Goal: Task Accomplishment & Management: Use online tool/utility

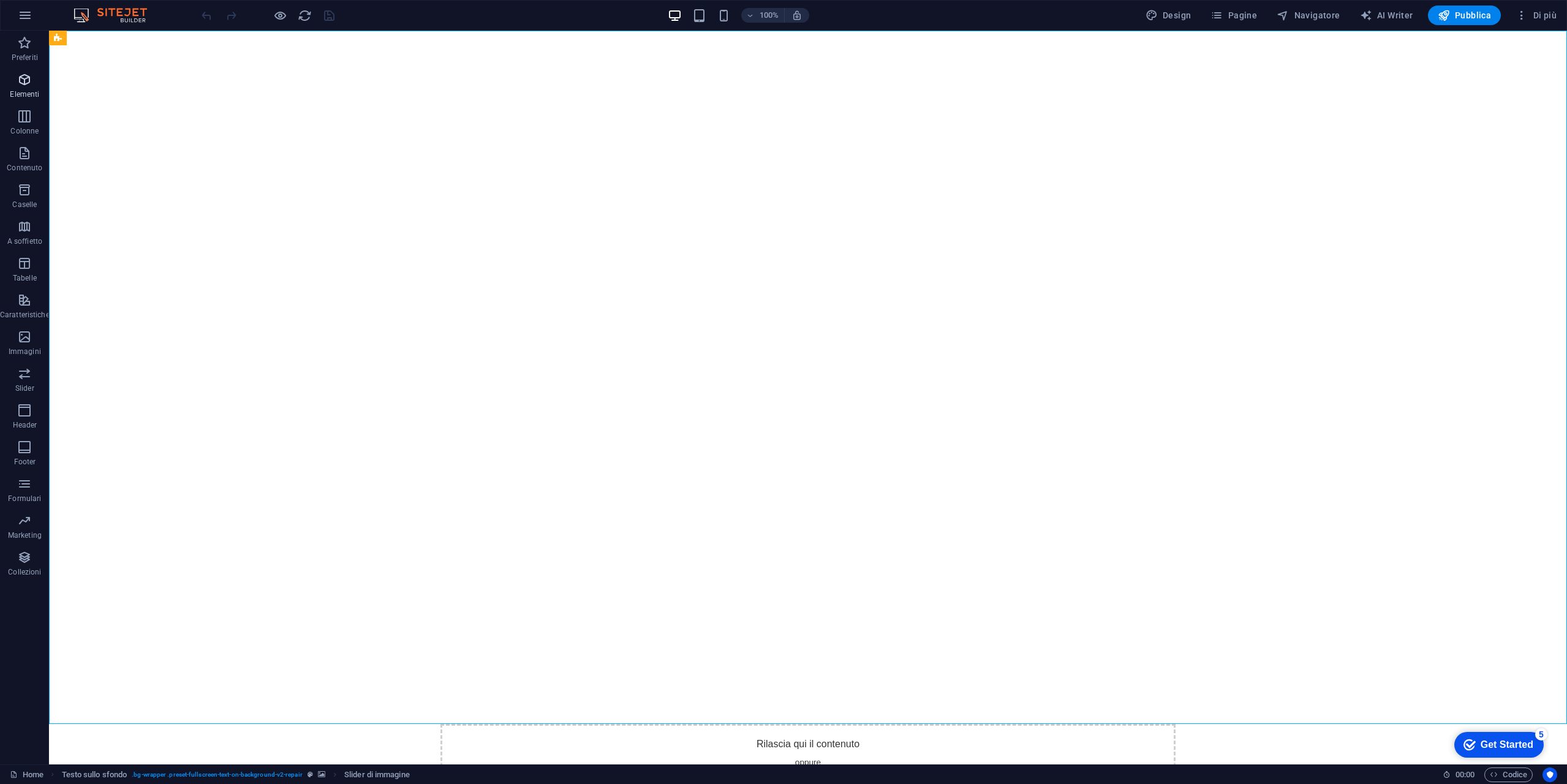
click at [26, 82] on icon "button" at bounding box center [24, 80] width 15 height 15
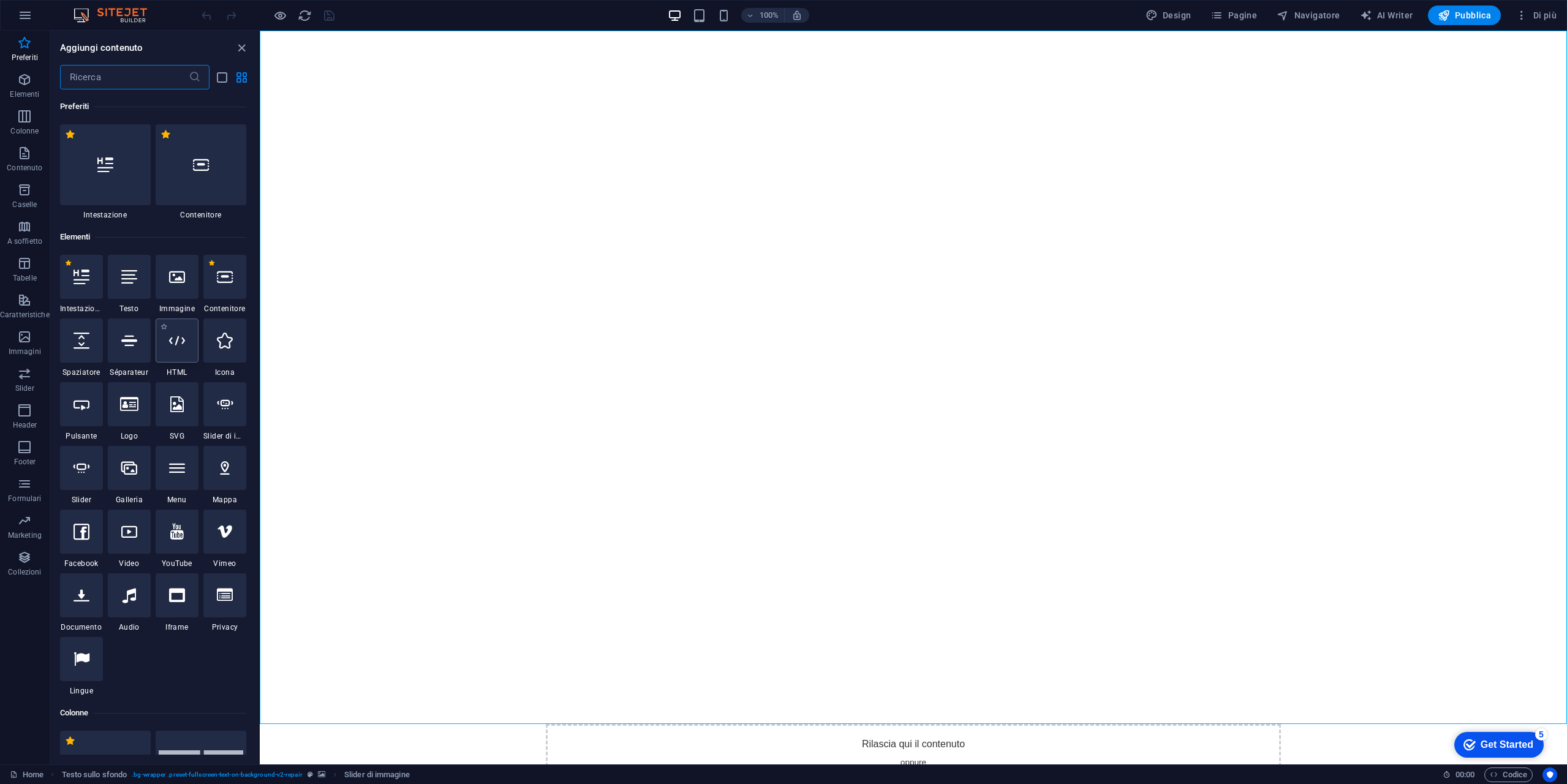
click at [188, 350] on div at bounding box center [177, 341] width 43 height 44
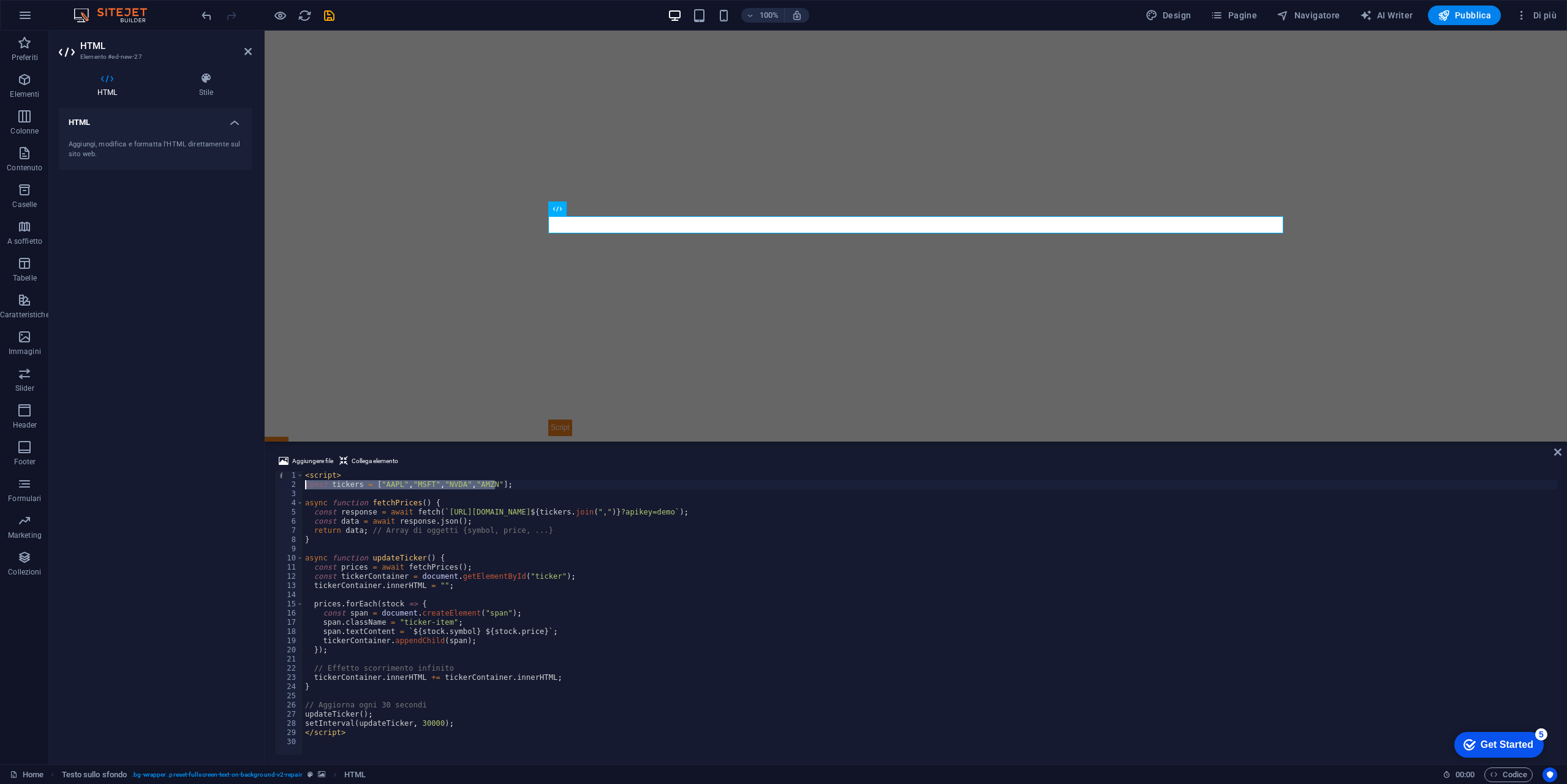
drag, startPoint x: 502, startPoint y: 484, endPoint x: 302, endPoint y: 484, distance: 200.0
click at [302, 484] on div "1 2 3 4 5 6 7 8 9 10 11 12 13 14 15 16 17 18 19 20 21 22 23 24 25 26 27 28 29 3…" at bounding box center [916, 613] width 1282 height 284
paste textarea
type textarea "];"
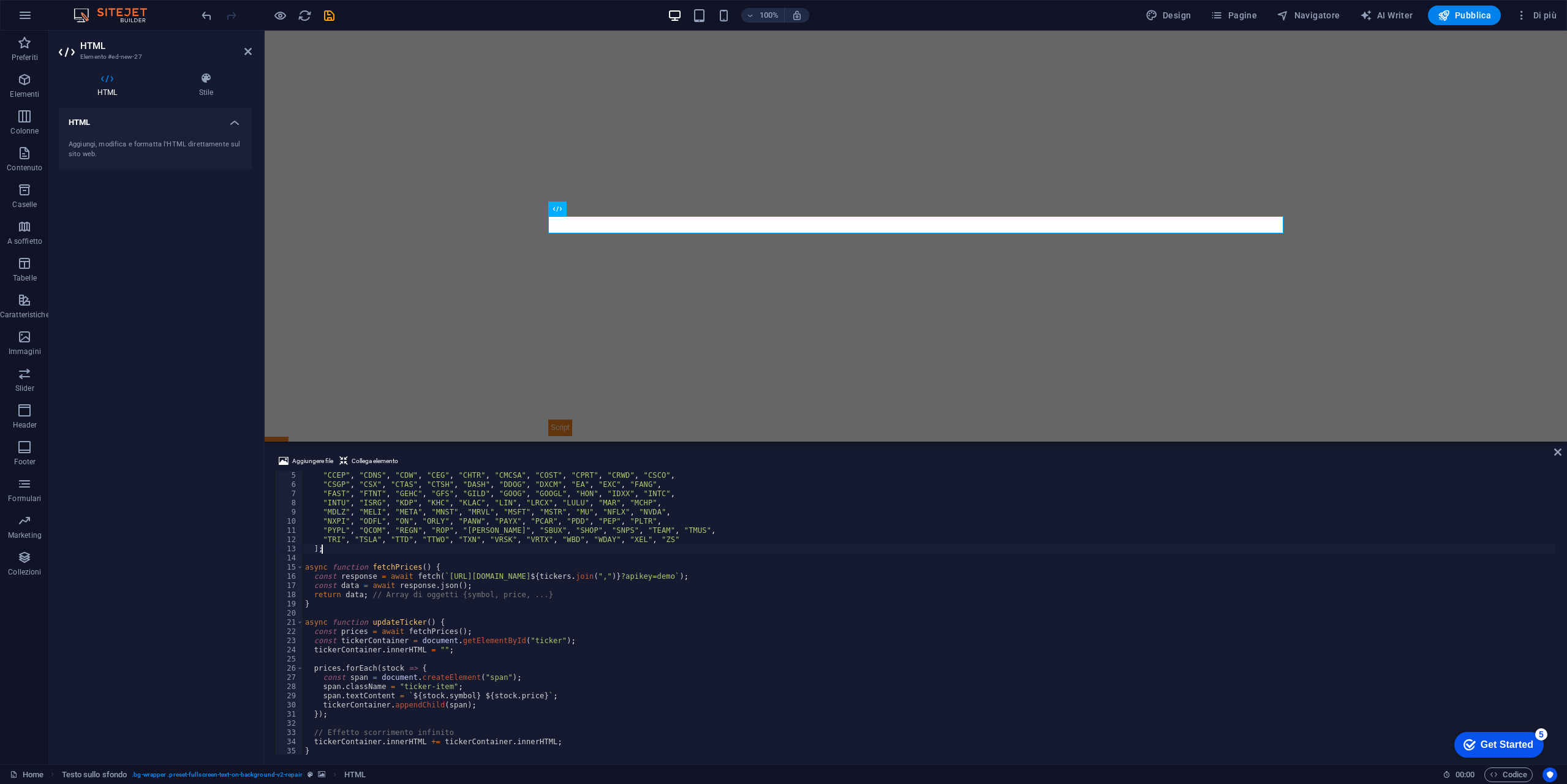
scroll to position [37, 0]
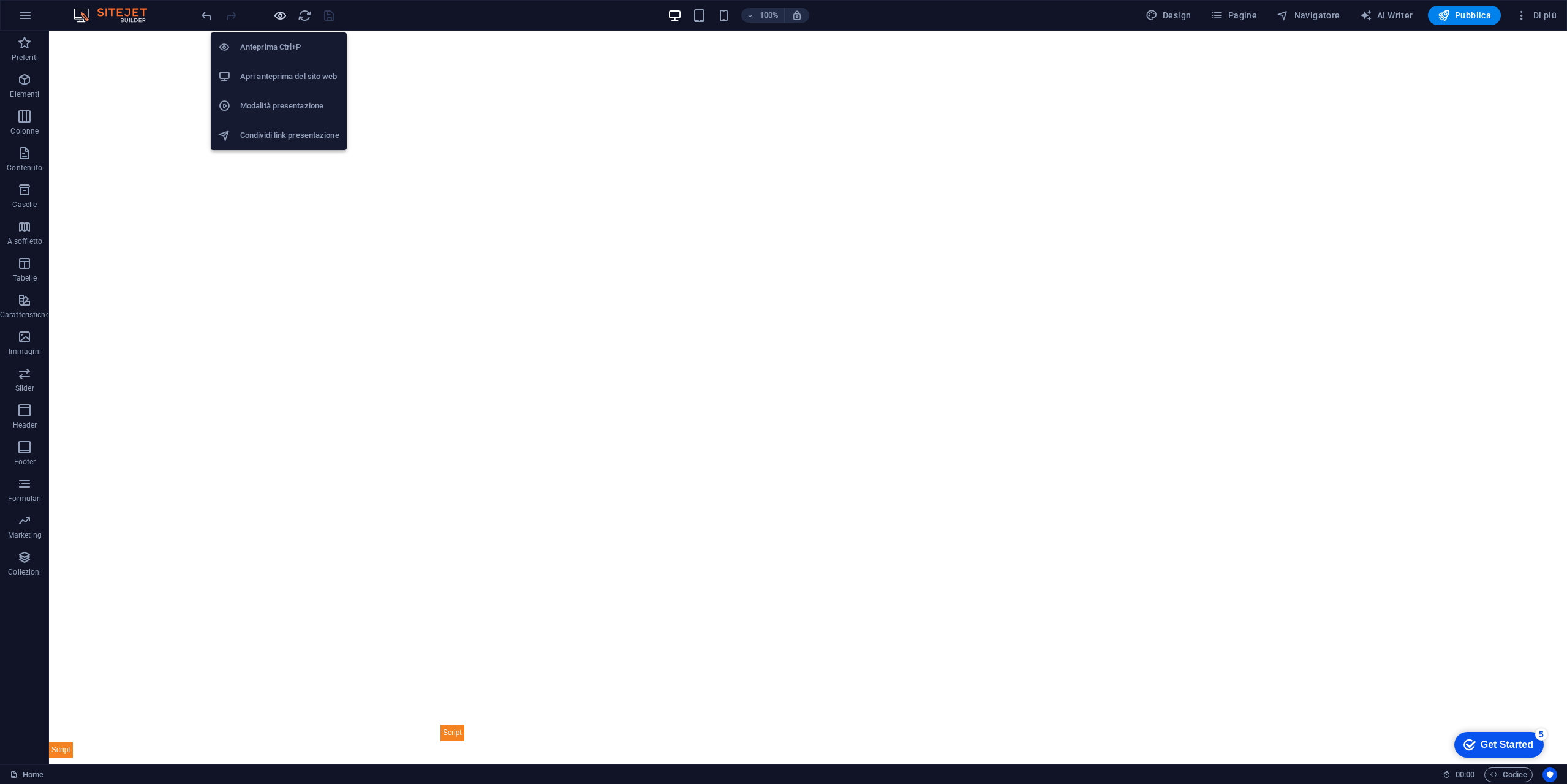
click at [283, 16] on icon "button" at bounding box center [280, 15] width 14 height 14
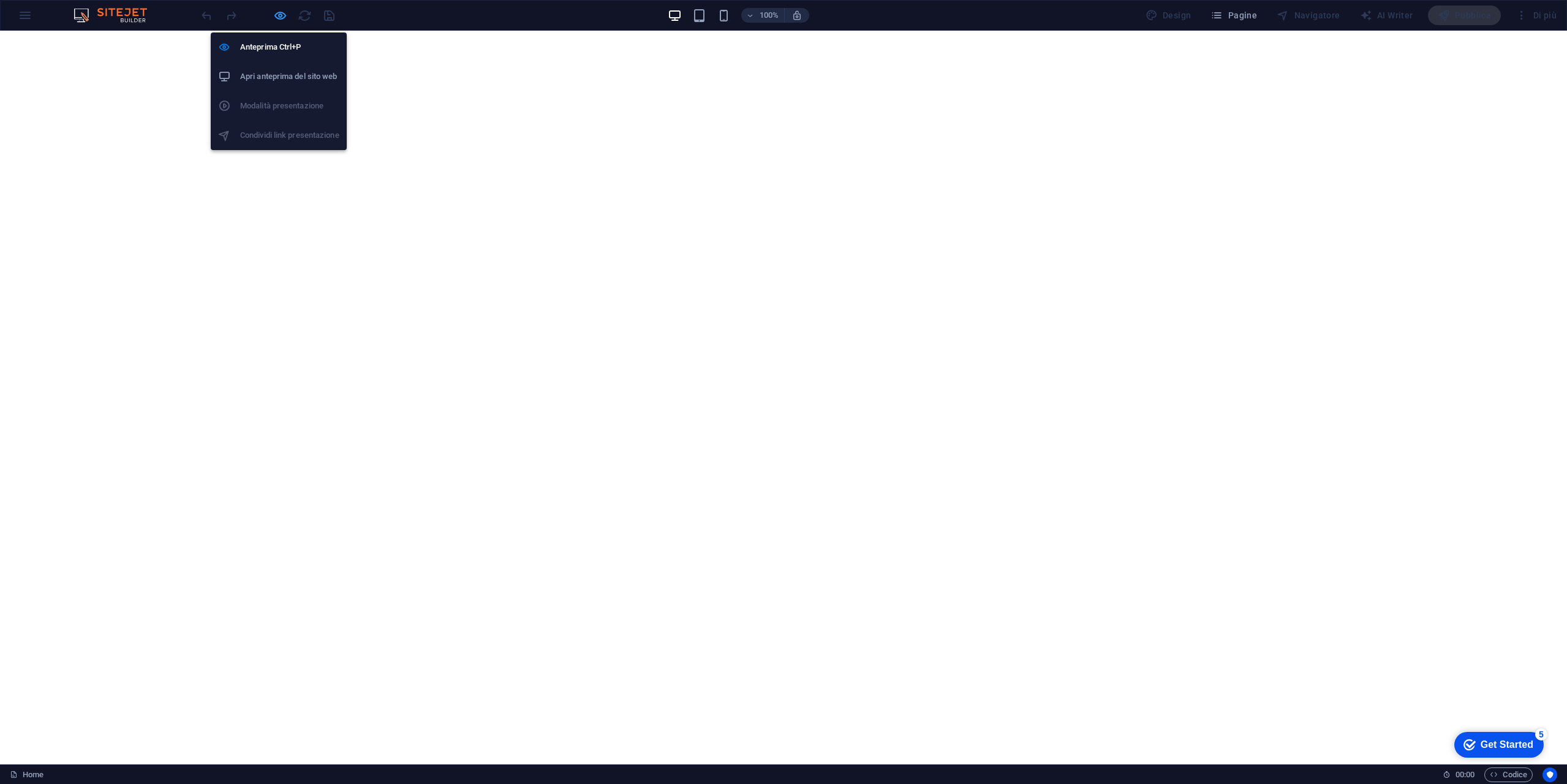
click at [286, 10] on icon "button" at bounding box center [280, 15] width 14 height 14
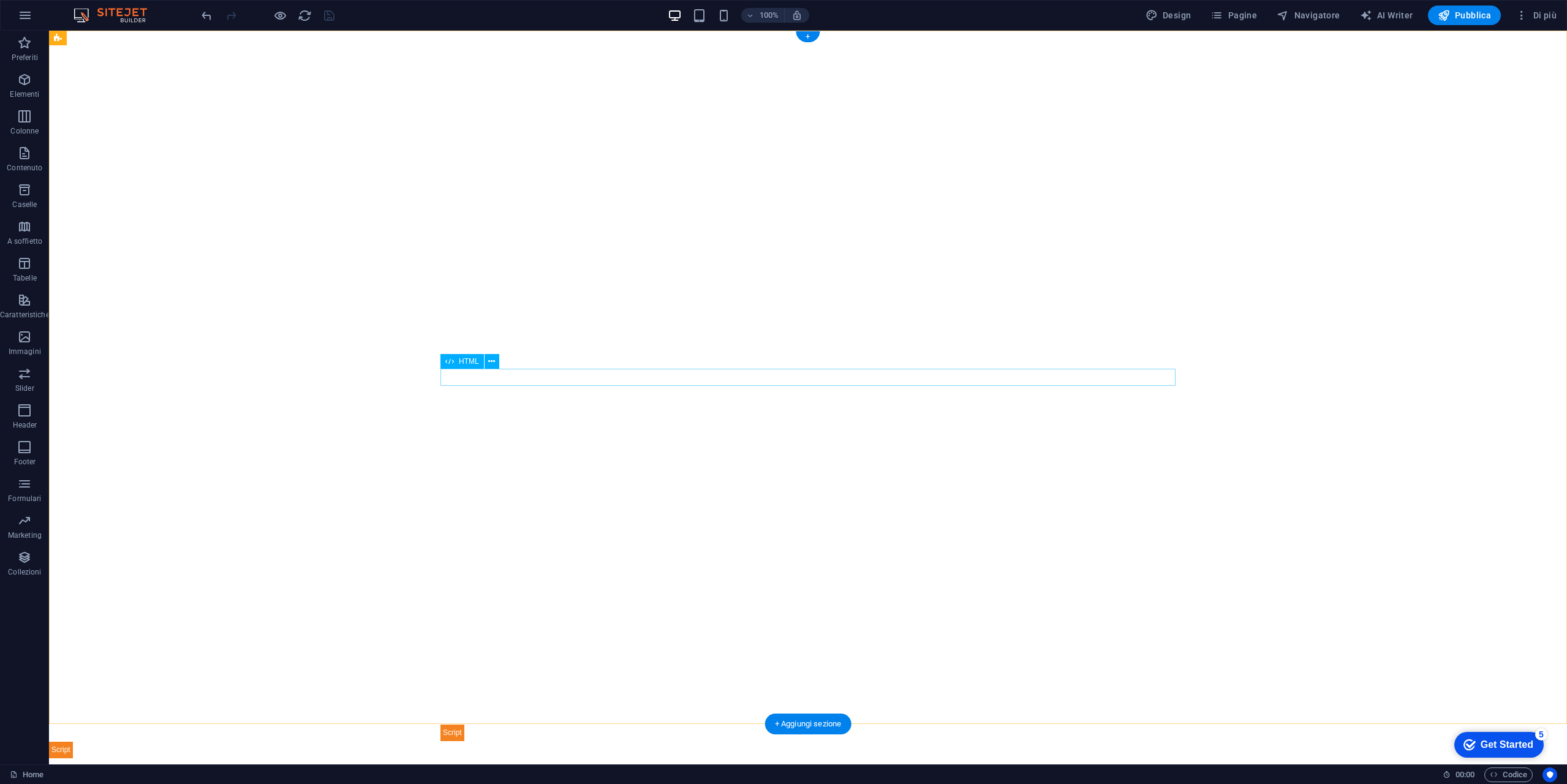
click at [487, 724] on div at bounding box center [808, 732] width 735 height 17
drag, startPoint x: 516, startPoint y: 390, endPoint x: 164, endPoint y: 35, distance: 499.9
drag, startPoint x: 494, startPoint y: 390, endPoint x: 457, endPoint y: 354, distance: 51.6
drag, startPoint x: 519, startPoint y: 389, endPoint x: 473, endPoint y: 221, distance: 174.2
click at [497, 361] on button at bounding box center [492, 361] width 15 height 15
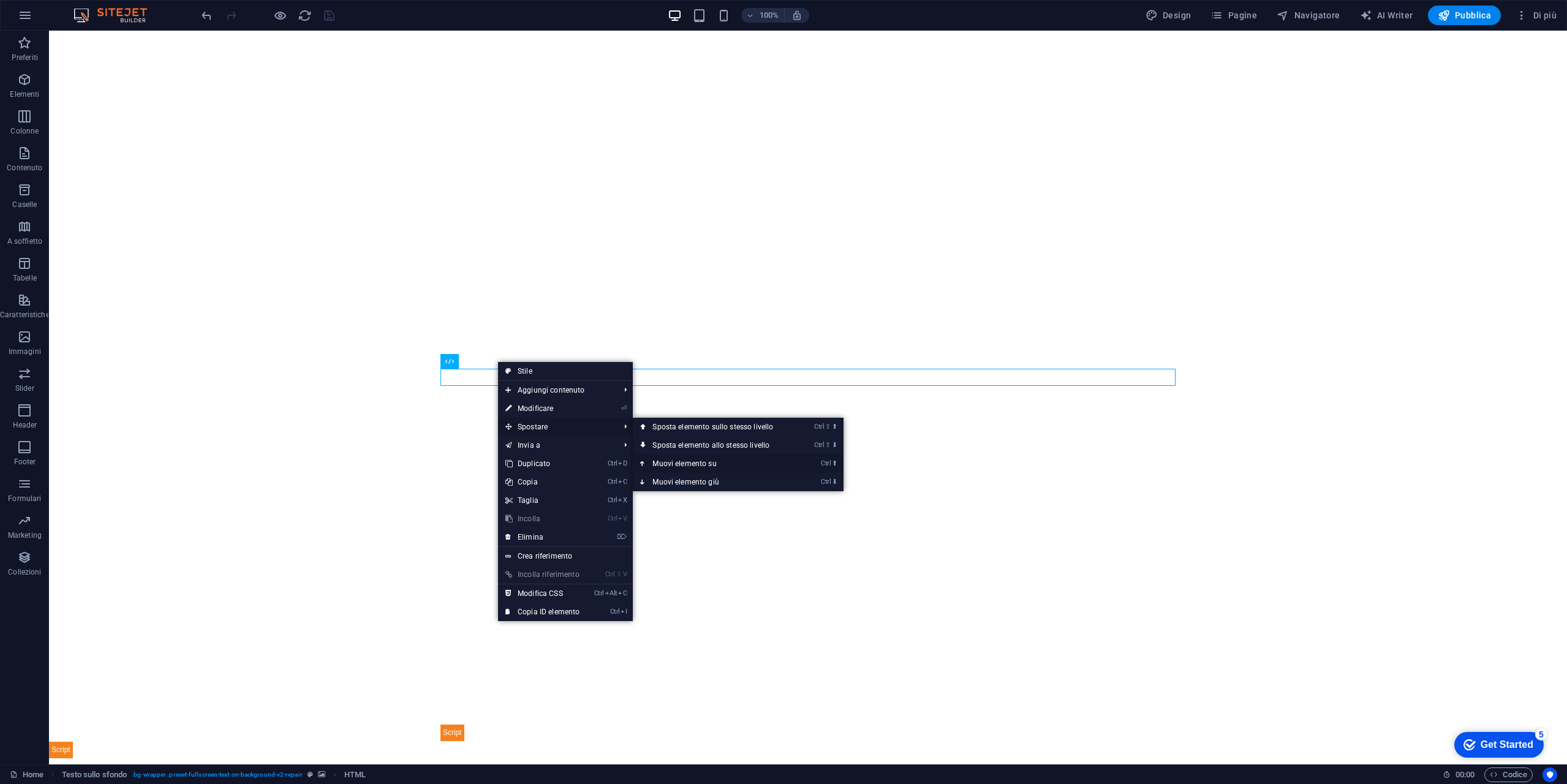
click at [742, 464] on link "Ctrl ⬆ Muovi elemento su" at bounding box center [715, 464] width 165 height 19
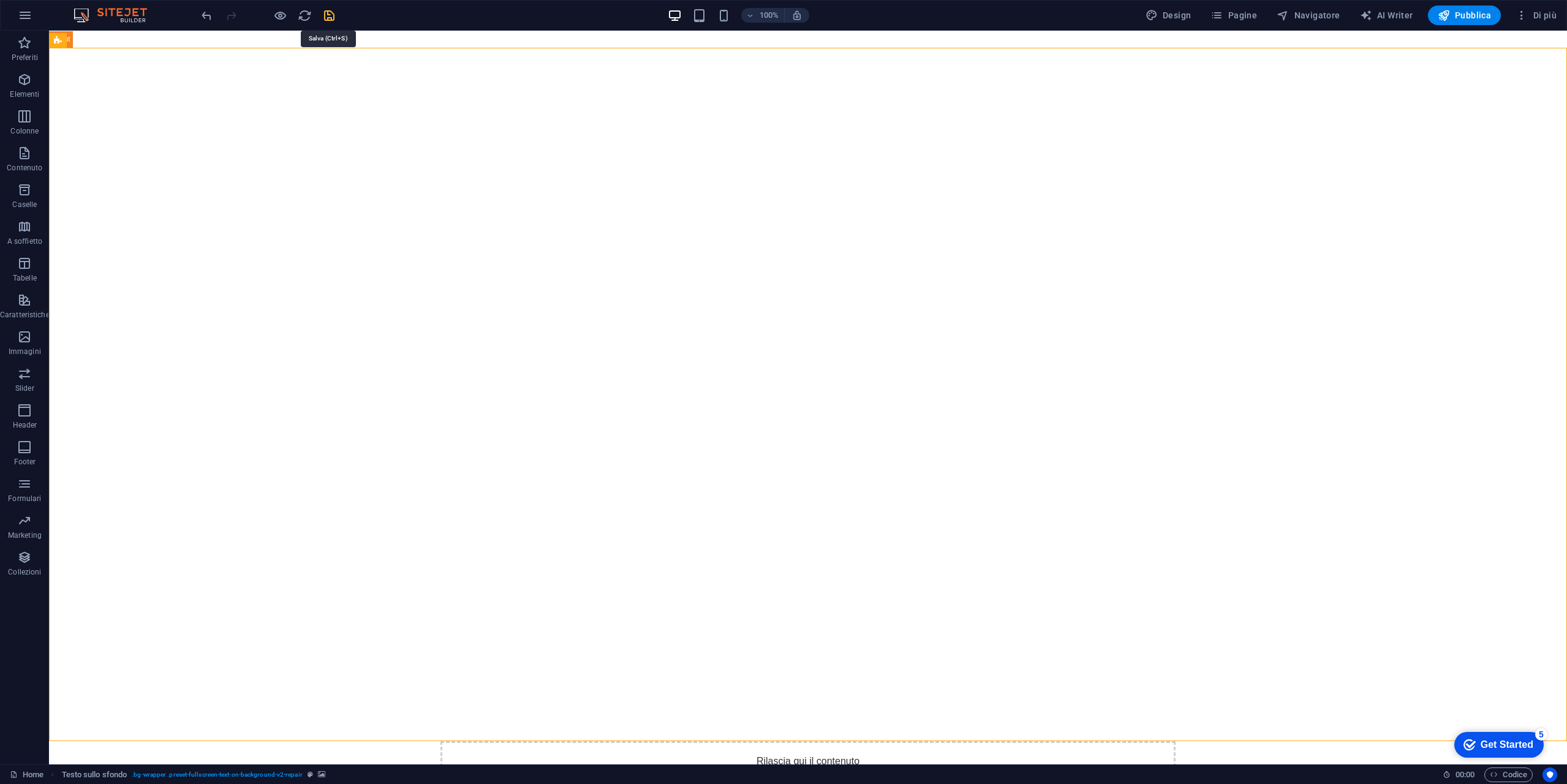
click at [334, 14] on icon "save" at bounding box center [329, 15] width 14 height 14
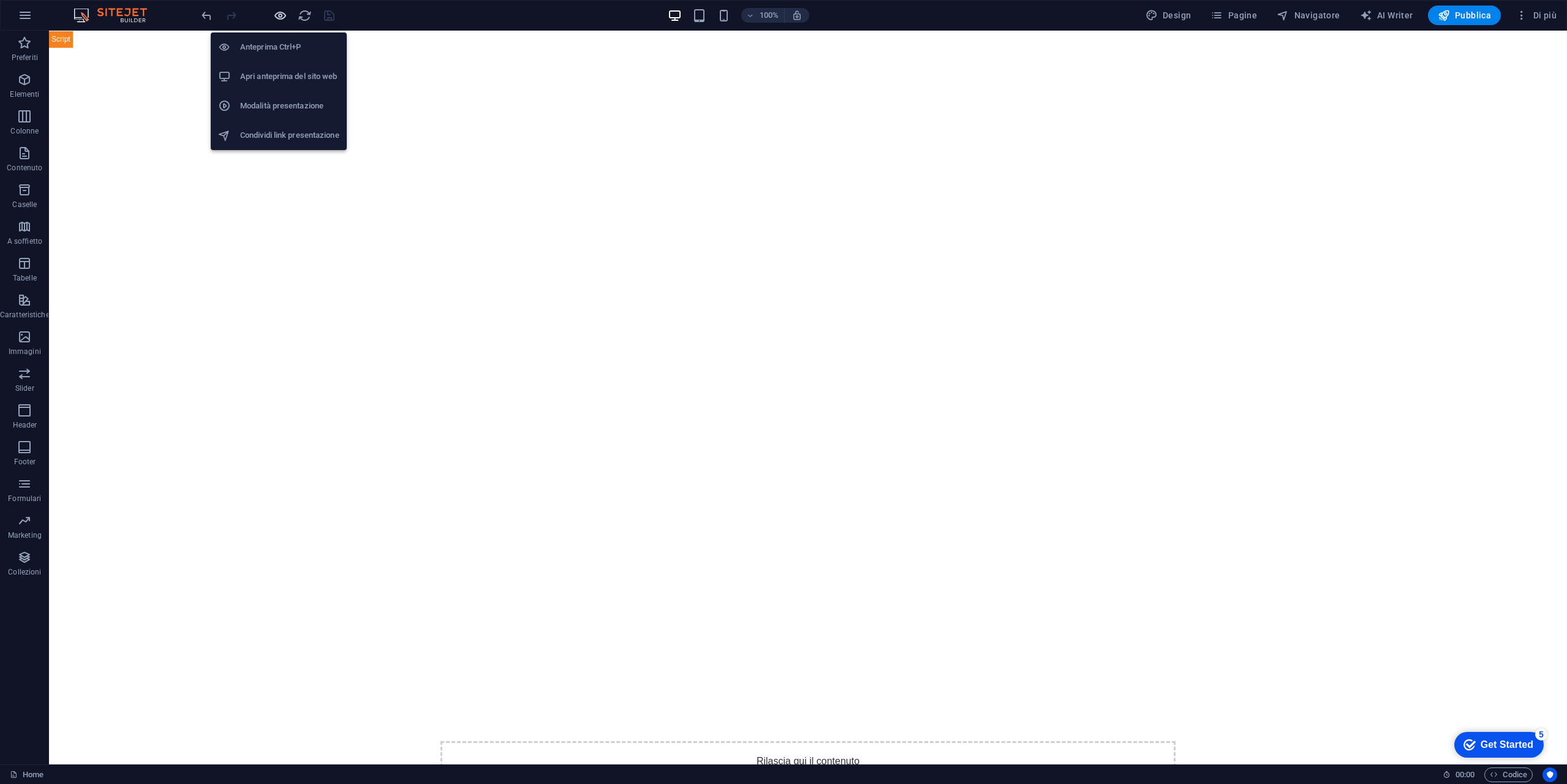
click at [280, 16] on icon "button" at bounding box center [280, 15] width 14 height 14
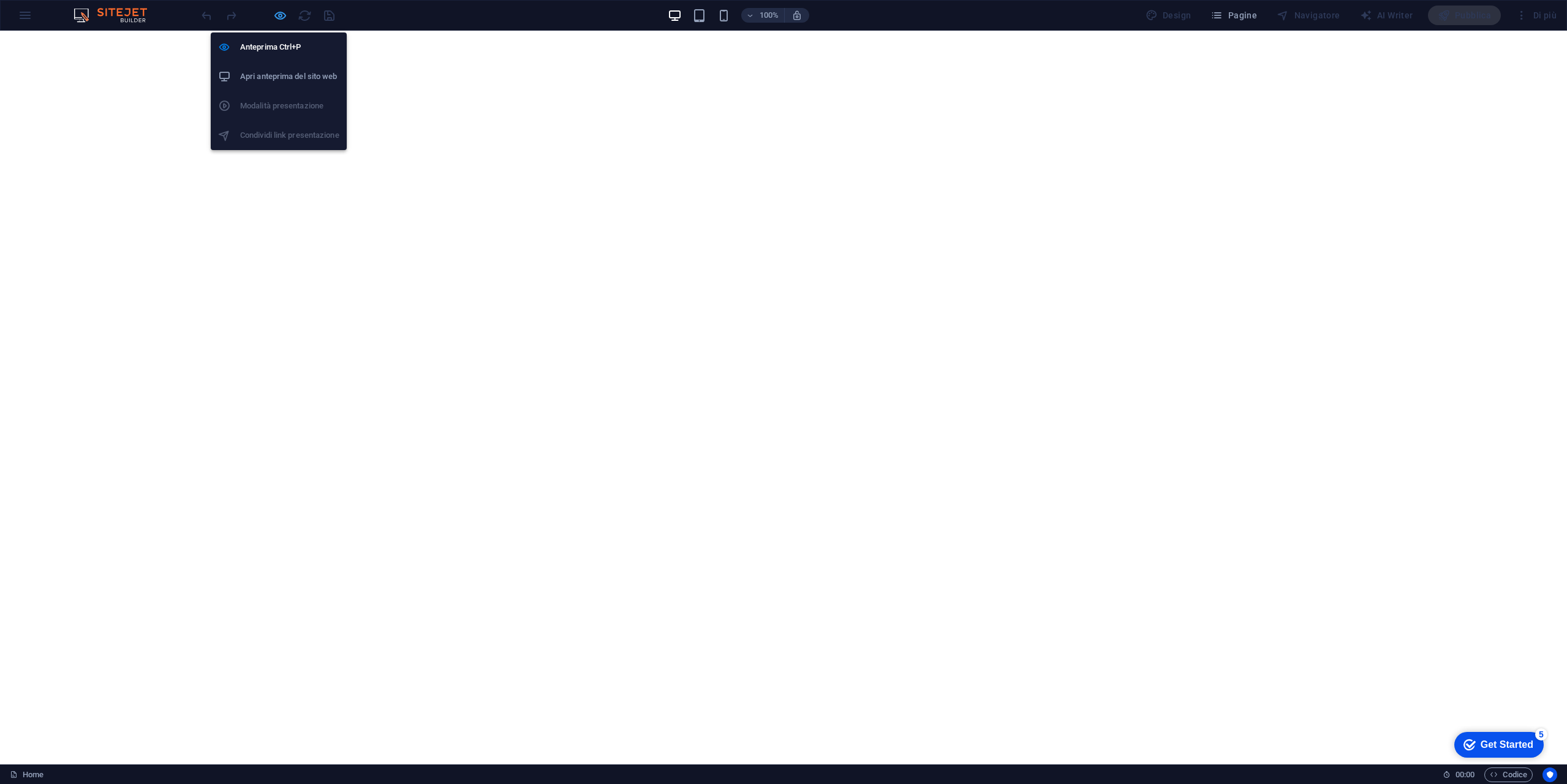
click at [286, 16] on icon "button" at bounding box center [280, 15] width 14 height 14
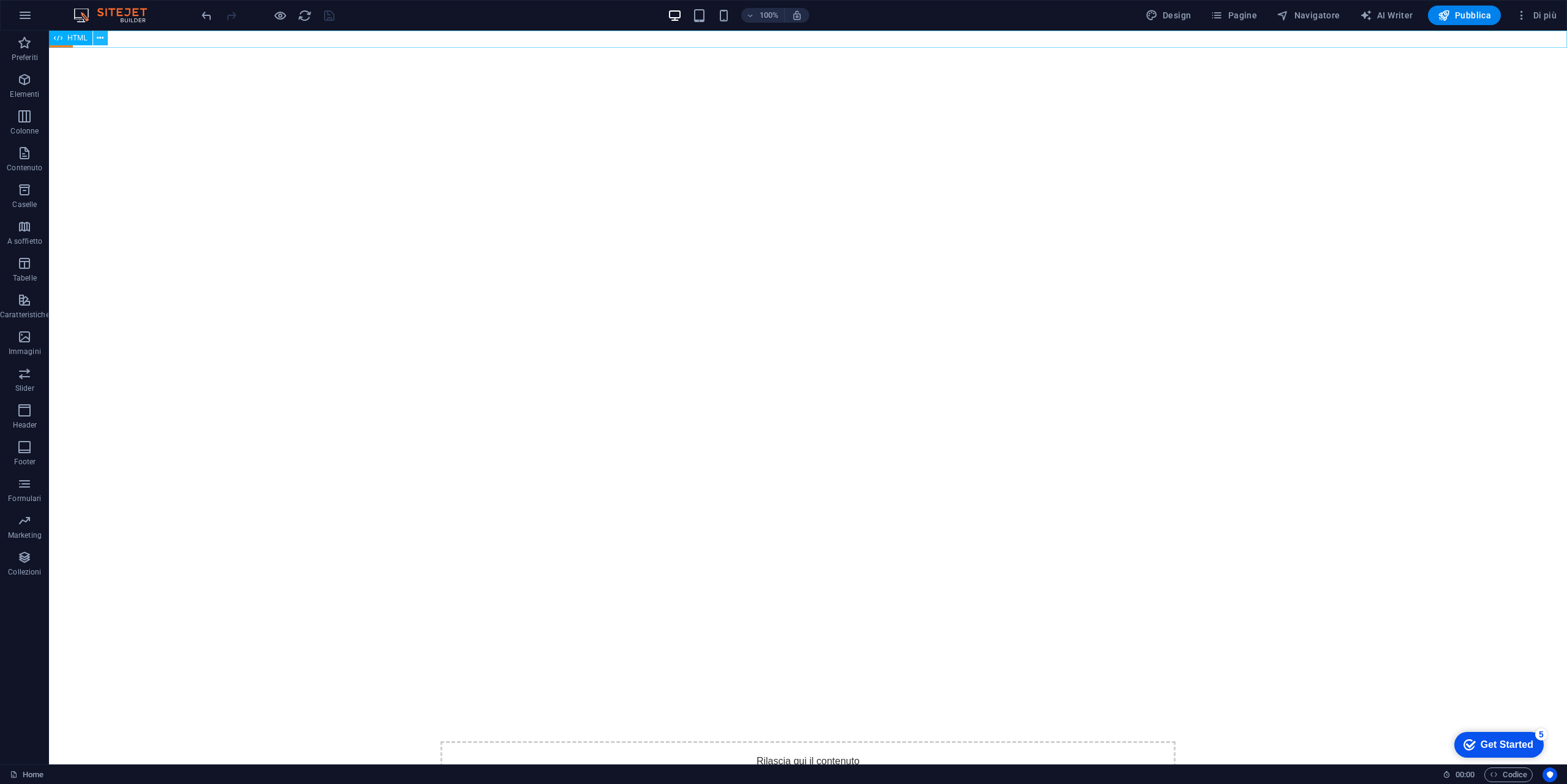
click at [101, 37] on icon at bounding box center [100, 38] width 7 height 13
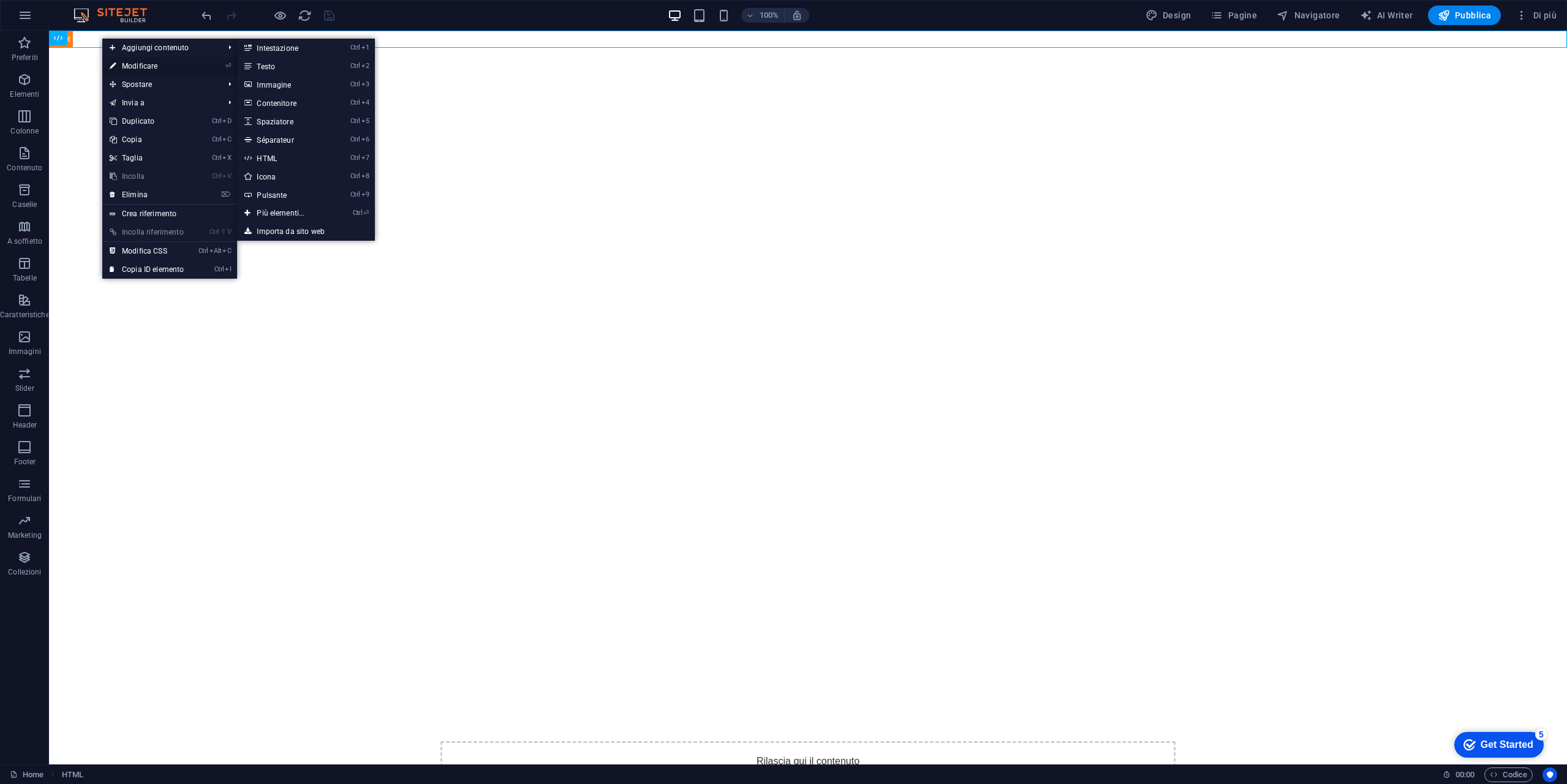
click at [142, 69] on link "⏎ Modificare" at bounding box center [146, 66] width 89 height 19
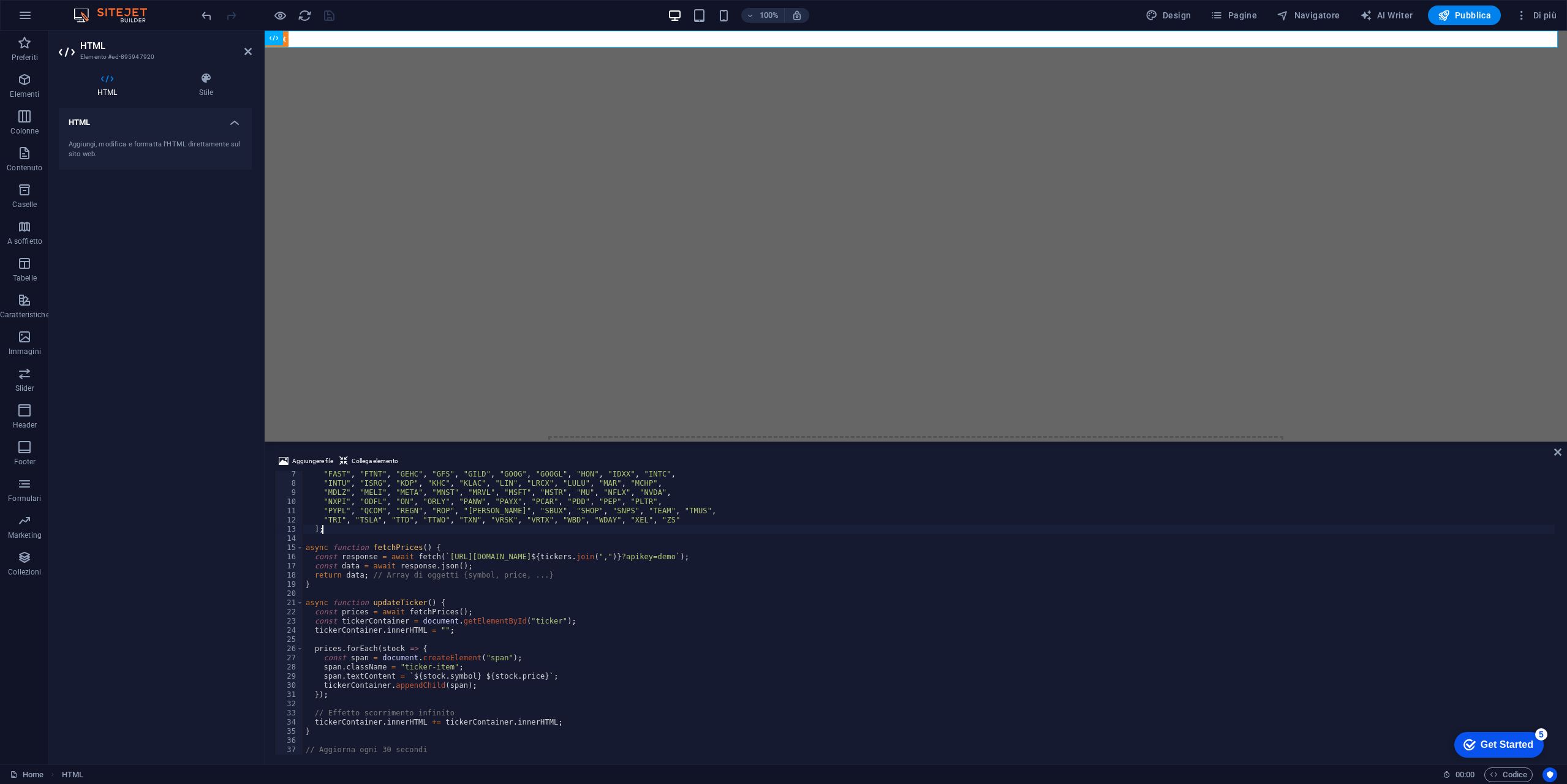
scroll to position [0, 0]
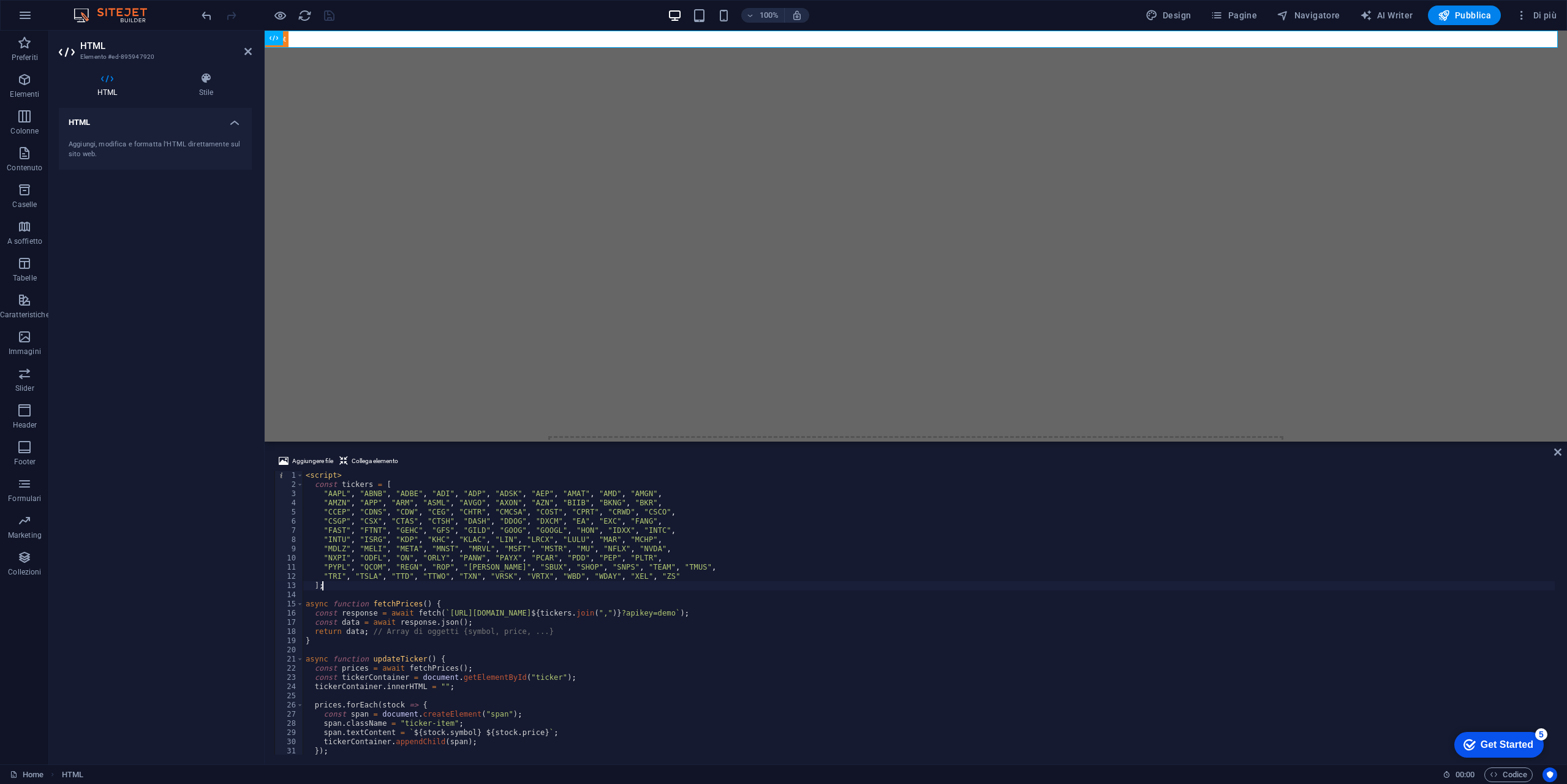
click at [652, 667] on div "< script > const tickers = [ "AAPL" , "ABNB" , "ADBE" , "ADI" , "ADP" , "ADSK" …" at bounding box center [929, 622] width 1251 height 302
type textarea "</script>"
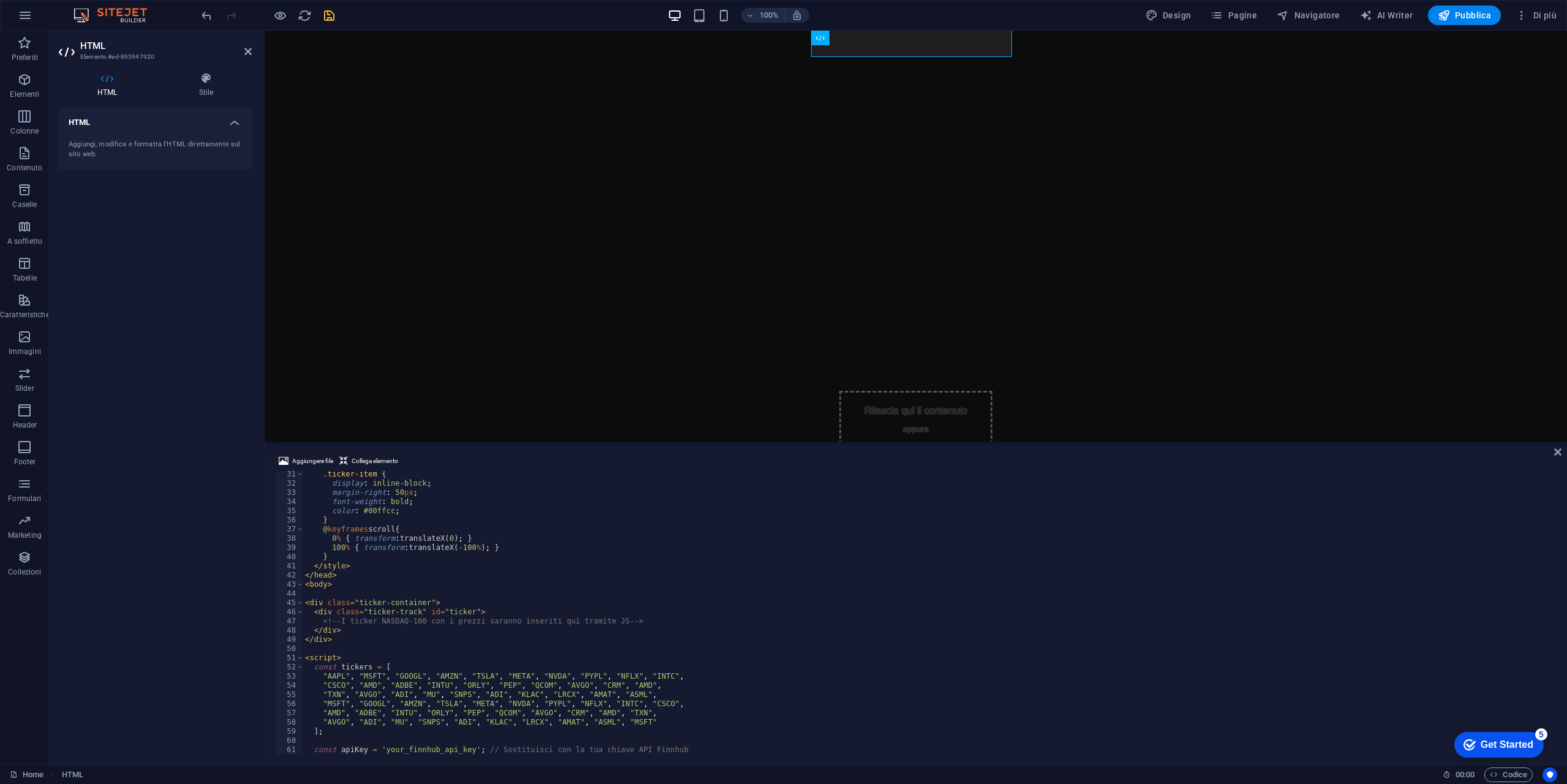
scroll to position [350, 0]
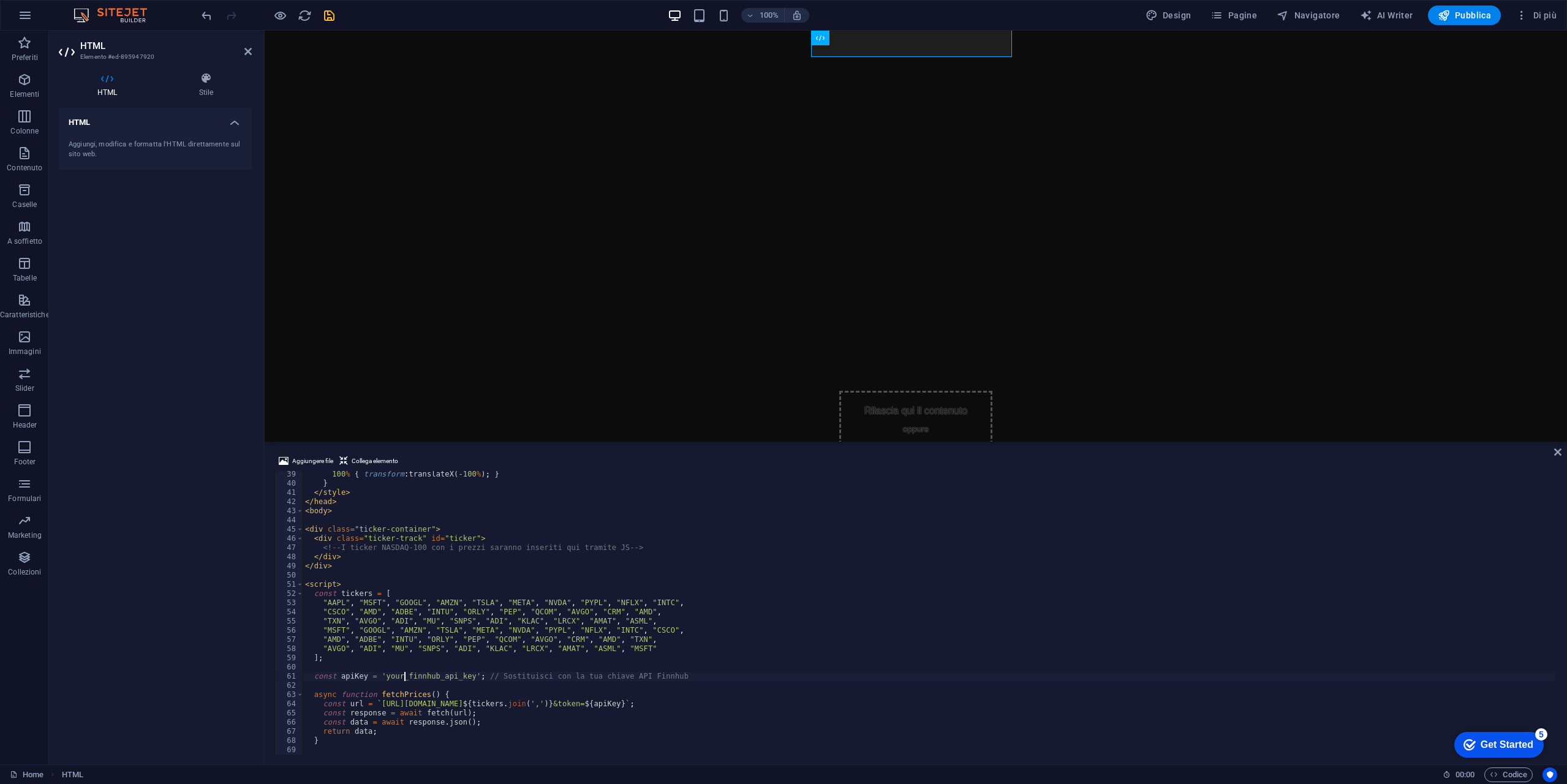
click at [406, 679] on div "100 % { transform : translateX( -100 % ) ; } } </ style > </ head > < body > < …" at bounding box center [929, 620] width 1252 height 302
paste textarea "d2k3l21r01qj8a5lt8d0d2k3l21r01qj8a5lt8dg"
type textarea "const apiKey = 'd2k3l21r01qj8a5lt8d0d2k3l21r01qj8a5lt8dg'; // Sostituisci con l…"
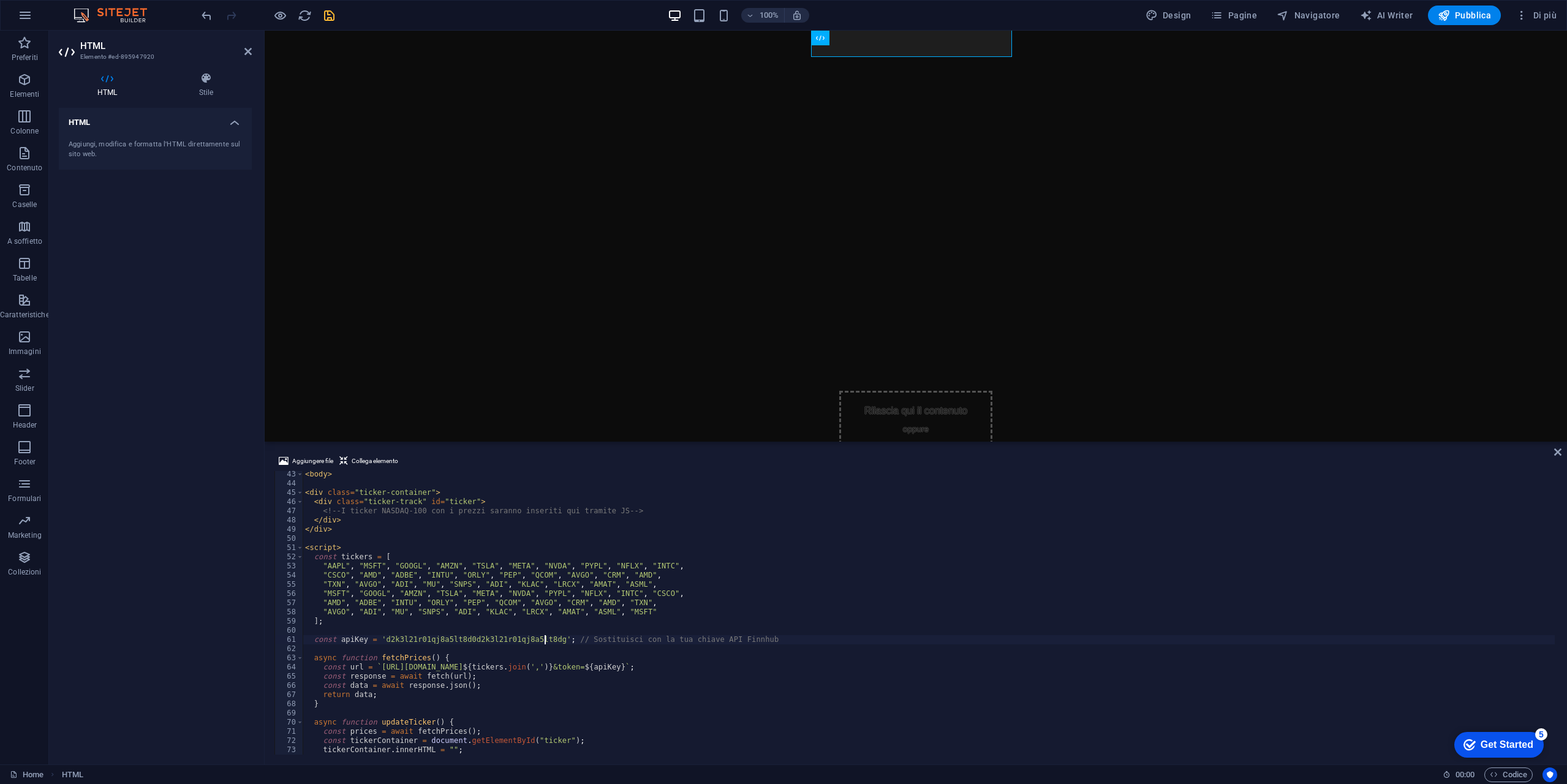
scroll to position [424, 0]
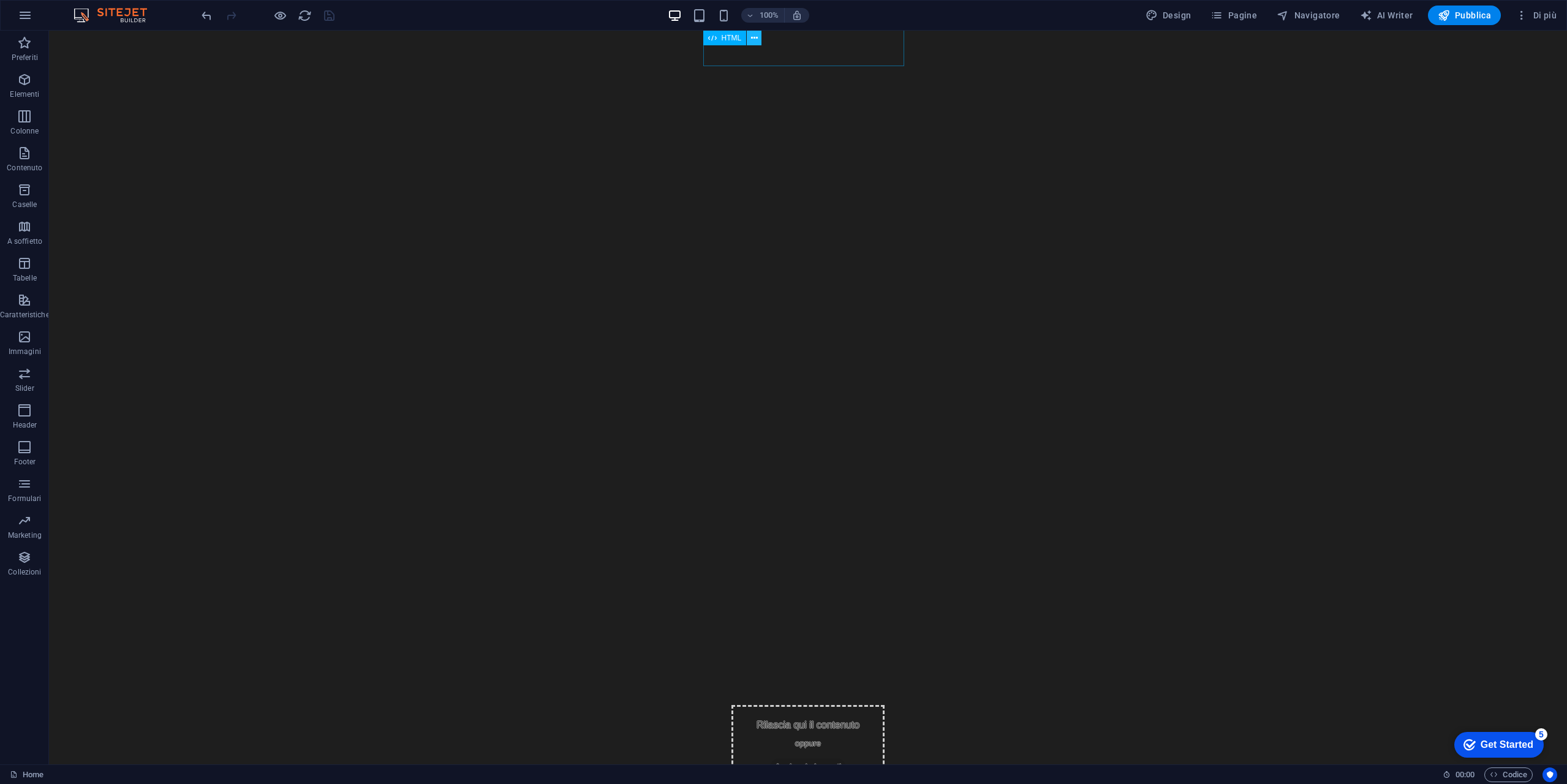
click at [757, 41] on icon at bounding box center [754, 38] width 7 height 13
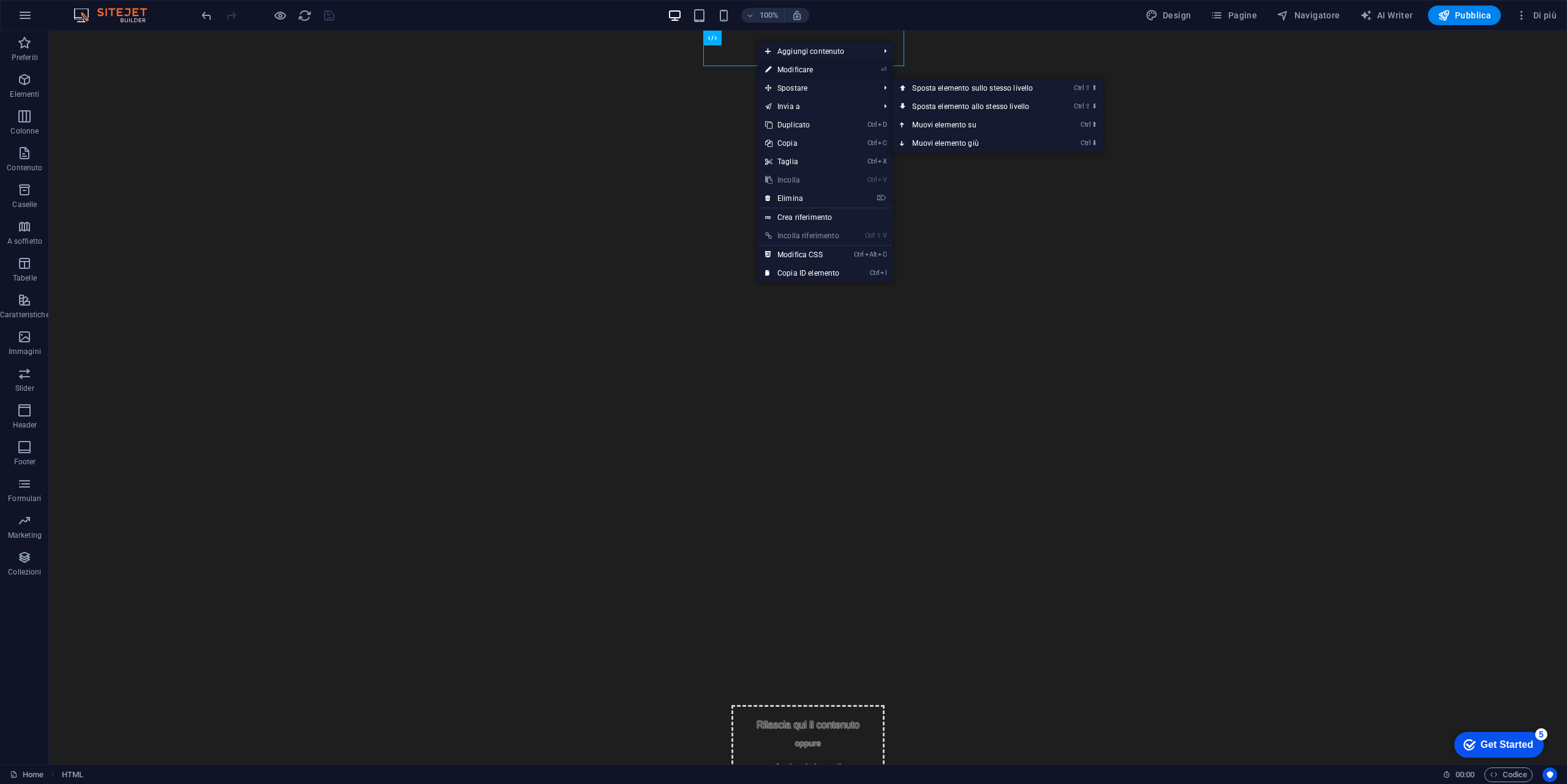
click at [806, 67] on link "⏎ Modificare" at bounding box center [802, 69] width 89 height 19
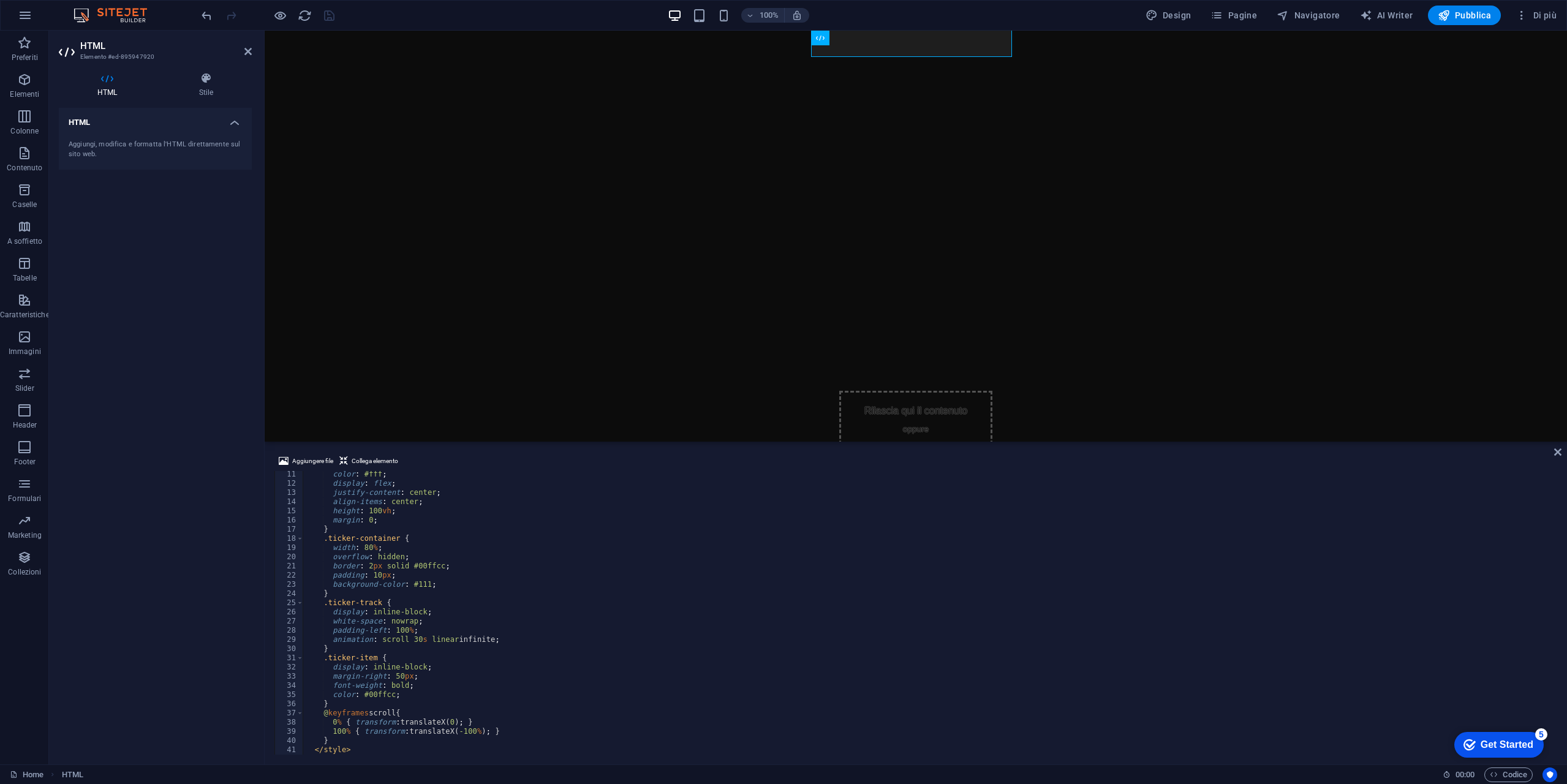
scroll to position [0, 0]
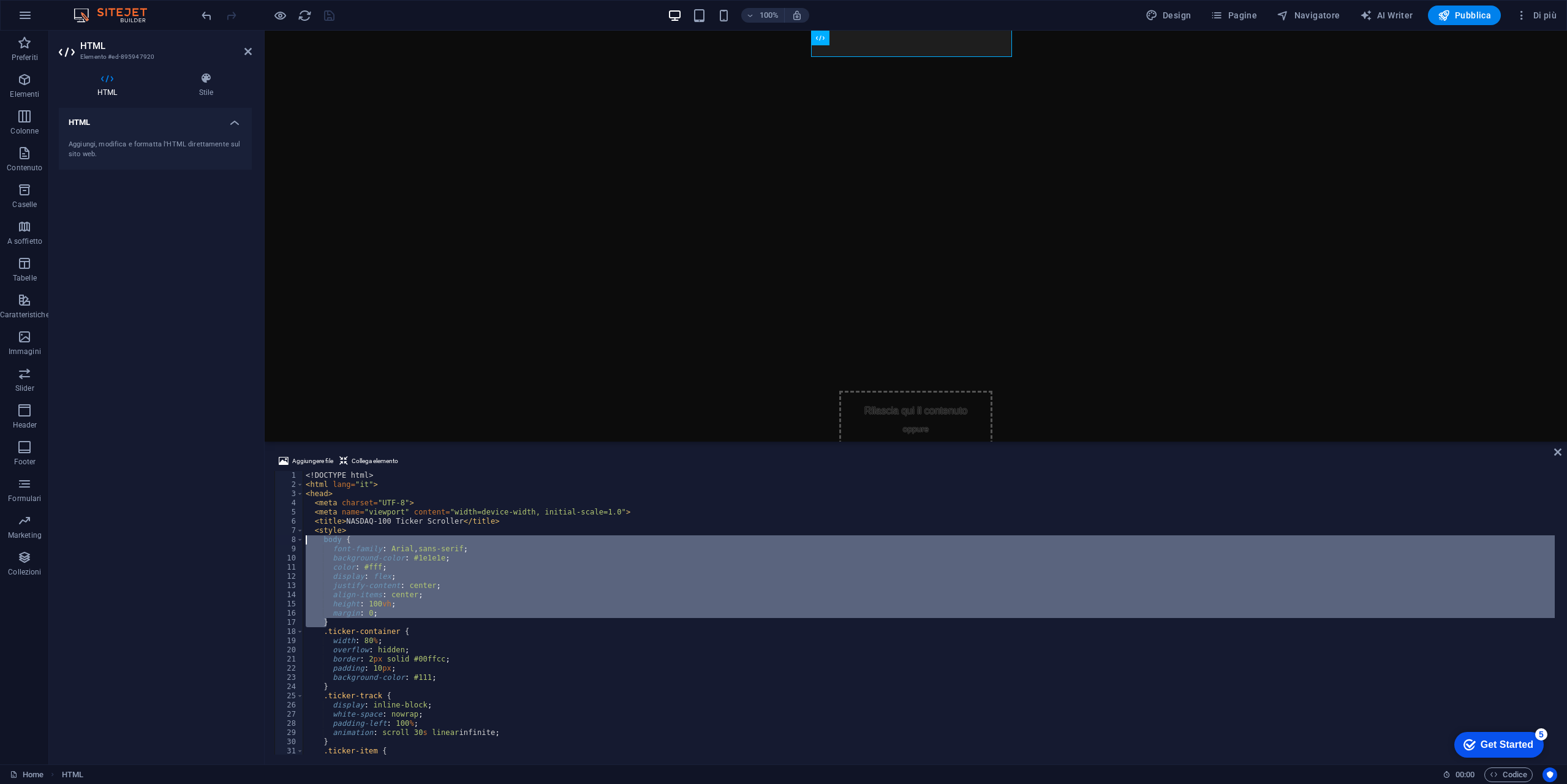
drag, startPoint x: 337, startPoint y: 624, endPoint x: 223, endPoint y: 537, distance: 143.4
click at [223, 537] on div "HTML Elemento #ed-895947920 HTML Stile HTML Aggiungi, modifica e formatta l'HTM…" at bounding box center [808, 398] width 1518 height 733
type textarea "body { font-family: Arial, sans-serif;"
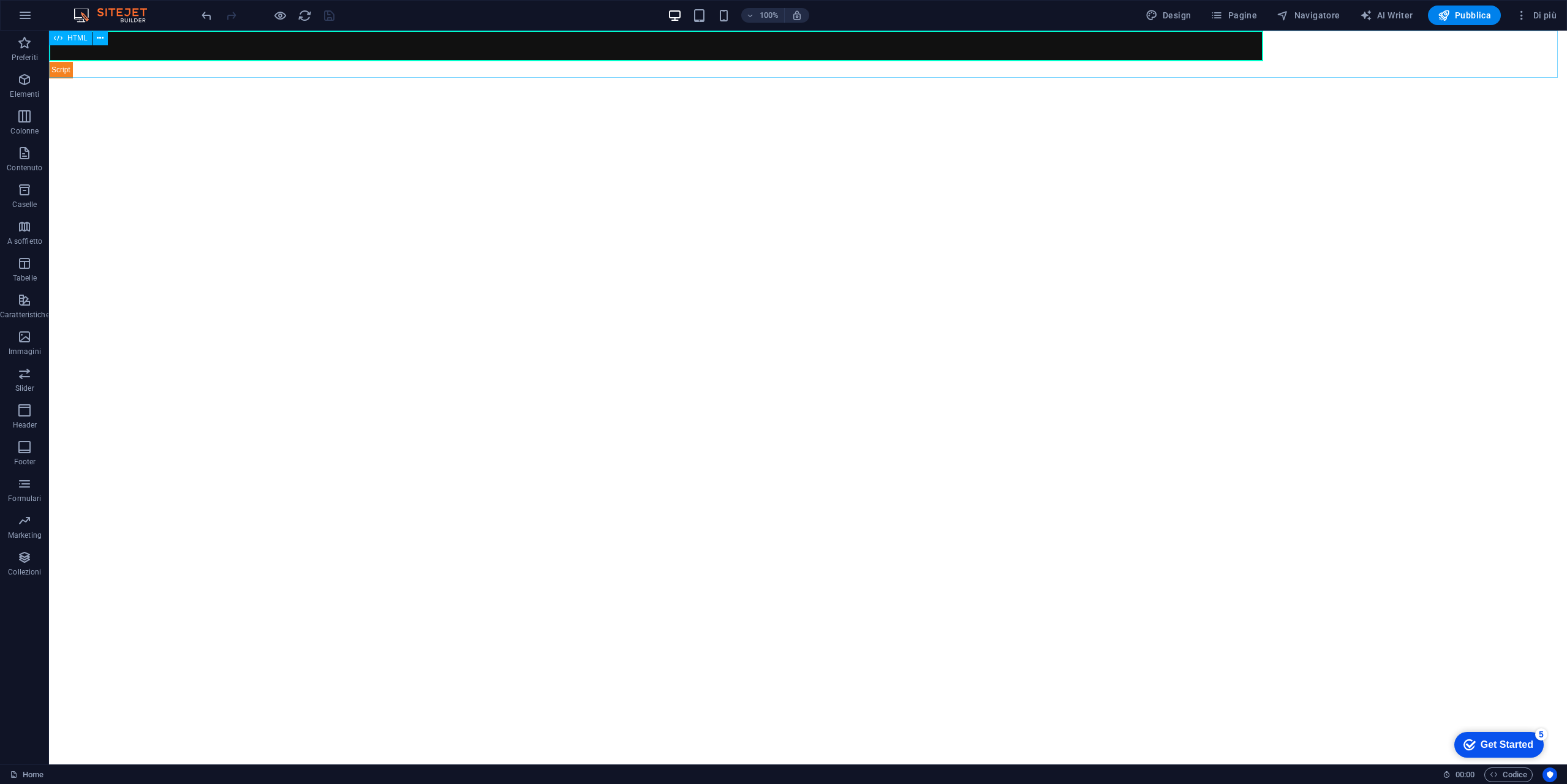
click at [108, 38] on div "HTML" at bounding box center [82, 38] width 67 height 15
click at [104, 37] on button at bounding box center [100, 38] width 15 height 15
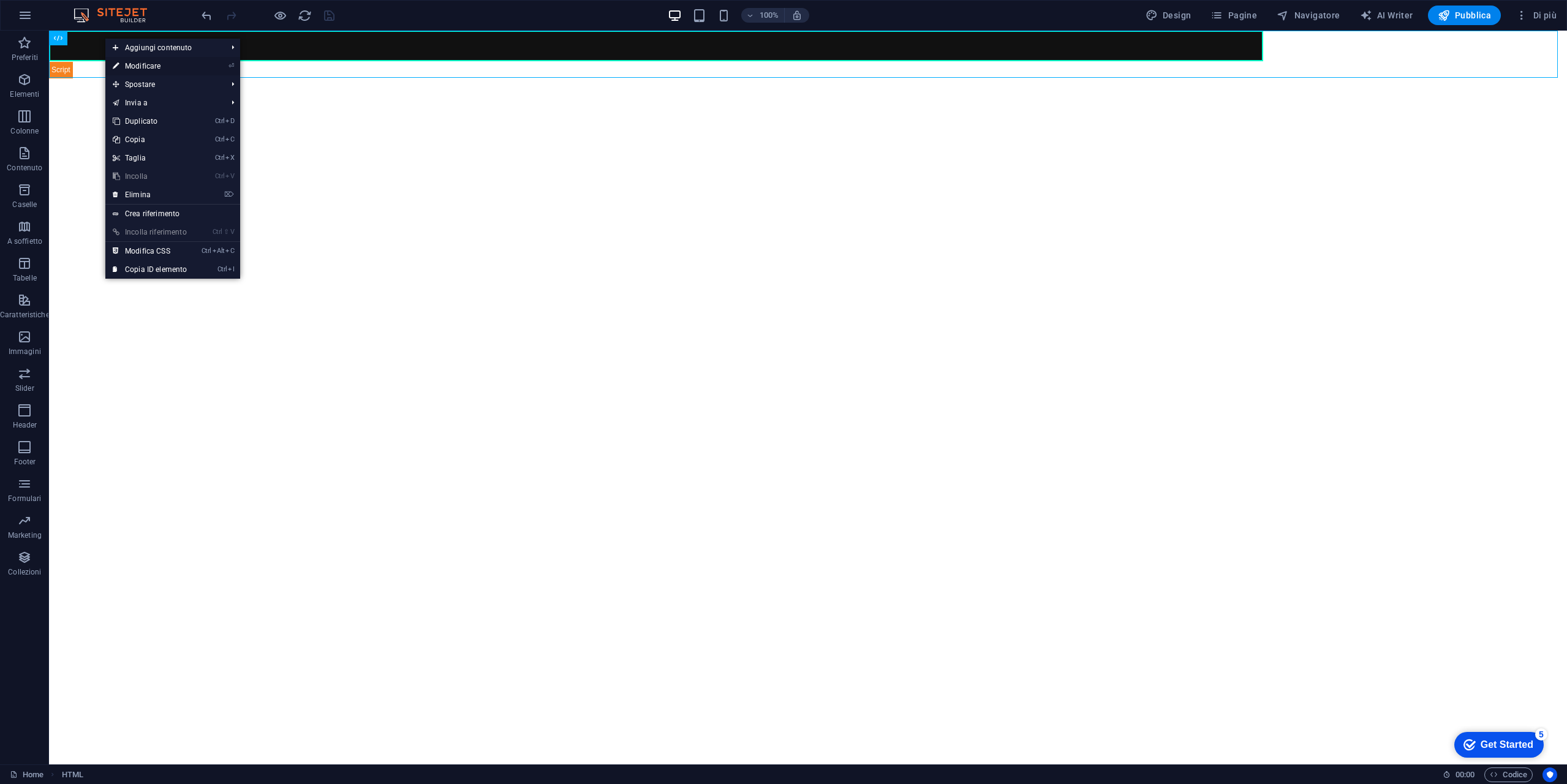
click at [164, 64] on link "⏎ Modificare" at bounding box center [149, 66] width 89 height 19
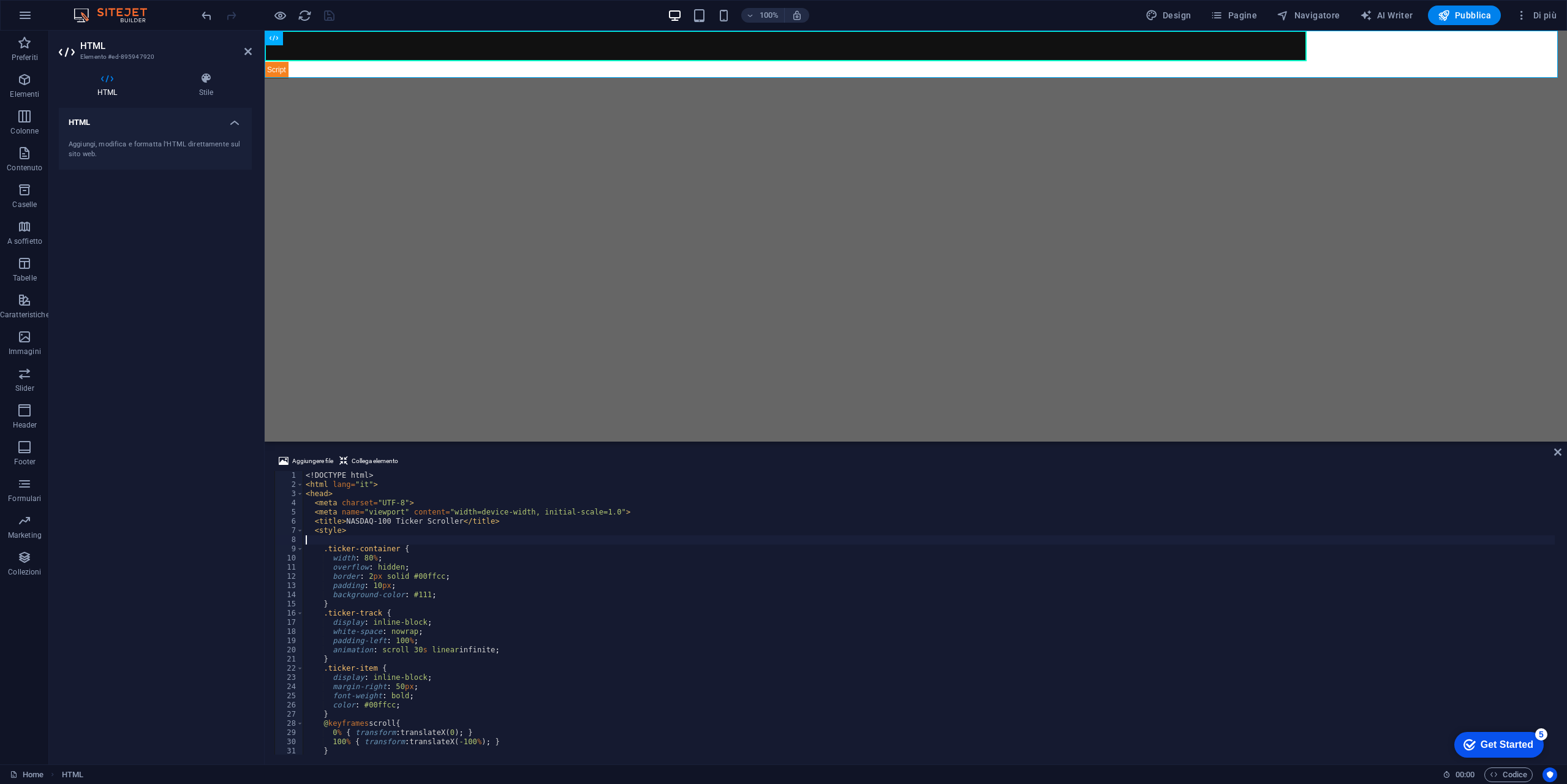
click at [444, 629] on div "<! DOCTYPE html > < html lang = "it" > < head > < meta charset = "UTF-8" > < me…" at bounding box center [929, 622] width 1251 height 302
click at [417, 664] on div "<! DOCTYPE html > < html lang = "it" > < head > < meta charset = "UTF-8" > < me…" at bounding box center [929, 622] width 1251 height 302
click at [358, 657] on div "<! DOCTYPE html > < html lang = "it" > < head > < meta charset = "UTF-8" > < me…" at bounding box center [929, 622] width 1251 height 302
click at [361, 553] on div "<! DOCTYPE html > < html lang = "it" > < head > < meta charset = "UTF-8" > < me…" at bounding box center [929, 622] width 1251 height 302
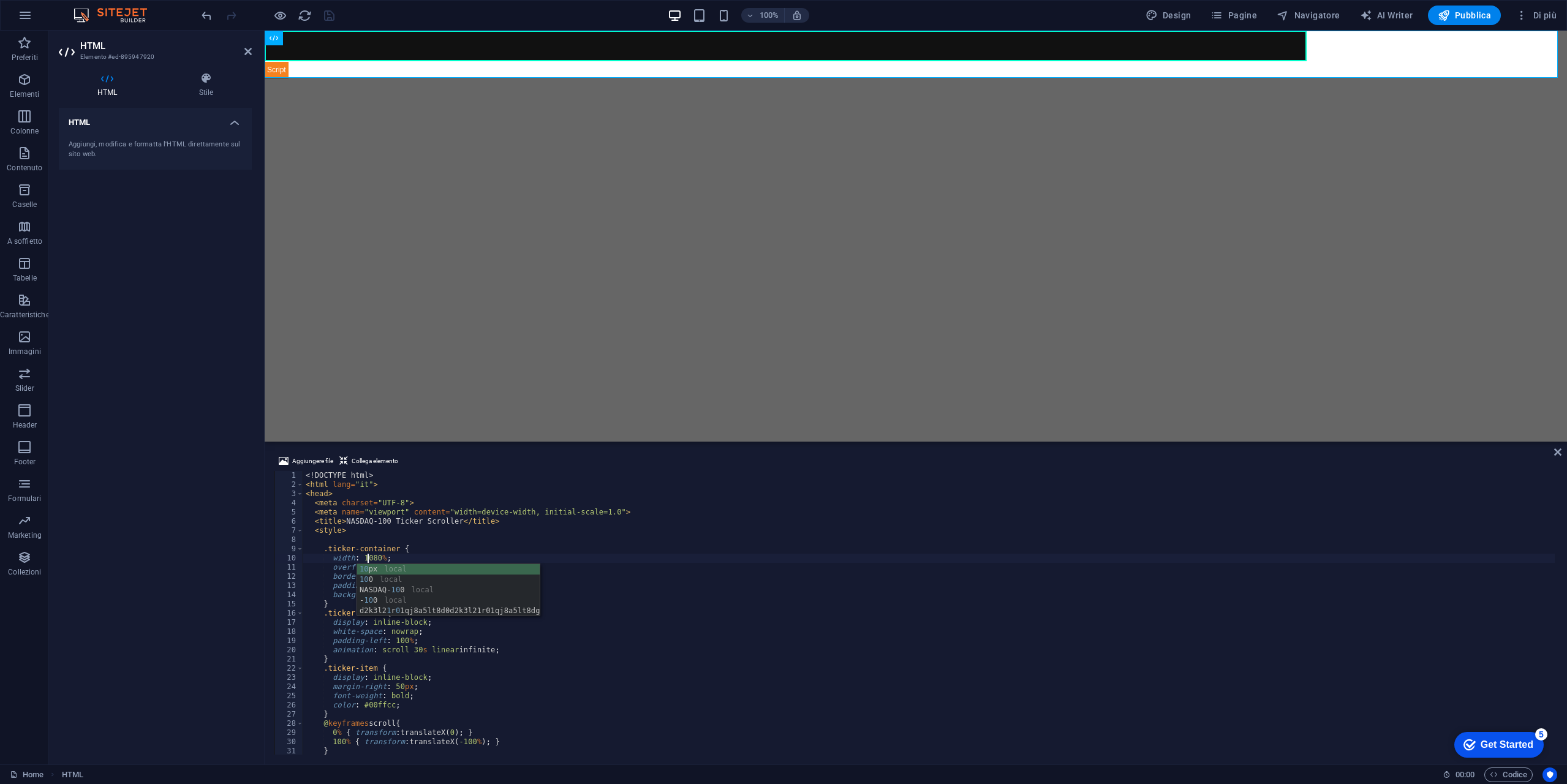
type textarea "width: 100%;"
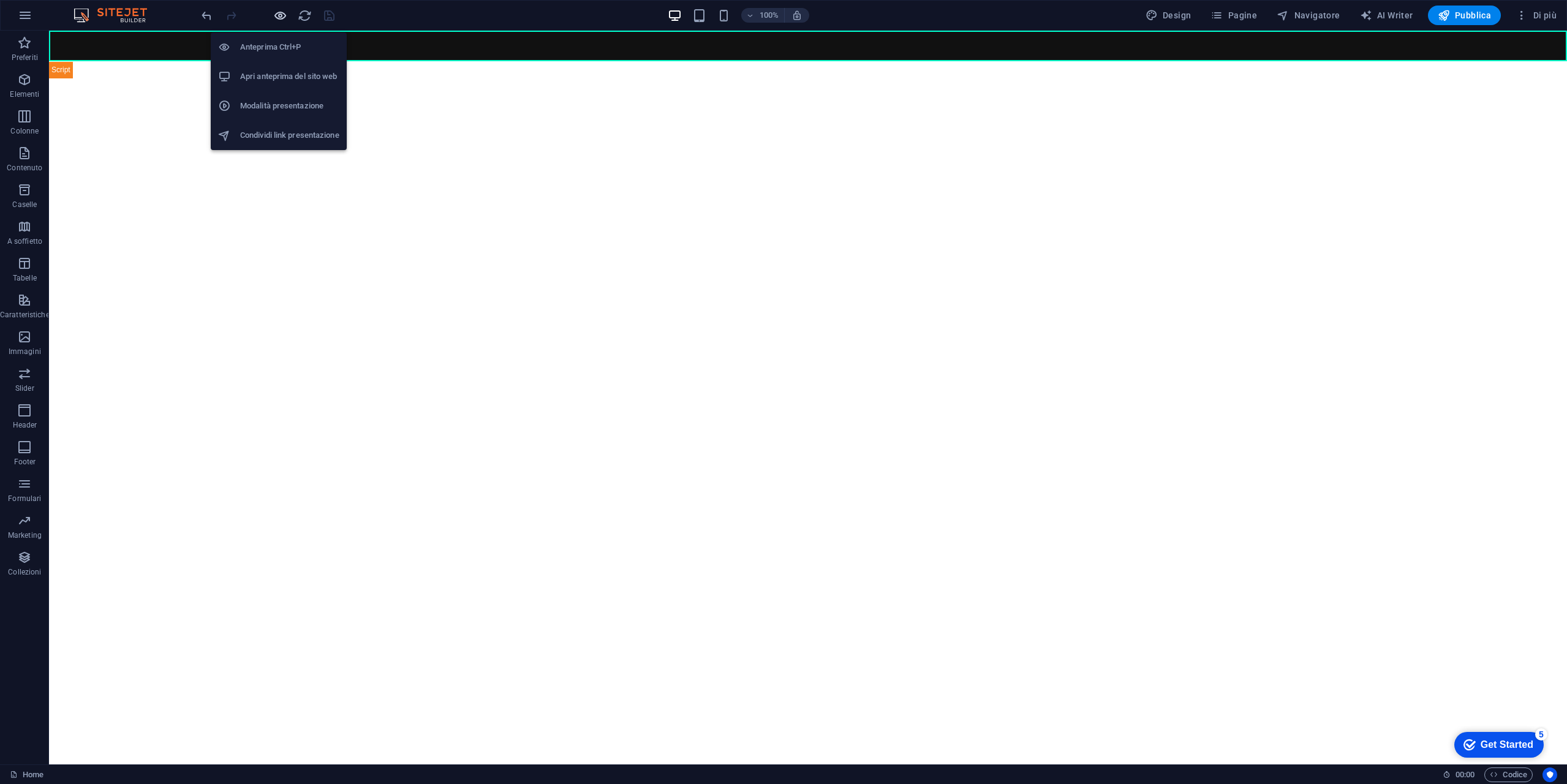
click at [279, 20] on icon "button" at bounding box center [280, 15] width 14 height 14
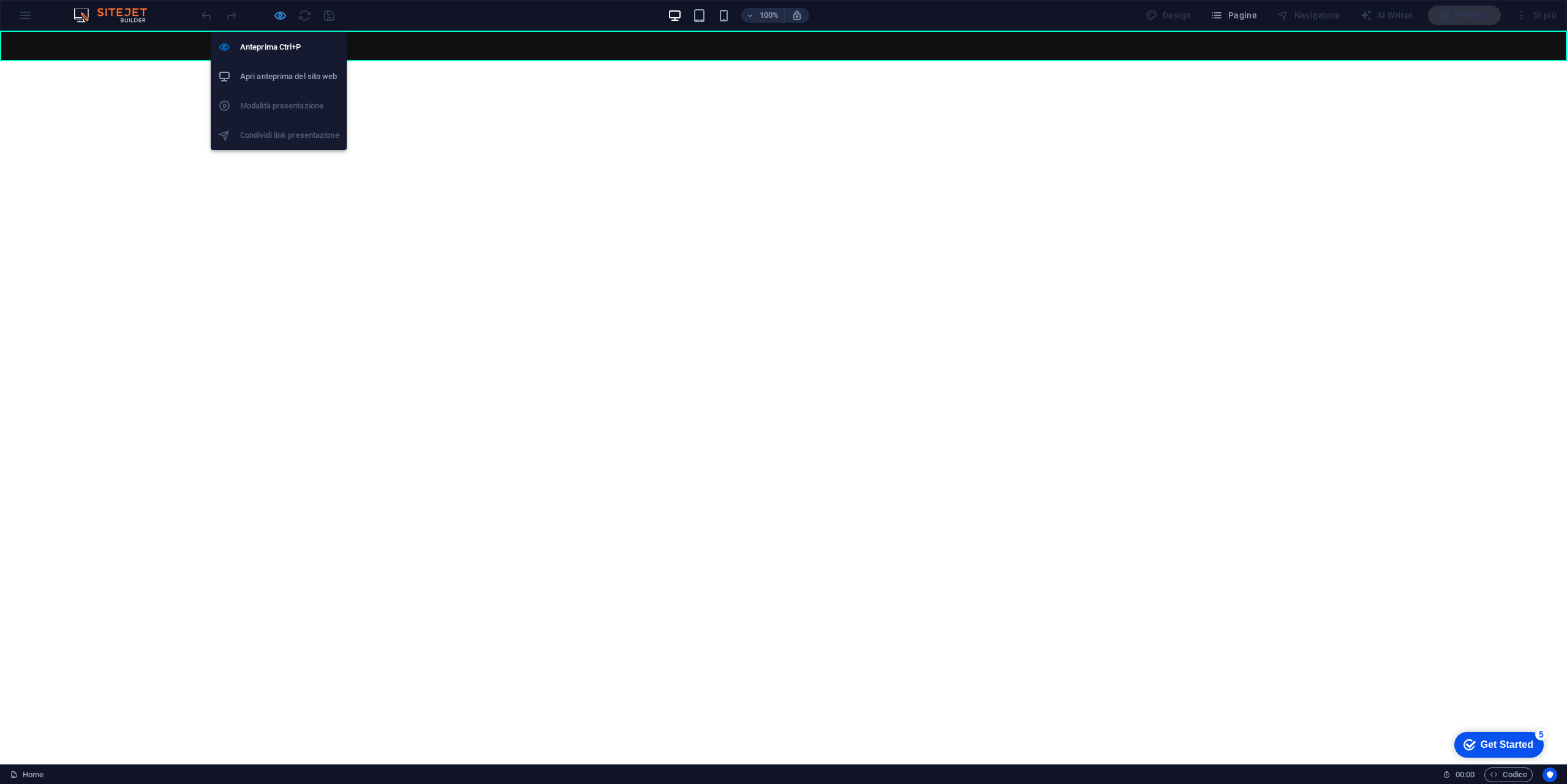
click at [284, 18] on icon "button" at bounding box center [280, 15] width 14 height 14
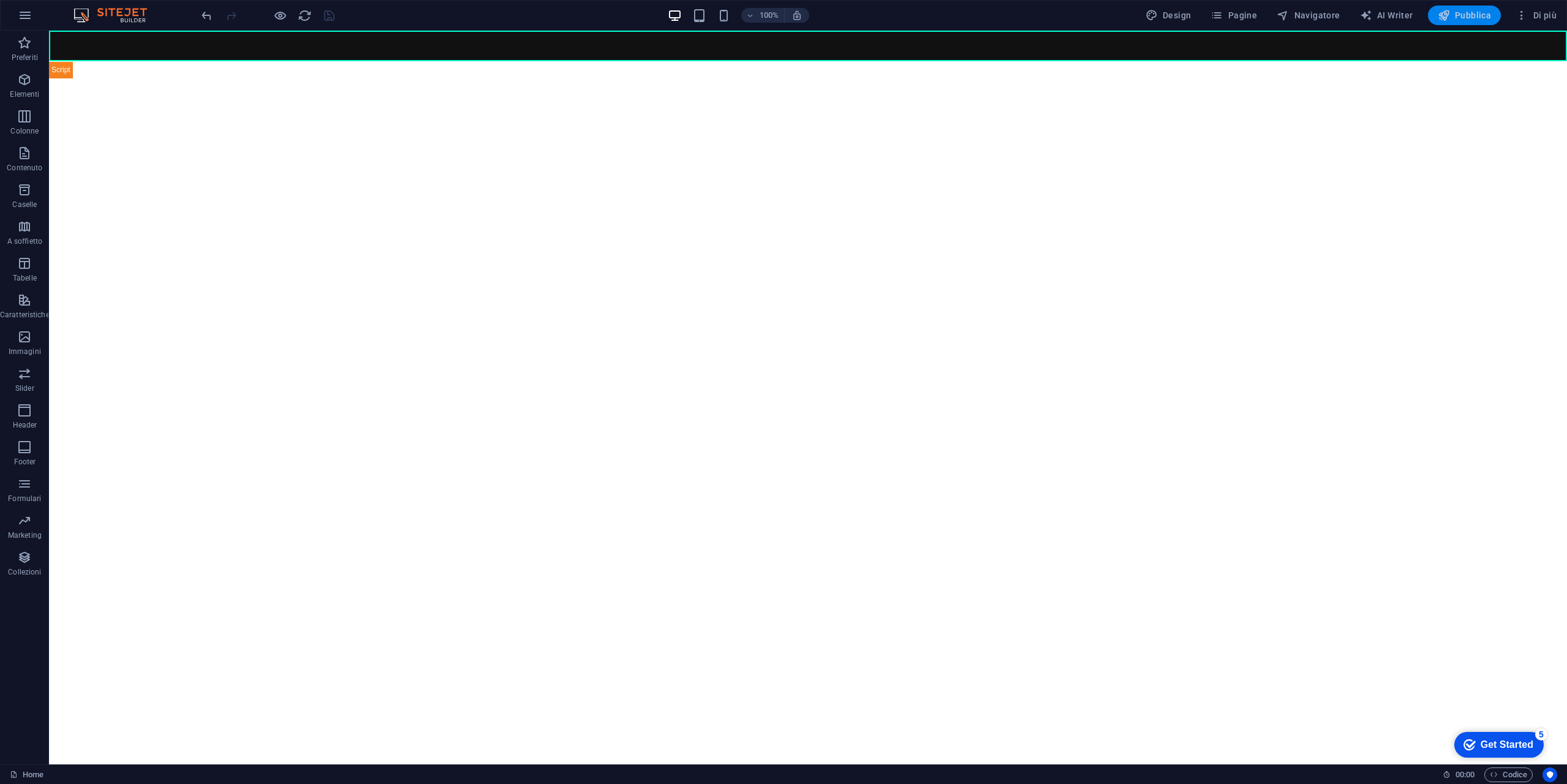
click at [1472, 16] on span "Pubblica" at bounding box center [1465, 15] width 54 height 12
click at [104, 36] on button at bounding box center [100, 38] width 15 height 15
click at [97, 38] on icon at bounding box center [100, 38] width 7 height 13
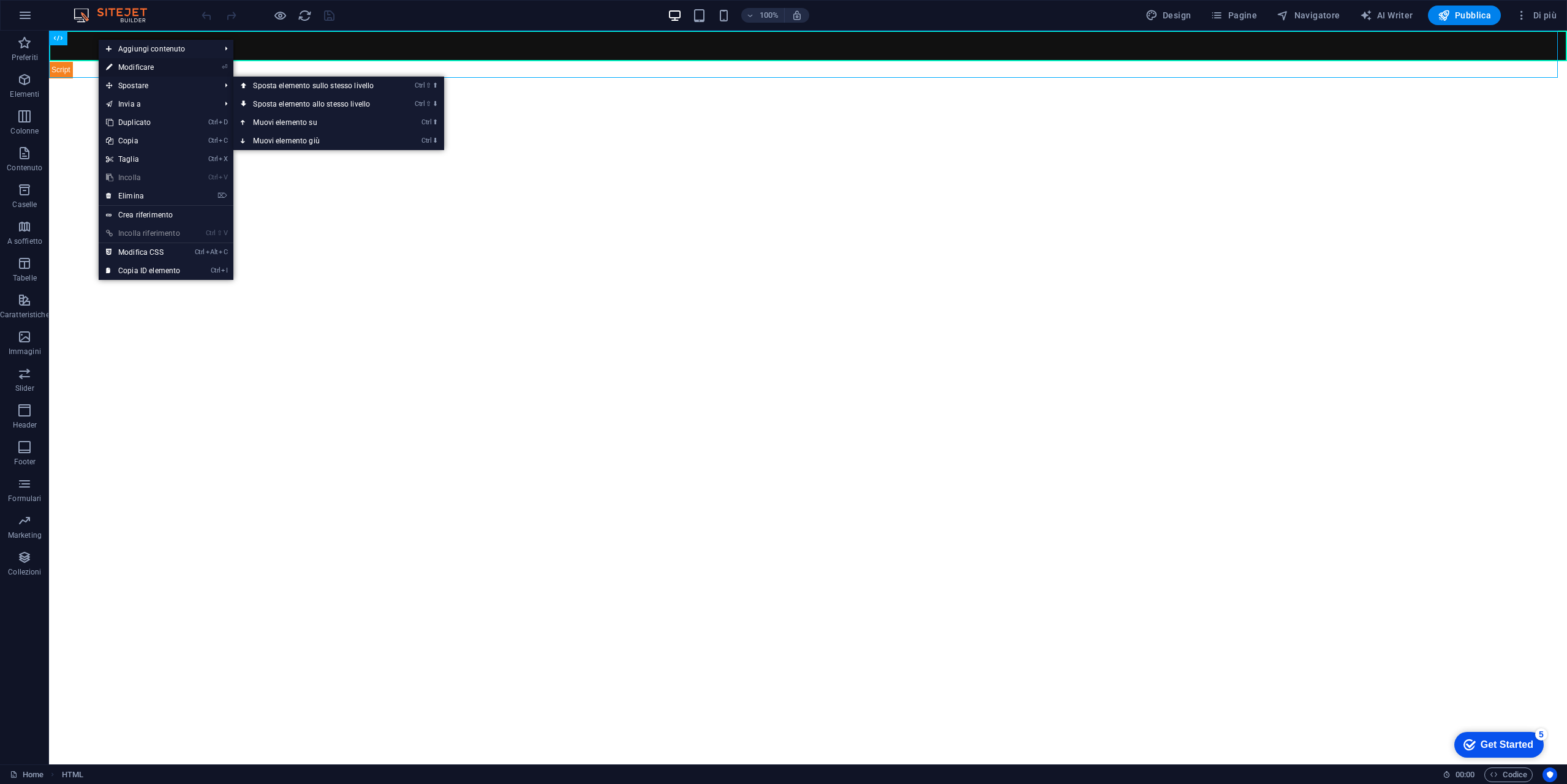
click at [155, 62] on link "⏎ Modificare" at bounding box center [143, 67] width 89 height 19
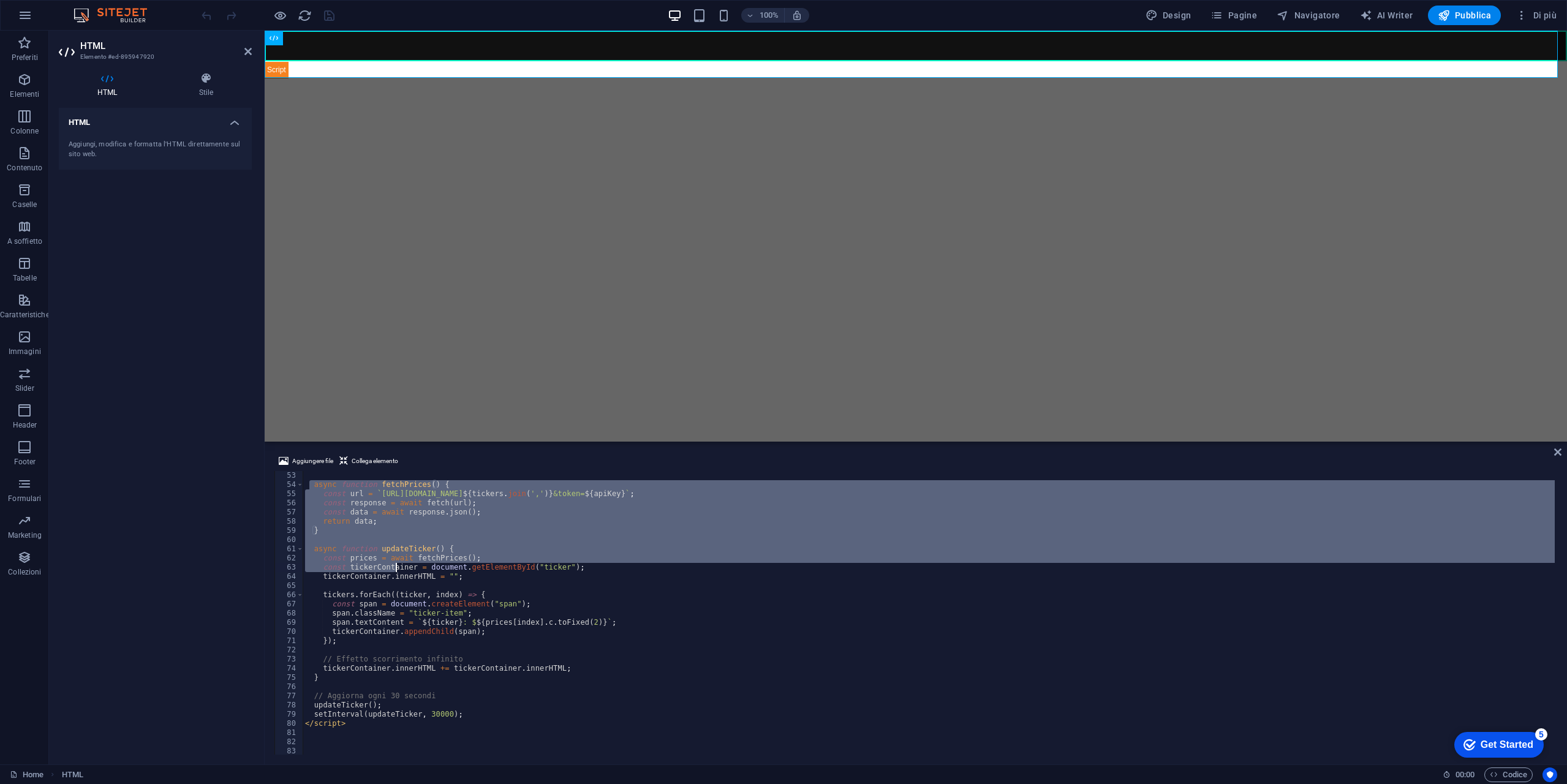
scroll to position [487, 0]
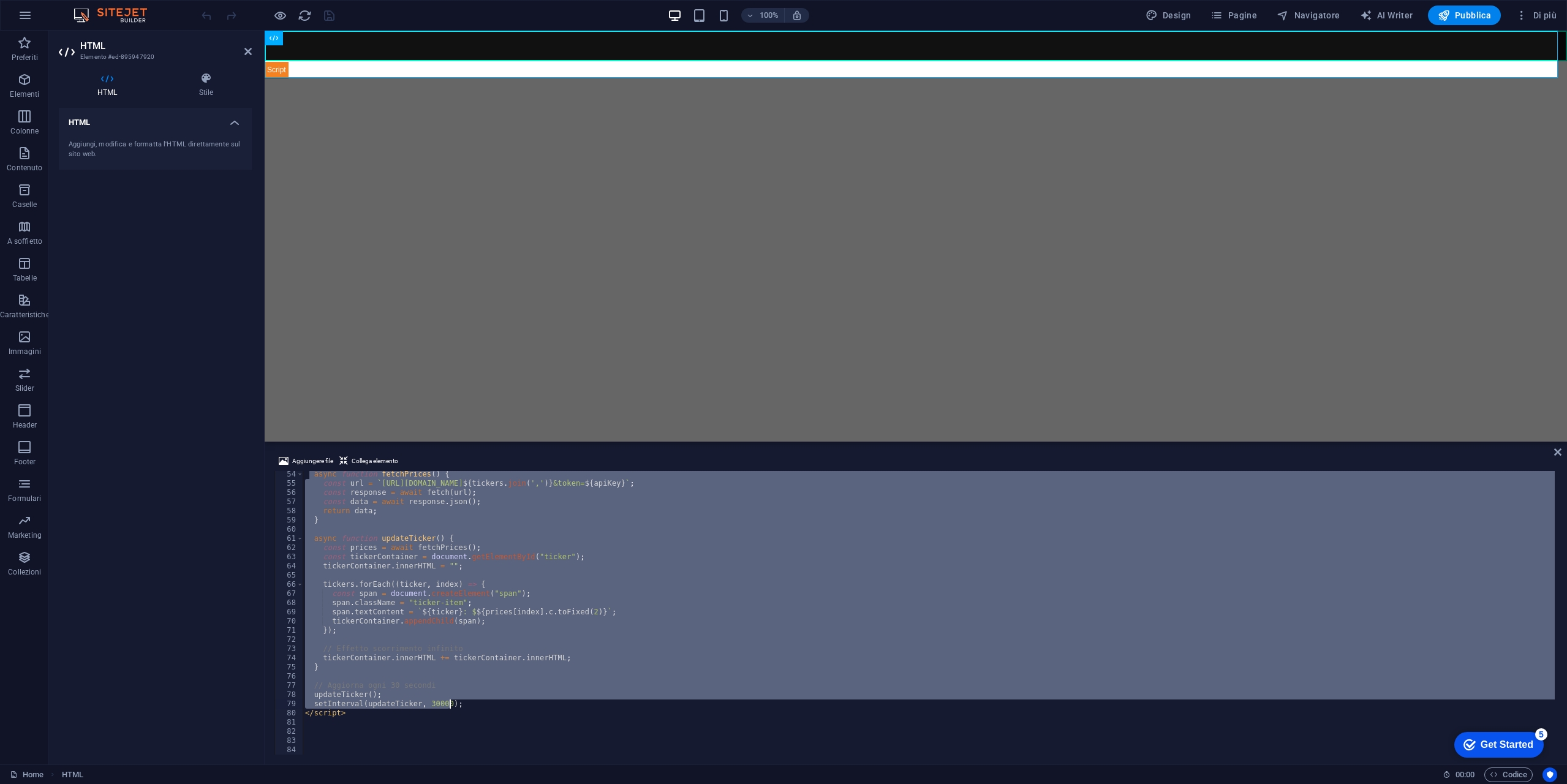
drag, startPoint x: 309, startPoint y: 522, endPoint x: 514, endPoint y: 702, distance: 272.8
click at [514, 702] on div "async function fetchPrices ( ) { const url = ` https://finnhub.io/api/v1/quote?…" at bounding box center [929, 620] width 1252 height 302
type textarea "</script>"
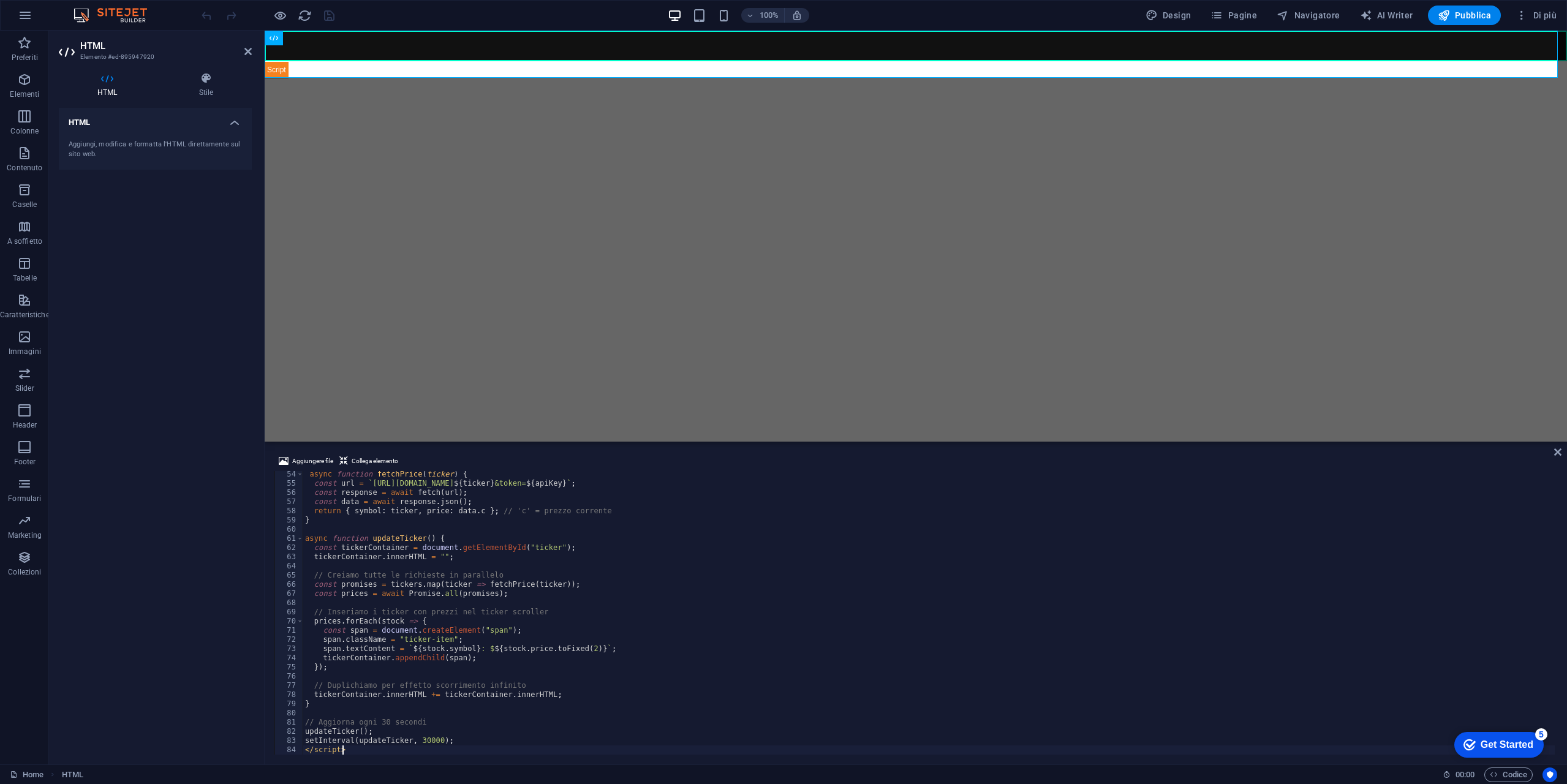
scroll to position [525, 0]
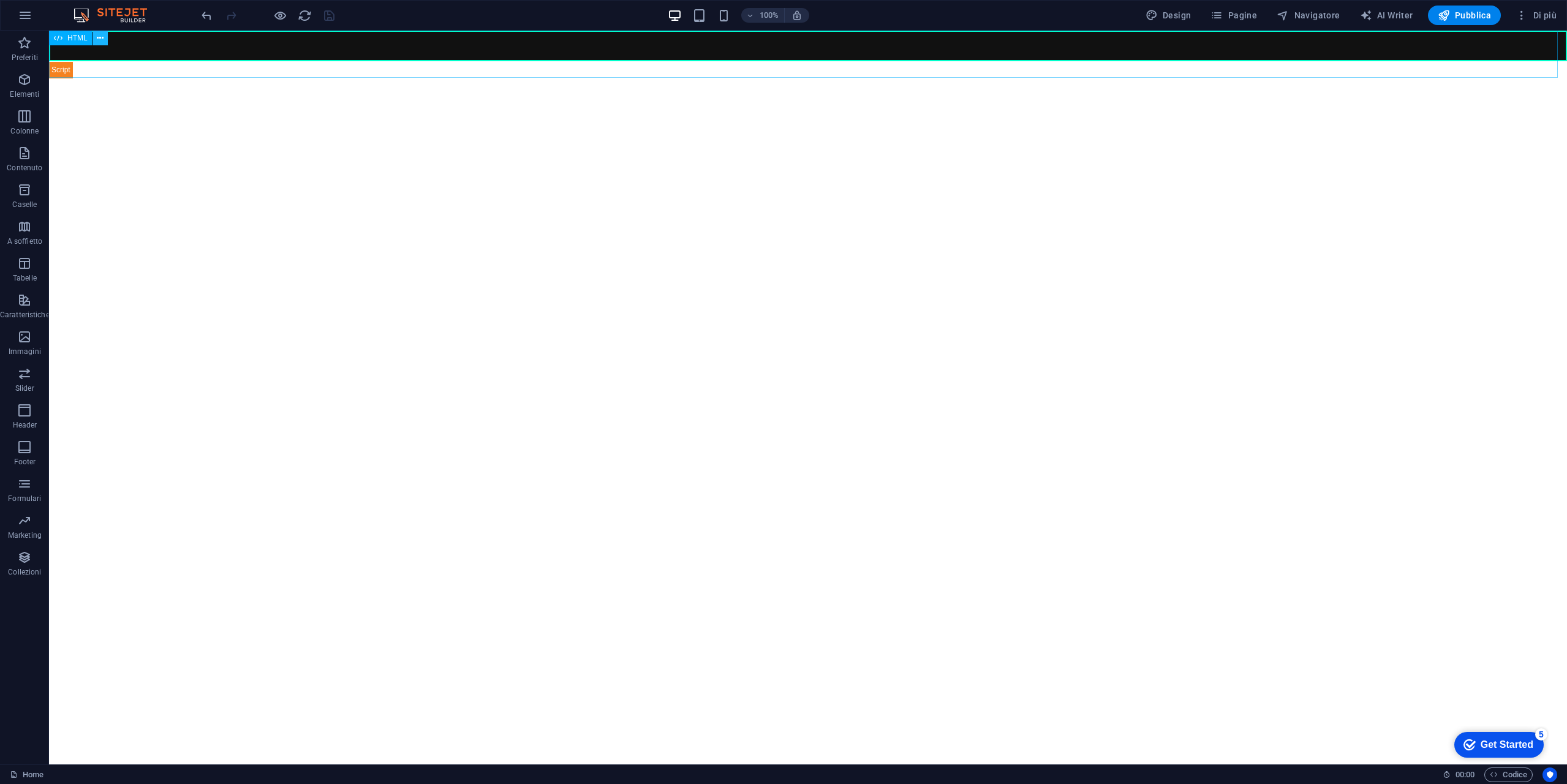
click at [95, 40] on button at bounding box center [100, 38] width 15 height 15
click at [100, 46] on div "NASDAQ-100 Ticker Scroller" at bounding box center [808, 55] width 1518 height 48
click at [102, 35] on icon at bounding box center [100, 38] width 7 height 13
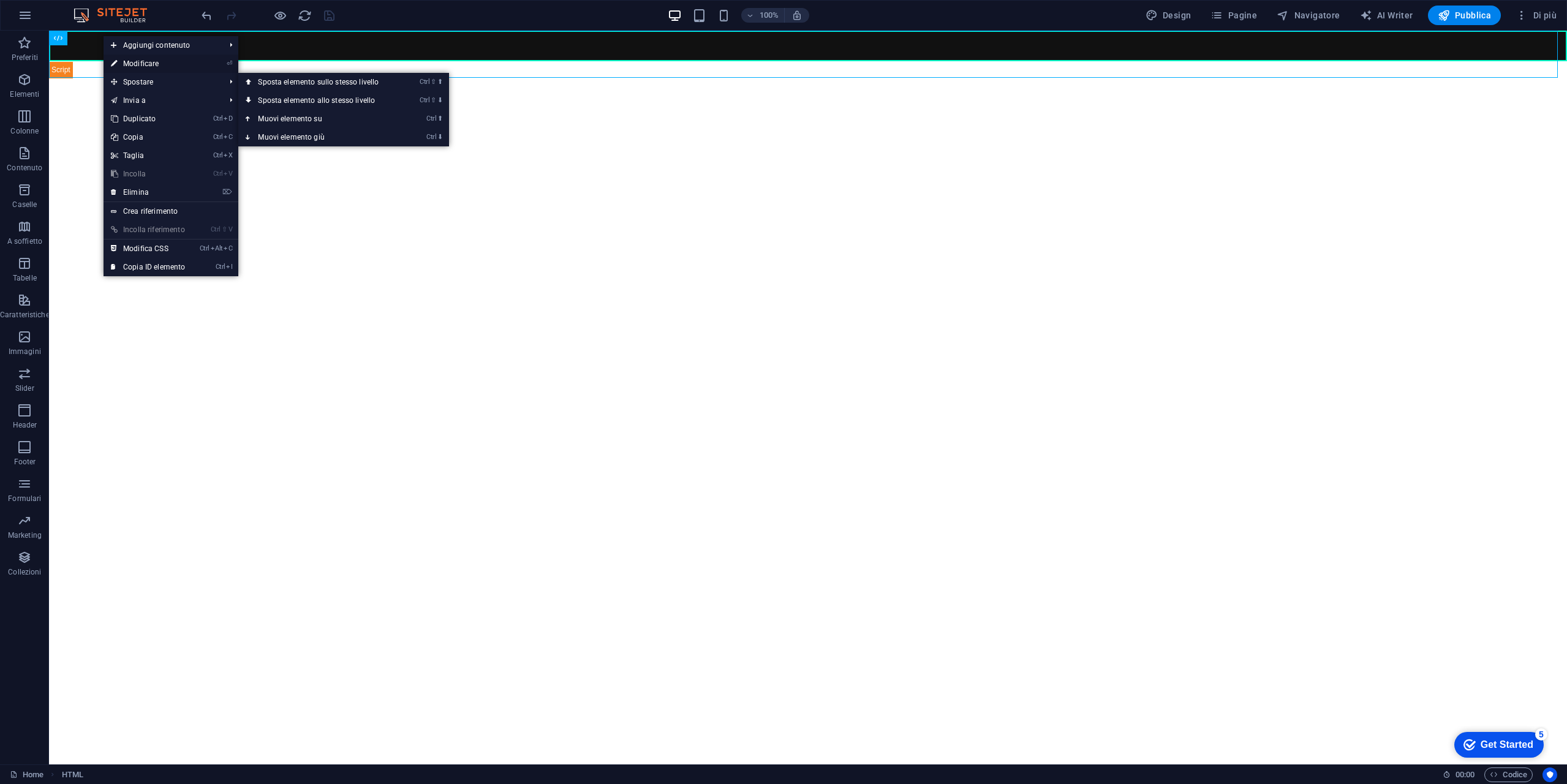
click at [166, 59] on link "⏎ Modificare" at bounding box center [148, 64] width 89 height 19
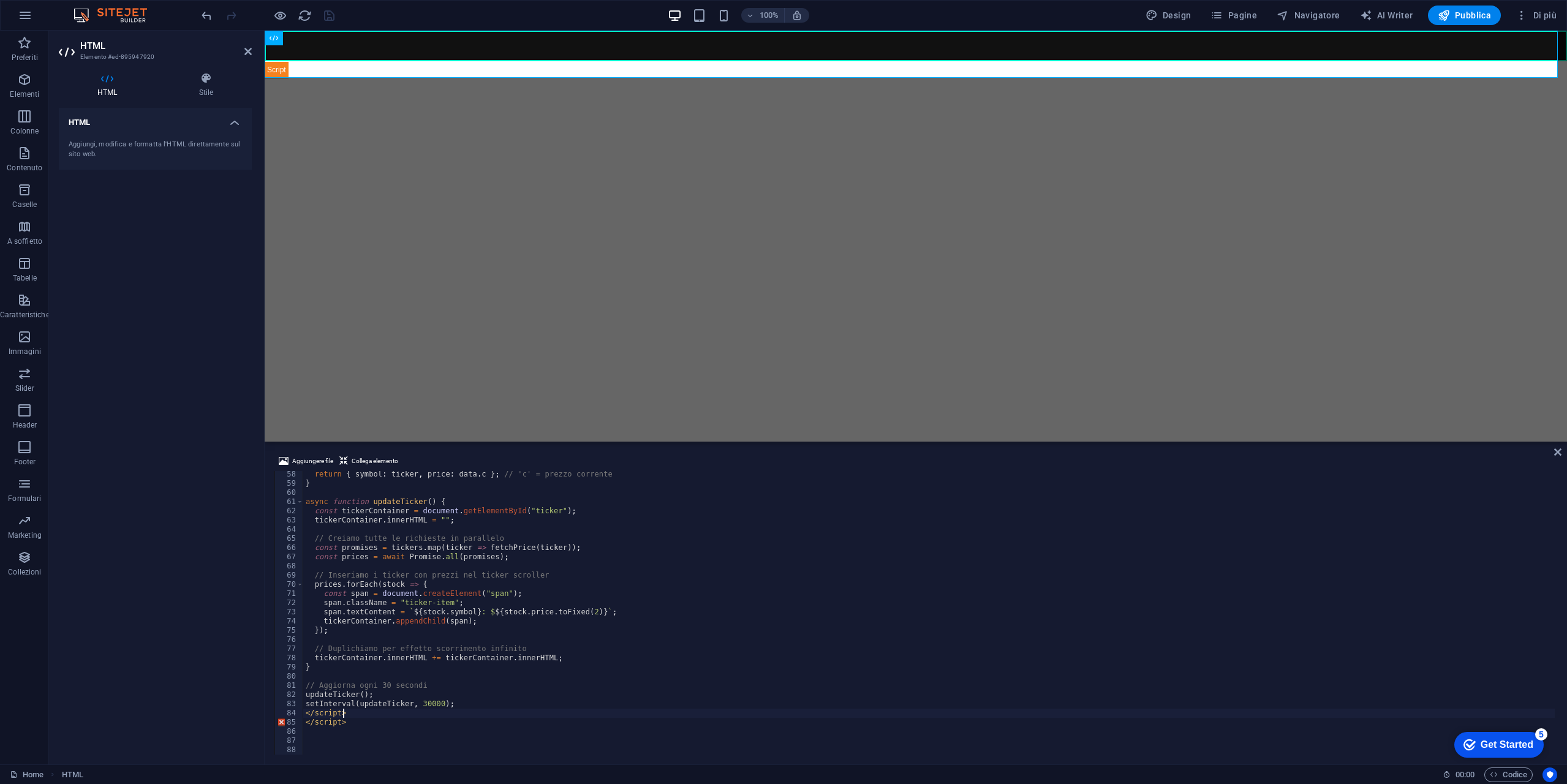
scroll to position [534, 0]
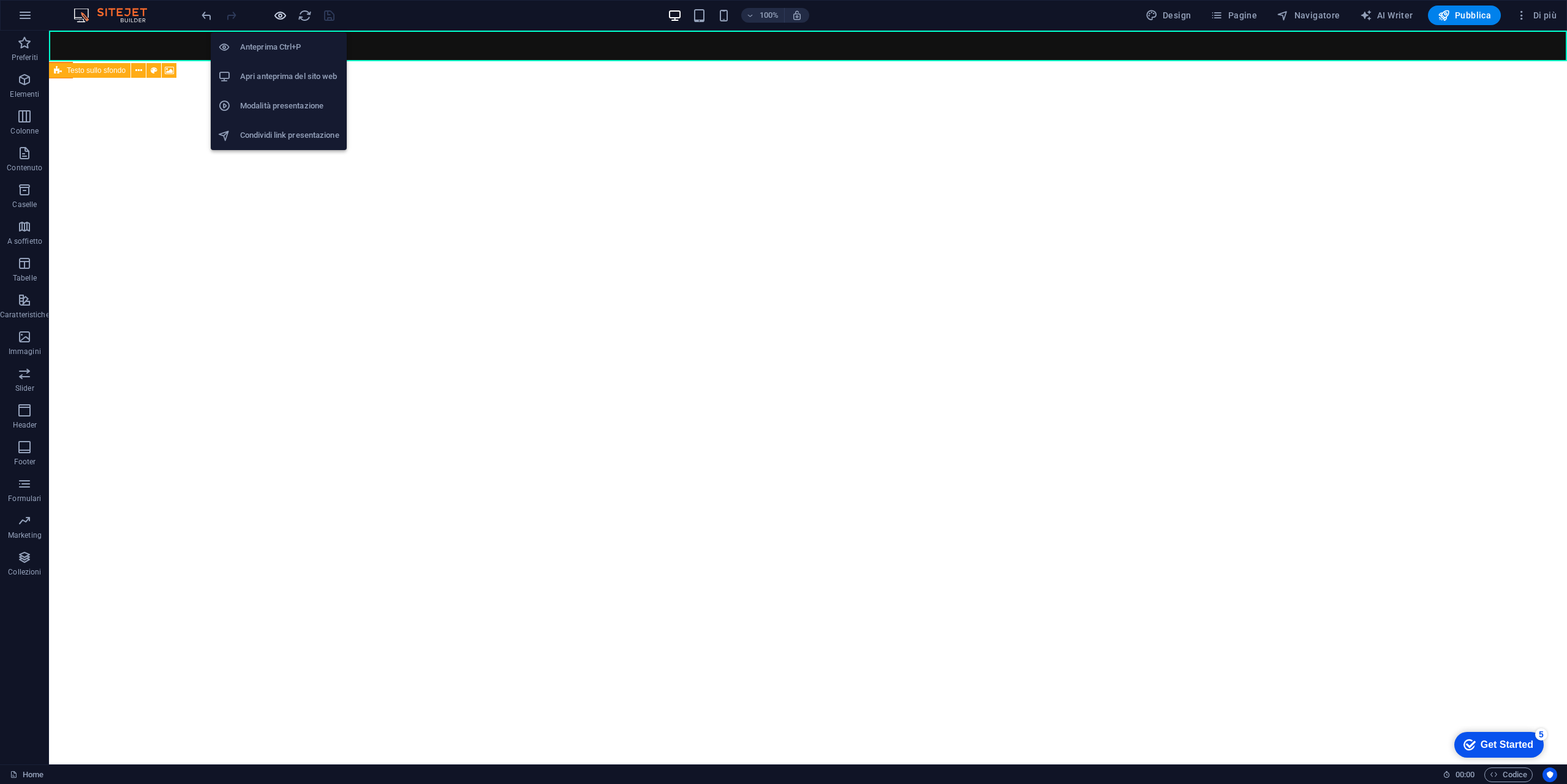
click at [279, 20] on icon "button" at bounding box center [280, 15] width 14 height 14
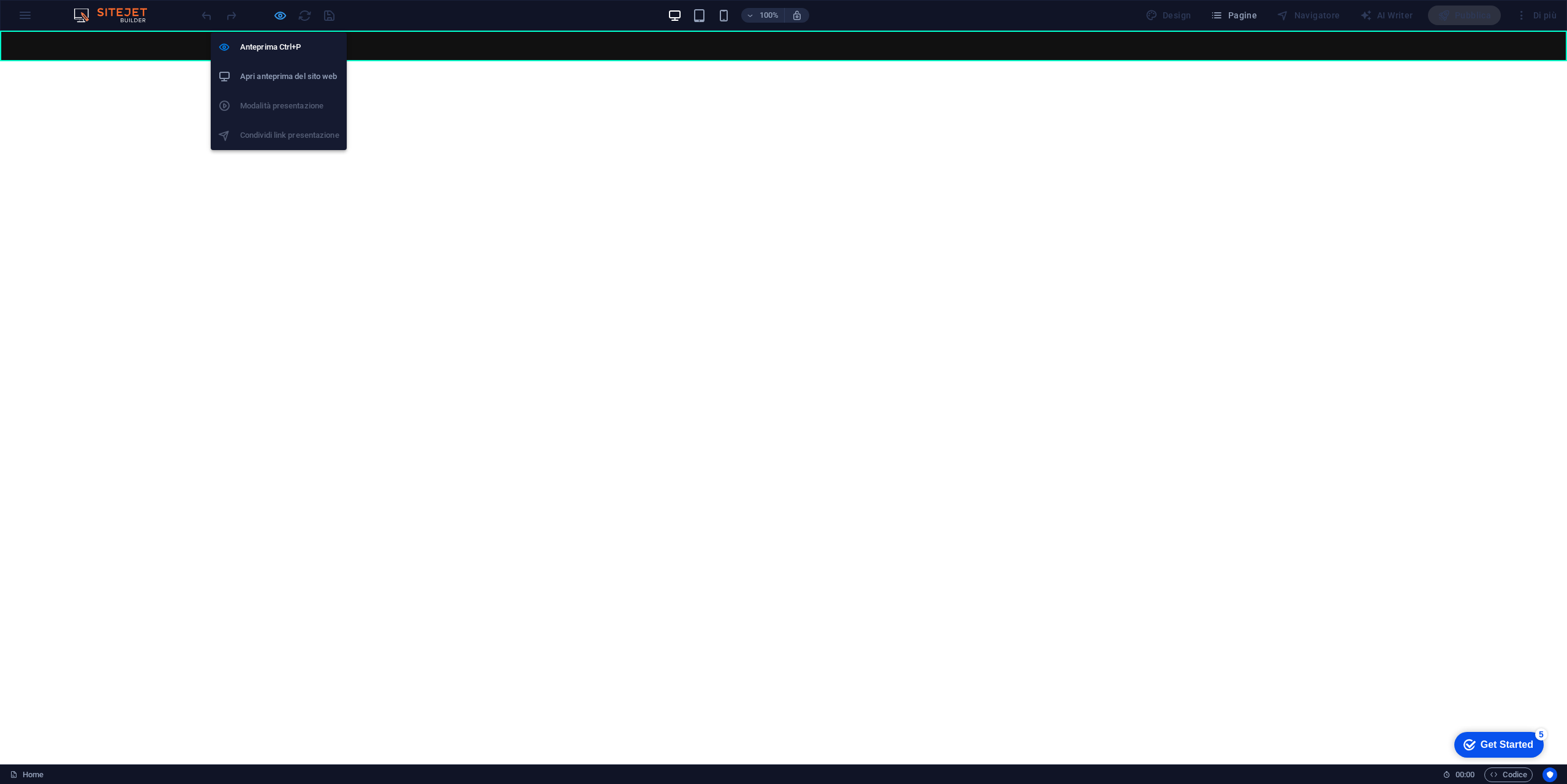
click at [282, 16] on icon "button" at bounding box center [280, 15] width 14 height 14
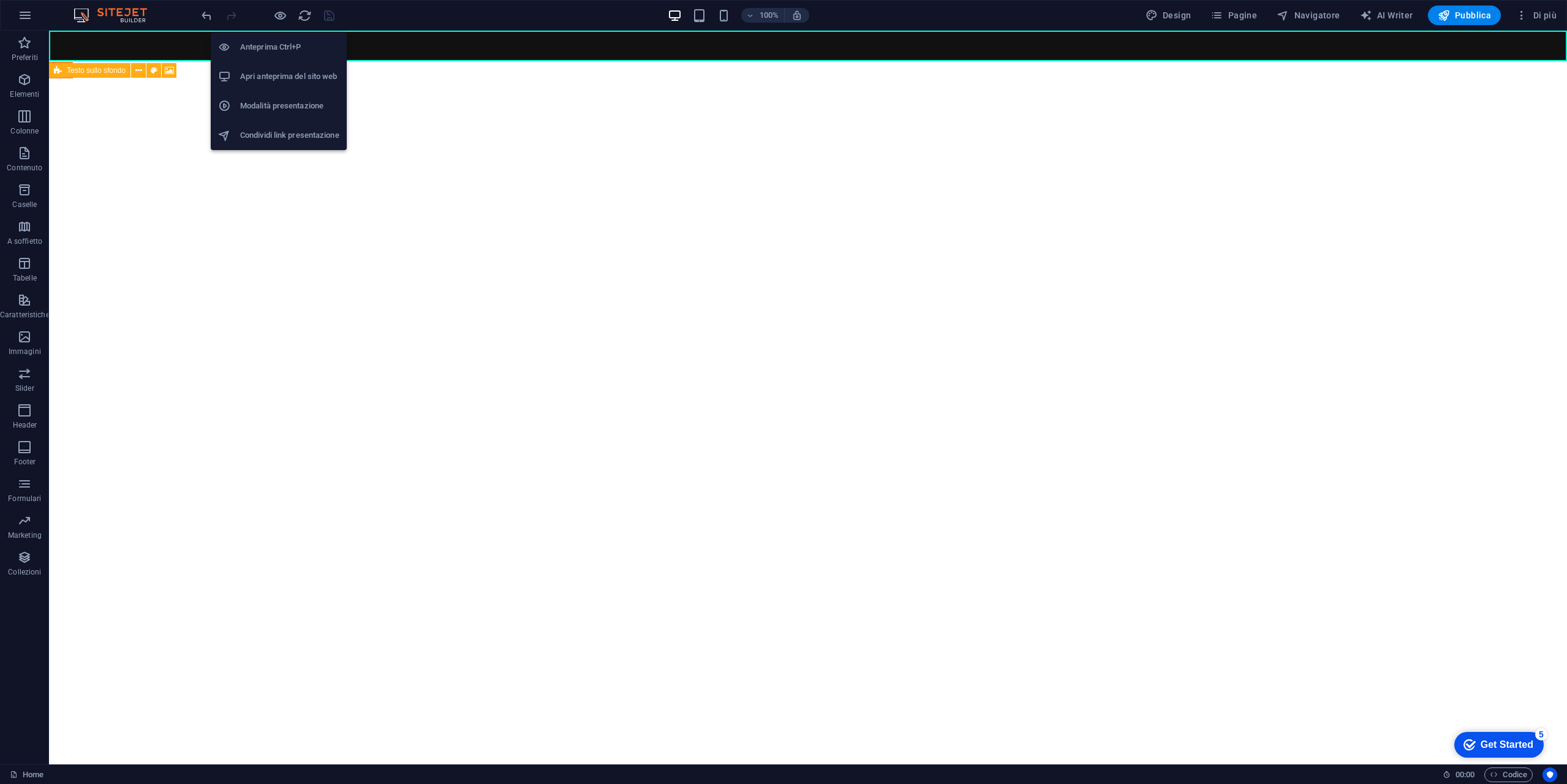
click at [287, 76] on h6 "Apri anteprima del sito web" at bounding box center [290, 77] width 99 height 15
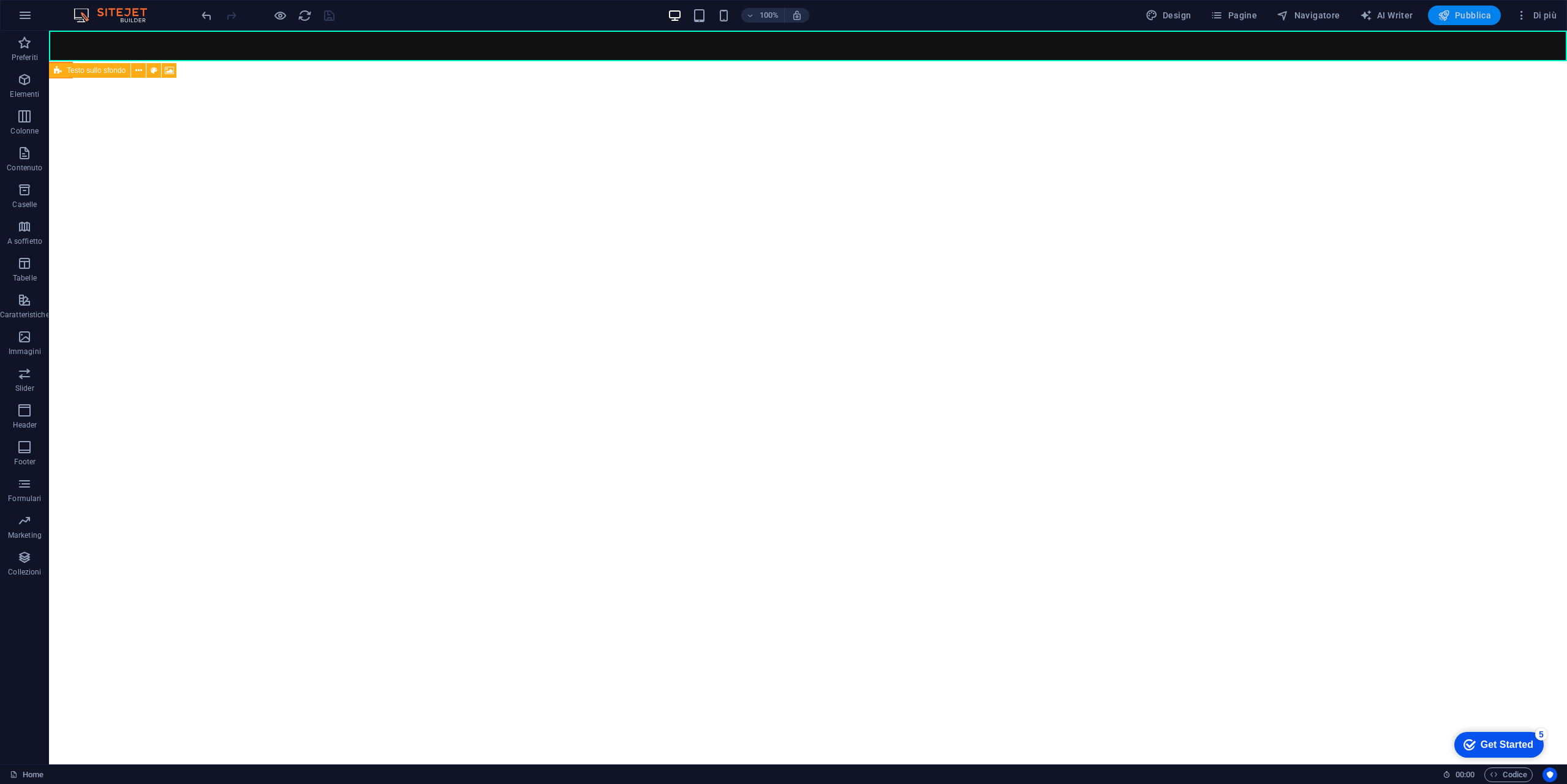
click at [1478, 14] on span "Pubblica" at bounding box center [1465, 15] width 54 height 12
click at [101, 36] on icon at bounding box center [100, 38] width 7 height 13
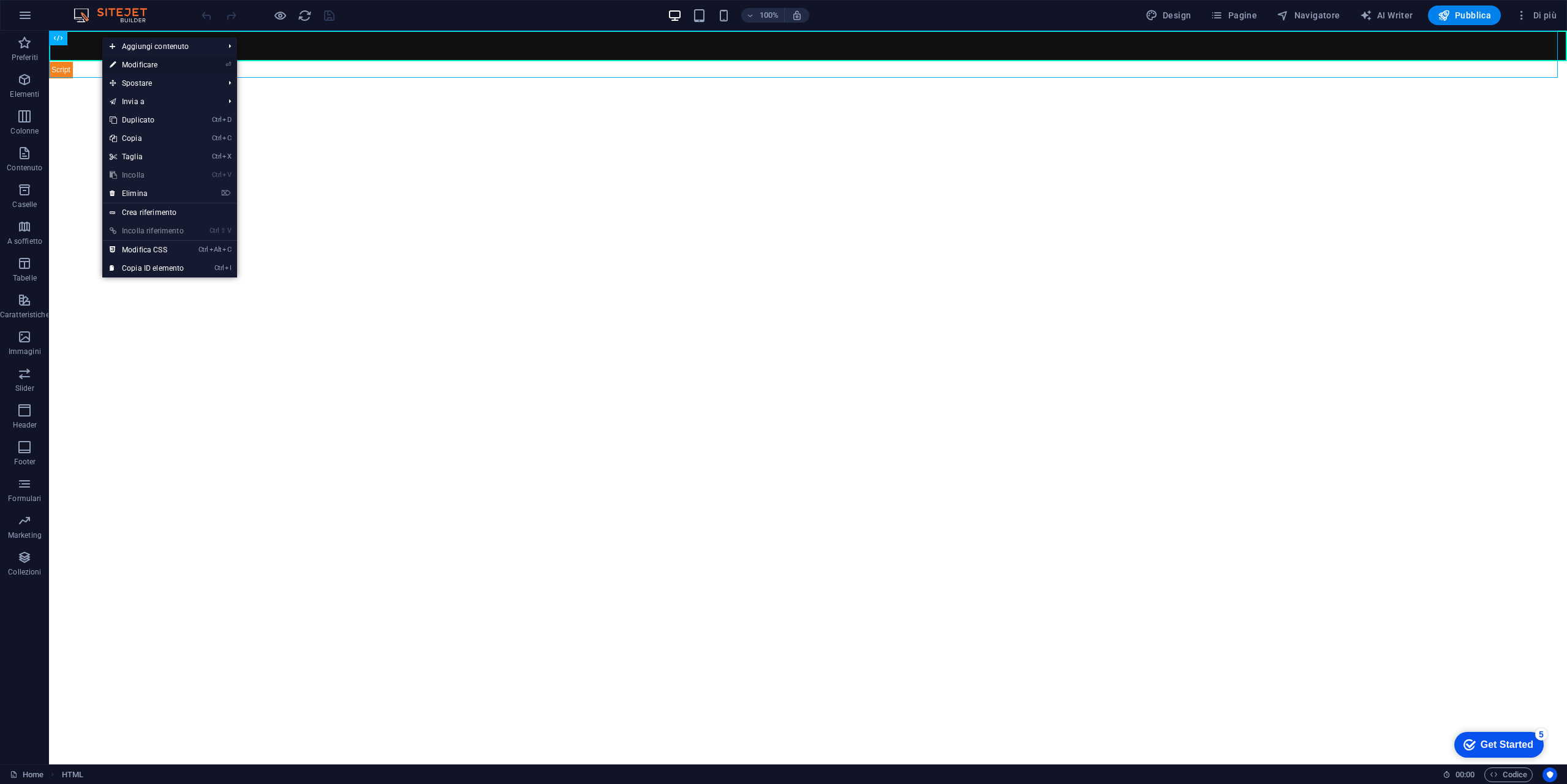
click at [157, 64] on link "⏎ Modificare" at bounding box center [146, 64] width 89 height 19
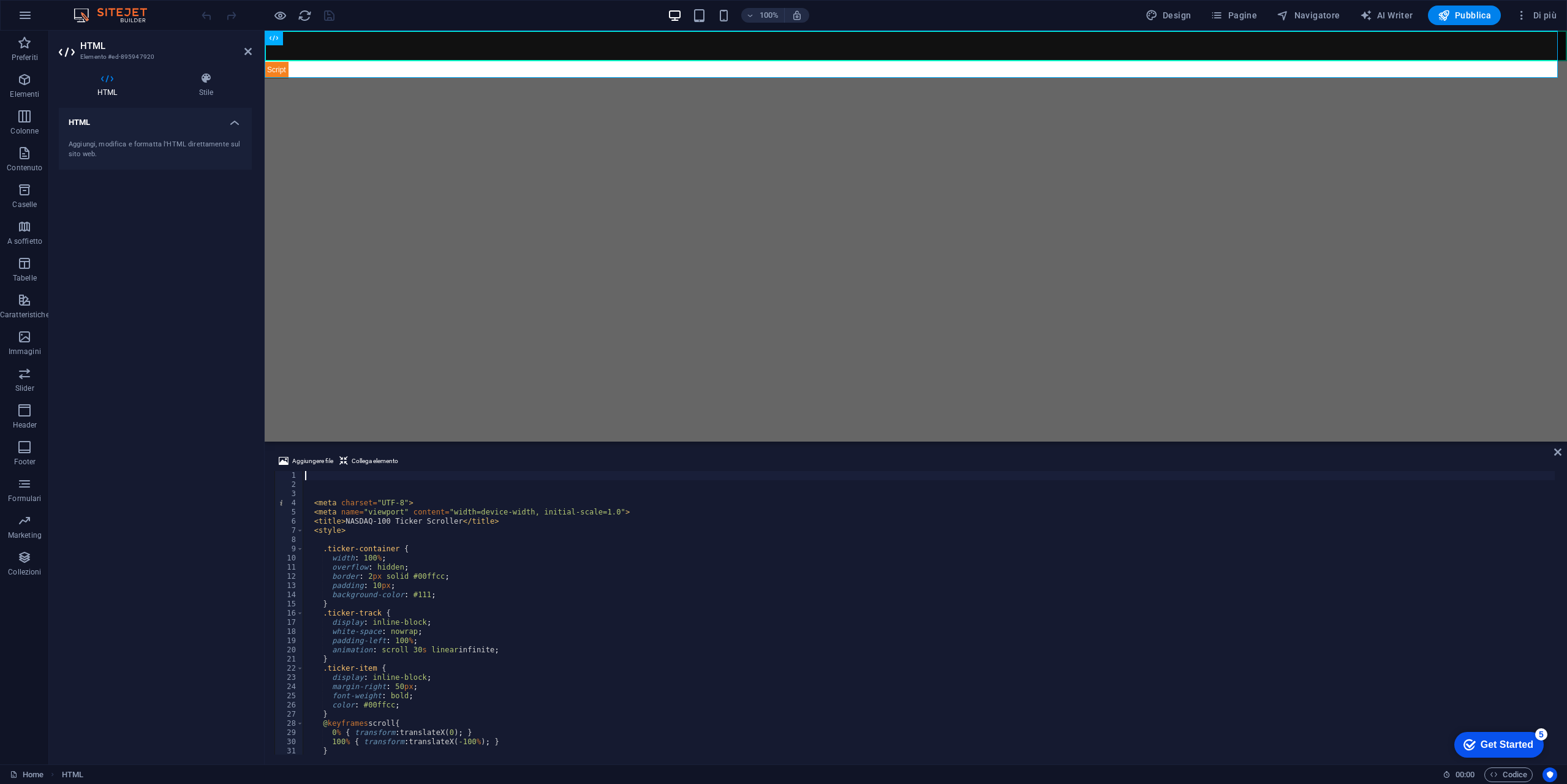
click at [603, 627] on div "< meta charset = "UTF-8" > < meta name = "viewport" content = "width=device-wid…" at bounding box center [929, 622] width 1252 height 302
type textarea "display: inline-block;"
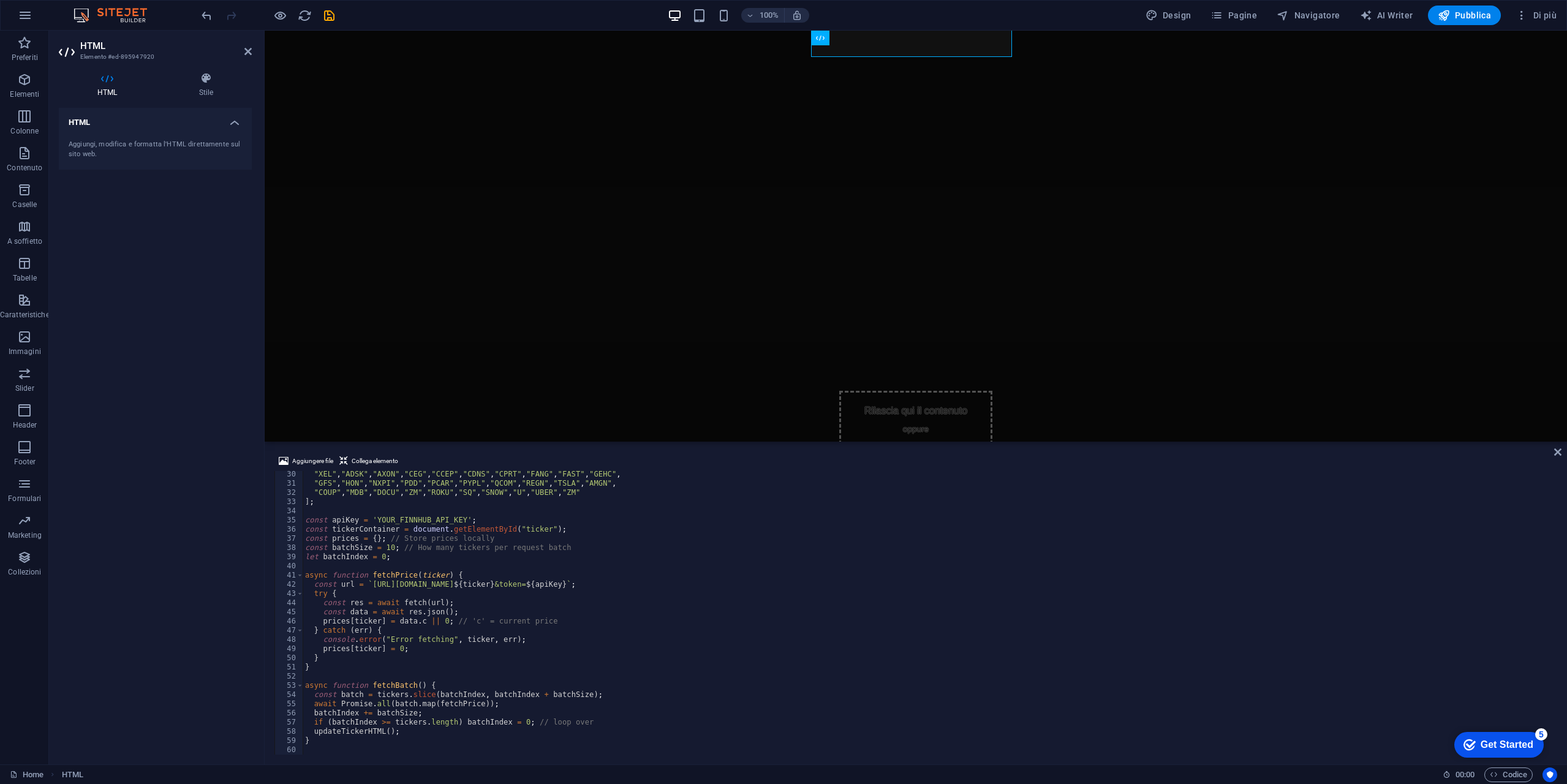
scroll to position [267, 0]
click at [417, 518] on div ""XEL" , "ADSK" , "AXON" , "CEG" , "CCEP" , "CDNS" , "CPRT" , "FANG" , "FAST" , …" at bounding box center [929, 620] width 1252 height 302
paste textarea "d2k3l21r01qj8a5lt8d0d2k3l21r01qj8a5lt8dg"
type textarea "const apiKey = 'd2k3l21r01qj8a5lt8d0d2k3l21r01qj8a5lt8dg';"
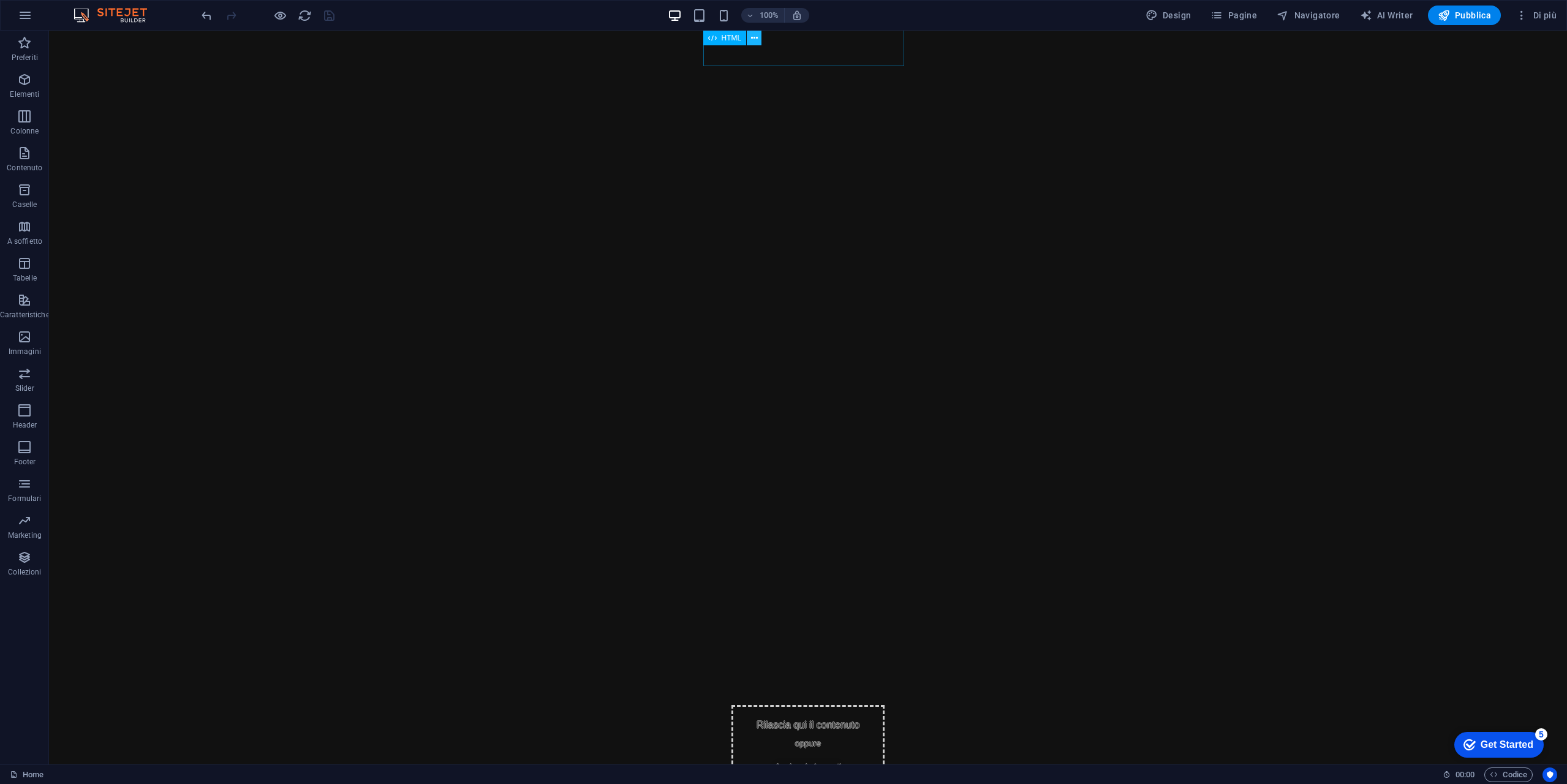
click at [756, 41] on icon at bounding box center [754, 38] width 7 height 13
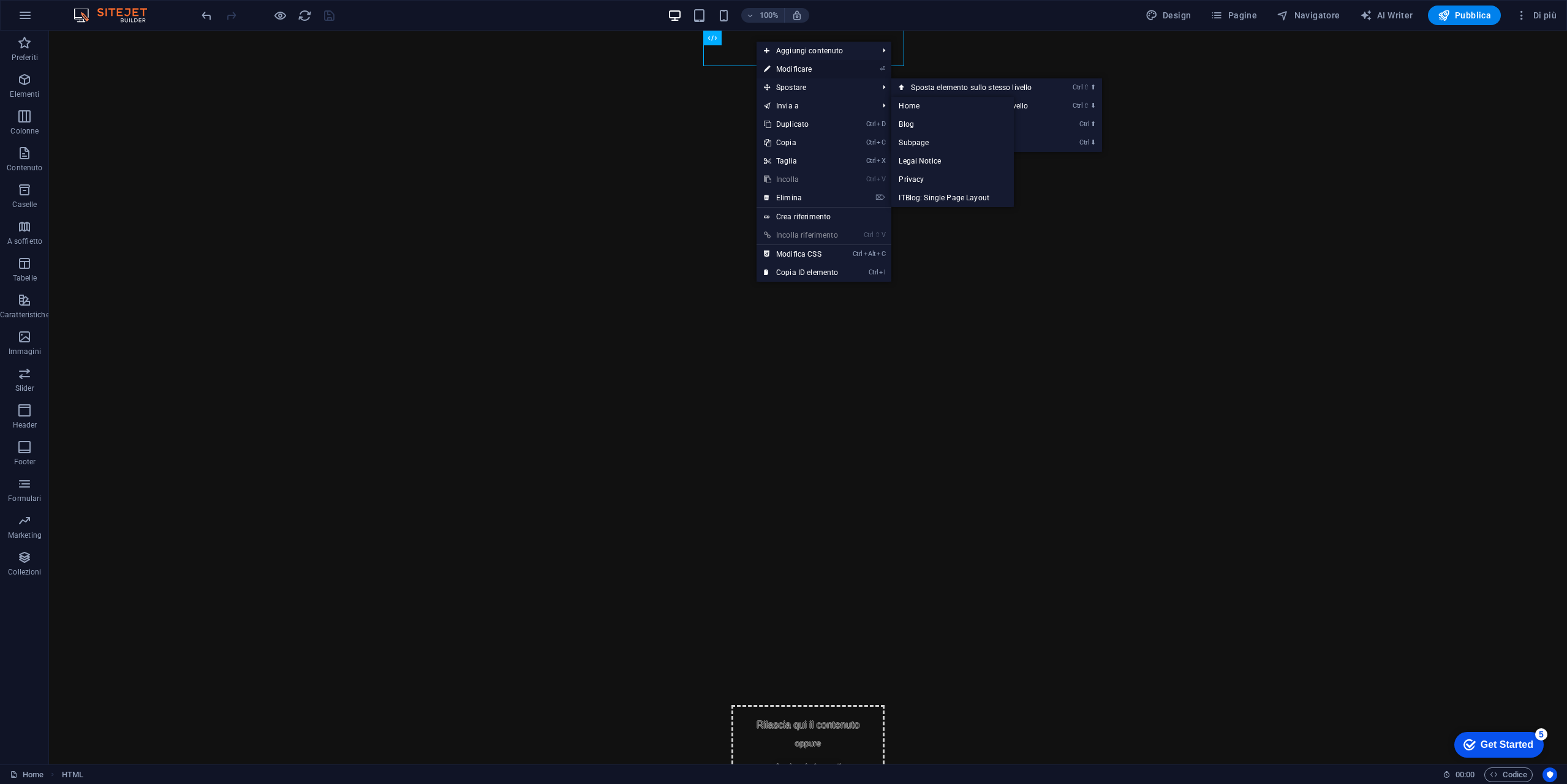
click at [803, 69] on link "⏎ Modificare" at bounding box center [801, 69] width 89 height 19
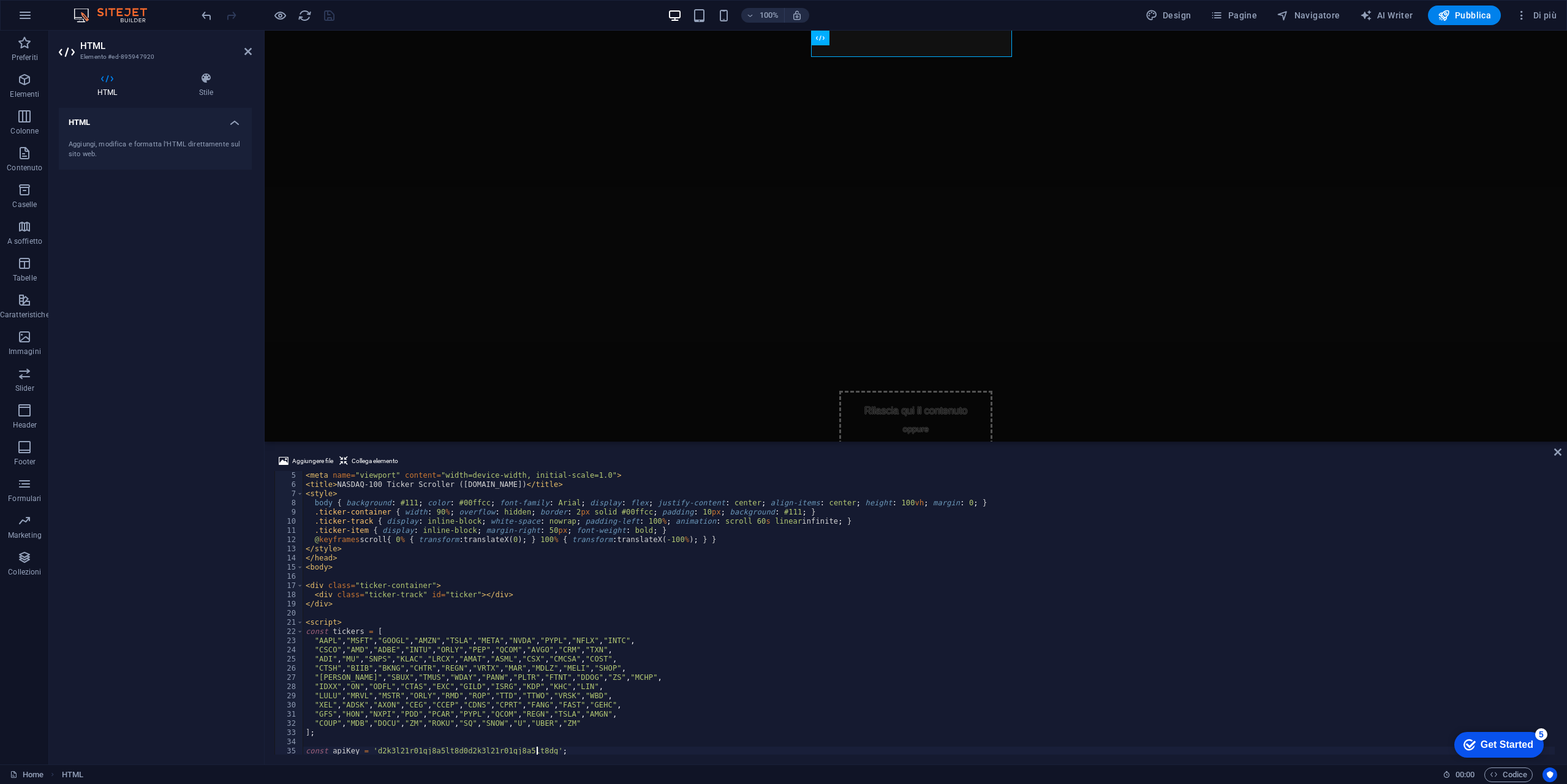
scroll to position [0, 0]
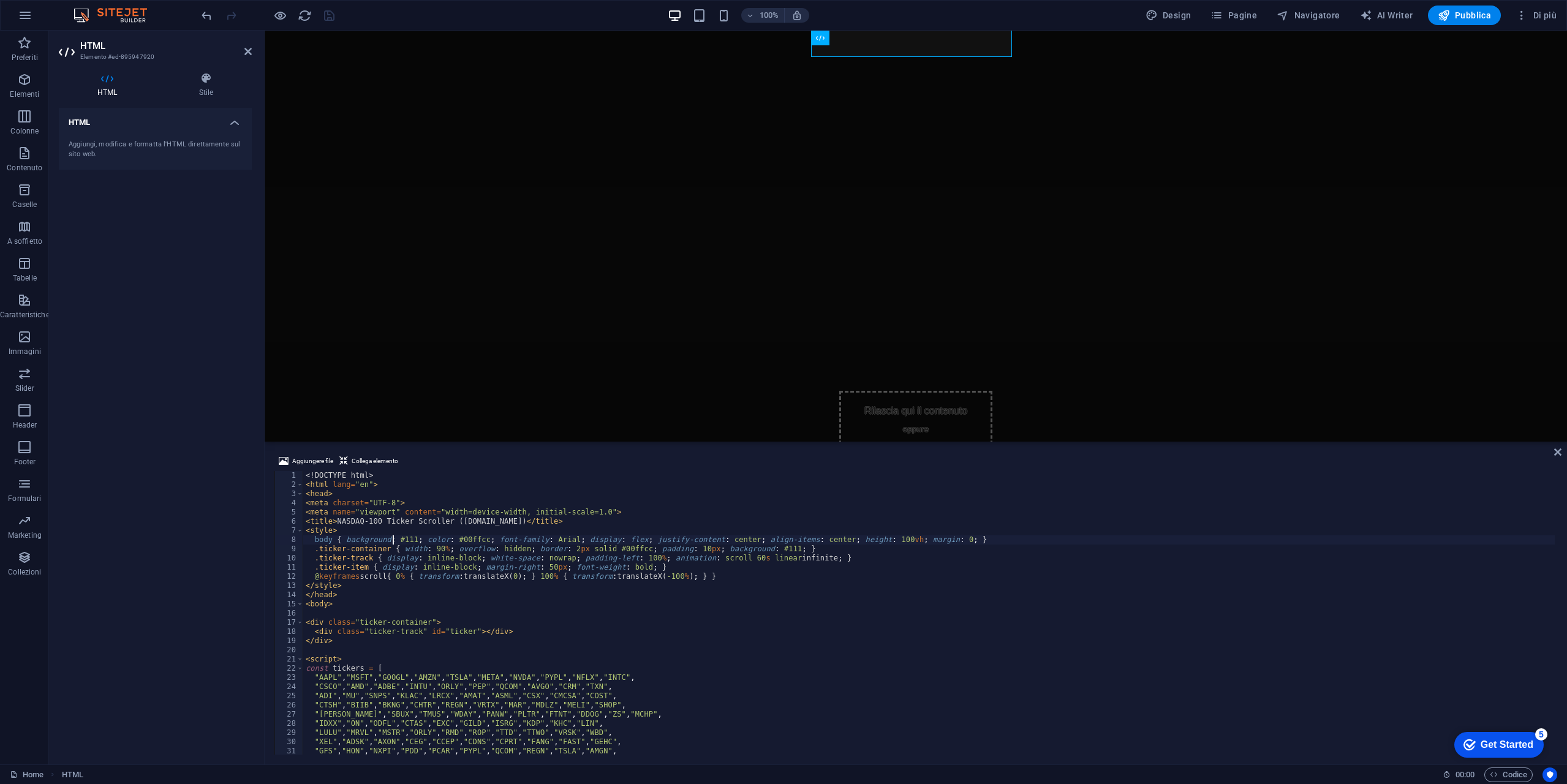
click at [393, 540] on div "<! DOCTYPE html > < html lang = "en" > < head > < meta charset = "UTF-8" > < me…" at bounding box center [929, 622] width 1251 height 302
type textarea "body { background: #111; color: #00ffcc; font-family: Arial; display: flex; jus…"
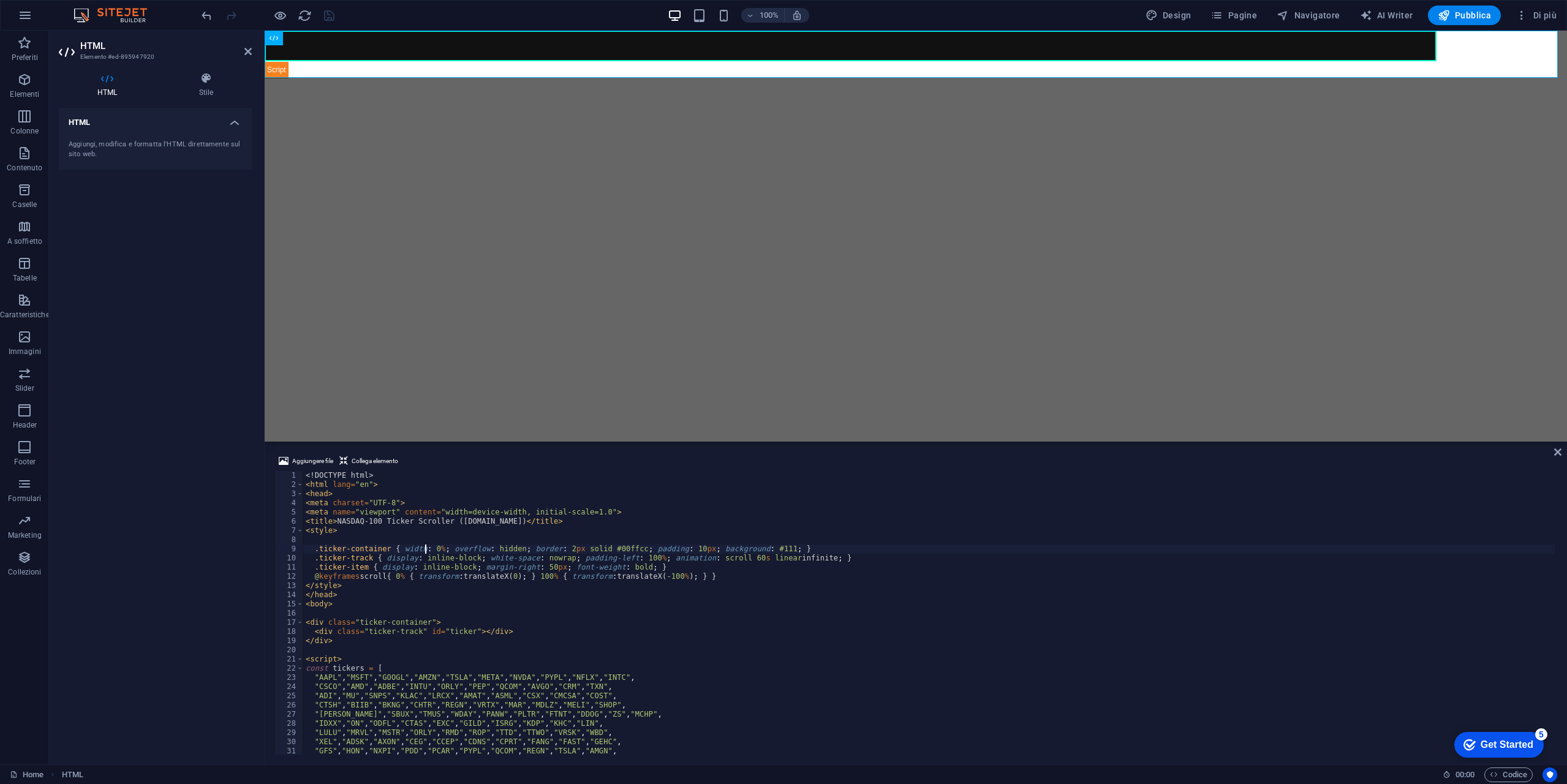
scroll to position [0, 10]
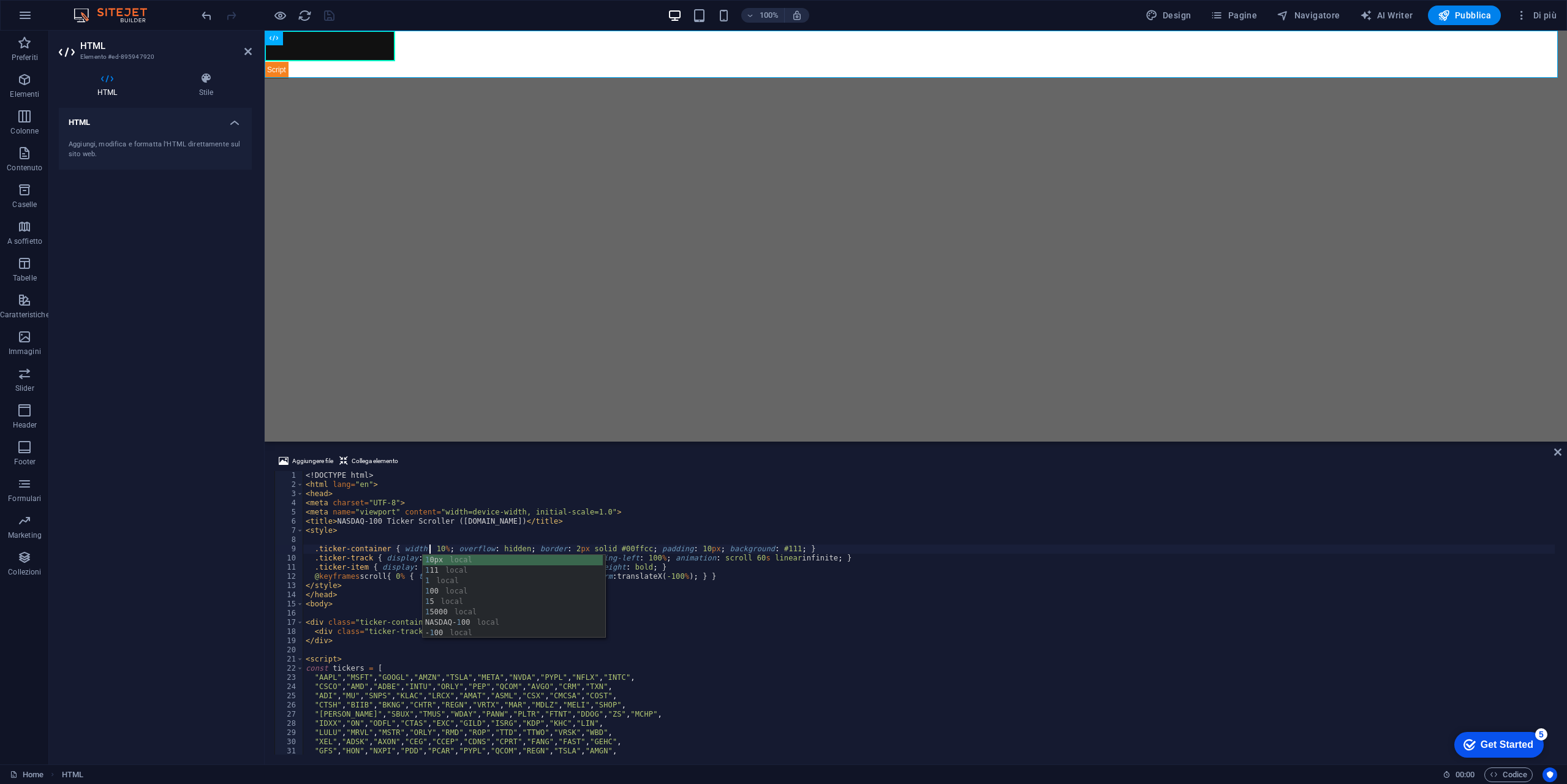
type textarea ".ticker-container { width: 100%; overflow: hidden; border: 2px solid #00ffcc; p…"
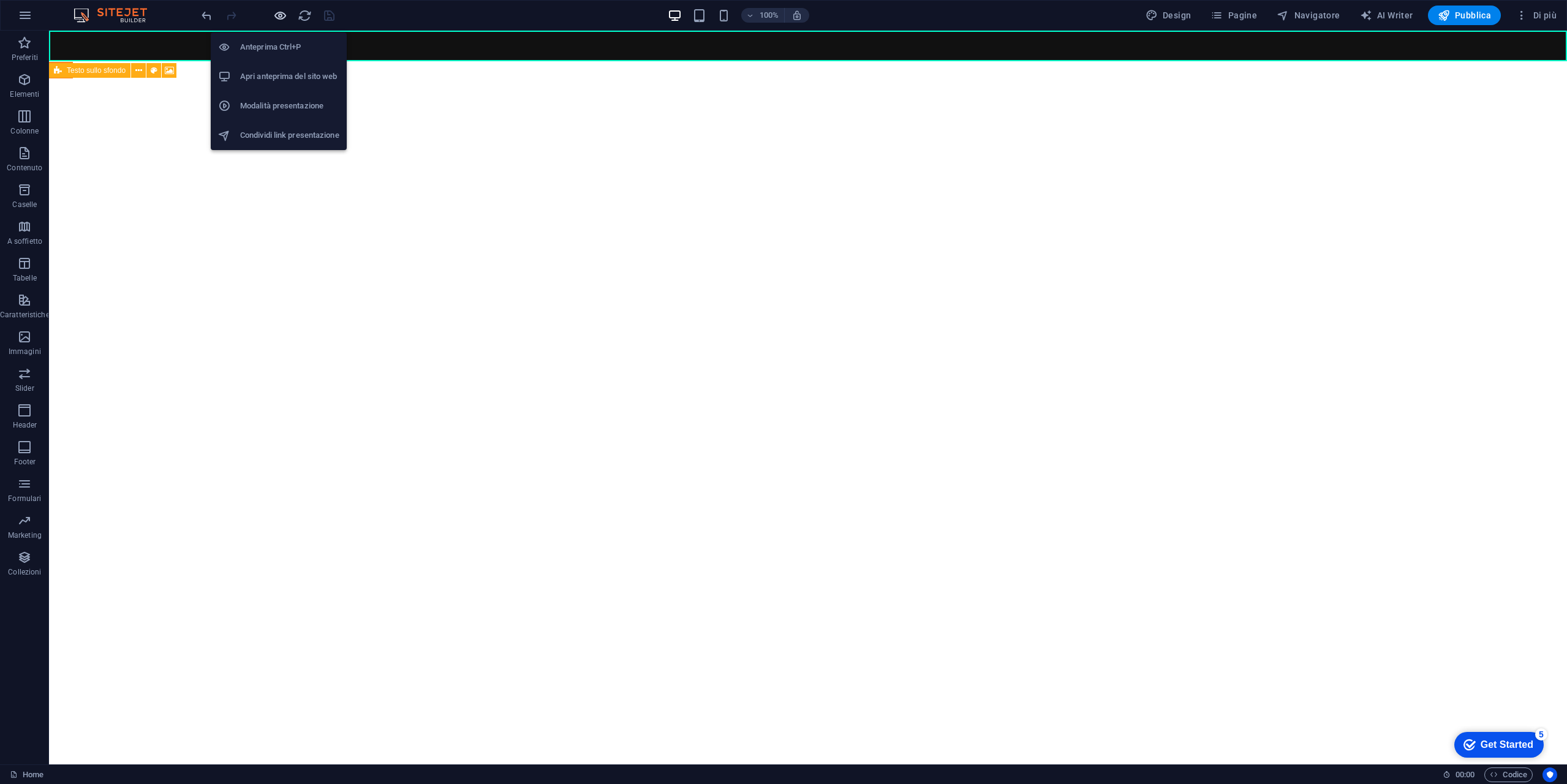
click at [278, 17] on icon "button" at bounding box center [280, 15] width 14 height 14
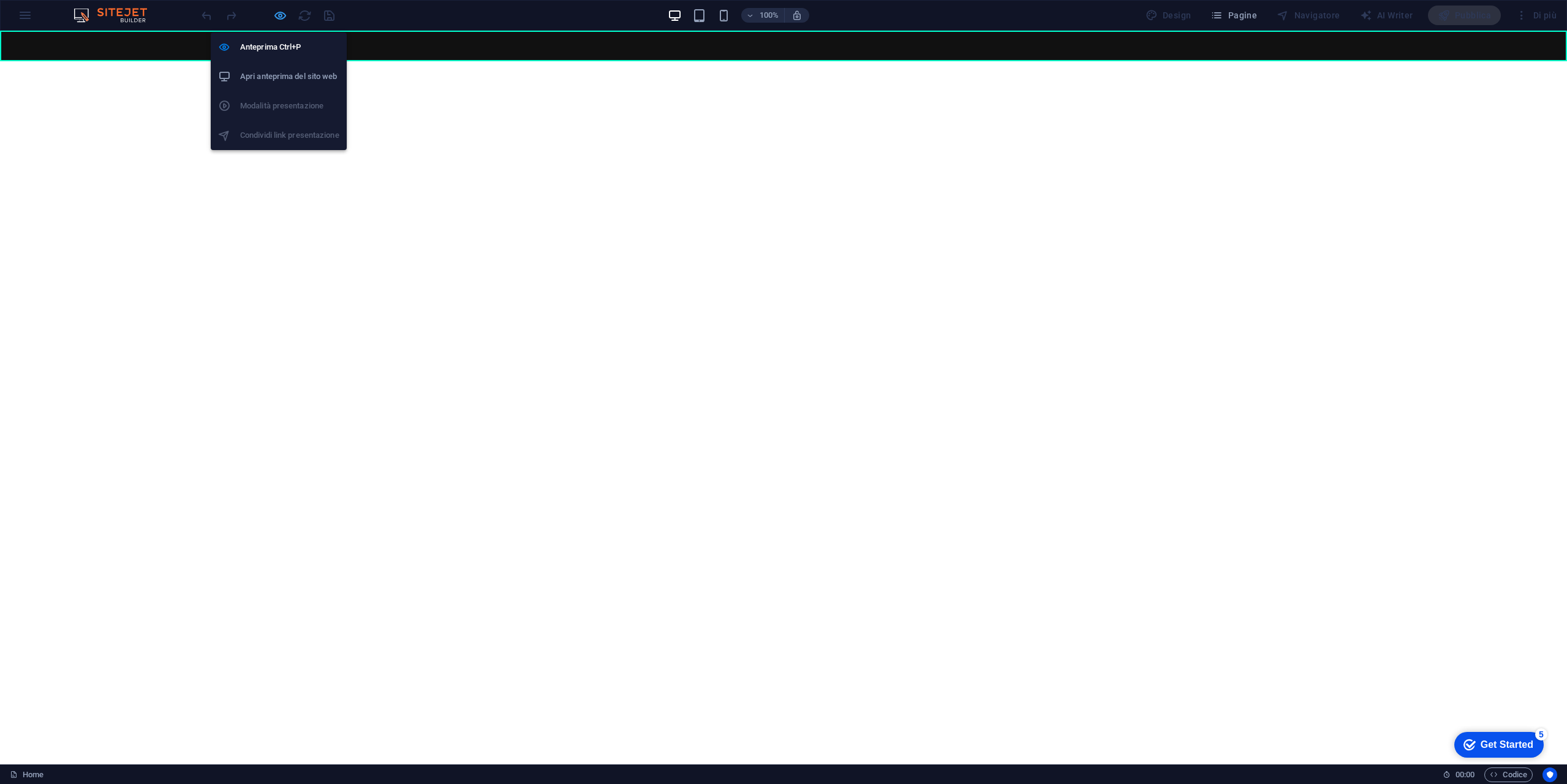
click at [274, 9] on icon "button" at bounding box center [280, 15] width 14 height 14
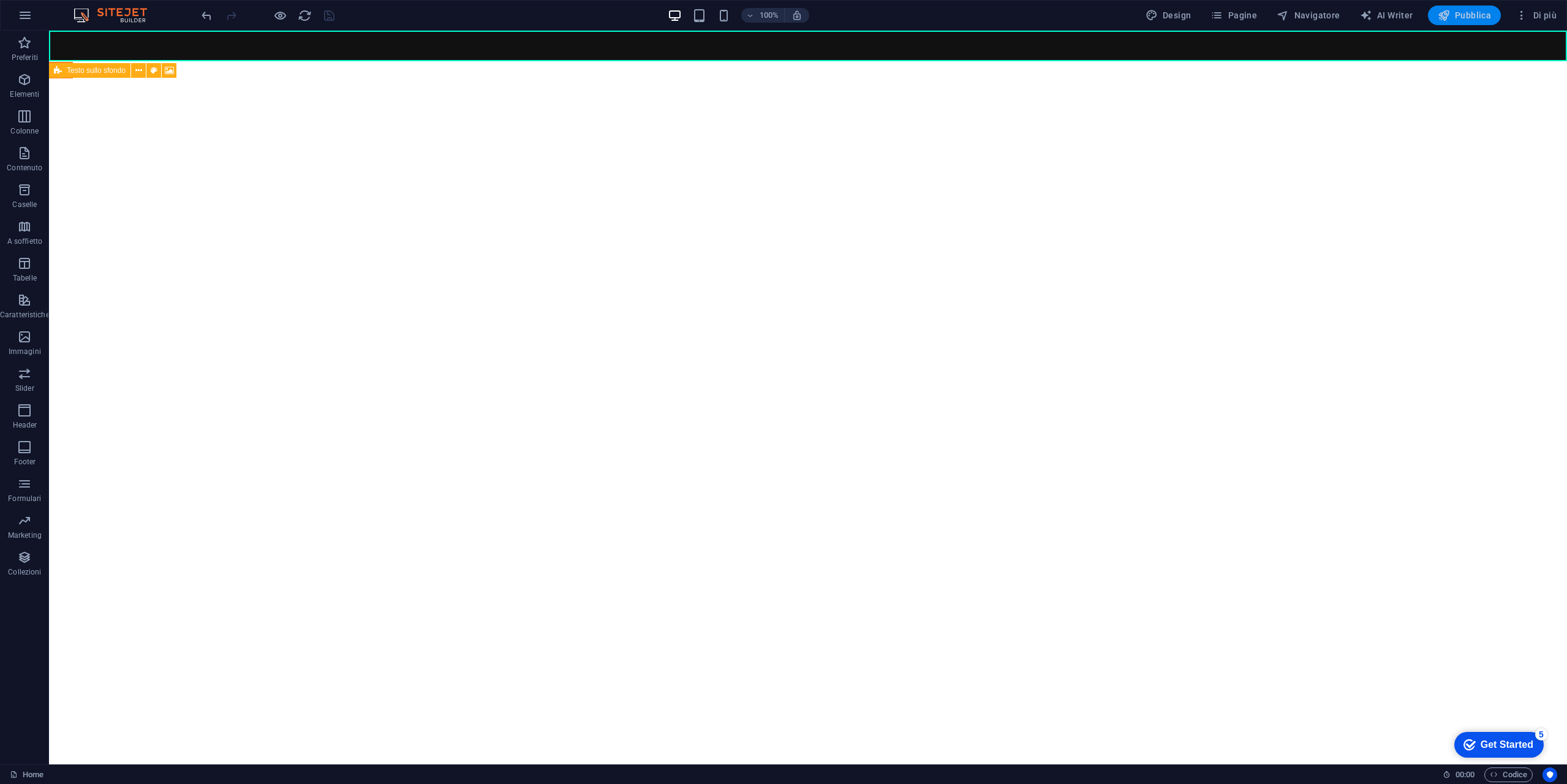
click at [1481, 24] on button "Pubblica" at bounding box center [1465, 15] width 73 height 20
click at [103, 43] on icon at bounding box center [100, 38] width 7 height 13
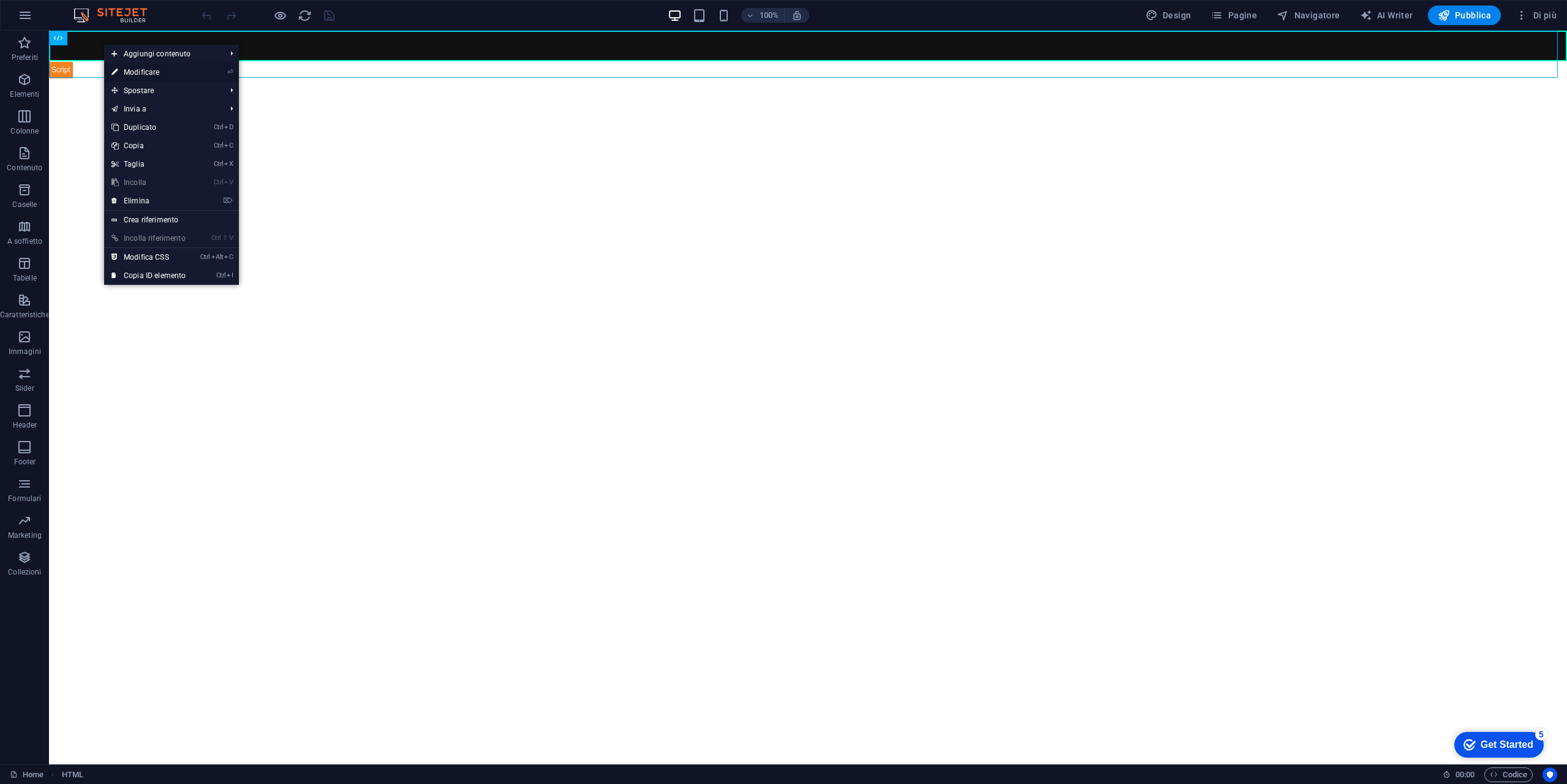
click at [170, 70] on link "⏎ Modificare" at bounding box center [148, 72] width 89 height 19
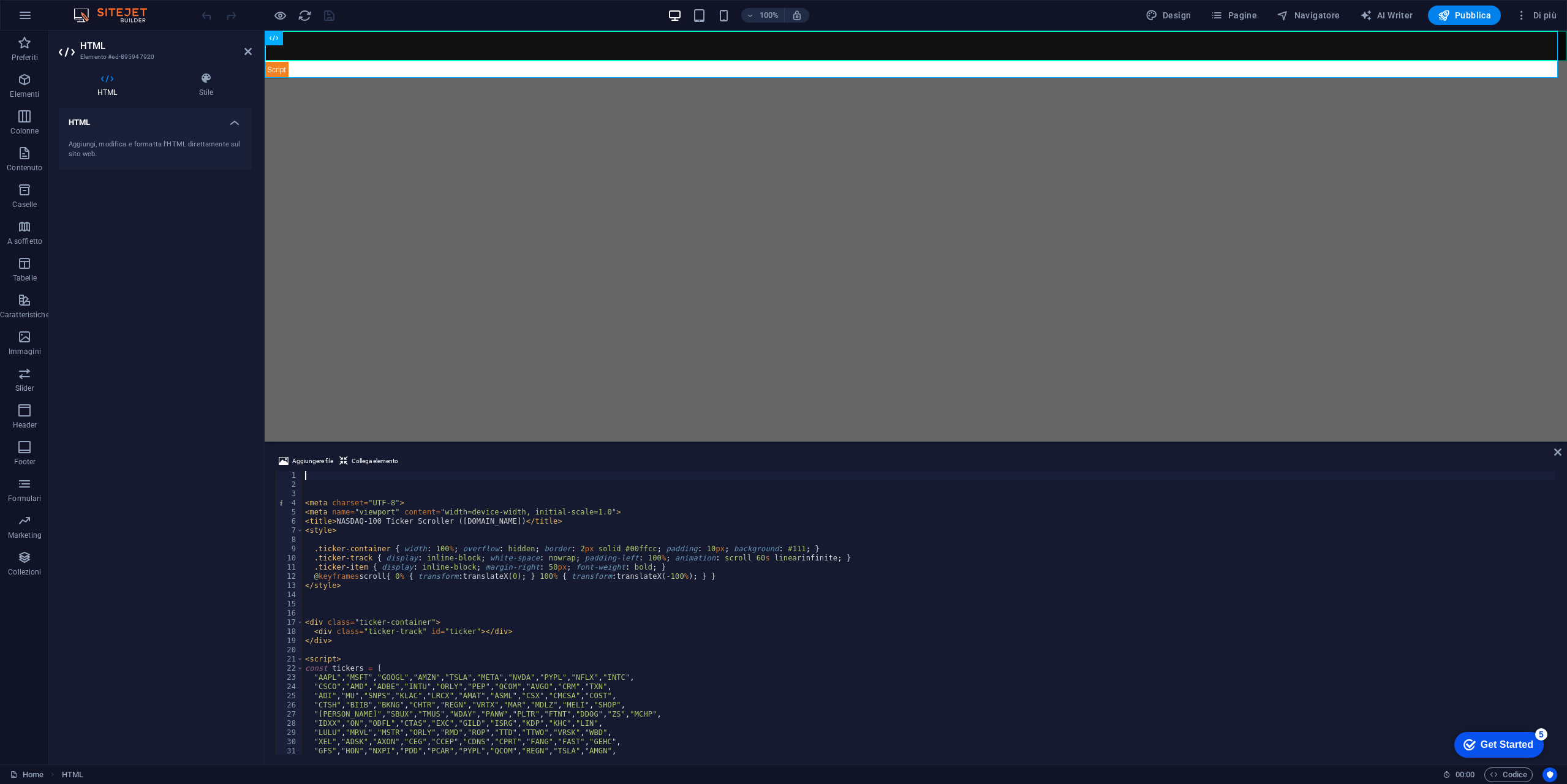
scroll to position [110, 0]
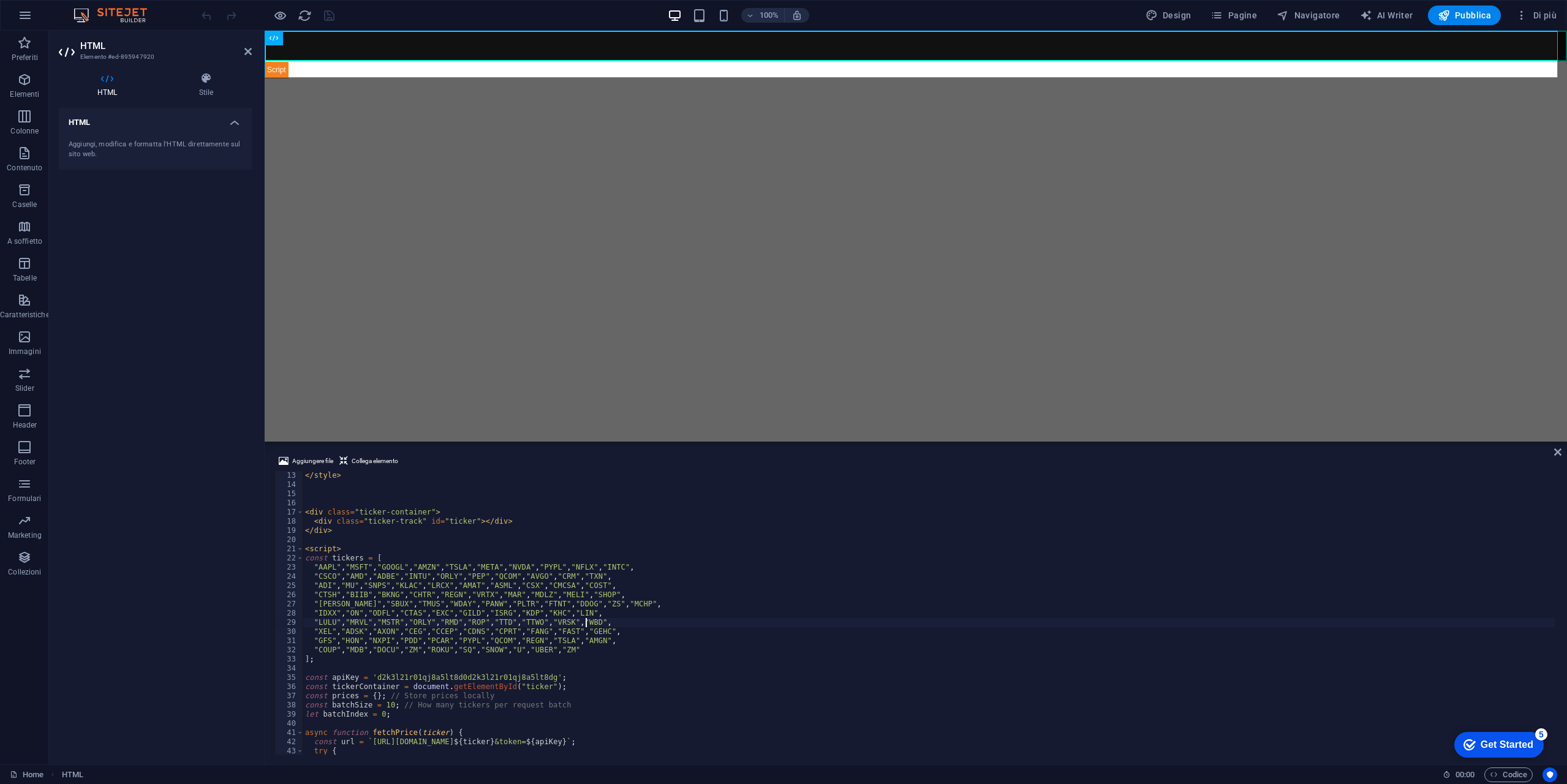
click at [758, 623] on div "</ style > < div class = "ticker-container" > < div class = "ticker-track" id =…" at bounding box center [929, 622] width 1252 height 302
type textarea ""LULU","MRVL","MSTR","ORLY","RMD","ROP","TTD","TTWO","VRSK","WBD","
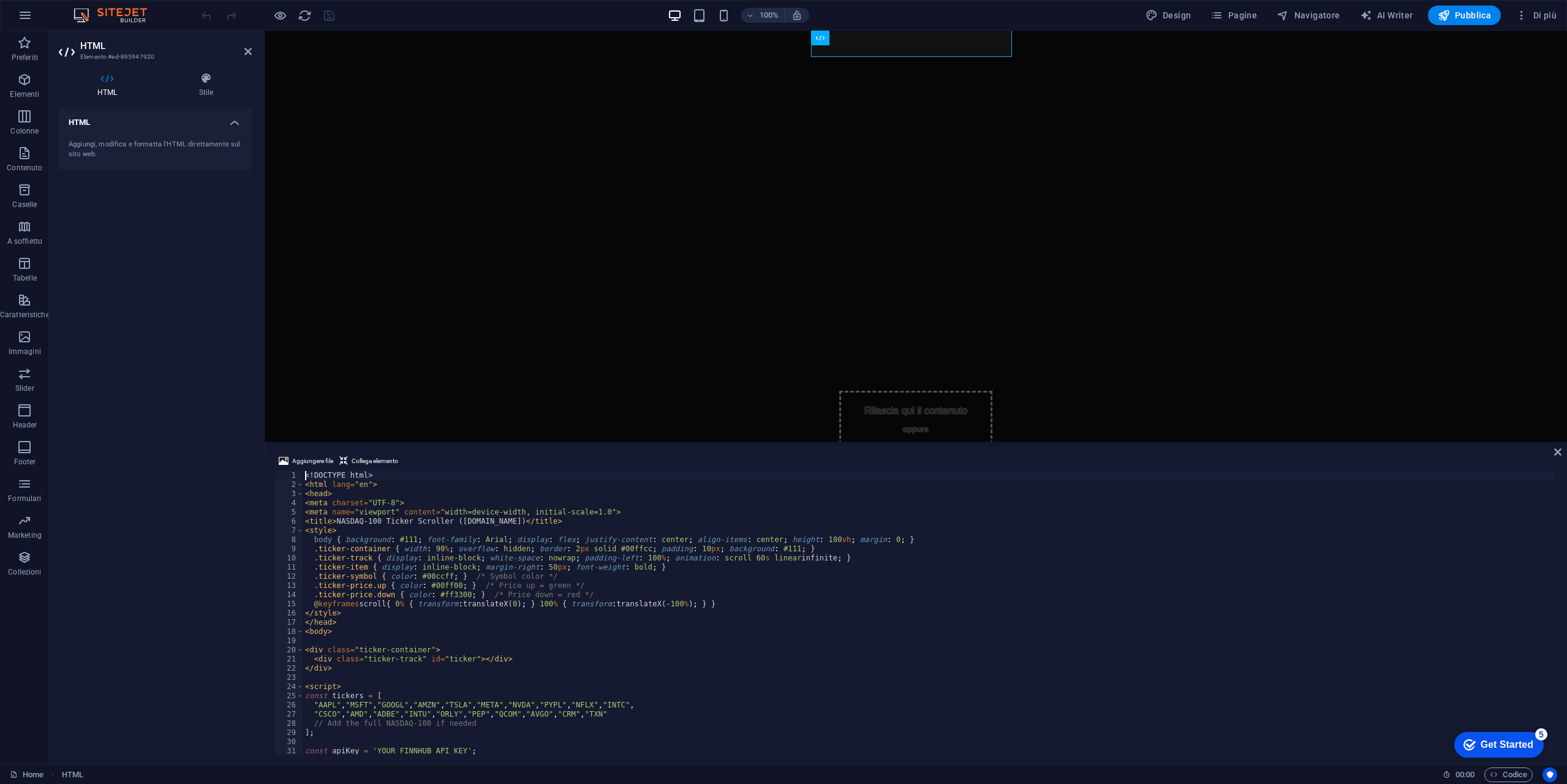
scroll to position [0, 0]
type textarea "body { background: #111; font-family: Arial; display: flex; justify-content: ce…"
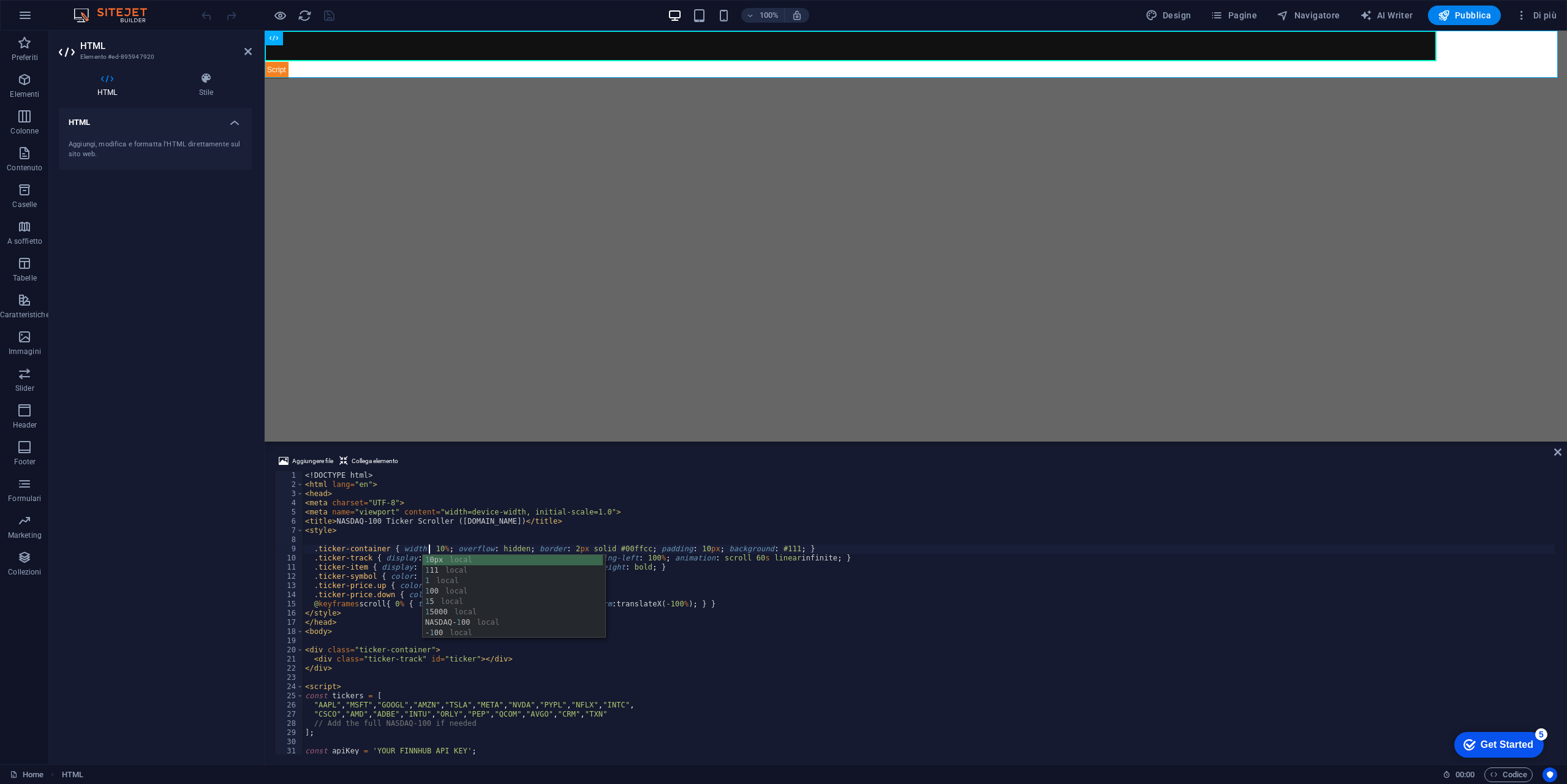
scroll to position [0, 10]
type textarea ".ticker-container { width: 100%; overflow: hidden; border: 2px solid #00ffcc; p…"
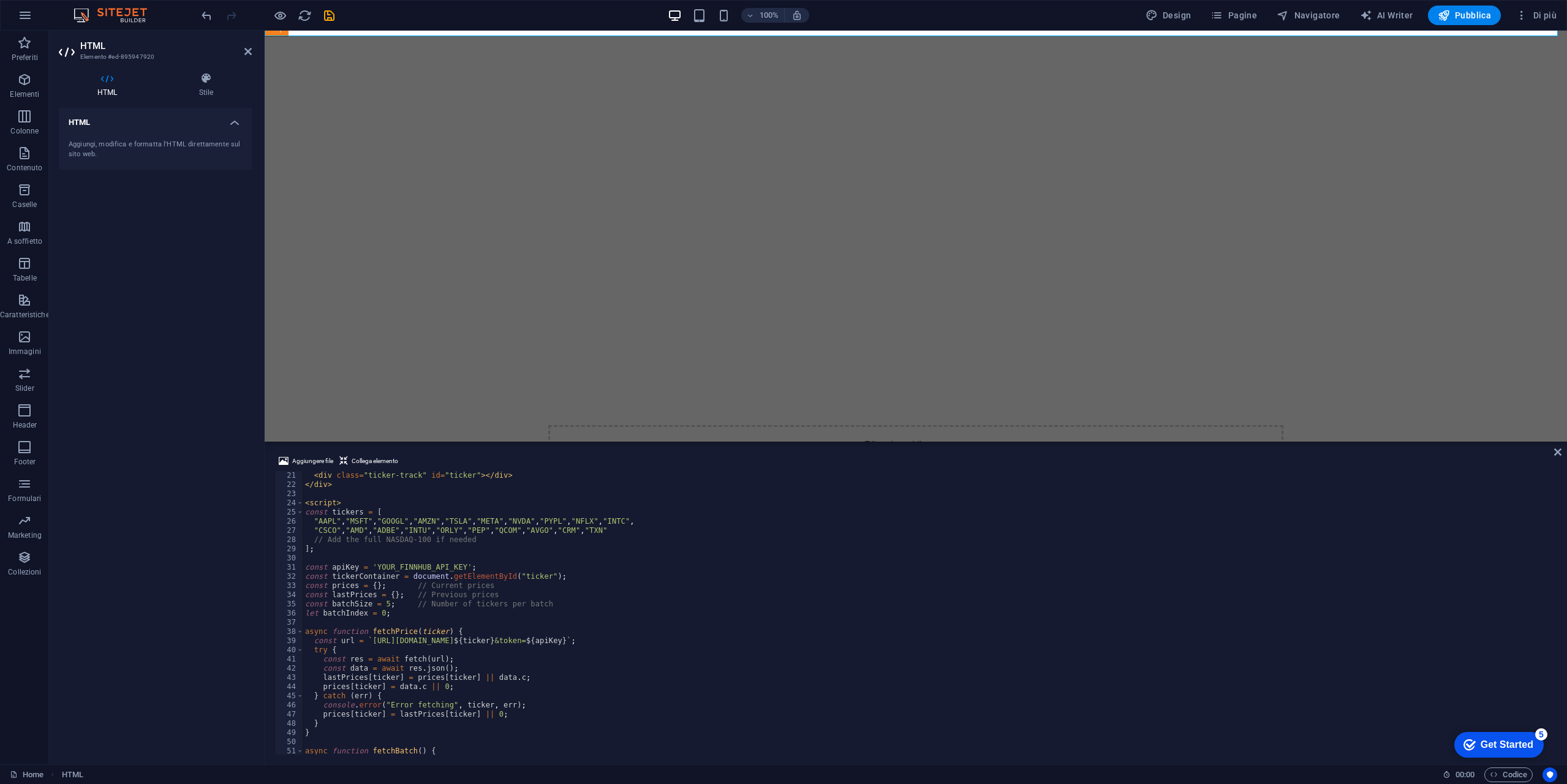
scroll to position [183, 0]
click at [408, 559] on div "< div class = "ticker-track" id = "ticker" > </ div > </ div > < script > const…" at bounding box center [929, 622] width 1252 height 302
click at [408, 566] on div "< div class = "ticker-track" id = "ticker" > </ div > </ div > < script > const…" at bounding box center [929, 622] width 1252 height 302
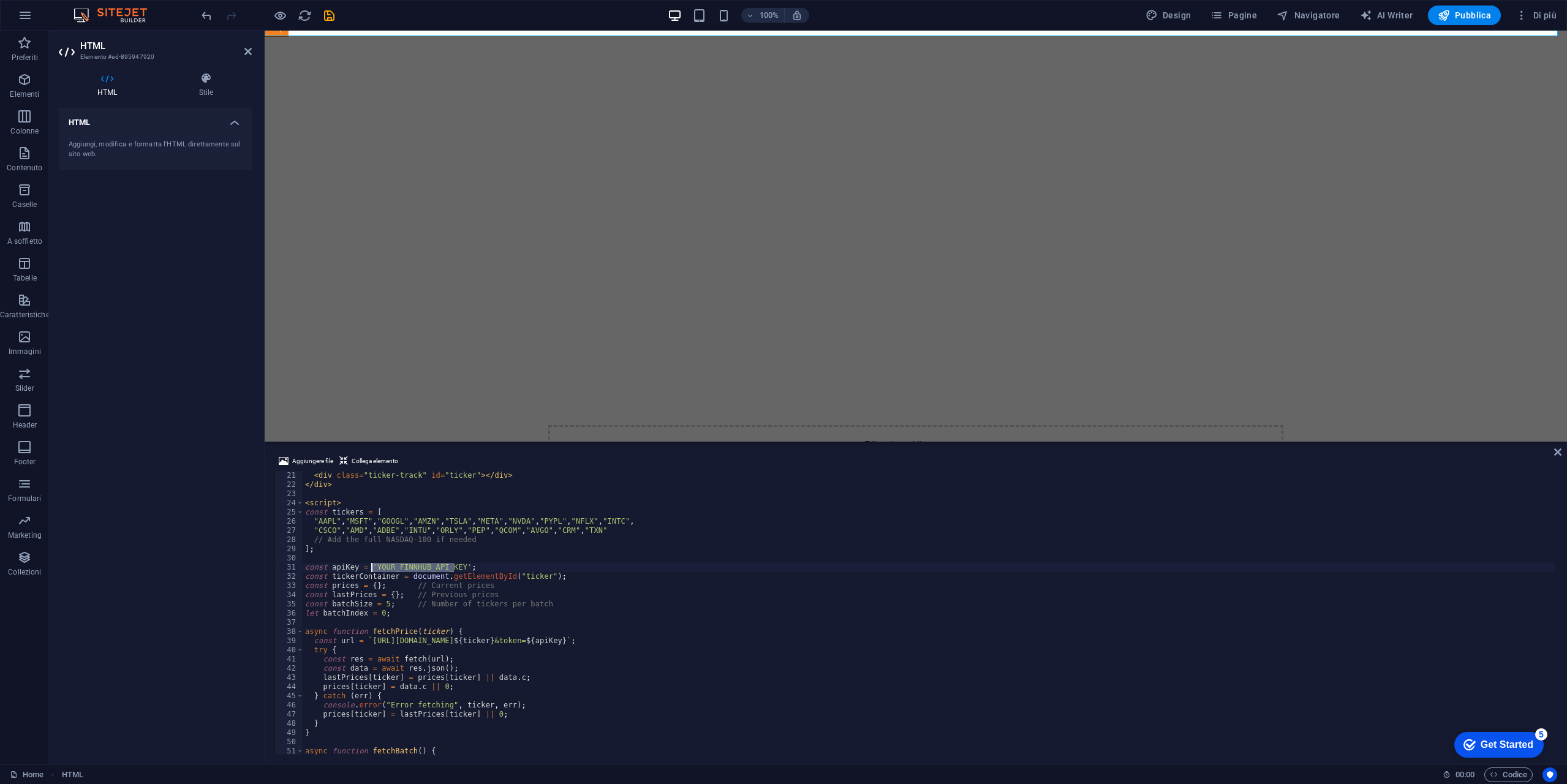
paste textarea "d2k3l21r01qj8a5lt8d0d2k3l21r01qj8a5lt8dg"
type textarea "const apiKey = 'd2k3l21r01qj8a5lt8d0d2k3l21r01qj8a5lt8dg';"
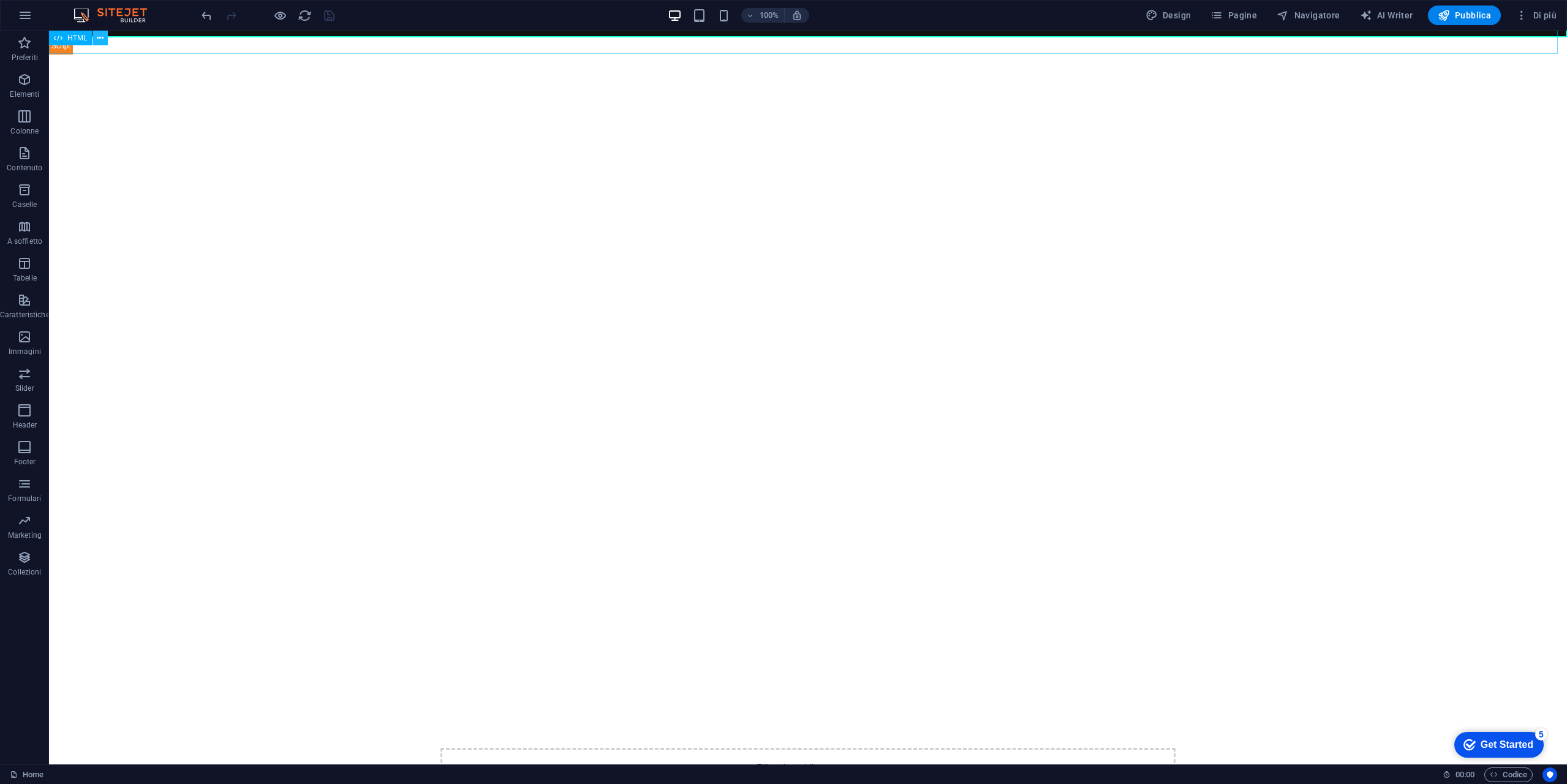
click at [103, 37] on icon at bounding box center [100, 38] width 7 height 13
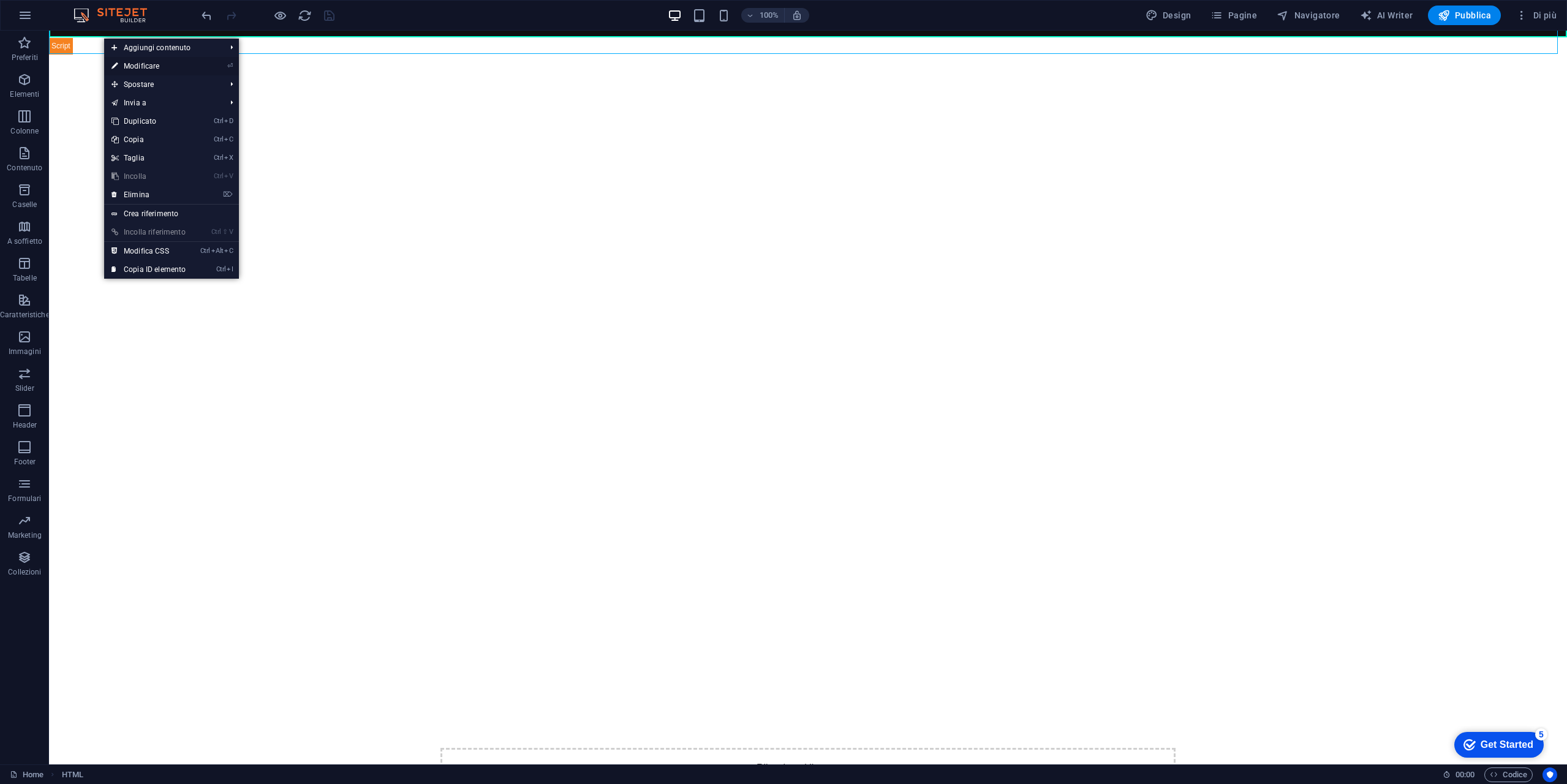
click at [159, 65] on link "⏎ Modificare" at bounding box center [148, 66] width 89 height 19
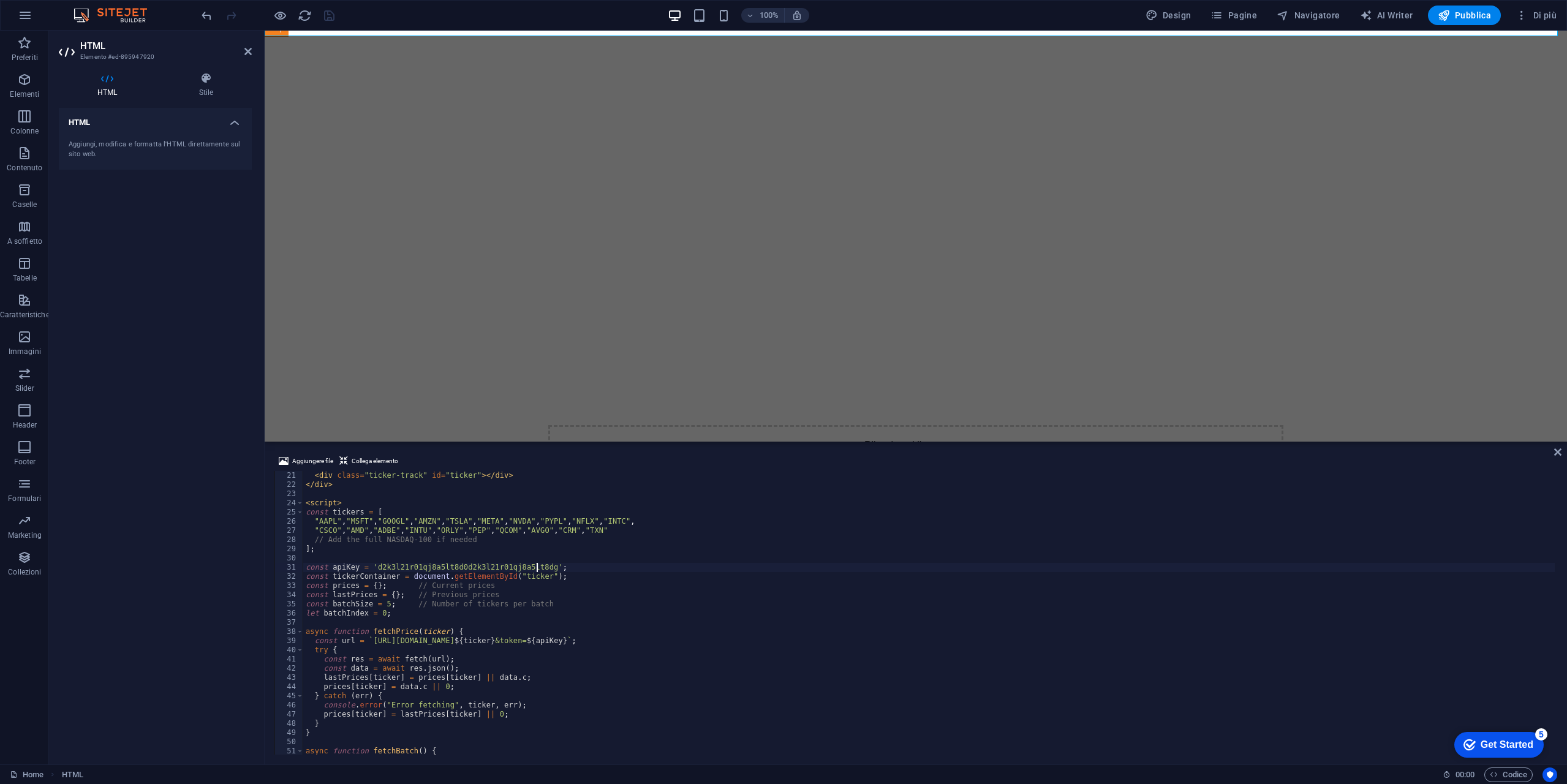
scroll to position [183, 0]
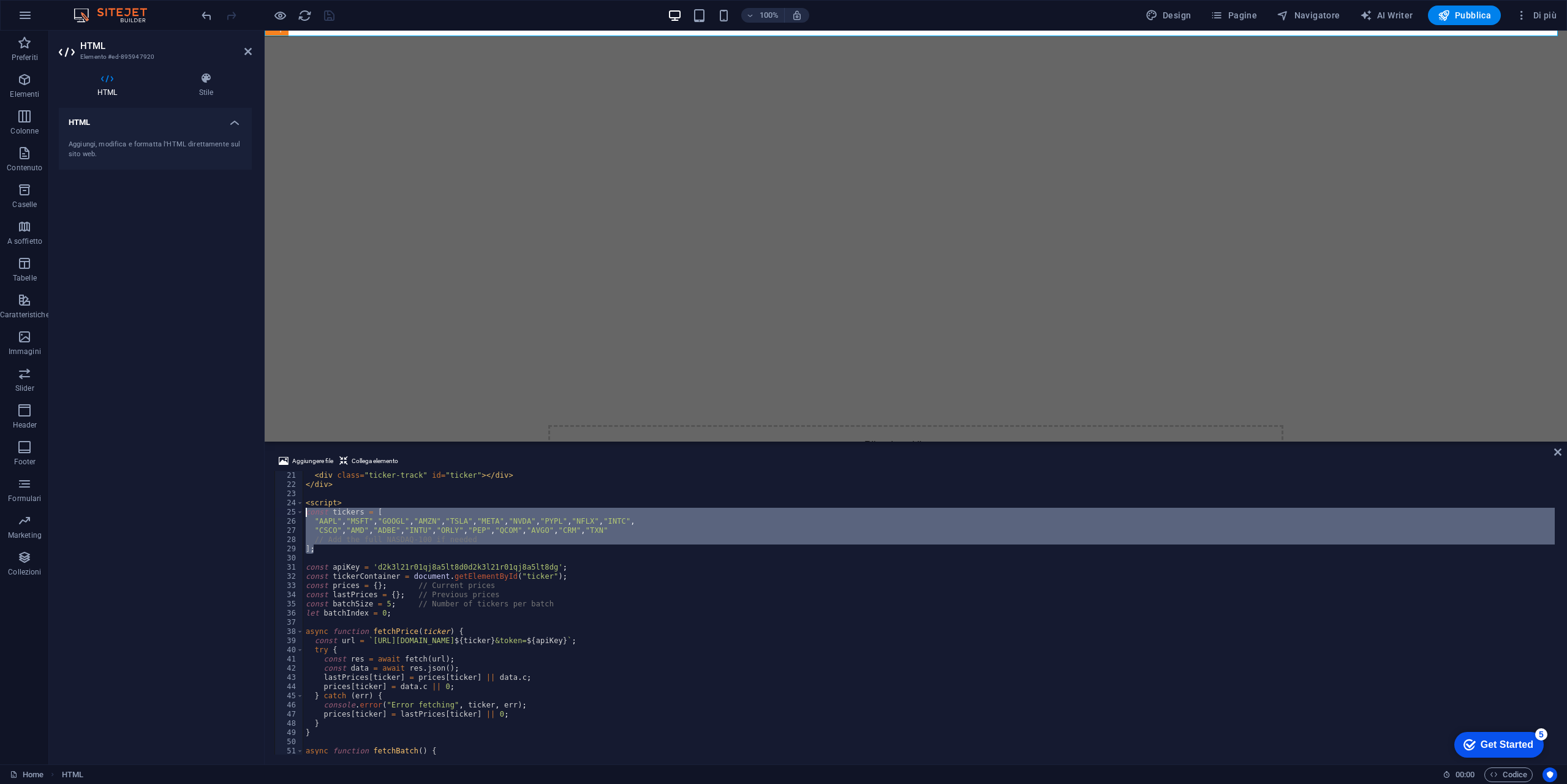
drag, startPoint x: 338, startPoint y: 548, endPoint x: 280, endPoint y: 513, distance: 67.7
click at [280, 513] on div "]; 21 22 23 24 25 26 27 28 29 30 31 32 33 34 35 36 37 38 39 40 41 42 43 44 45 4…" at bounding box center [916, 613] width 1282 height 284
paste textarea "];"
type textarea "];"
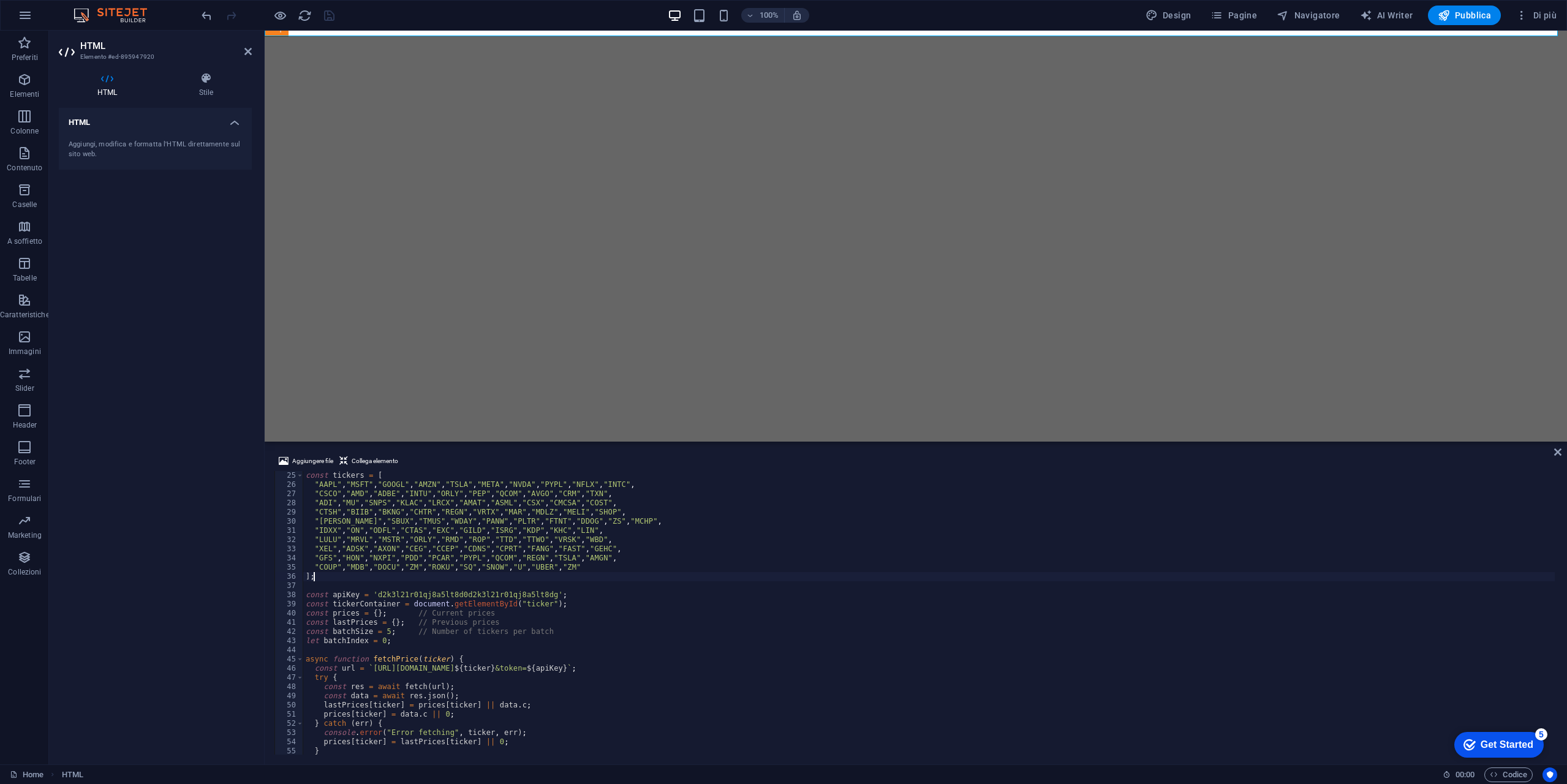
scroll to position [24, 0]
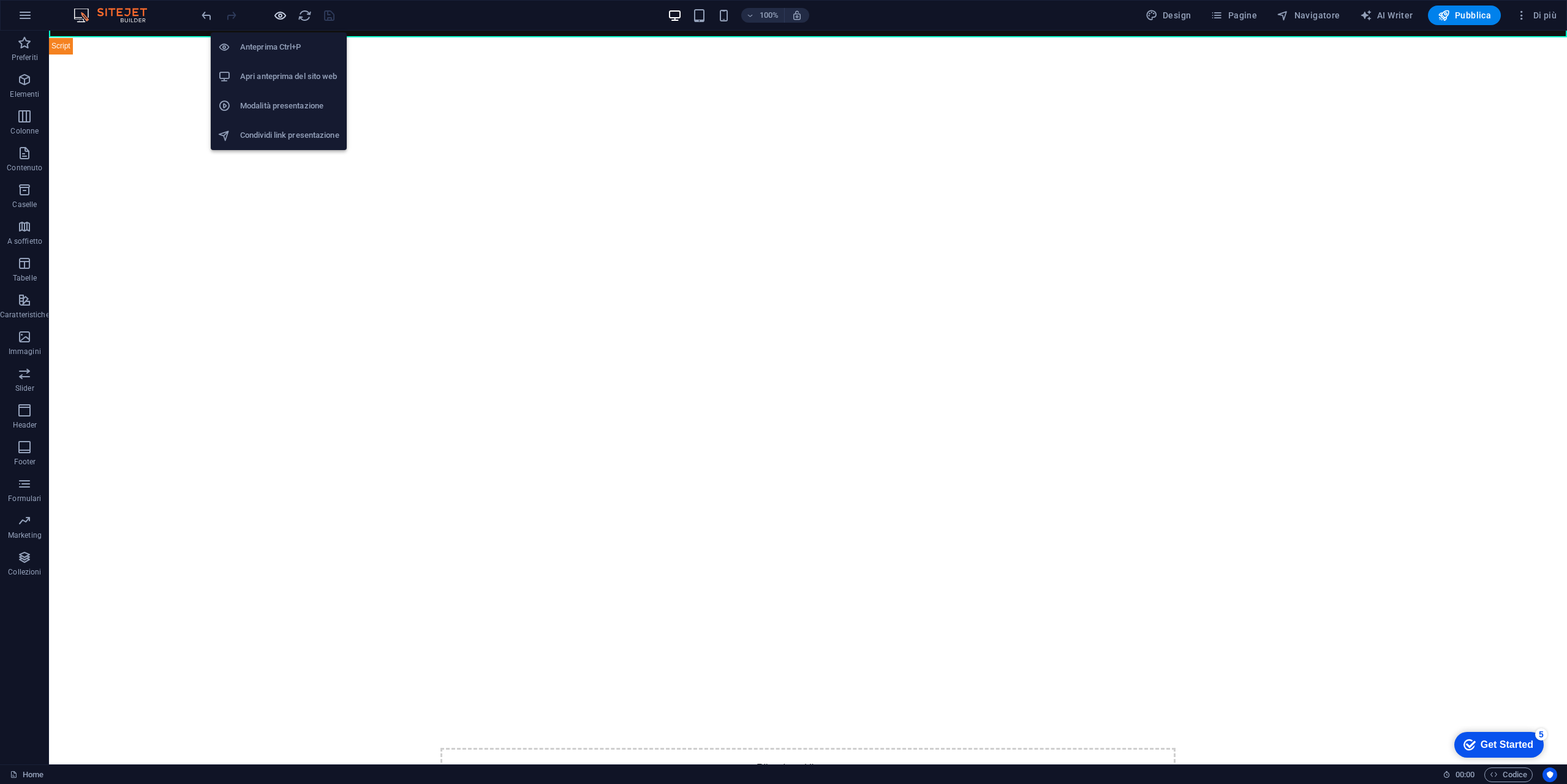
click at [280, 12] on icon "button" at bounding box center [280, 15] width 14 height 14
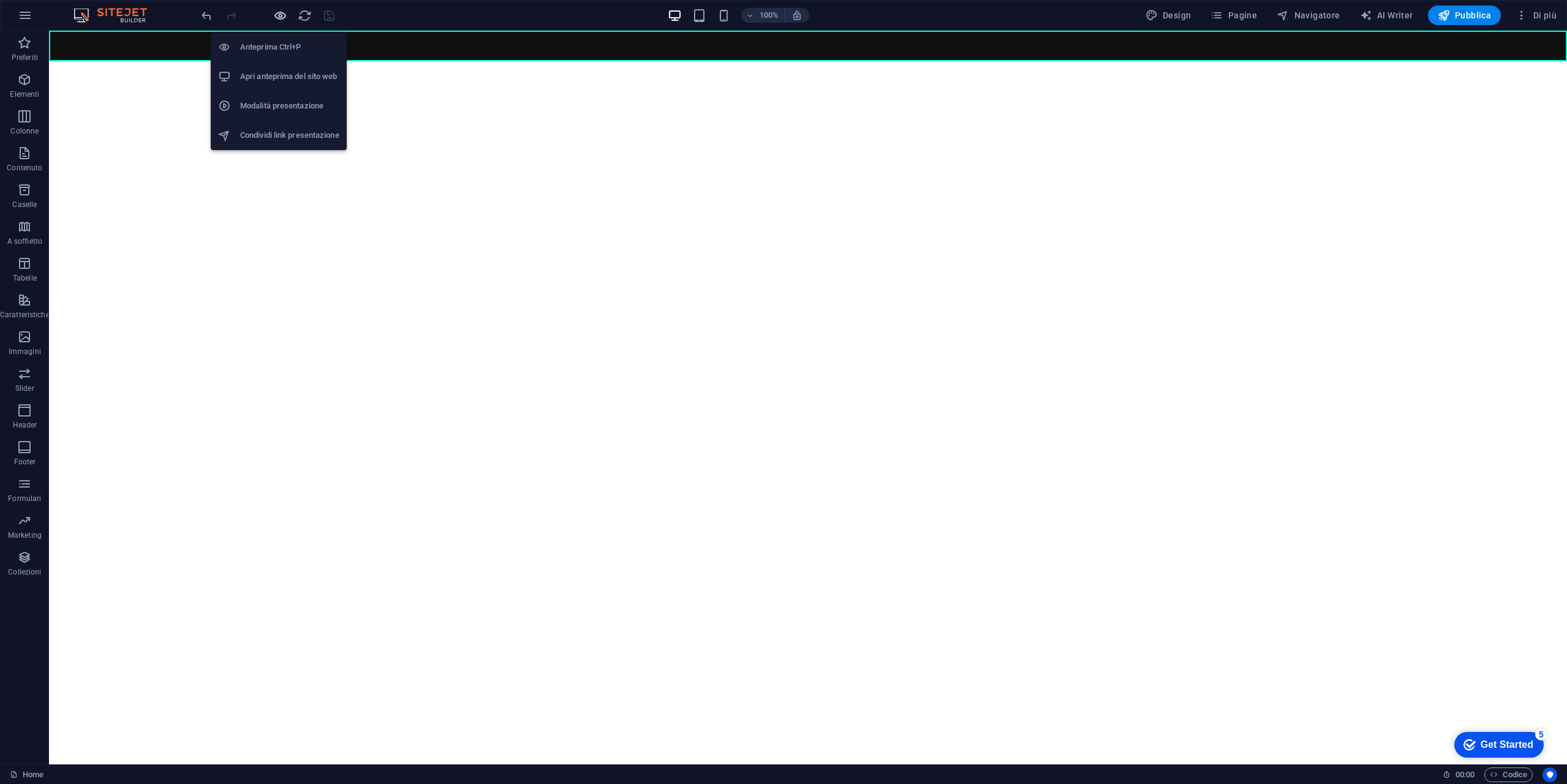
scroll to position [0, 0]
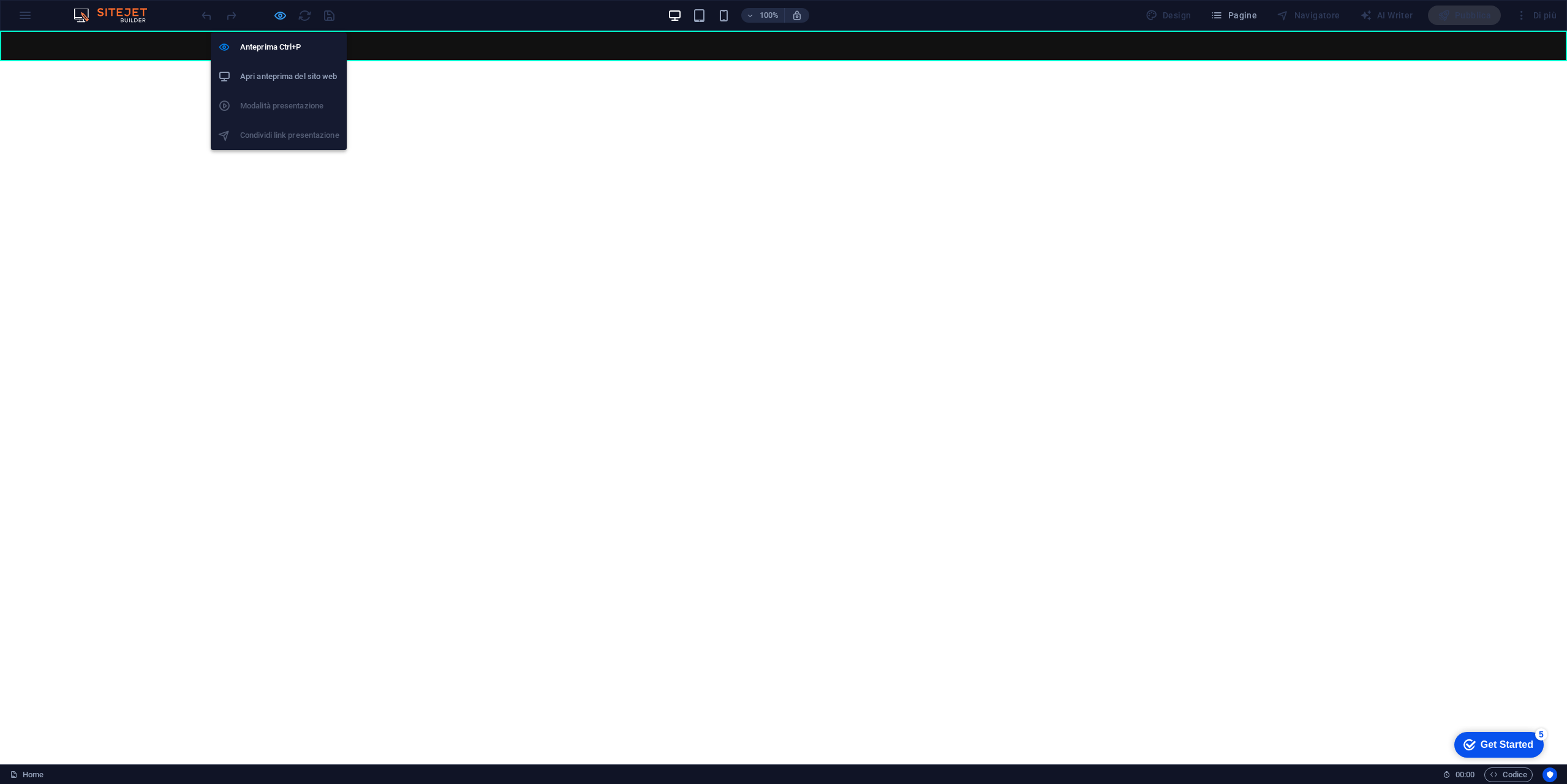
click at [280, 14] on icon "button" at bounding box center [280, 15] width 14 height 14
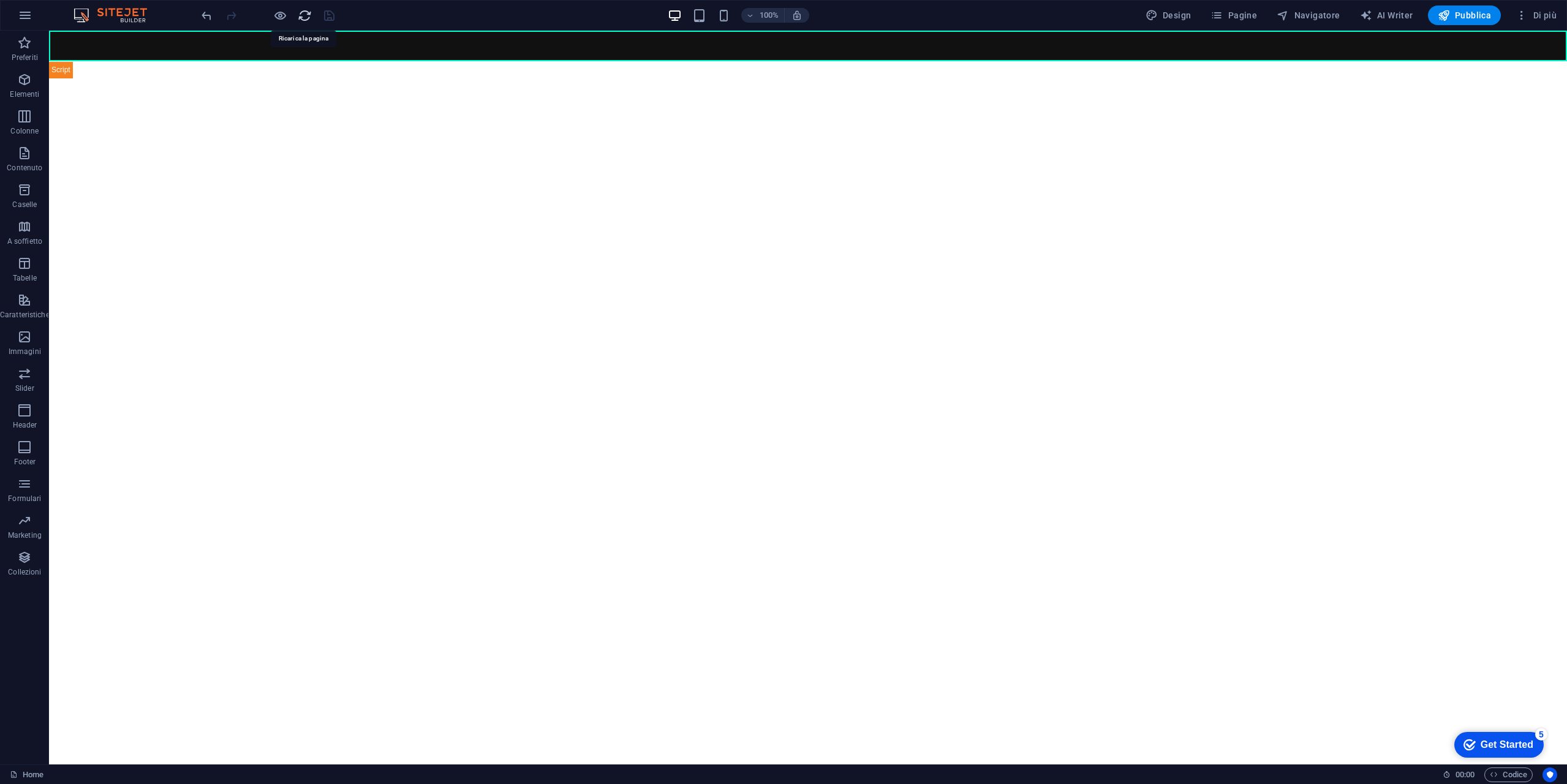
click at [307, 16] on icon "reload" at bounding box center [304, 15] width 14 height 14
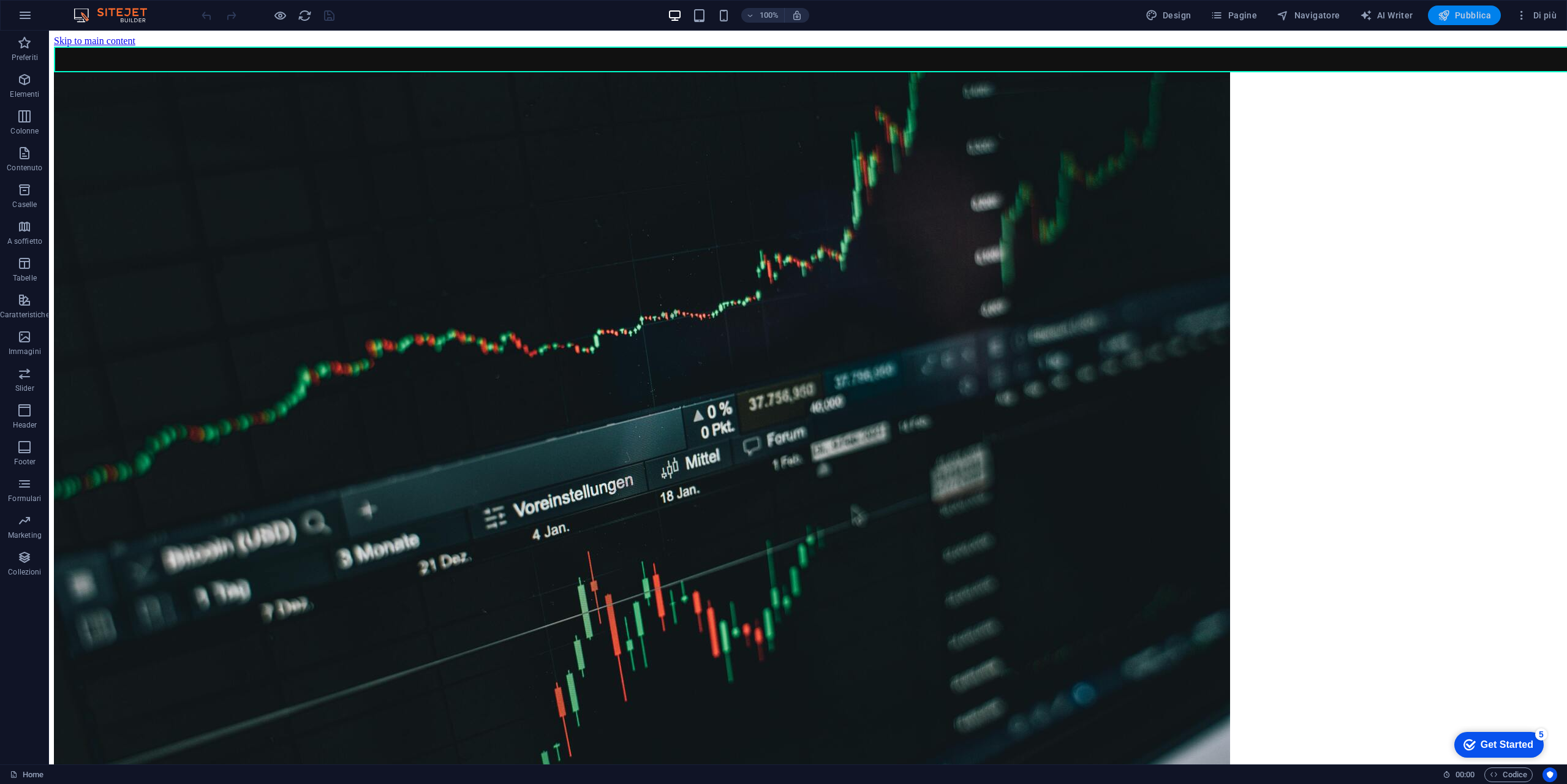
click at [1475, 15] on span "Pubblica" at bounding box center [1465, 15] width 54 height 12
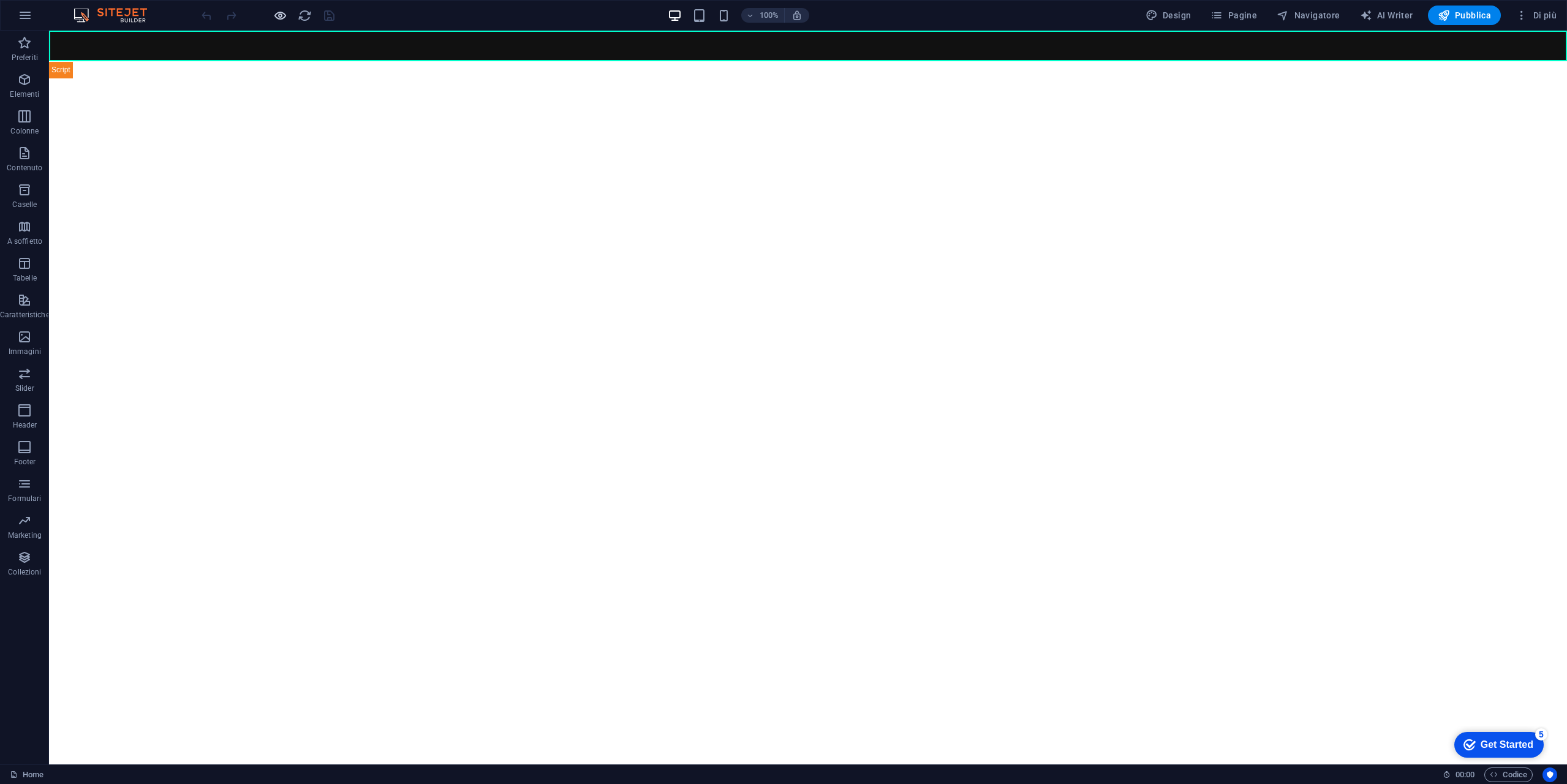
click at [285, 15] on icon "button" at bounding box center [280, 15] width 14 height 14
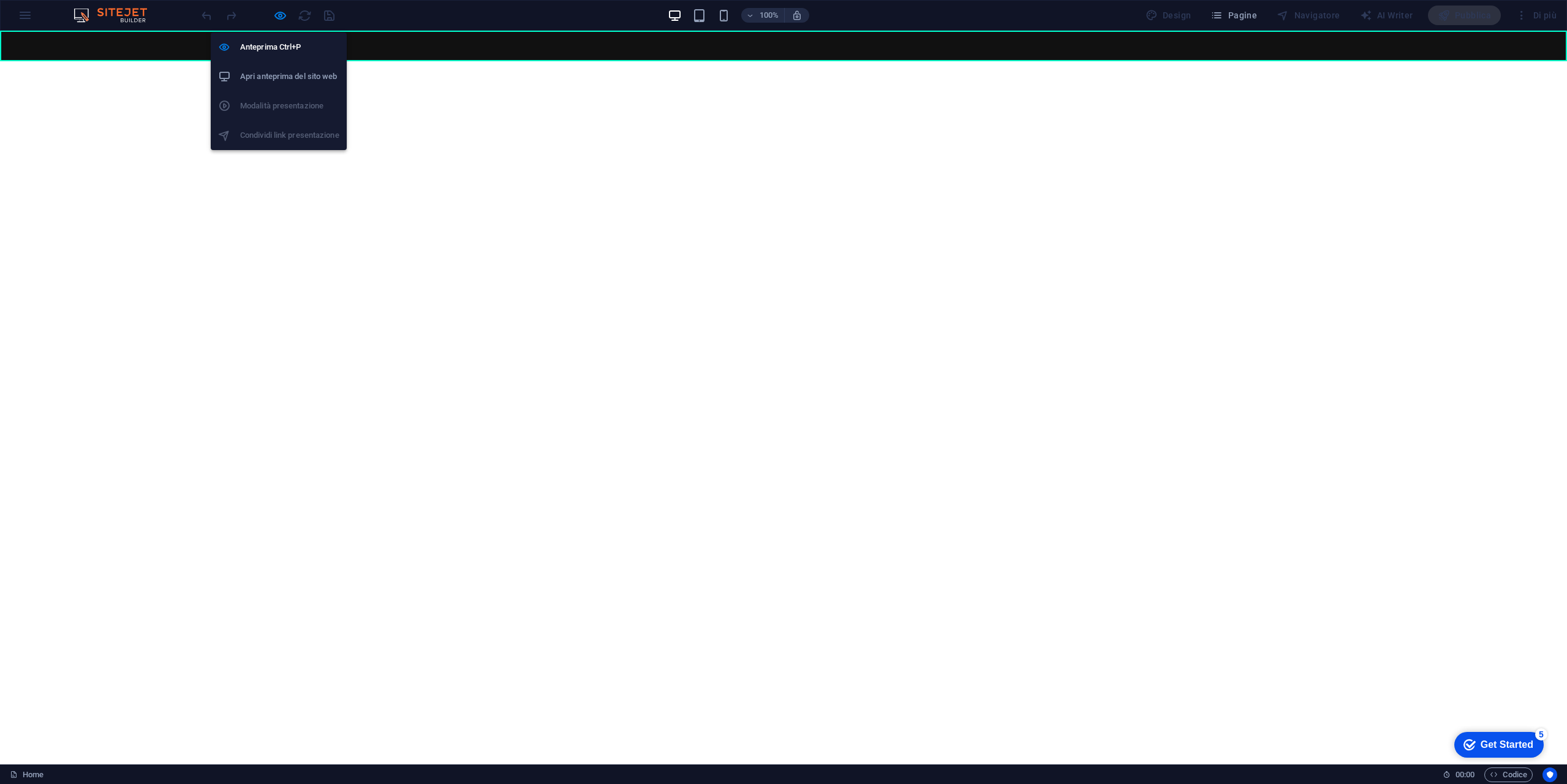
click at [285, 78] on h6 "Apri anteprima del sito web" at bounding box center [290, 77] width 99 height 15
click at [281, 16] on icon "button" at bounding box center [280, 15] width 14 height 14
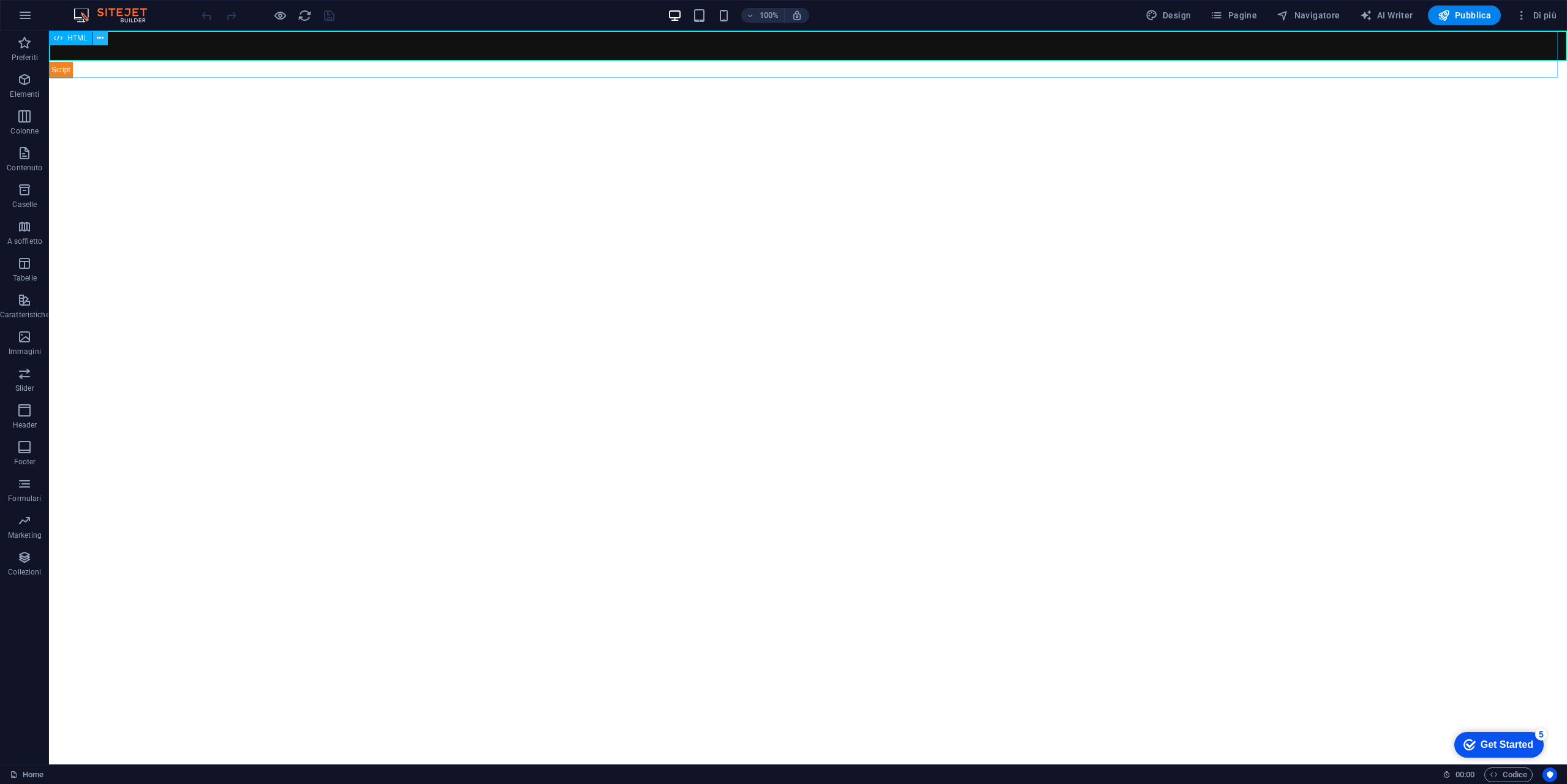
click at [101, 41] on icon at bounding box center [100, 38] width 7 height 13
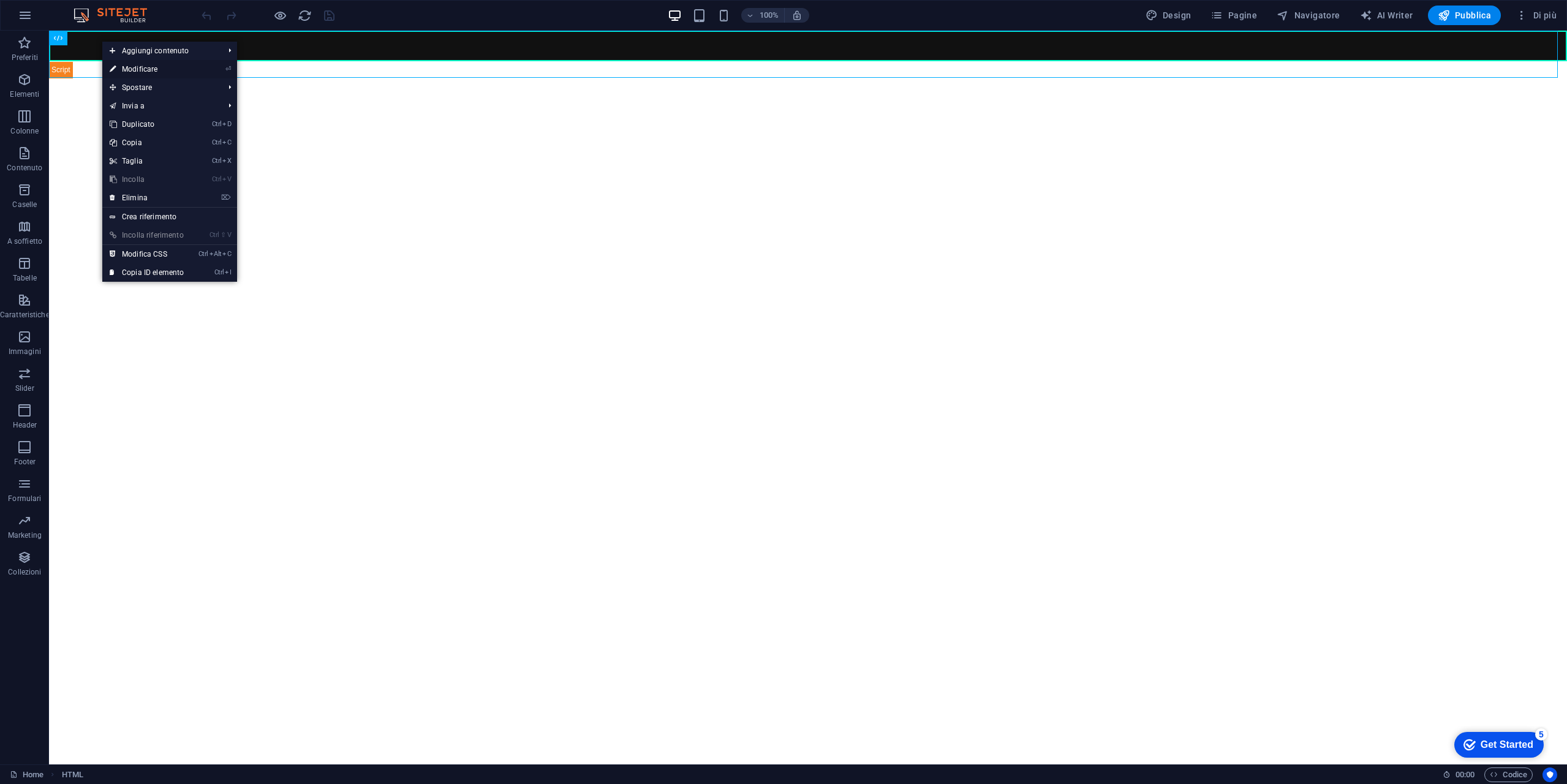
click at [173, 68] on link "⏎ Modificare" at bounding box center [146, 69] width 89 height 19
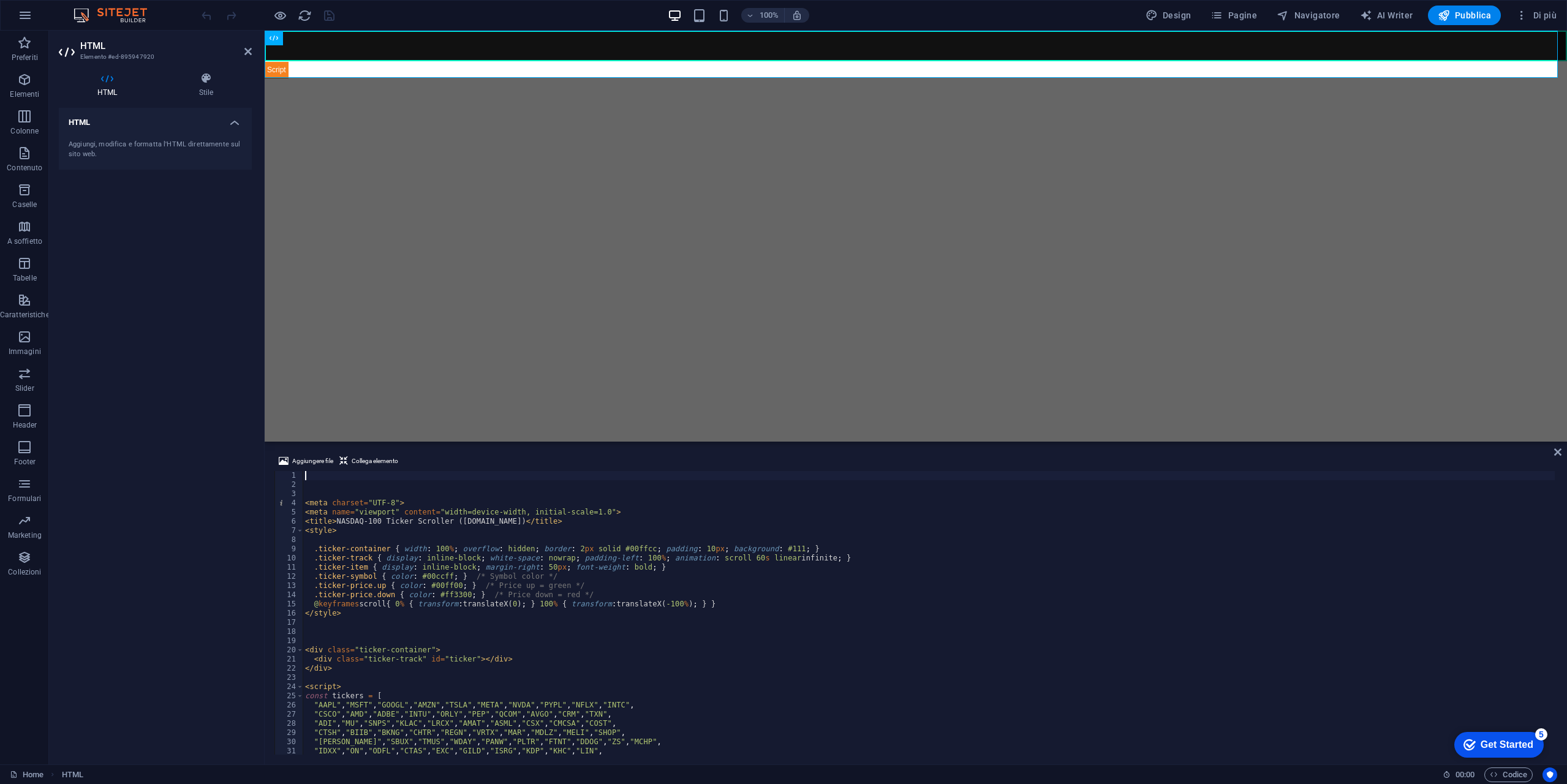
click at [427, 582] on div "< meta charset = "UTF-8" > < meta name = "viewport" content = "width=device-wid…" at bounding box center [929, 622] width 1252 height 302
type textarea ".ticker-price.up { color: #00ff00; } /* Price up = green */"
click at [401, 544] on div "< meta charset = "UTF-8" > < meta name = "viewport" content = "width=device-wid…" at bounding box center [929, 622] width 1252 height 302
paste textarea "body { background: #111; font-family: Arial; display: flex; justify-content: ce…"
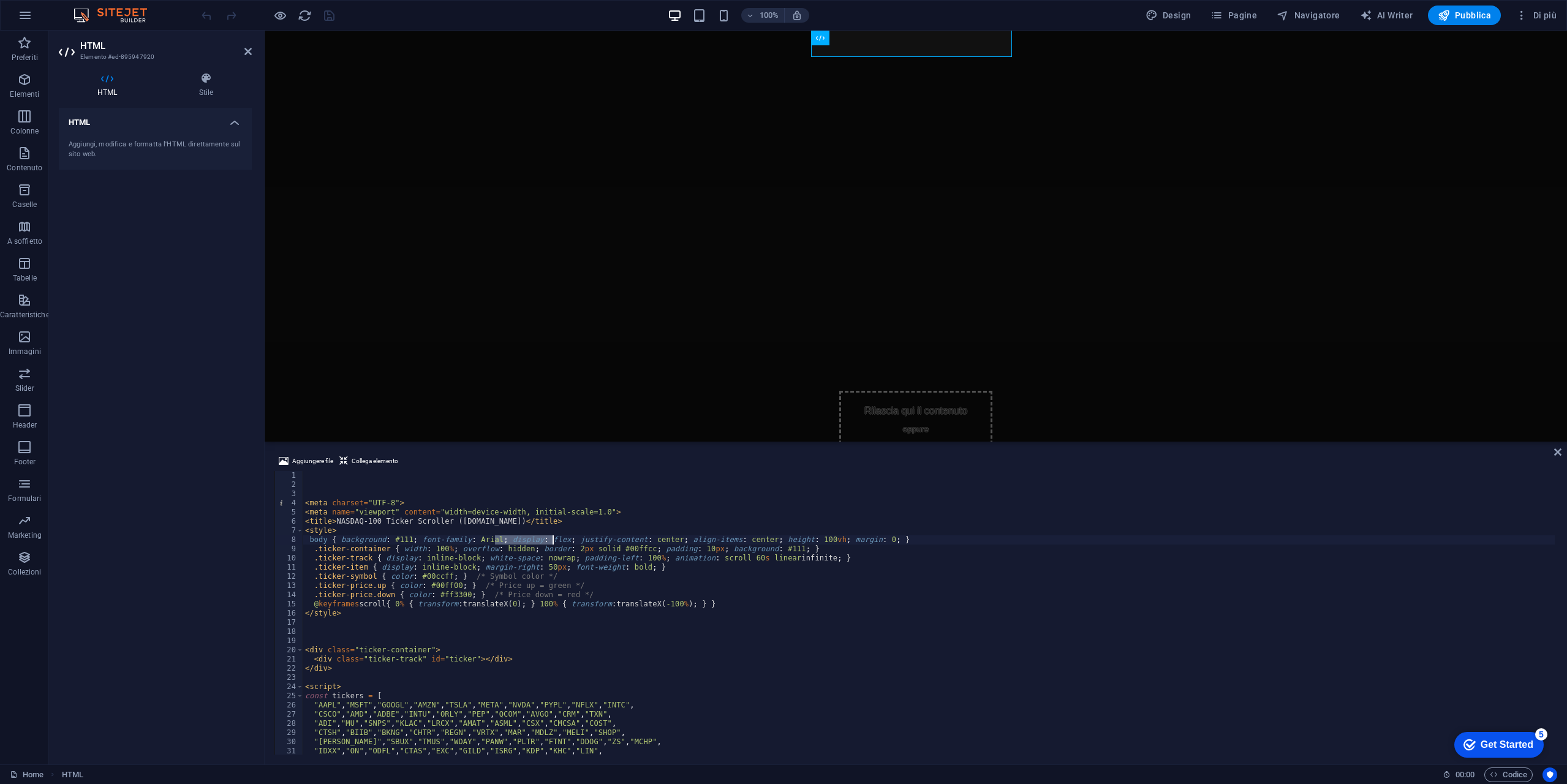
type textarea "body { background: #111; font-family: Arial; justify-content: center; align-ite…"
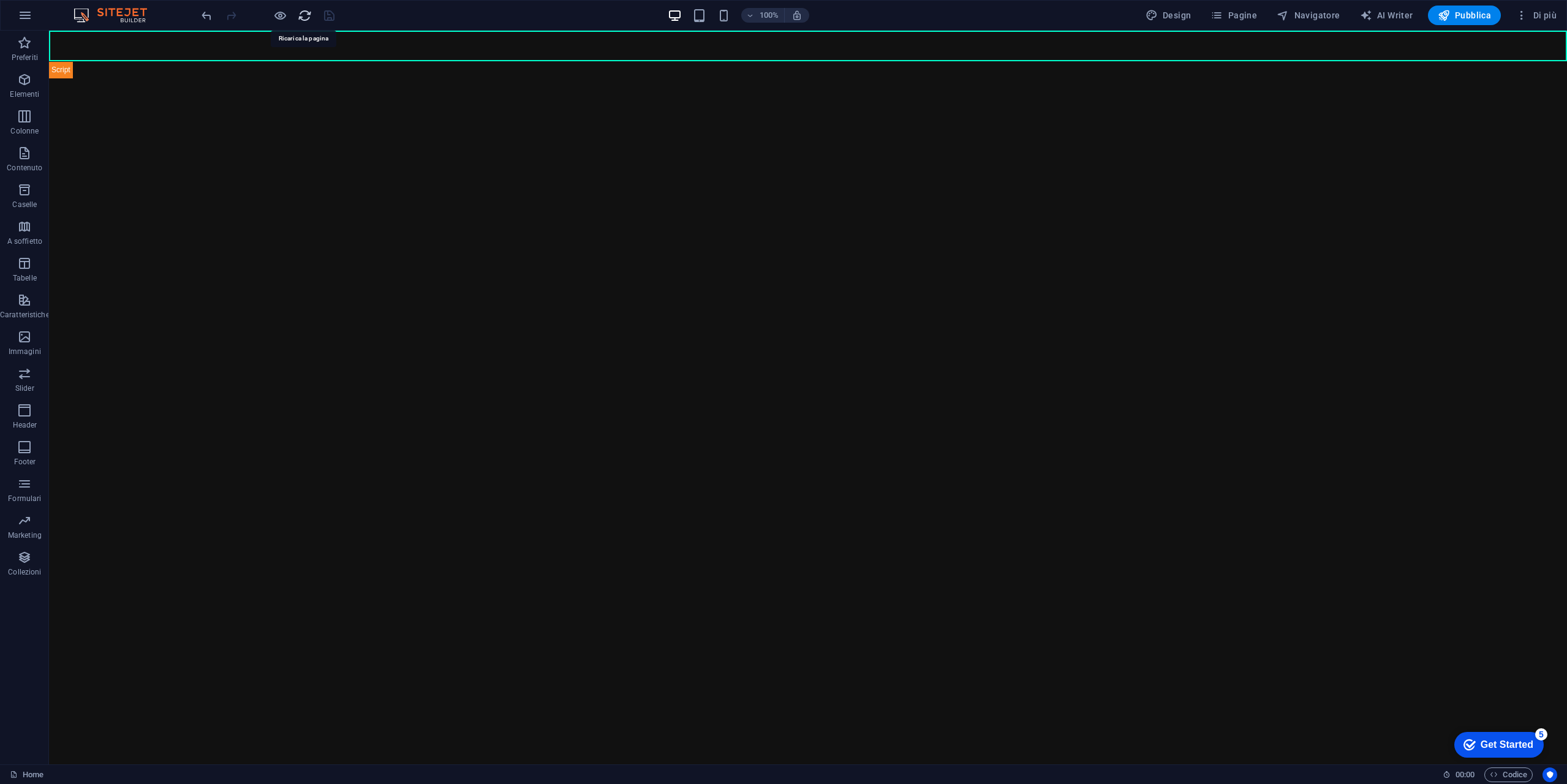
click at [304, 14] on icon "reload" at bounding box center [304, 15] width 14 height 14
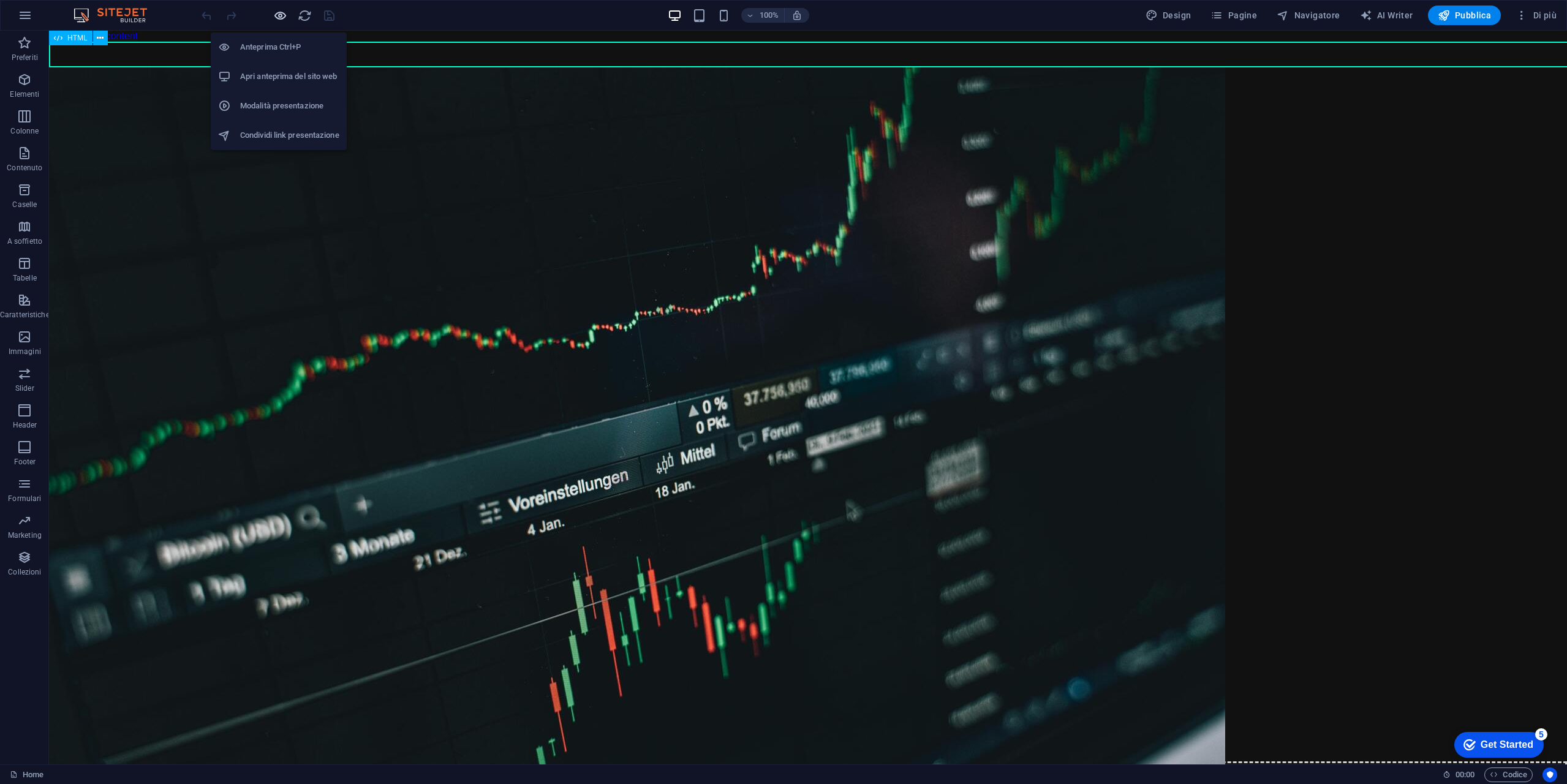
click at [285, 10] on icon "button" at bounding box center [280, 15] width 14 height 14
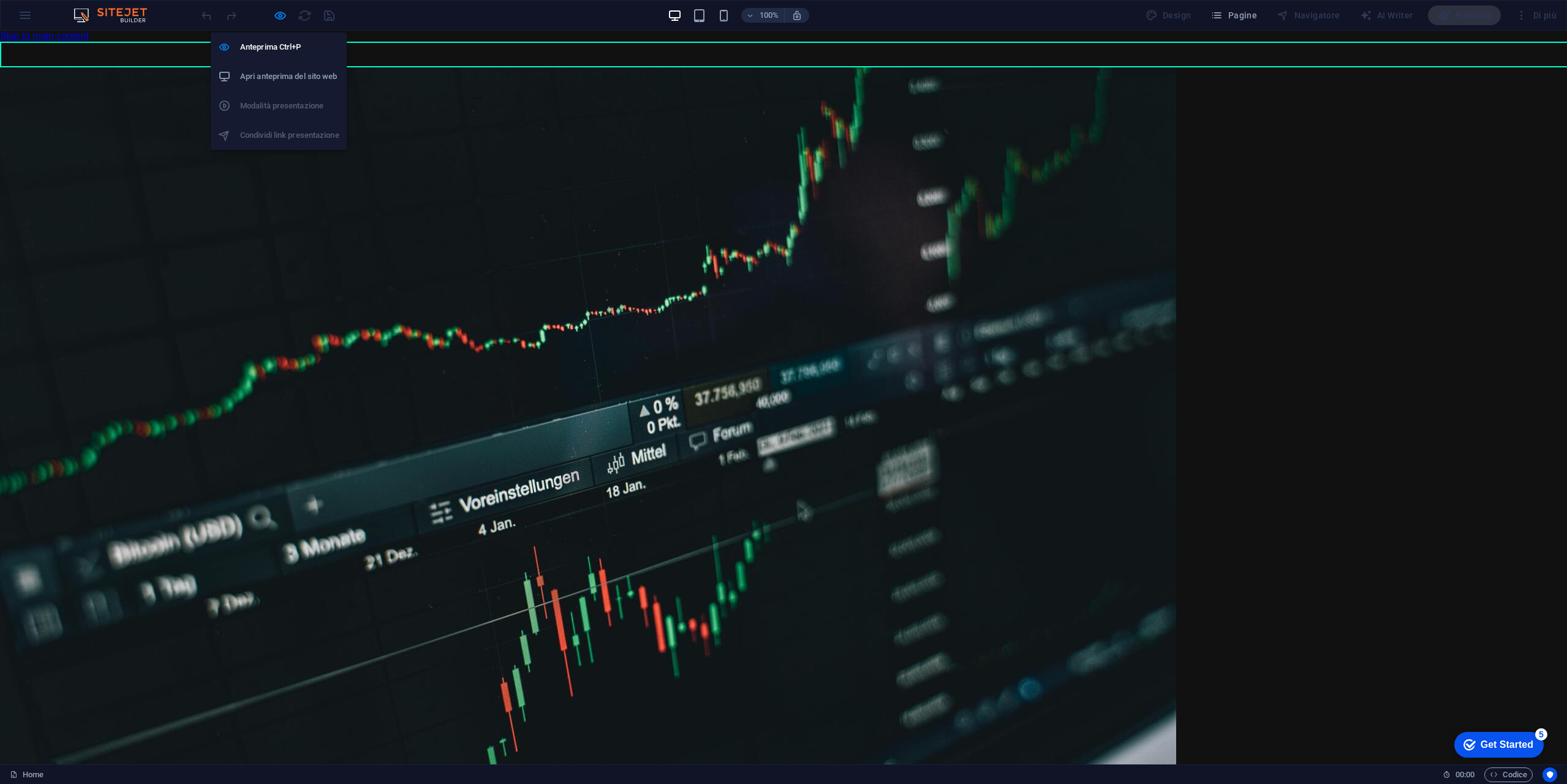
click at [286, 64] on li "Apri anteprima del sito web" at bounding box center [278, 77] width 136 height 29
click at [276, 9] on icon "button" at bounding box center [280, 15] width 14 height 14
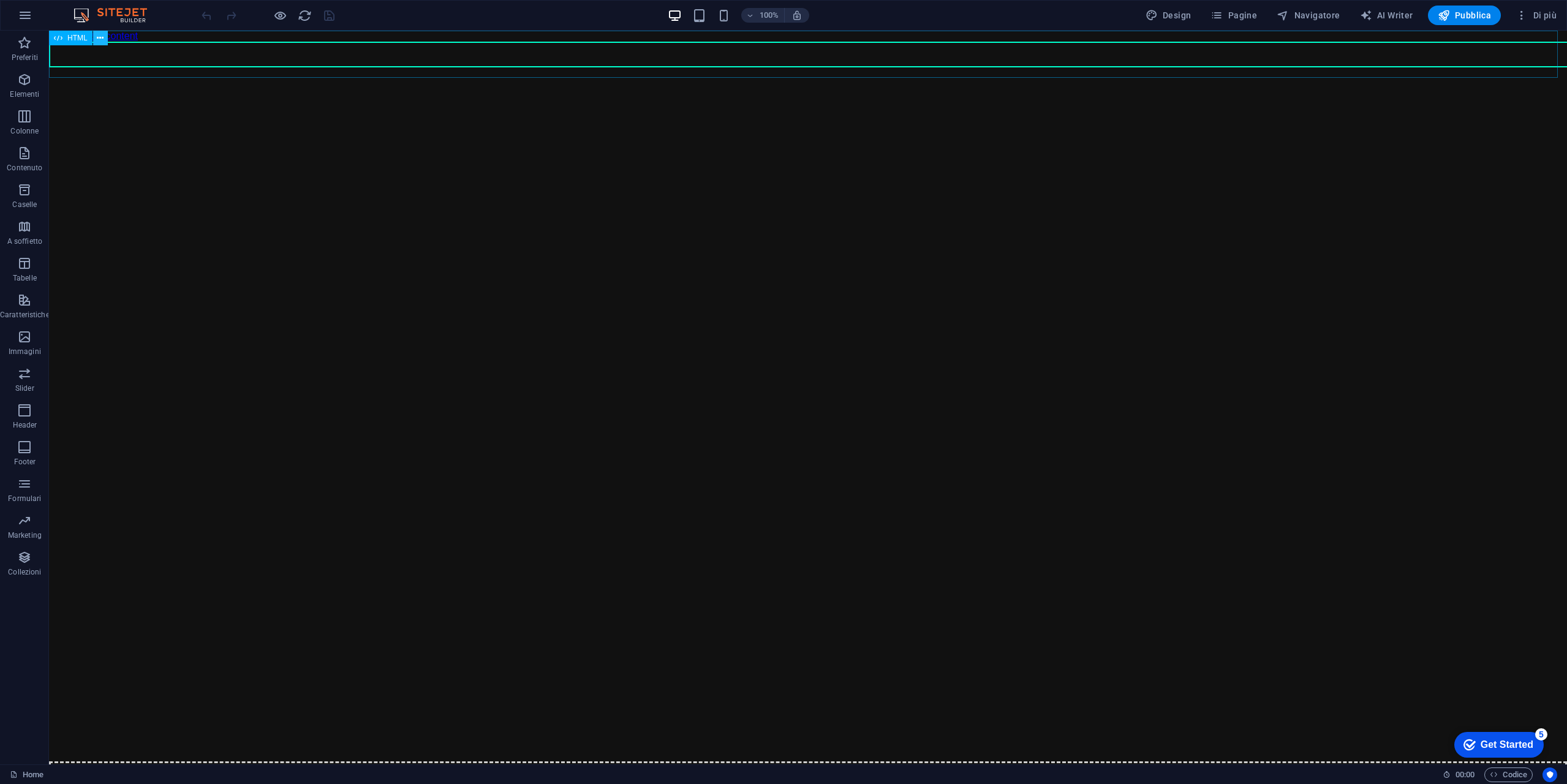
click at [104, 42] on button at bounding box center [100, 38] width 15 height 15
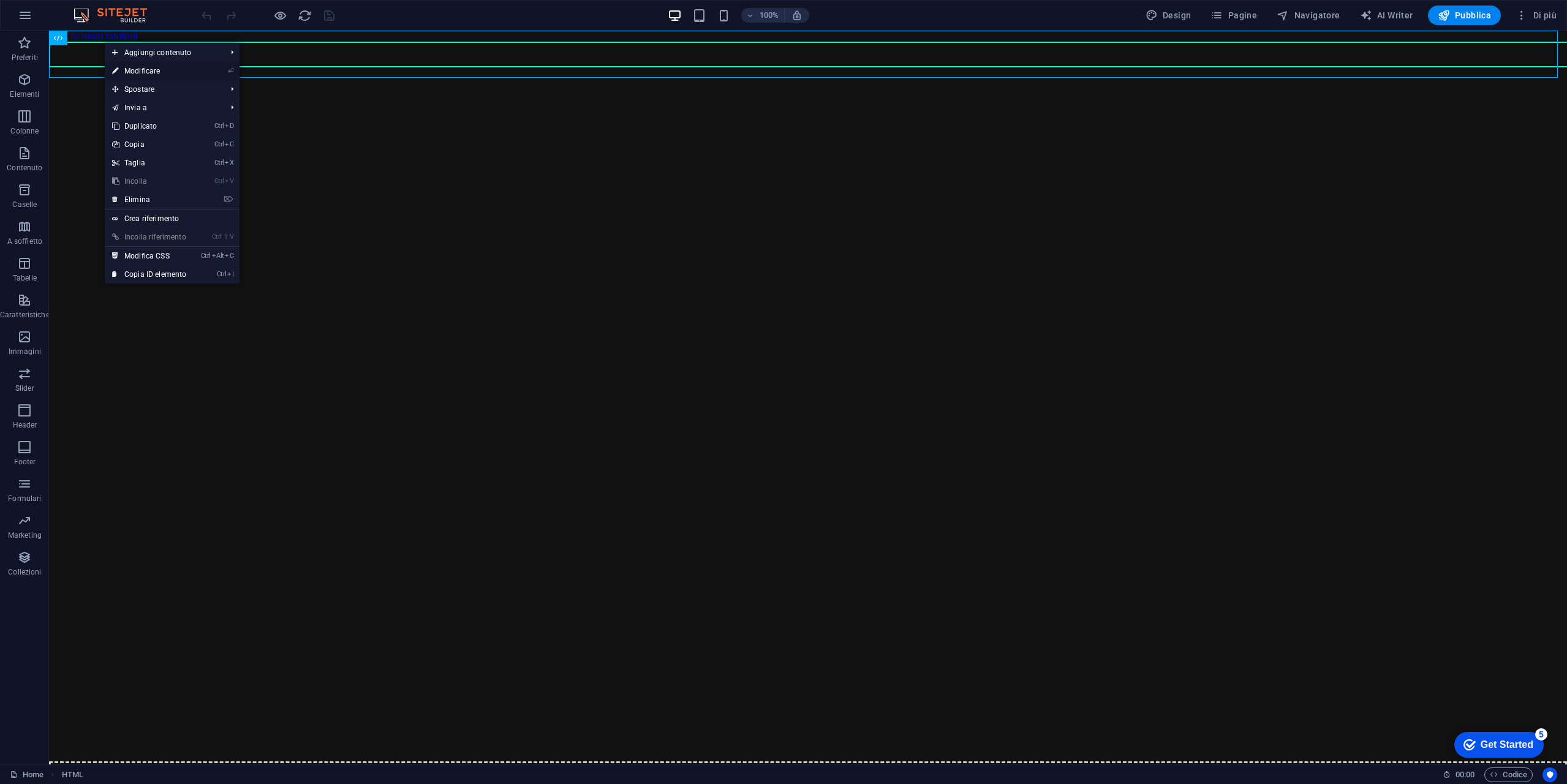
click at [170, 70] on link "⏎ Modificare" at bounding box center [148, 71] width 89 height 19
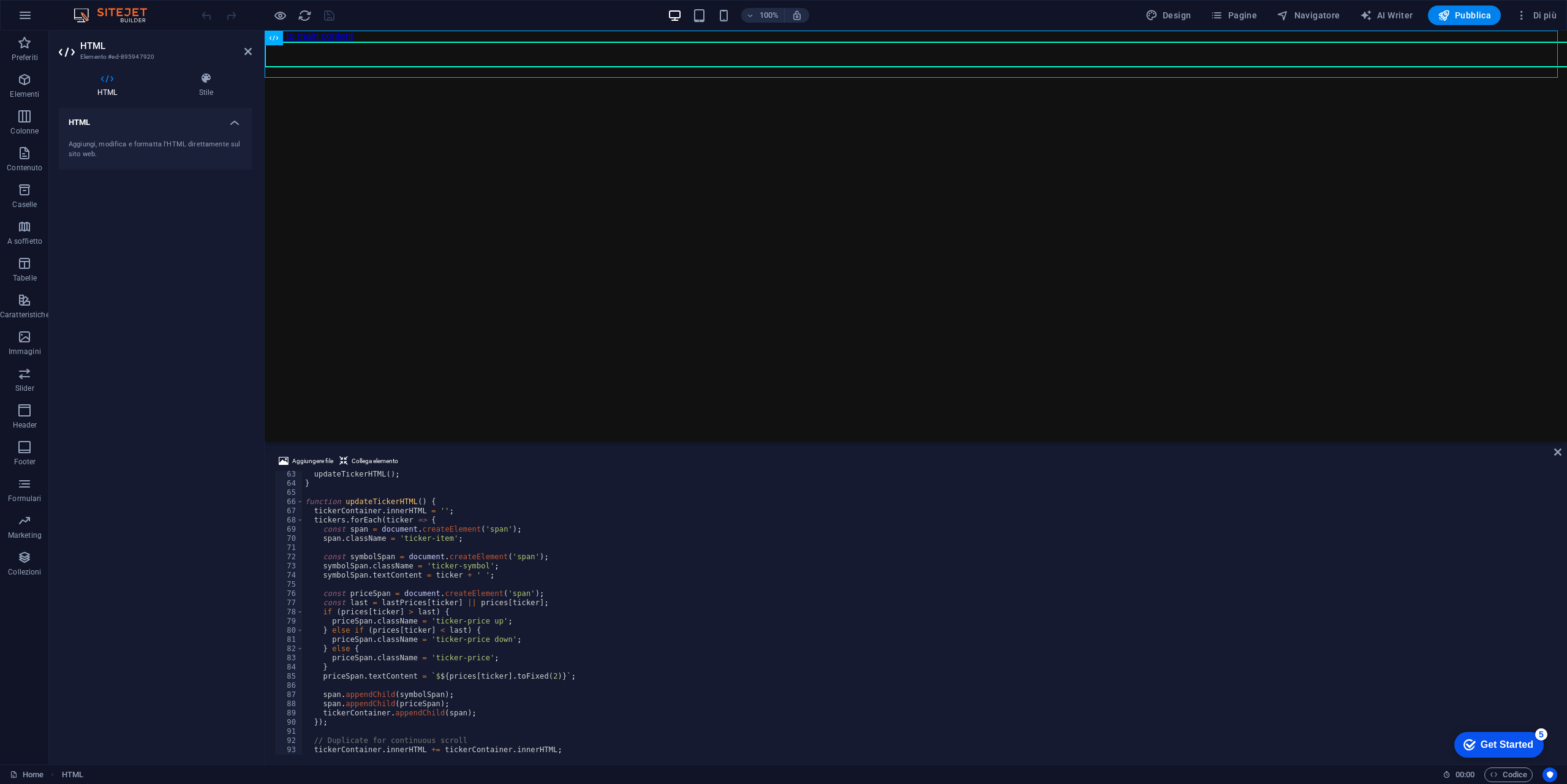
scroll to position [497, 0]
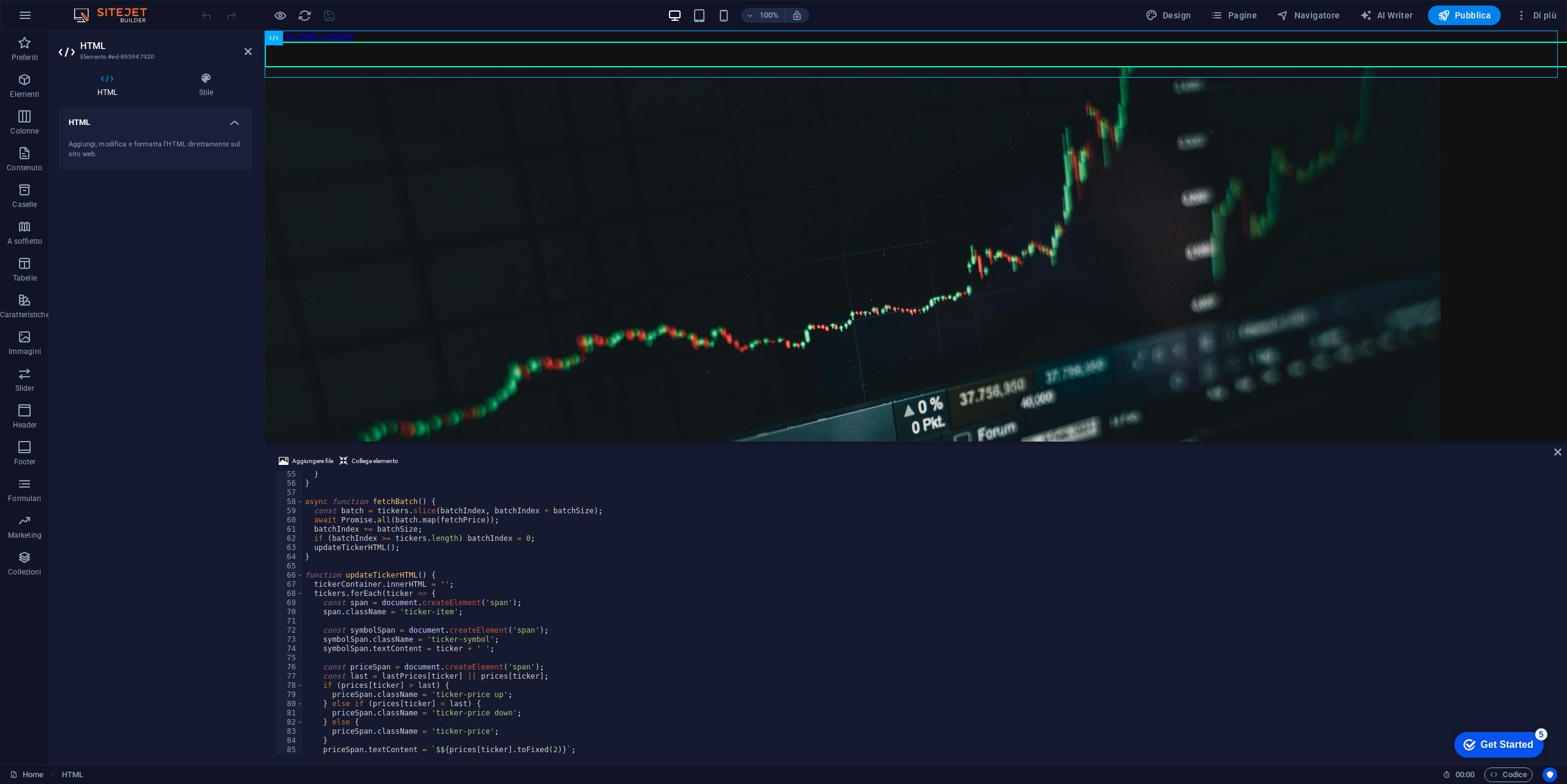
click at [415, 550] on div "} } async function fetchBatch ( ) { const batch = tickers . slice ( batchIndex …" at bounding box center [929, 620] width 1252 height 302
drag, startPoint x: 352, startPoint y: 552, endPoint x: 343, endPoint y: 546, distance: 10.8
click at [343, 546] on div "} } async function fetchBatch ( ) { const batch = tickers . slice ( batchIndex …" at bounding box center [929, 620] width 1252 height 302
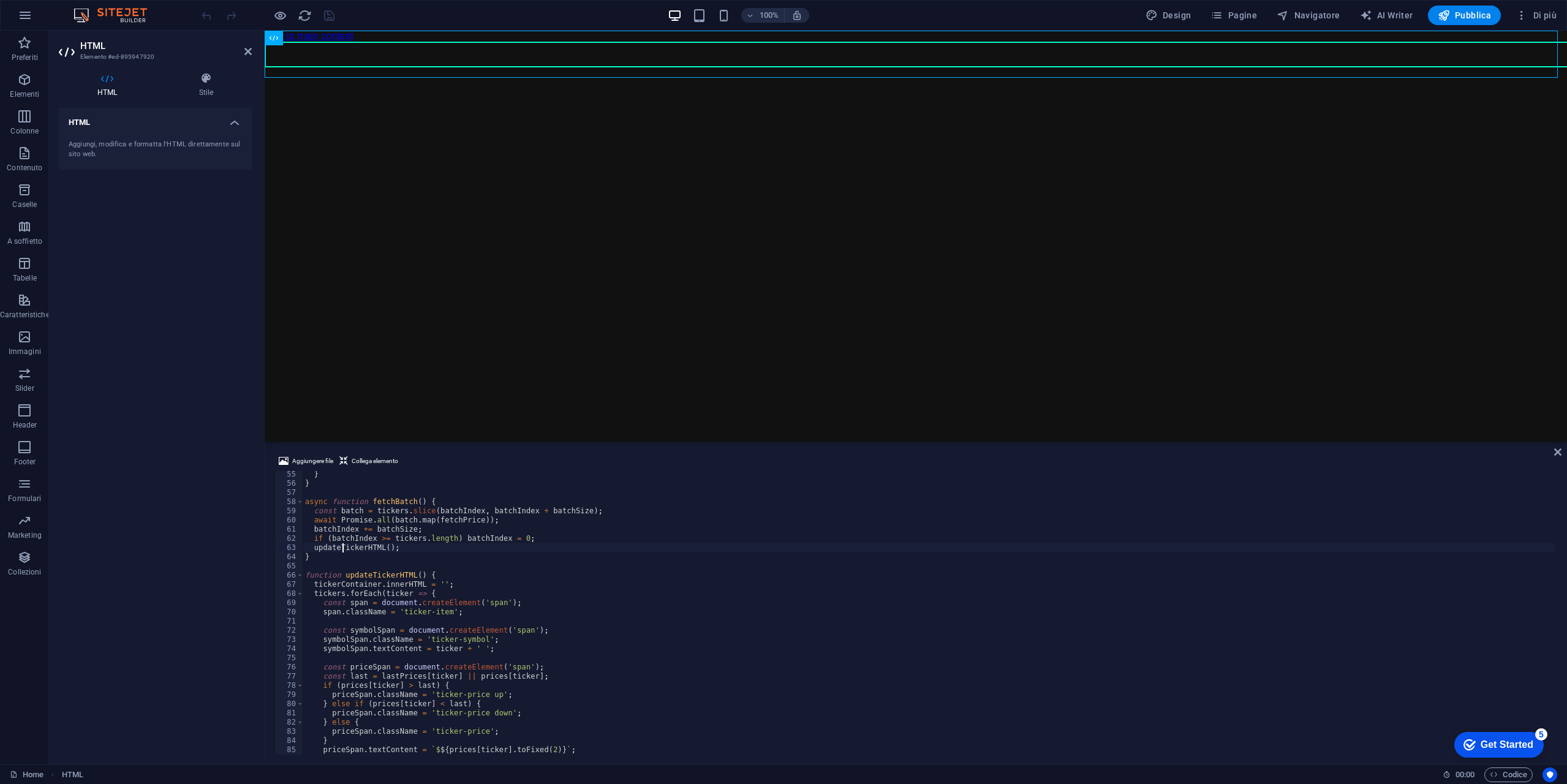
scroll to position [570, 0]
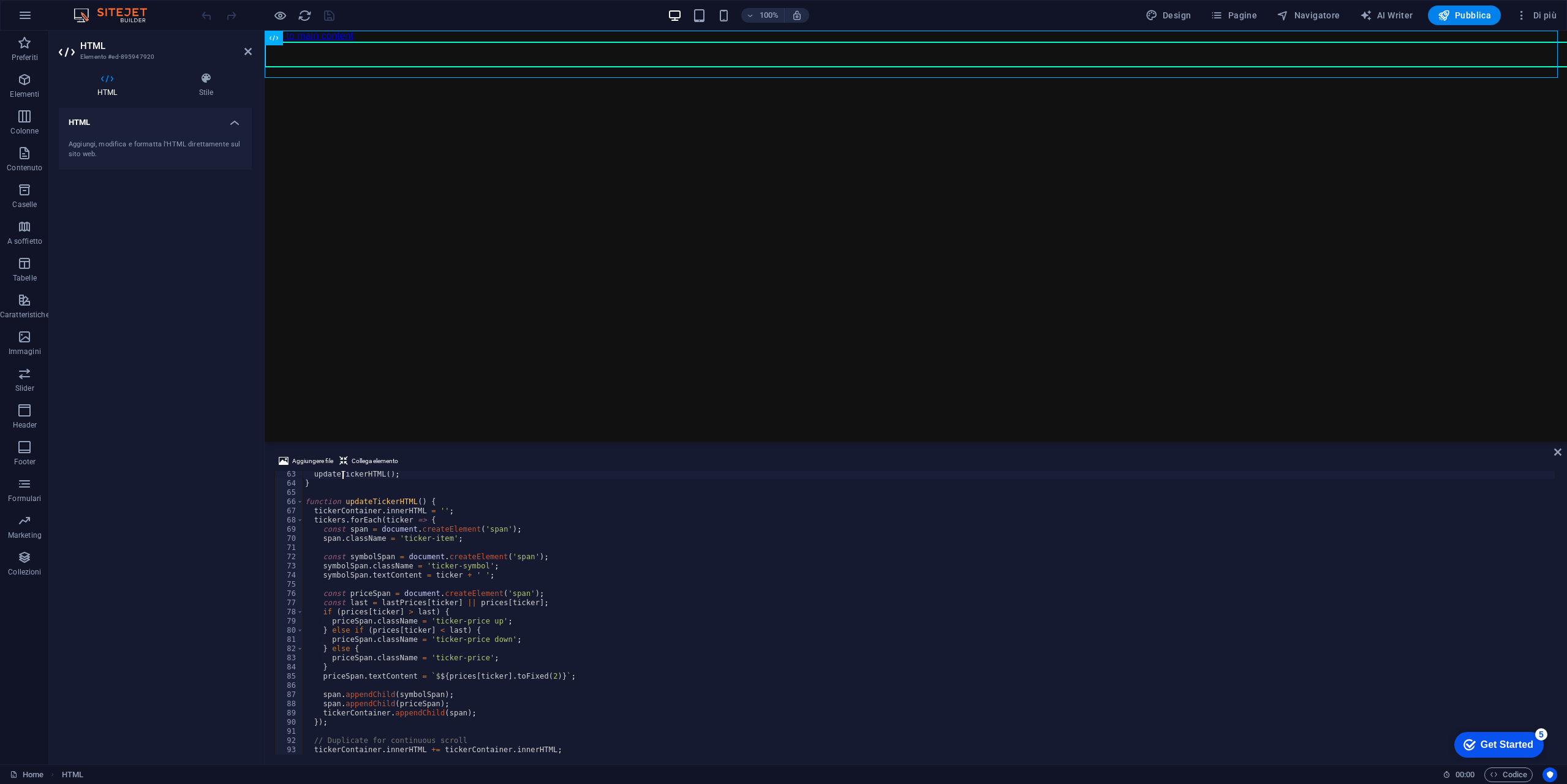
click at [497, 655] on div "updateTickerHTML ( ) ; } function updateTickerHTML ( ) { tickerContainer . inne…" at bounding box center [929, 620] width 1252 height 302
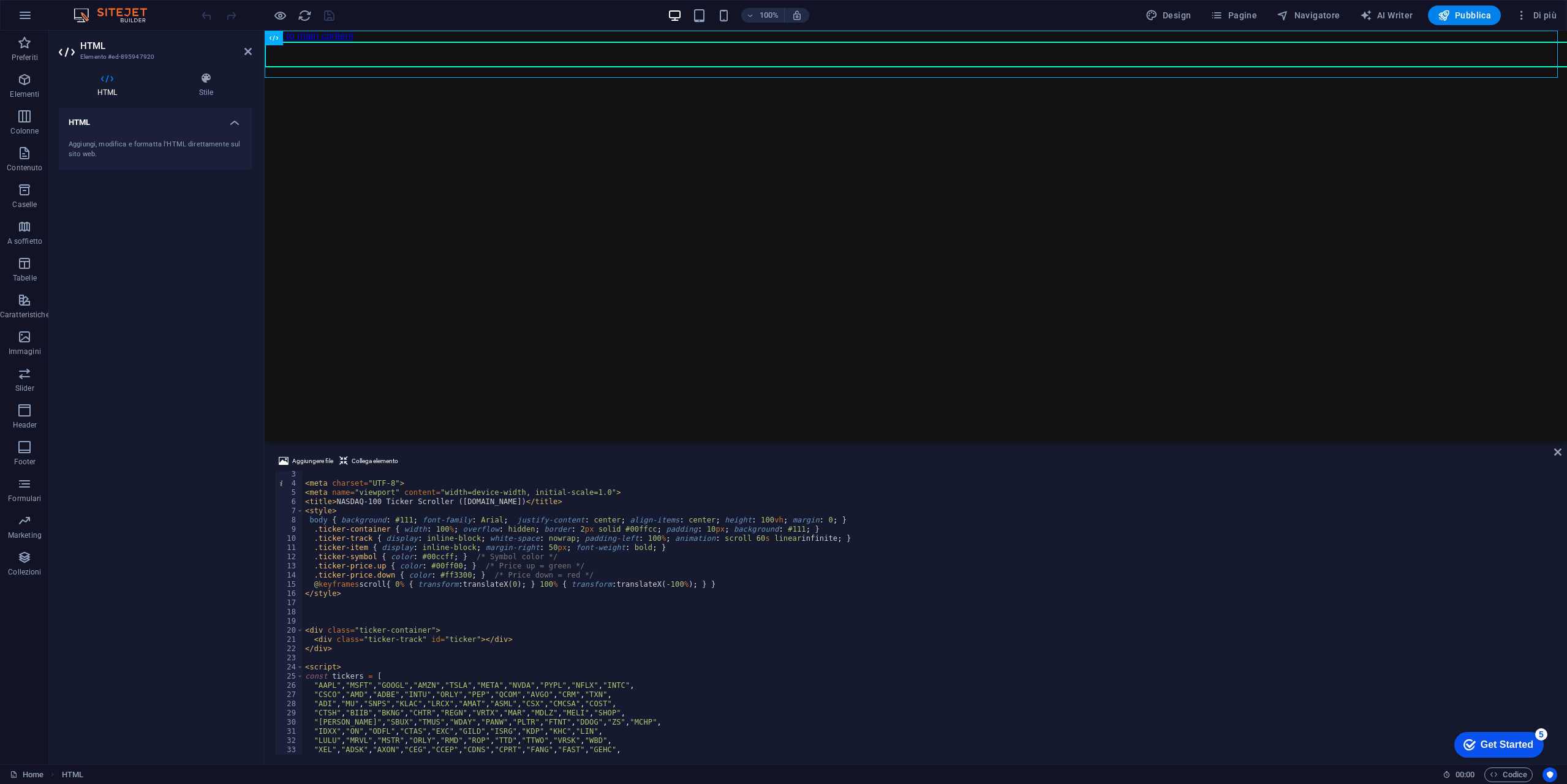
scroll to position [0, 0]
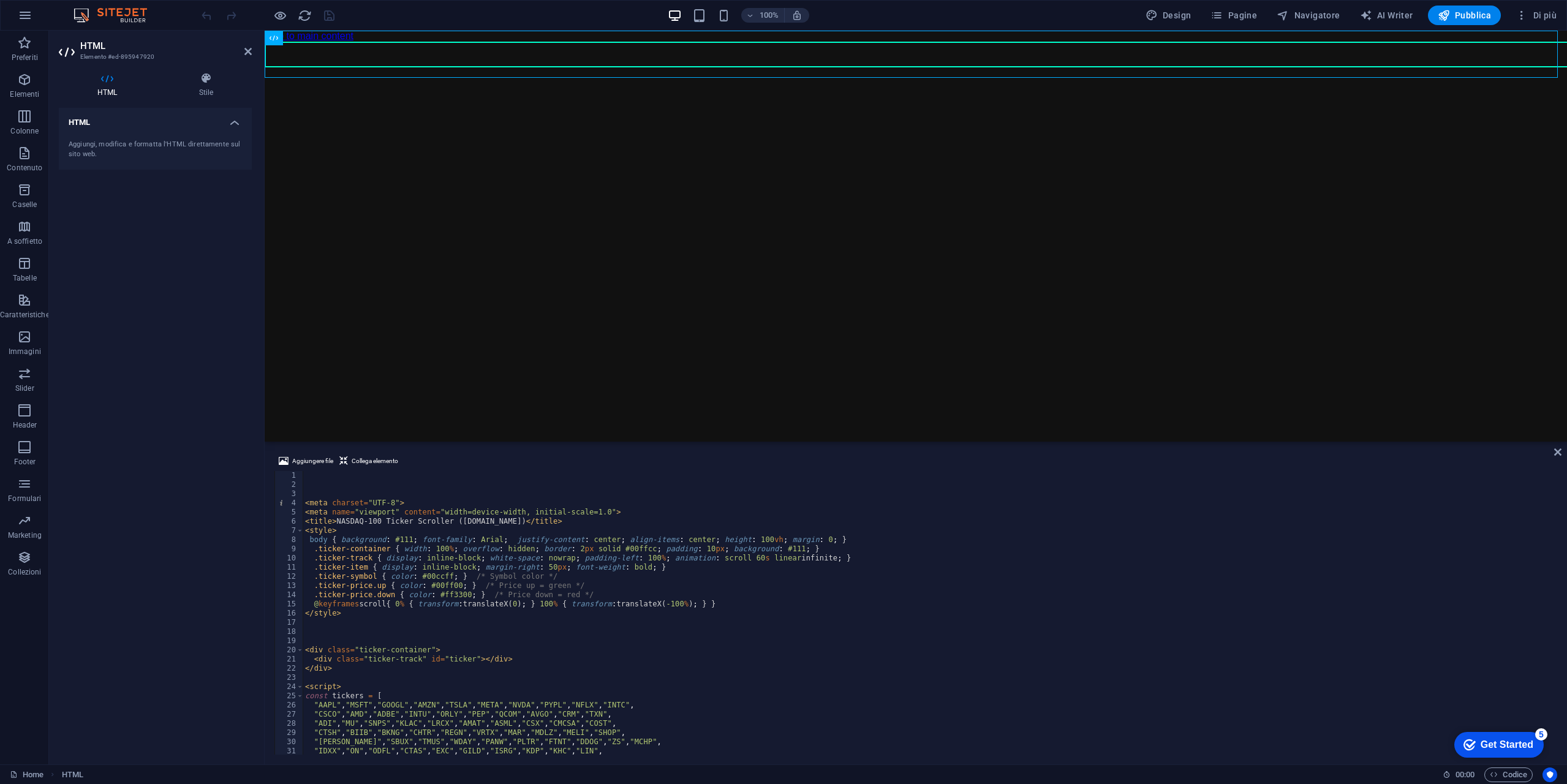
click at [380, 588] on div "< meta charset = "UTF-8" > < meta name = "viewport" content = "width=device-wid…" at bounding box center [929, 622] width 1252 height 302
type textarea ".ticker-symbol { color: #00ccff; } /* Symbol color */"
paste textarea ".ticker-price.up { color: #00ff00; } /* Price up = green */"
type textarea ".ticker-price { color: #777777; } /* Price up = green */"
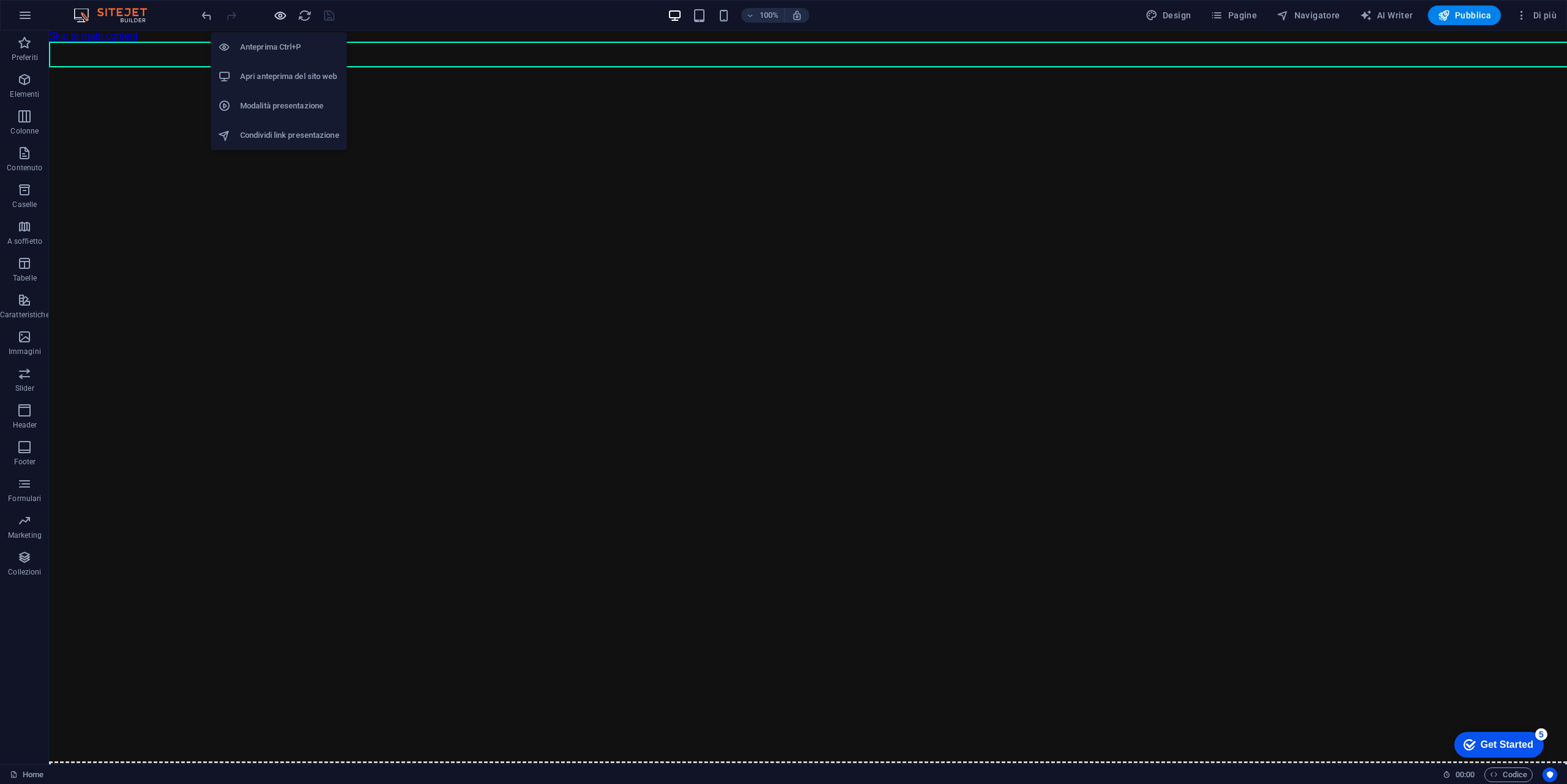
click at [276, 20] on icon "button" at bounding box center [280, 15] width 14 height 14
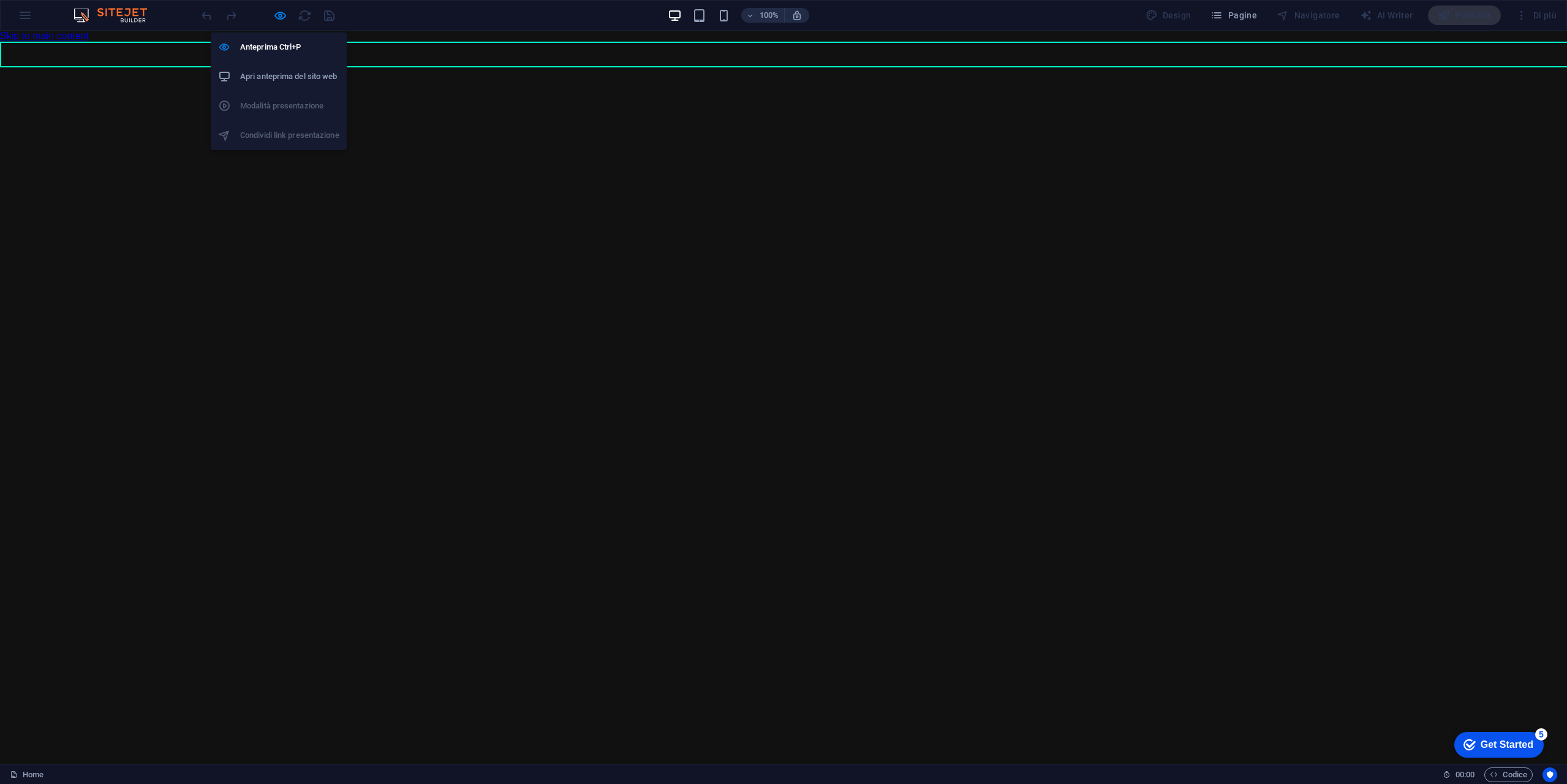
click at [289, 74] on h6 "Apri anteprima del sito web" at bounding box center [290, 77] width 99 height 15
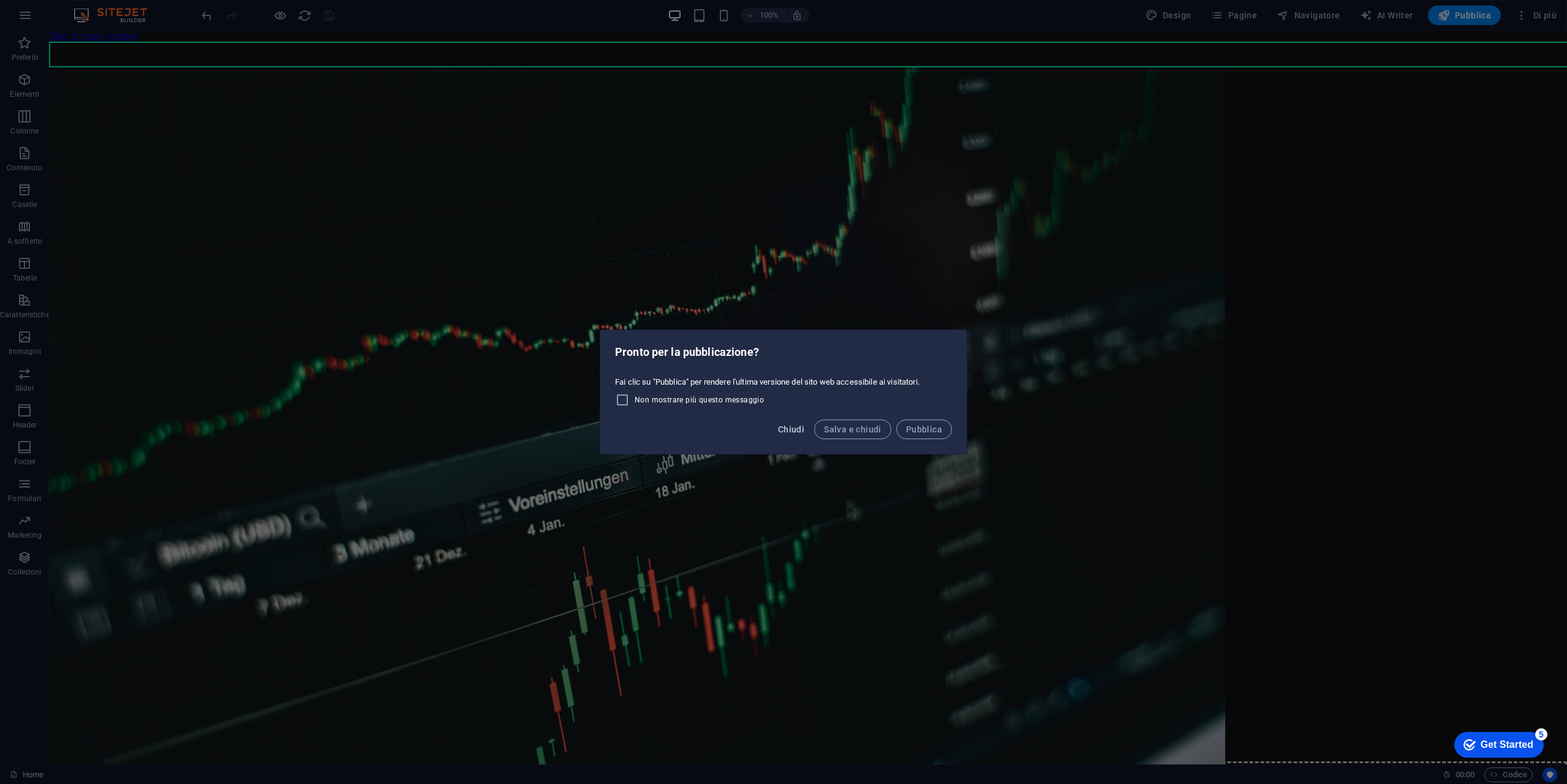
click at [801, 433] on span "Chiudi" at bounding box center [791, 429] width 26 height 10
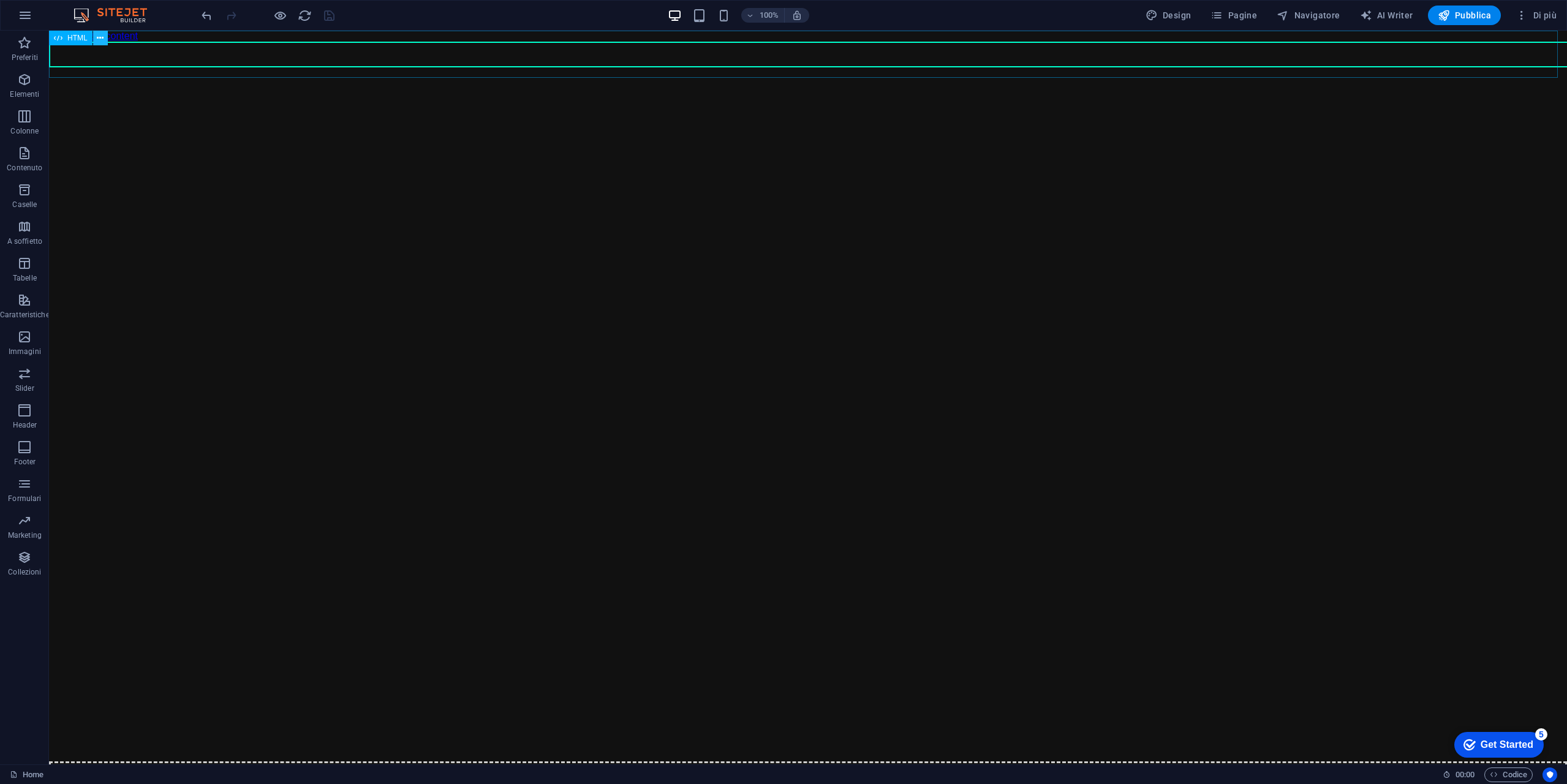
click at [99, 37] on icon at bounding box center [100, 38] width 7 height 13
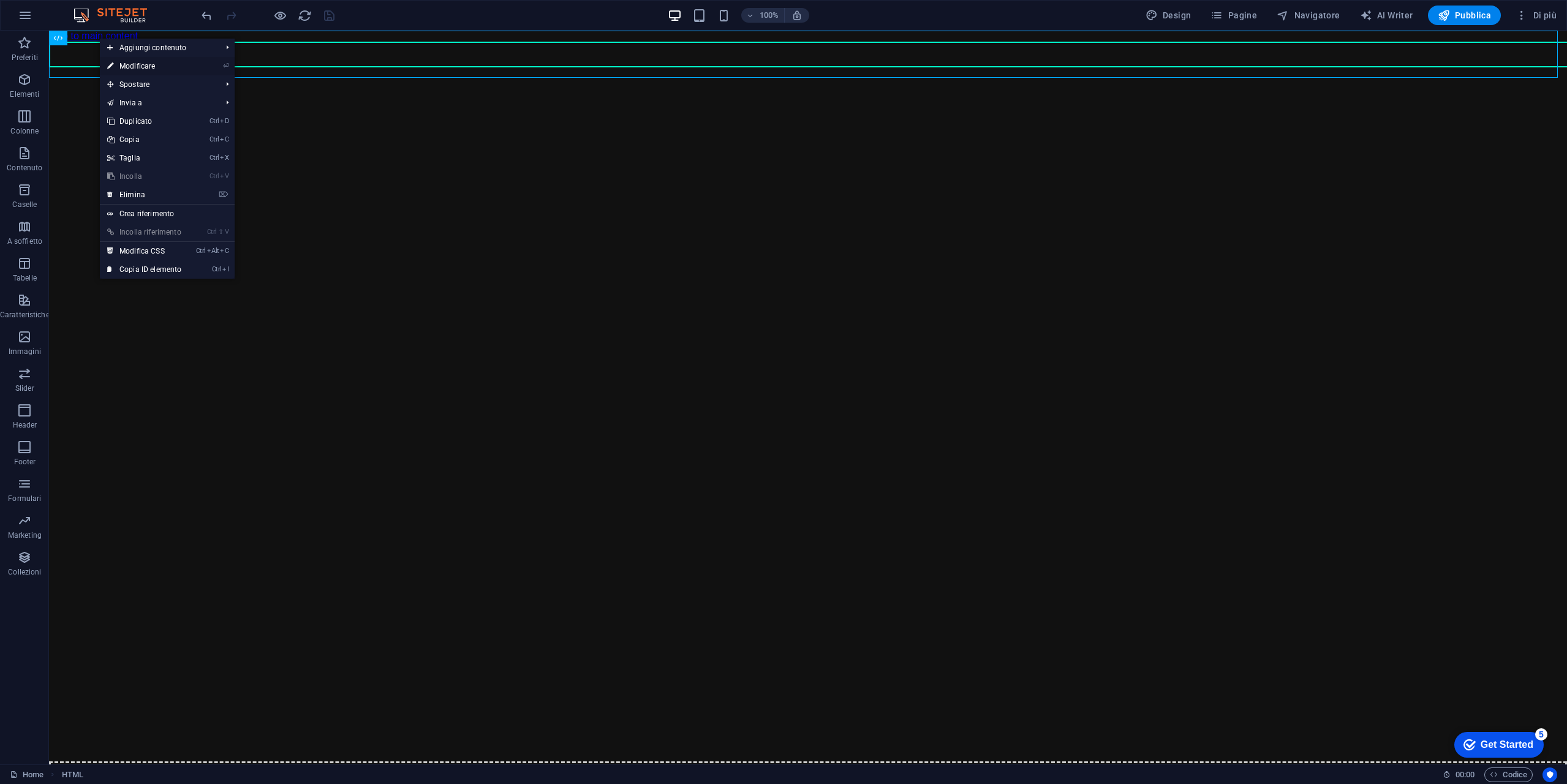
click at [152, 65] on link "⏎ Modificare" at bounding box center [143, 66] width 89 height 19
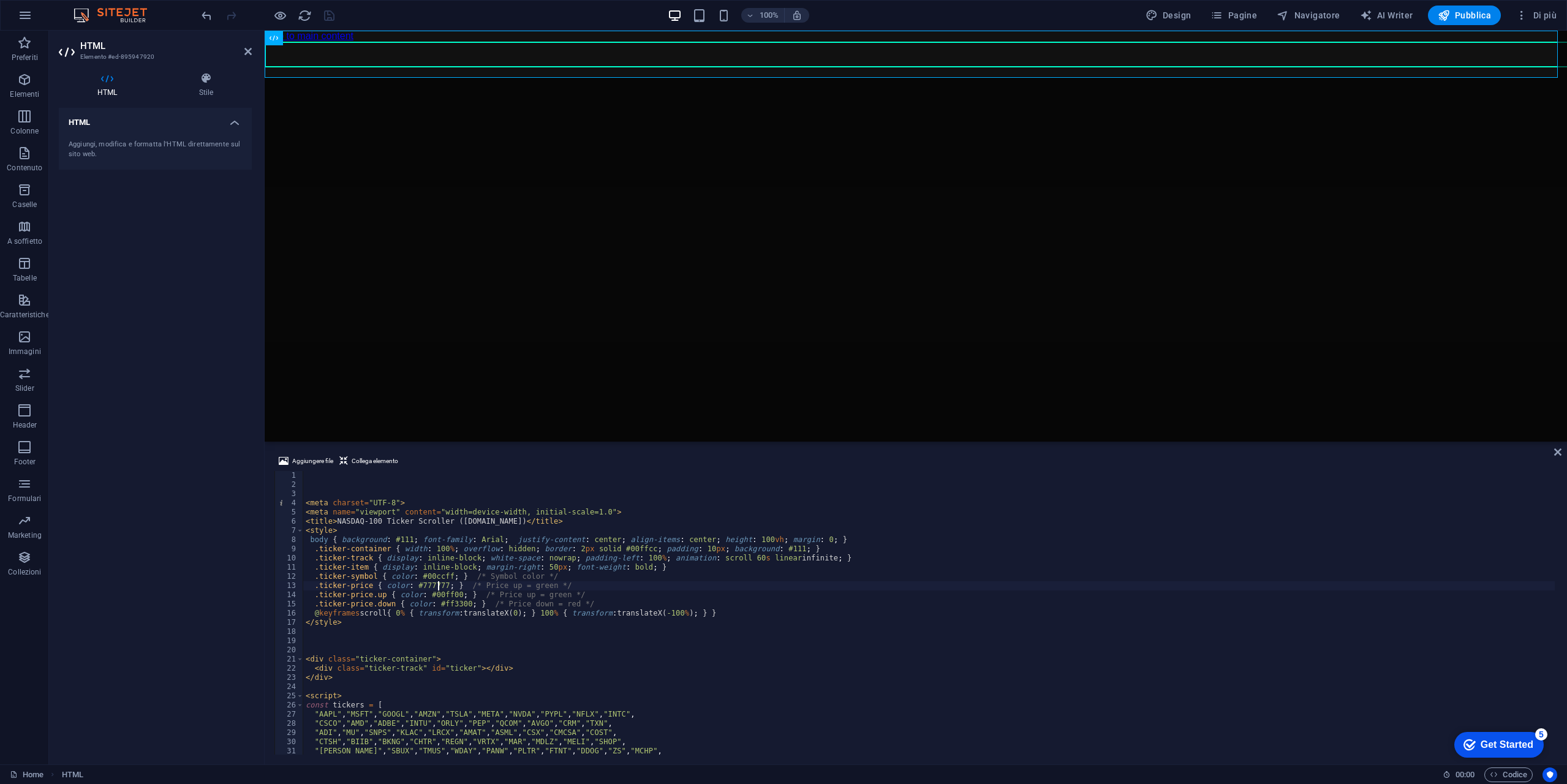
click at [585, 551] on div "< meta charset = "UTF-8" > < meta name = "viewport" content = "width=device-wid…" at bounding box center [929, 622] width 1251 height 302
click at [682, 551] on div "< meta charset = "UTF-8" > < meta name = "viewport" content = "width=device-wid…" at bounding box center [929, 622] width 1251 height 302
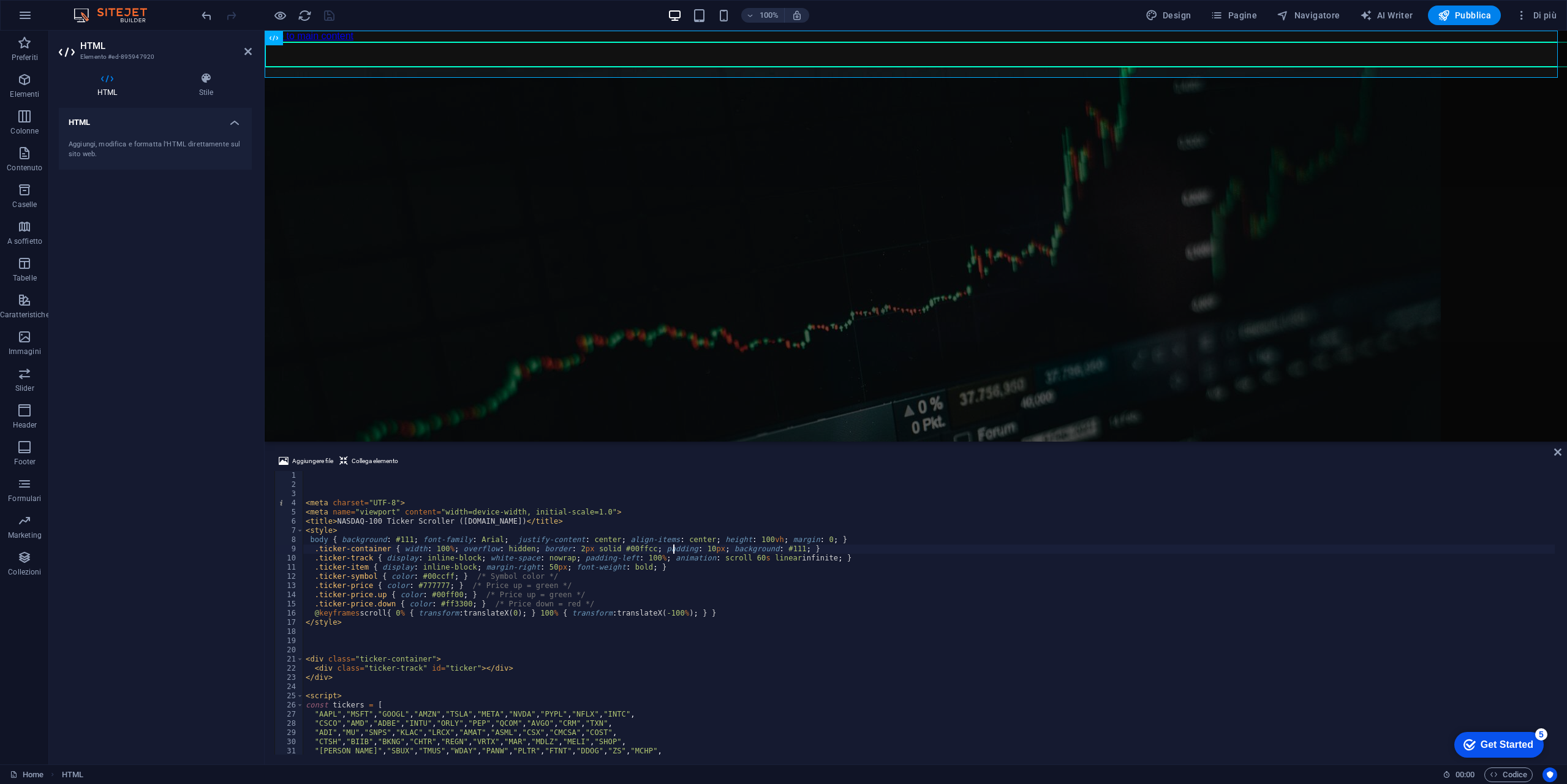
scroll to position [0, 29]
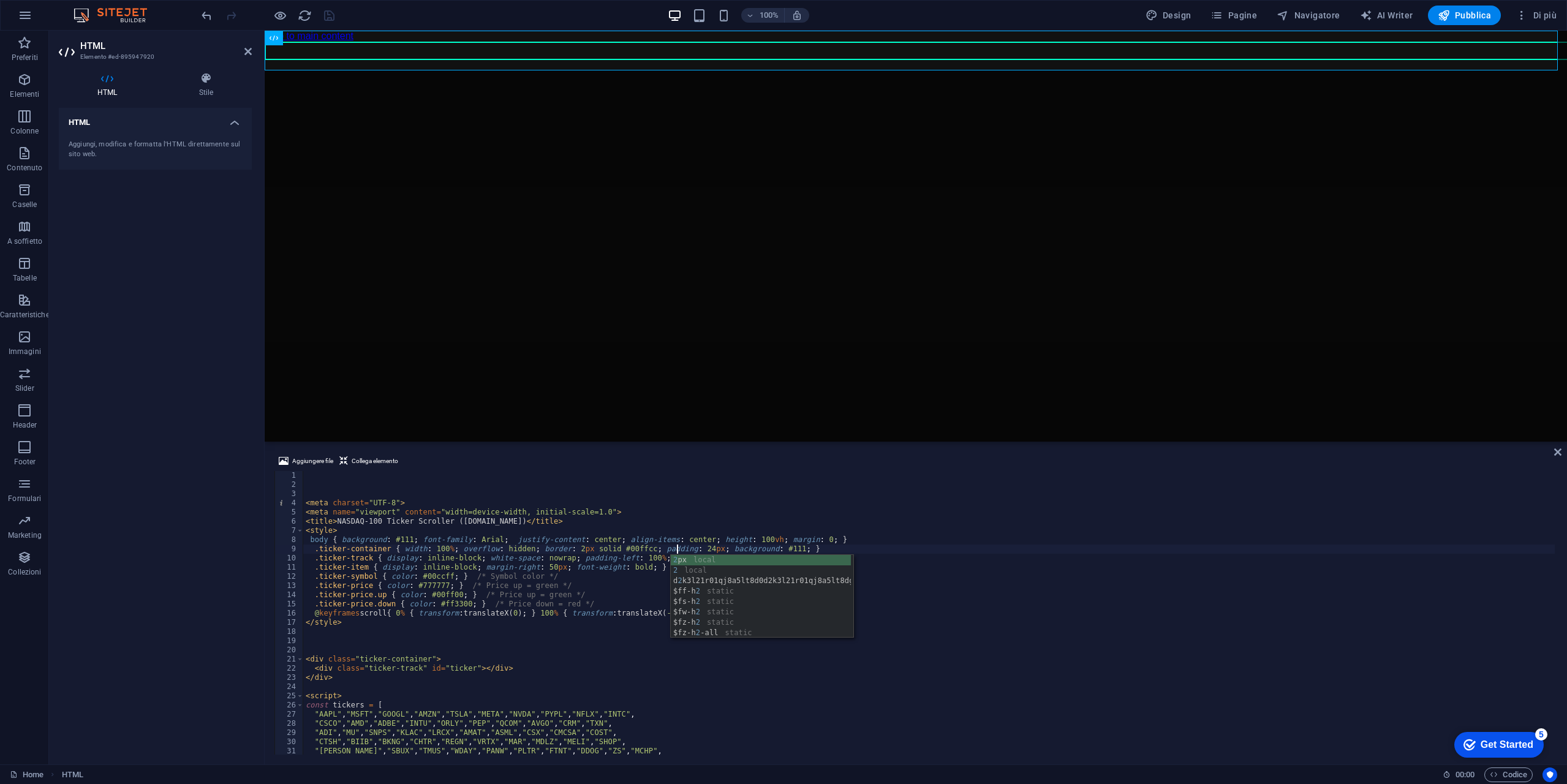
type textarea ".ticker-container { width: 100%; overflow: hidden; border: 2px solid #00ffcc; p…"
click at [572, 640] on div "< meta charset = "UTF-8" > < meta name = "viewport" content = "width=device-wid…" at bounding box center [929, 622] width 1251 height 302
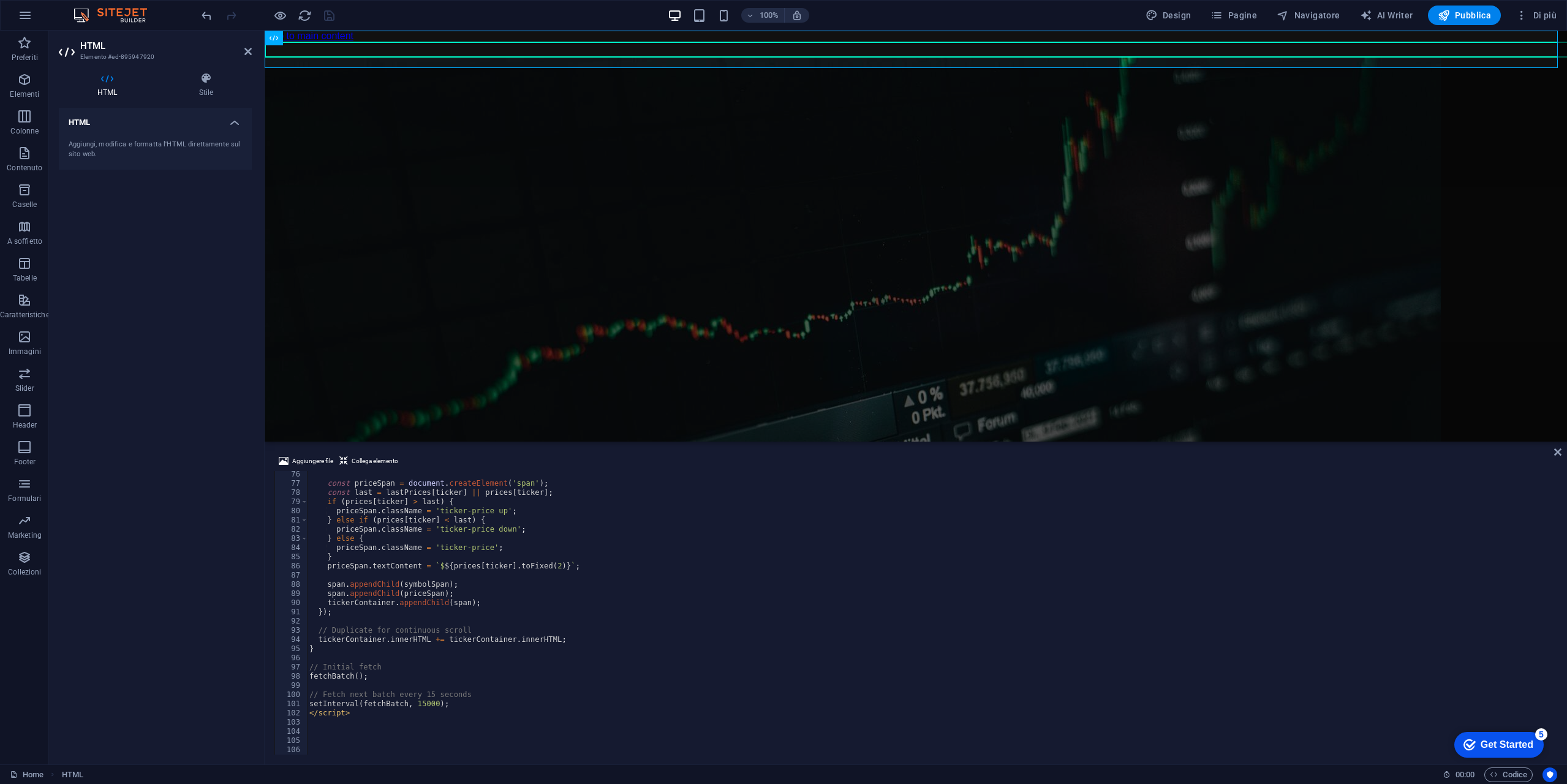
scroll to position [689, 0]
click at [328, 17] on icon "save" at bounding box center [329, 15] width 14 height 14
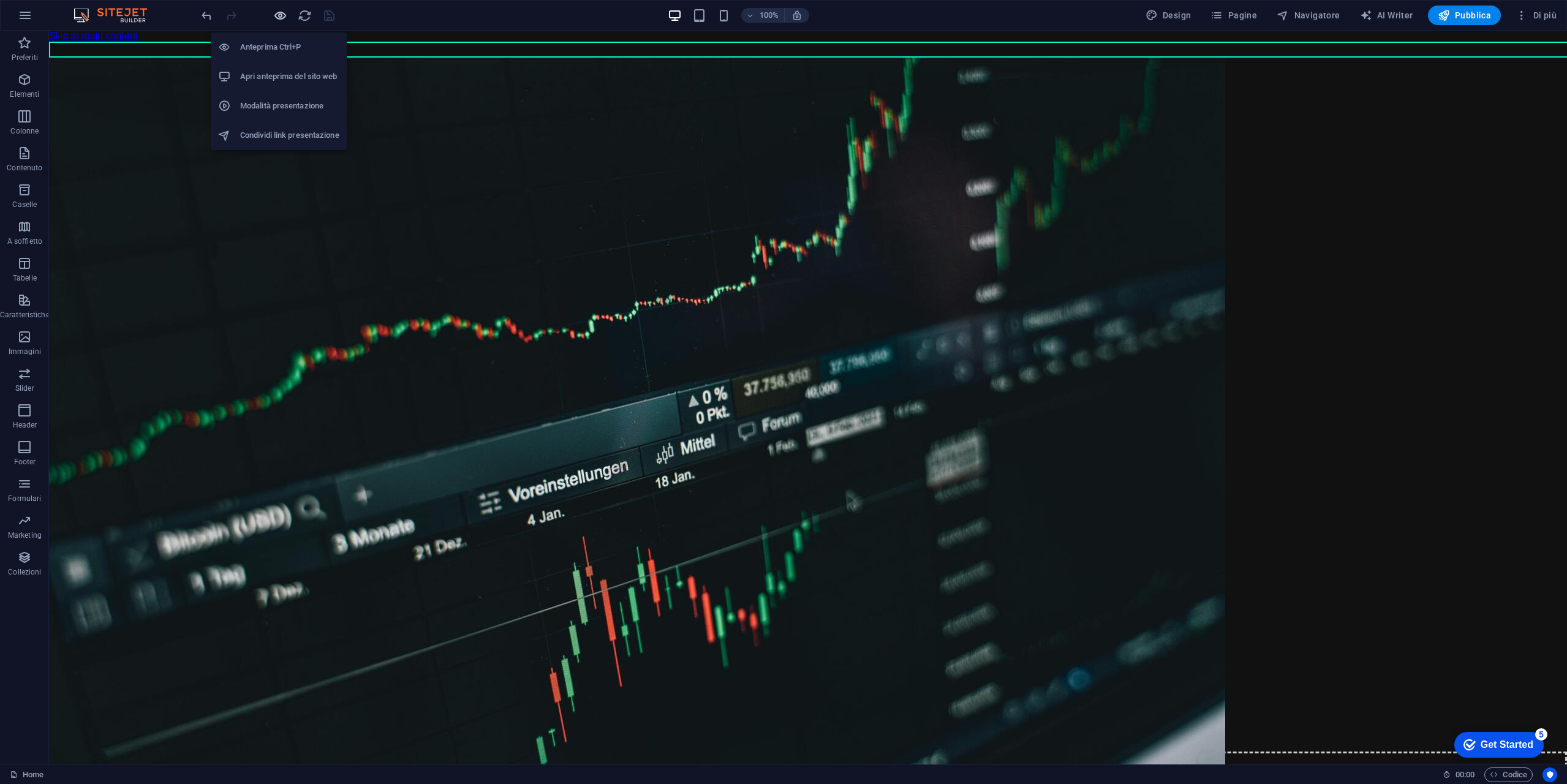
click at [277, 19] on icon "button" at bounding box center [280, 15] width 14 height 14
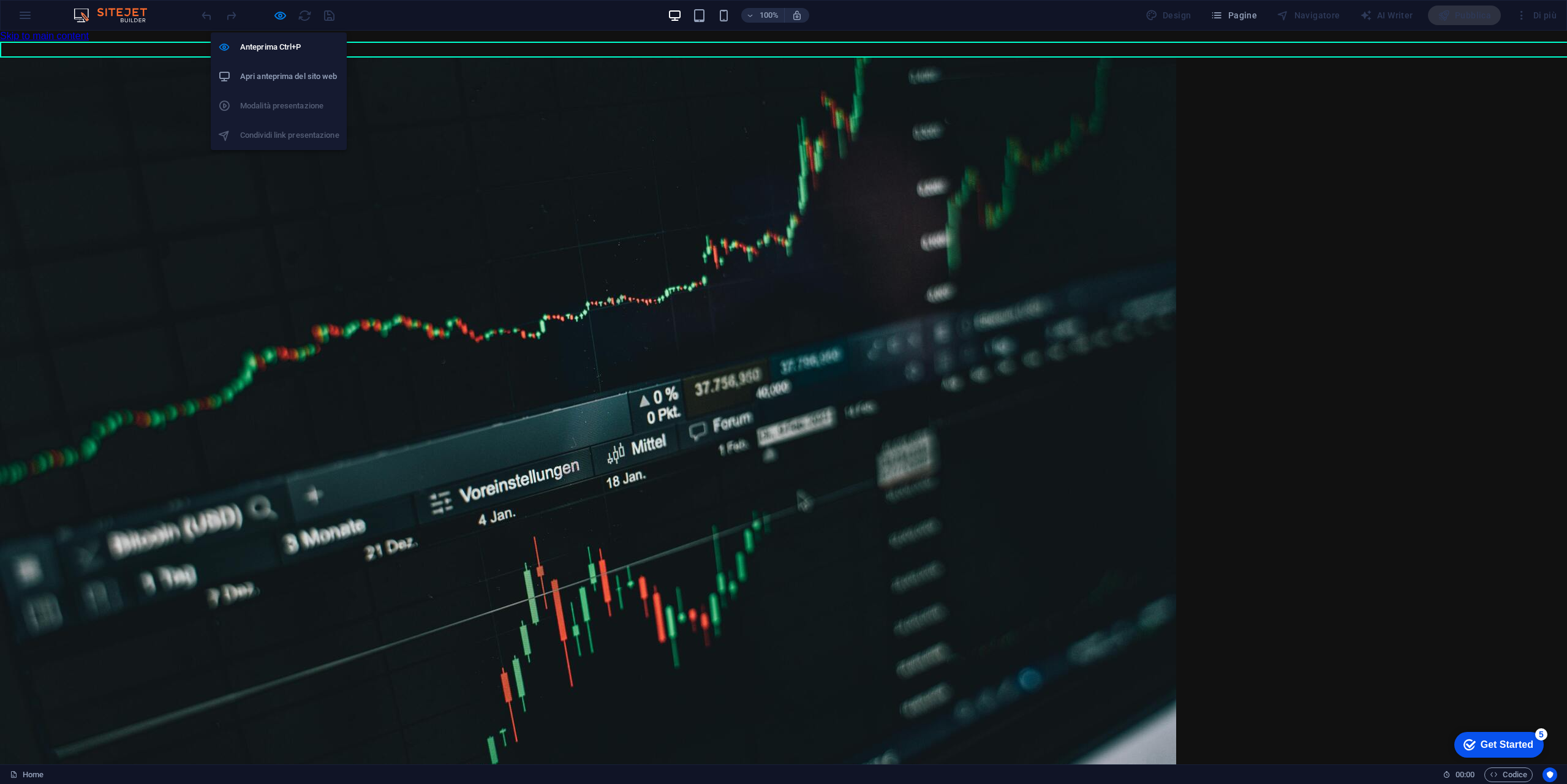
click at [289, 68] on li "Apri anteprima del sito web" at bounding box center [278, 77] width 136 height 29
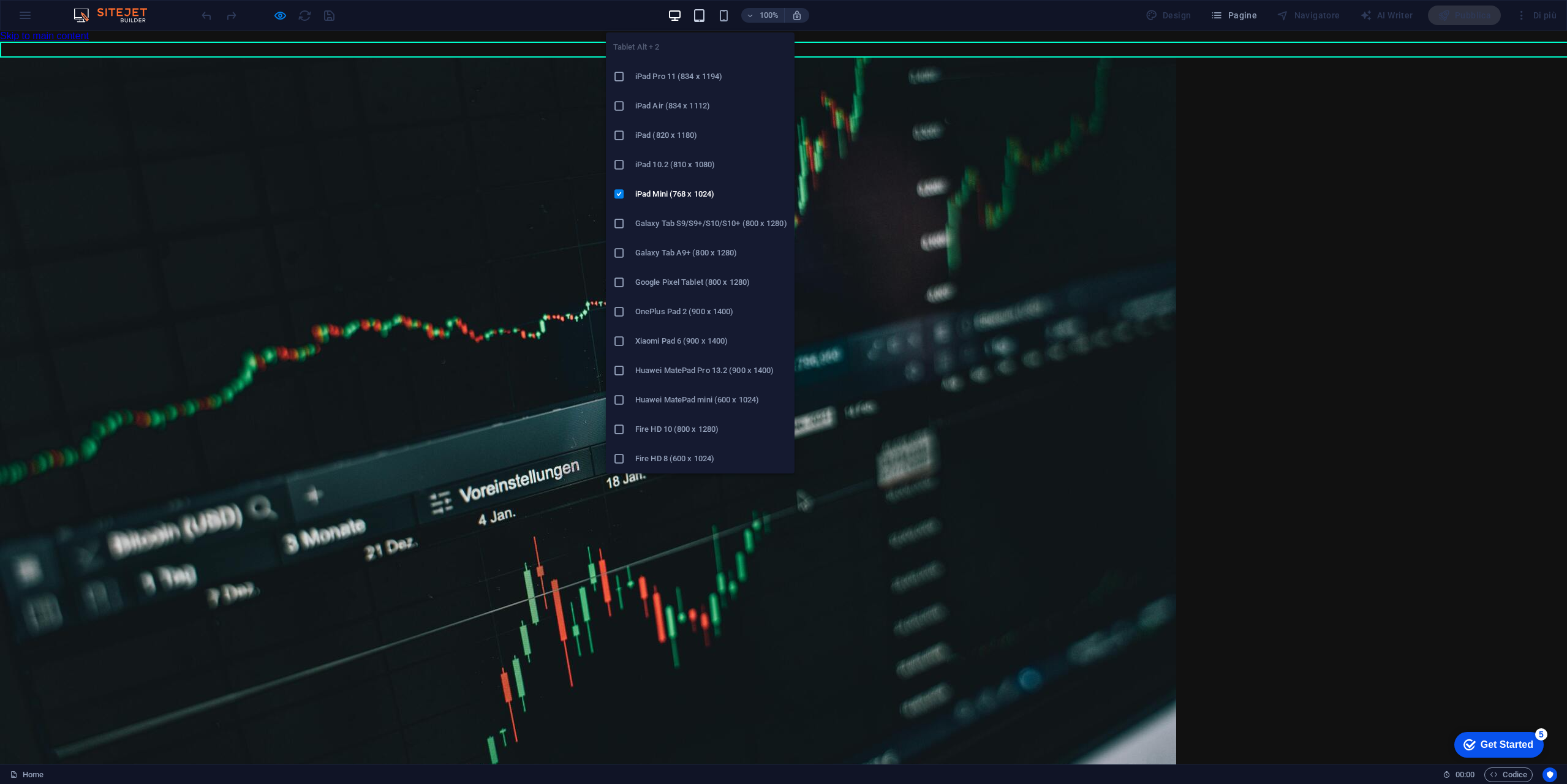
click at [706, 13] on icon "button" at bounding box center [699, 15] width 14 height 14
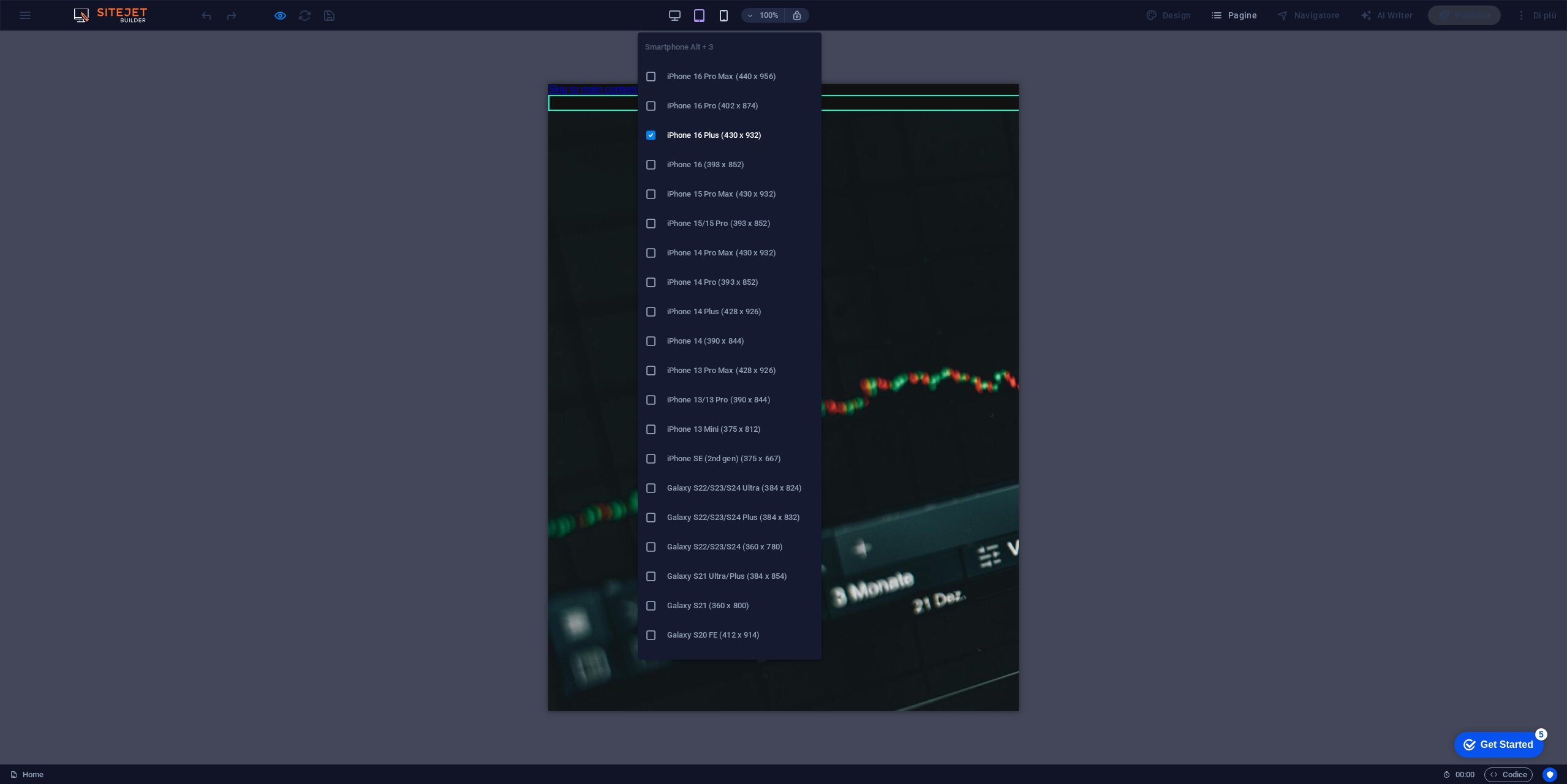
click at [723, 15] on icon "button" at bounding box center [723, 15] width 14 height 14
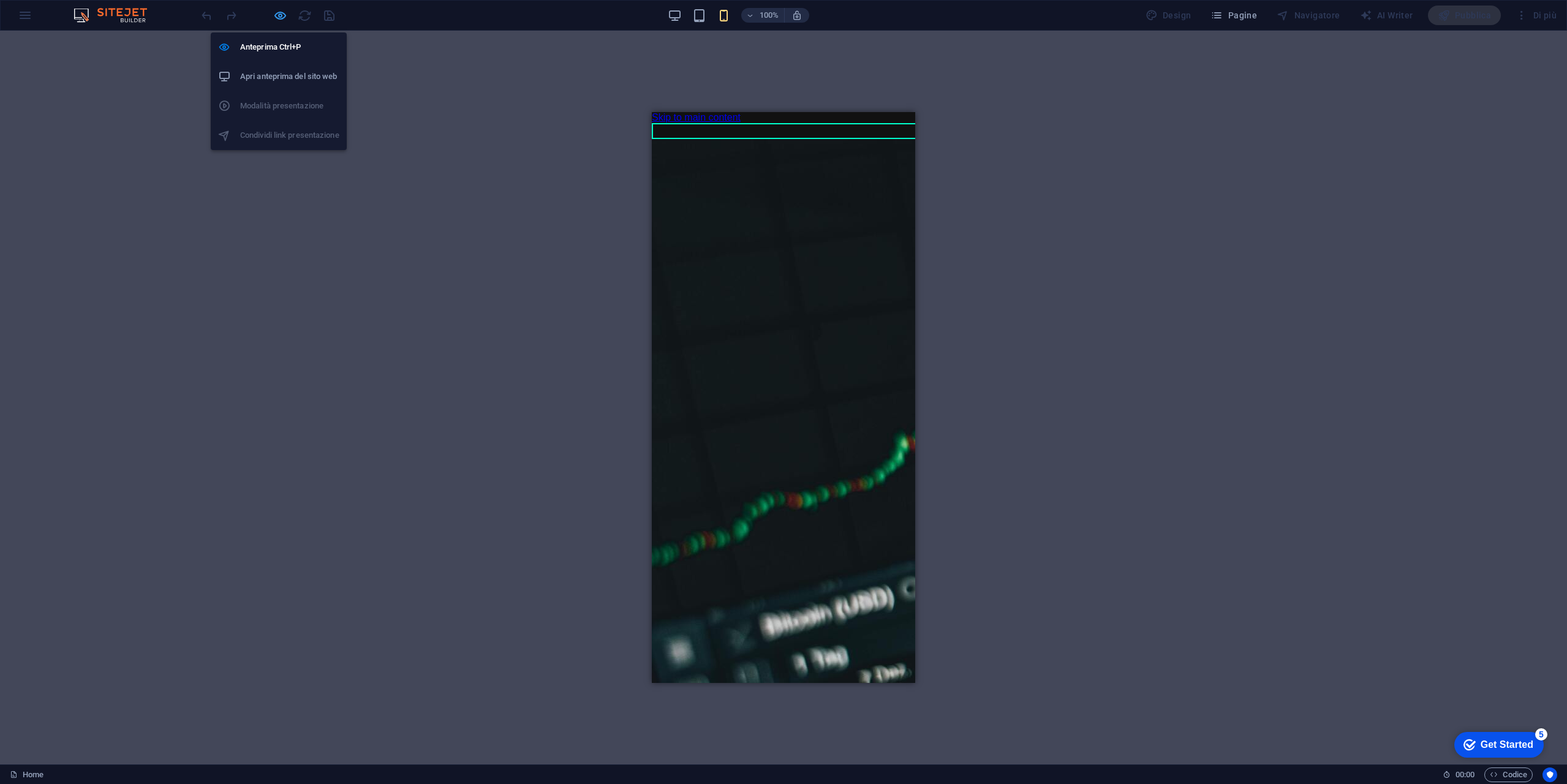
click at [281, 15] on icon "button" at bounding box center [280, 15] width 14 height 14
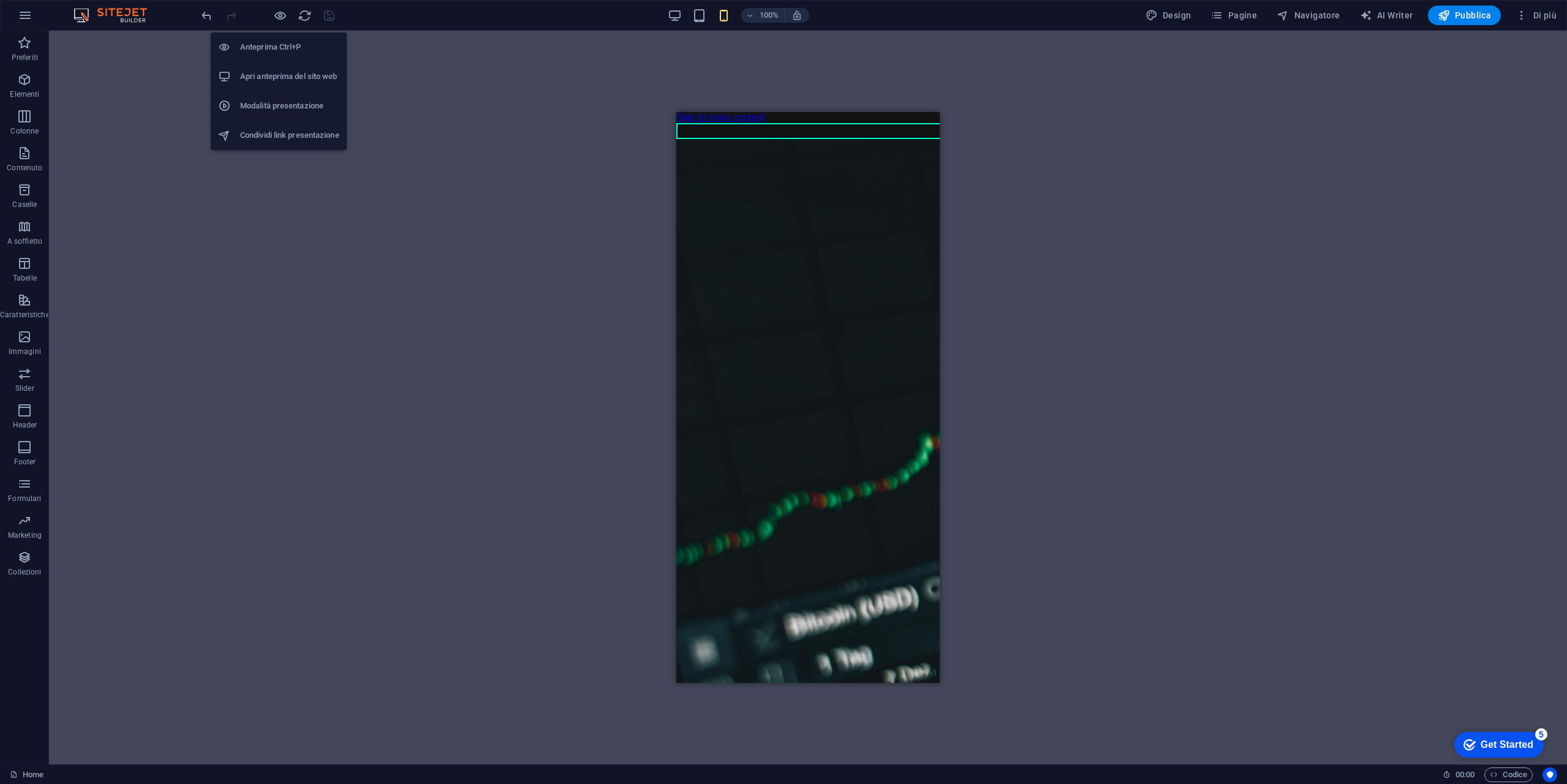
click at [304, 79] on h6 "Apri anteprima del sito web" at bounding box center [290, 77] width 99 height 15
click at [286, 9] on icon "button" at bounding box center [280, 15] width 14 height 14
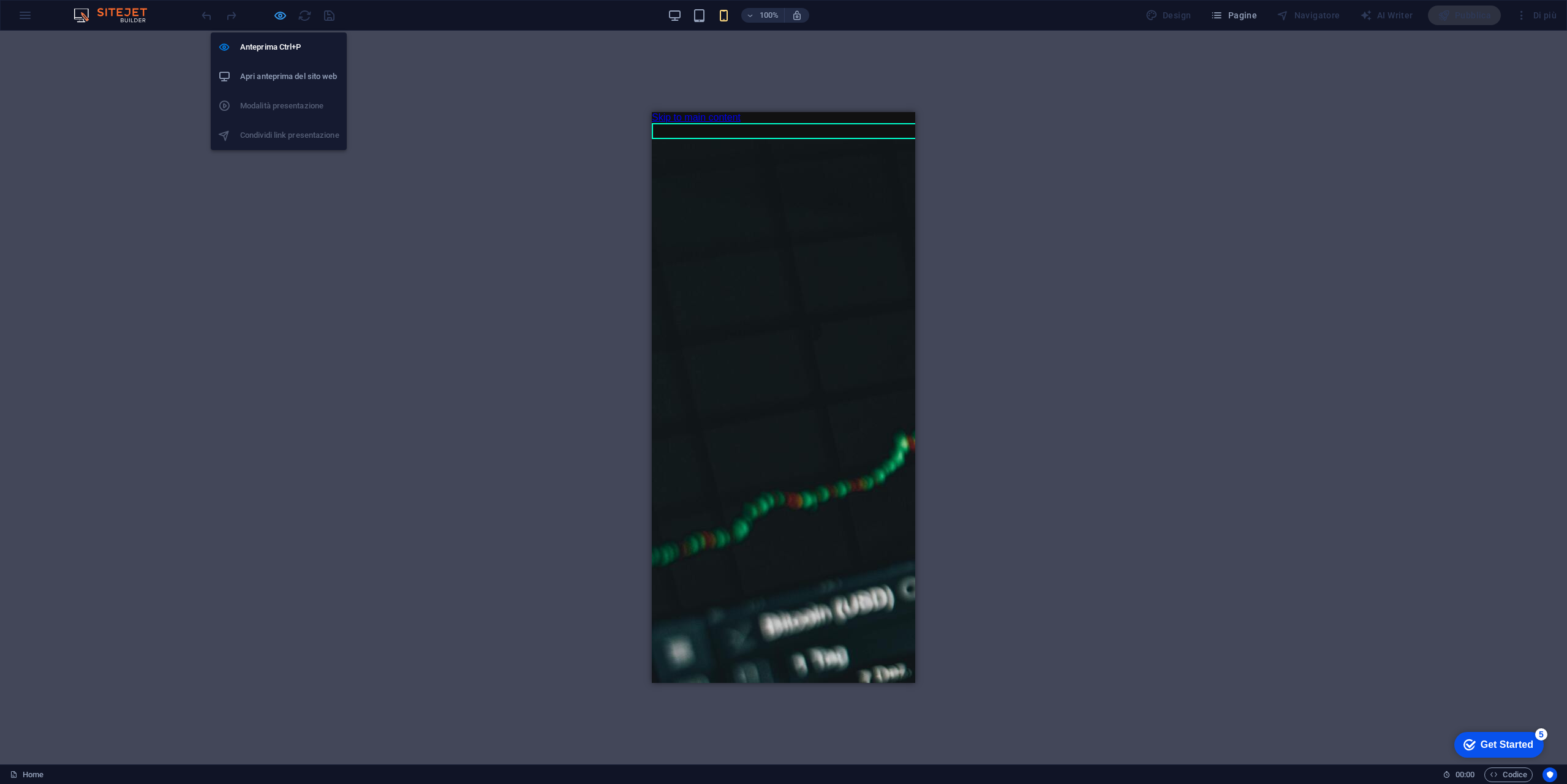
click at [285, 12] on icon "button" at bounding box center [280, 15] width 14 height 14
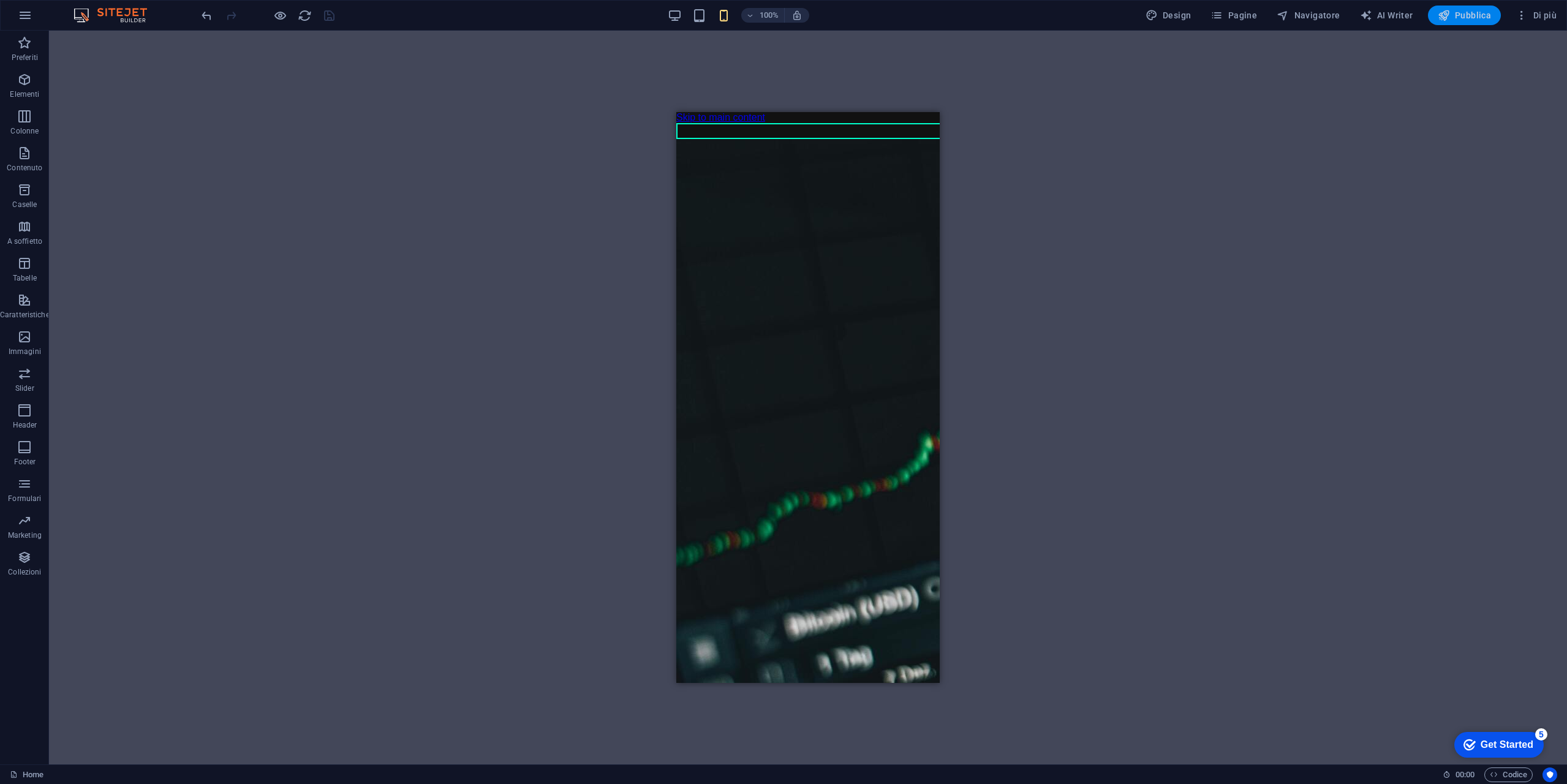
click at [1487, 18] on span "Pubblica" at bounding box center [1465, 15] width 54 height 12
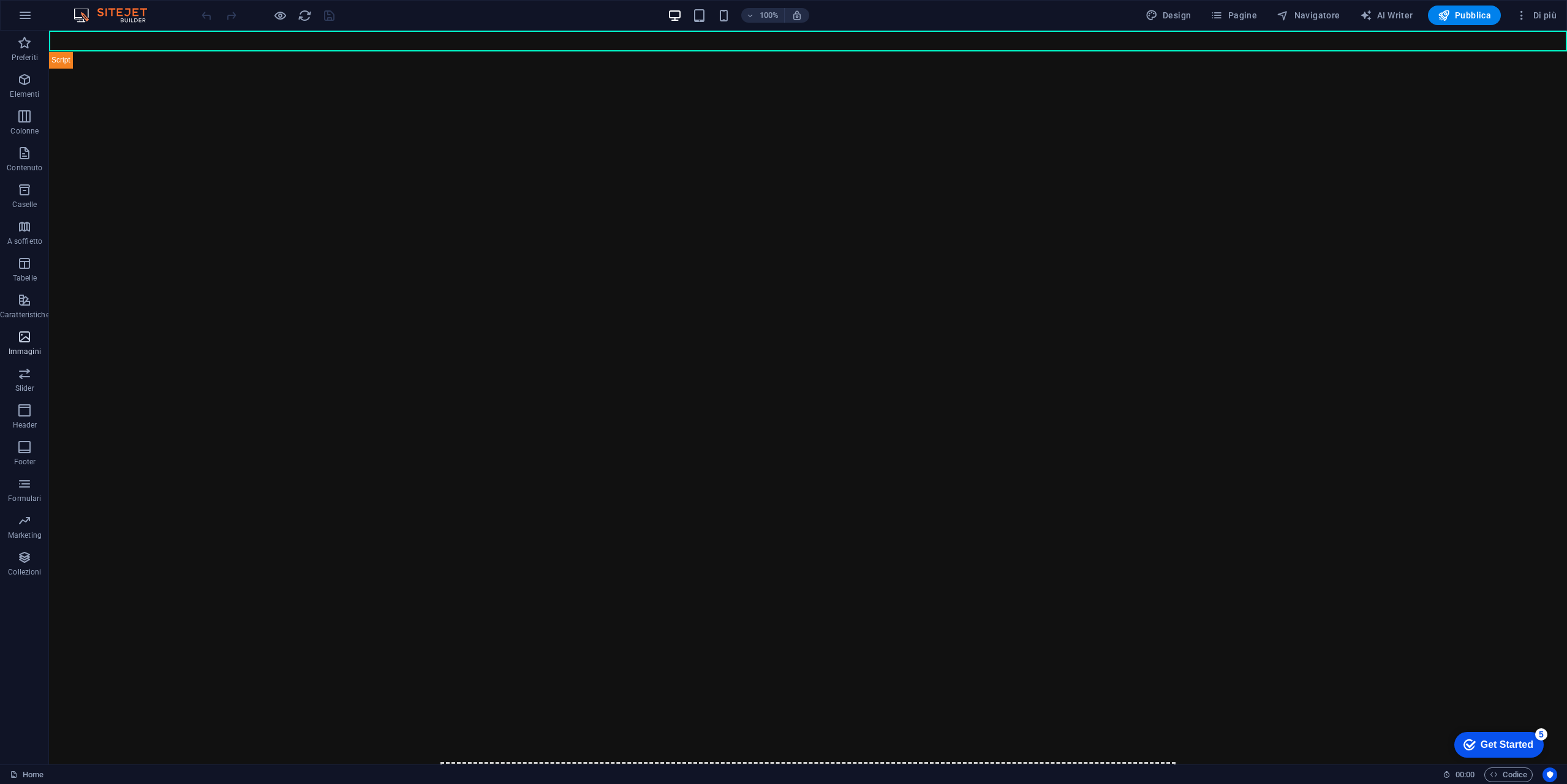
click at [24, 344] on icon "button" at bounding box center [24, 337] width 15 height 15
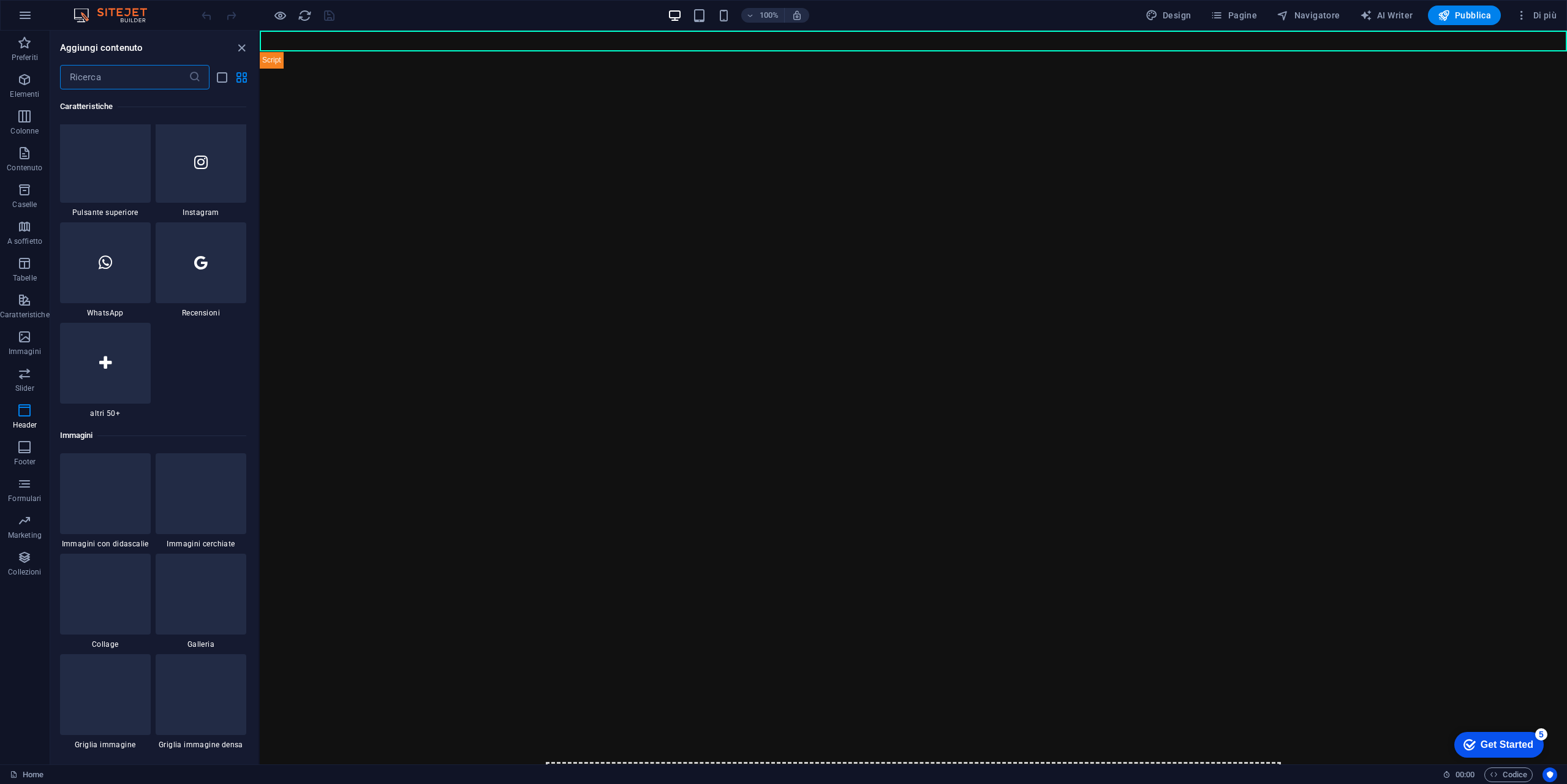
scroll to position [5674, 0]
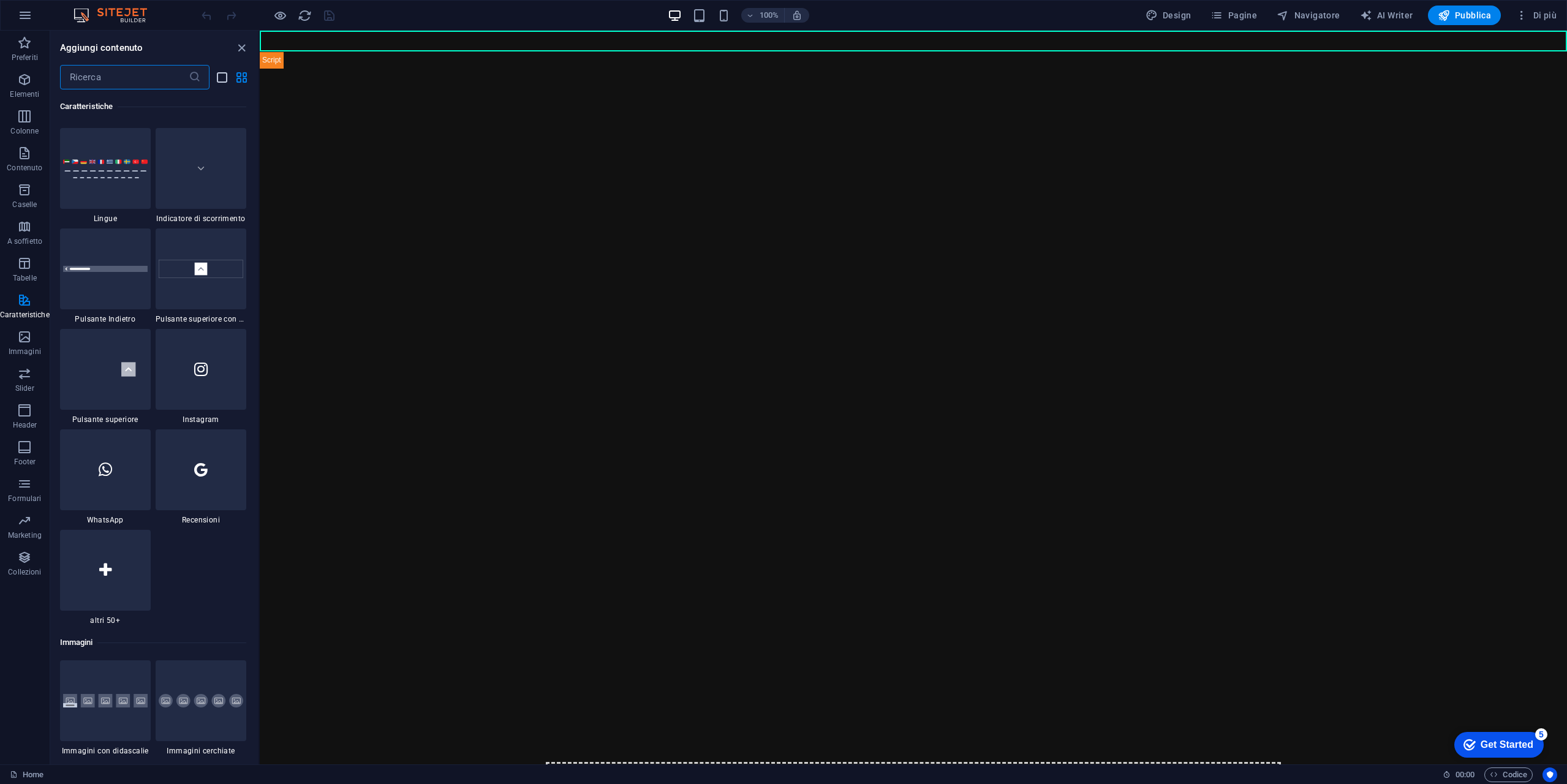
click at [222, 82] on icon "list-view" at bounding box center [222, 77] width 14 height 14
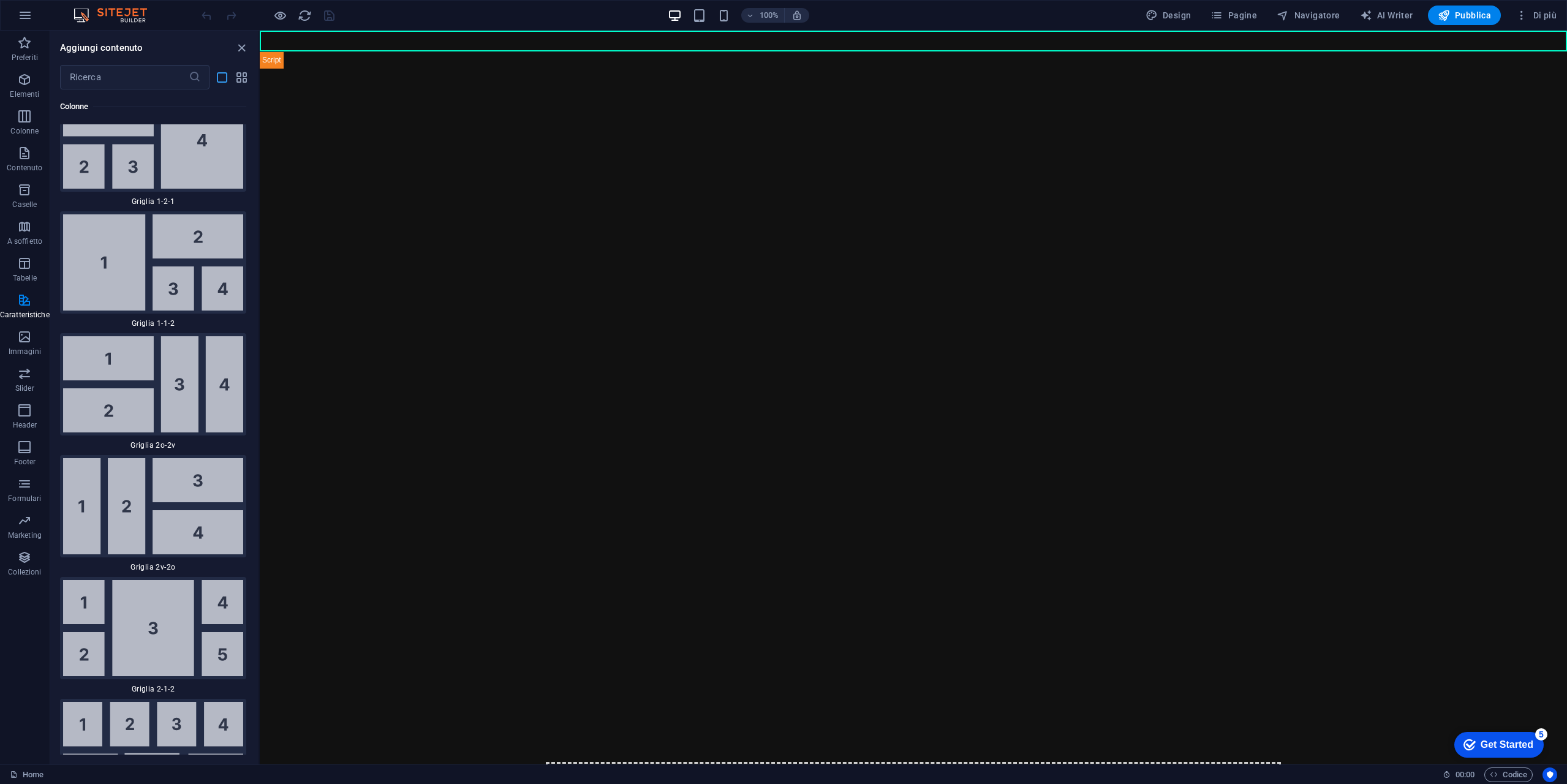
scroll to position [13652, 0]
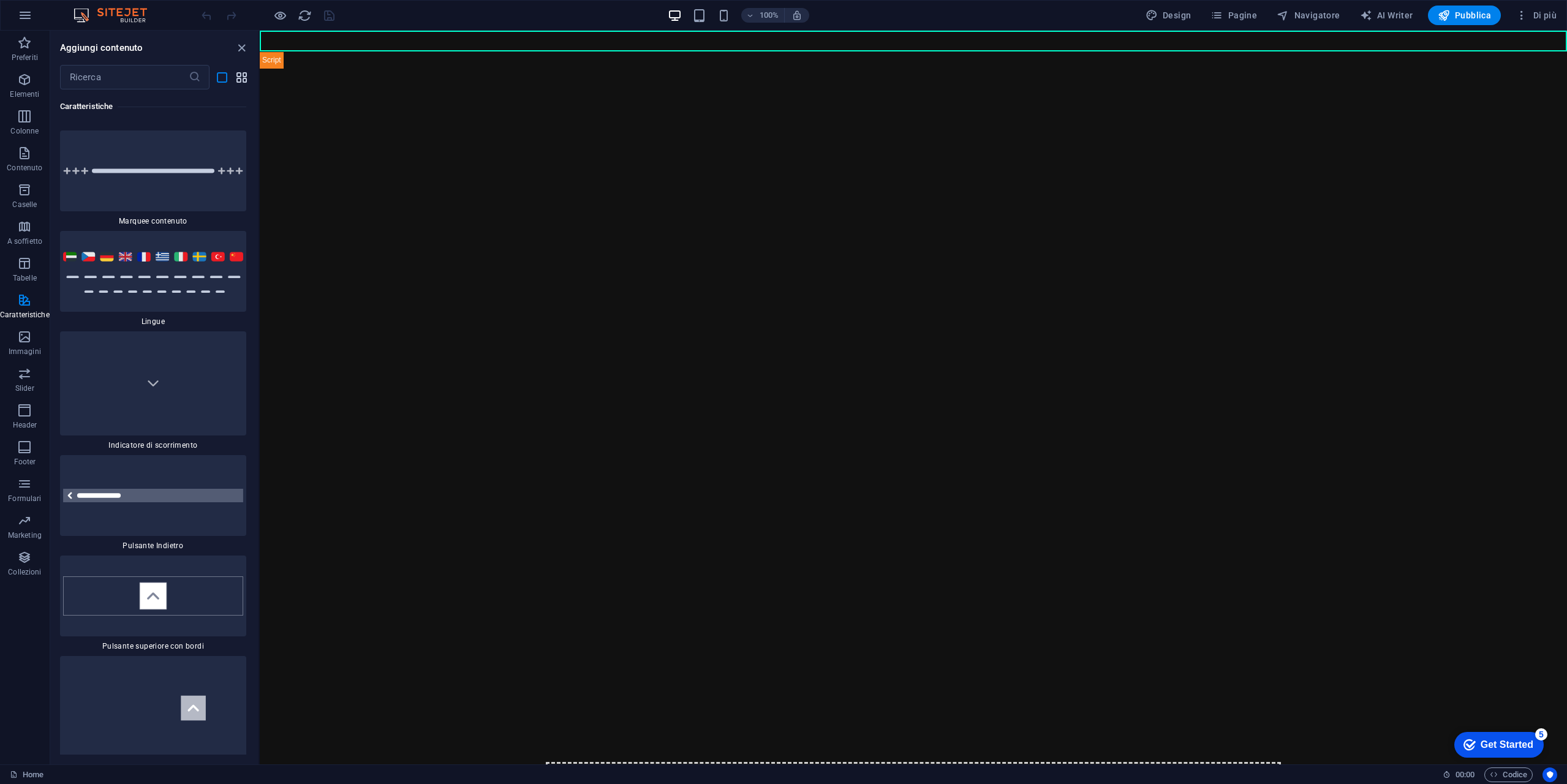
click at [243, 81] on icon "grid-view" at bounding box center [241, 77] width 14 height 14
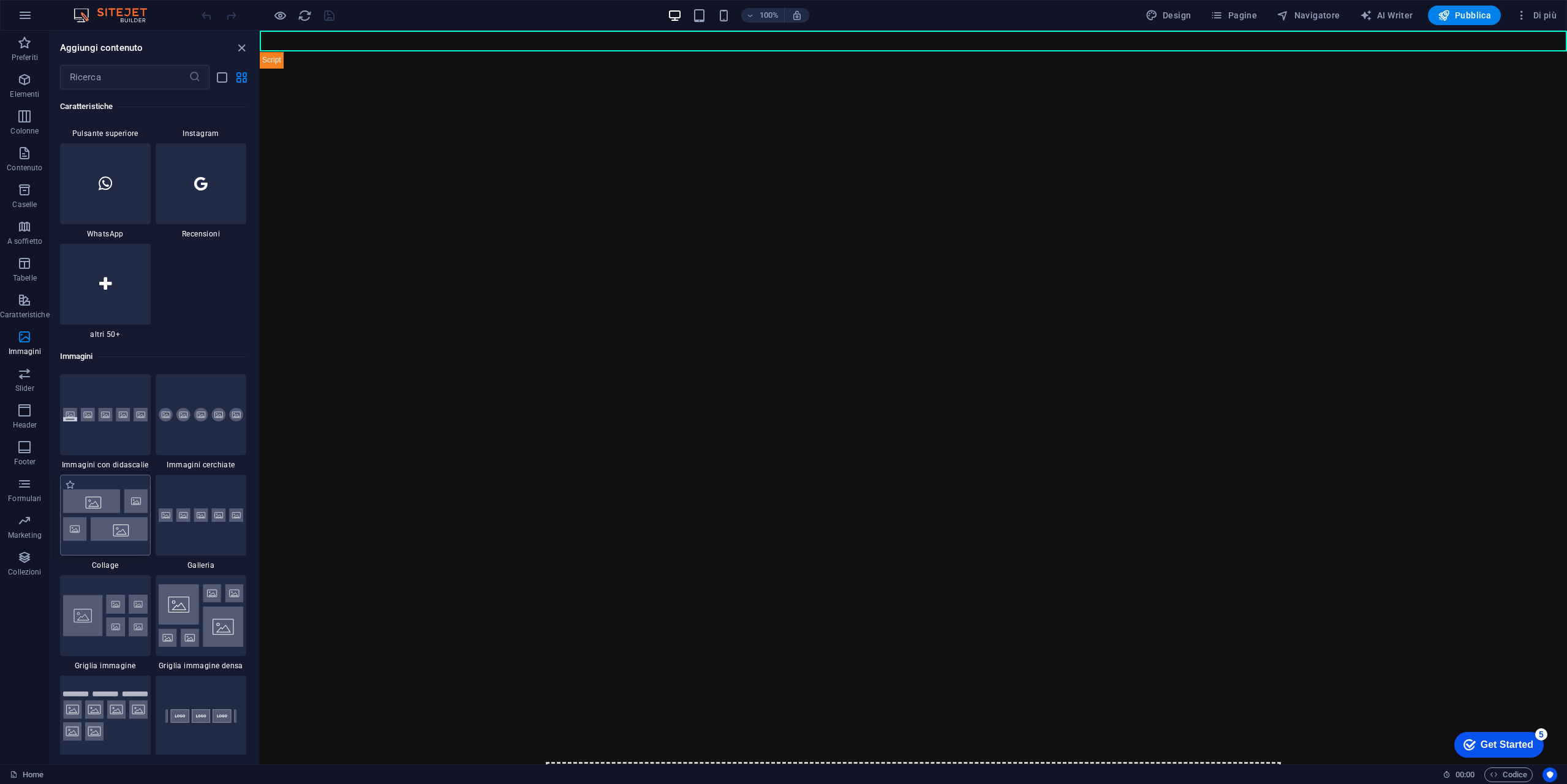
scroll to position [6225, 0]
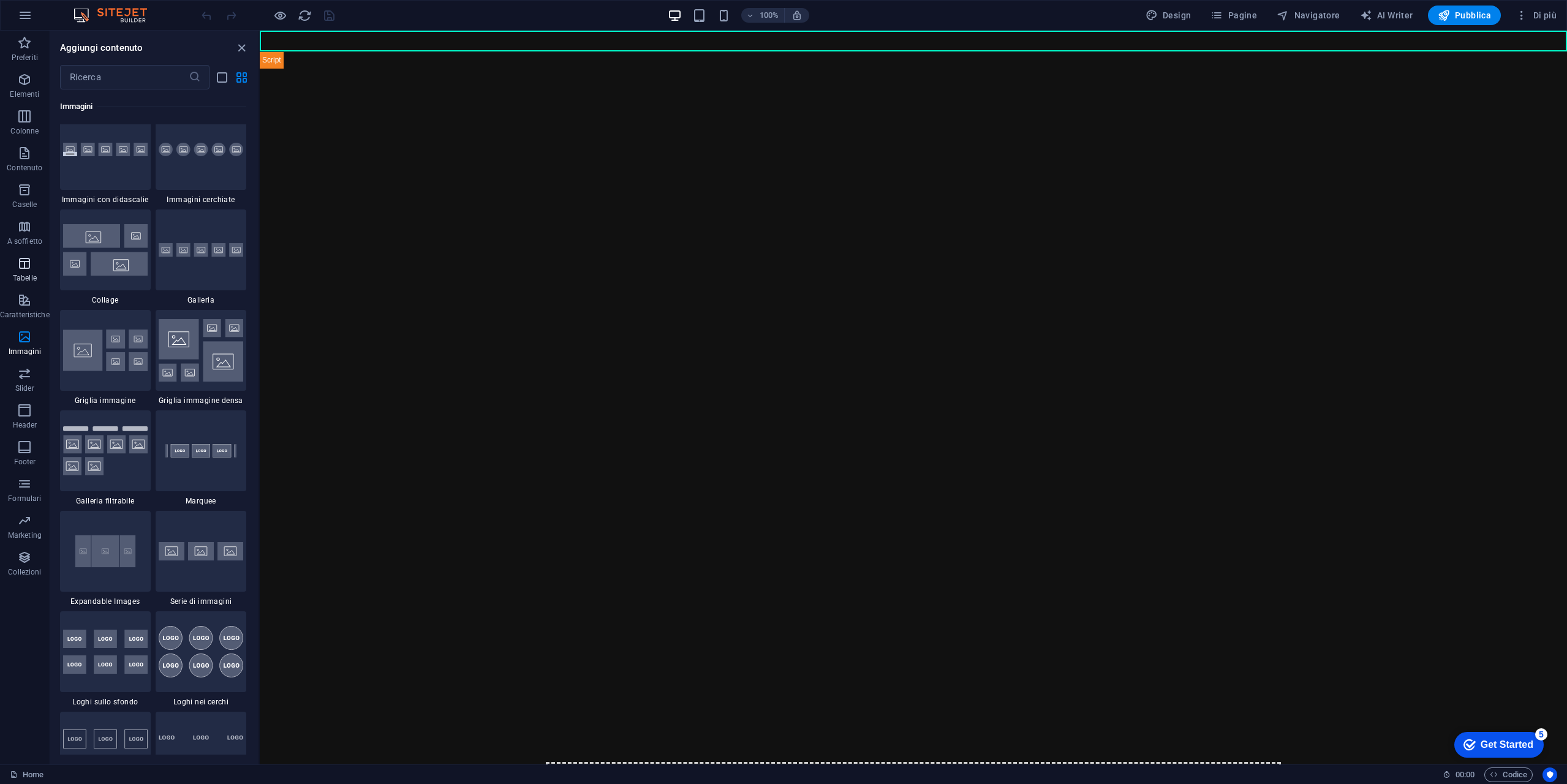
click at [30, 270] on icon "button" at bounding box center [24, 263] width 15 height 15
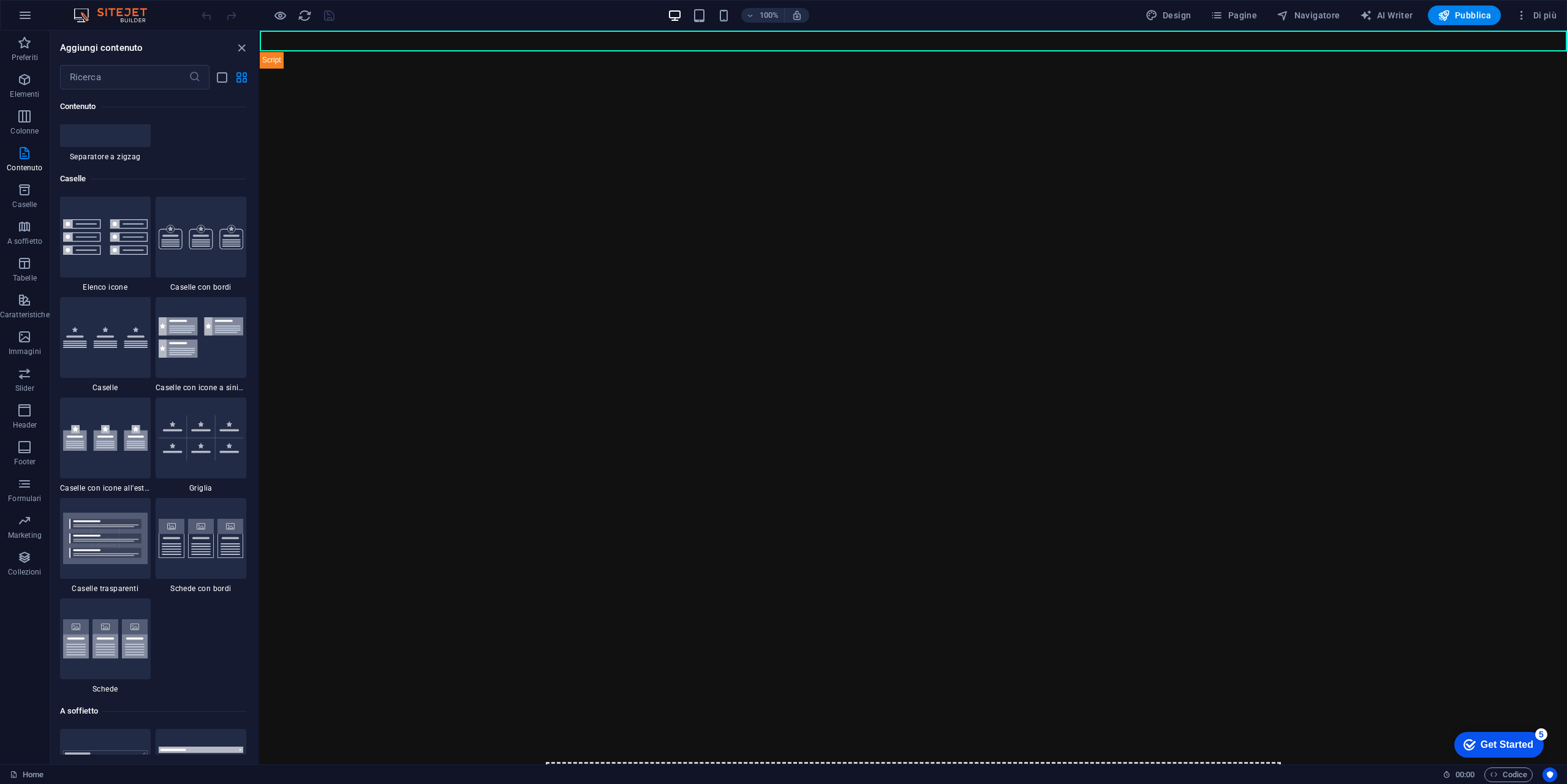
scroll to position [3139, 0]
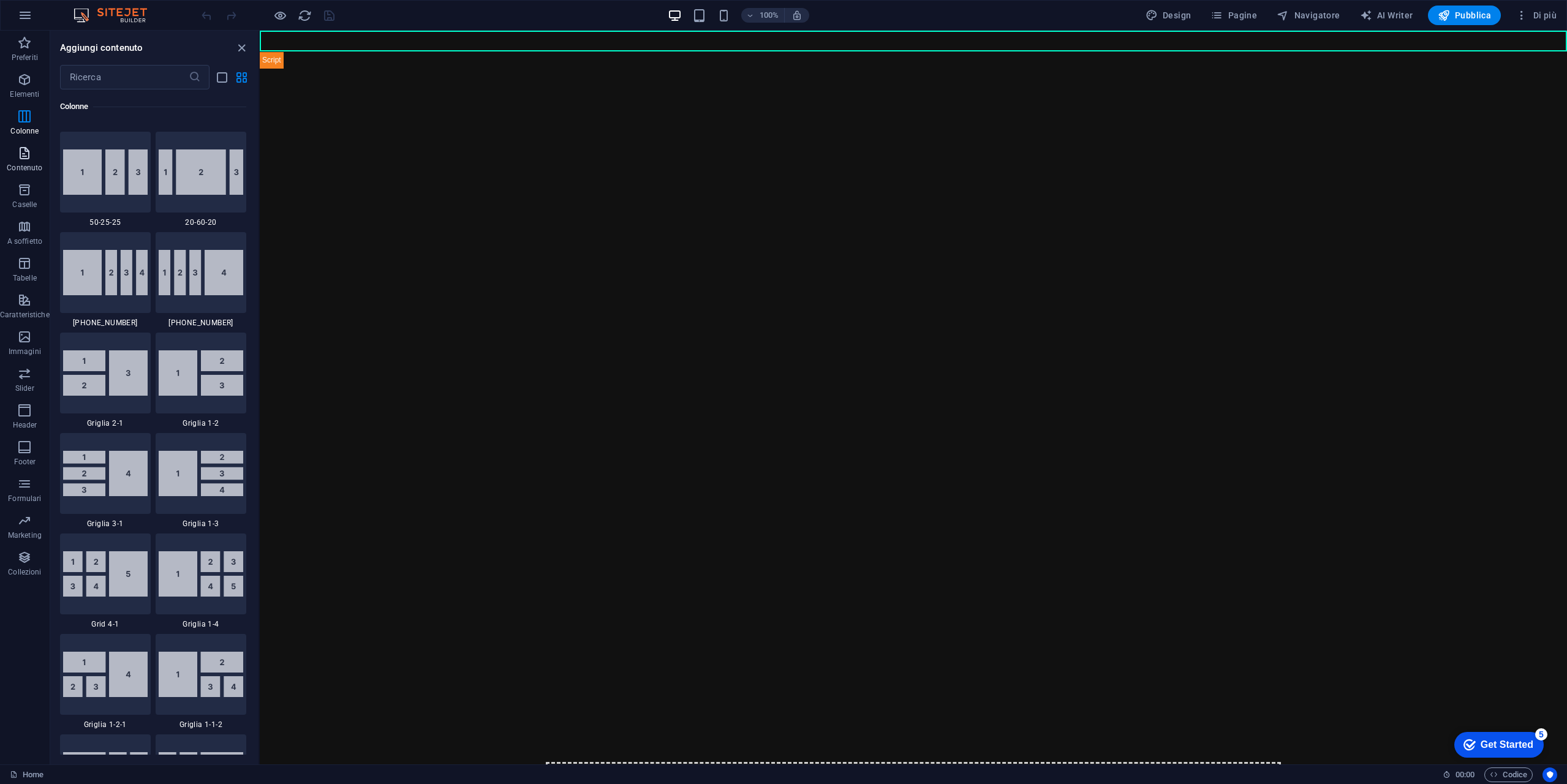
click at [15, 149] on span "Contenuto" at bounding box center [24, 161] width 50 height 29
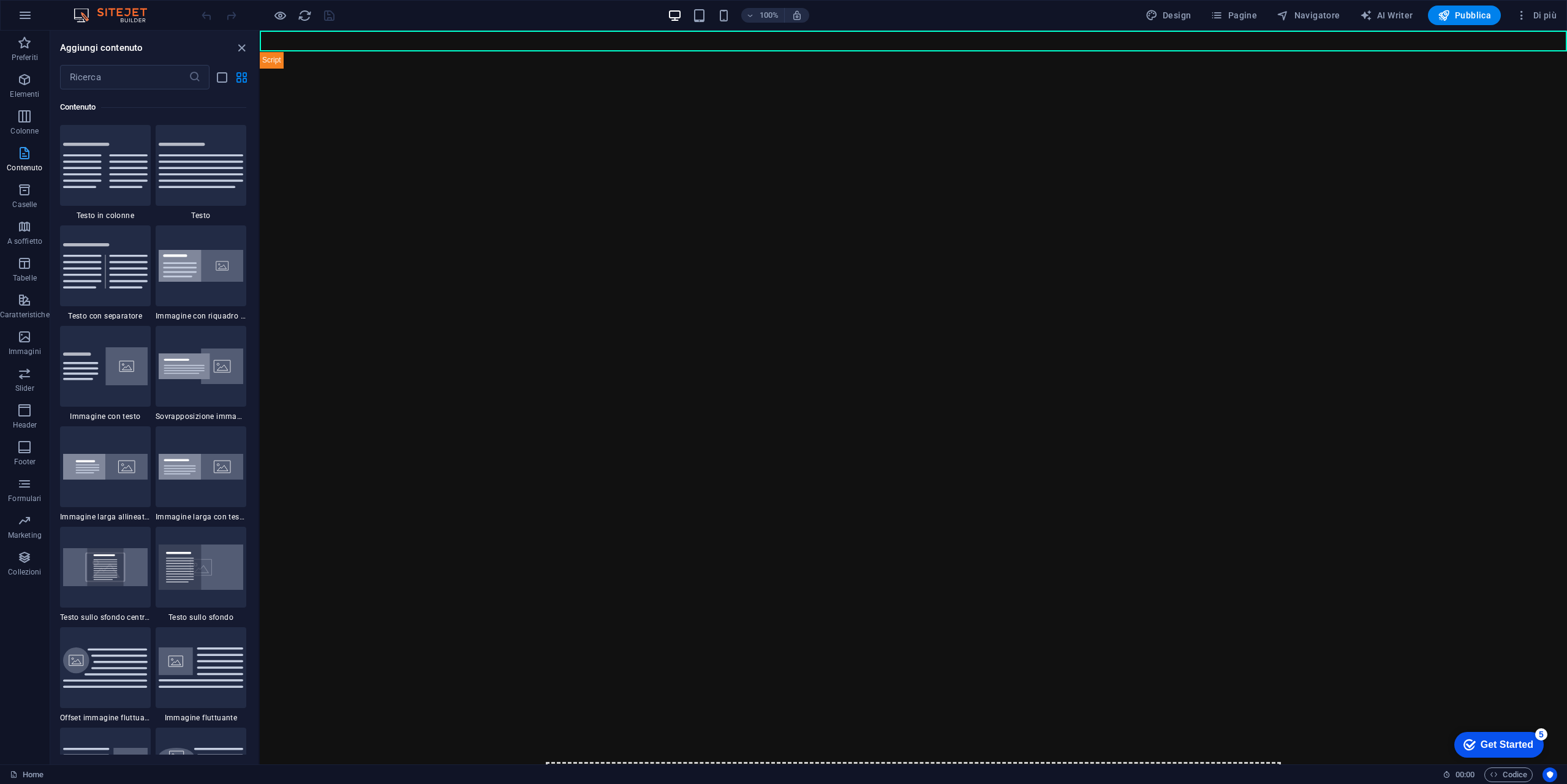
scroll to position [2143, 0]
click at [26, 94] on p "Elementi" at bounding box center [24, 95] width 29 height 10
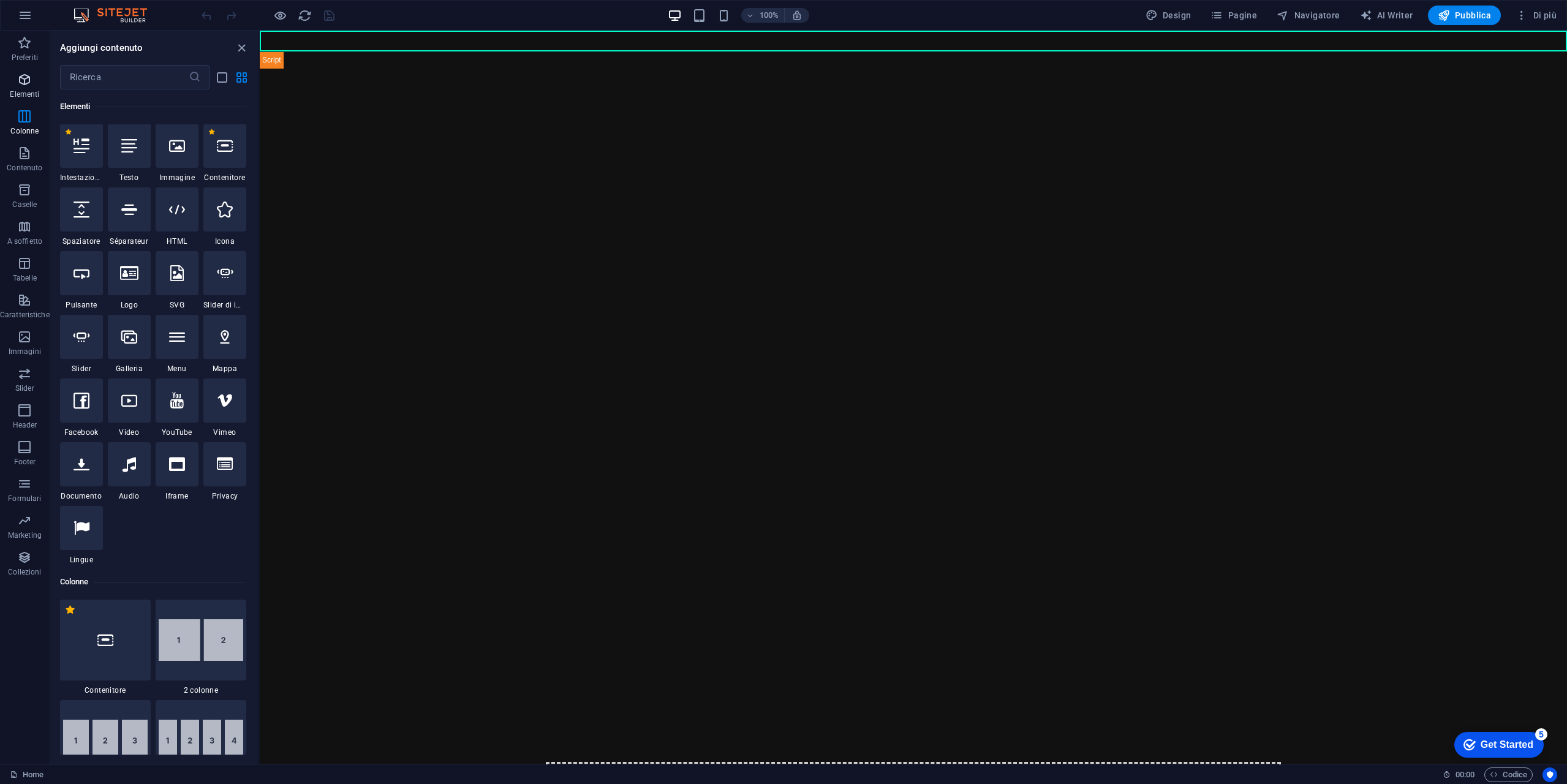
scroll to position [130, 0]
click at [179, 468] on icon at bounding box center [177, 465] width 16 height 16
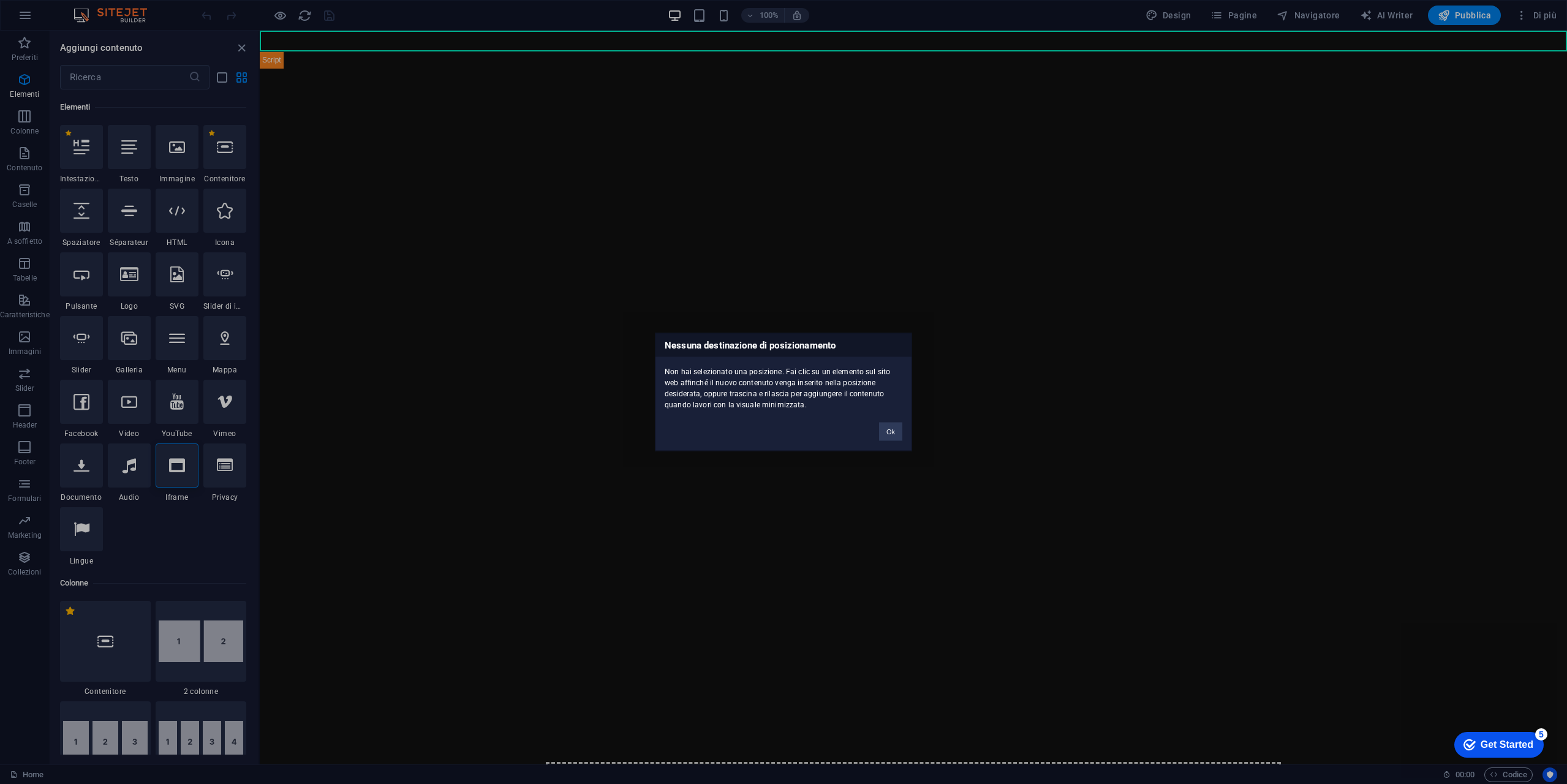
click at [179, 467] on div "Nessuna destinazione di posizionamento Non hai selezionato una posizione. Fai c…" at bounding box center [784, 392] width 1567 height 784
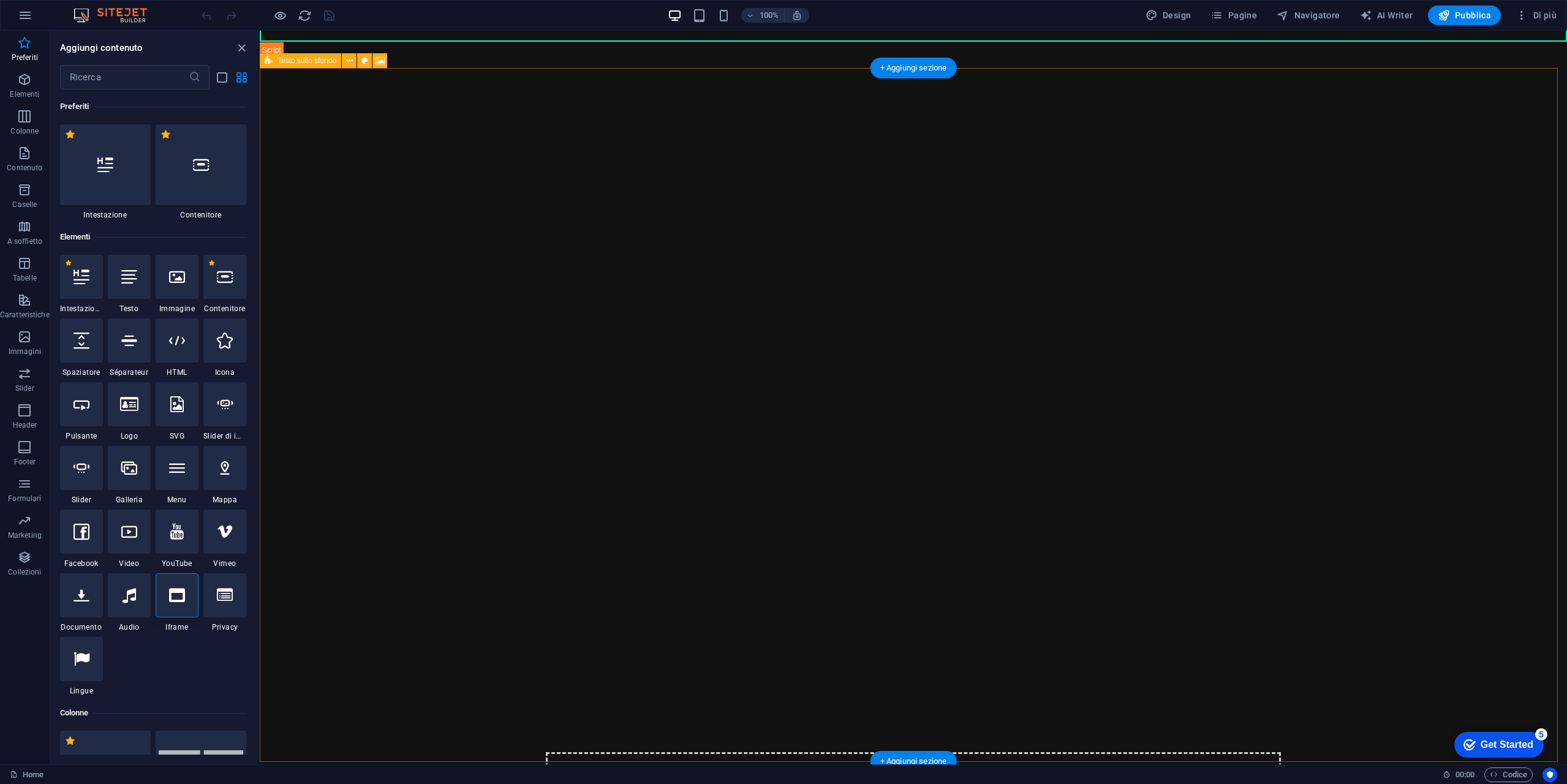
scroll to position [14, 0]
click at [484, 55] on img "1/2" at bounding box center [909, 55] width 1299 height 0
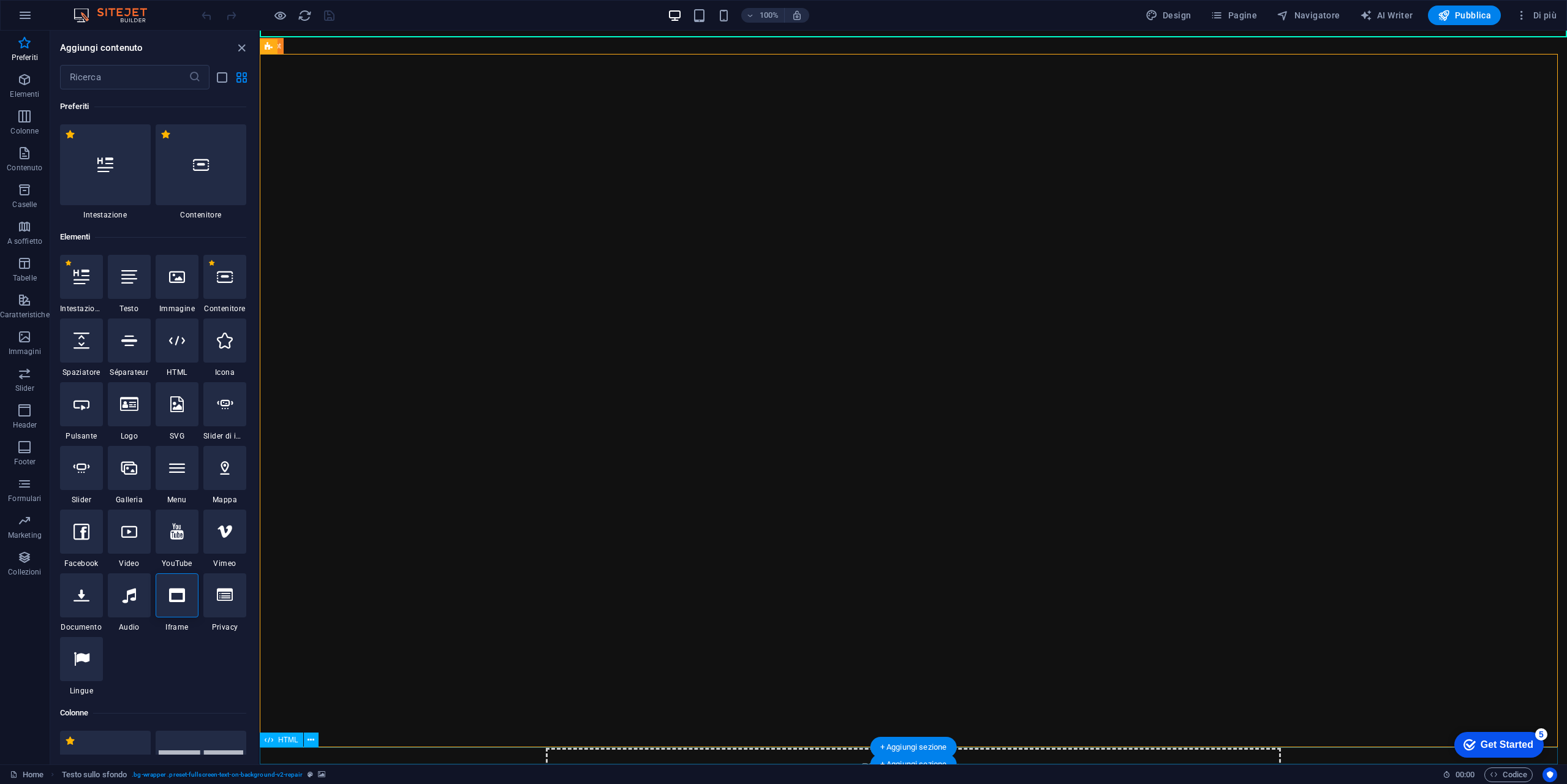
click at [29, 73] on icon "button" at bounding box center [24, 80] width 15 height 15
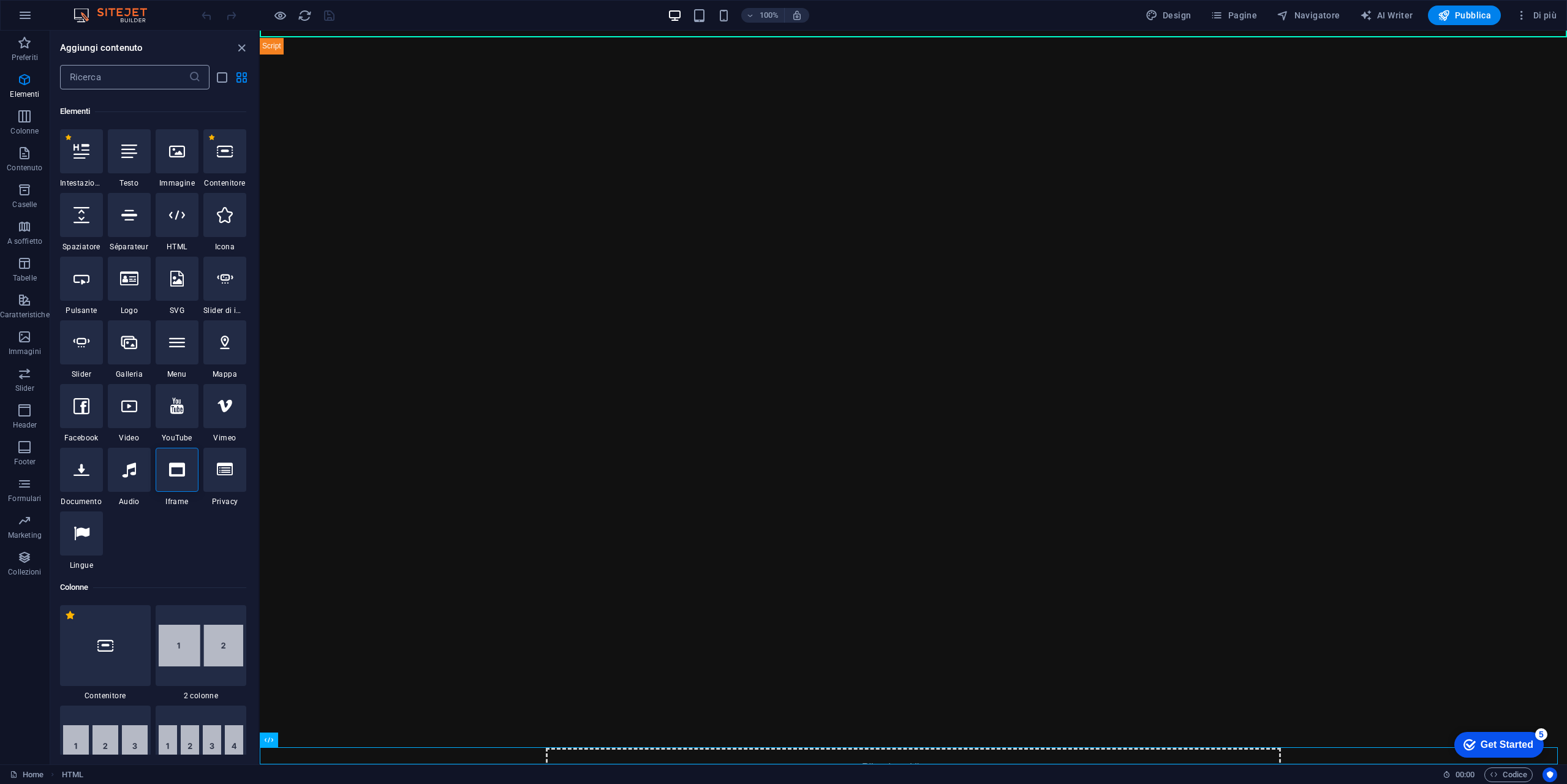
scroll to position [130, 0]
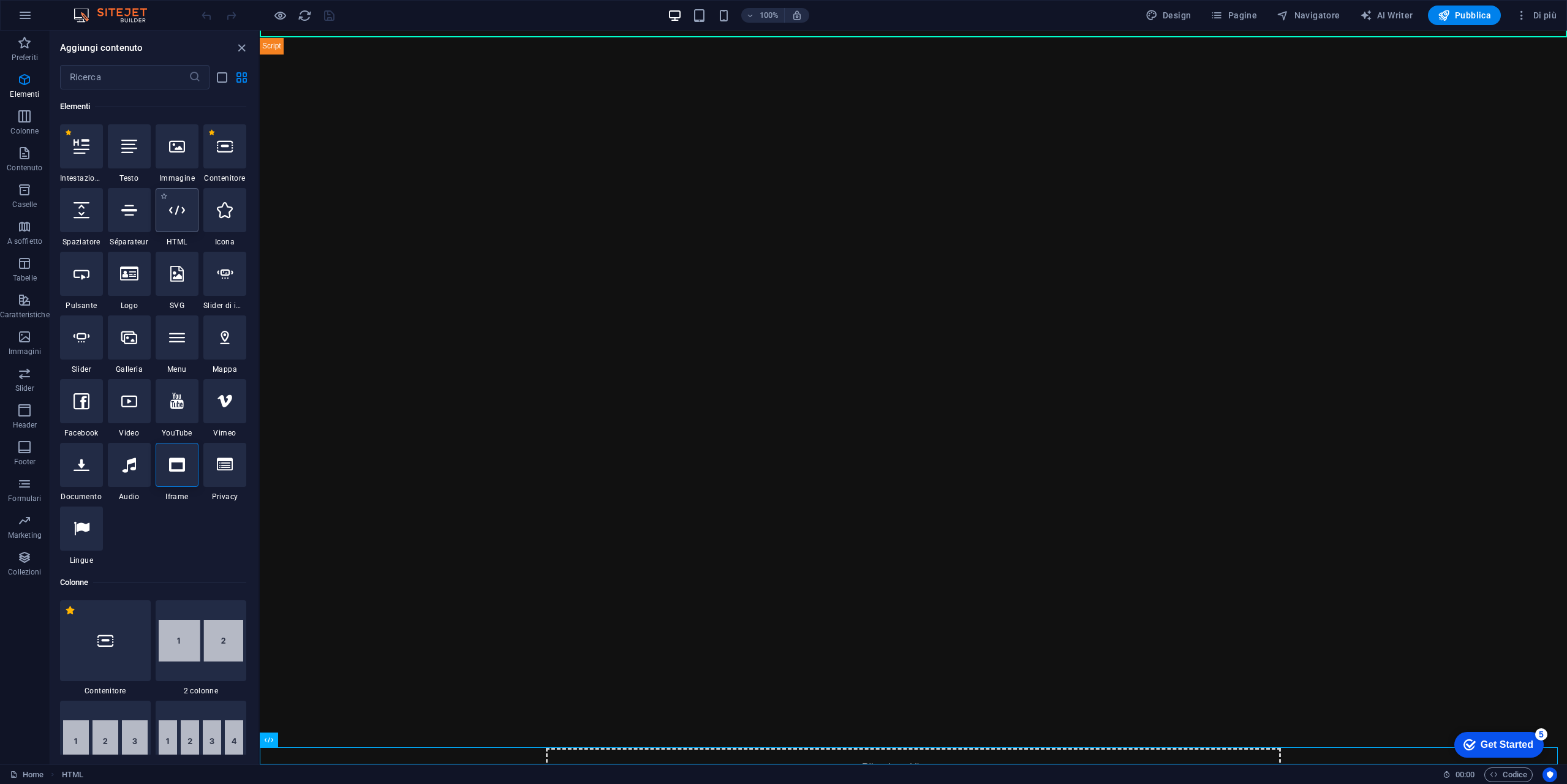
click at [177, 226] on div at bounding box center [177, 210] width 43 height 44
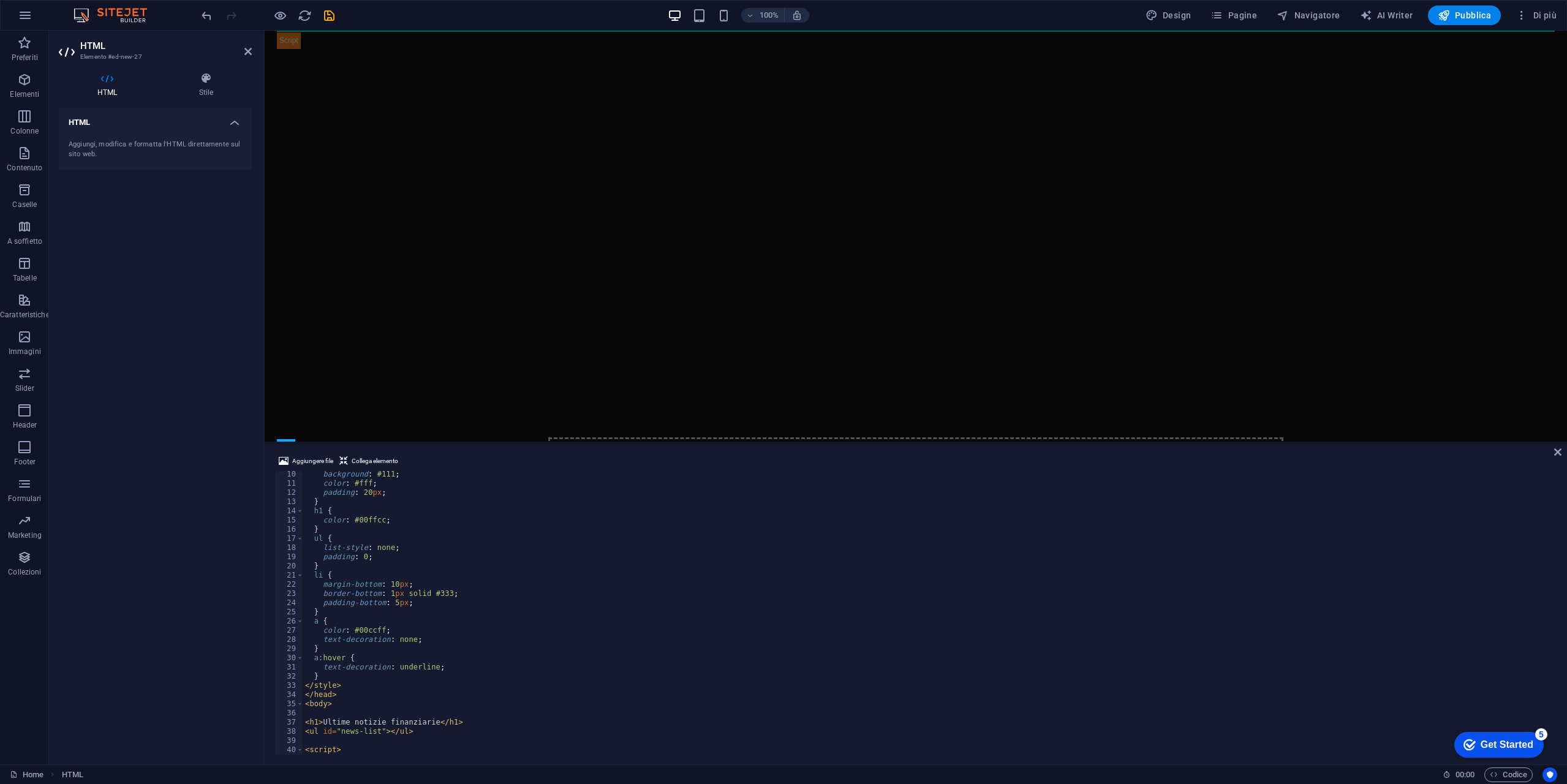
scroll to position [0, 0]
click at [399, 540] on div "<! DOCTYPE html > < html lang = "it" > < head > < meta charset = "UTF-8" > < me…" at bounding box center [929, 622] width 1252 height 302
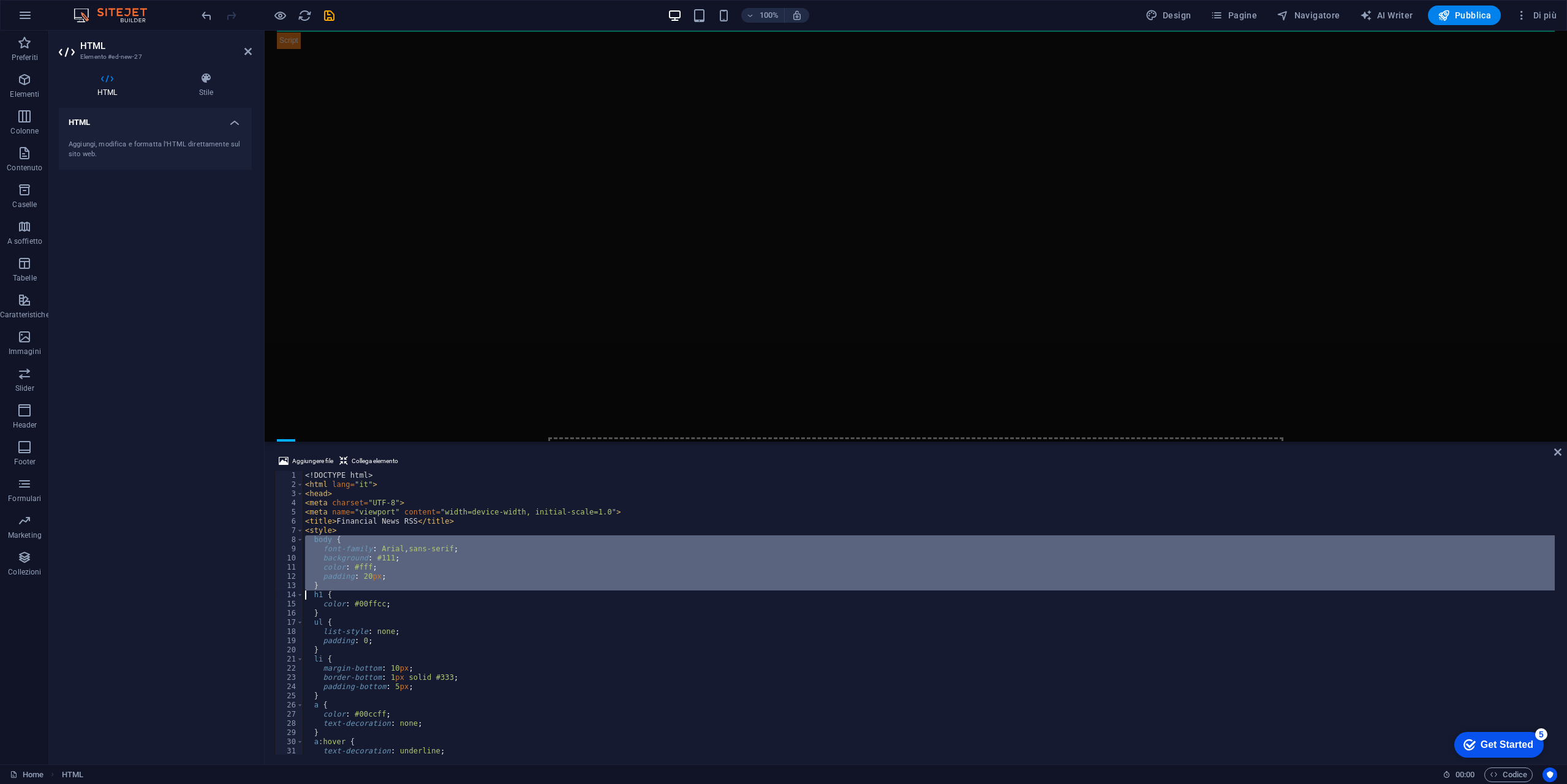
type textarea "h1 {"
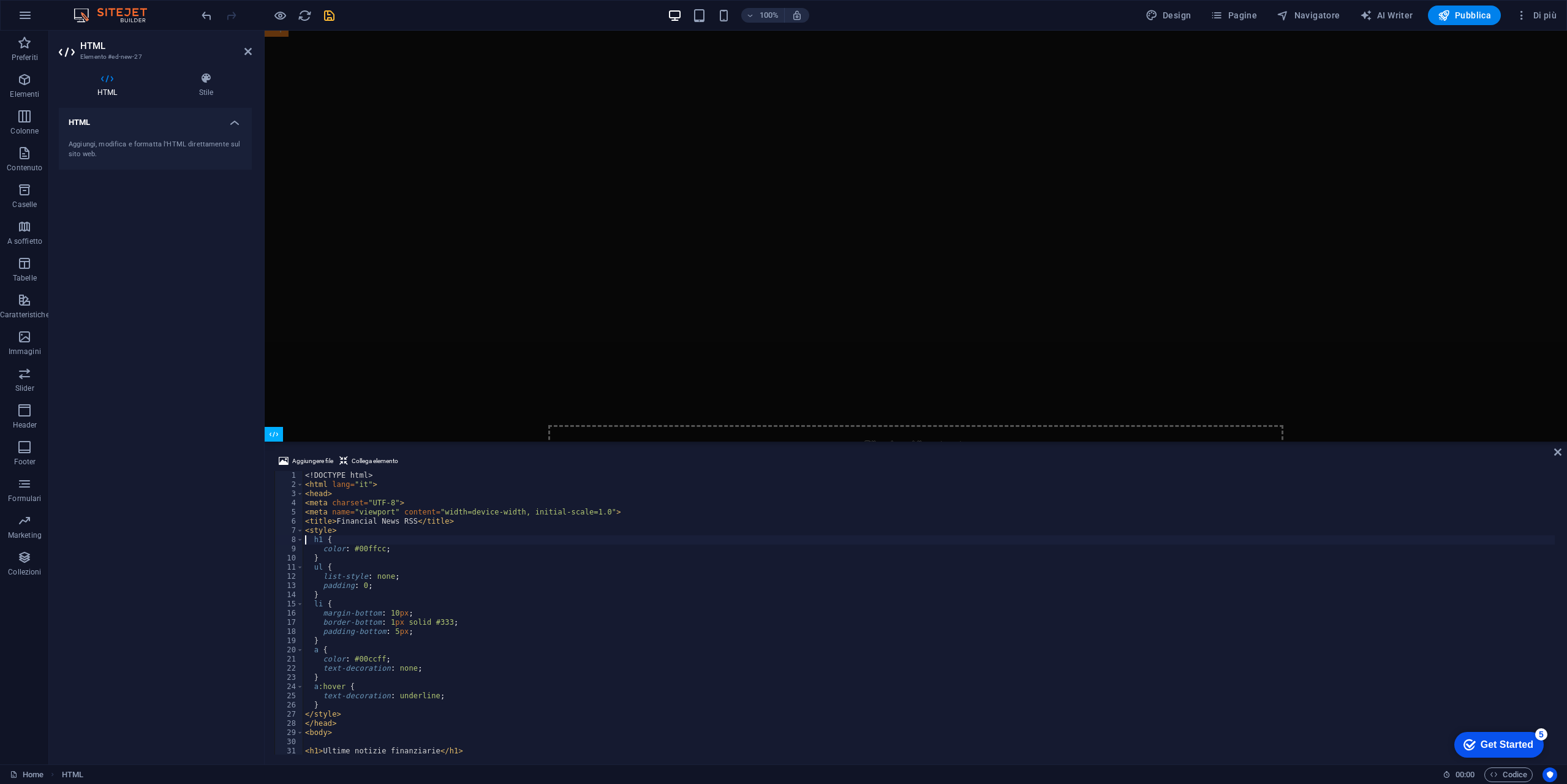
click at [332, 9] on div at bounding box center [267, 15] width 137 height 20
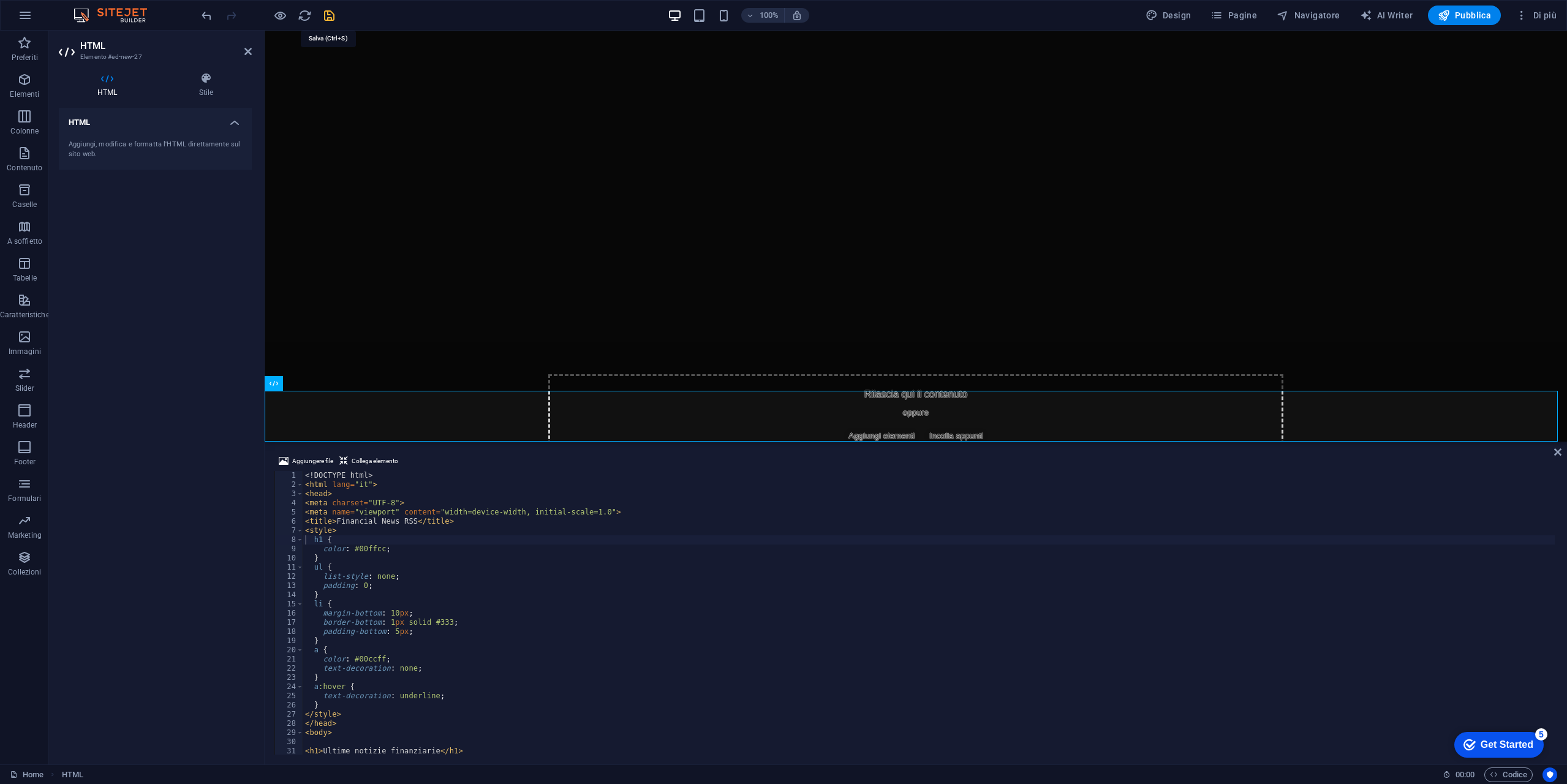
click at [329, 14] on icon "save" at bounding box center [329, 15] width 14 height 14
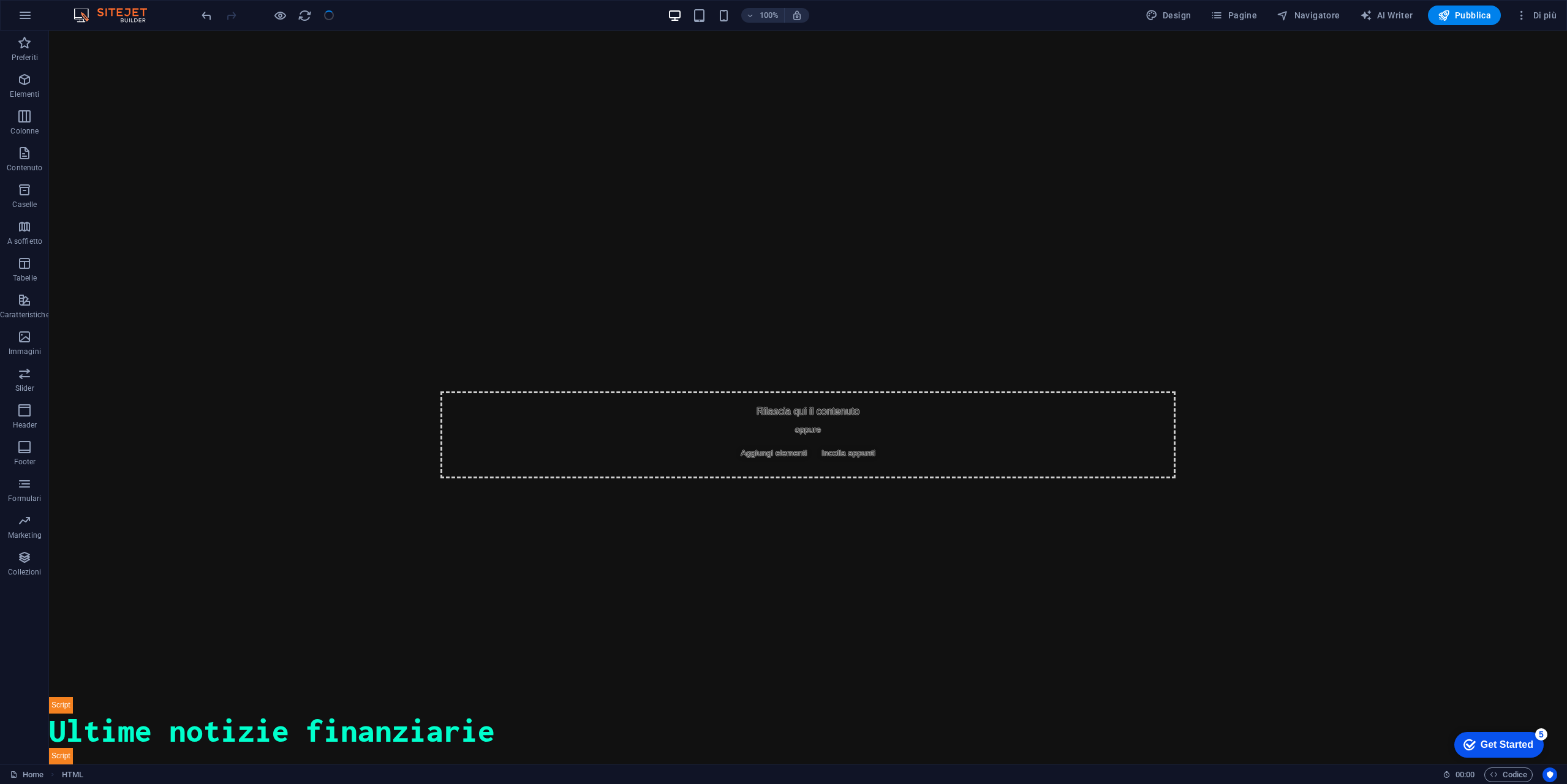
scroll to position [65, 0]
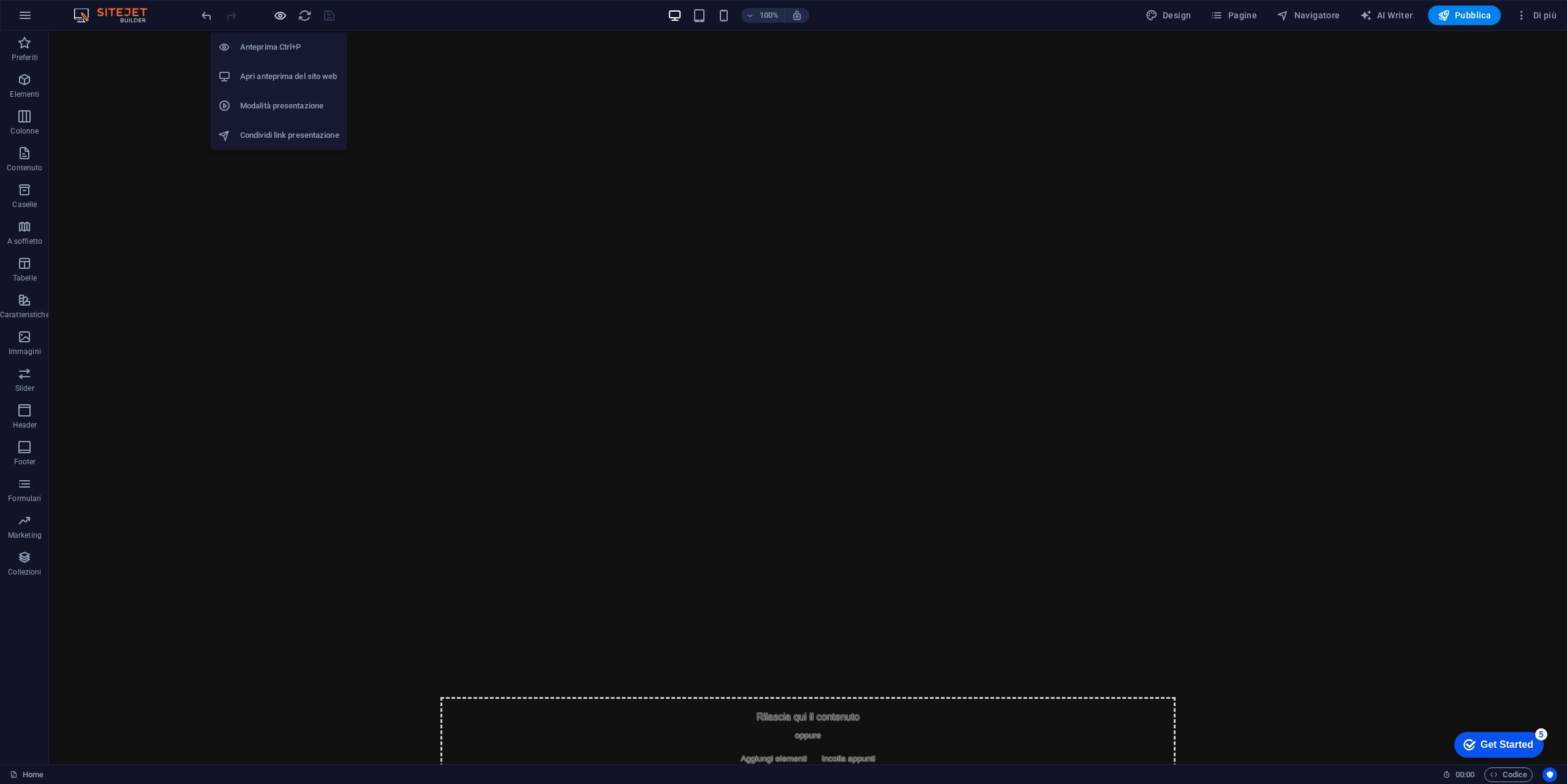
click at [278, 18] on icon "button" at bounding box center [280, 15] width 14 height 14
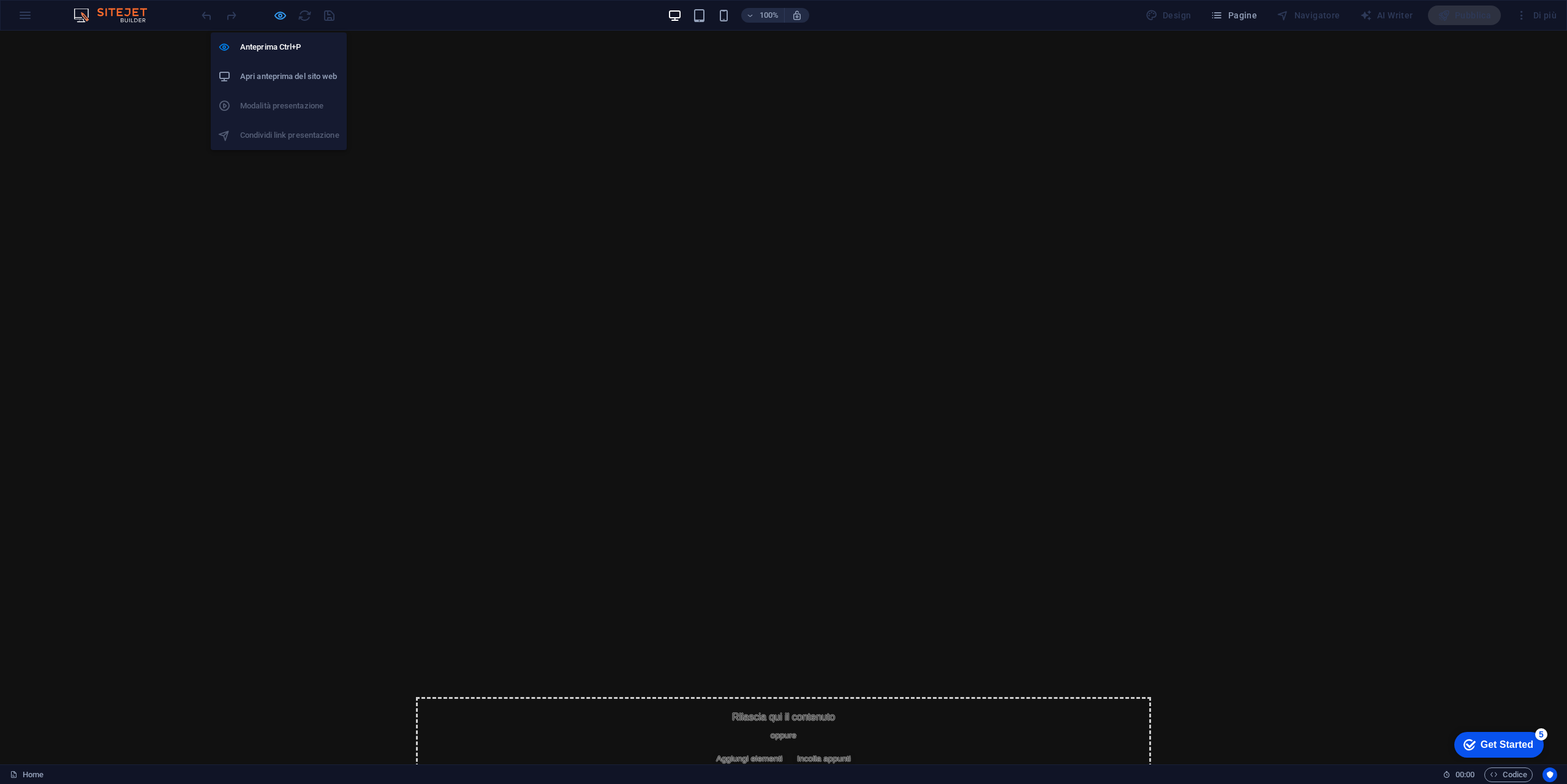
scroll to position [15, 0]
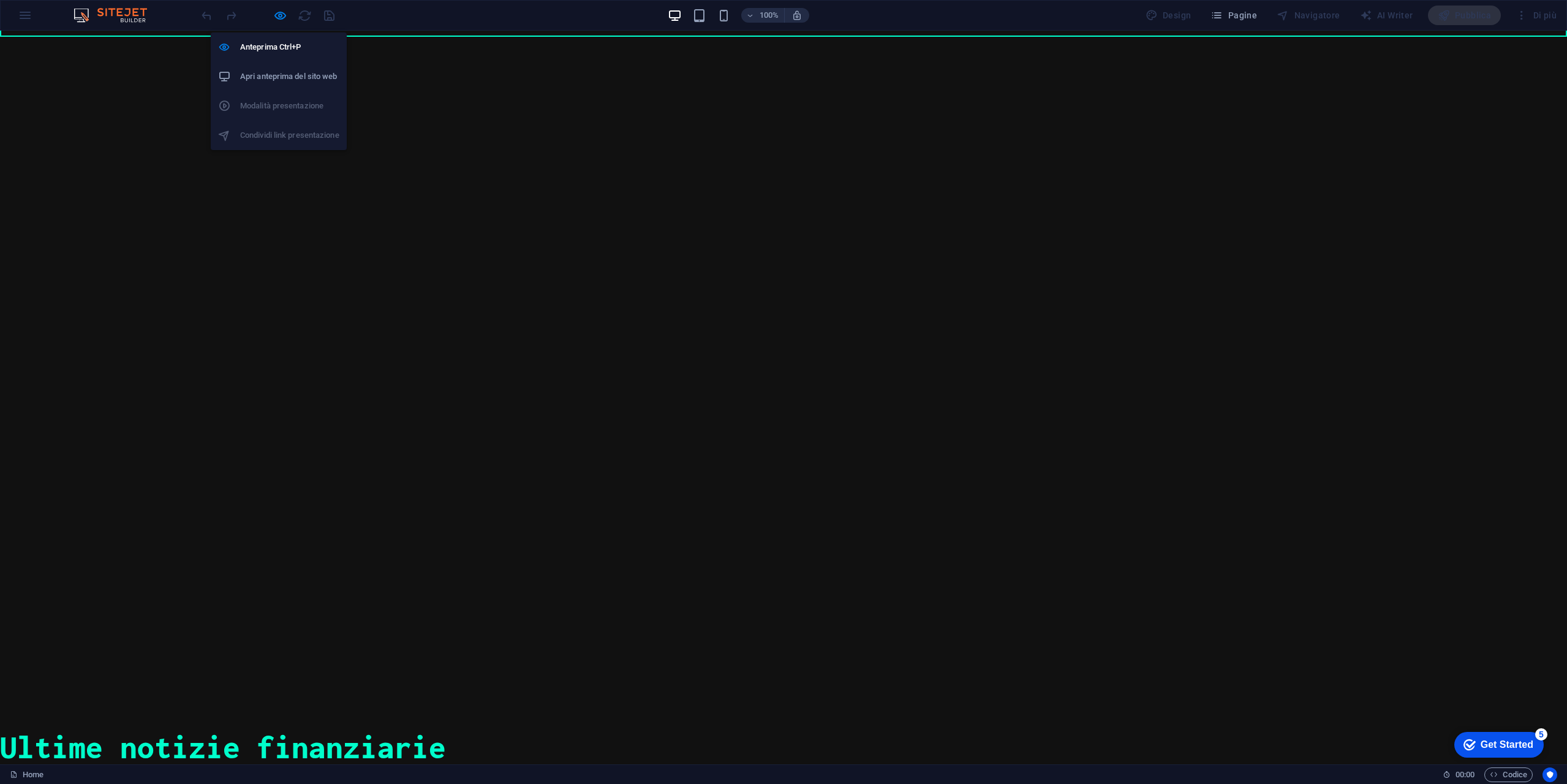
click at [279, 77] on h6 "Apri anteprima del sito web" at bounding box center [290, 77] width 99 height 15
click at [281, 15] on icon "button" at bounding box center [280, 15] width 14 height 14
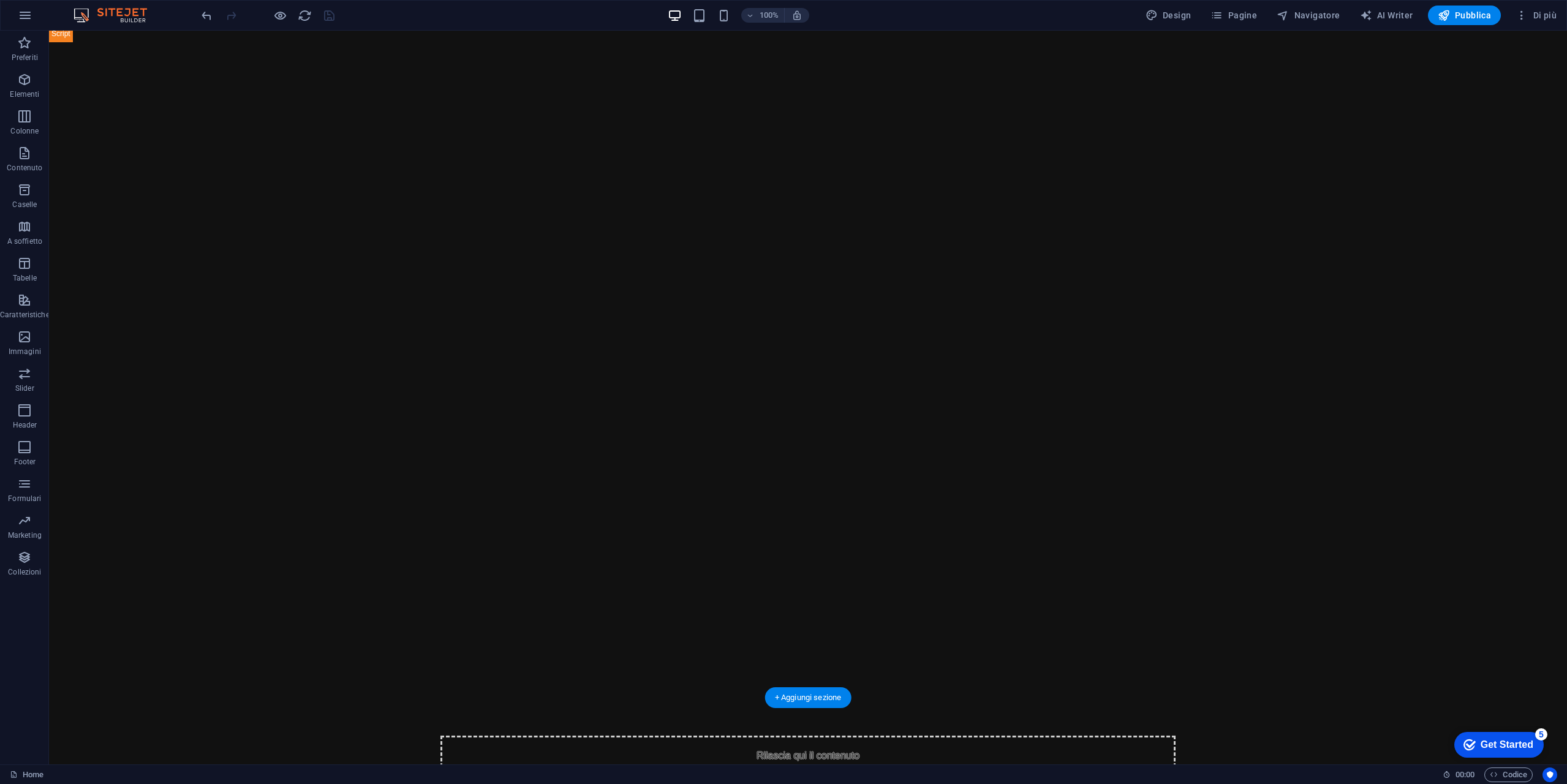
scroll to position [0, 0]
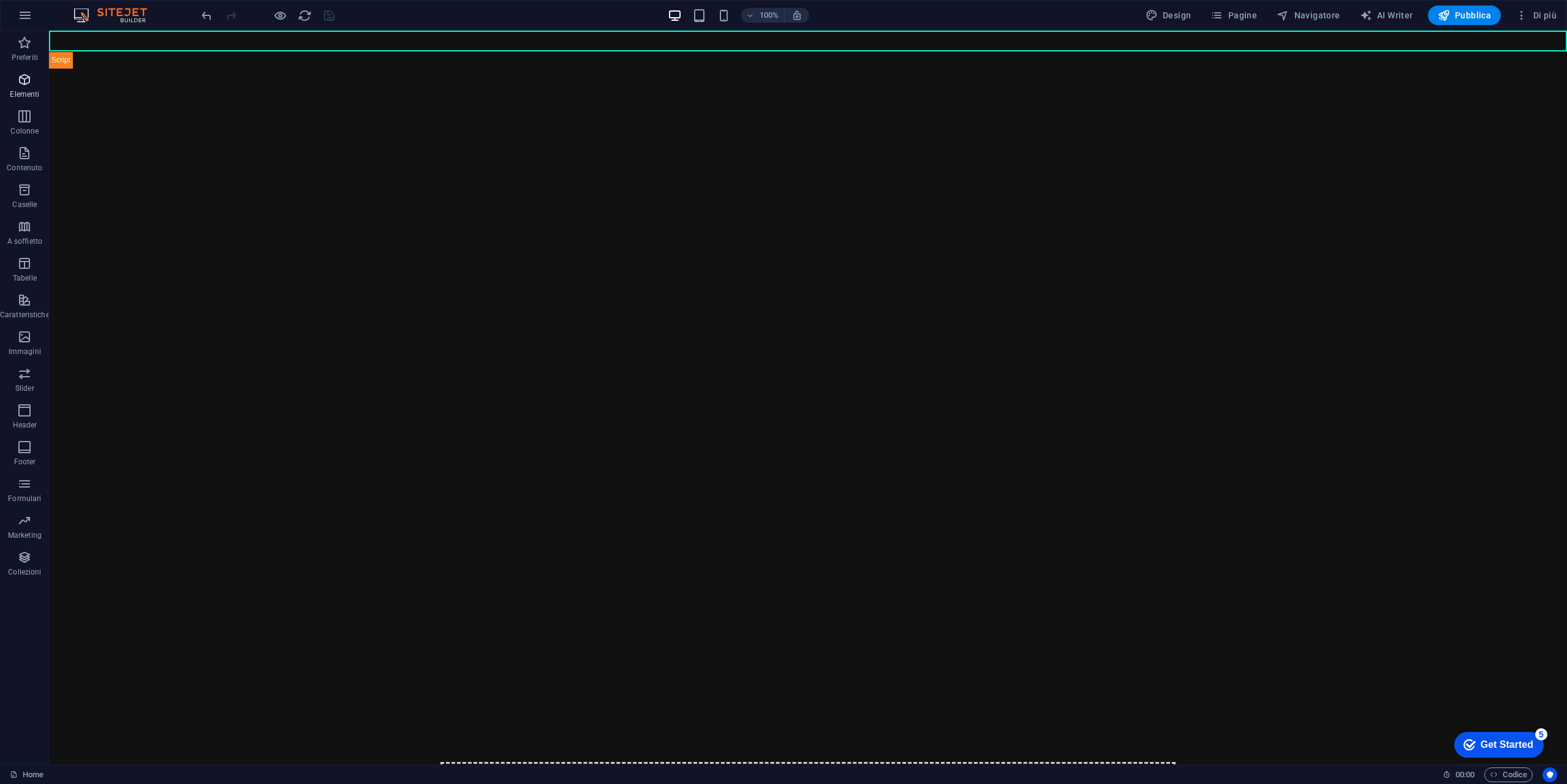
click at [31, 82] on icon "button" at bounding box center [24, 80] width 15 height 15
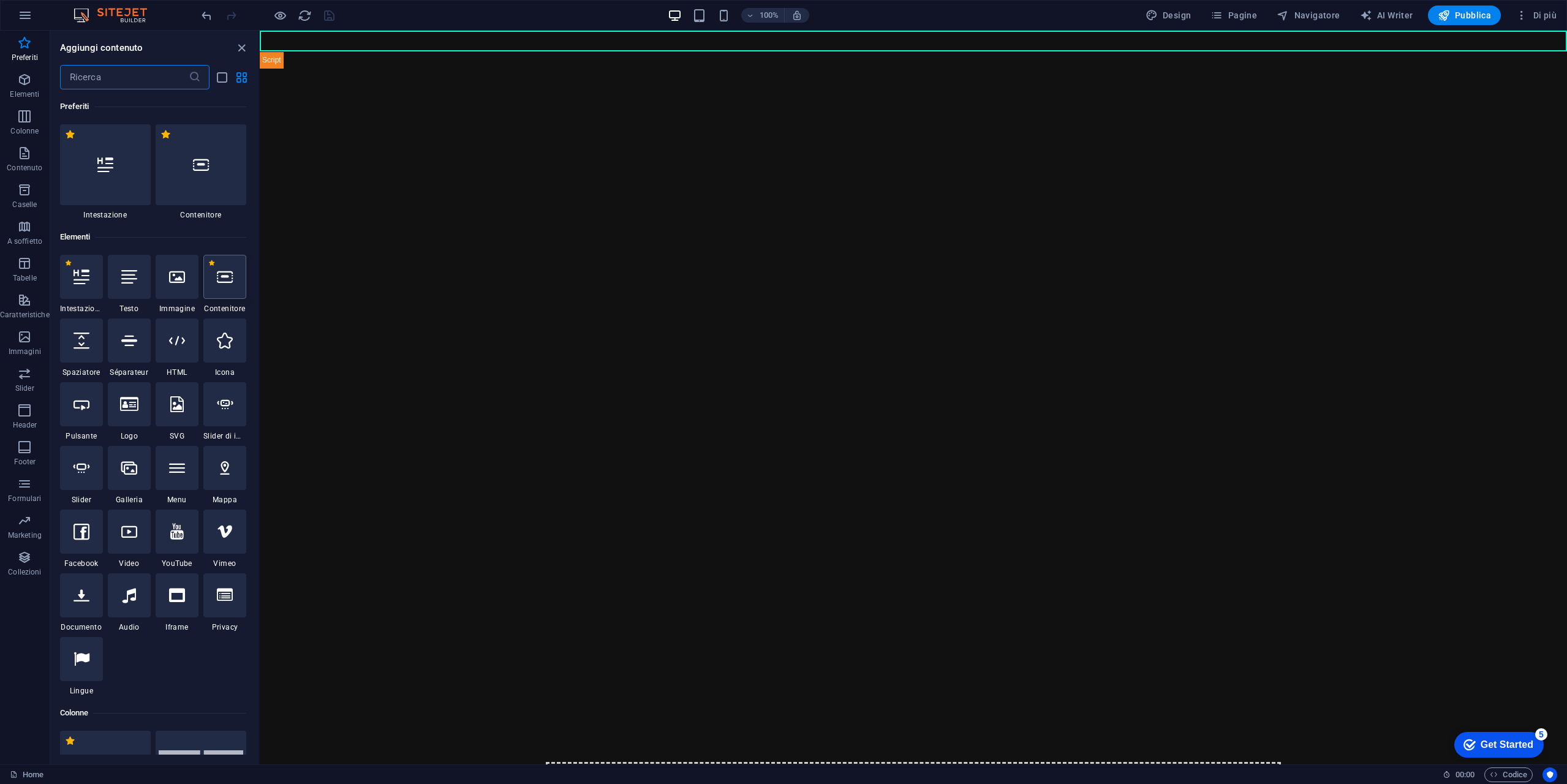
click at [232, 272] on icon at bounding box center [225, 277] width 16 height 16
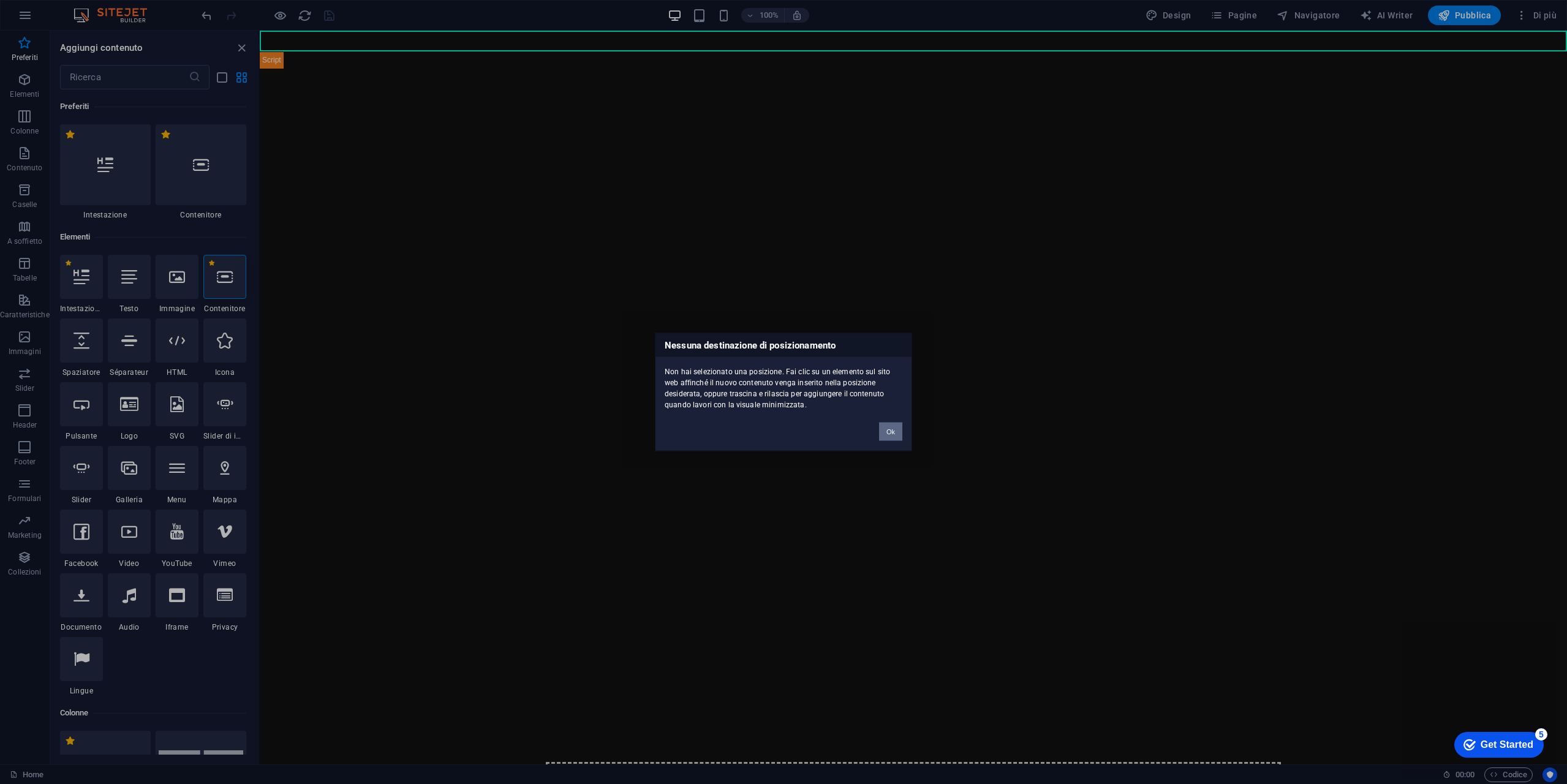
click at [889, 438] on button "Ok" at bounding box center [890, 431] width 24 height 19
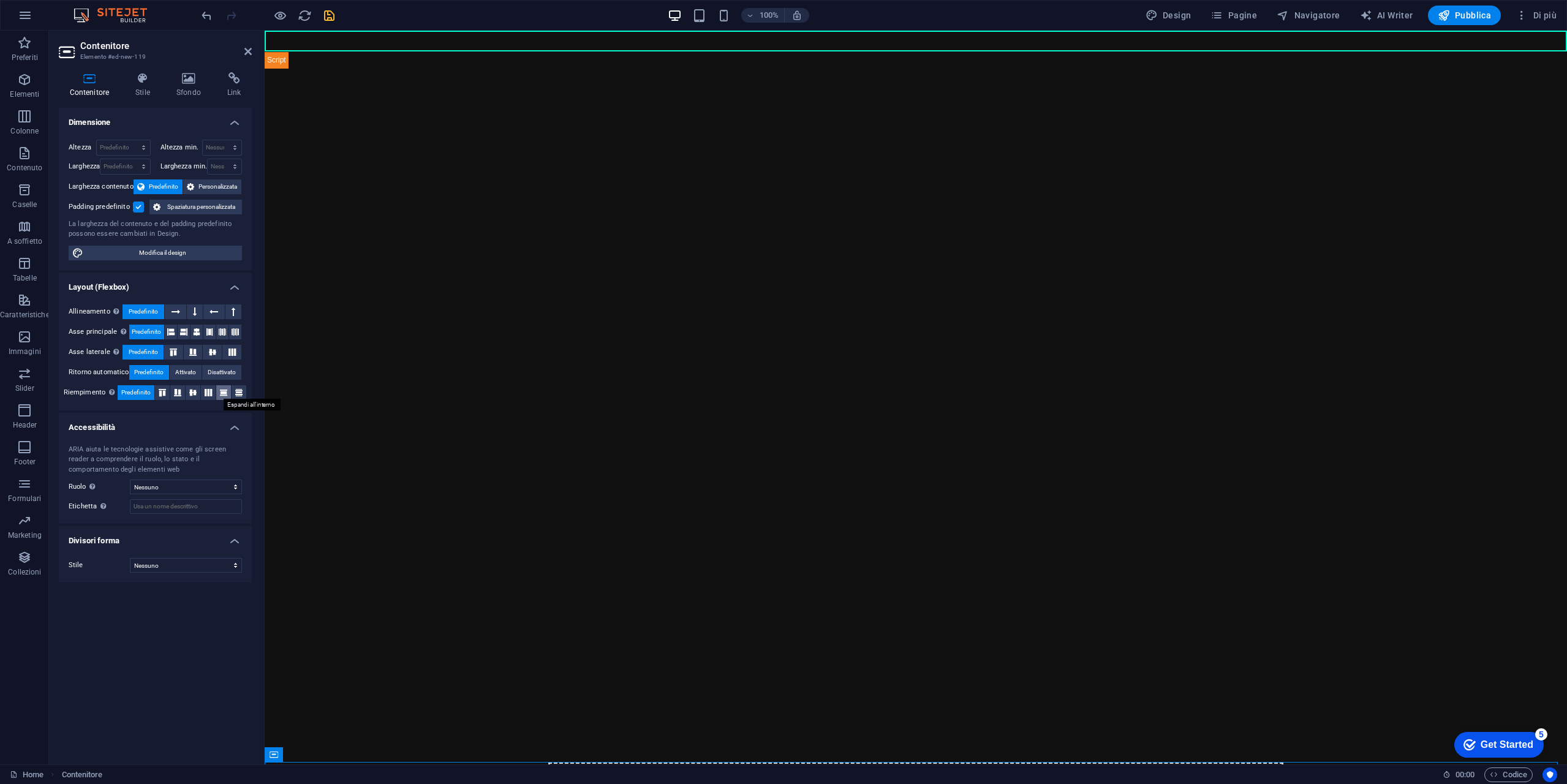
click at [226, 392] on icon at bounding box center [223, 392] width 15 height 7
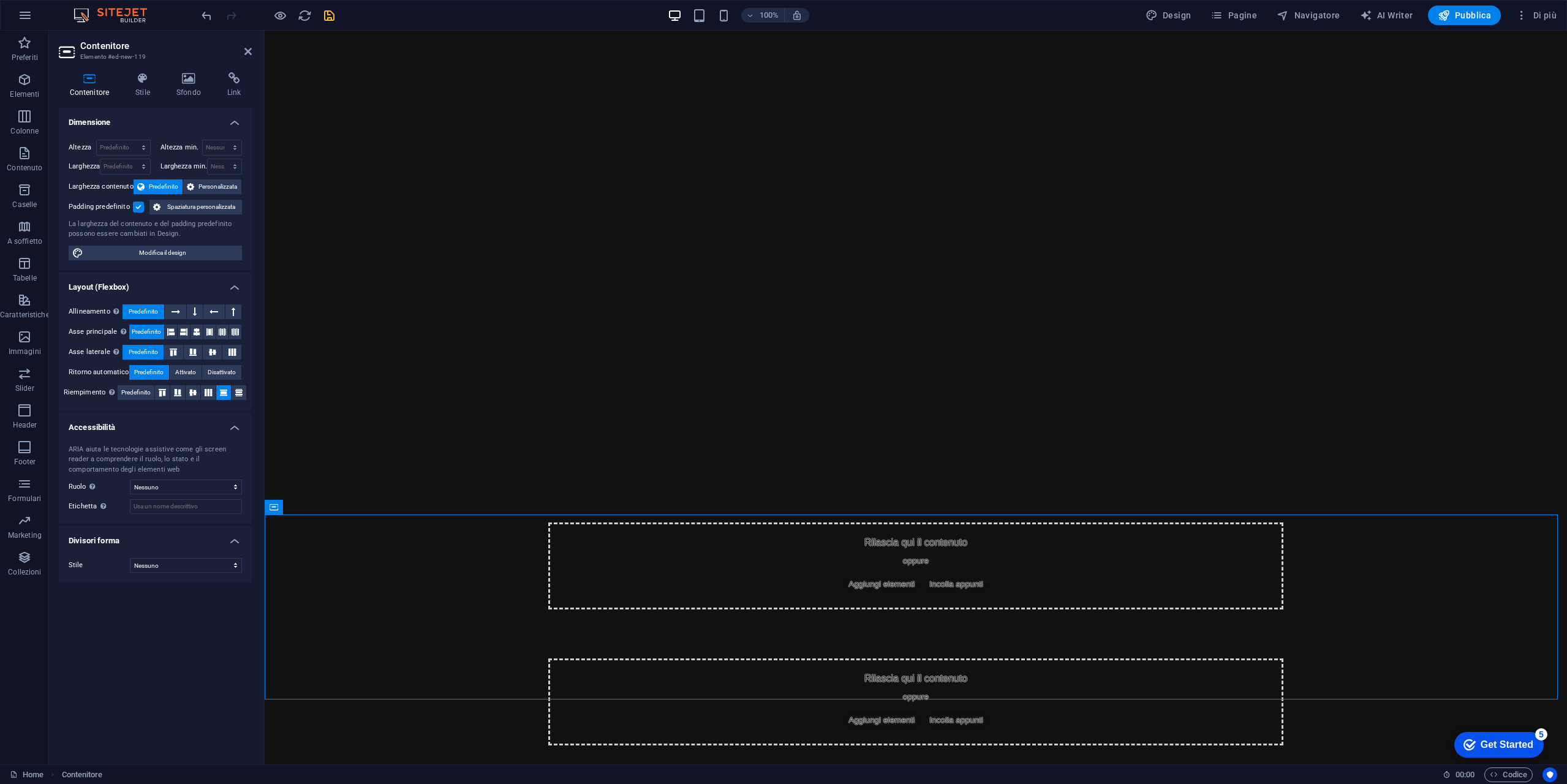
scroll to position [249, 0]
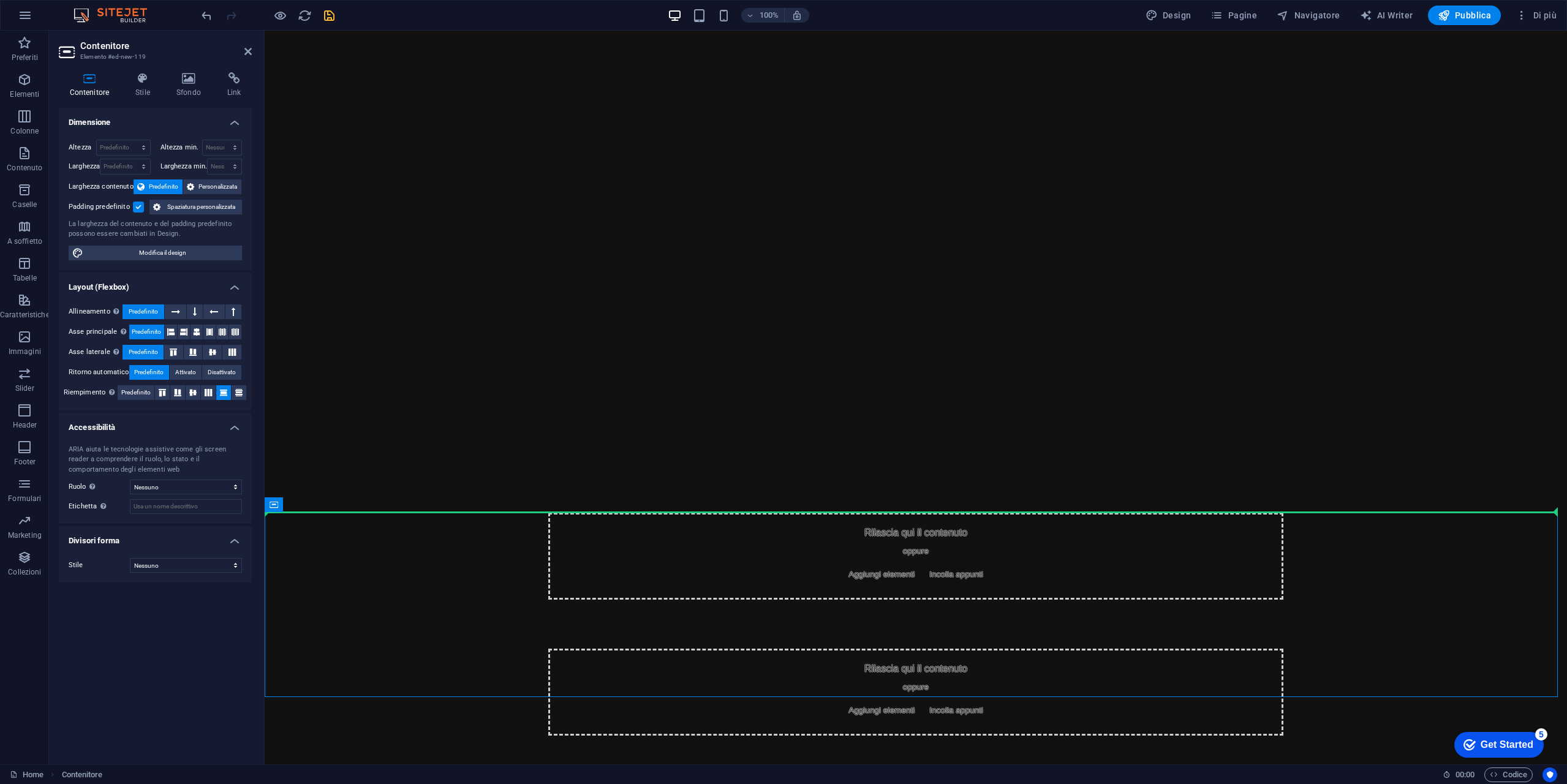
drag, startPoint x: 615, startPoint y: 523, endPoint x: 617, endPoint y: 479, distance: 44.0
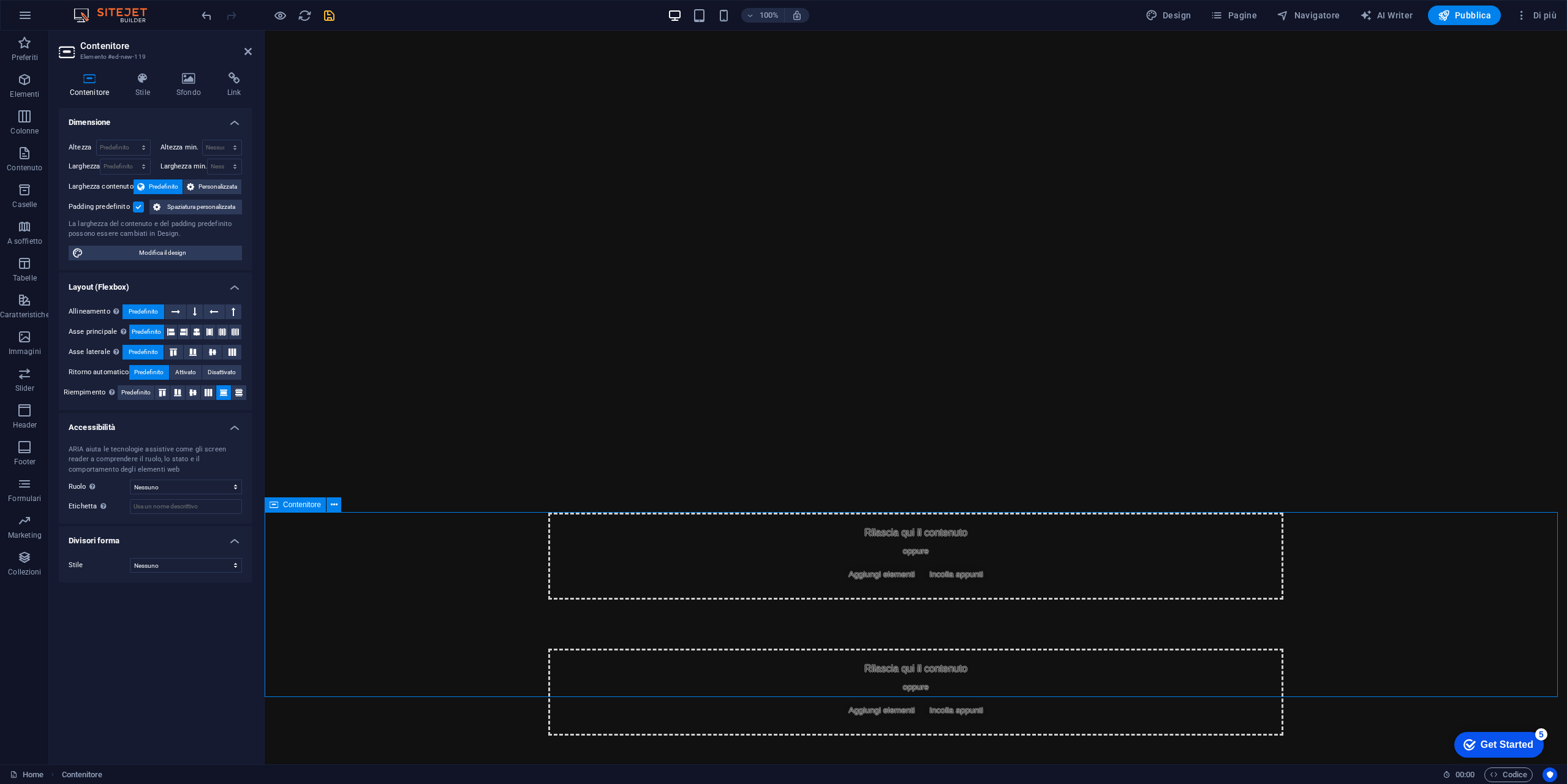
click at [620, 600] on div "Rilascia qui il contenuto oppure Aggiungi elementi Incolla appunti" at bounding box center [916, 692] width 1303 height 185
click at [322, 710] on button at bounding box center [316, 706] width 15 height 15
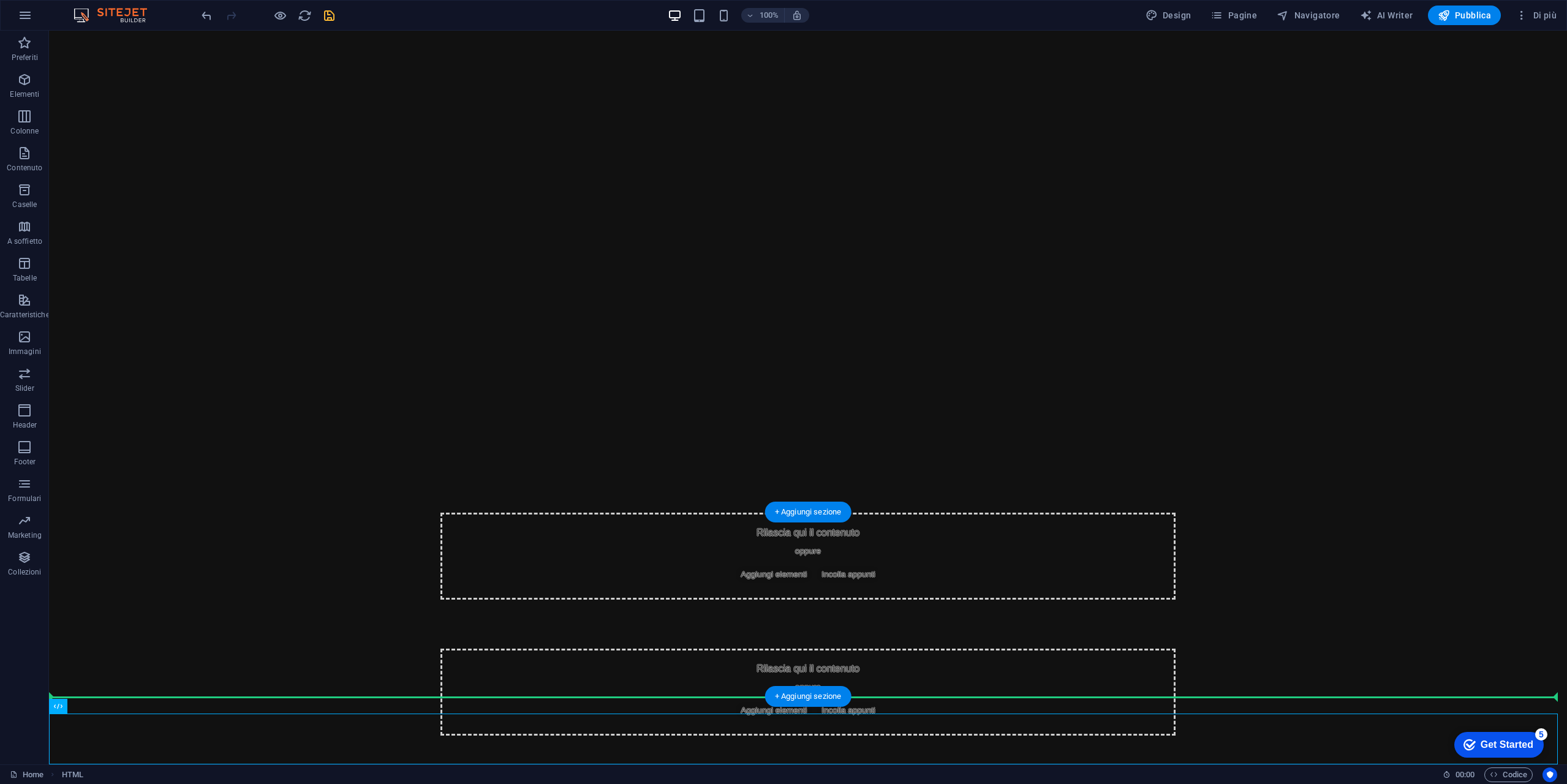
drag, startPoint x: 73, startPoint y: 715, endPoint x: 164, endPoint y: 641, distance: 117.3
drag, startPoint x: 115, startPoint y: 723, endPoint x: 102, endPoint y: 628, distance: 95.9
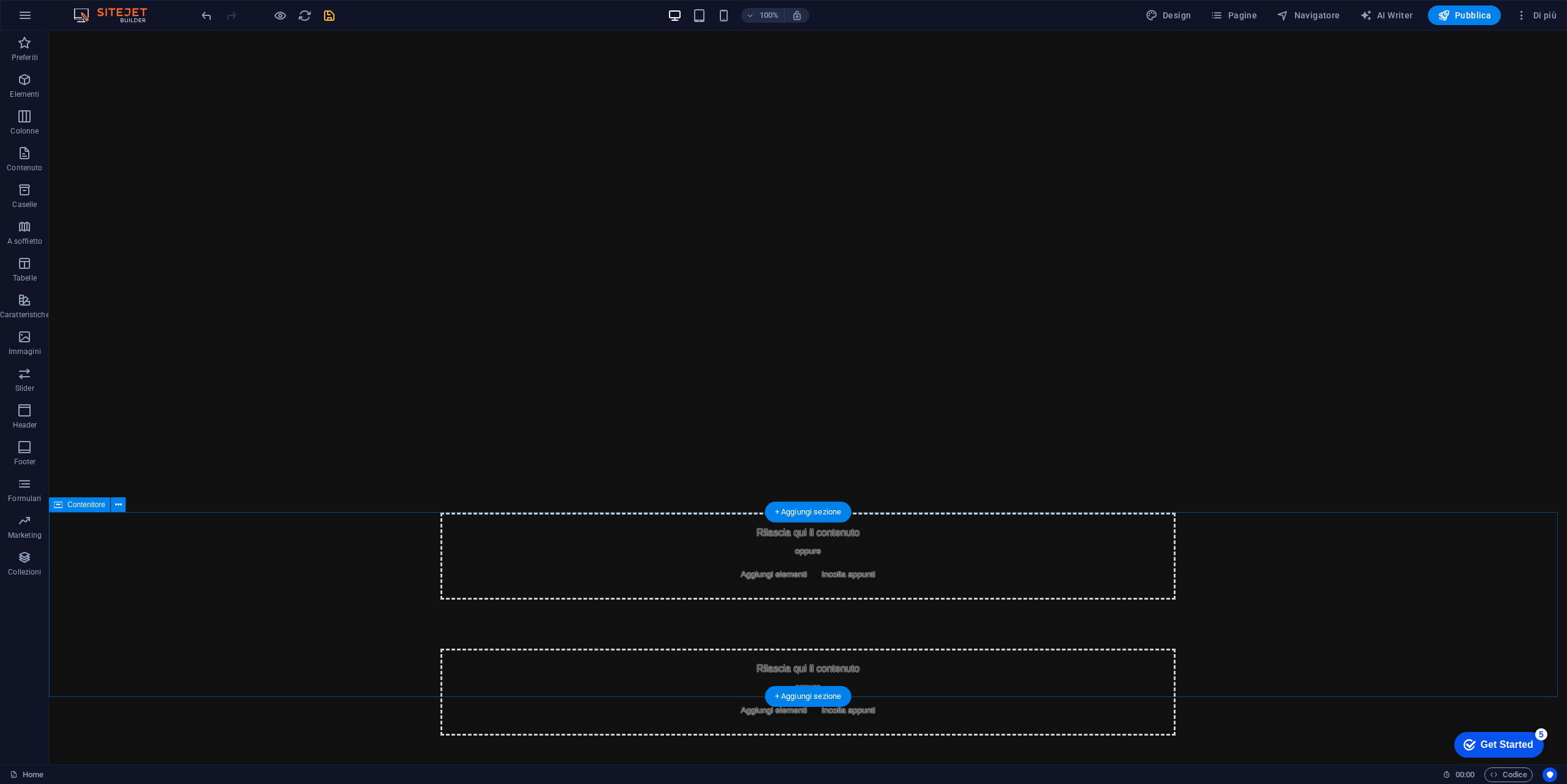
click at [258, 612] on div "Rilascia qui il contenuto oppure Aggiungi elementi Incolla appunti" at bounding box center [808, 692] width 1518 height 185
click at [101, 689] on icon at bounding box center [100, 689] width 7 height 13
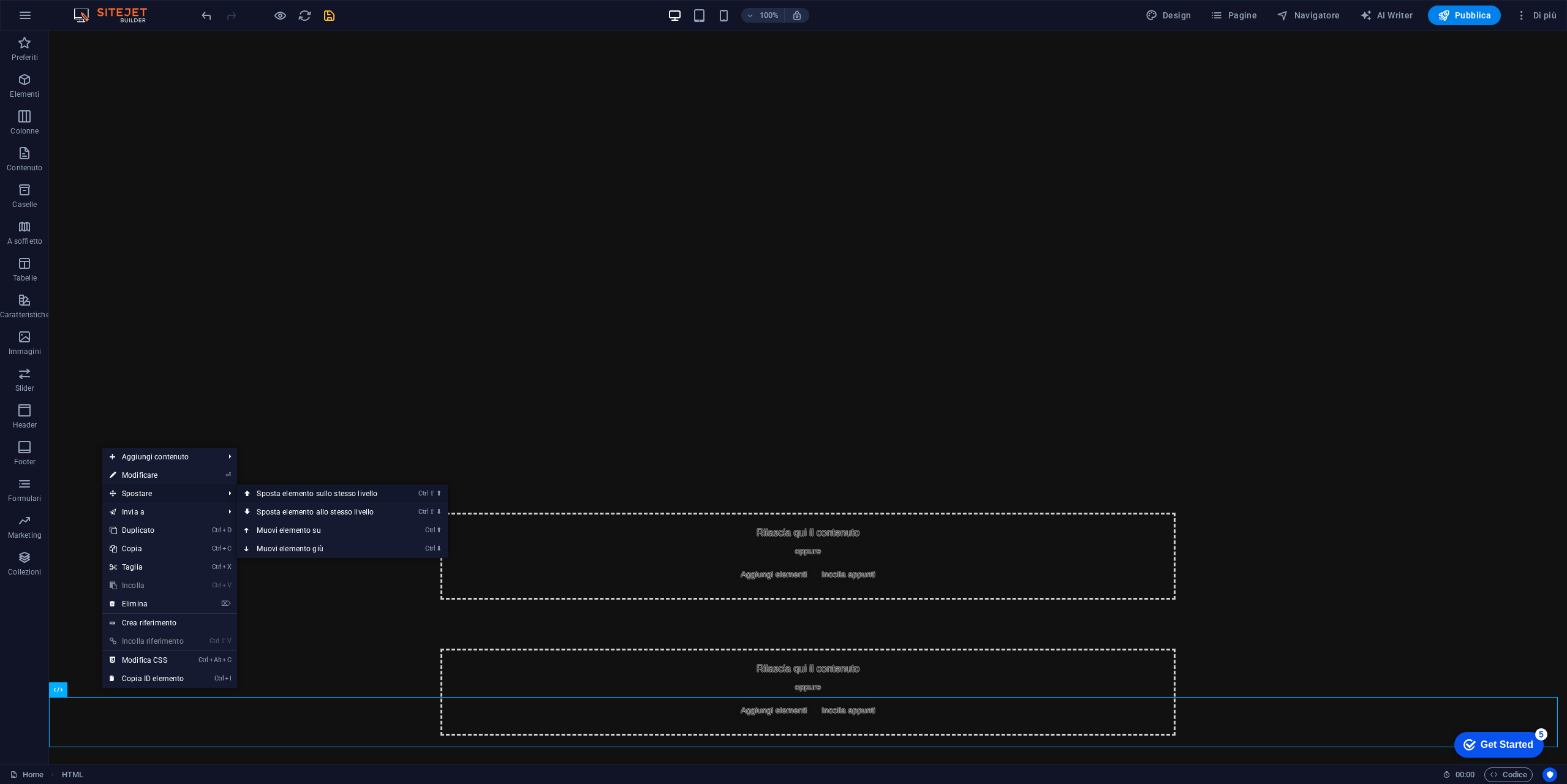
click at [383, 491] on link "Ctrl ⇧ ⬆ Sposta elemento sullo stesso livello" at bounding box center [320, 493] width 165 height 19
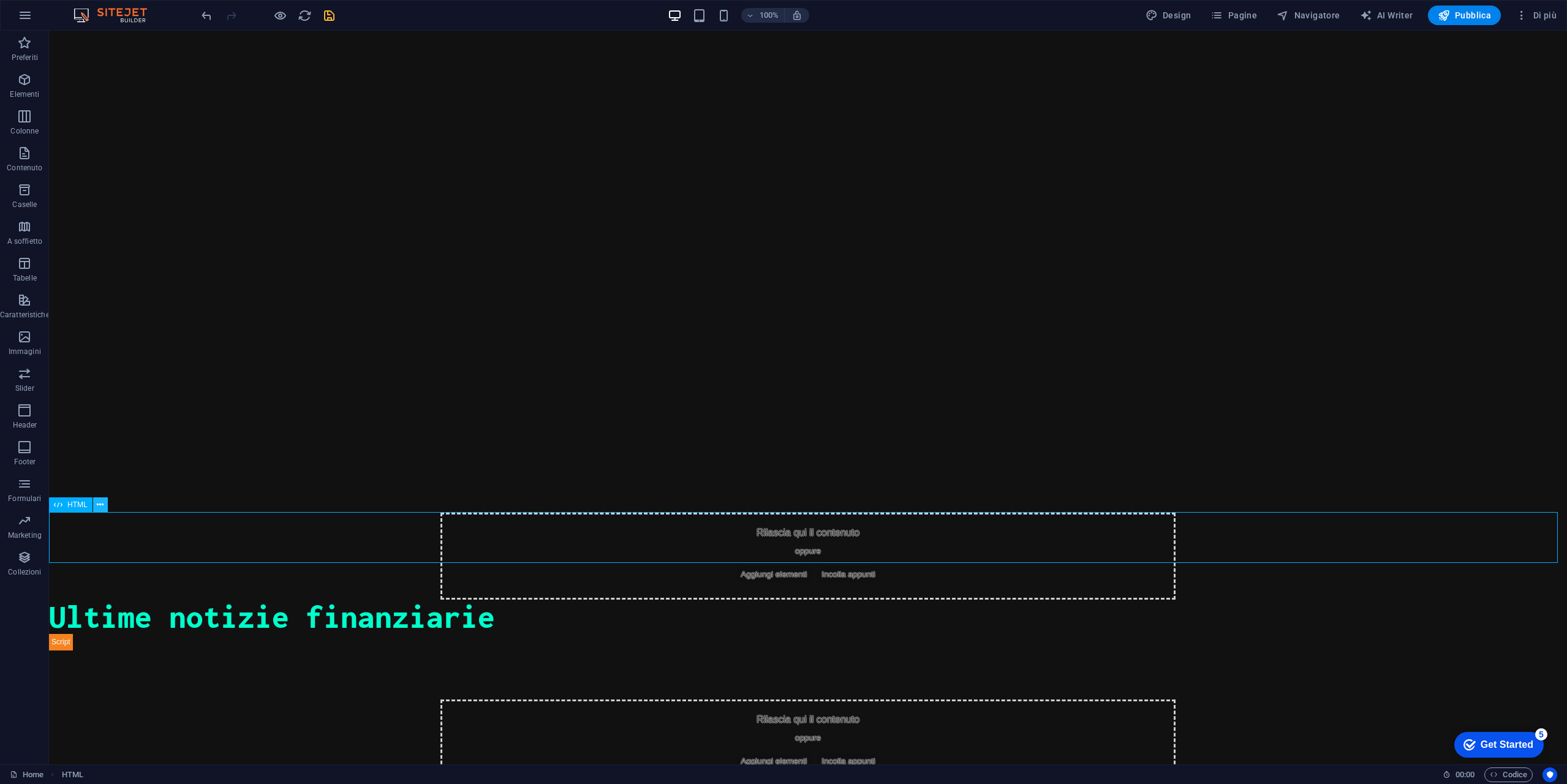
click at [102, 505] on icon at bounding box center [100, 505] width 7 height 13
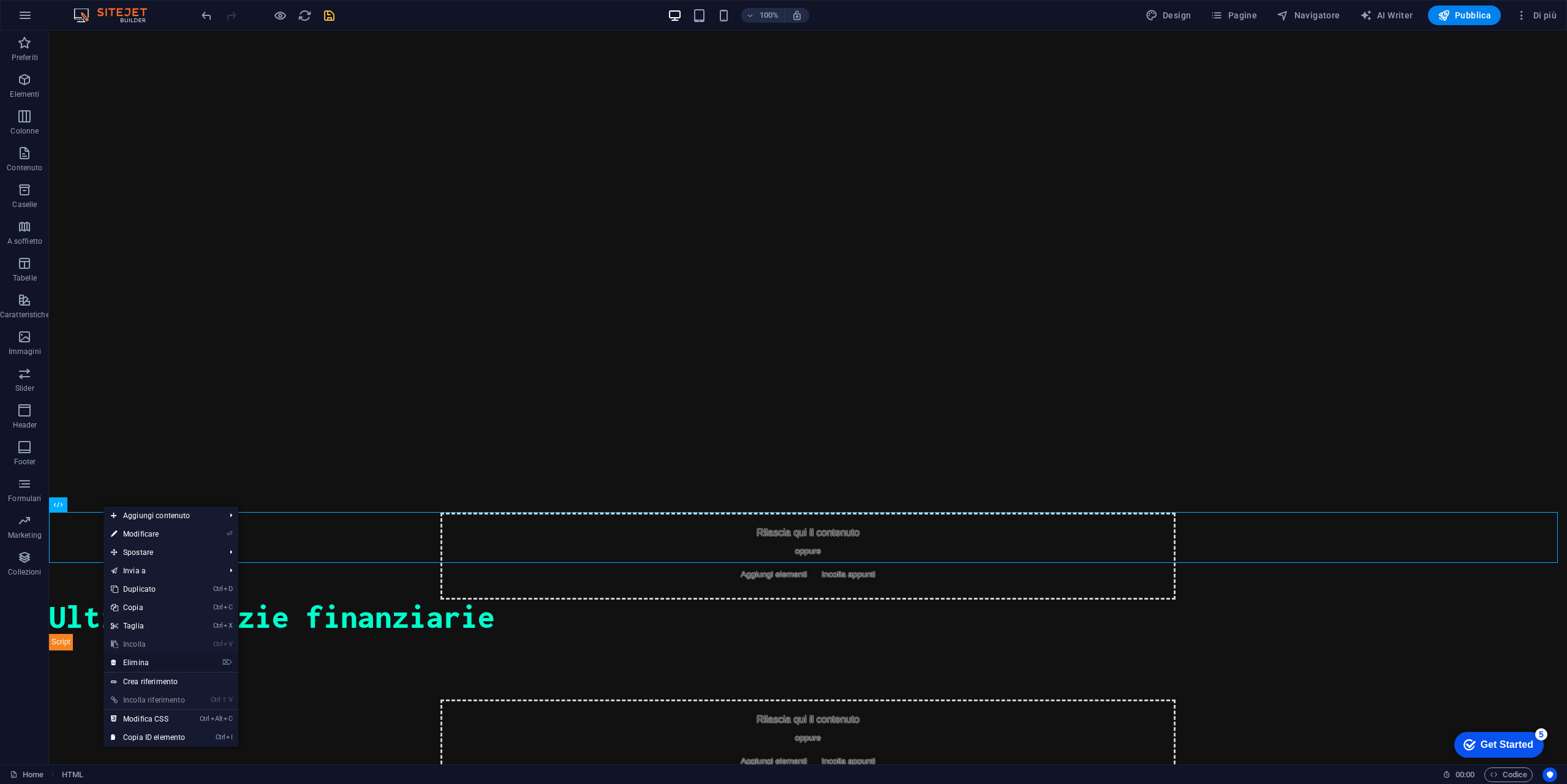
click at [159, 659] on link "⌦ Elimina" at bounding box center [148, 663] width 89 height 19
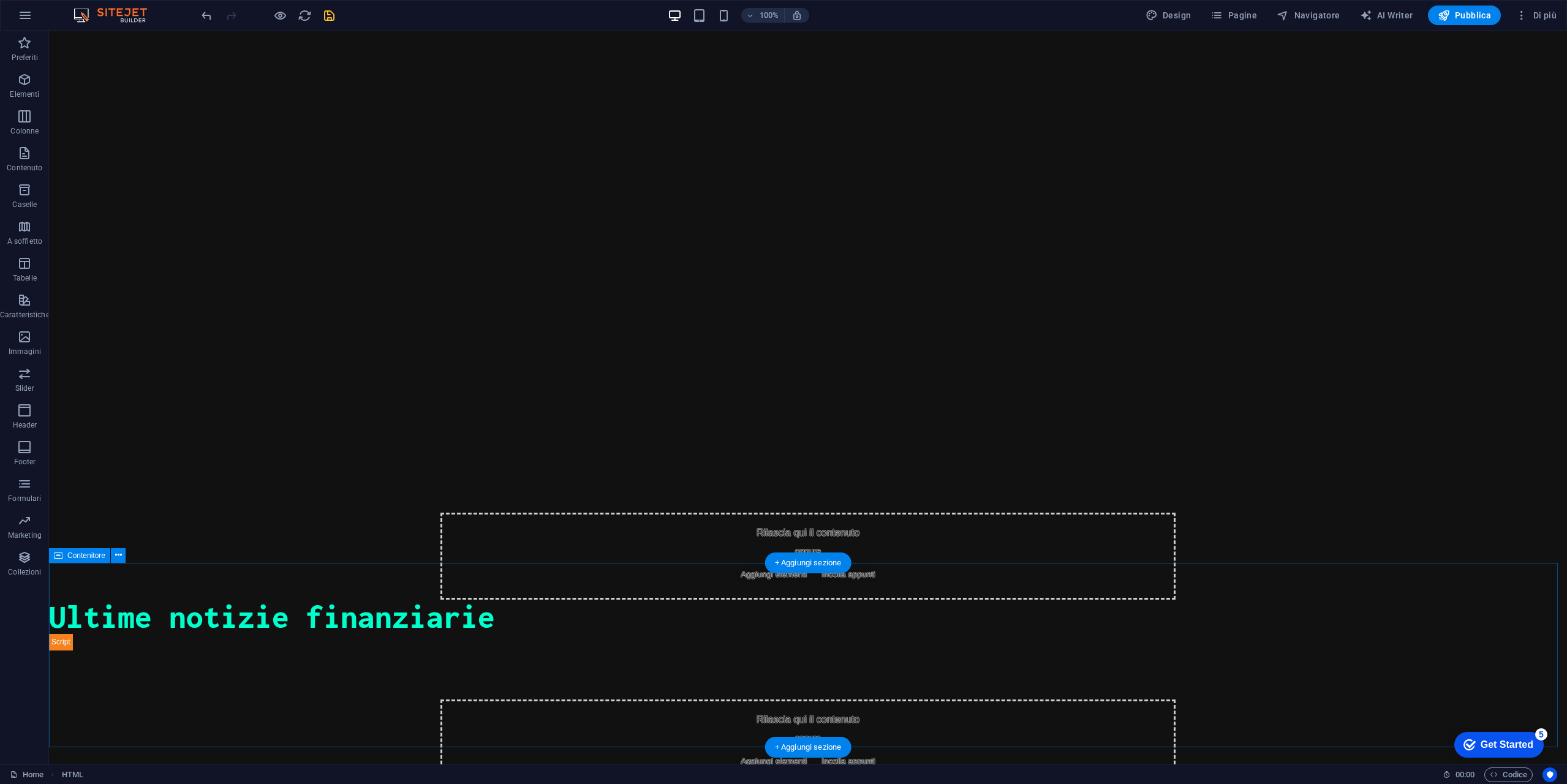
scroll to position [198, 0]
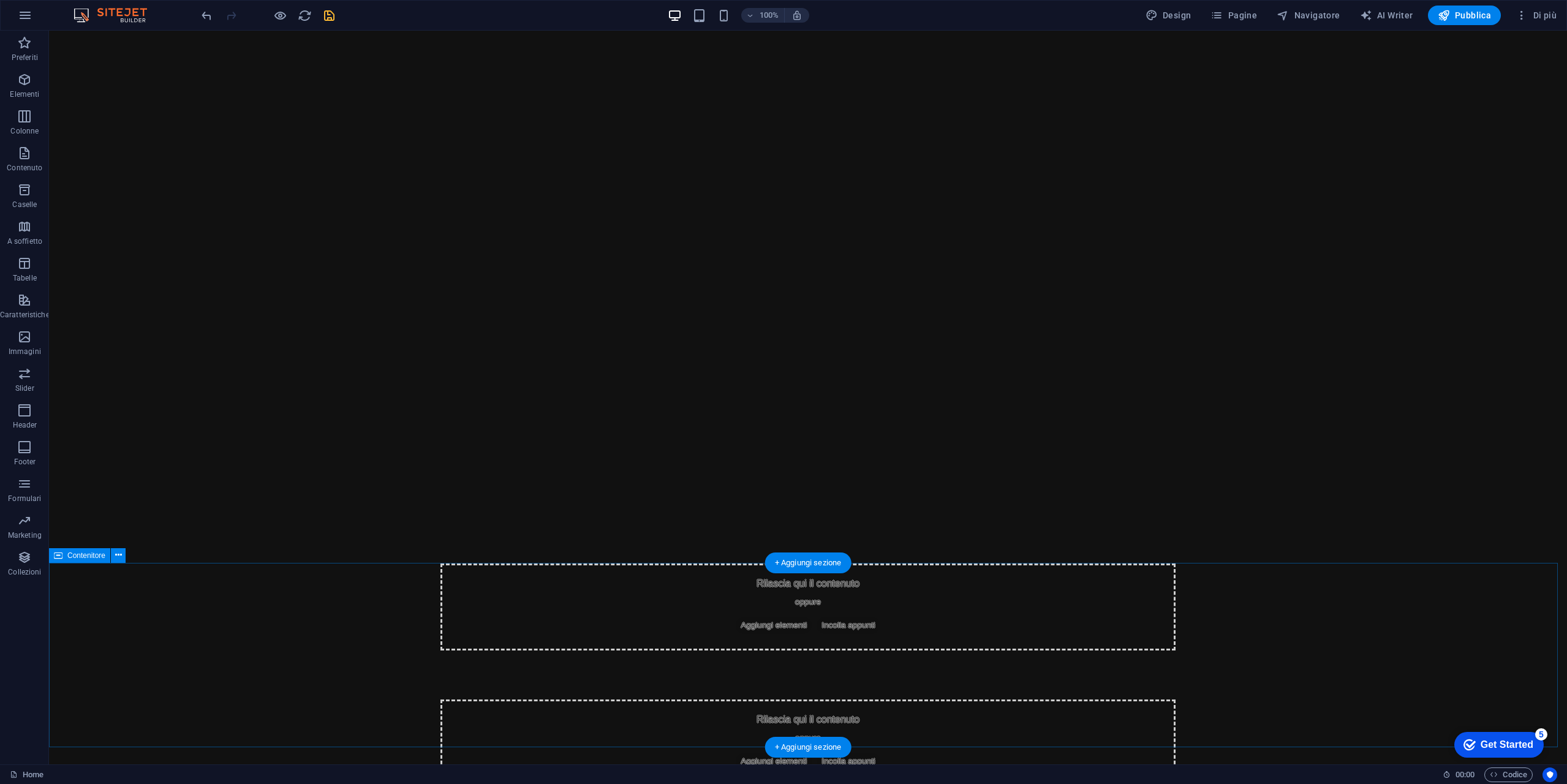
click at [225, 650] on div "Rilascia qui il contenuto oppure Aggiungi elementi Incolla appunti" at bounding box center [808, 742] width 1518 height 185
click at [745, 699] on div "Rilascia qui il contenuto oppure Aggiungi elementi Incolla appunti" at bounding box center [808, 742] width 735 height 87
click at [792, 699] on div "Rilascia qui il contenuto oppure Aggiungi elementi Incolla appunti" at bounding box center [808, 742] width 735 height 87
click at [124, 559] on button at bounding box center [118, 556] width 15 height 15
click at [226, 650] on div "Rilascia qui il contenuto oppure Aggiungi elementi Incolla appunti" at bounding box center [808, 742] width 1518 height 185
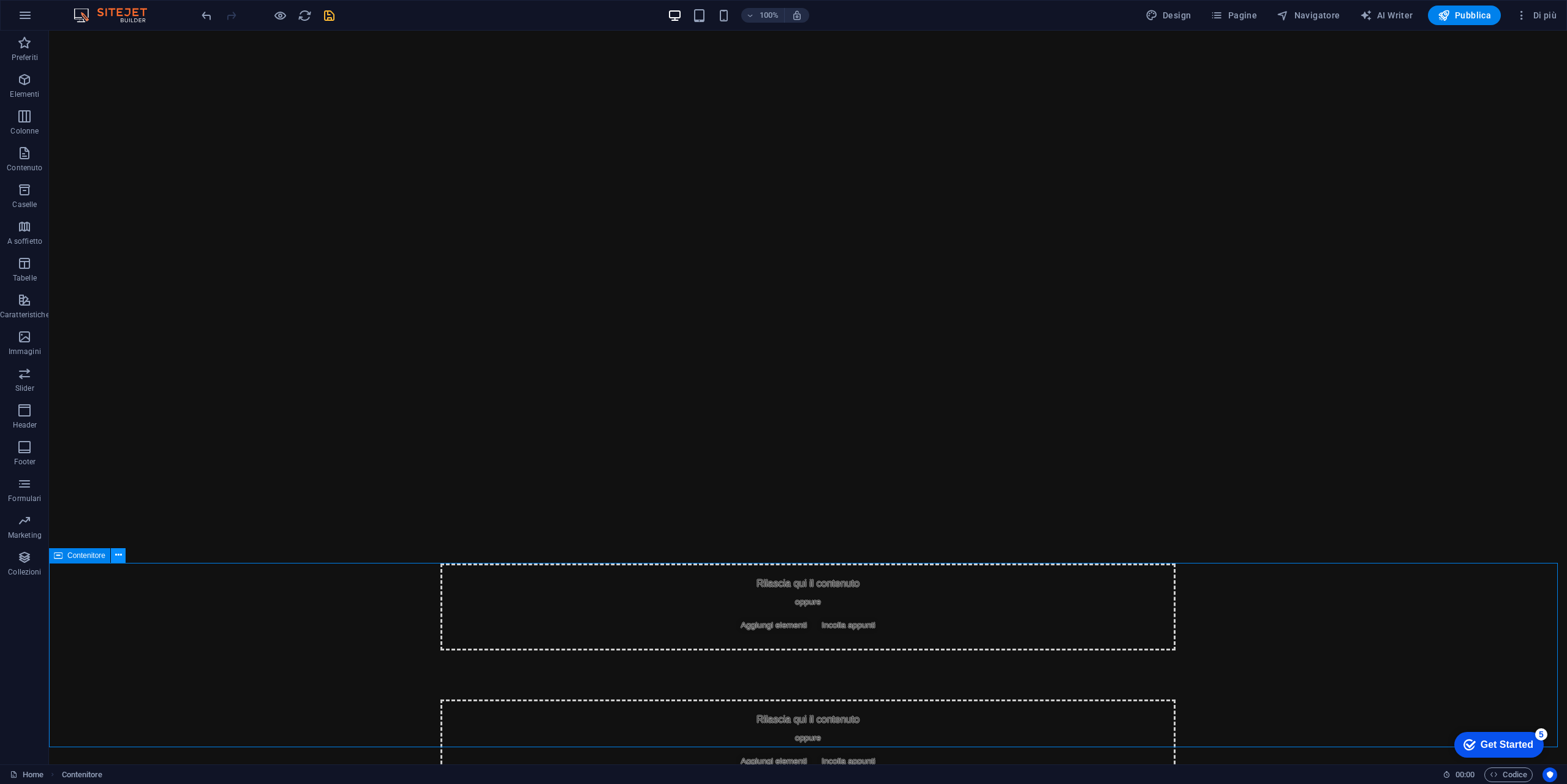
click at [119, 557] on icon at bounding box center [118, 555] width 7 height 13
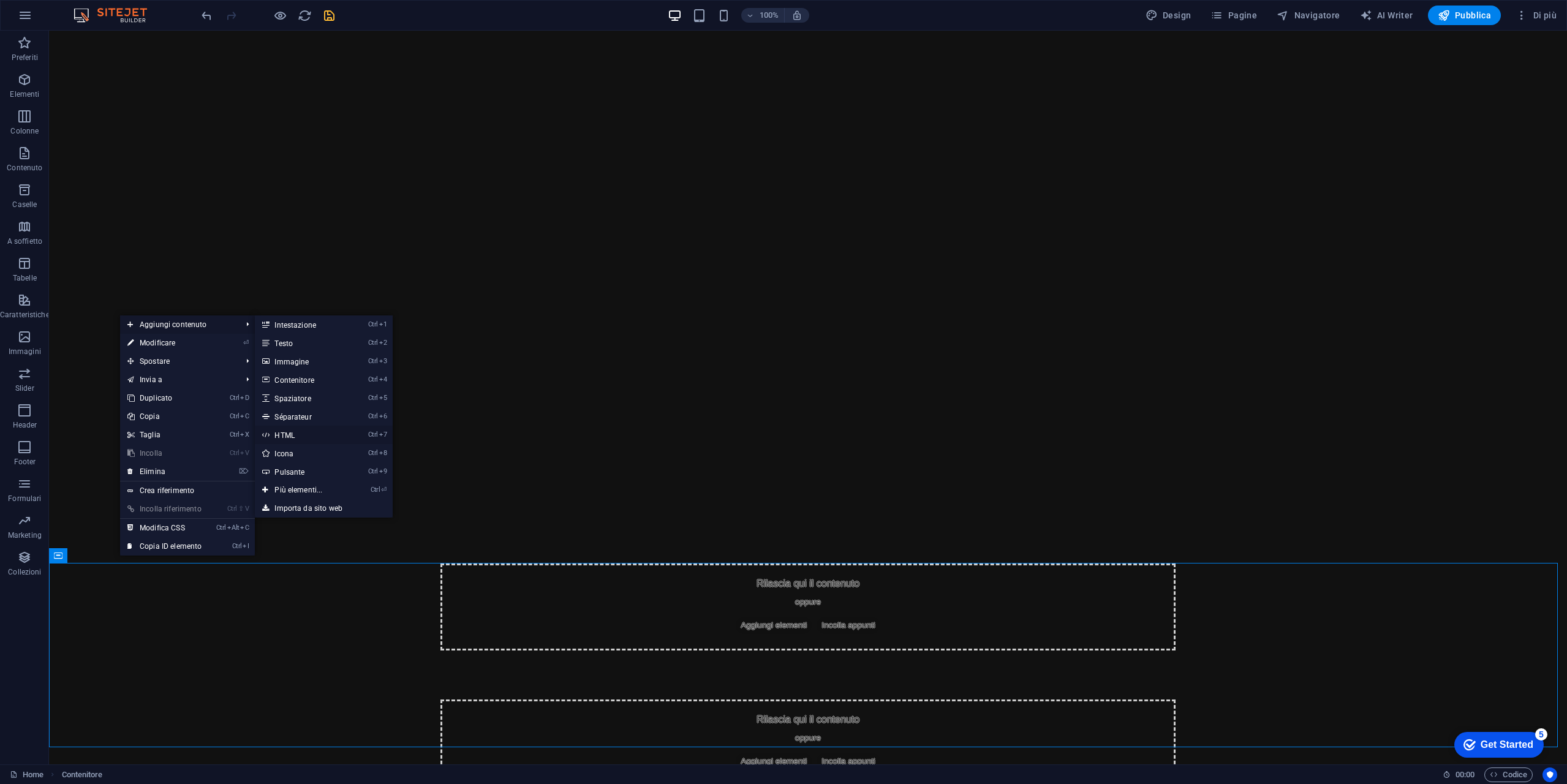
click at [314, 434] on link "Ctrl 7 HTML" at bounding box center [301, 434] width 92 height 19
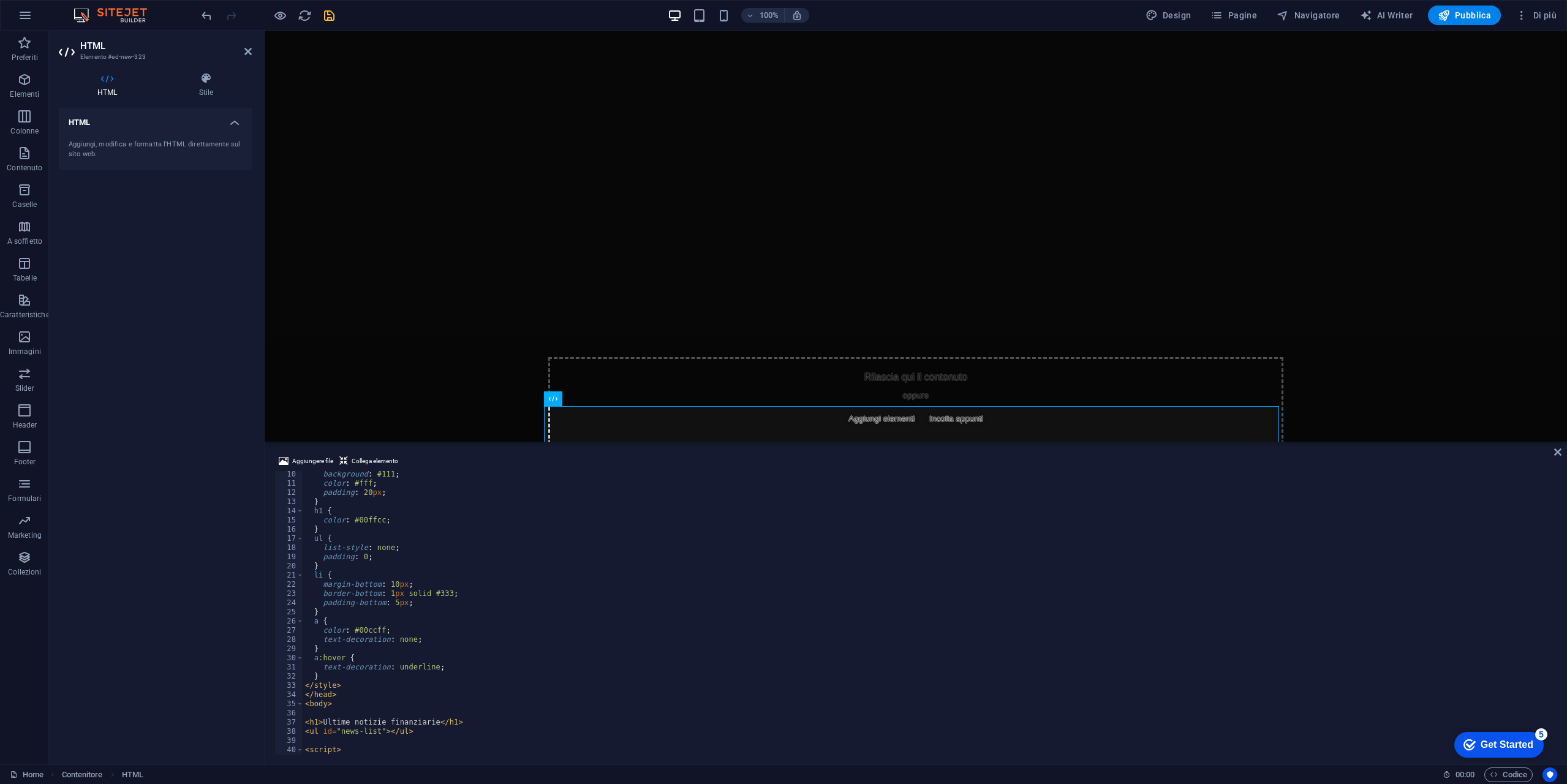
scroll to position [0, 0]
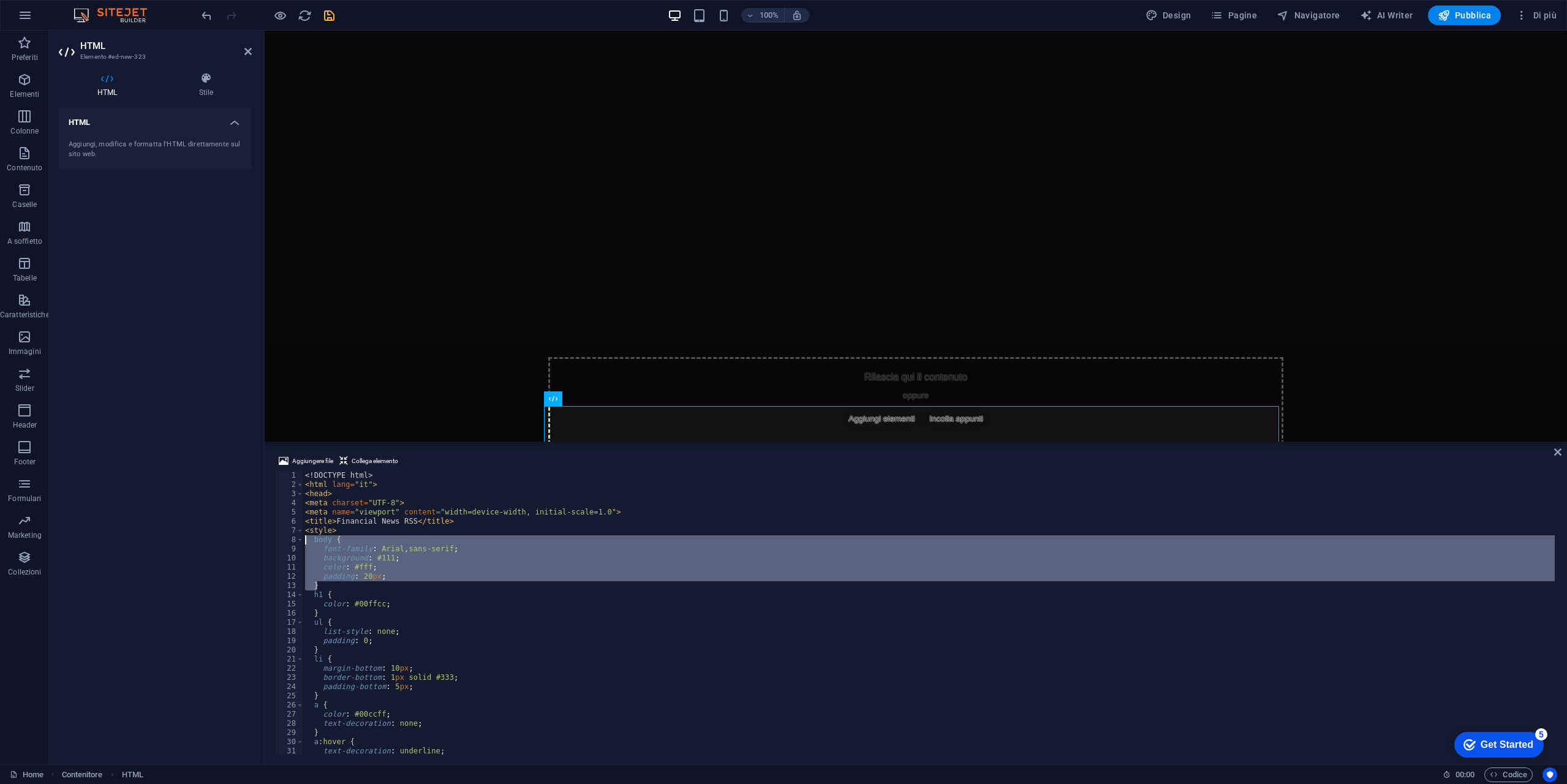
drag, startPoint x: 324, startPoint y: 588, endPoint x: 237, endPoint y: 539, distance: 99.8
click at [237, 539] on div "HTML Elemento #ed-new-323 HTML Stile HTML Aggiungi, modifica e formatta l'HTML …" at bounding box center [808, 398] width 1518 height 733
type textarea "body { font-family: [PERSON_NAME], sans-serif;"
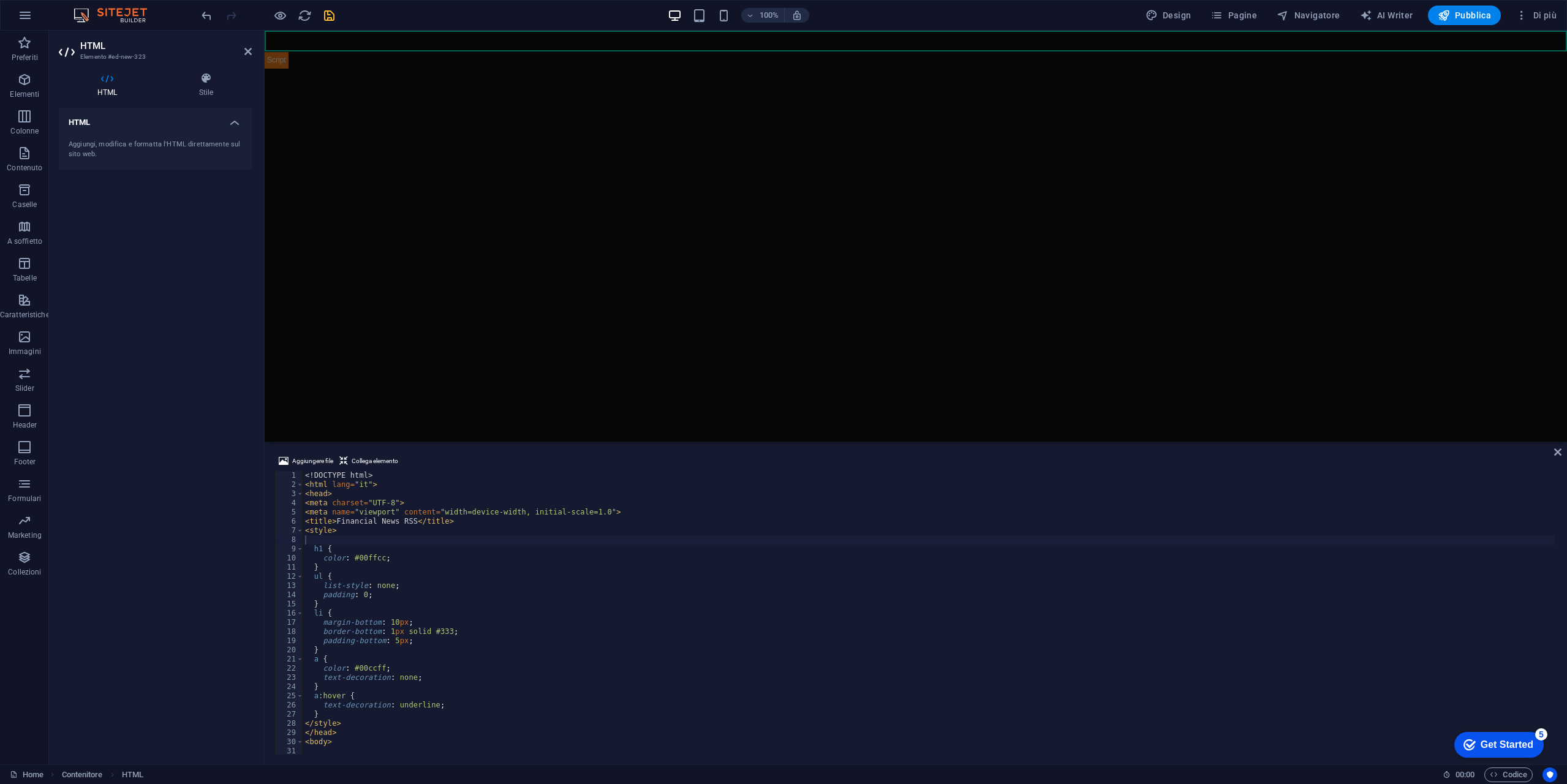
type textarea "border-bottom: 1px solid #333;"
click at [651, 630] on div "<! DOCTYPE html > < html lang = "it" > < head > < meta charset = "UTF-8" > < me…" at bounding box center [929, 622] width 1252 height 302
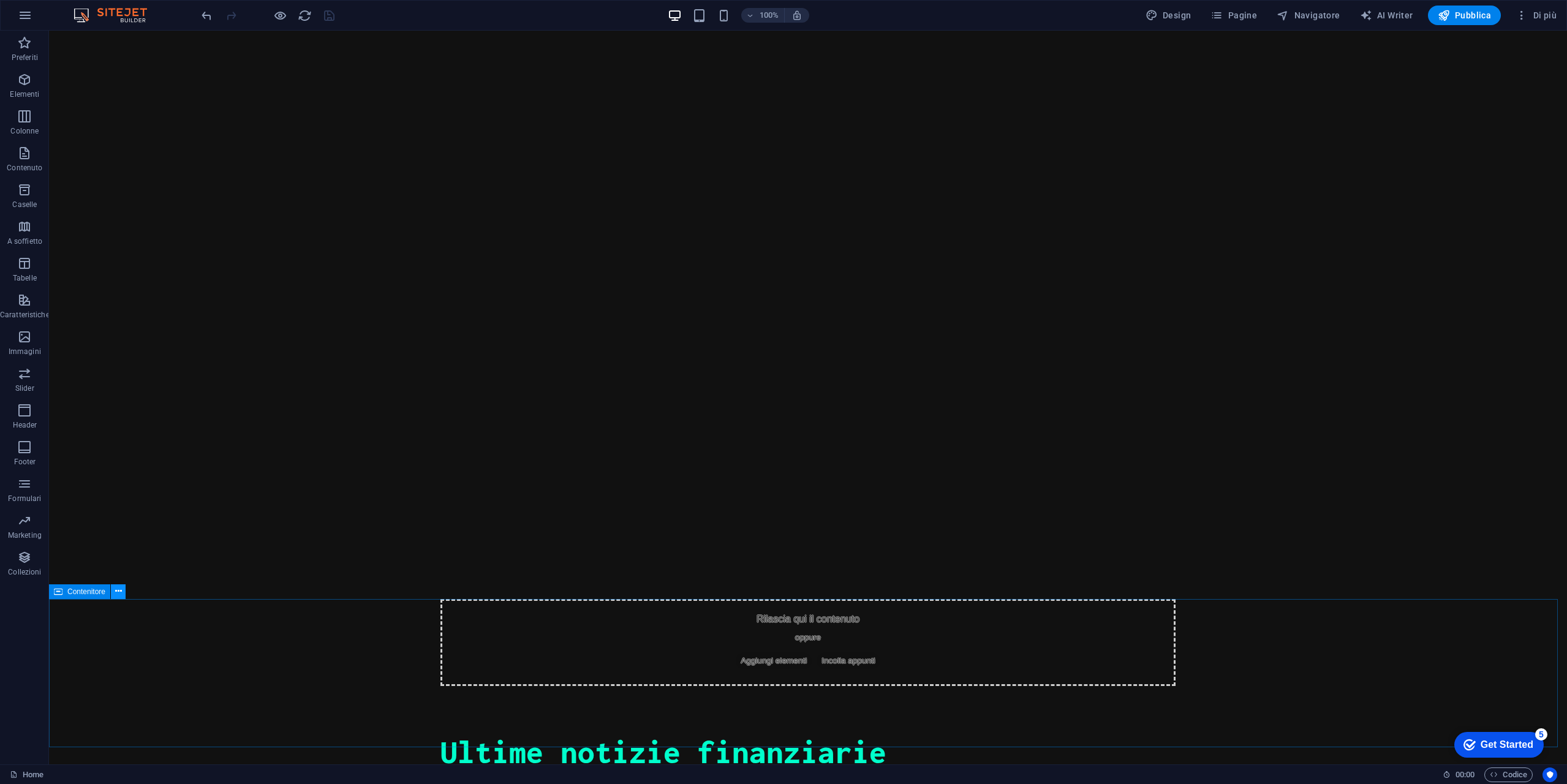
click at [120, 592] on icon at bounding box center [118, 592] width 7 height 13
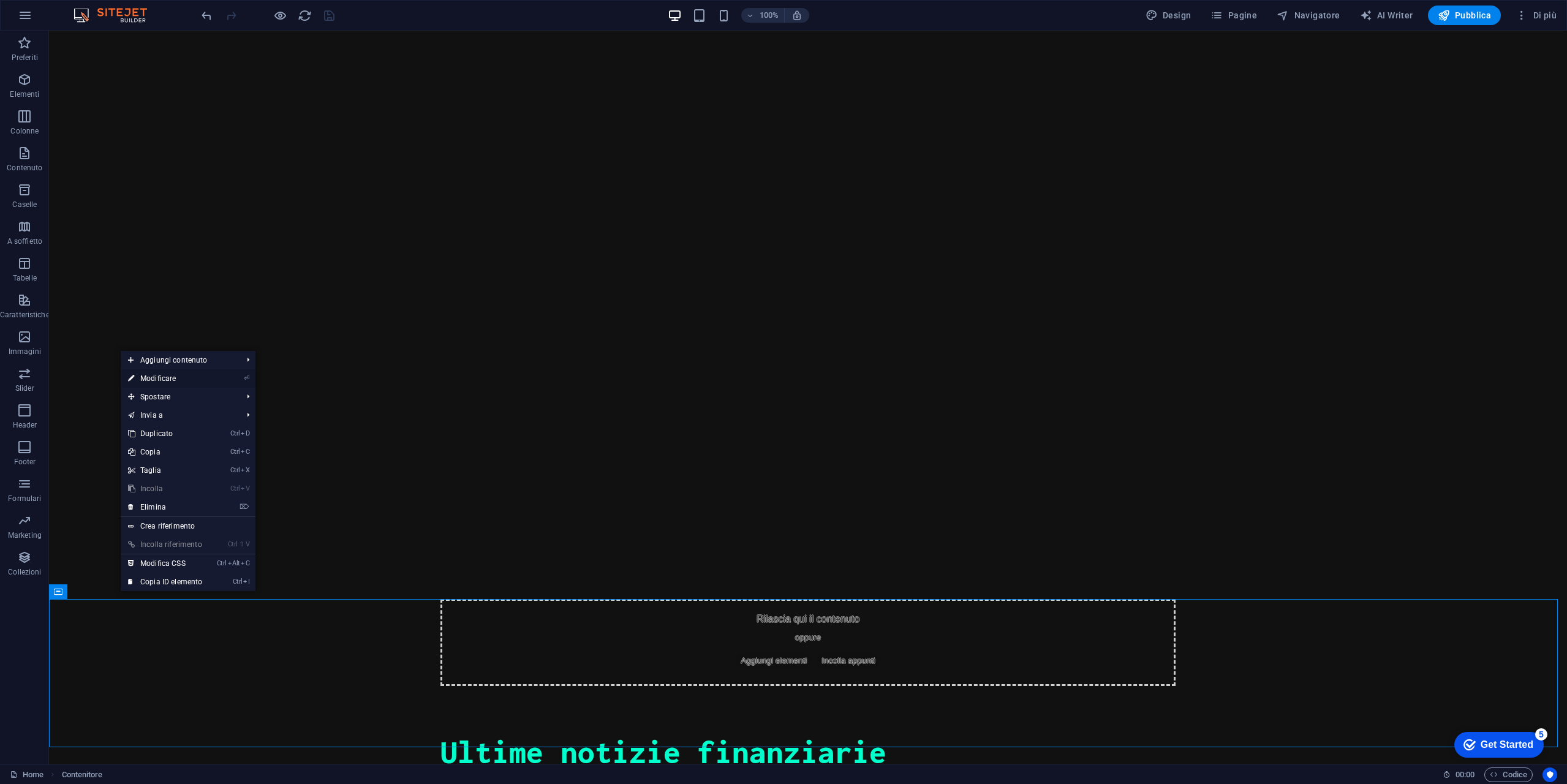
click at [188, 373] on link "⏎ Modificare" at bounding box center [165, 378] width 89 height 19
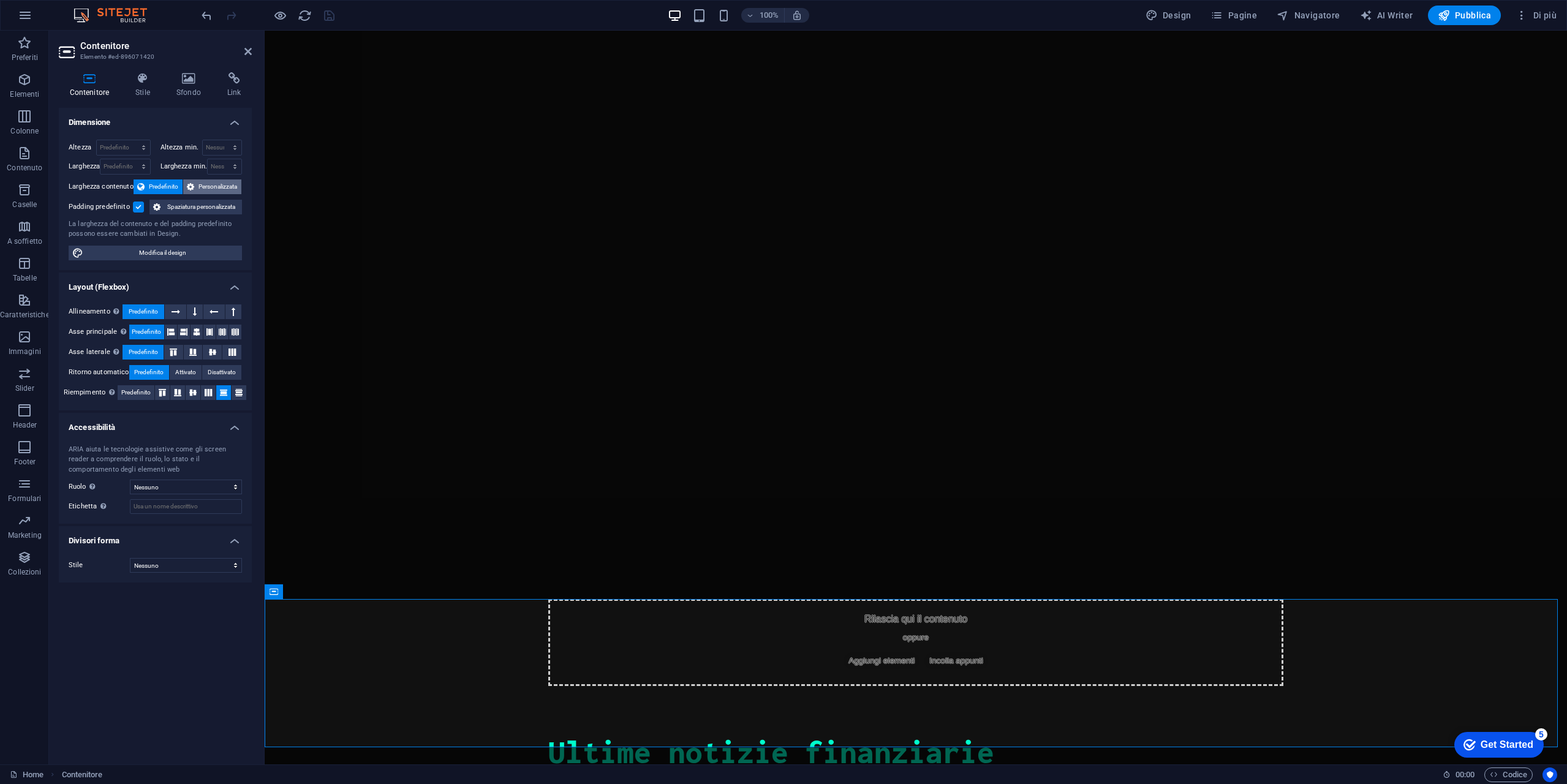
click at [221, 183] on span "Personalizzata" at bounding box center [218, 187] width 40 height 15
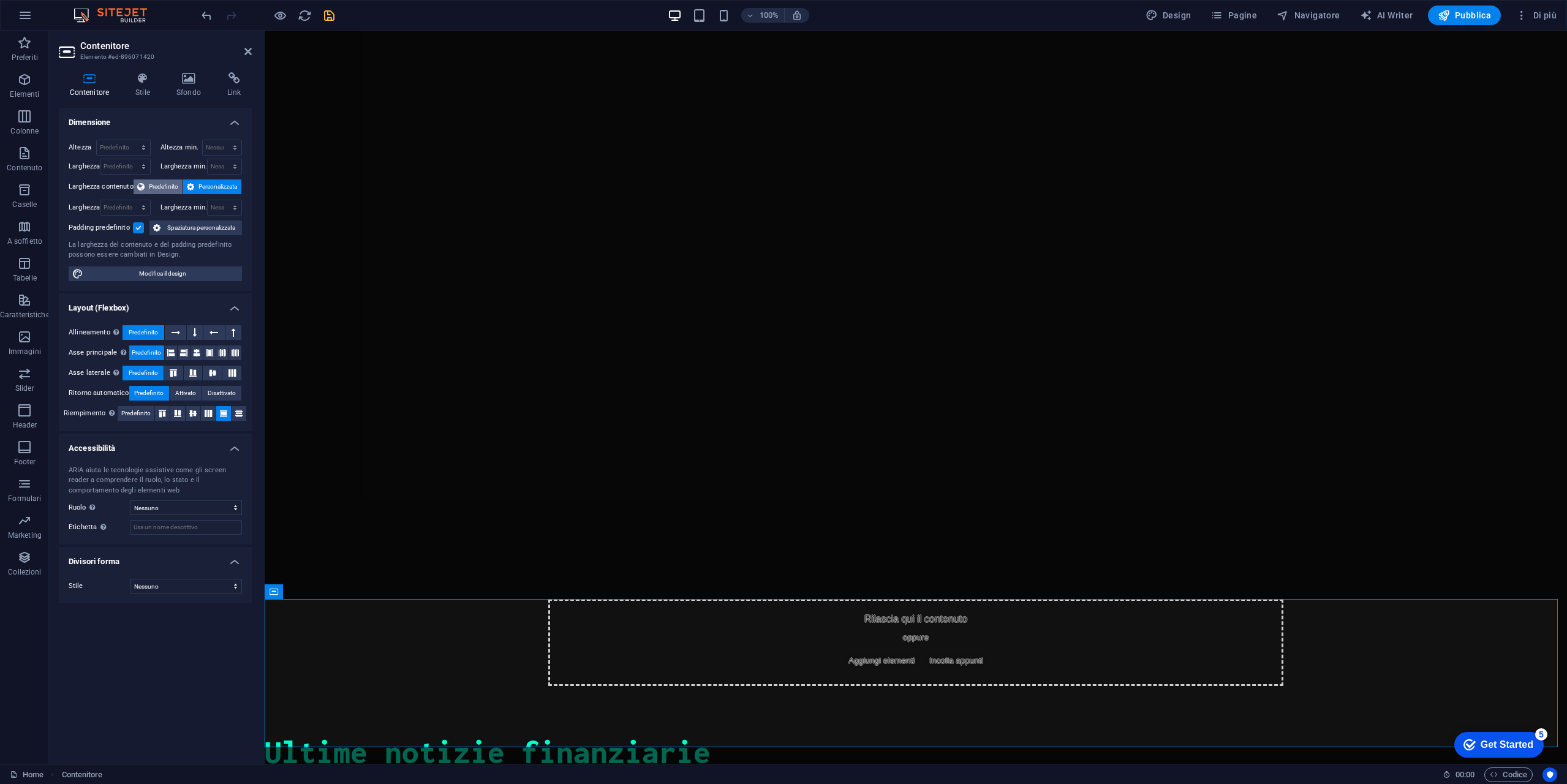
click at [157, 181] on span "Predefinito" at bounding box center [164, 187] width 31 height 15
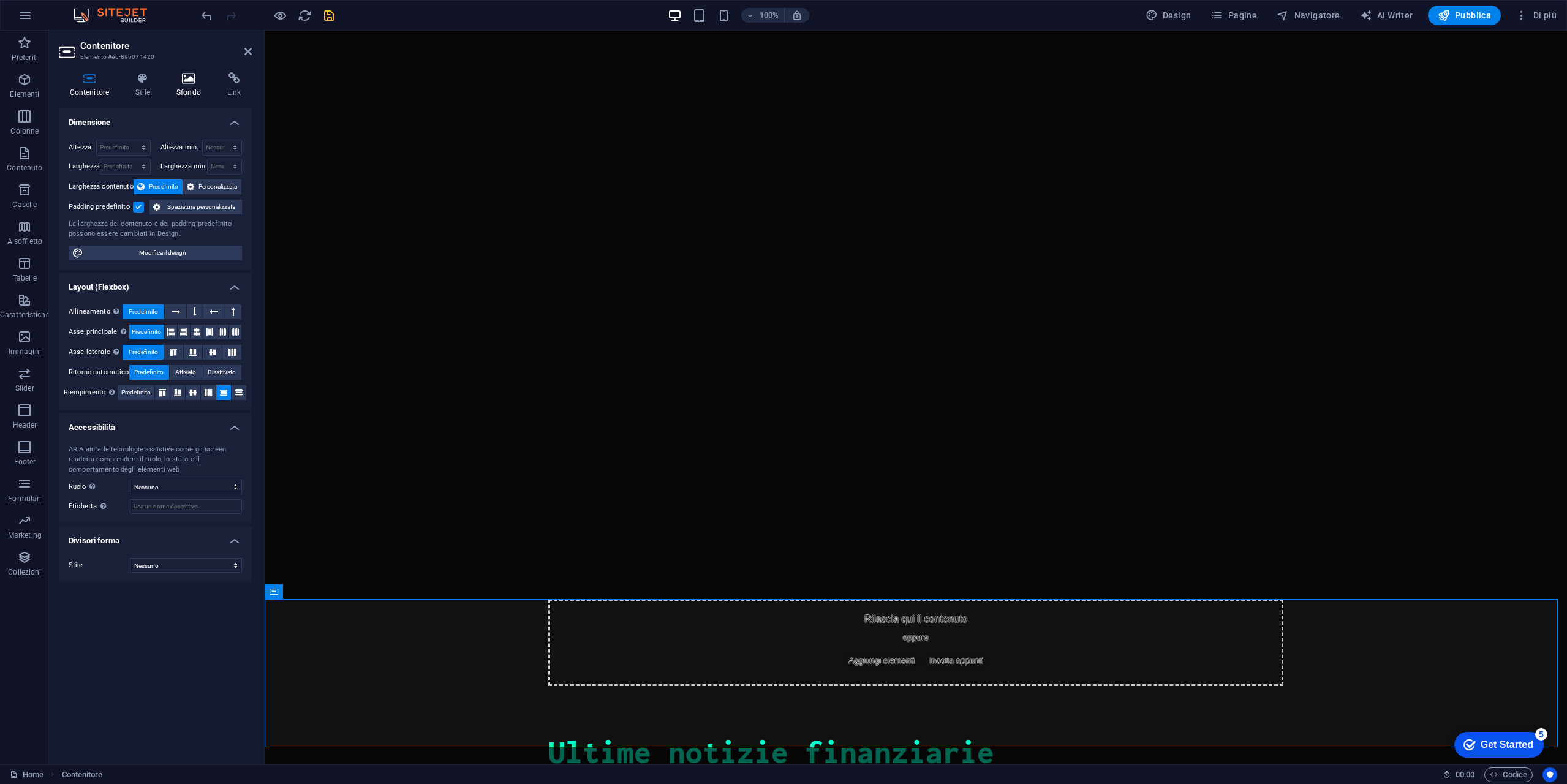
click at [187, 85] on h4 "Sfondo" at bounding box center [191, 86] width 51 height 26
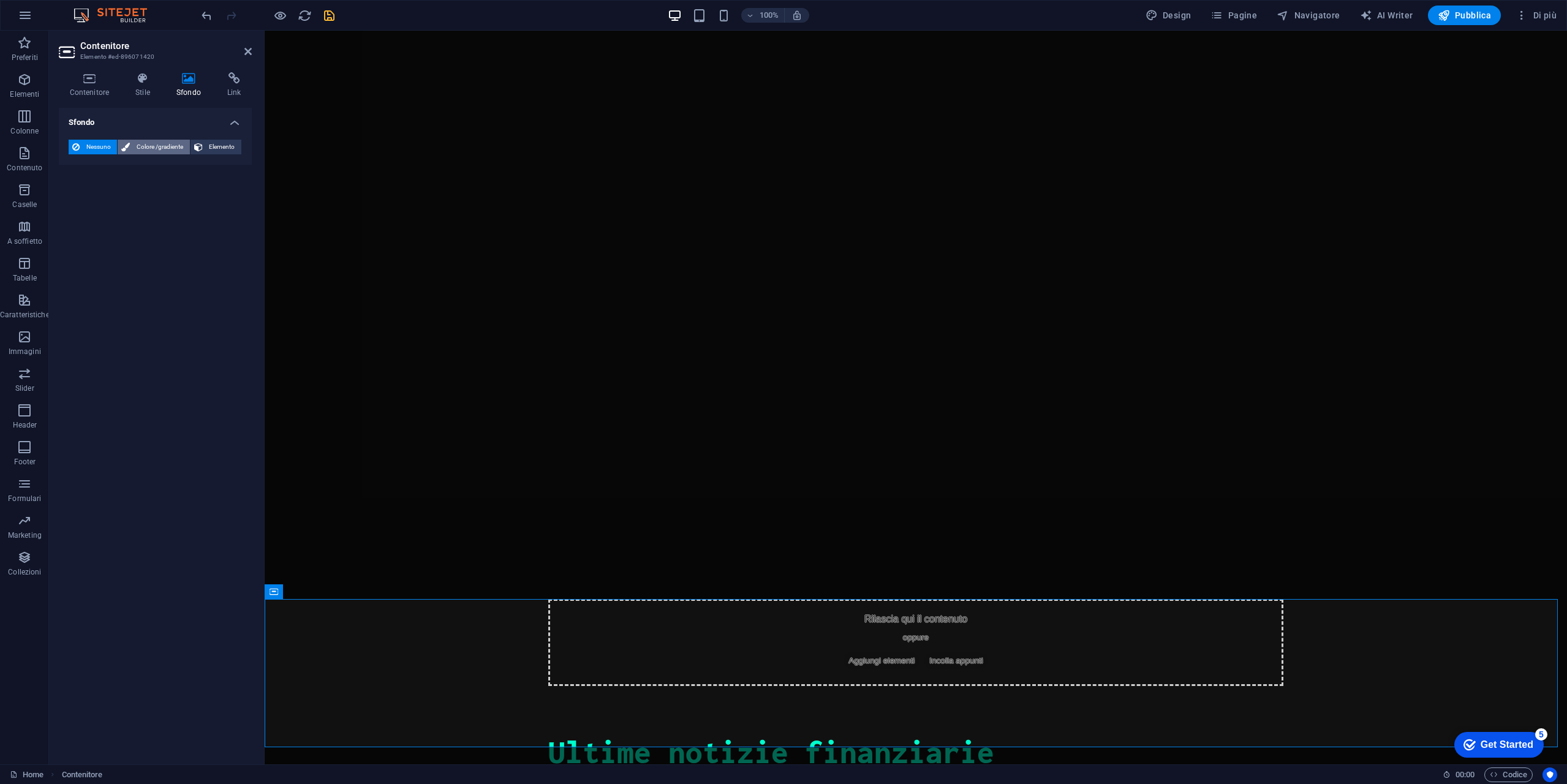
click at [161, 149] on span "Colore /gradiente" at bounding box center [160, 147] width 52 height 15
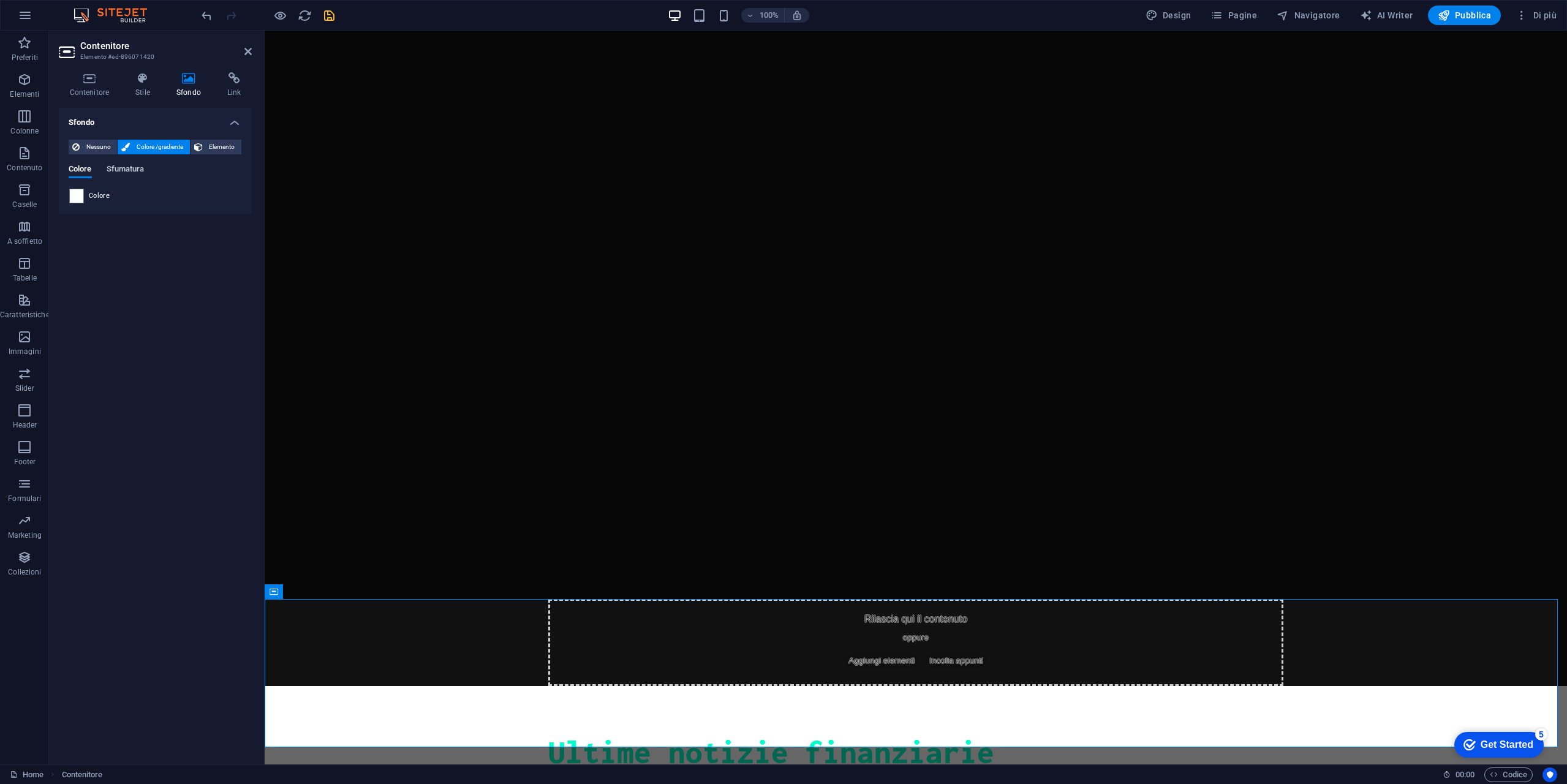
click at [139, 171] on span "Sfumatura" at bounding box center [126, 170] width 38 height 17
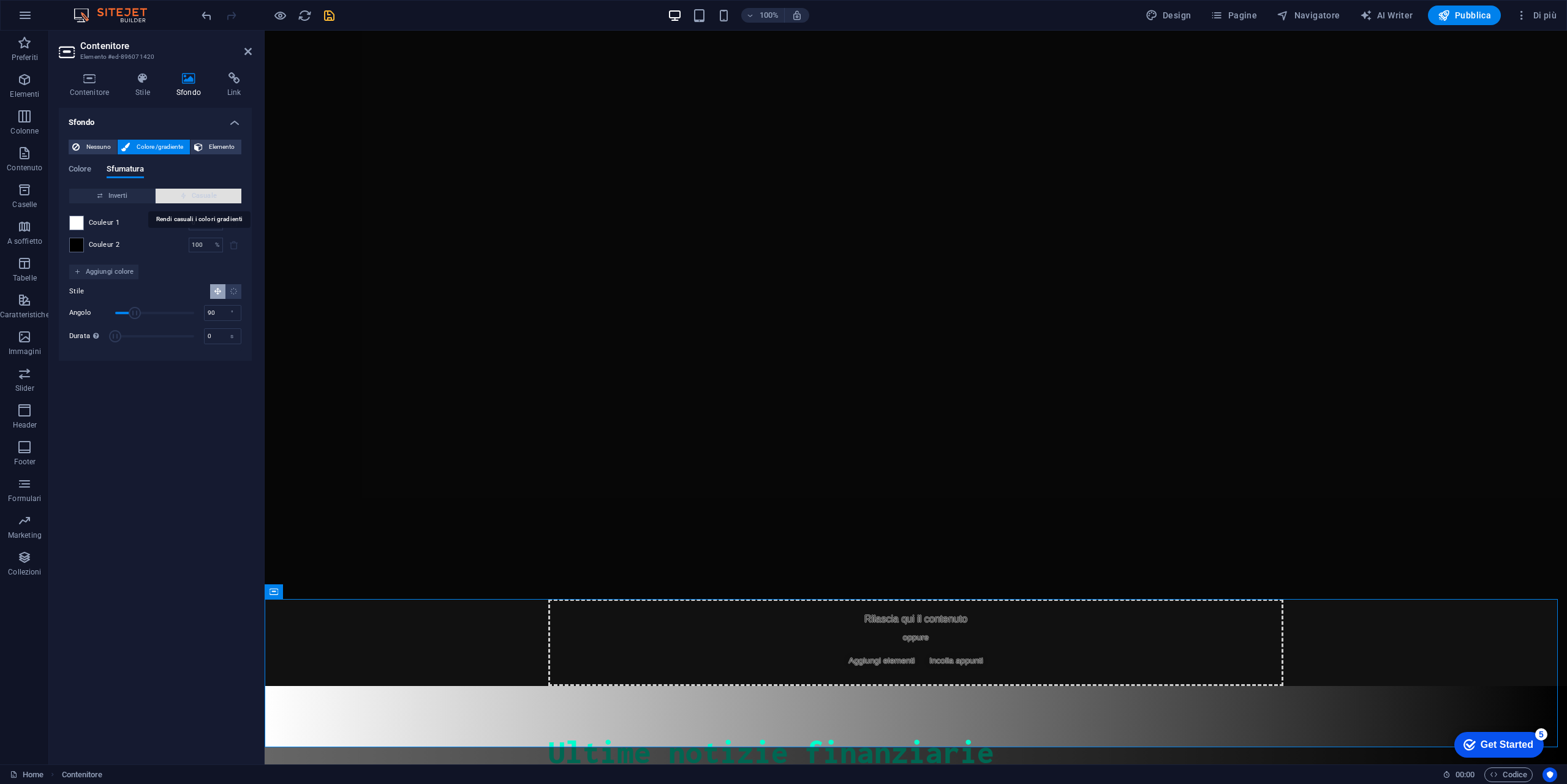
click at [189, 198] on span "Casuale" at bounding box center [198, 196] width 76 height 15
type input "17"
type input "291"
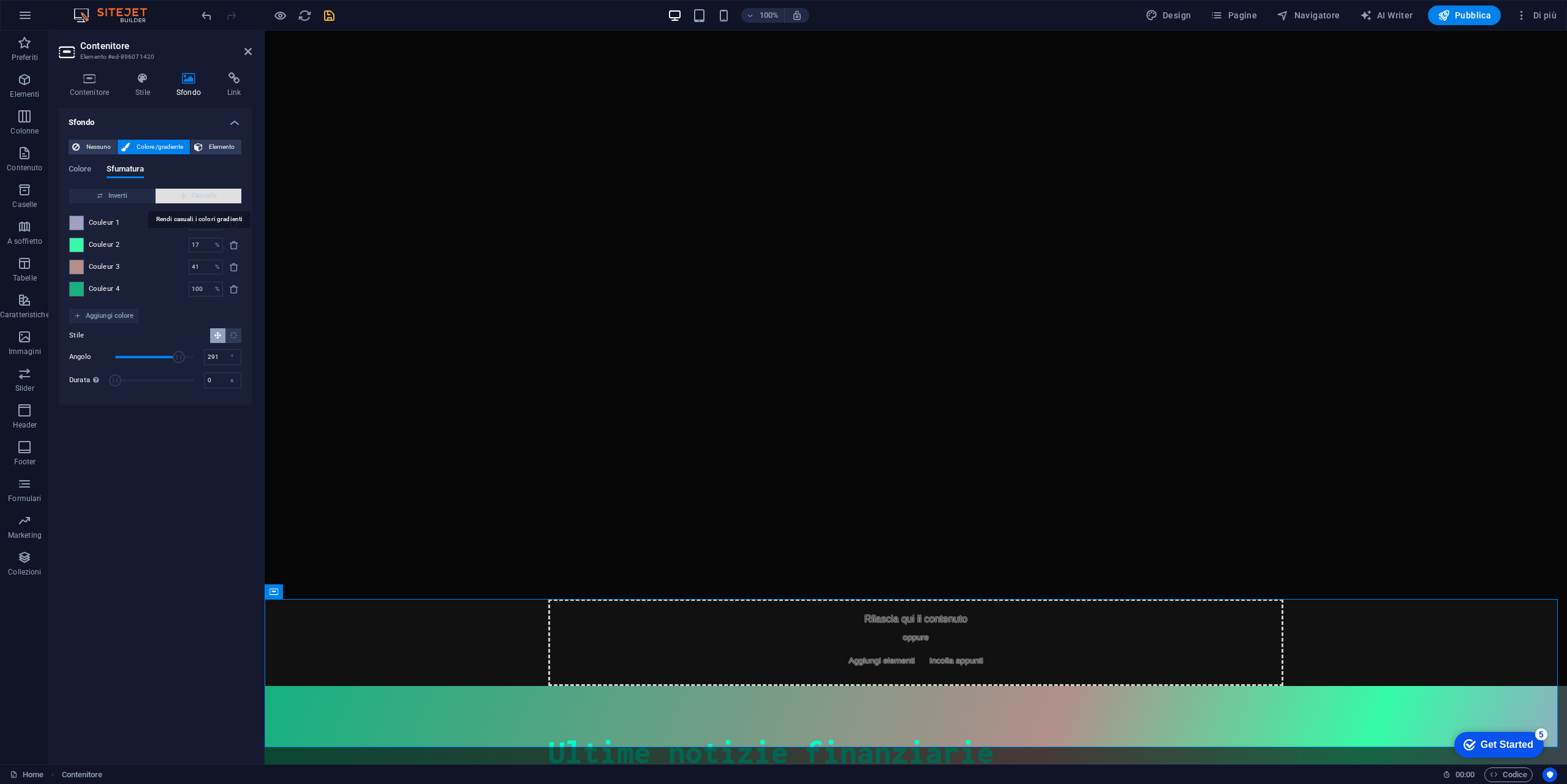
click at [189, 198] on span "Casuale" at bounding box center [198, 196] width 76 height 15
type input "3"
type input "356"
type input "100"
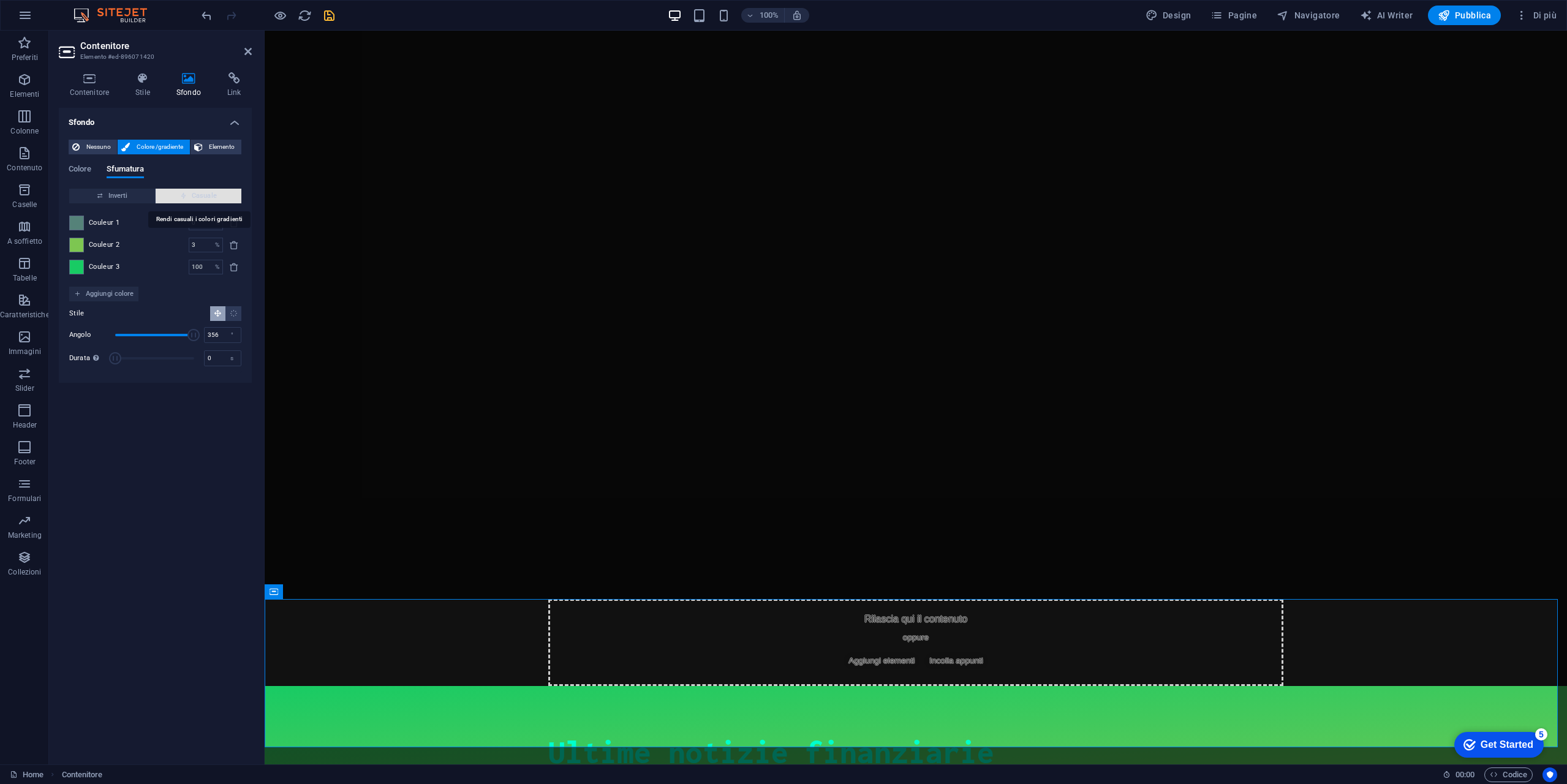
click at [189, 198] on span "Casuale" at bounding box center [198, 196] width 76 height 15
type input "95"
type input "175"
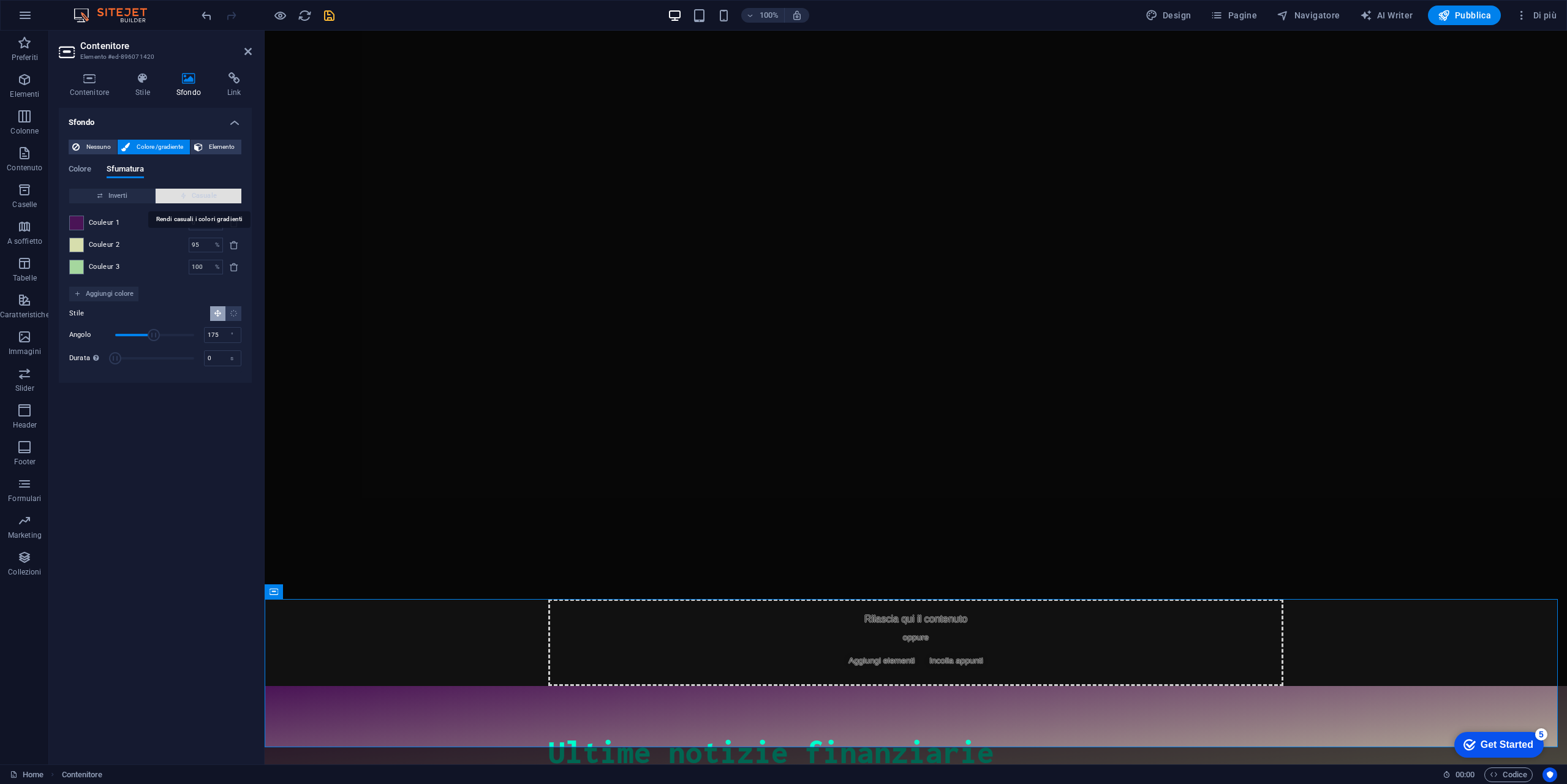
click at [189, 198] on span "Casuale" at bounding box center [198, 196] width 76 height 15
type input "51"
type input "210"
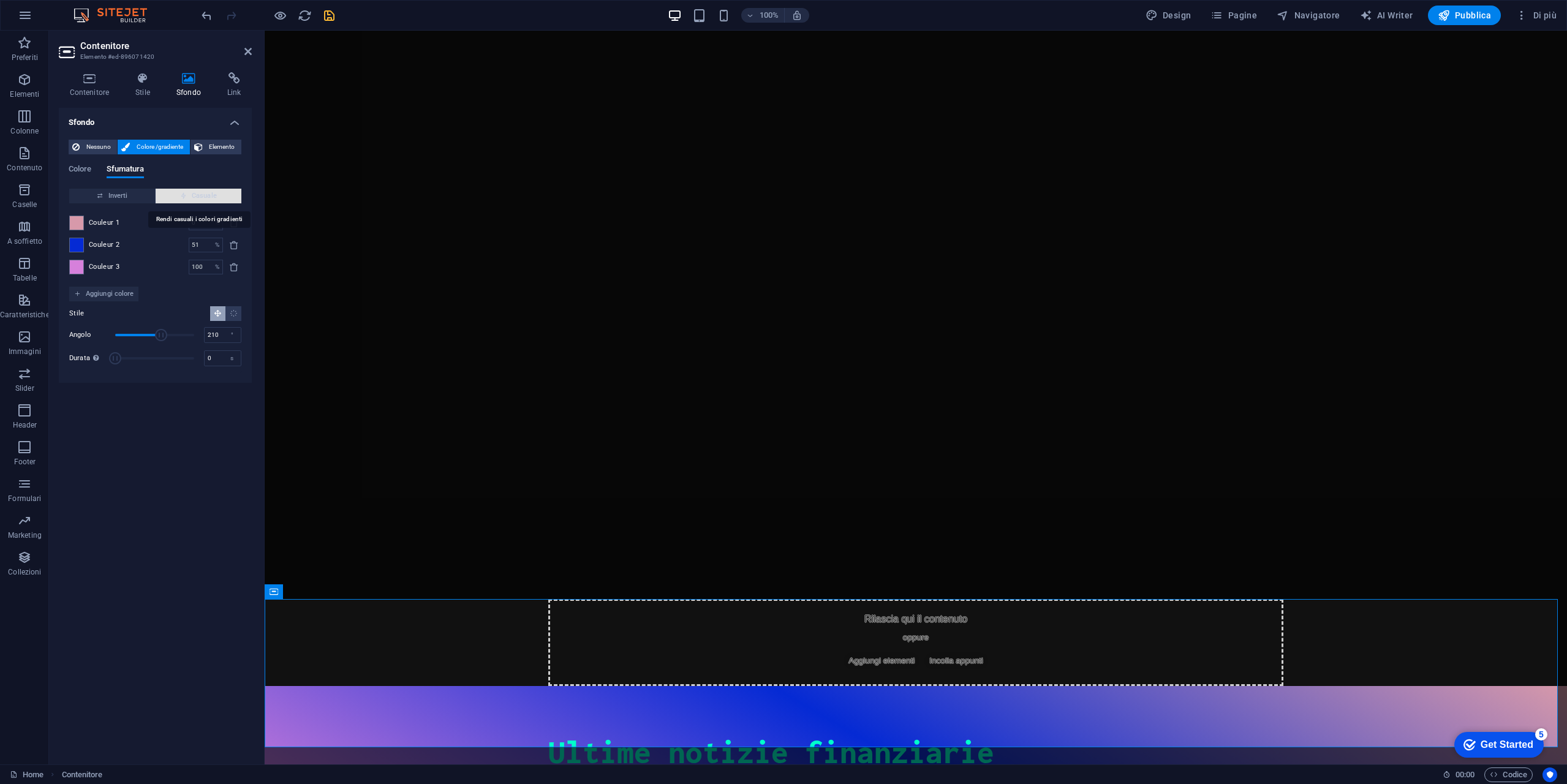
click at [189, 198] on span "Casuale" at bounding box center [198, 196] width 76 height 15
type input "31"
type input "90"
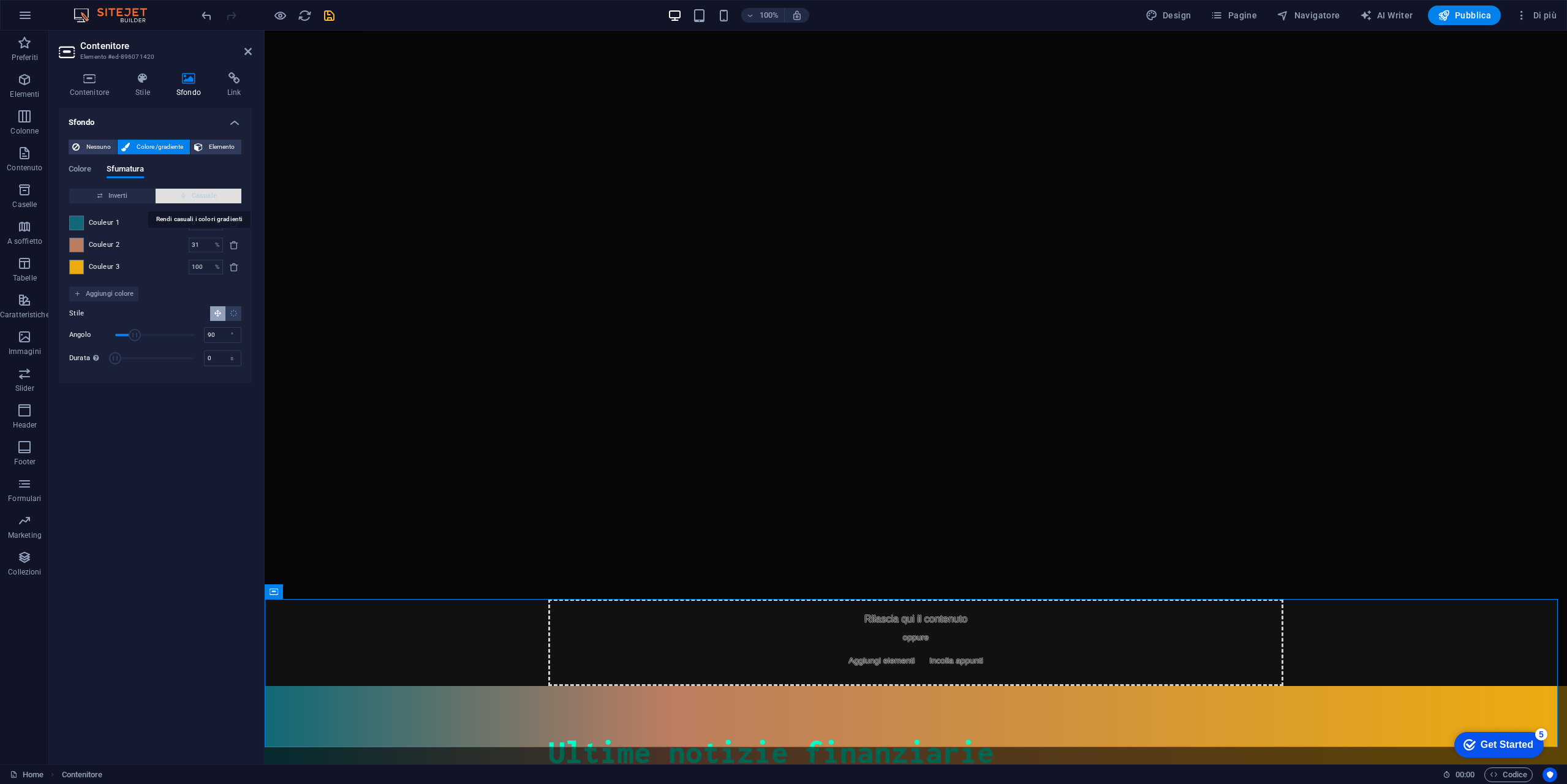
click at [189, 198] on span "Casuale" at bounding box center [198, 196] width 76 height 15
type input "62"
type input "210"
type input "77"
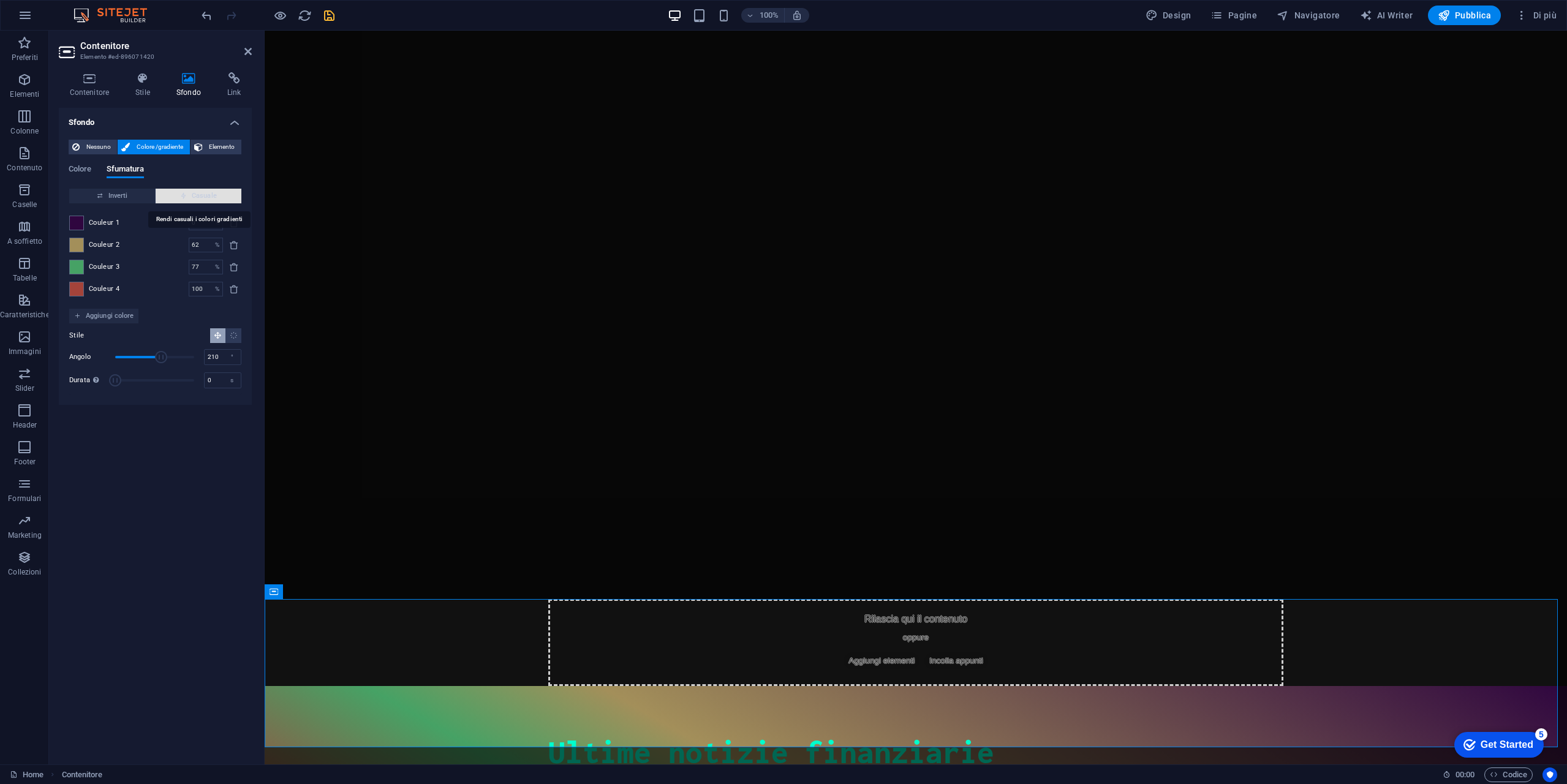
click at [189, 198] on span "Casuale" at bounding box center [198, 196] width 76 height 15
type input "22"
type input "71"
type input "100"
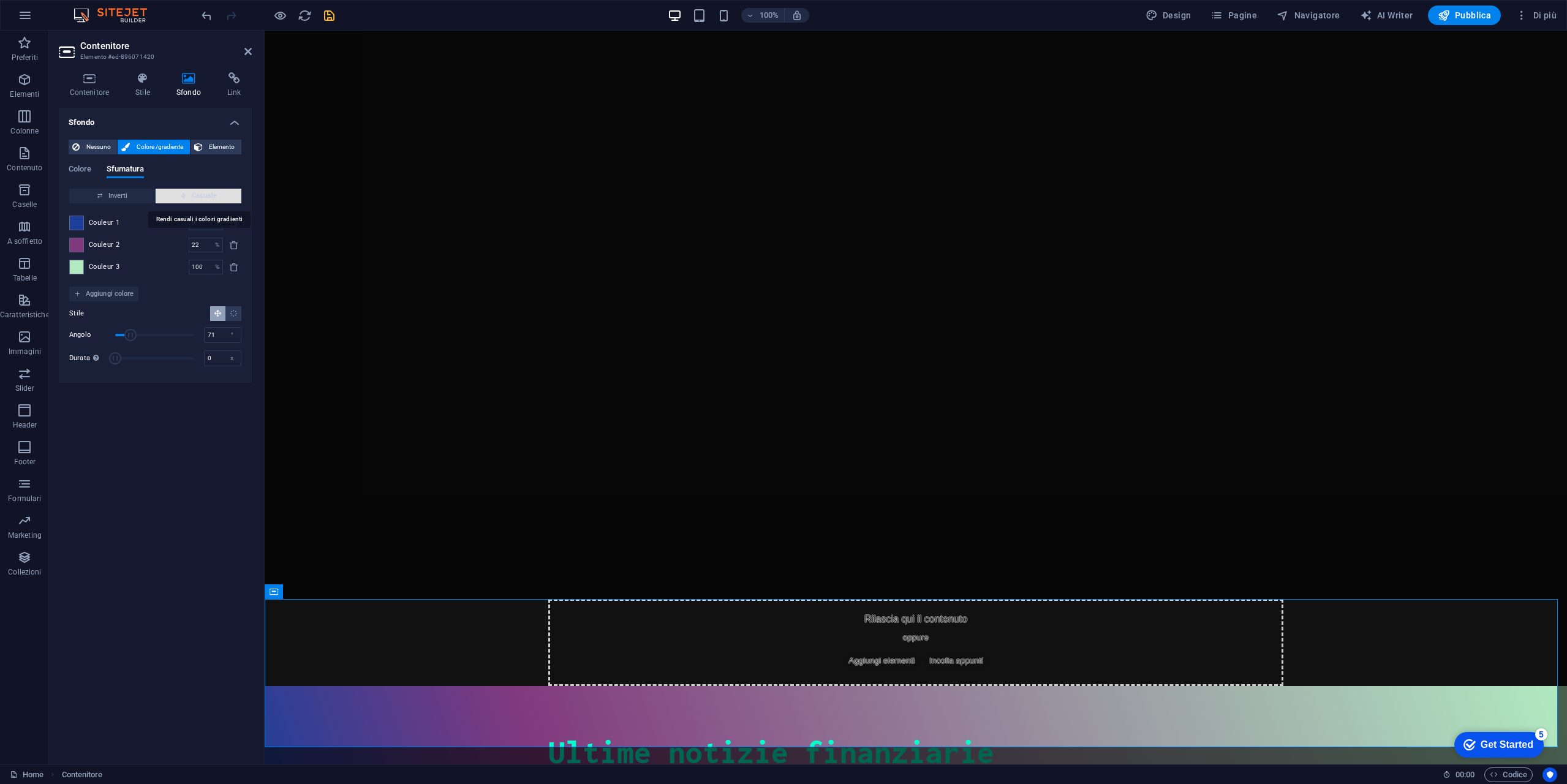
click at [189, 198] on span "Casuale" at bounding box center [198, 196] width 76 height 15
type input "100"
type input "228"
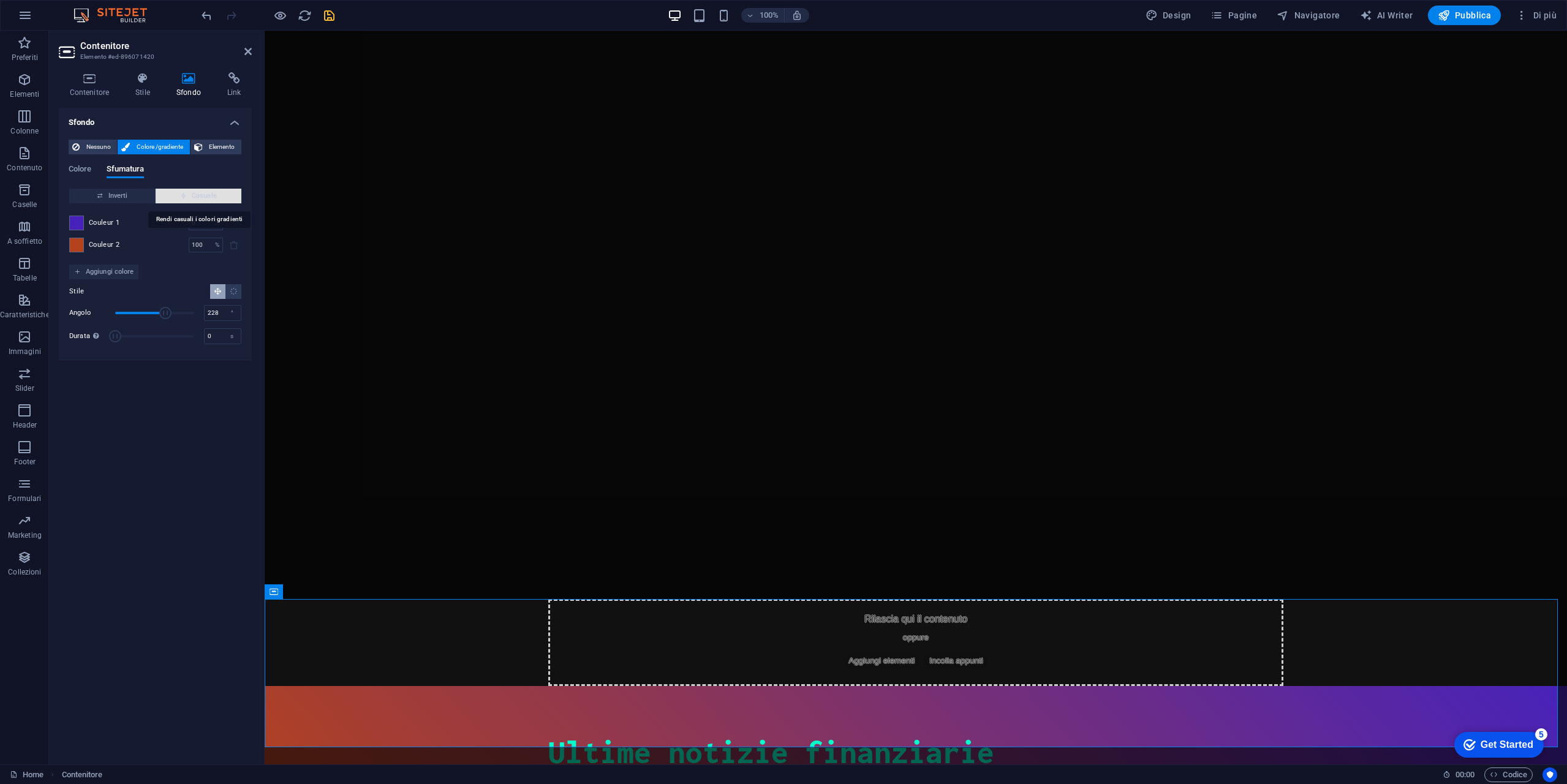
click at [189, 198] on span "Casuale" at bounding box center [198, 196] width 76 height 15
type input "67"
type input "41"
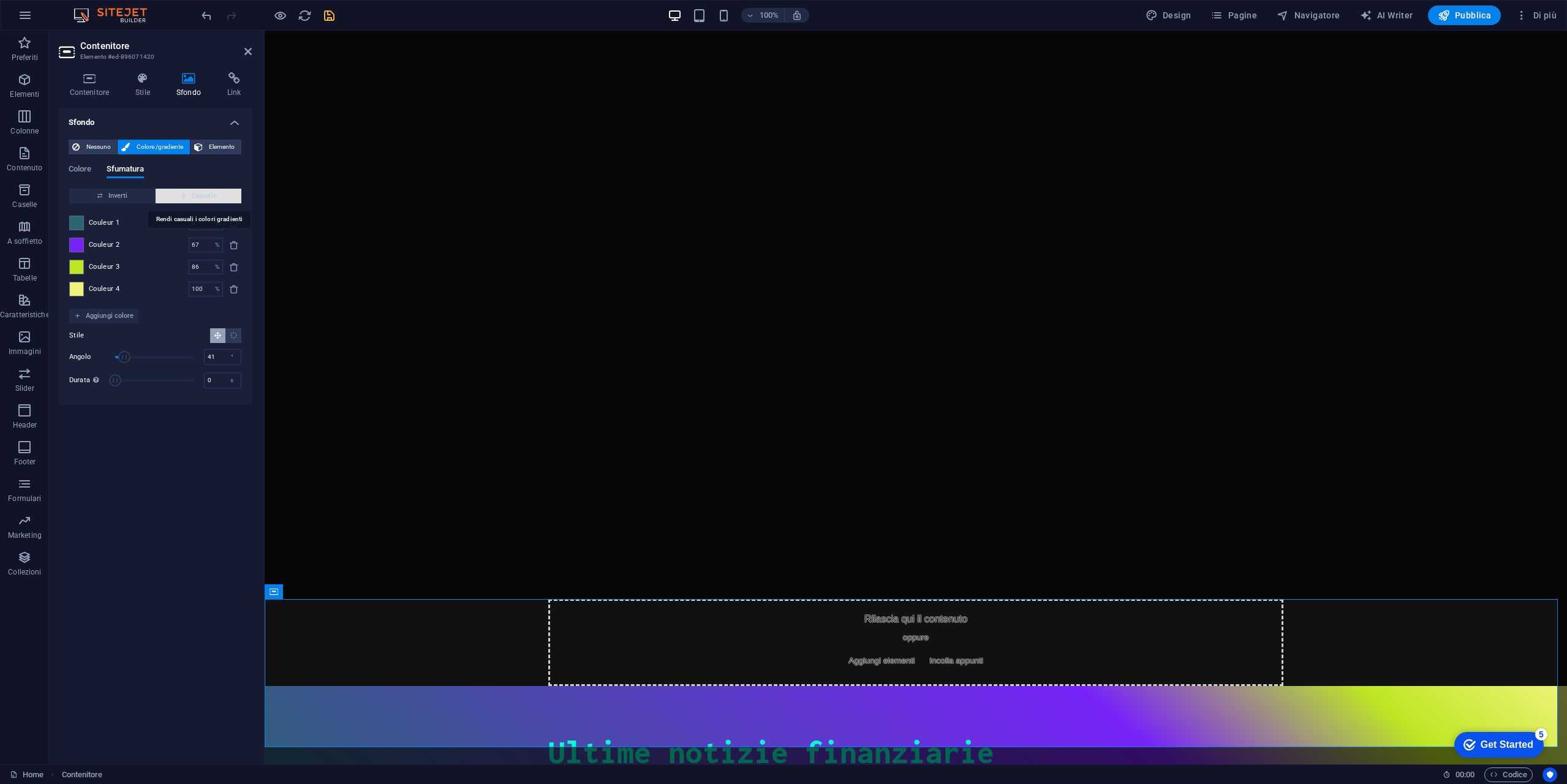
click at [189, 198] on span "Casuale" at bounding box center [198, 196] width 76 height 15
type input "100"
type input "251"
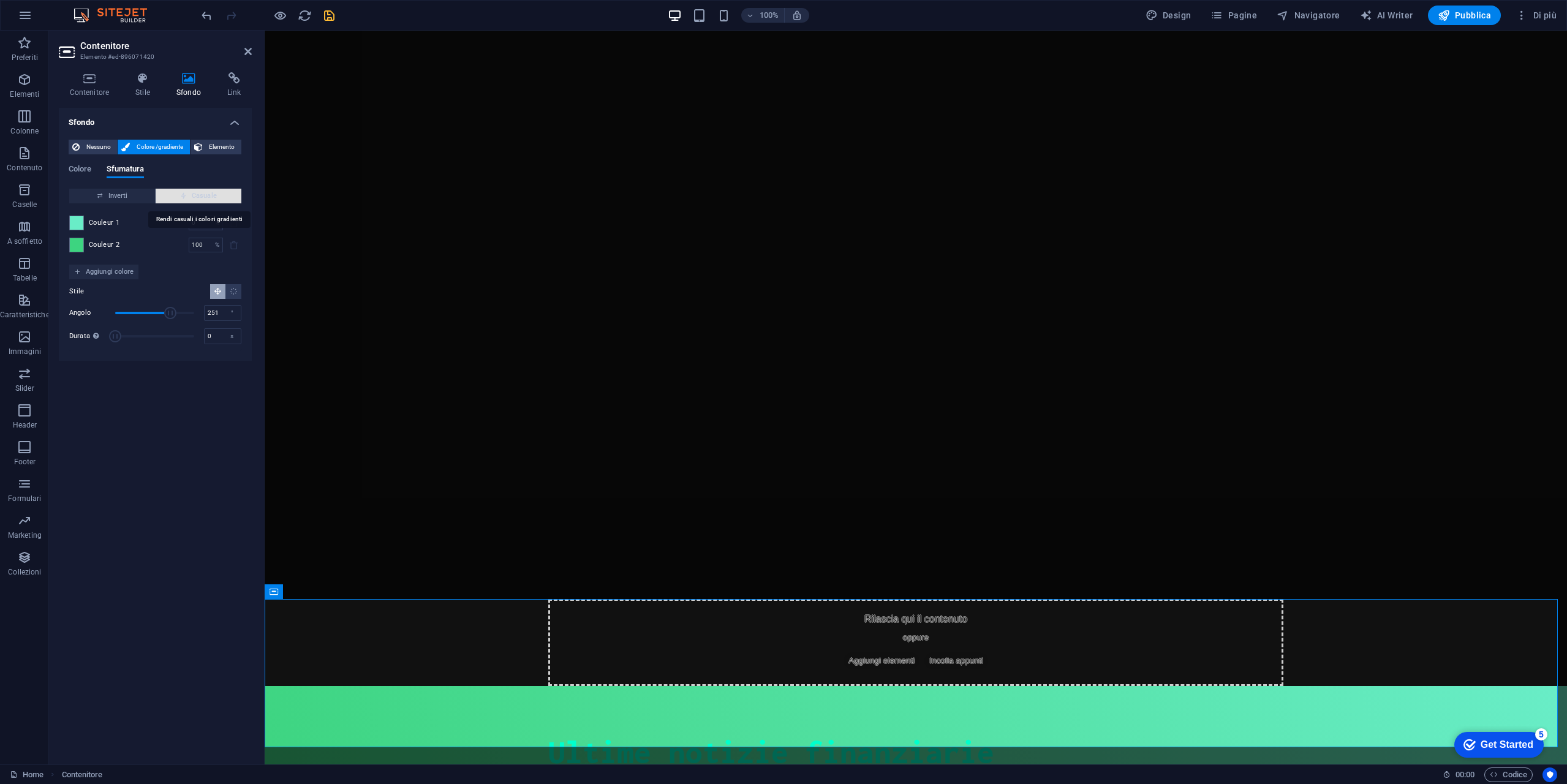
click at [189, 198] on span "Casuale" at bounding box center [198, 196] width 76 height 15
type input "8"
type input "38"
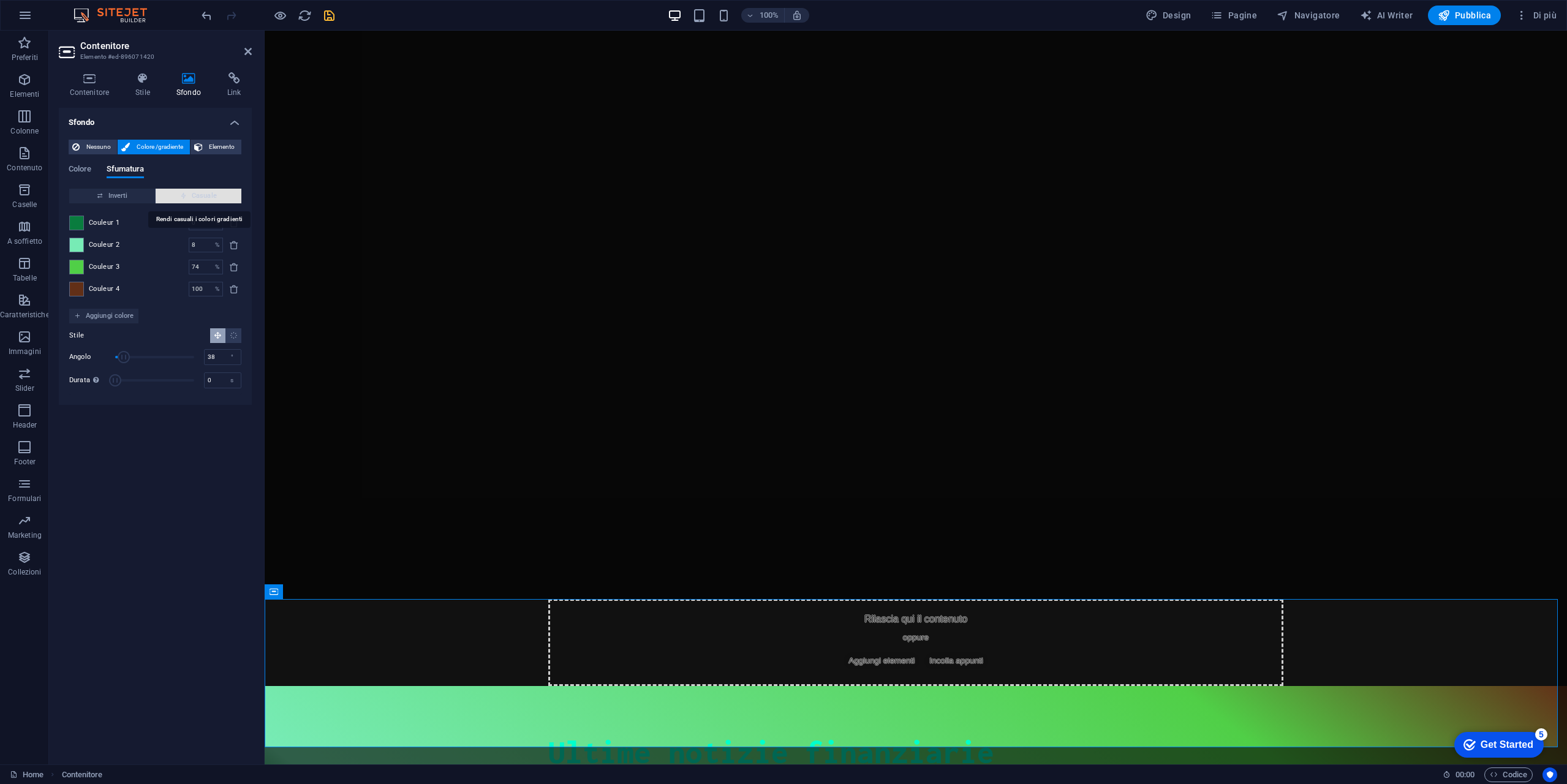
click at [189, 198] on span "Casuale" at bounding box center [198, 196] width 76 height 15
type input "49"
type input "313"
type input "100"
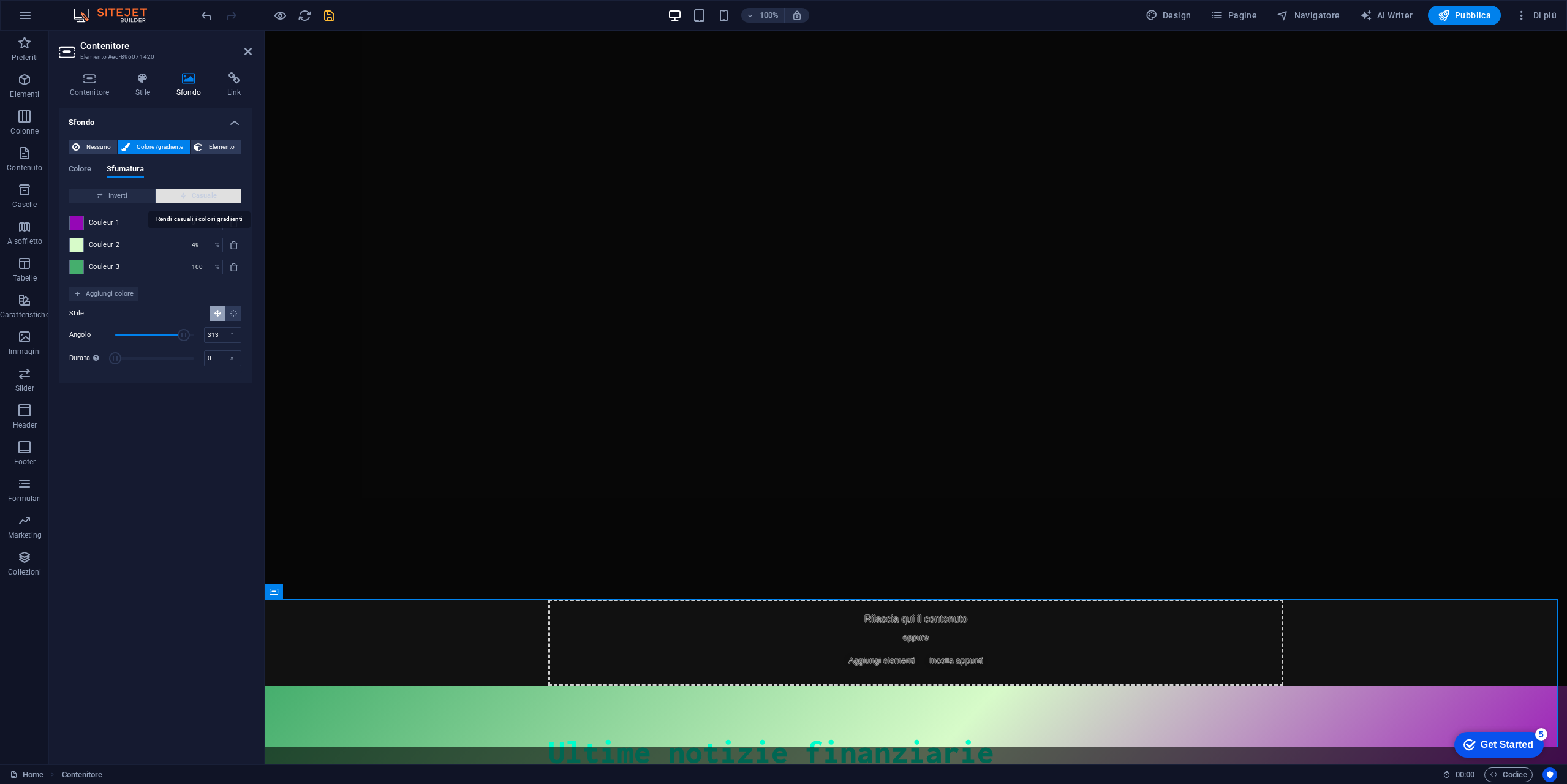
click at [189, 198] on span "Casuale" at bounding box center [198, 196] width 76 height 15
type input "100"
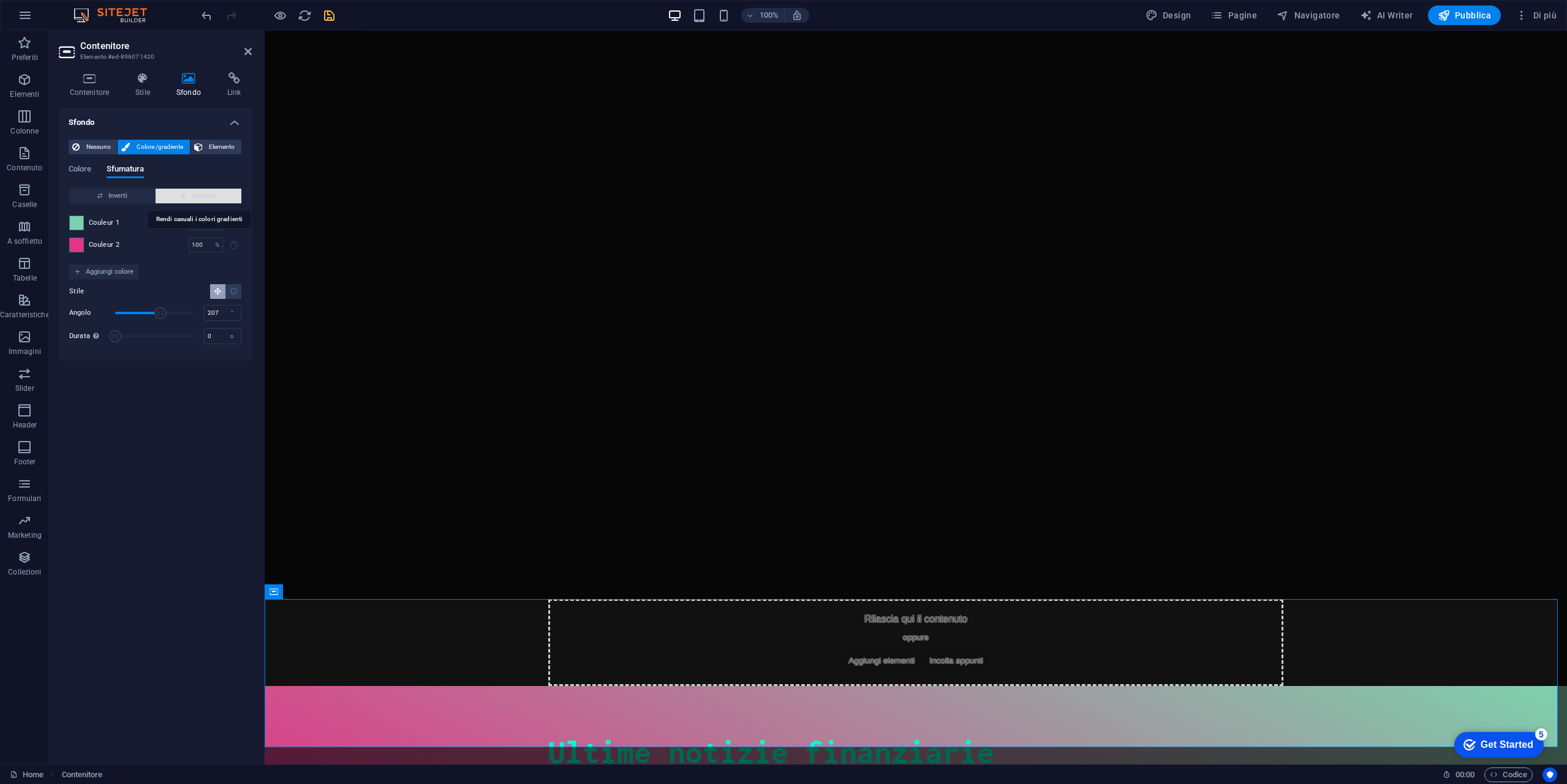
click at [189, 198] on span "Casuale" at bounding box center [198, 196] width 76 height 15
type input "75"
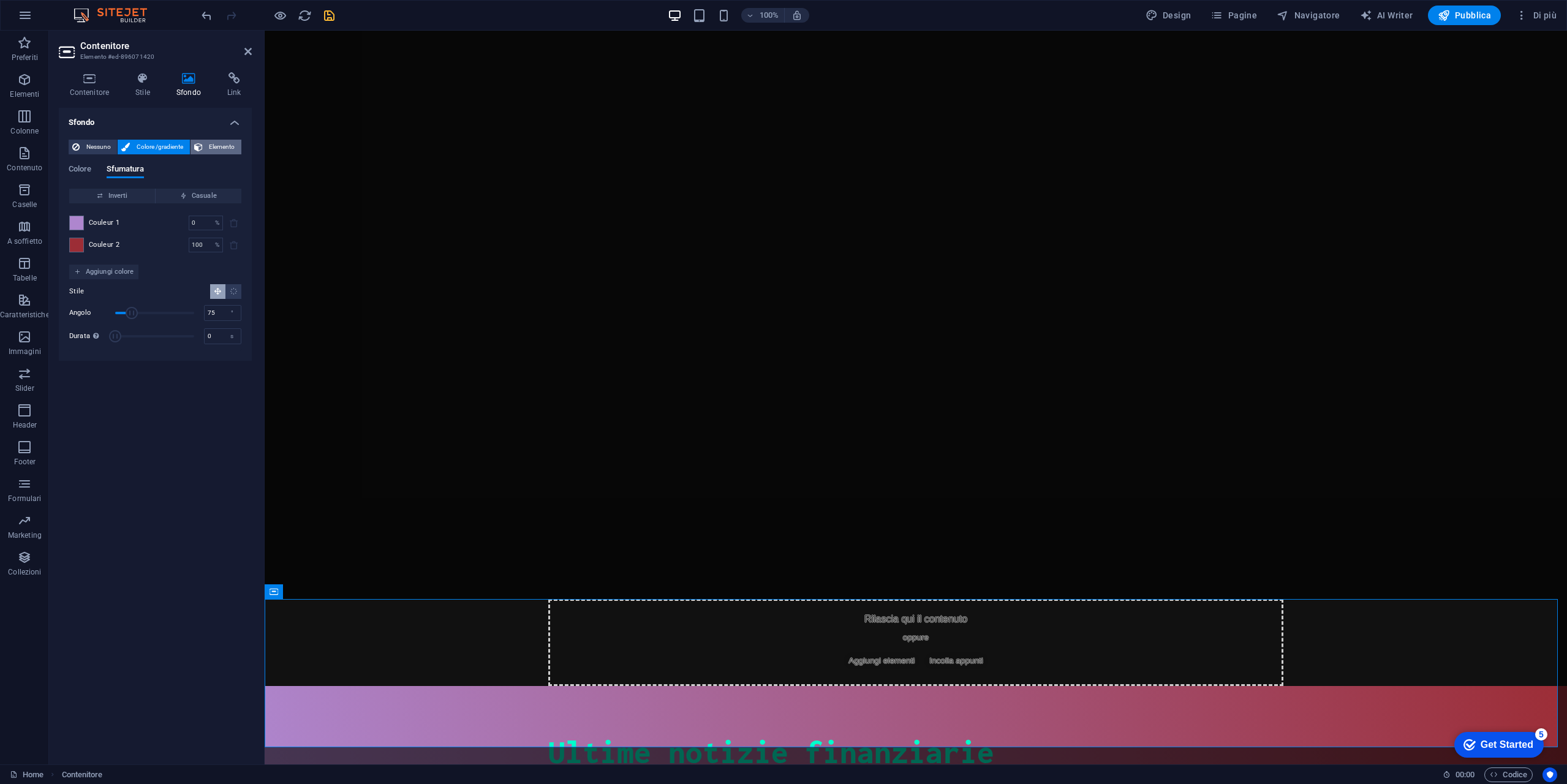
click at [232, 152] on span "Elemento" at bounding box center [222, 147] width 31 height 15
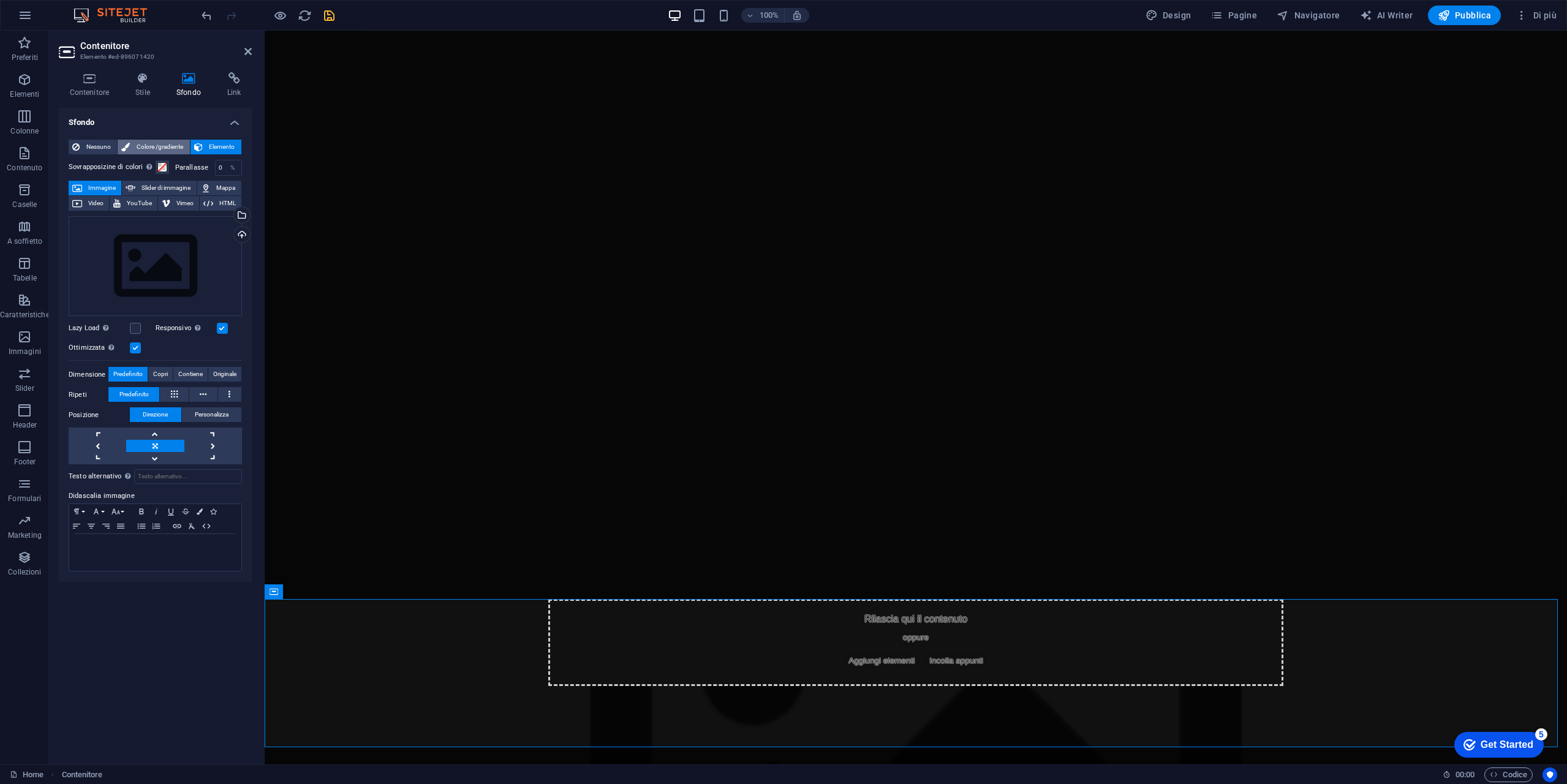
click at [155, 146] on span "Colore /gradiente" at bounding box center [160, 147] width 52 height 15
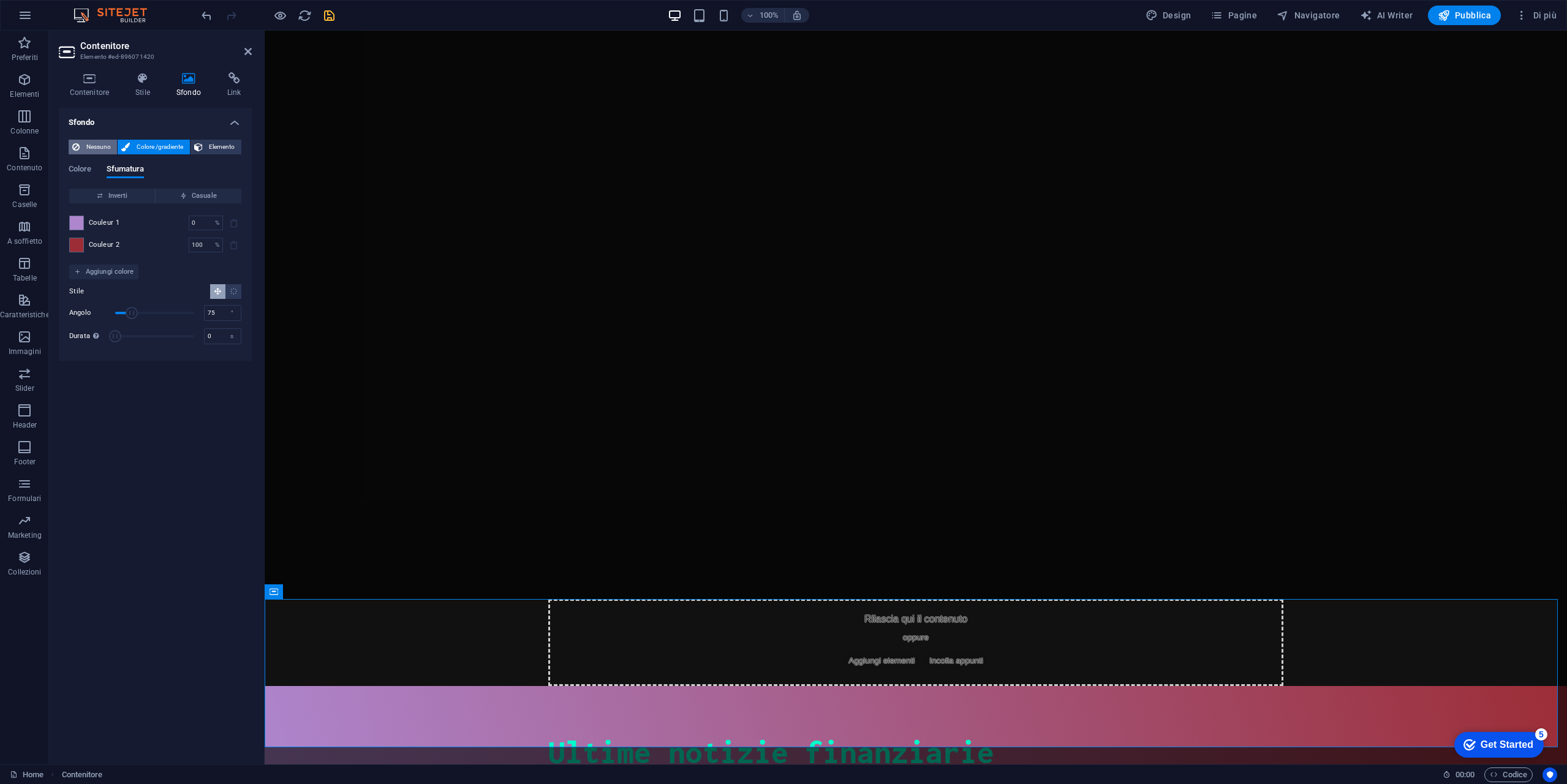
click at [92, 140] on span "Nessuno" at bounding box center [98, 147] width 30 height 15
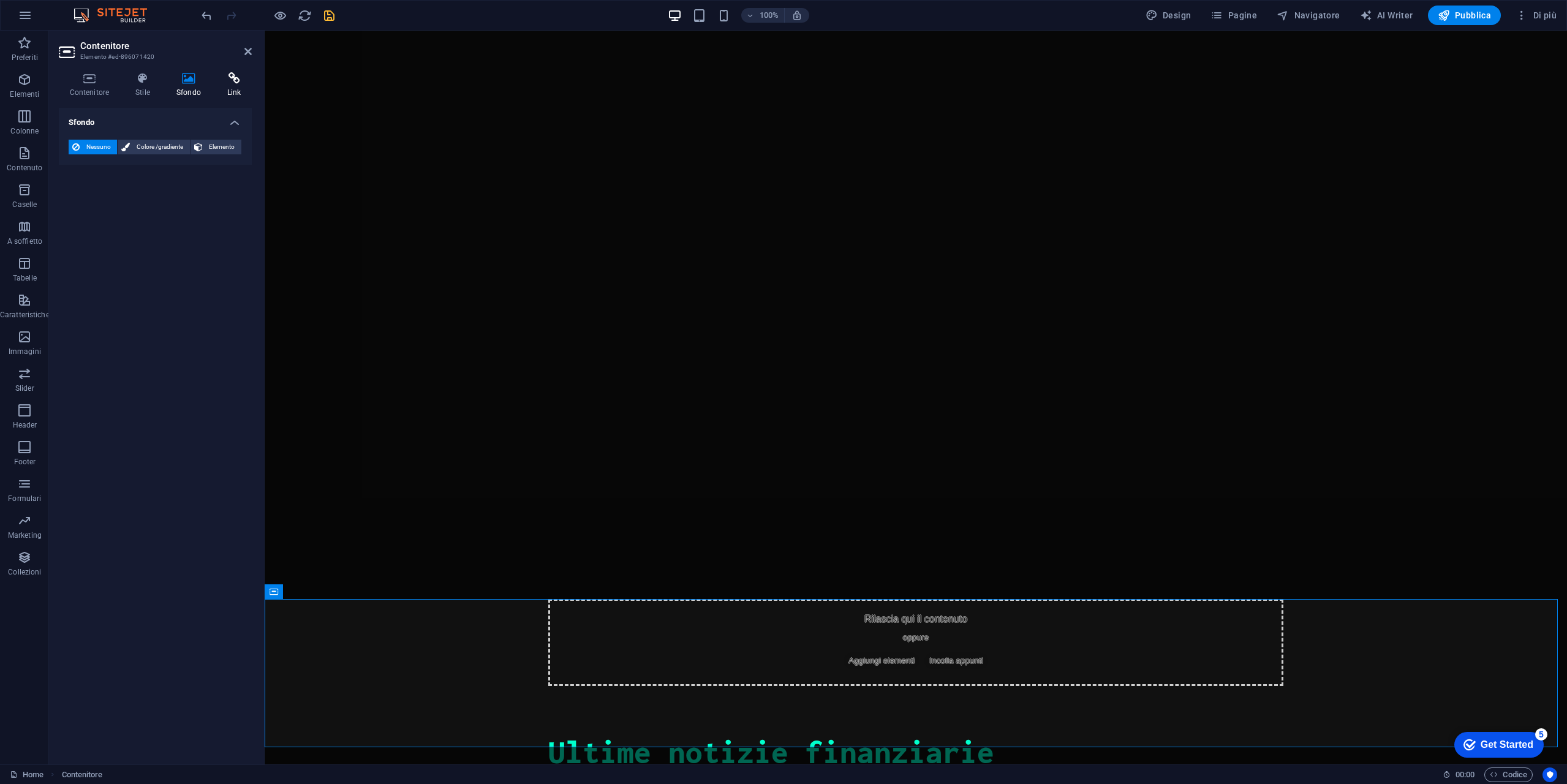
click at [231, 86] on h4 "Link" at bounding box center [234, 86] width 36 height 26
click at [134, 87] on h4 "Stile" at bounding box center [145, 86] width 41 height 26
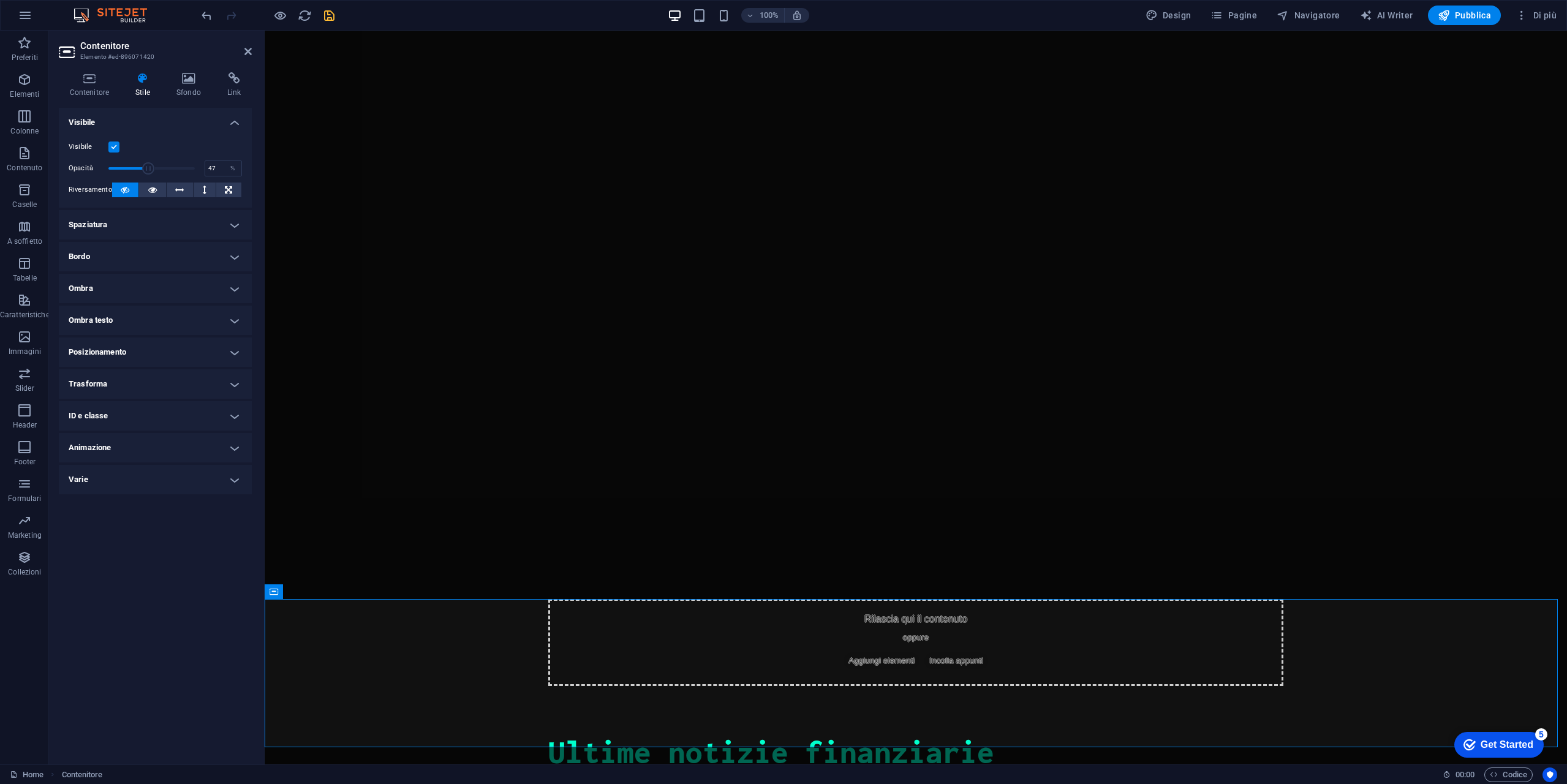
drag, startPoint x: 200, startPoint y: 166, endPoint x: 148, endPoint y: 172, distance: 52.3
click at [148, 172] on span at bounding box center [148, 168] width 12 height 12
type input "53"
click at [154, 167] on span at bounding box center [148, 168] width 12 height 12
click at [116, 147] on label at bounding box center [114, 148] width 11 height 11
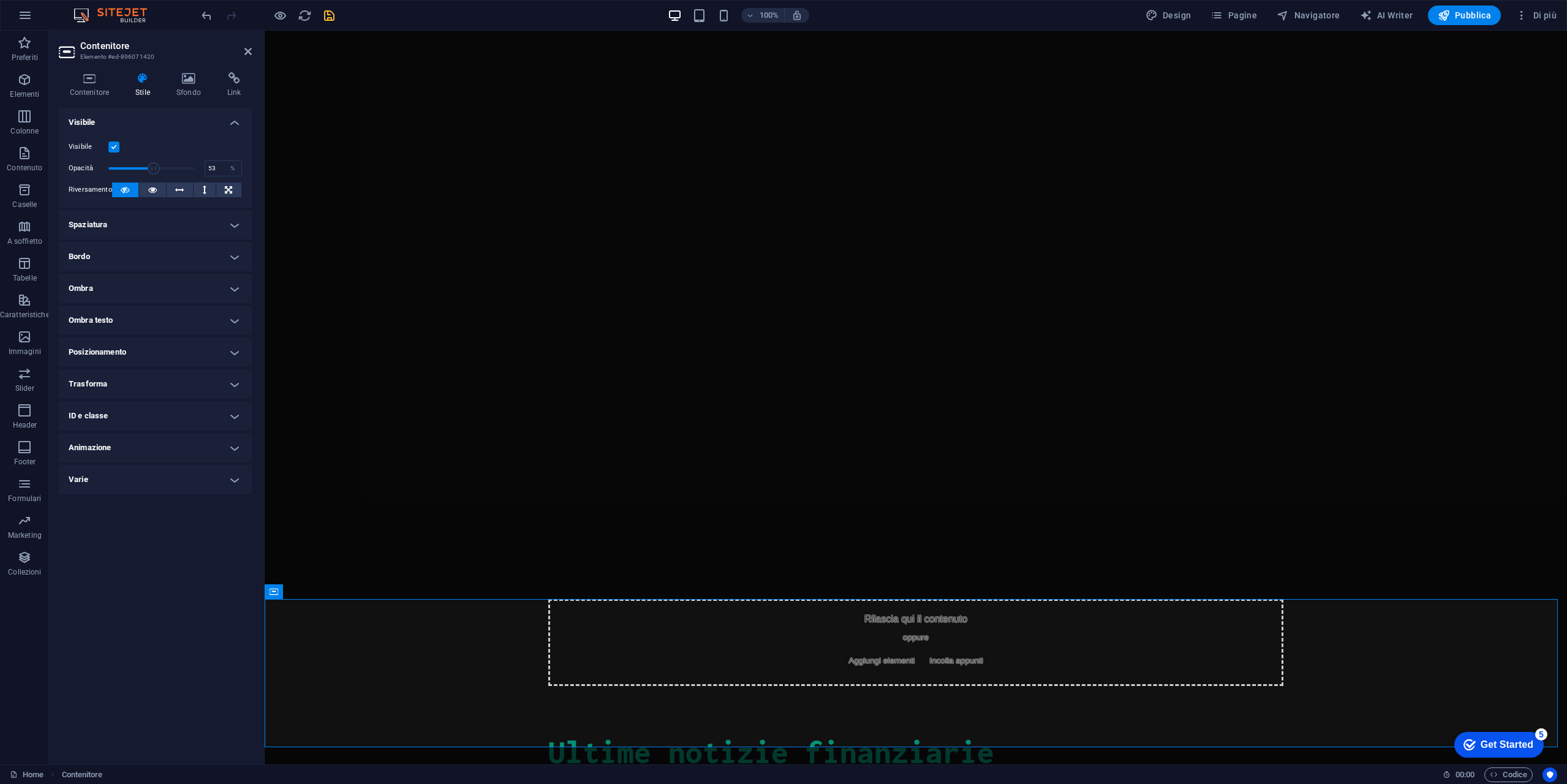
click at [0, 0] on input "Visibile" at bounding box center [0, 0] width 0 height 0
click at [117, 147] on label at bounding box center [114, 148] width 11 height 11
click at [0, 0] on input "Visibile" at bounding box center [0, 0] width 0 height 0
click at [118, 147] on label at bounding box center [114, 148] width 11 height 11
click at [0, 0] on input "Visibile" at bounding box center [0, 0] width 0 height 0
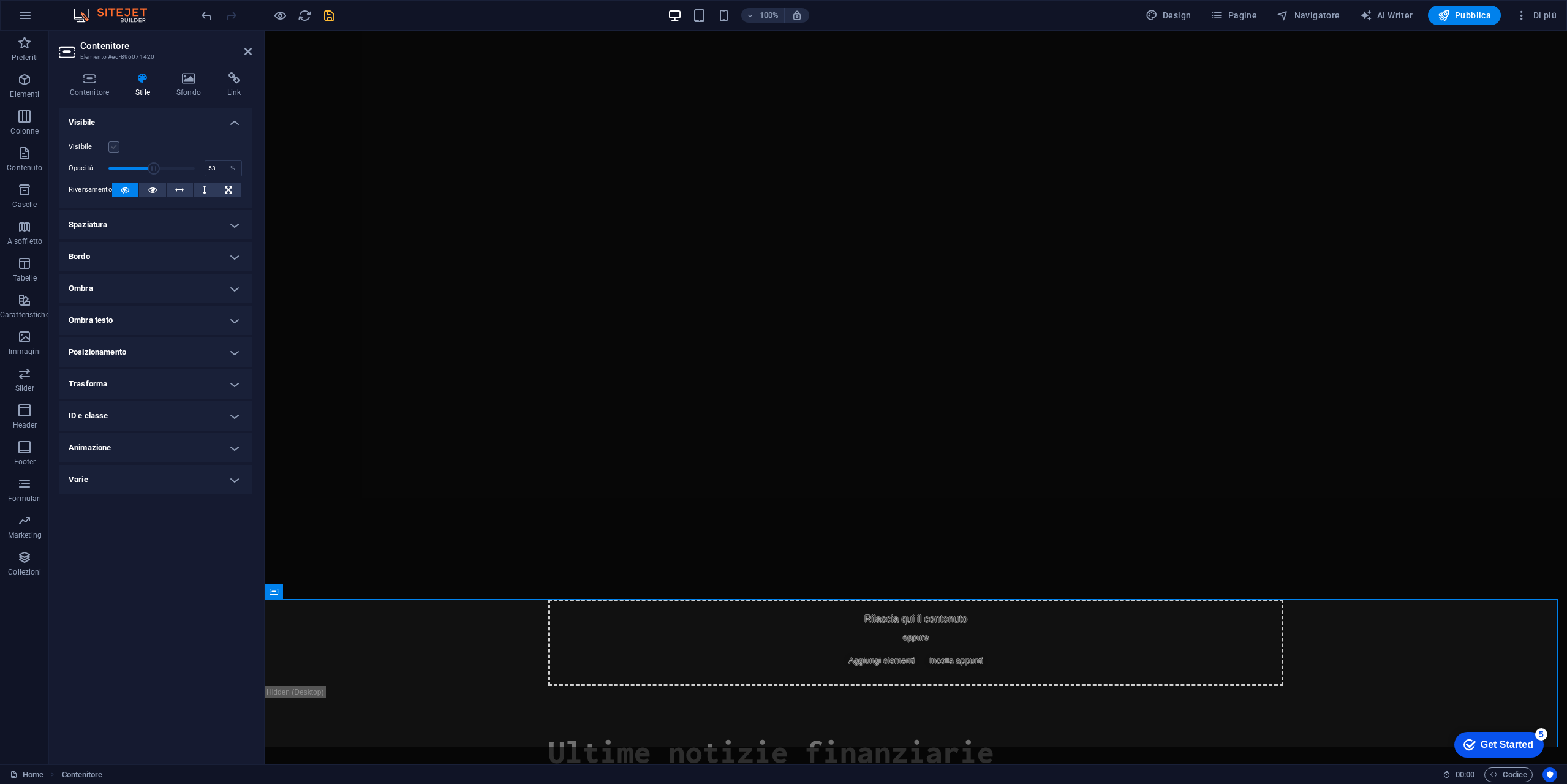
click at [118, 147] on label at bounding box center [114, 148] width 11 height 11
click at [0, 0] on input "Visibile" at bounding box center [0, 0] width 0 height 0
click at [231, 351] on h4 "Posizionamento" at bounding box center [155, 352] width 193 height 29
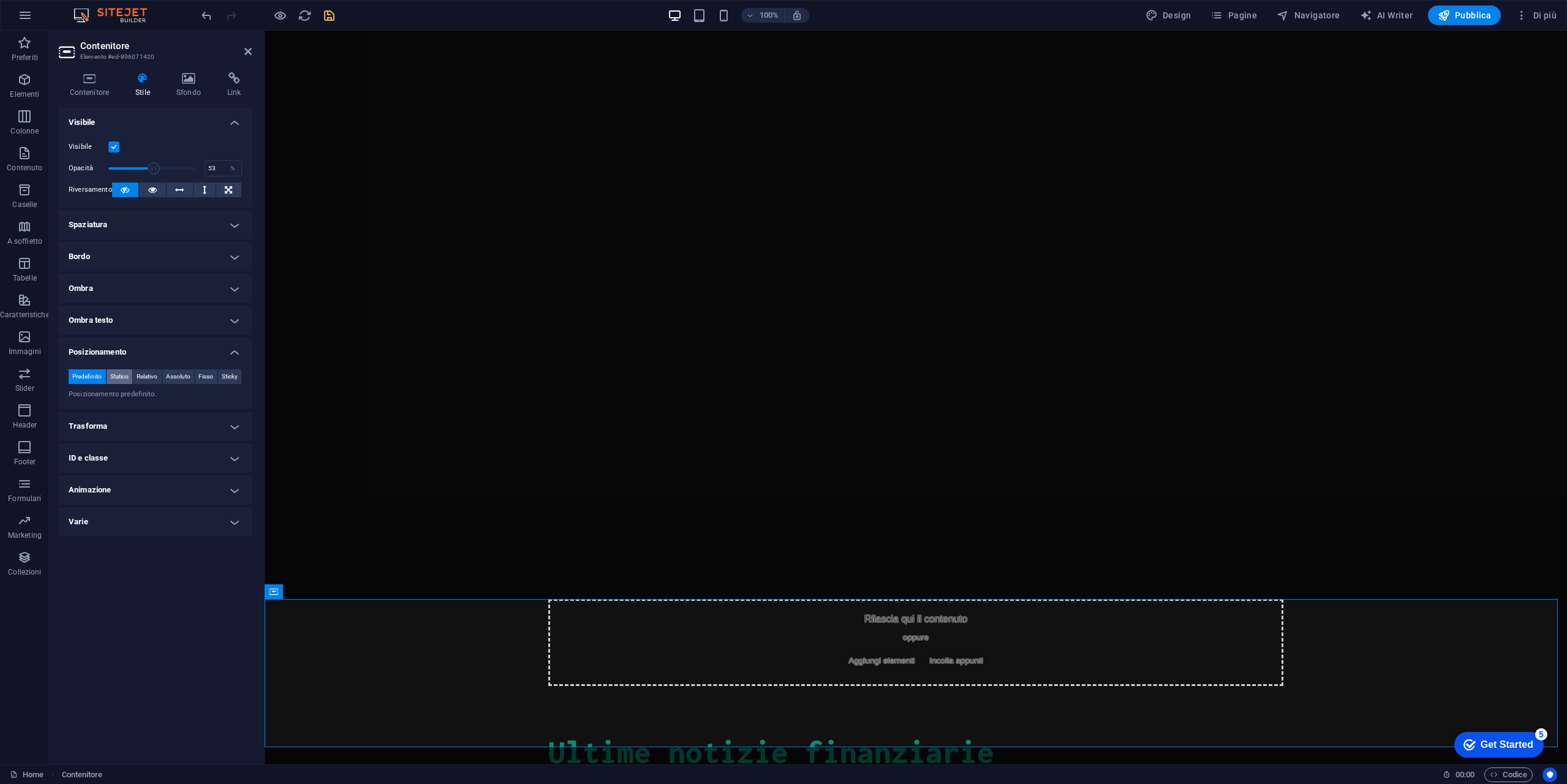
click at [125, 379] on span "Statico" at bounding box center [119, 377] width 19 height 15
click at [147, 373] on span "Relativo" at bounding box center [148, 377] width 21 height 15
click at [176, 373] on span "Assoluto" at bounding box center [179, 377] width 24 height 15
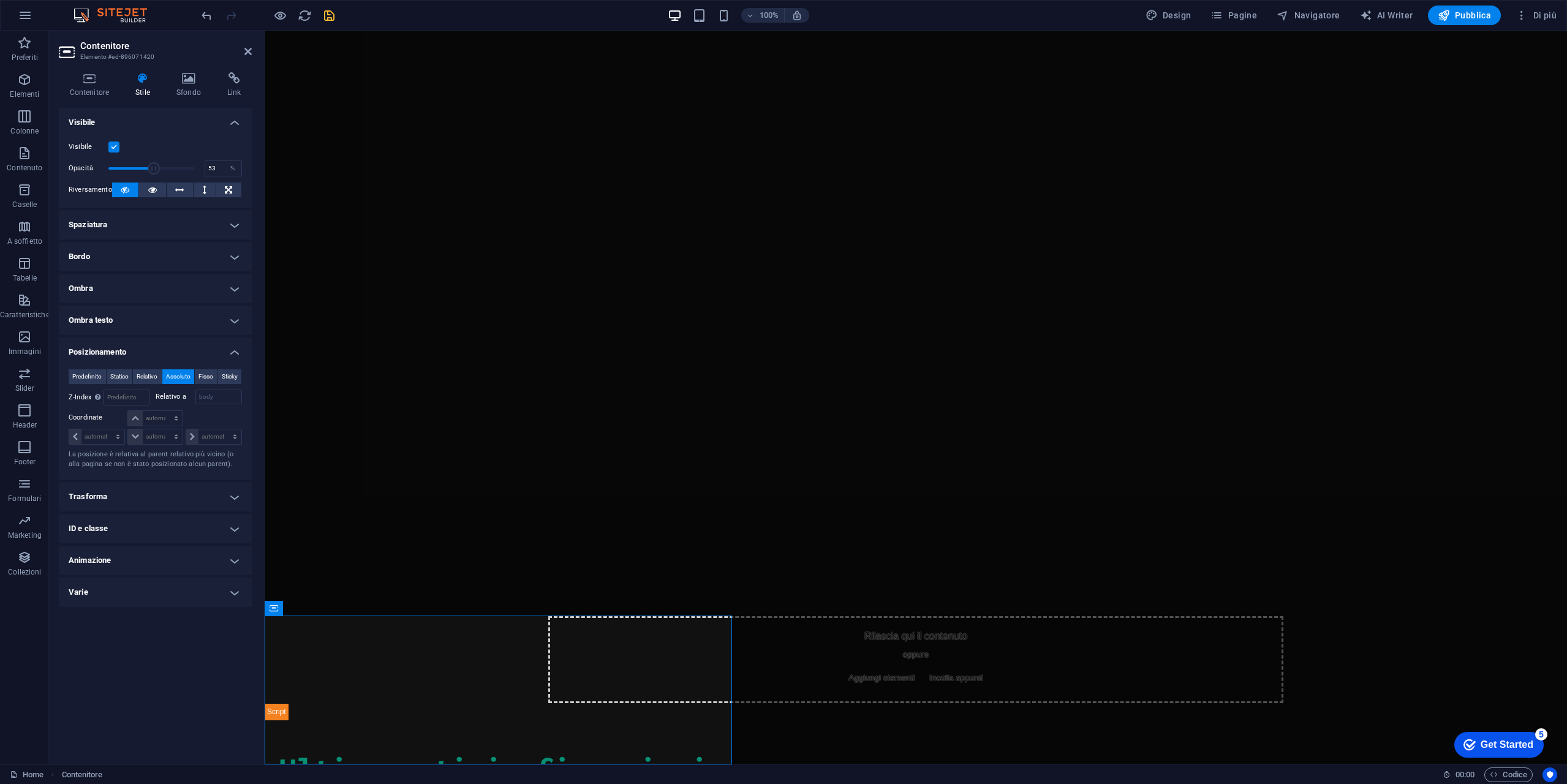
click at [171, 376] on span "Assoluto" at bounding box center [179, 377] width 24 height 15
click at [206, 374] on span "Fisso" at bounding box center [205, 377] width 15 height 15
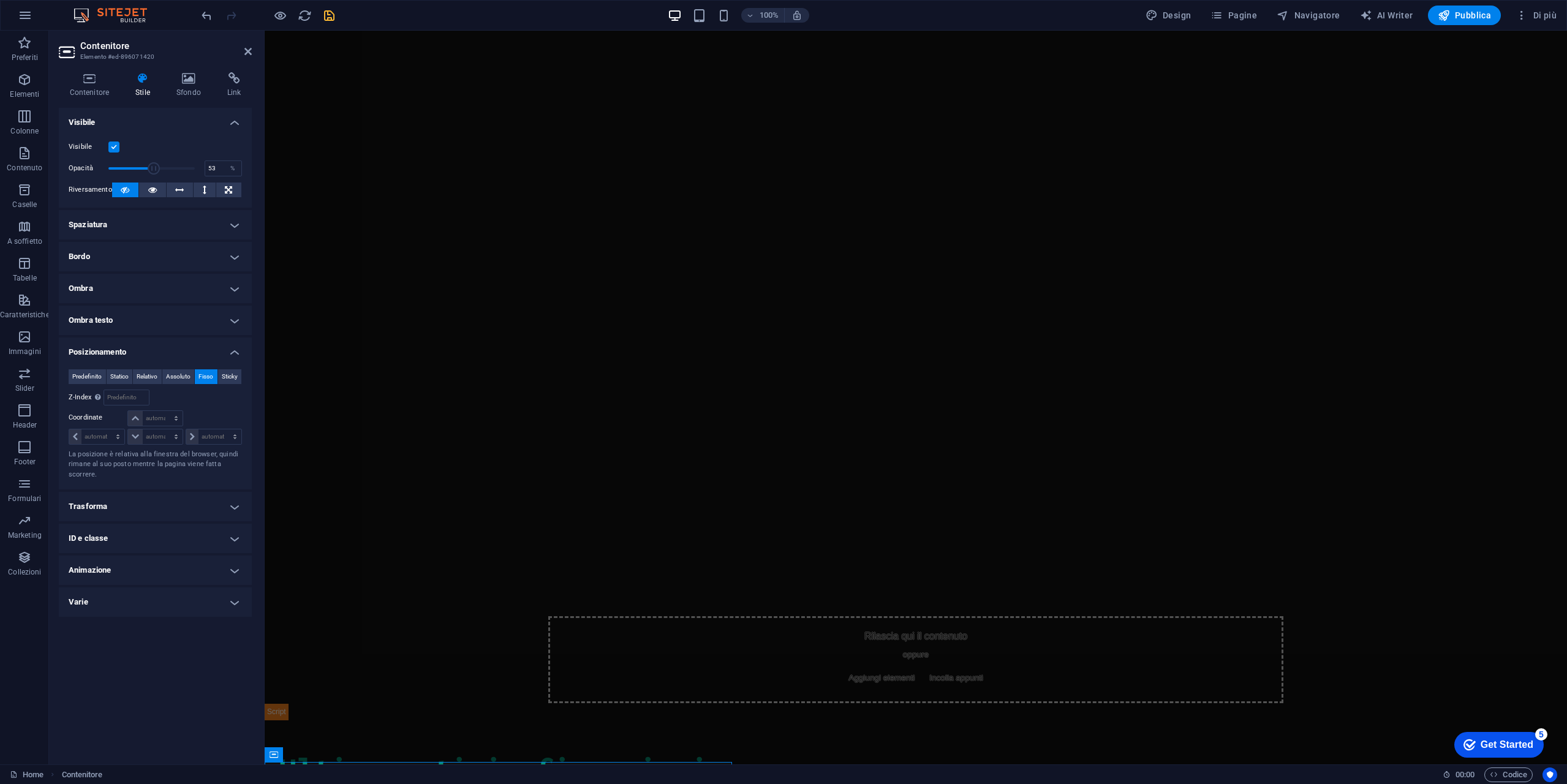
scroll to position [14, 0]
click at [228, 377] on span "Sticky" at bounding box center [230, 377] width 16 height 15
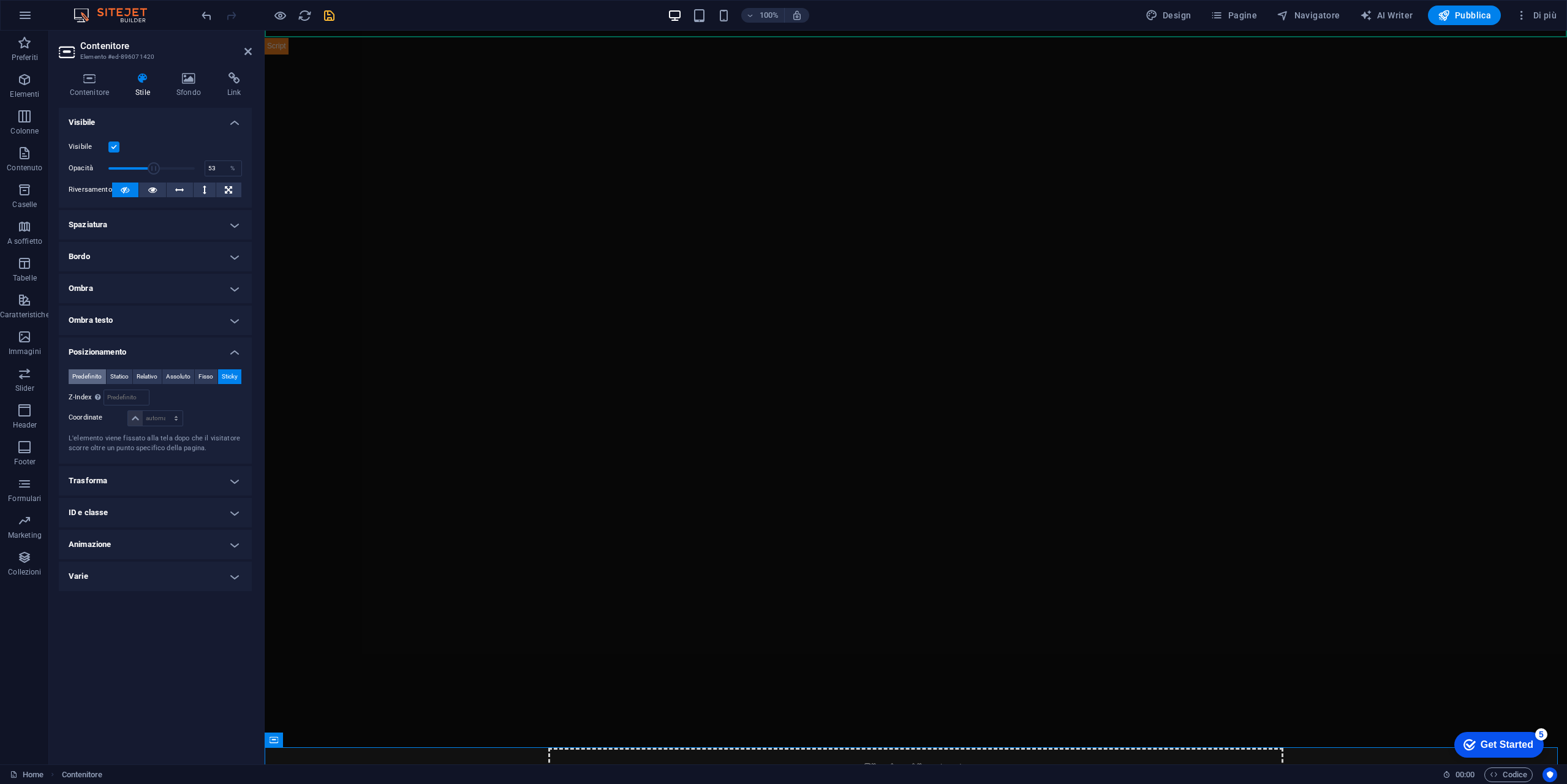
click at [90, 381] on span "Predefinito" at bounding box center [87, 377] width 29 height 15
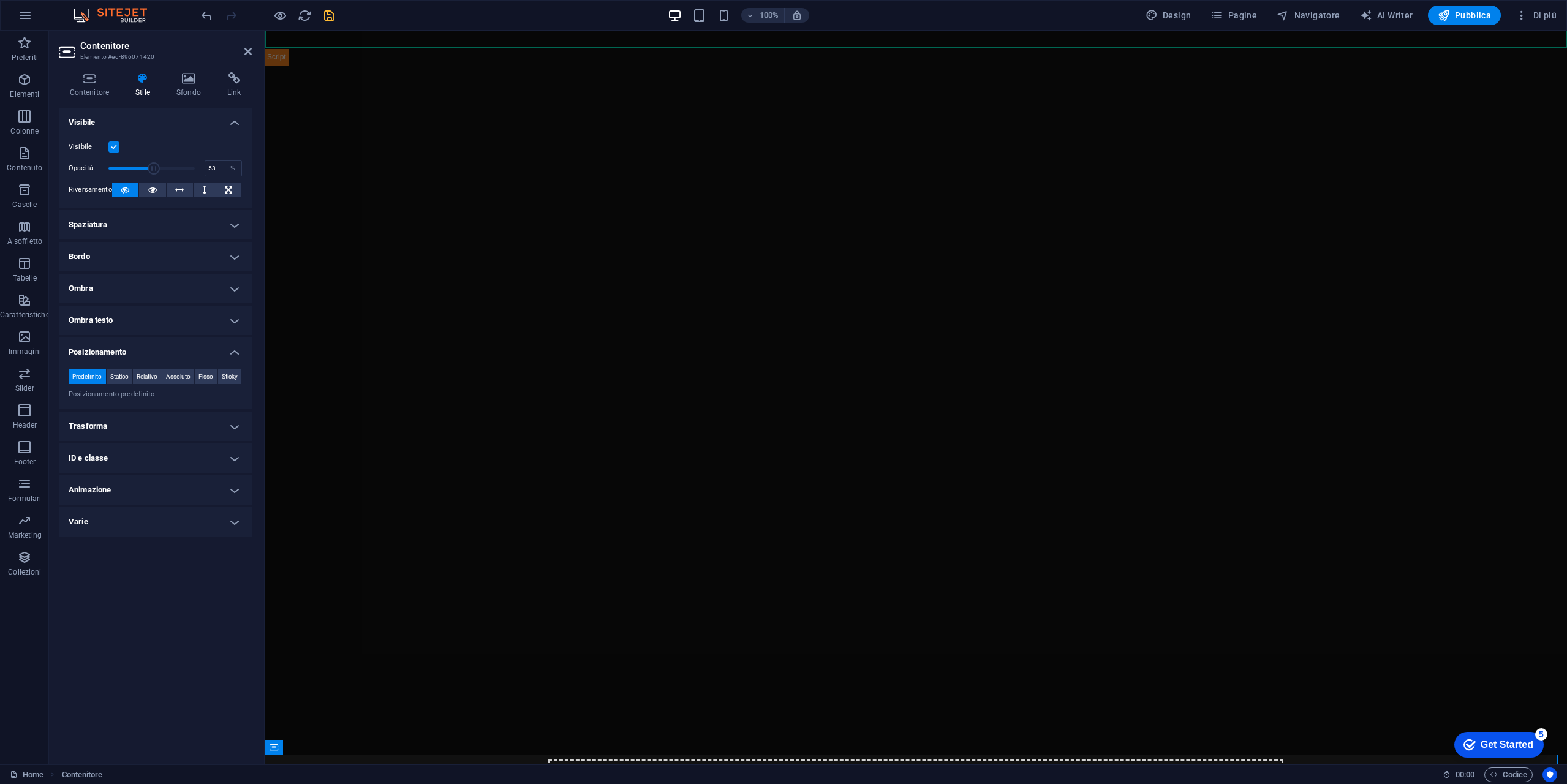
scroll to position [0, 0]
click at [333, 14] on icon "save" at bounding box center [329, 15] width 14 height 14
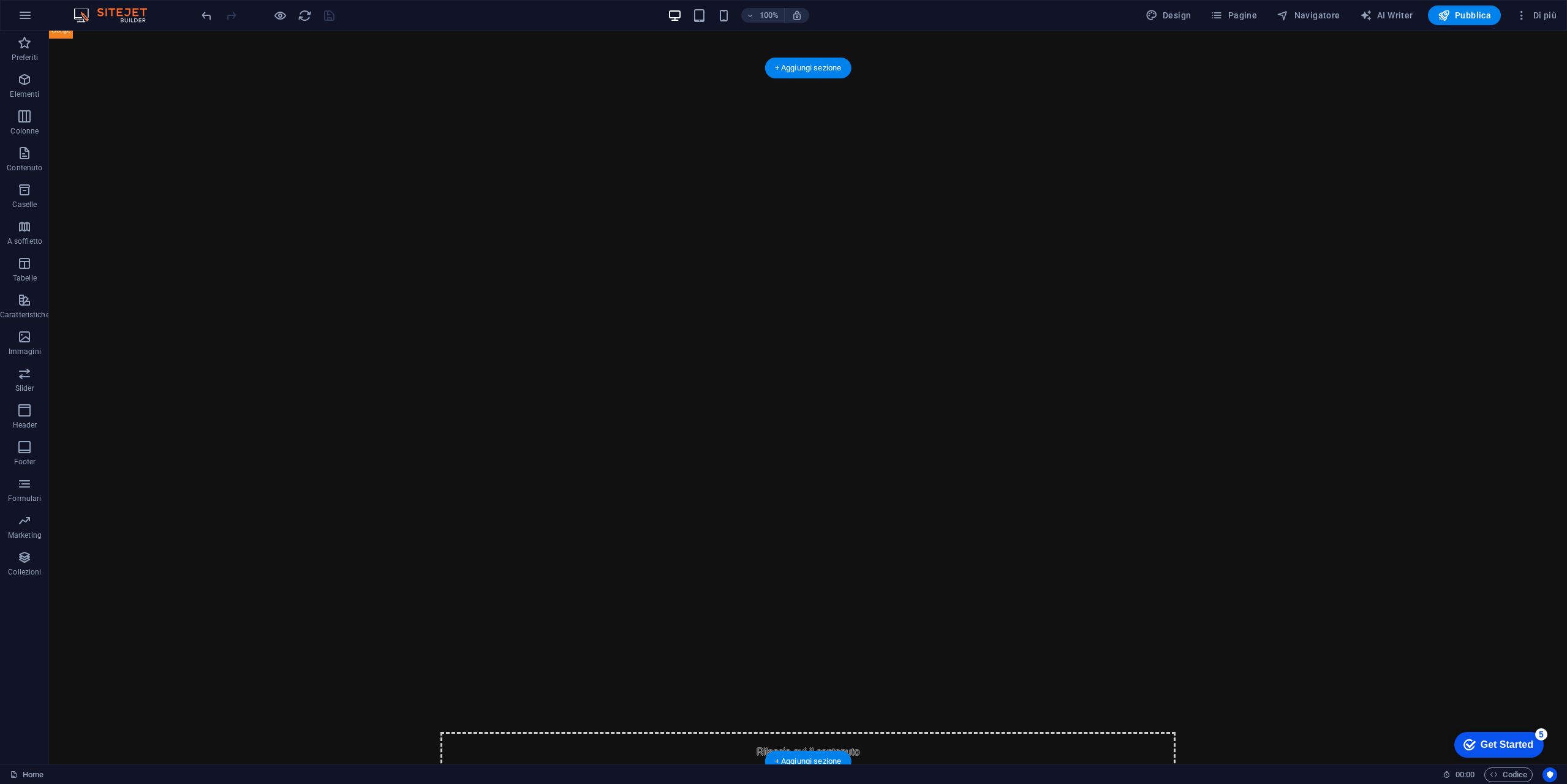
scroll to position [163, 0]
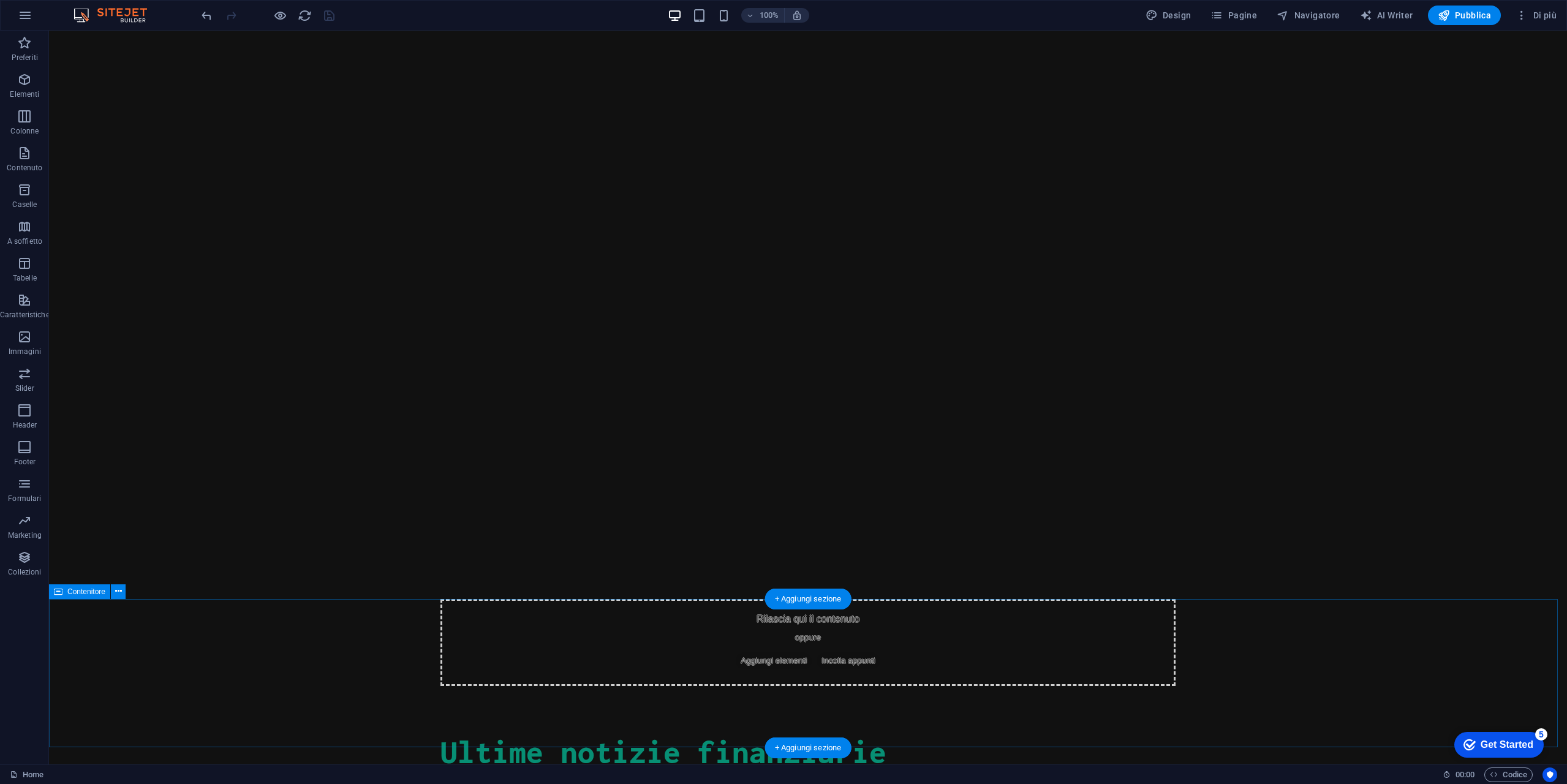
click at [681, 686] on div "Financial News RSS Ultime notizie finanziarie" at bounding box center [808, 760] width 1518 height 149
drag, startPoint x: 860, startPoint y: 632, endPoint x: 813, endPoint y: 531, distance: 111.4
click at [119, 597] on icon at bounding box center [118, 592] width 7 height 13
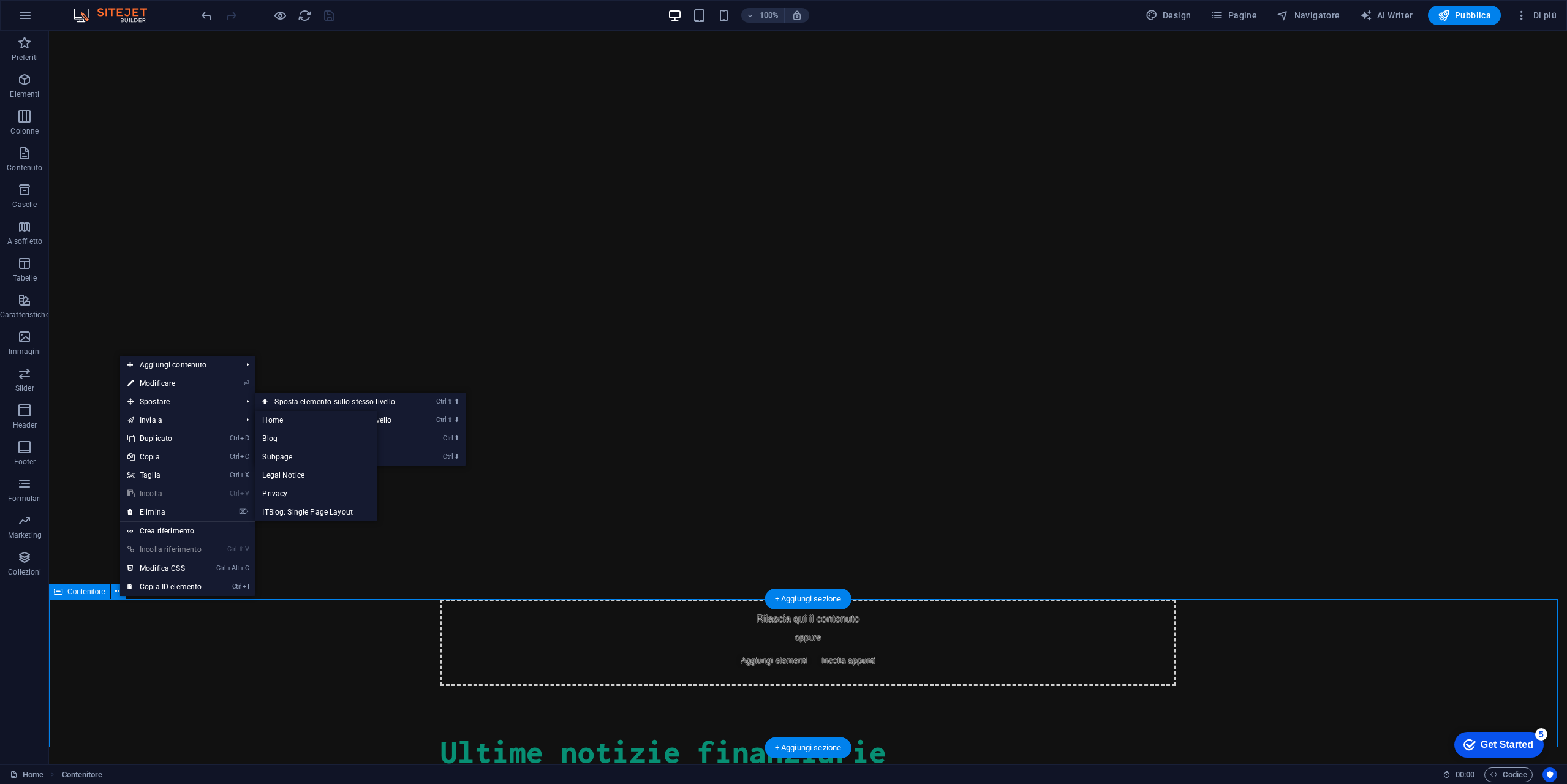
click at [117, 686] on div "Financial News RSS Ultime notizie finanziarie" at bounding box center [808, 760] width 1518 height 149
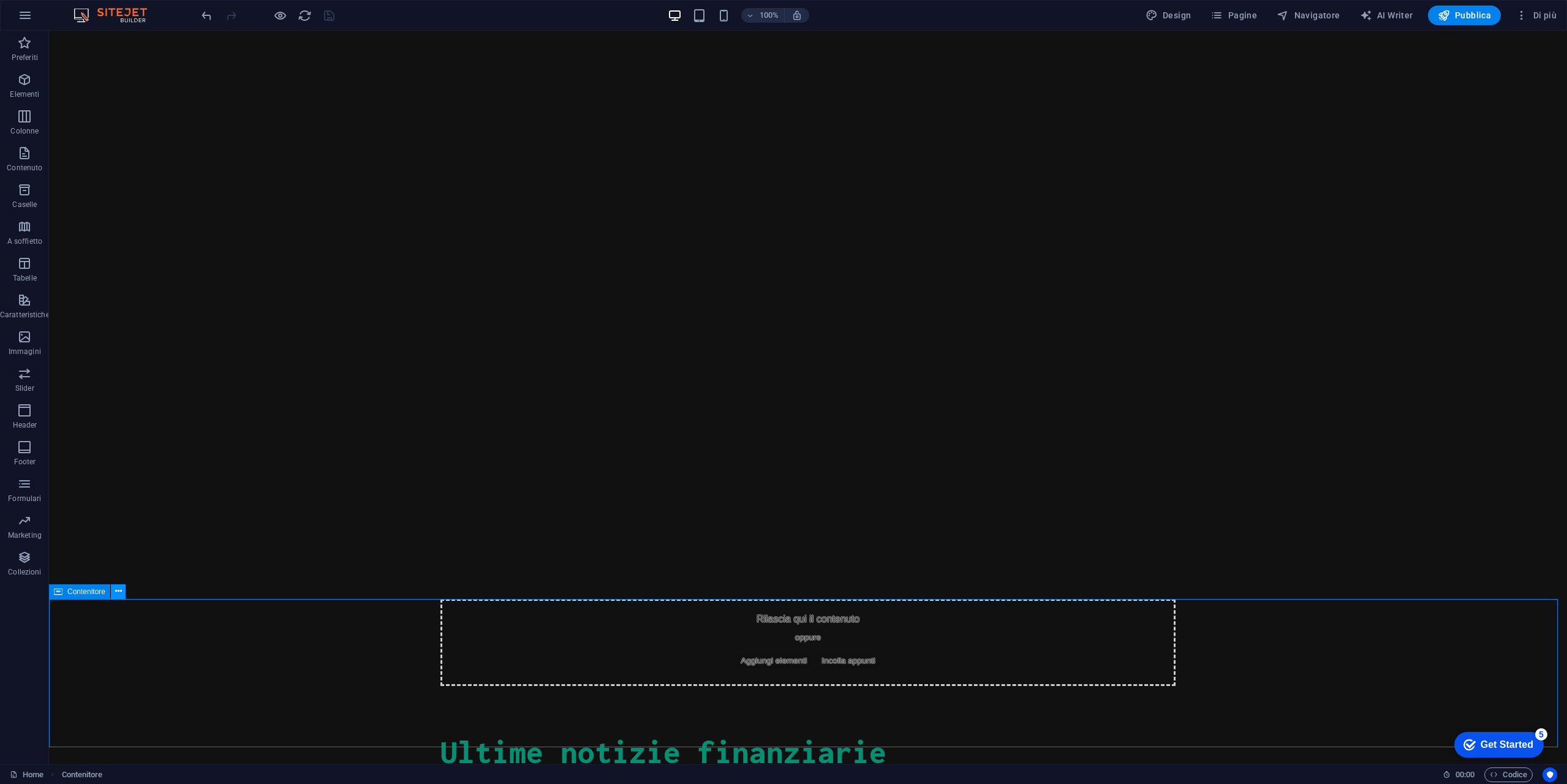
click at [117, 592] on icon at bounding box center [118, 592] width 7 height 13
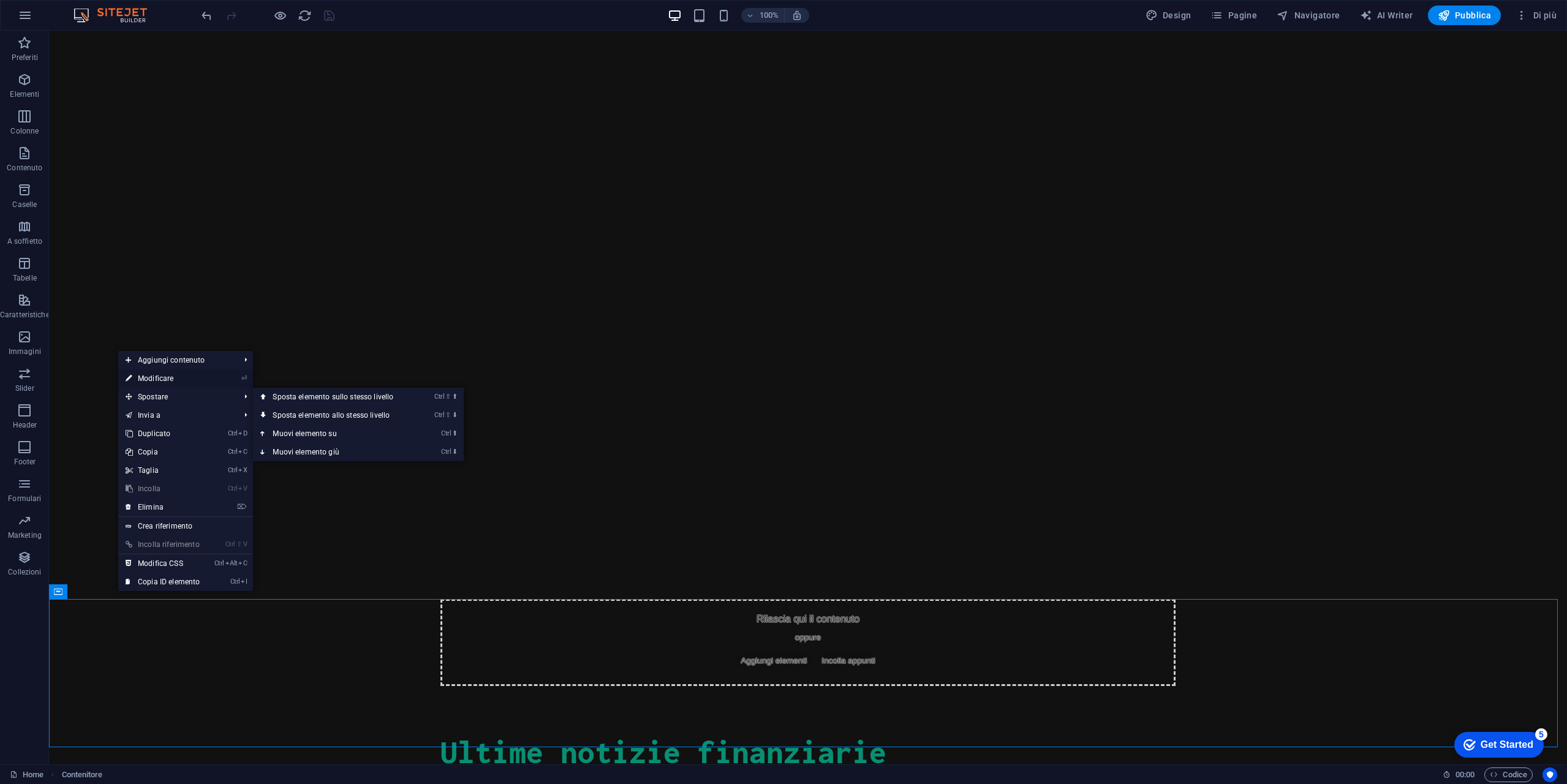
click at [182, 381] on link "⏎ Modificare" at bounding box center [162, 378] width 89 height 19
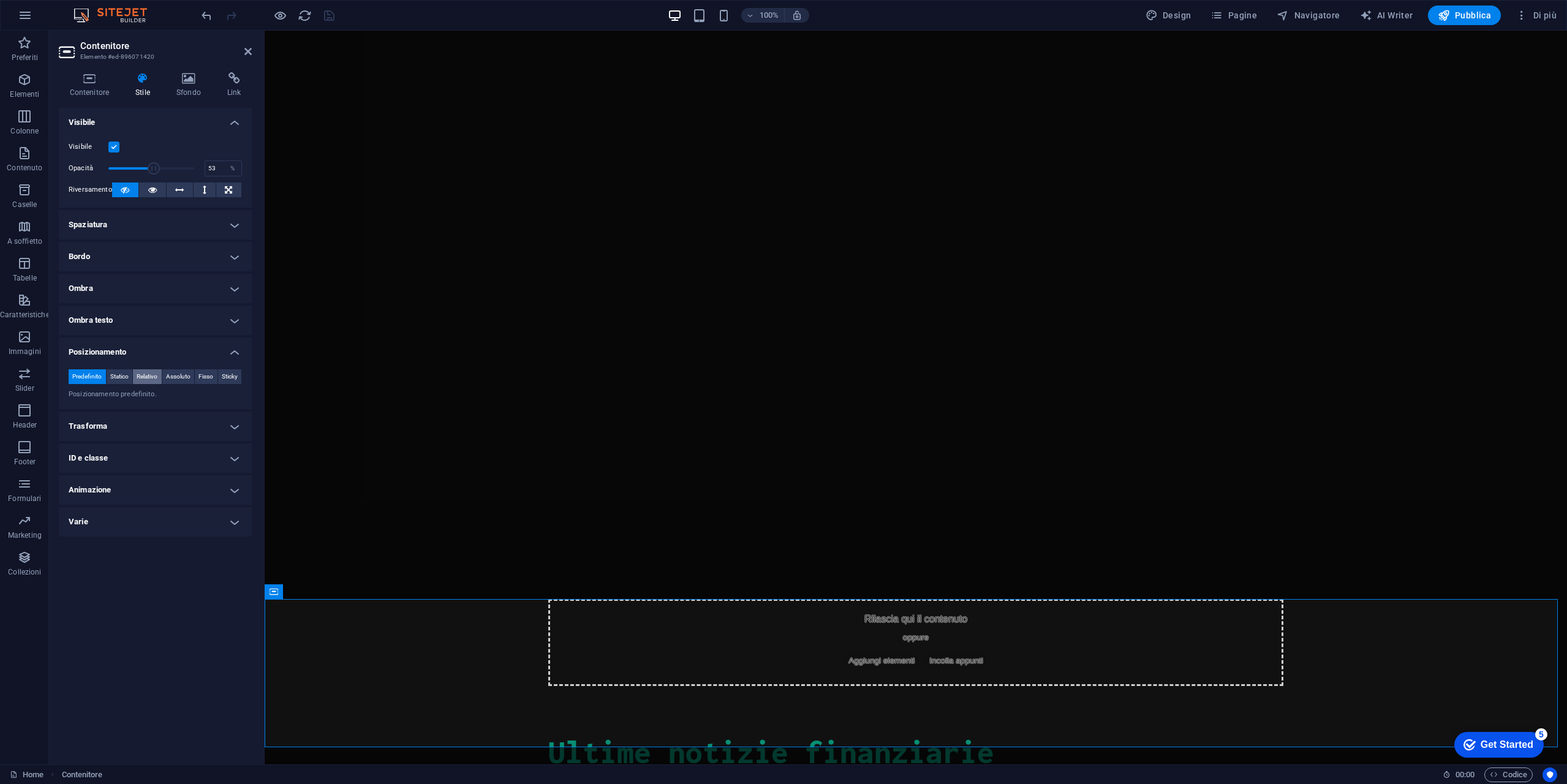
click at [143, 379] on span "Relativo" at bounding box center [148, 377] width 21 height 15
click at [140, 416] on select "automatico px rem % em" at bounding box center [155, 418] width 54 height 15
select select "px"
click at [166, 411] on select "automatico px rem % em" at bounding box center [155, 418] width 54 height 15
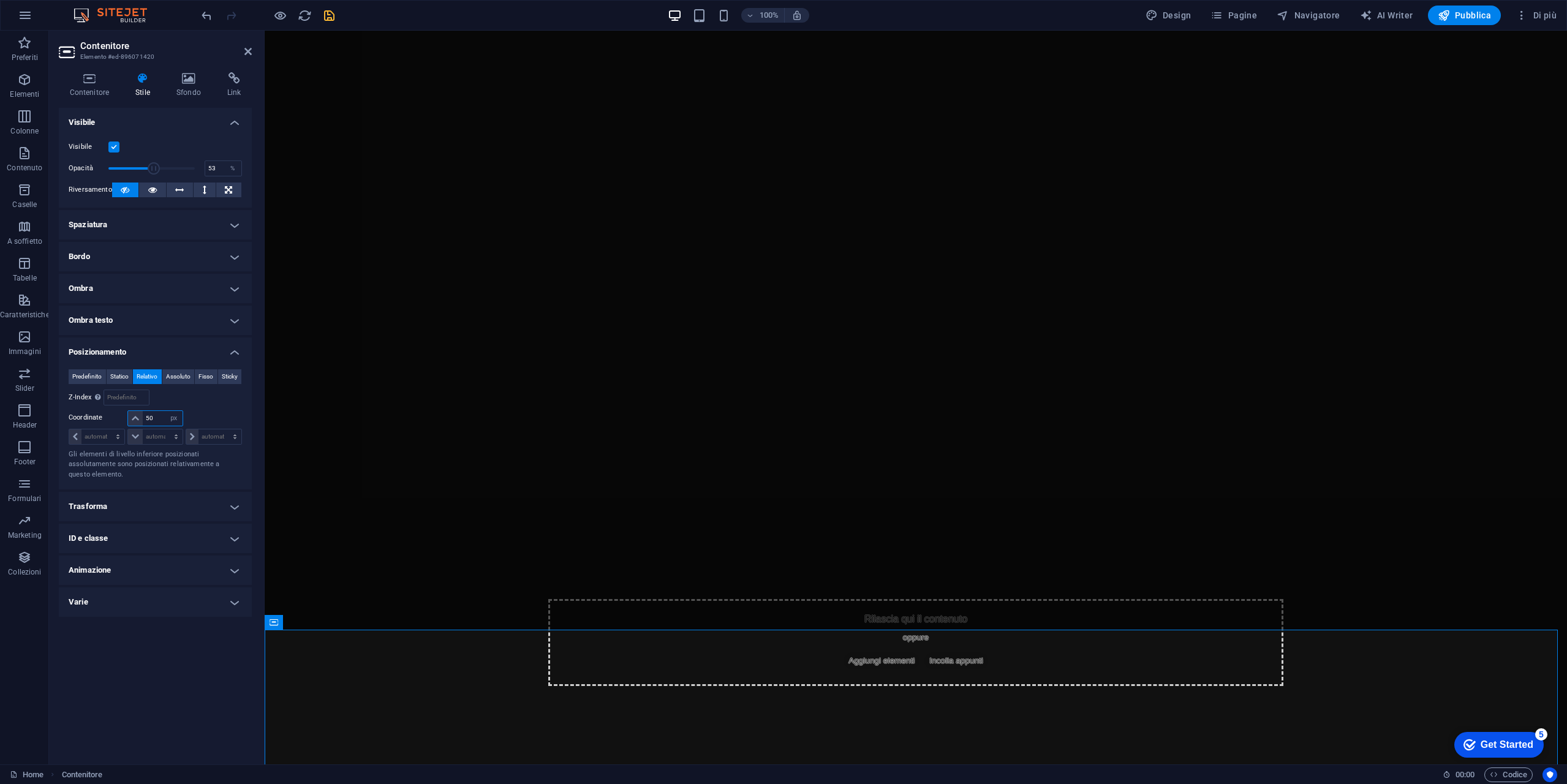
click at [161, 420] on input "50" at bounding box center [162, 418] width 39 height 15
type input "5"
type input "-150"
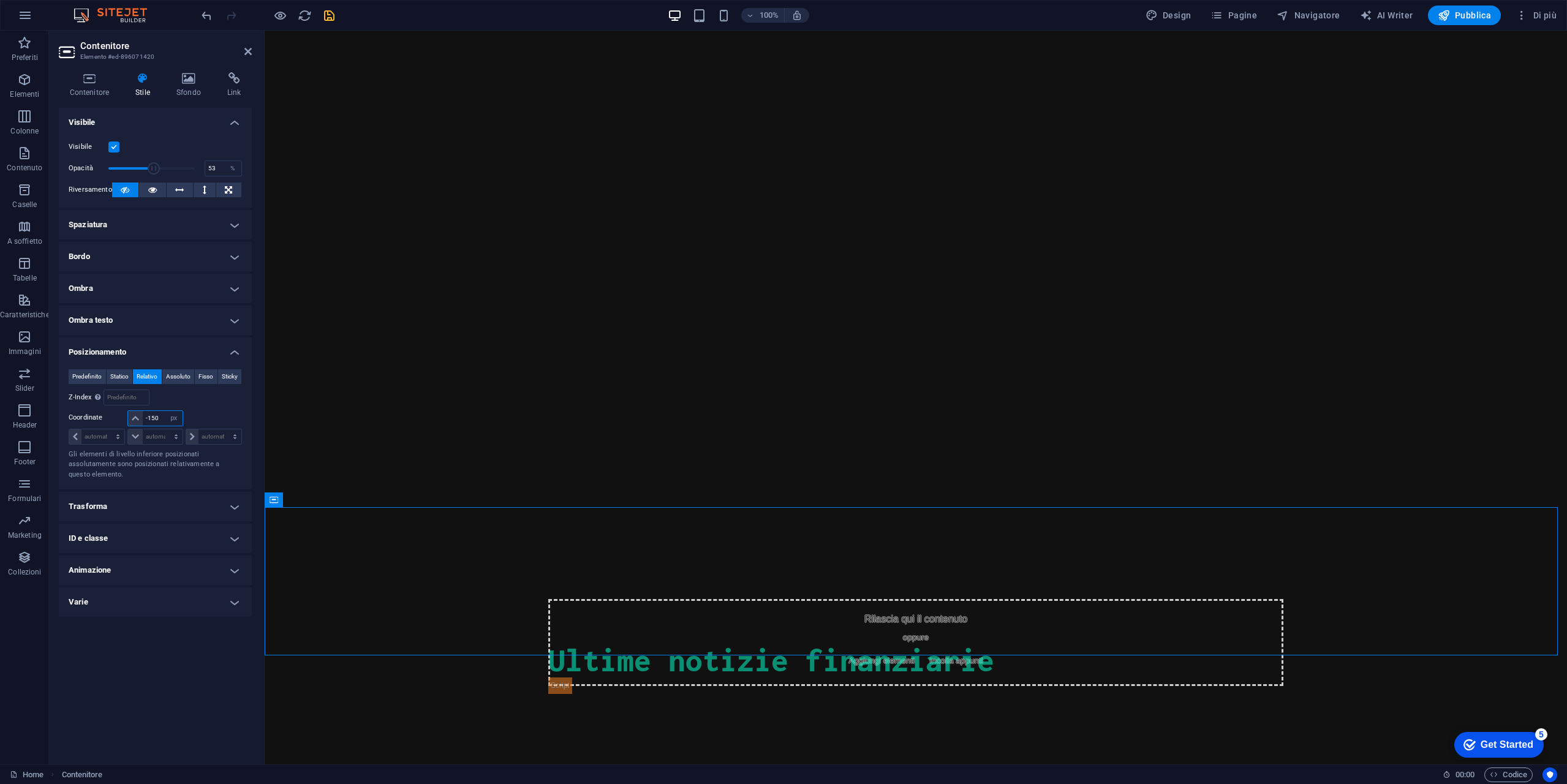
click at [162, 421] on input "-150" at bounding box center [162, 418] width 39 height 15
type input "-1"
type input "-250"
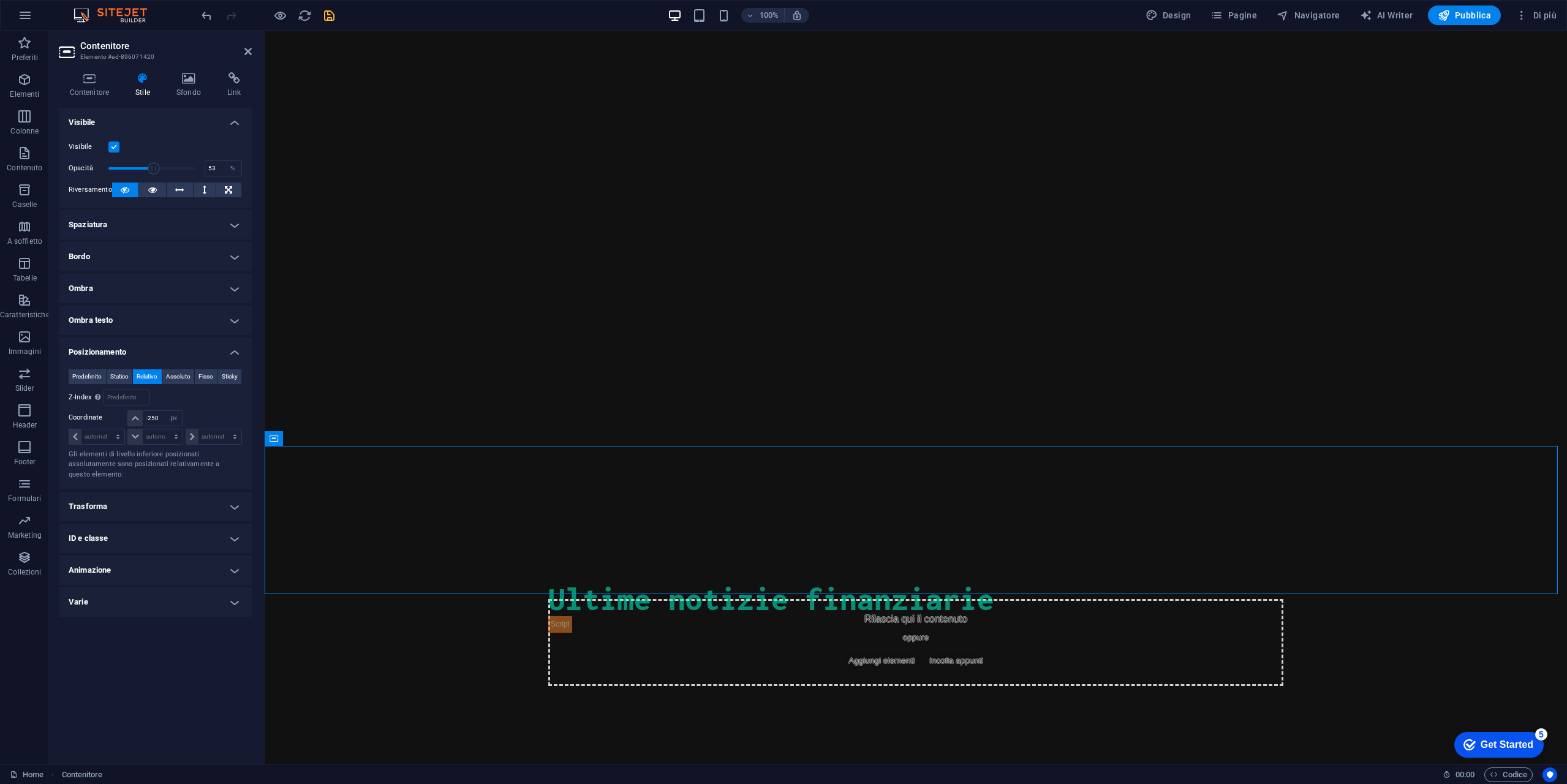
click at [329, 21] on icon "save" at bounding box center [329, 15] width 14 height 14
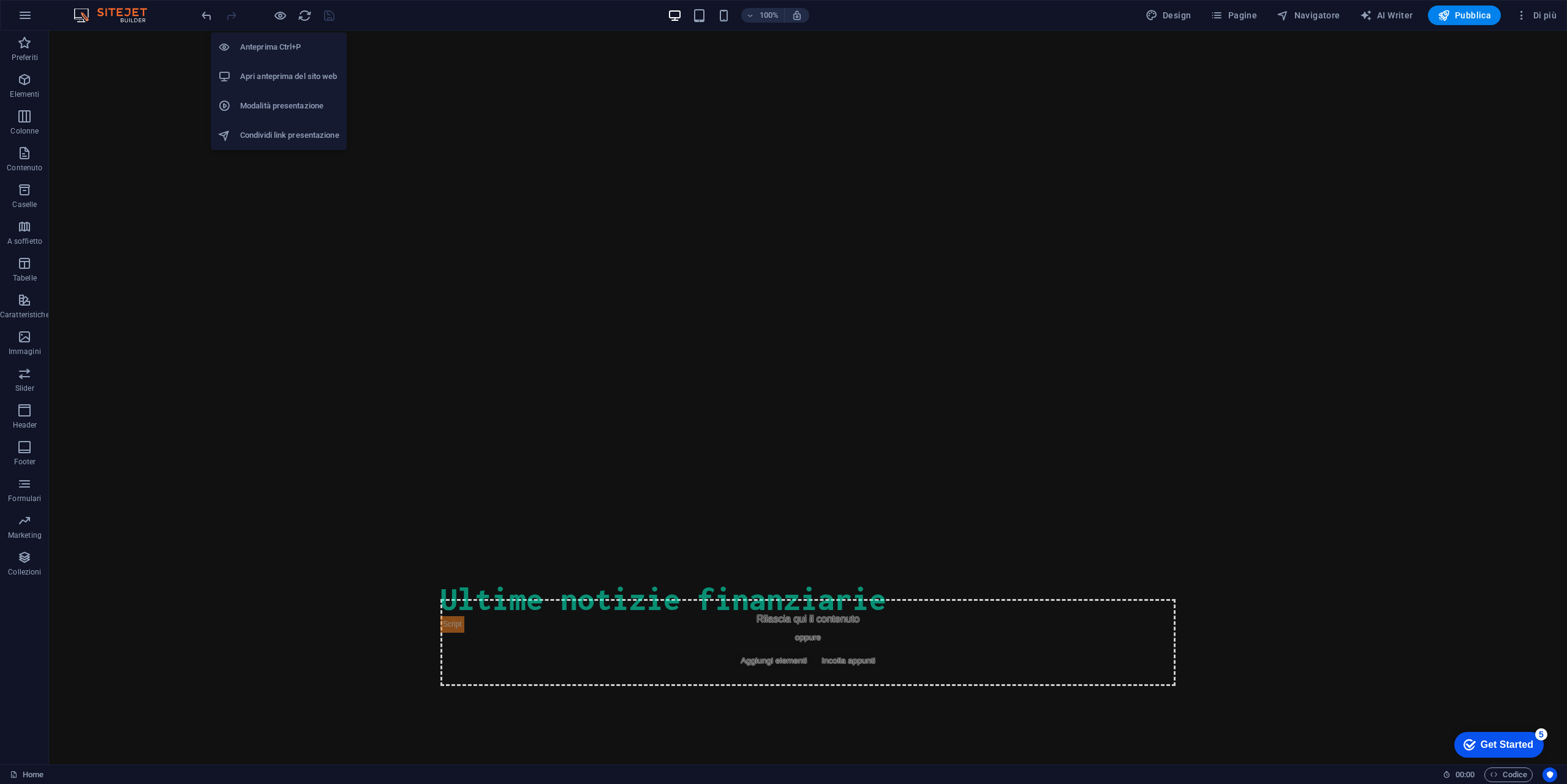
click at [289, 84] on li "Apri anteprima del sito web" at bounding box center [278, 77] width 136 height 29
click at [280, 11] on icon "button" at bounding box center [280, 15] width 14 height 14
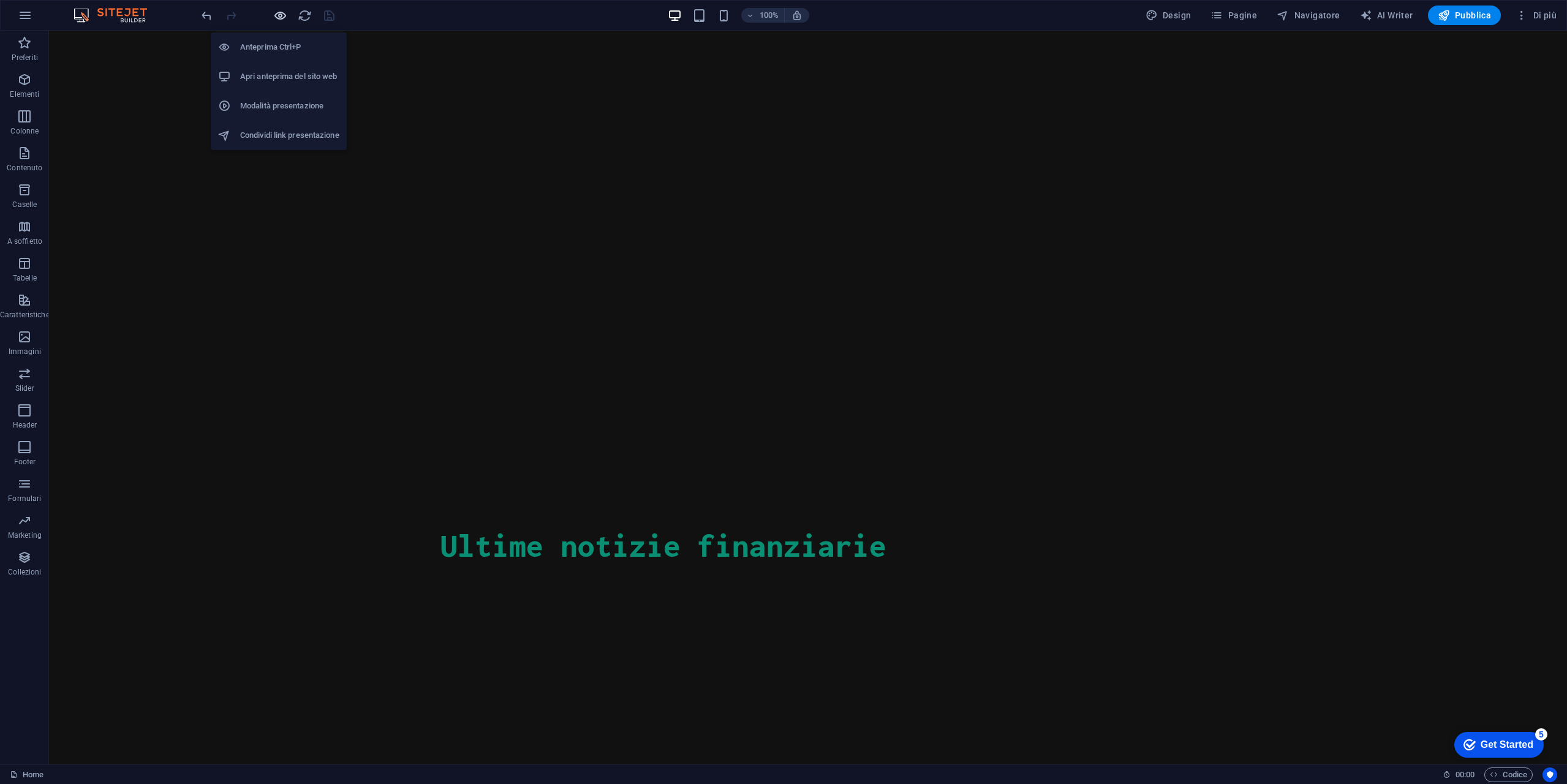
scroll to position [112, 0]
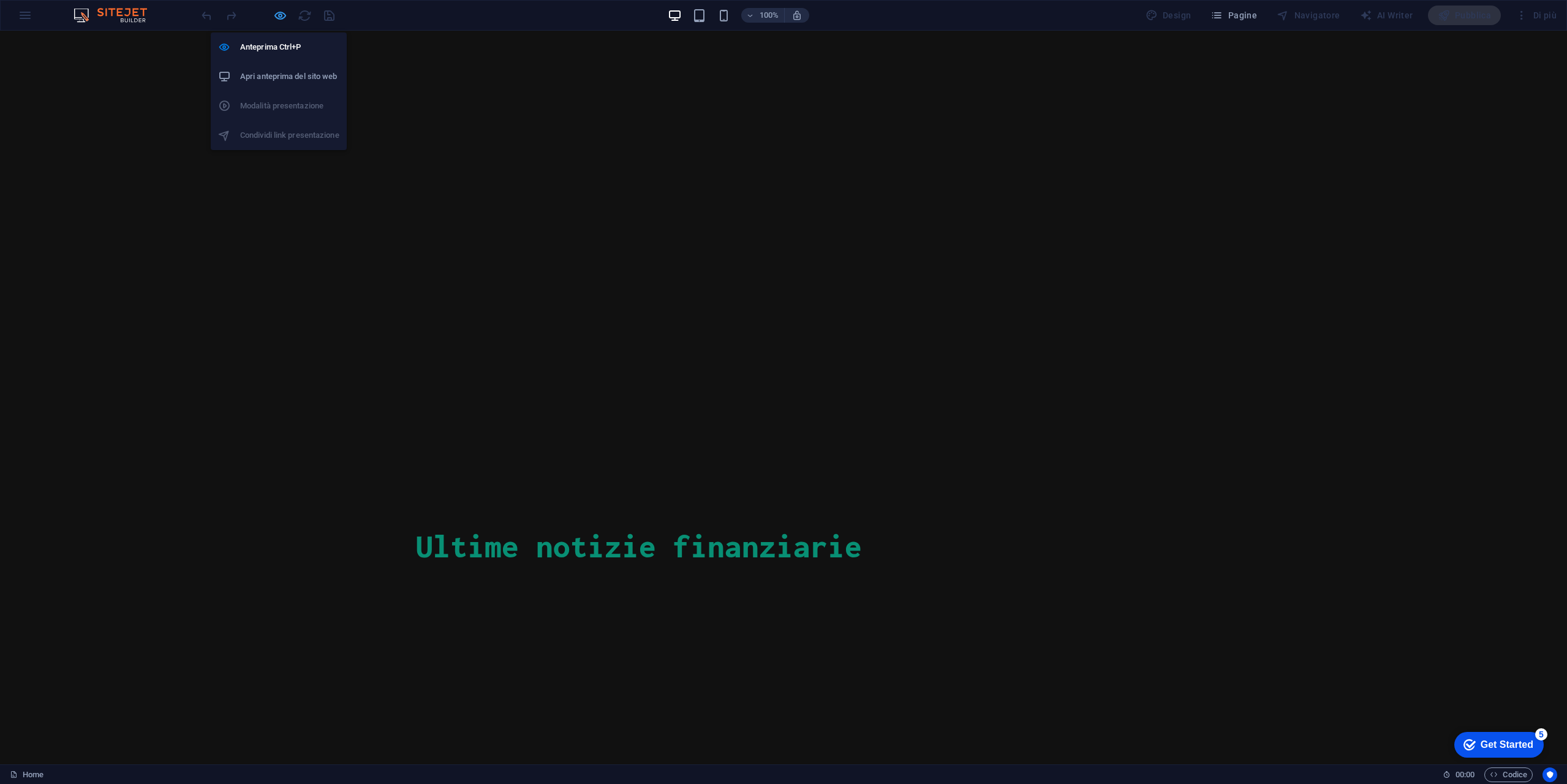
click at [274, 11] on icon "button" at bounding box center [280, 15] width 14 height 14
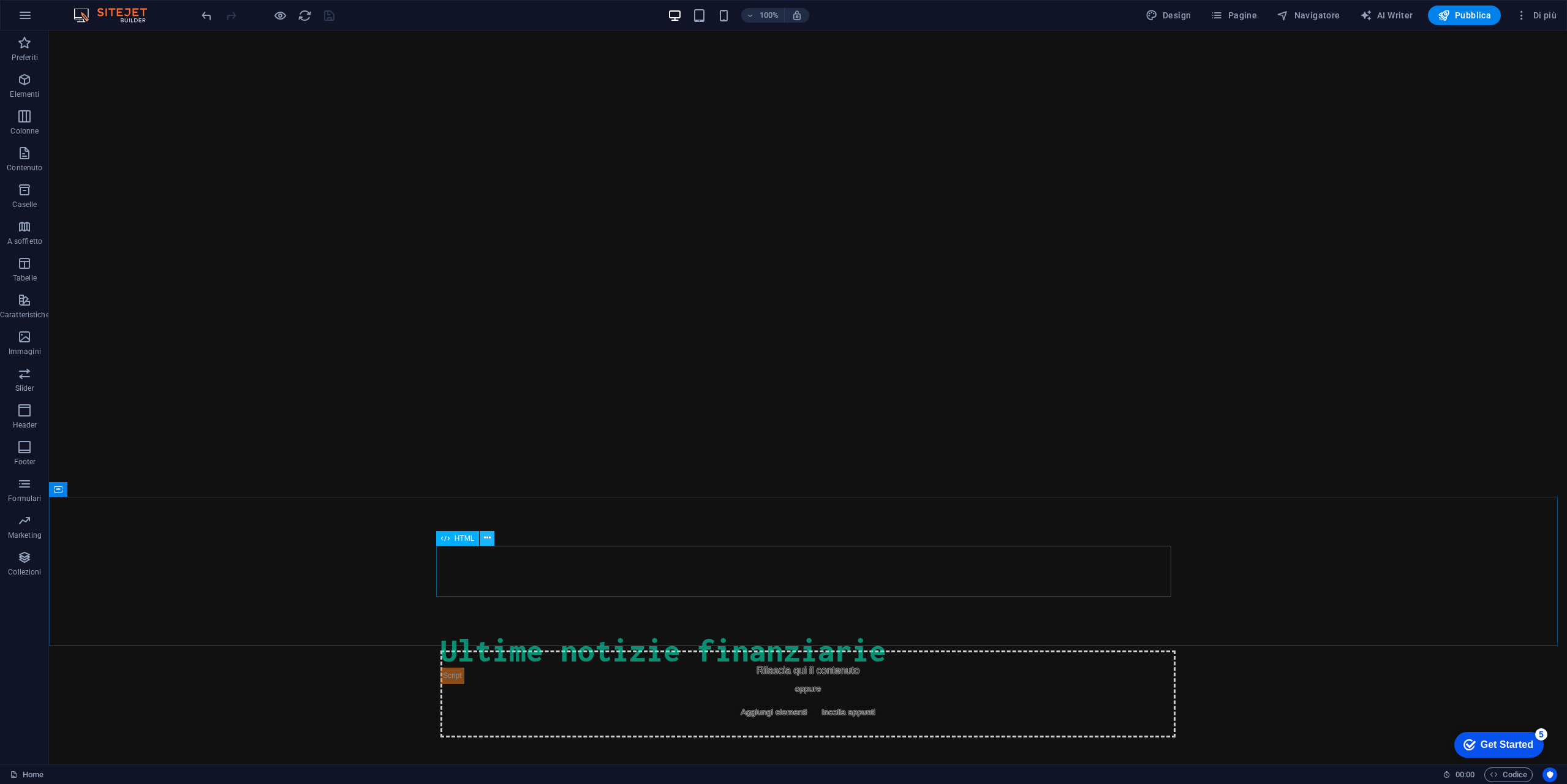
click at [491, 540] on button at bounding box center [487, 538] width 15 height 15
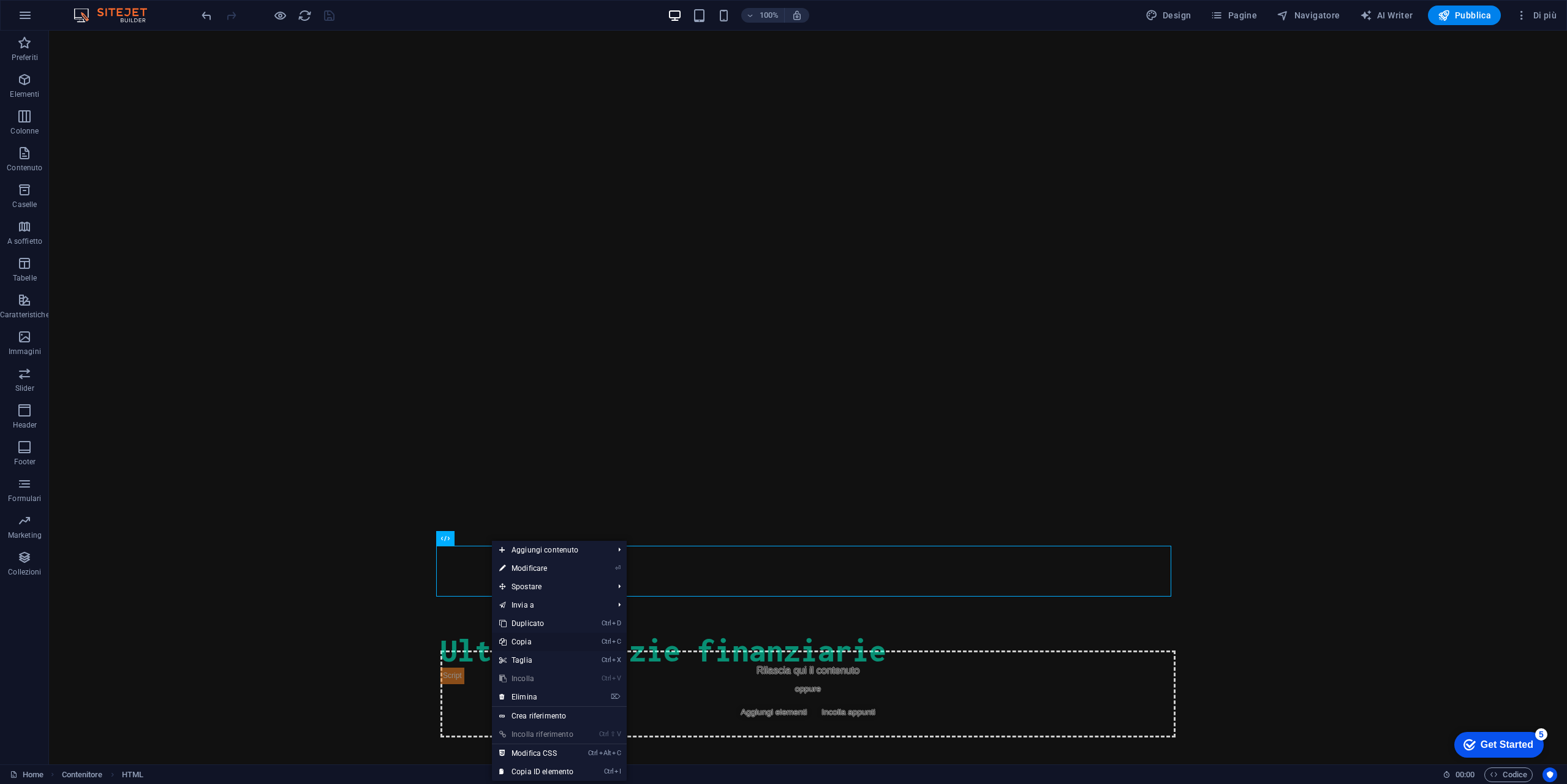
click at [545, 646] on link "Ctrl C Copia" at bounding box center [536, 641] width 89 height 19
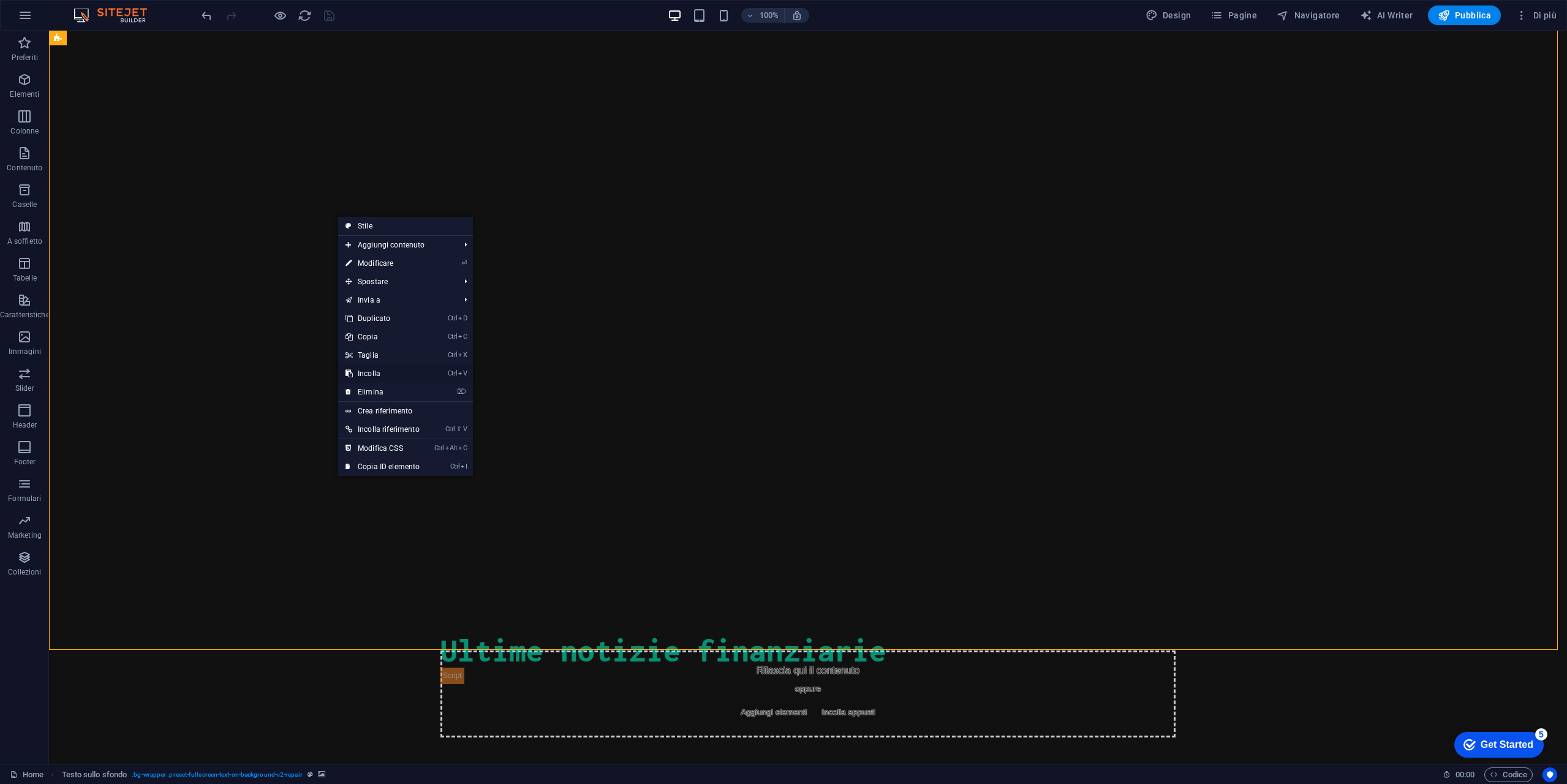
click at [384, 364] on link "Ctrl V Incolla" at bounding box center [382, 373] width 89 height 19
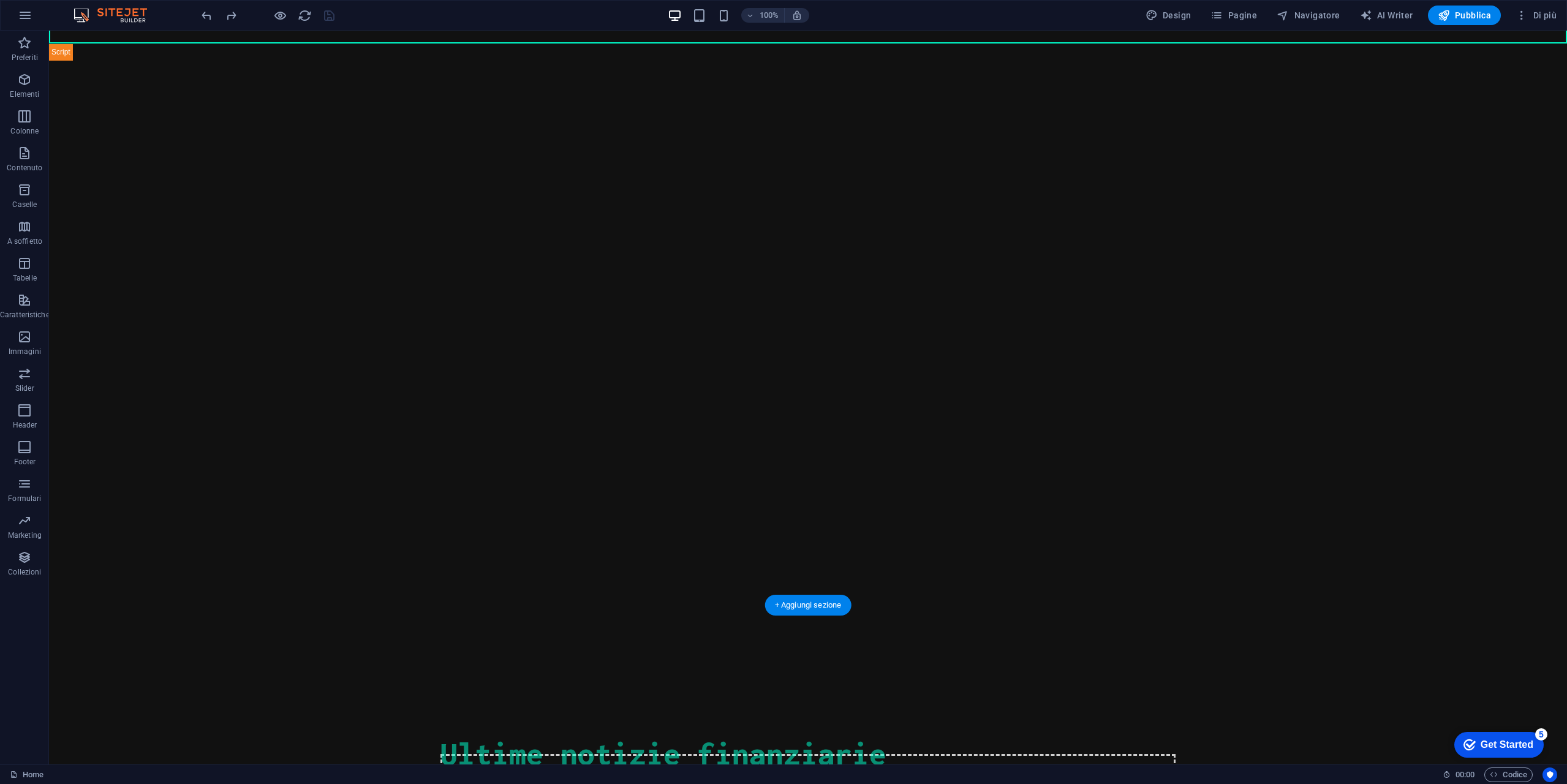
scroll to position [0, 0]
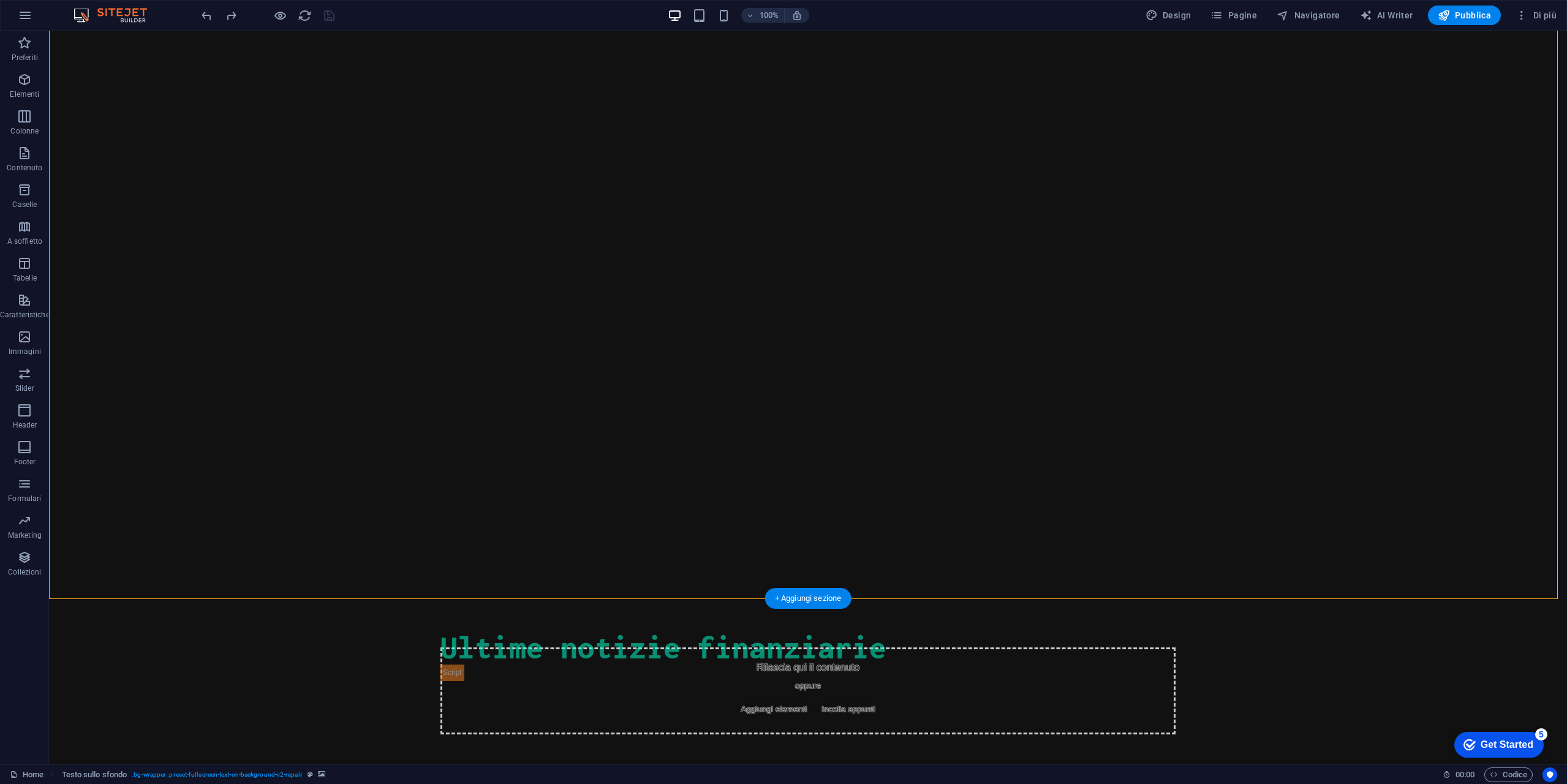
scroll to position [163, 0]
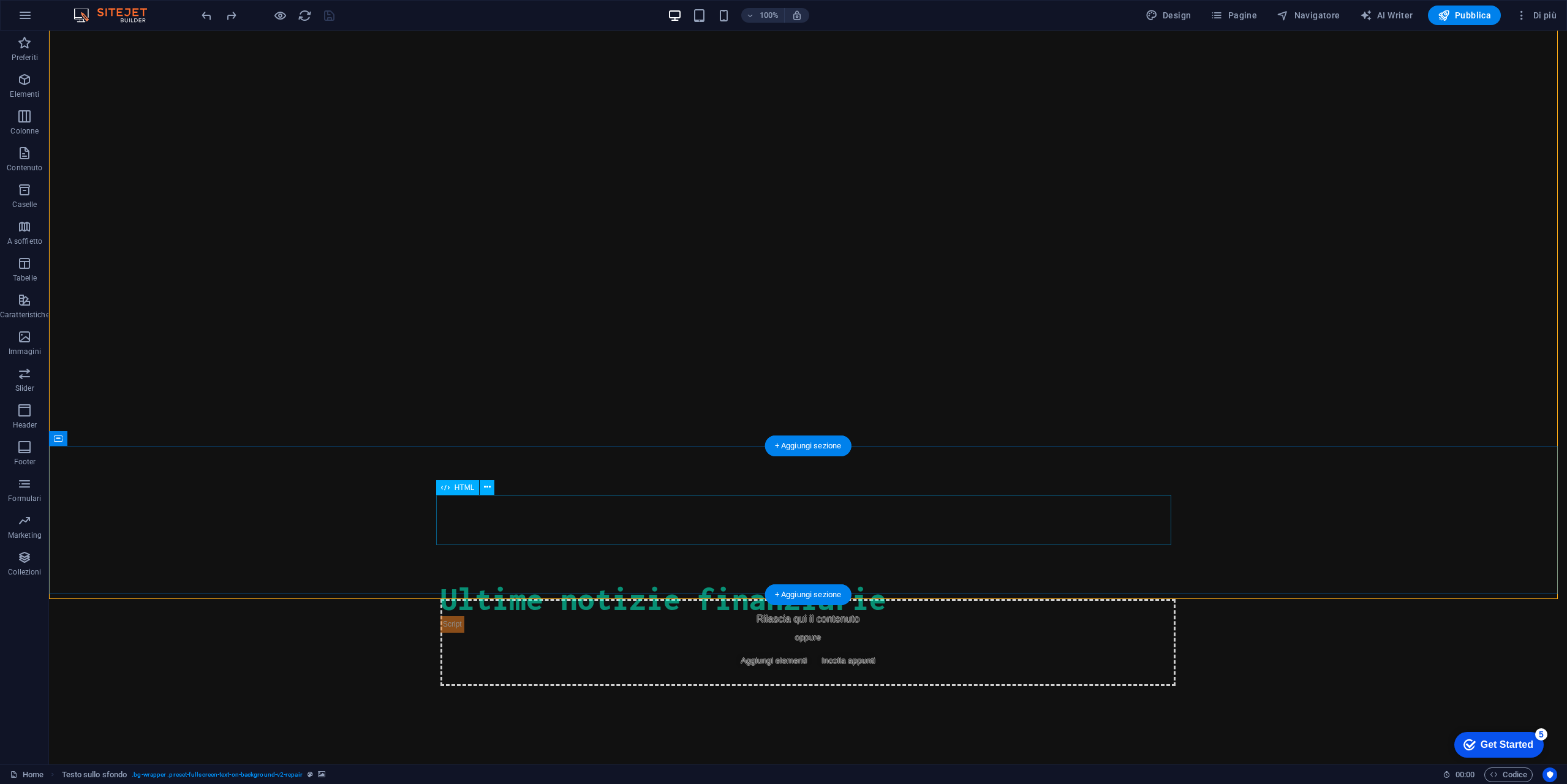
click at [647, 582] on div "Financial News RSS Ultime notizie finanziarie" at bounding box center [808, 607] width 735 height 51
click at [119, 435] on icon at bounding box center [118, 438] width 7 height 13
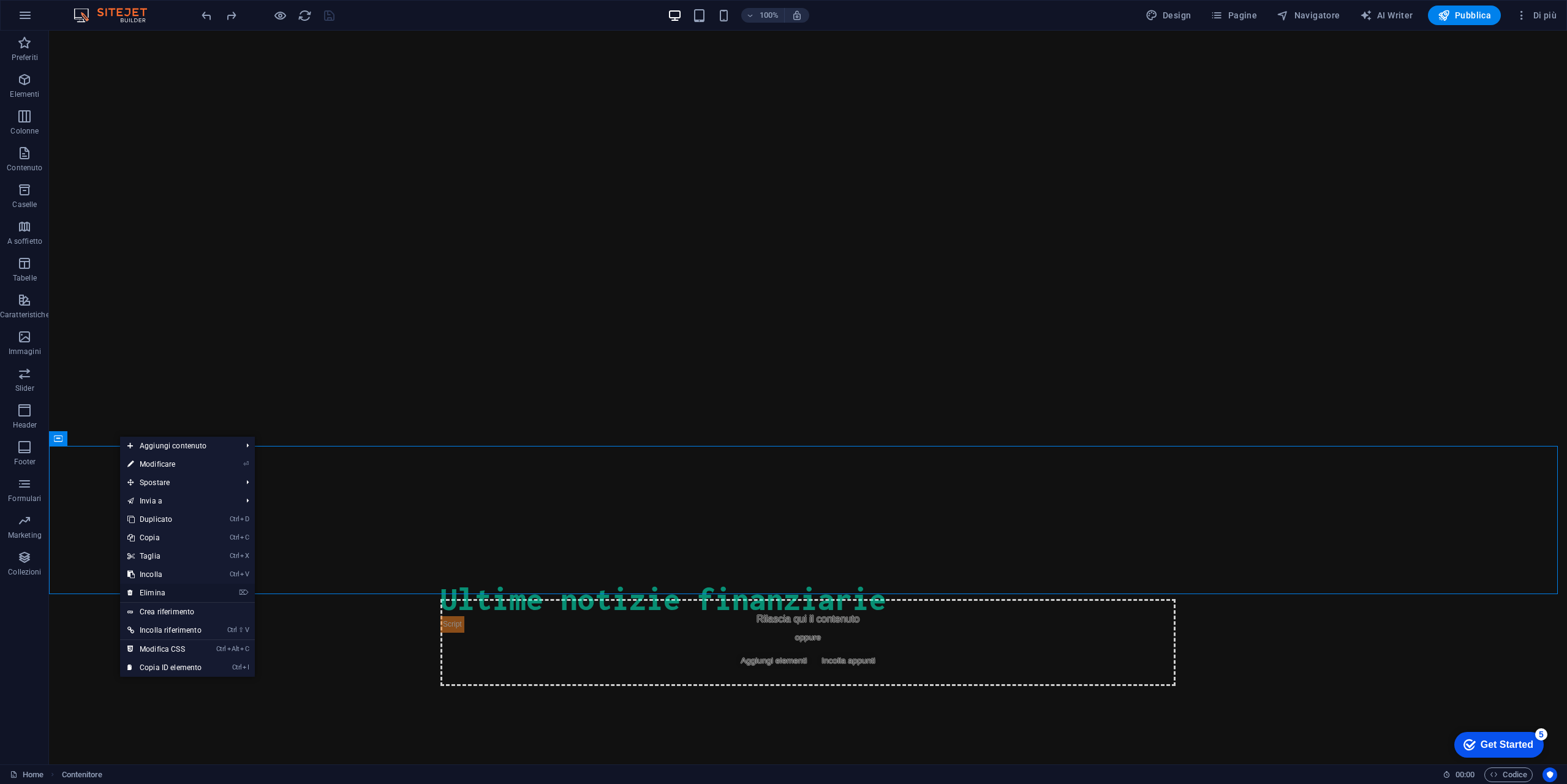
click at [168, 592] on link "⌦ Elimina" at bounding box center [164, 592] width 89 height 19
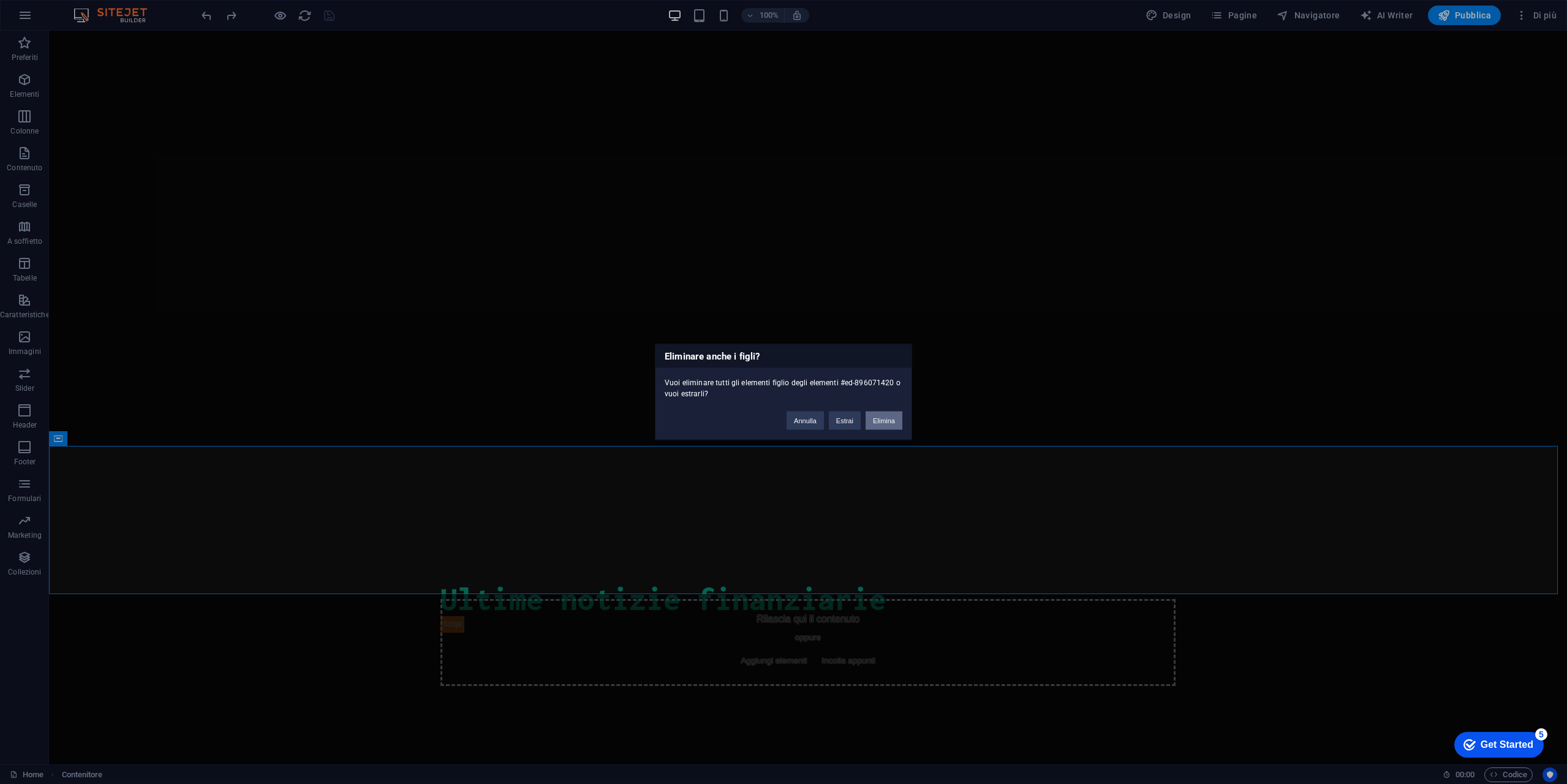
click at [888, 420] on button "Elimina" at bounding box center [884, 421] width 37 height 19
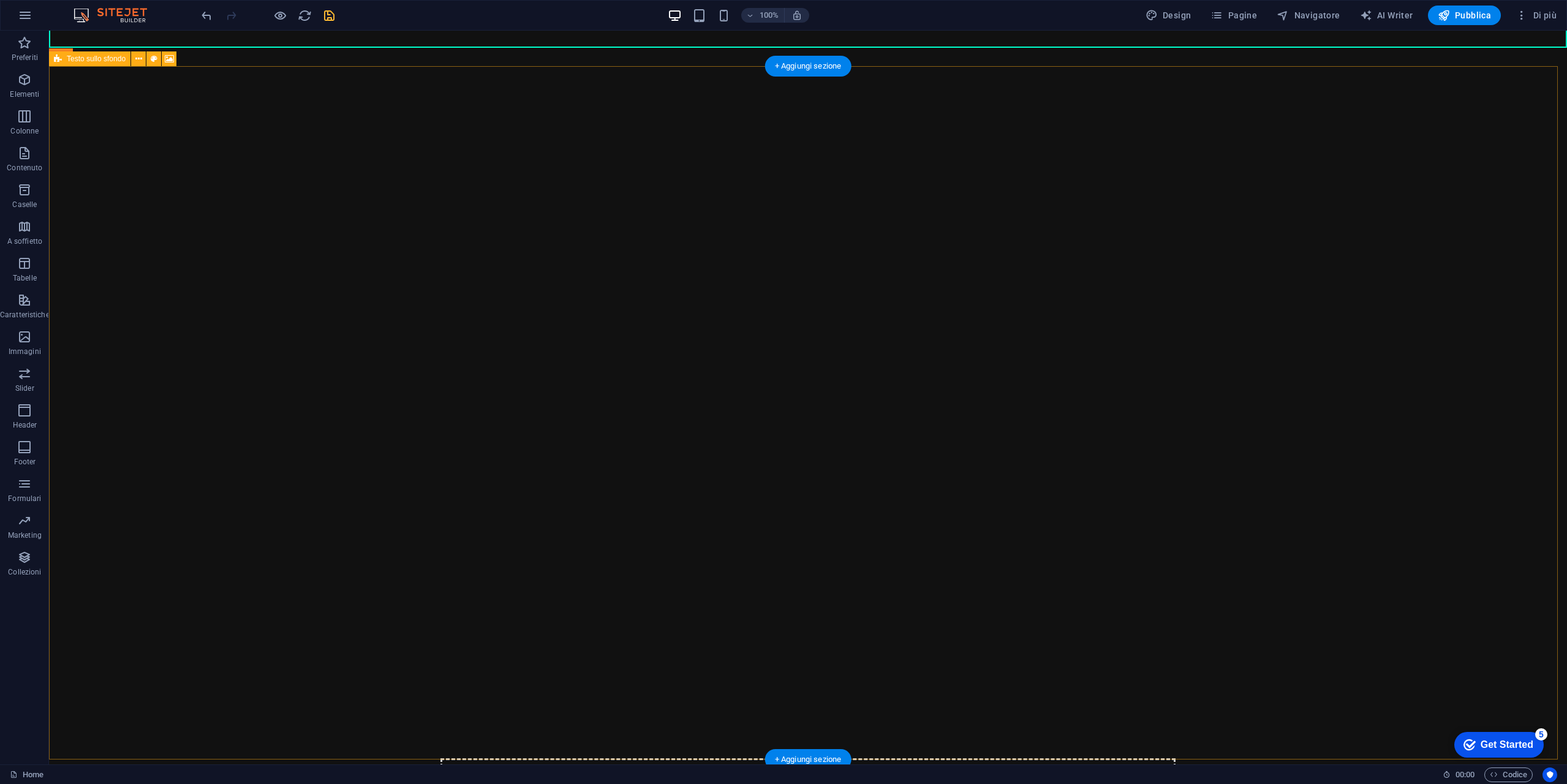
scroll to position [0, 0]
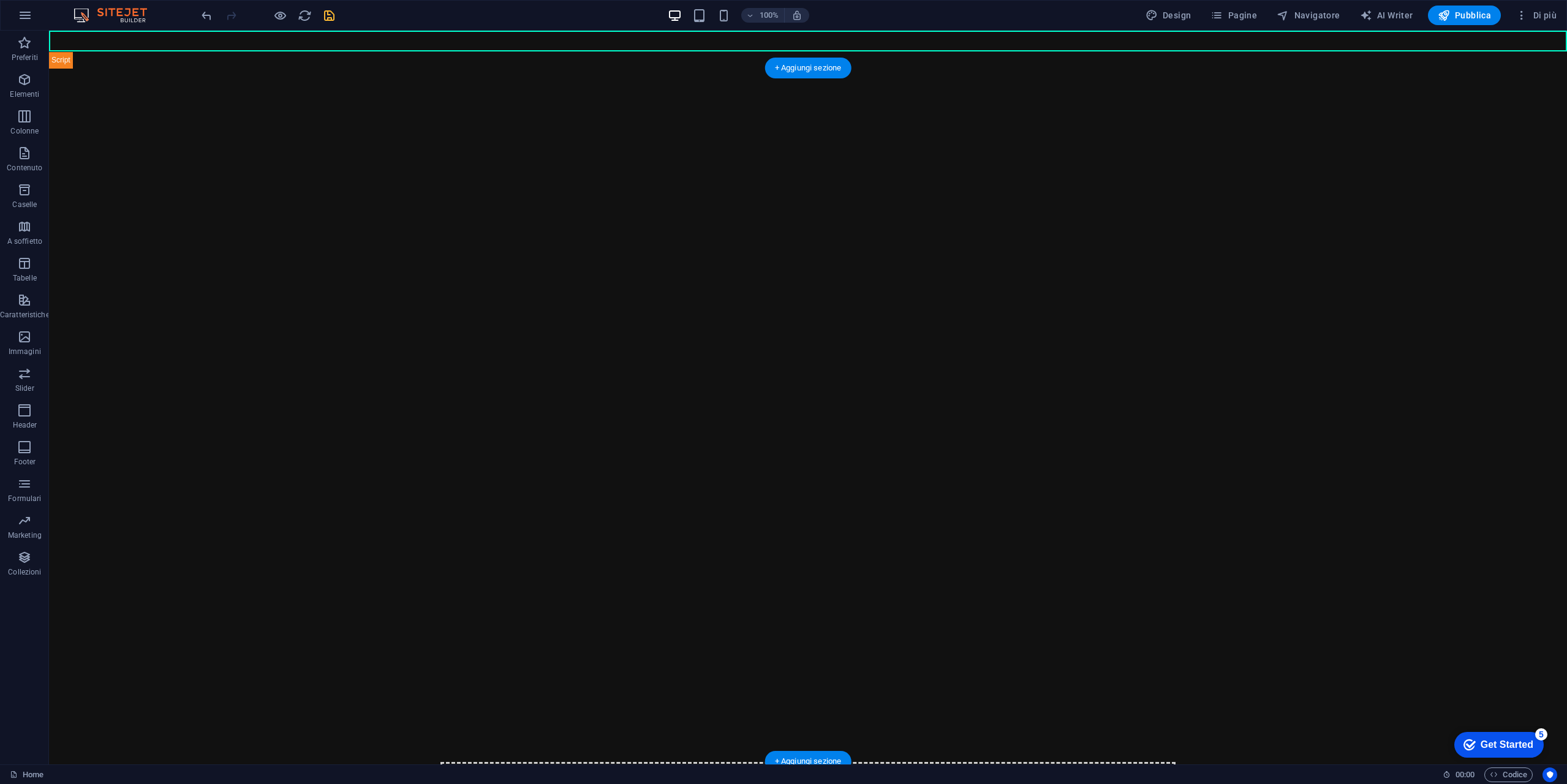
click at [267, 68] on img "1/2" at bounding box center [804, 68] width 1510 height 0
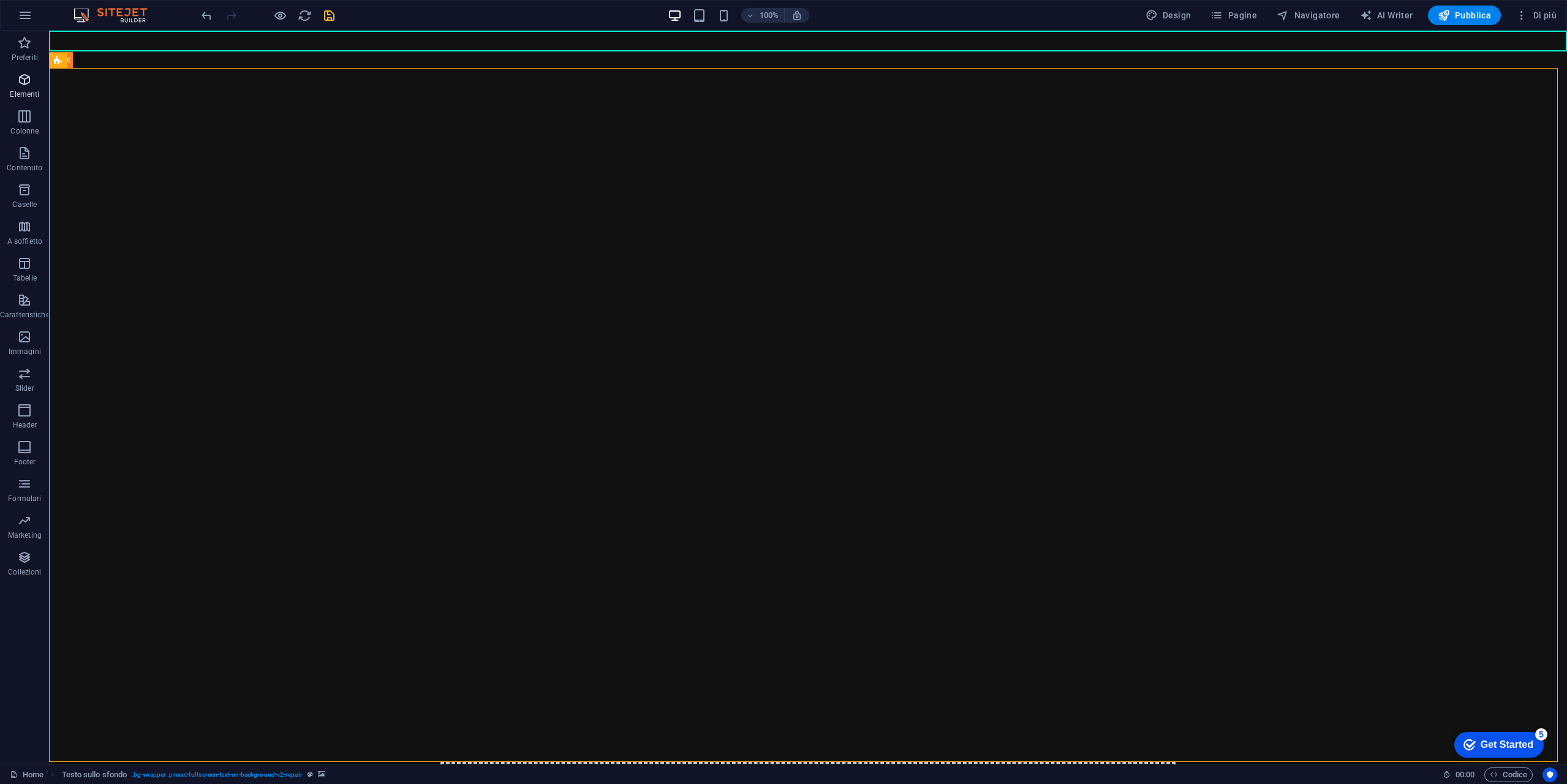
click at [31, 87] on span "Elementi" at bounding box center [24, 87] width 50 height 29
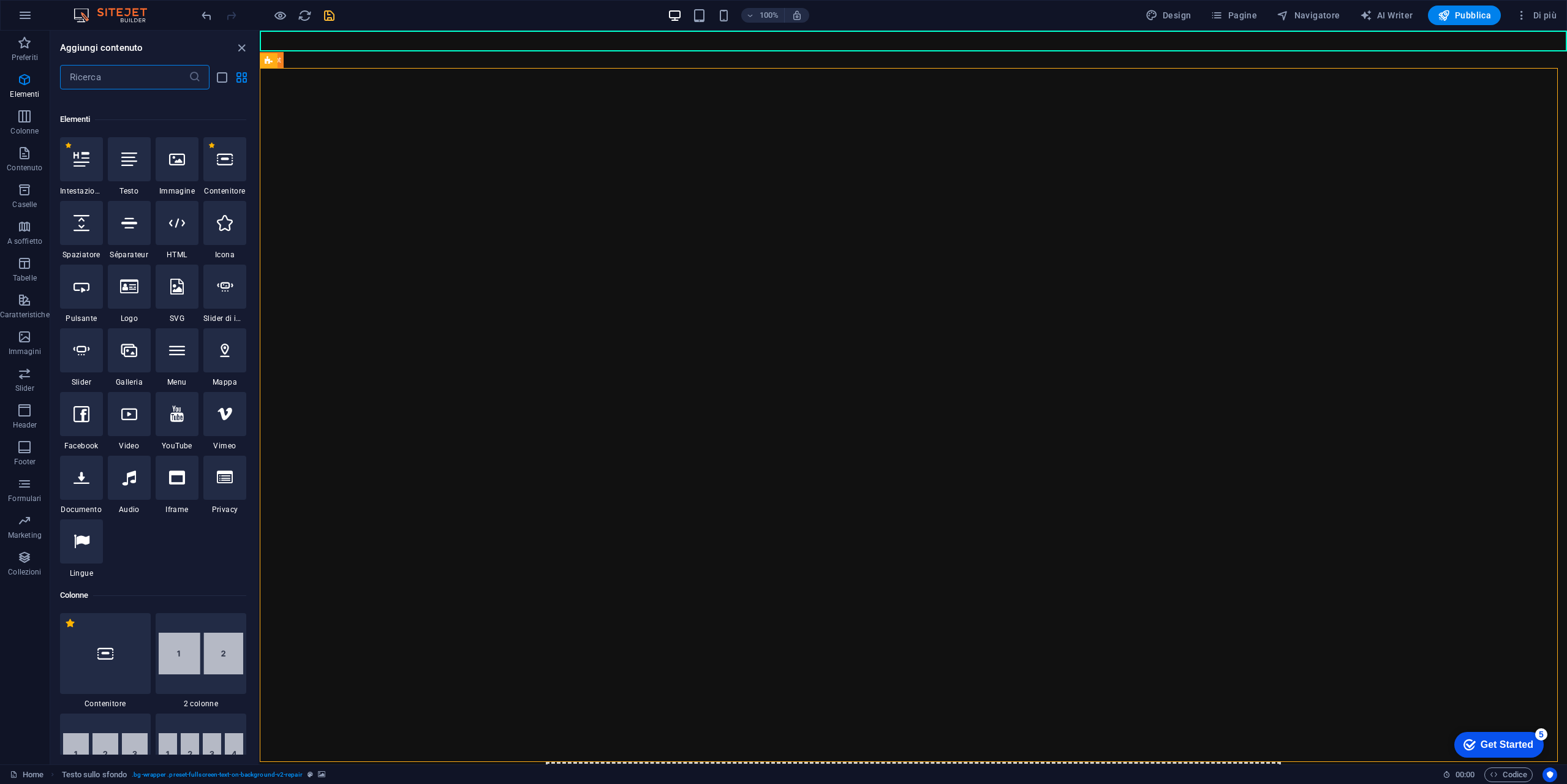
scroll to position [130, 0]
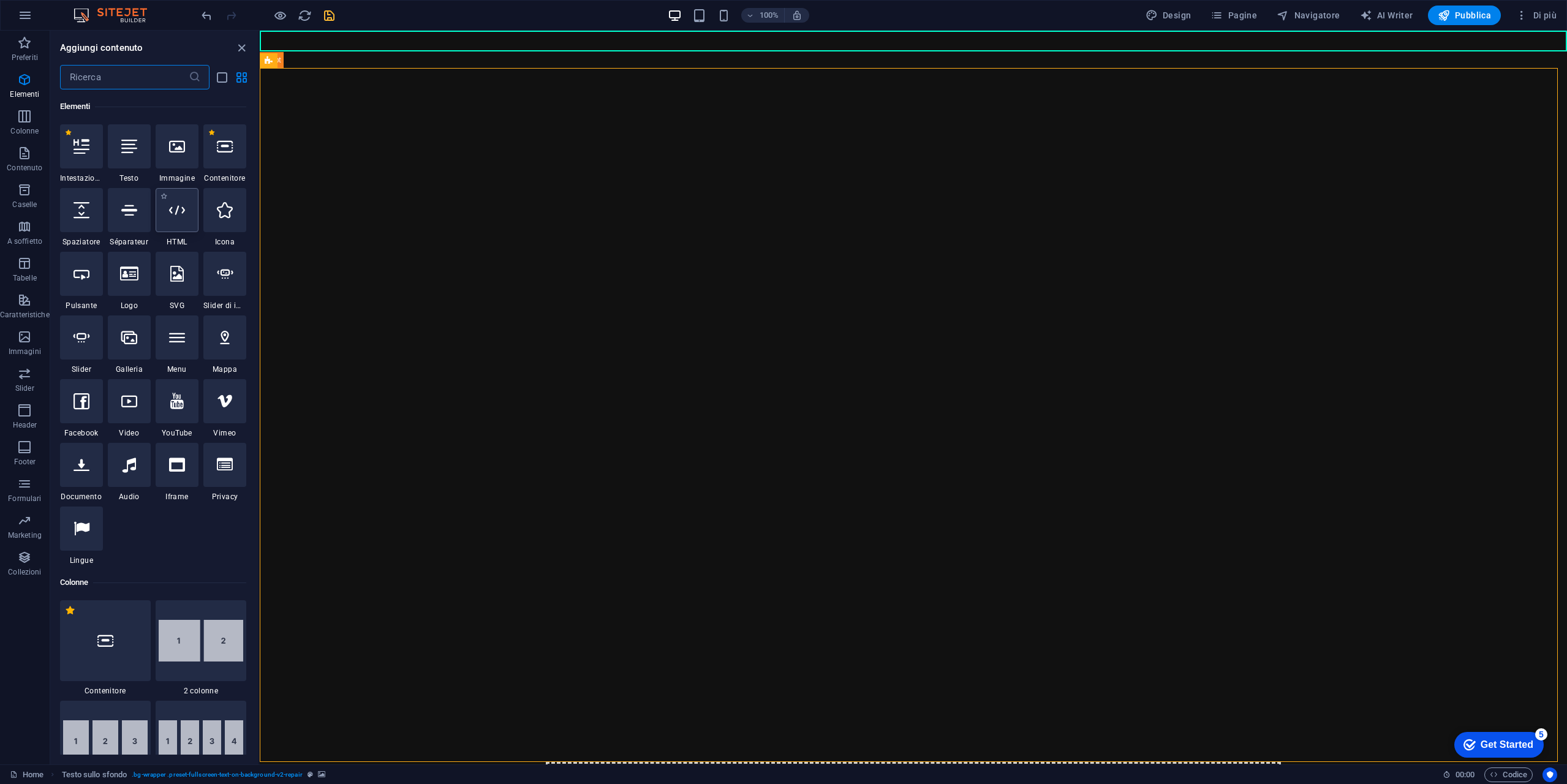
click at [186, 221] on div at bounding box center [177, 210] width 43 height 44
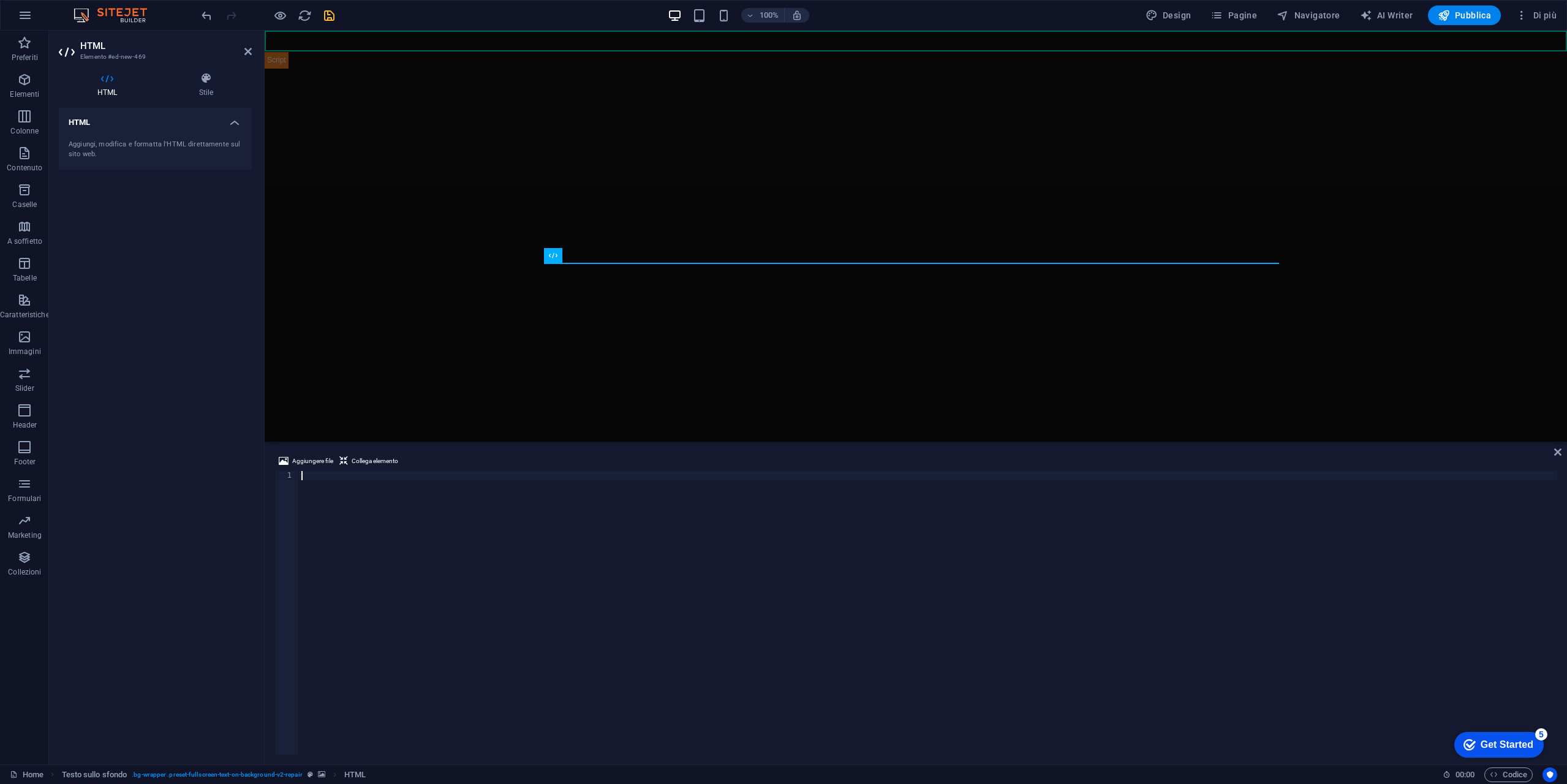
click at [550, 600] on div at bounding box center [928, 622] width 1258 height 302
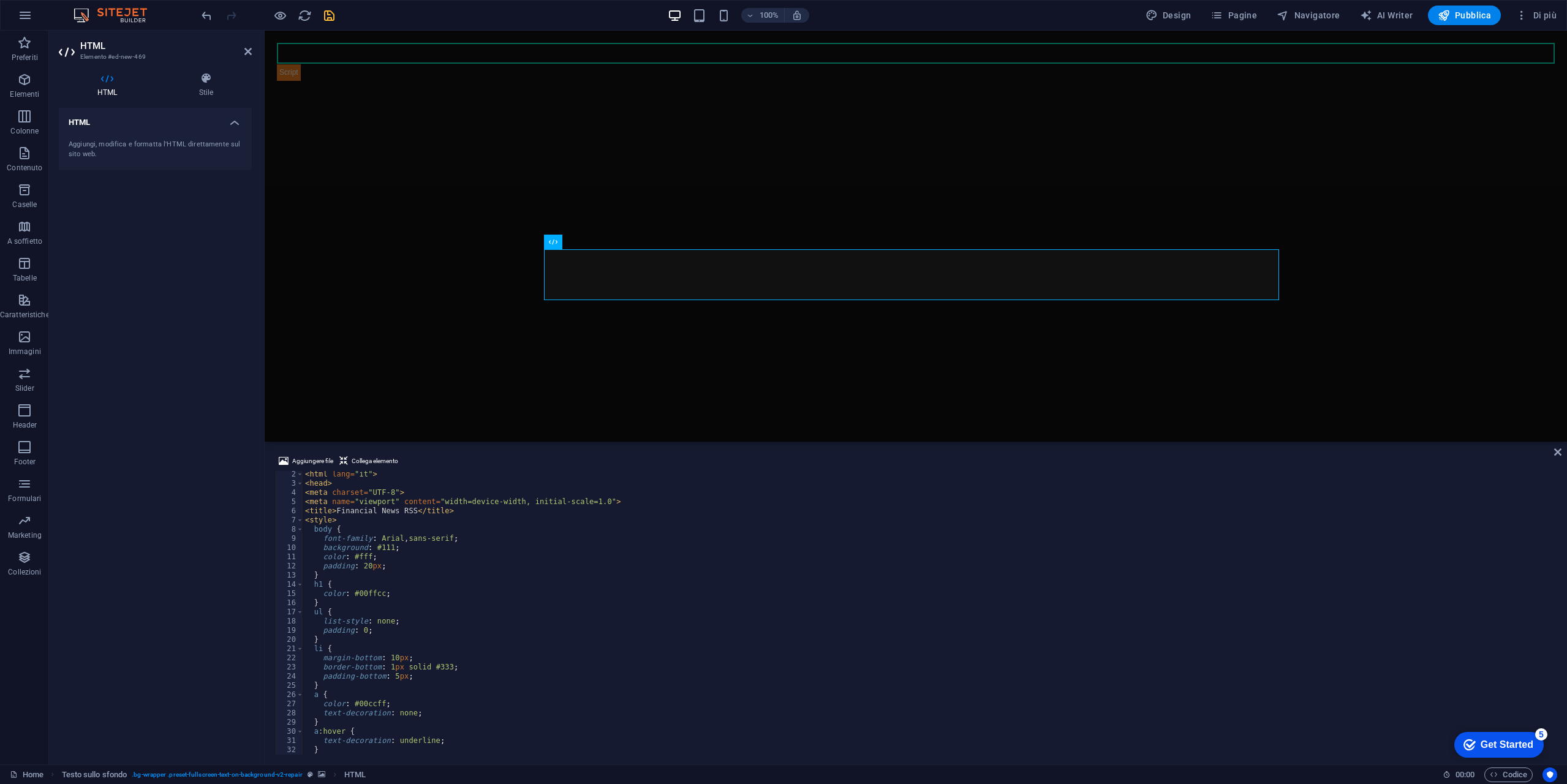
scroll to position [0, 0]
click at [480, 571] on div "<! DOCTYPE html > < html lang = "it" > < head > < meta charset = "UTF-8" > < me…" at bounding box center [929, 622] width 1252 height 302
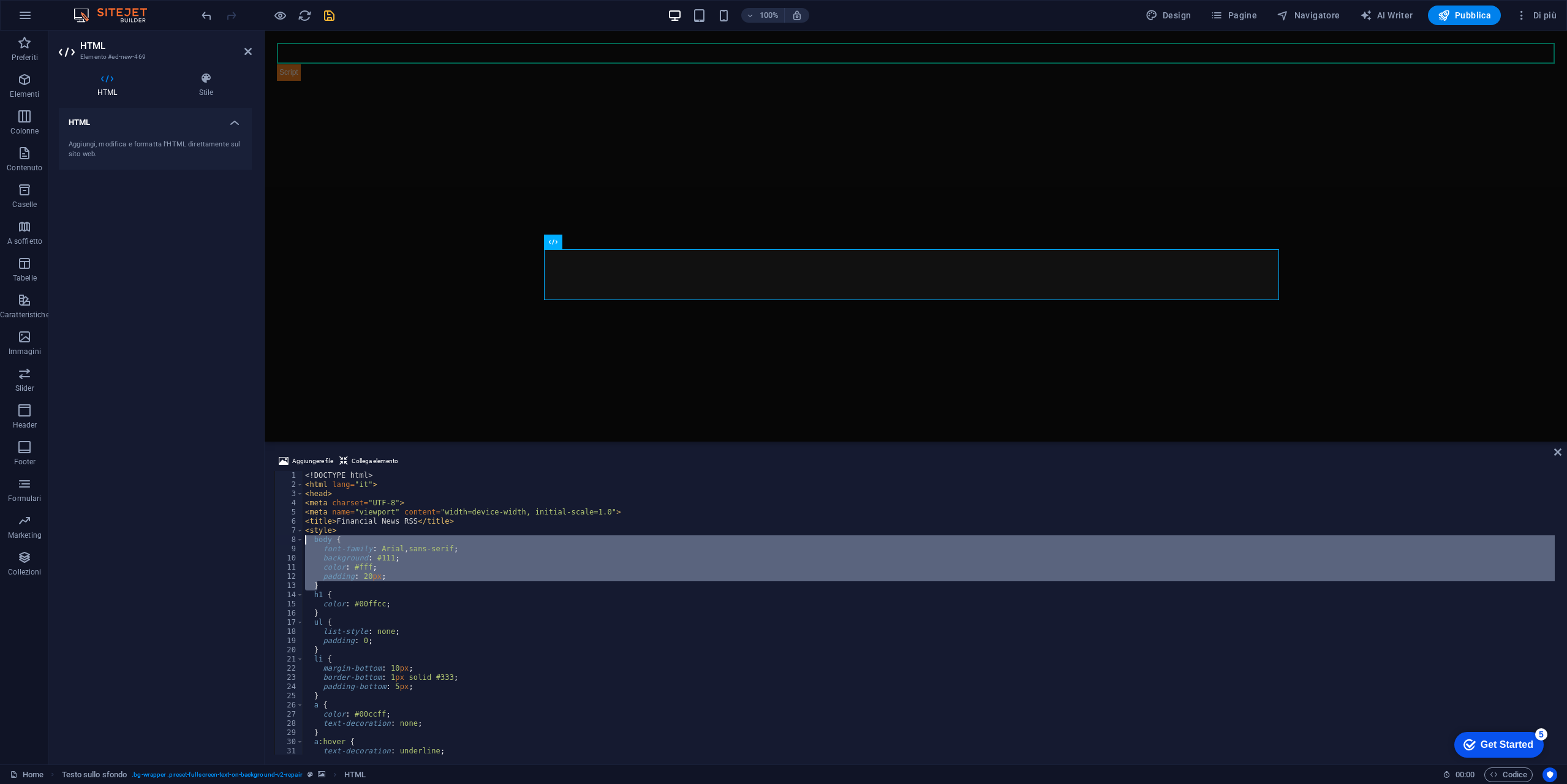
drag, startPoint x: 342, startPoint y: 586, endPoint x: 258, endPoint y: 544, distance: 93.9
click at [258, 544] on div "HTML Elemento #ed-new-469 HTML Stile HTML Aggiungi, modifica e formatta l'HTML …" at bounding box center [808, 398] width 1518 height 733
type textarea "body { font-family: [PERSON_NAME], sans-serif;"
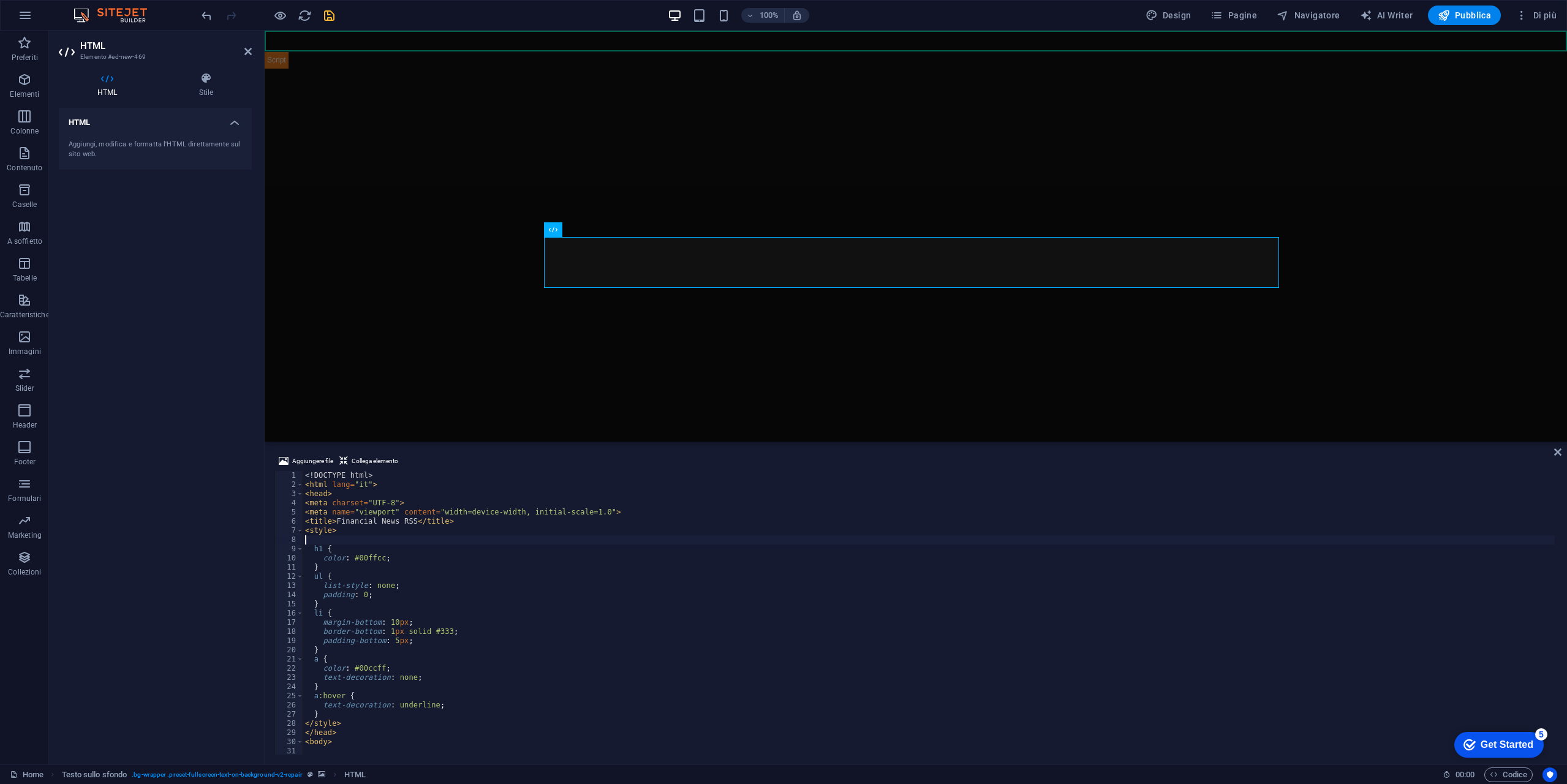
type textarea "padding: 20px; }"
click at [334, 16] on icon "save" at bounding box center [329, 15] width 14 height 14
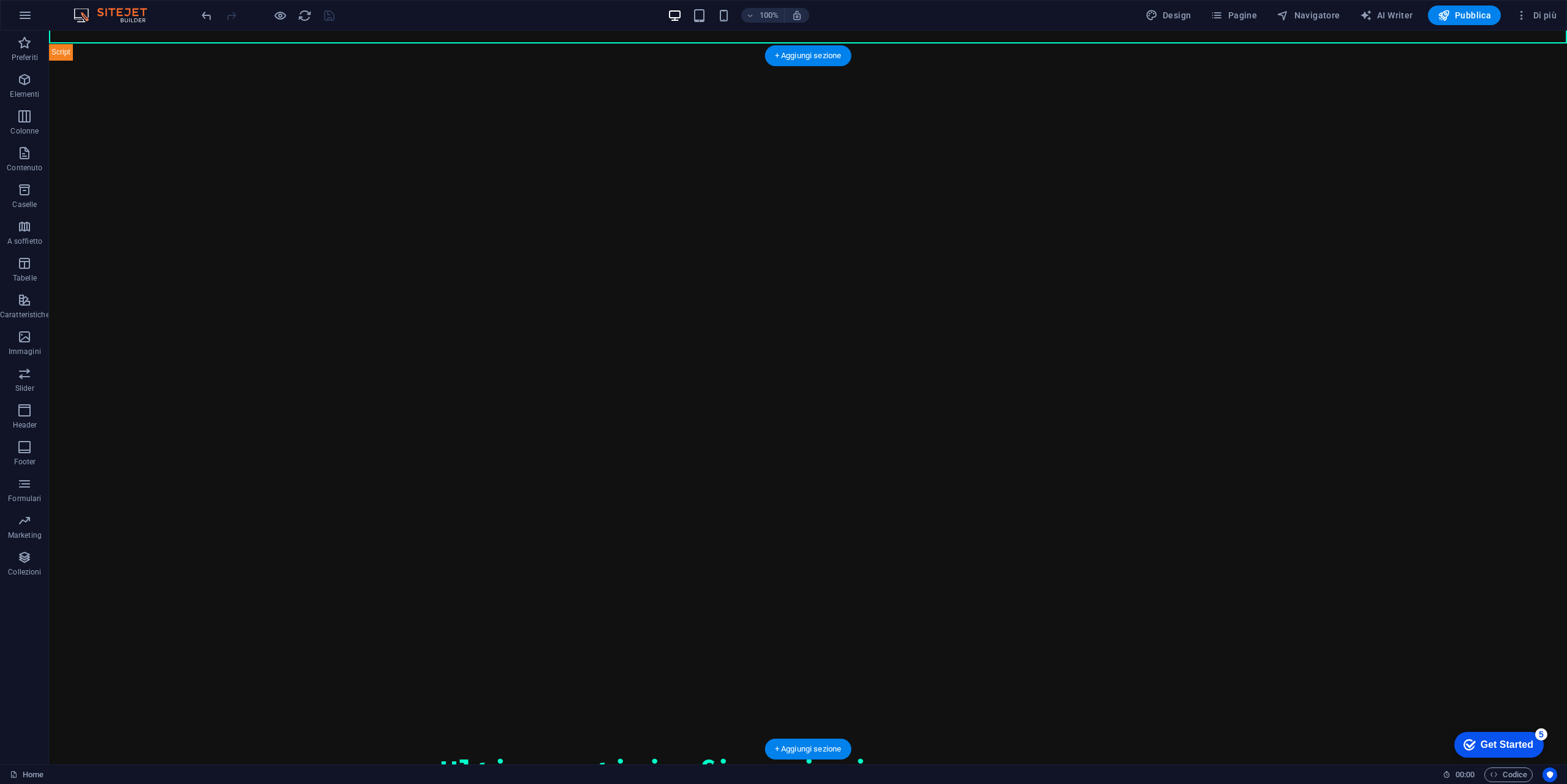
scroll to position [14, 0]
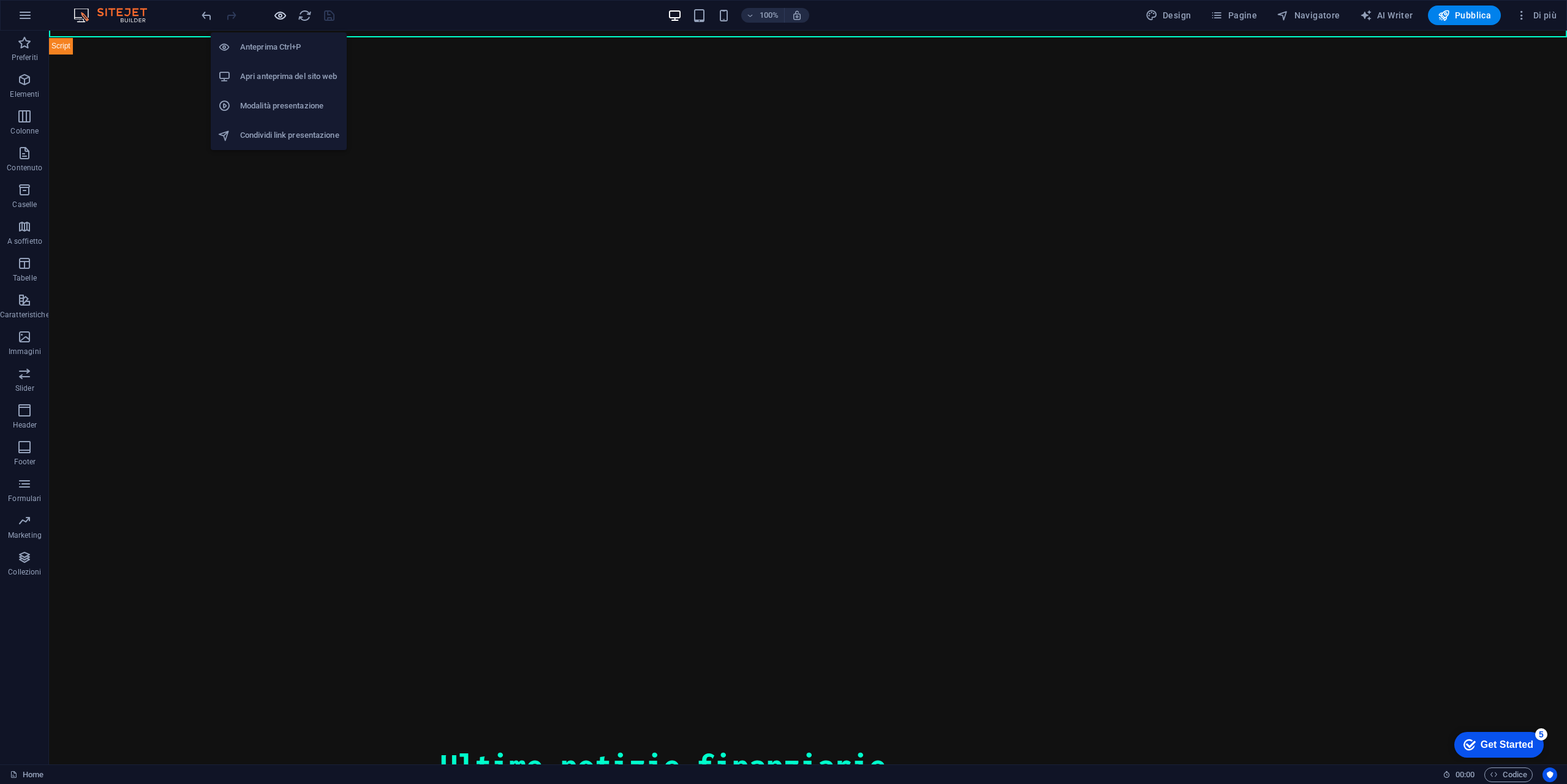
click at [281, 18] on icon "button" at bounding box center [280, 15] width 14 height 14
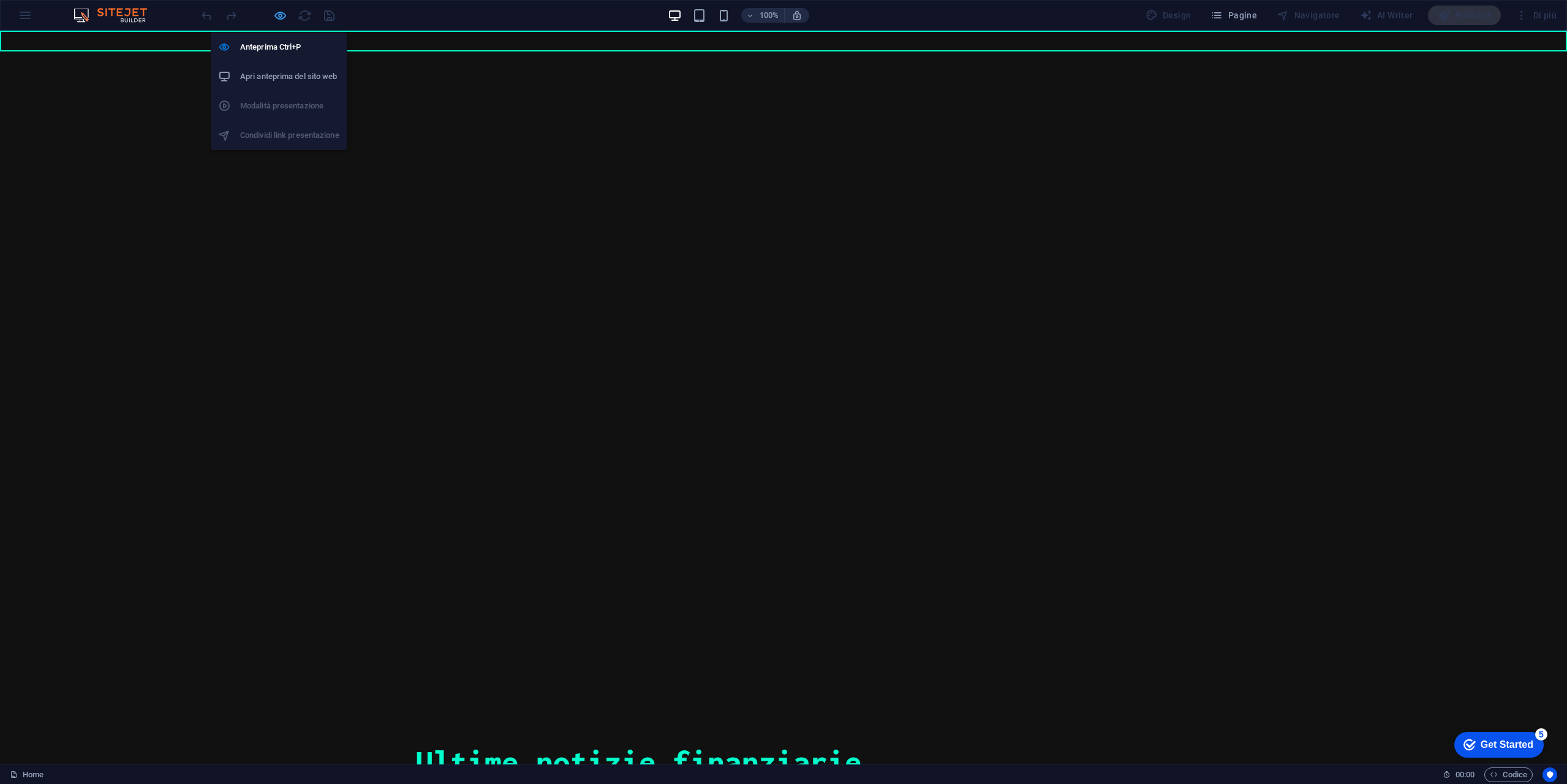
click at [276, 16] on icon "button" at bounding box center [280, 15] width 14 height 14
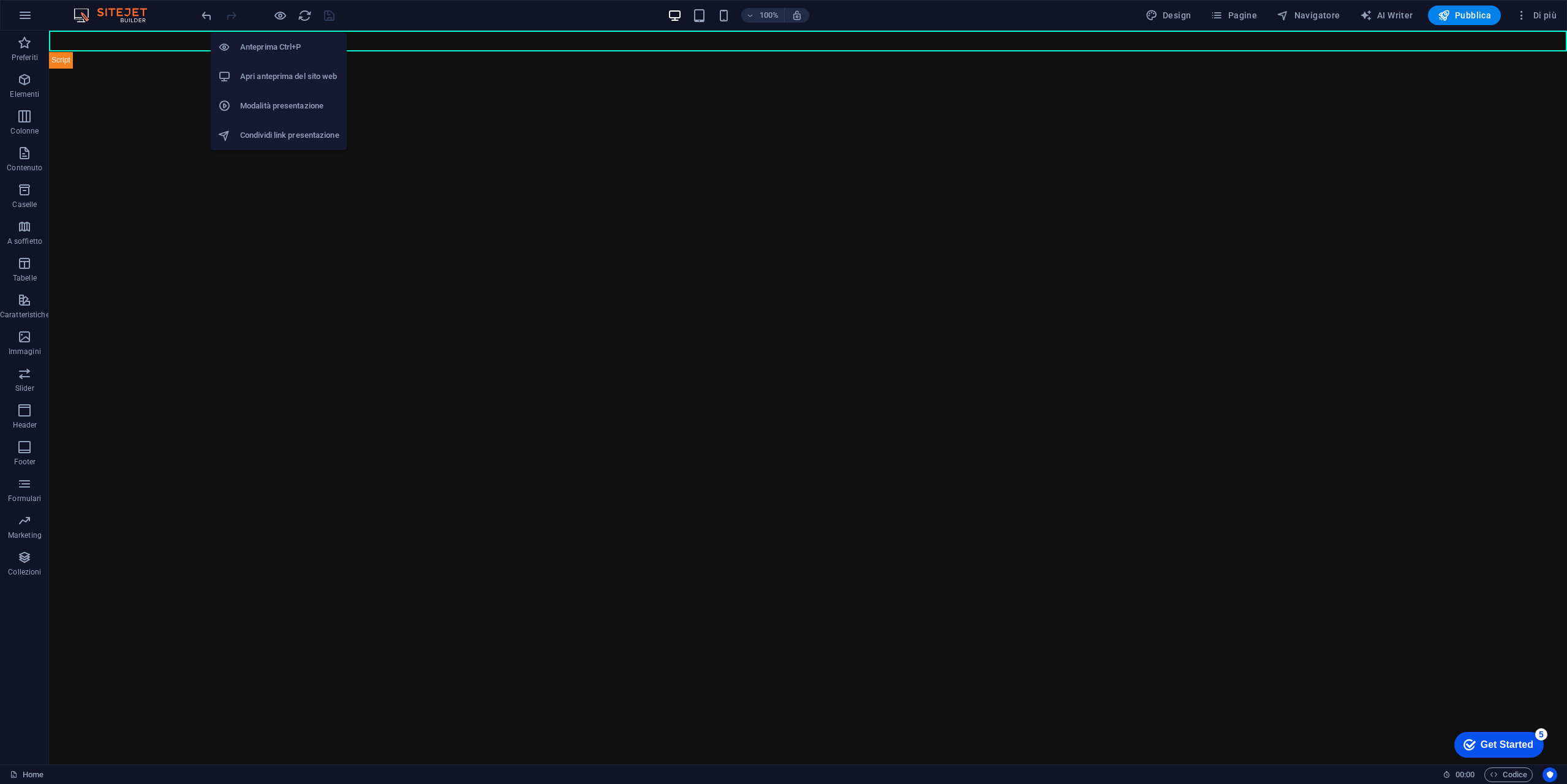
click at [289, 74] on h6 "Apri anteprima del sito web" at bounding box center [290, 77] width 99 height 15
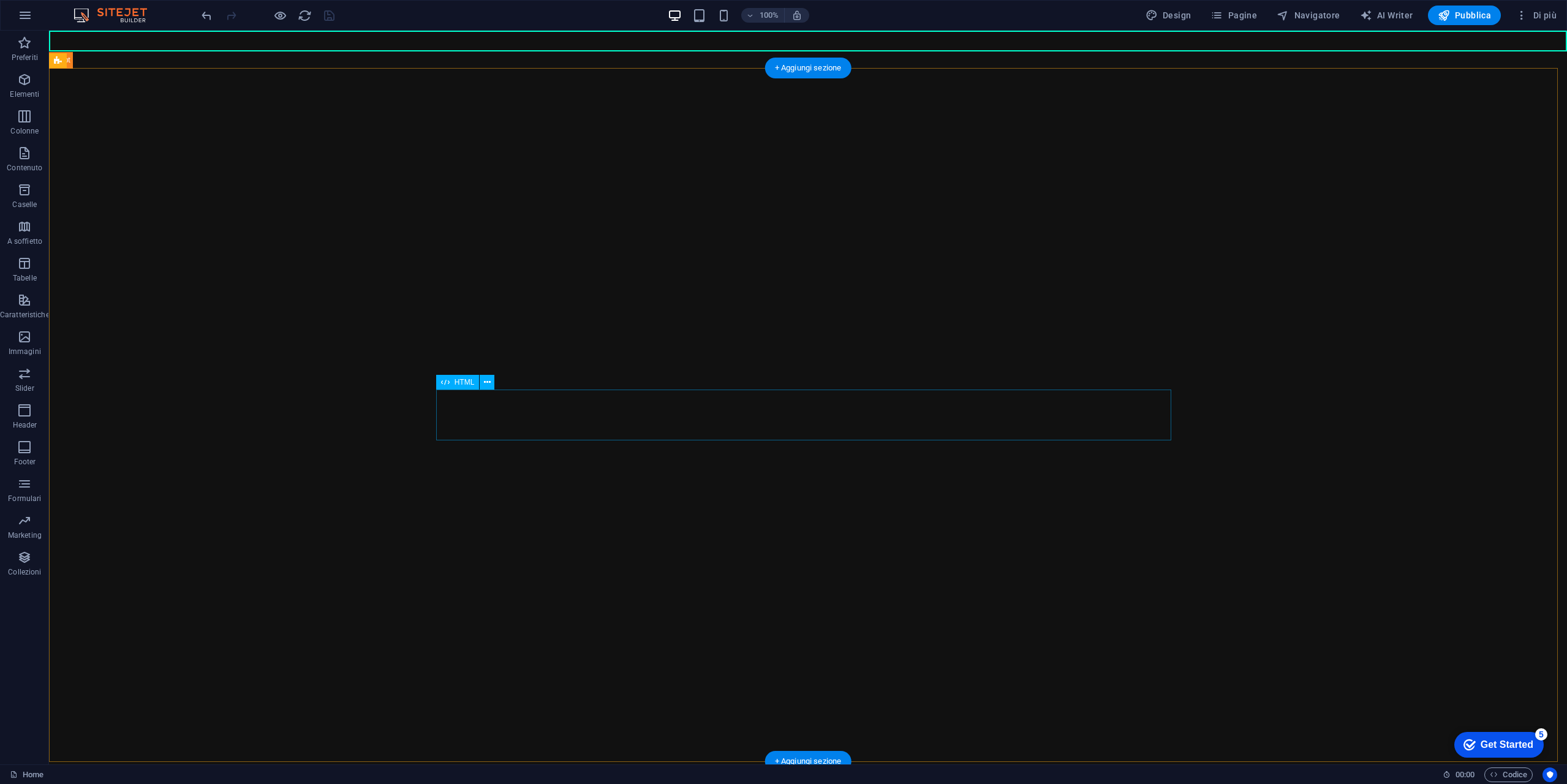
click at [530, 762] on div "Financial News RSS Ultime notizie finanziarie" at bounding box center [808, 787] width 735 height 51
click at [484, 381] on icon at bounding box center [488, 382] width 7 height 13
click at [488, 385] on icon at bounding box center [488, 382] width 7 height 13
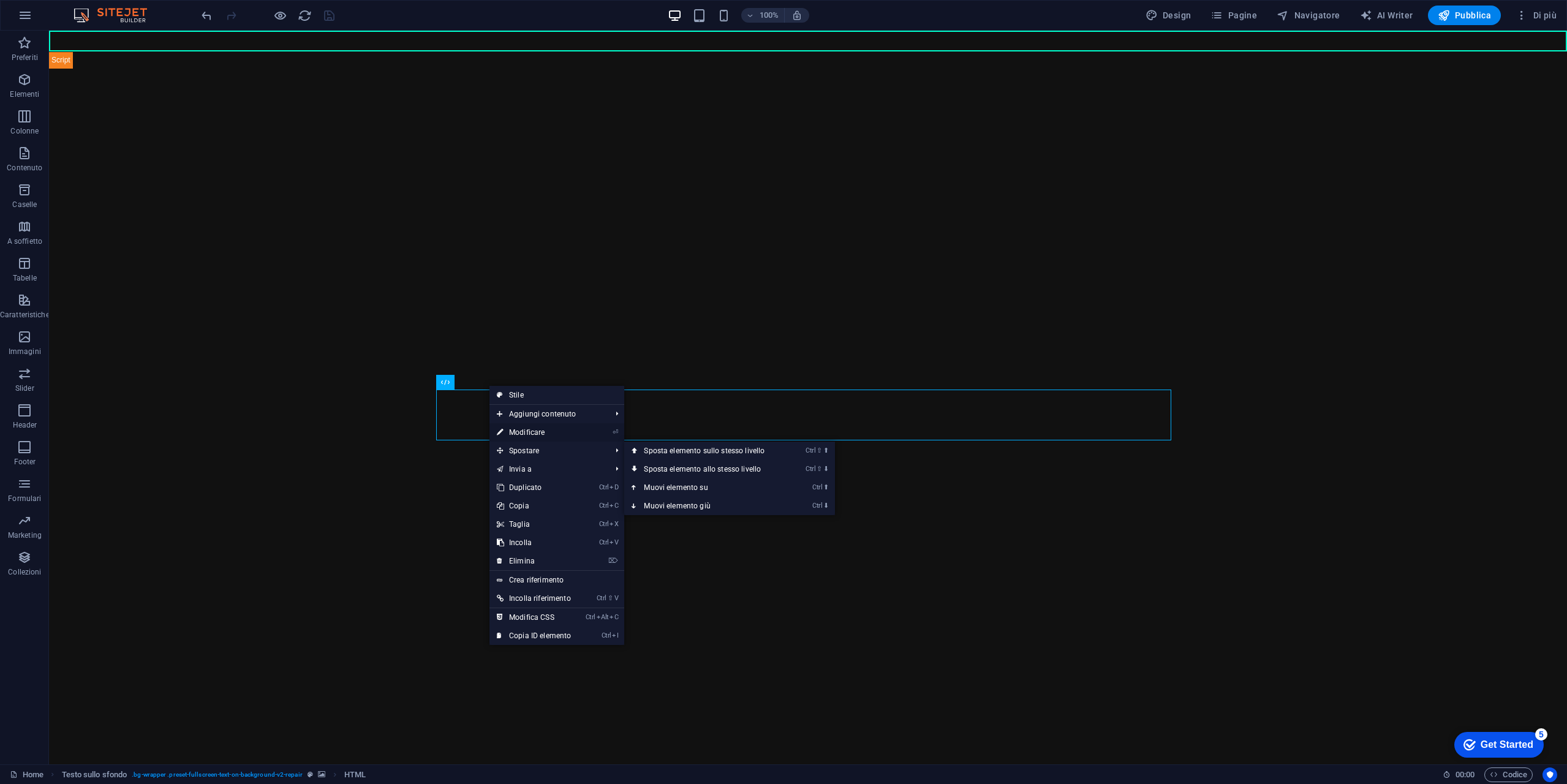
click at [536, 429] on link "⏎ Modificare" at bounding box center [533, 432] width 89 height 19
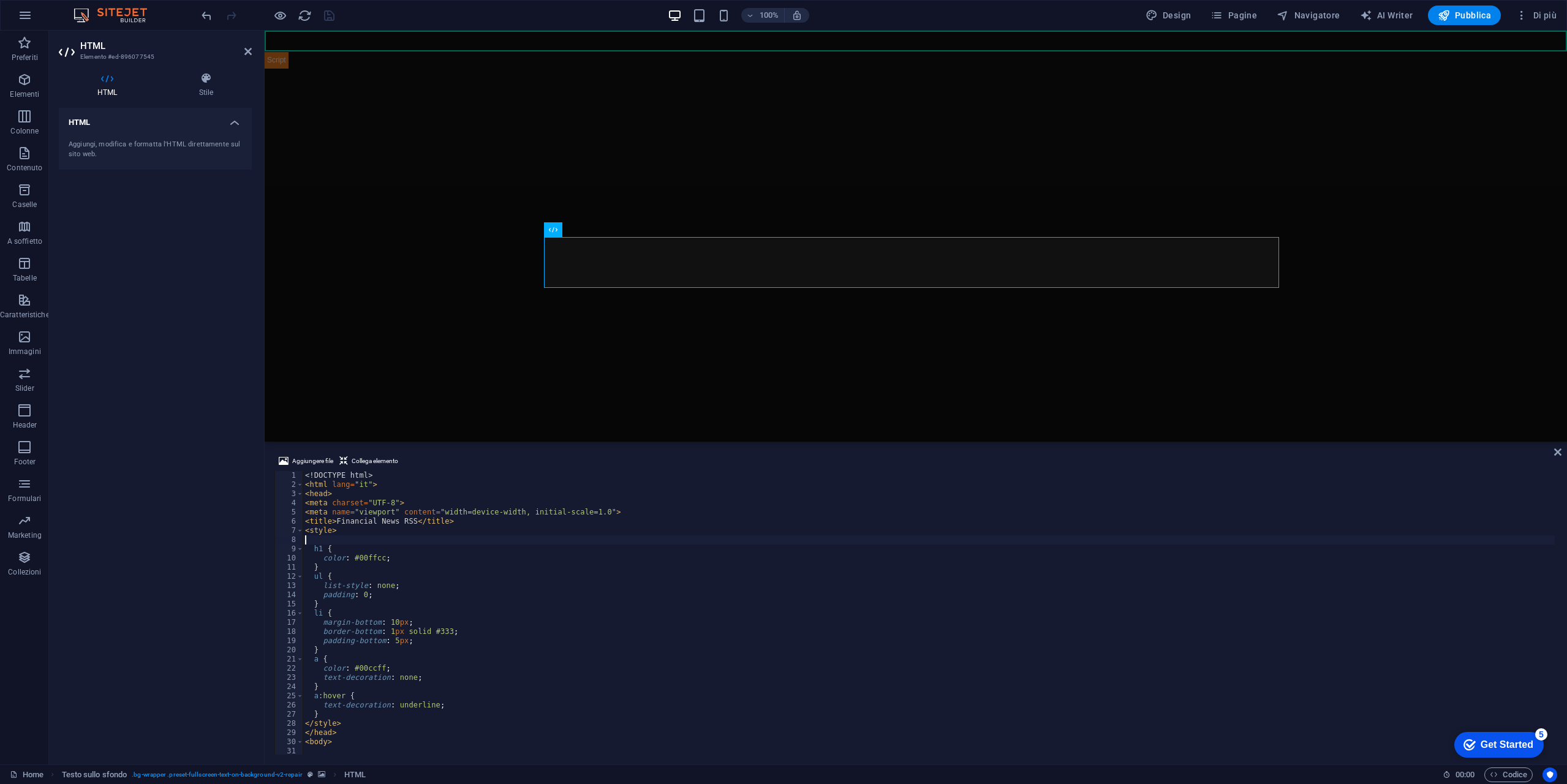
click at [1482, 742] on div "Get Started" at bounding box center [1507, 745] width 53 height 11
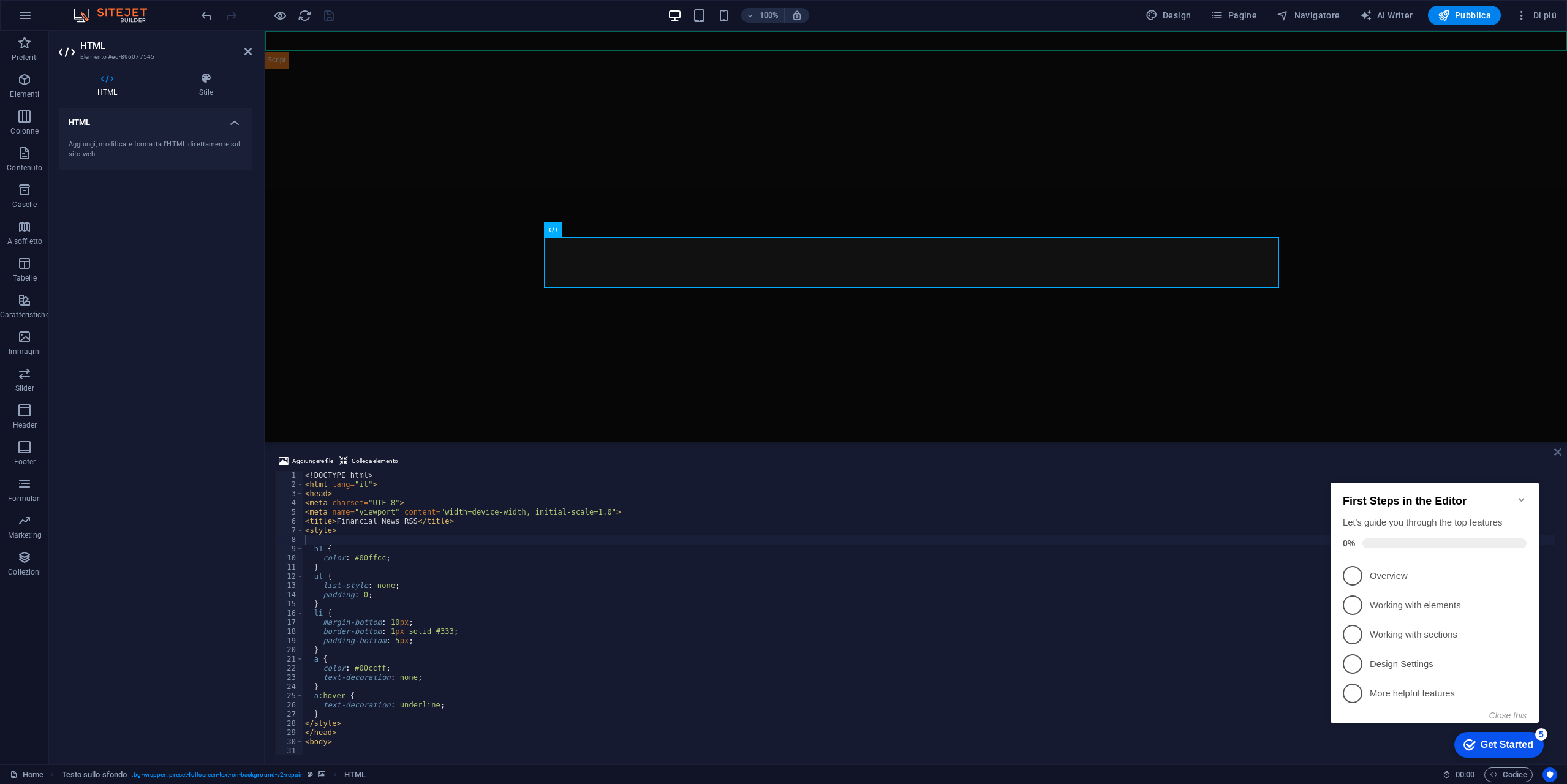
click at [1560, 452] on icon at bounding box center [1557, 452] width 7 height 10
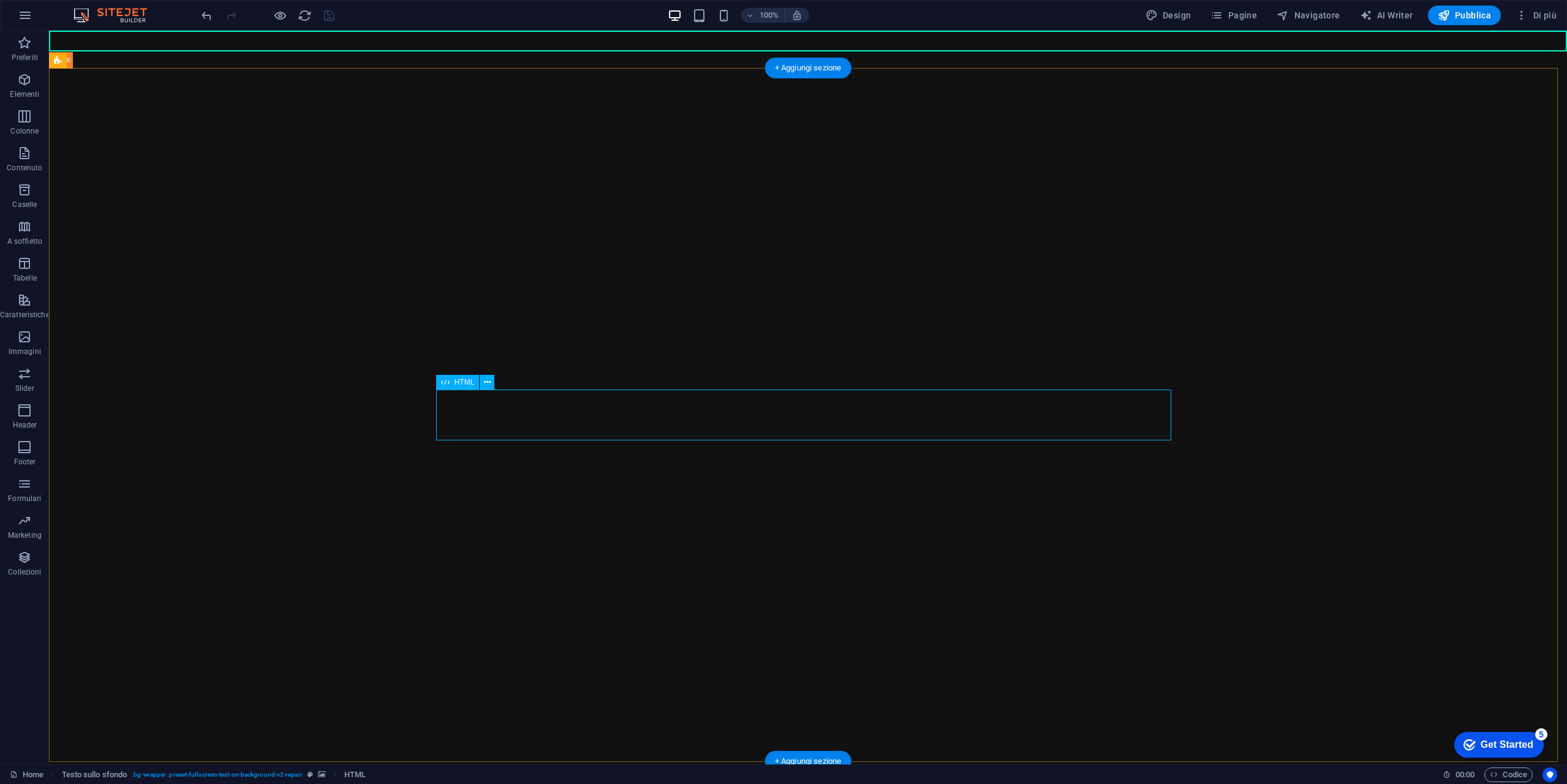
click at [513, 762] on div "Financial News RSS Ultime notizie finanziarie" at bounding box center [808, 787] width 735 height 51
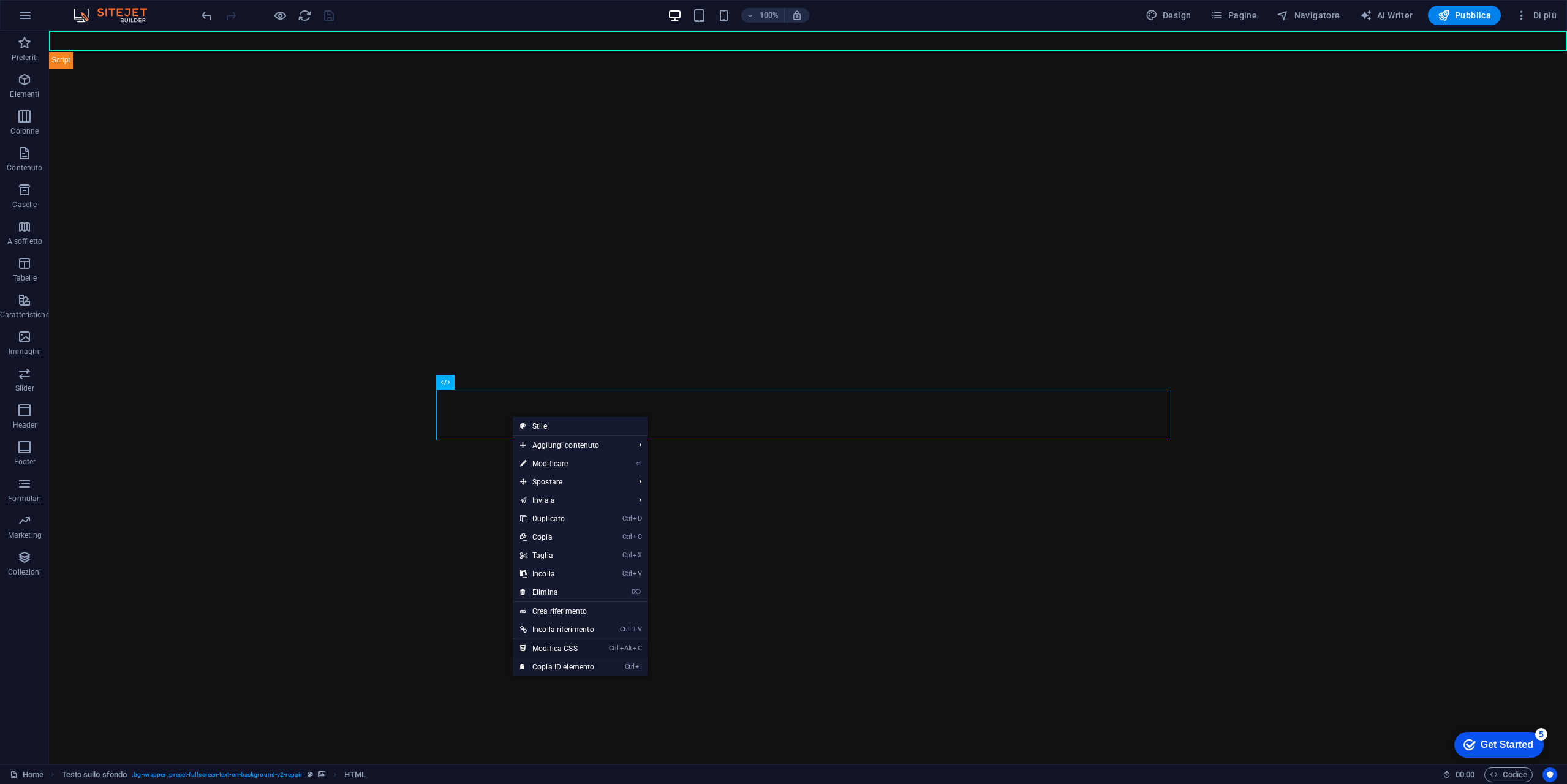
click at [582, 651] on link "Ctrl Alt C Modifica CSS" at bounding box center [557, 648] width 89 height 19
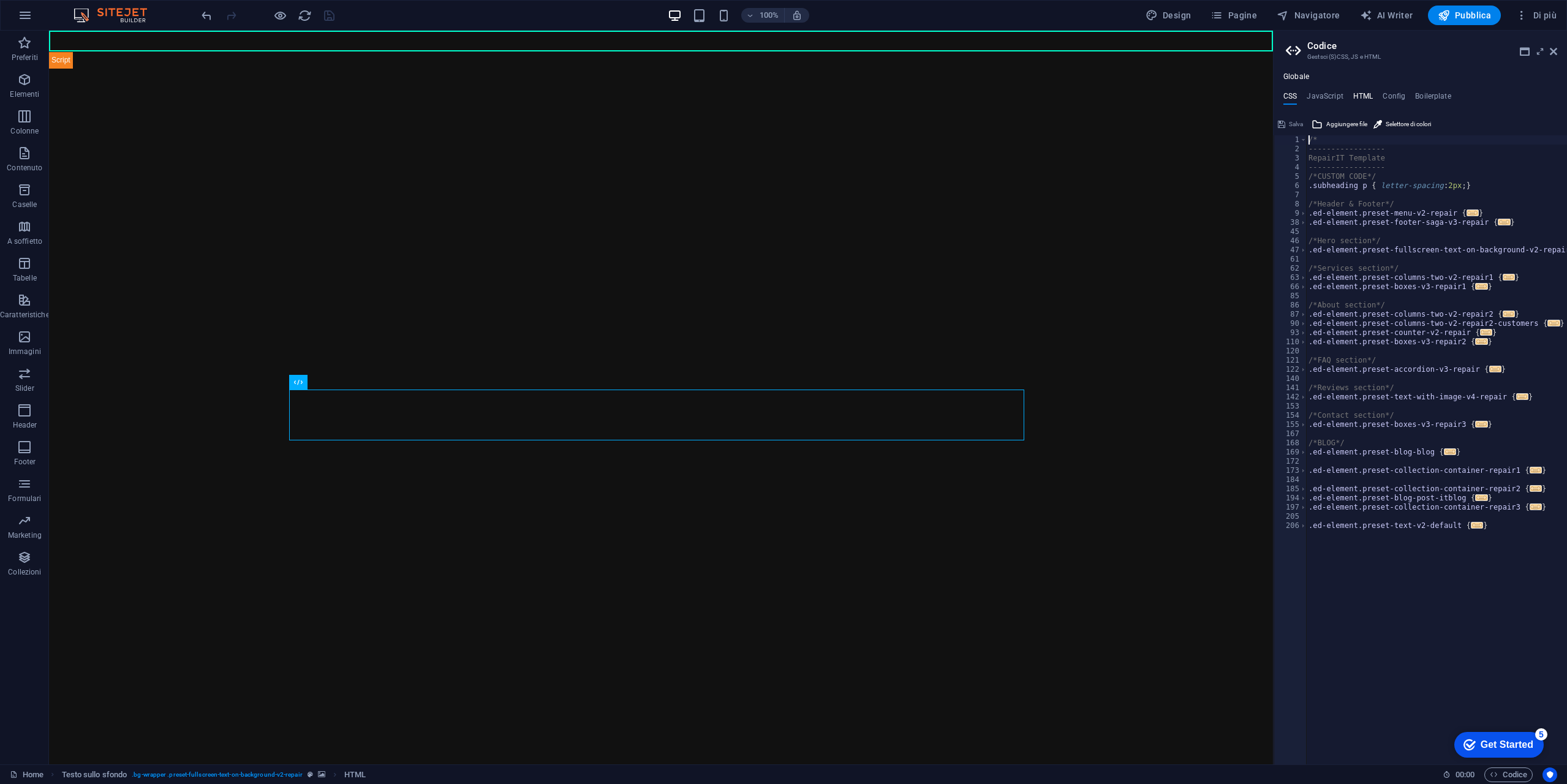
click at [1359, 95] on h4 "HTML" at bounding box center [1363, 99] width 20 height 14
type textarea "<a href="#main-content" class="button wv-link-content">Skip to main content</a>"
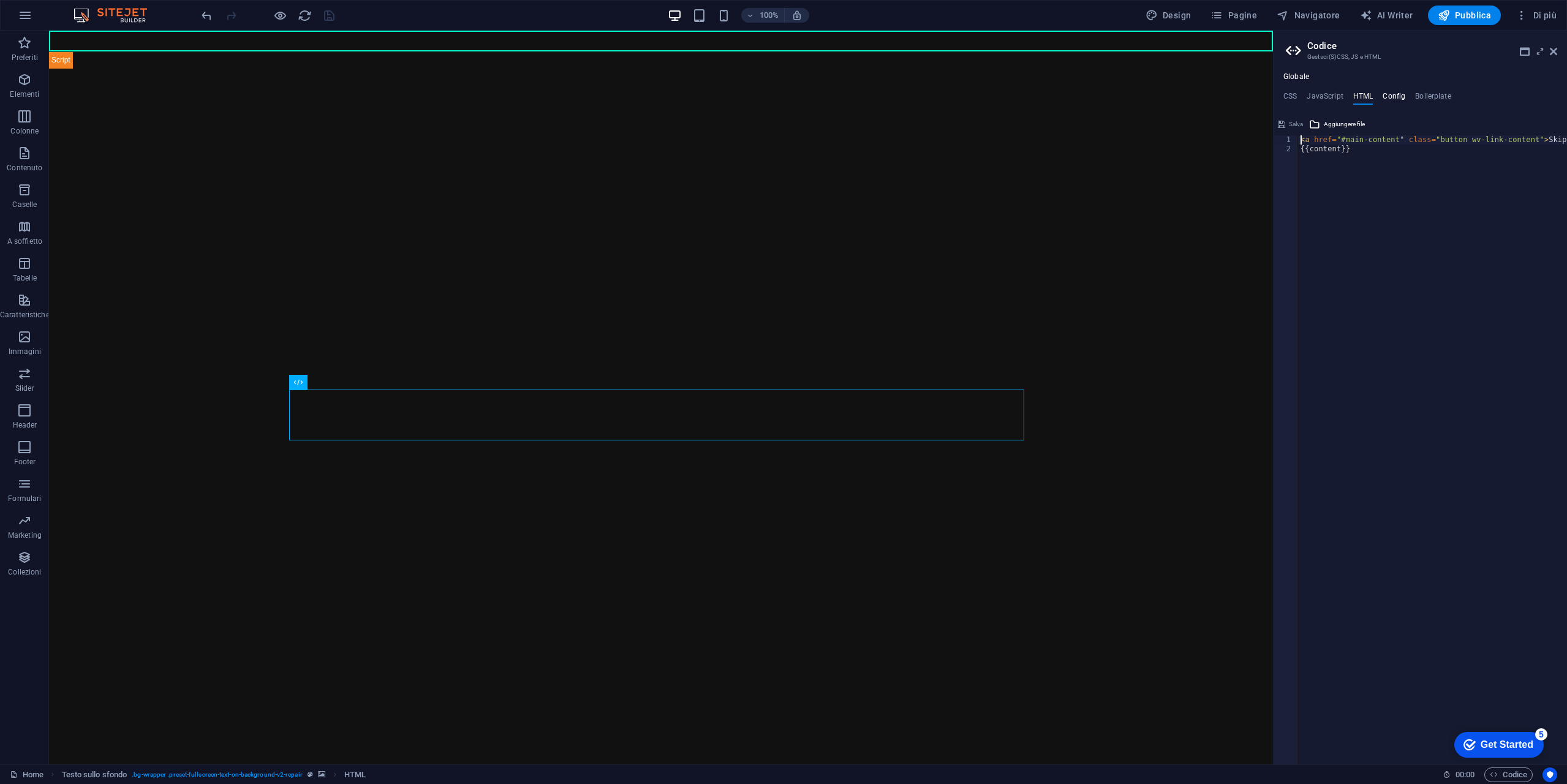
click at [1397, 93] on h4 "Config" at bounding box center [1394, 99] width 23 height 14
type textarea "$color-background: #ffffff;"
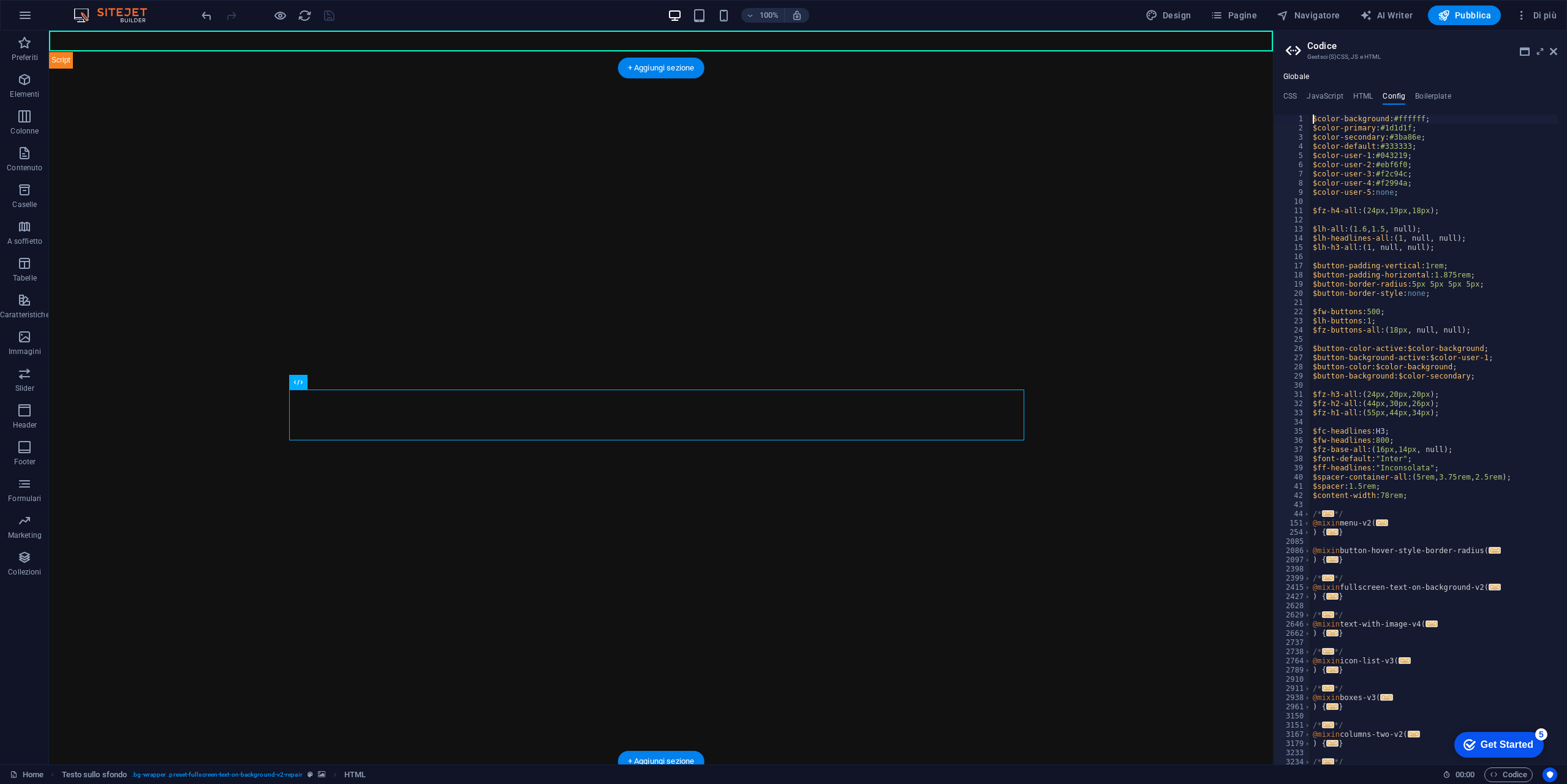
click at [859, 68] on img "1/2" at bounding box center [656, 68] width 1216 height 0
click at [450, 762] on div "Financial News RSS Ultime notizie finanziarie" at bounding box center [661, 787] width 735 height 51
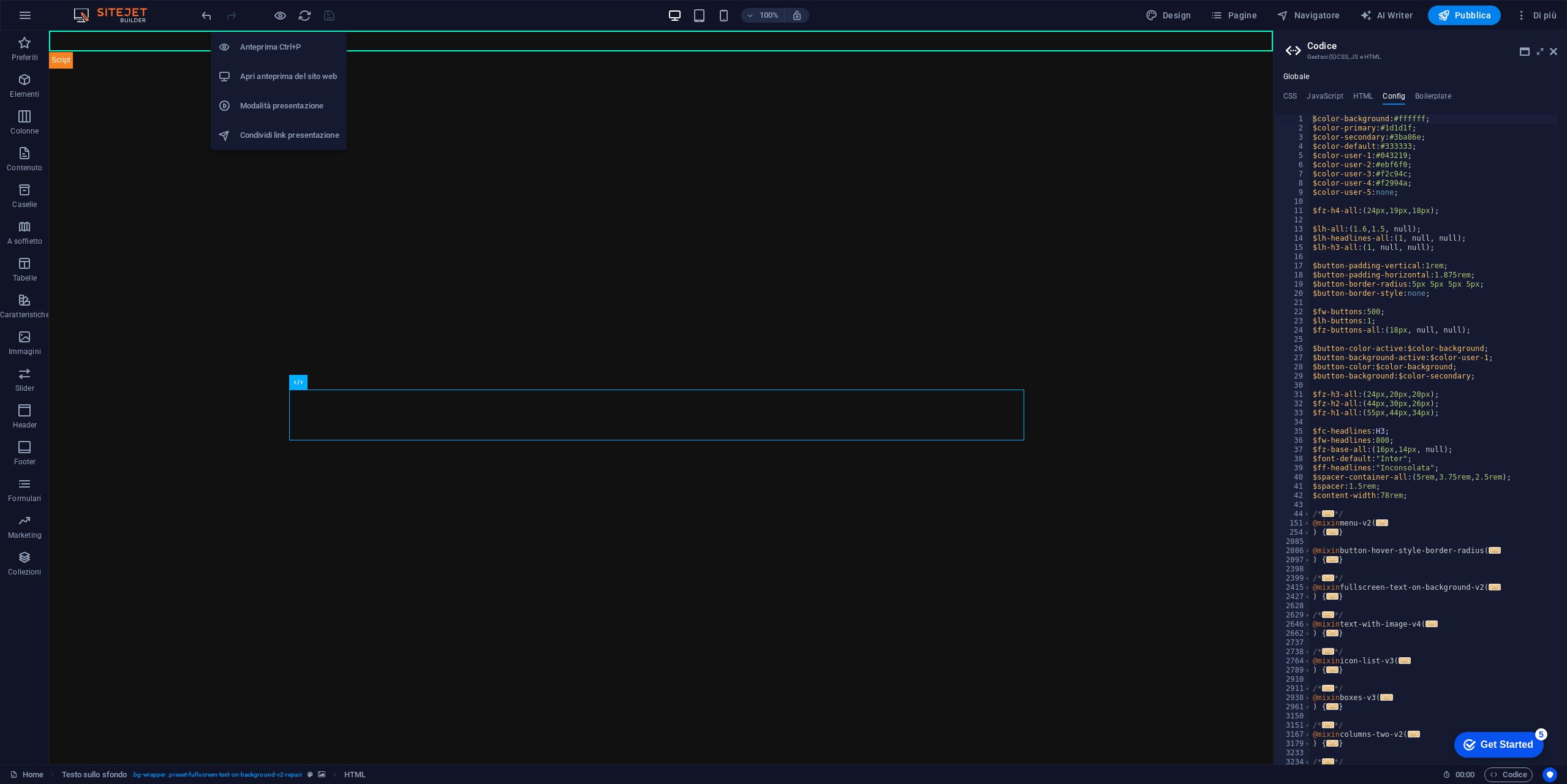
click at [297, 80] on h6 "Apri anteprima del sito web" at bounding box center [290, 77] width 99 height 15
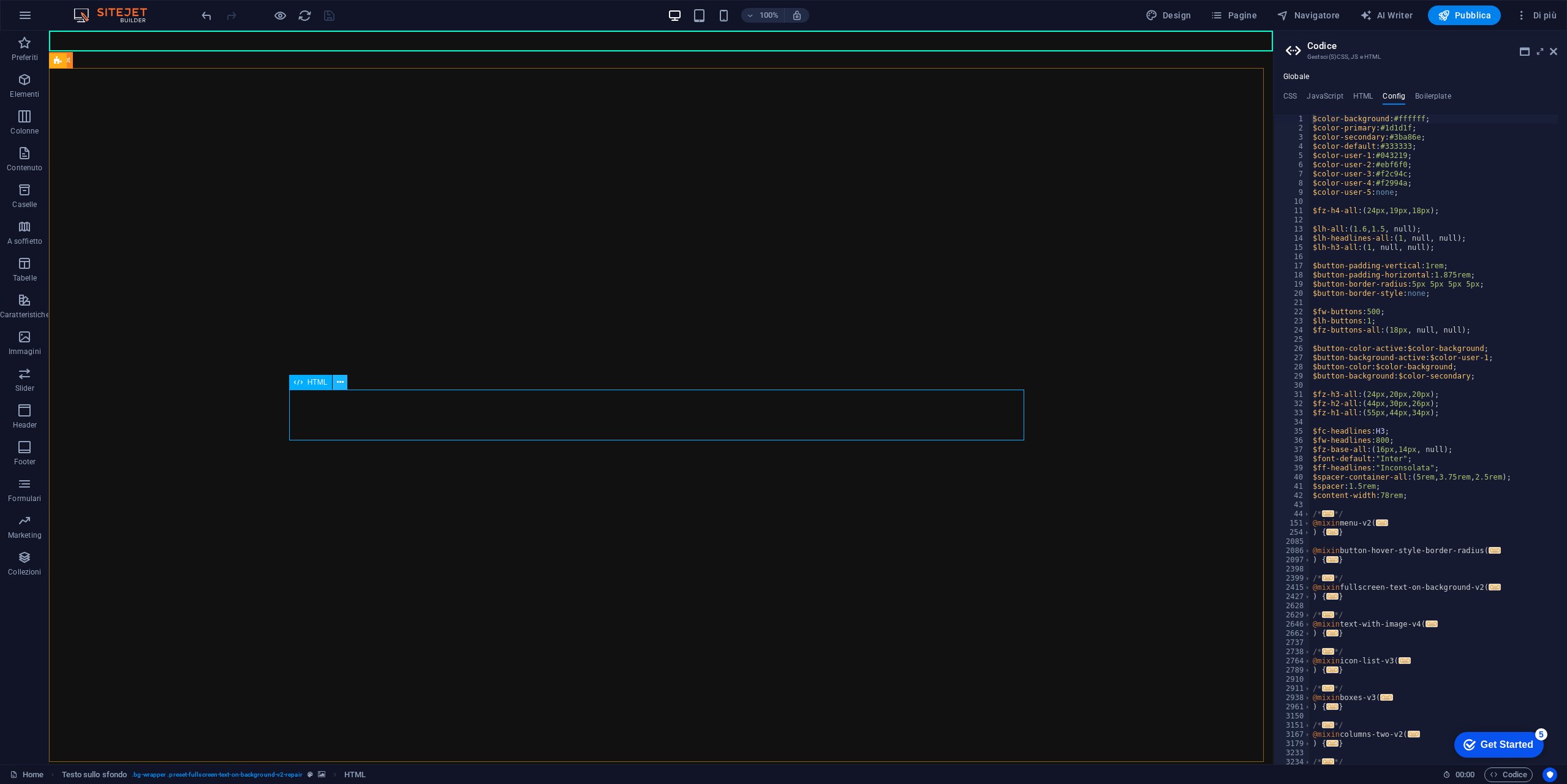
click at [340, 383] on icon at bounding box center [340, 382] width 7 height 13
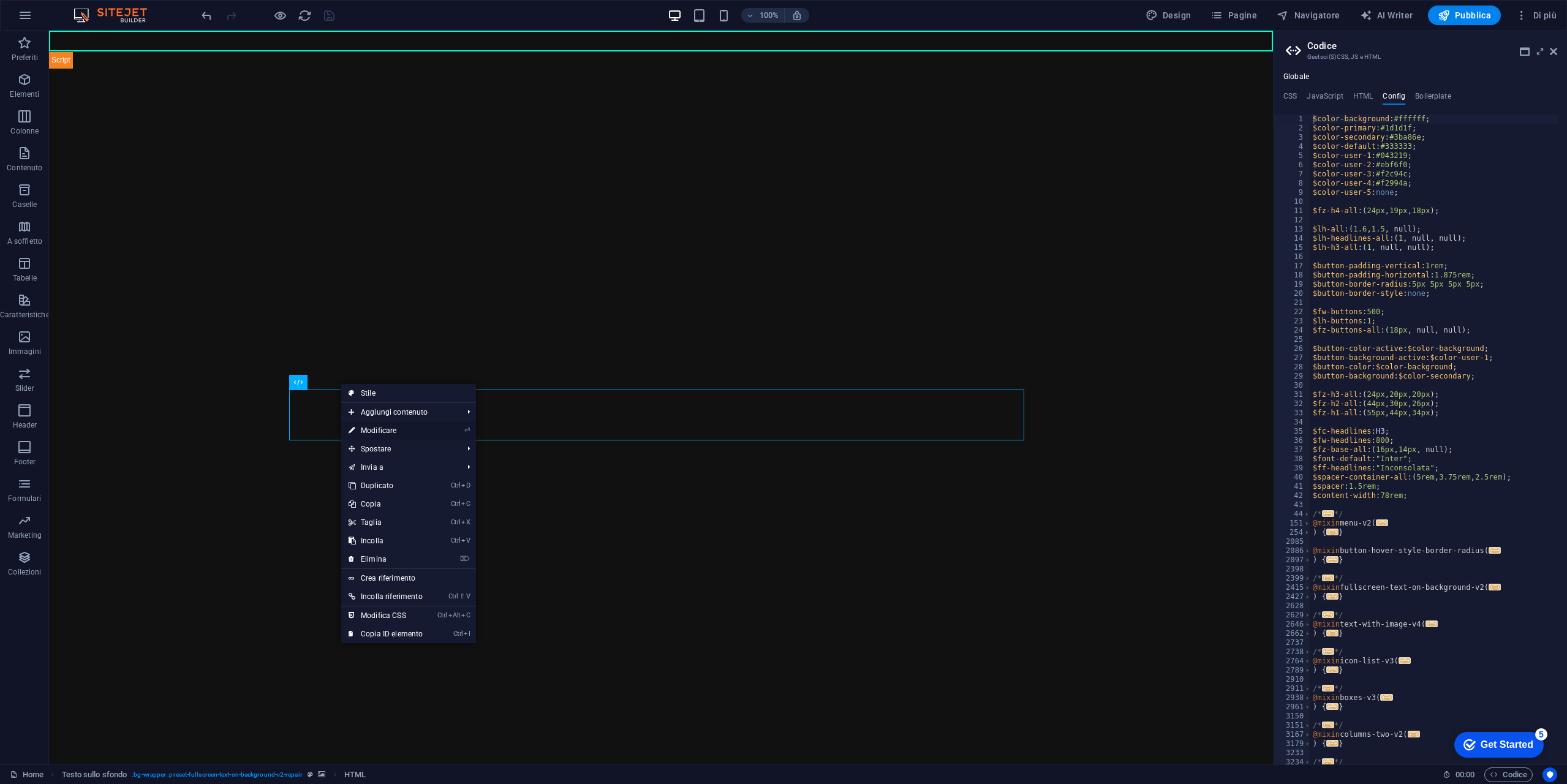
click at [410, 428] on link "⏎ Modificare" at bounding box center [386, 430] width 89 height 19
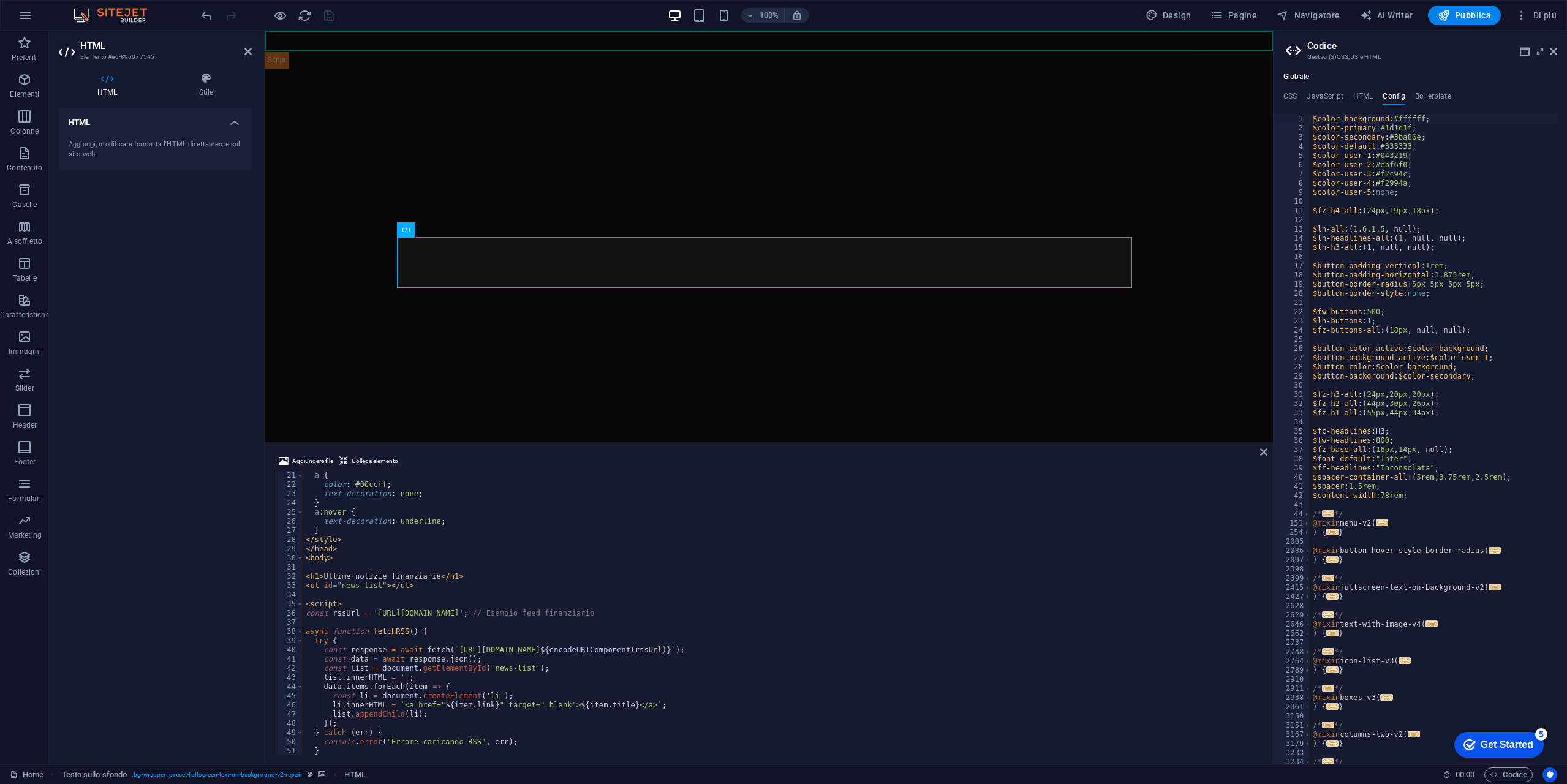
scroll to position [295, 0]
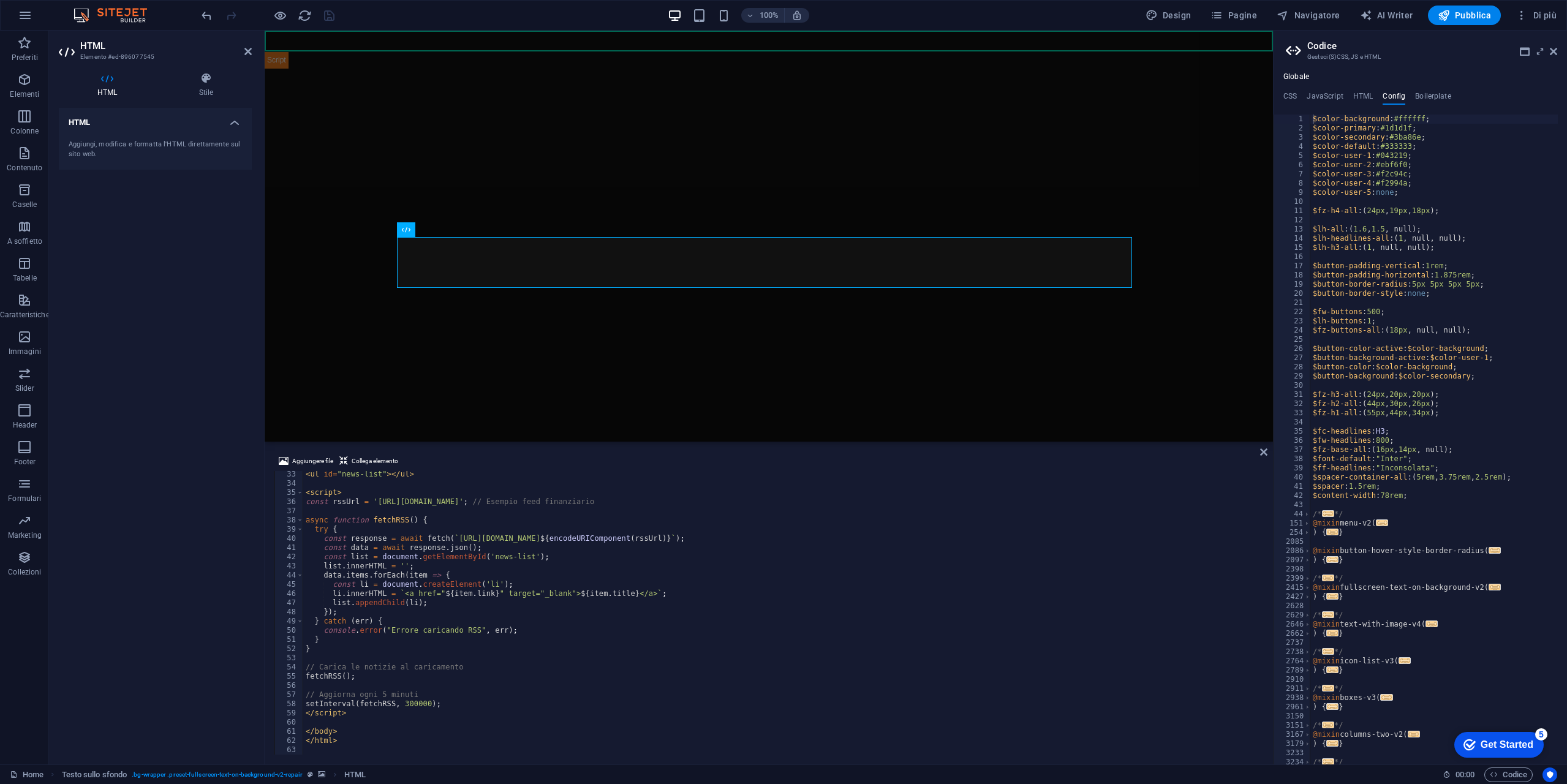
click at [526, 607] on div "< ul id = "news-list" > </ ul > < script > const rssUrl = 'https://www.investin…" at bounding box center [782, 620] width 957 height 302
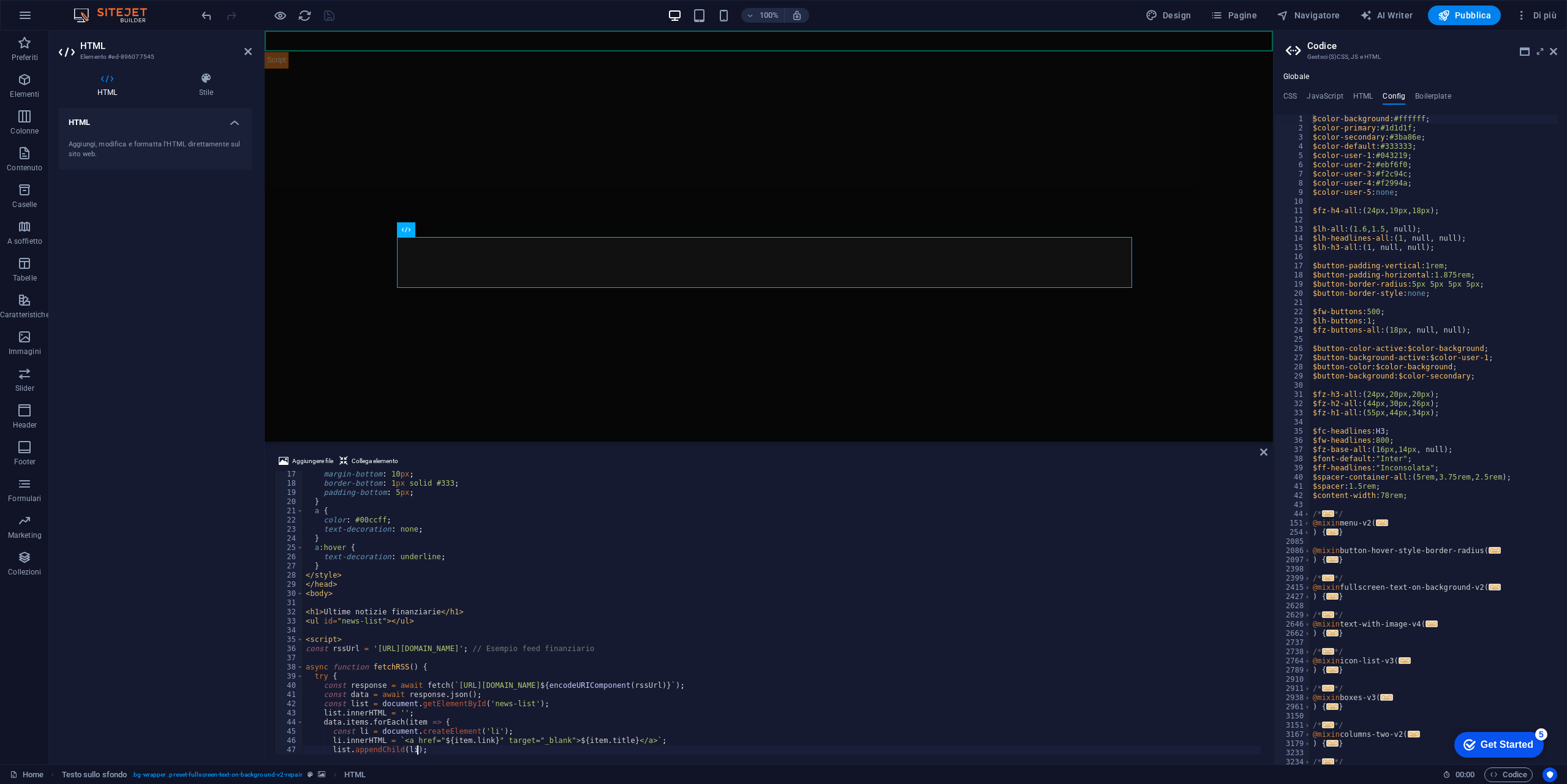
scroll to position [112, 0]
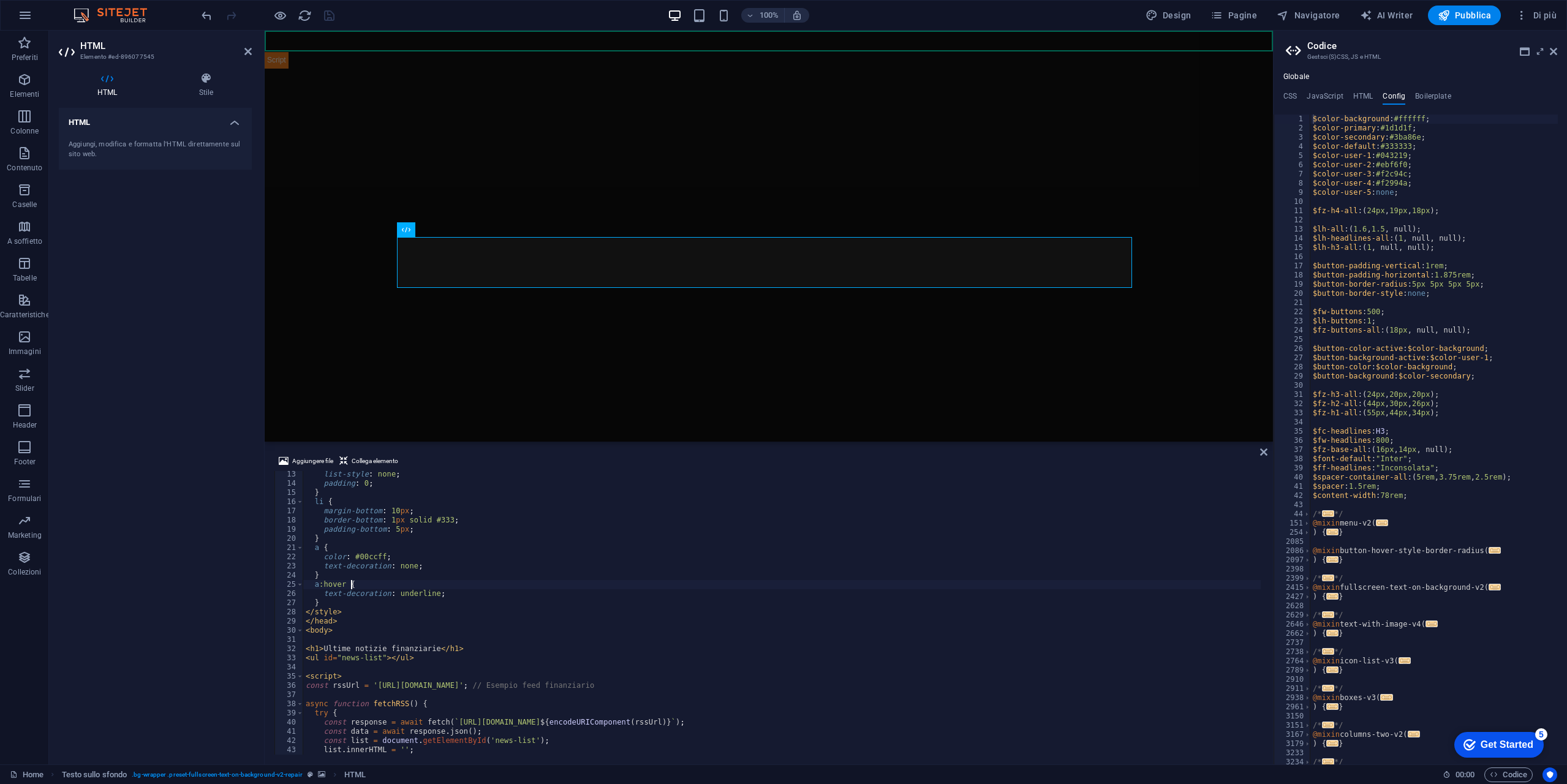
click at [498, 588] on div "list-style : none ; padding : 0 ; } li { margin-bottom : 10 px ; border-bottom …" at bounding box center [782, 620] width 957 height 302
click at [516, 597] on div "list-style : none ; padding : 0 ; } li { margin-bottom : 10 px ; border-bottom …" at bounding box center [782, 620] width 957 height 302
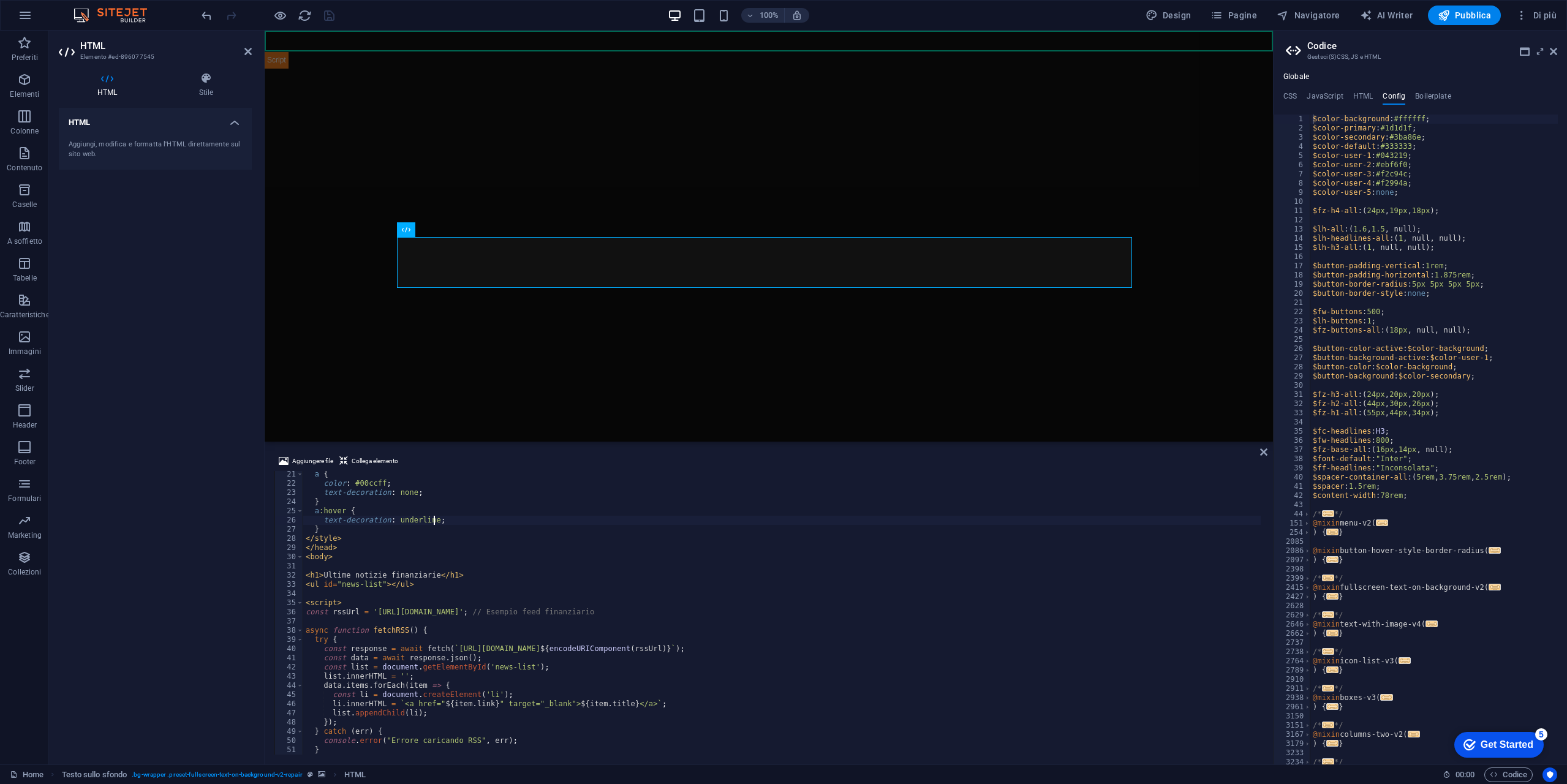
scroll to position [258, 0]
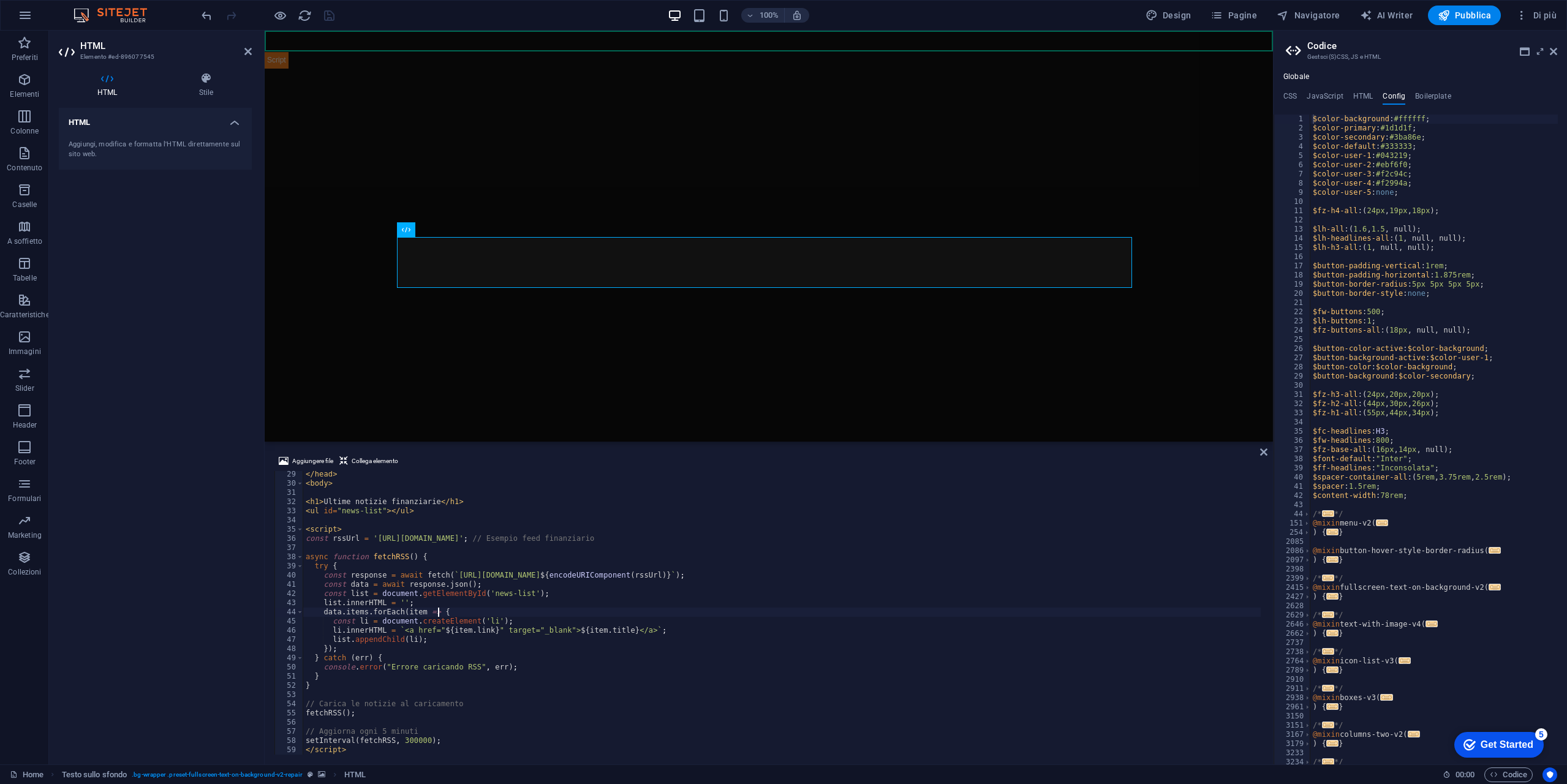
click at [598, 610] on div "</ head > < body > < h1 > Ultime notizie finanziarie </ h1 > < ul id = "news-li…" at bounding box center [782, 620] width 957 height 302
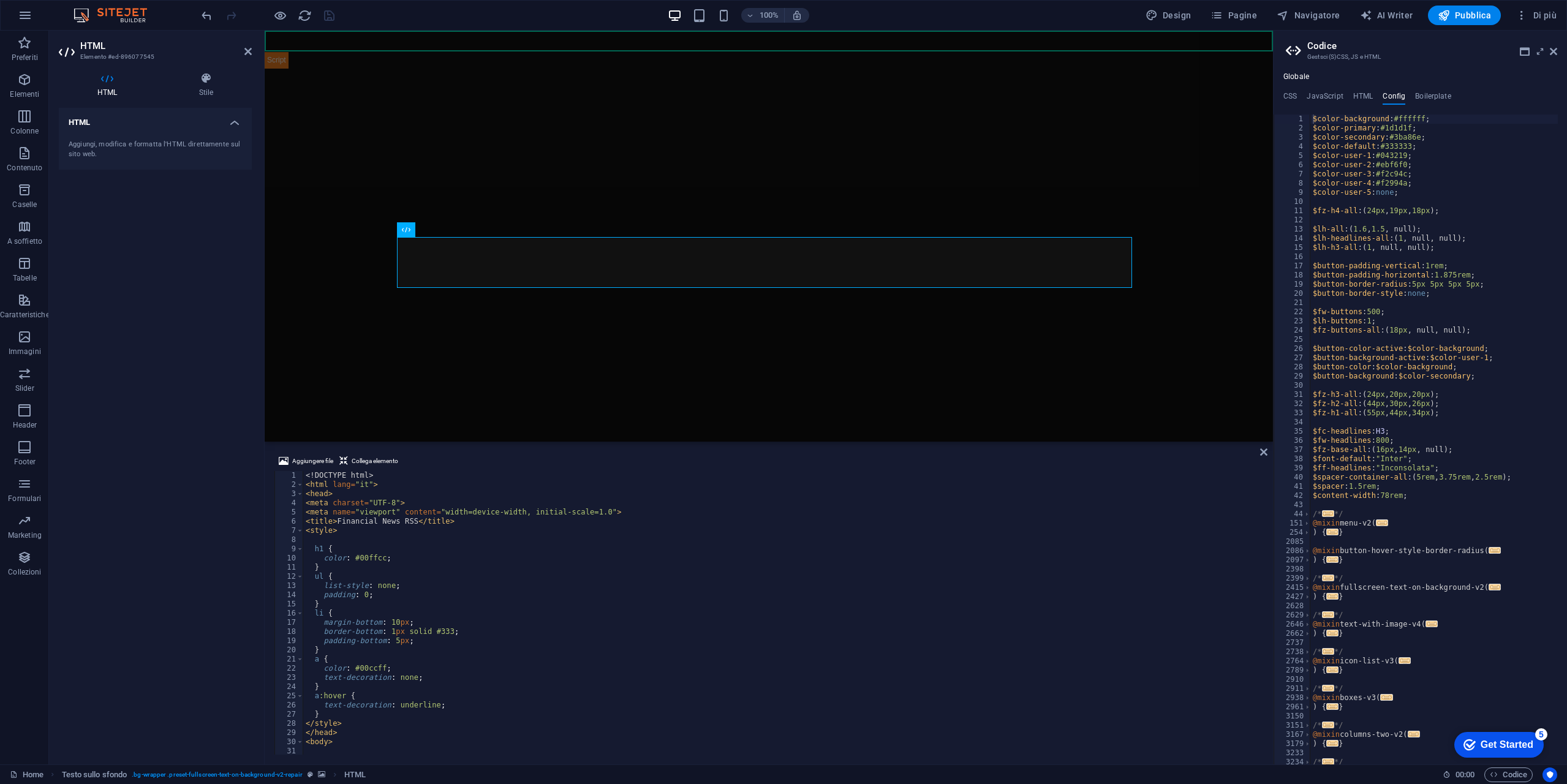
scroll to position [0, 0]
click at [532, 548] on div "<! DOCTYPE html > < html lang = "it" > < head > < meta charset = "UTF-8" > < me…" at bounding box center [782, 622] width 957 height 302
type textarea "h1 {"
type input "hover"
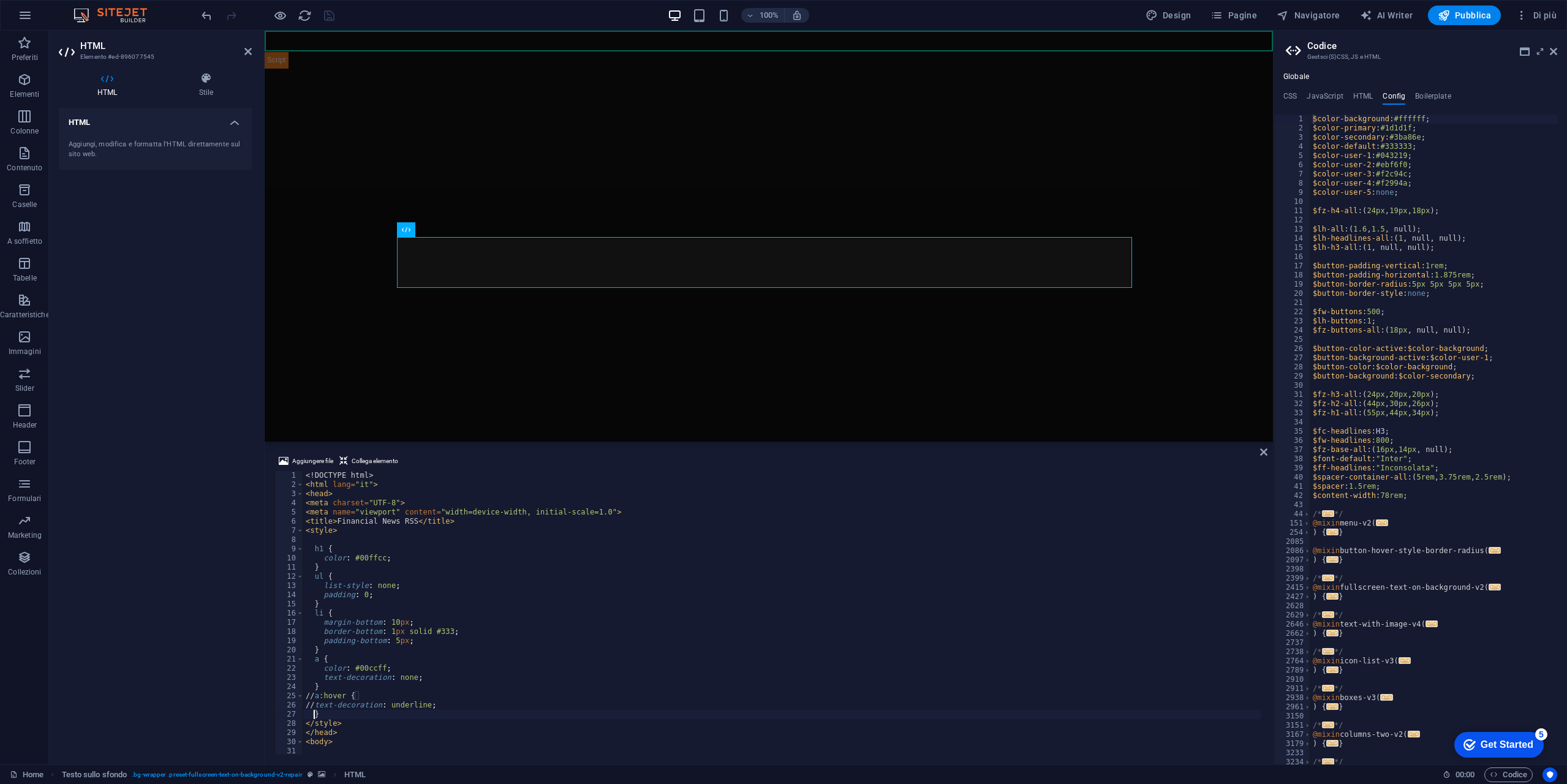
type textarea "//}"
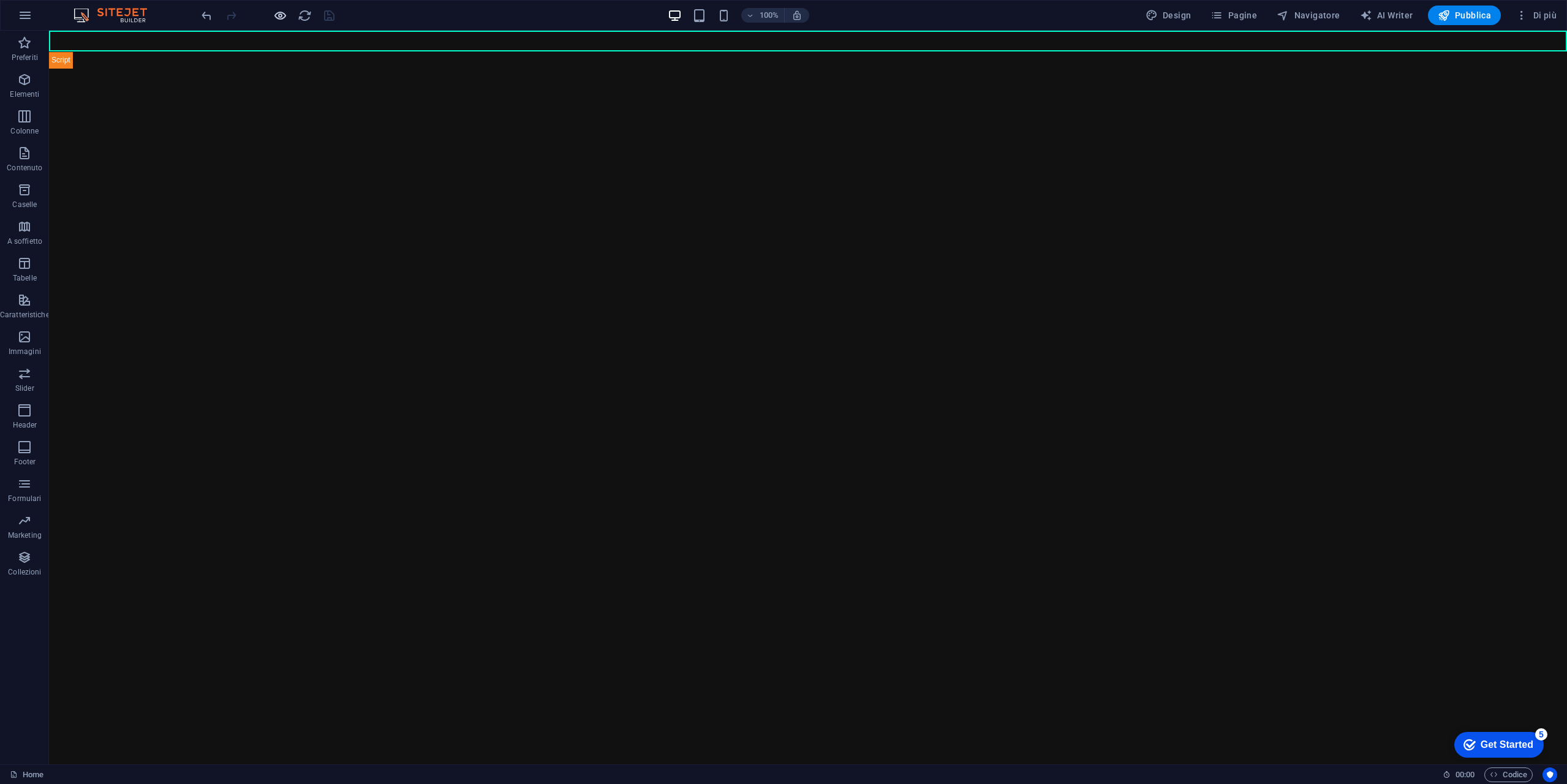
click at [271, 9] on div at bounding box center [267, 15] width 137 height 20
click at [277, 19] on icon "button" at bounding box center [280, 15] width 14 height 14
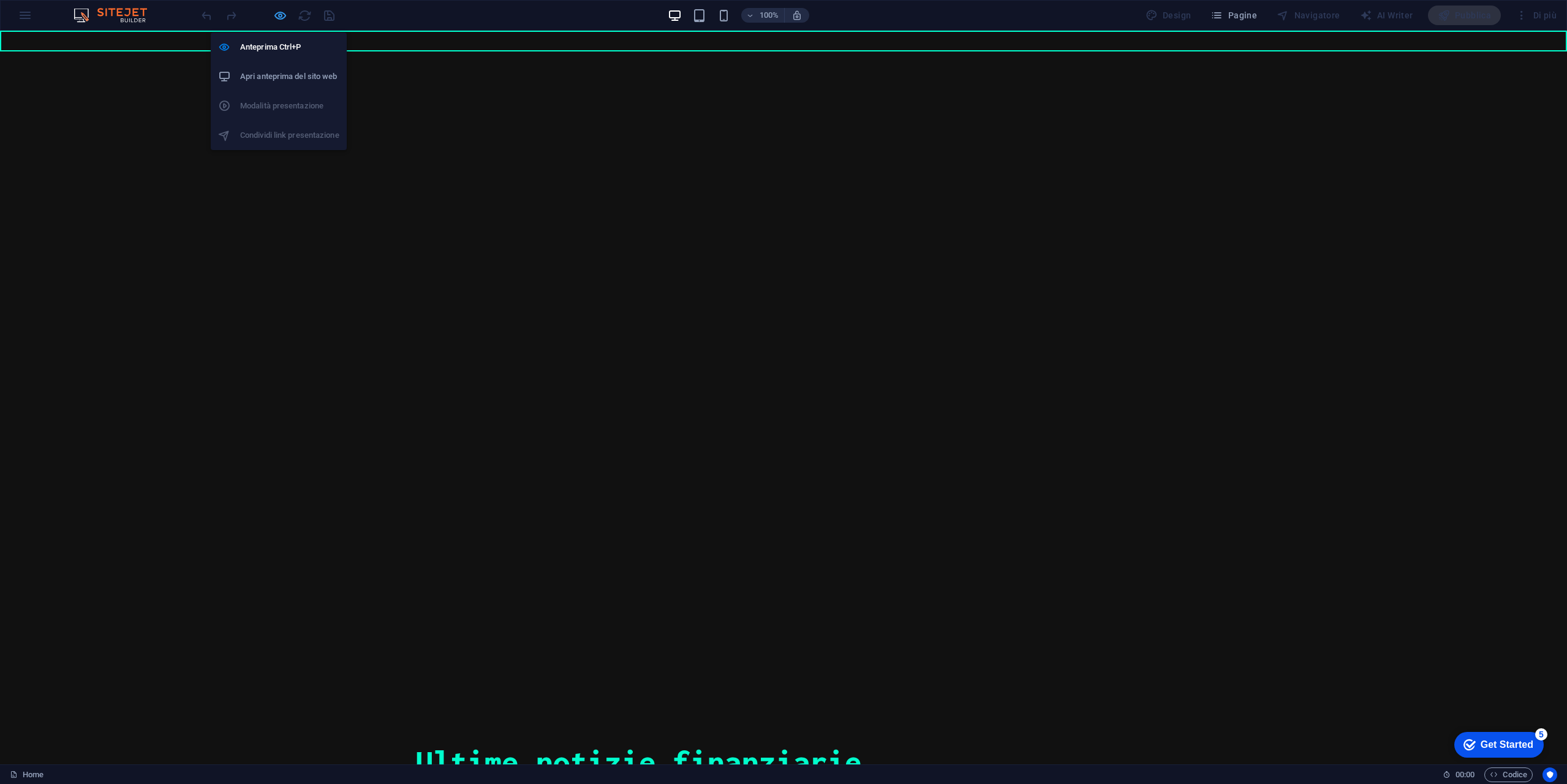
click at [277, 19] on icon "button" at bounding box center [280, 15] width 14 height 14
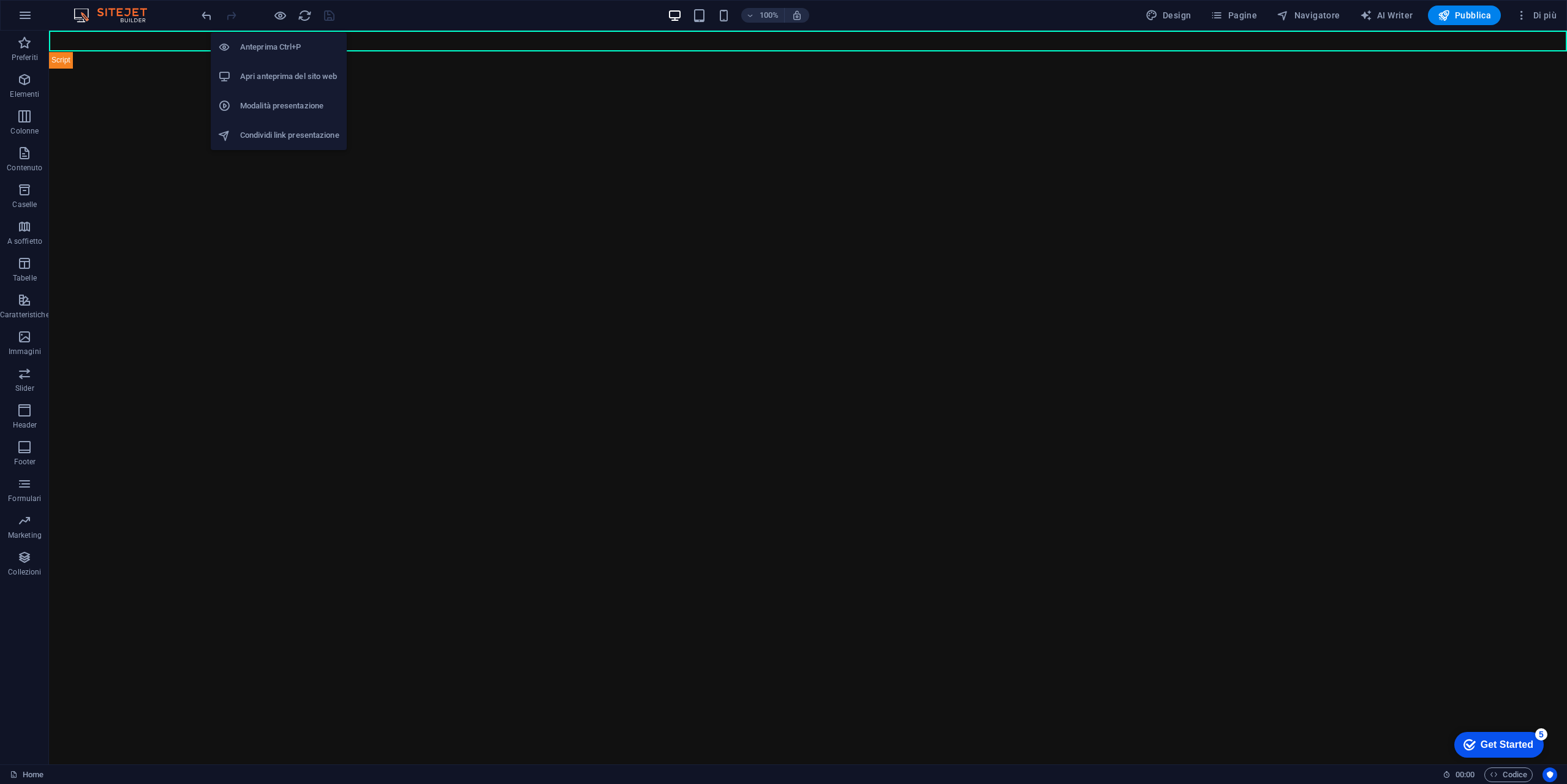
click at [289, 75] on h6 "Apri anteprima del sito web" at bounding box center [290, 77] width 99 height 15
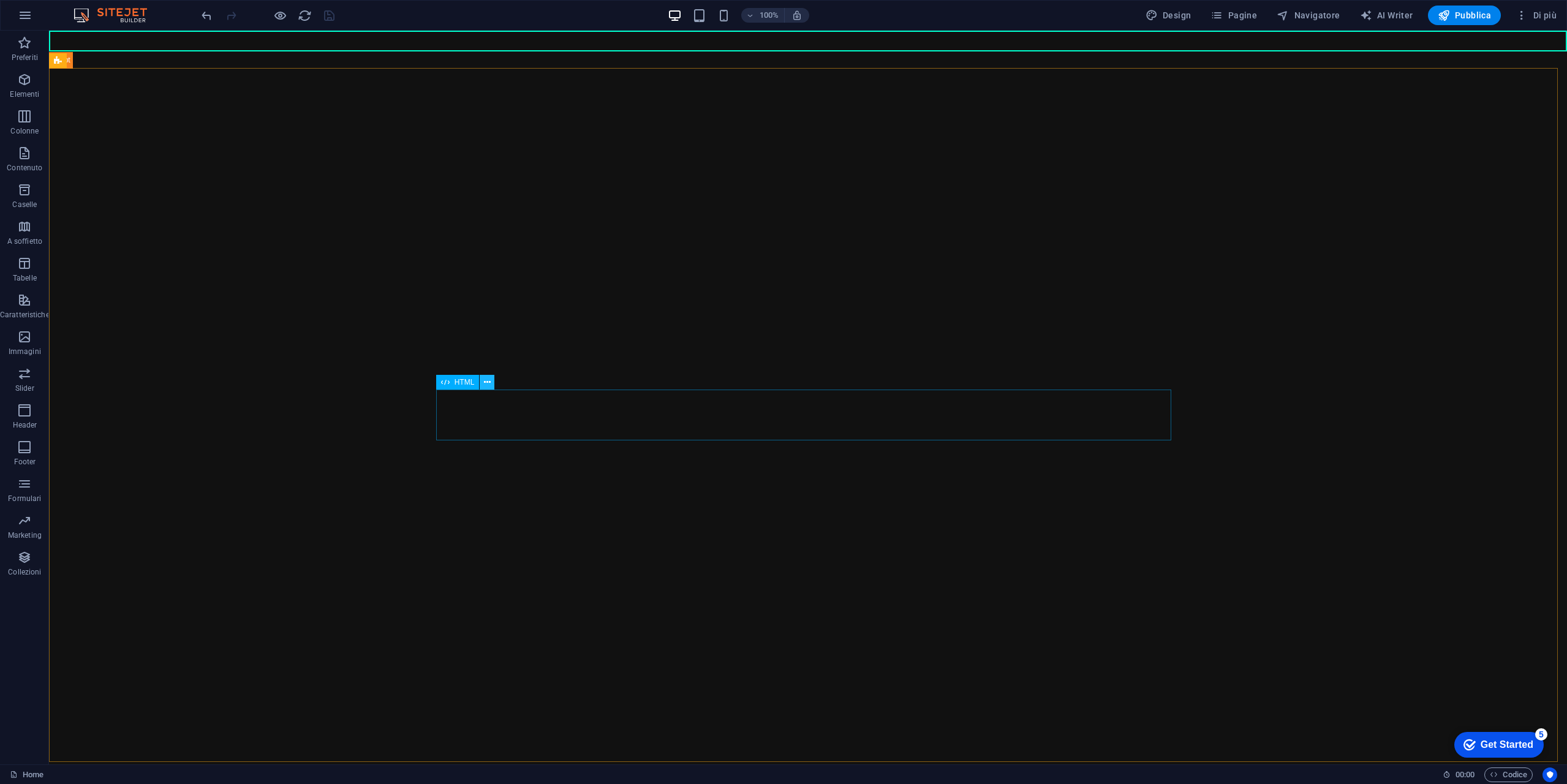
click at [490, 381] on icon at bounding box center [488, 382] width 7 height 13
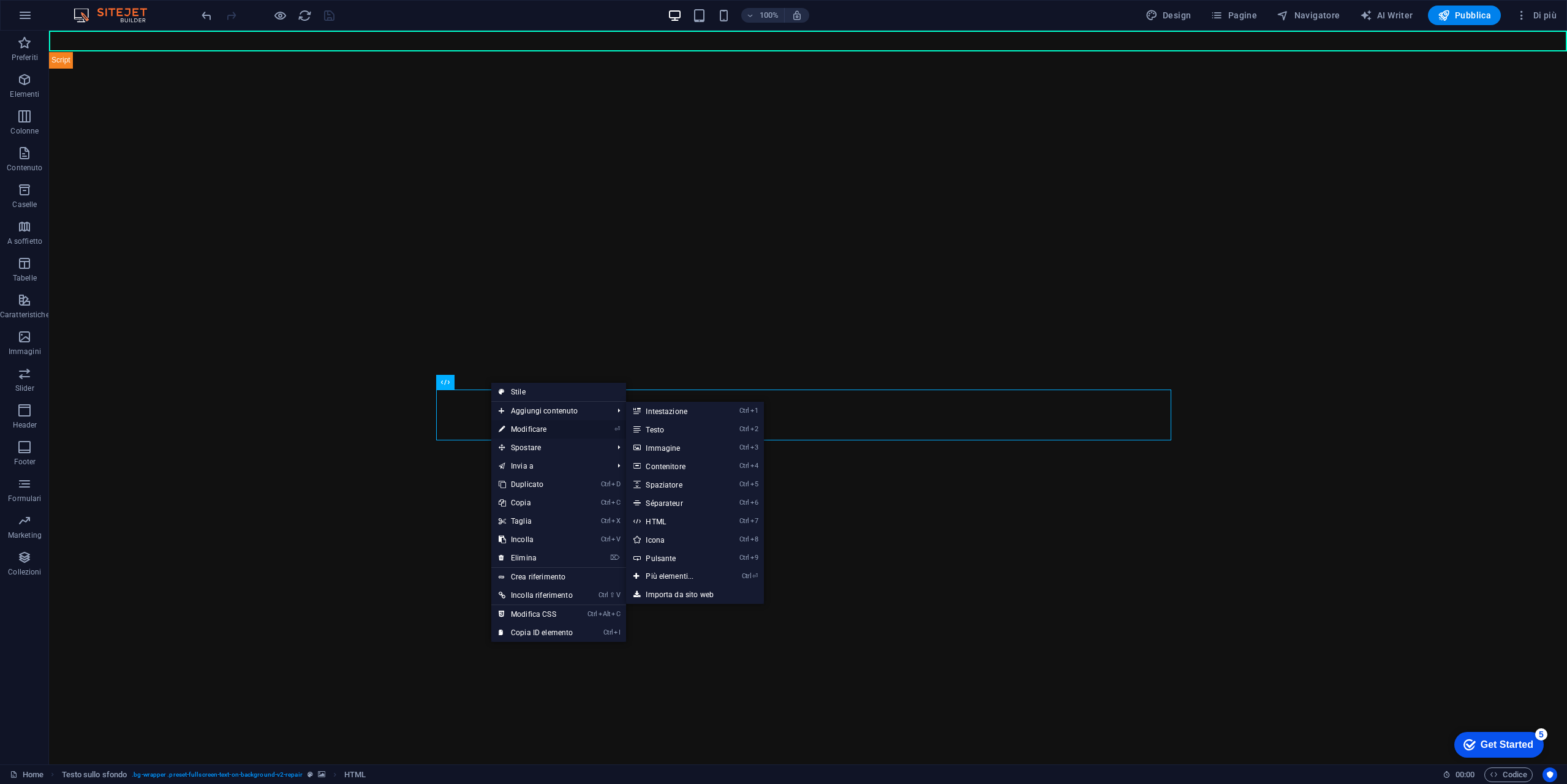
click at [549, 425] on link "⏎ Modificare" at bounding box center [536, 429] width 89 height 19
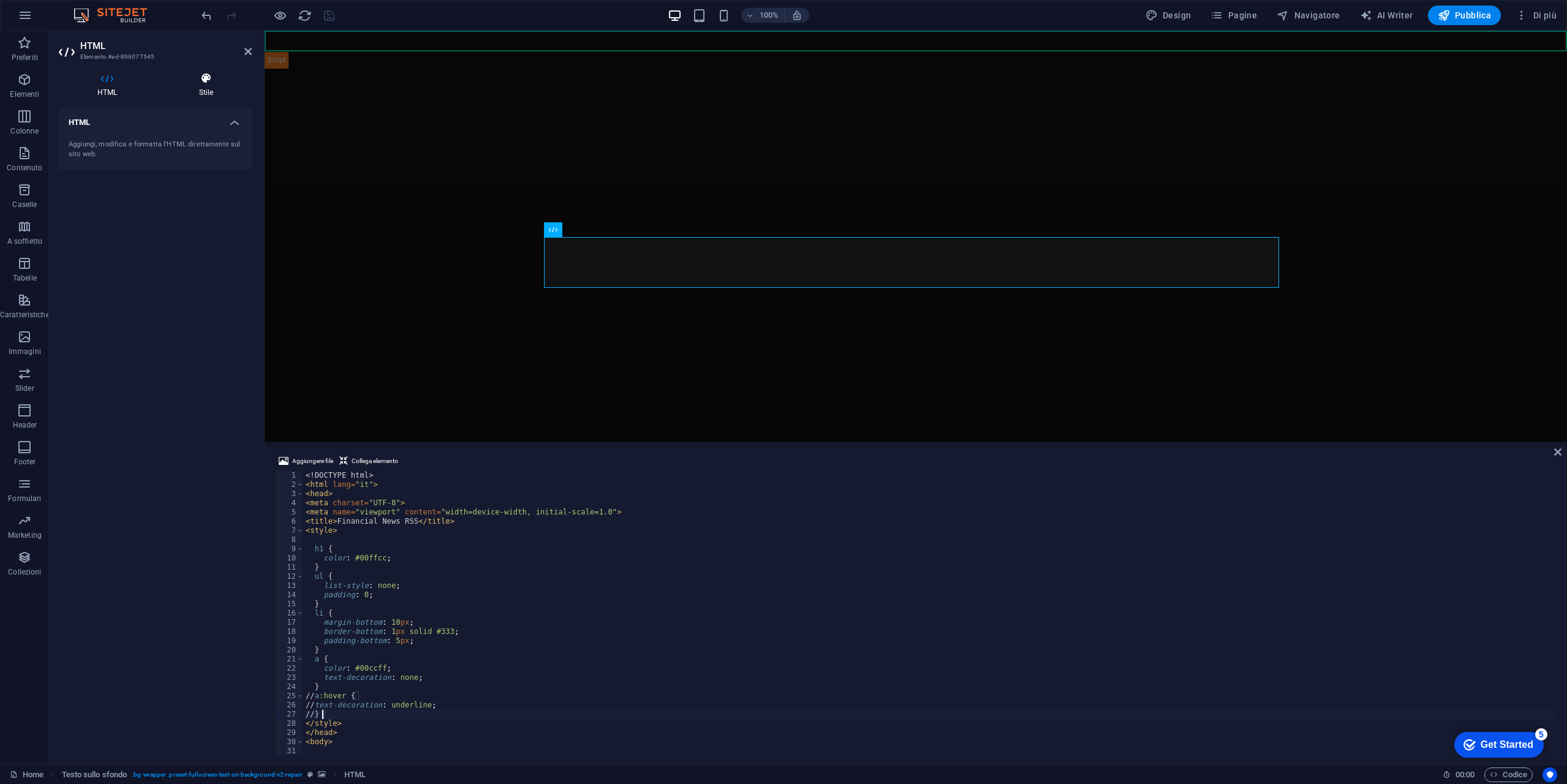
click at [203, 86] on h4 "Stile" at bounding box center [206, 86] width 91 height 26
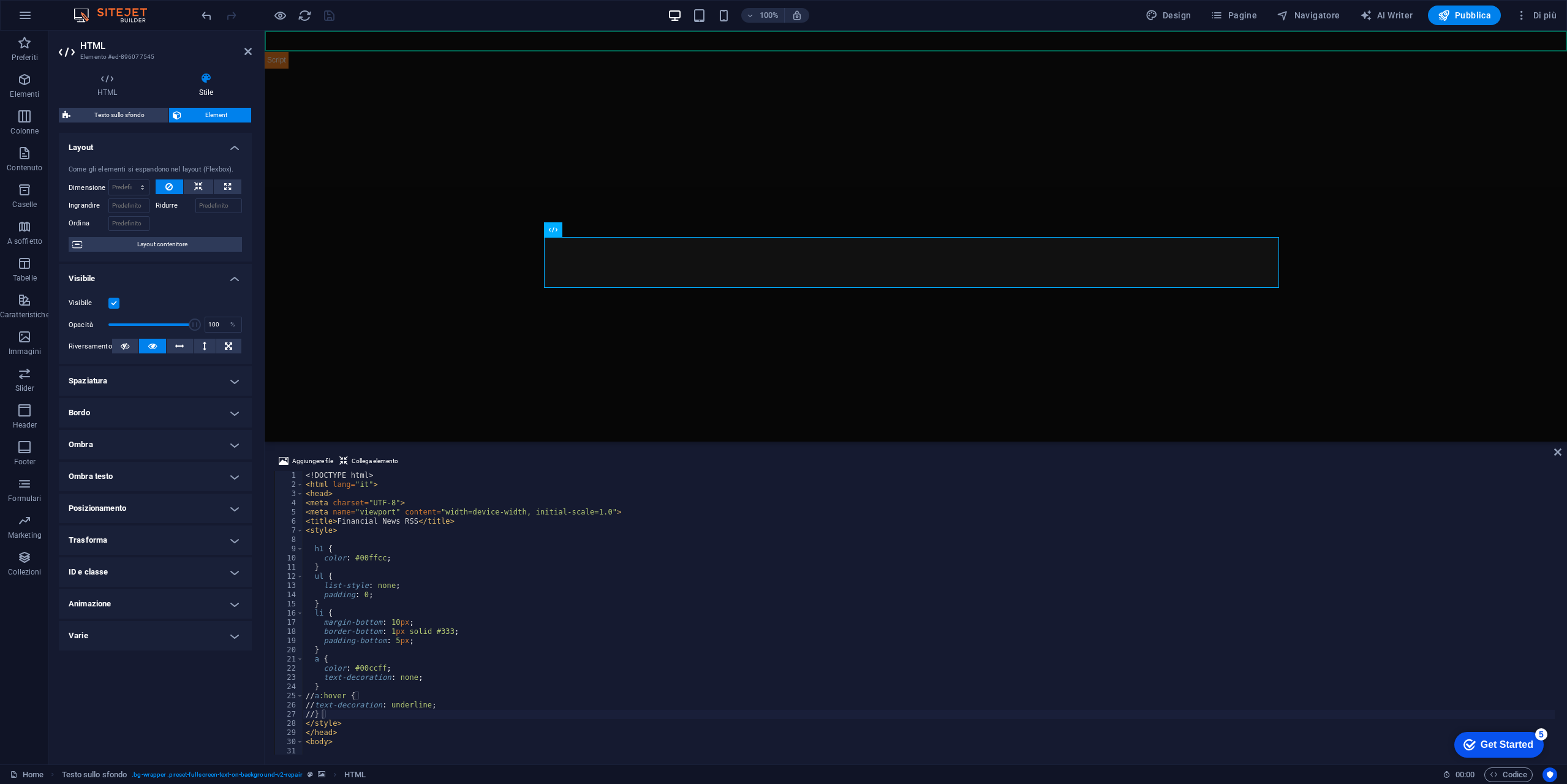
click at [137, 451] on h4 "Ombra" at bounding box center [155, 445] width 193 height 29
click at [146, 443] on h4 "Ombra" at bounding box center [155, 441] width 193 height 22
click at [238, 474] on h4 "Ombra testo" at bounding box center [155, 477] width 193 height 29
click at [227, 499] on button "Esterno" at bounding box center [214, 501] width 53 height 15
type input "2"
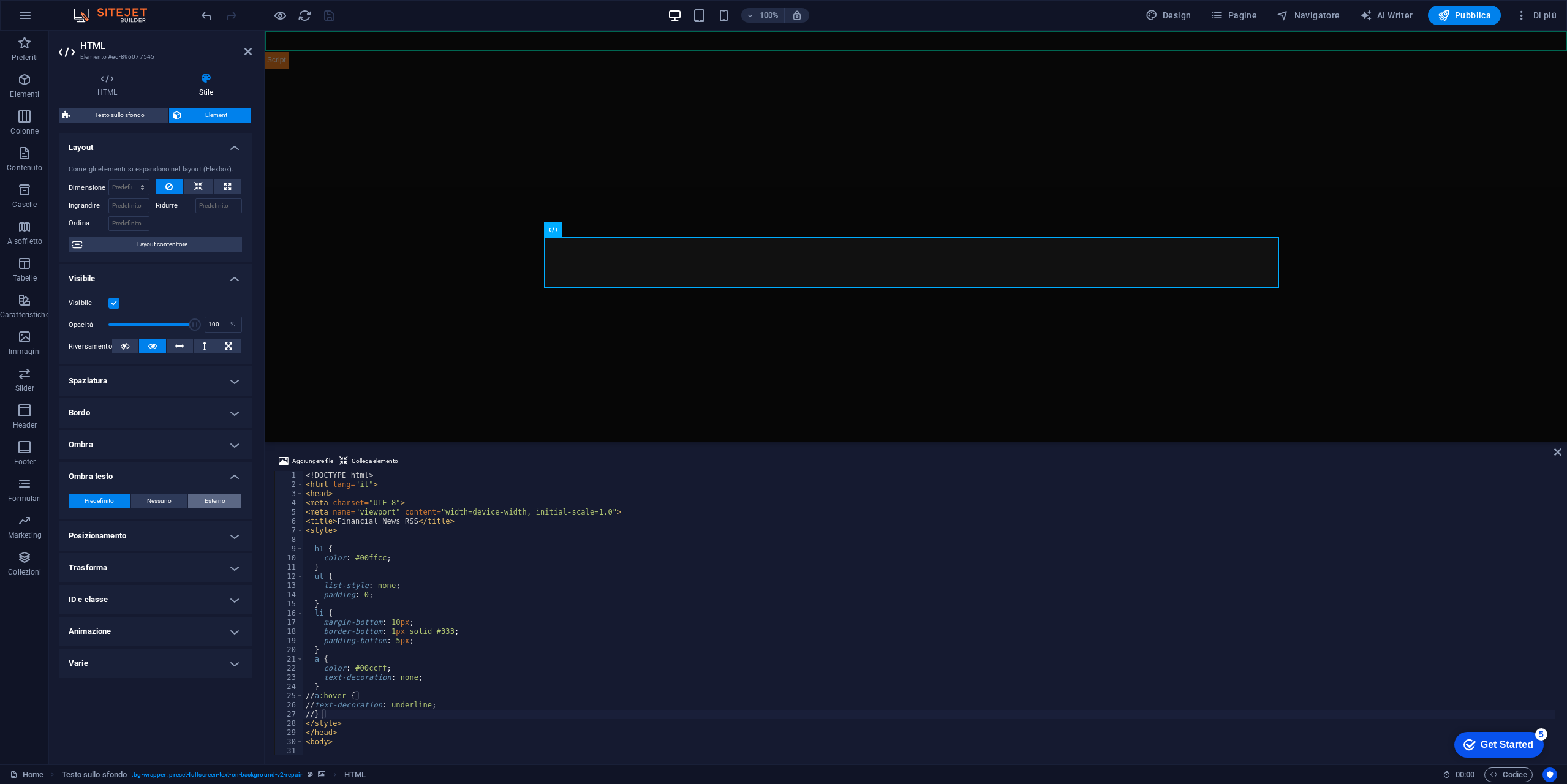
type input "2"
type input "4"
click at [117, 522] on span at bounding box center [115, 521] width 10 height 10
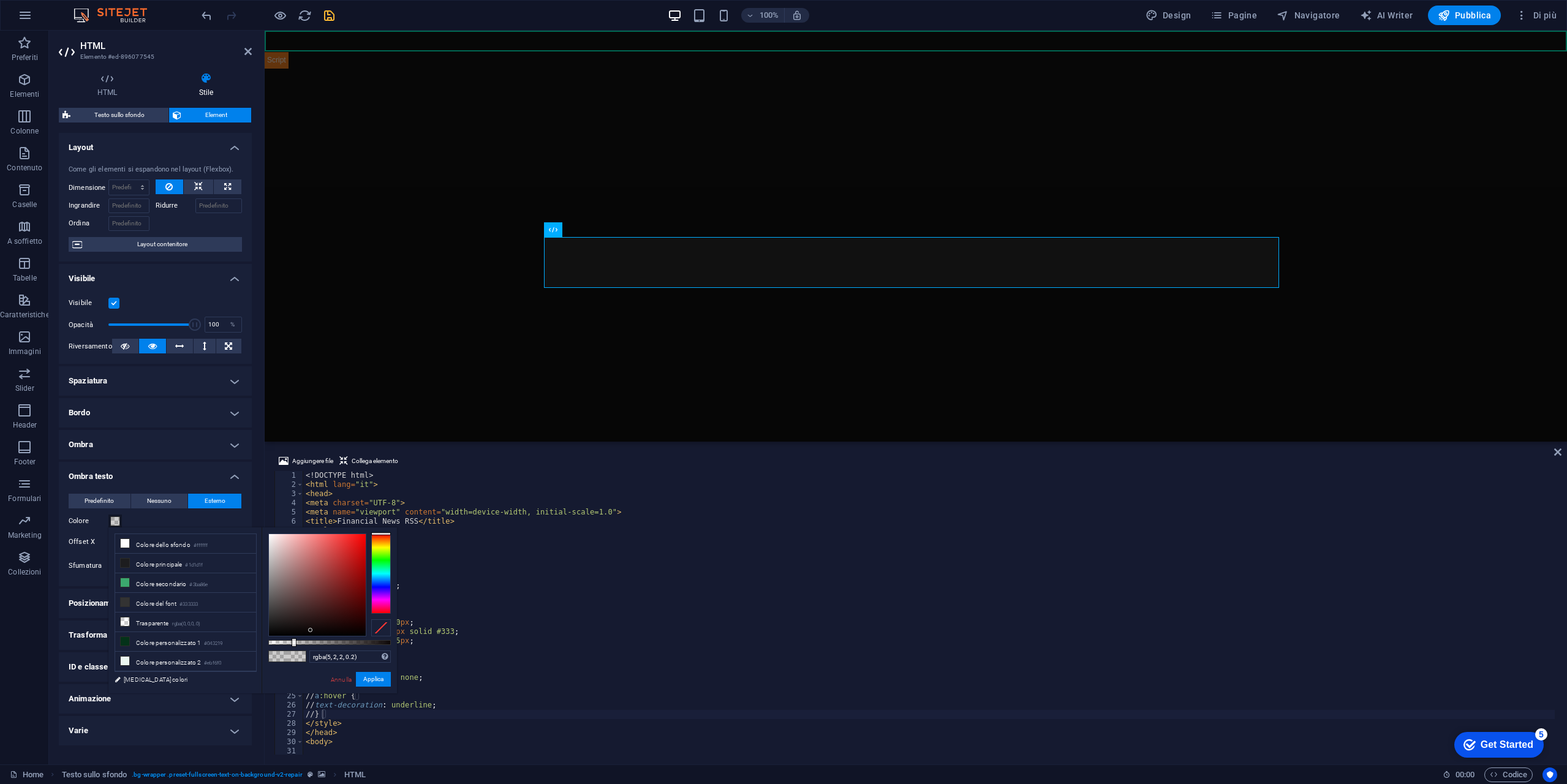
type input "rgba(0, 0, 0, 0.2)"
drag, startPoint x: 297, startPoint y: 614, endPoint x: 330, endPoint y: 639, distance: 41.4
click at [330, 639] on div "rgba(0, 0, 0, 0.2) Formati supportati #0852ed rgb(8, 82, 237) rgba(8, 82, 237, …" at bounding box center [329, 699] width 135 height 344
click at [373, 685] on button "Applica" at bounding box center [373, 679] width 35 height 15
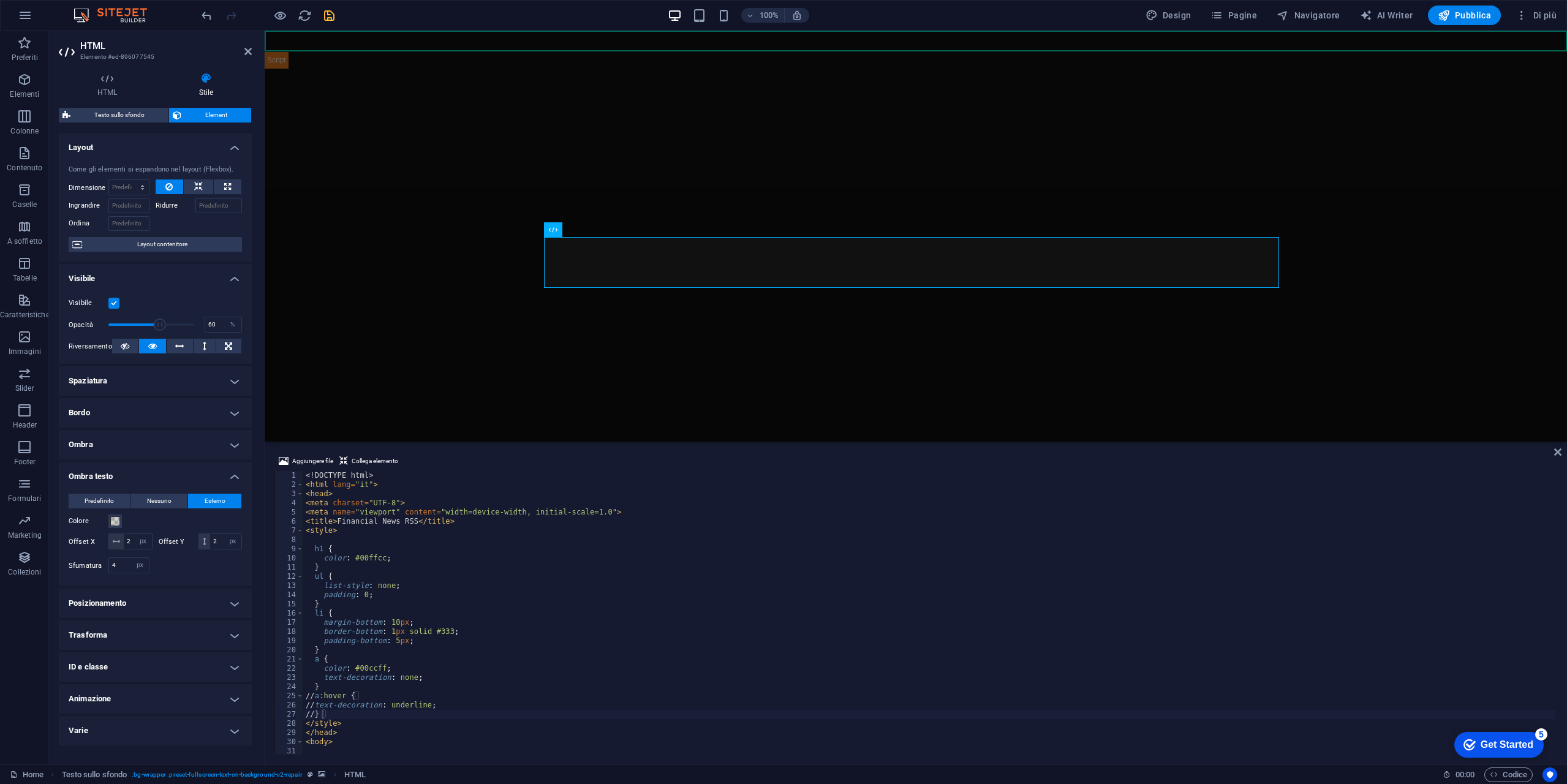
drag, startPoint x: 195, startPoint y: 323, endPoint x: 160, endPoint y: 328, distance: 35.4
click at [160, 328] on span at bounding box center [160, 324] width 12 height 12
type input "100"
drag, startPoint x: 160, startPoint y: 328, endPoint x: 263, endPoint y: 333, distance: 103.1
click at [248, 333] on div "Visibile Opacità 100 % Riversamento" at bounding box center [155, 324] width 193 height 77
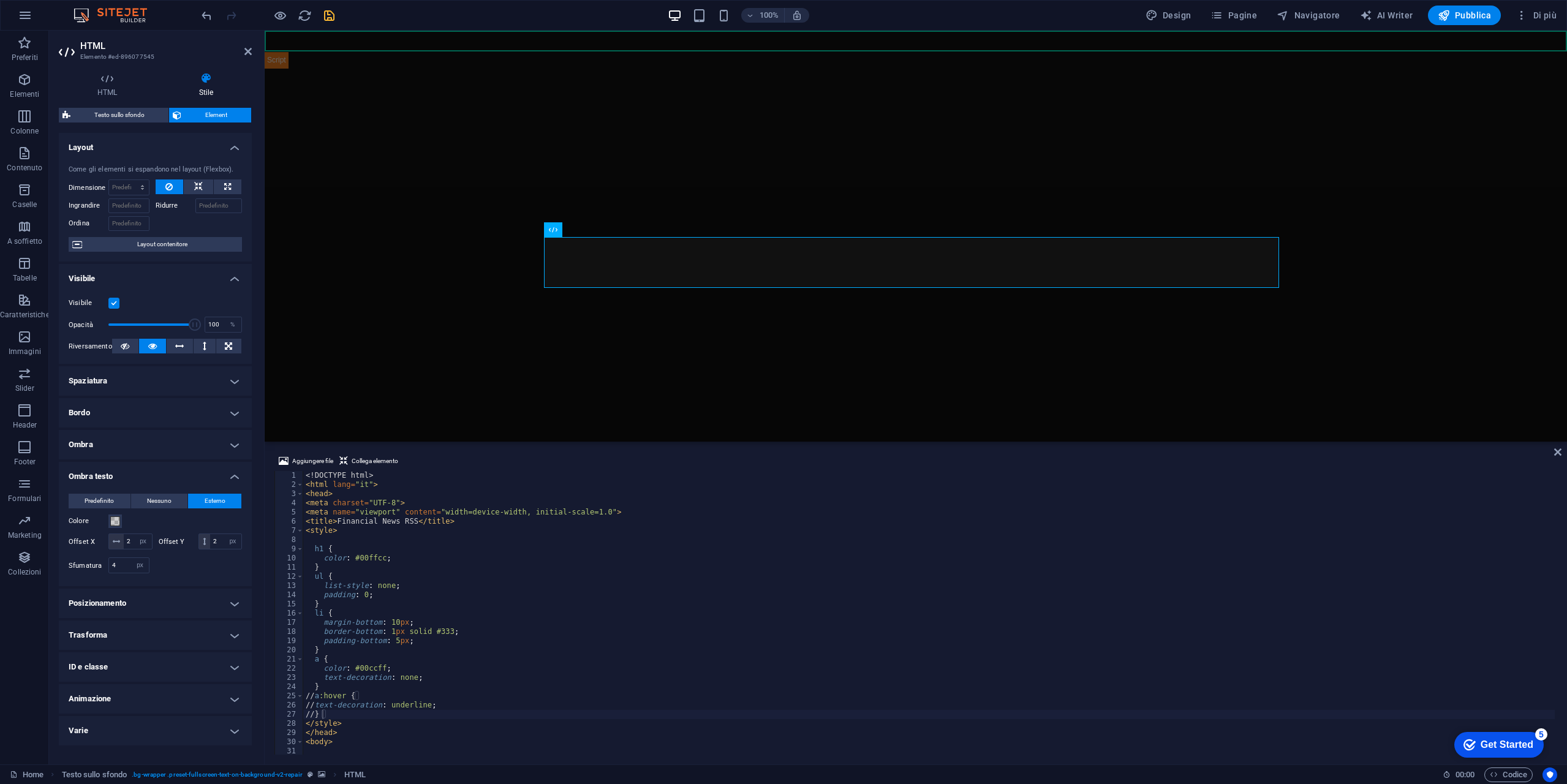
click at [164, 696] on h4 "Animazione" at bounding box center [155, 698] width 193 height 29
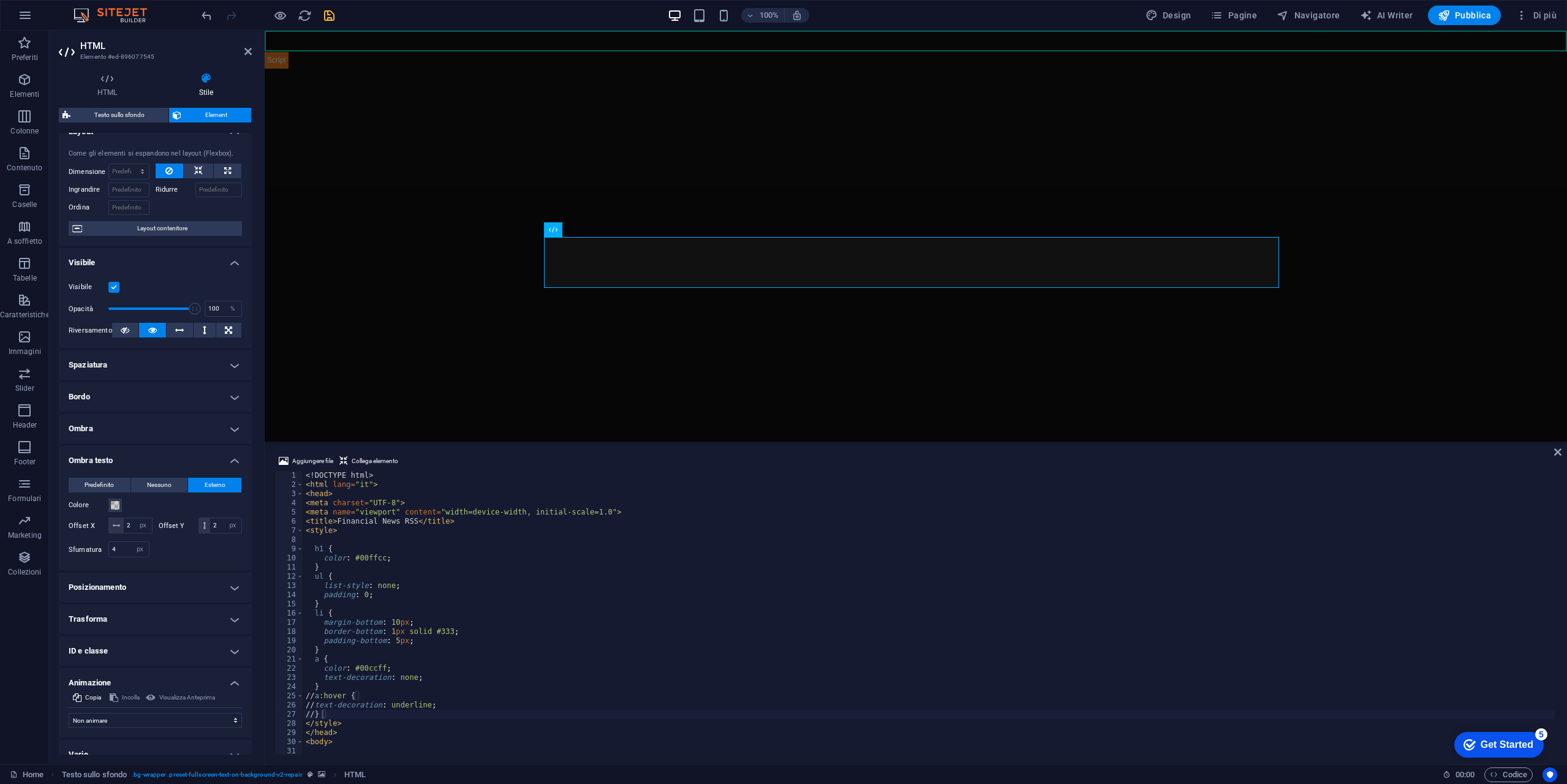
scroll to position [29, 0]
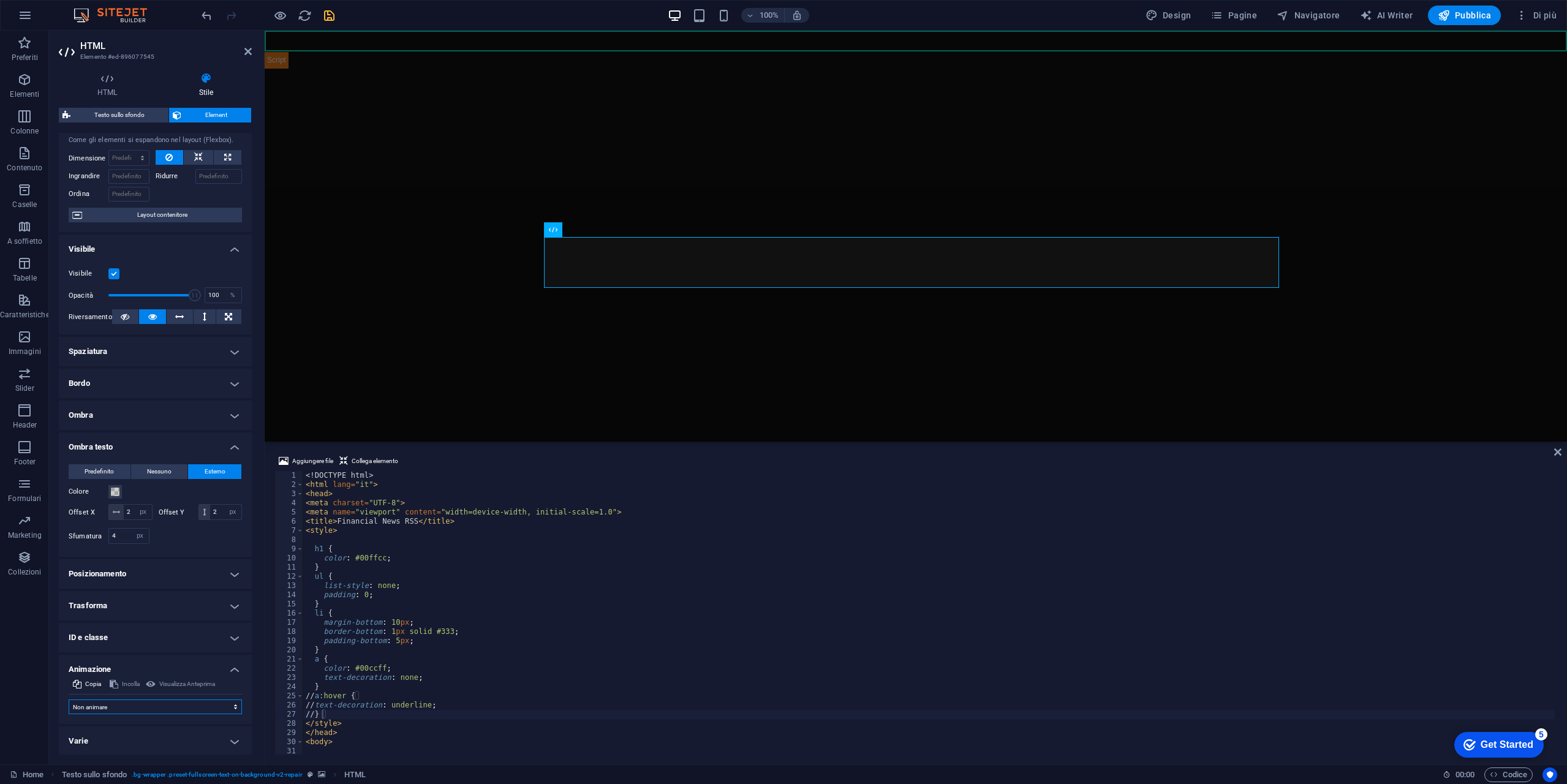
click at [183, 701] on select "Non animare Mostra/Nascondi Scorrimento verso l'alto/basso Zoom avanti/indietro…" at bounding box center [155, 707] width 174 height 15
select select "shrink"
click at [68, 699] on select "Non animare Mostra/Nascondi Scorrimento verso l'alto/basso Zoom avanti/indietro…" at bounding box center [155, 707] width 174 height 15
select select "scroll"
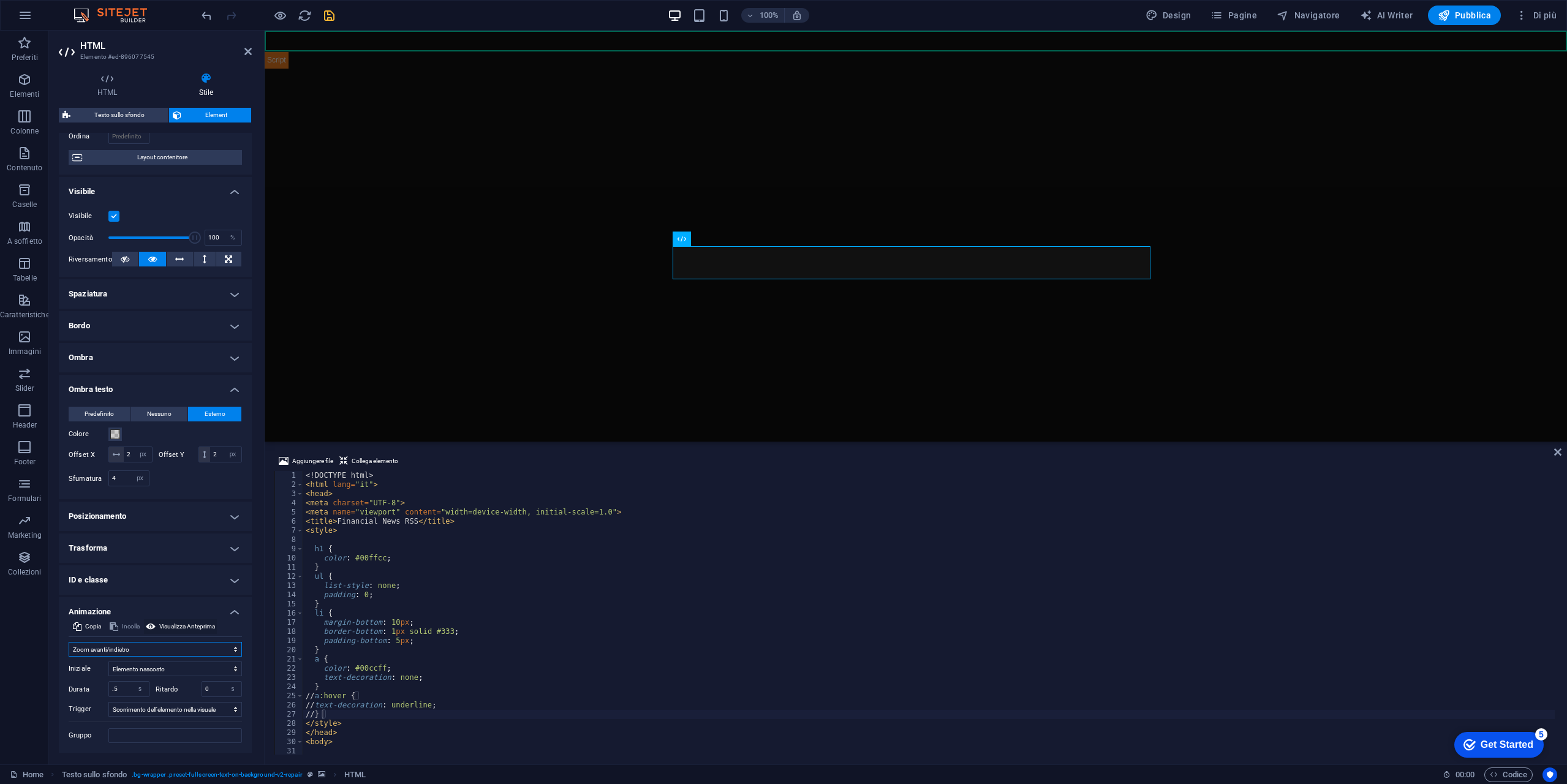
scroll to position [115, 0]
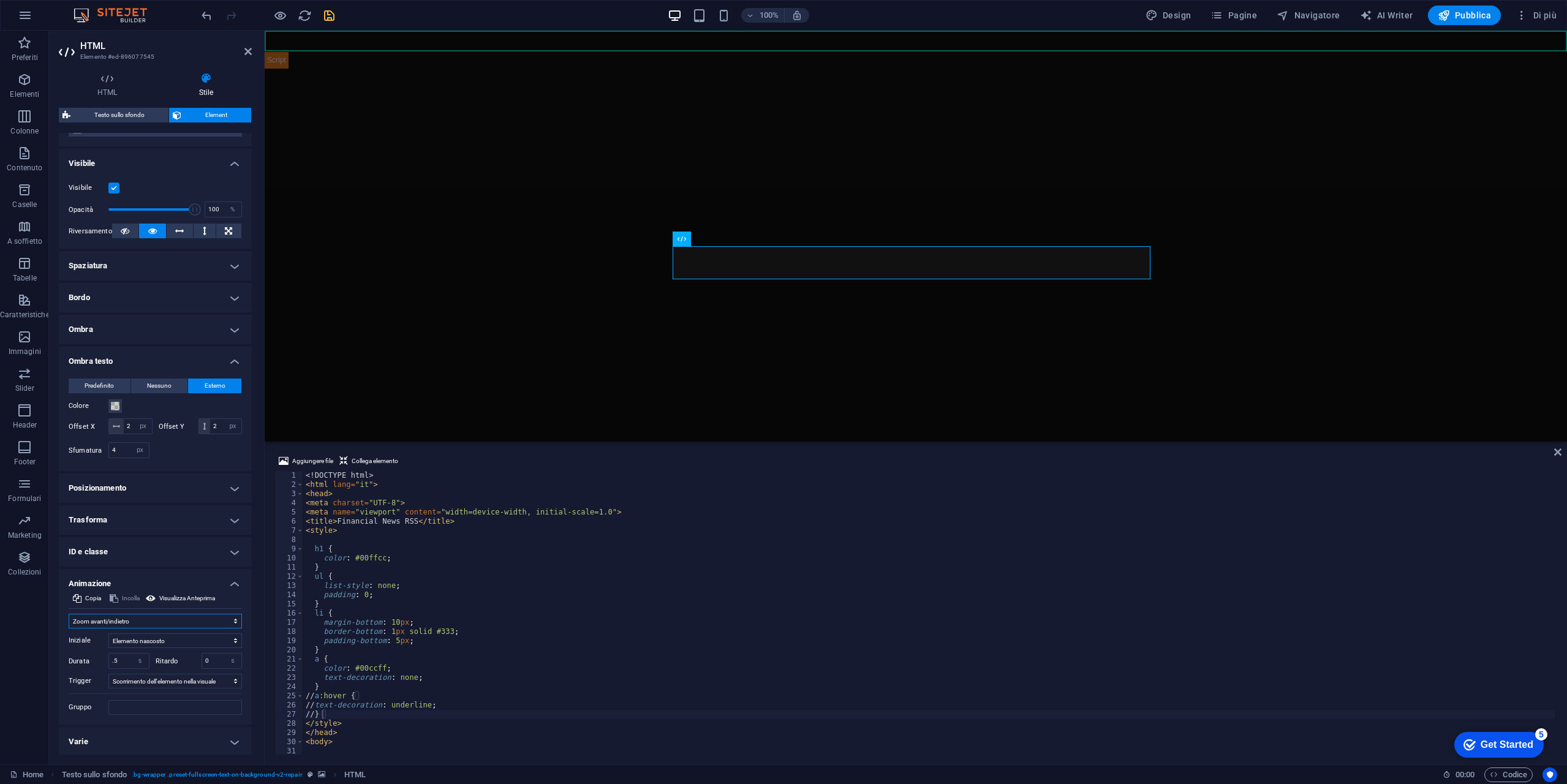
click at [147, 619] on select "Non animare Mostra/Nascondi Scorrimento verso l'alto/basso Zoom avanti/indietro…" at bounding box center [155, 621] width 174 height 15
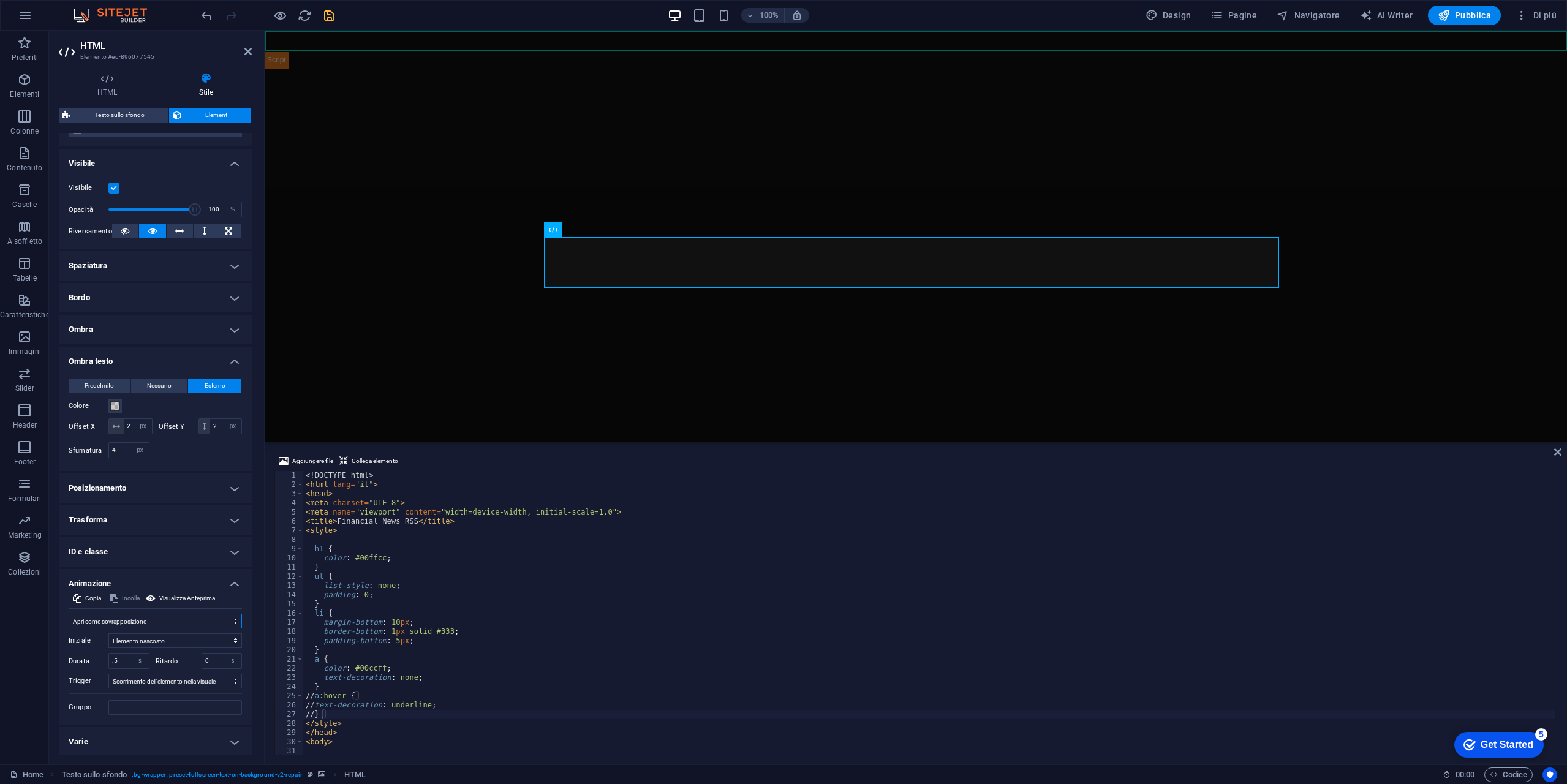
click at [68, 621] on select "Non animare Mostra/Nascondi Scorrimento verso l'alto/basso Zoom avanti/indietro…" at bounding box center [155, 621] width 174 height 15
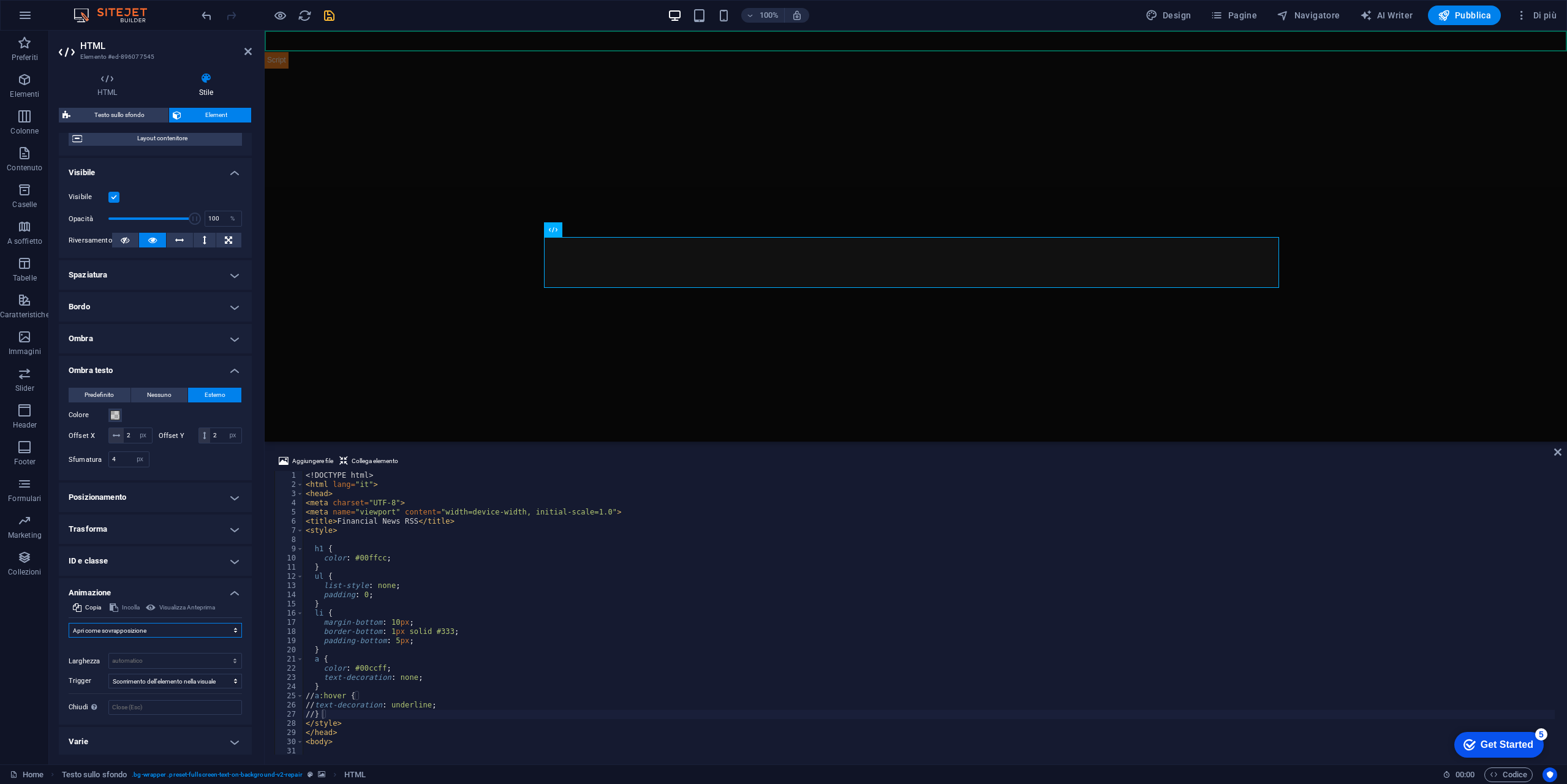
click at [118, 629] on select "Non animare Mostra/Nascondi Scorrimento verso l'alto/basso Zoom avanti/indietro…" at bounding box center [155, 630] width 174 height 15
click at [68, 623] on select "Non animare Mostra/Nascondi Scorrimento verso l'alto/basso Zoom avanti/indietro…" at bounding box center [155, 630] width 174 height 15
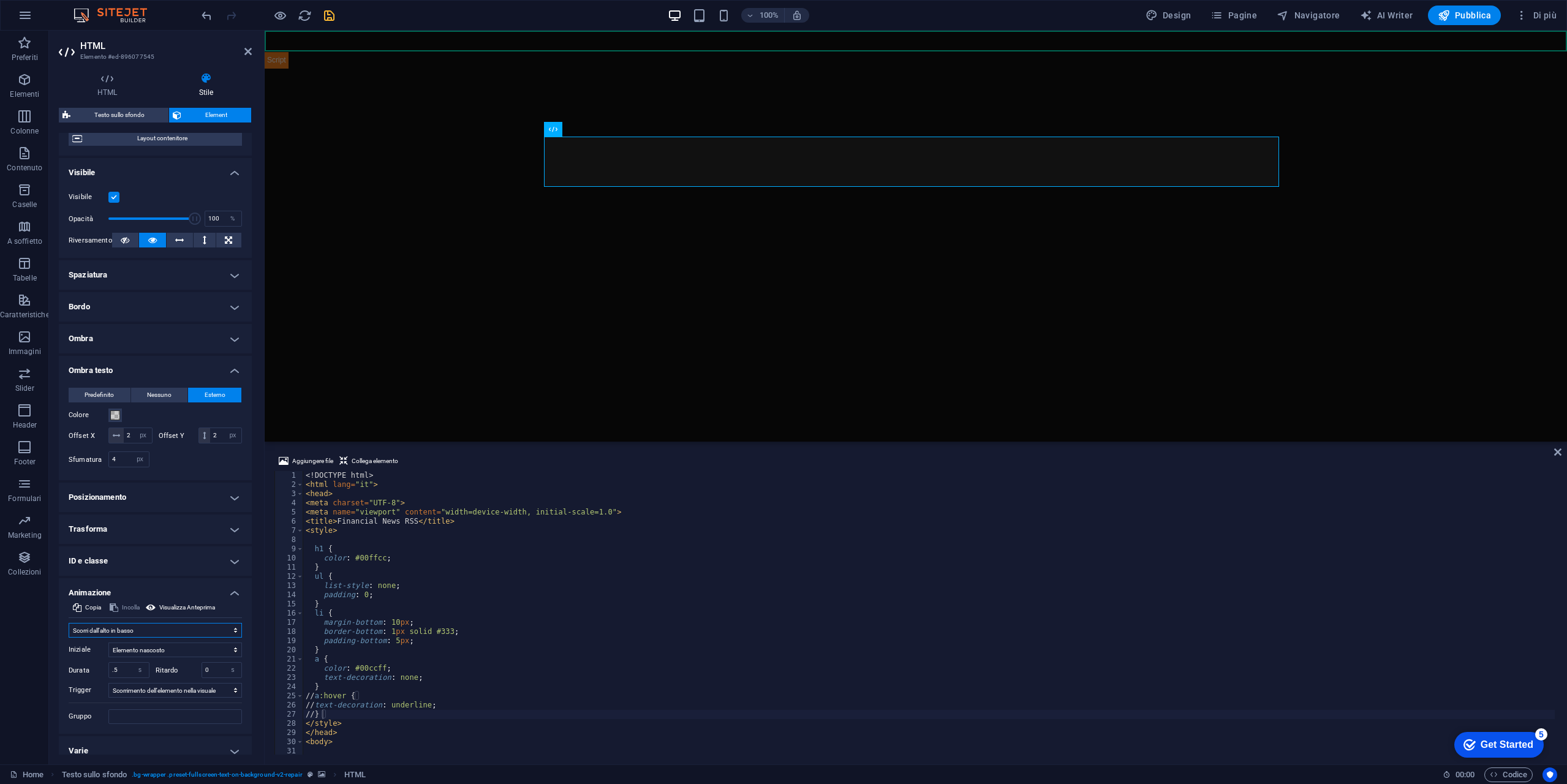
scroll to position [115, 0]
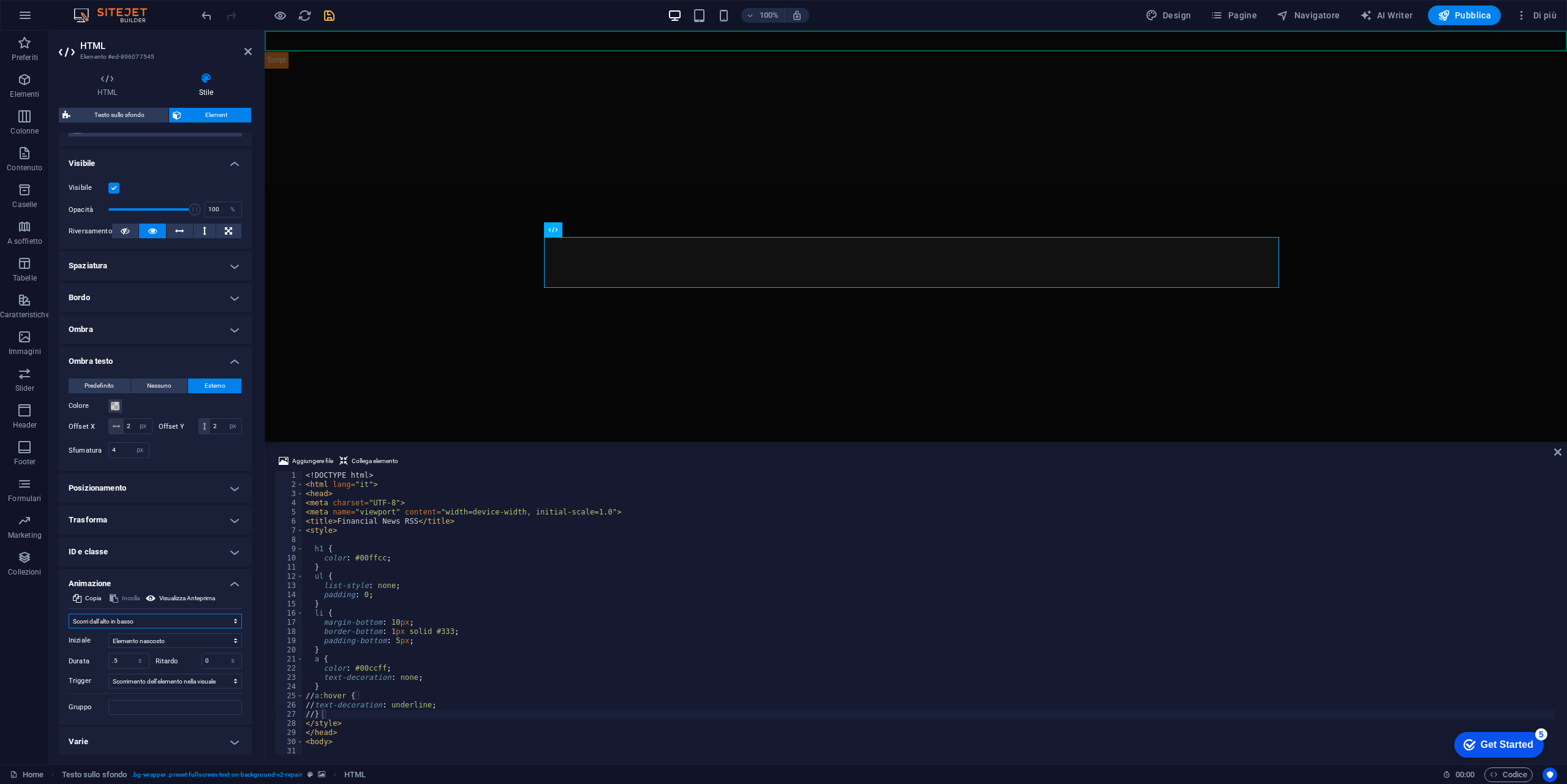
click at [121, 619] on select "Non animare Mostra/Nascondi Scorrimento verso l'alto/basso Zoom avanti/indietro…" at bounding box center [155, 621] width 174 height 15
select select "fade"
click at [68, 614] on select "Non animare Mostra/Nascondi Scorrimento verso l'alto/basso Zoom avanti/indietro…" at bounding box center [155, 621] width 174 height 15
click at [132, 327] on h4 "Ombra" at bounding box center [155, 329] width 193 height 29
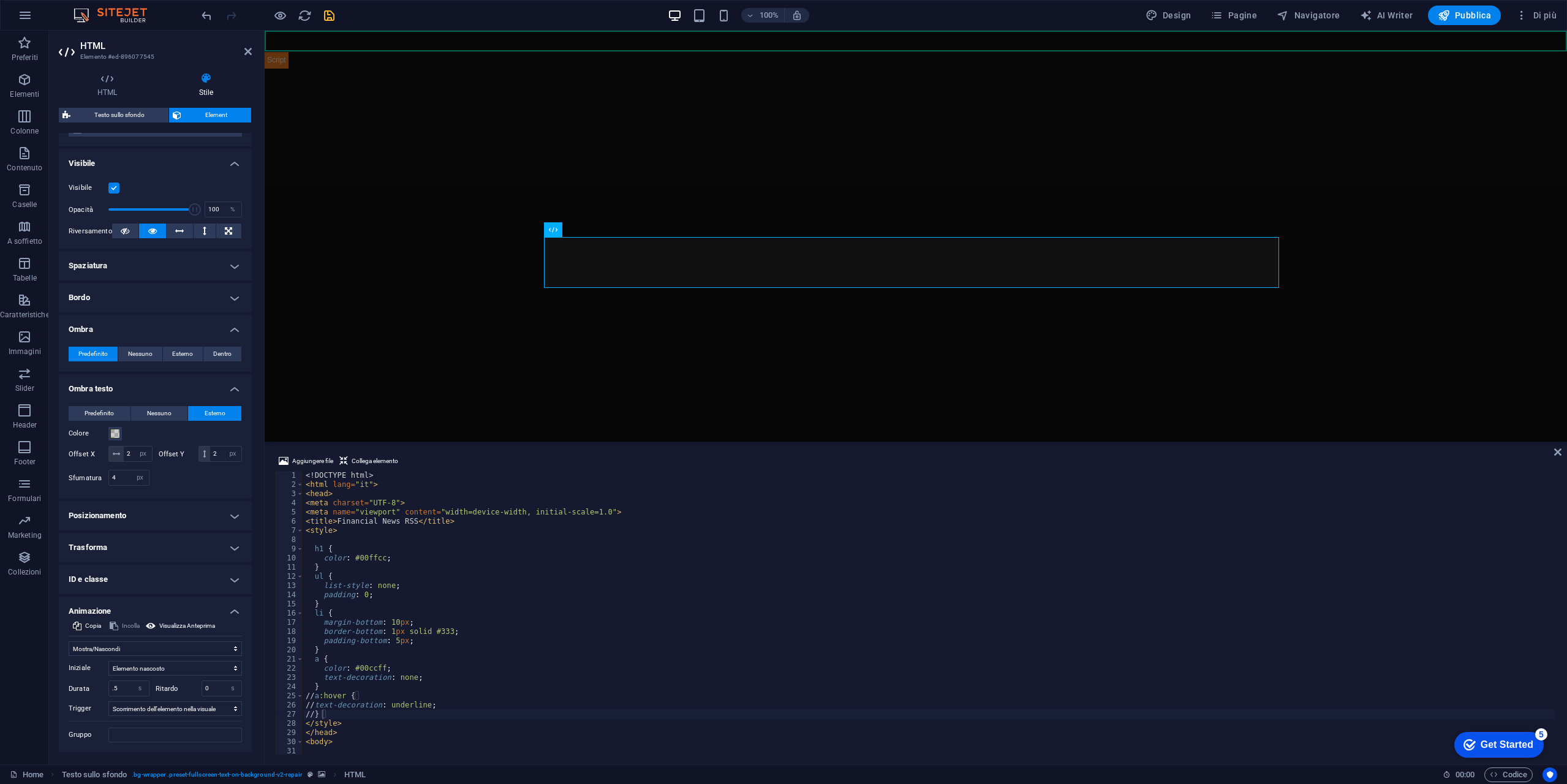
click at [138, 302] on h4 "Bordo" at bounding box center [155, 297] width 193 height 29
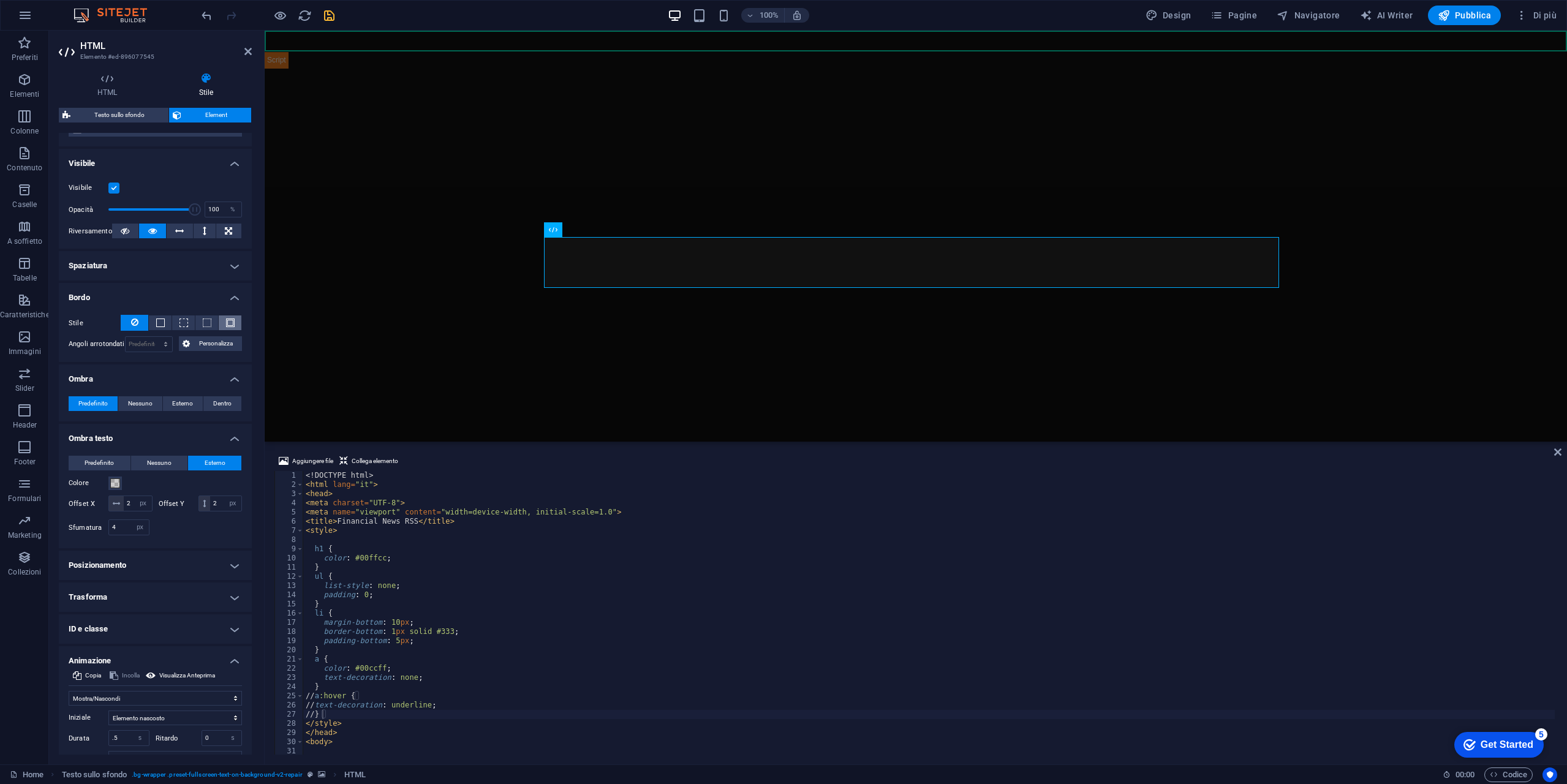
click at [223, 324] on button at bounding box center [230, 323] width 23 height 15
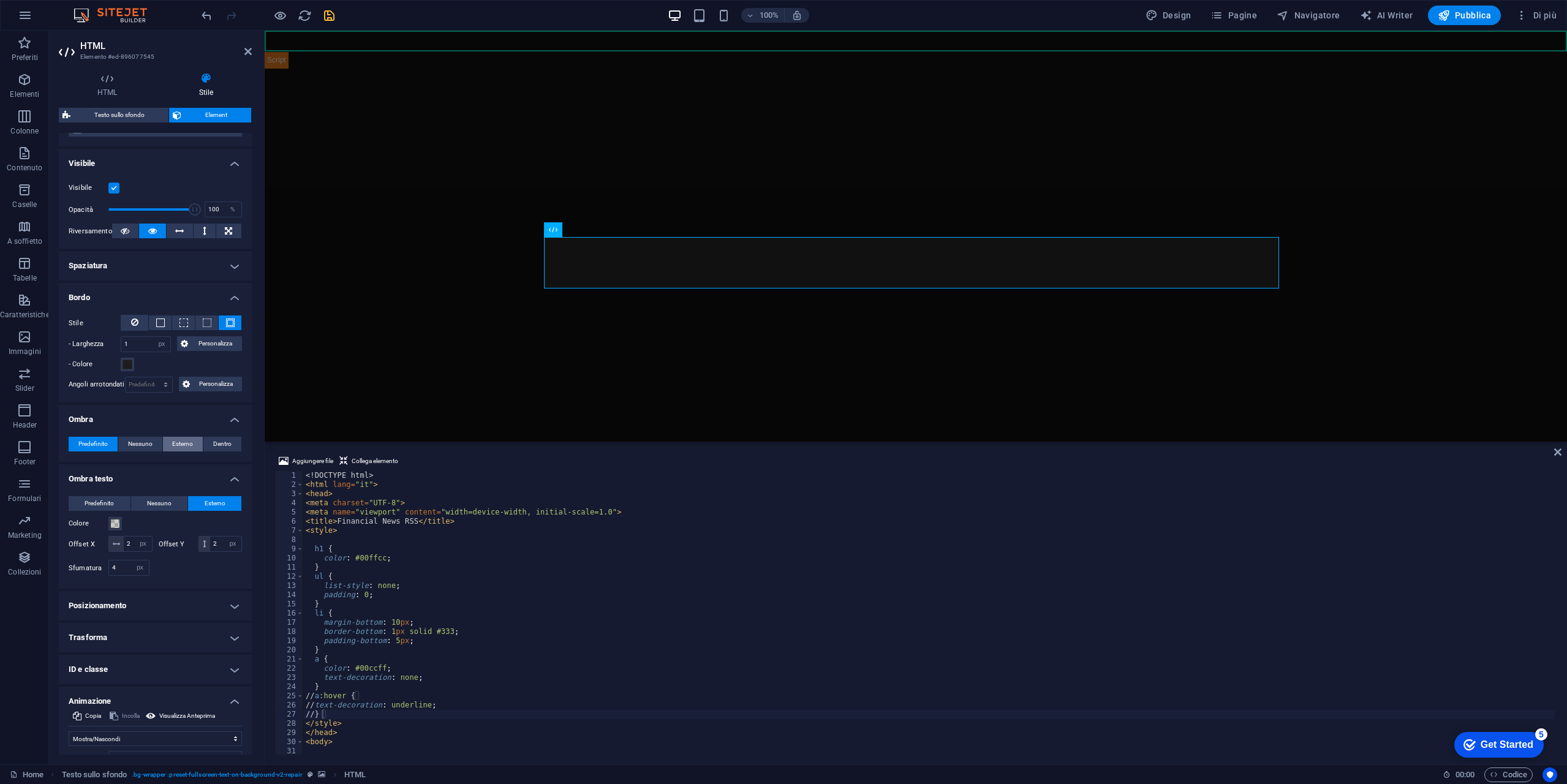
click at [188, 440] on span "Esterno" at bounding box center [183, 444] width 21 height 15
type input "2"
type input "4"
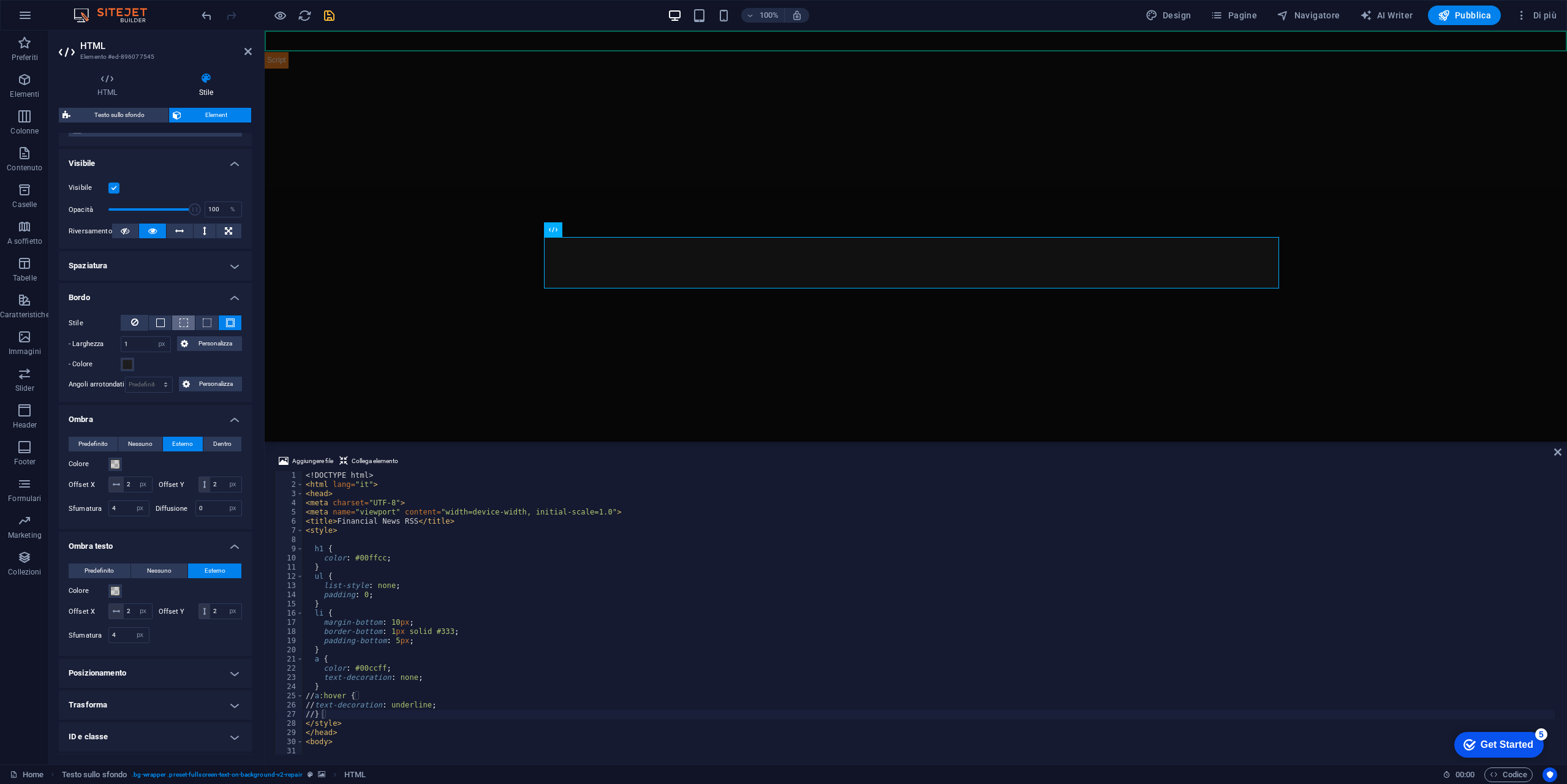
scroll to position [0, 0]
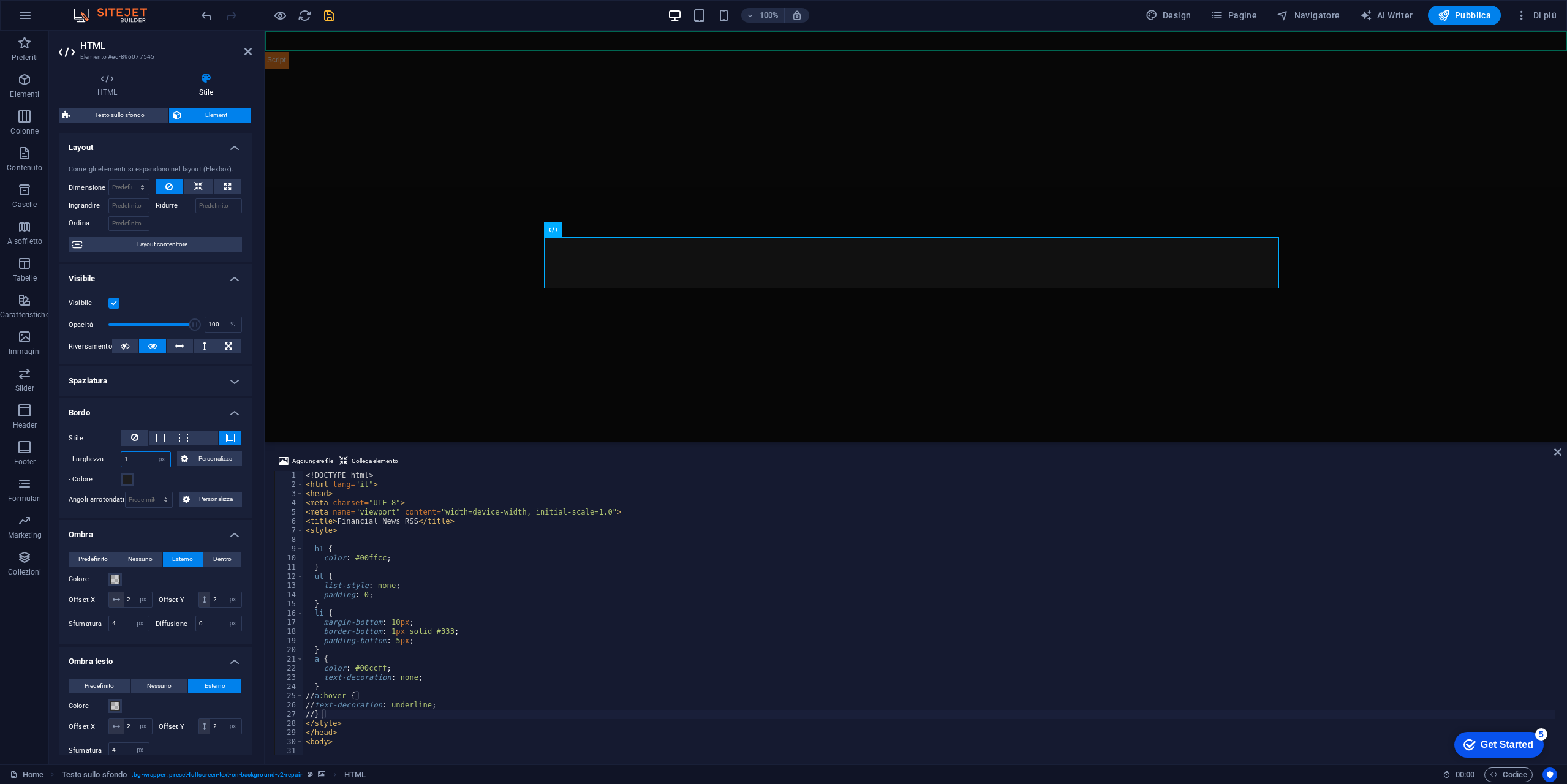
drag, startPoint x: 139, startPoint y: 460, endPoint x: 115, endPoint y: 460, distance: 24.0
click at [115, 460] on div "- Larghezza 1 automatico px rem % vh vw Personalizza Personalizza" at bounding box center [155, 460] width 174 height 16
type input "4"
click at [196, 186] on icon at bounding box center [198, 187] width 9 height 15
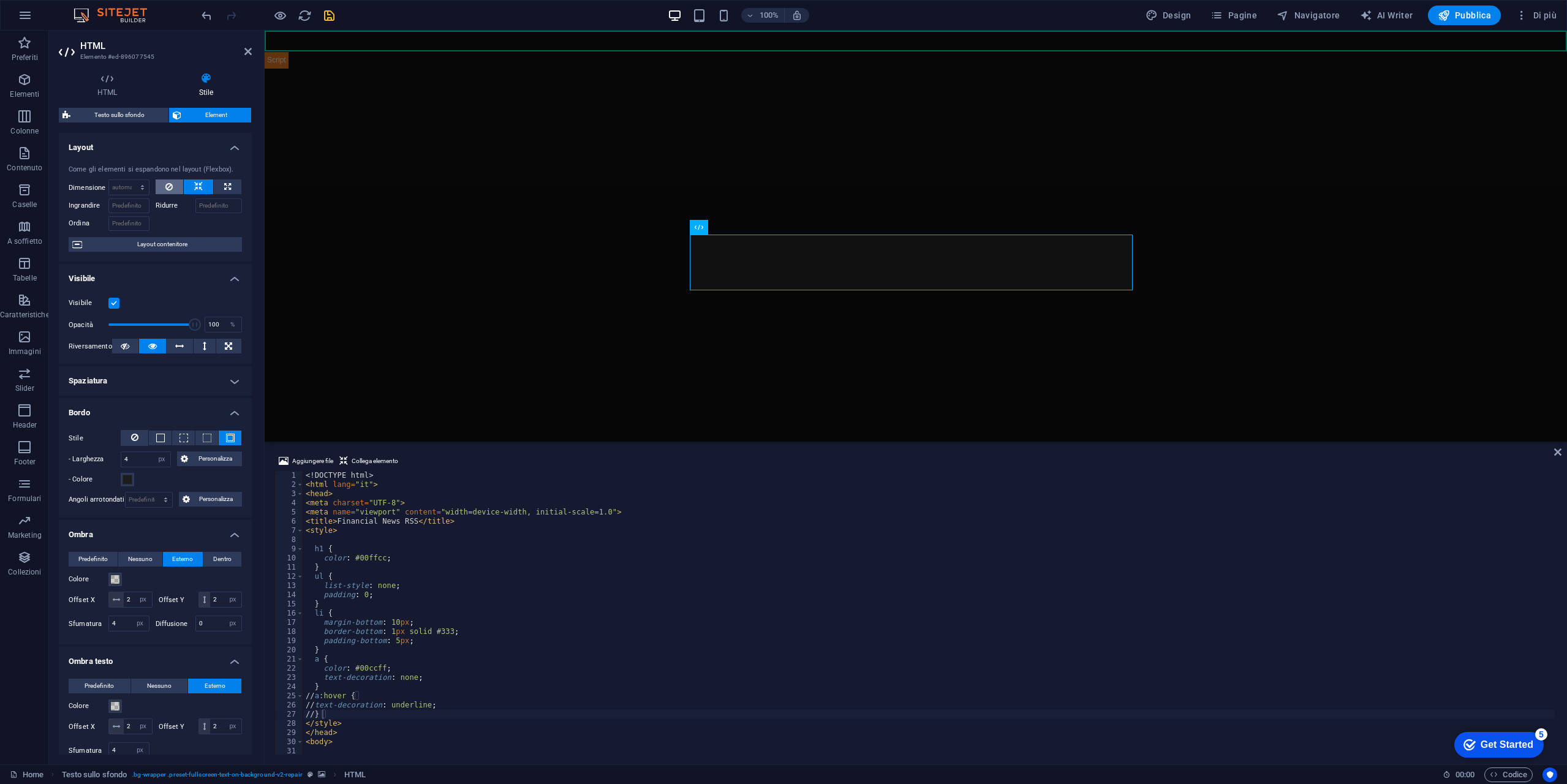
click at [167, 185] on icon at bounding box center [169, 187] width 7 height 15
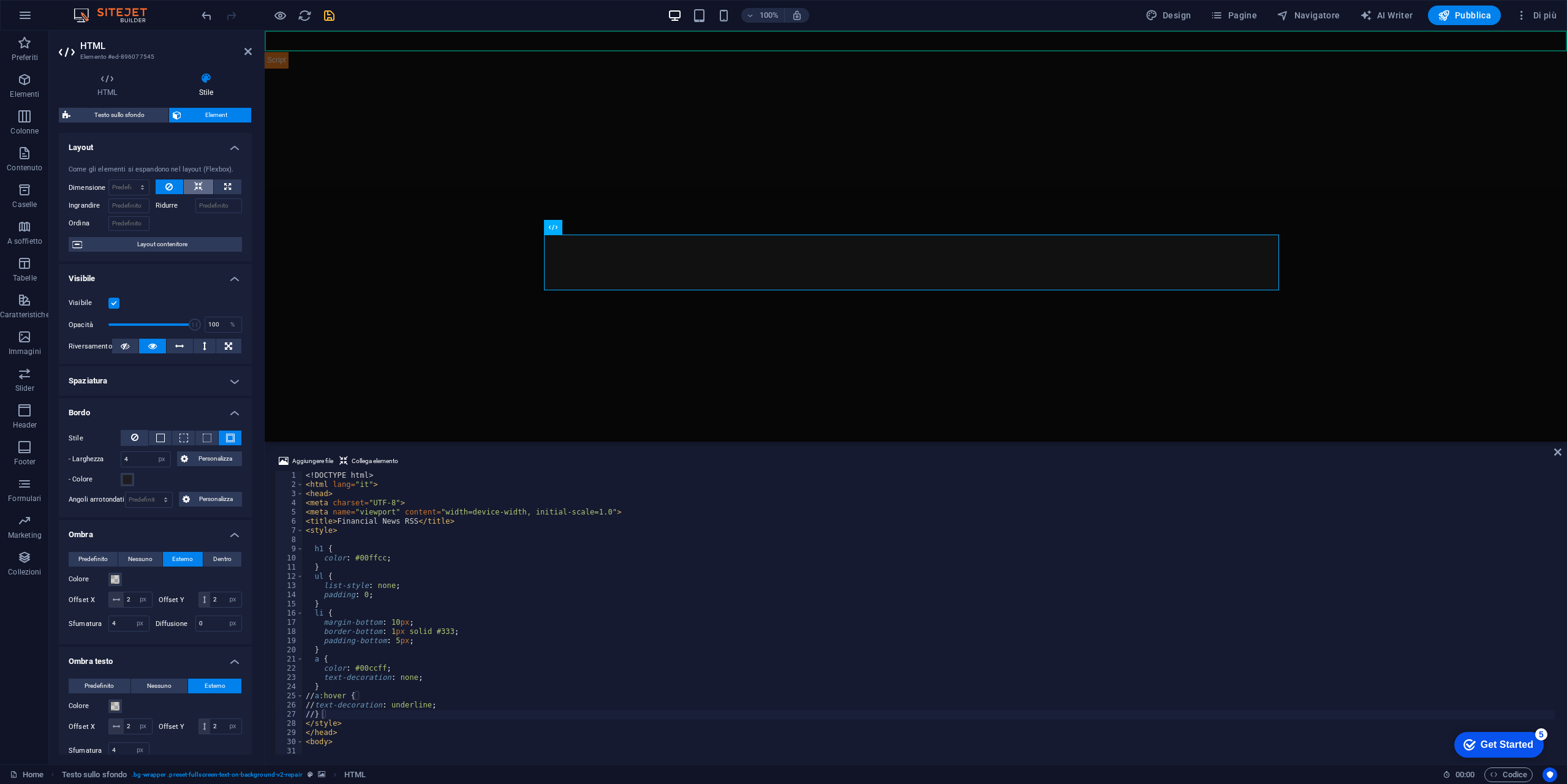
click at [195, 187] on icon at bounding box center [198, 187] width 9 height 15
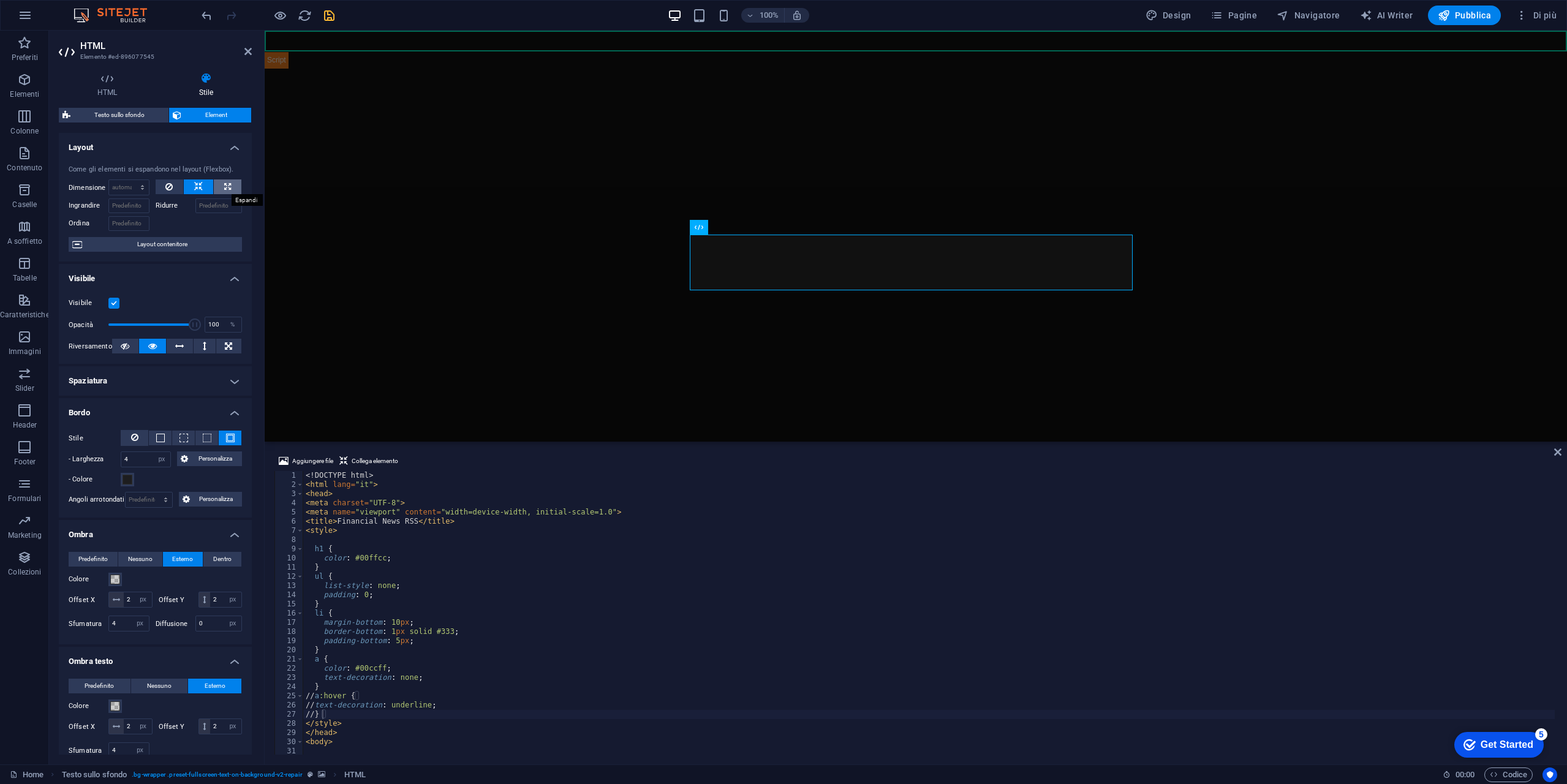
click at [230, 187] on button at bounding box center [227, 187] width 28 height 15
type input "100"
select select "%"
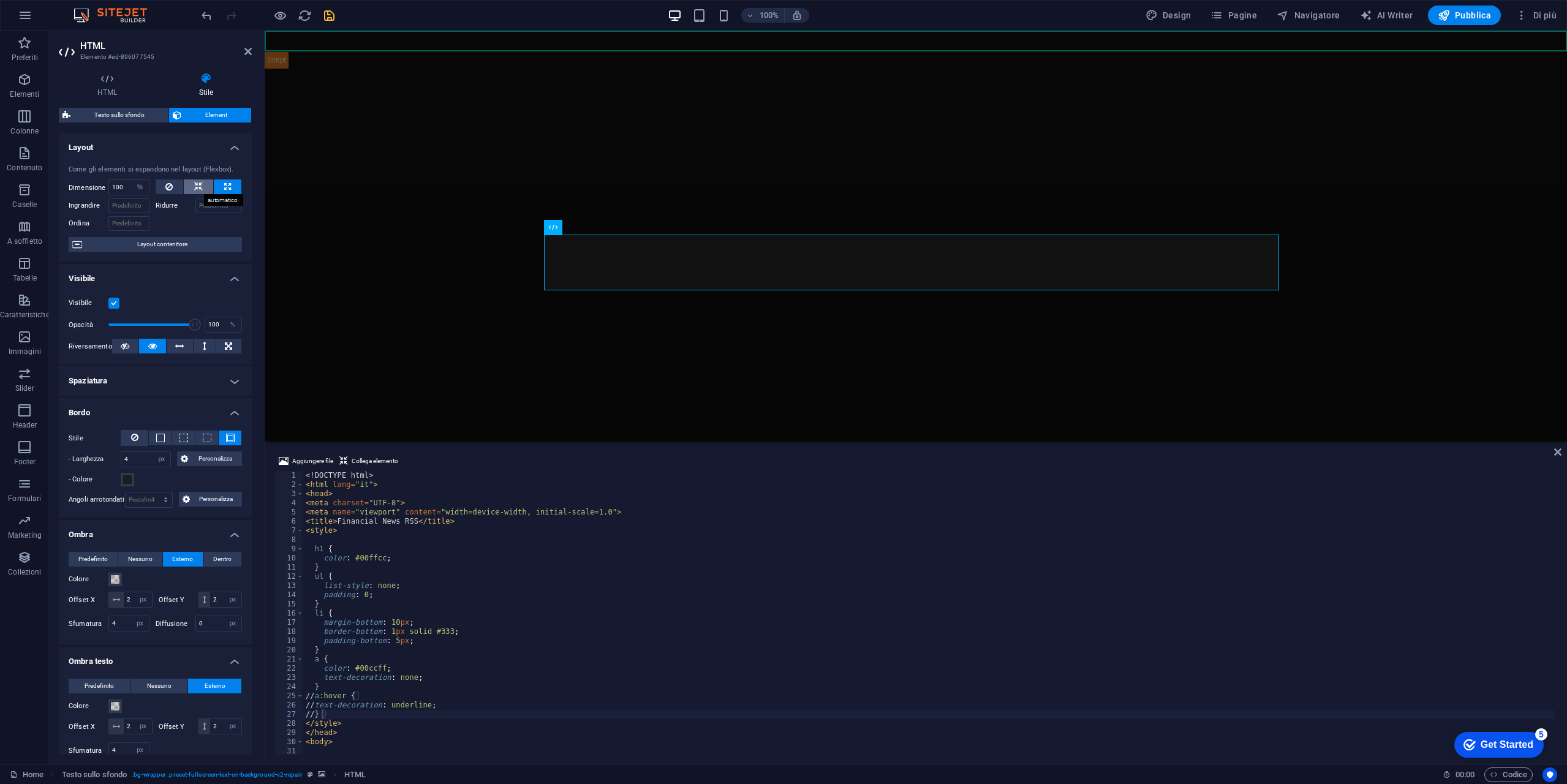
click at [194, 189] on icon at bounding box center [198, 187] width 9 height 15
select select "DISABLED_OPTION_VALUE"
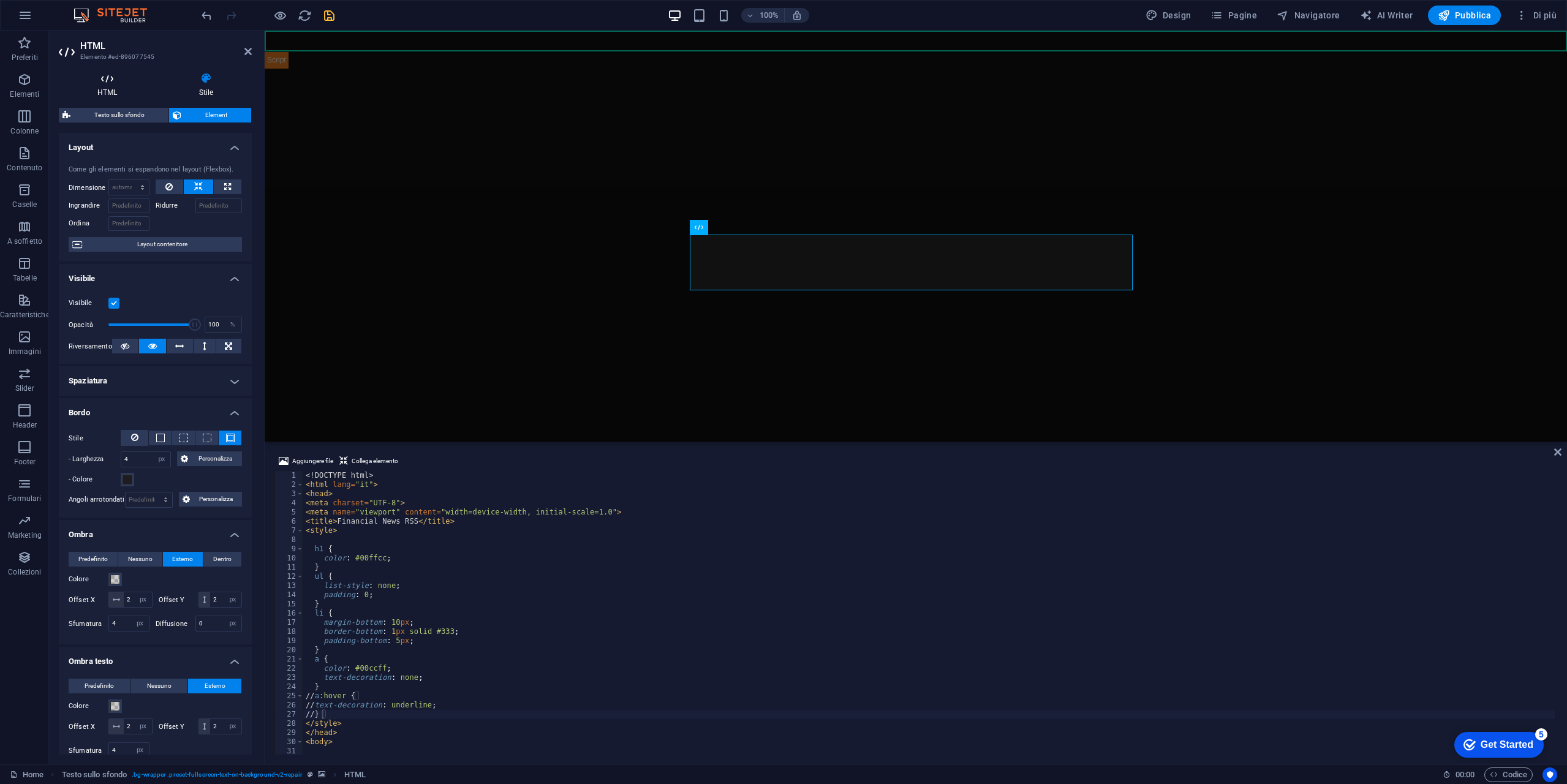
click at [125, 82] on icon at bounding box center [107, 78] width 97 height 12
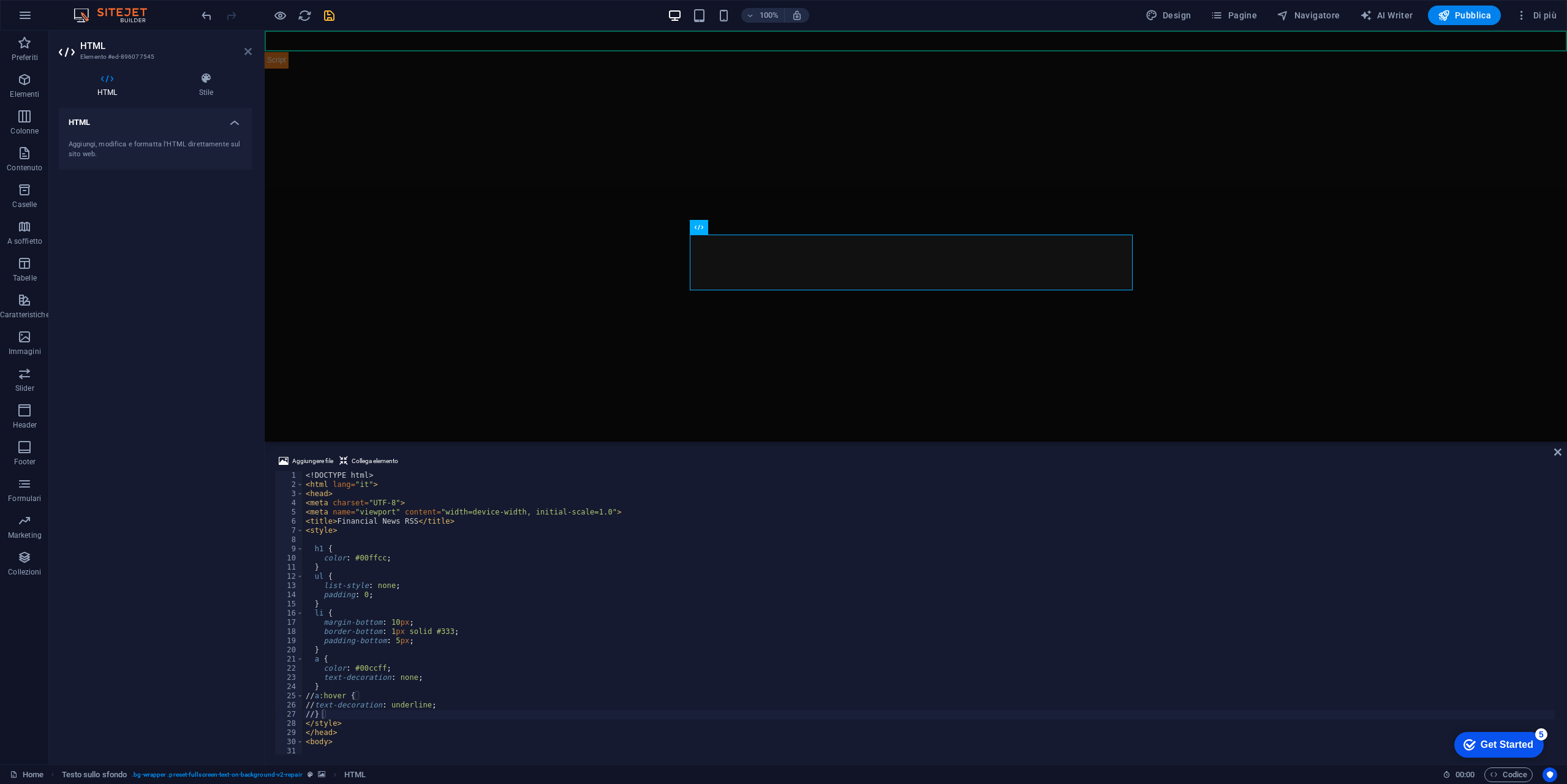
click at [249, 53] on icon at bounding box center [248, 51] width 7 height 10
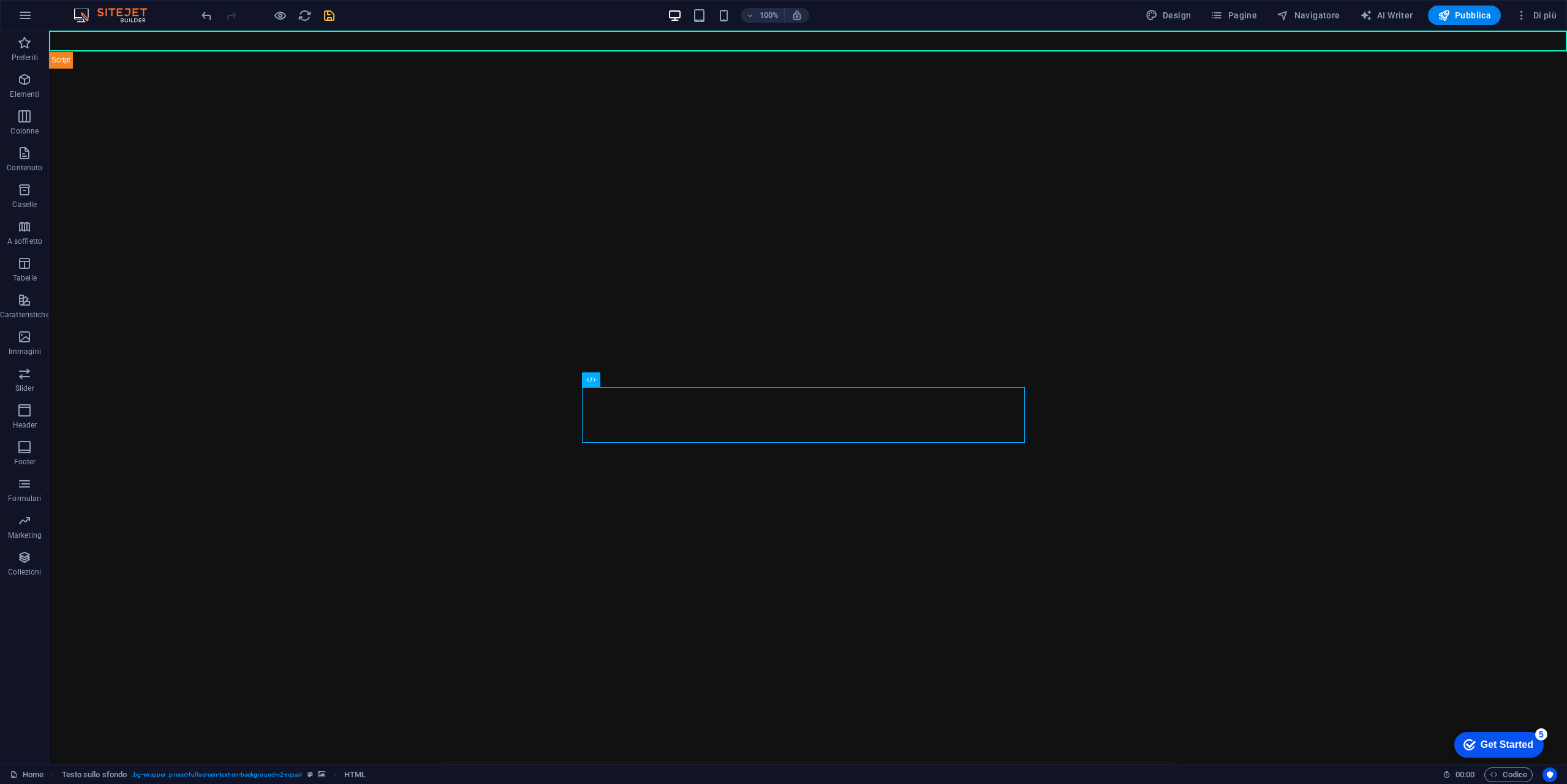
click at [328, 16] on icon "save" at bounding box center [329, 15] width 14 height 14
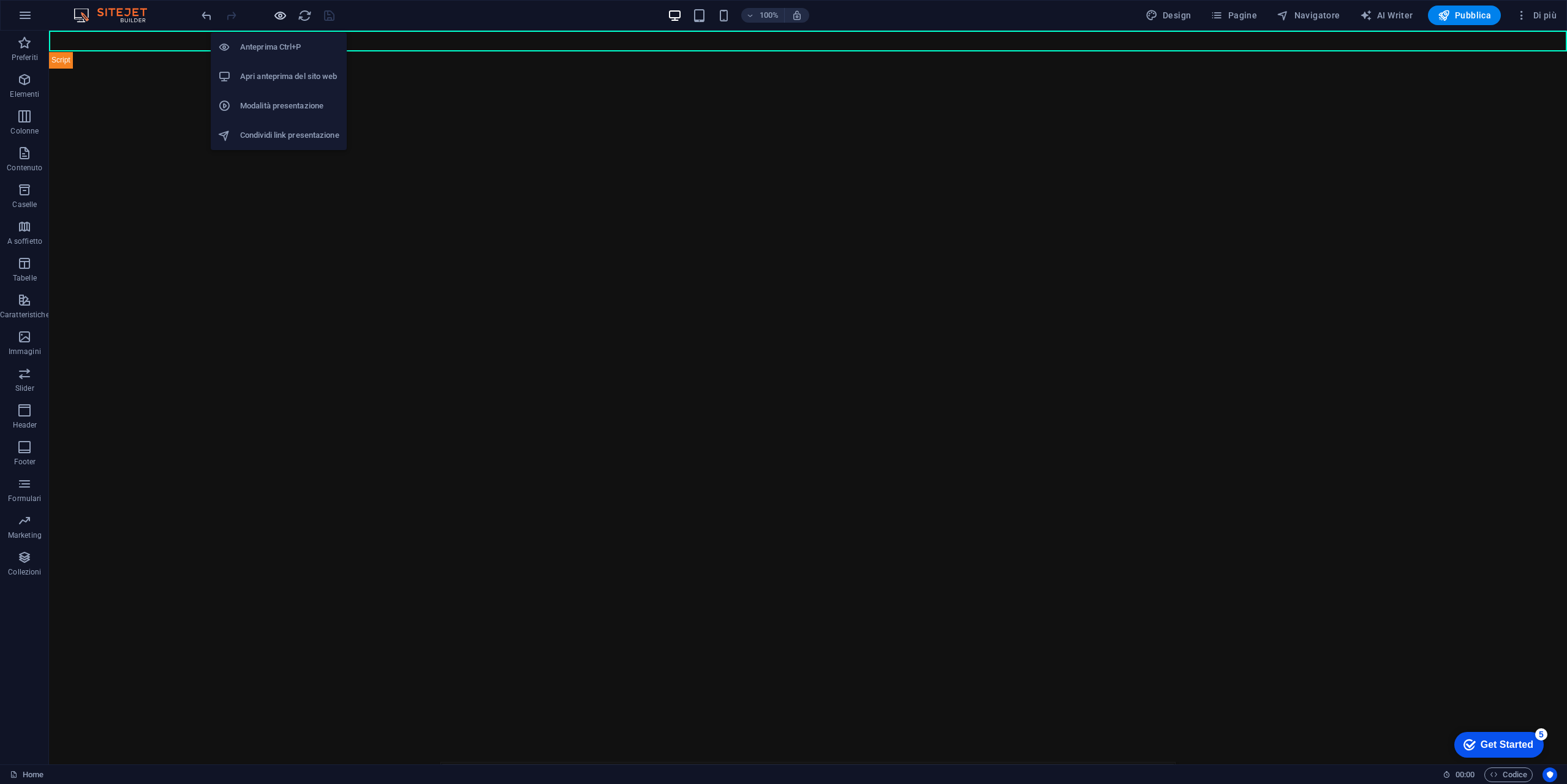
click at [281, 11] on icon "button" at bounding box center [280, 15] width 14 height 14
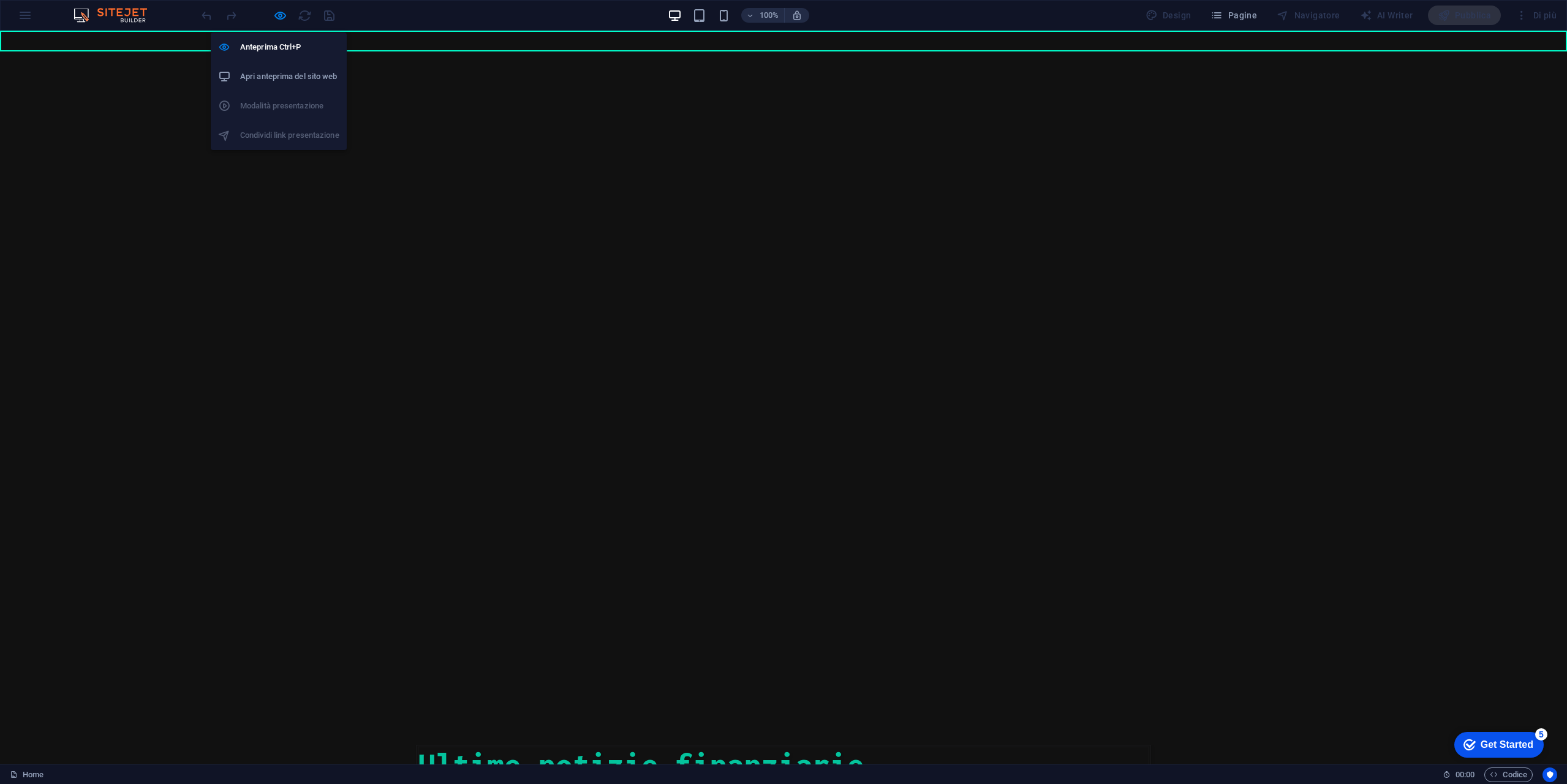
click at [286, 81] on h6 "Apri anteprima del sito web" at bounding box center [290, 77] width 99 height 15
click at [282, 15] on icon "button" at bounding box center [280, 15] width 14 height 14
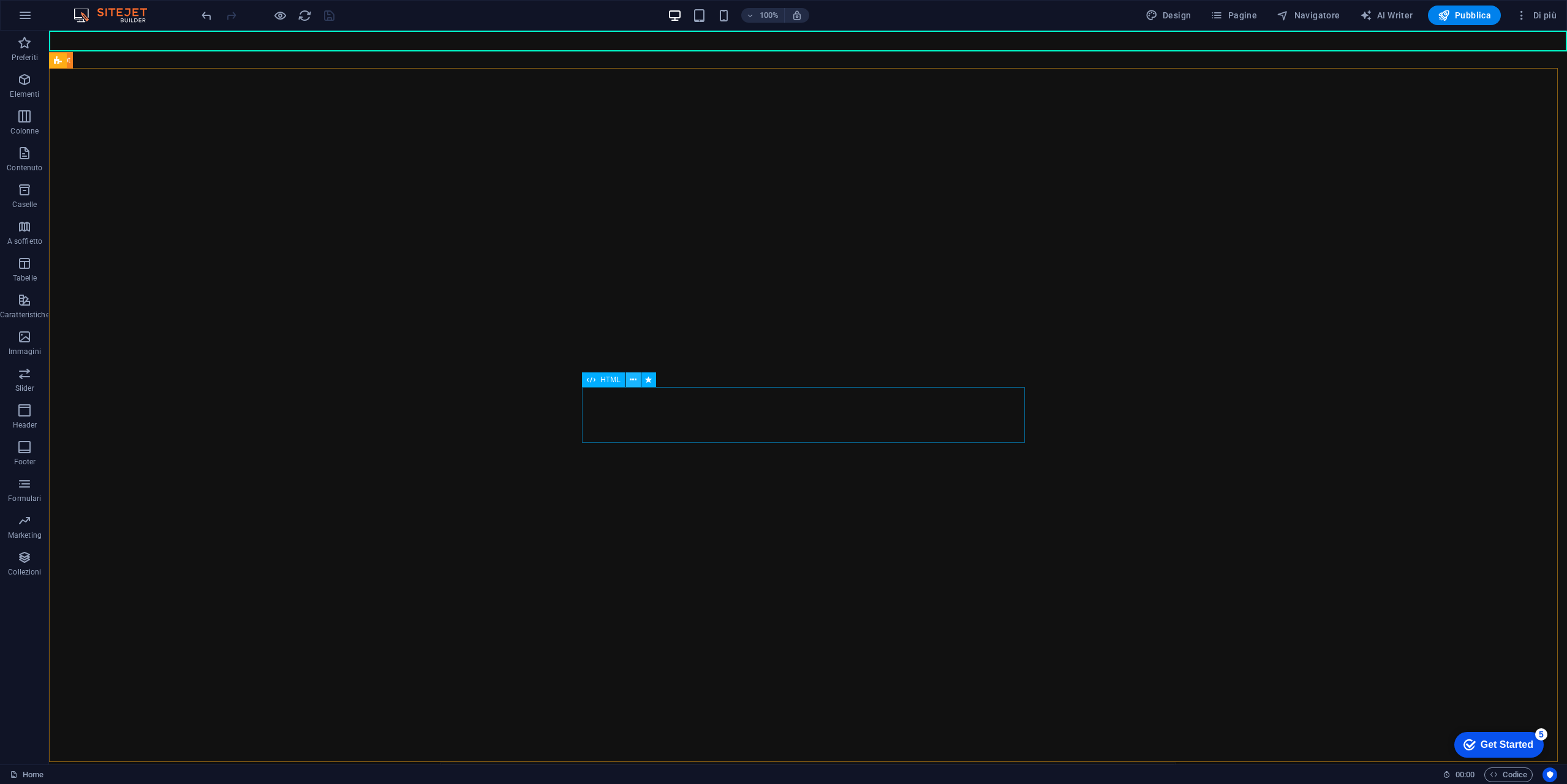
click at [635, 378] on icon at bounding box center [633, 380] width 7 height 13
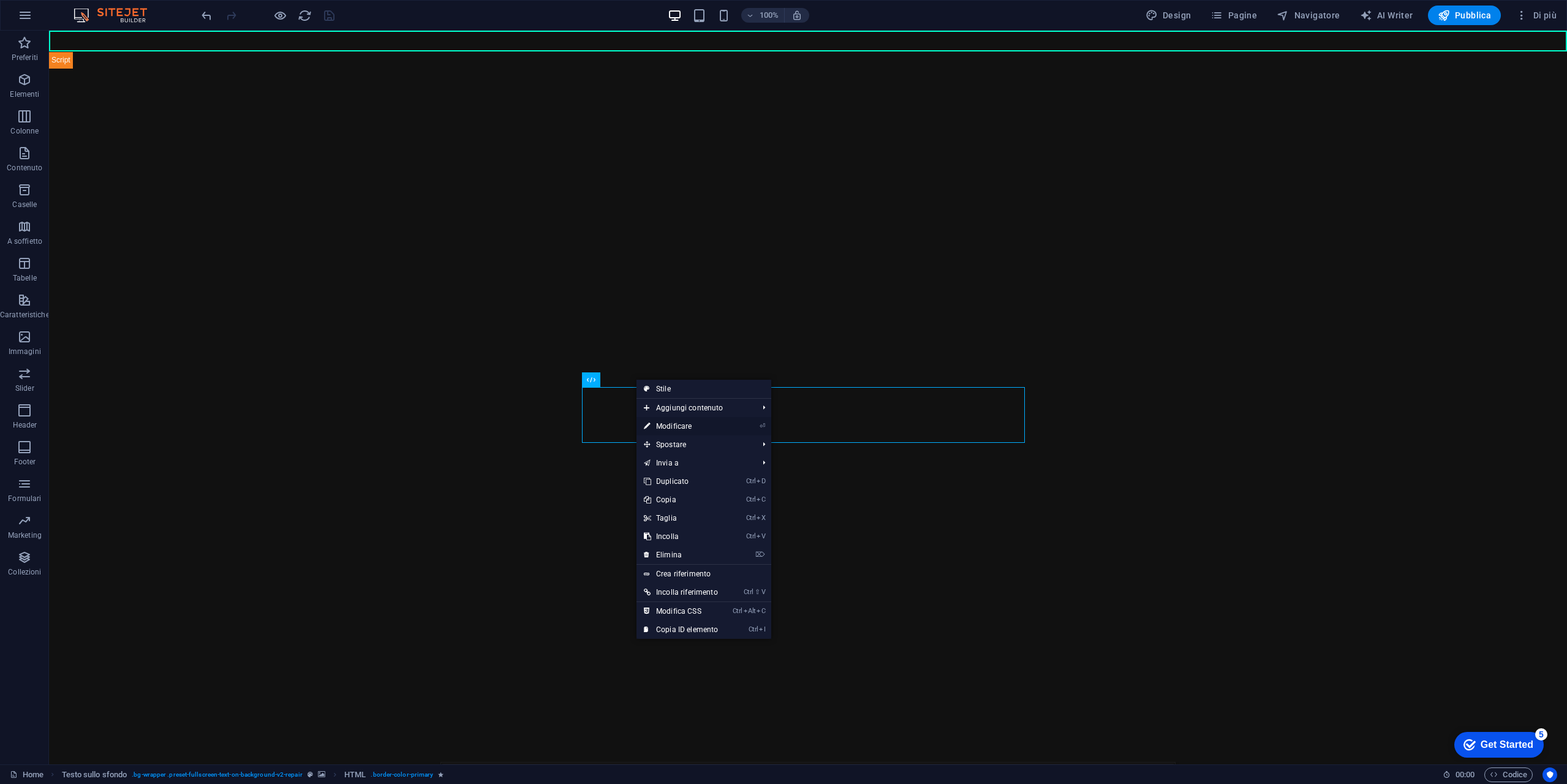
click at [694, 425] on link "⏎ Modificare" at bounding box center [681, 426] width 89 height 19
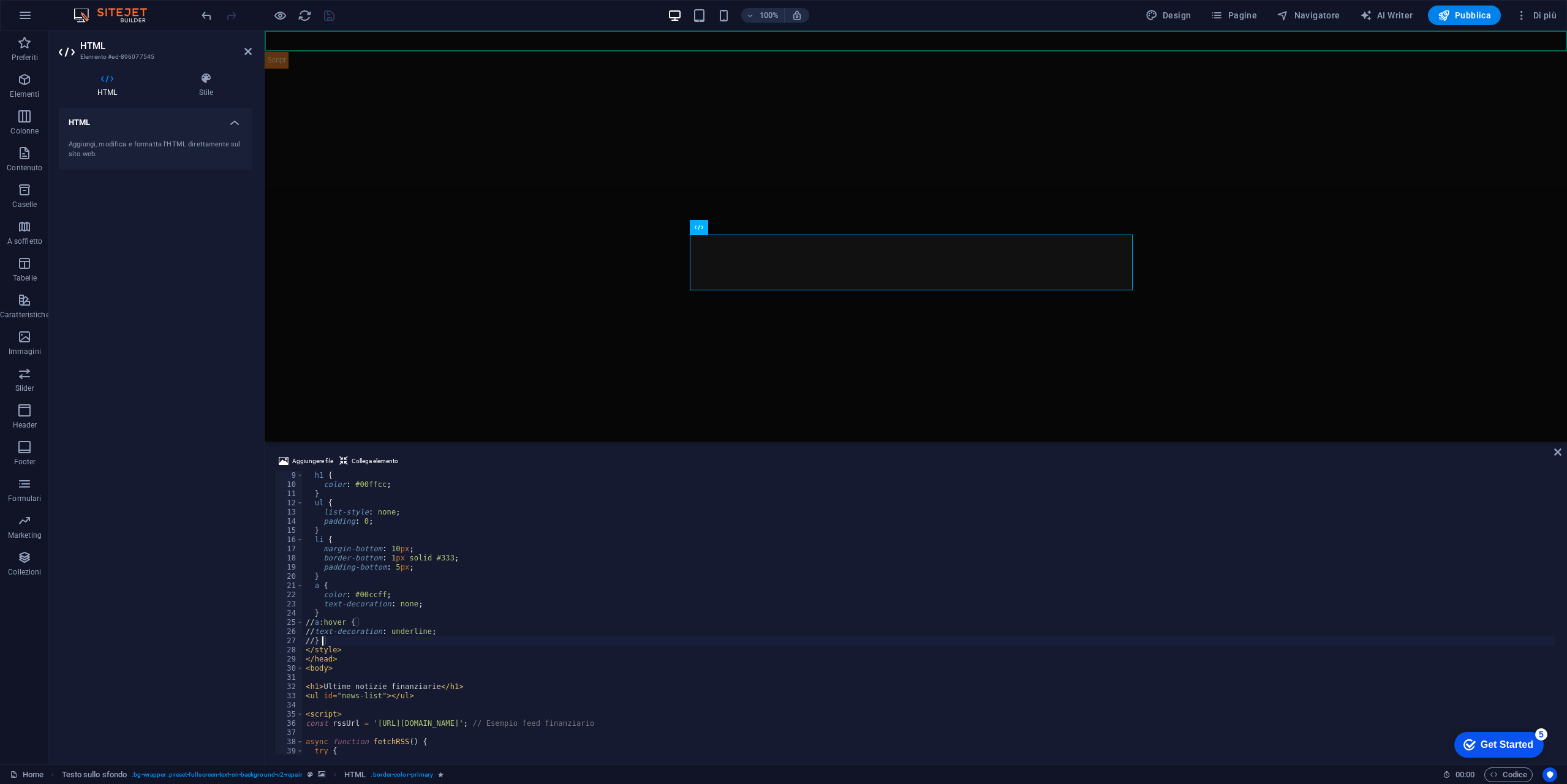
scroll to position [37, 0]
click at [427, 606] on div "< meta name = "viewport" content = "width=device-width, initial-scale=1.0" > < …" at bounding box center [929, 622] width 1251 height 302
click at [364, 590] on div "< meta name = "viewport" content = "width=device-width, initial-scale=1.0" > < …" at bounding box center [929, 622] width 1251 height 302
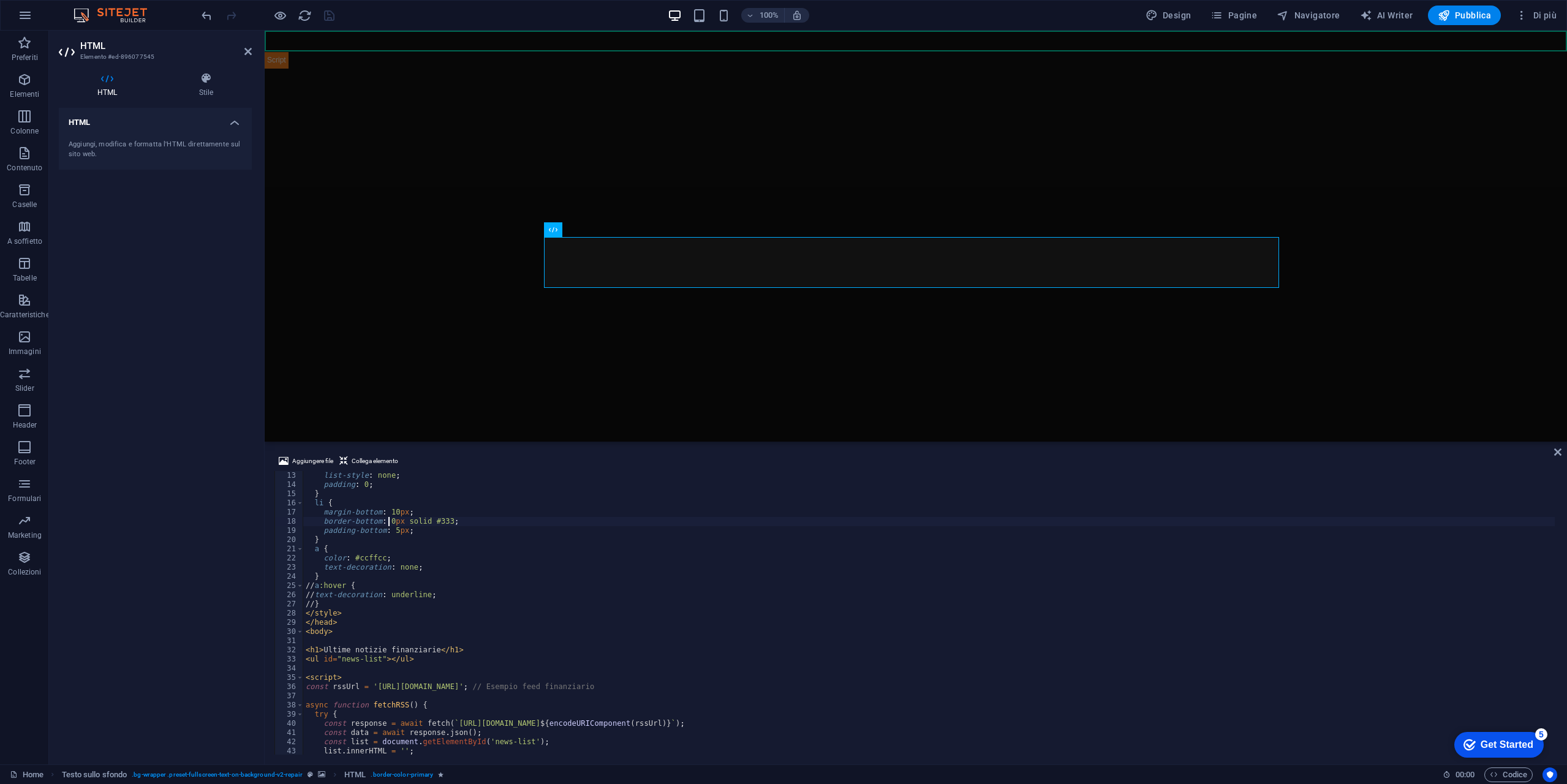
scroll to position [110, 0]
click at [454, 593] on div "list-style : none ; padding : 0 ; } li { margin-bottom : 10 px ; border-bottom …" at bounding box center [929, 622] width 1251 height 302
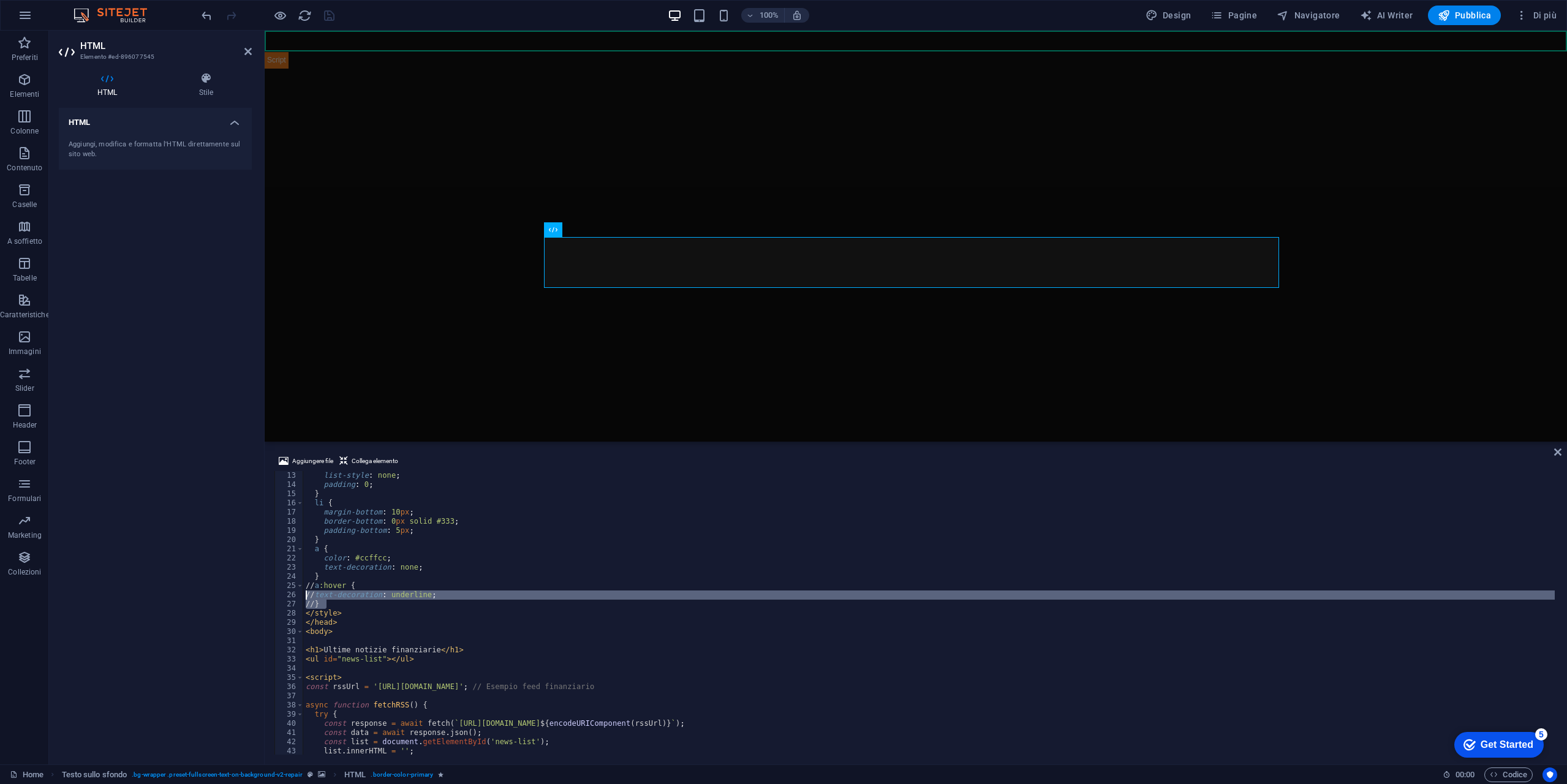
drag, startPoint x: 351, startPoint y: 602, endPoint x: 260, endPoint y: 583, distance: 93.0
click at [260, 583] on div "HTML Elemento #ed-896077545 HTML Stile HTML Aggiungi, modifica e formatta l'HTM…" at bounding box center [808, 398] width 1518 height 733
type textarea "//a:hover { //text-decoration: underline;"
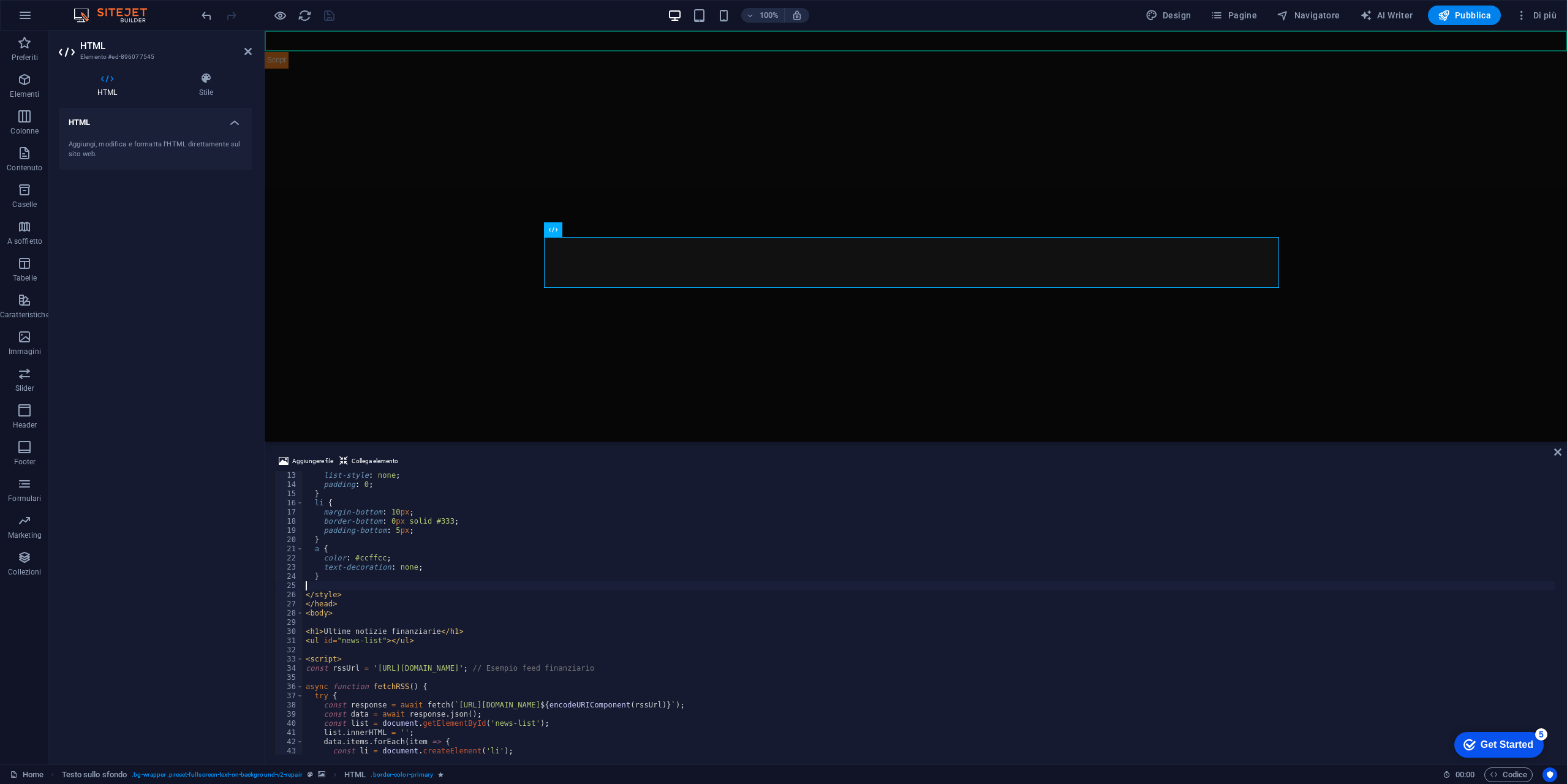
scroll to position [0, 0]
click at [695, 632] on div "list-style : none ; padding : 0 ; } li { margin-bottom : 10 px ; border-bottom …" at bounding box center [929, 622] width 1251 height 302
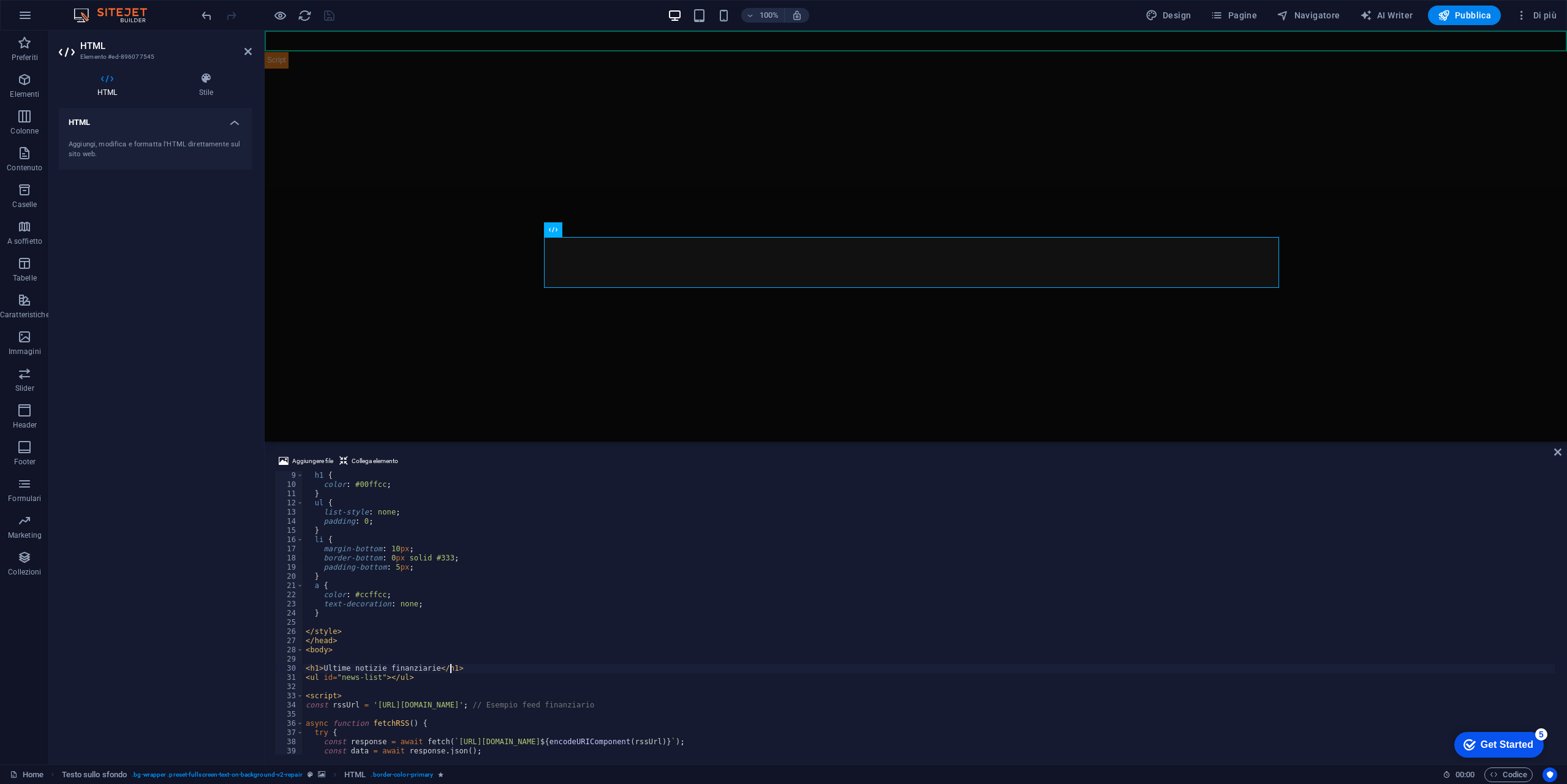
type textarea "<h1>Ultime notizie finanziarie</h1>"
click at [332, 18] on icon "save" at bounding box center [329, 15] width 14 height 14
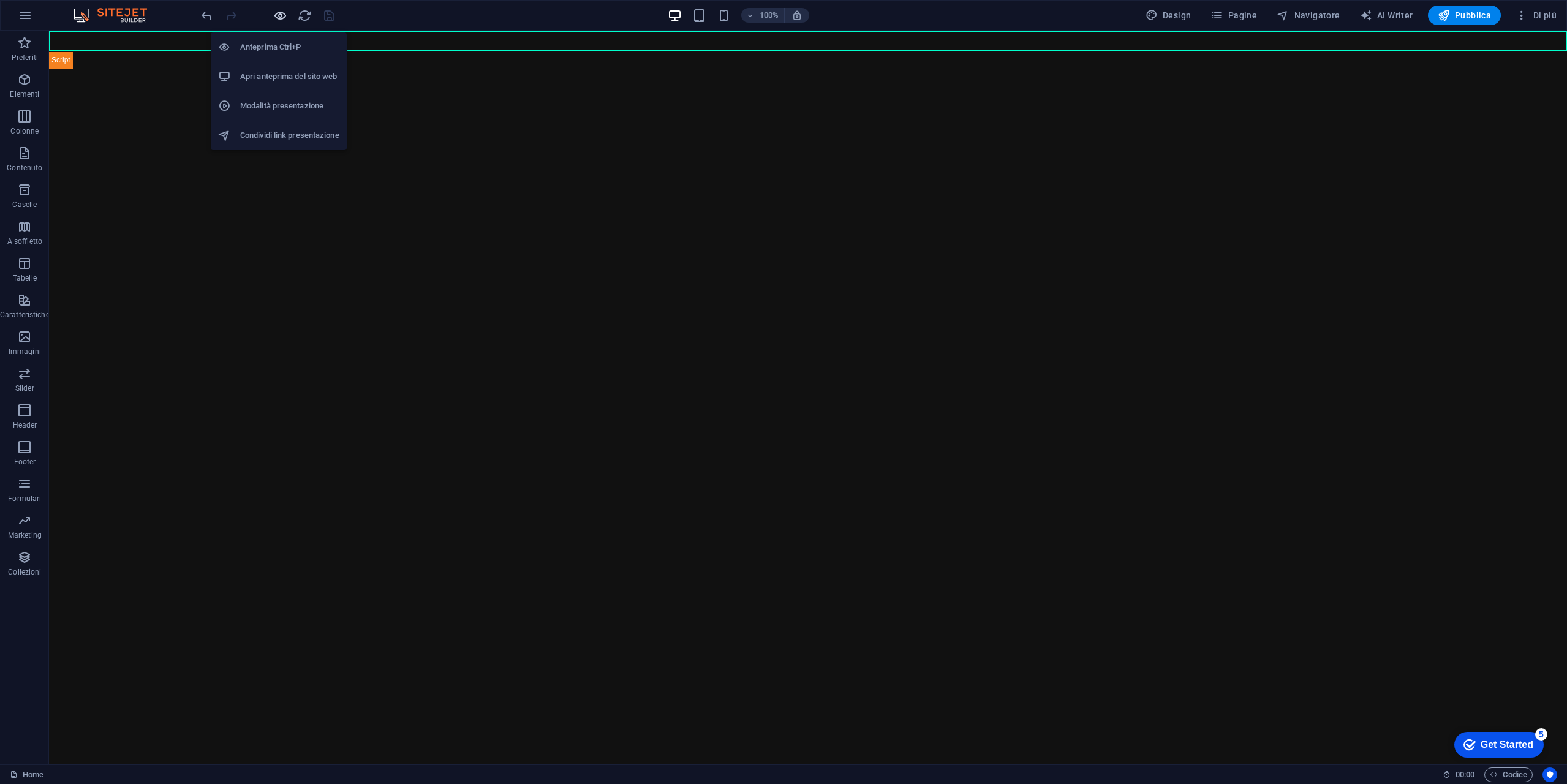
click at [277, 18] on icon "button" at bounding box center [280, 15] width 14 height 14
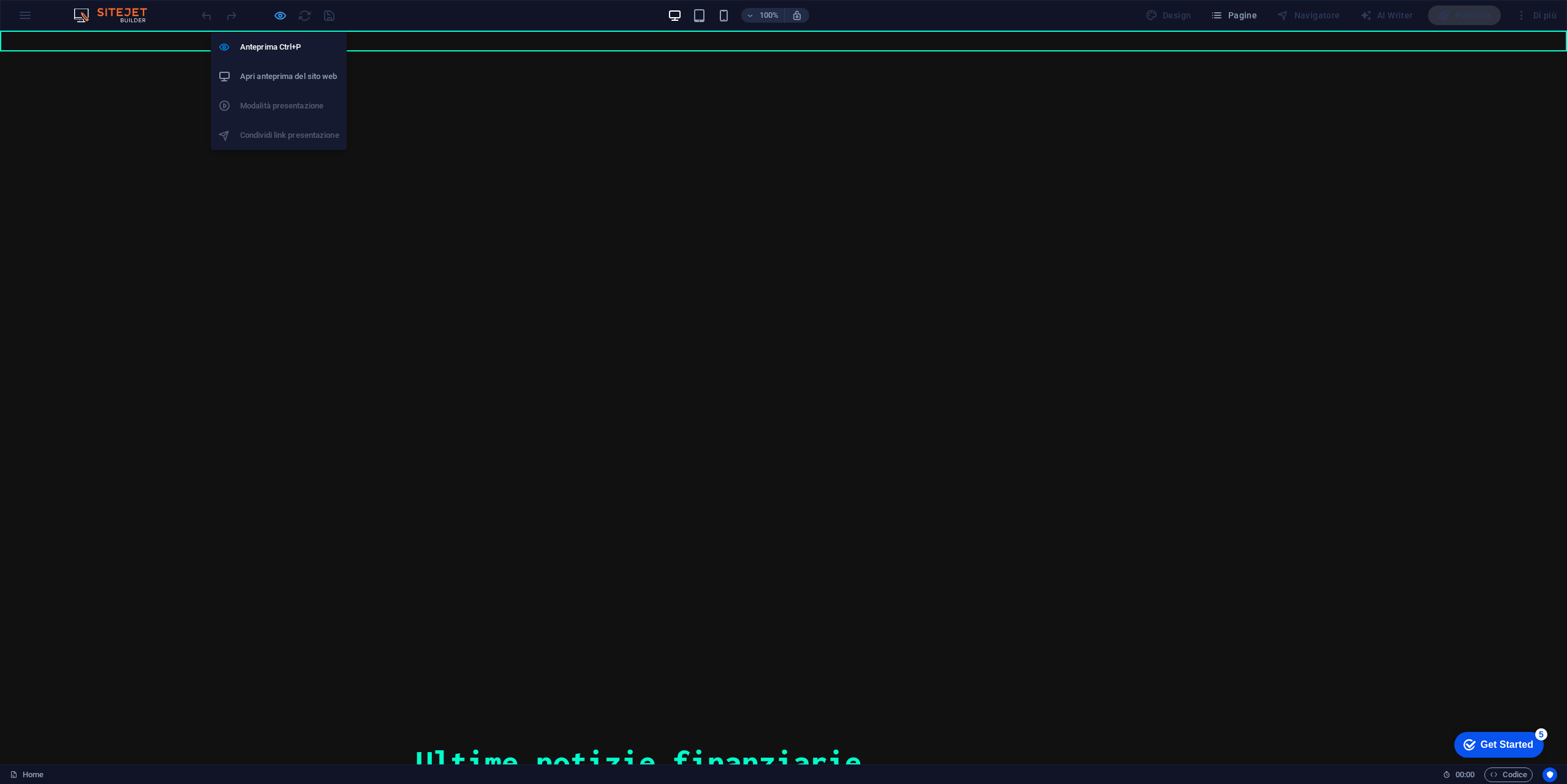
click at [277, 18] on icon "button" at bounding box center [280, 15] width 14 height 14
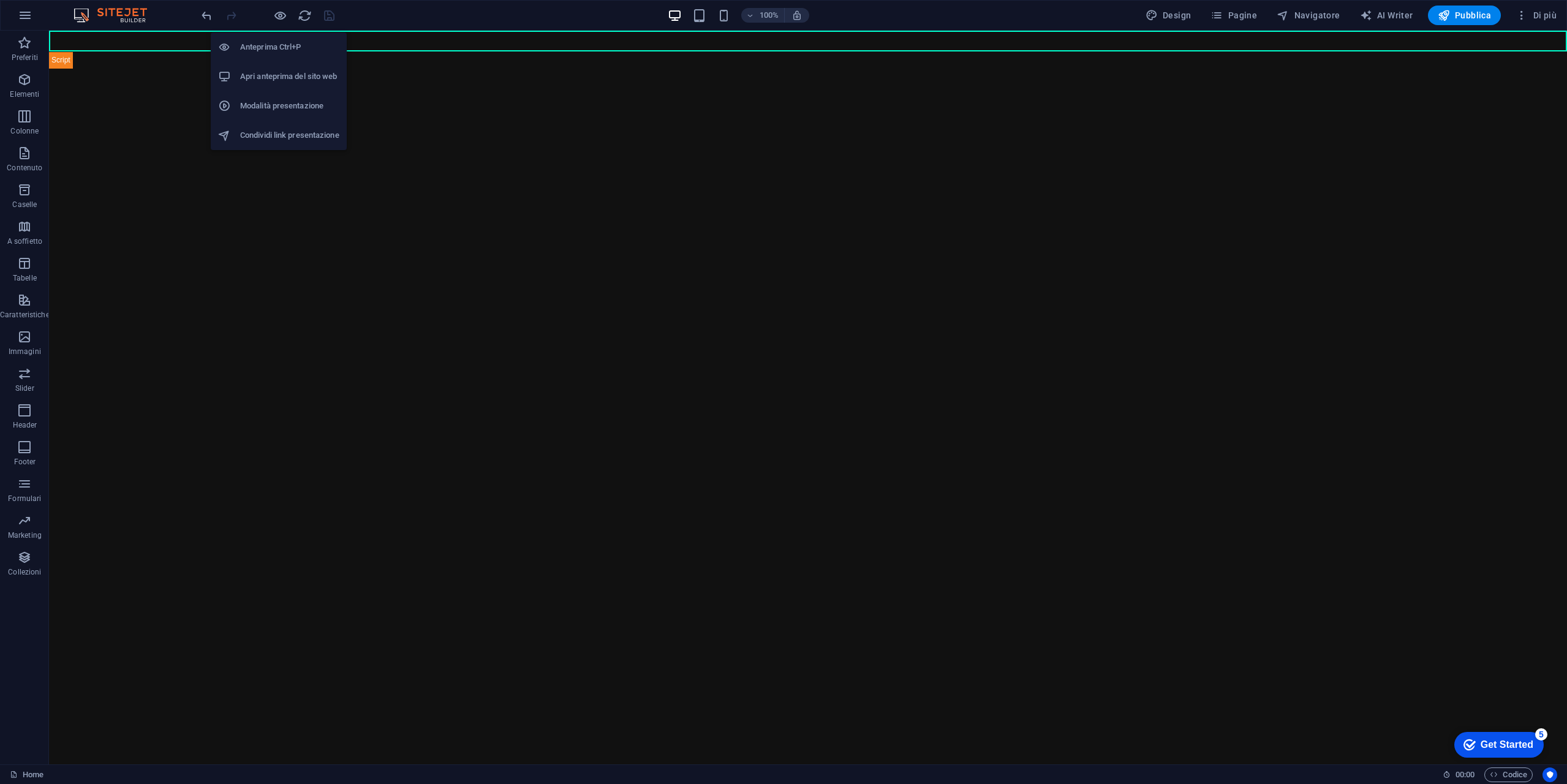
click at [279, 79] on h6 "Apri anteprima del sito web" at bounding box center [290, 77] width 99 height 15
click at [285, 14] on icon "button" at bounding box center [280, 15] width 14 height 14
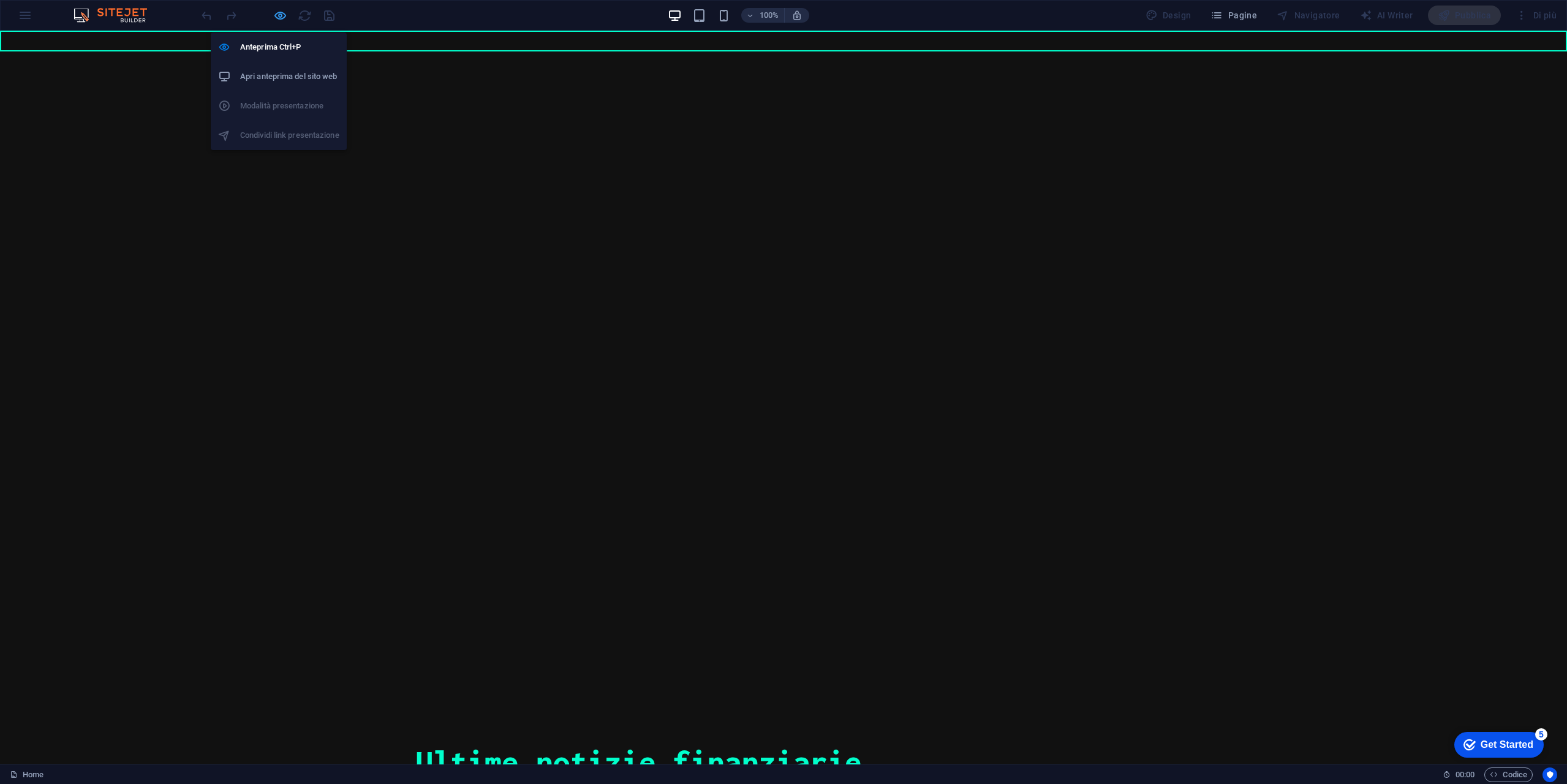
click at [284, 16] on icon "button" at bounding box center [280, 15] width 14 height 14
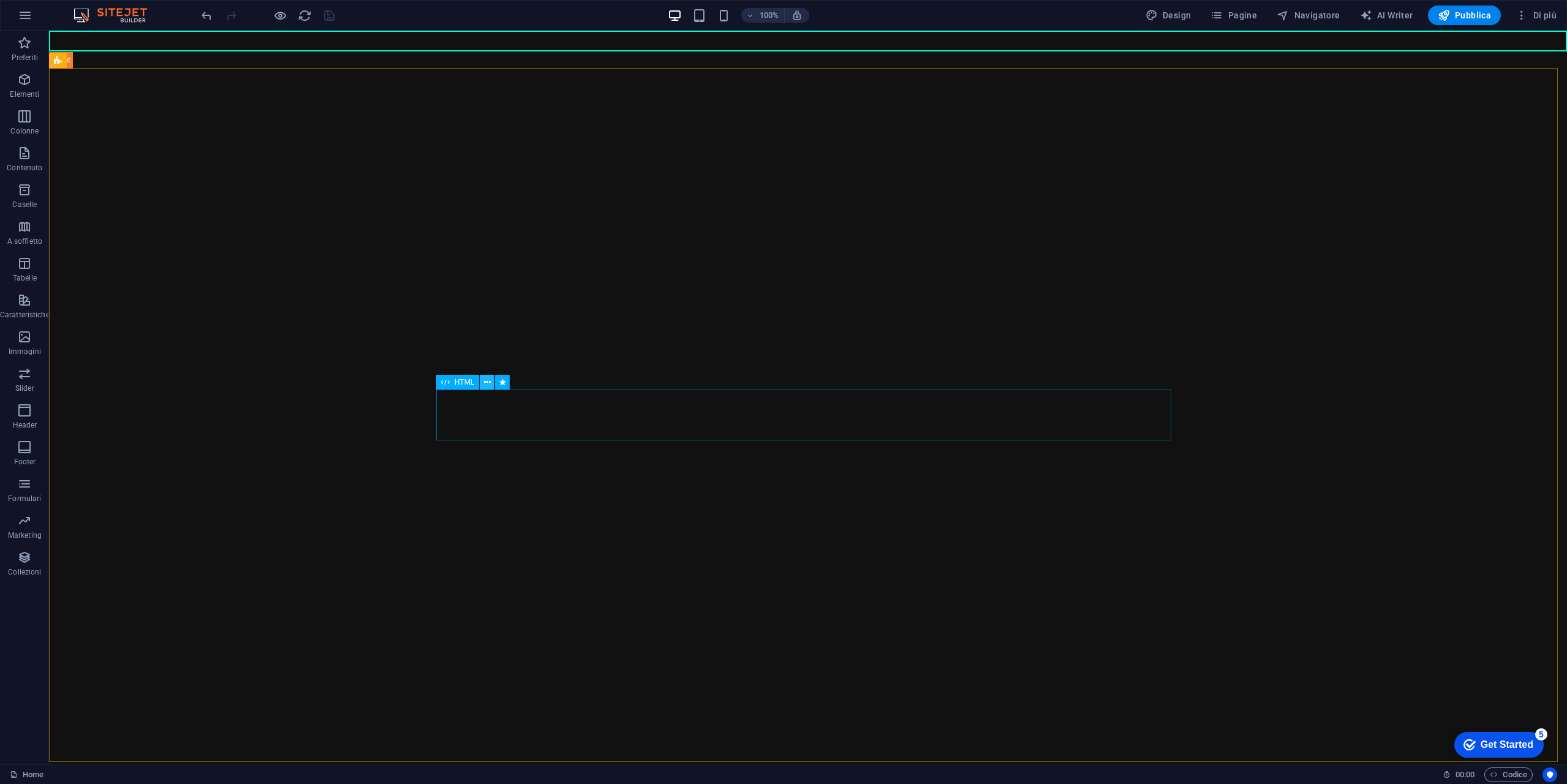
click at [491, 380] on button at bounding box center [487, 382] width 15 height 15
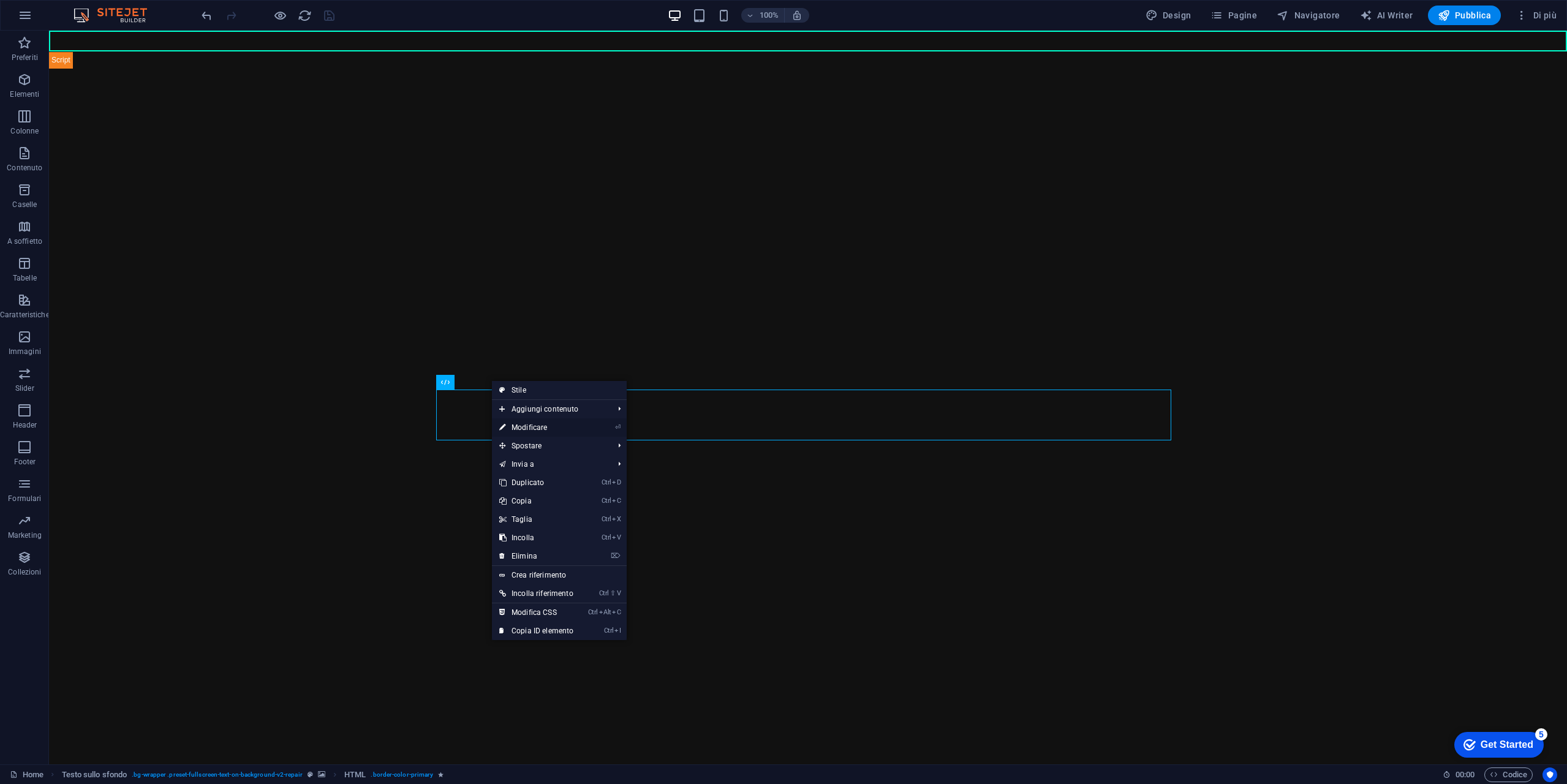
click at [565, 427] on link "⏎ Modificare" at bounding box center [536, 427] width 89 height 19
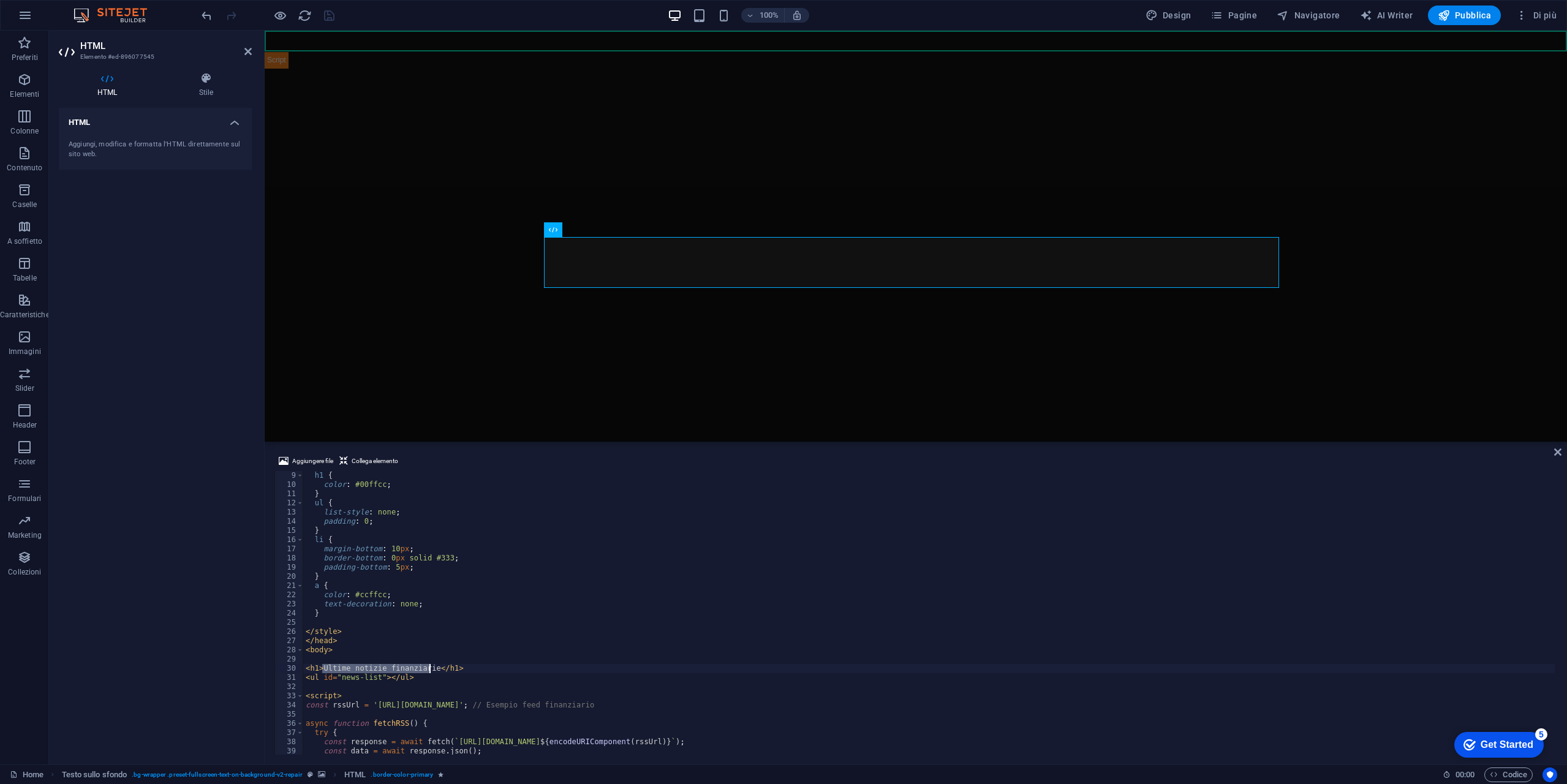
drag, startPoint x: 321, startPoint y: 672, endPoint x: 427, endPoint y: 666, distance: 106.2
click at [427, 666] on div "h1 { color : #00ffcc ; } ul { list-style : none ; padding : 0 ; } li { margin-b…" at bounding box center [929, 622] width 1251 height 302
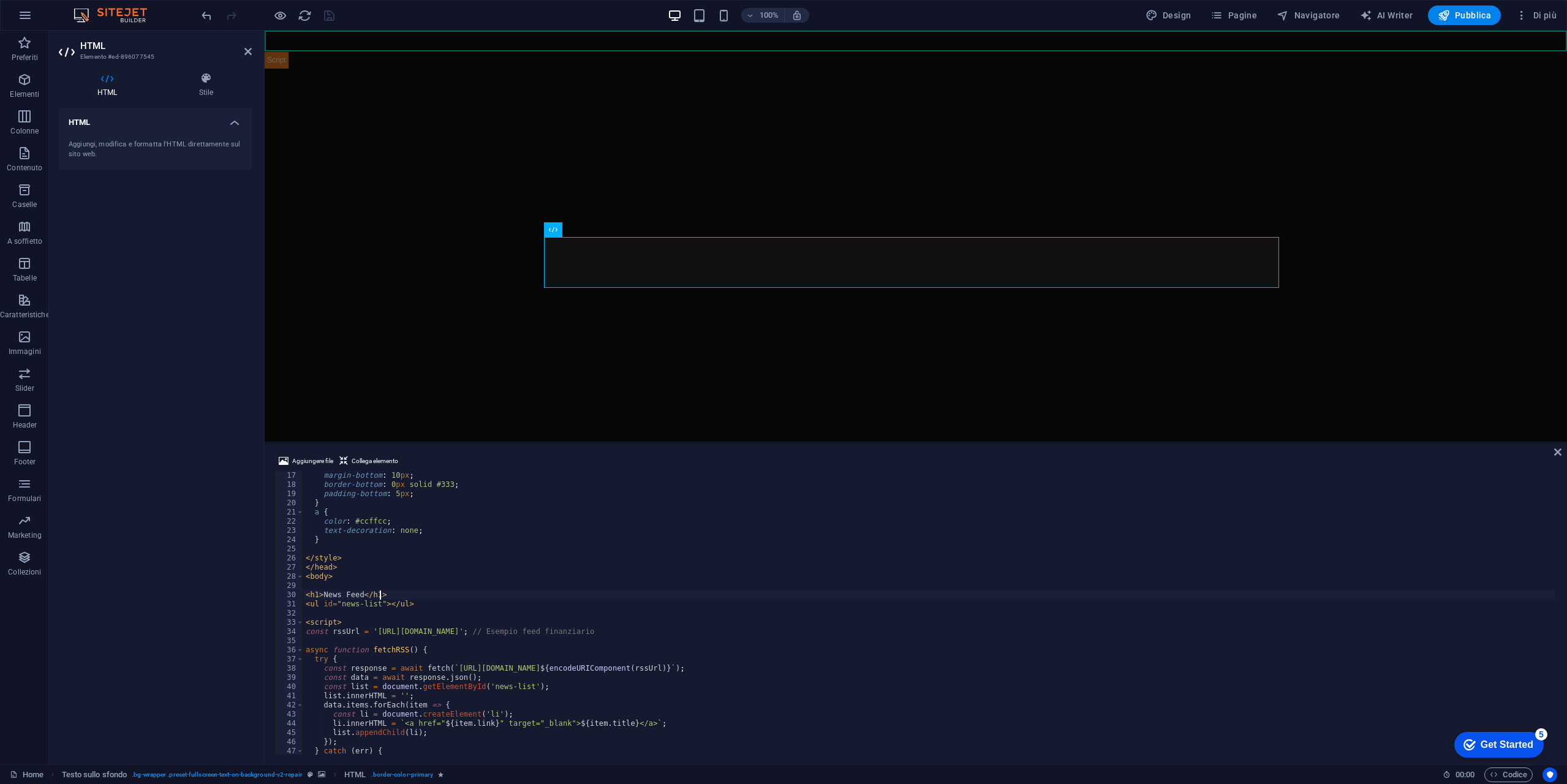
scroll to position [147, 0]
click at [309, 598] on div "margin-bottom : 10 px ; border-bottom : 0 px solid #333 ; padding-bottom : 5 px…" at bounding box center [929, 622] width 1251 height 302
type textarea "<h3>News Feed</h3>"
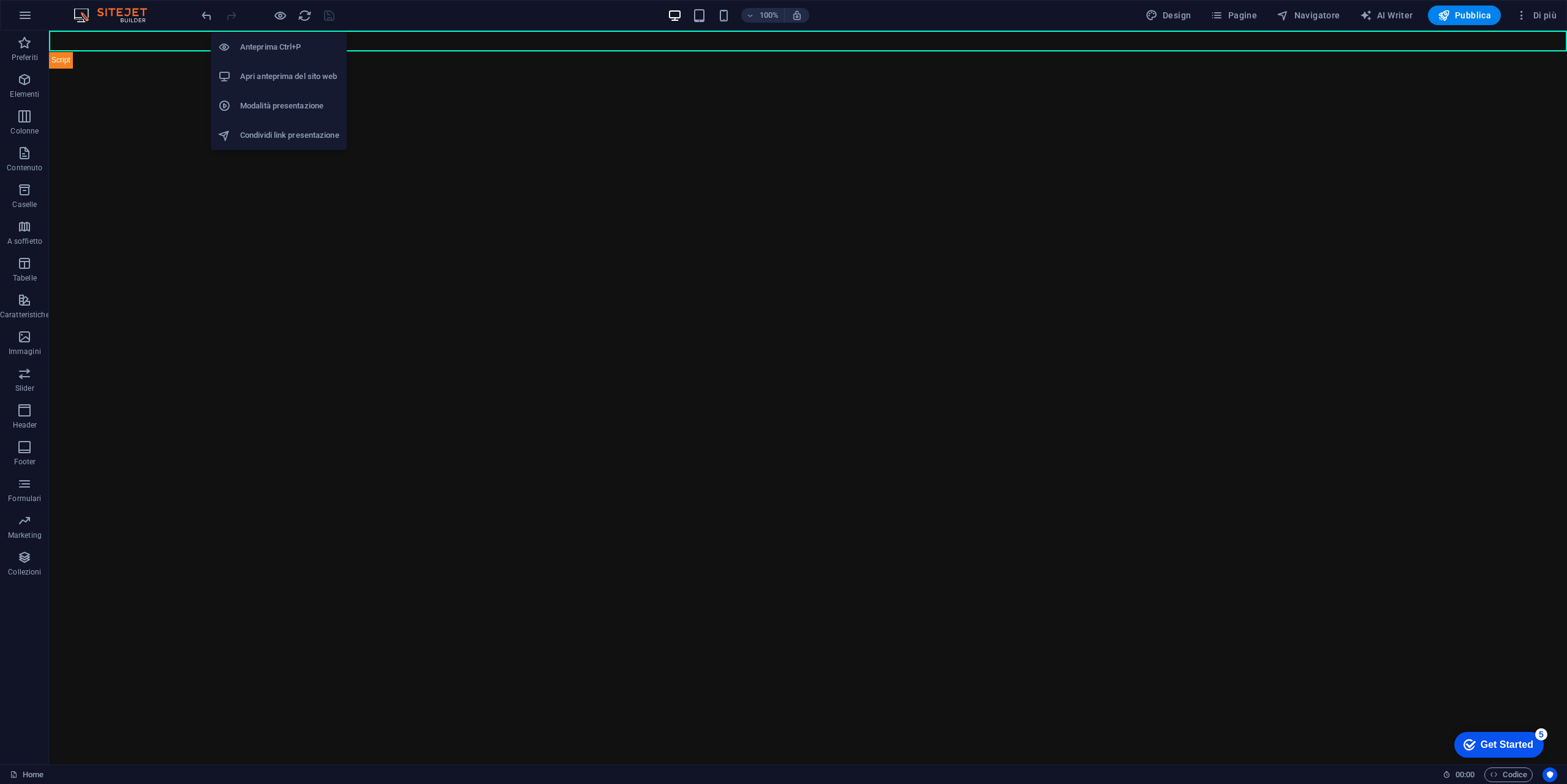
click at [298, 101] on h6 "Modalità presentazione" at bounding box center [290, 106] width 99 height 15
click at [285, 16] on icon "button" at bounding box center [280, 15] width 14 height 14
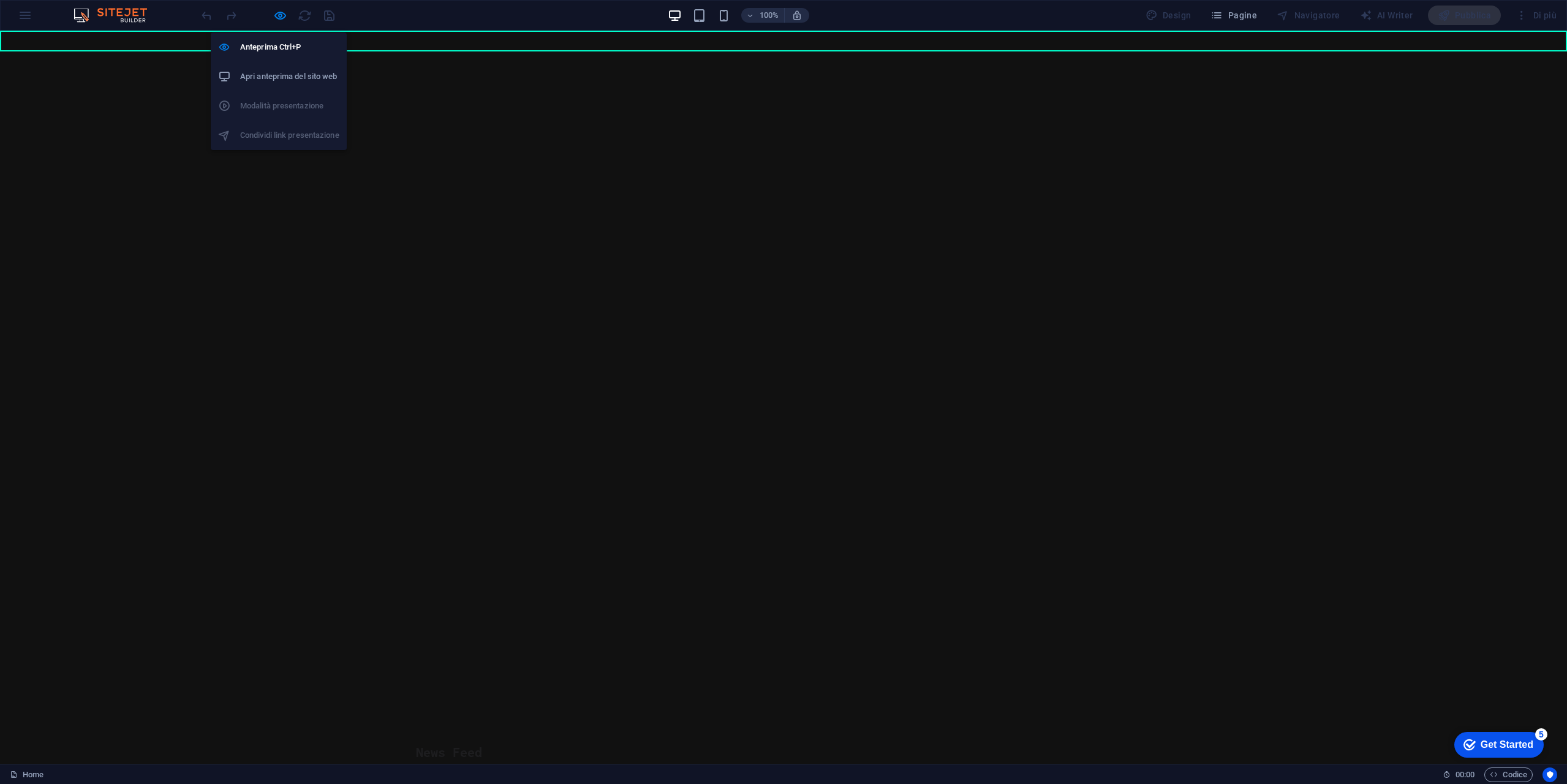
click at [292, 79] on h6 "Apri anteprima del sito web" at bounding box center [290, 77] width 99 height 15
click at [286, 13] on icon "button" at bounding box center [280, 15] width 14 height 14
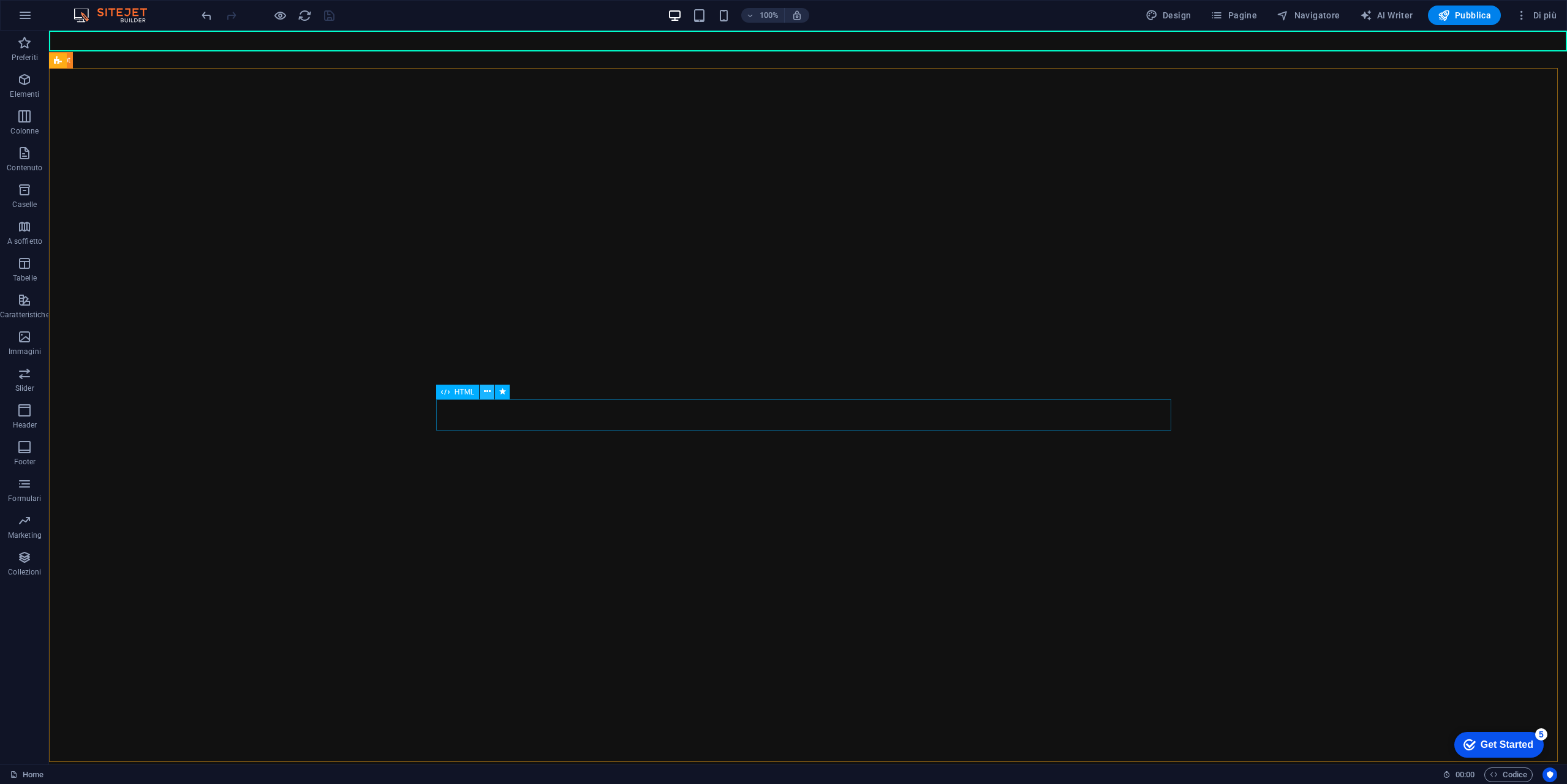
click at [491, 392] on button at bounding box center [487, 392] width 15 height 15
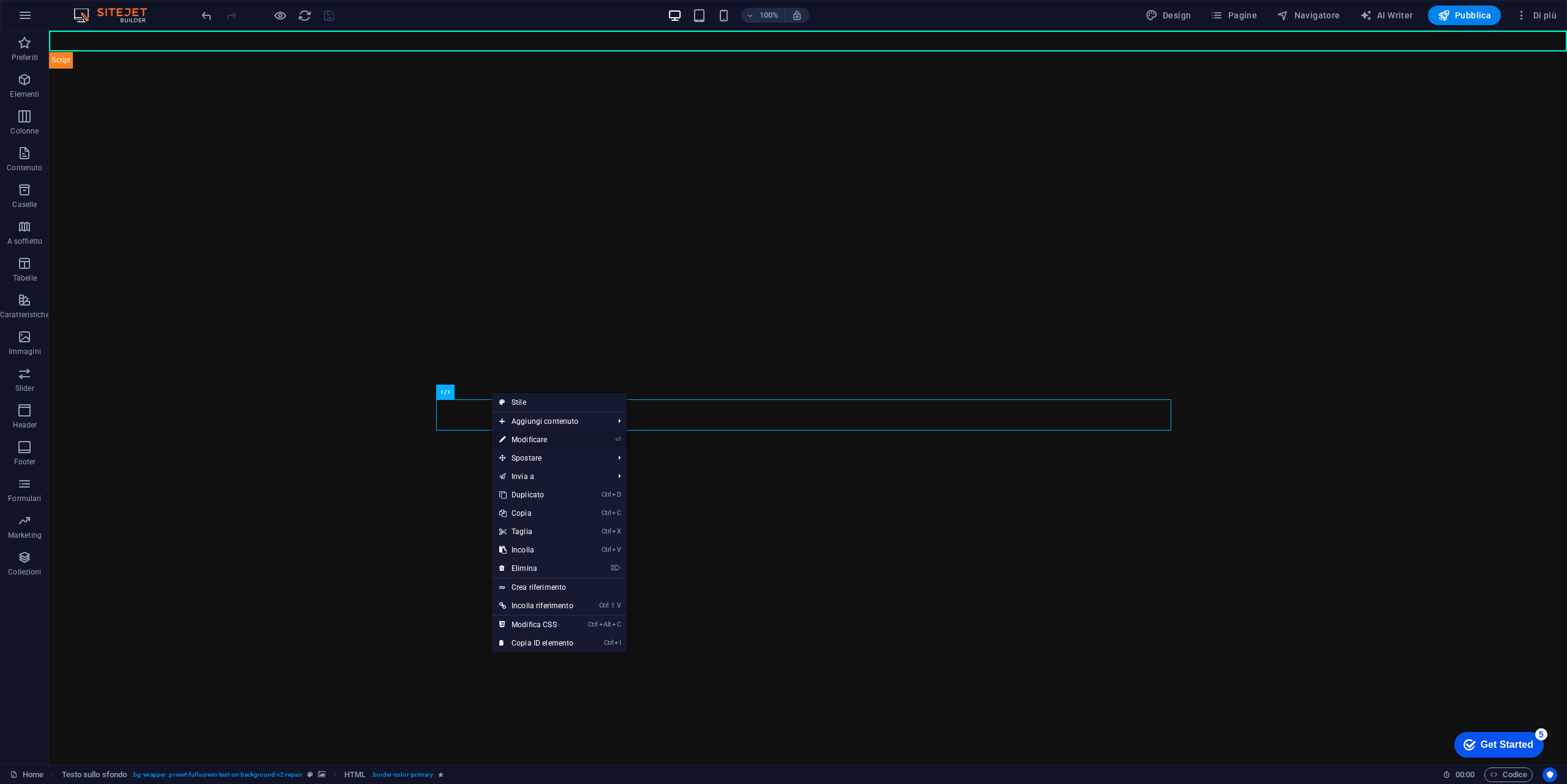
click at [536, 439] on link "⏎ Modificare" at bounding box center [536, 439] width 89 height 19
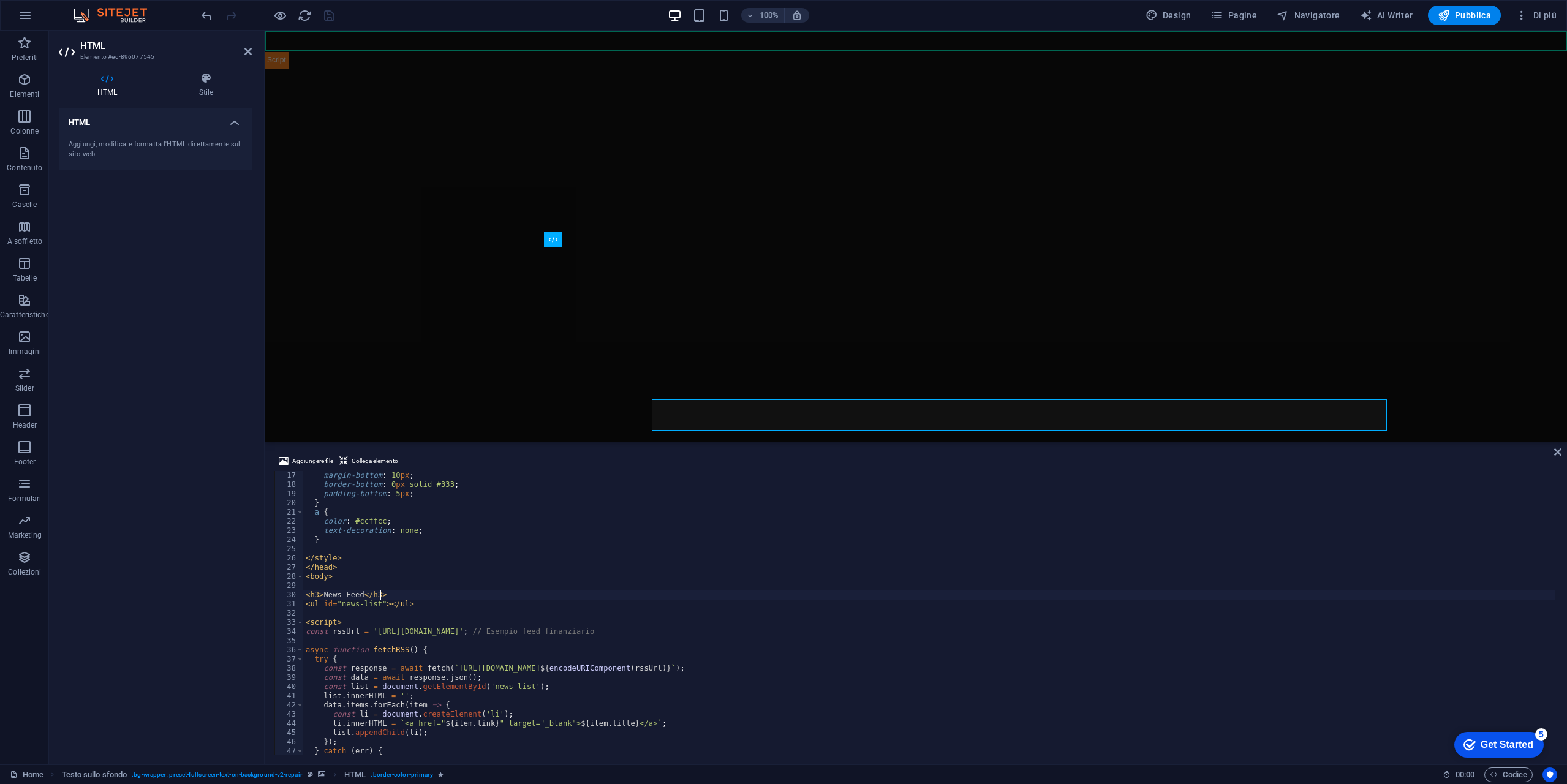
scroll to position [147, 0]
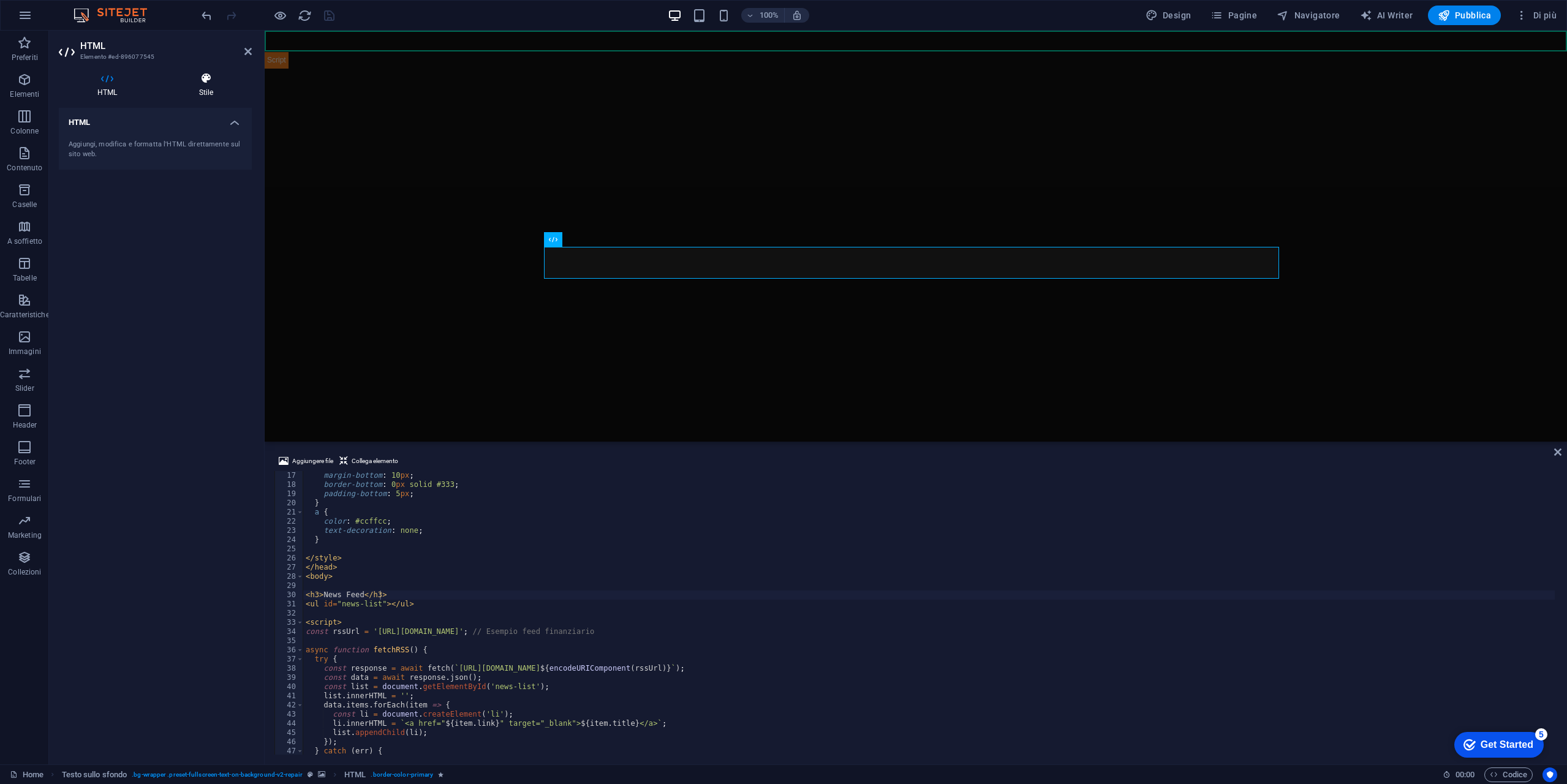
click at [207, 89] on h4 "Stile" at bounding box center [206, 86] width 91 height 26
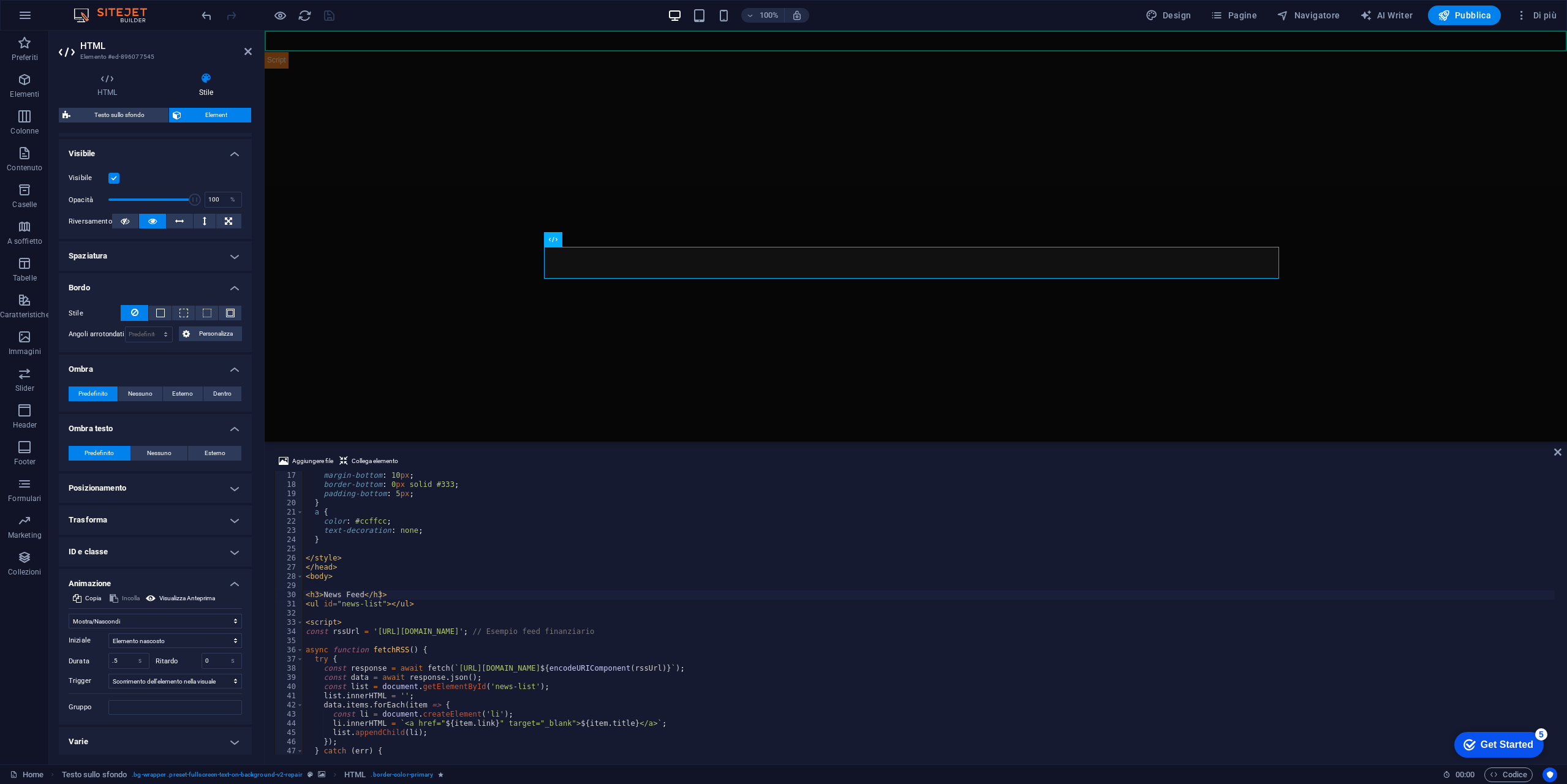
scroll to position [0, 0]
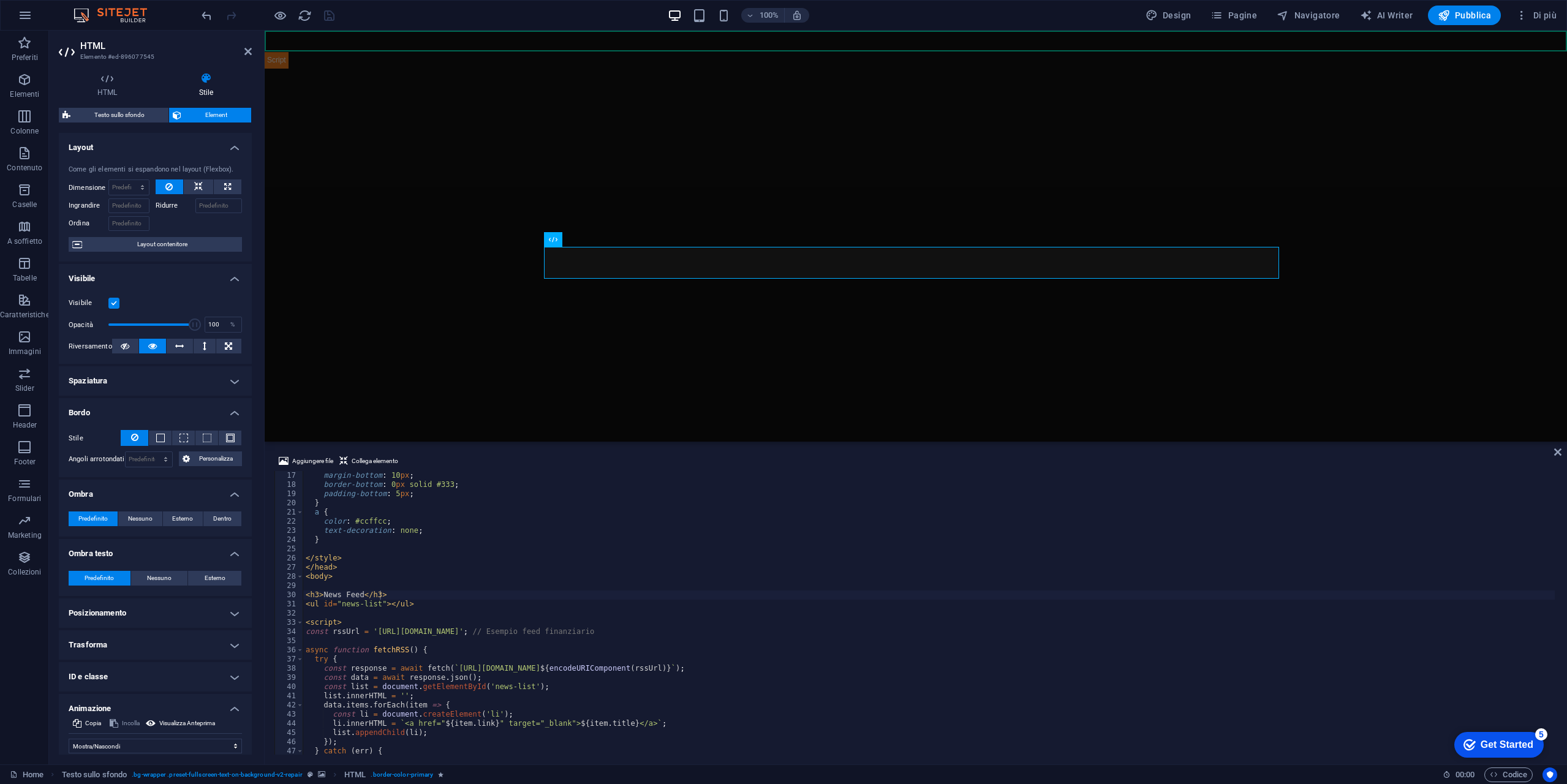
click at [231, 277] on h4 "Visibile" at bounding box center [155, 275] width 193 height 22
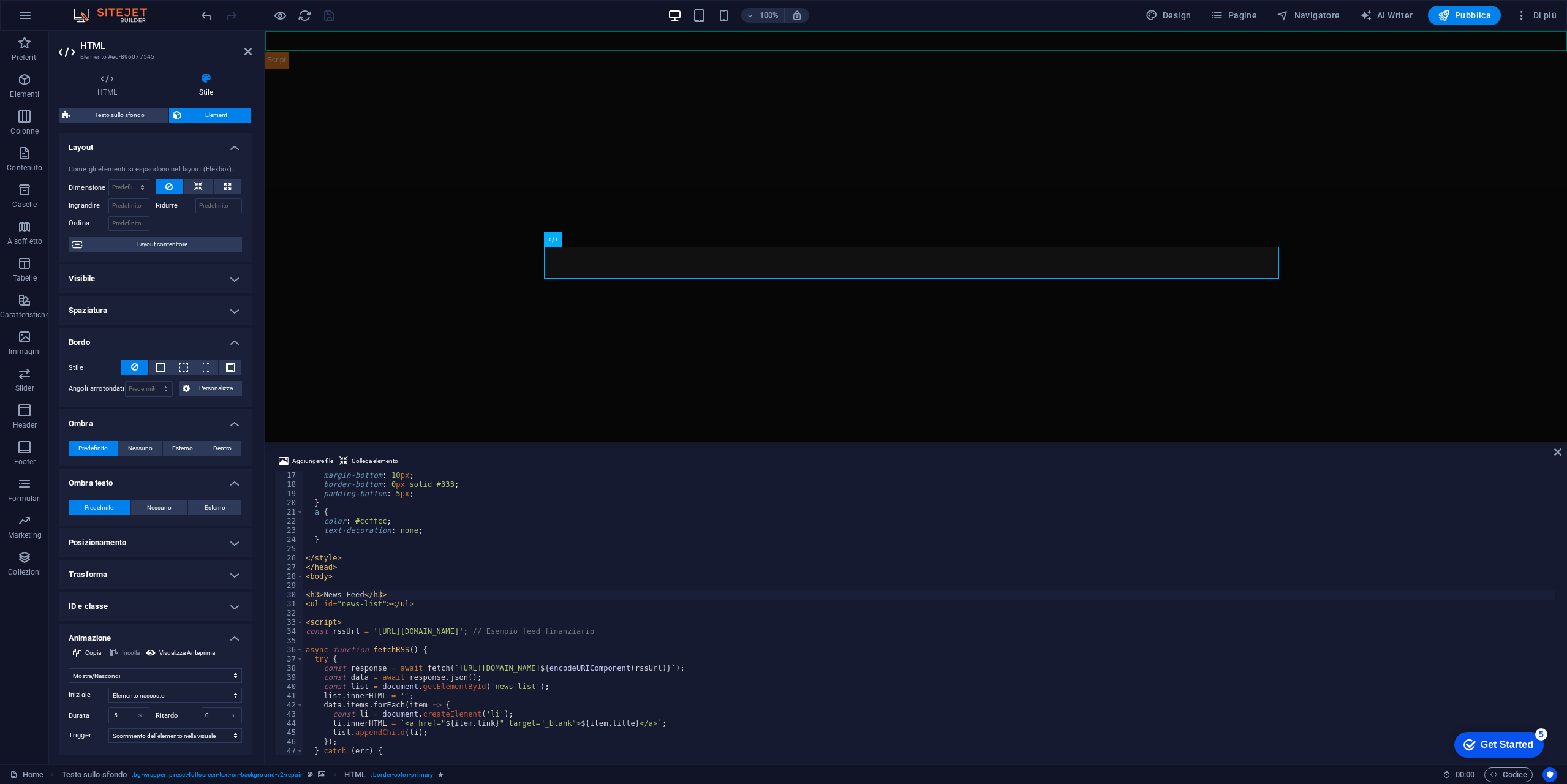
click at [236, 340] on h4 "Bordo" at bounding box center [155, 338] width 193 height 22
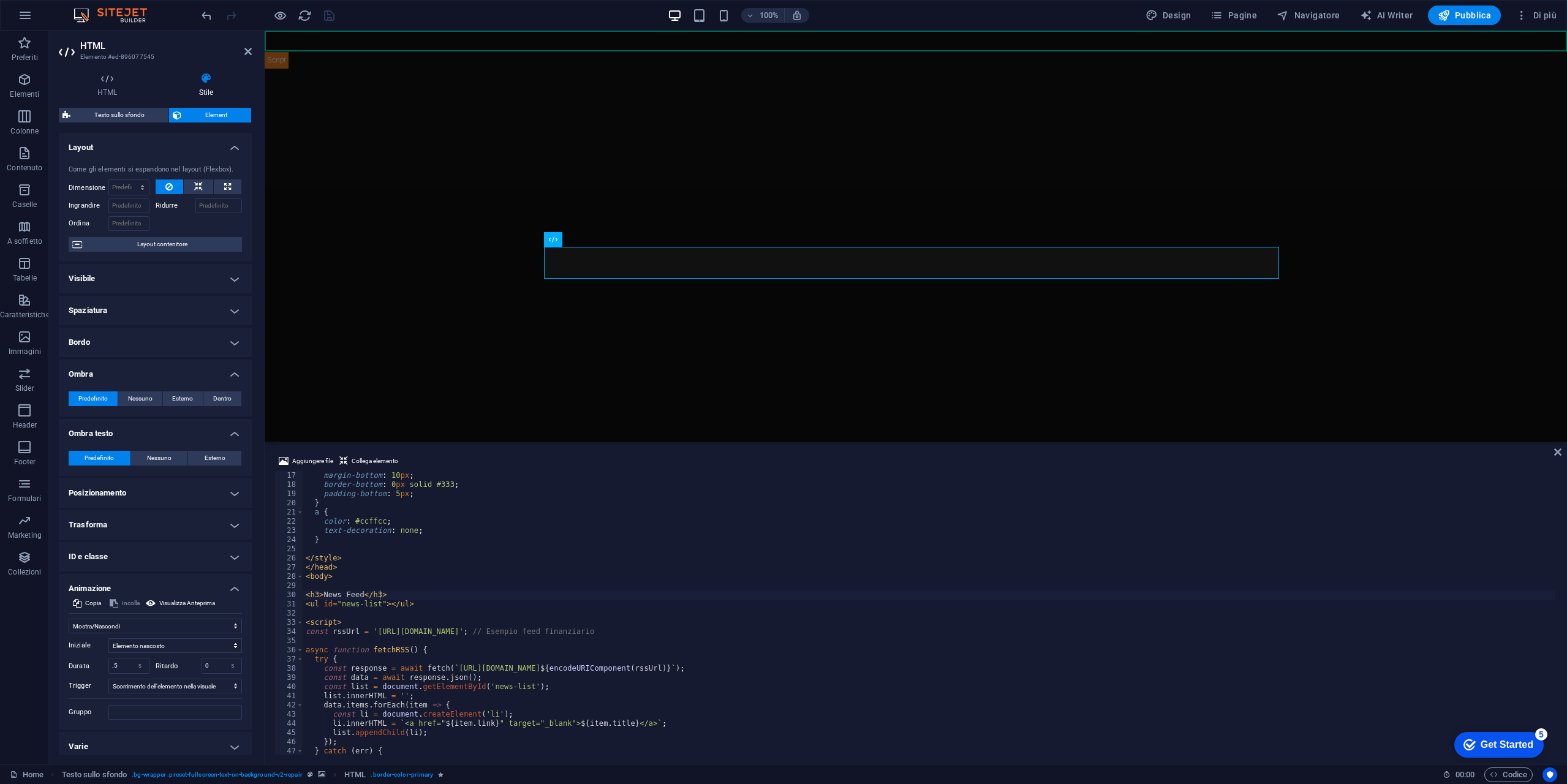
click at [236, 340] on h4 "Bordo" at bounding box center [155, 342] width 193 height 29
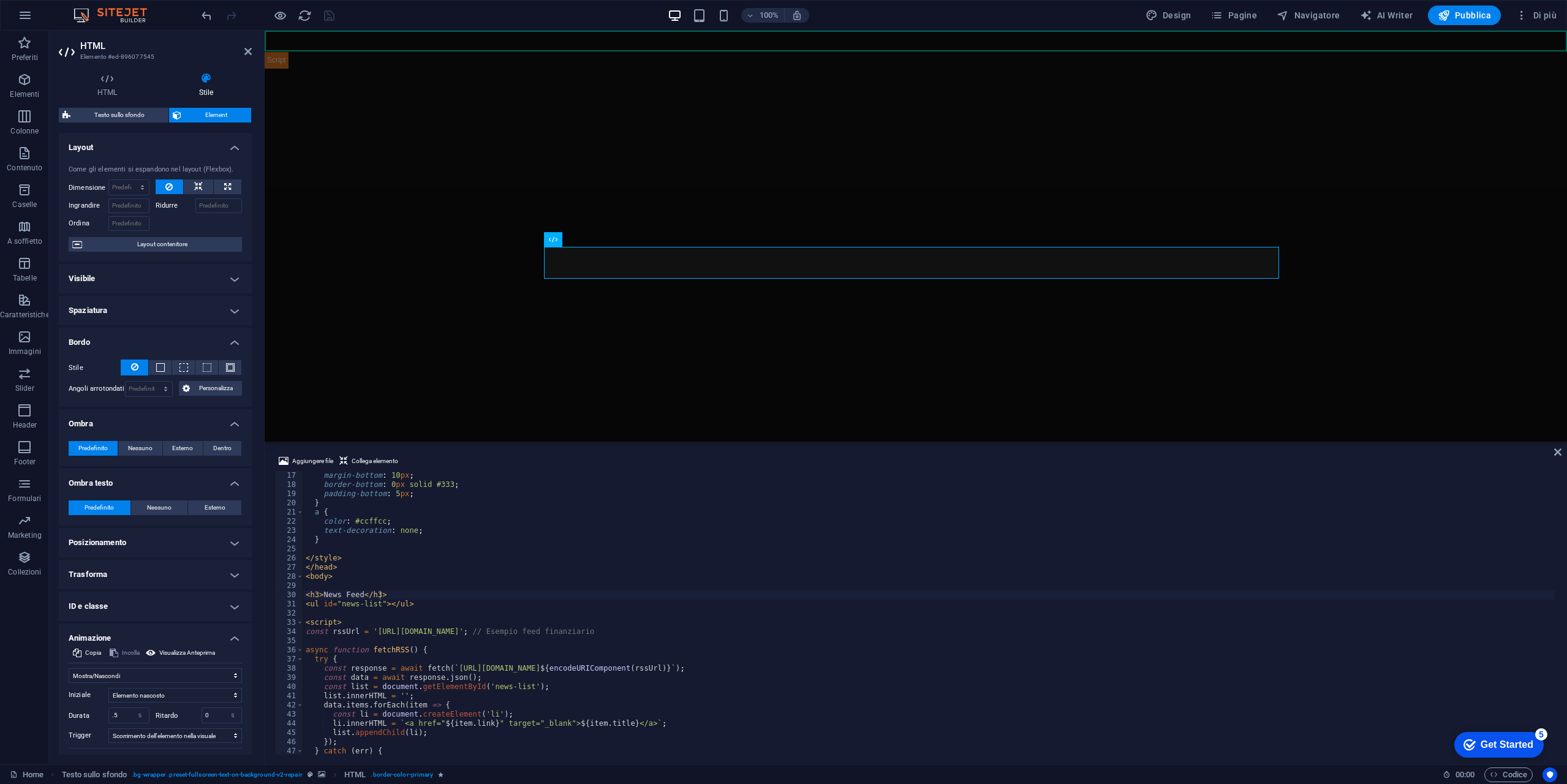
click at [233, 337] on h4 "Bordo" at bounding box center [155, 338] width 193 height 22
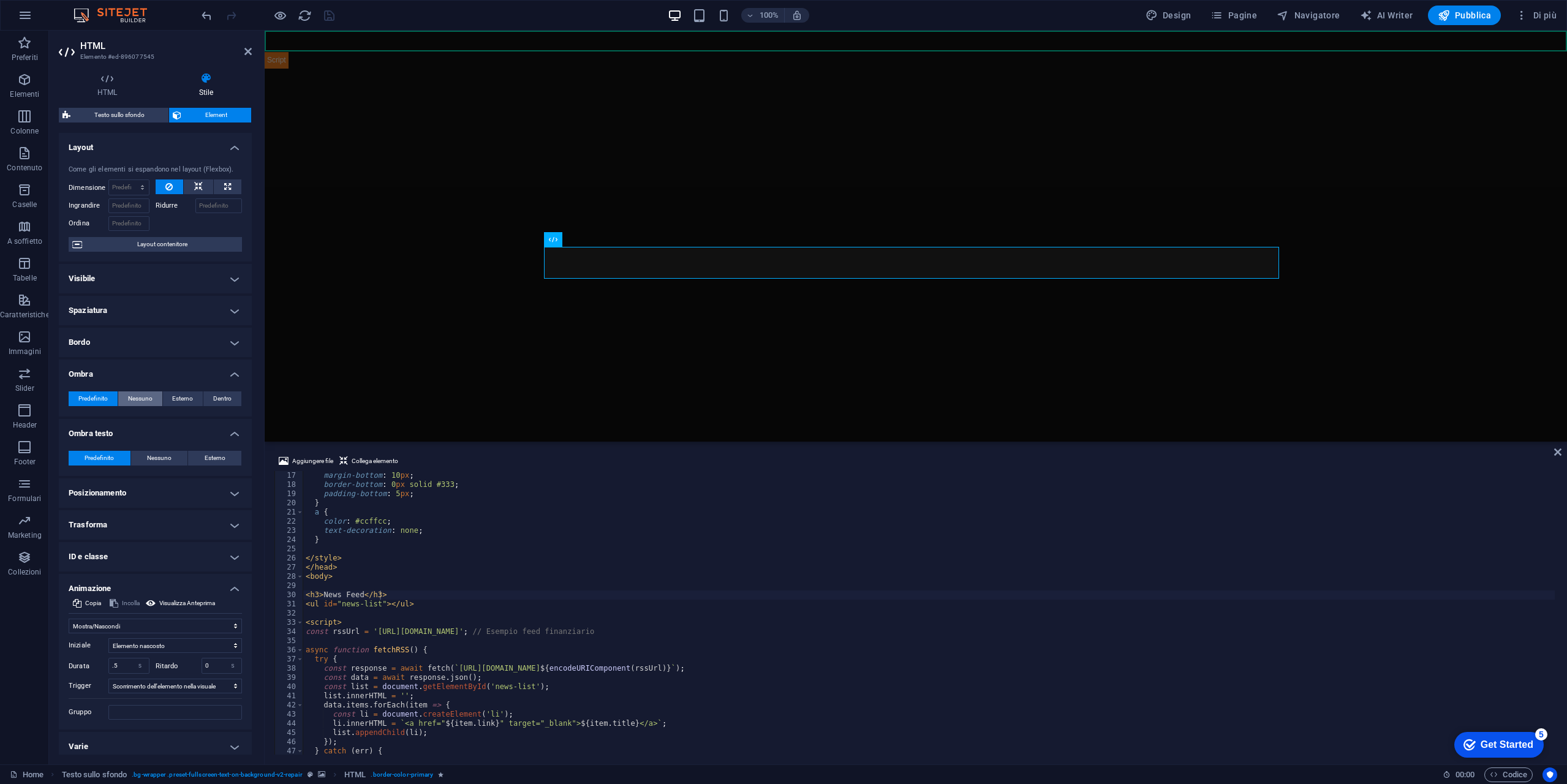
click at [135, 398] on span "Nessuno" at bounding box center [140, 399] width 24 height 15
click at [174, 460] on button "Nessuno" at bounding box center [160, 458] width 57 height 15
drag, startPoint x: 236, startPoint y: 435, endPoint x: 228, endPoint y: 425, distance: 12.8
click at [236, 434] on h4 "Ombra testo" at bounding box center [155, 429] width 193 height 22
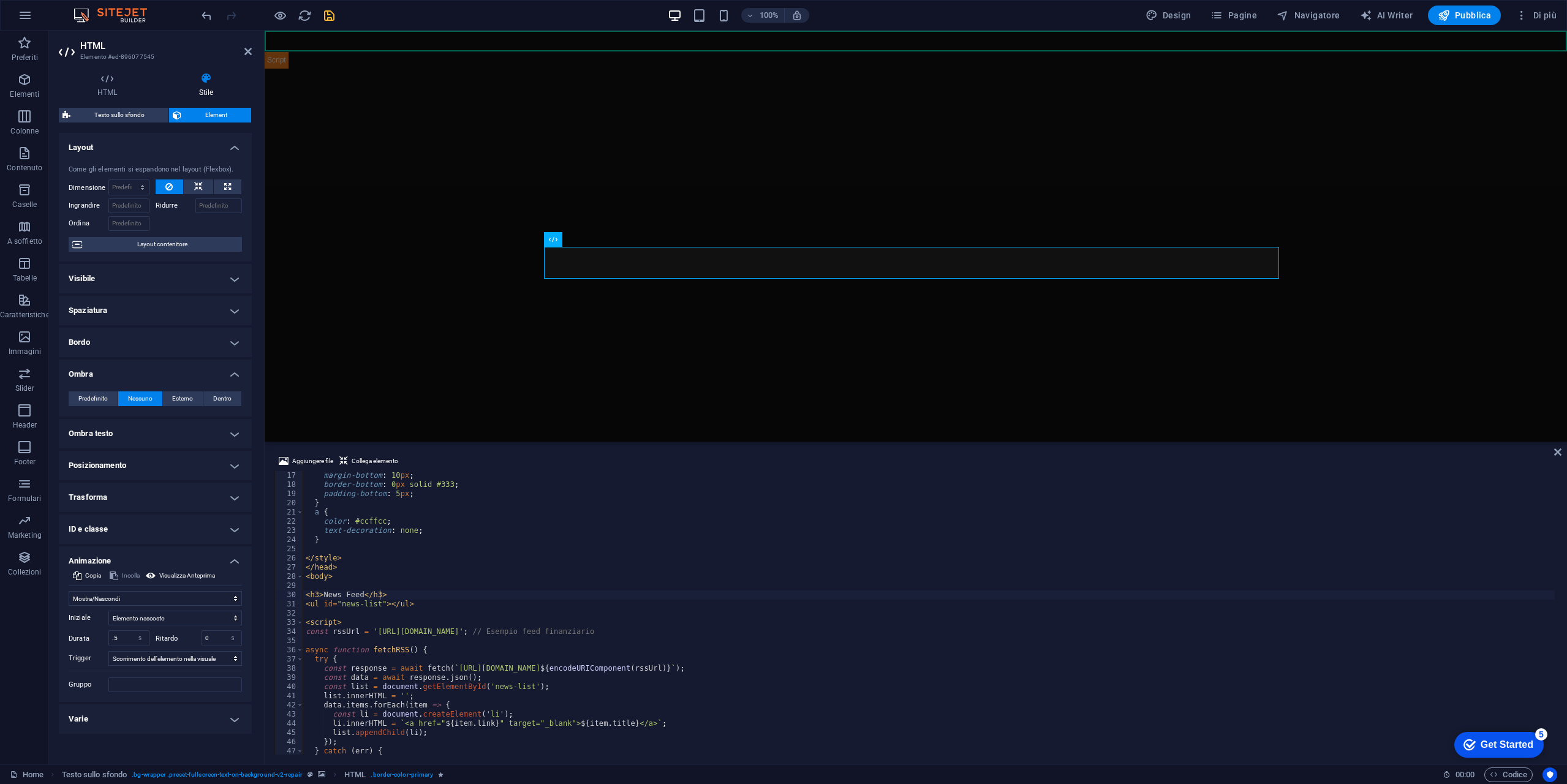
click at [242, 369] on h4 "Ombra" at bounding box center [155, 370] width 193 height 22
click at [236, 405] on h4 "Ombra testo" at bounding box center [155, 406] width 193 height 29
click at [238, 405] on h4 "Ombra testo" at bounding box center [155, 402] width 193 height 22
click at [233, 435] on h4 "Posizionamento" at bounding box center [155, 438] width 193 height 29
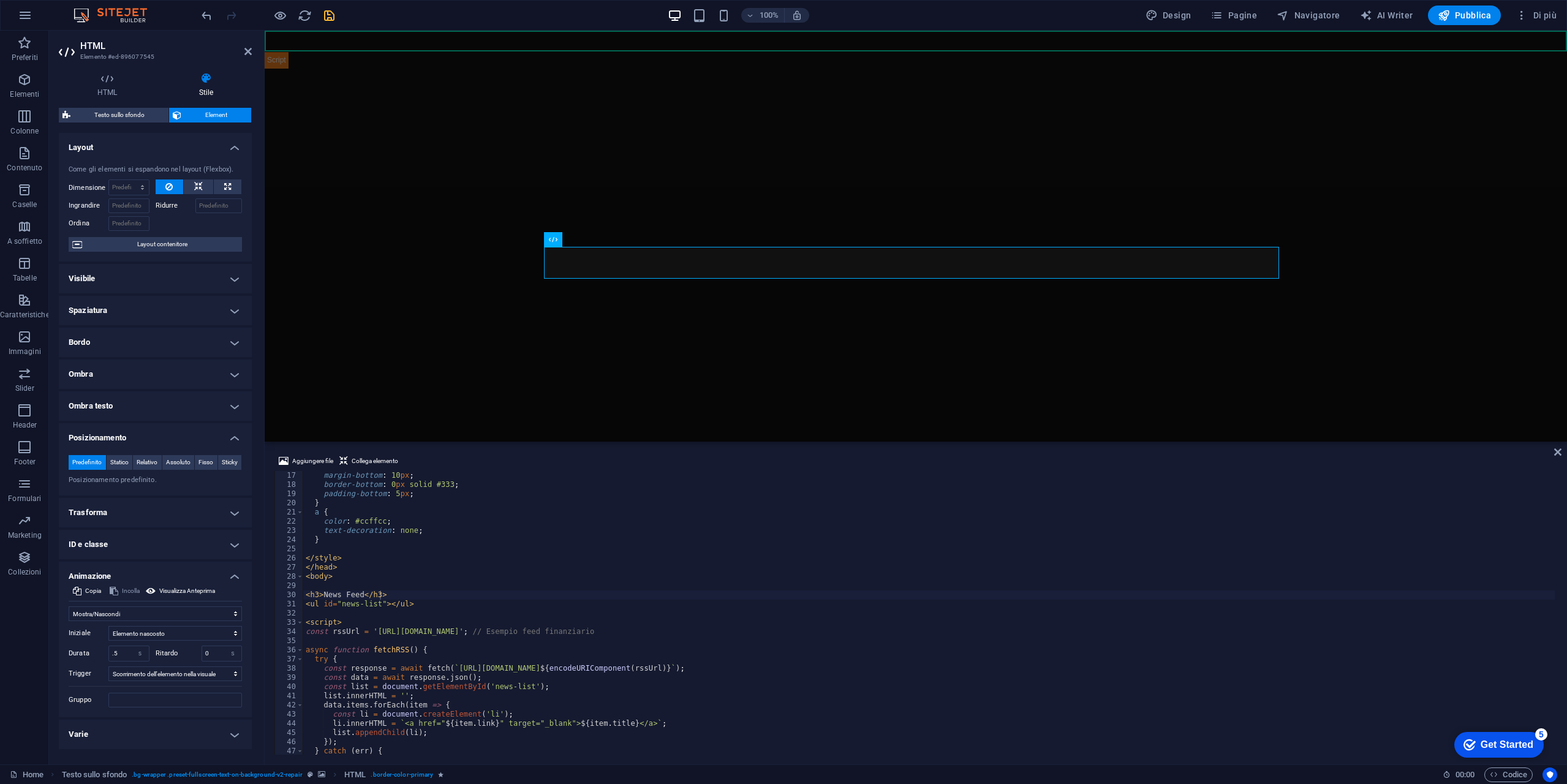
click at [233, 435] on h4 "Posizionamento" at bounding box center [155, 434] width 193 height 22
click at [202, 548] on span "Visualizza Anteprima" at bounding box center [187, 548] width 55 height 15
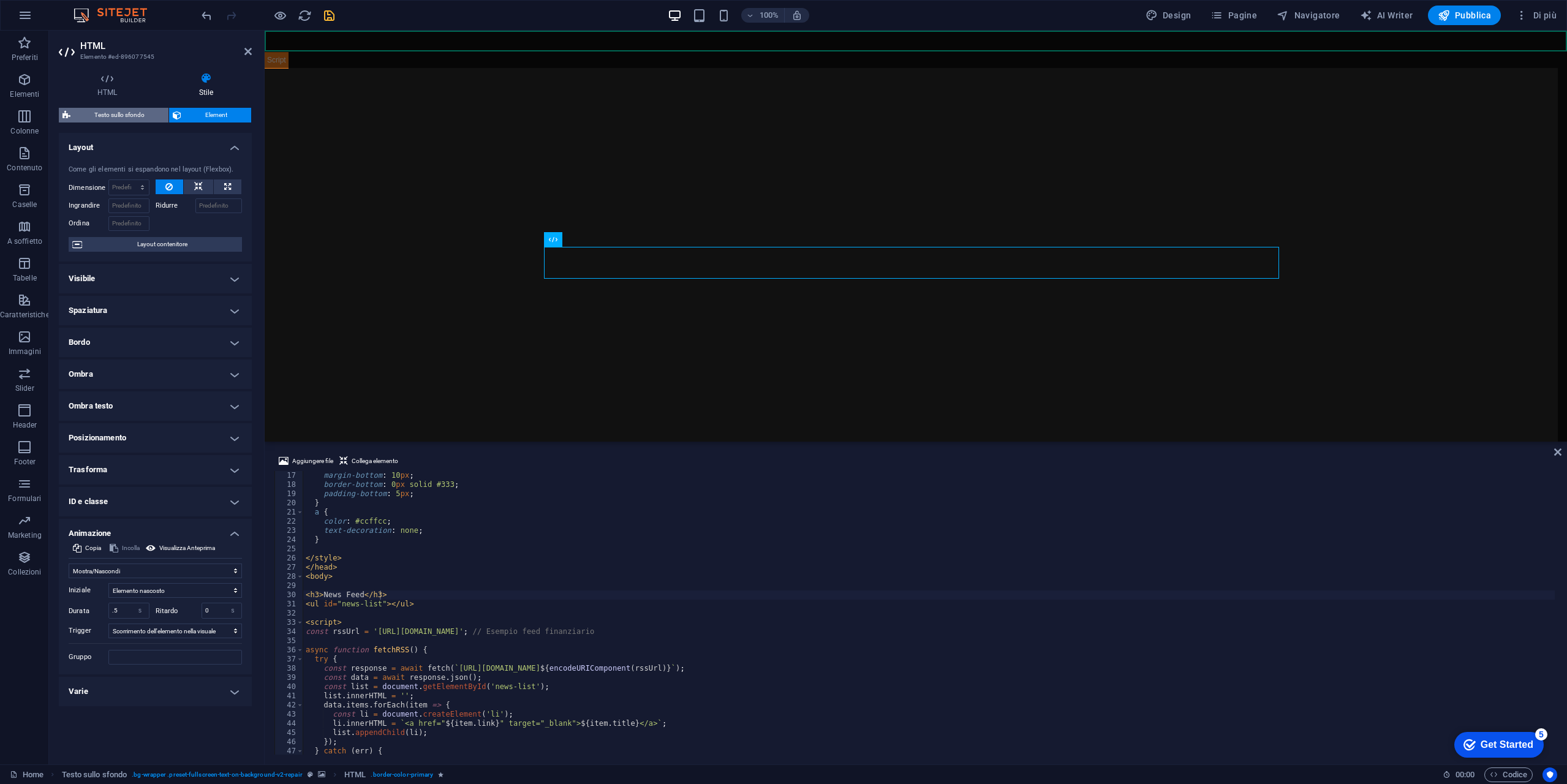
click at [143, 116] on span "Testo sullo sfondo" at bounding box center [119, 115] width 90 height 15
select select "%"
select select "rem"
select select "px"
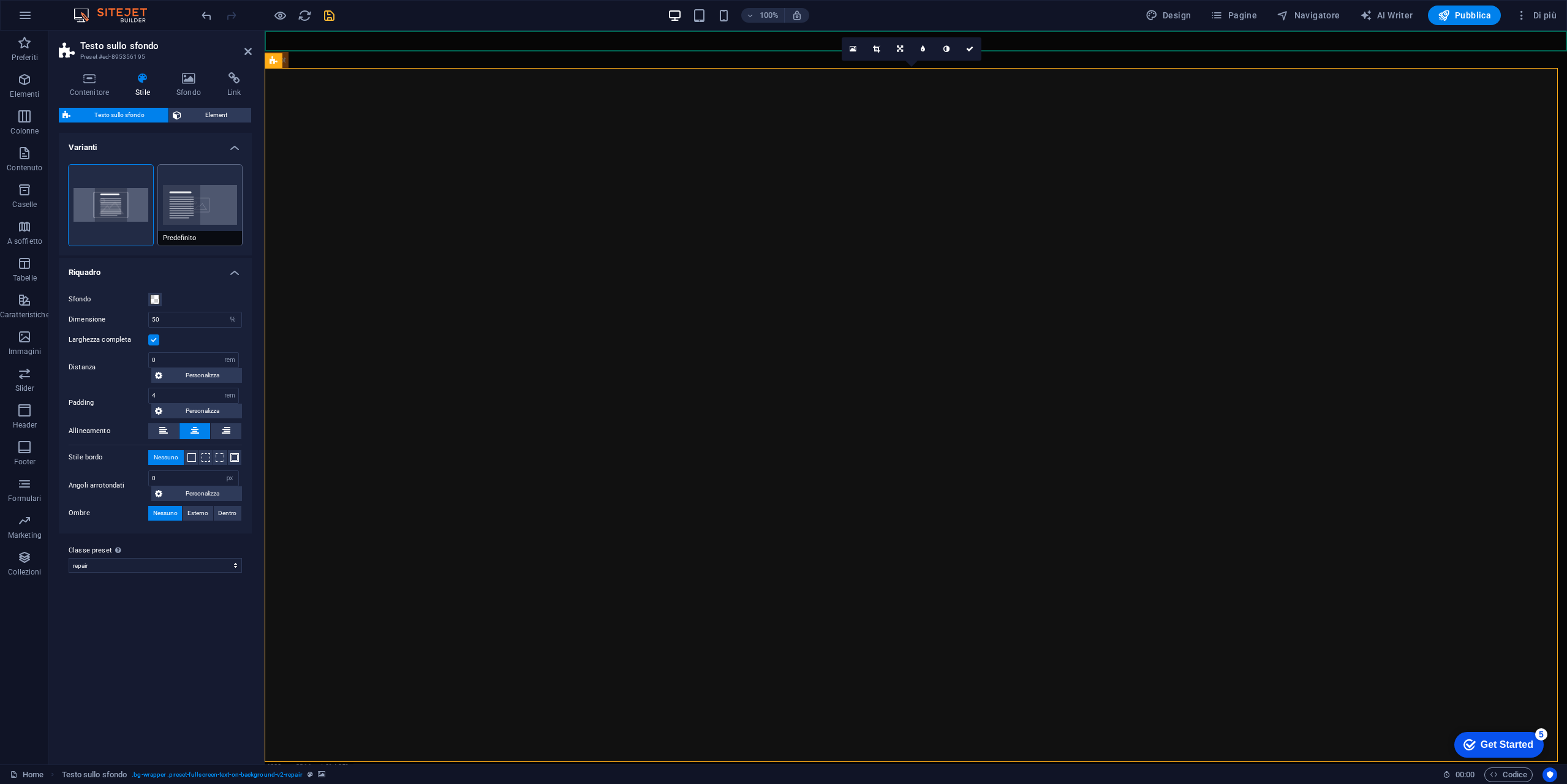
click at [218, 213] on button "Predefinito" at bounding box center [201, 205] width 85 height 81
click at [121, 204] on button "Centrato" at bounding box center [111, 205] width 85 height 81
click at [156, 341] on label at bounding box center [154, 340] width 11 height 11
click at [0, 0] on input "Larghezza completa" at bounding box center [0, 0] width 0 height 0
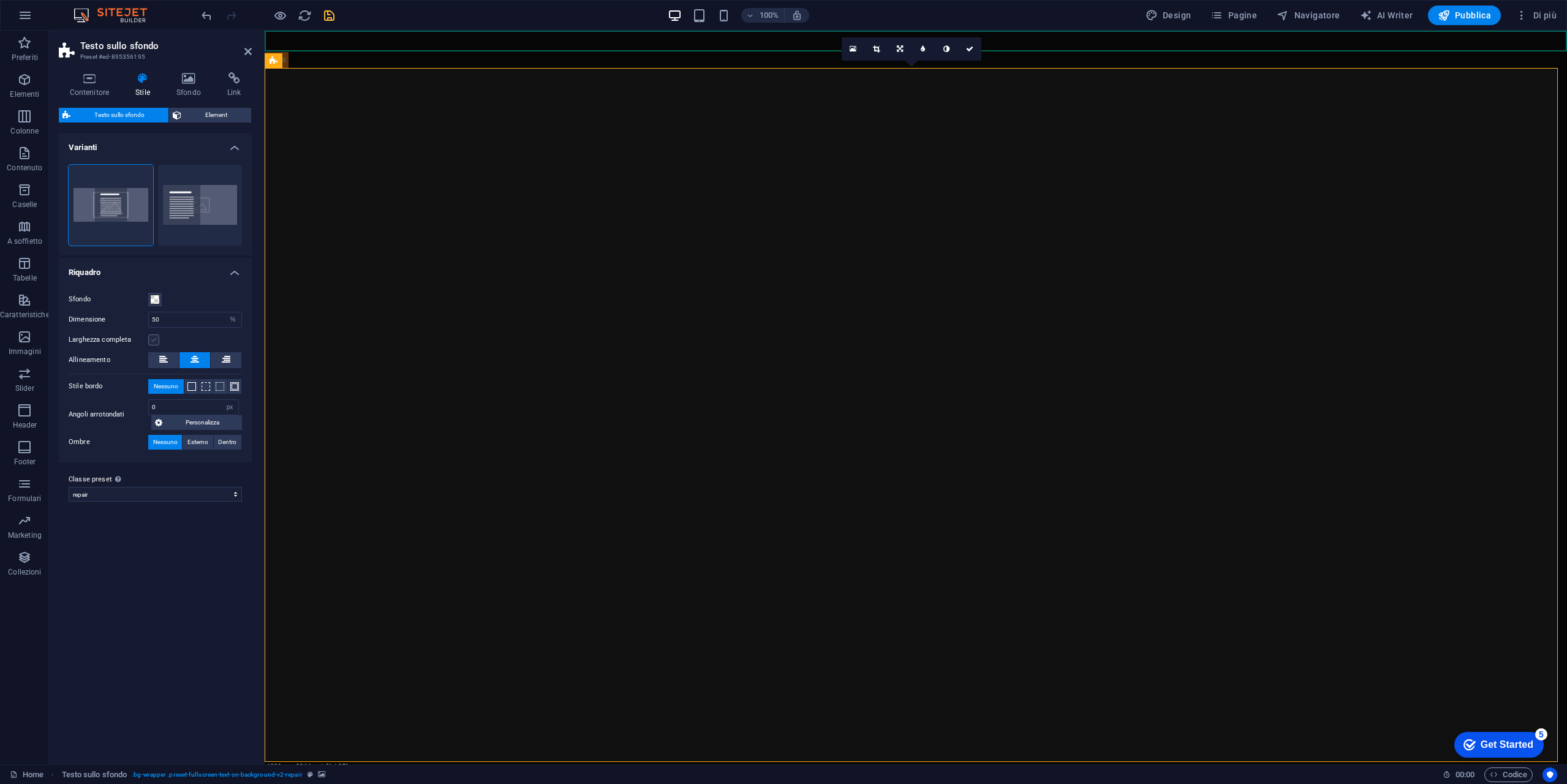
click at [156, 341] on label at bounding box center [154, 340] width 11 height 11
click at [0, 0] on input "Larghezza completa" at bounding box center [0, 0] width 0 height 0
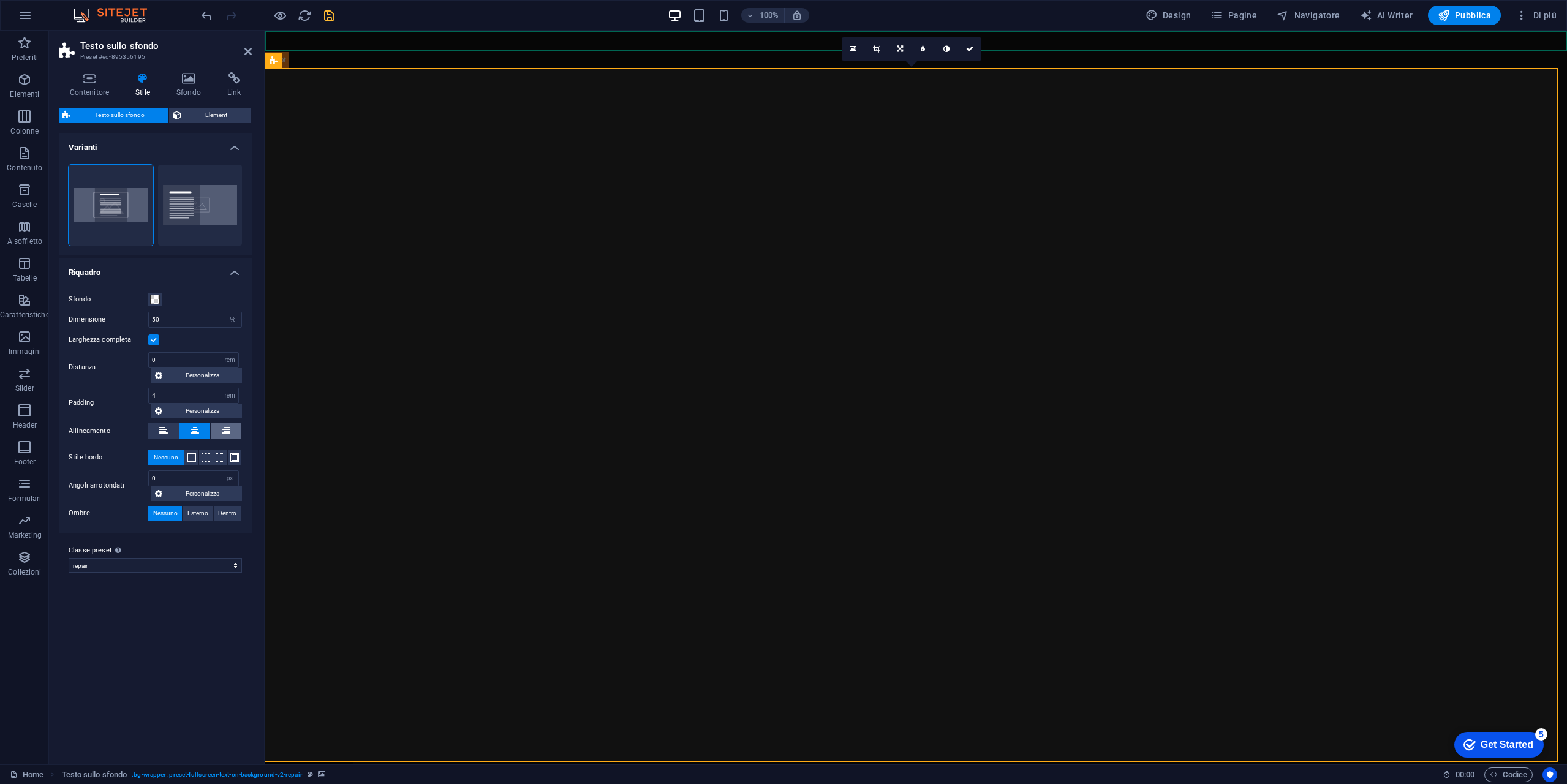
click at [232, 434] on button at bounding box center [226, 431] width 31 height 16
click at [171, 429] on button at bounding box center [164, 431] width 31 height 16
click at [196, 429] on icon at bounding box center [195, 430] width 9 height 15
click at [193, 457] on span at bounding box center [192, 457] width 9 height 9
click at [158, 513] on span at bounding box center [155, 513] width 10 height 10
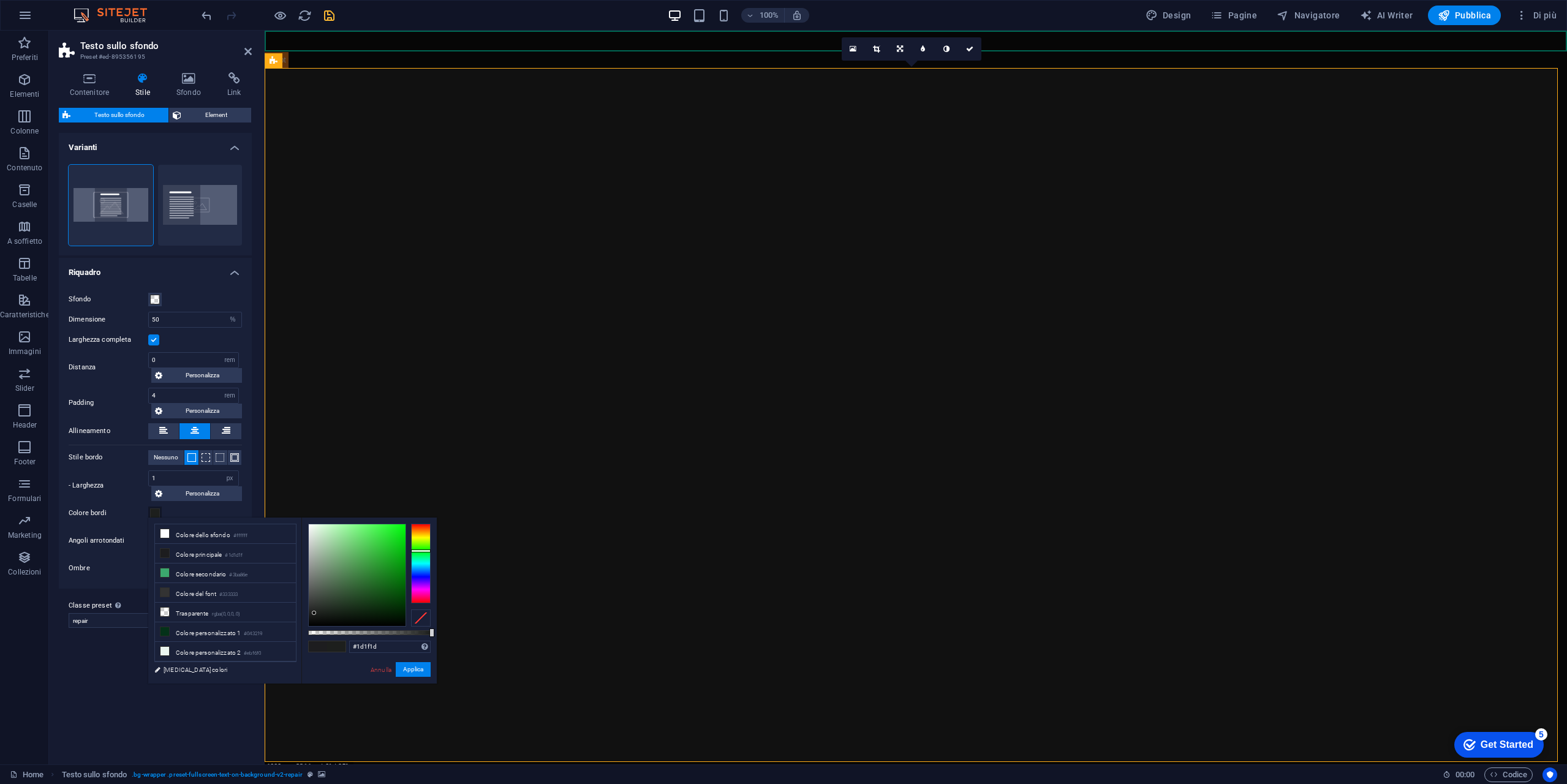
click at [417, 551] on div at bounding box center [421, 563] width 20 height 80
drag, startPoint x: 389, startPoint y: 558, endPoint x: 406, endPoint y: 570, distance: 20.8
click at [405, 571] on div at bounding box center [357, 575] width 97 height 102
type input "#008807"
click at [422, 663] on button "Applica" at bounding box center [413, 669] width 35 height 15
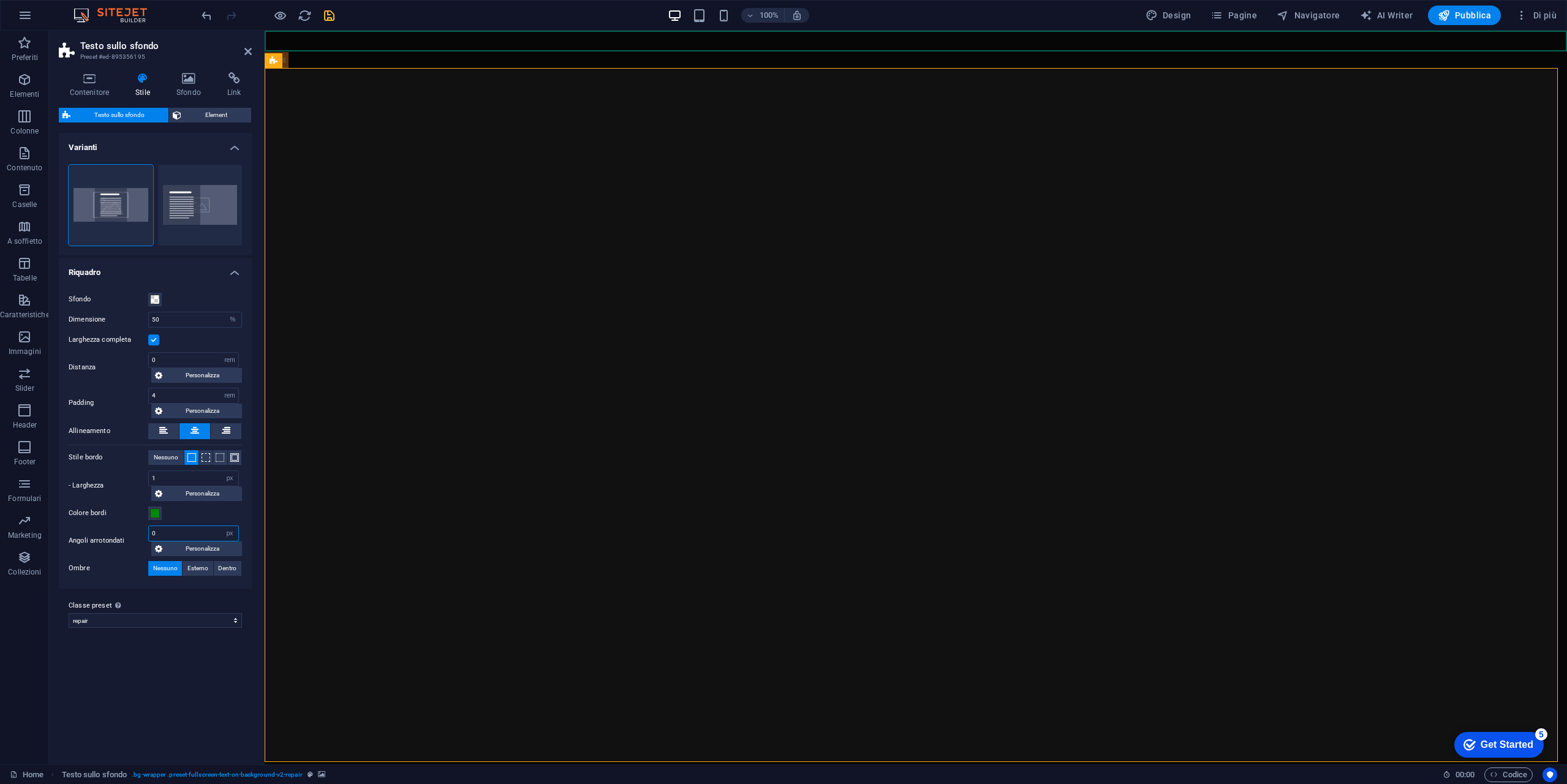
click at [182, 526] on input "0" at bounding box center [194, 533] width 90 height 15
drag, startPoint x: 172, startPoint y: 524, endPoint x: 150, endPoint y: 526, distance: 22.1
click at [150, 526] on input "0" at bounding box center [194, 533] width 90 height 15
type input "5"
click at [193, 570] on span "Esterno" at bounding box center [198, 568] width 21 height 15
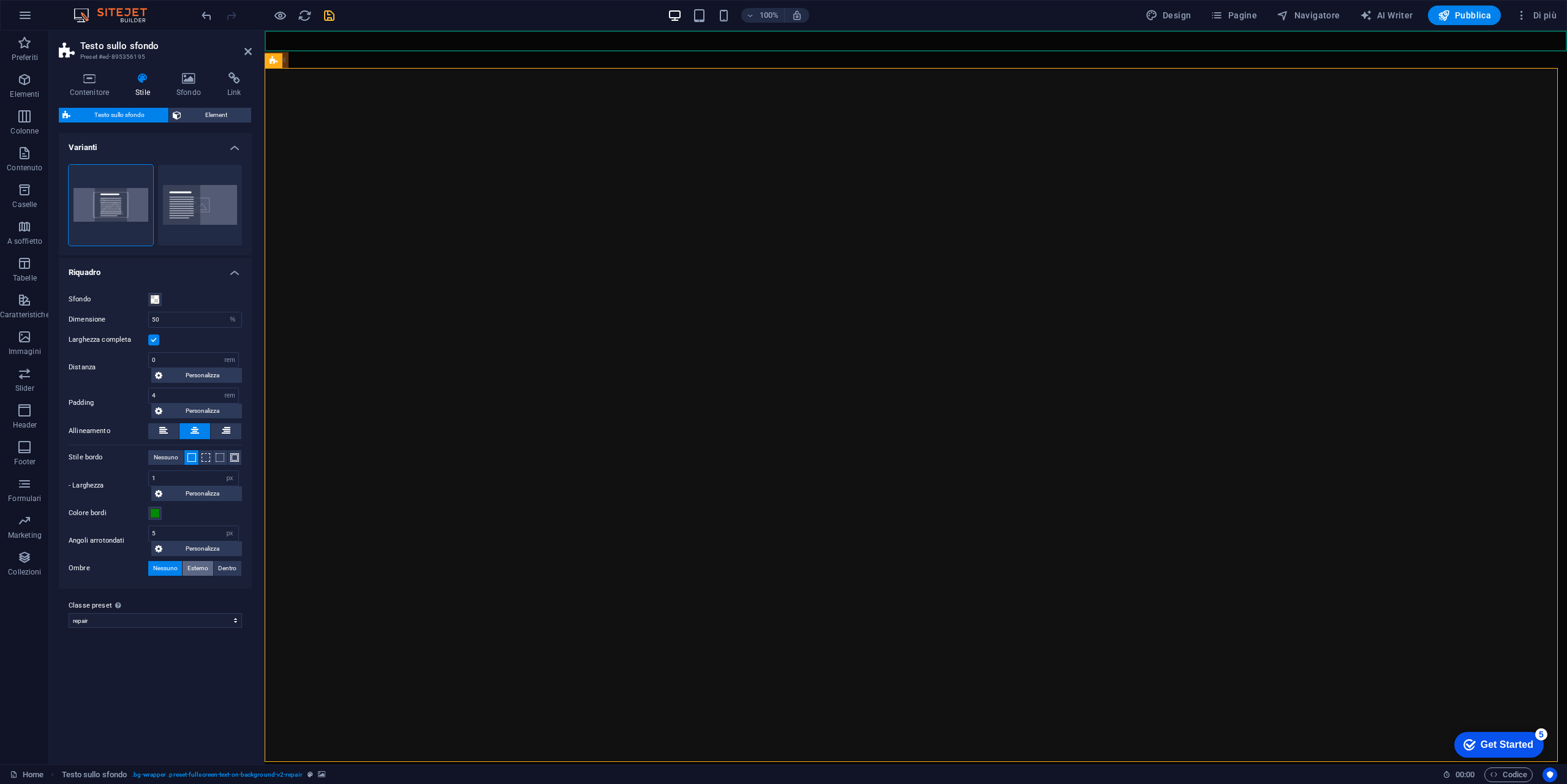
type input "2"
type input "4"
click at [166, 686] on select "repair Aggiungi classe preset" at bounding box center [155, 688] width 174 height 15
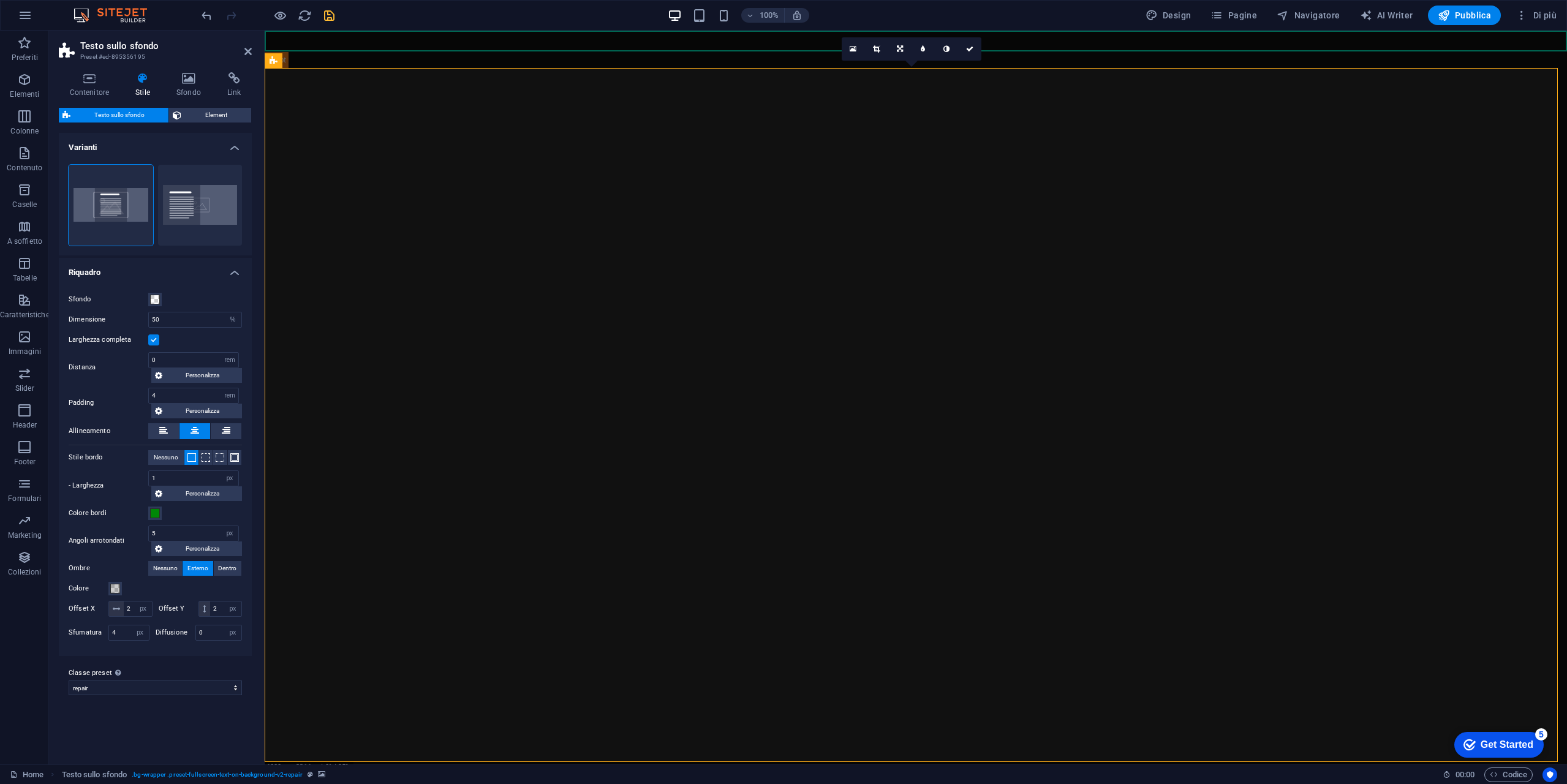
click at [329, 19] on icon "save" at bounding box center [329, 15] width 14 height 14
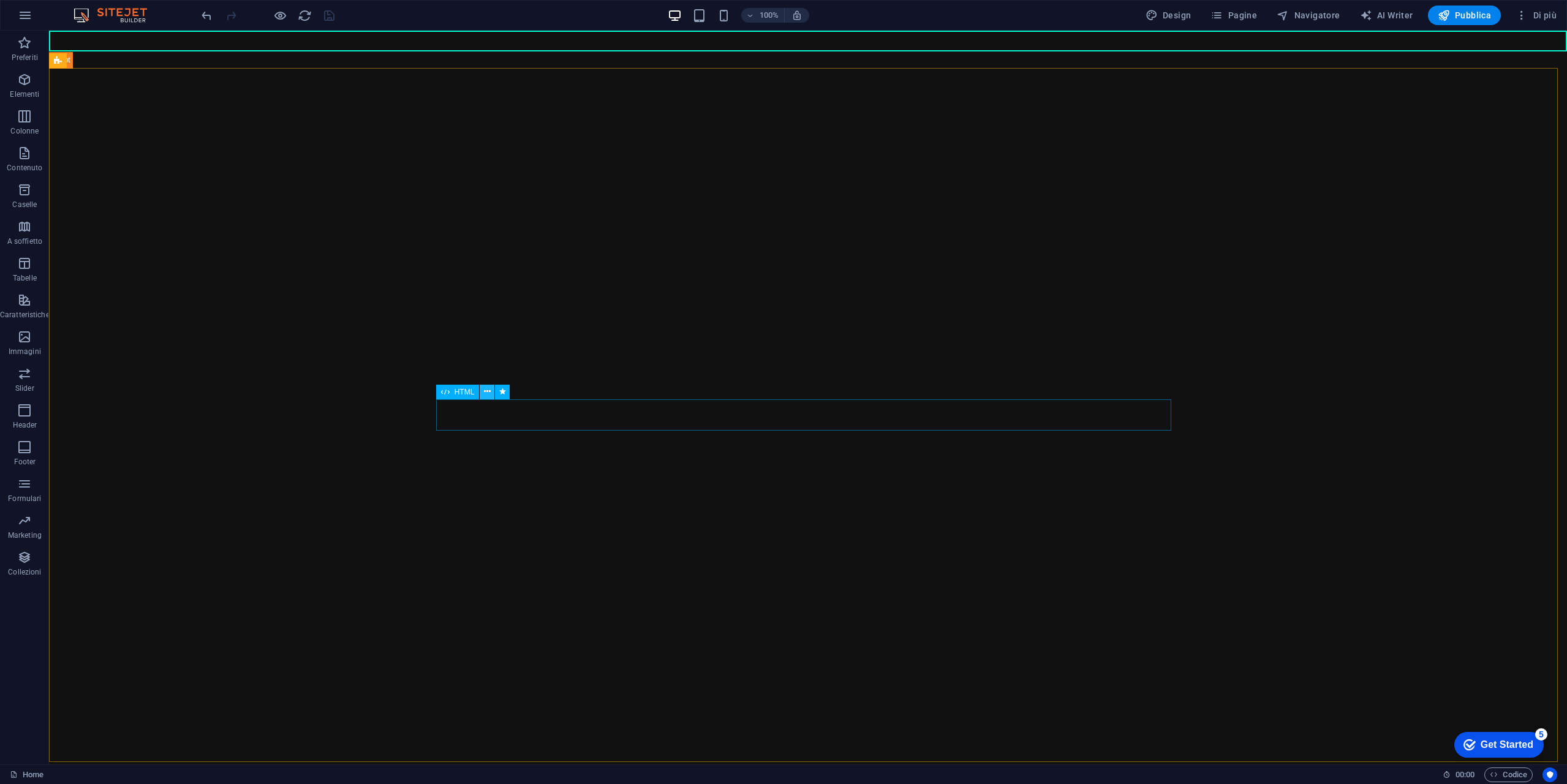
click at [487, 391] on icon at bounding box center [488, 392] width 7 height 13
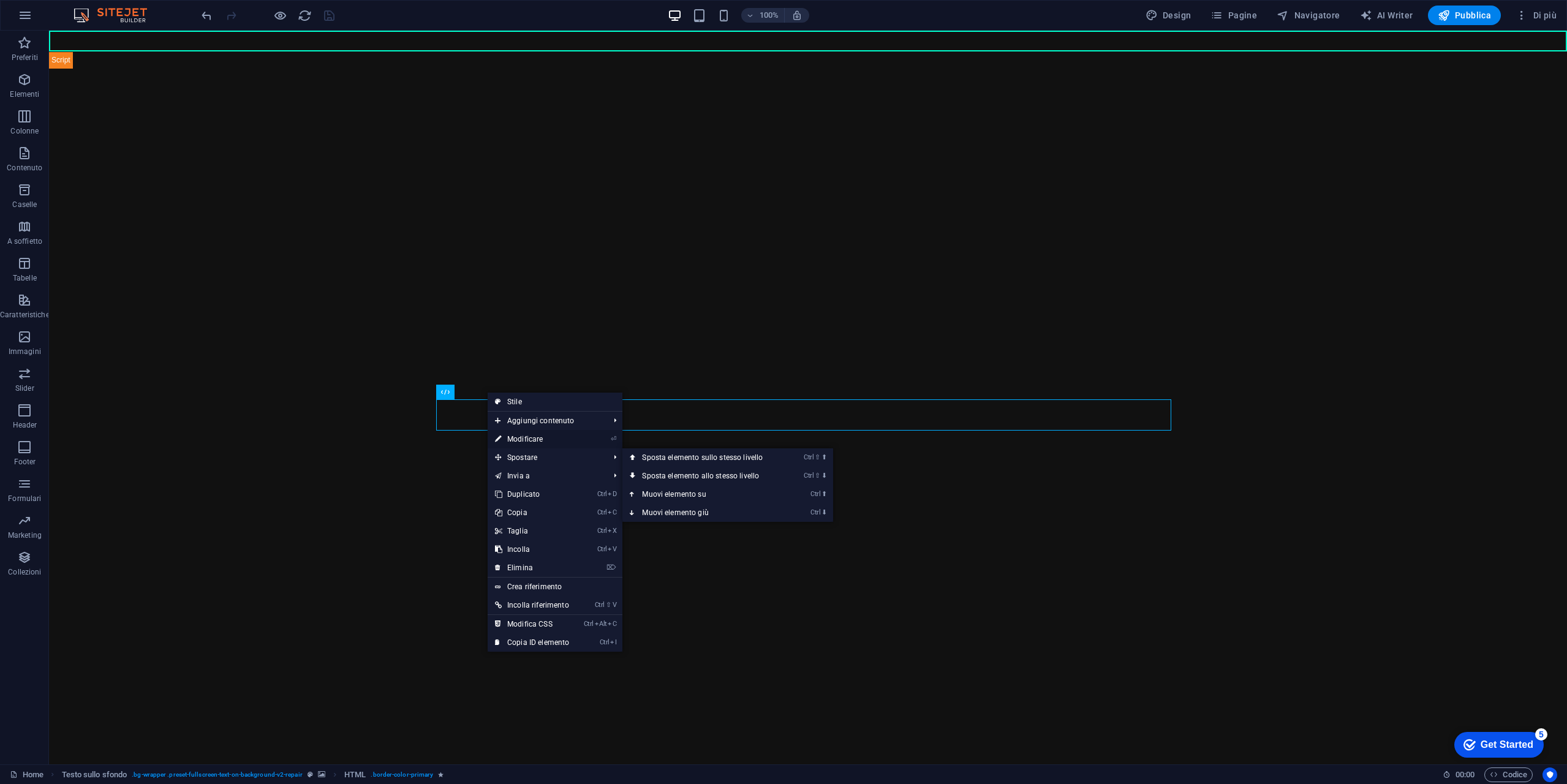
click at [535, 438] on link "⏎ Modificare" at bounding box center [532, 439] width 89 height 19
select select "fade"
select select "s"
select select "scroll"
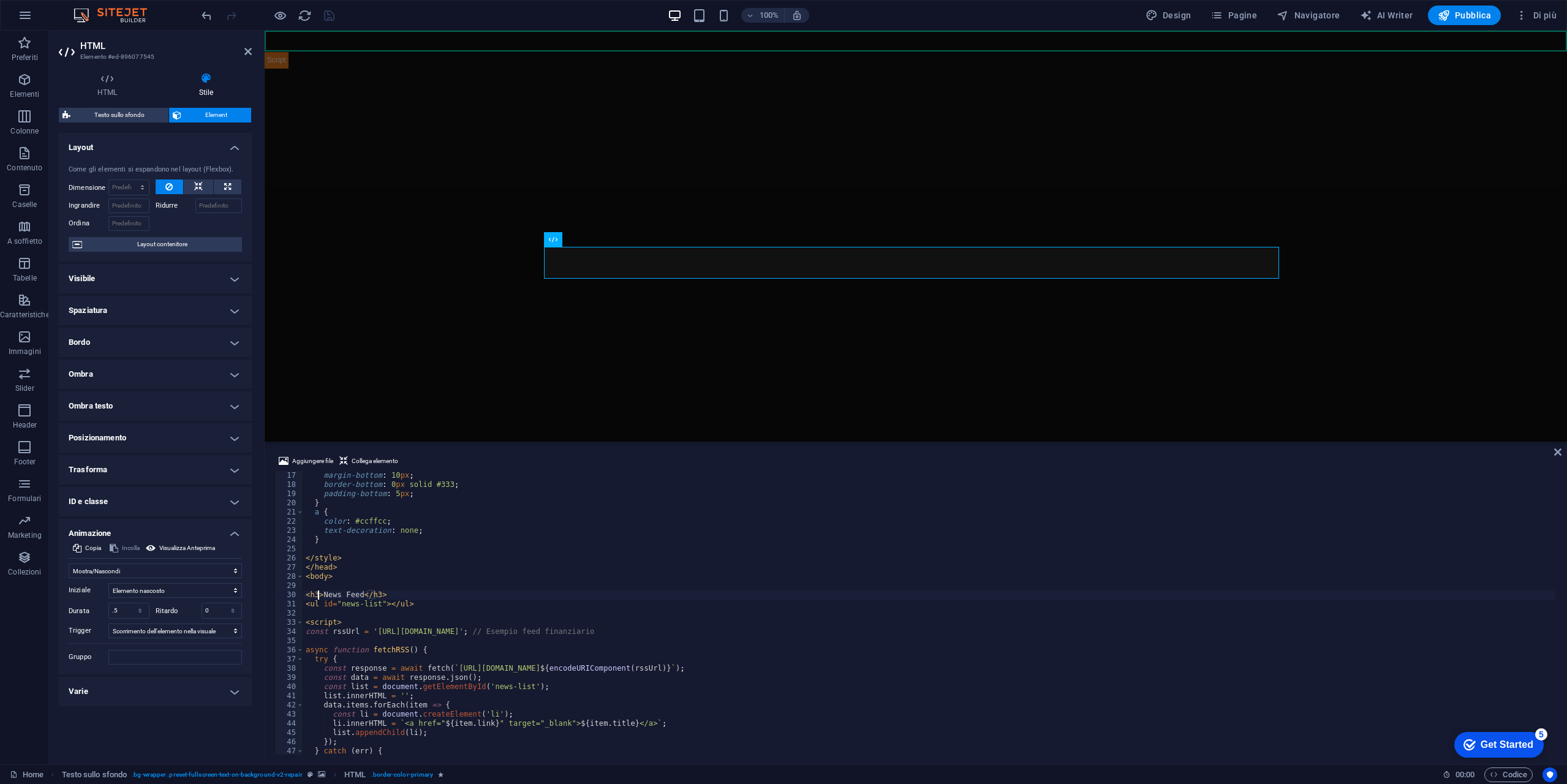
click at [316, 595] on div "margin-bottom : 10 px ; border-bottom : 0 px solid #333 ; padding-bottom : 5 px…" at bounding box center [929, 622] width 1251 height 302
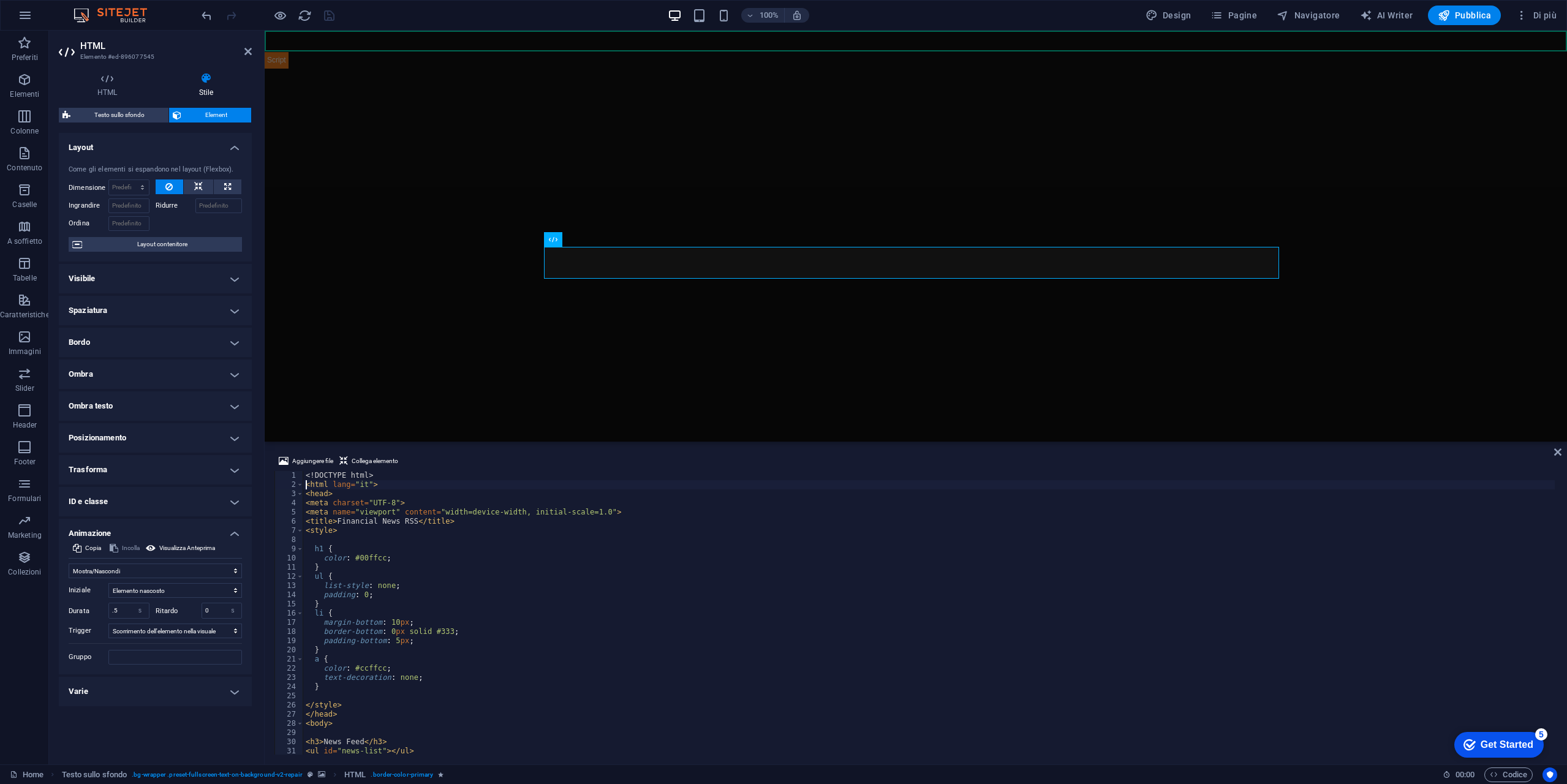
type textarea "<style>"
type textarea "}"
type textarea "<body>"
type textarea "<ul id="news-list"></ul>"
type textarea "const rssUrl = 'https://www.investing.com/rss/news_25.rss'; // Esempio feed fin…"
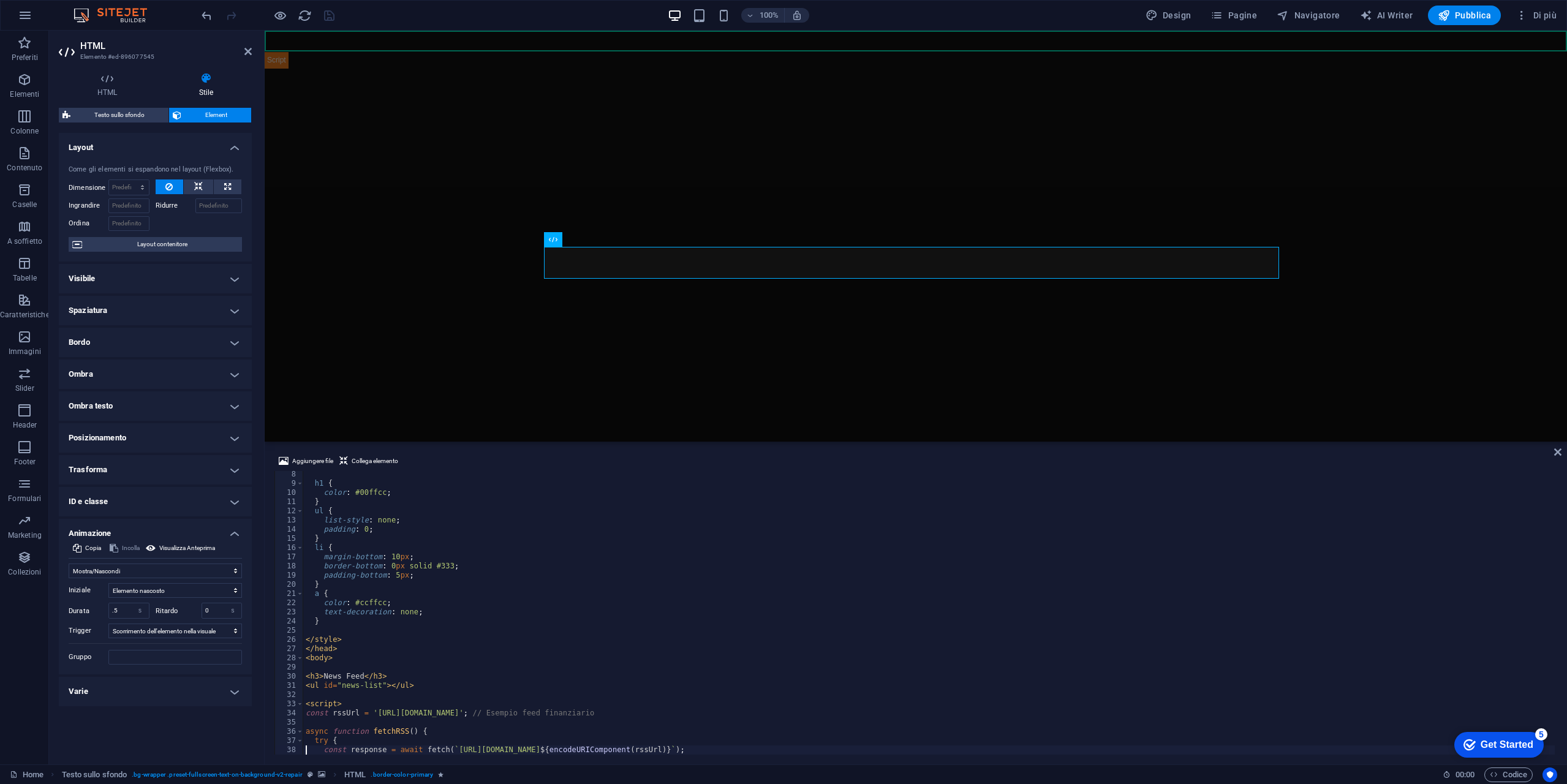
scroll to position [121, 0]
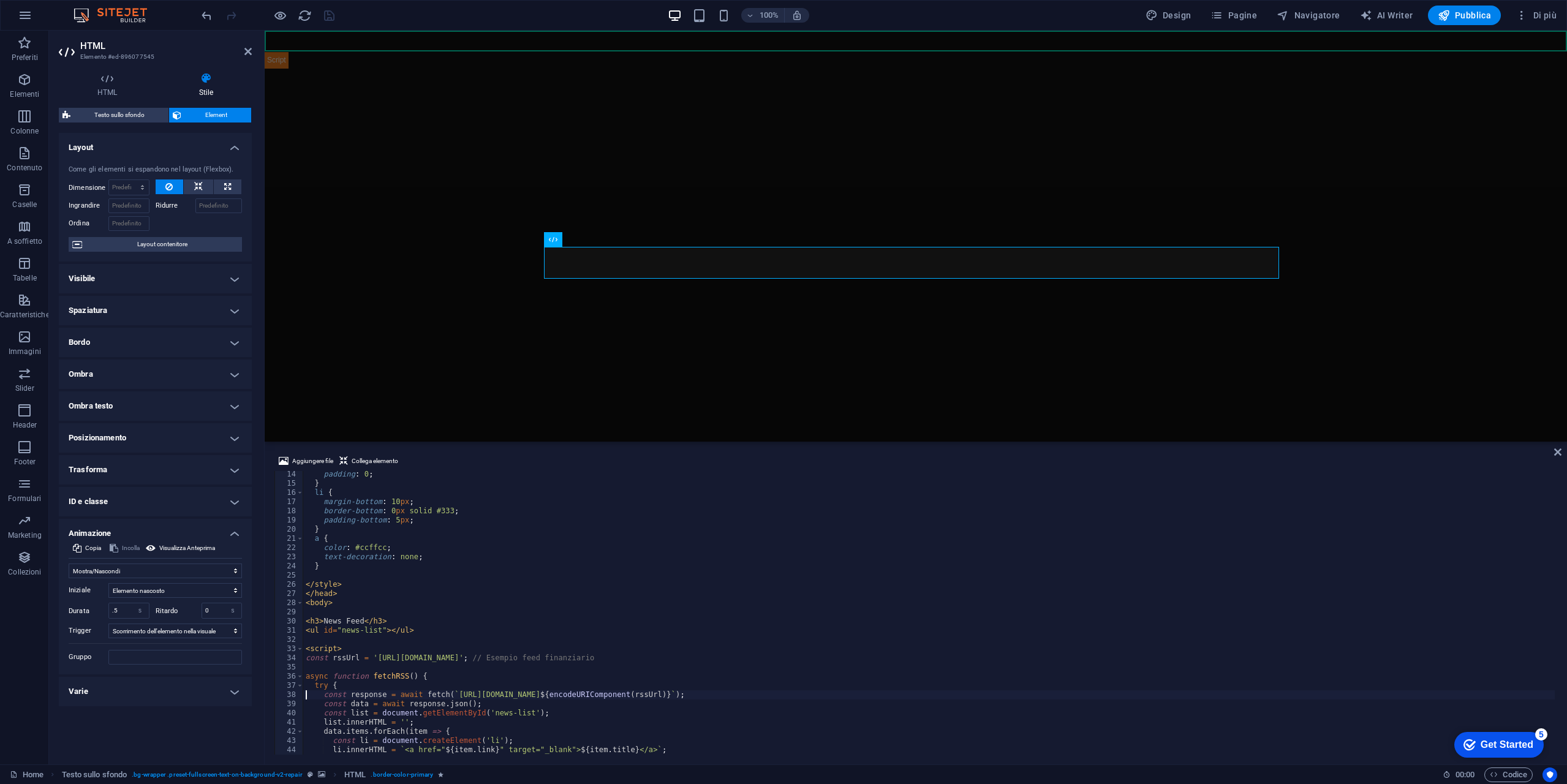
type textarea "async function fetchRSS() {"
type textarea "<script>"
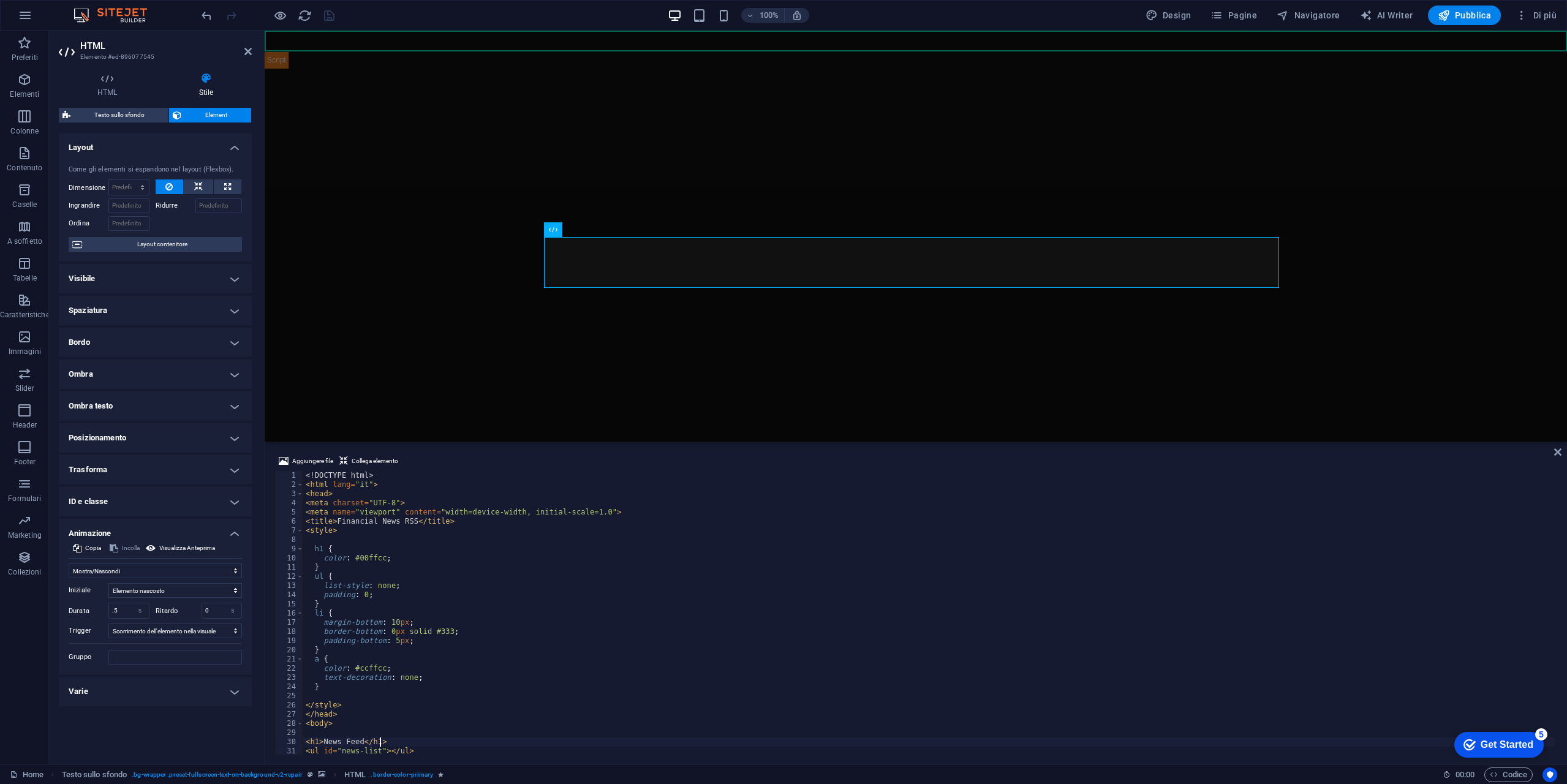
scroll to position [0, 0]
click at [438, 558] on div "<! DOCTYPE html > < html lang = "it" > < head > < meta charset = "UTF-8" > < me…" at bounding box center [929, 622] width 1251 height 302
type textarea "color: #ccffcc;"
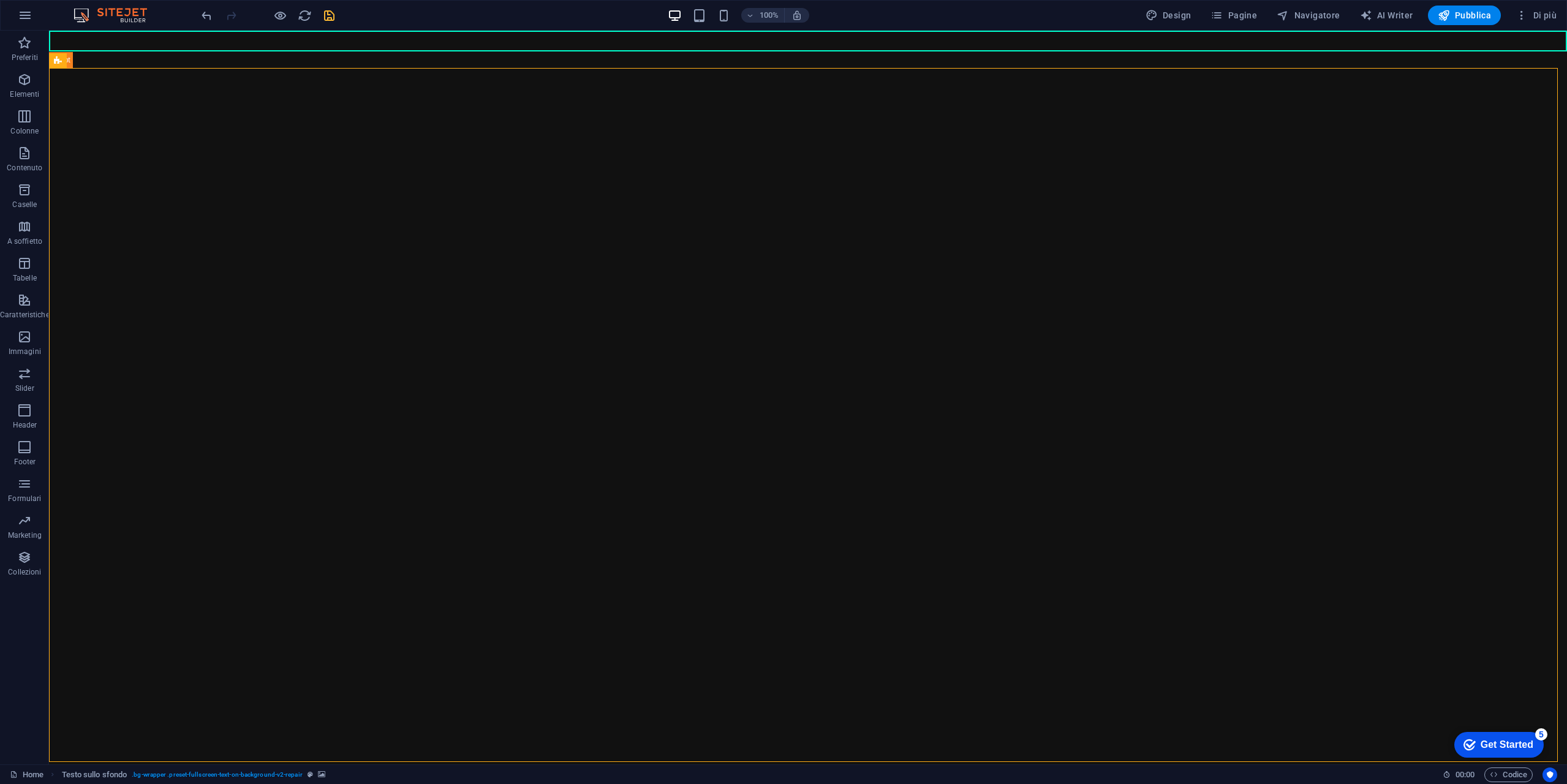
click at [331, 13] on icon "save" at bounding box center [329, 15] width 14 height 14
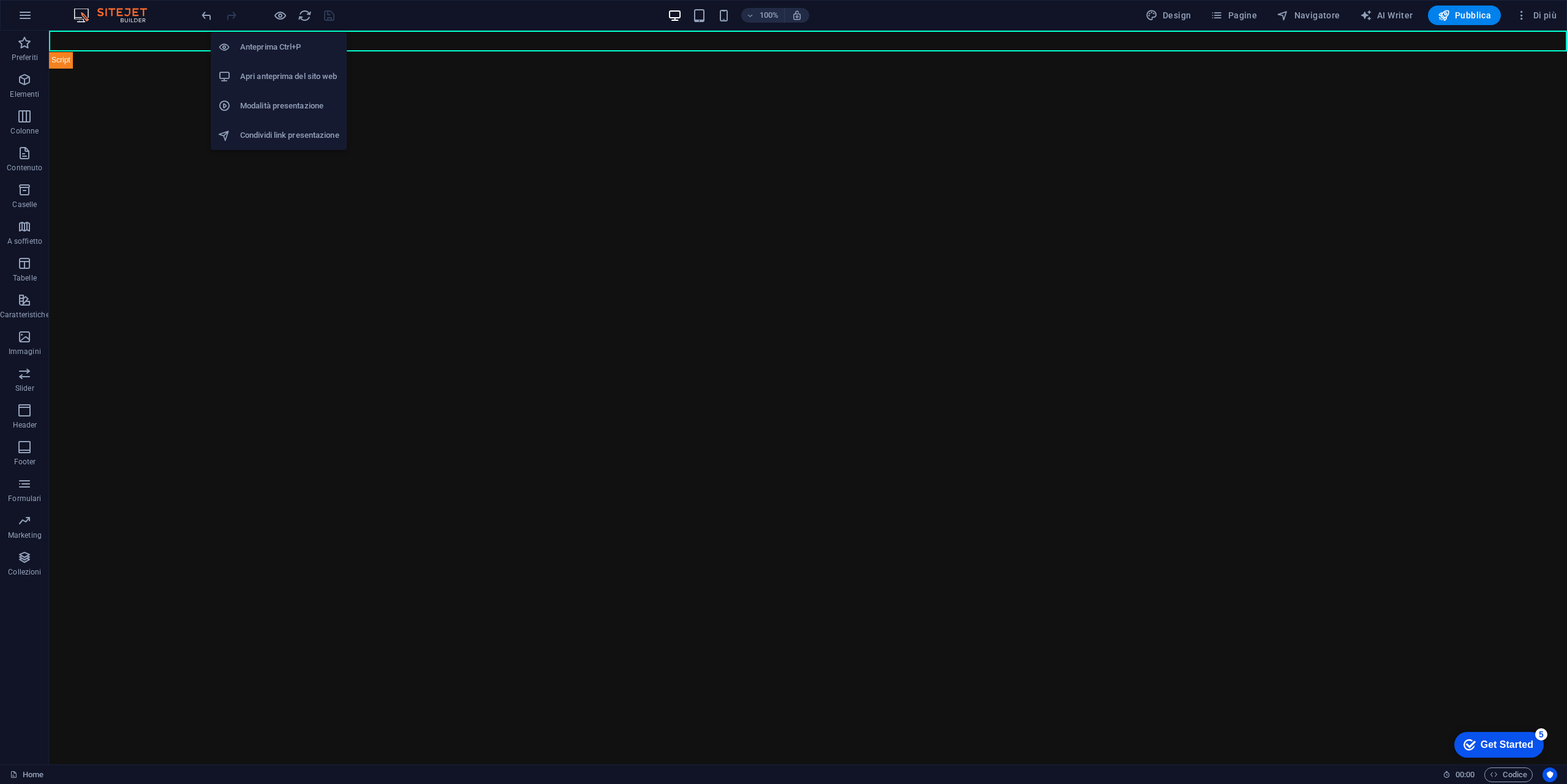
click at [288, 77] on h6 "Apri anteprima del sito web" at bounding box center [290, 77] width 99 height 15
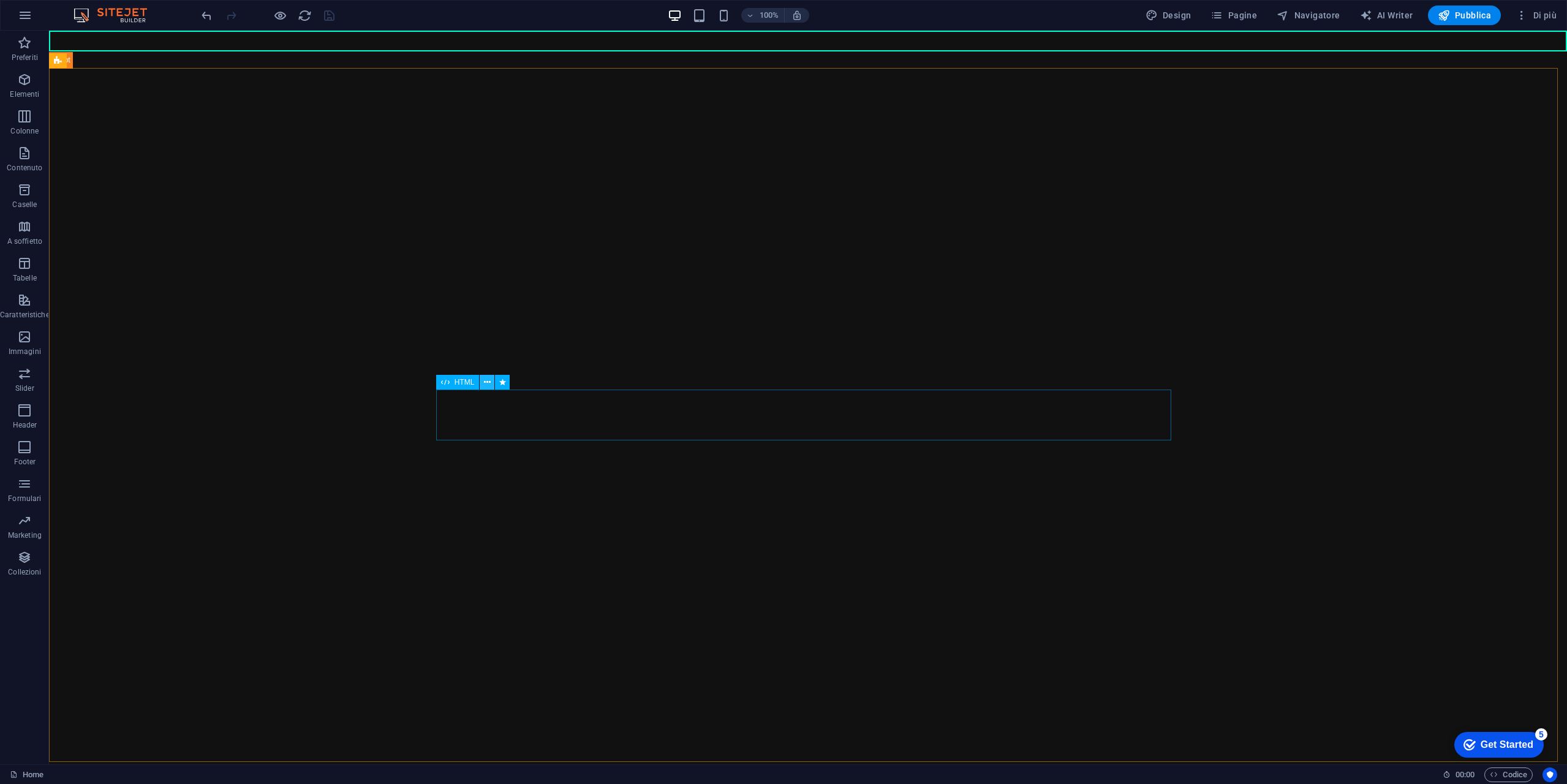
click at [487, 386] on icon at bounding box center [488, 382] width 7 height 13
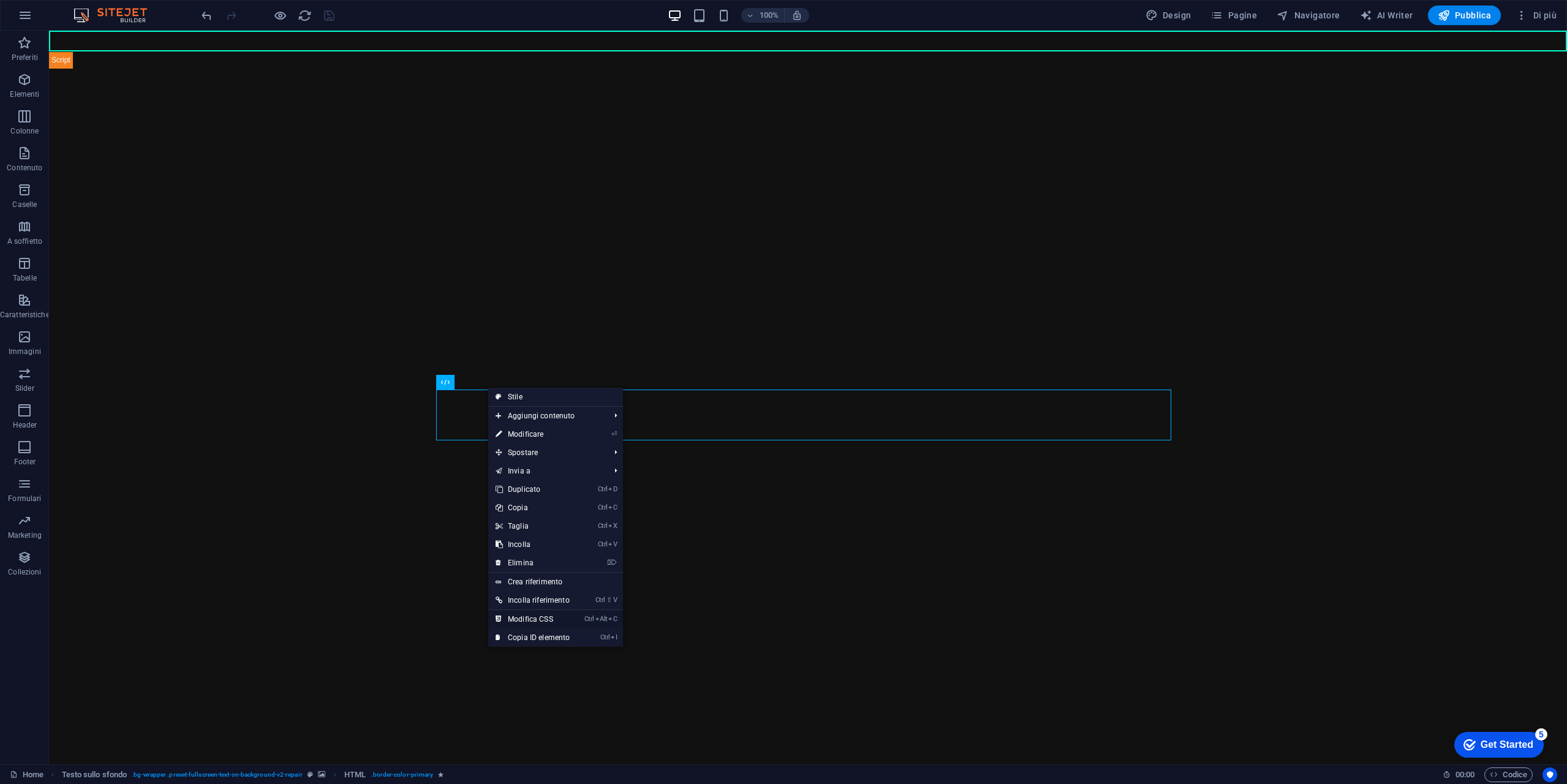
click at [558, 620] on link "Ctrl Alt C Modifica CSS" at bounding box center [532, 619] width 89 height 19
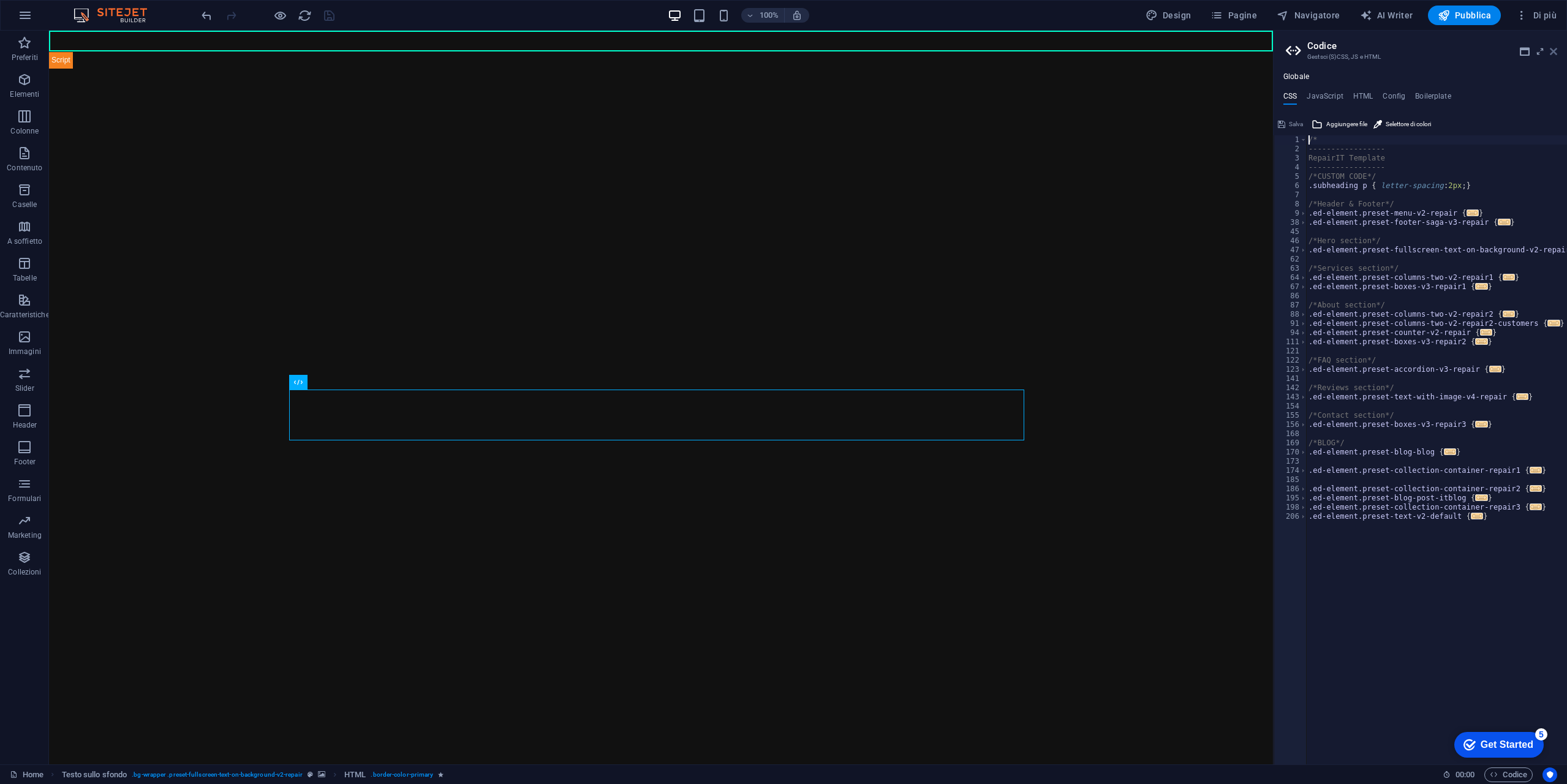
click at [1554, 52] on icon at bounding box center [1553, 51] width 7 height 10
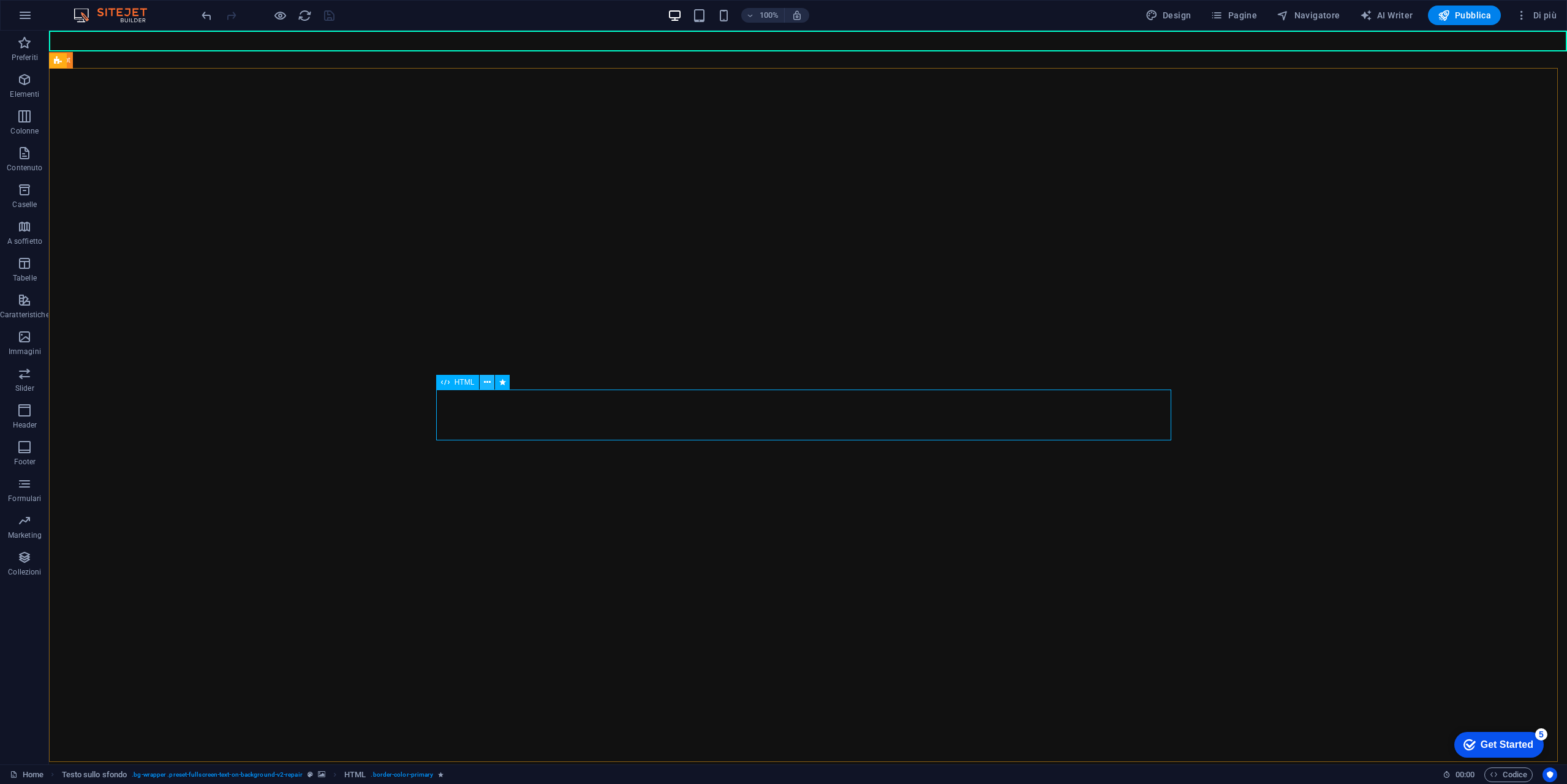
click at [488, 381] on icon at bounding box center [488, 382] width 7 height 13
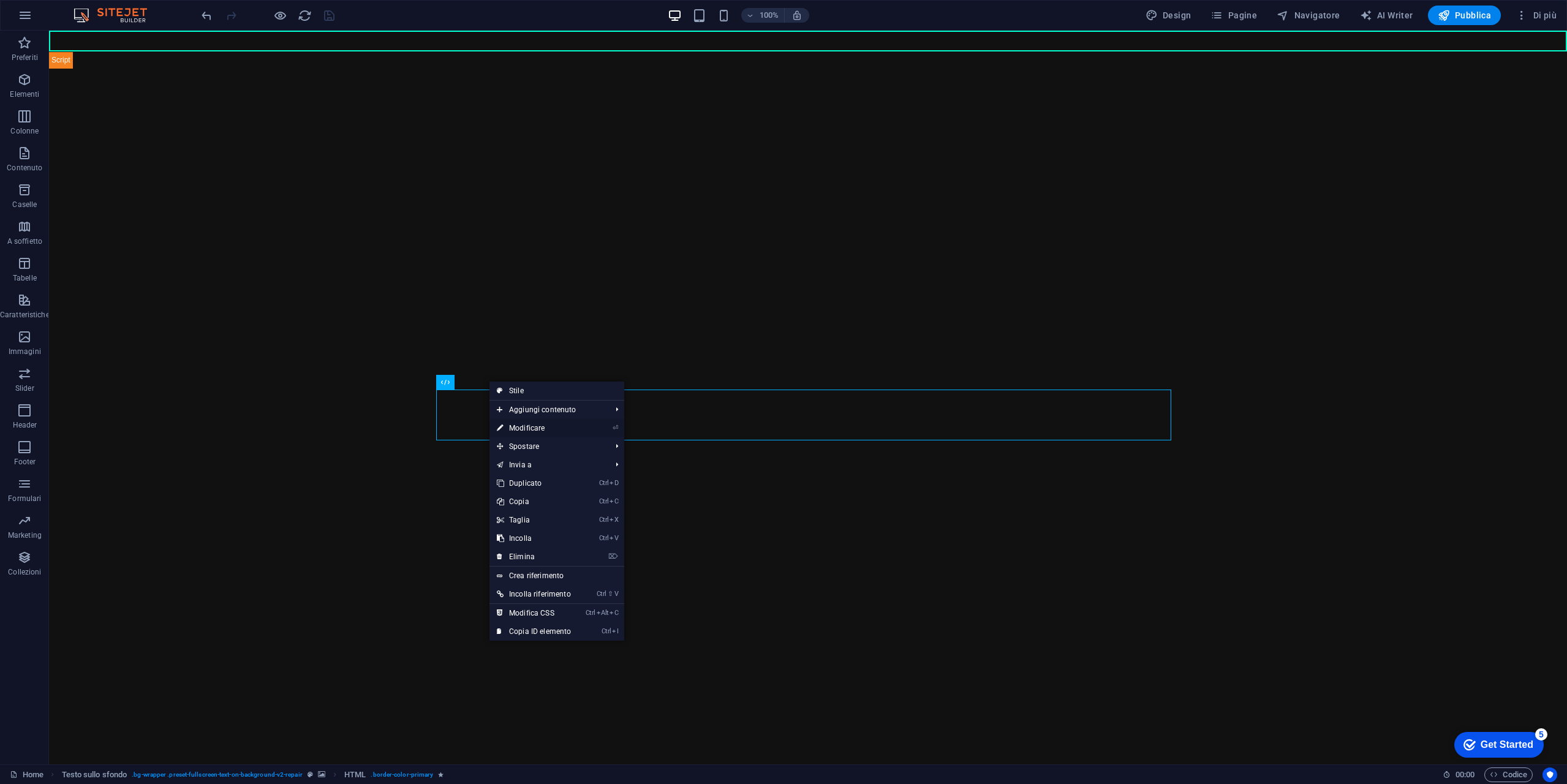
click at [548, 428] on link "⏎ Modificare" at bounding box center [533, 428] width 89 height 19
select select "fade"
select select "s"
select select "scroll"
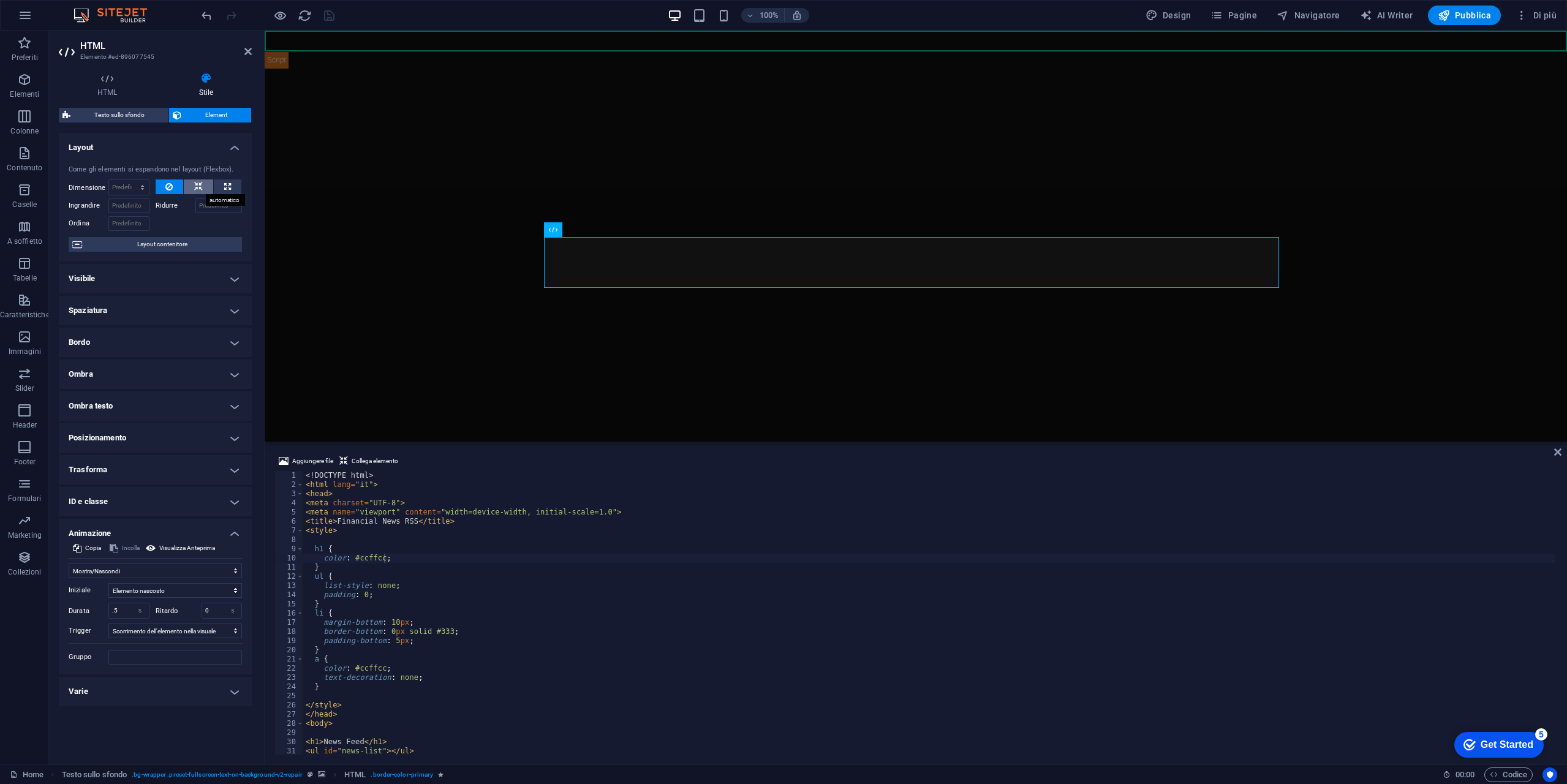
click at [203, 183] on button at bounding box center [198, 187] width 29 height 15
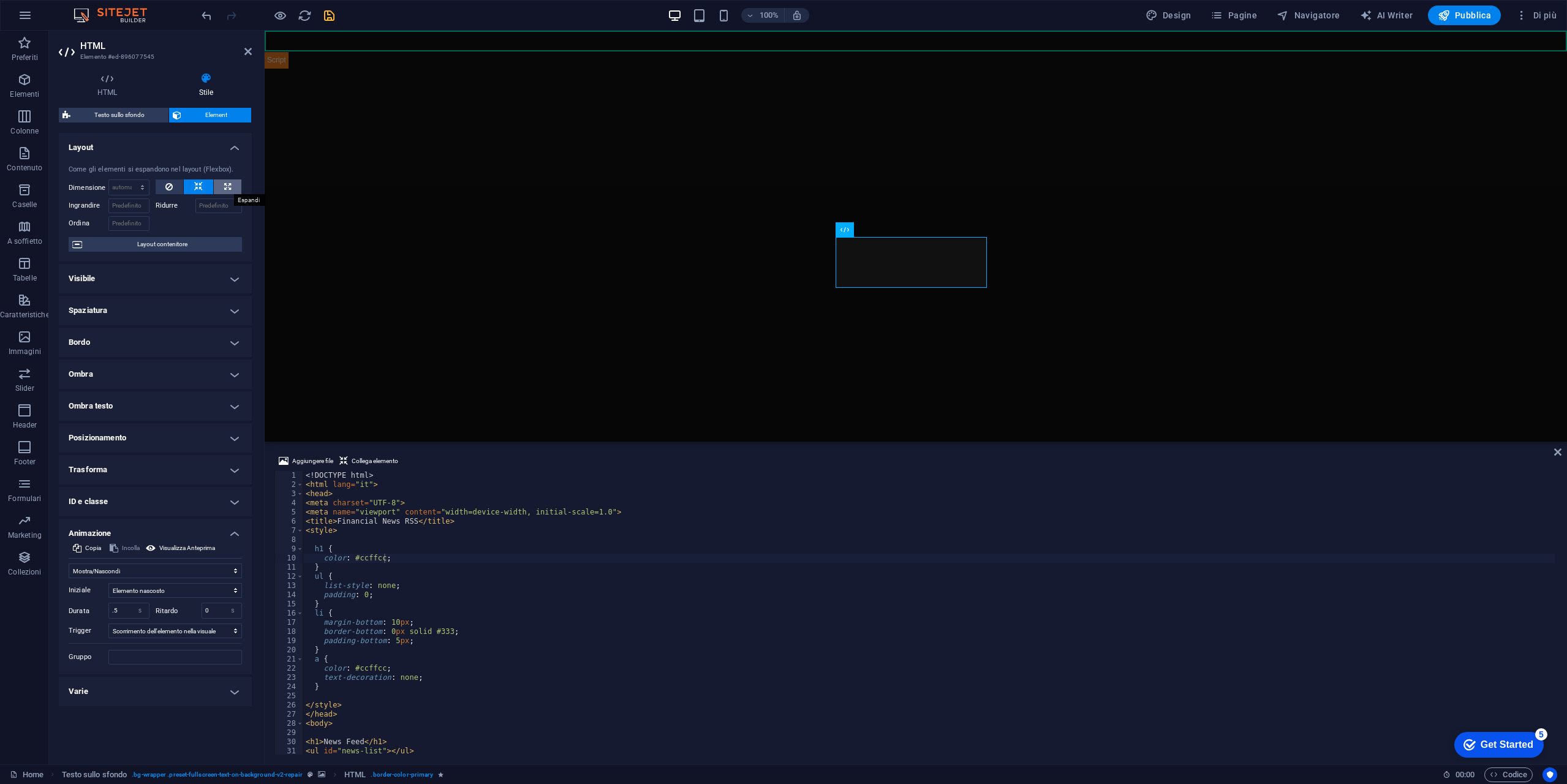
click at [231, 185] on icon at bounding box center [227, 187] width 7 height 15
type input "100"
select select "%"
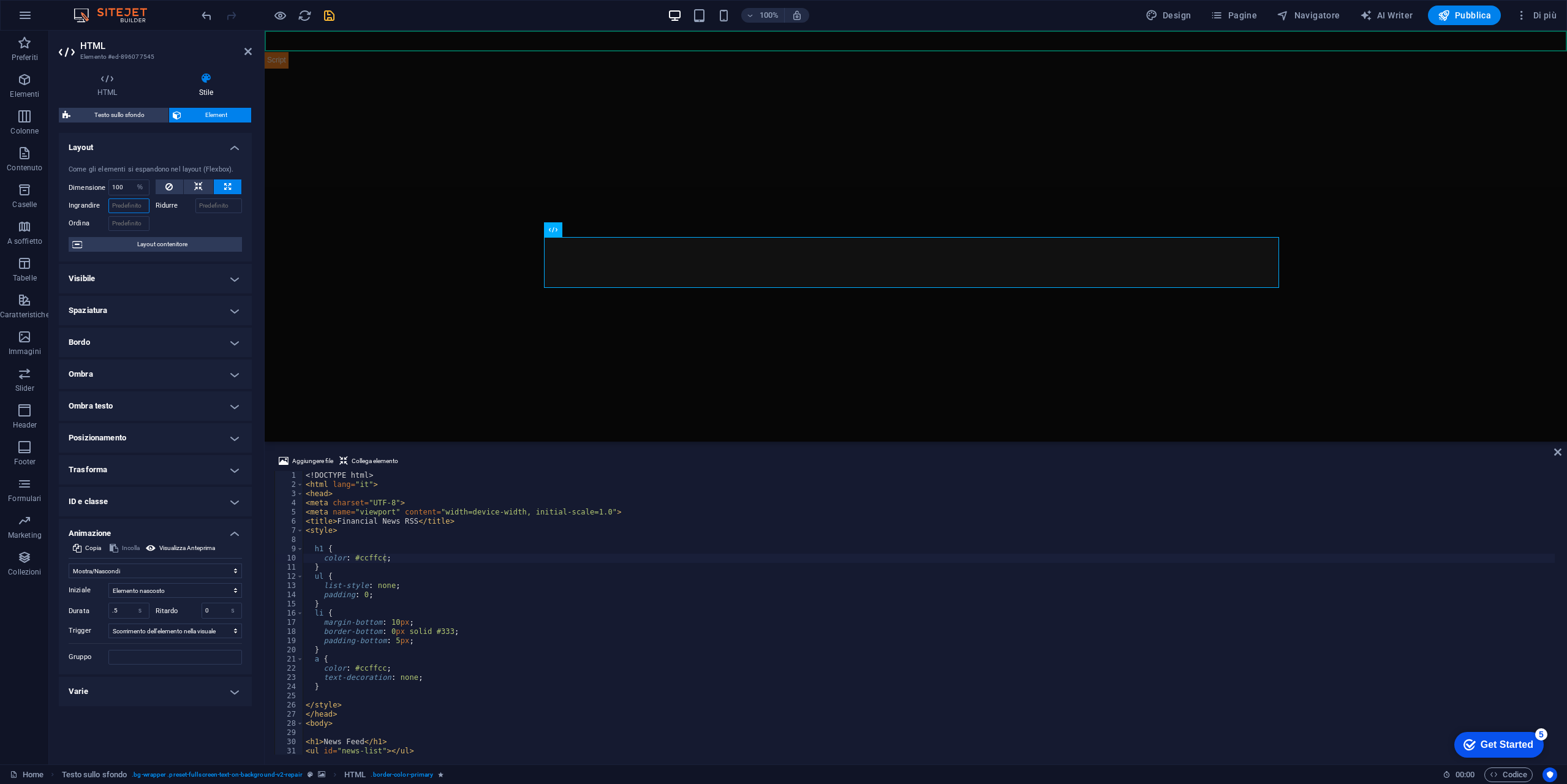
click at [127, 206] on input "Ingrandire" at bounding box center [129, 205] width 41 height 15
click at [198, 243] on span "Layout contenitore" at bounding box center [161, 244] width 152 height 15
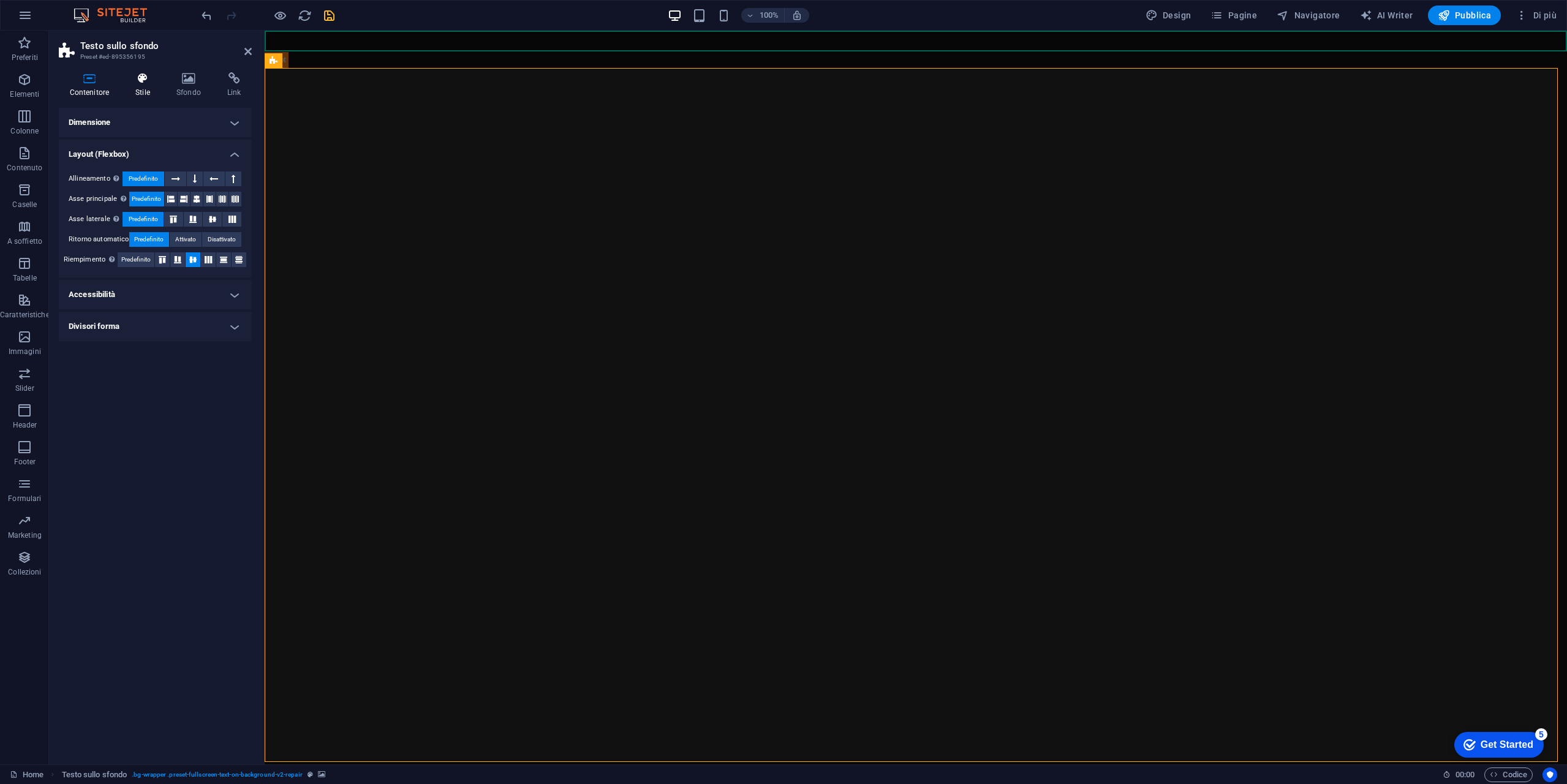
click at [149, 96] on h4 "Stile" at bounding box center [145, 86] width 41 height 26
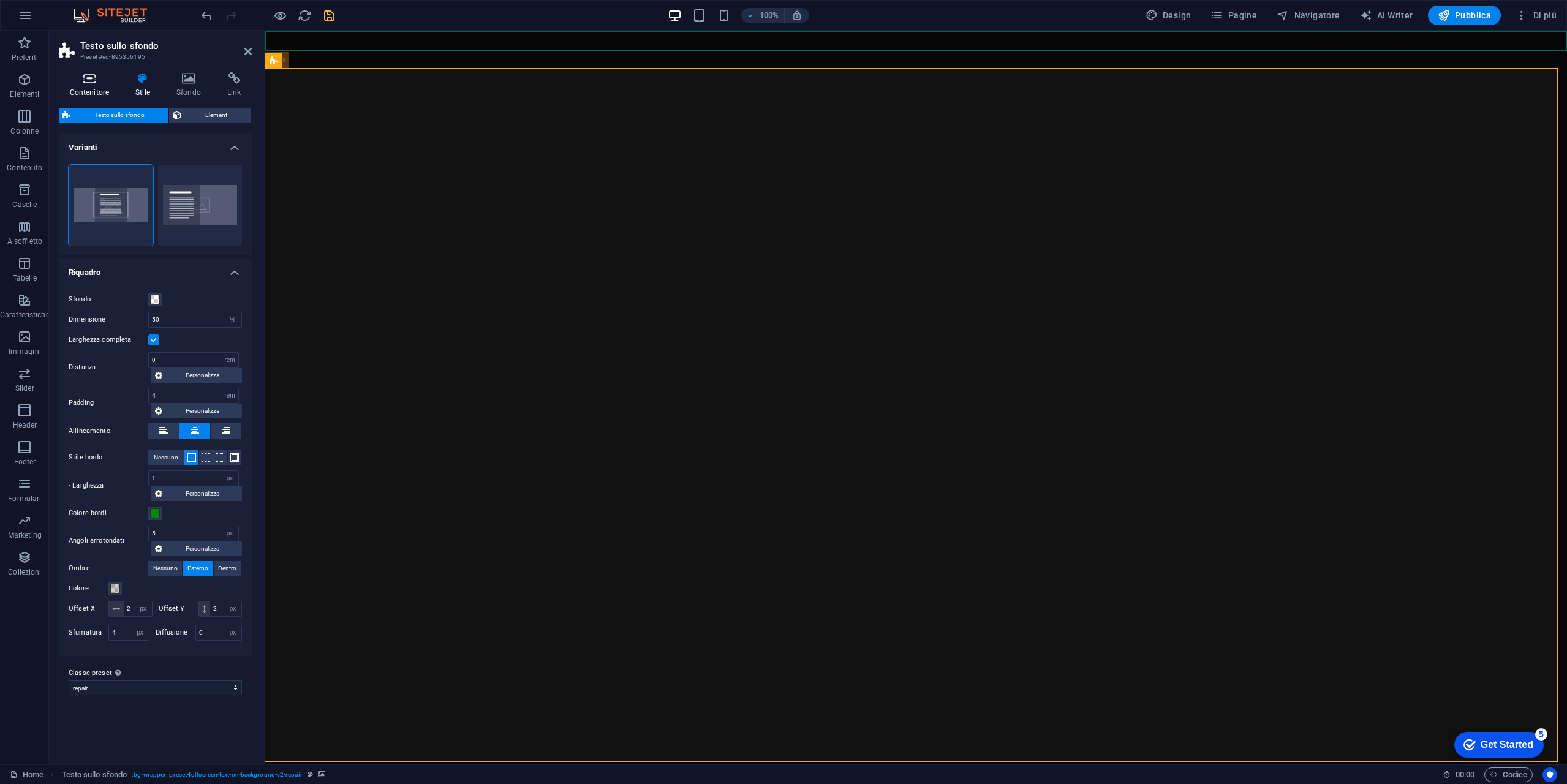
click at [94, 90] on h4 "Contenitore" at bounding box center [91, 86] width 66 height 26
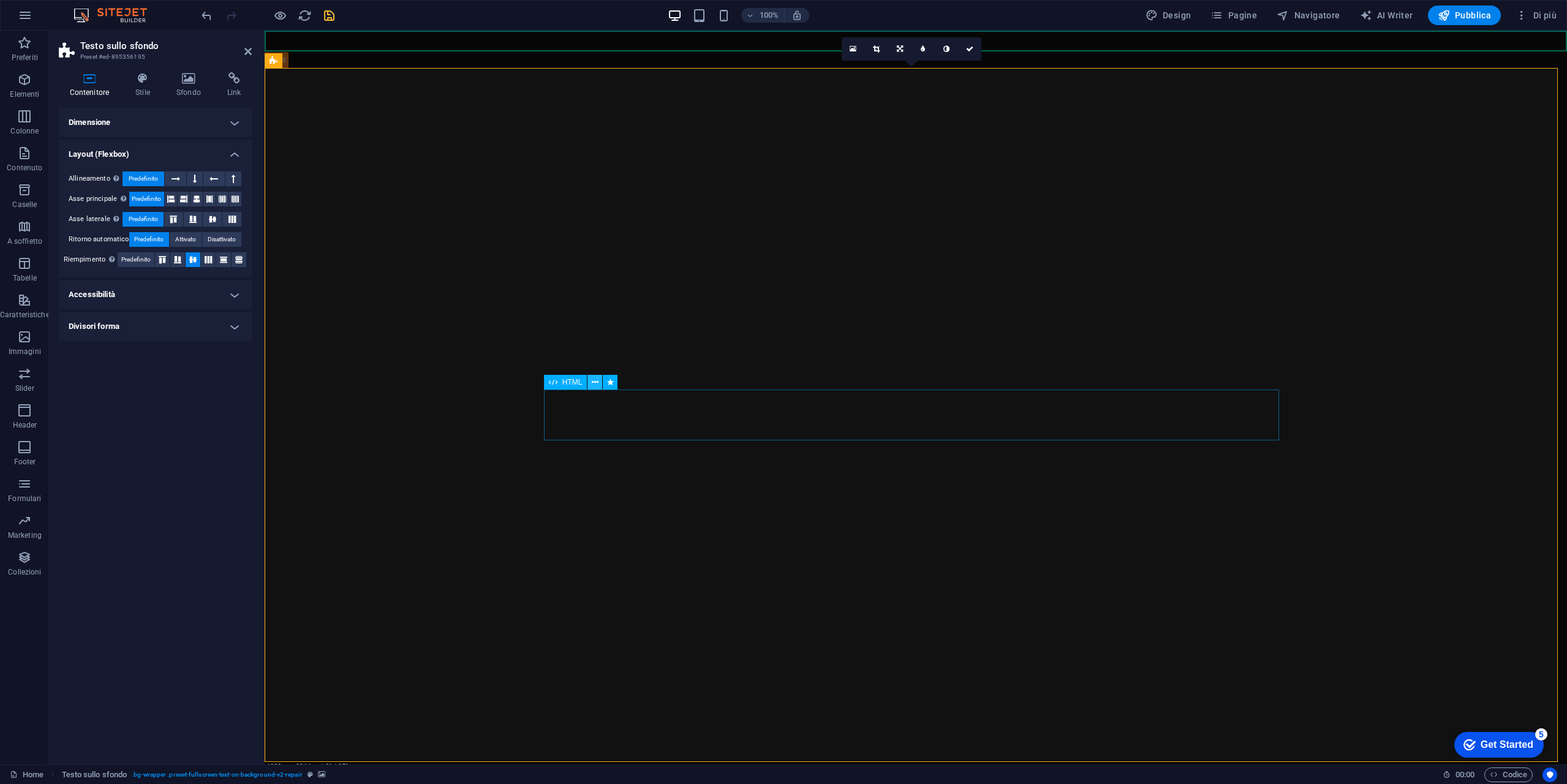
click at [593, 384] on icon at bounding box center [595, 382] width 7 height 13
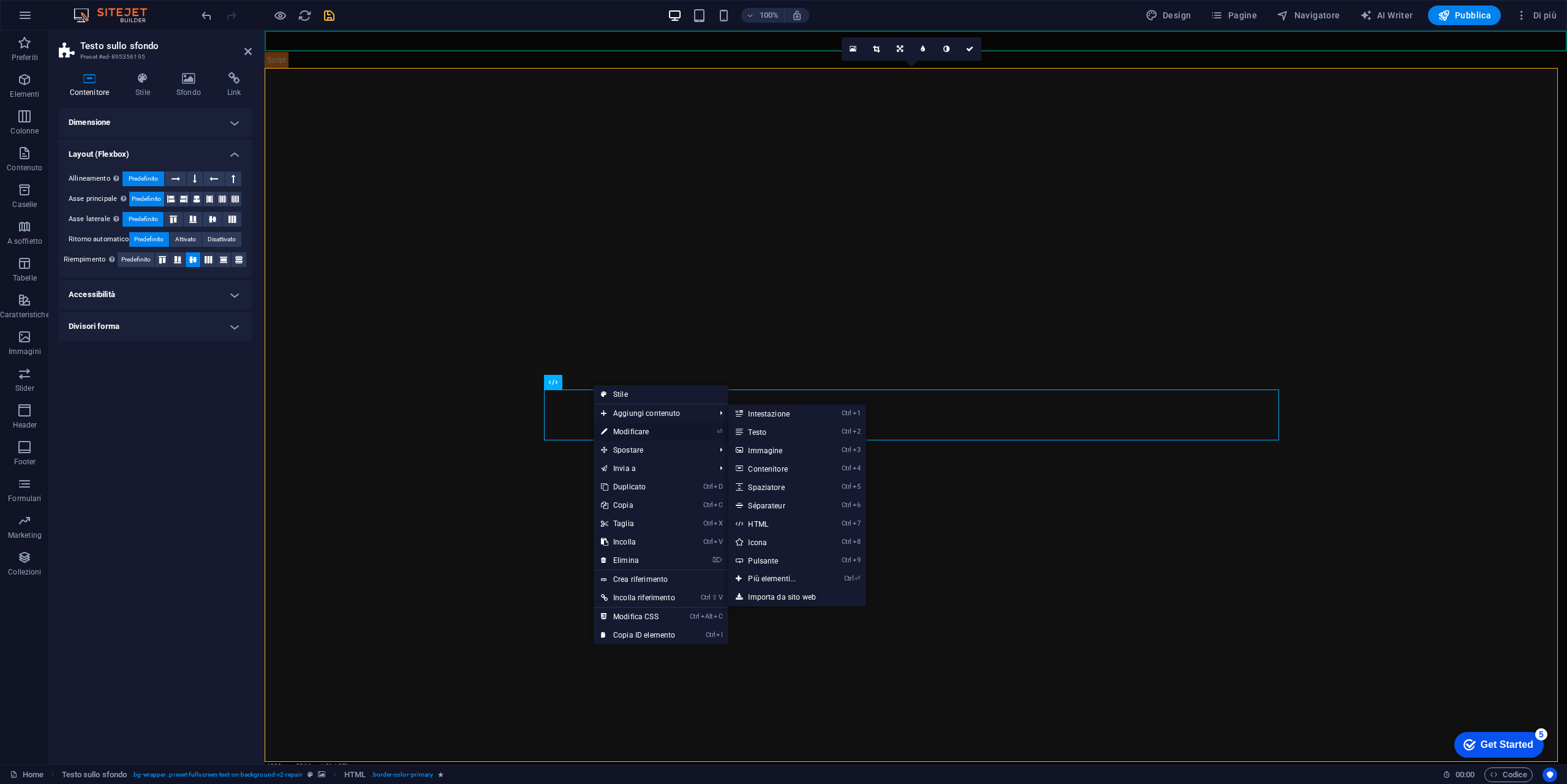
click at [627, 425] on link "⏎ Modificare" at bounding box center [638, 431] width 89 height 19
select select "%"
select select "fade"
select select "s"
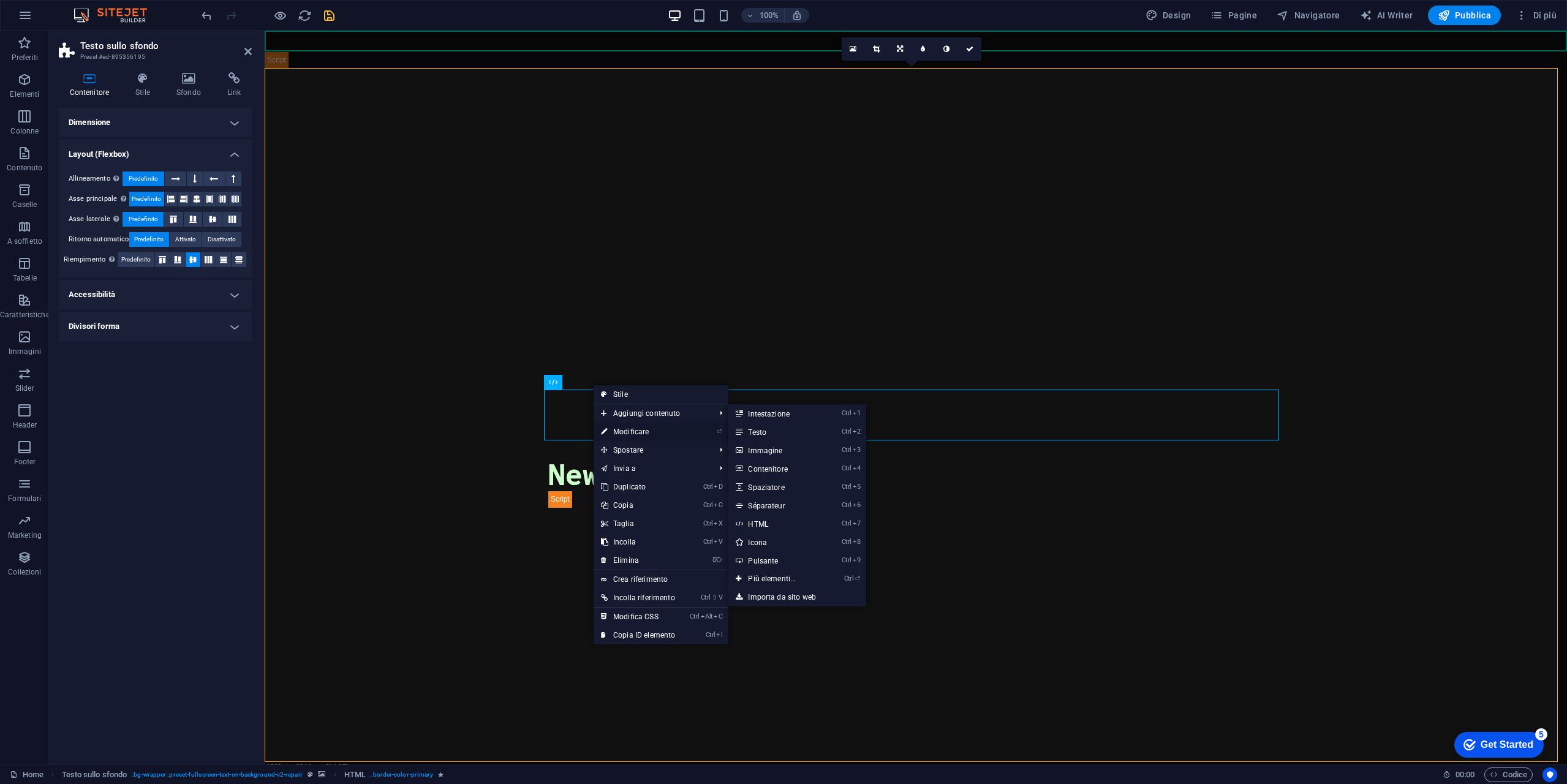
select select "scroll"
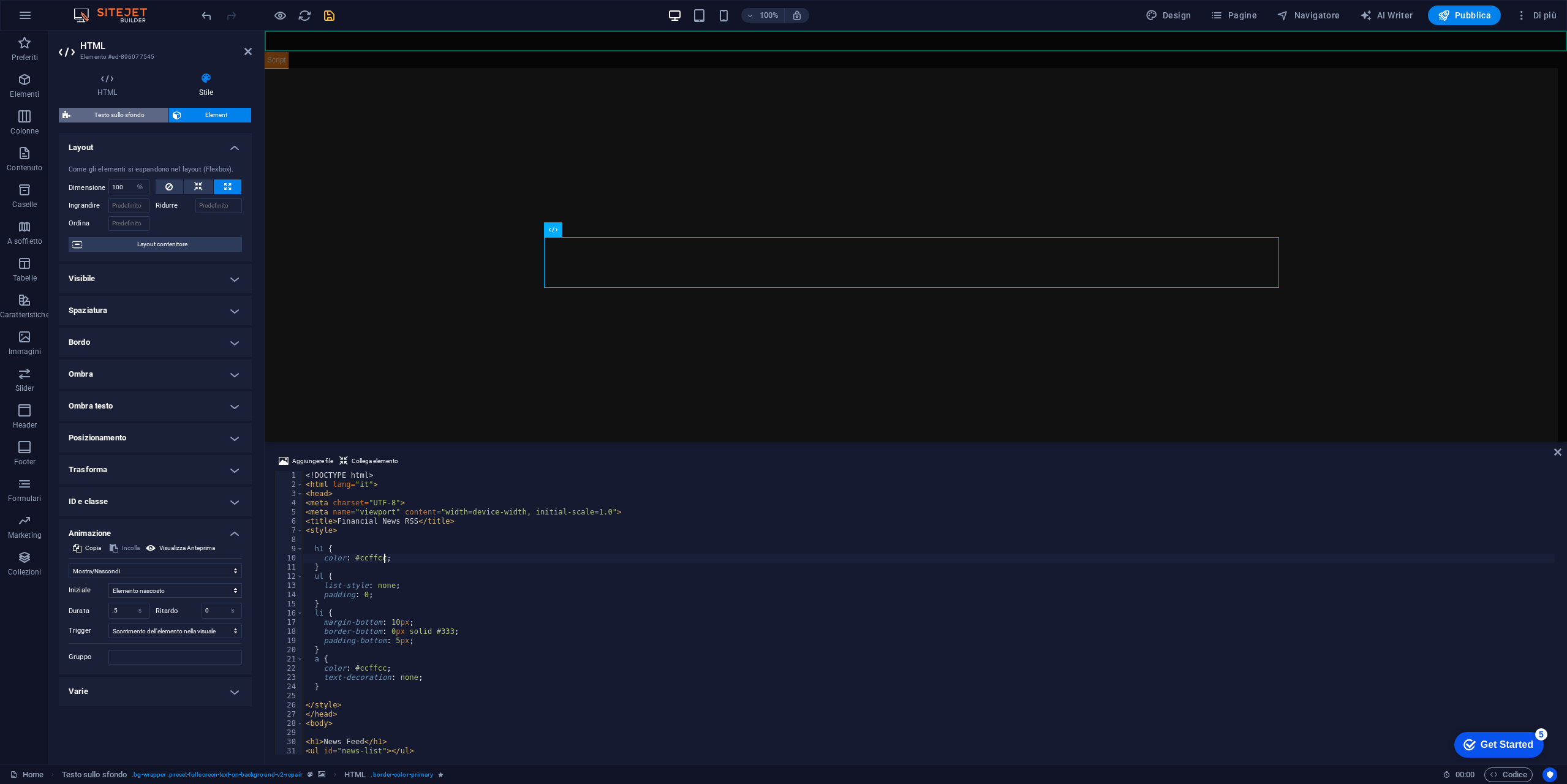
click at [131, 116] on span "Testo sullo sfondo" at bounding box center [119, 115] width 90 height 15
select select "%"
select select "rem"
select select "px"
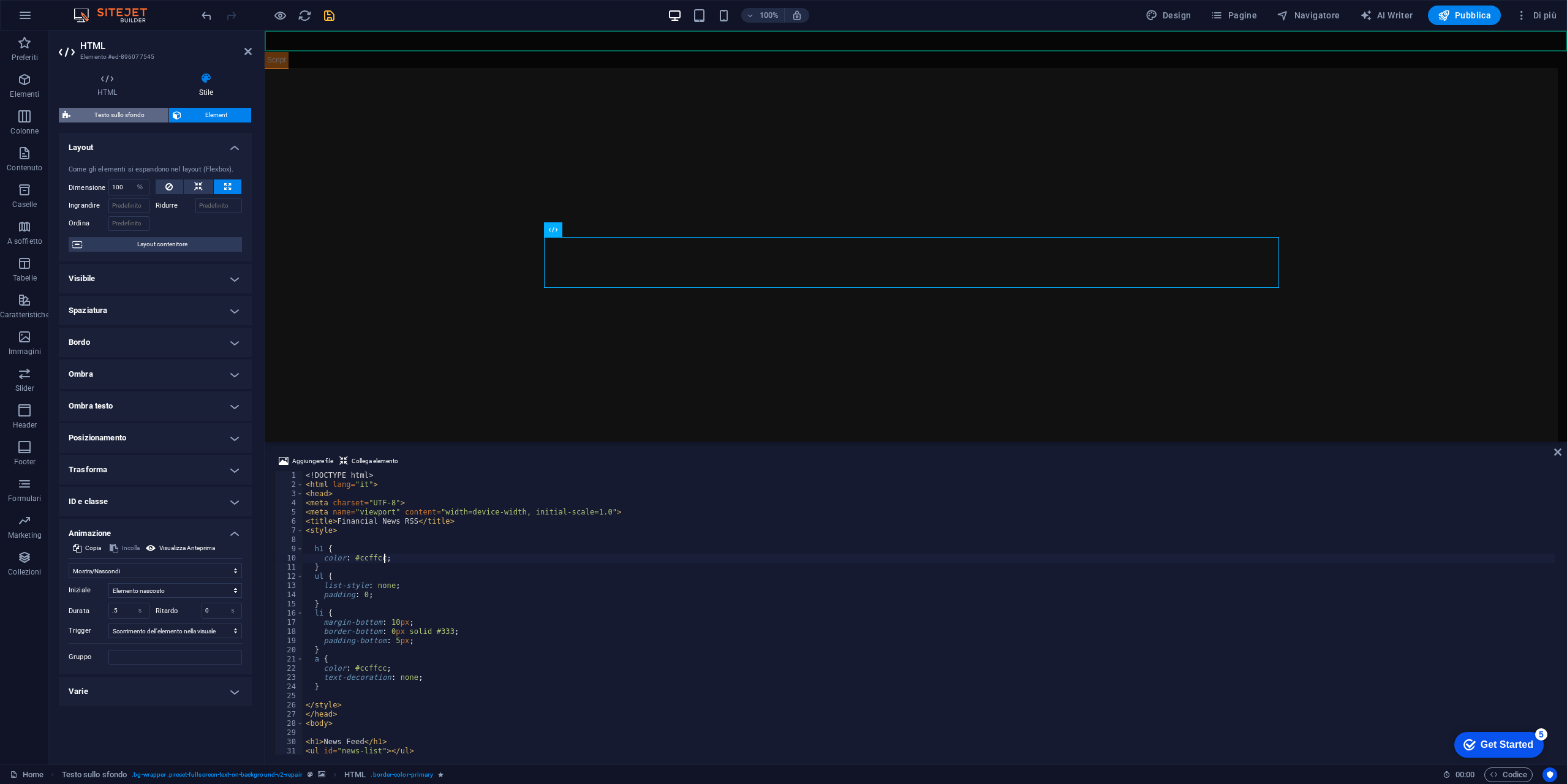
select select "px"
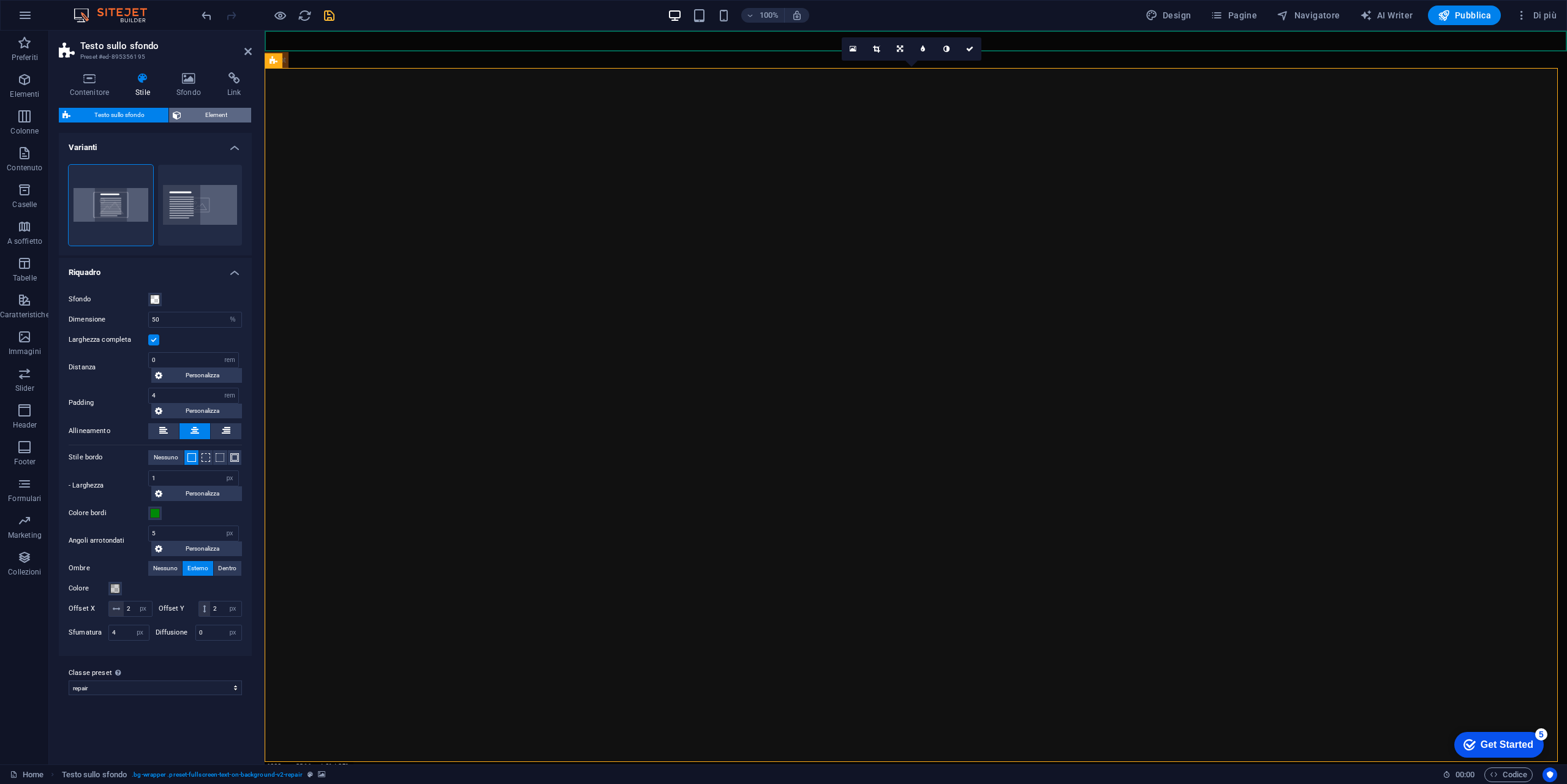
click at [218, 117] on span "Element" at bounding box center [216, 115] width 63 height 15
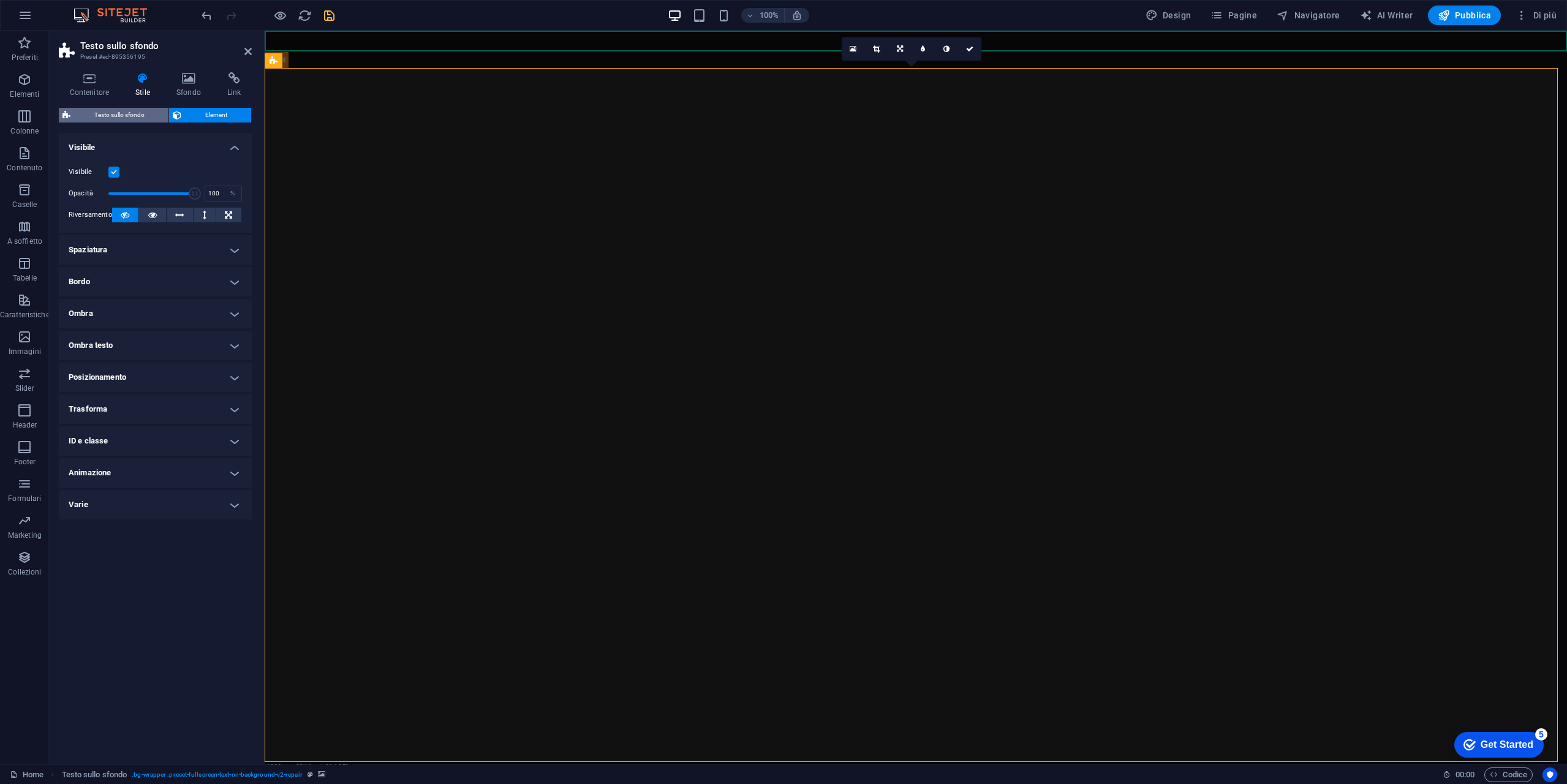
click at [125, 116] on span "Testo sullo sfondo" at bounding box center [119, 115] width 90 height 15
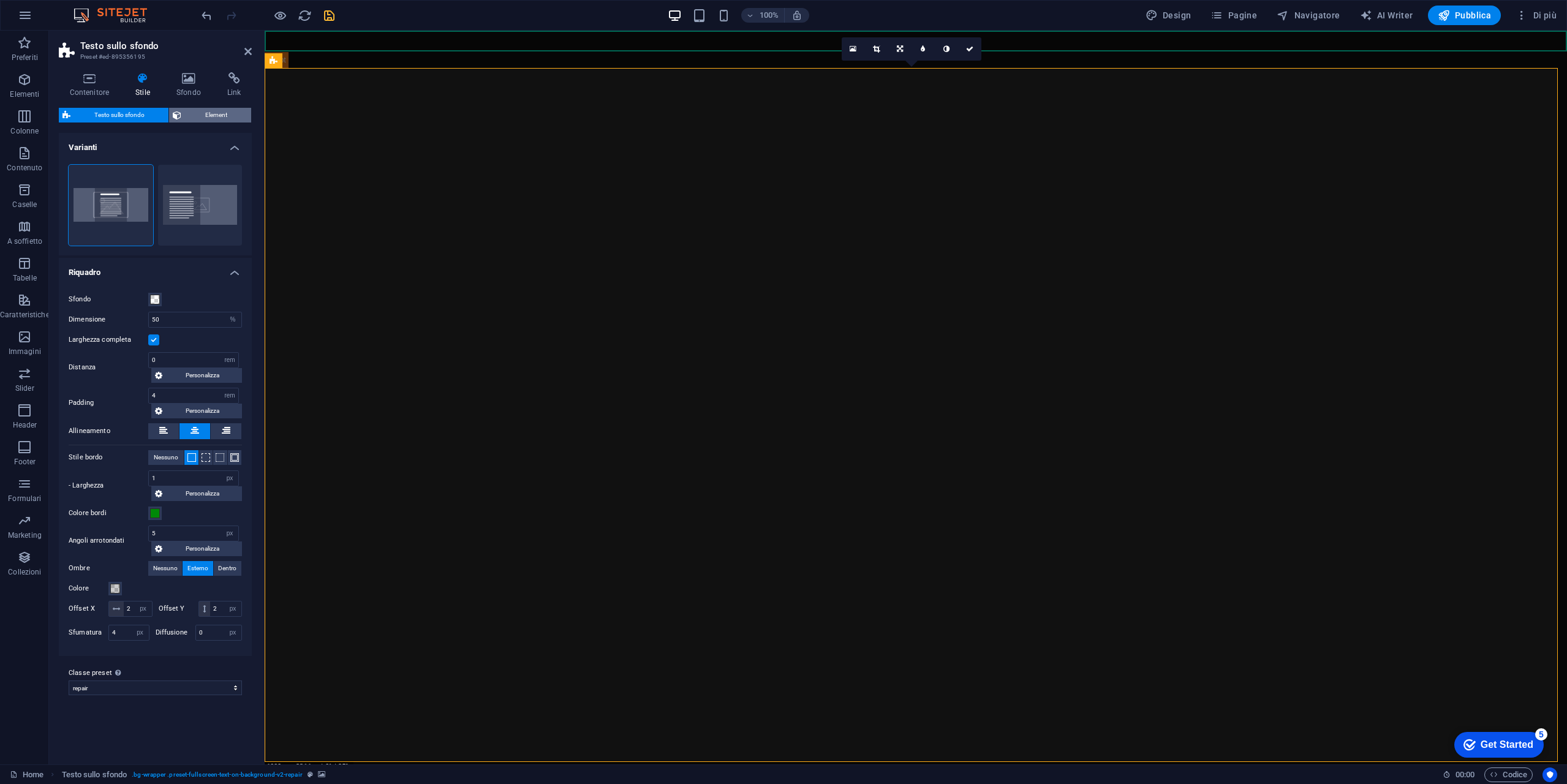
click at [226, 112] on span "Element" at bounding box center [216, 115] width 63 height 15
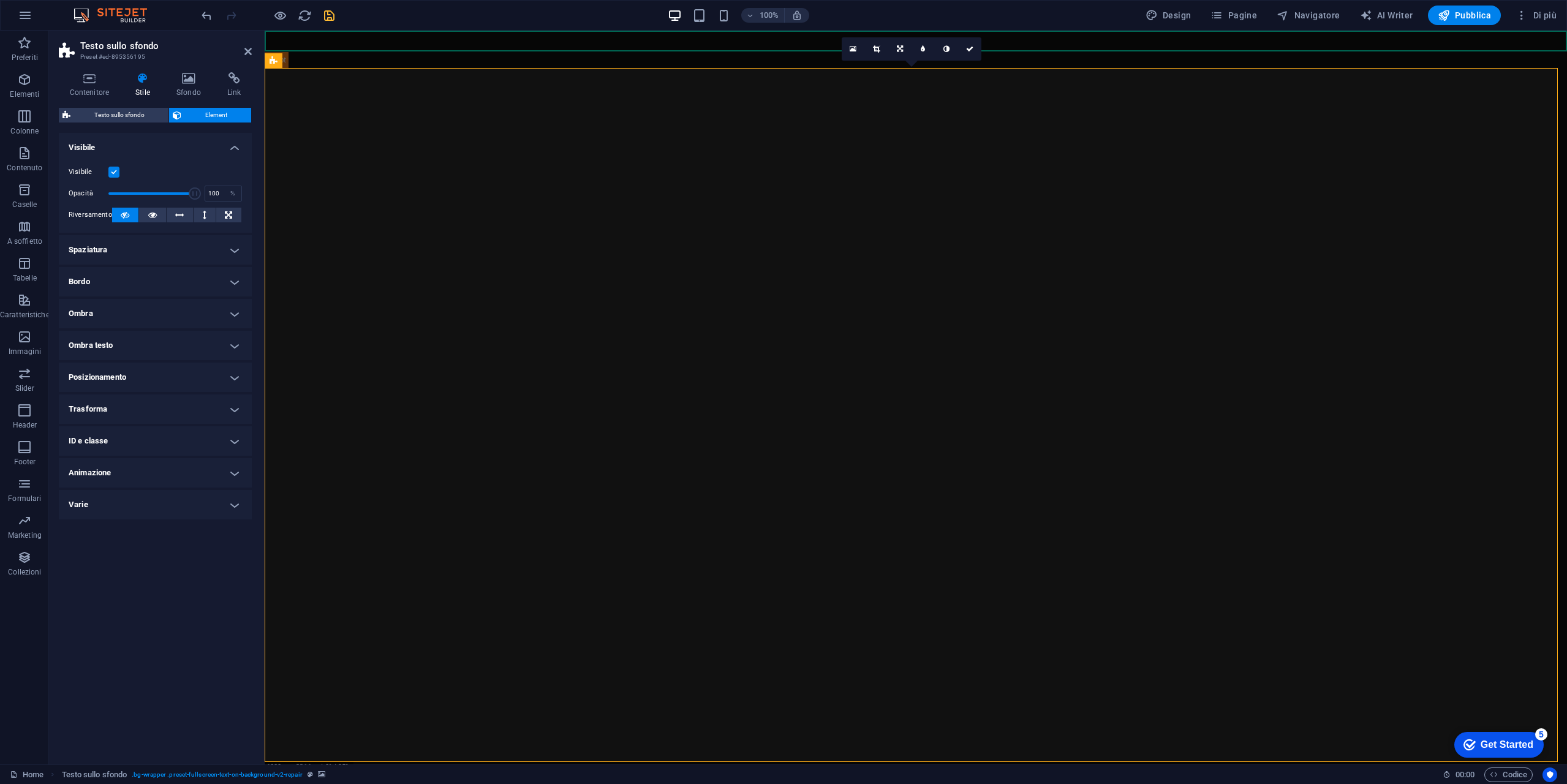
click at [117, 170] on label at bounding box center [114, 172] width 11 height 11
click at [0, 0] on input "Visibile" at bounding box center [0, 0] width 0 height 0
click at [117, 170] on label at bounding box center [114, 172] width 11 height 11
click at [0, 0] on input "Visibile" at bounding box center [0, 0] width 0 height 0
click at [138, 249] on h4 "Spaziatura" at bounding box center [155, 250] width 193 height 29
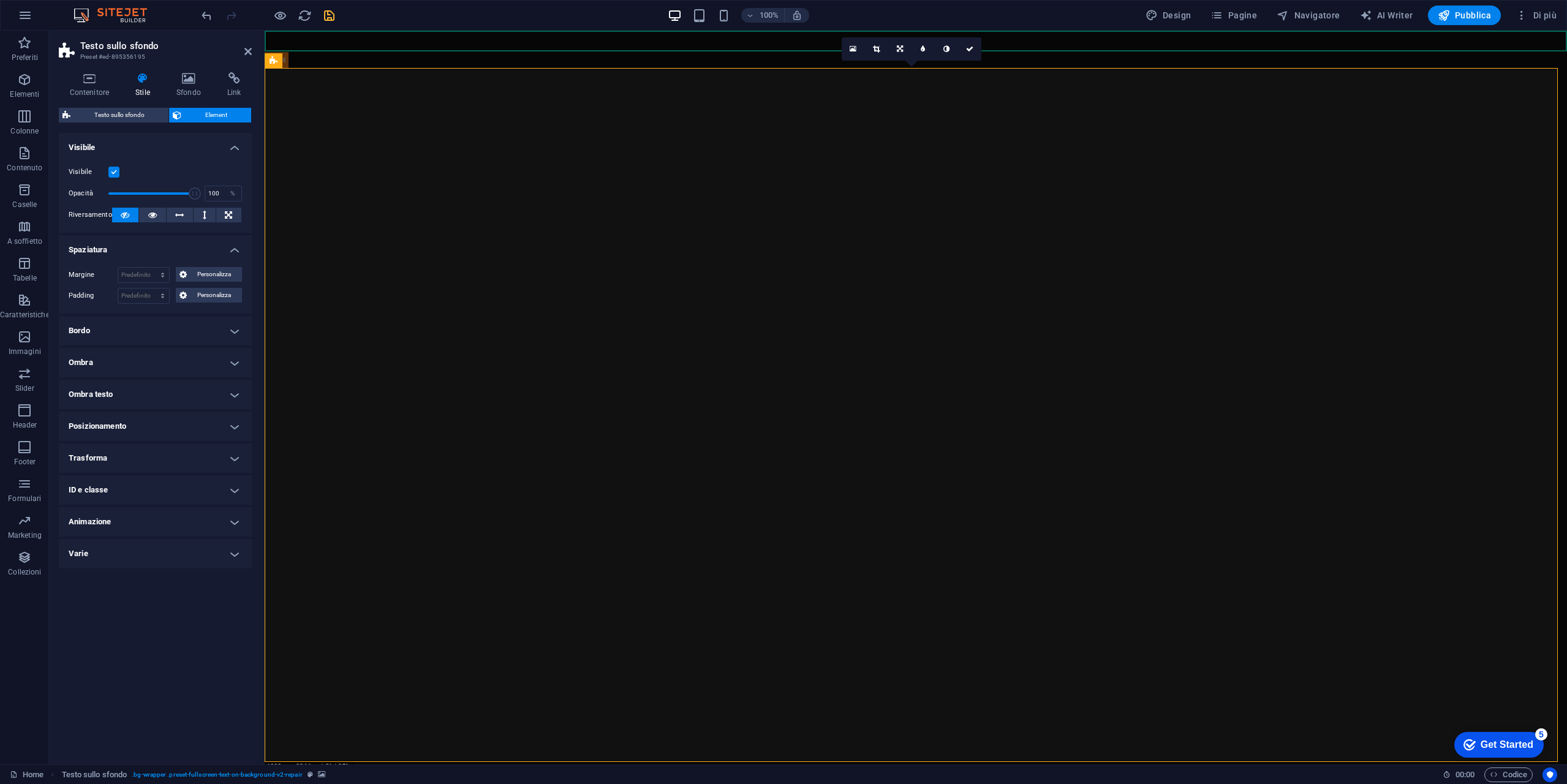
click at [138, 249] on h4 "Spaziatura" at bounding box center [155, 246] width 193 height 22
click at [114, 113] on span "Testo sullo sfondo" at bounding box center [119, 115] width 90 height 15
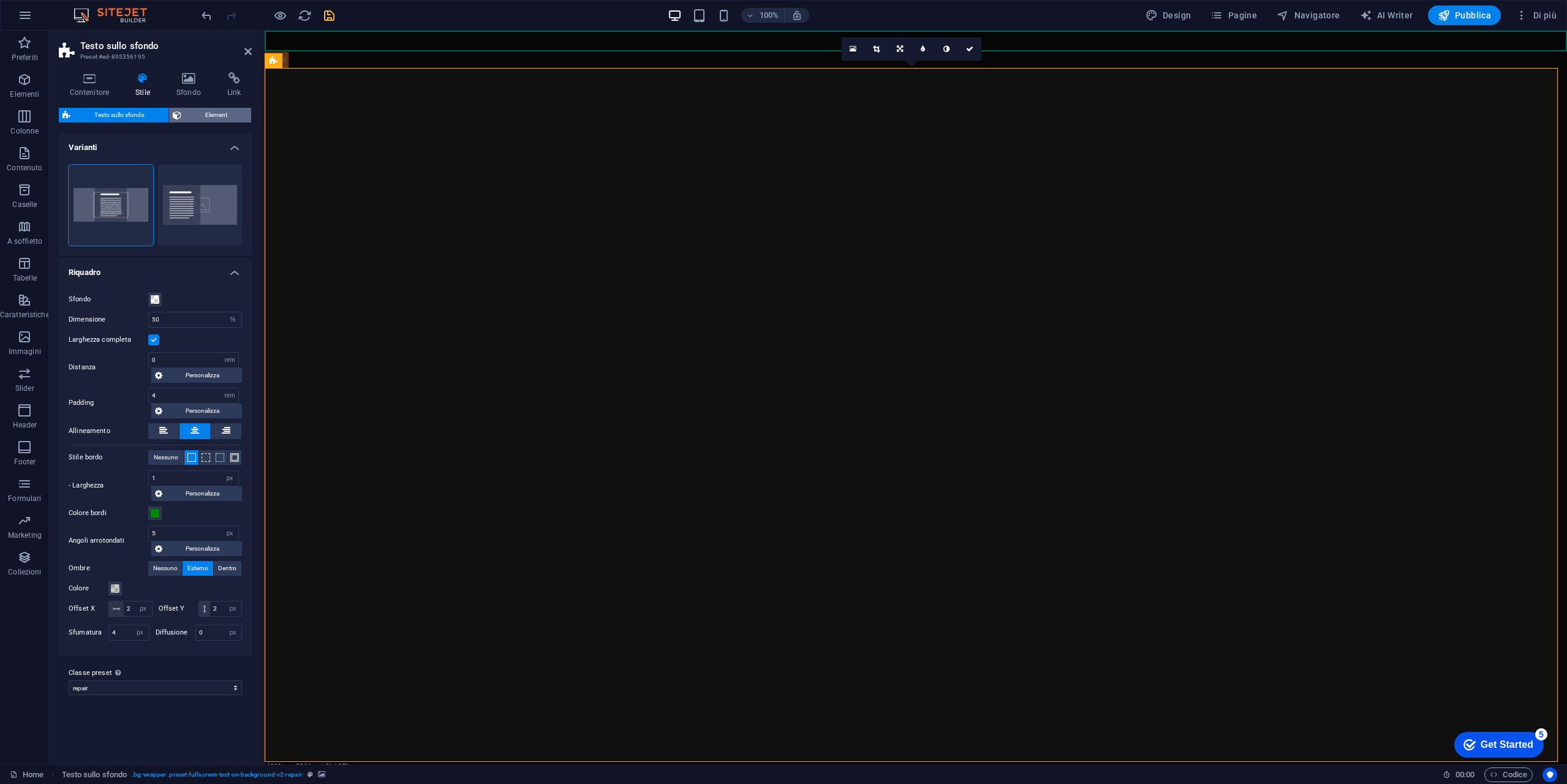
click at [205, 112] on span "Element" at bounding box center [216, 115] width 63 height 15
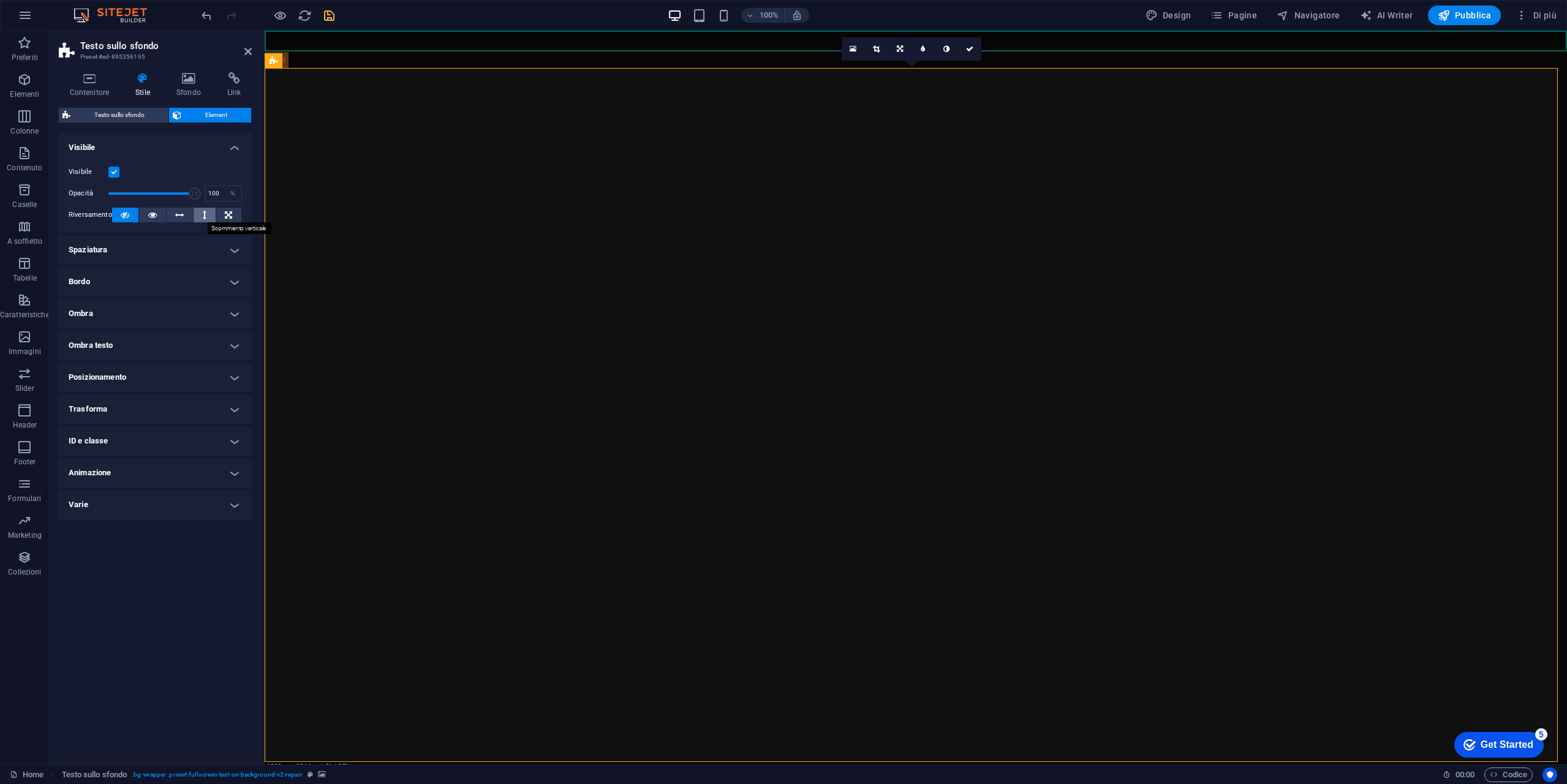
click at [207, 215] on button at bounding box center [204, 215] width 21 height 15
click at [232, 213] on icon at bounding box center [228, 215] width 7 height 15
click at [184, 218] on button at bounding box center [179, 215] width 26 height 15
click at [228, 218] on icon at bounding box center [228, 215] width 7 height 15
click at [196, 85] on h4 "Sfondo" at bounding box center [191, 86] width 51 height 26
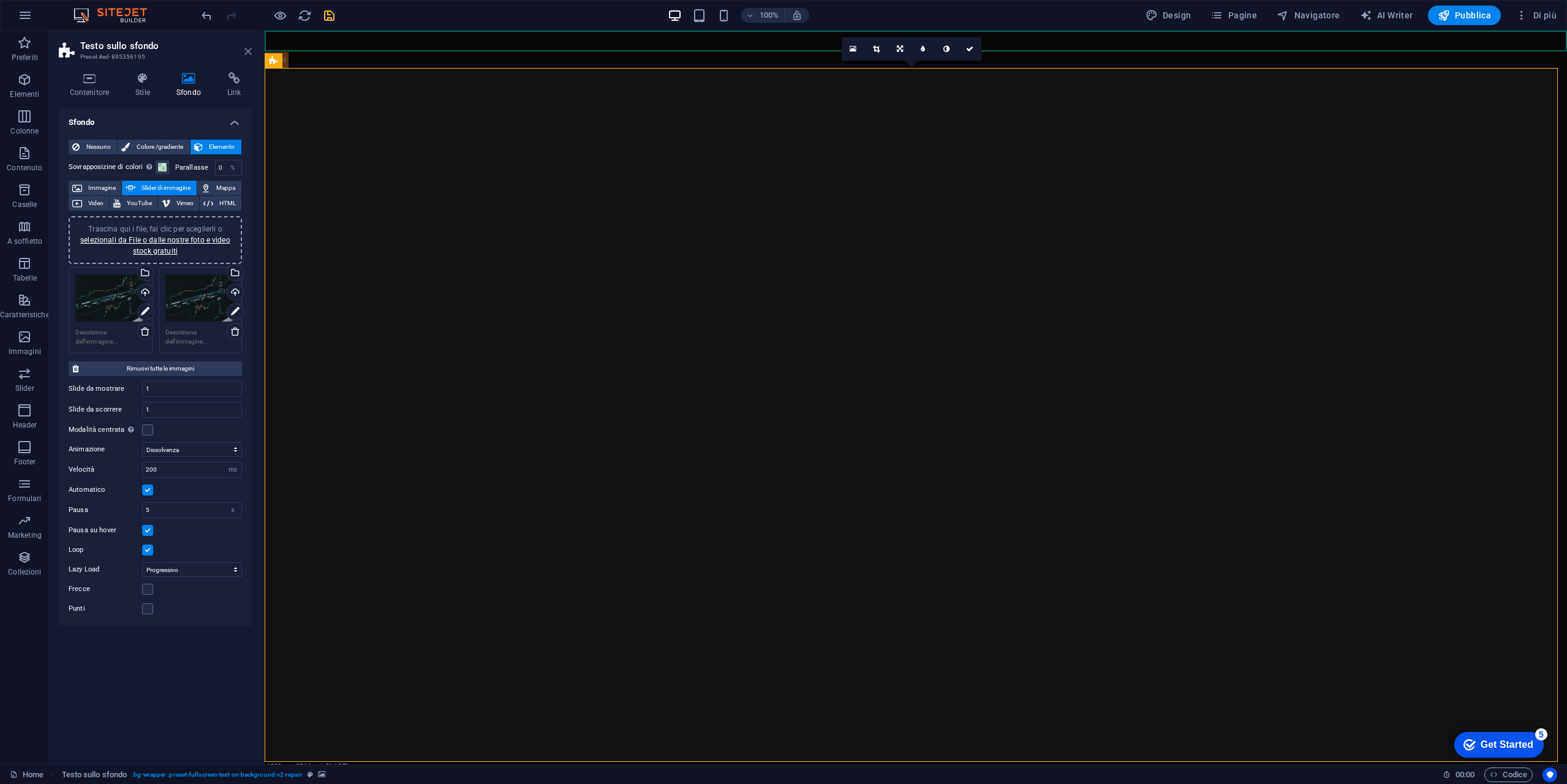
click at [250, 54] on icon at bounding box center [248, 51] width 7 height 10
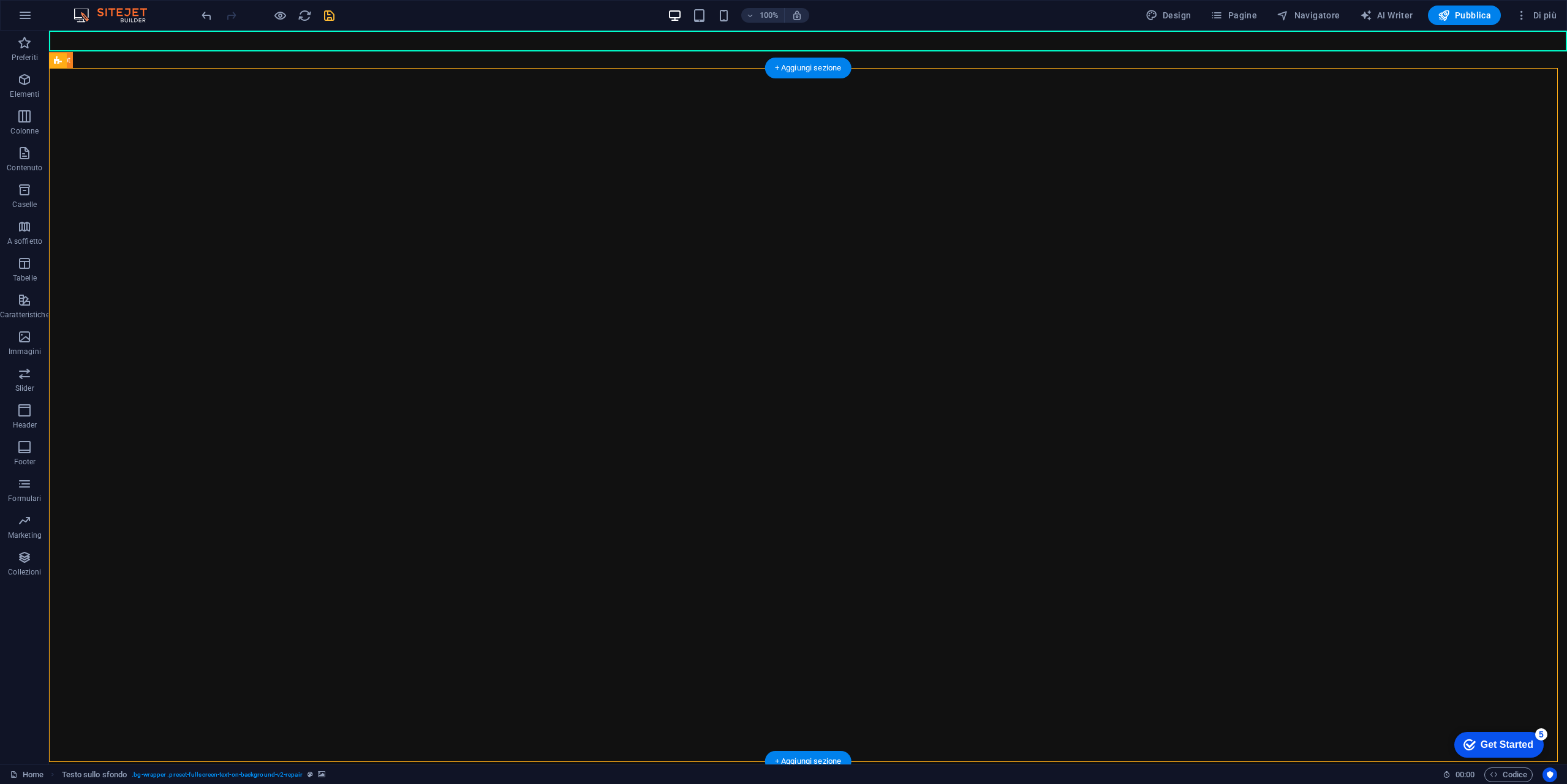
click at [488, 385] on icon at bounding box center [488, 382] width 7 height 13
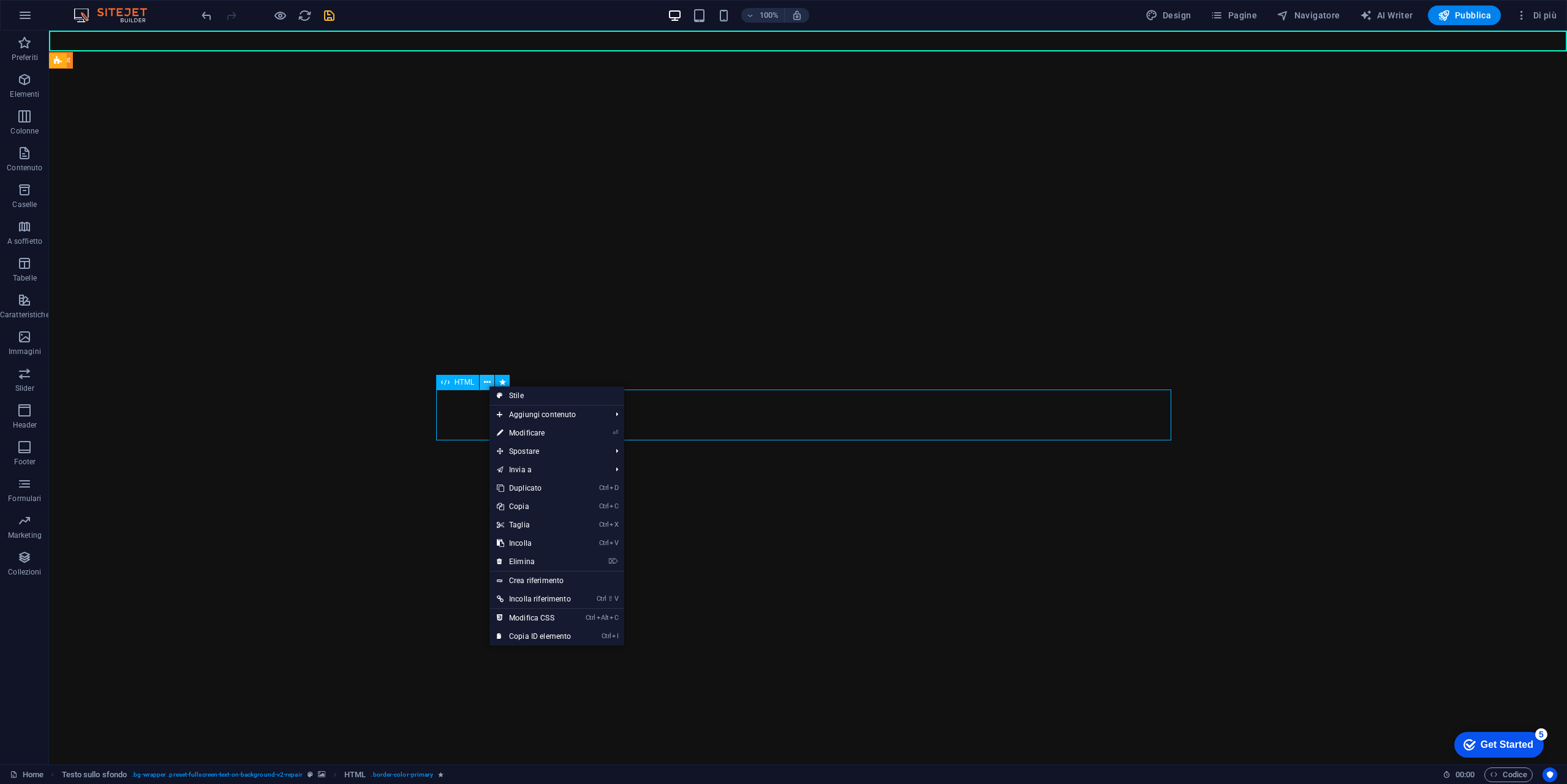
click at [488, 384] on icon at bounding box center [488, 382] width 7 height 13
click at [523, 425] on link "⏎ Modificare" at bounding box center [533, 431] width 89 height 19
select select "%"
select select "fade"
select select "s"
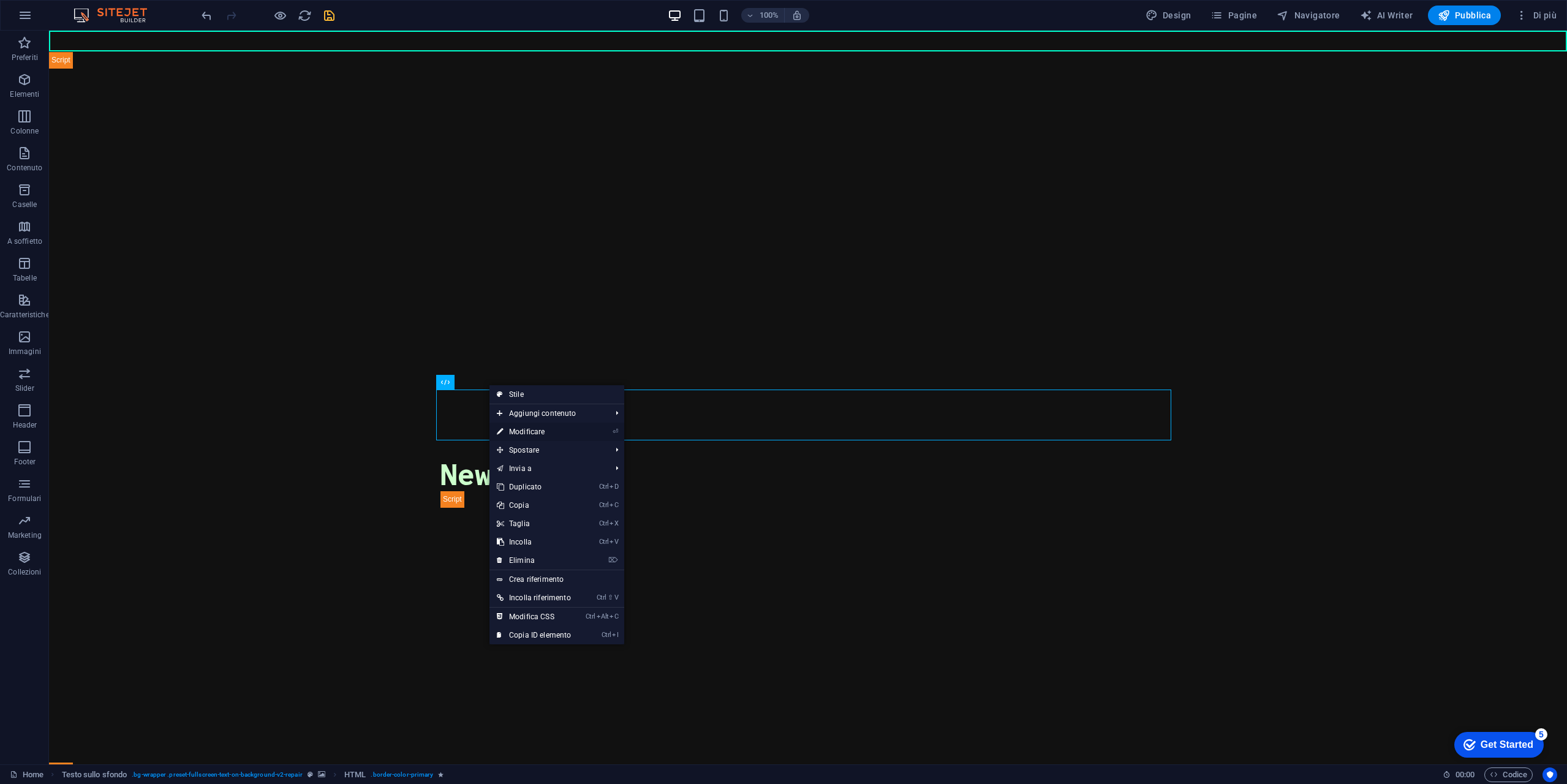
select select "s"
select select "scroll"
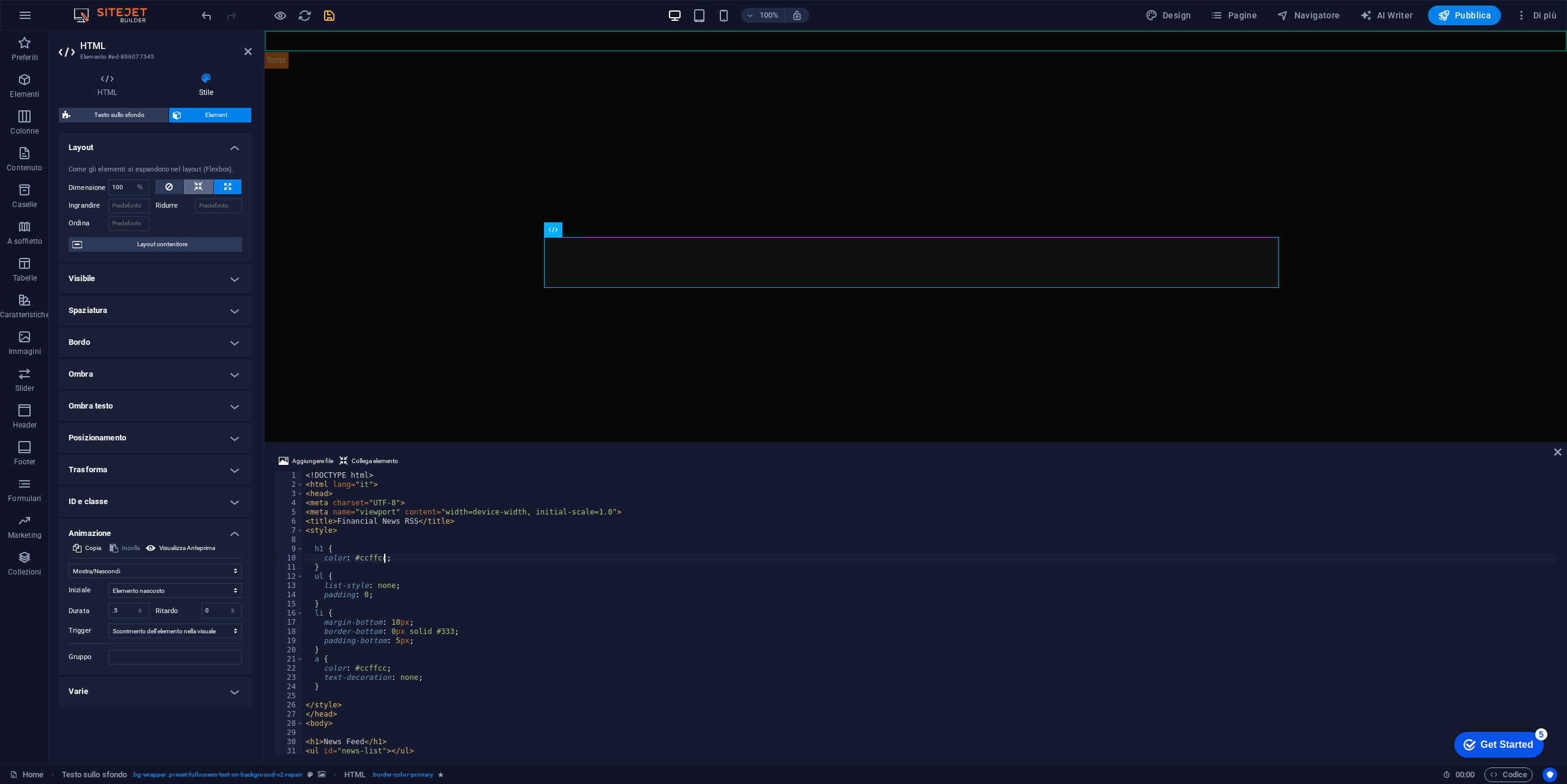
click at [198, 190] on icon at bounding box center [198, 187] width 9 height 15
select select "DISABLED_OPTION_VALUE"
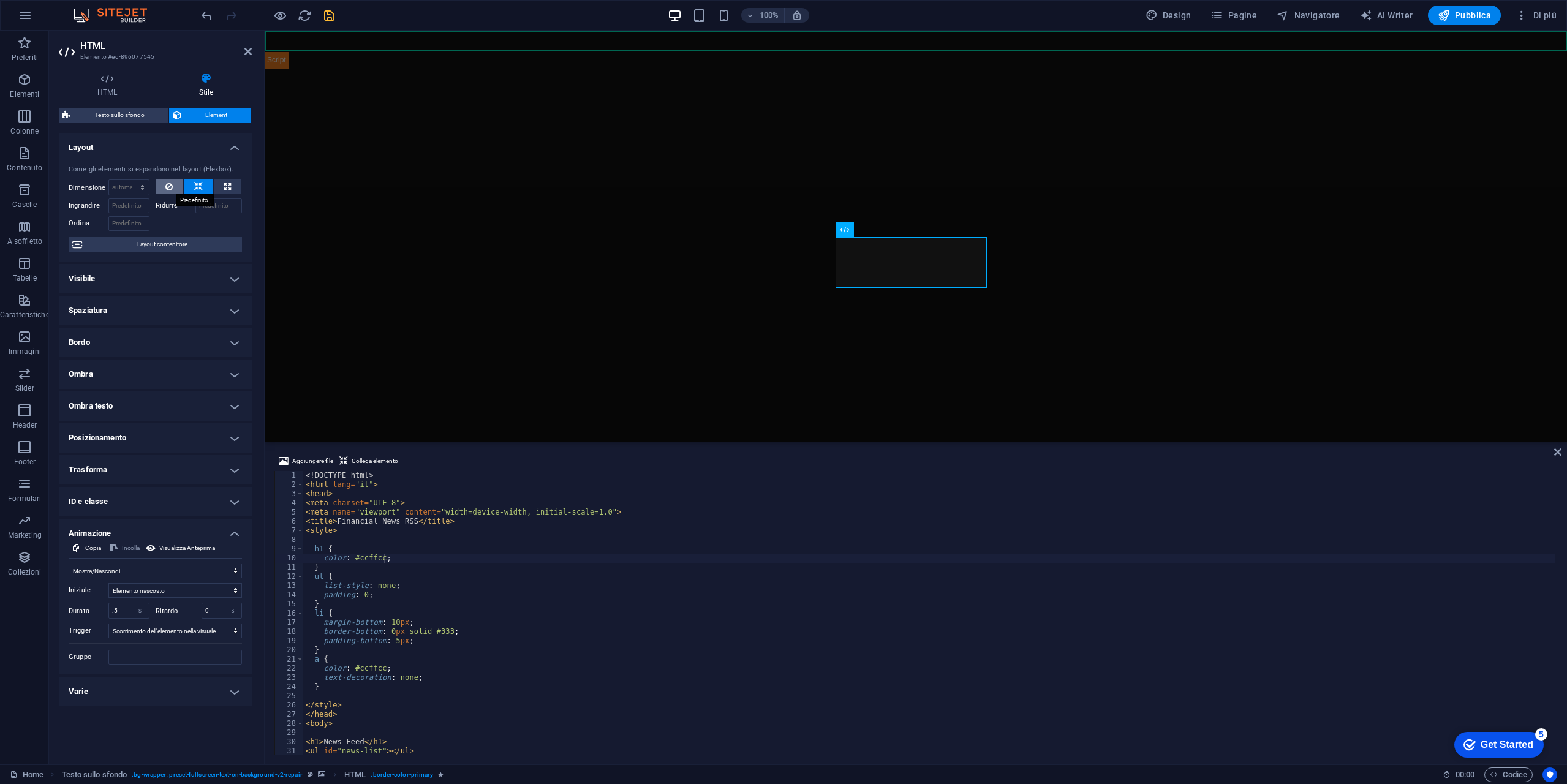
click at [168, 185] on icon at bounding box center [169, 187] width 7 height 15
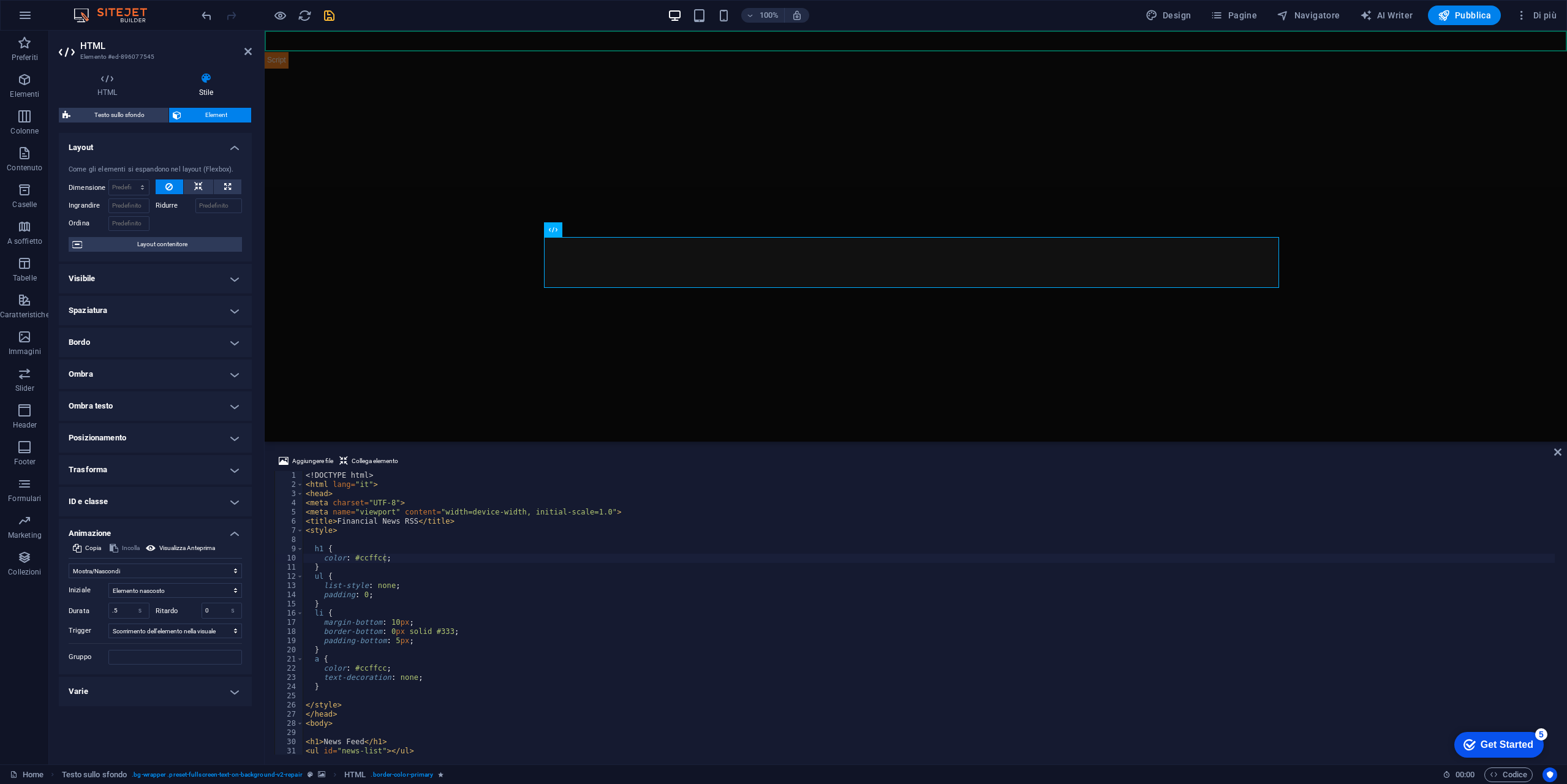
drag, startPoint x: 545, startPoint y: 270, endPoint x: 527, endPoint y: 266, distance: 18.4
click at [527, 266] on div "Financial News RSS News Feed" at bounding box center [916, 288] width 1303 height 439
click at [598, 457] on div "Financial News RSS News Feed" at bounding box center [916, 482] width 735 height 51
click at [130, 209] on input "Ingrandire" at bounding box center [129, 205] width 41 height 15
click at [137, 226] on input "Ordina" at bounding box center [129, 223] width 41 height 15
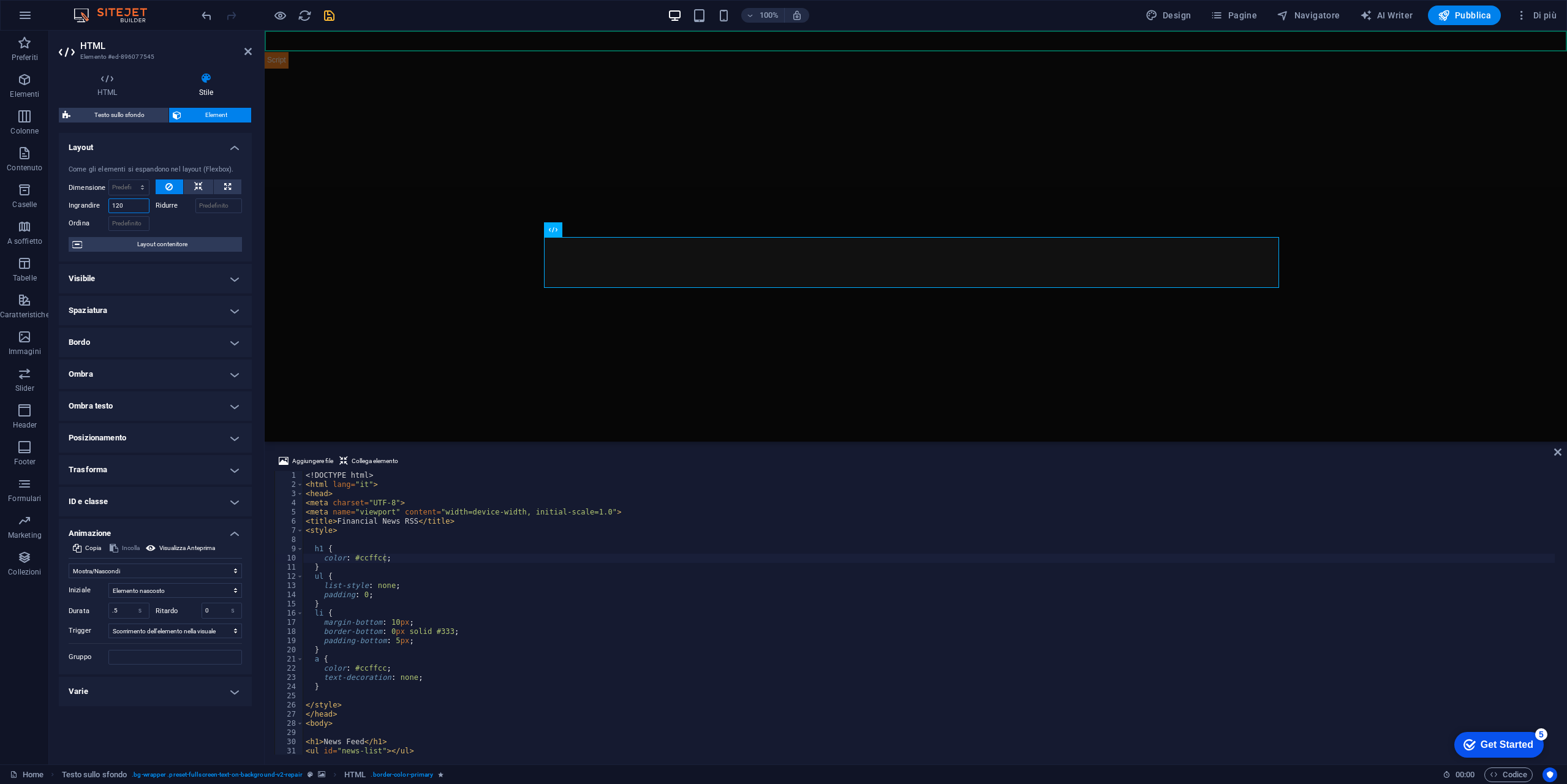
click at [138, 210] on input "120" at bounding box center [129, 205] width 41 height 15
click at [135, 209] on input "200" at bounding box center [129, 205] width 41 height 15
type input "0"
click at [127, 184] on select "Predefinito automatico px % 1/1 1/2 1/3 1/4 1/5 1/6 1/7 1/8 1/9 1/10" at bounding box center [129, 187] width 40 height 15
select select "1/7"
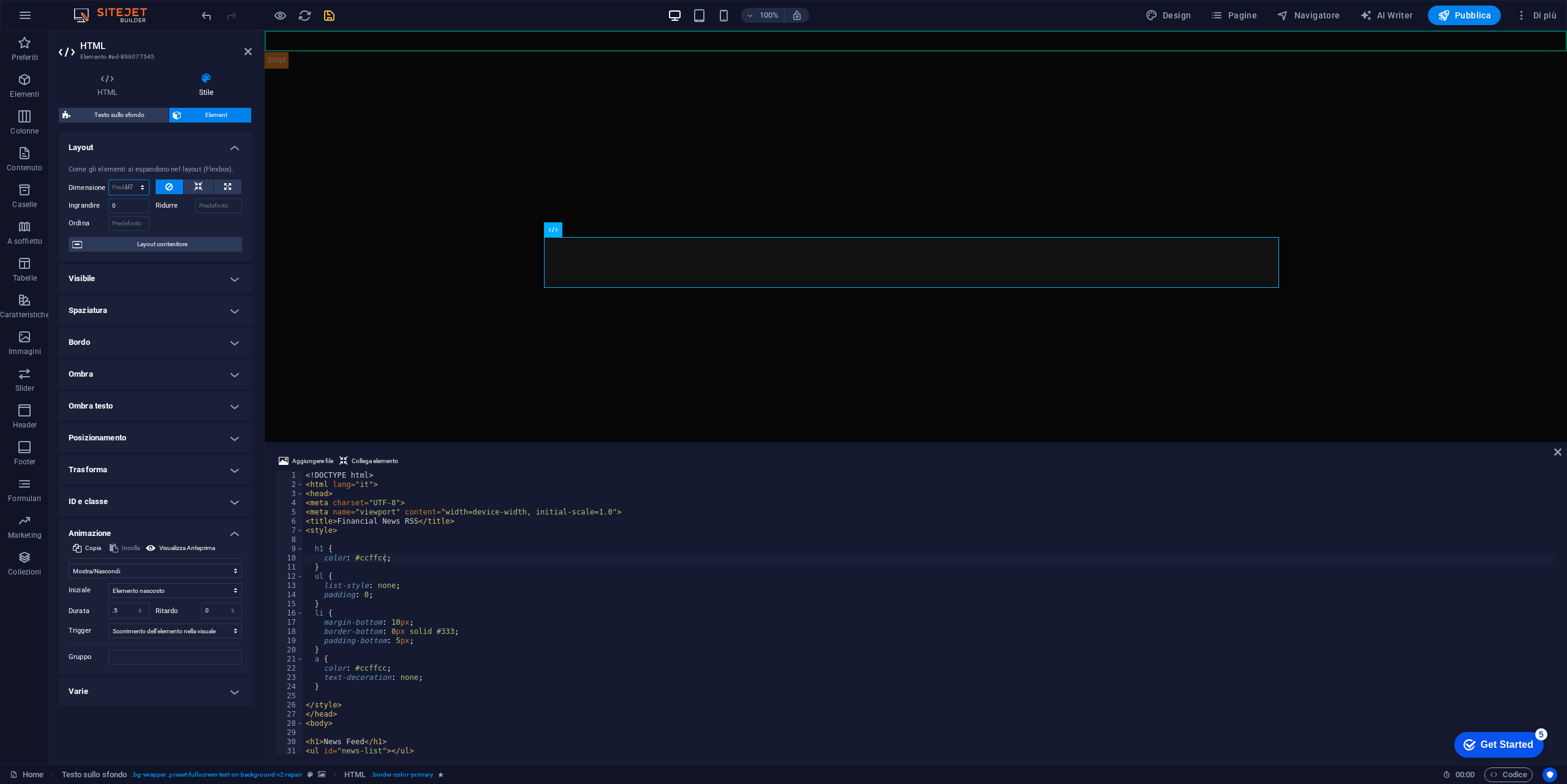
click at [132, 180] on select "Predefinito automatico px % 1/1 1/2 1/3 1/4 1/5 1/6 1/7 1/8 1/9 1/10" at bounding box center [129, 187] width 40 height 15
type input "14.28"
select select "%"
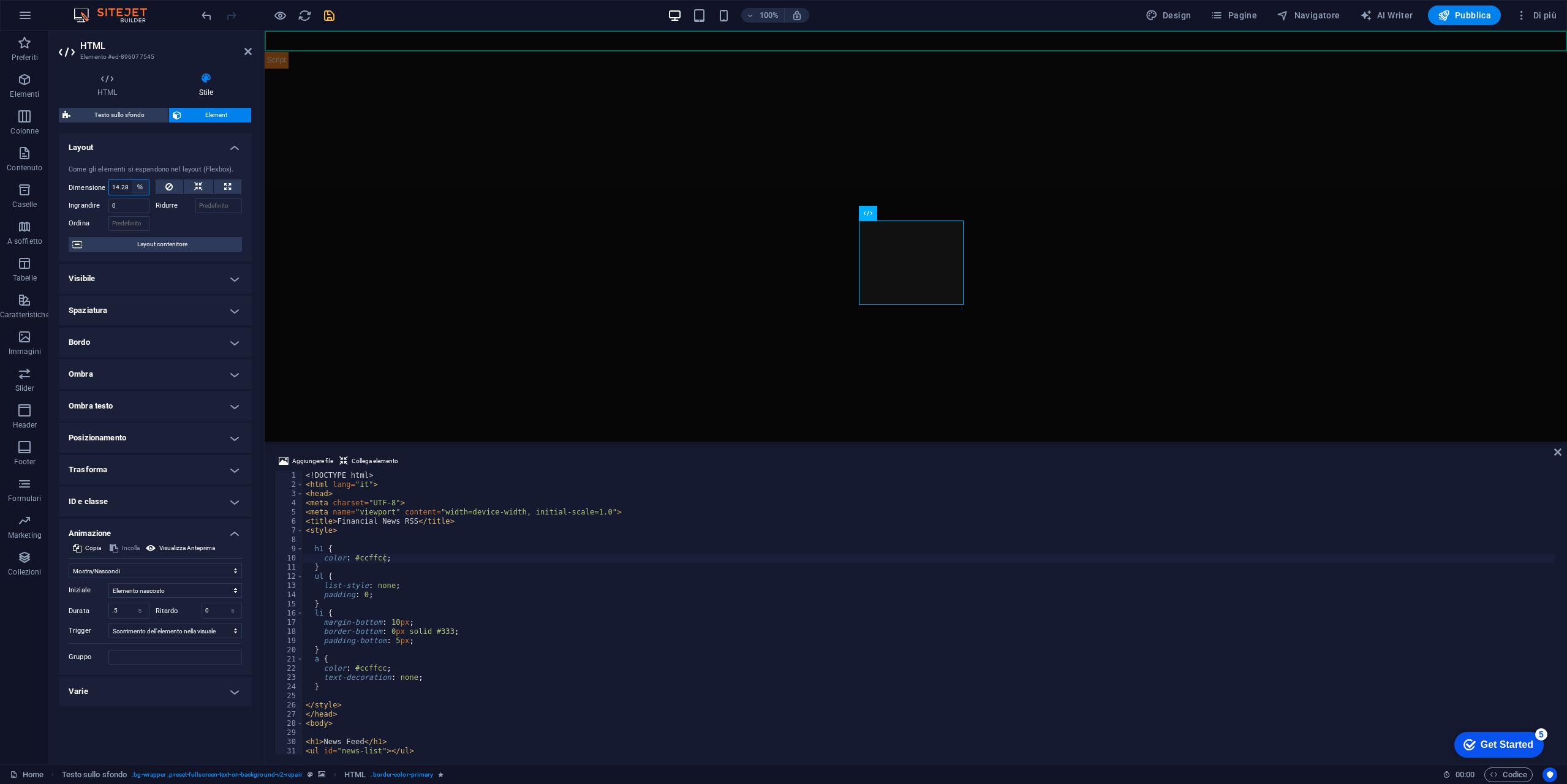
click at [135, 186] on select "Predefinito automatico px % 1/1 1/2 1/3 1/4 1/5 1/6 1/7 1/8 1/9 1/10" at bounding box center [140, 187] width 17 height 15
click at [128, 185] on input "14.28" at bounding box center [129, 187] width 40 height 15
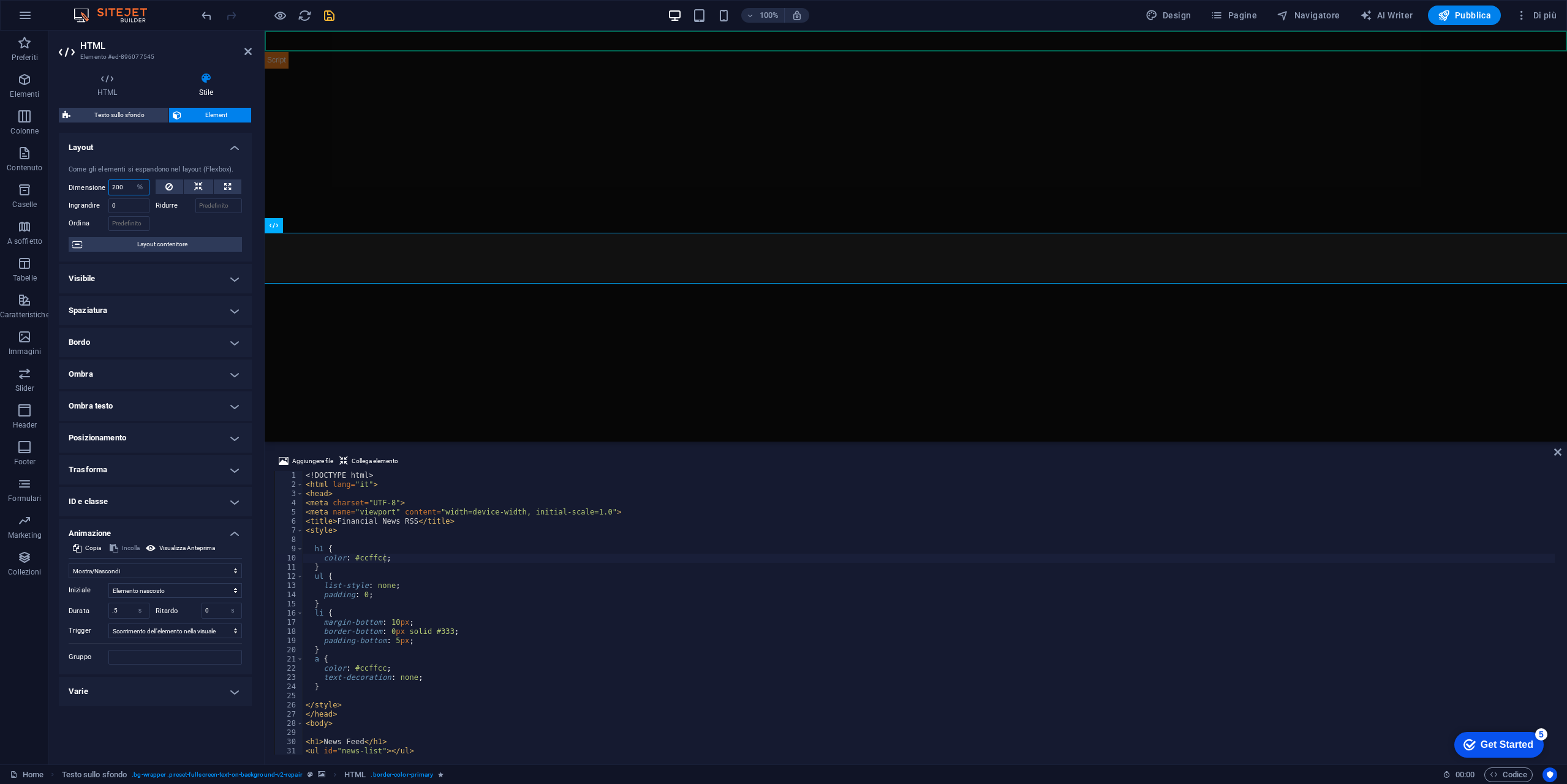
click at [128, 185] on input "200" at bounding box center [129, 187] width 40 height 15
type input "2"
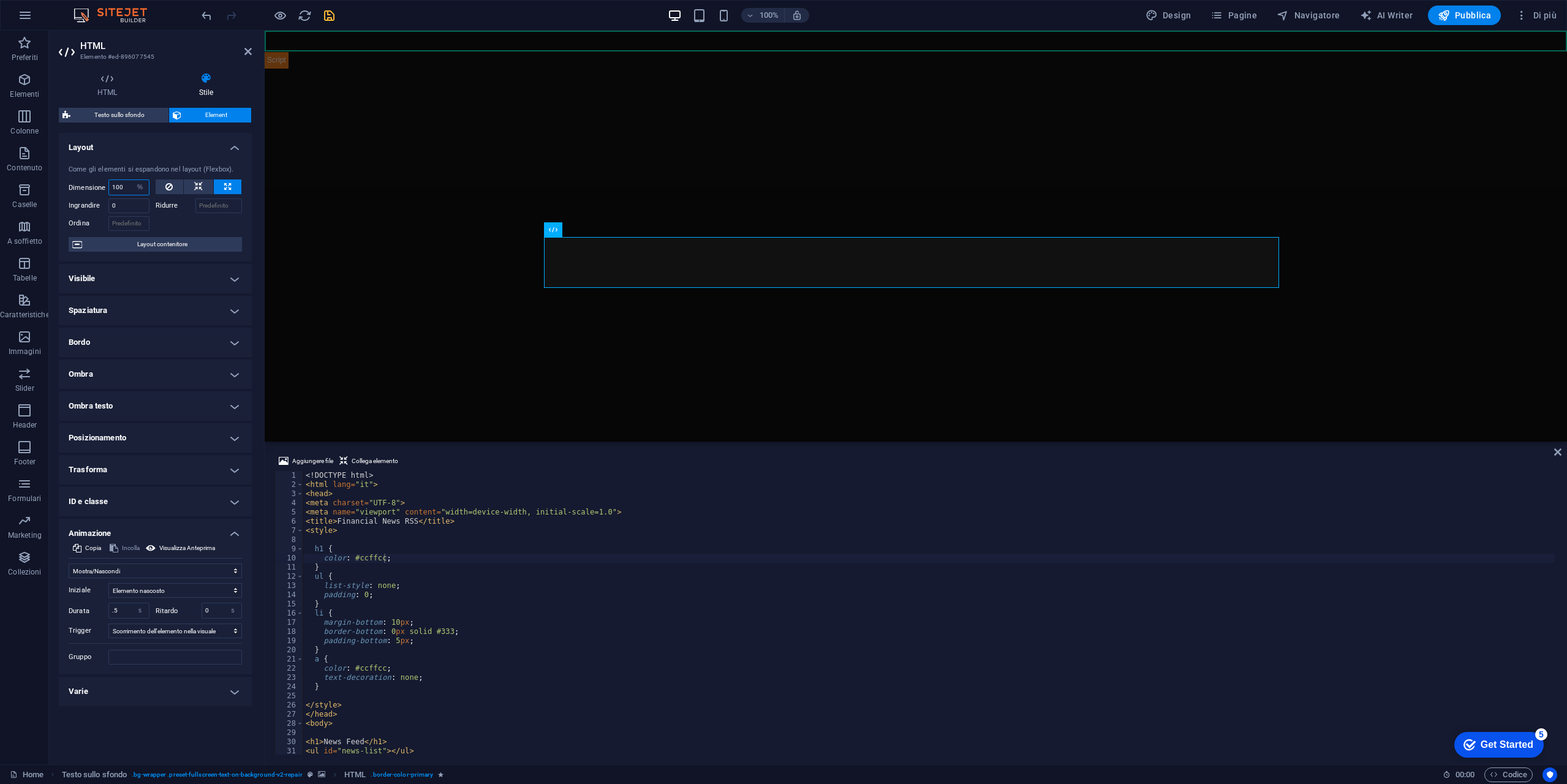
click at [128, 185] on input "100" at bounding box center [129, 187] width 40 height 15
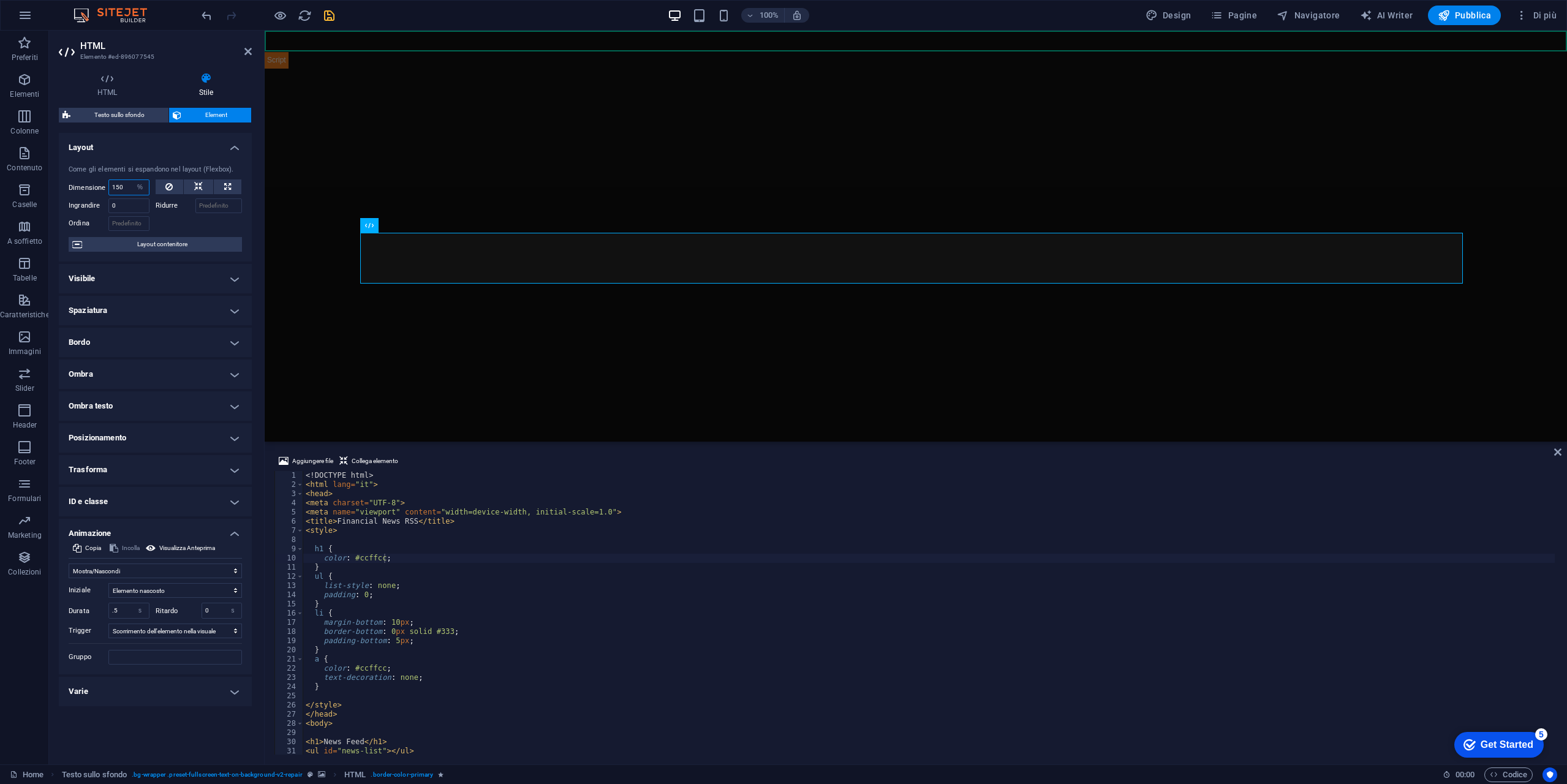
click at [128, 185] on input "150" at bounding box center [129, 187] width 40 height 15
type input "100"
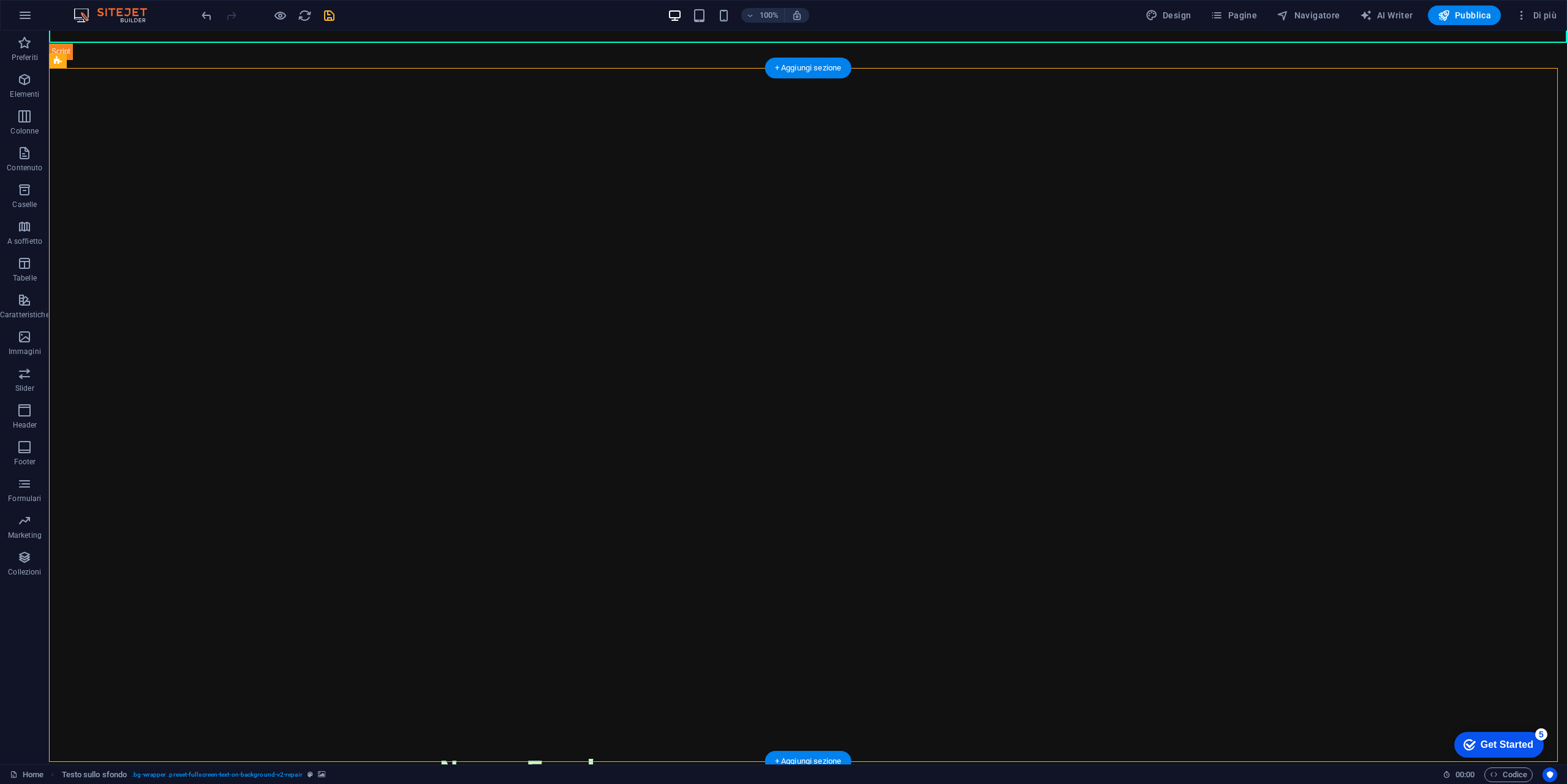
scroll to position [0, 0]
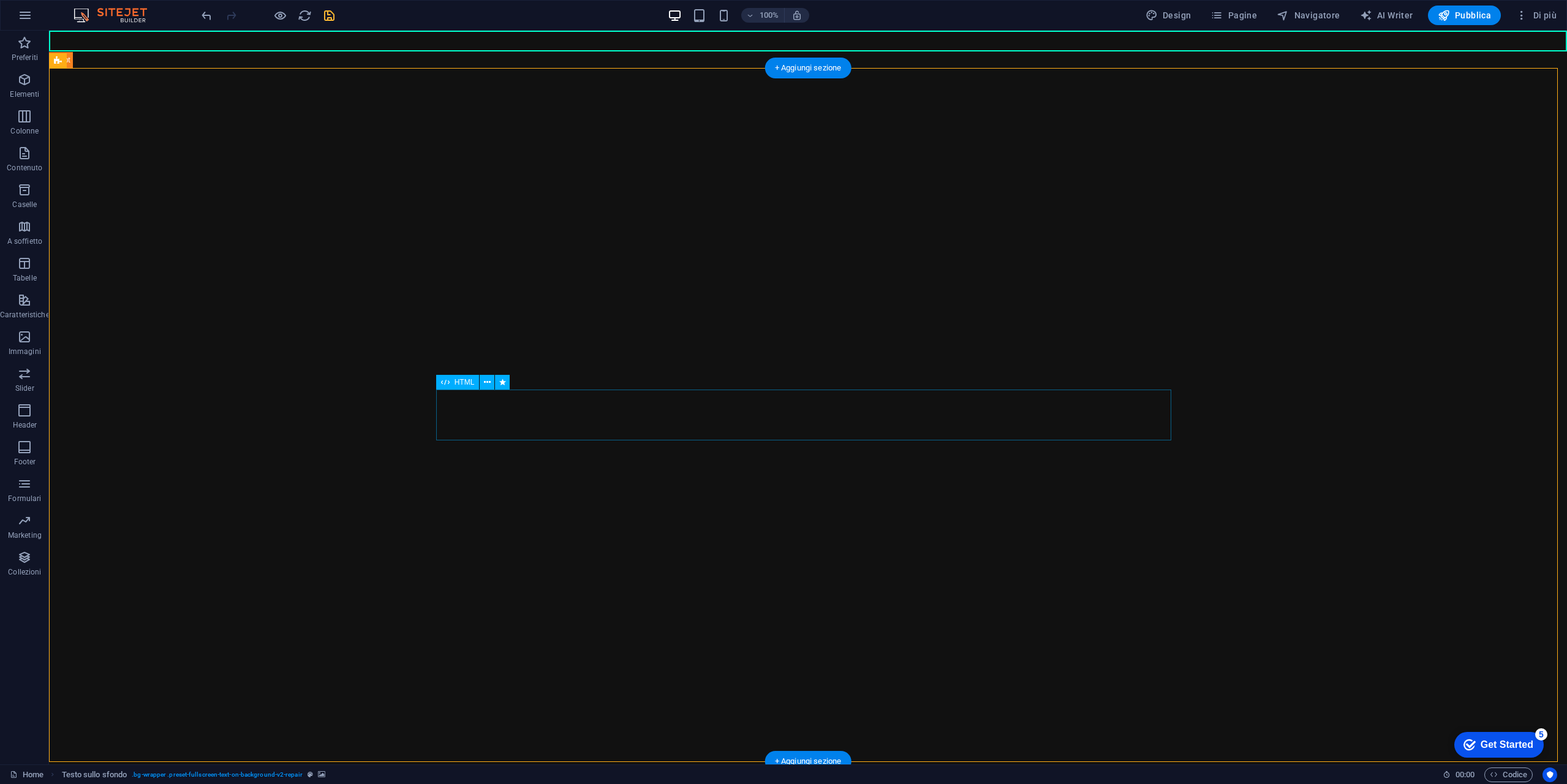
click at [608, 762] on div "Financial News RSS News Feed" at bounding box center [808, 787] width 735 height 51
click at [486, 381] on icon at bounding box center [488, 382] width 7 height 13
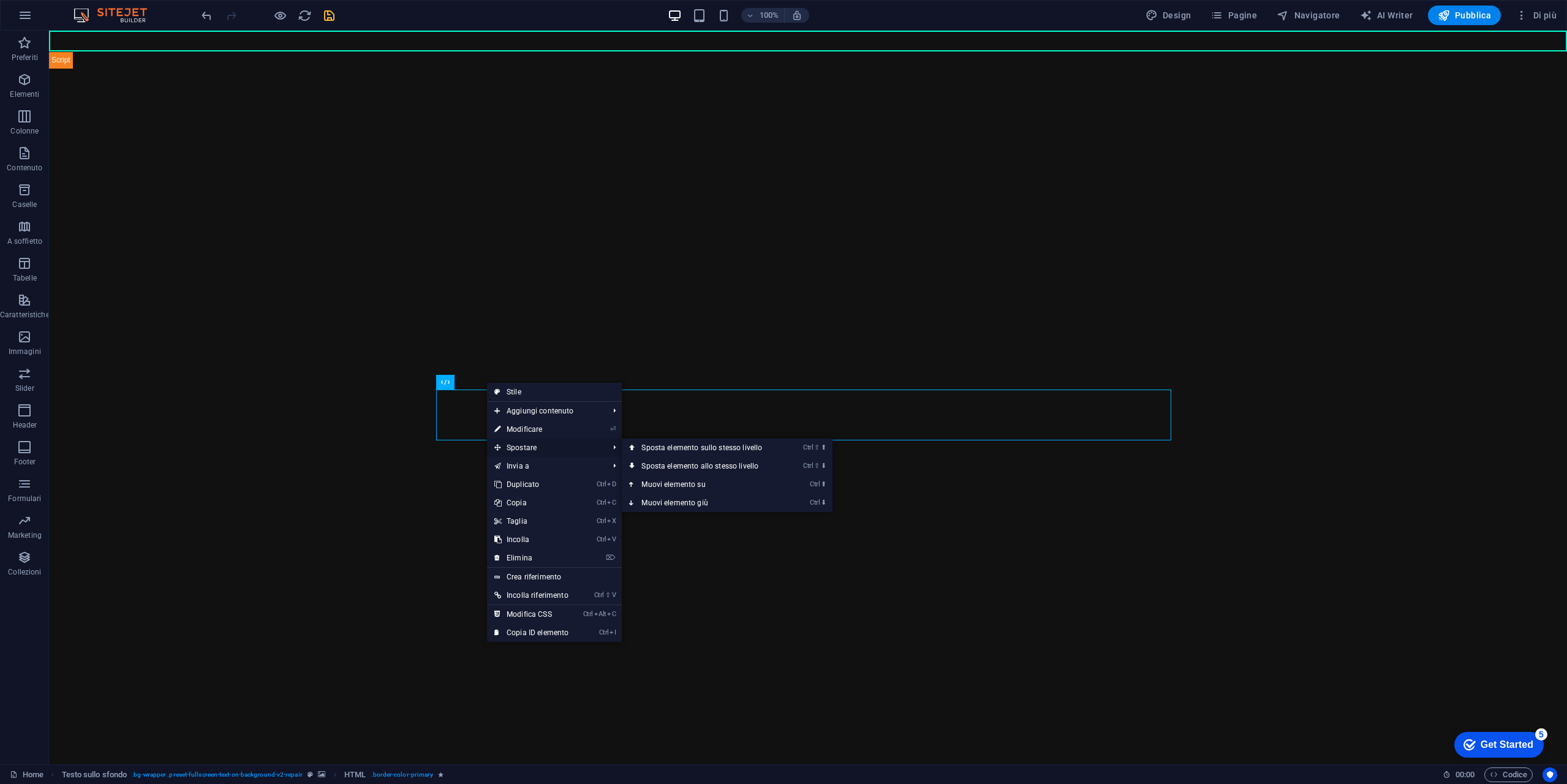
click at [545, 446] on span "Spostare" at bounding box center [545, 447] width 117 height 19
click at [546, 454] on span "Spostare" at bounding box center [545, 447] width 117 height 19
click at [733, 467] on link "Ctrl ⇧ ⬇ Sposta elemento allo stesso livello" at bounding box center [704, 466] width 165 height 19
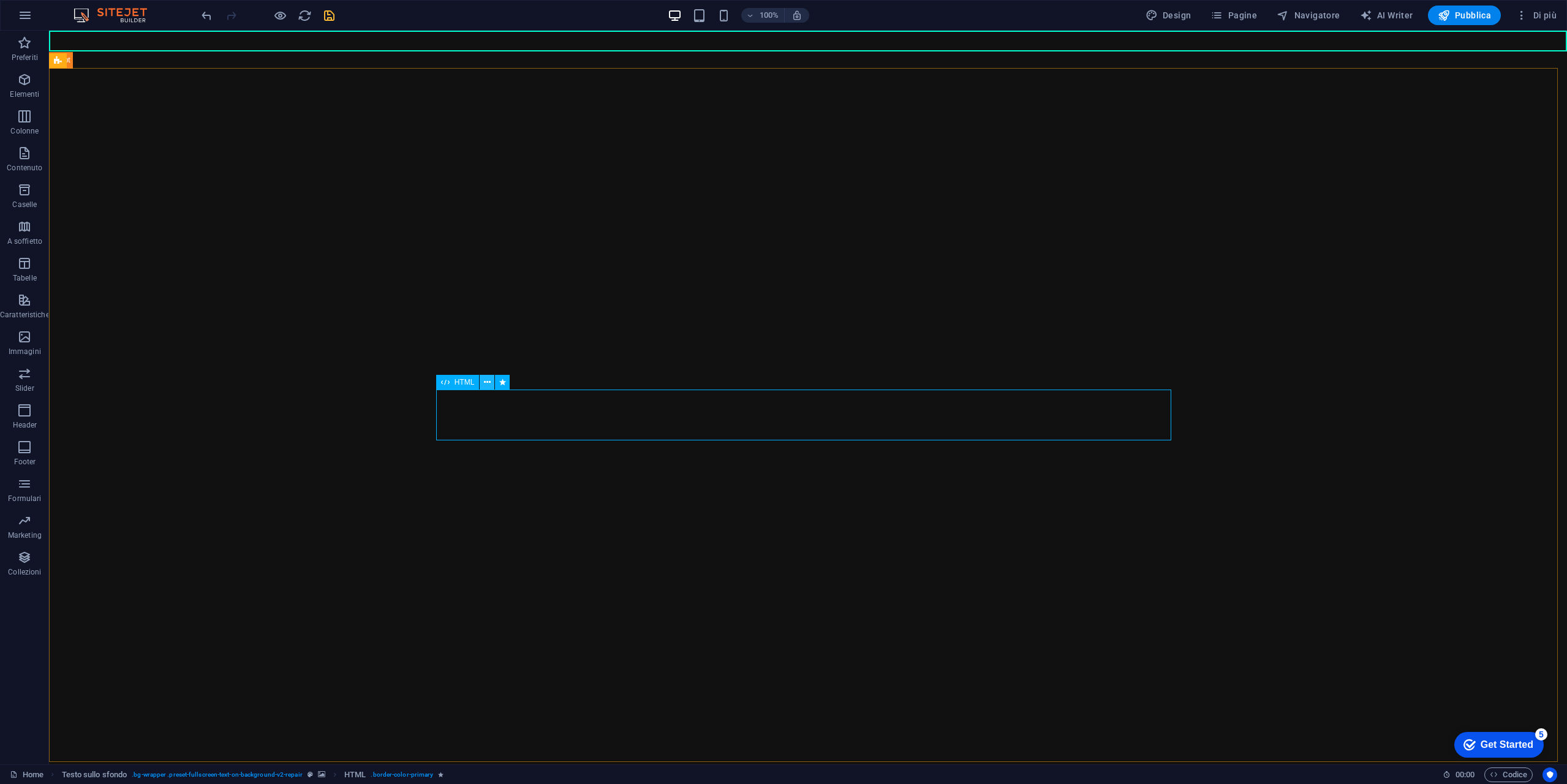
click at [491, 382] on button at bounding box center [487, 382] width 15 height 15
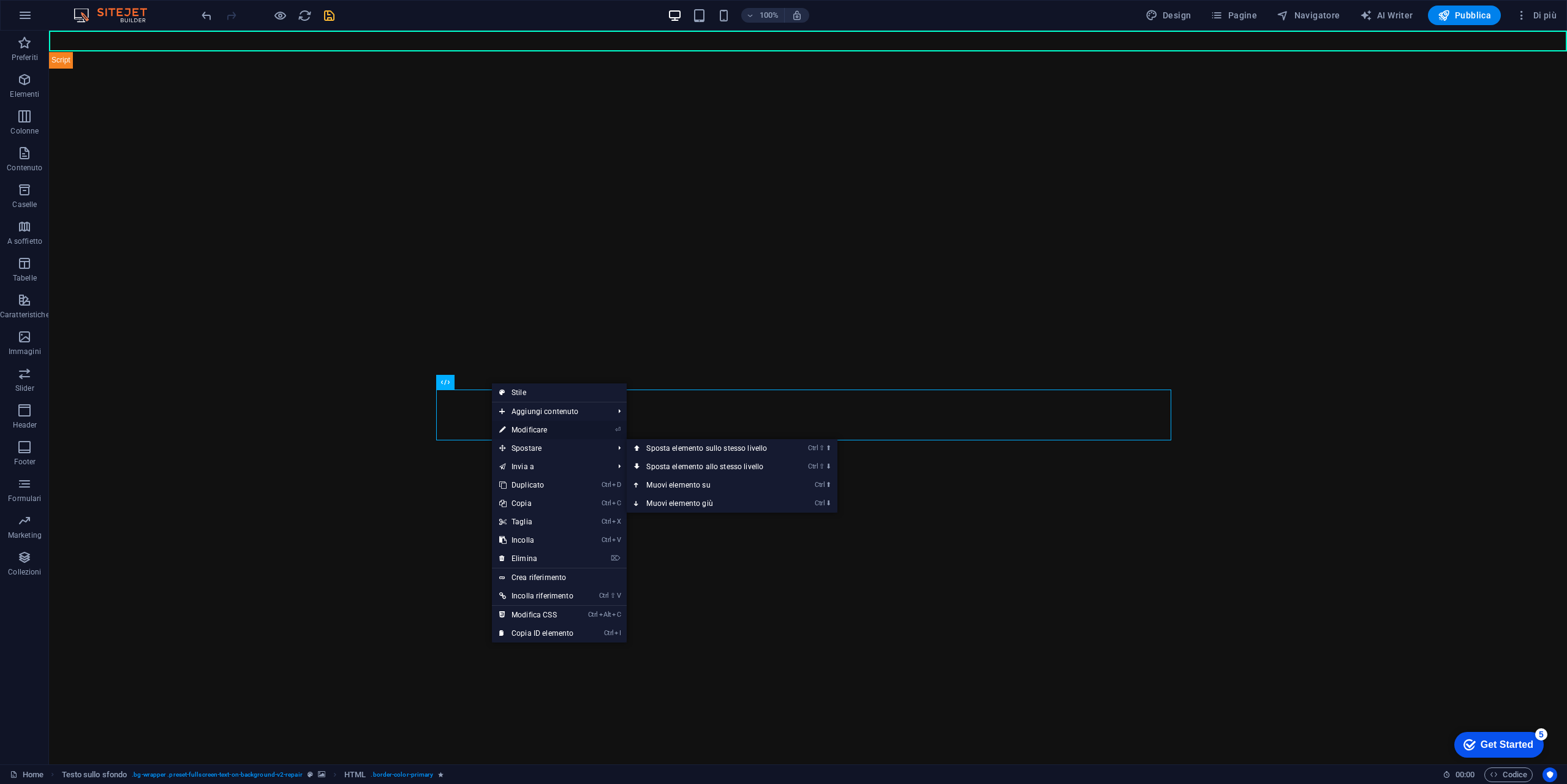
click at [568, 432] on link "⏎ Modificare" at bounding box center [536, 429] width 89 height 19
select select "%"
select select "fade"
select select "s"
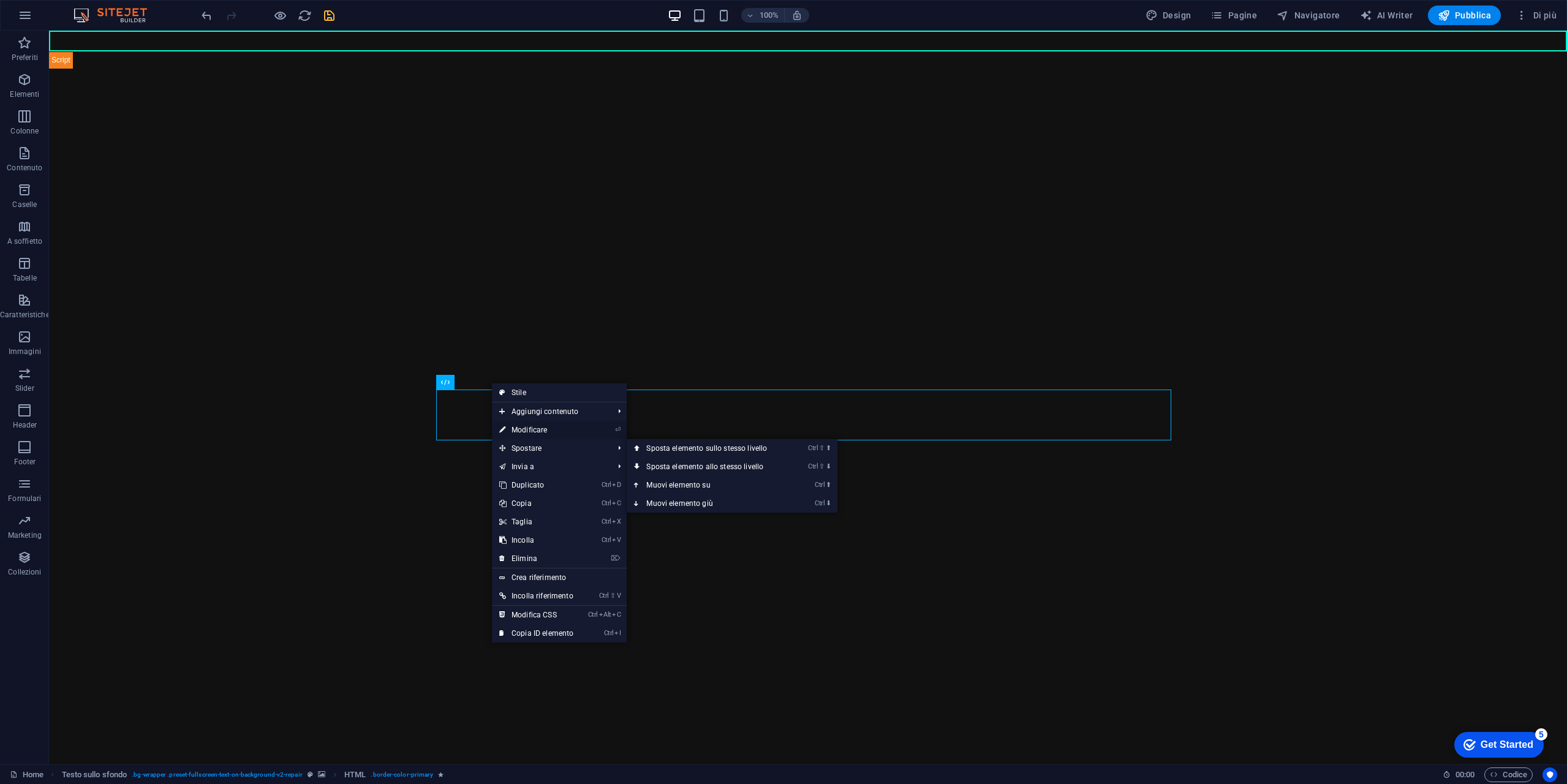
select select "scroll"
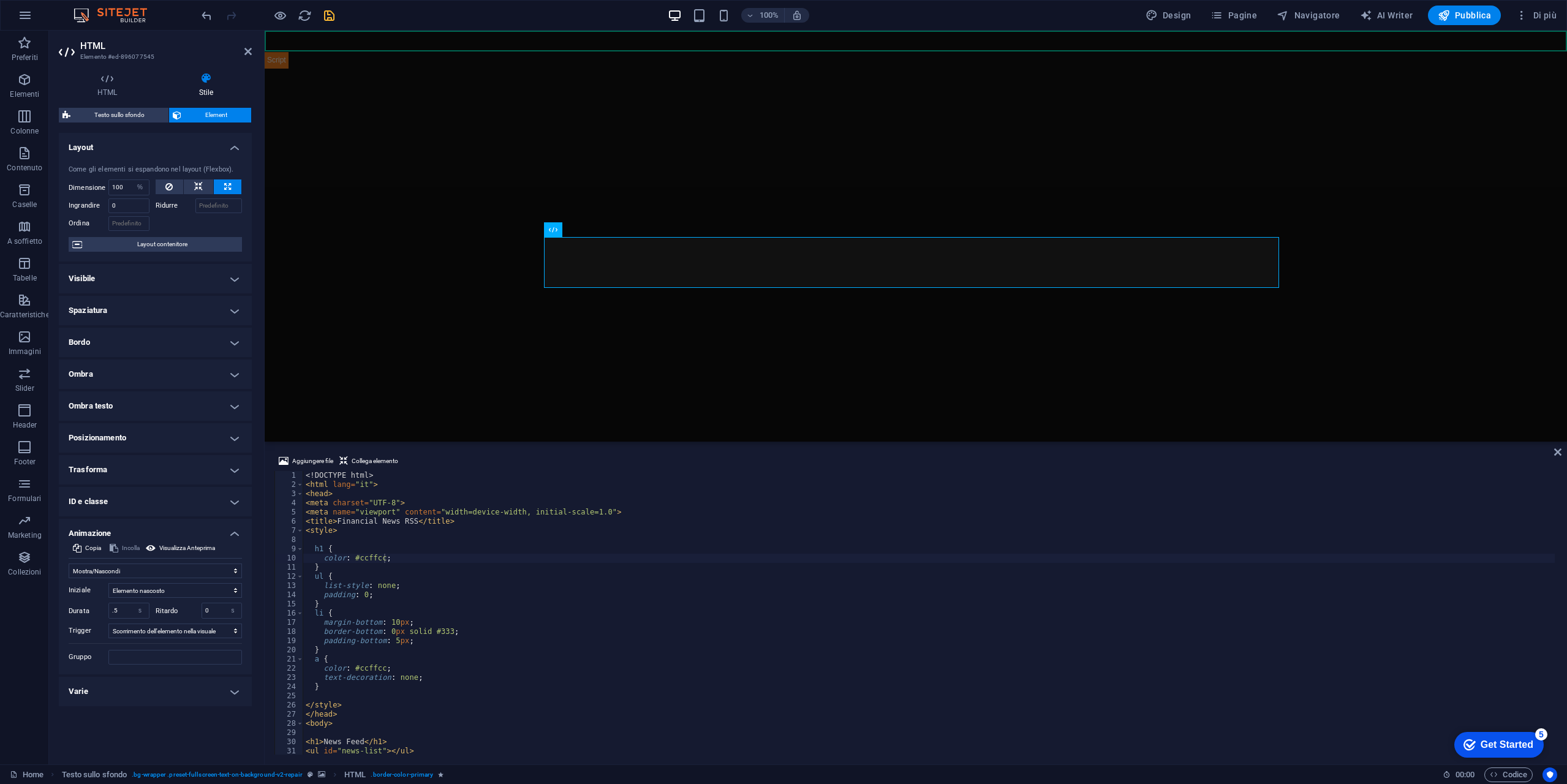
click at [232, 434] on h4 "Posizionamento" at bounding box center [155, 438] width 193 height 29
click at [155, 462] on span "Relativo" at bounding box center [148, 462] width 21 height 15
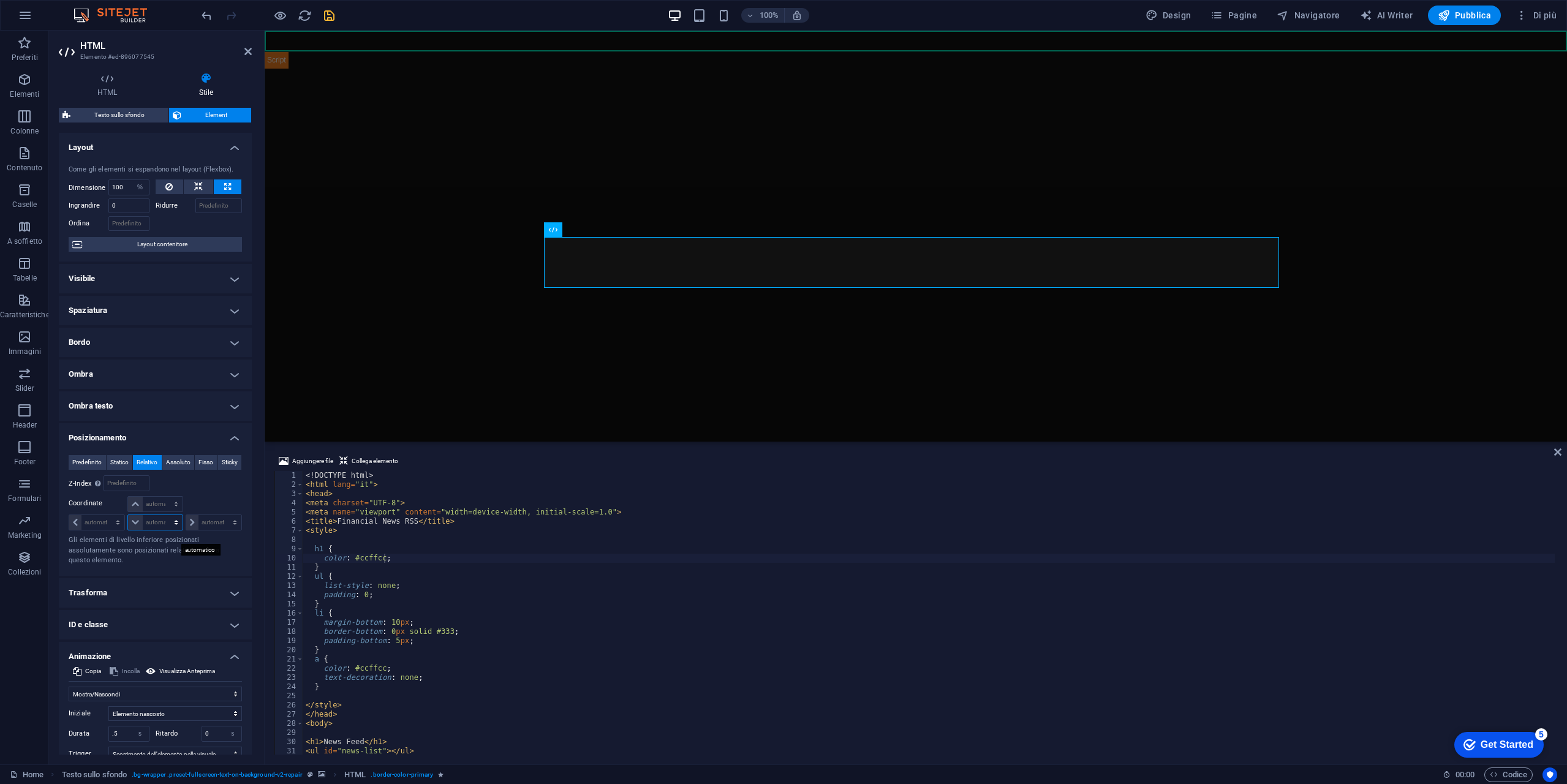
click at [159, 530] on select "automatico px rem % em" at bounding box center [155, 522] width 54 height 15
select select "px"
click at [164, 528] on select "automatico px rem % em" at bounding box center [155, 522] width 54 height 15
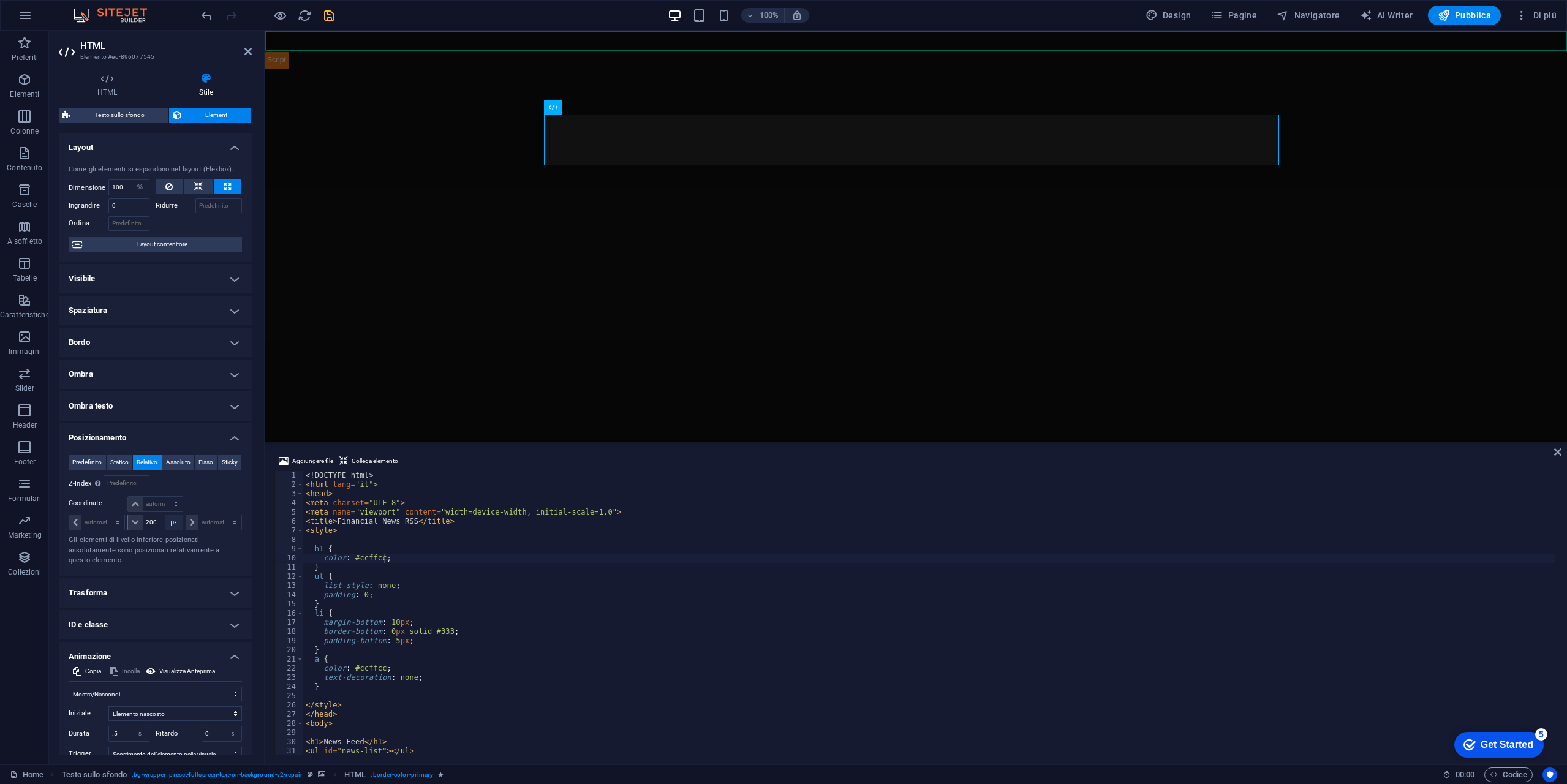
click at [166, 530] on select "automatico px rem % em" at bounding box center [174, 522] width 17 height 15
click at [161, 531] on div "200 automatico px rem % em" at bounding box center [155, 522] width 55 height 16
click at [169, 530] on select "automatico px rem % em" at bounding box center [174, 522] width 17 height 15
click at [161, 530] on input "200" at bounding box center [162, 522] width 39 height 15
type input "100"
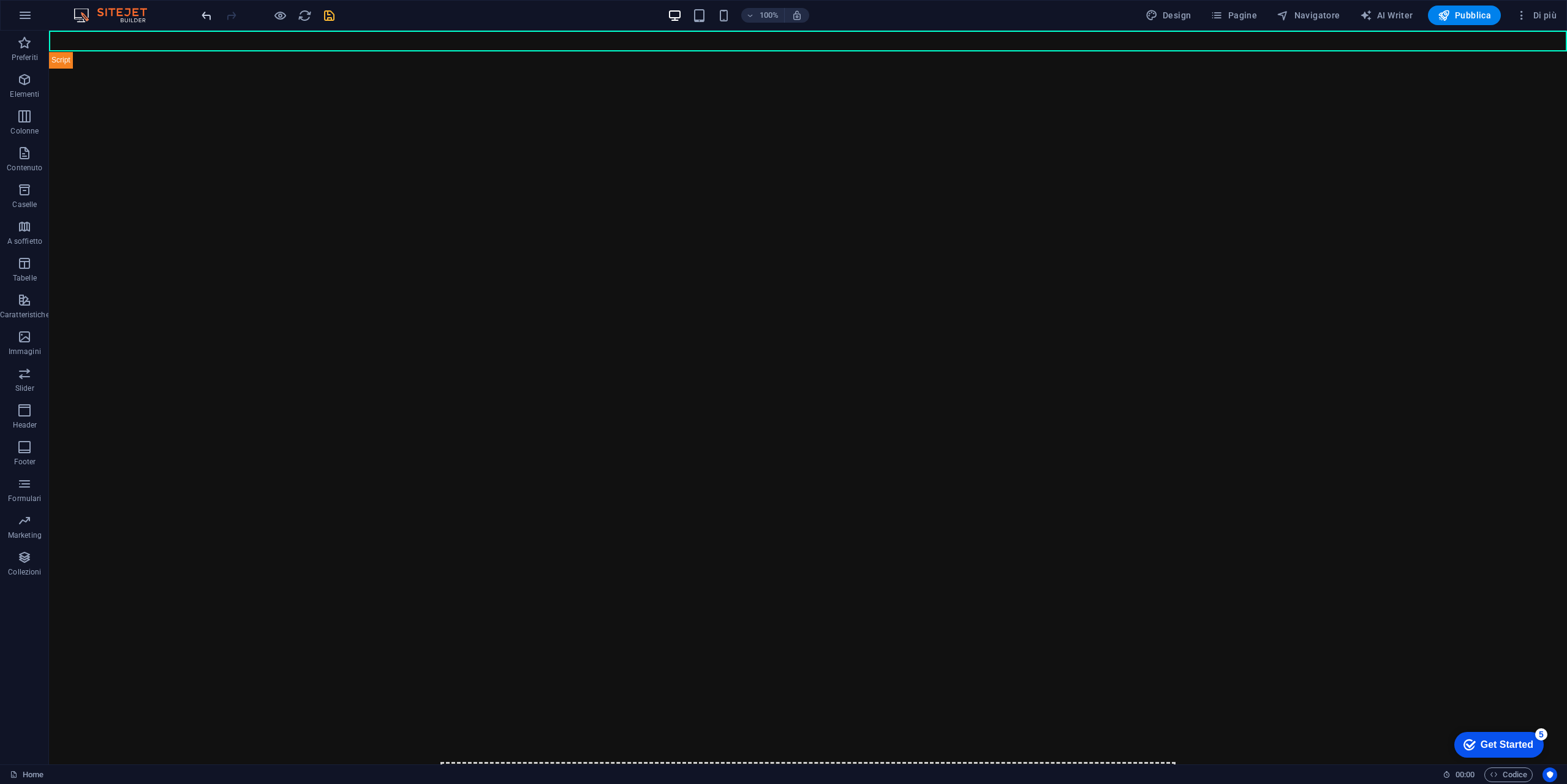
click at [203, 11] on icon "undo" at bounding box center [206, 15] width 14 height 14
click at [487, 320] on icon at bounding box center [488, 321] width 7 height 13
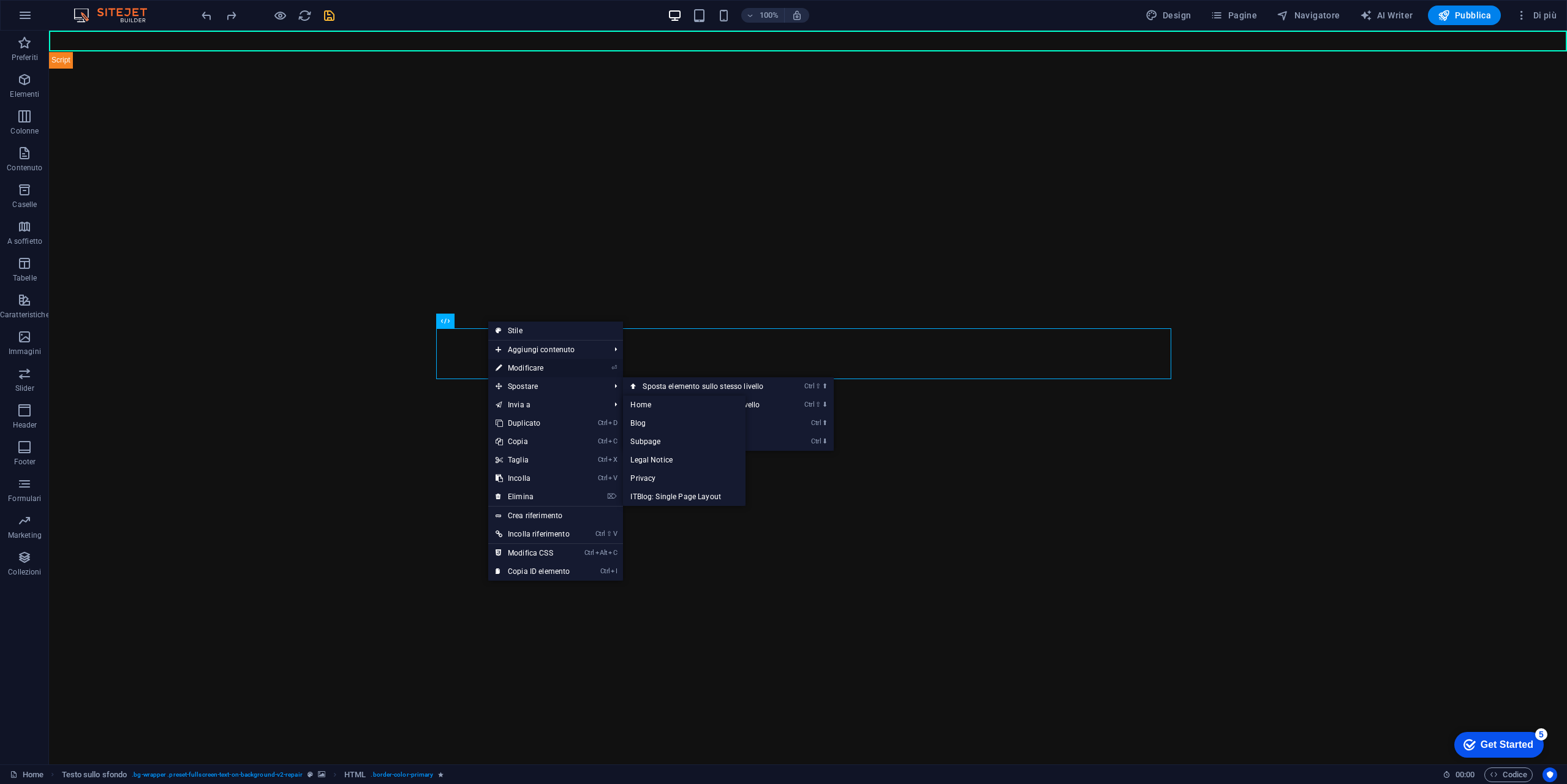
click at [549, 368] on link "⏎ Modificare" at bounding box center [532, 368] width 89 height 19
select select "%"
select select "px"
select select "fade"
select select "s"
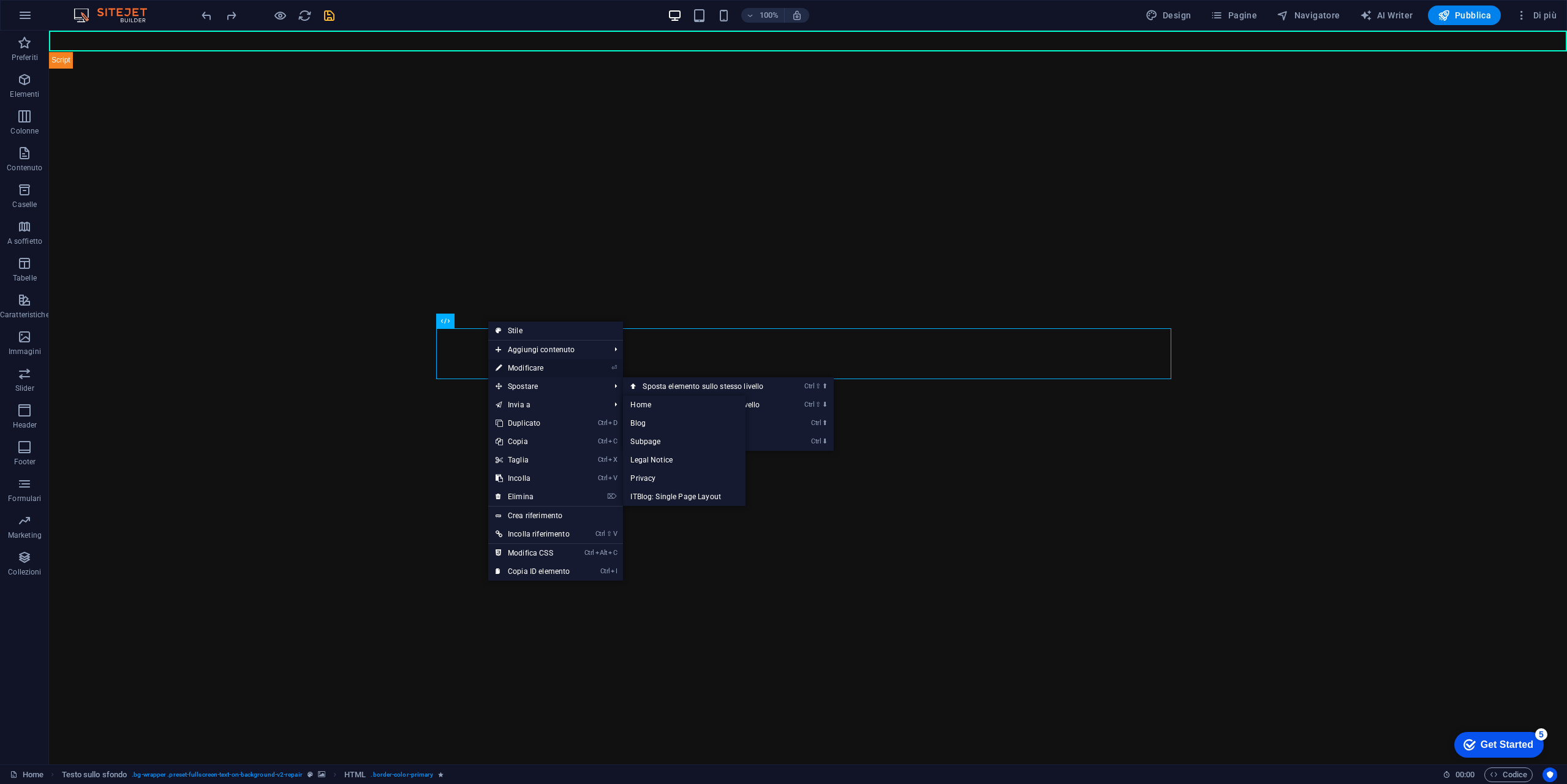
select select "s"
select select "scroll"
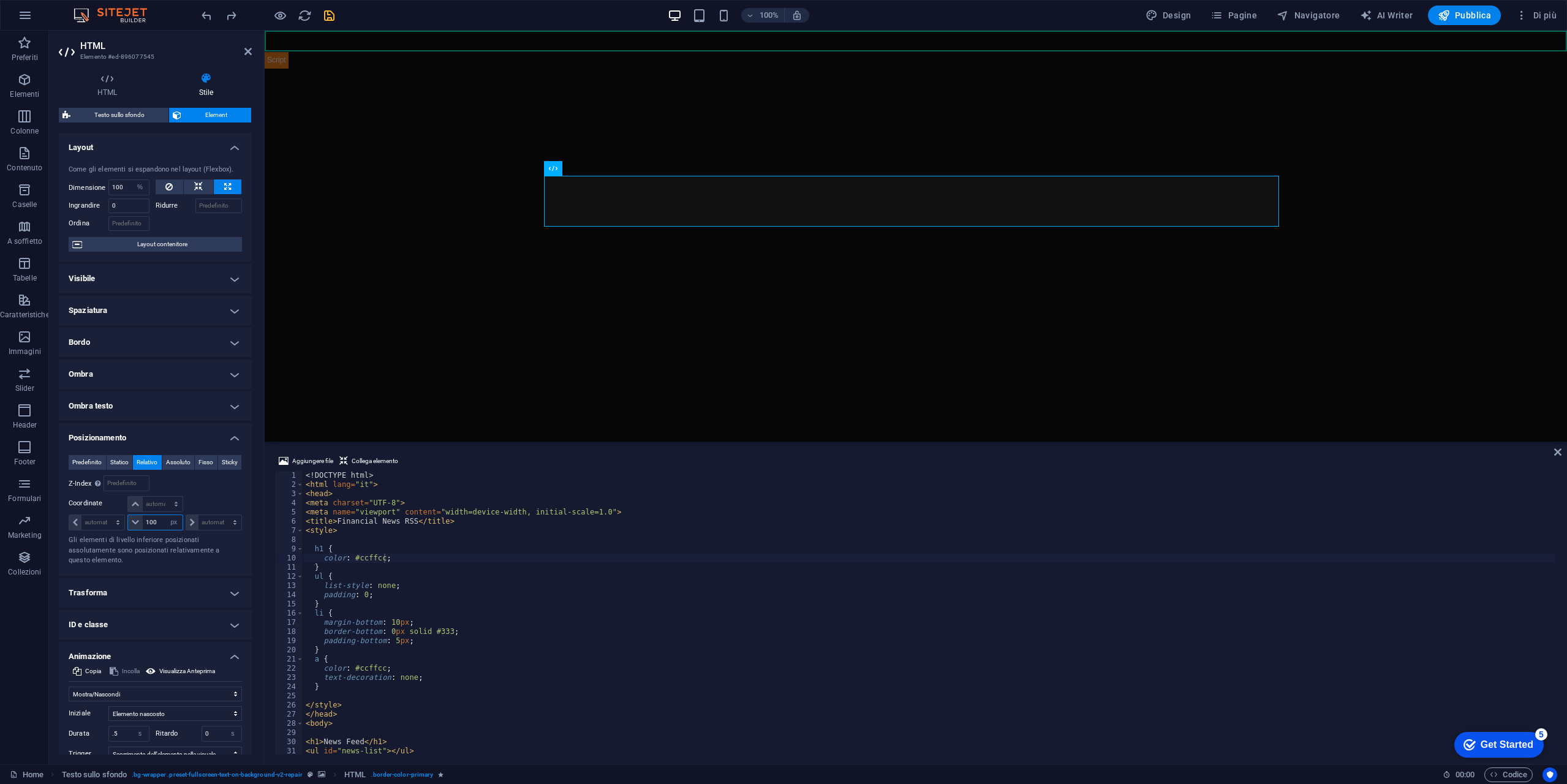
drag, startPoint x: 158, startPoint y: 532, endPoint x: 137, endPoint y: 532, distance: 21.0
click at [137, 531] on div "100 automatico px rem % em" at bounding box center [155, 522] width 55 height 16
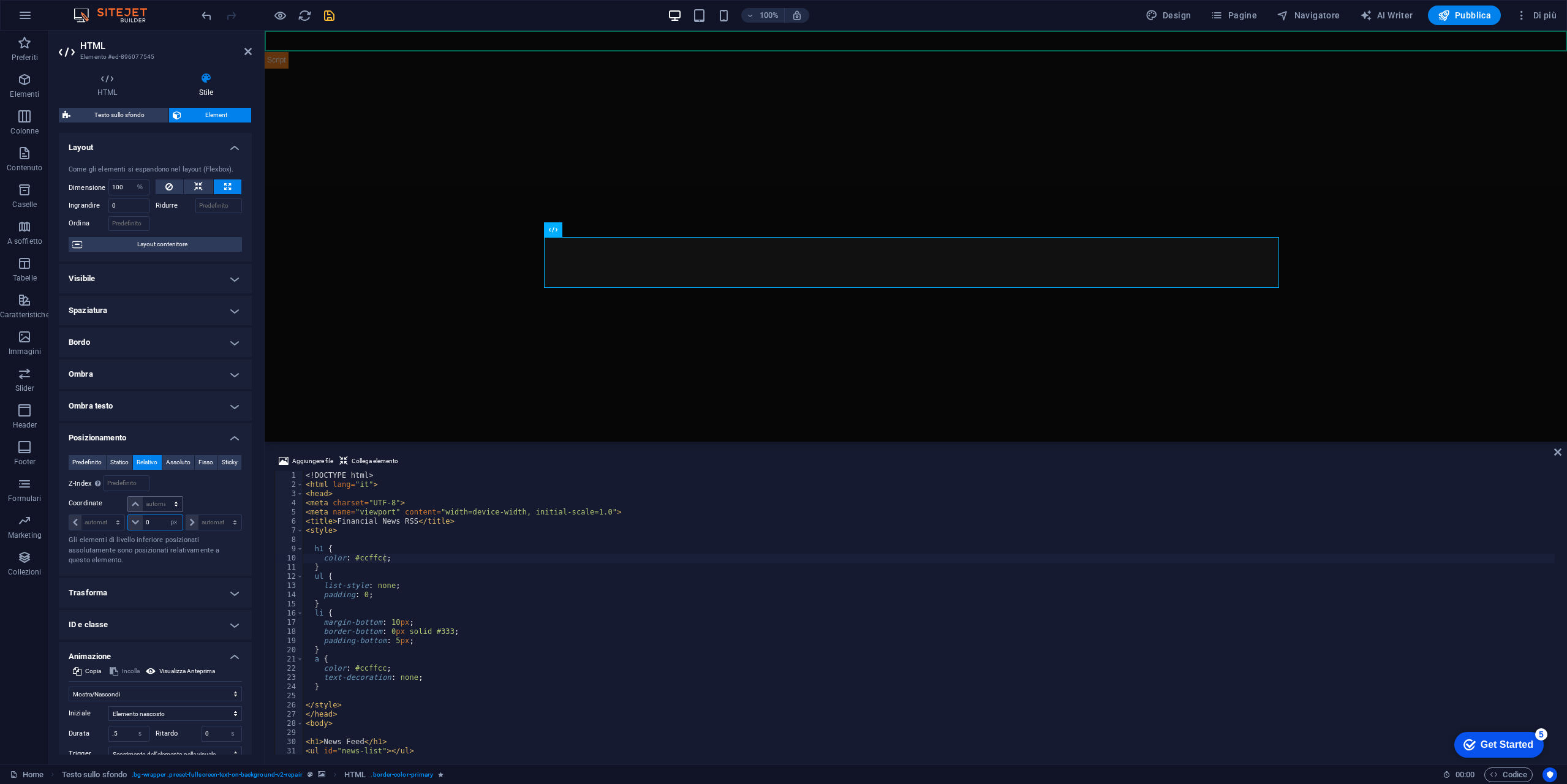
type input "0"
click at [157, 511] on select "automatico px rem % em" at bounding box center [155, 504] width 54 height 15
select select "px"
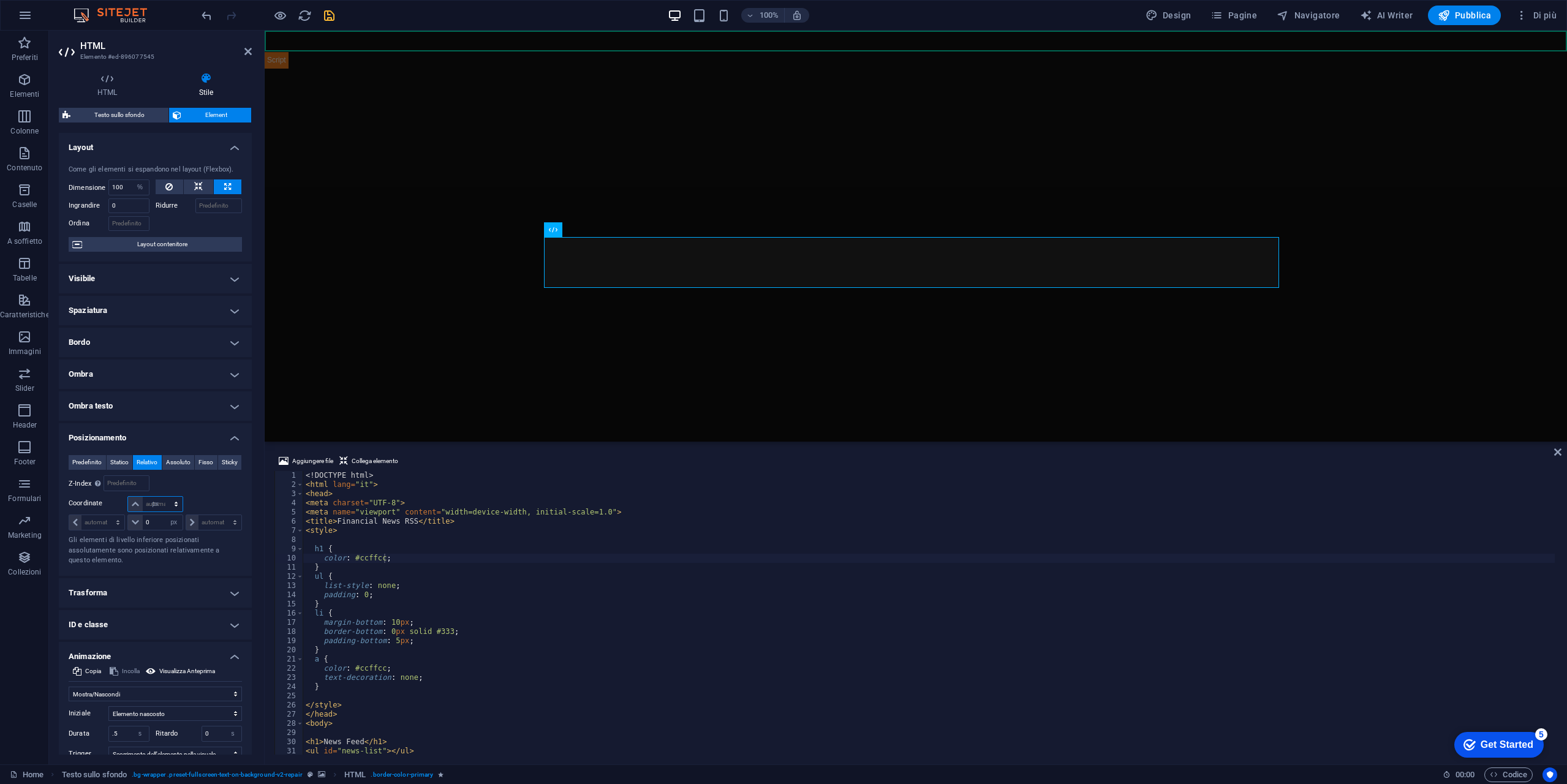
click at [164, 511] on select "automatico px rem % em" at bounding box center [155, 504] width 54 height 15
type input "50"
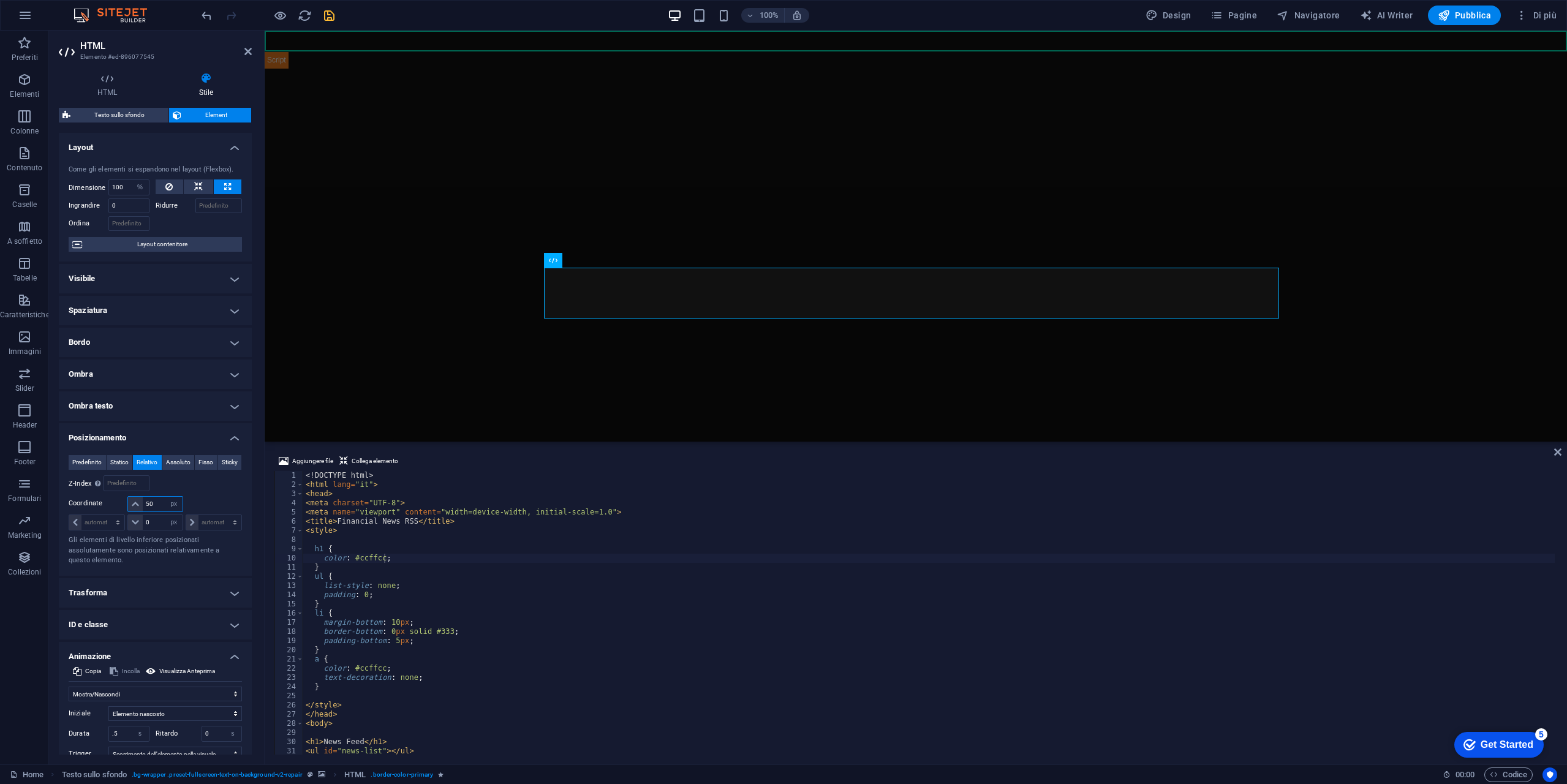
click at [162, 511] on input "50" at bounding box center [162, 504] width 39 height 15
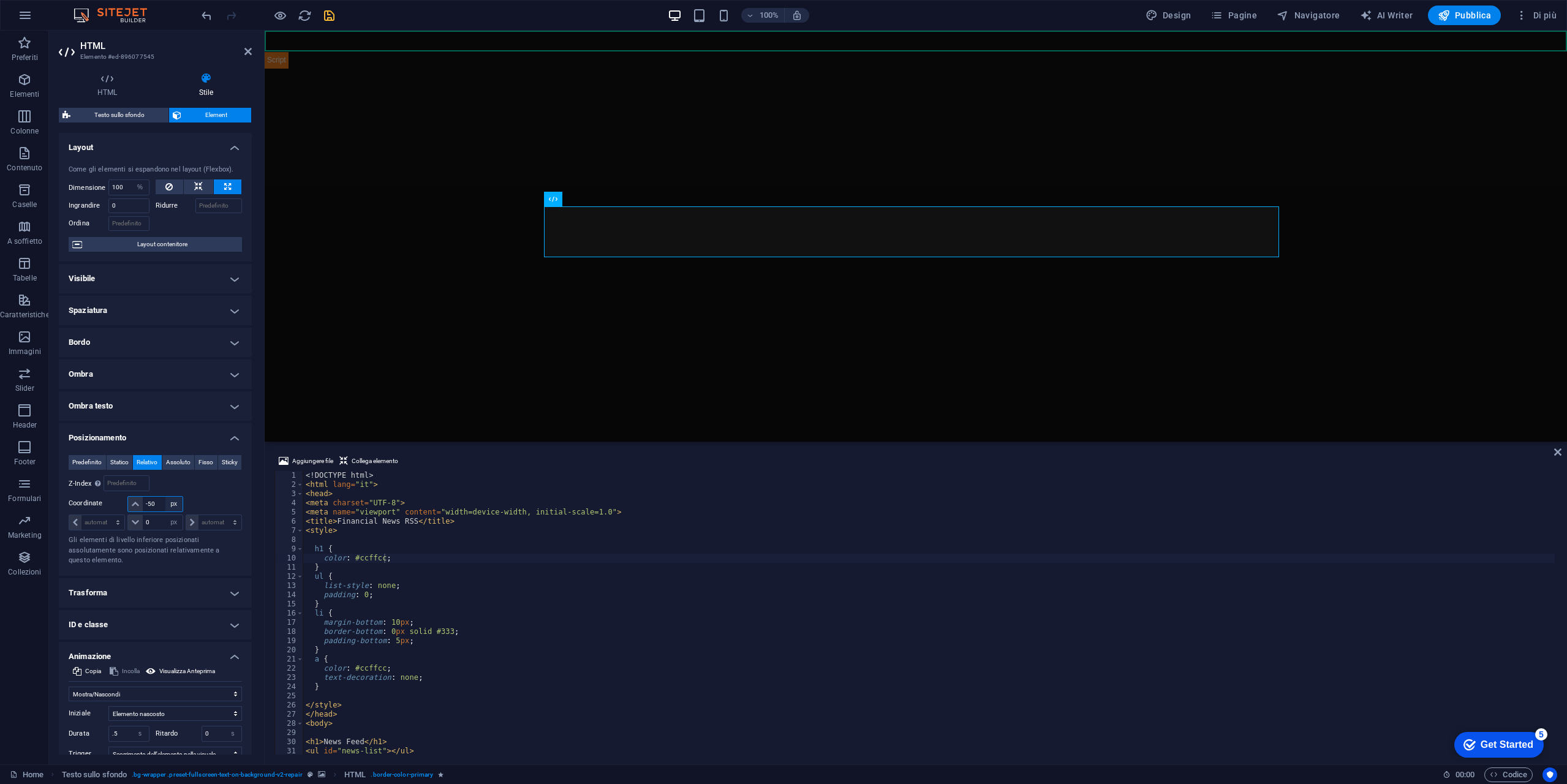
click at [169, 511] on select "automatico px rem % em" at bounding box center [174, 504] width 17 height 15
click at [157, 511] on input "-50" at bounding box center [162, 504] width 39 height 15
type input "0"
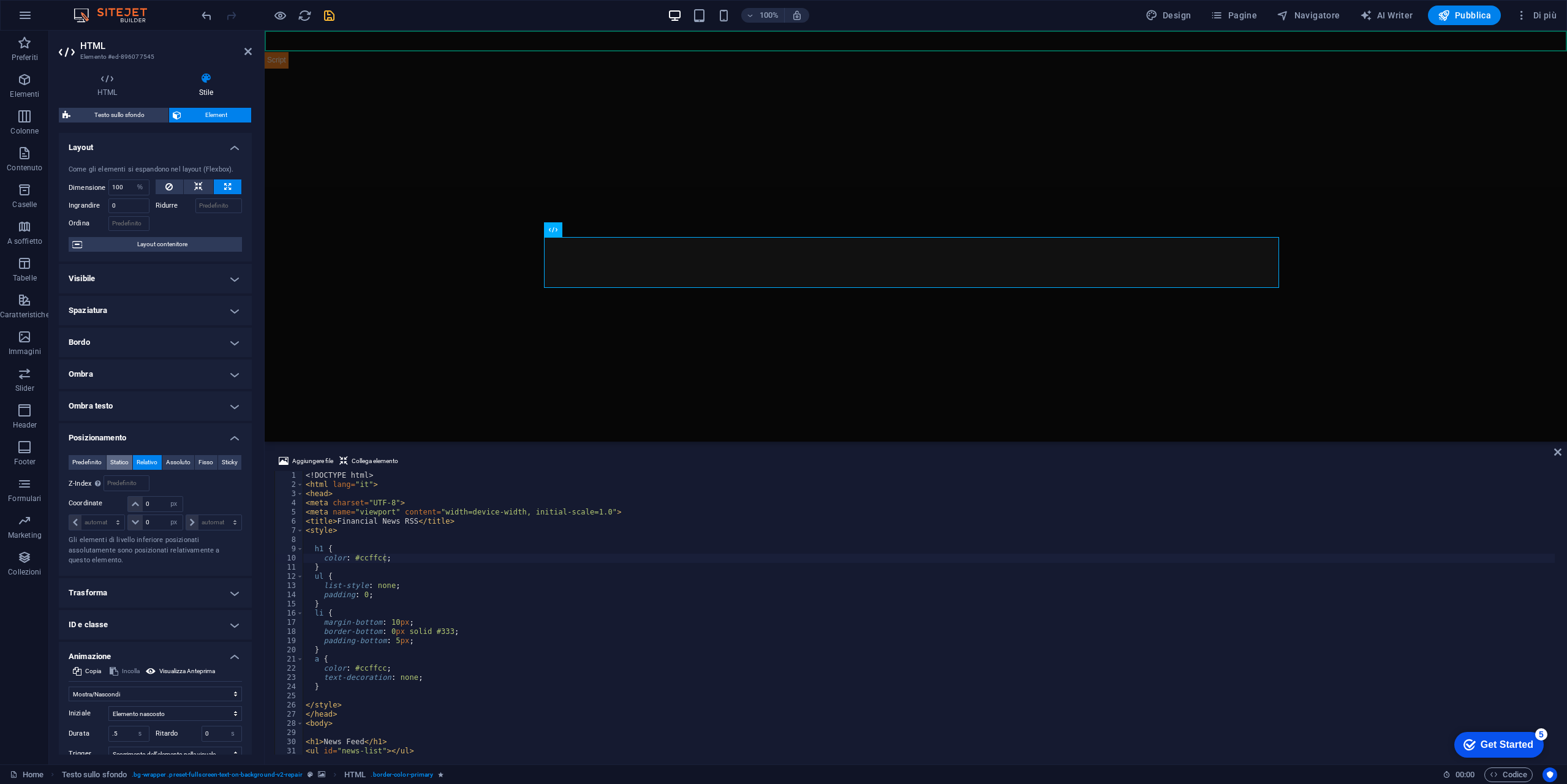
click at [126, 457] on span "Statico" at bounding box center [119, 462] width 19 height 15
click at [77, 461] on span "Predefinito" at bounding box center [87, 462] width 29 height 15
click at [218, 469] on button "Sticky" at bounding box center [230, 462] width 24 height 15
click at [85, 460] on span "Predefinito" at bounding box center [87, 462] width 29 height 15
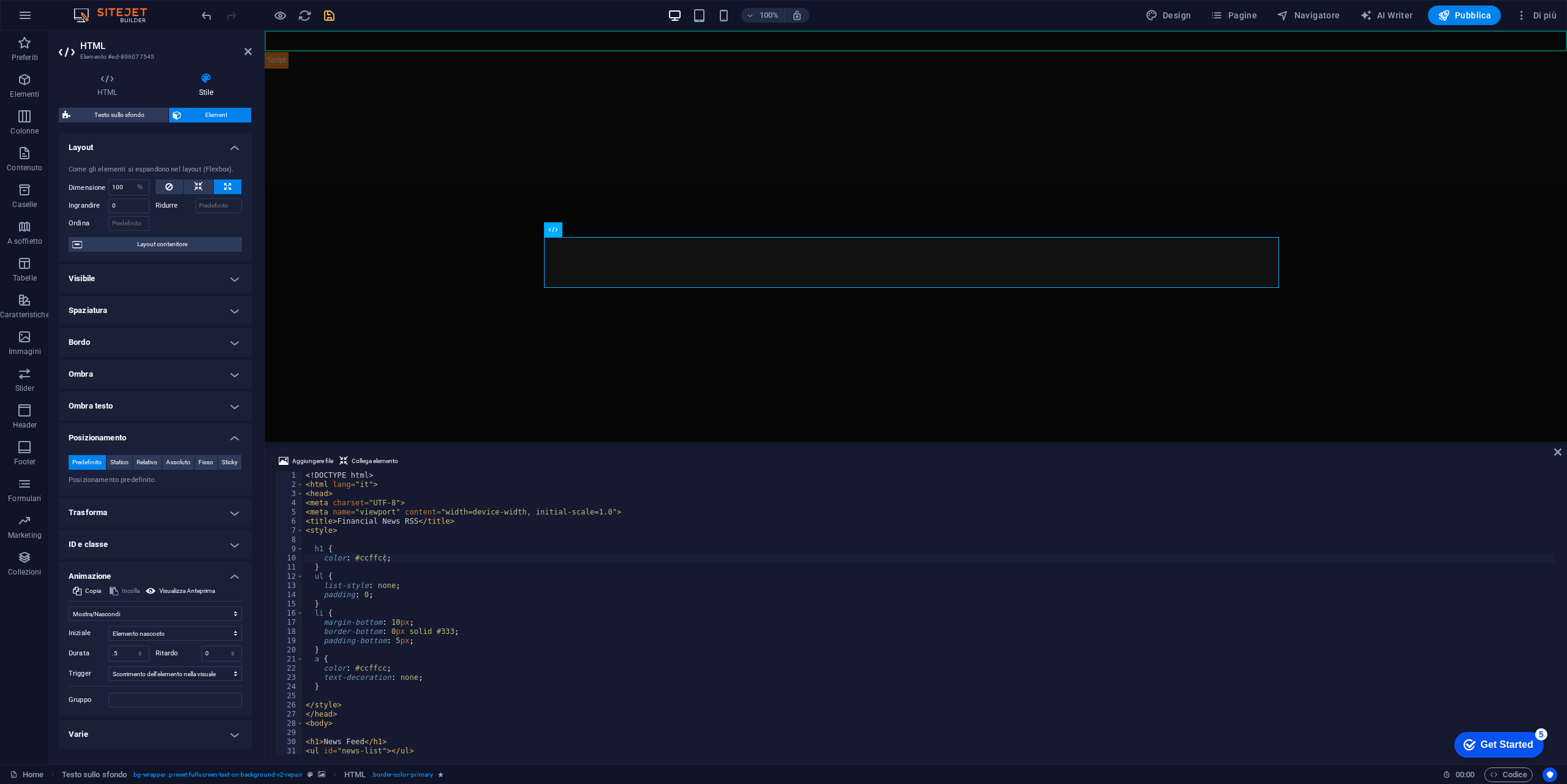
click at [225, 522] on h4 "Trasforma" at bounding box center [155, 513] width 193 height 29
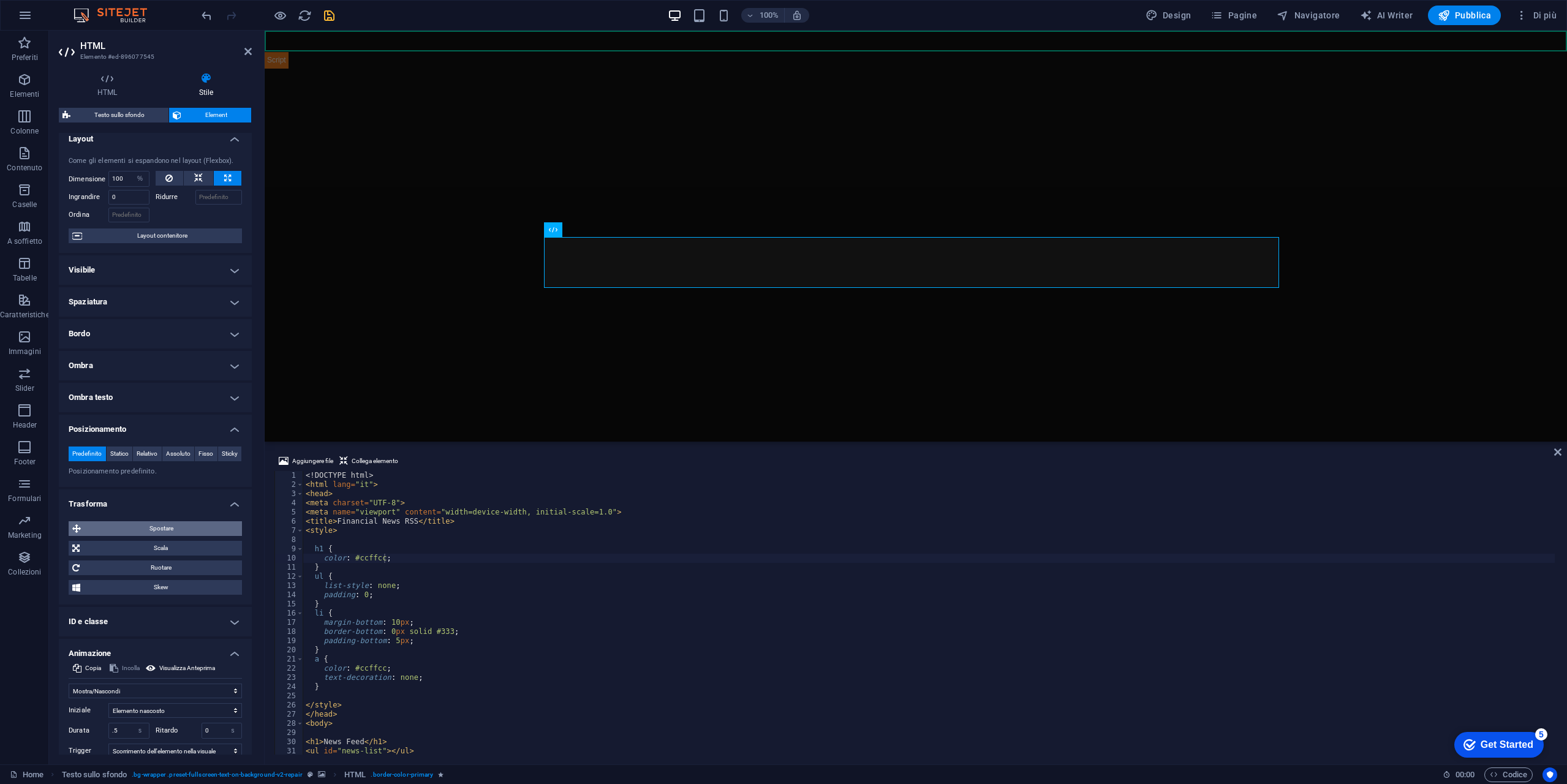
click at [216, 536] on span "Spostare" at bounding box center [161, 528] width 154 height 15
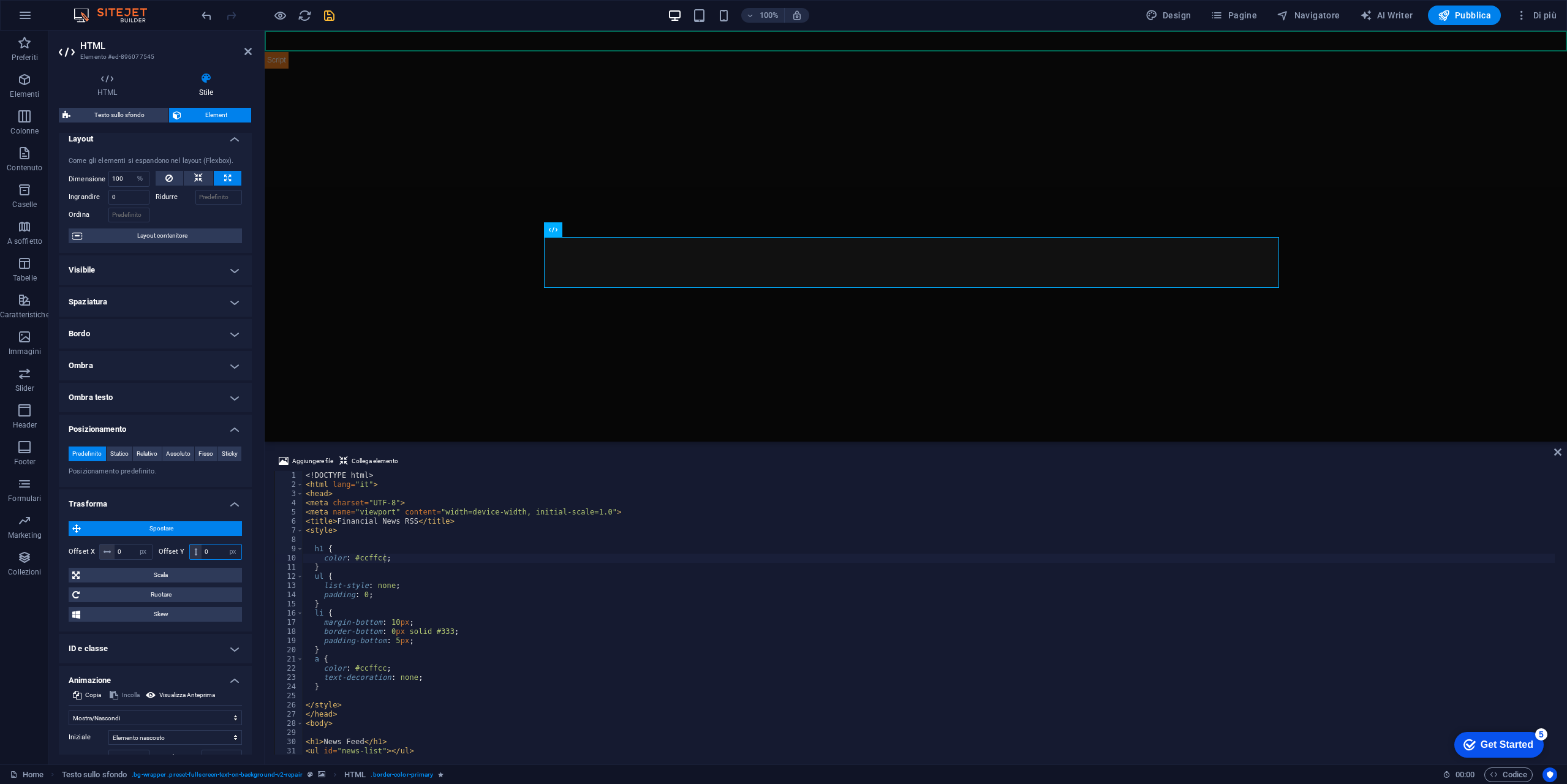
click at [210, 559] on input "0" at bounding box center [221, 552] width 40 height 15
type input "100"
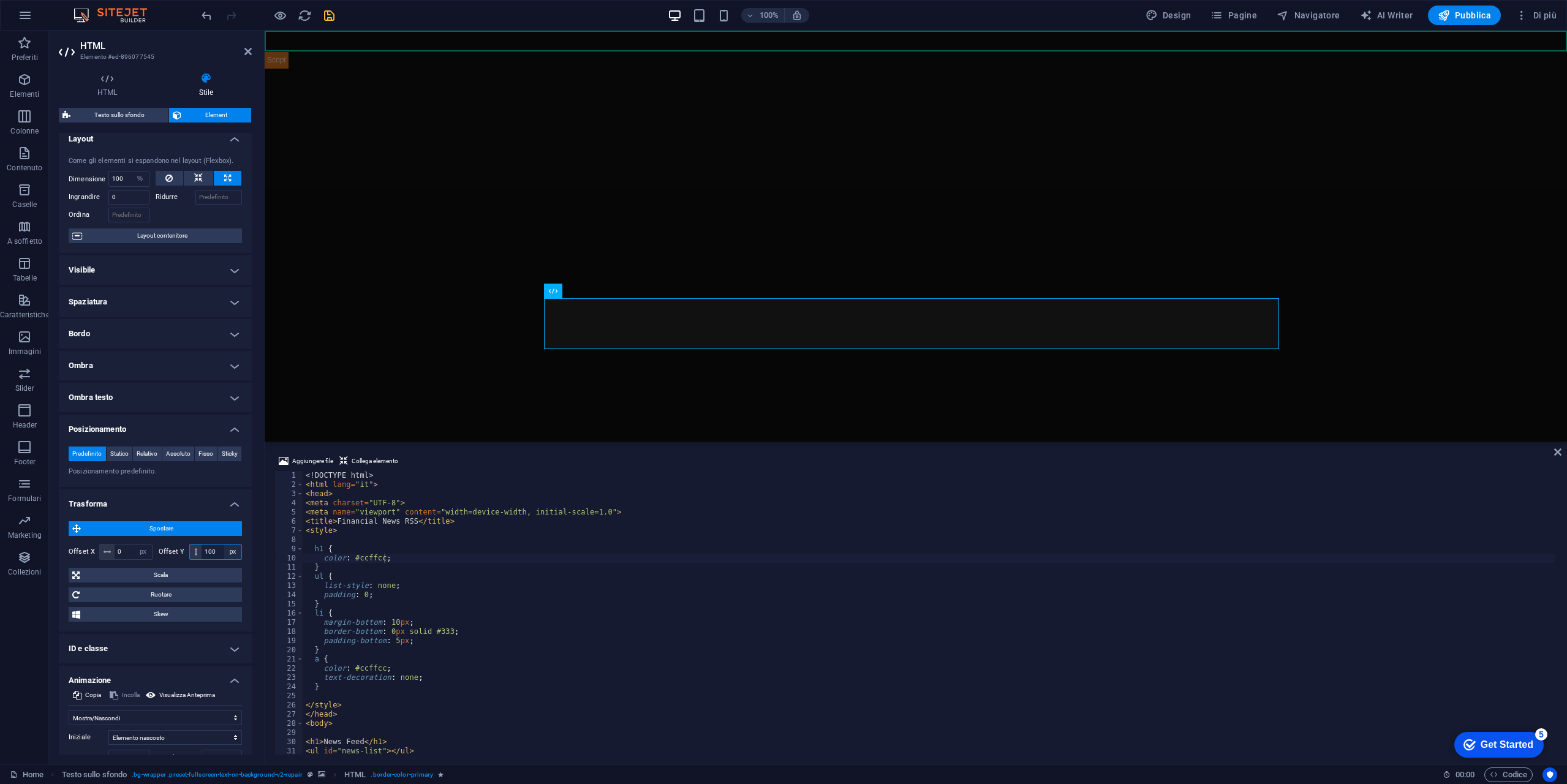
click at [224, 559] on select "px rem % em vh vw" at bounding box center [232, 552] width 17 height 15
click at [210, 559] on input "100" at bounding box center [221, 552] width 40 height 15
click at [216, 559] on input "100" at bounding box center [221, 552] width 40 height 15
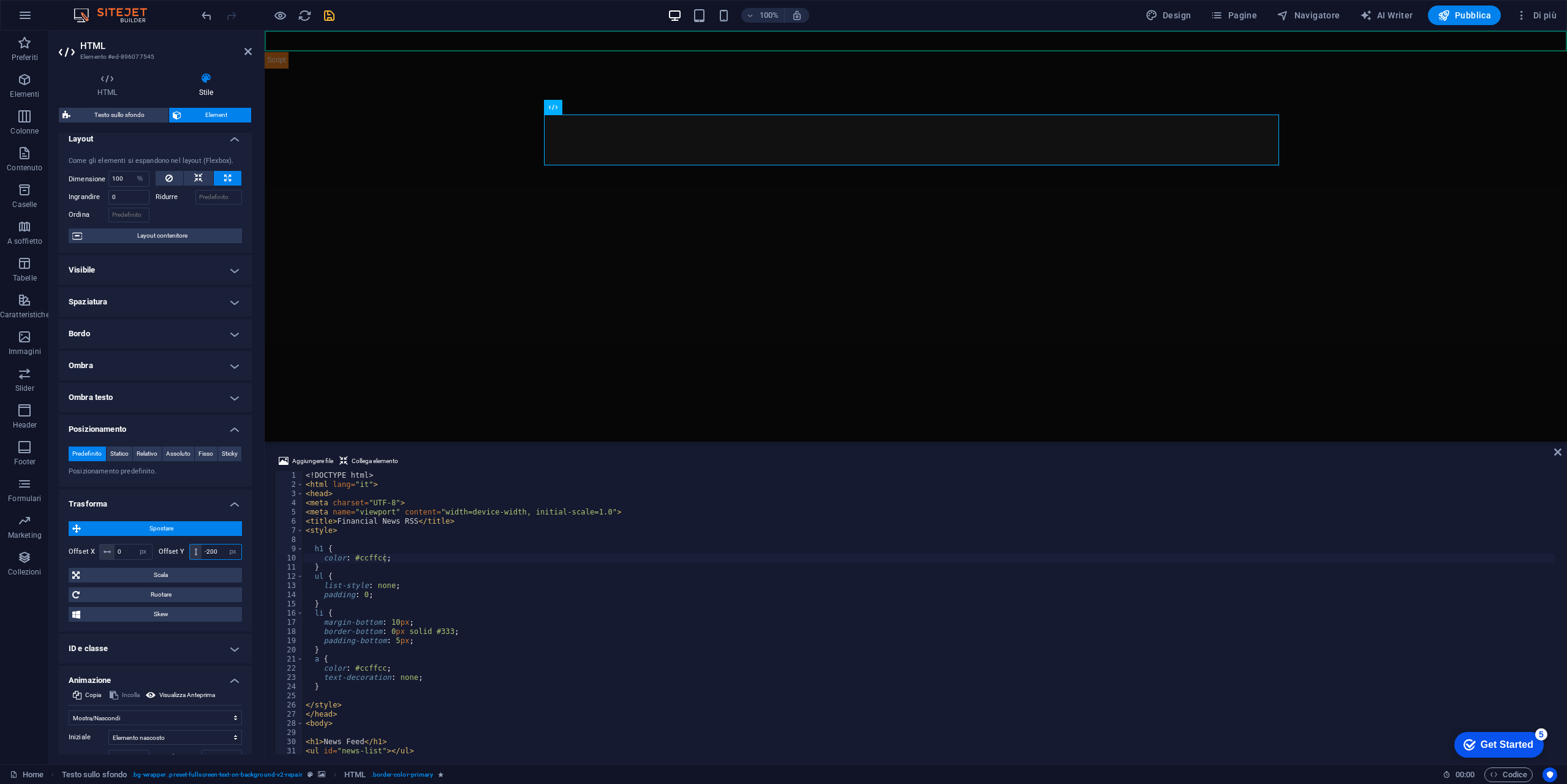
click at [219, 559] on input "-200" at bounding box center [221, 552] width 40 height 15
type input "-2"
type input "-300"
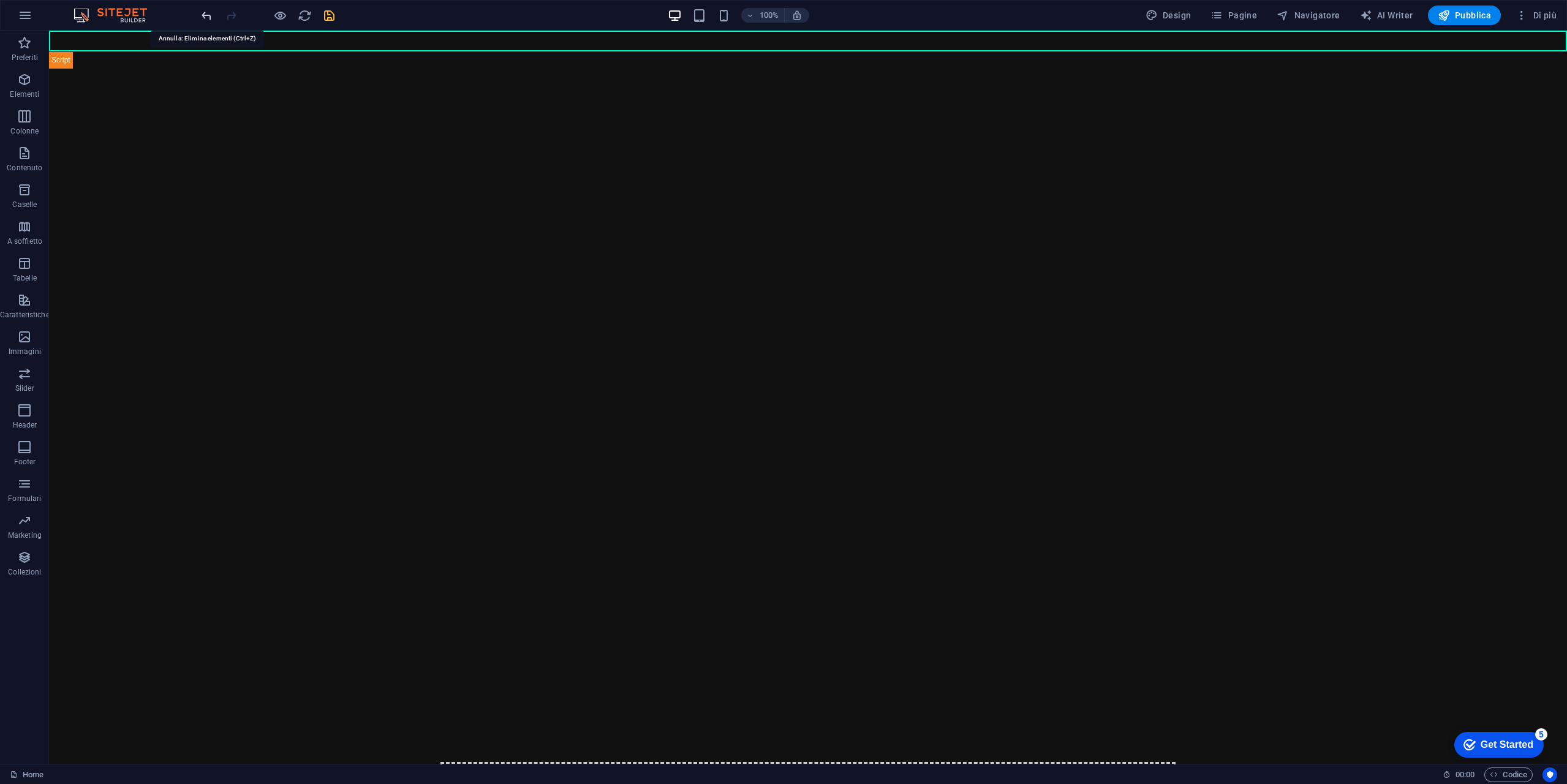
click at [209, 20] on icon "undo" at bounding box center [206, 15] width 14 height 14
click at [489, 200] on icon at bounding box center [488, 199] width 7 height 13
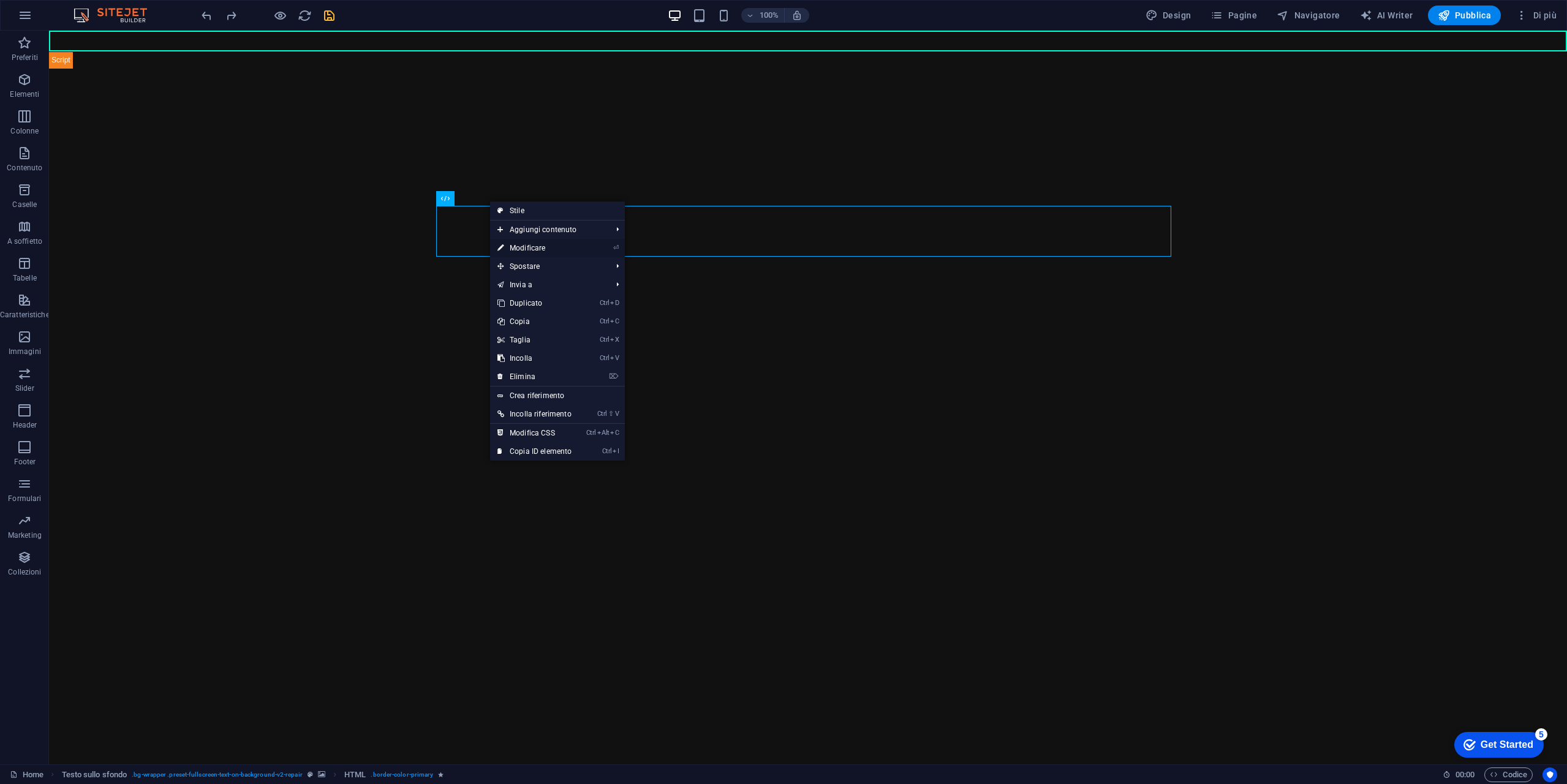
click at [550, 249] on link "⏎ Modificare" at bounding box center [534, 248] width 89 height 19
select select "%"
select select "px"
select select "fade"
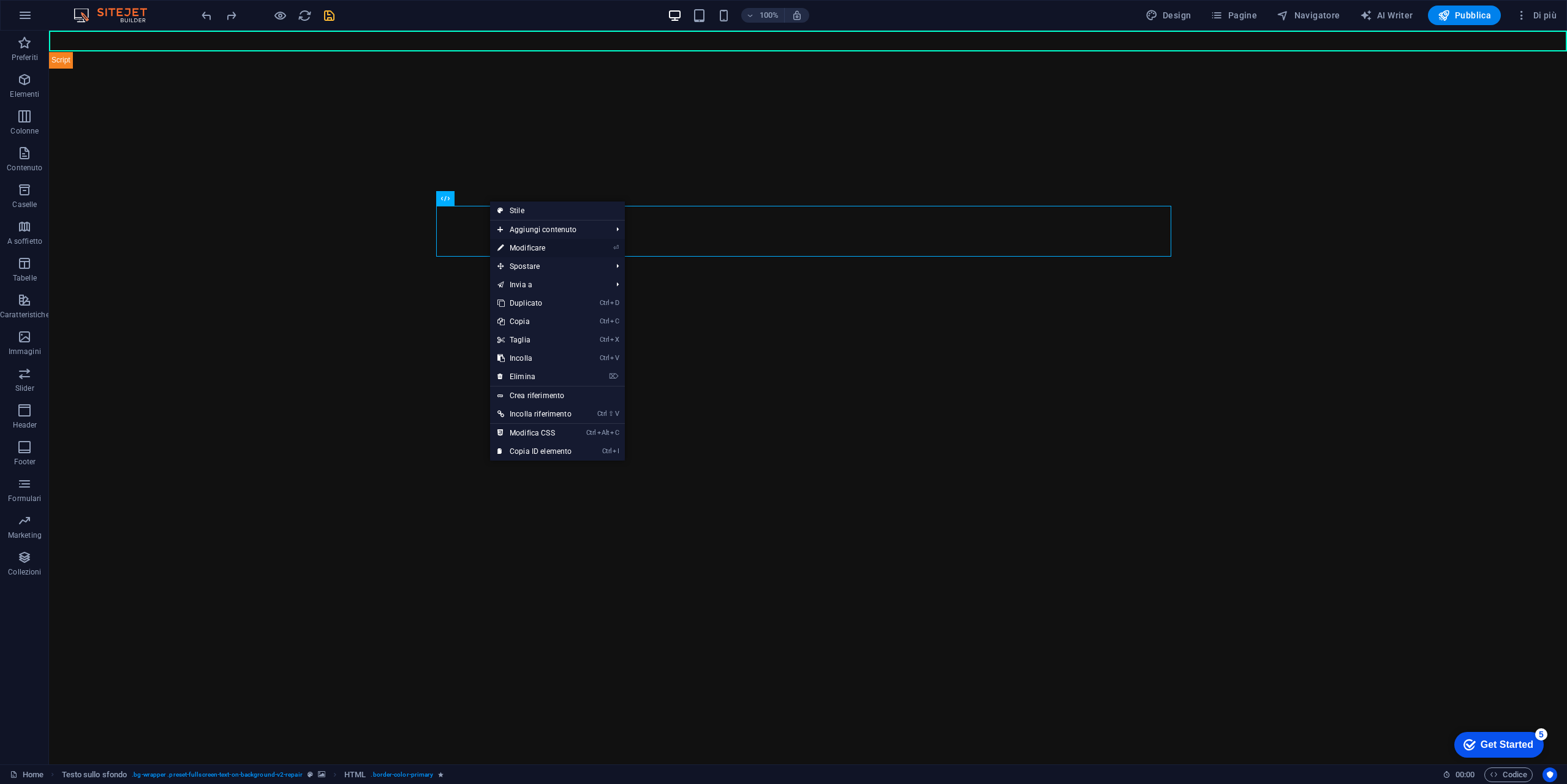
select select "s"
select select "scroll"
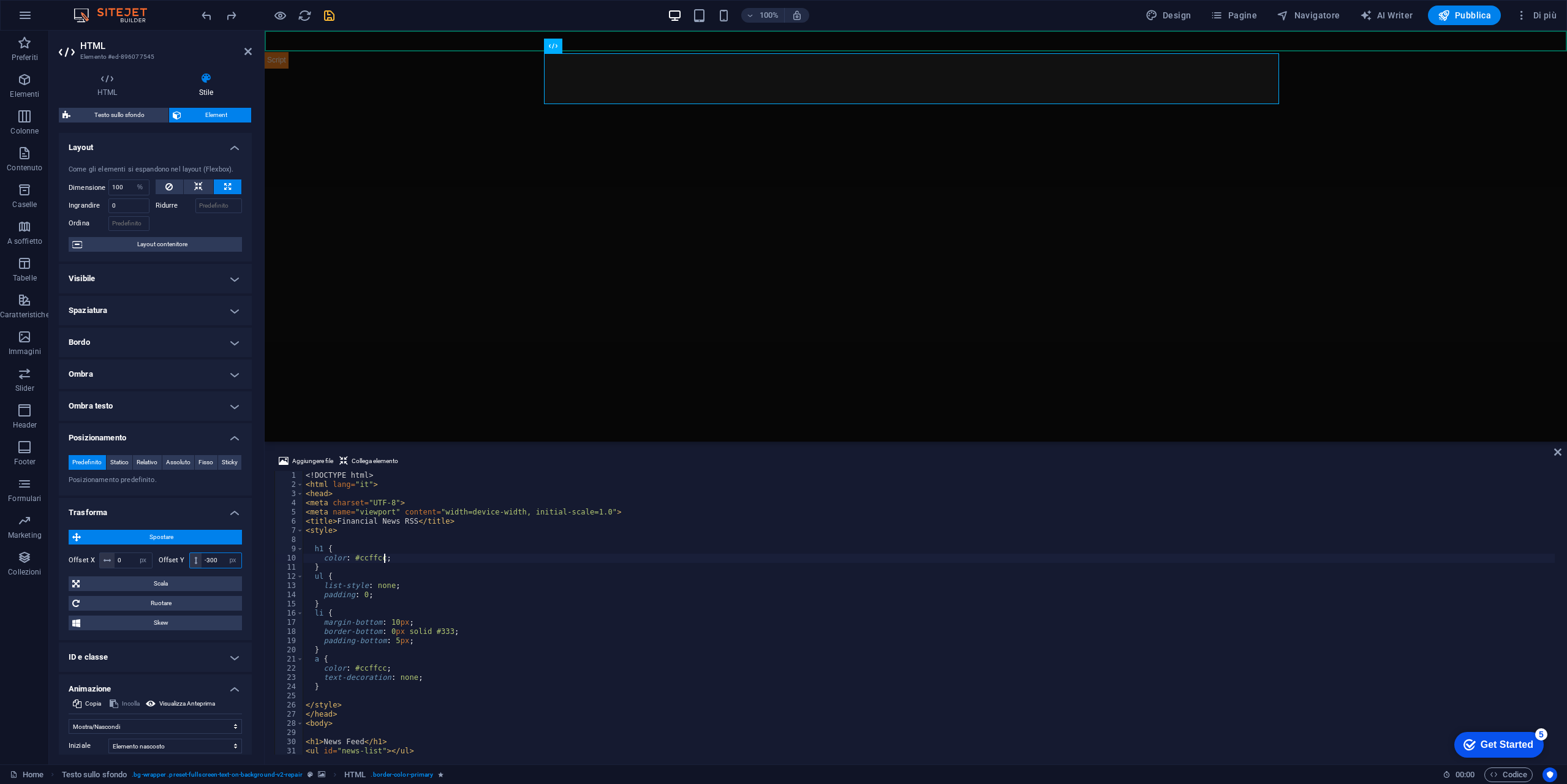
click at [219, 568] on input "-300" at bounding box center [221, 561] width 40 height 15
type input "-3"
type input "-250"
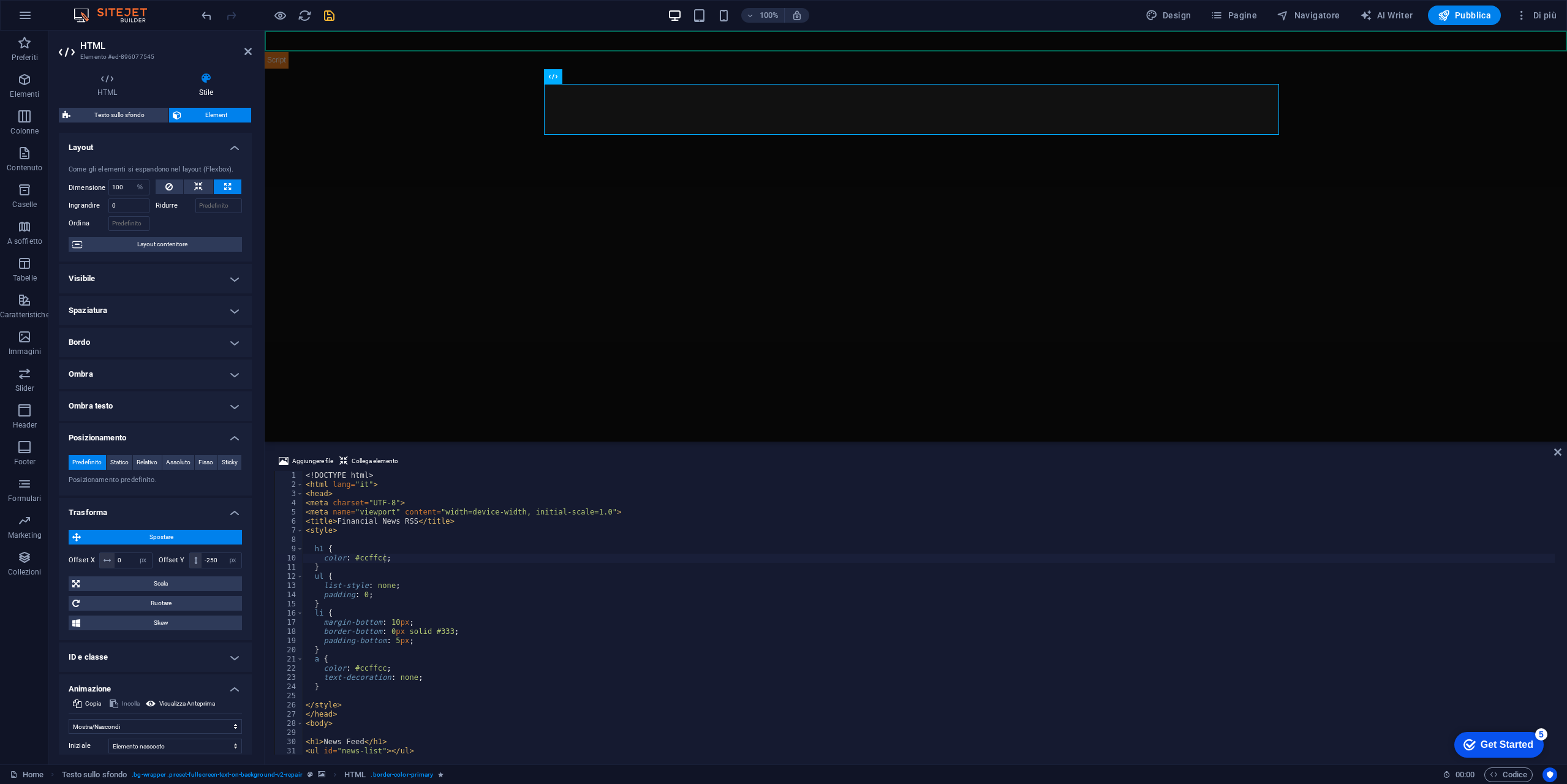
click at [593, 68] on img "1/2" at bounding box center [912, 68] width 1294 height 0
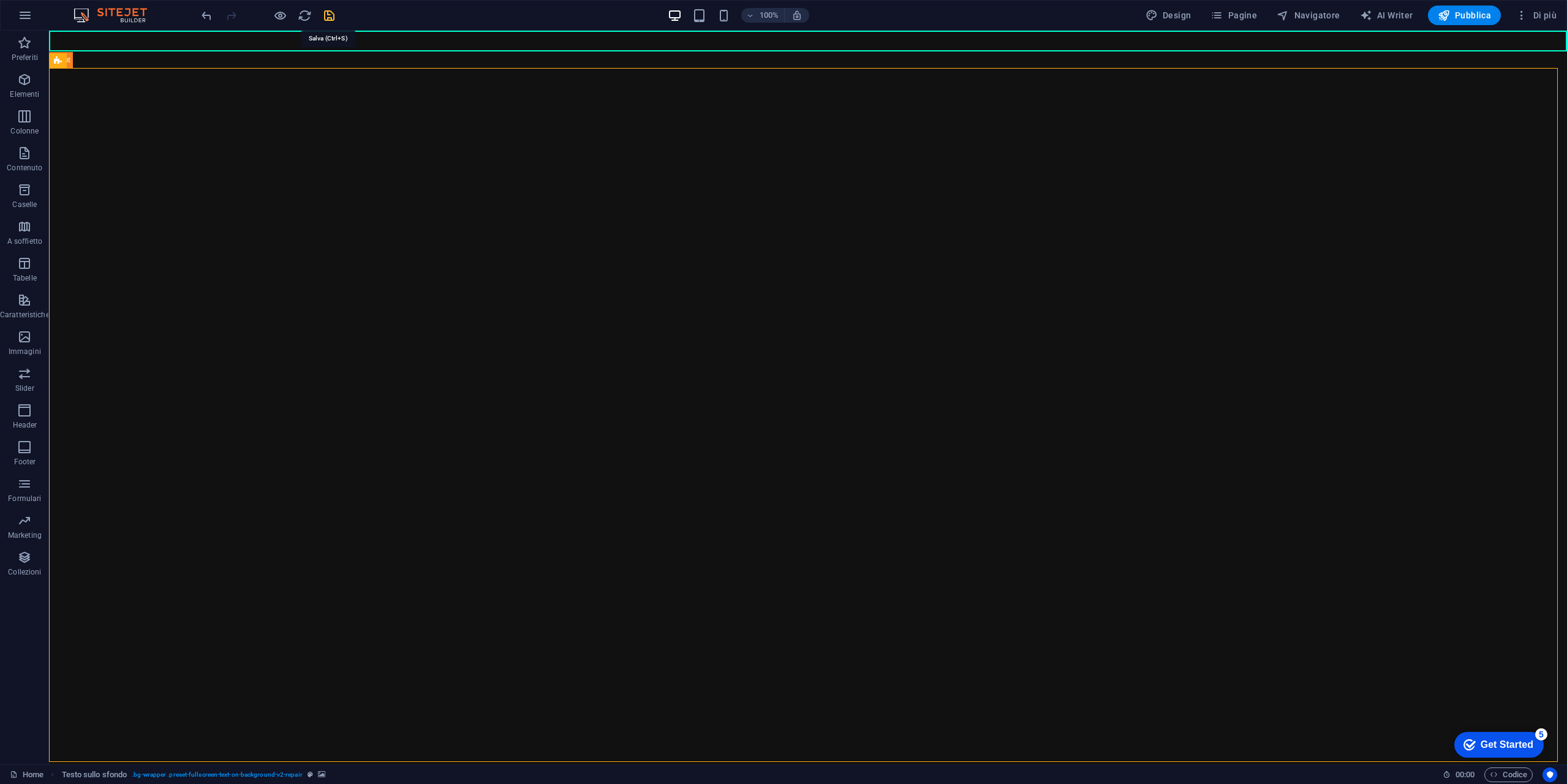
click at [330, 13] on icon "save" at bounding box center [329, 15] width 14 height 14
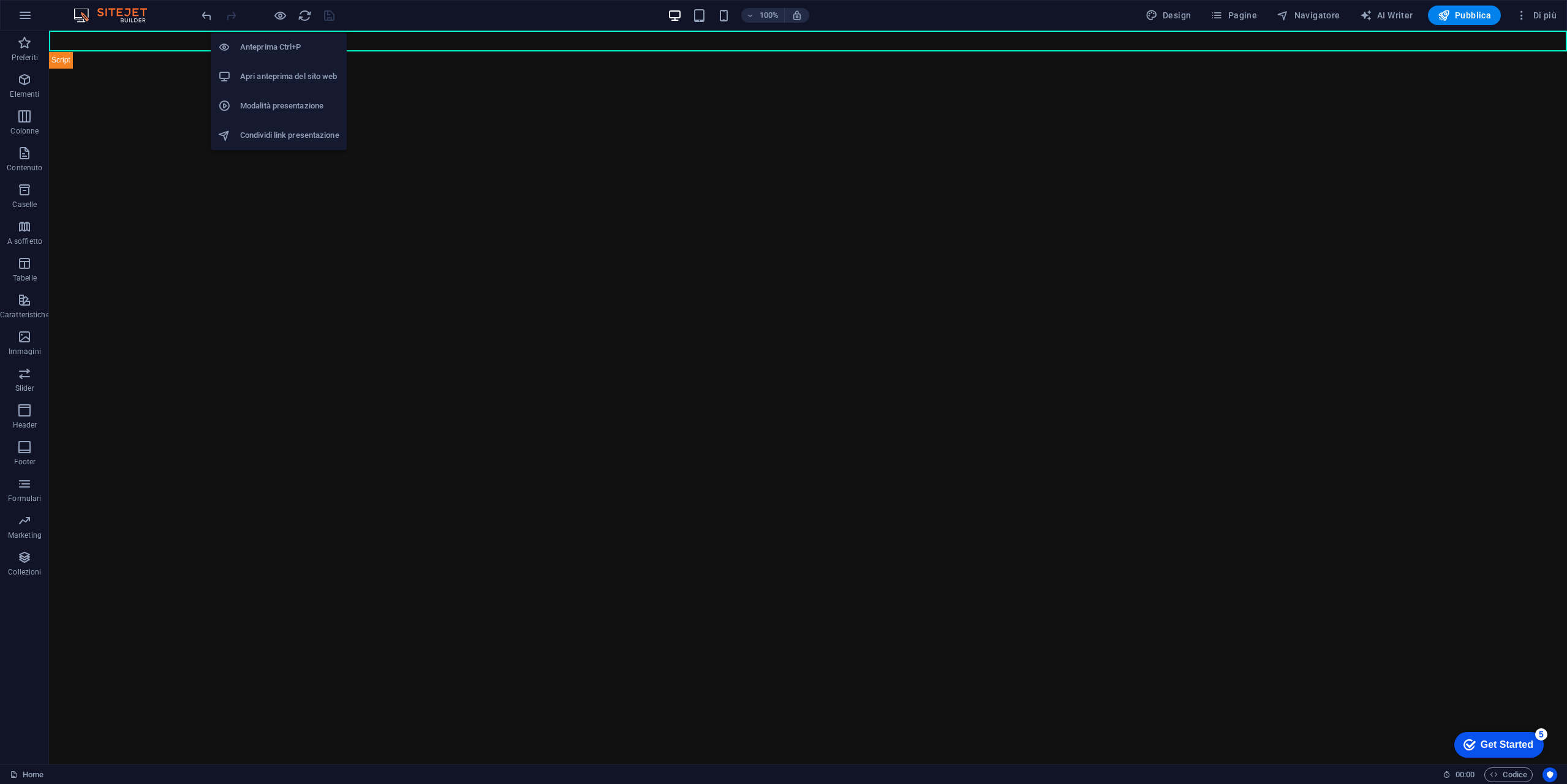
drag, startPoint x: 277, startPoint y: 20, endPoint x: 249, endPoint y: 86, distance: 71.7
click at [249, 86] on li "Apri anteprima del sito web" at bounding box center [278, 77] width 136 height 29
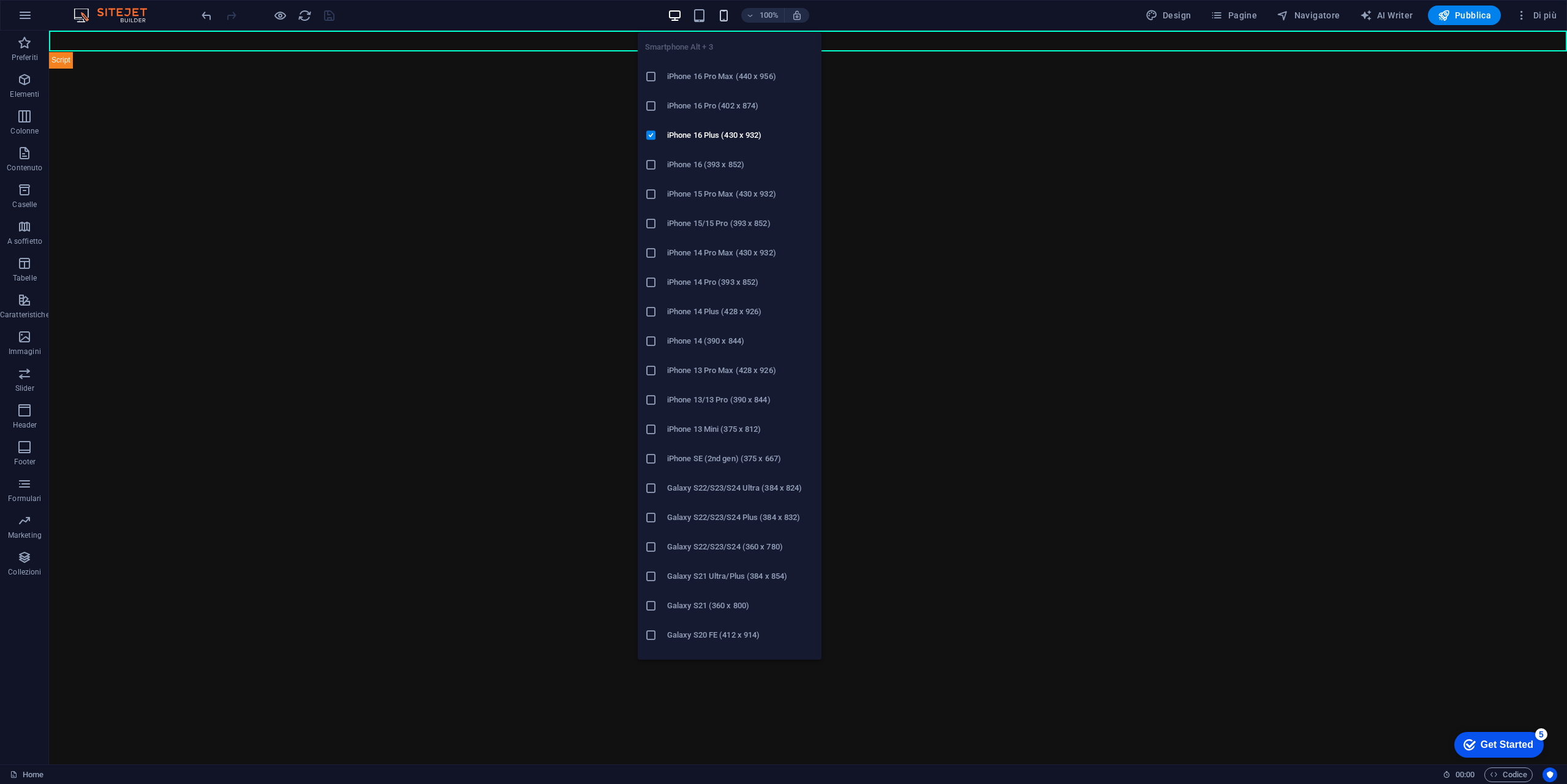
click at [726, 22] on button "button" at bounding box center [724, 15] width 15 height 15
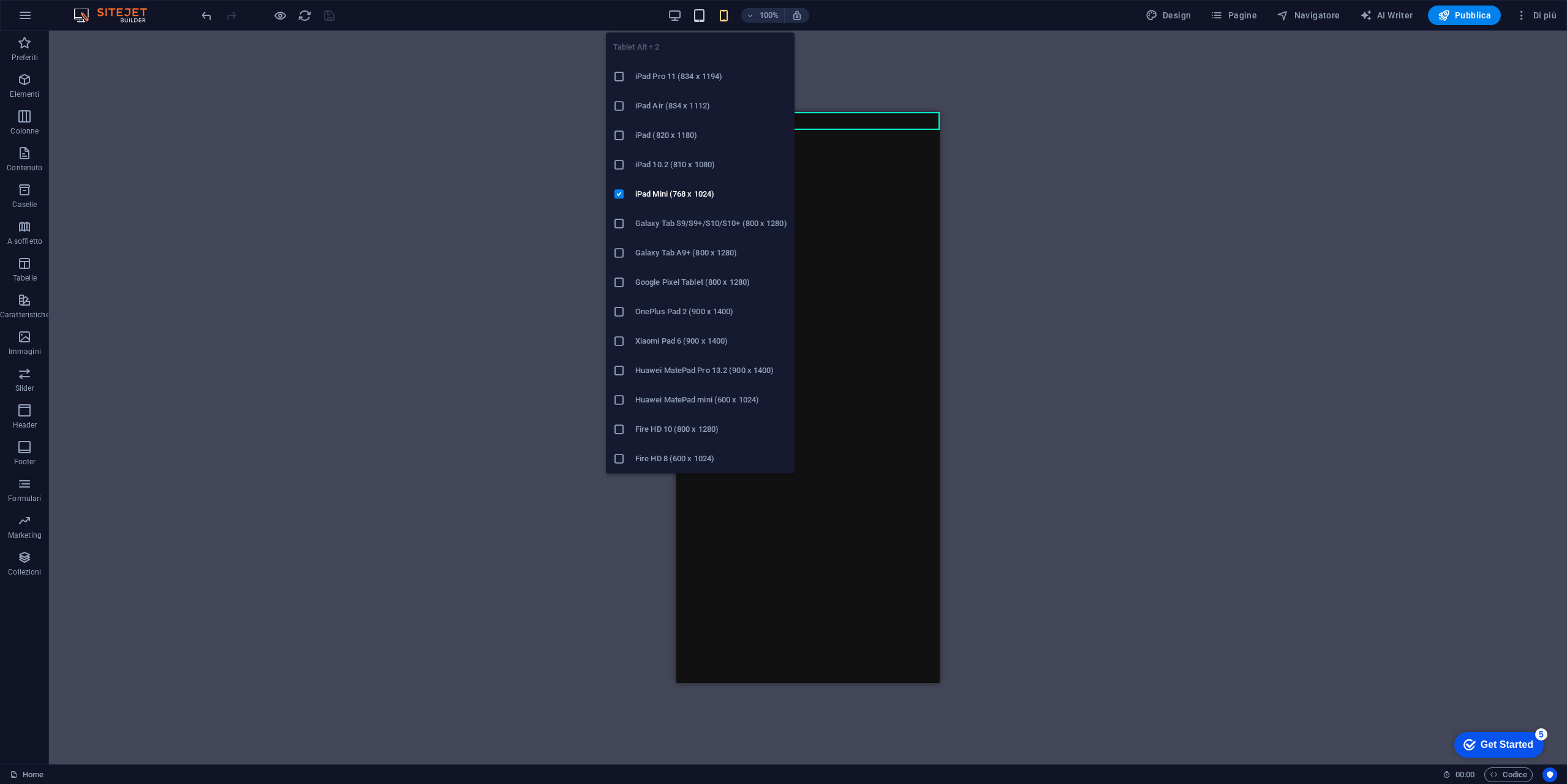
click at [704, 17] on icon "button" at bounding box center [699, 15] width 14 height 14
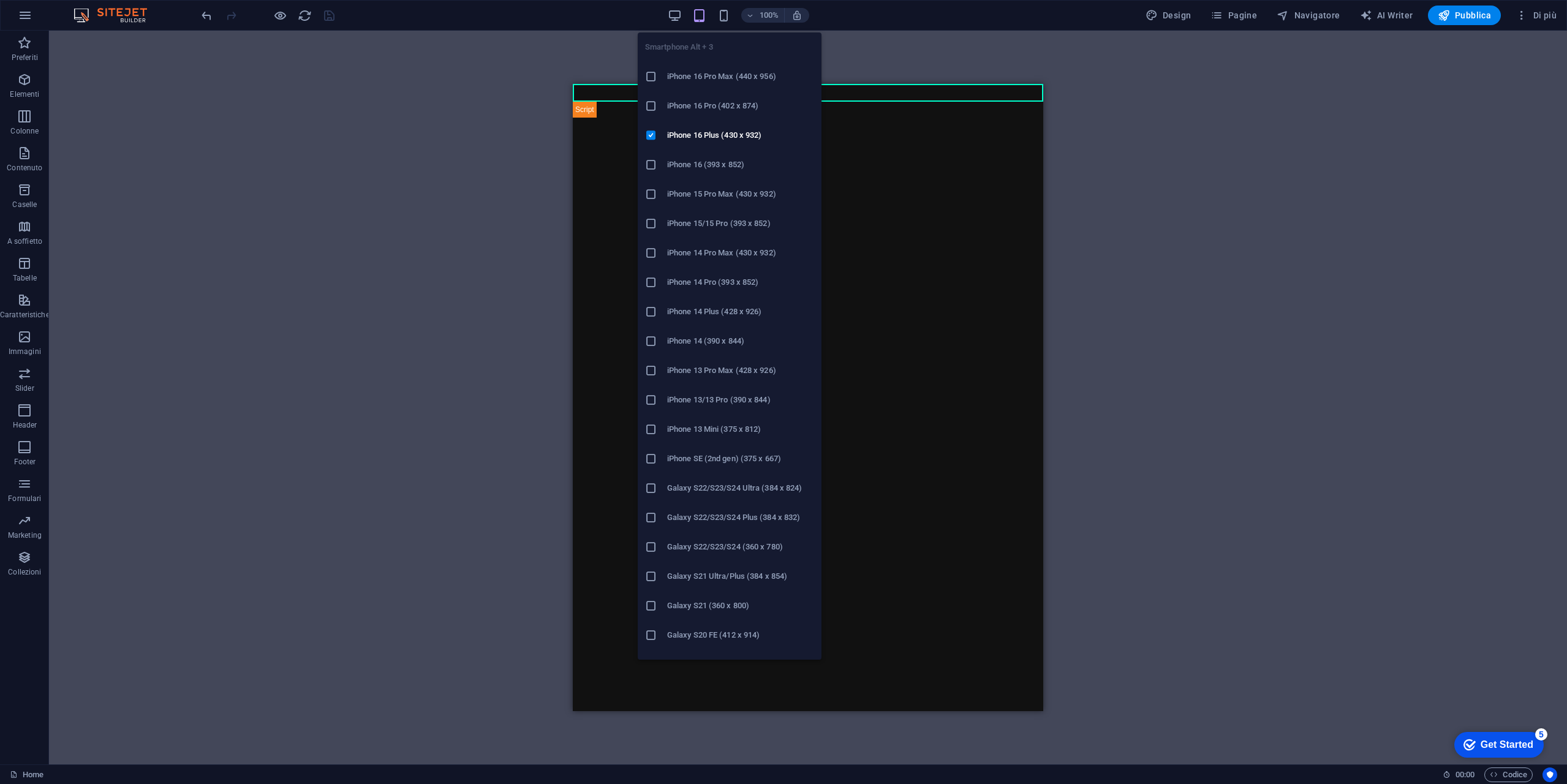
click at [731, 23] on body "24hfinancetrading.com Home Preferiti Elementi Colonne Contenuto Caselle A soffi…" at bounding box center [784, 392] width 1567 height 784
click at [735, 25] on div "Smartphone Alt + 3 iPhone 16 Pro Max (440 x 956) iPhone 16 Pro (402 x 874) iPho…" at bounding box center [729, 341] width 183 height 636
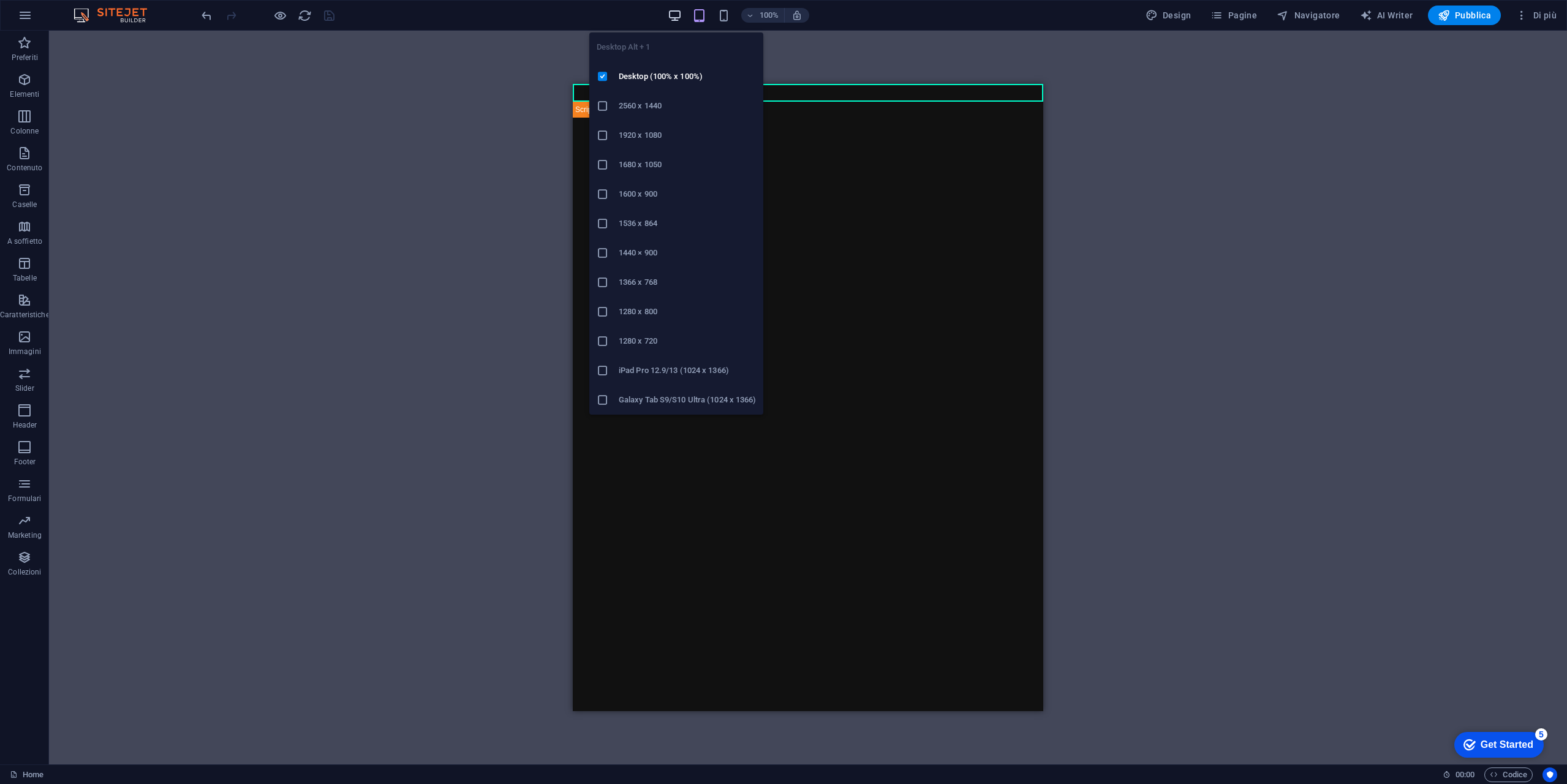
click at [677, 13] on icon "button" at bounding box center [674, 15] width 14 height 14
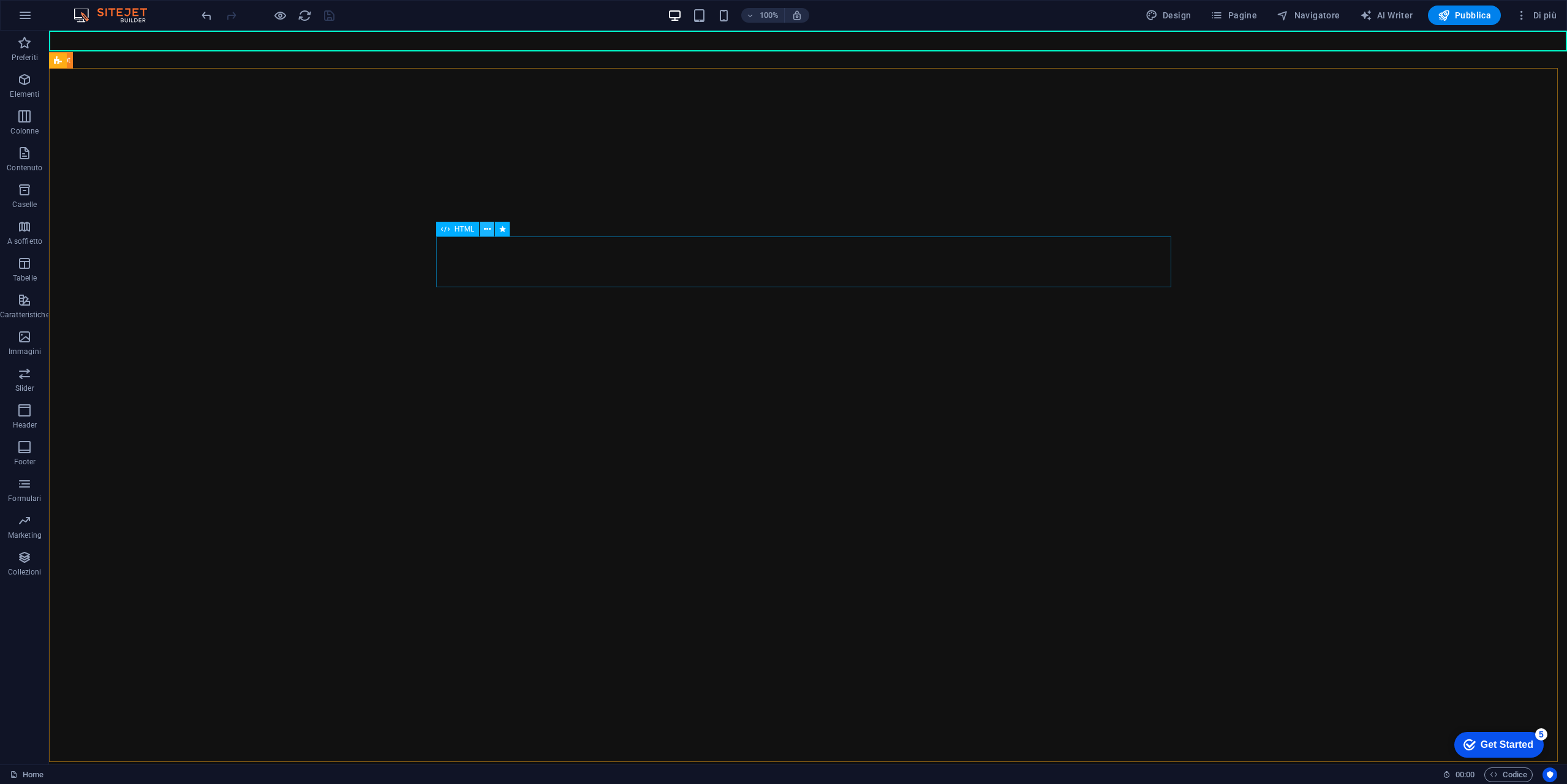
click at [490, 223] on icon at bounding box center [488, 230] width 7 height 13
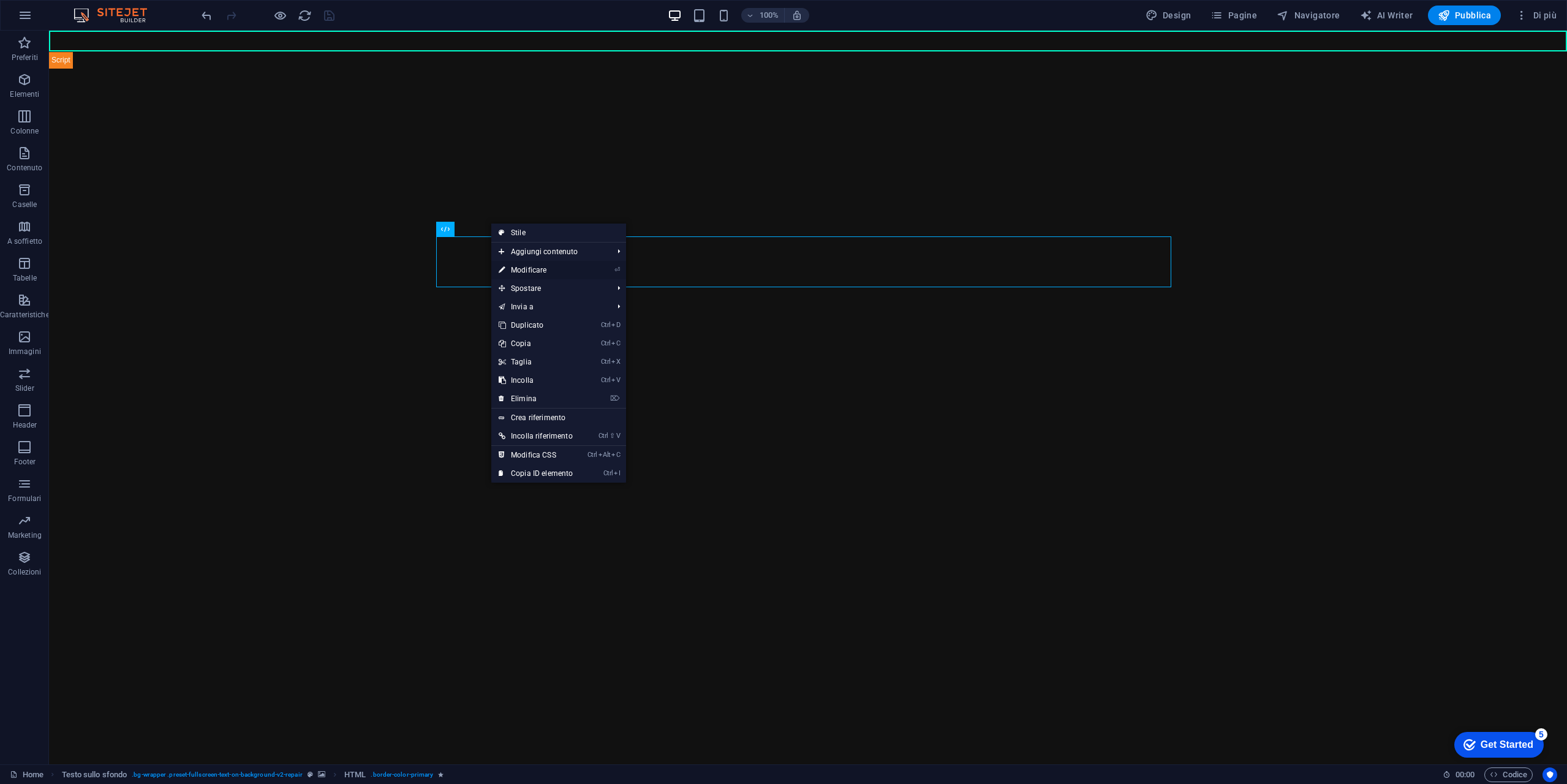
click at [538, 271] on link "⏎ Modificare" at bounding box center [536, 270] width 89 height 19
select select "%"
select select "px"
select select "fade"
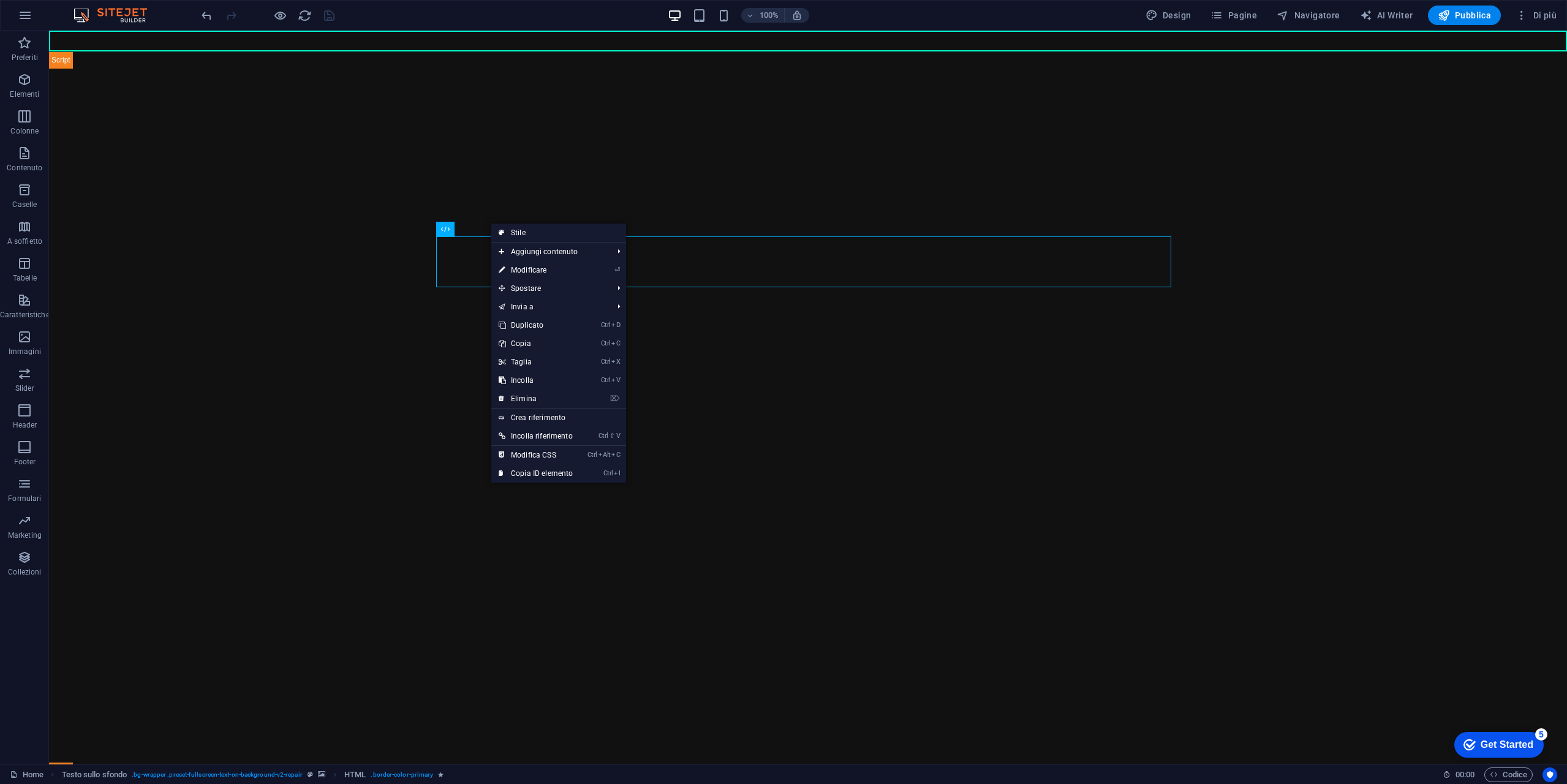
select select "s"
select select "scroll"
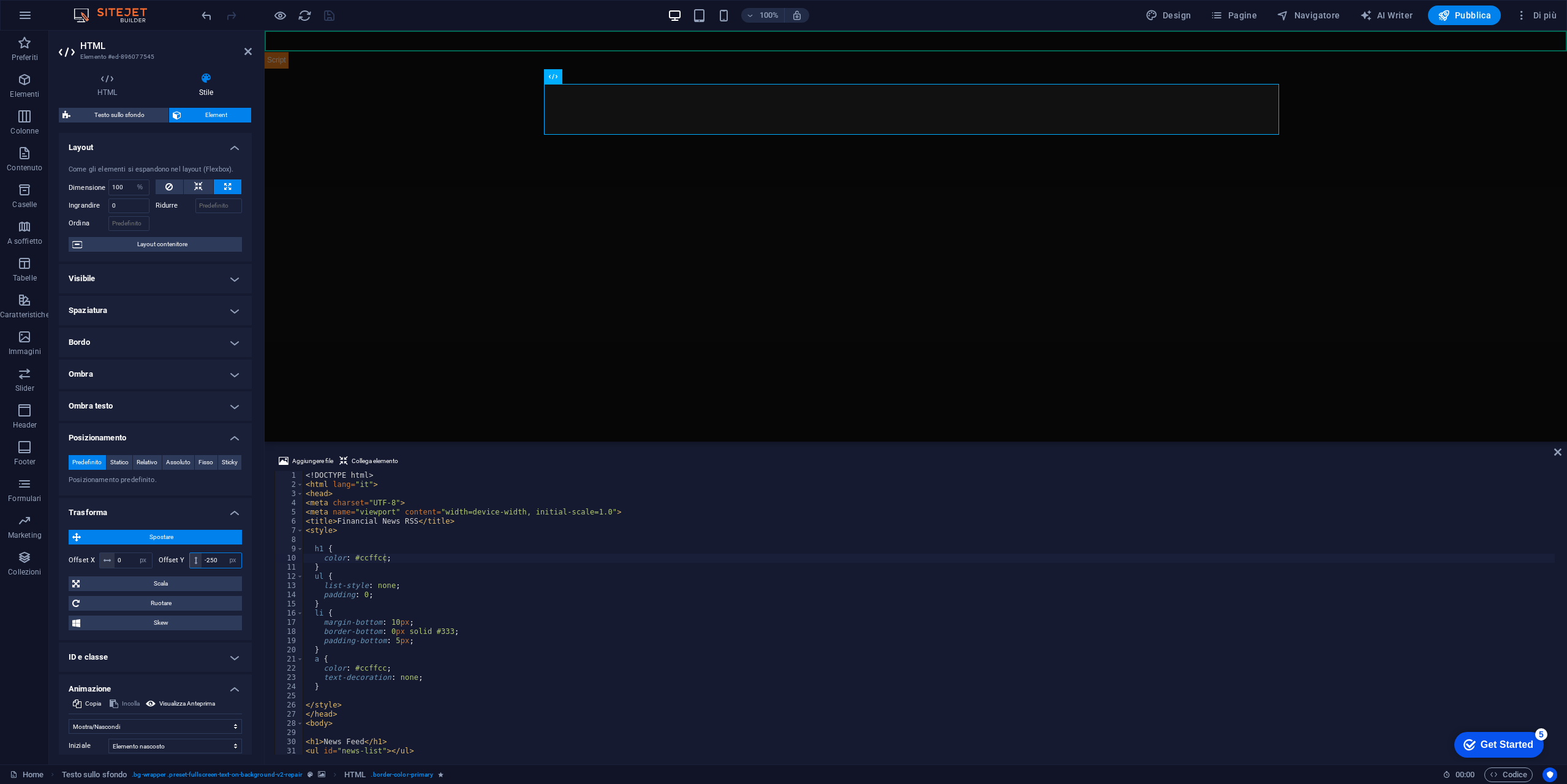
drag, startPoint x: 218, startPoint y: 575, endPoint x: 188, endPoint y: 574, distance: 30.0
click at [189, 568] on div "-250 px rem % em vh vw" at bounding box center [215, 561] width 53 height 16
type input "0"
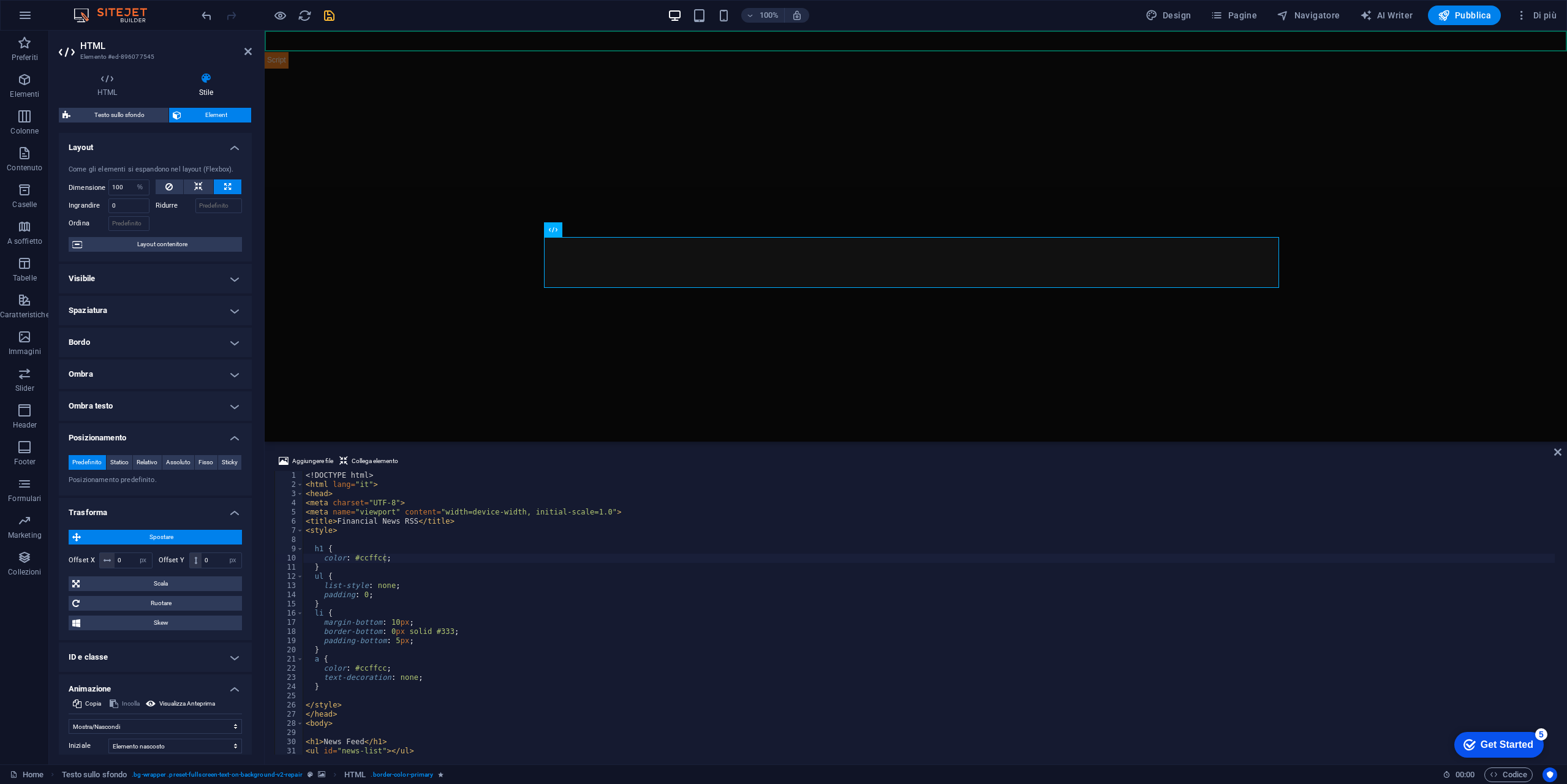
click at [114, 544] on span "Spostare" at bounding box center [161, 537] width 154 height 15
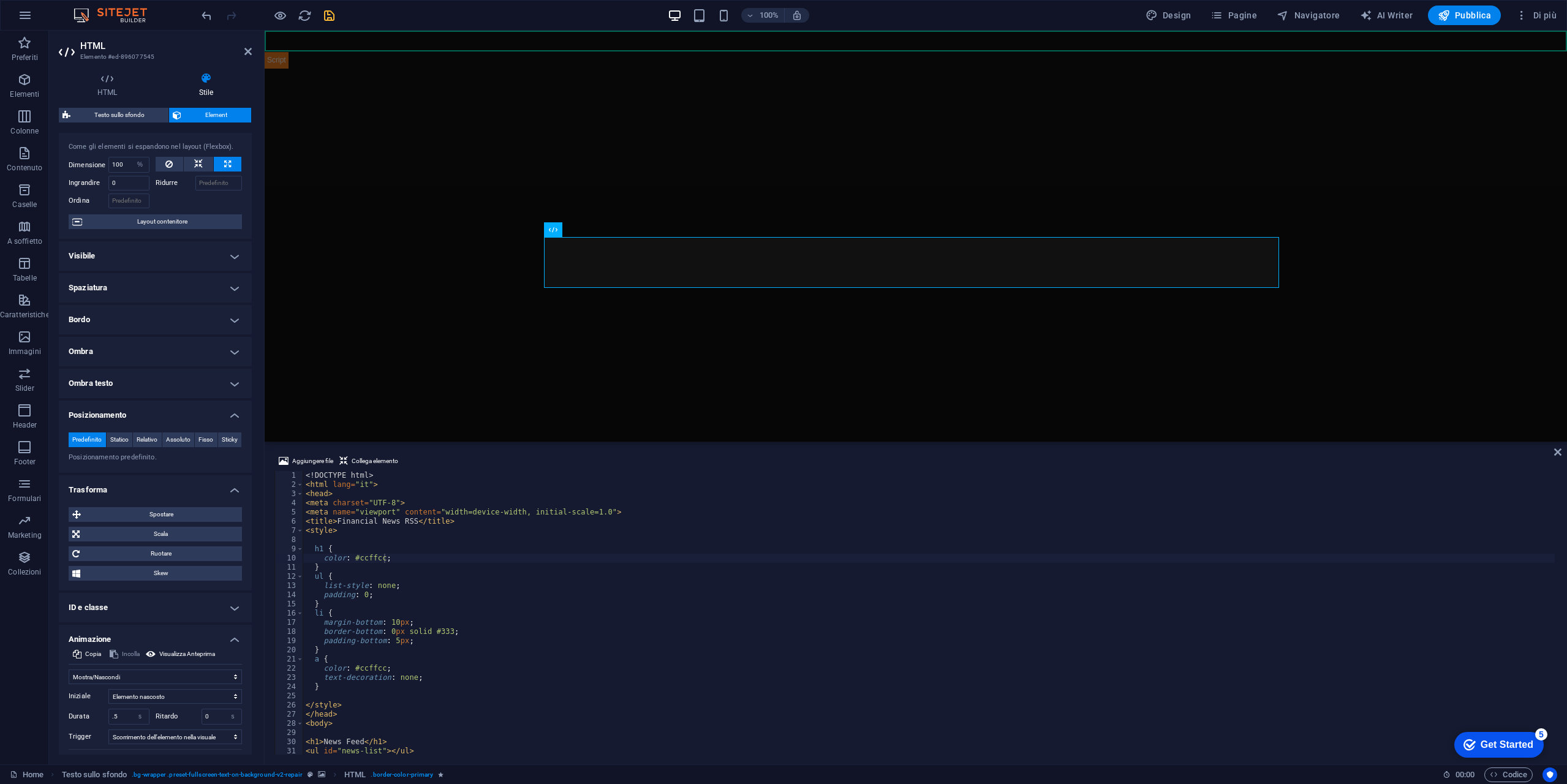
scroll to position [0, 0]
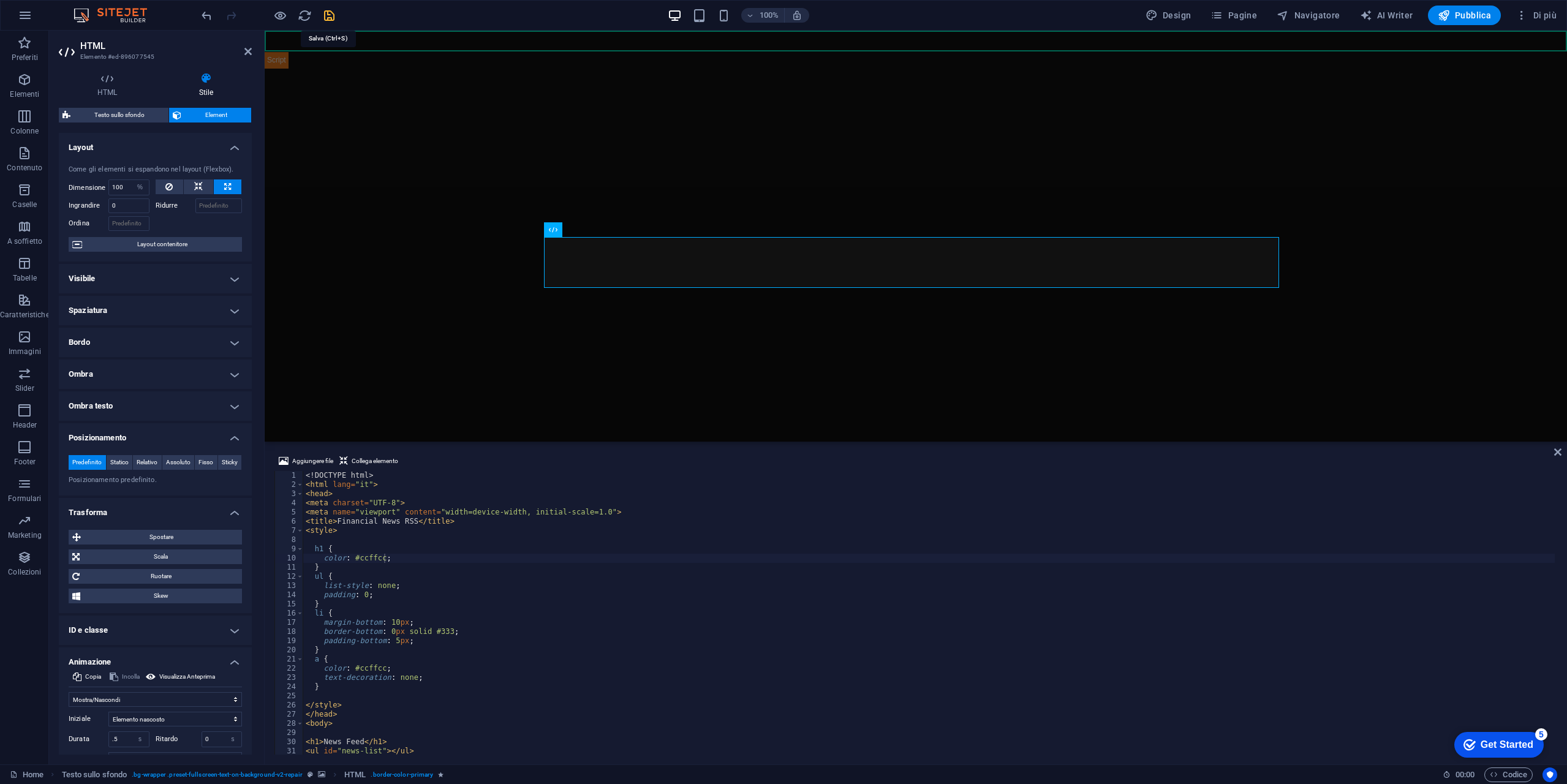
click at [334, 14] on icon "save" at bounding box center [329, 15] width 14 height 14
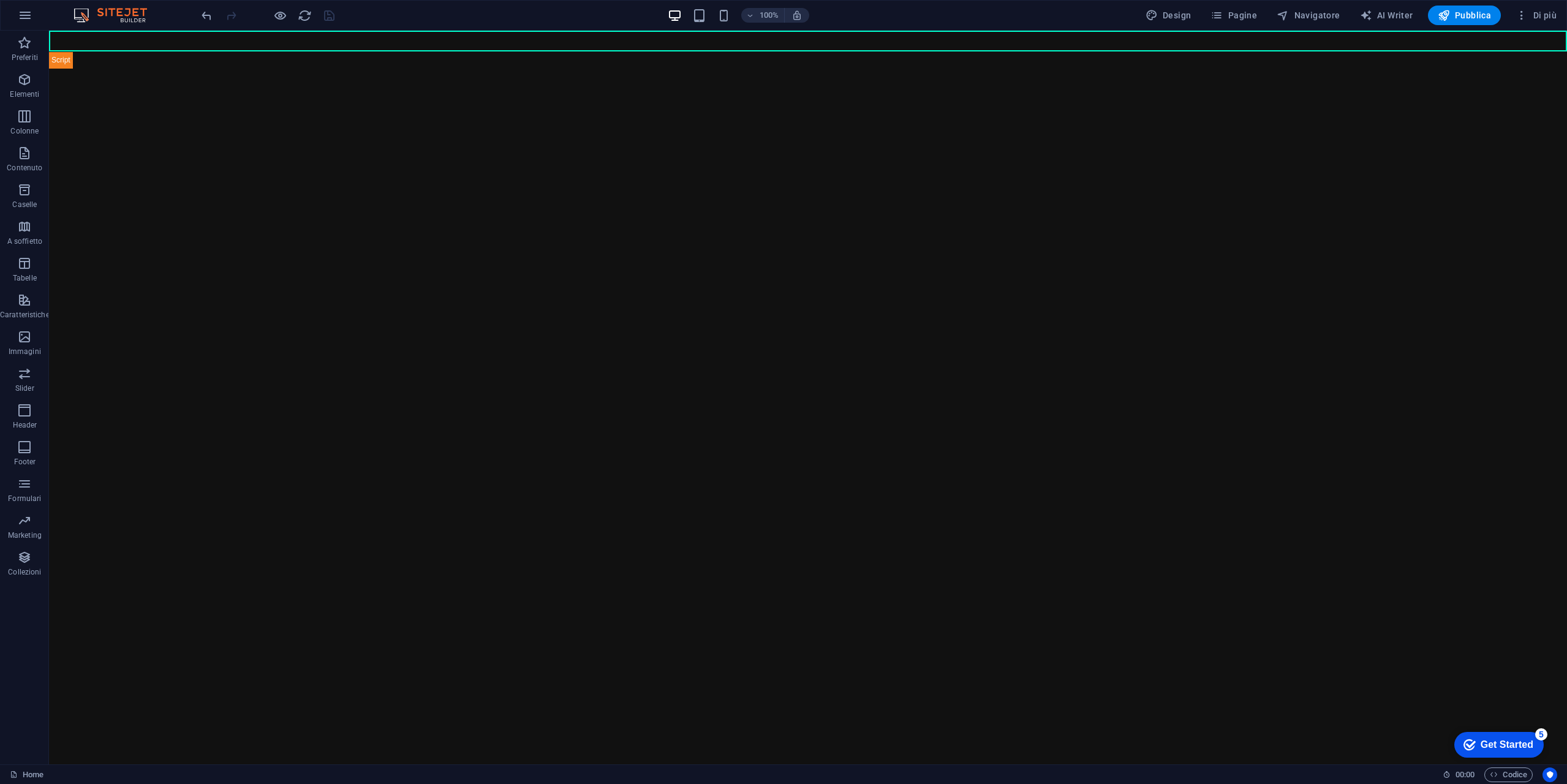
click at [726, 7] on div "100%" at bounding box center [739, 15] width 142 height 20
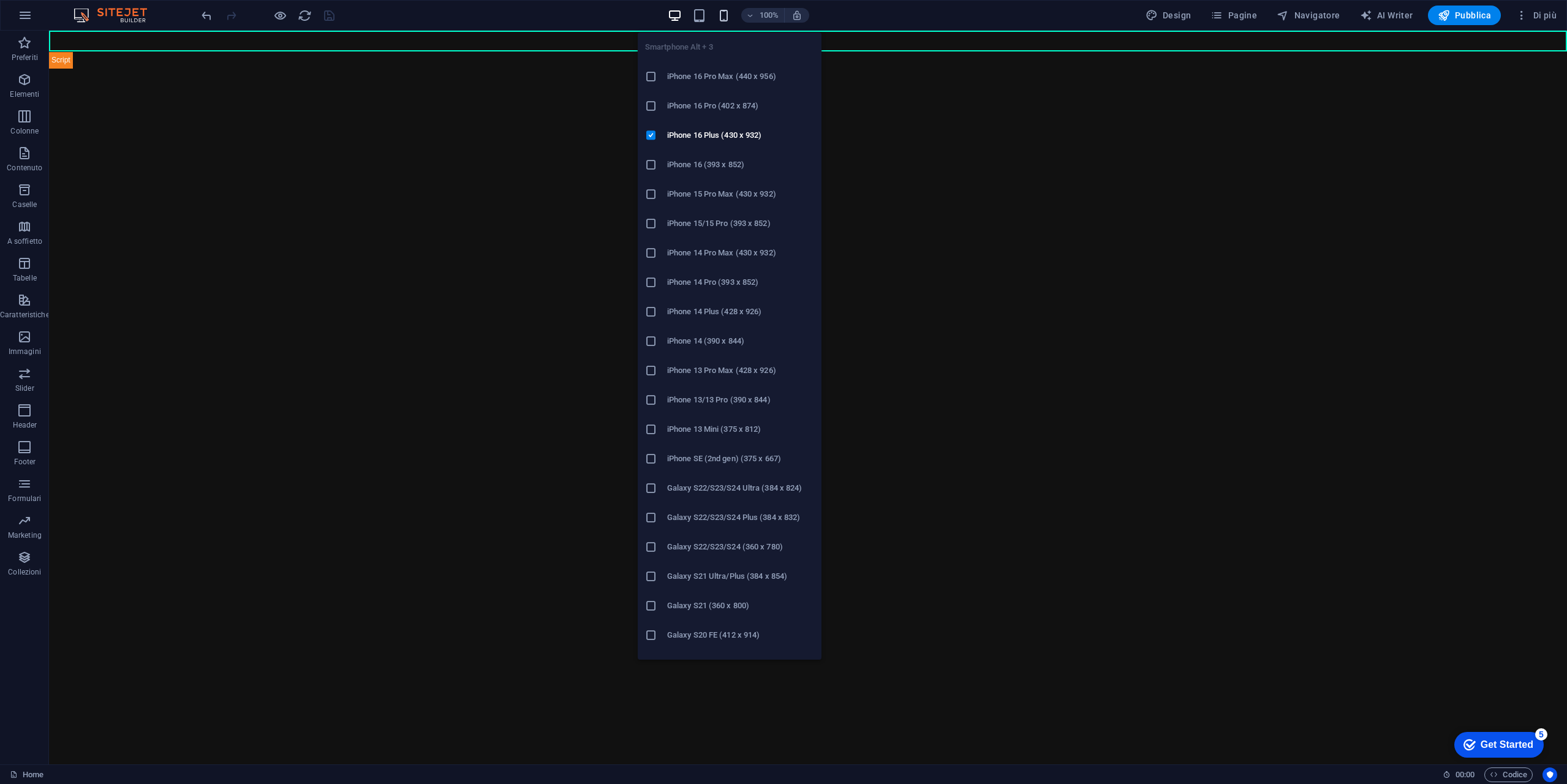
click at [728, 11] on icon "button" at bounding box center [723, 15] width 14 height 14
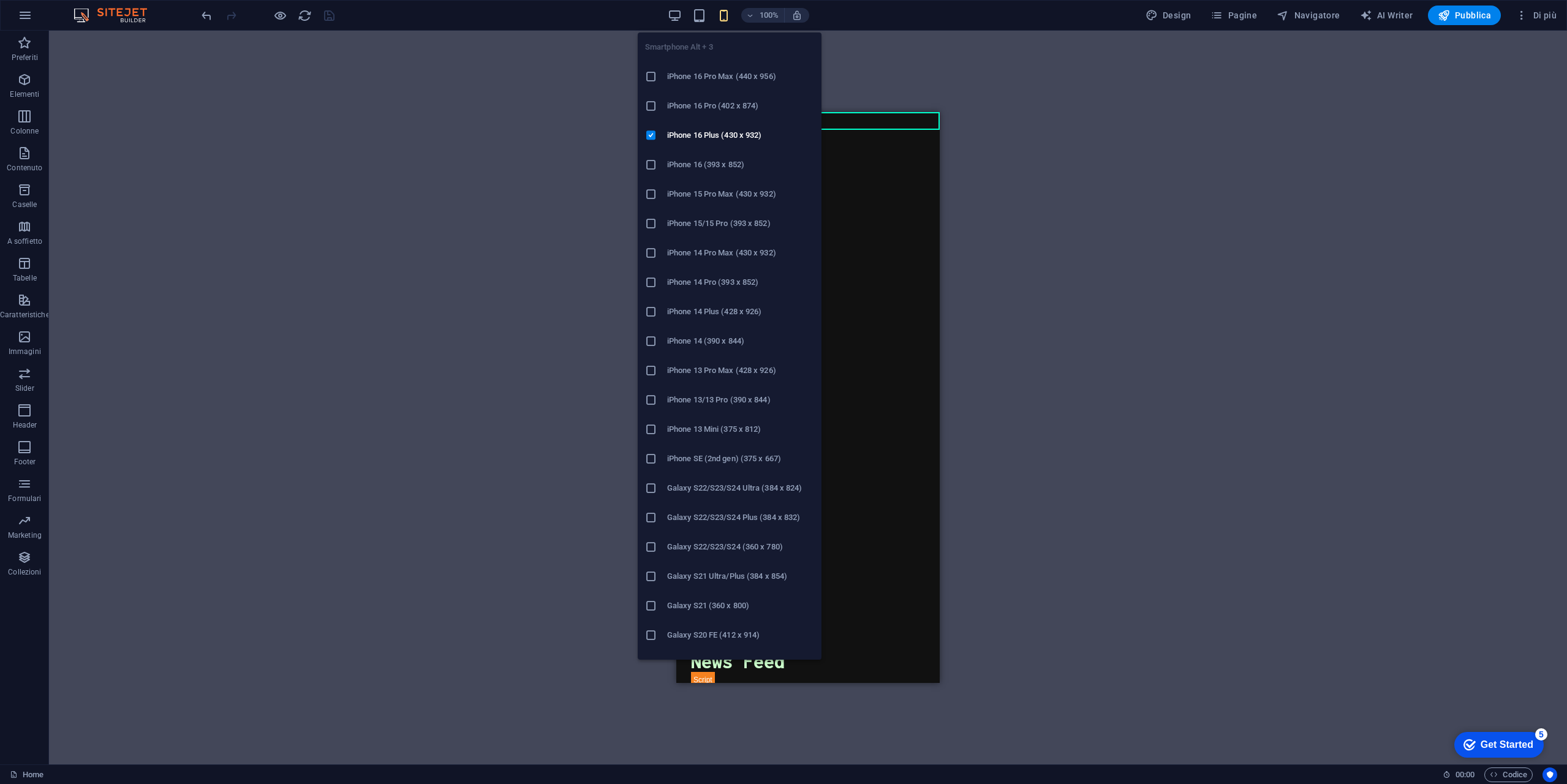
click at [723, 14] on icon "button" at bounding box center [723, 15] width 14 height 14
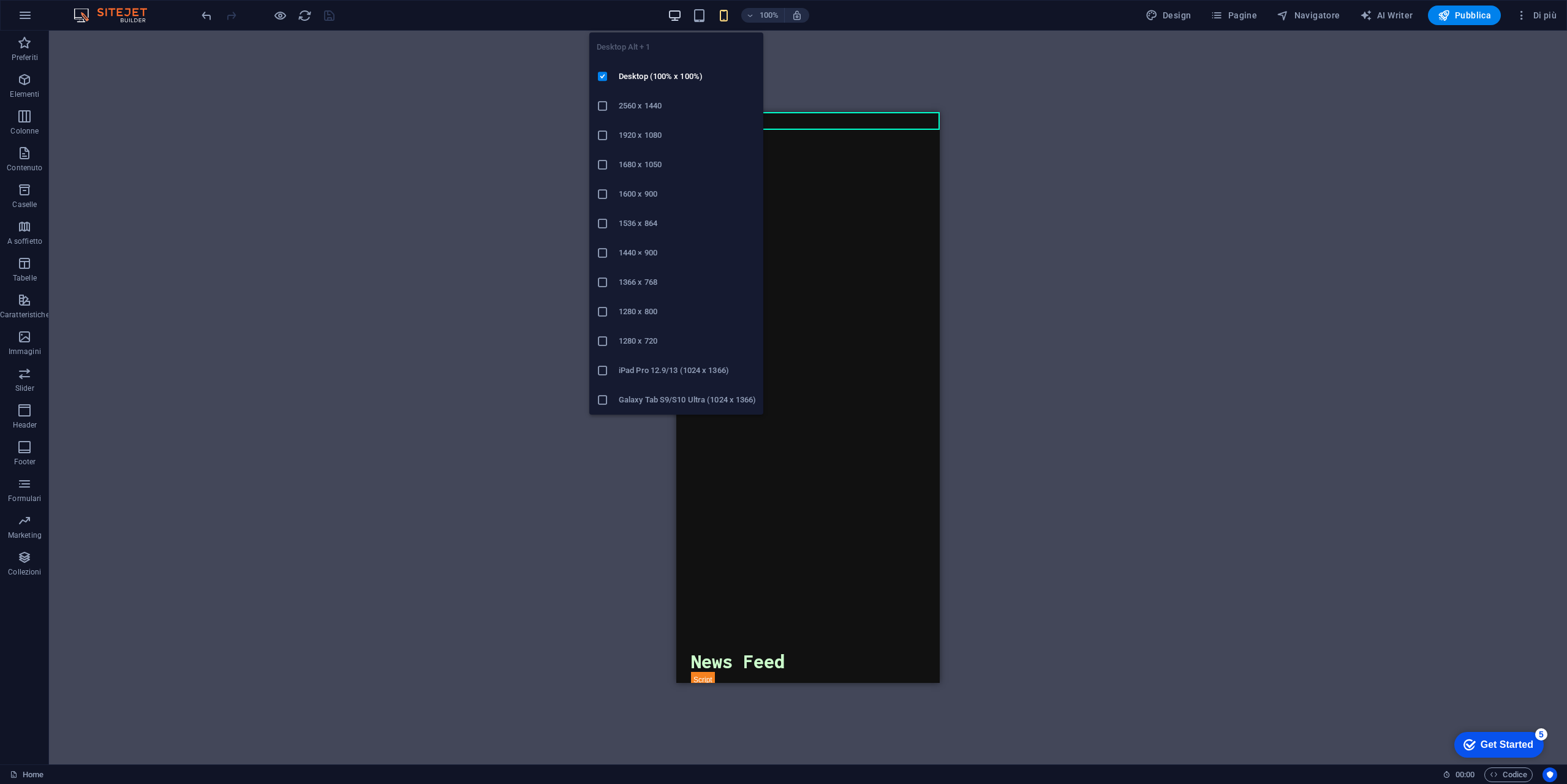
click at [669, 17] on div "100% Design Pagine Navigatore AI Writer Pubblica Di più" at bounding box center [880, 15] width 1362 height 20
click at [682, 16] on icon "button" at bounding box center [674, 15] width 14 height 14
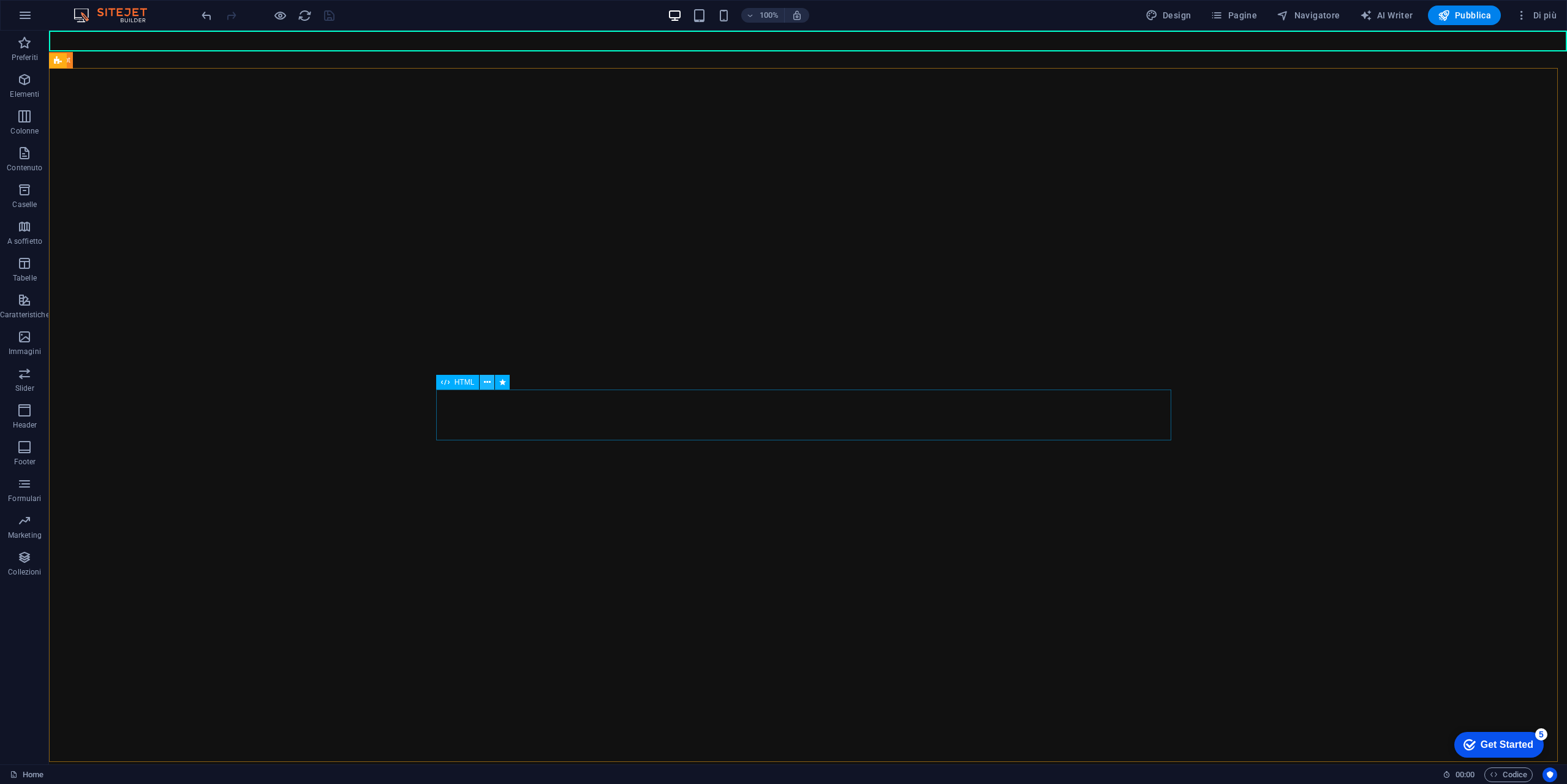
click at [489, 385] on icon at bounding box center [488, 382] width 7 height 13
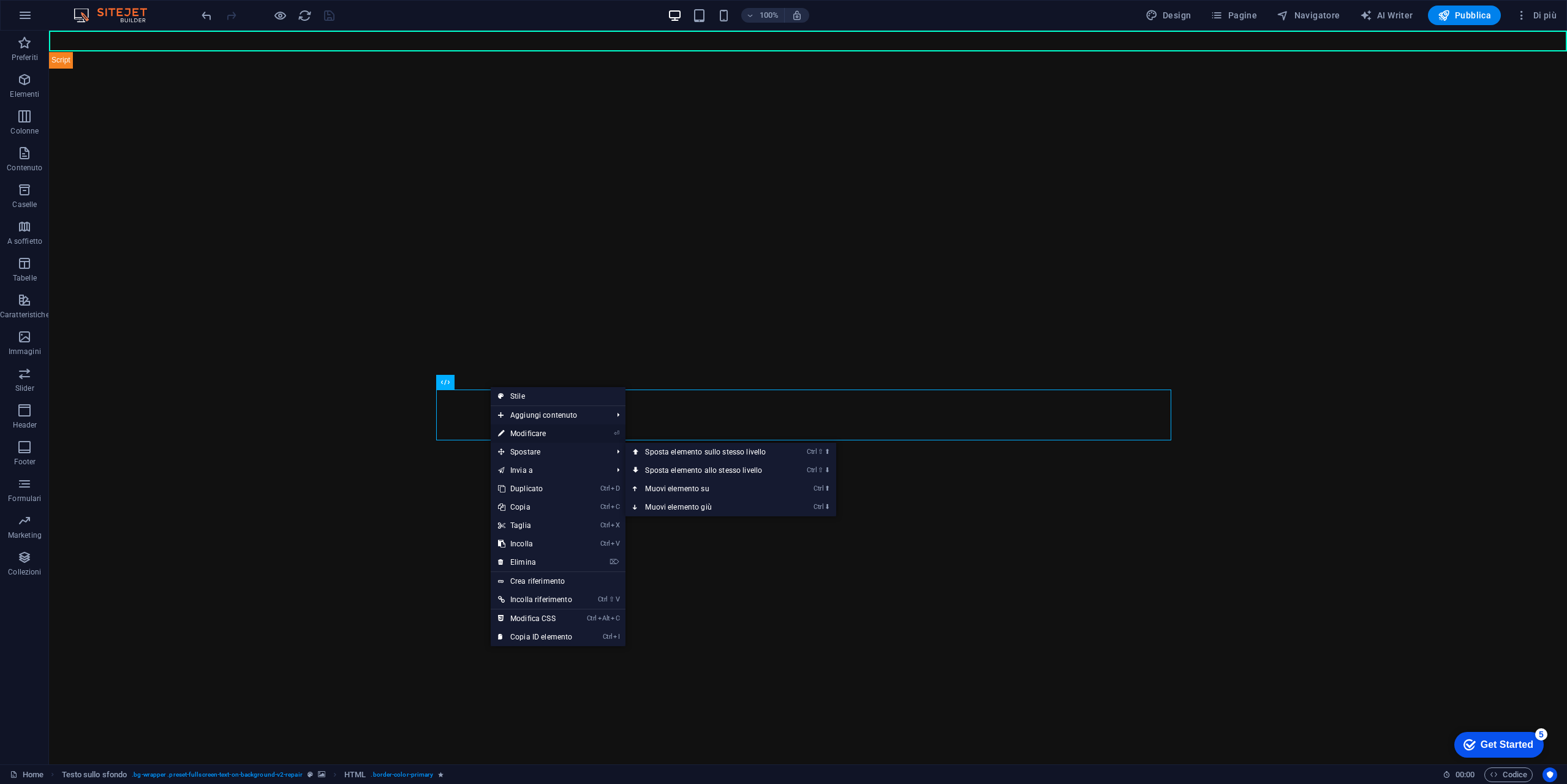
click at [544, 437] on link "⏎ Modificare" at bounding box center [535, 434] width 89 height 19
select select "%"
select select "fade"
select select "s"
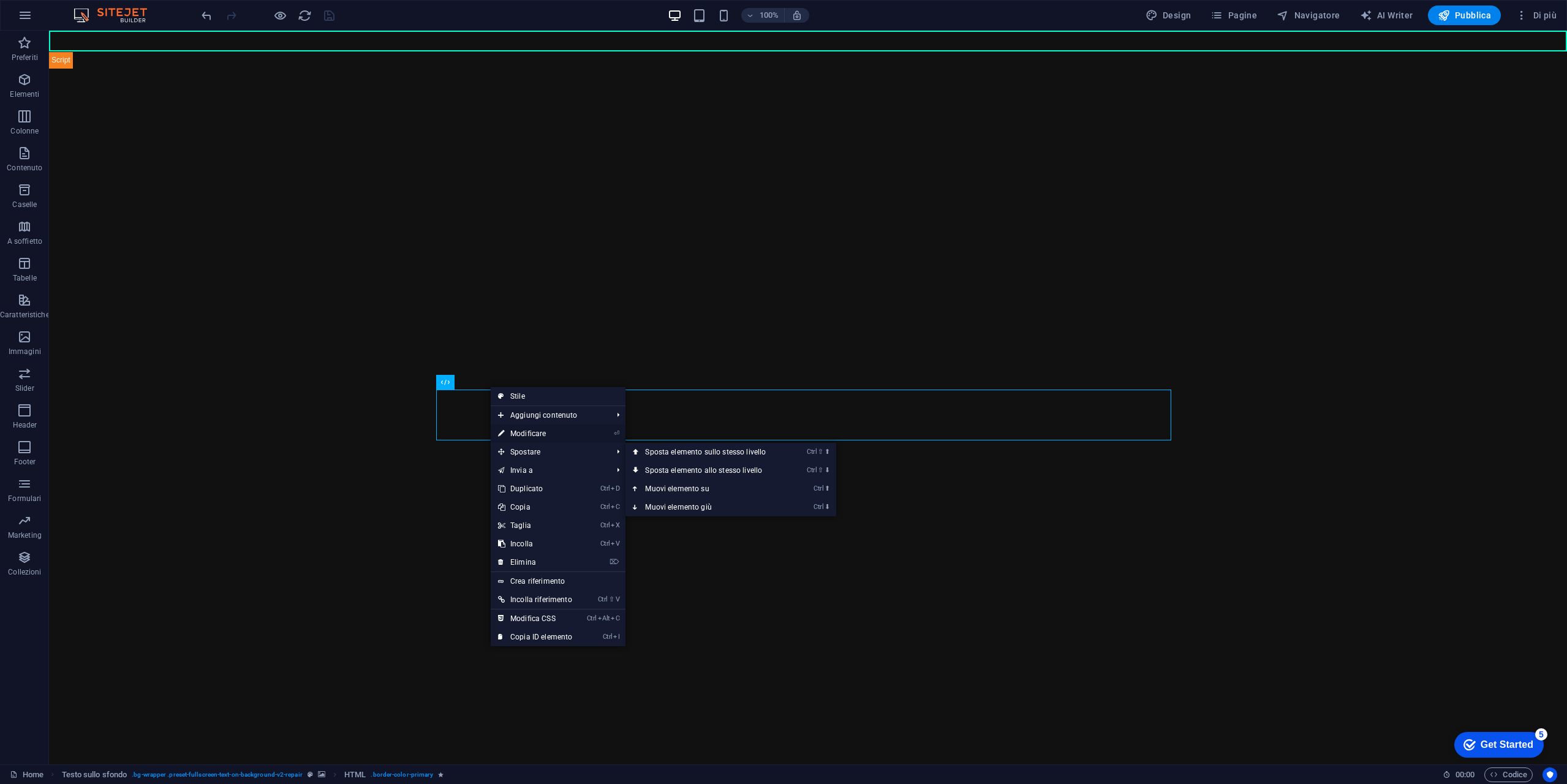
select select "scroll"
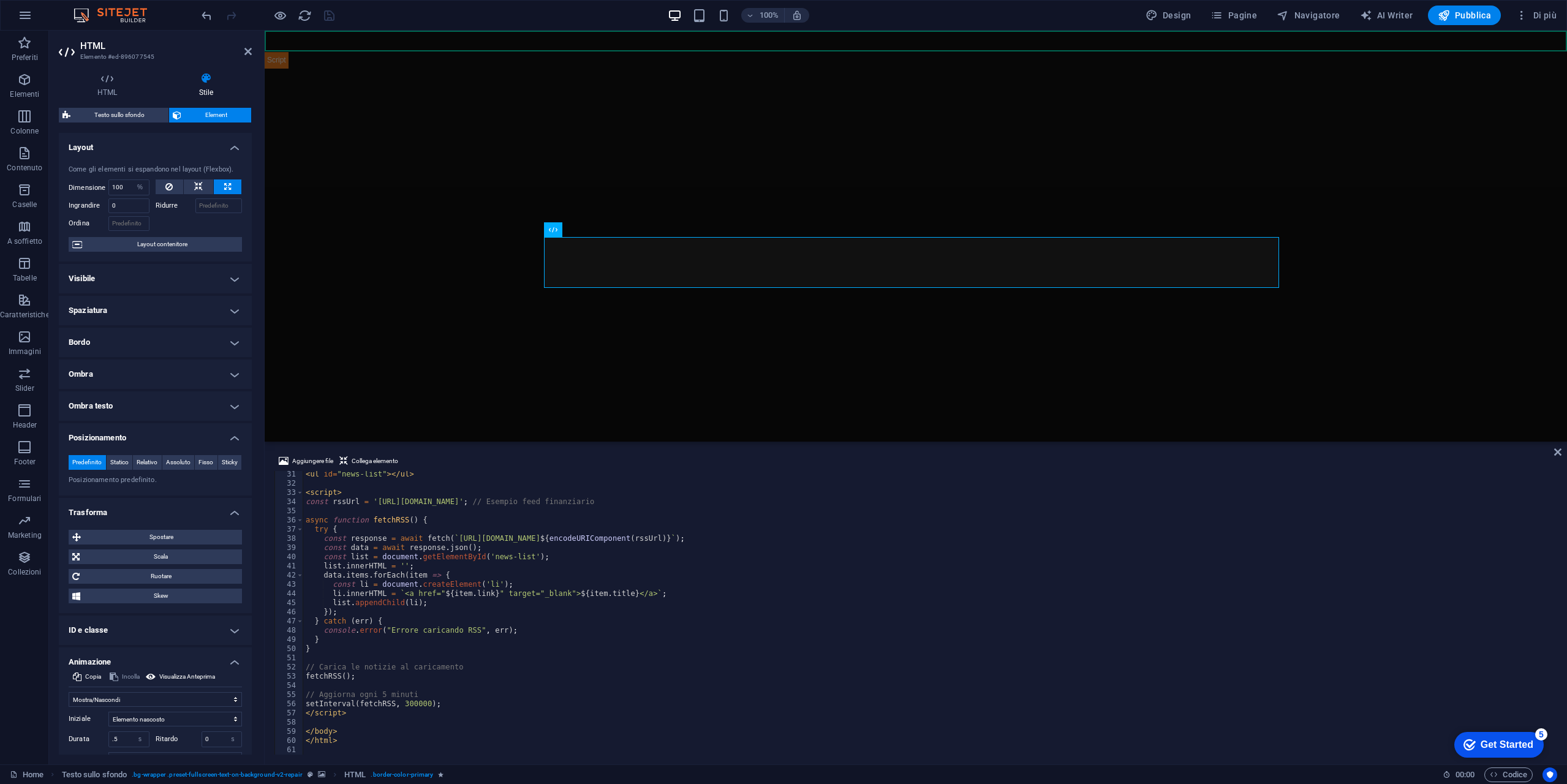
scroll to position [277, 0]
click at [545, 558] on div "< ul id = "news-list" > </ ul > < script > const rssUrl = 'https://www.investin…" at bounding box center [929, 620] width 1251 height 302
drag, startPoint x: 540, startPoint y: 501, endPoint x: 379, endPoint y: 513, distance: 161.4
click at [373, 505] on div "< ul id = "news-list" > </ ul > < script > const rssUrl = 'https://www.investin…" at bounding box center [929, 620] width 1251 height 302
type textarea "const rssUrl = 'https://www.investing.com/rss/news_25.rss'; // Esempio feed fin…"
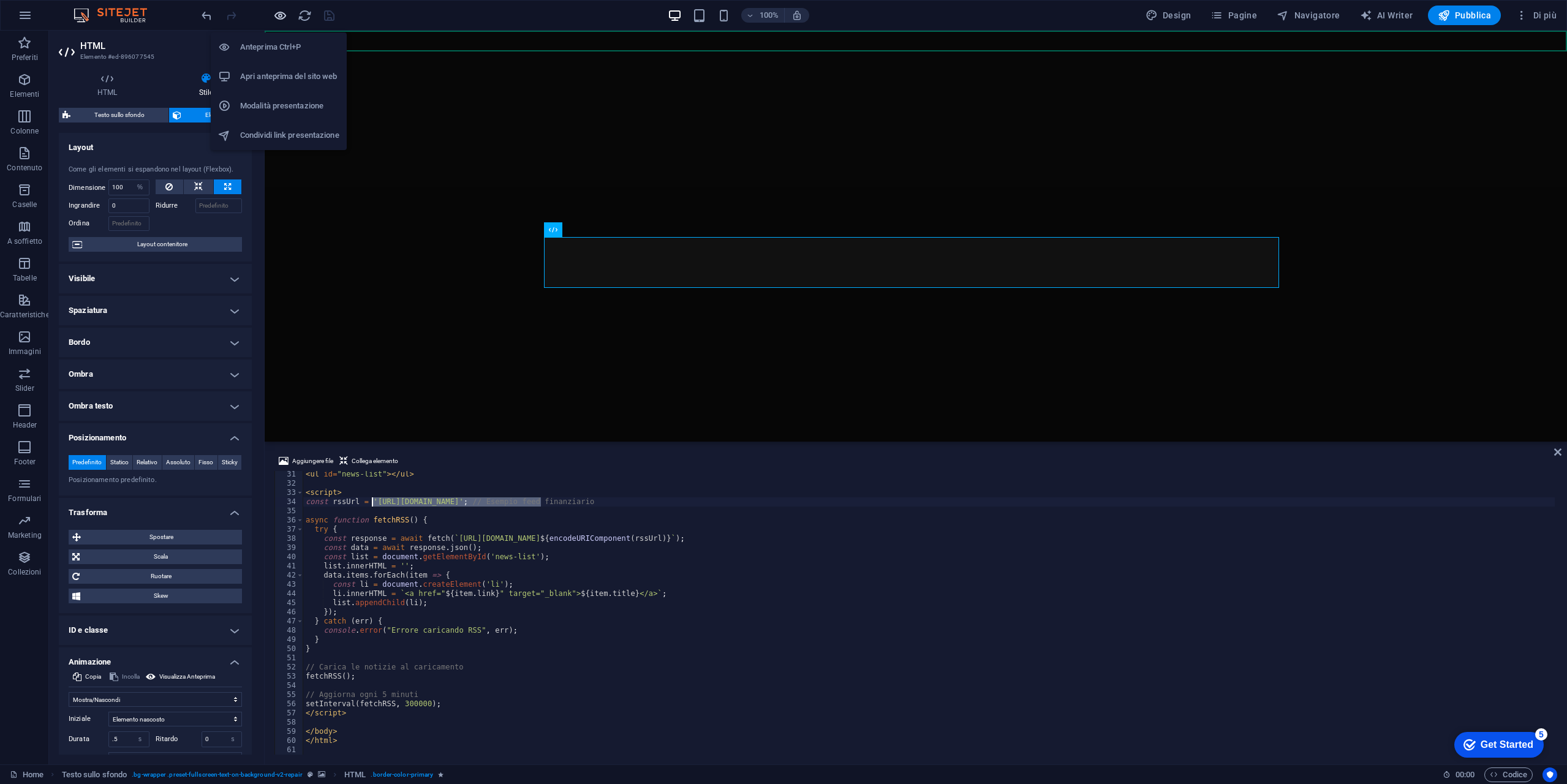
click at [280, 19] on icon "button" at bounding box center [280, 15] width 14 height 14
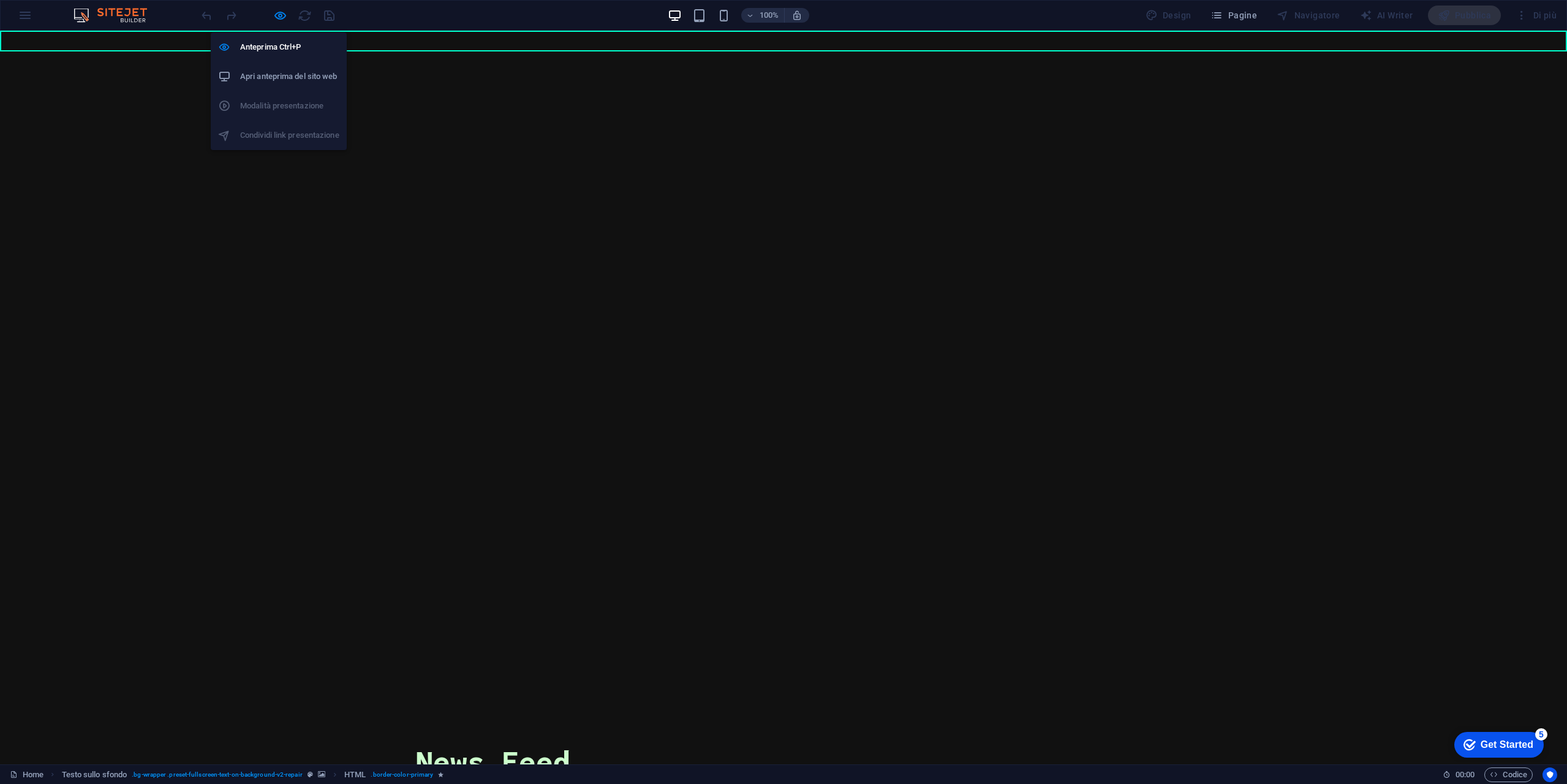
click at [291, 83] on h6 "Apri anteprima del sito web" at bounding box center [290, 77] width 99 height 15
click at [273, 20] on icon "button" at bounding box center [280, 15] width 14 height 14
select select "%"
select select "fade"
select select "s"
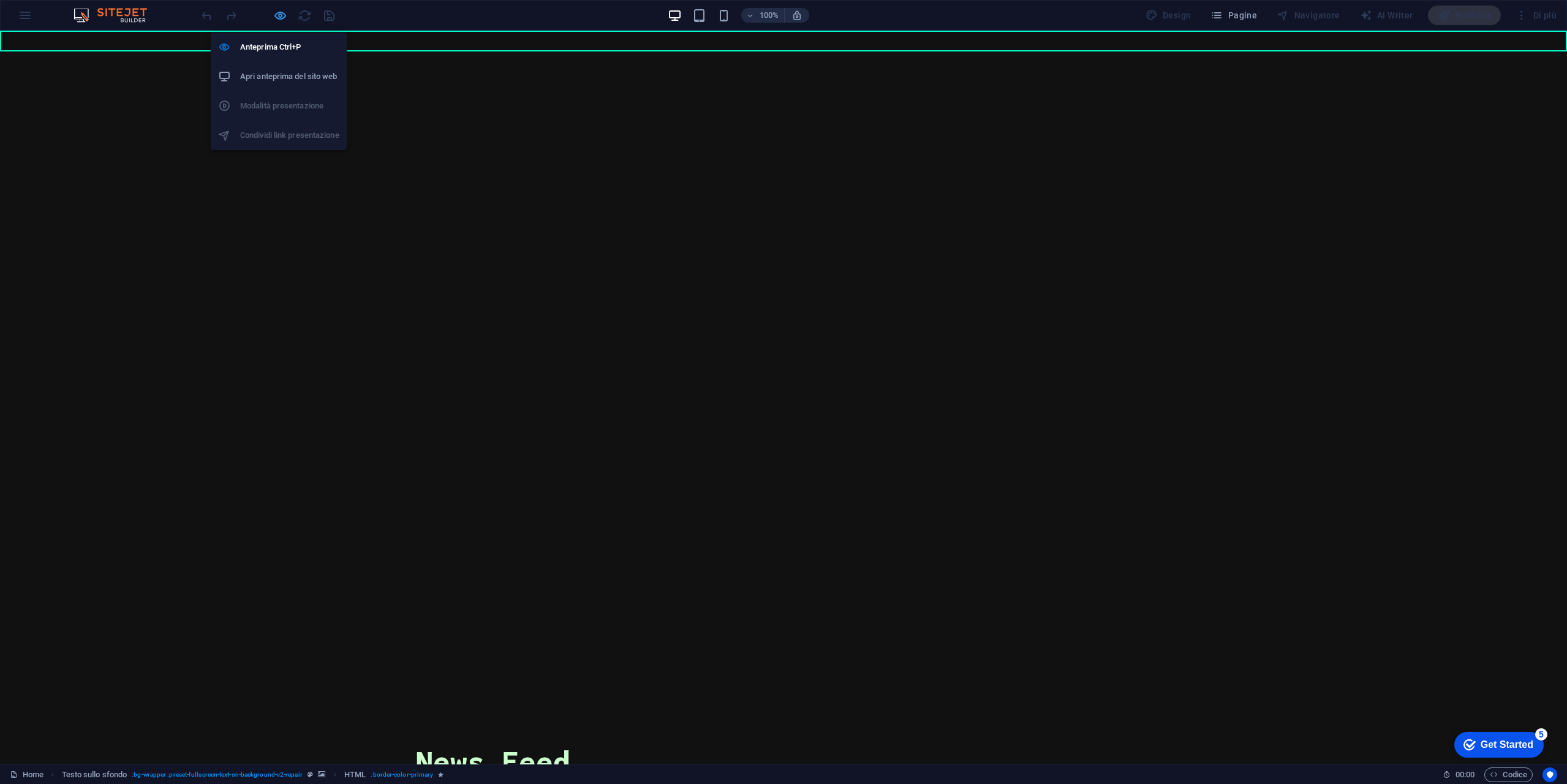
select select "s"
select select "scroll"
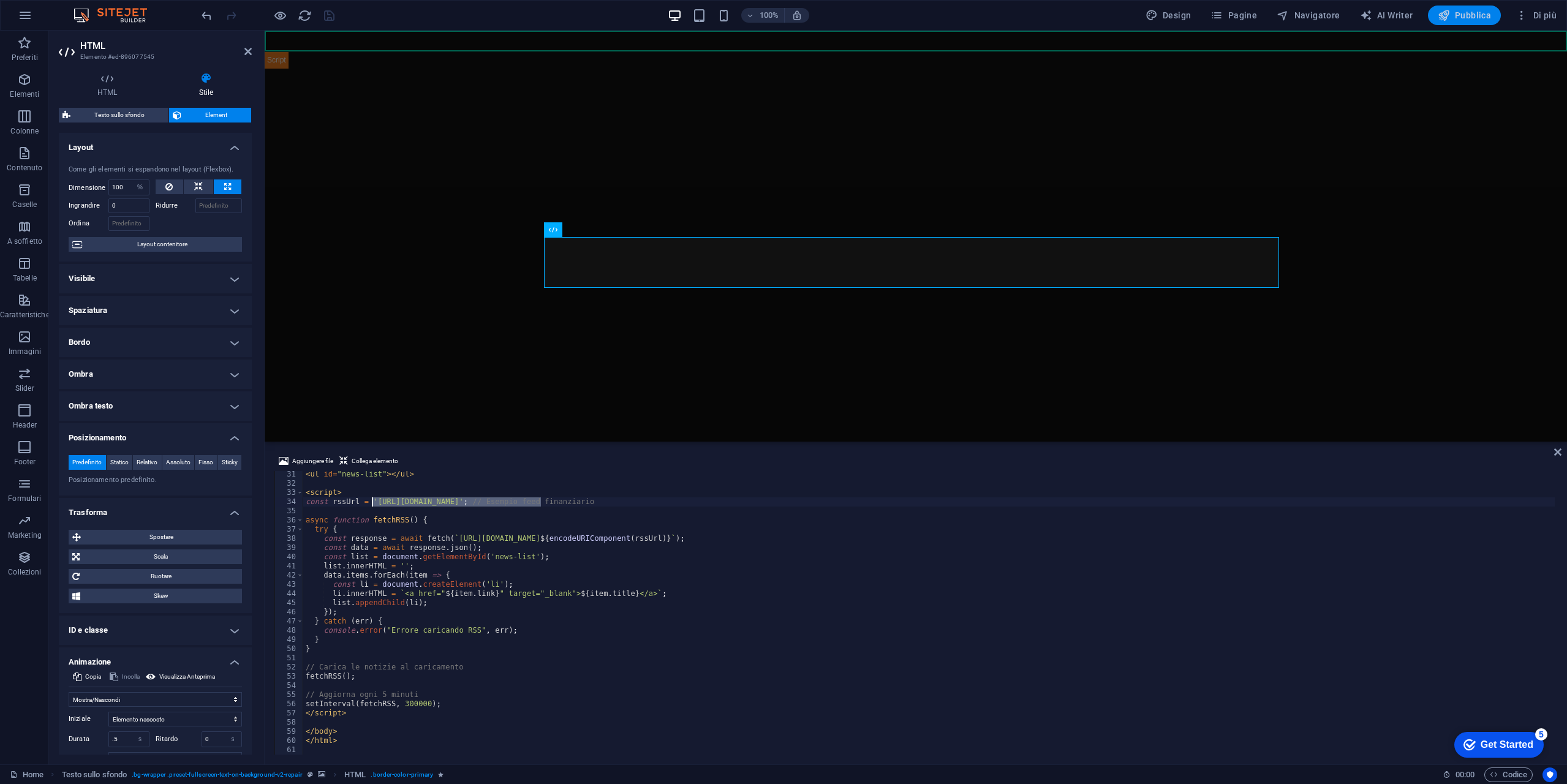
click at [1494, 11] on button "Pubblica" at bounding box center [1465, 15] width 73 height 20
select select "%"
select select "fade"
select select "s"
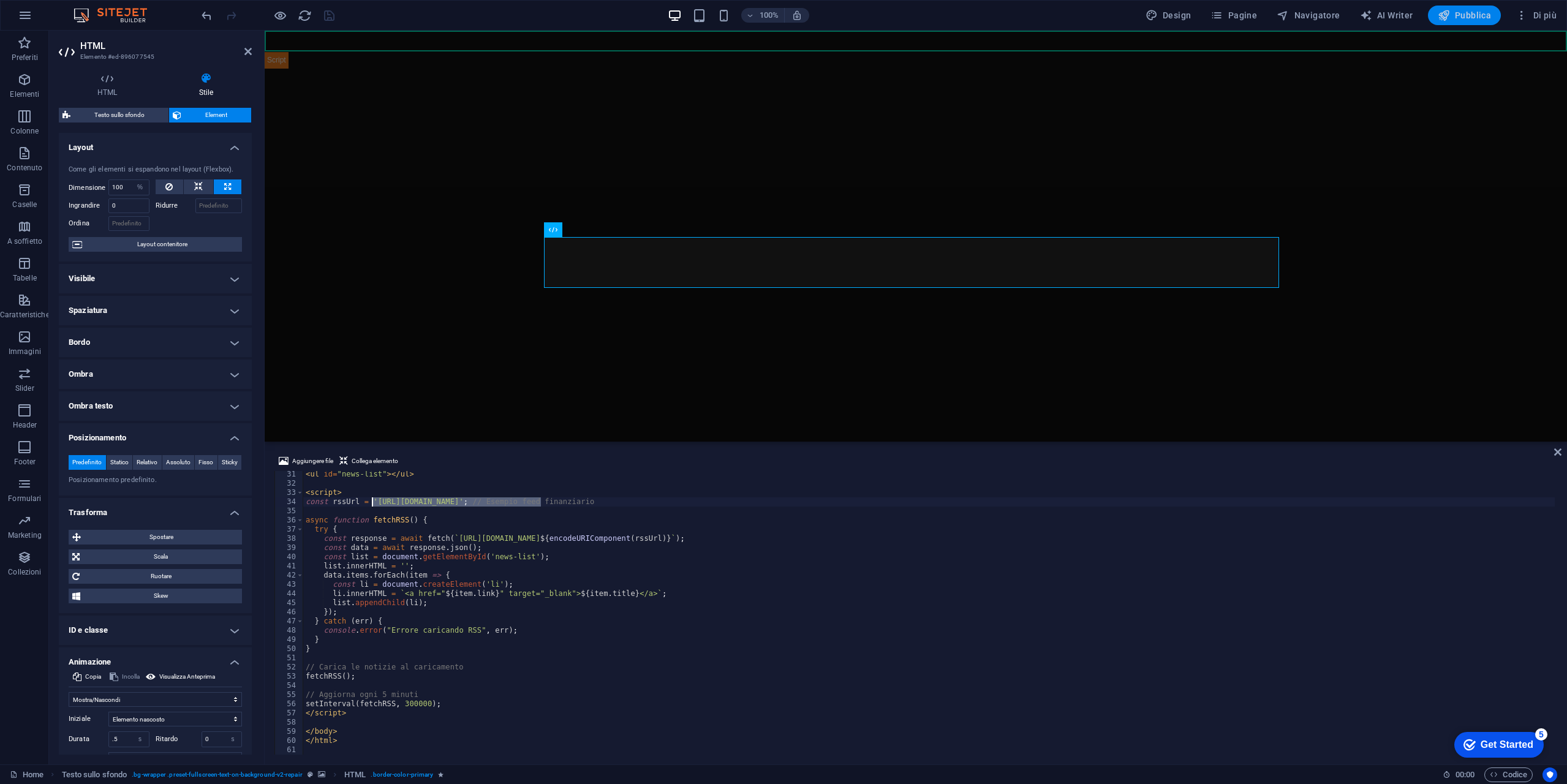
select select "scroll"
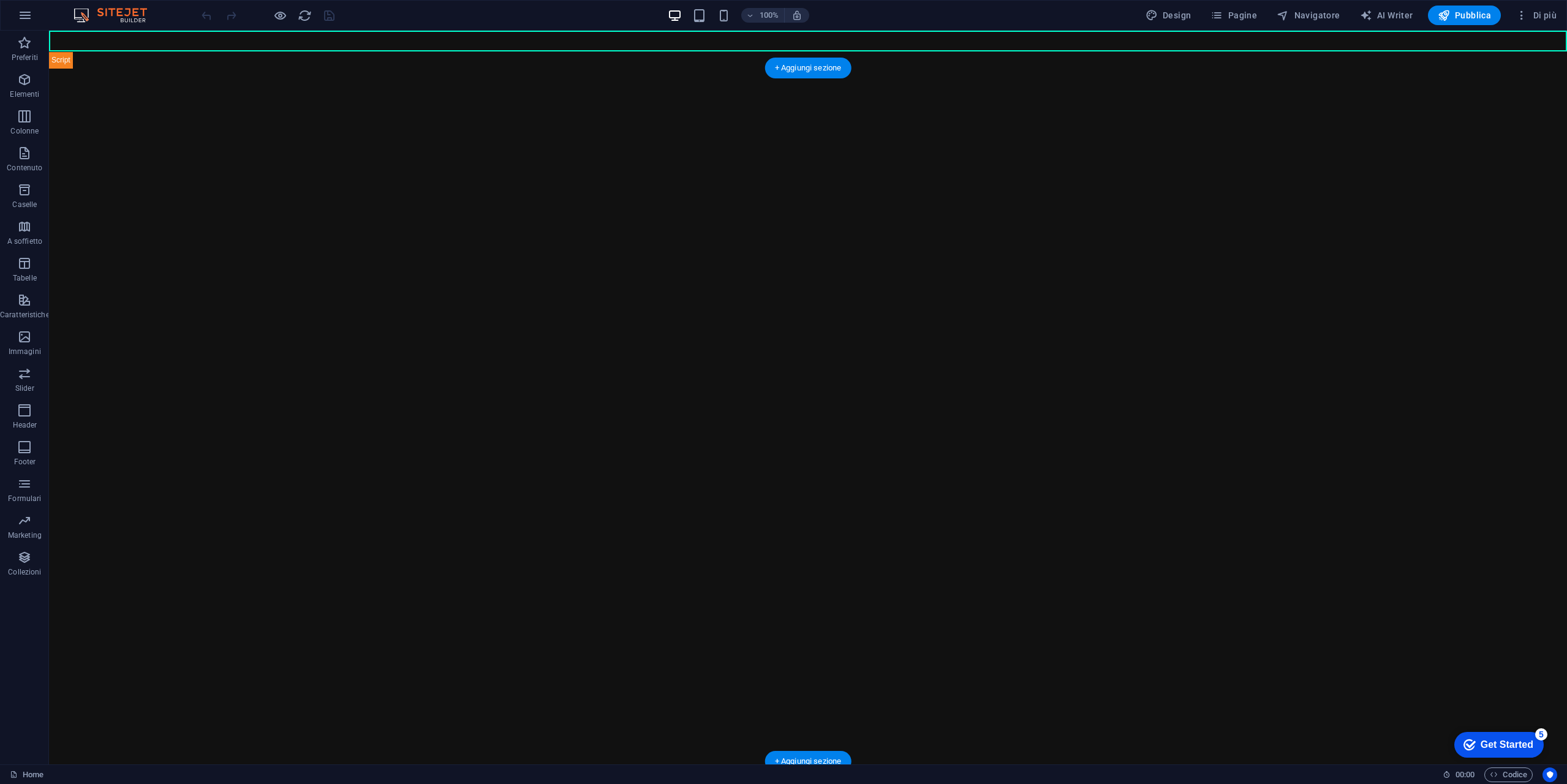
click at [684, 68] on img "1/2" at bounding box center [804, 68] width 1510 height 0
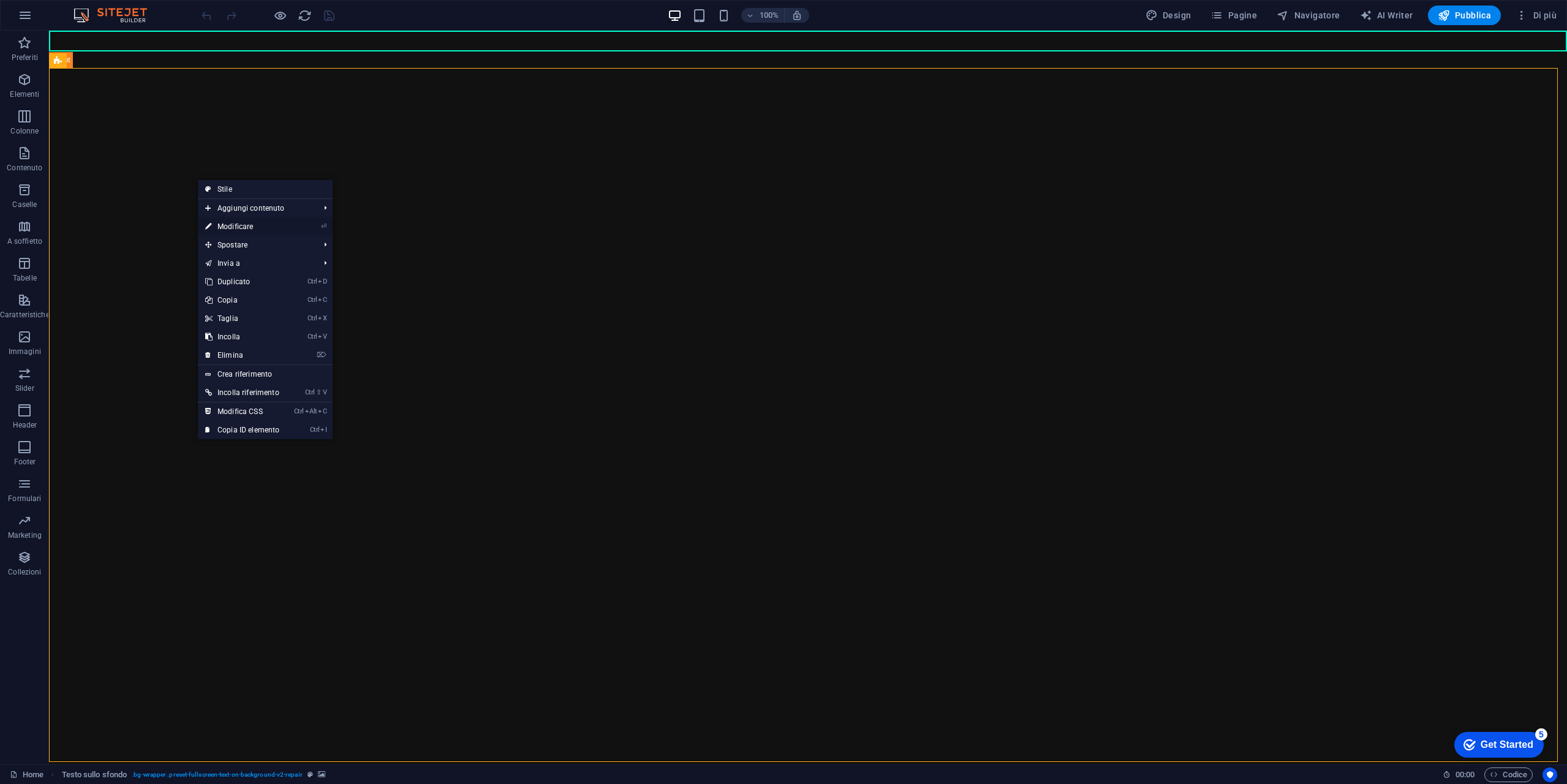
click at [257, 228] on link "⏎ Modificare" at bounding box center [242, 227] width 89 height 19
select select "vh"
select select "fade"
select select "ms"
select select "s"
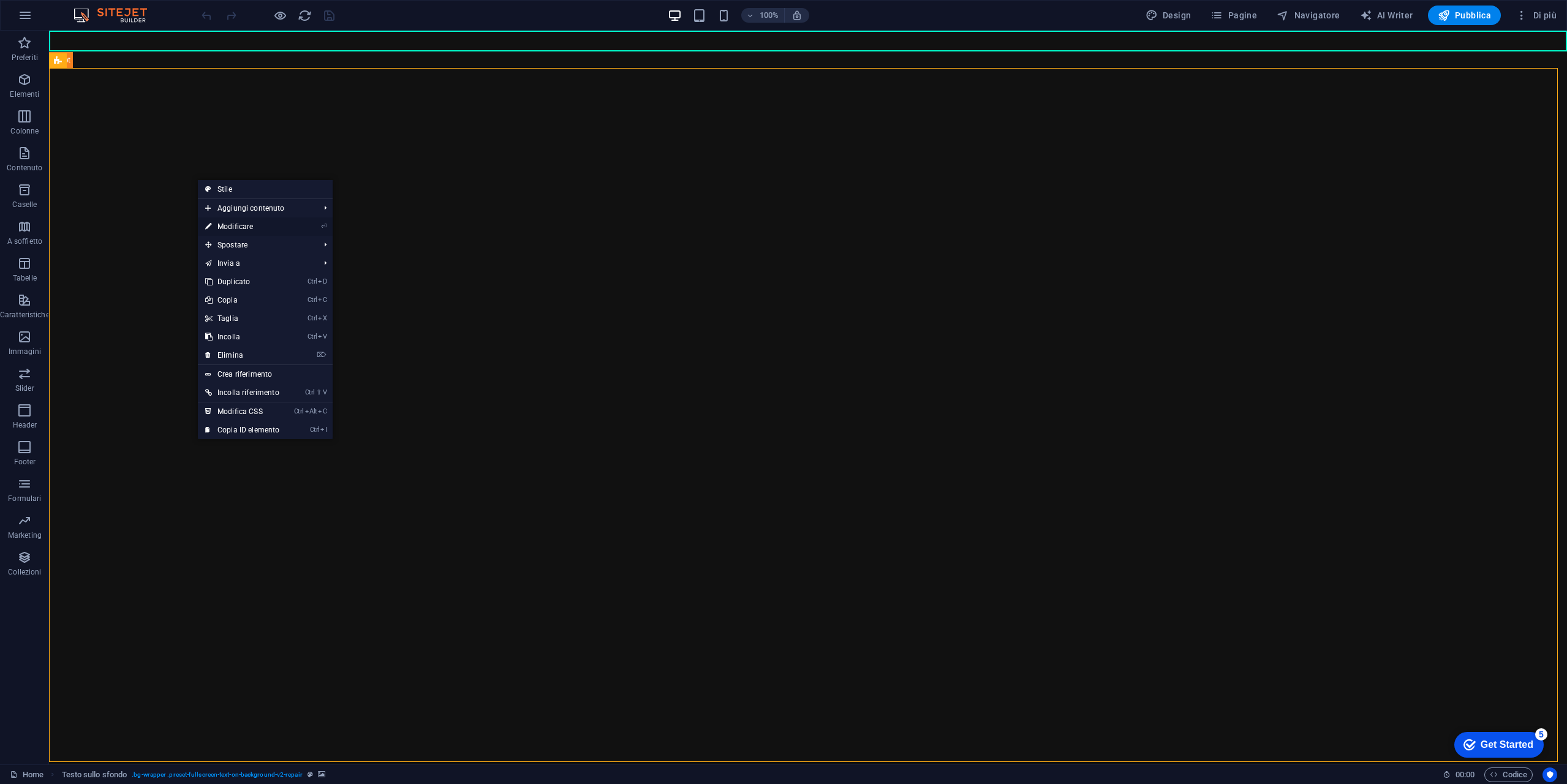
select select "progressive"
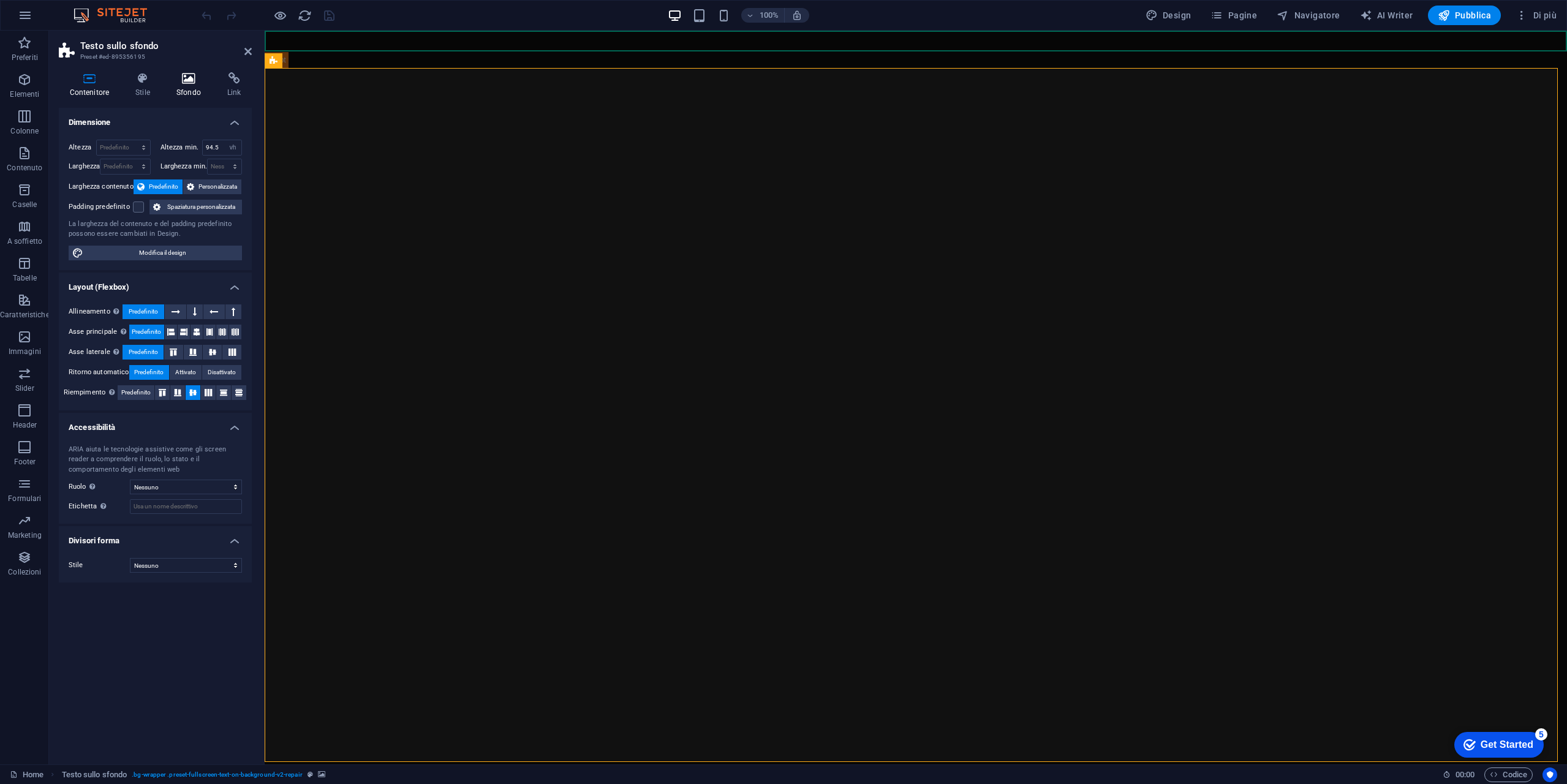
click at [189, 90] on h4 "Sfondo" at bounding box center [191, 86] width 51 height 26
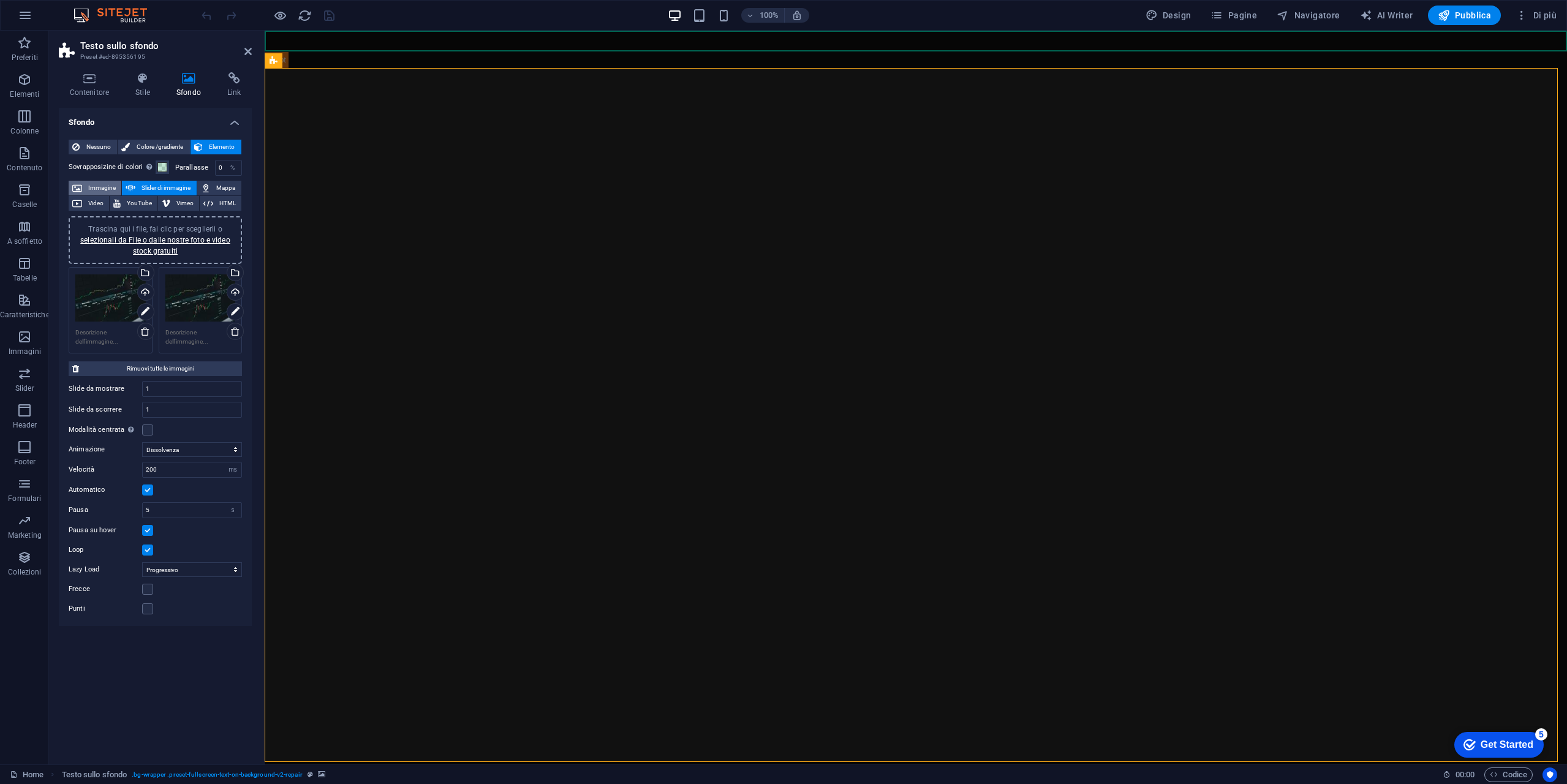
click at [98, 187] on span "Immagine" at bounding box center [101, 188] width 32 height 15
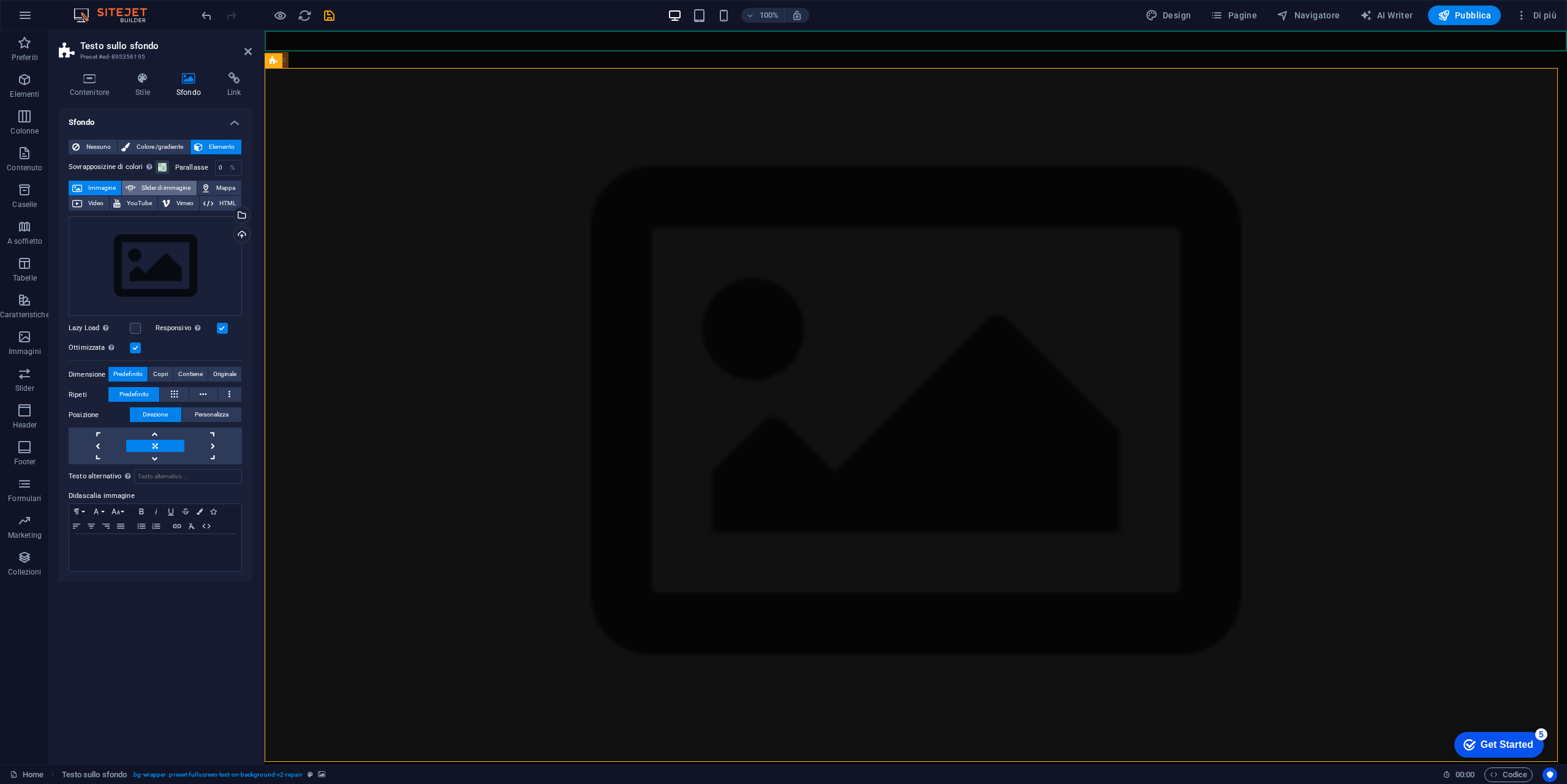
click at [162, 191] on span "Slider di immagine" at bounding box center [166, 188] width 53 height 15
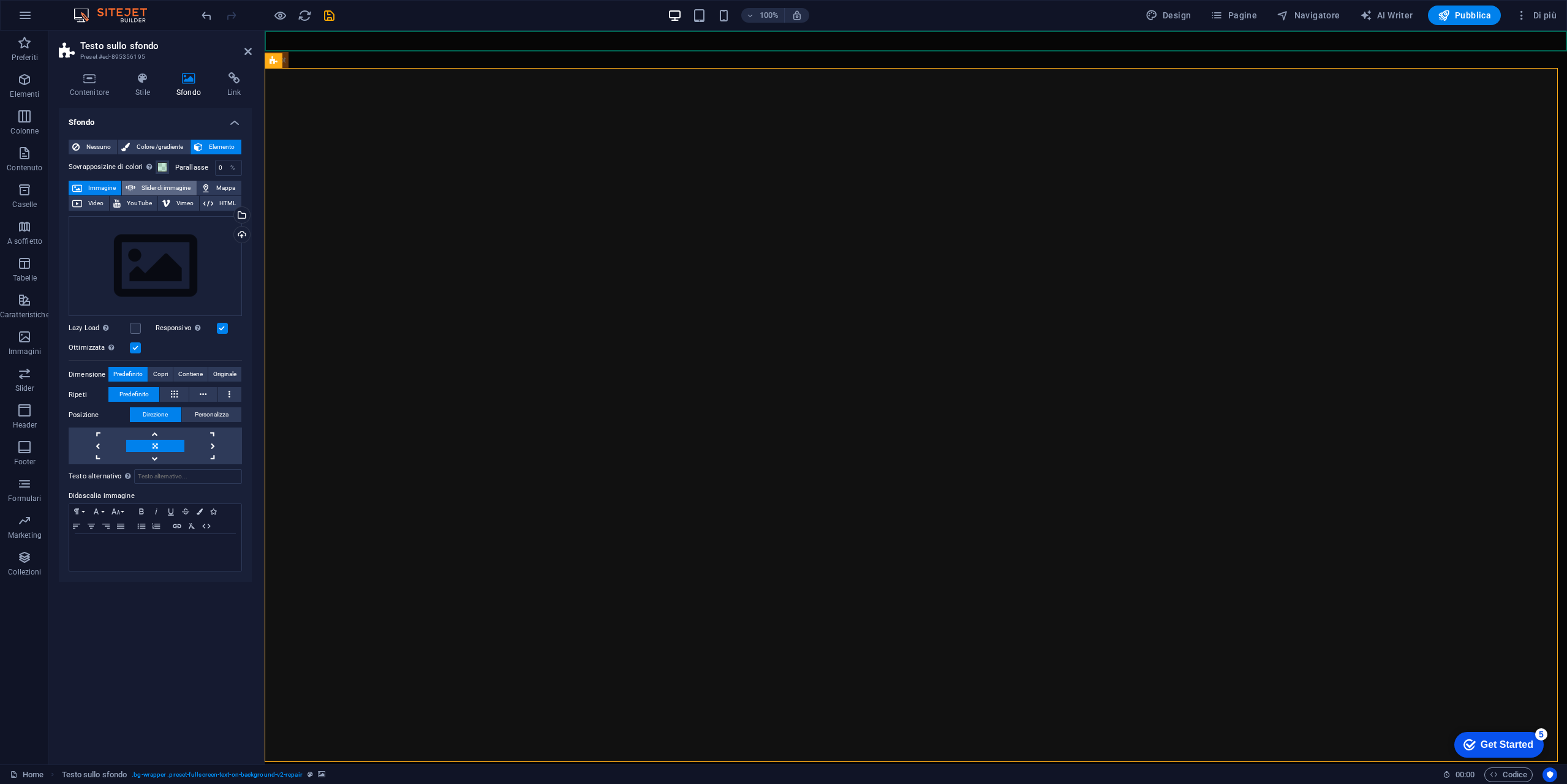
select select "ms"
select select "s"
select select "progressive"
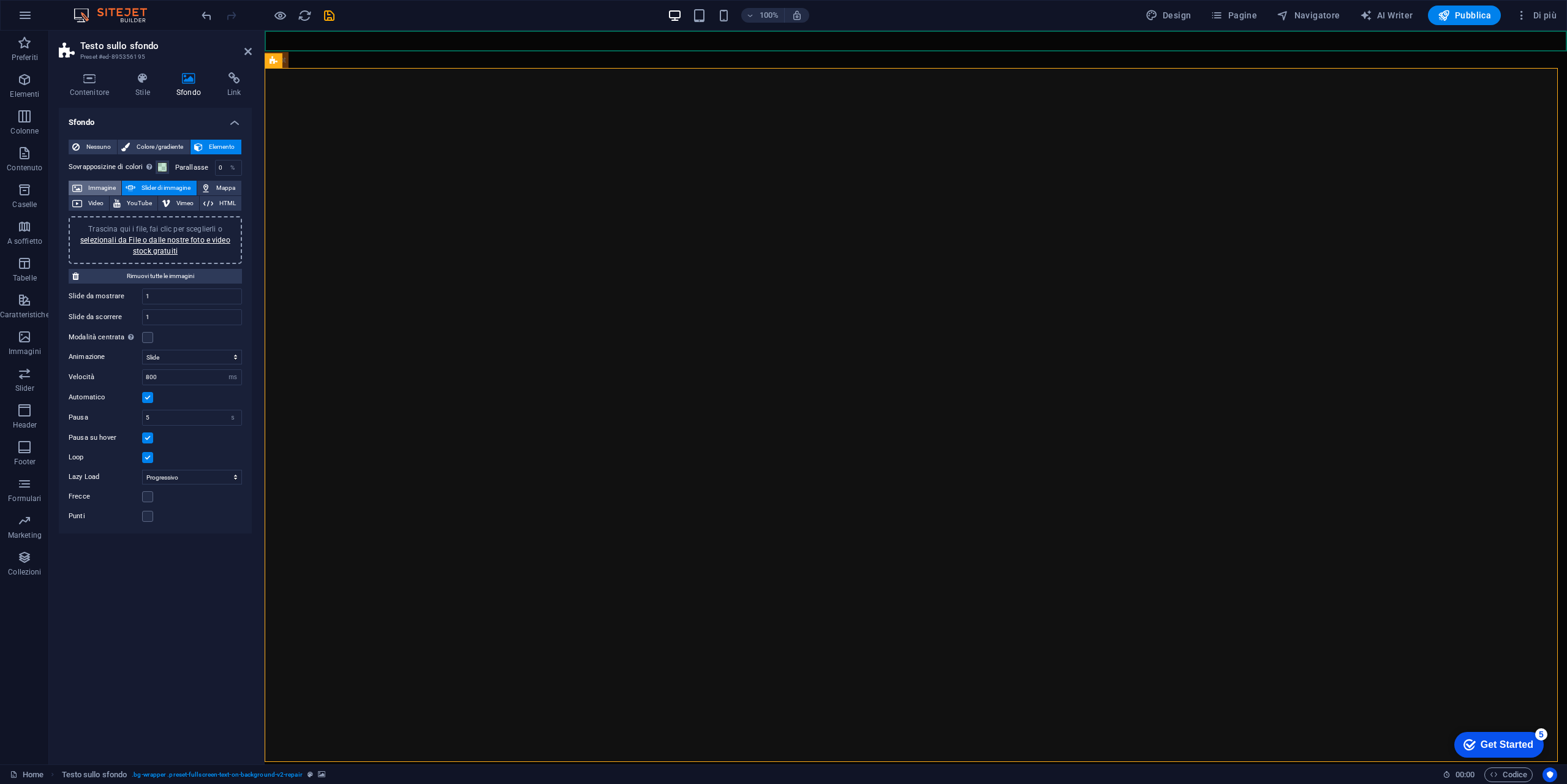
click at [95, 188] on span "Immagine" at bounding box center [101, 188] width 32 height 15
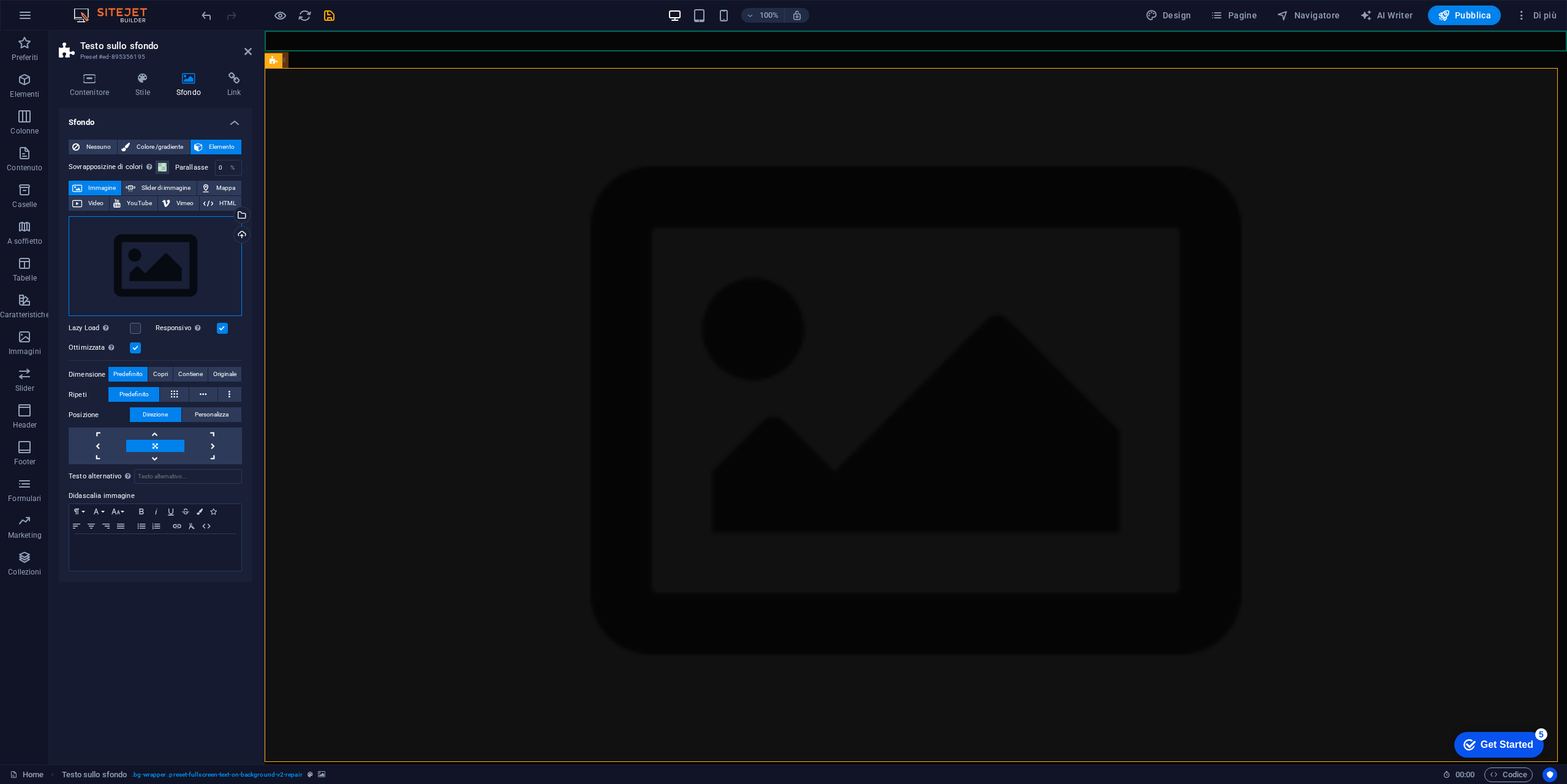
click at [166, 267] on div "Trascina qui i file, fai clic per sceglierli o selezionali da File o dalle nost…" at bounding box center [155, 266] width 174 height 100
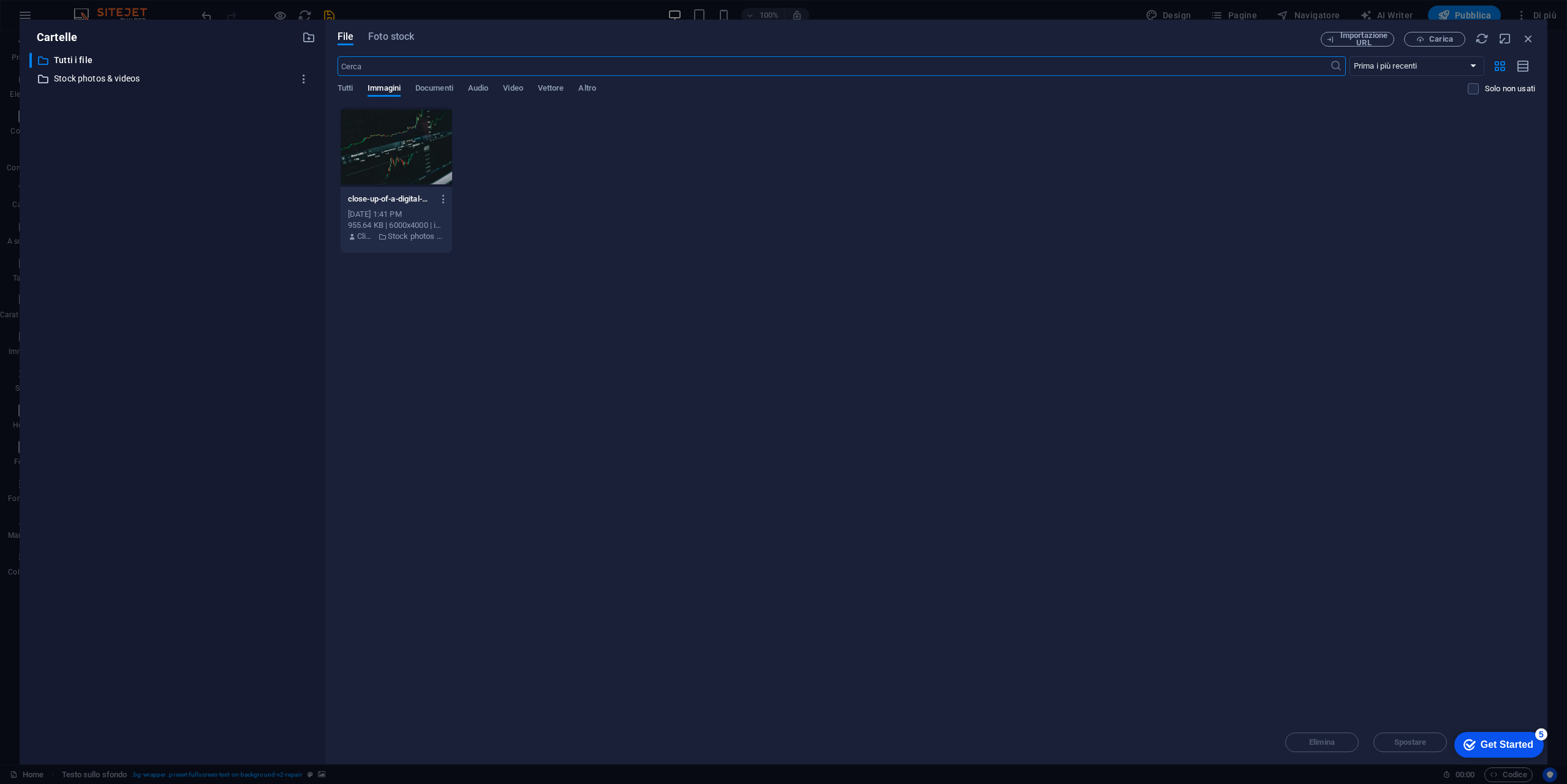
click at [122, 82] on p "Stock photos & videos" at bounding box center [173, 78] width 239 height 14
click at [389, 39] on span "Foto stock" at bounding box center [391, 37] width 46 height 15
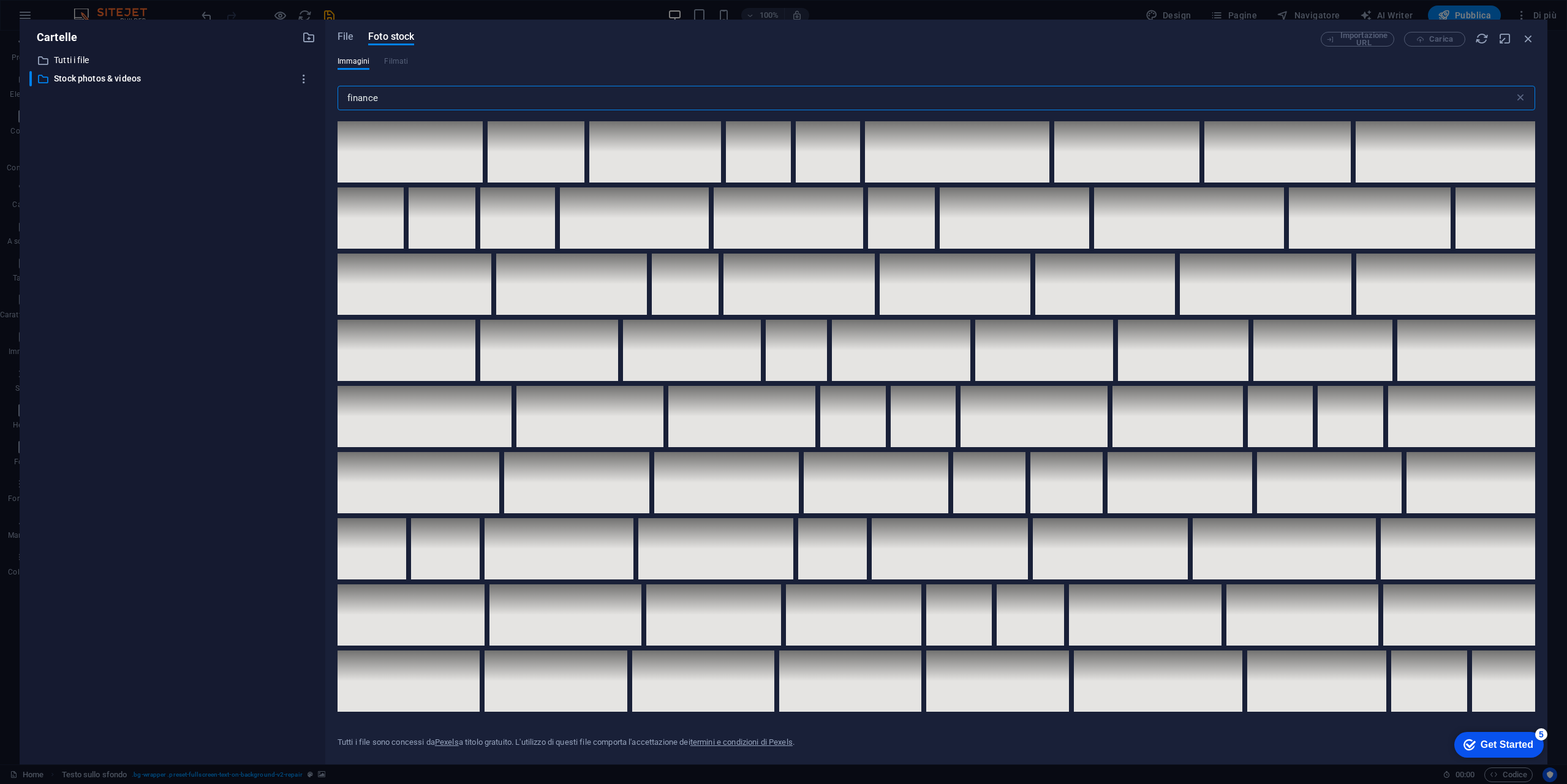
scroll to position [807, 0]
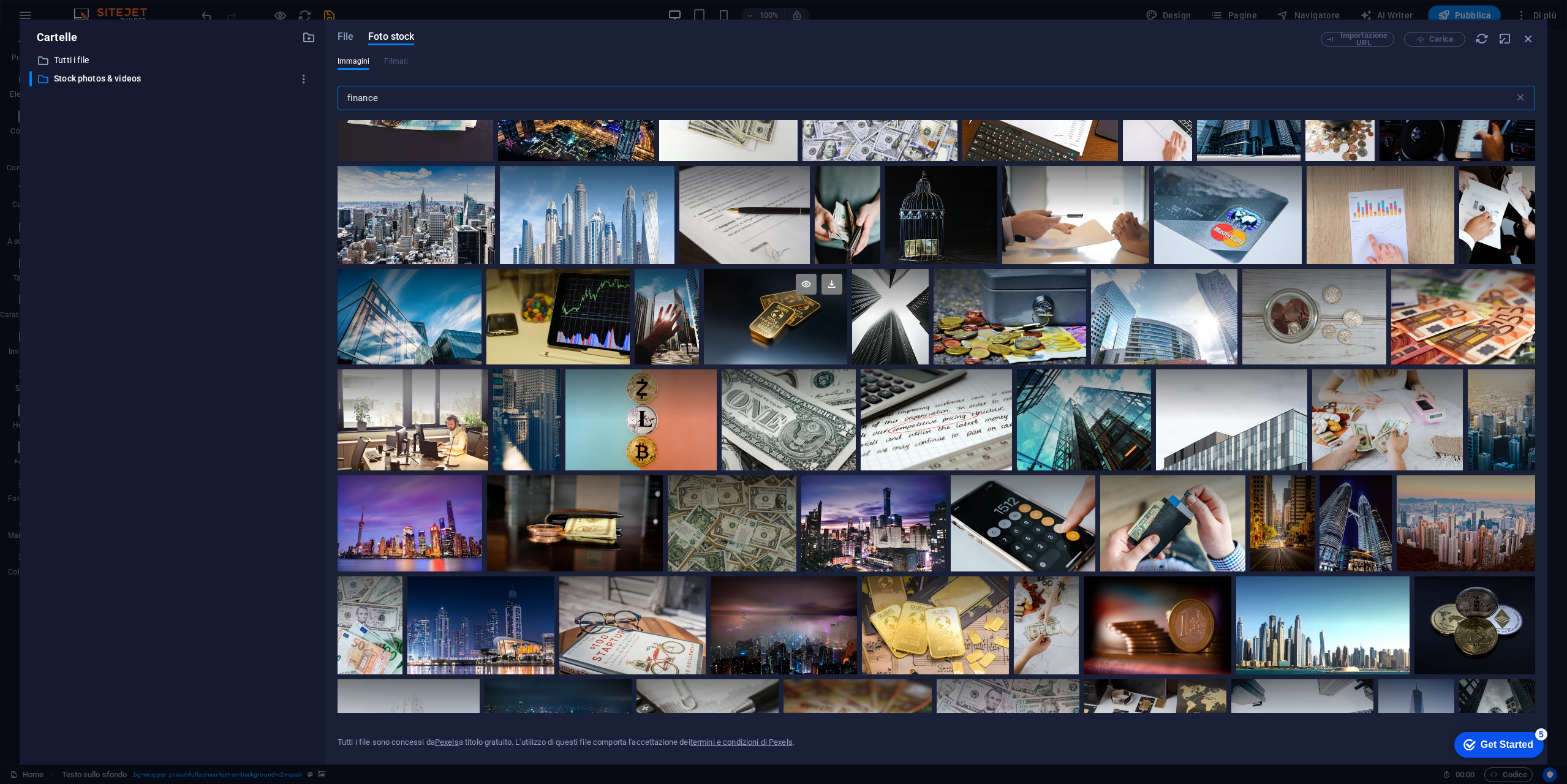
type input "finance"
click at [802, 324] on div at bounding box center [775, 317] width 144 height 96
click at [797, 329] on div at bounding box center [775, 340] width 144 height 48
click at [797, 329] on div at bounding box center [775, 317] width 144 height 96
click at [1527, 41] on icon "button" at bounding box center [1529, 38] width 14 height 14
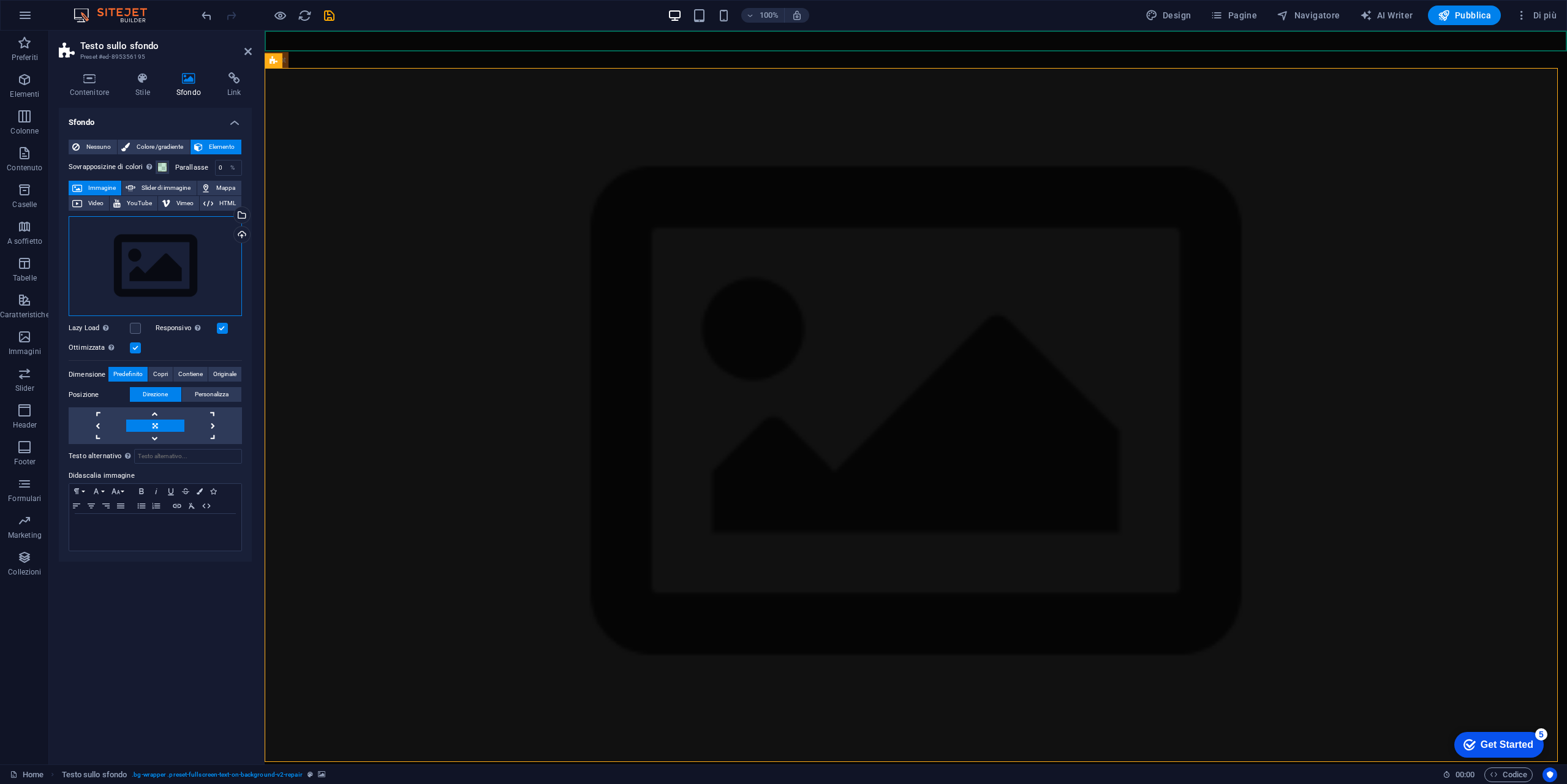
click at [193, 238] on div "Trascina qui i file, fai clic per sceglierli o selezionali da File o dalle nost…" at bounding box center [155, 266] width 174 height 100
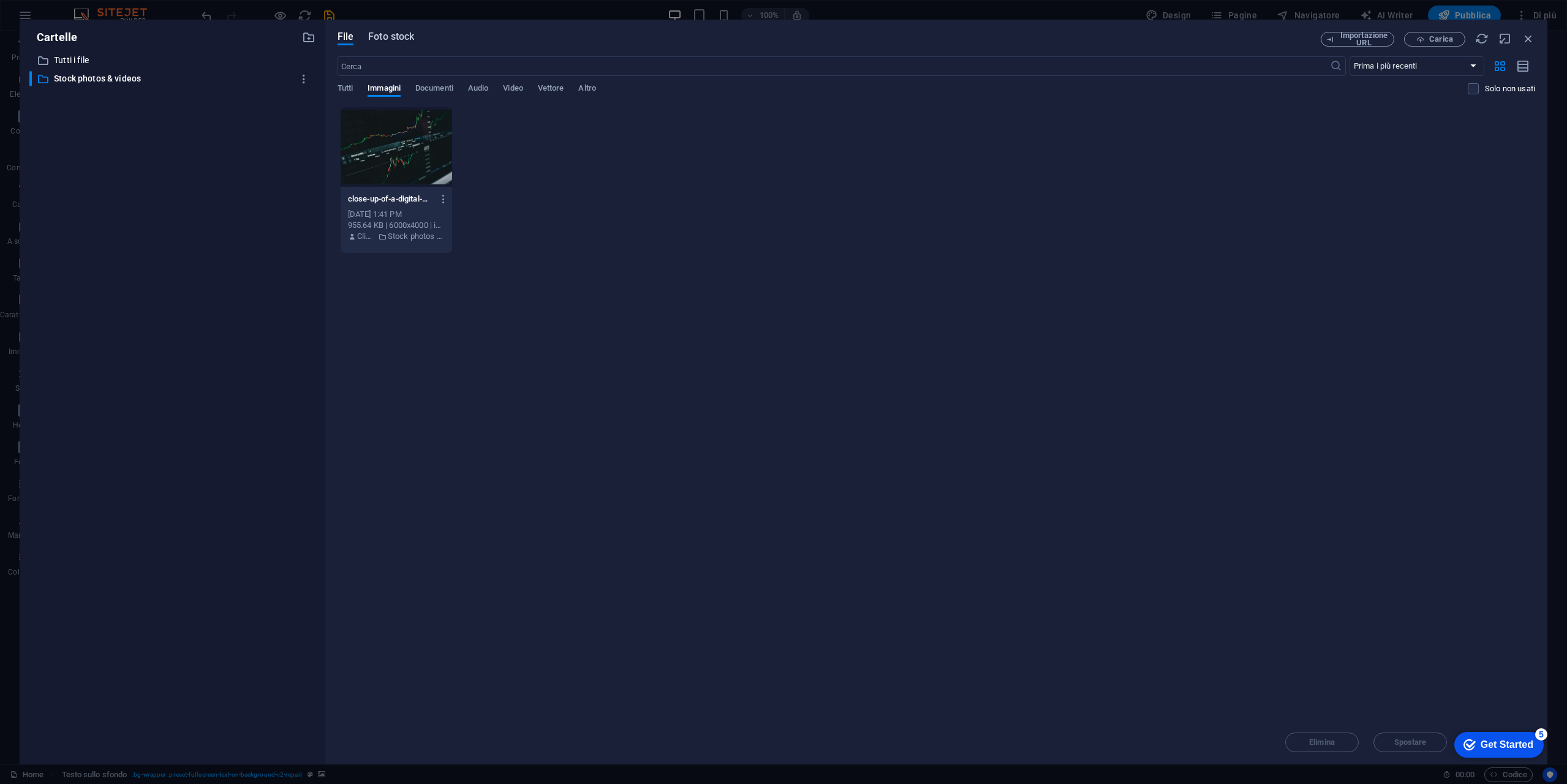
click at [394, 33] on span "Foto stock" at bounding box center [391, 37] width 46 height 15
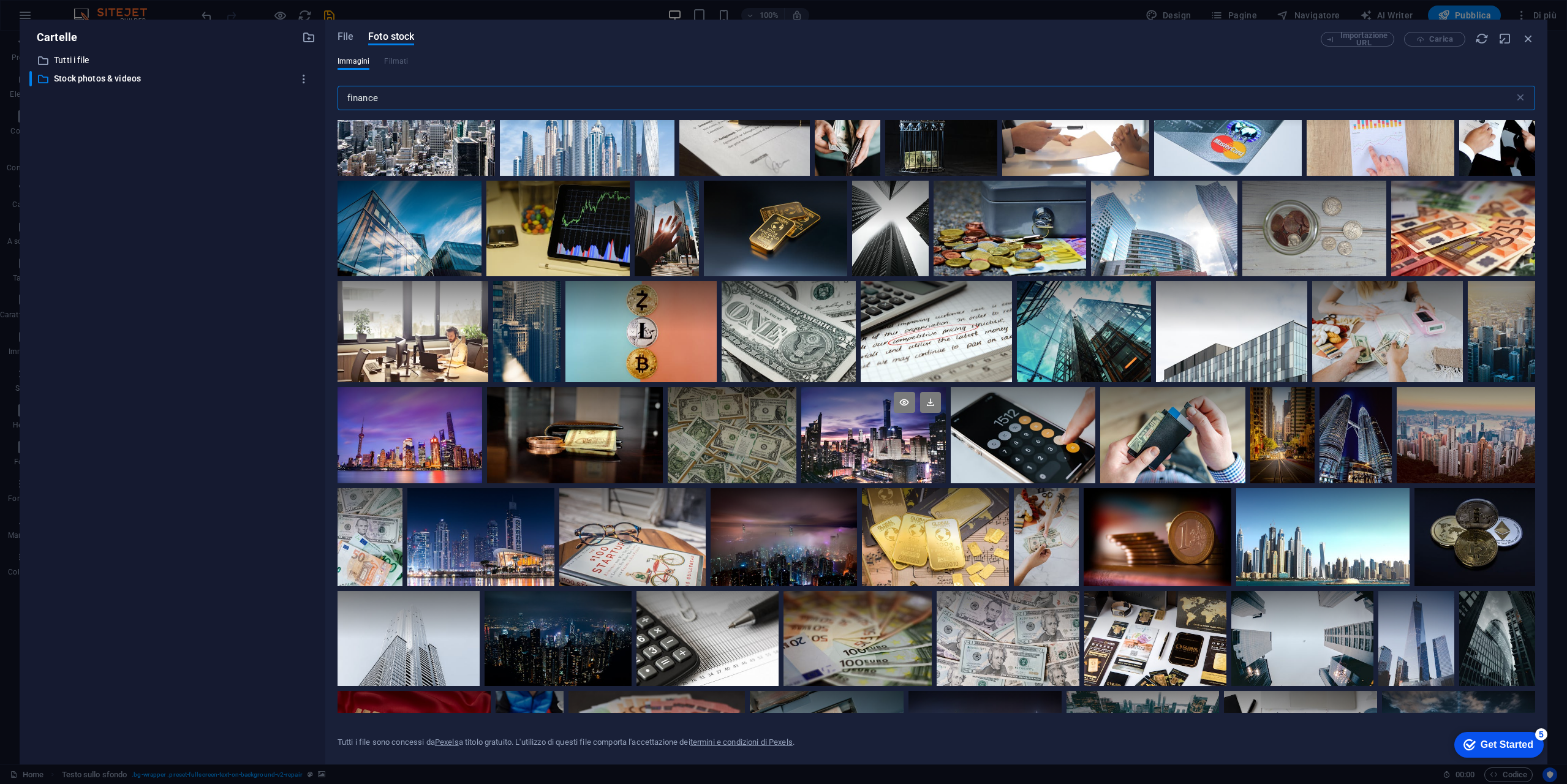
scroll to position [918, 0]
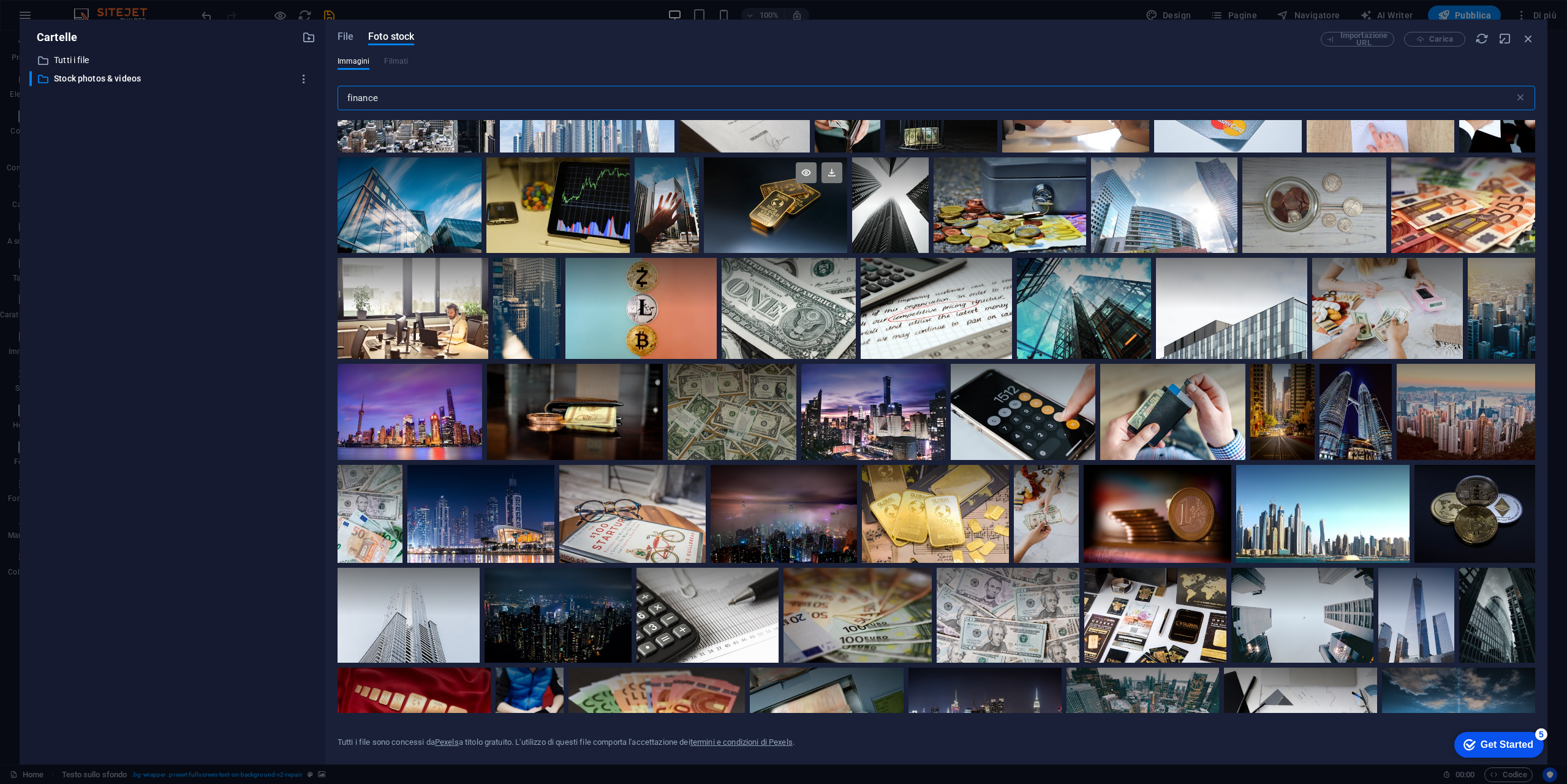
click at [792, 216] on div at bounding box center [775, 205] width 144 height 96
click at [792, 216] on div at bounding box center [775, 229] width 144 height 48
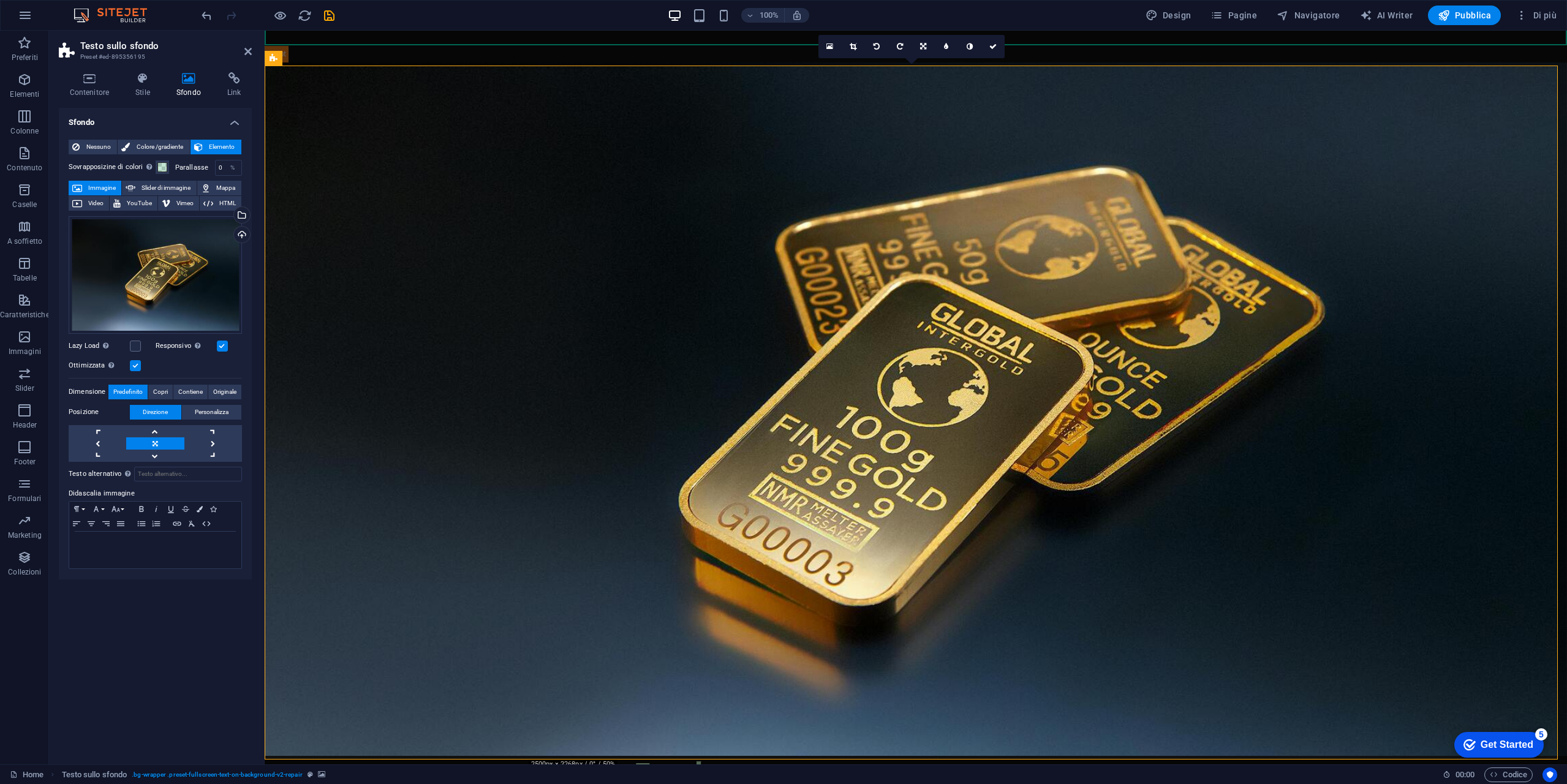
scroll to position [0, 0]
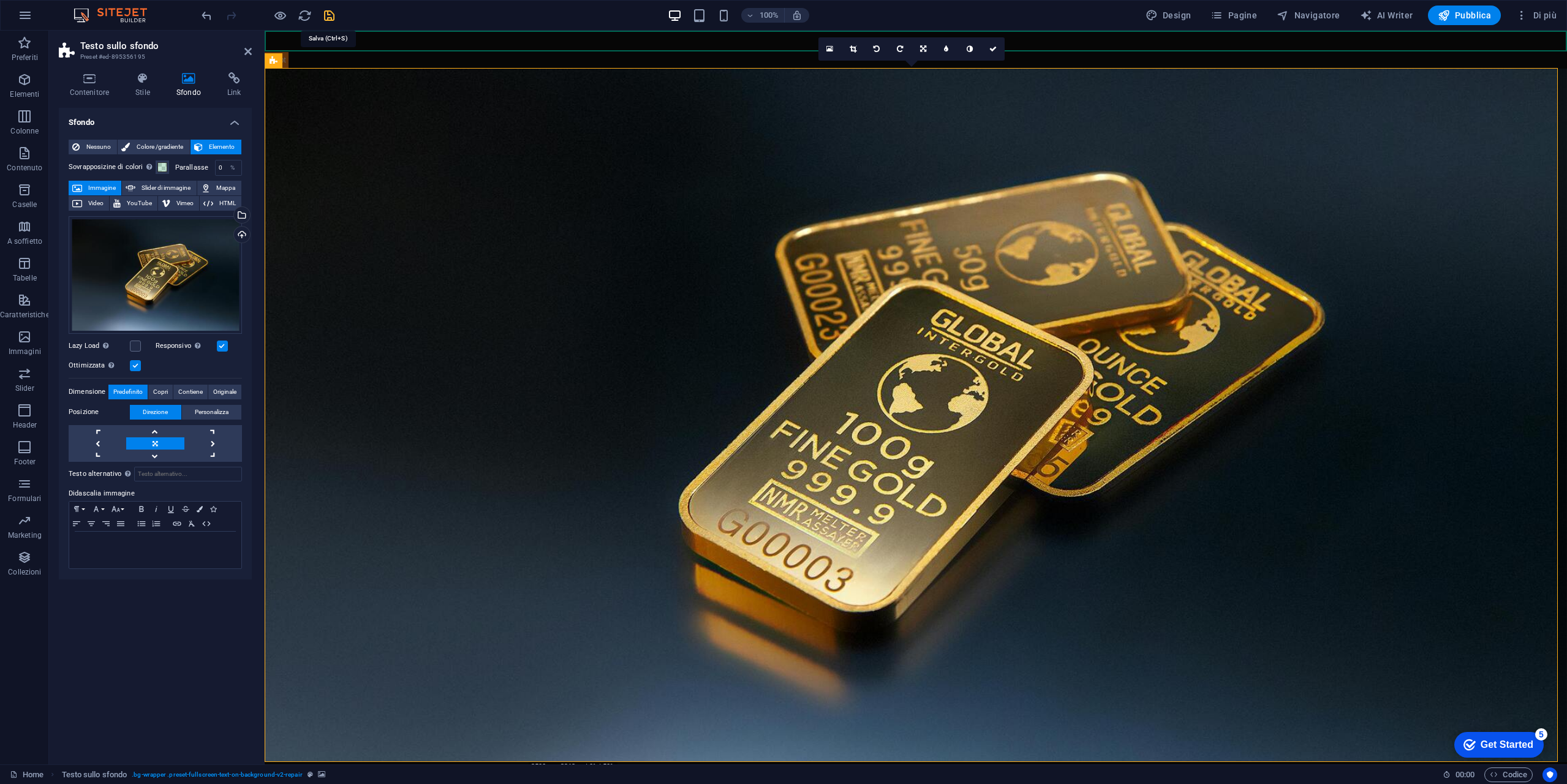
click at [329, 20] on icon "save" at bounding box center [329, 15] width 14 height 14
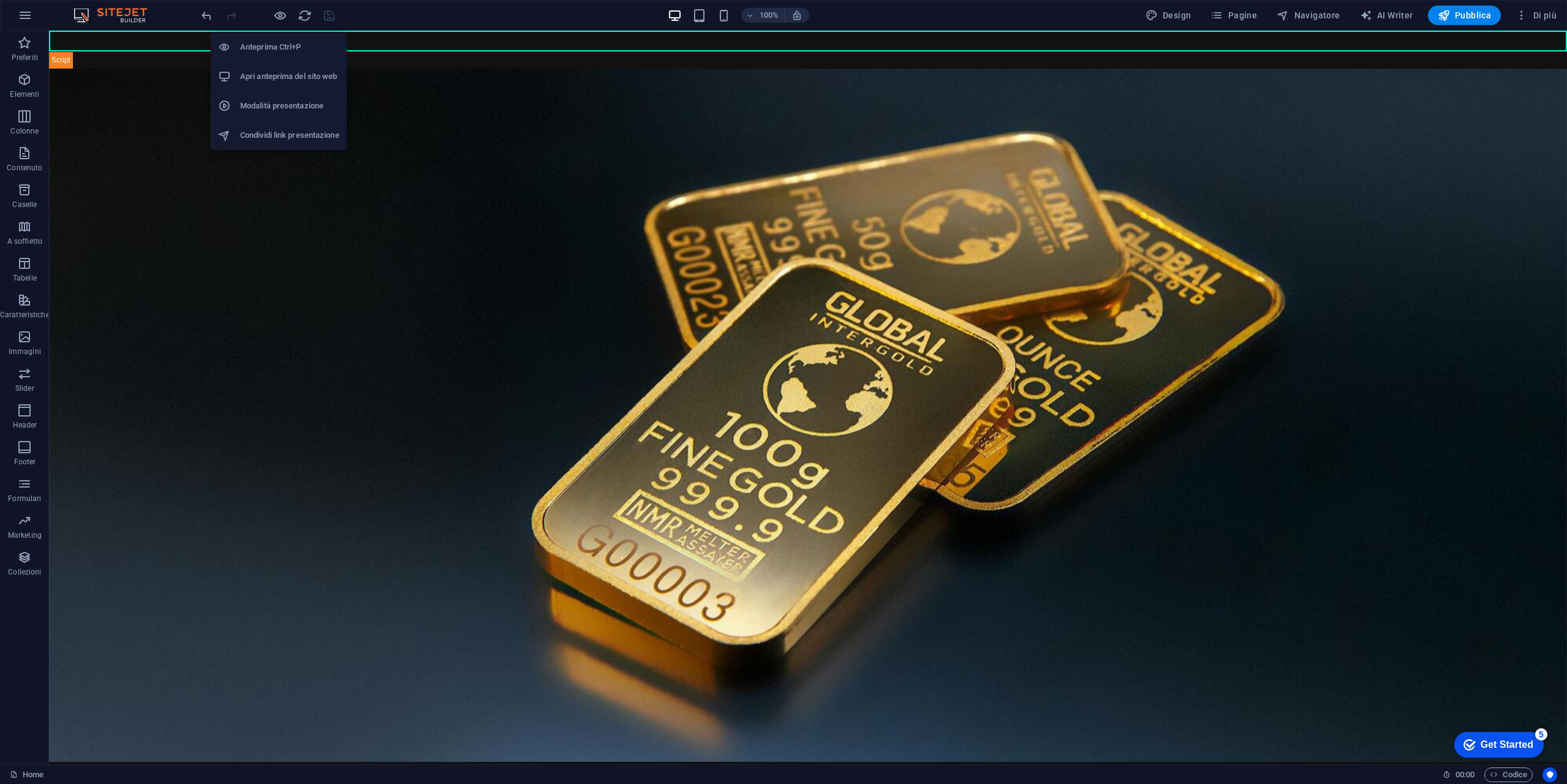
click at [296, 80] on h6 "Apri anteprima del sito web" at bounding box center [290, 77] width 99 height 15
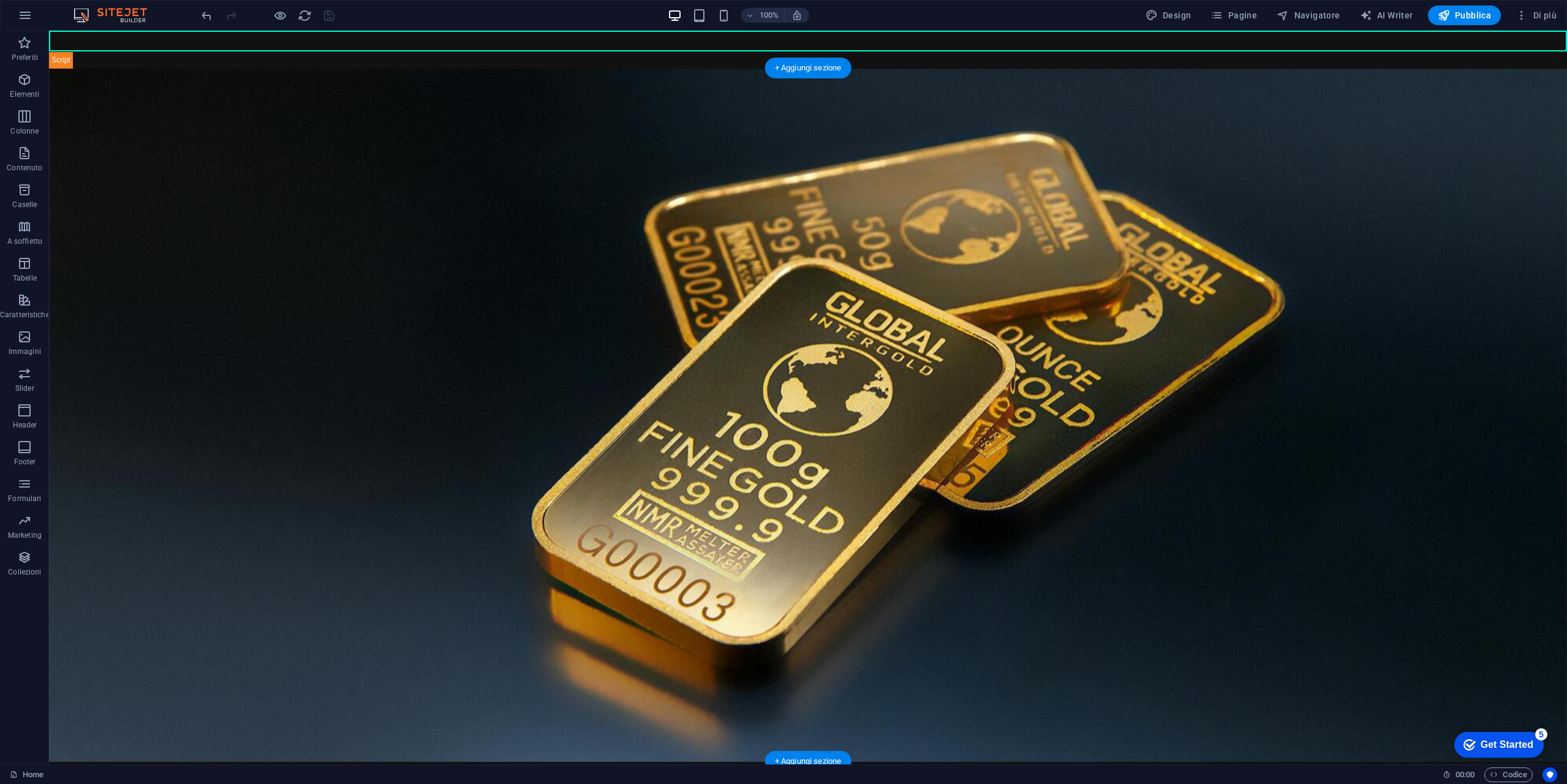
click at [183, 171] on figure at bounding box center [808, 415] width 1518 height 694
click at [385, 196] on figure at bounding box center [808, 415] width 1518 height 694
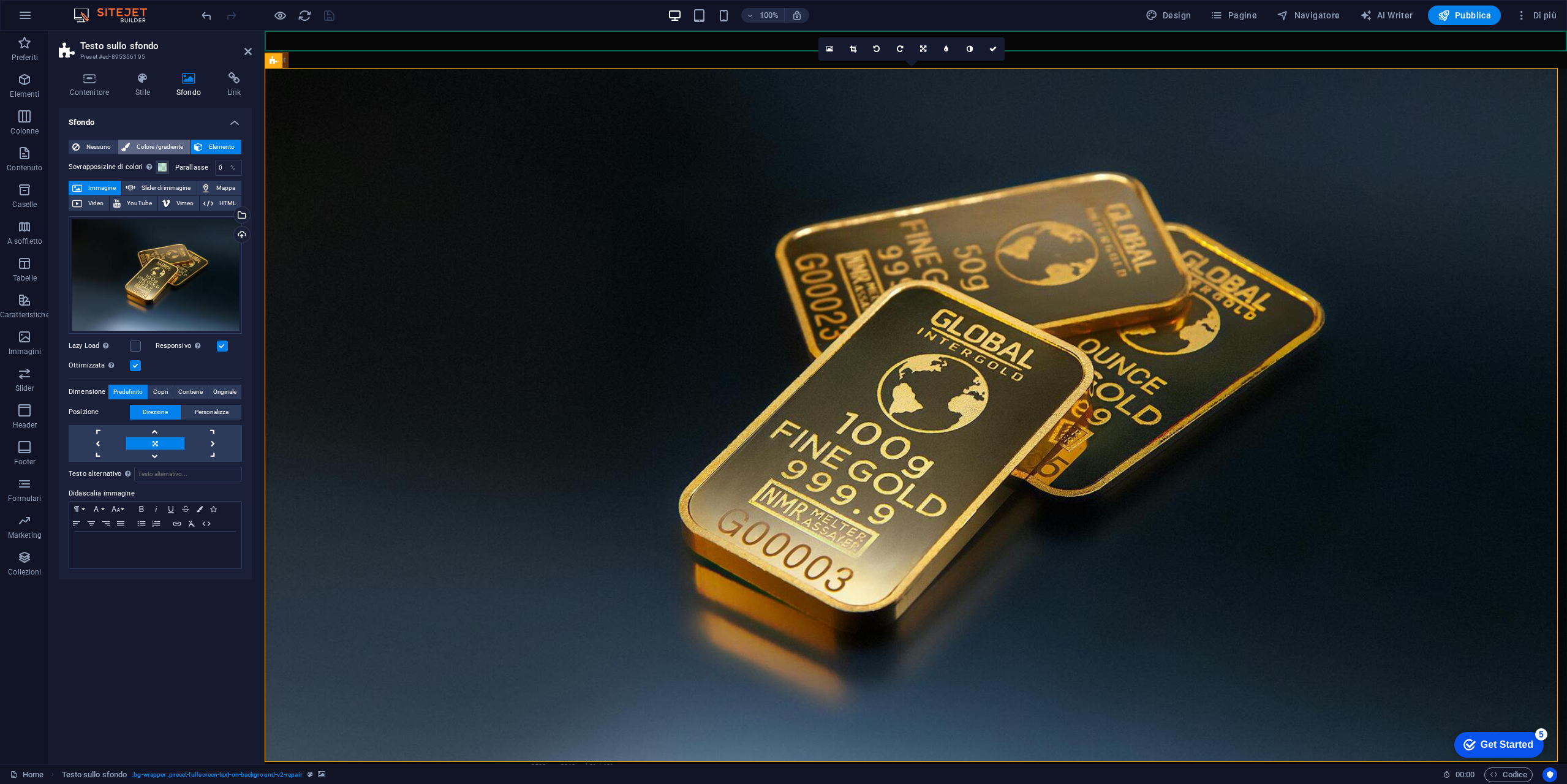
click at [161, 140] on span "Colore /gradiente" at bounding box center [160, 147] width 52 height 15
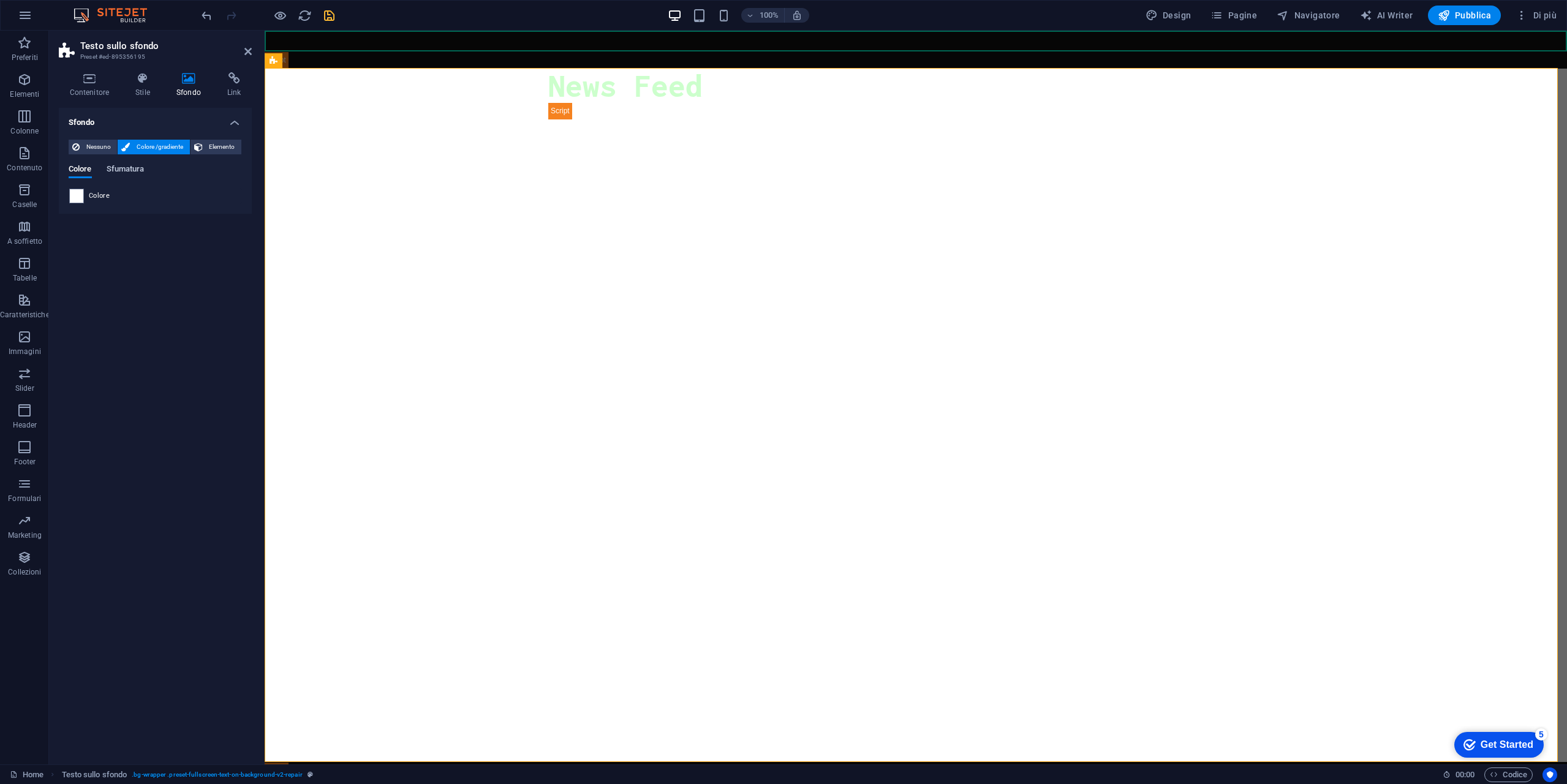
click at [140, 170] on span "Sfumatura" at bounding box center [126, 170] width 38 height 17
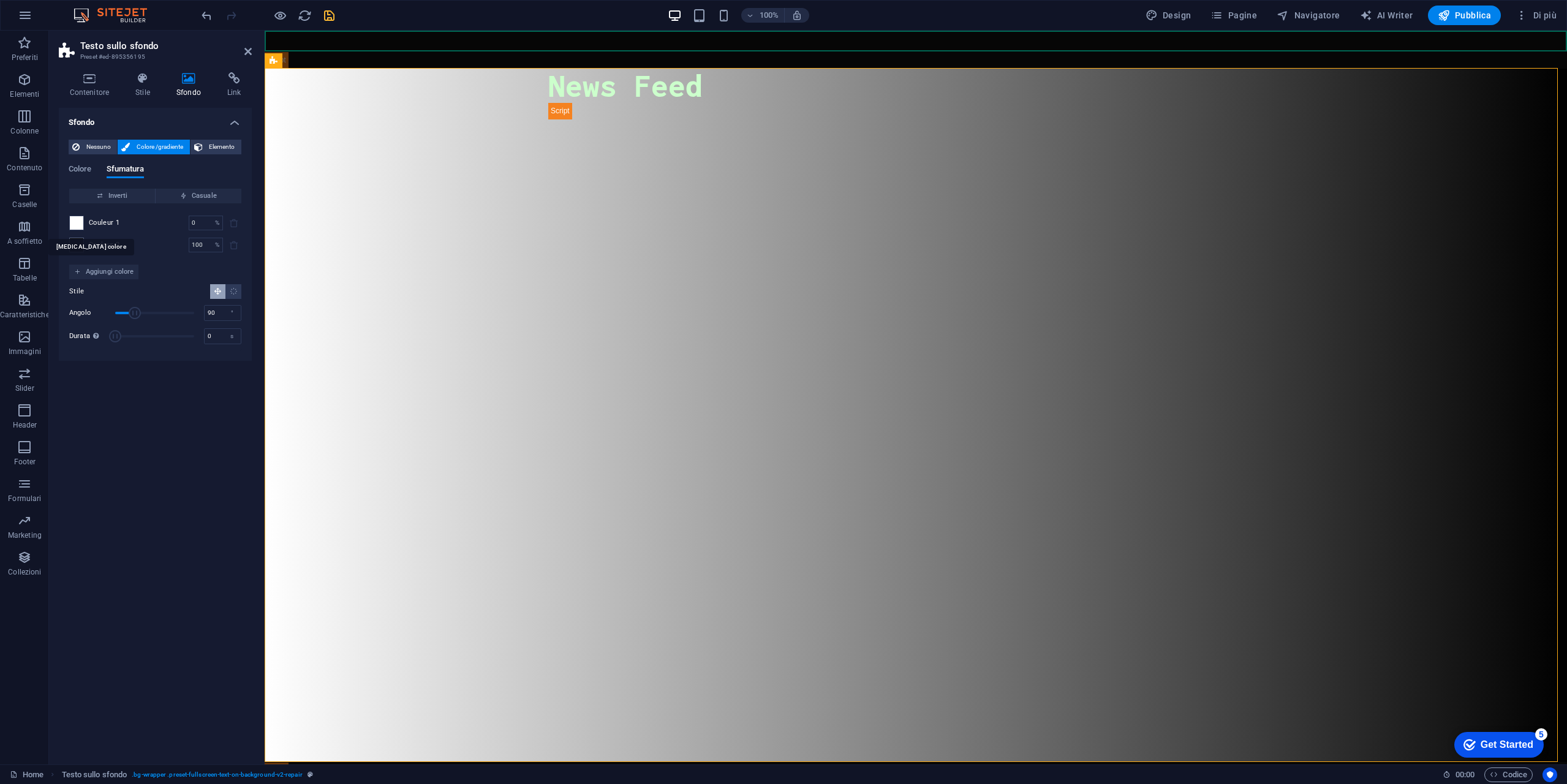
click at [72, 223] on span at bounding box center [77, 222] width 14 height 14
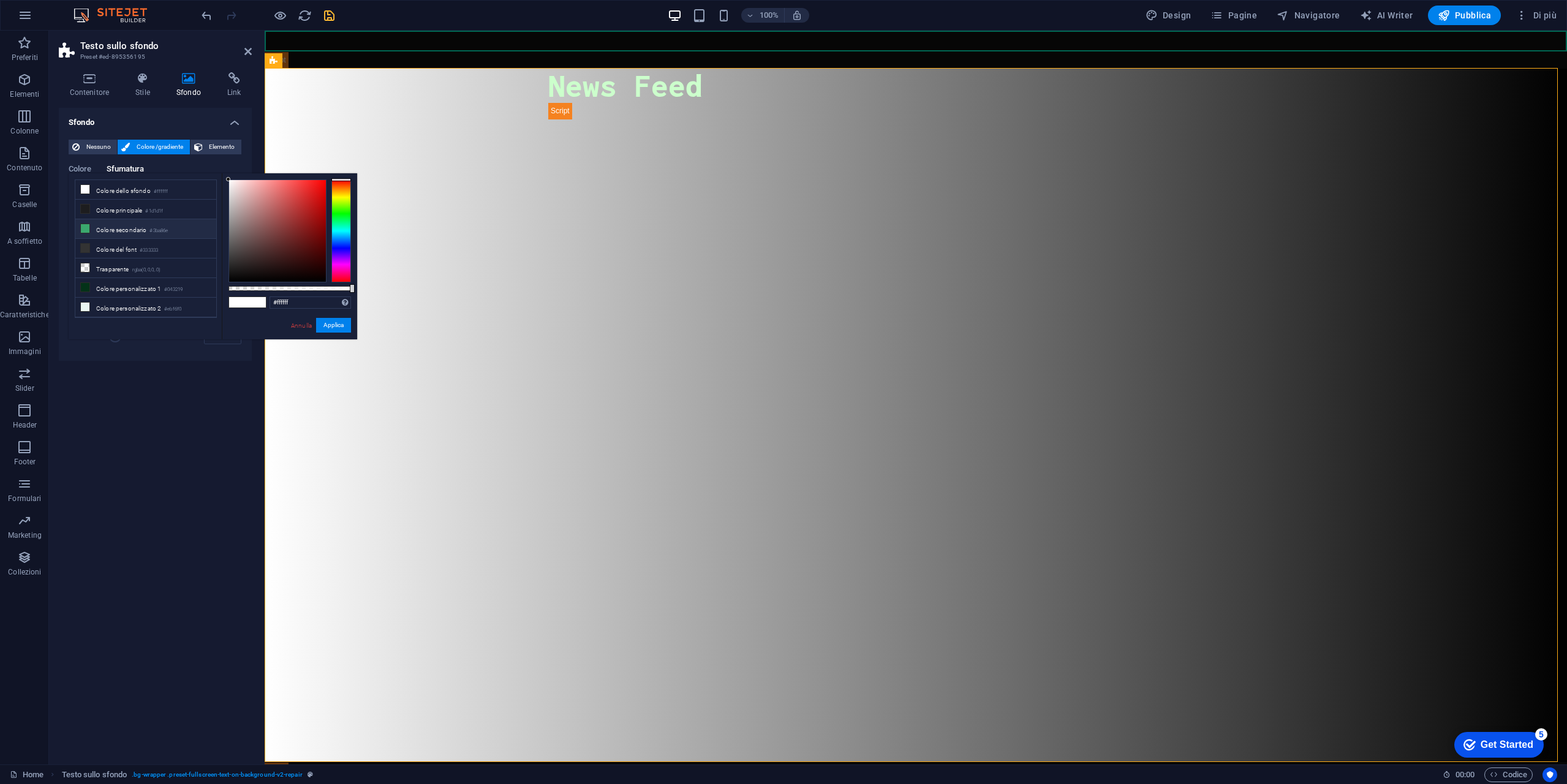
click at [127, 222] on li "Colore secondario #3ba86e" at bounding box center [145, 229] width 141 height 20
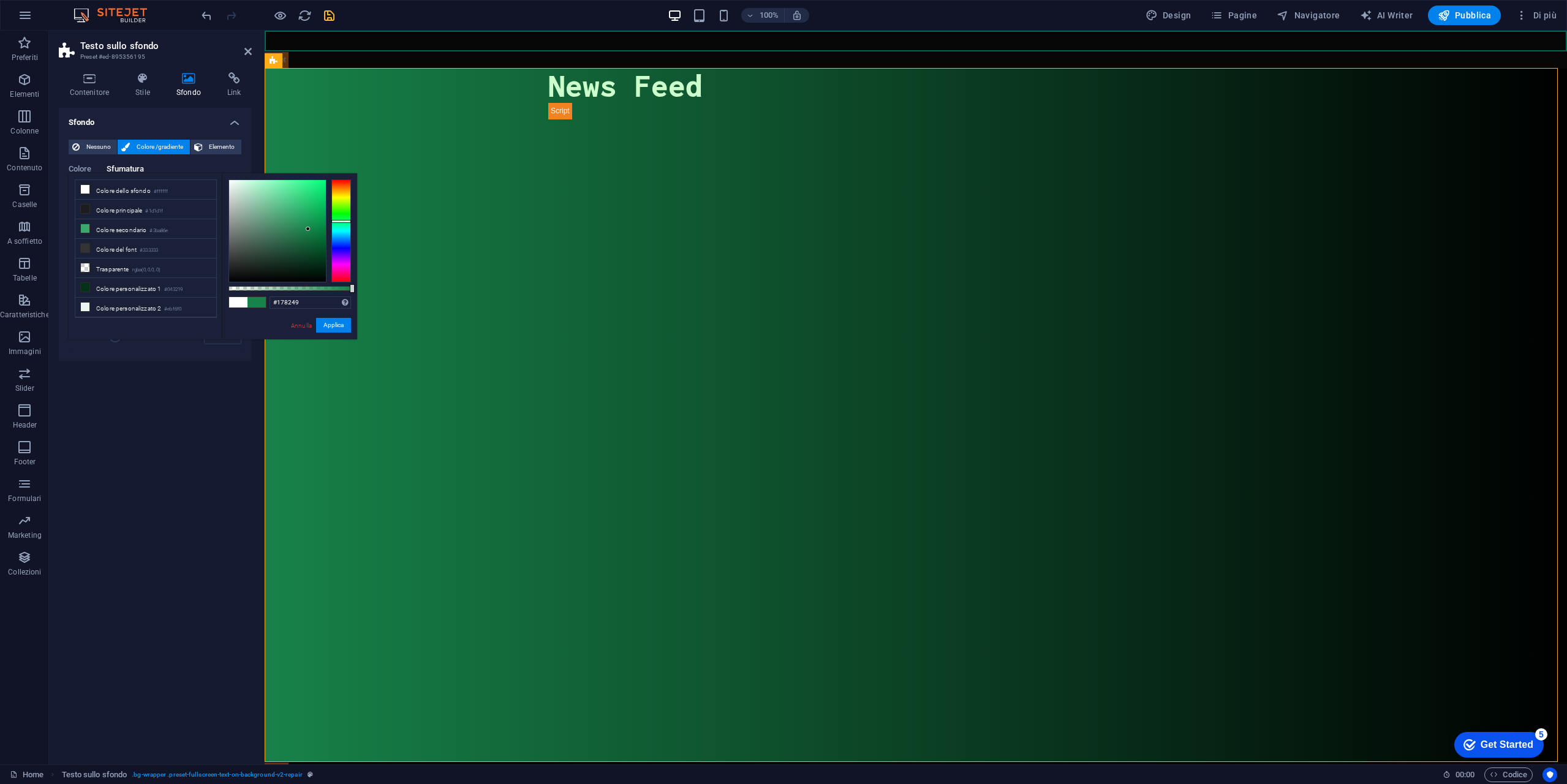
click at [308, 229] on div at bounding box center [277, 231] width 97 height 102
click at [333, 325] on button "Applica" at bounding box center [333, 325] width 35 height 15
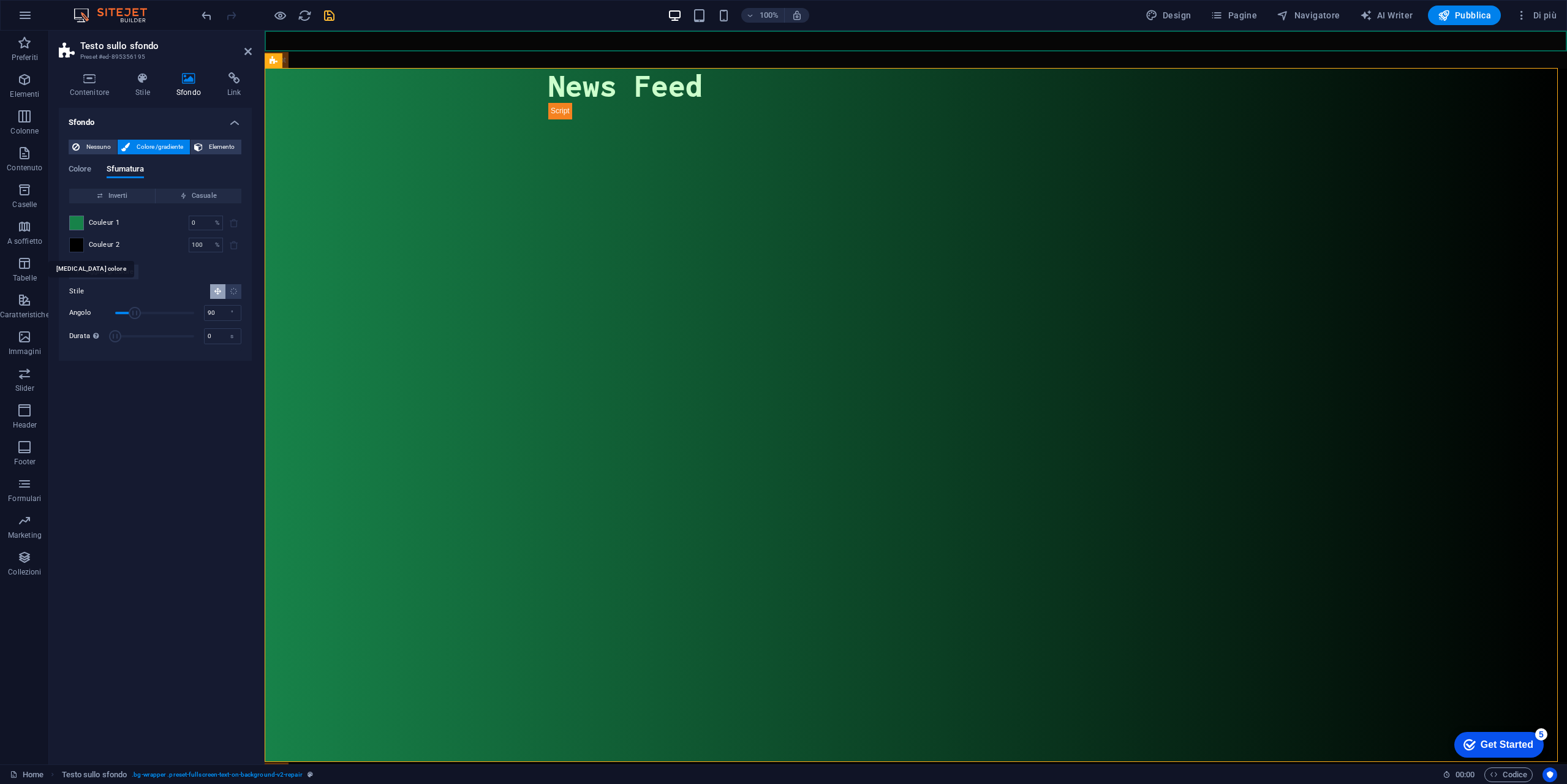
click at [75, 247] on span at bounding box center [77, 244] width 14 height 14
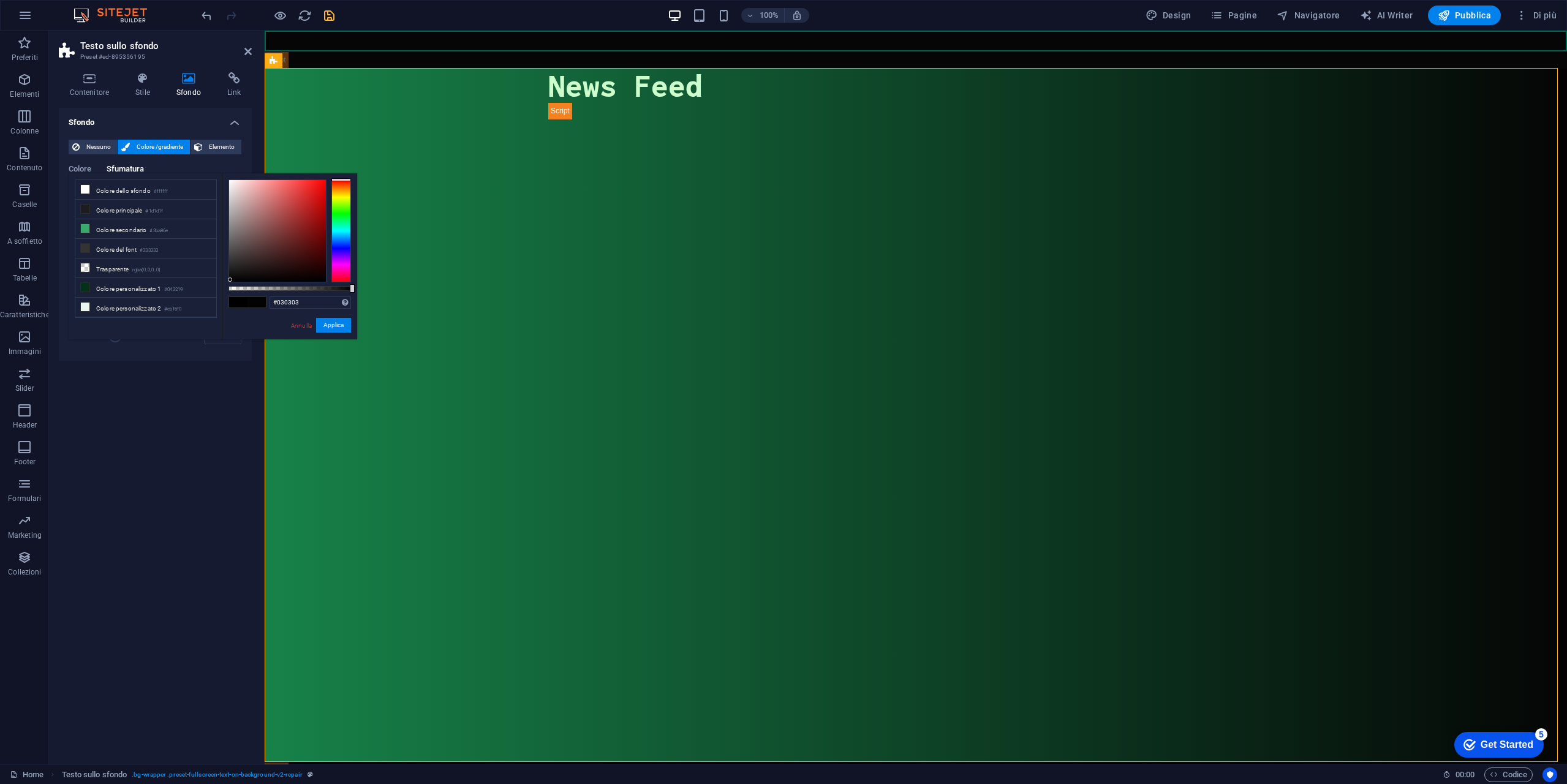
type input "#000000"
drag, startPoint x: 248, startPoint y: 271, endPoint x: 222, endPoint y: 289, distance: 31.6
click at [223, 289] on div "#000000 Formati supportati #0852ed rgb(8, 82, 237) rgba(8, 82, 237, 90%) hsv(22…" at bounding box center [289, 346] width 135 height 344
click at [332, 327] on button "Applica" at bounding box center [333, 325] width 35 height 15
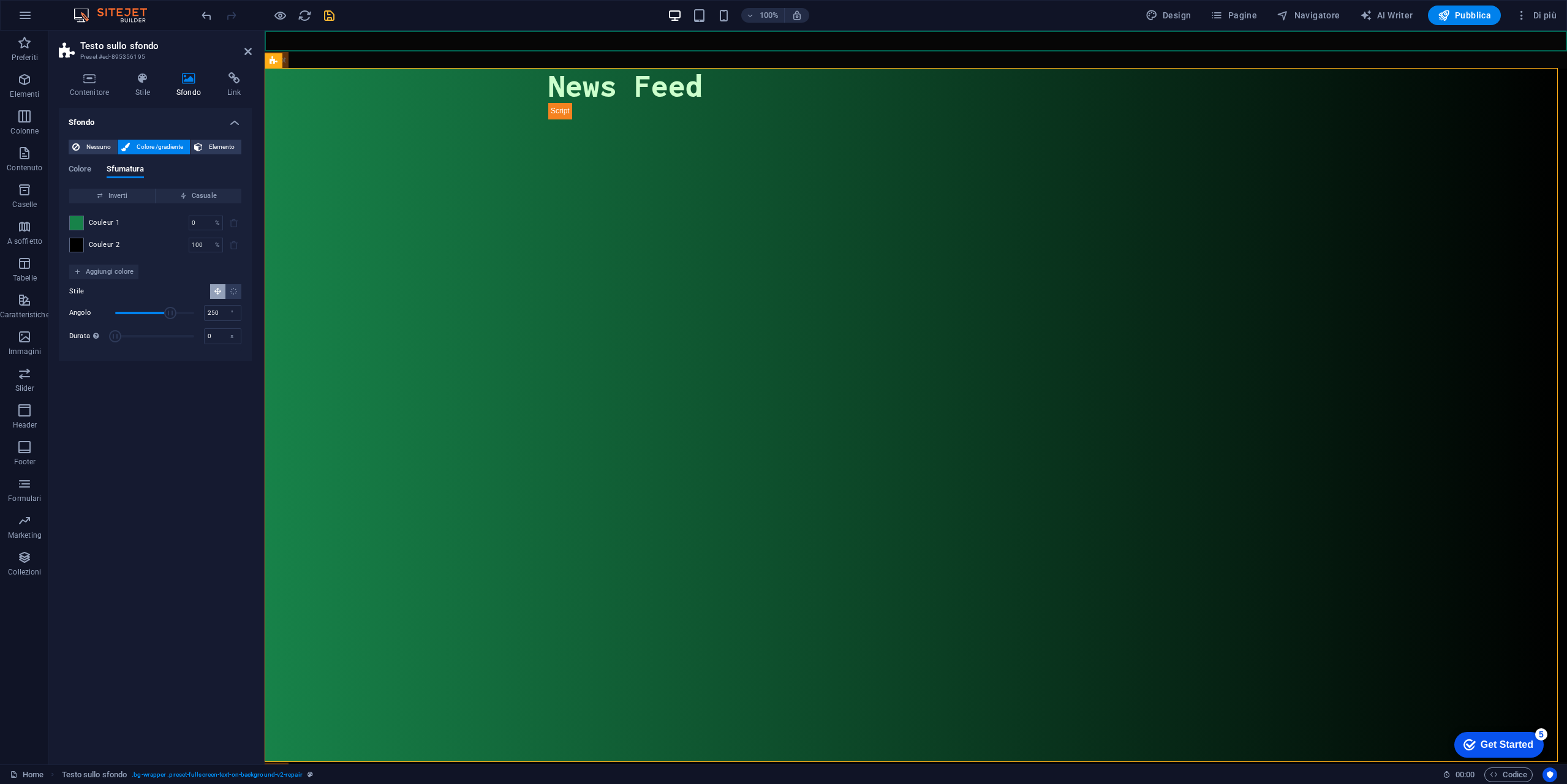
drag, startPoint x: 140, startPoint y: 311, endPoint x: 170, endPoint y: 316, distance: 30.4
click at [170, 316] on span "Angolo" at bounding box center [170, 312] width 12 height 12
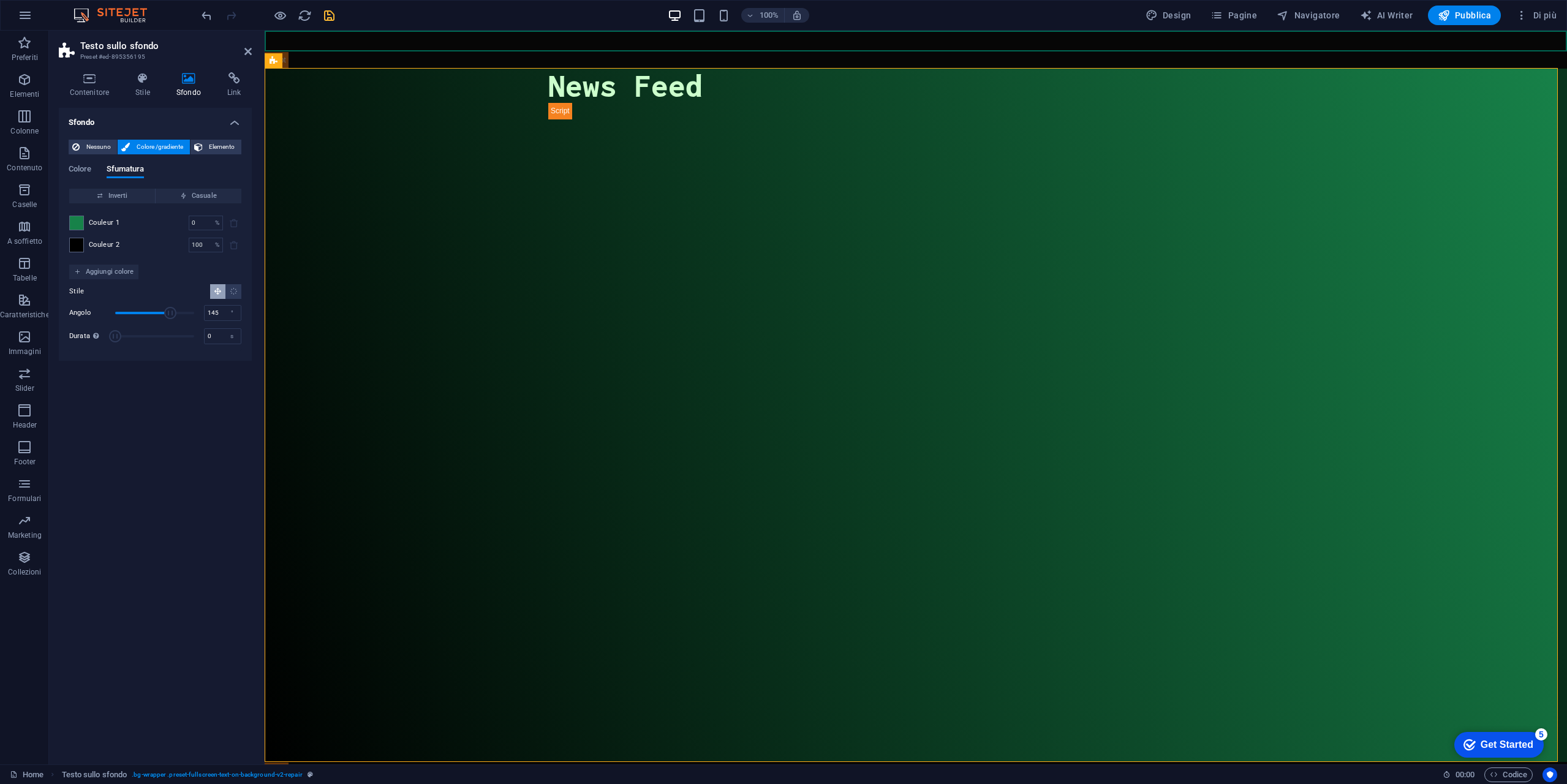
click at [164, 309] on span "Angolo" at bounding box center [170, 312] width 12 height 12
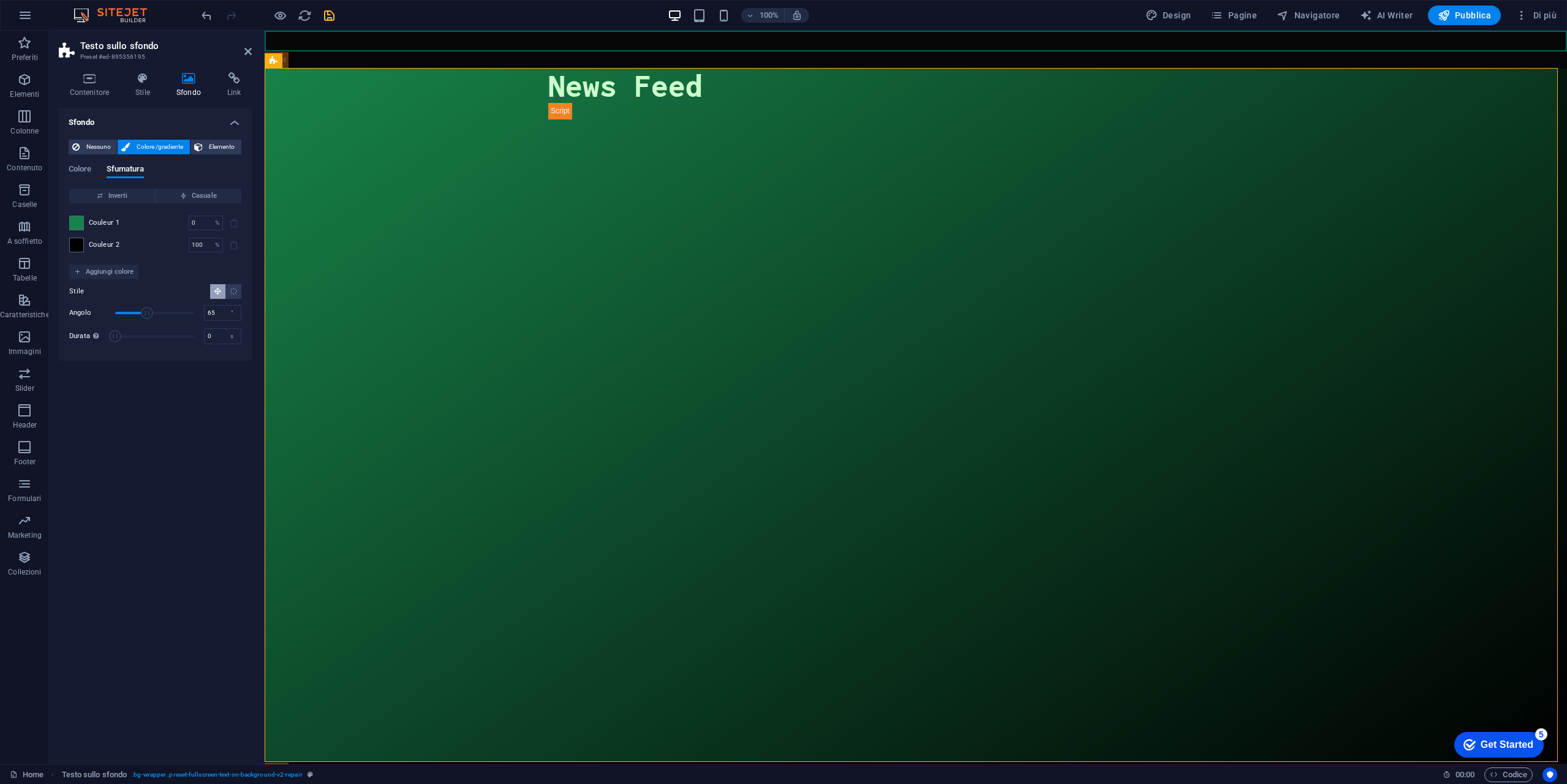
type input "51"
drag, startPoint x: 142, startPoint y: 308, endPoint x: 126, endPoint y: 304, distance: 16.5
click at [126, 304] on span "Angolo" at bounding box center [154, 313] width 79 height 19
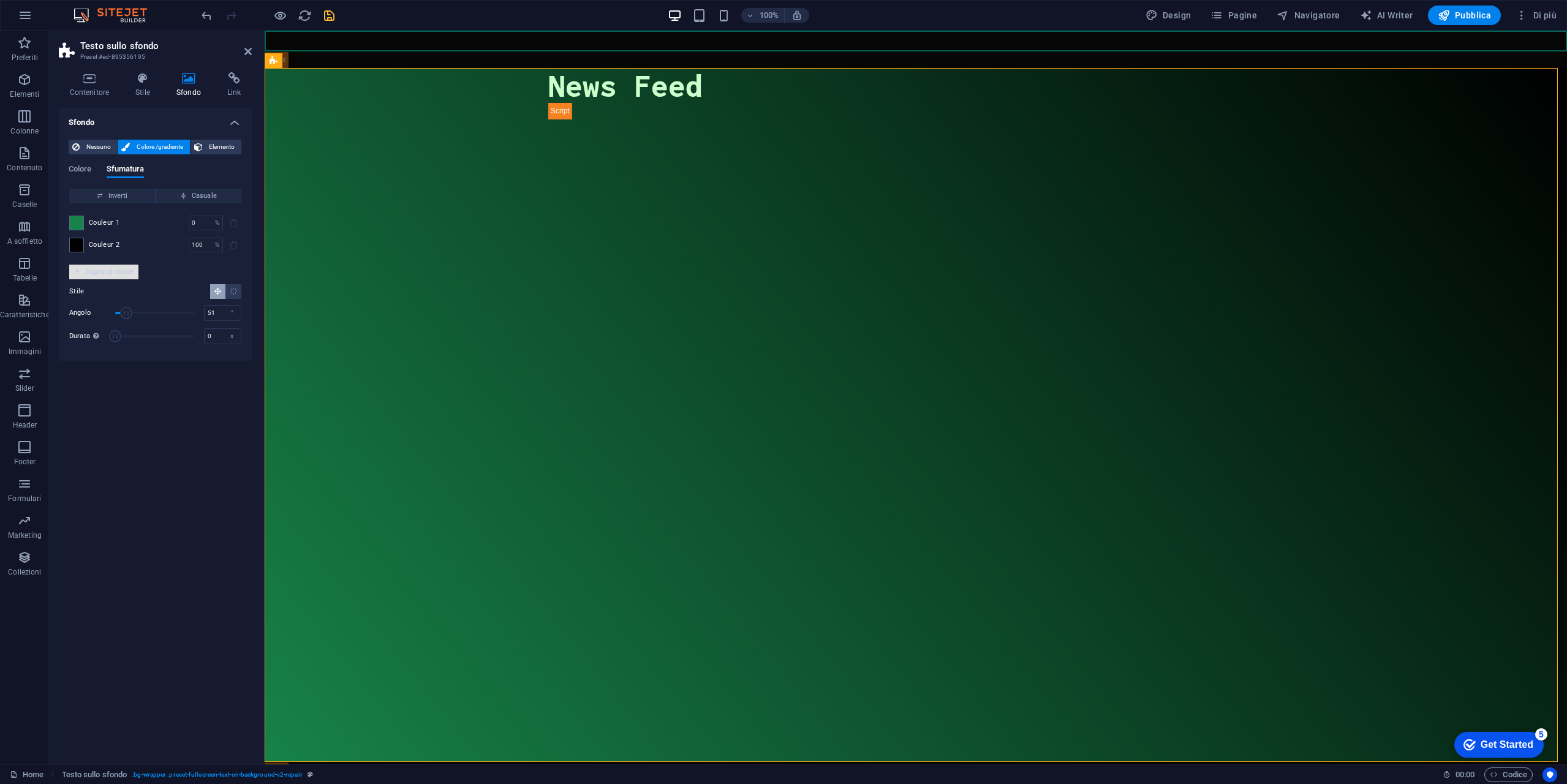
click at [108, 270] on span "Aggiungi colore" at bounding box center [104, 272] width 60 height 15
drag, startPoint x: 82, startPoint y: 227, endPoint x: 83, endPoint y: 245, distance: 18.0
click at [83, 245] on div "Couleur 1 0 % ​ Couleur 2 100 % ​ Couleur 3 100 % ​" at bounding box center [155, 244] width 172 height 83
click at [75, 270] on span at bounding box center [77, 266] width 14 height 14
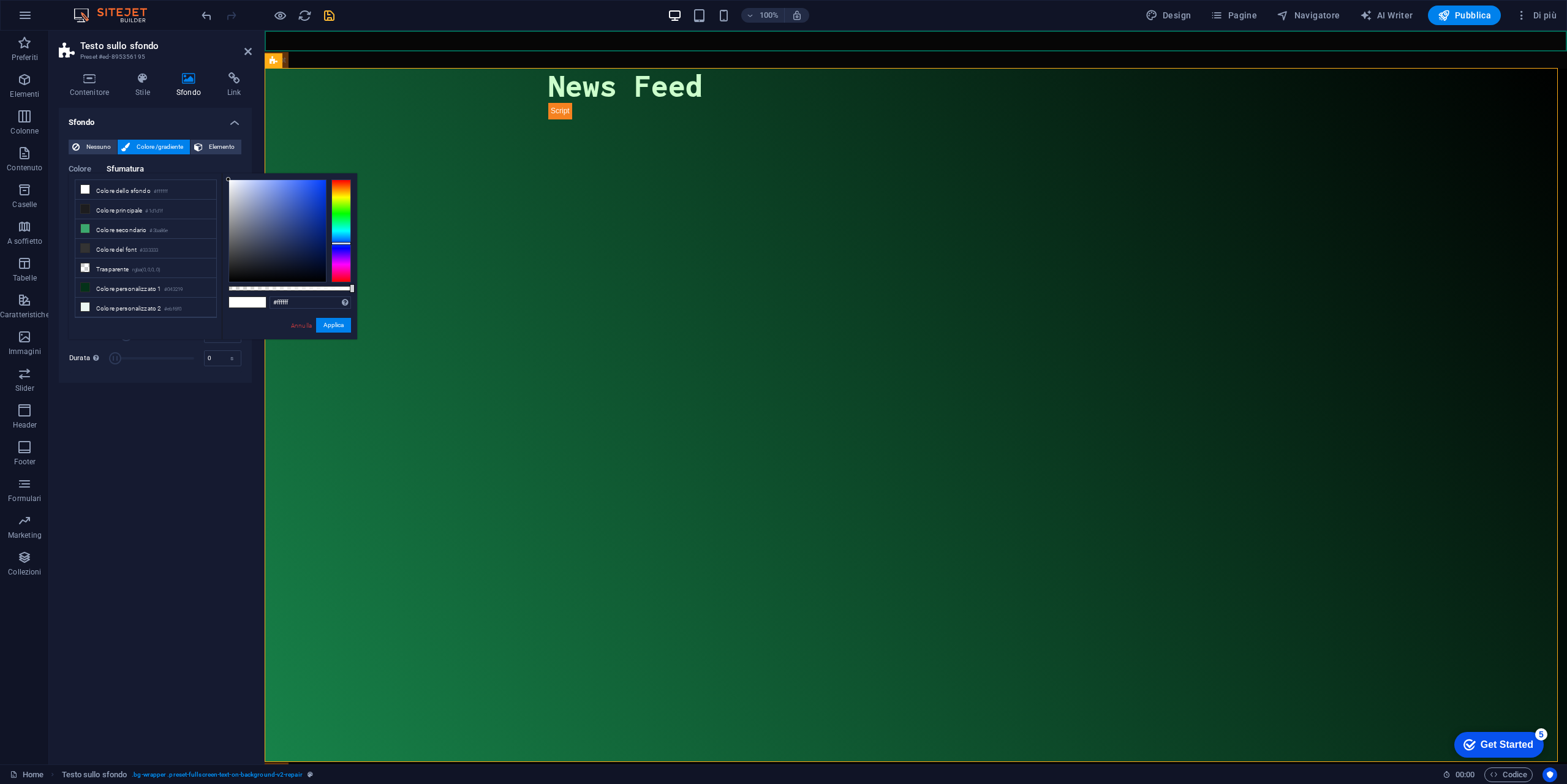
click at [338, 243] on div at bounding box center [342, 231] width 20 height 103
click at [304, 228] on div at bounding box center [277, 231] width 97 height 102
drag, startPoint x: 322, startPoint y: 223, endPoint x: 332, endPoint y: 217, distance: 11.7
click at [331, 218] on div at bounding box center [289, 231] width 122 height 103
drag, startPoint x: 339, startPoint y: 323, endPoint x: 8, endPoint y: 274, distance: 334.6
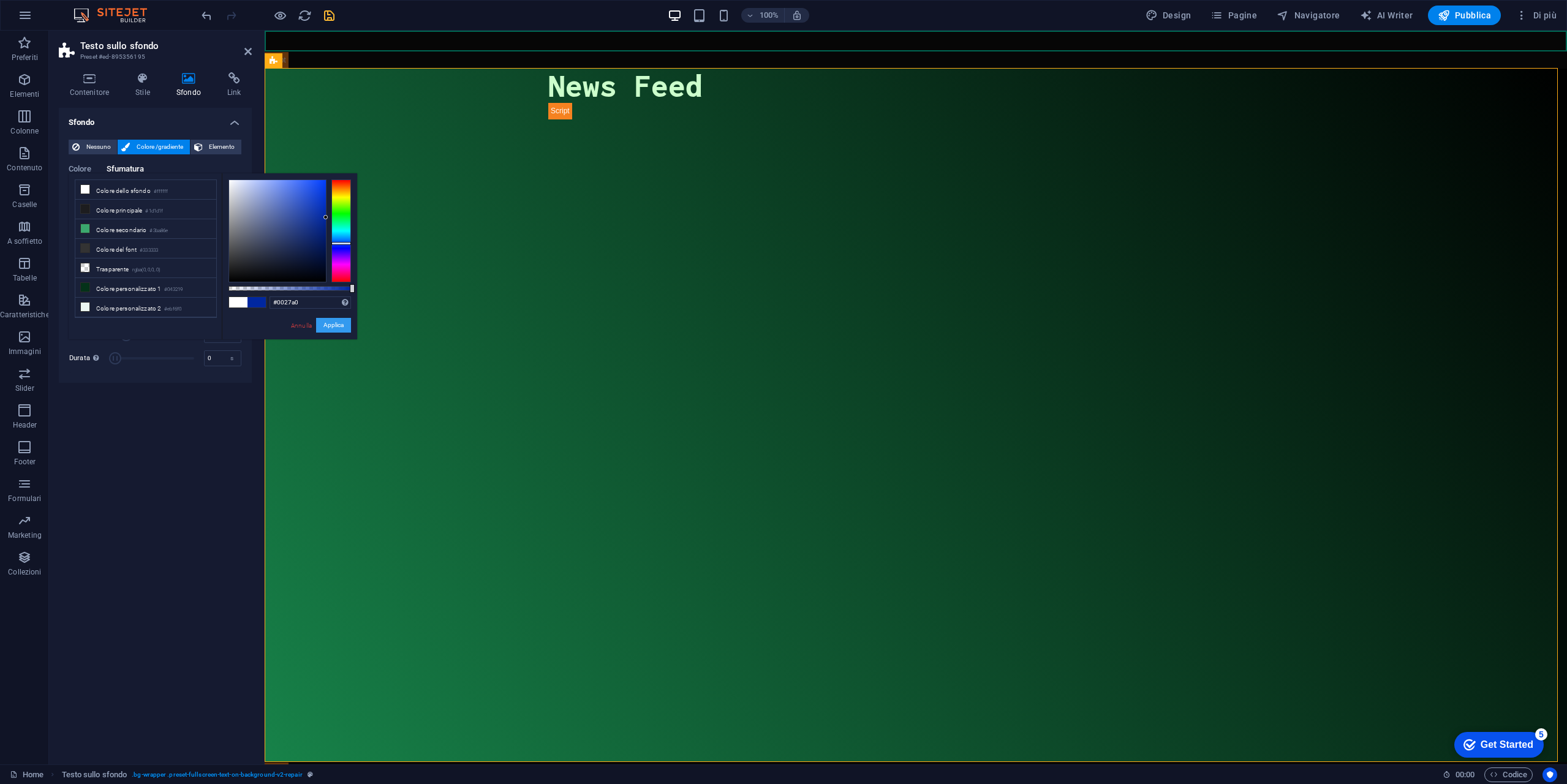
click at [339, 323] on button "Applica" at bounding box center [333, 325] width 35 height 15
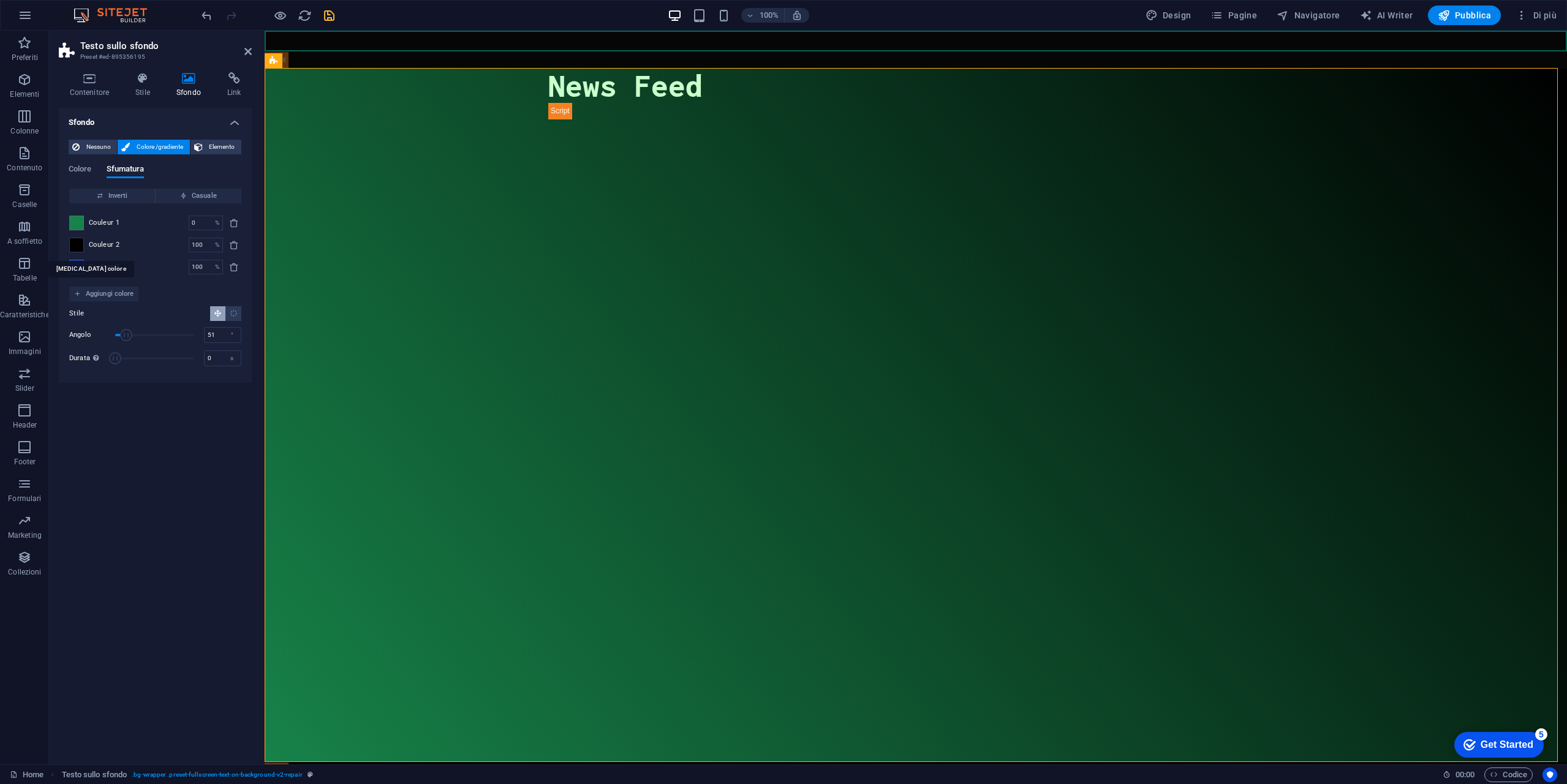
click at [79, 247] on span at bounding box center [77, 244] width 14 height 14
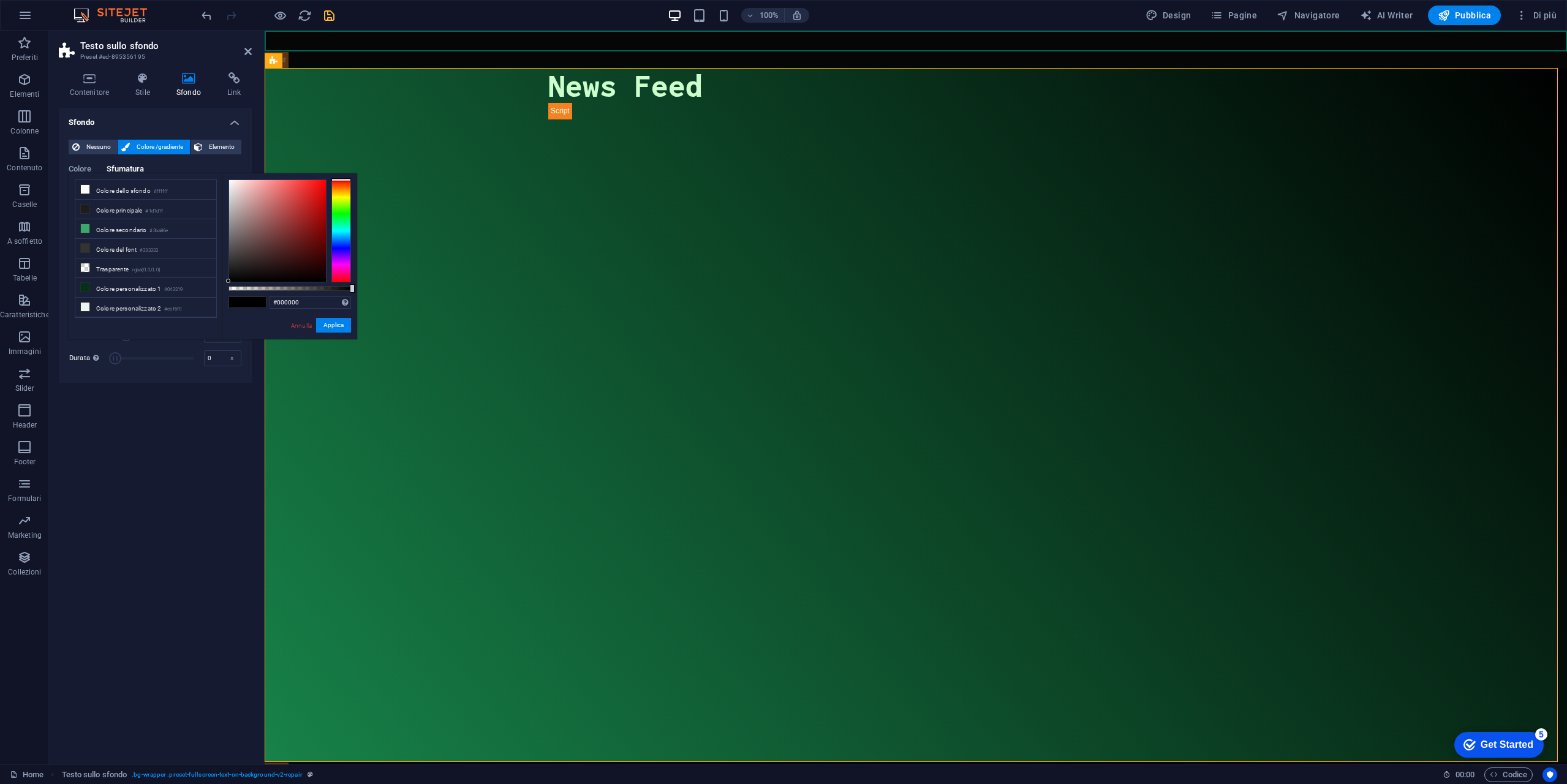
click at [347, 245] on div at bounding box center [342, 231] width 20 height 103
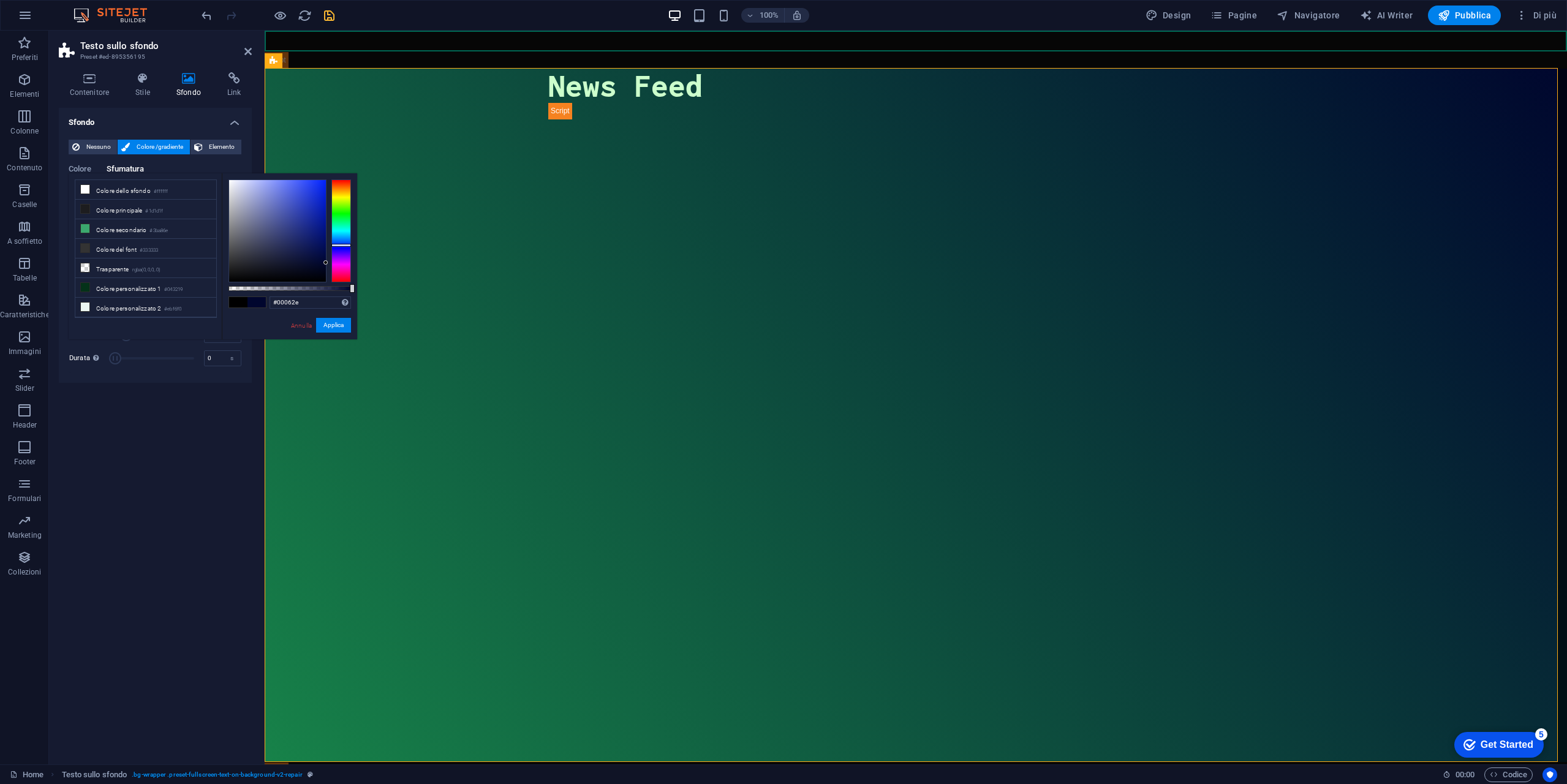
drag, startPoint x: 289, startPoint y: 231, endPoint x: 332, endPoint y: 262, distance: 53.0
click at [332, 262] on div at bounding box center [289, 231] width 122 height 103
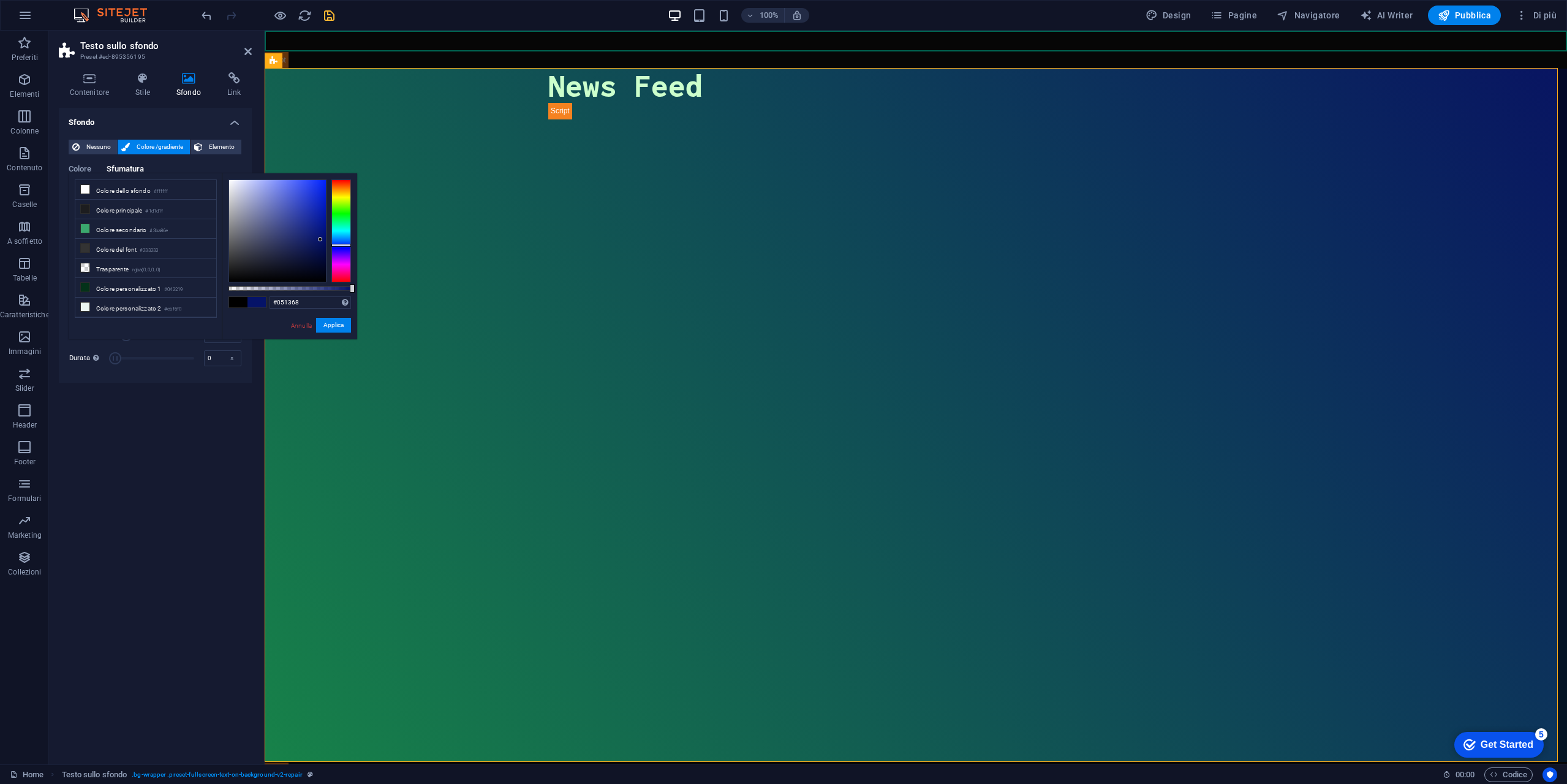
drag, startPoint x: 311, startPoint y: 254, endPoint x: 320, endPoint y: 240, distance: 16.6
click at [320, 240] on div at bounding box center [277, 231] width 97 height 102
click at [337, 324] on button "Applica" at bounding box center [333, 325] width 35 height 15
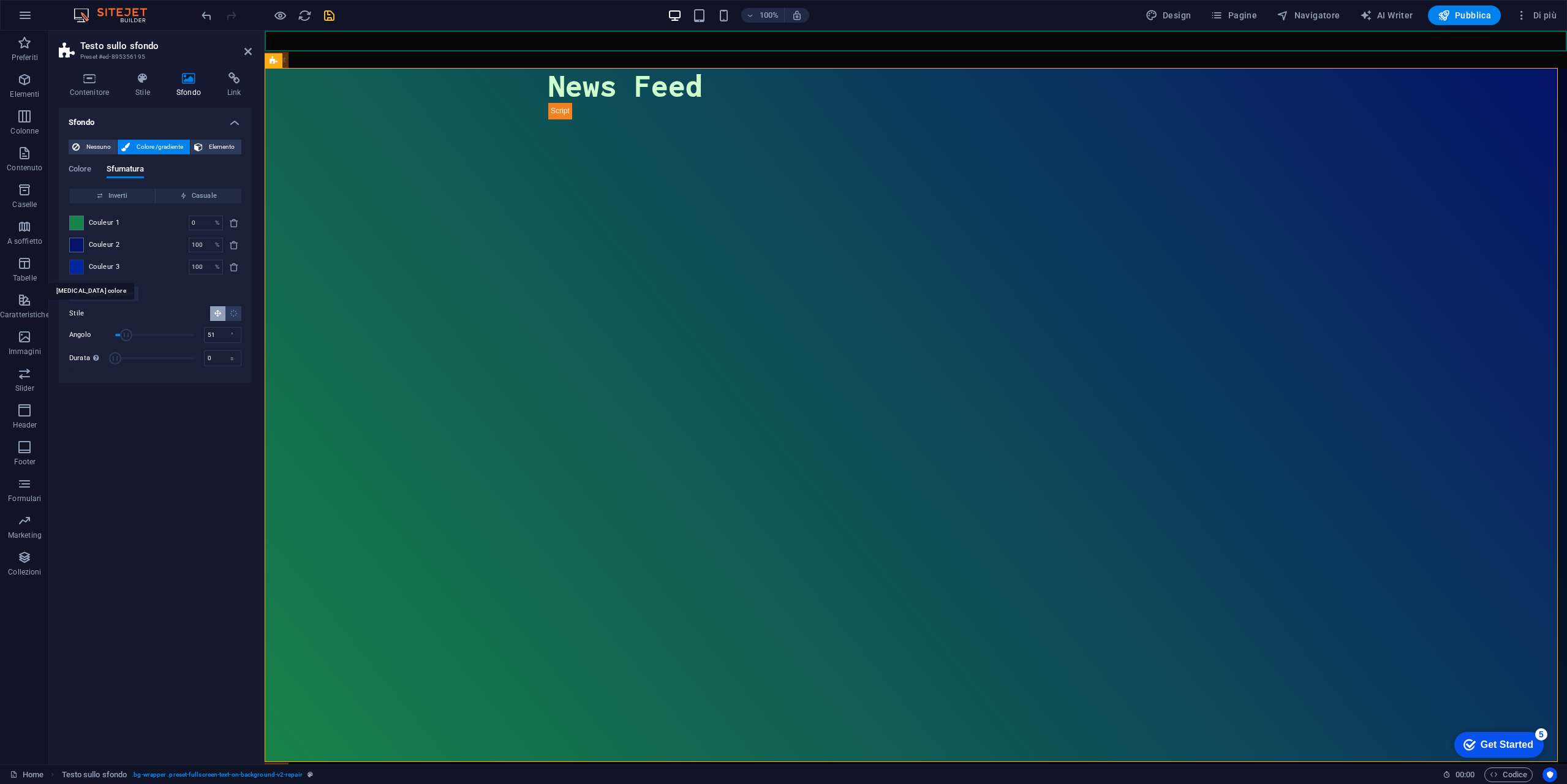
click at [80, 270] on span at bounding box center [77, 266] width 14 height 14
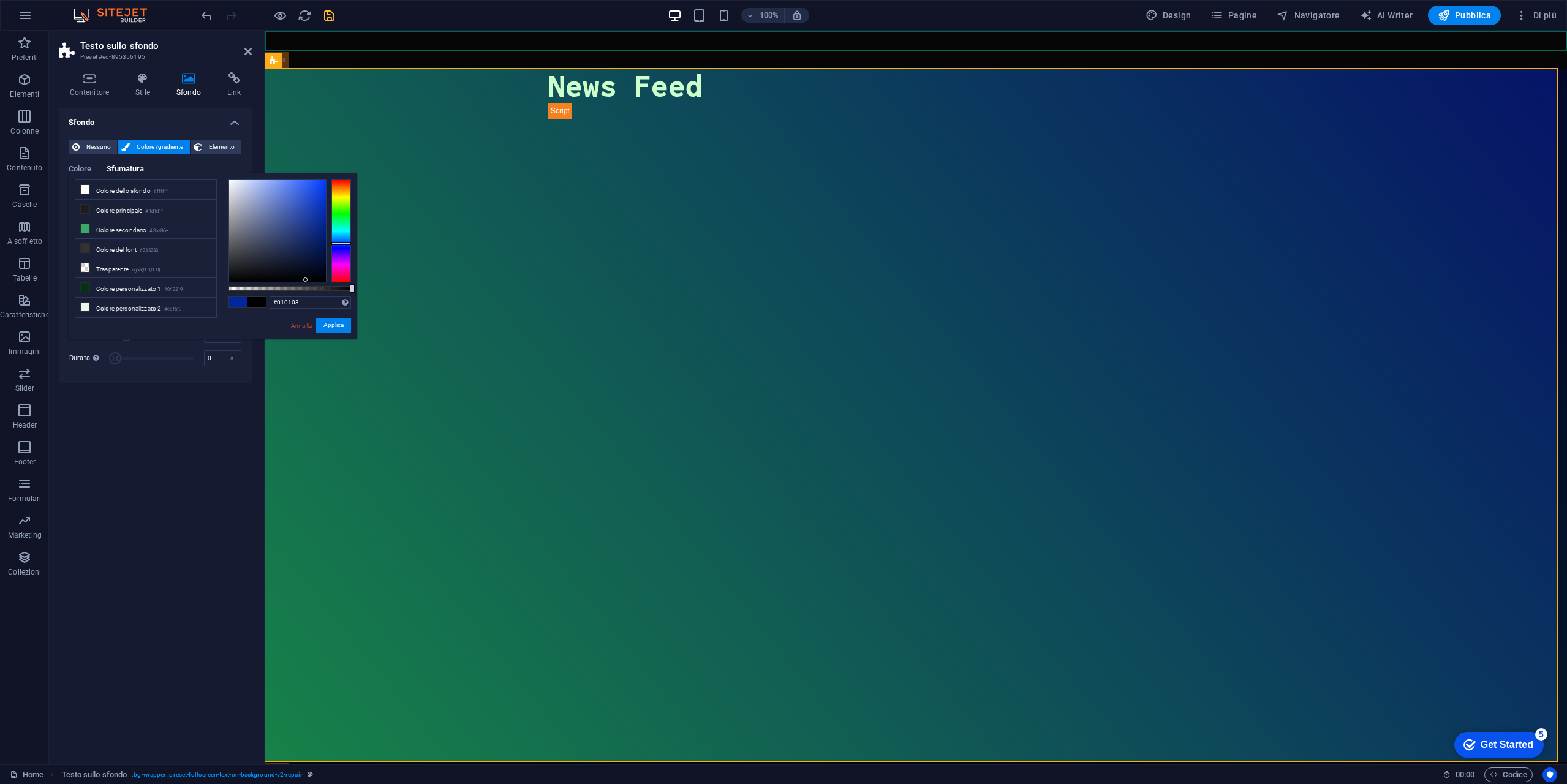
type input "#000000"
drag, startPoint x: 294, startPoint y: 275, endPoint x: 323, endPoint y: 295, distance: 35.2
click at [308, 282] on div at bounding box center [289, 231] width 122 height 103
click at [331, 338] on div "#000000 Formati supportati #0852ed rgb(8, 82, 237) rgba(8, 82, 237, 90%) hsv(22…" at bounding box center [289, 346] width 135 height 344
click at [330, 328] on button "Applica" at bounding box center [333, 325] width 35 height 15
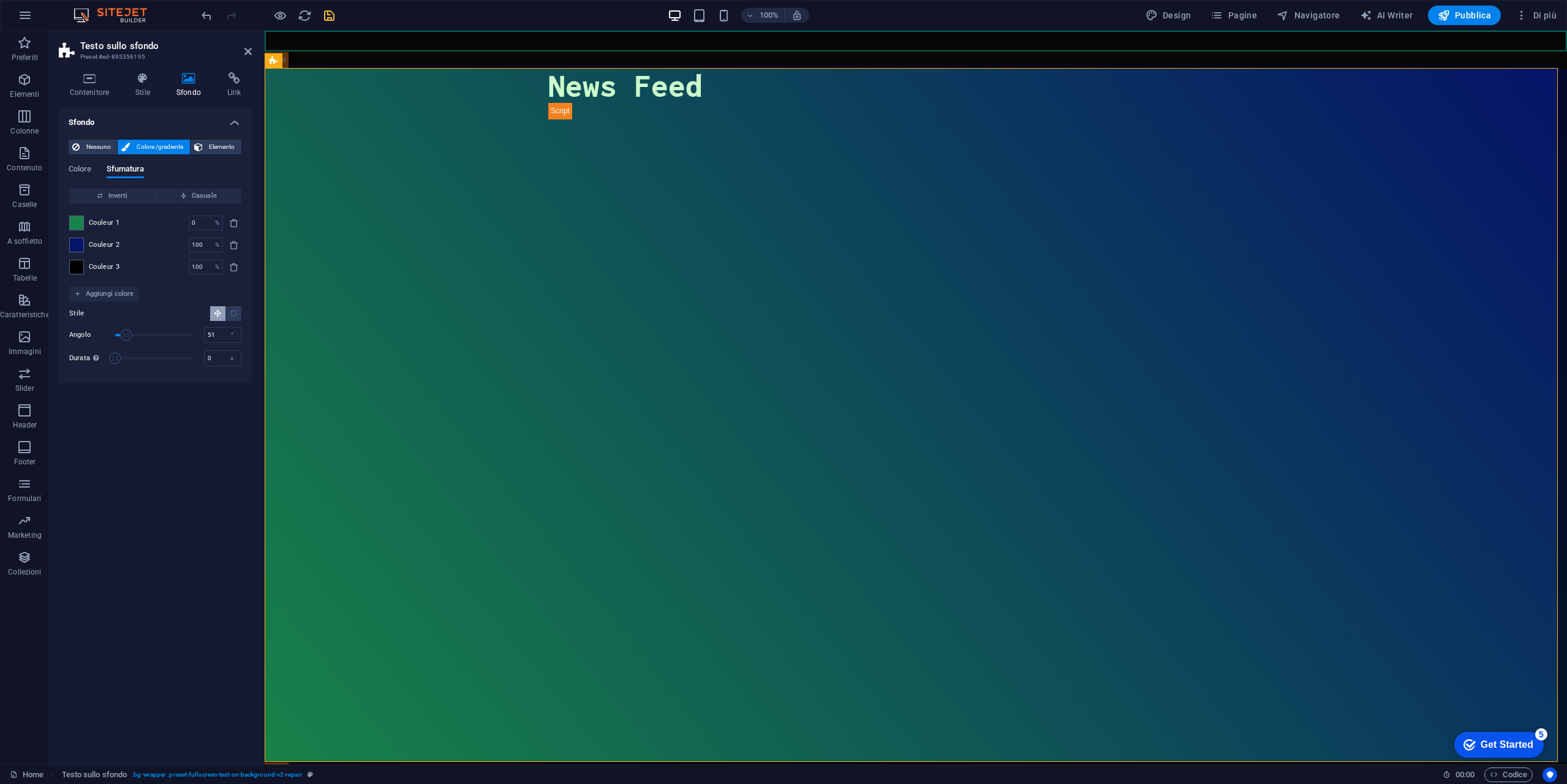
drag, startPoint x: 213, startPoint y: 243, endPoint x: 154, endPoint y: 243, distance: 59.0
click at [155, 243] on div "Couleur 2 100 % ​" at bounding box center [155, 245] width 172 height 15
drag, startPoint x: 204, startPoint y: 245, endPoint x: 177, endPoint y: 245, distance: 27.0
click at [179, 245] on div "Couleur 2 100 % ​" at bounding box center [155, 245] width 172 height 15
type input "50"
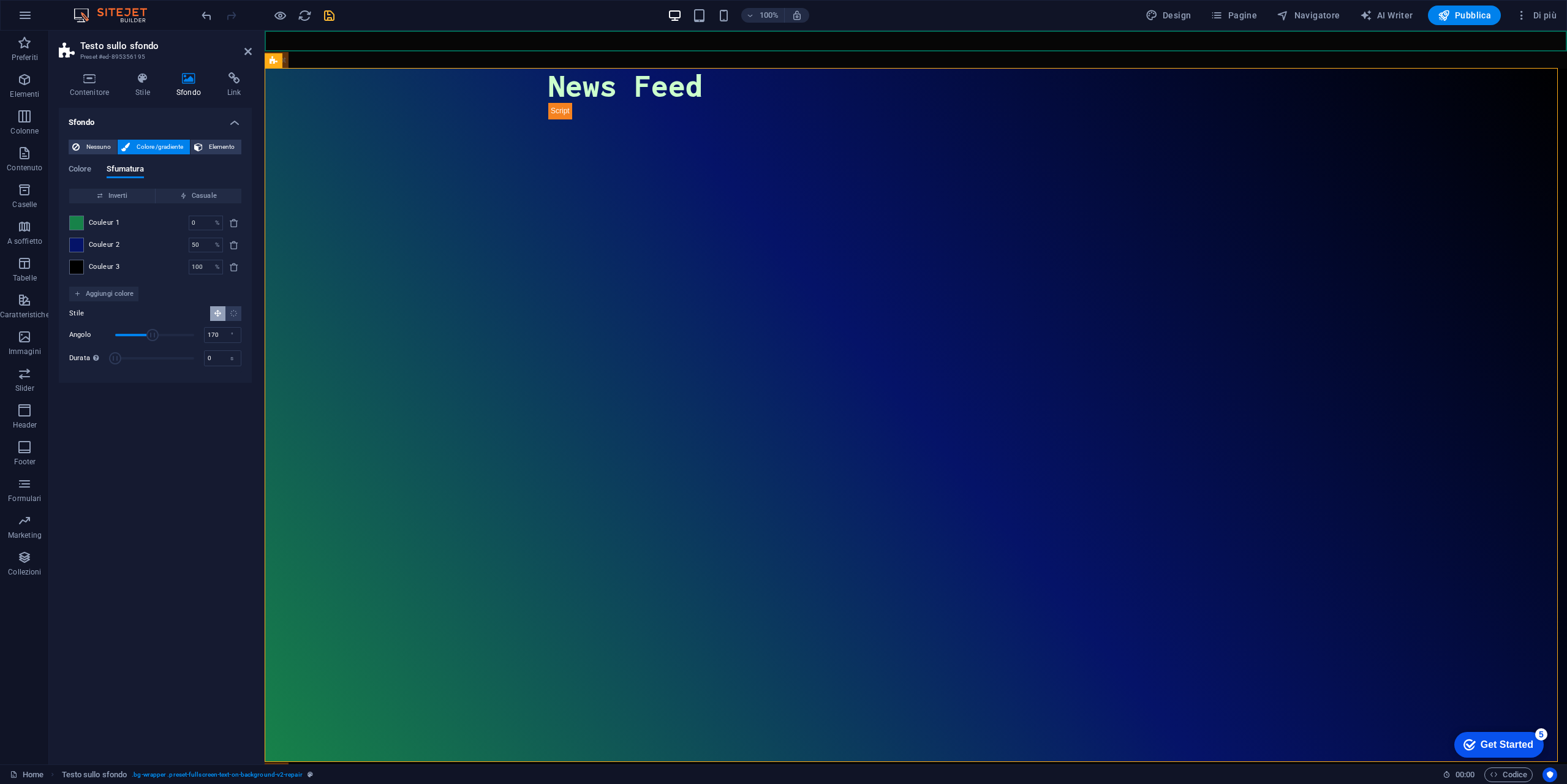
click at [152, 334] on span "Angolo" at bounding box center [154, 335] width 79 height 19
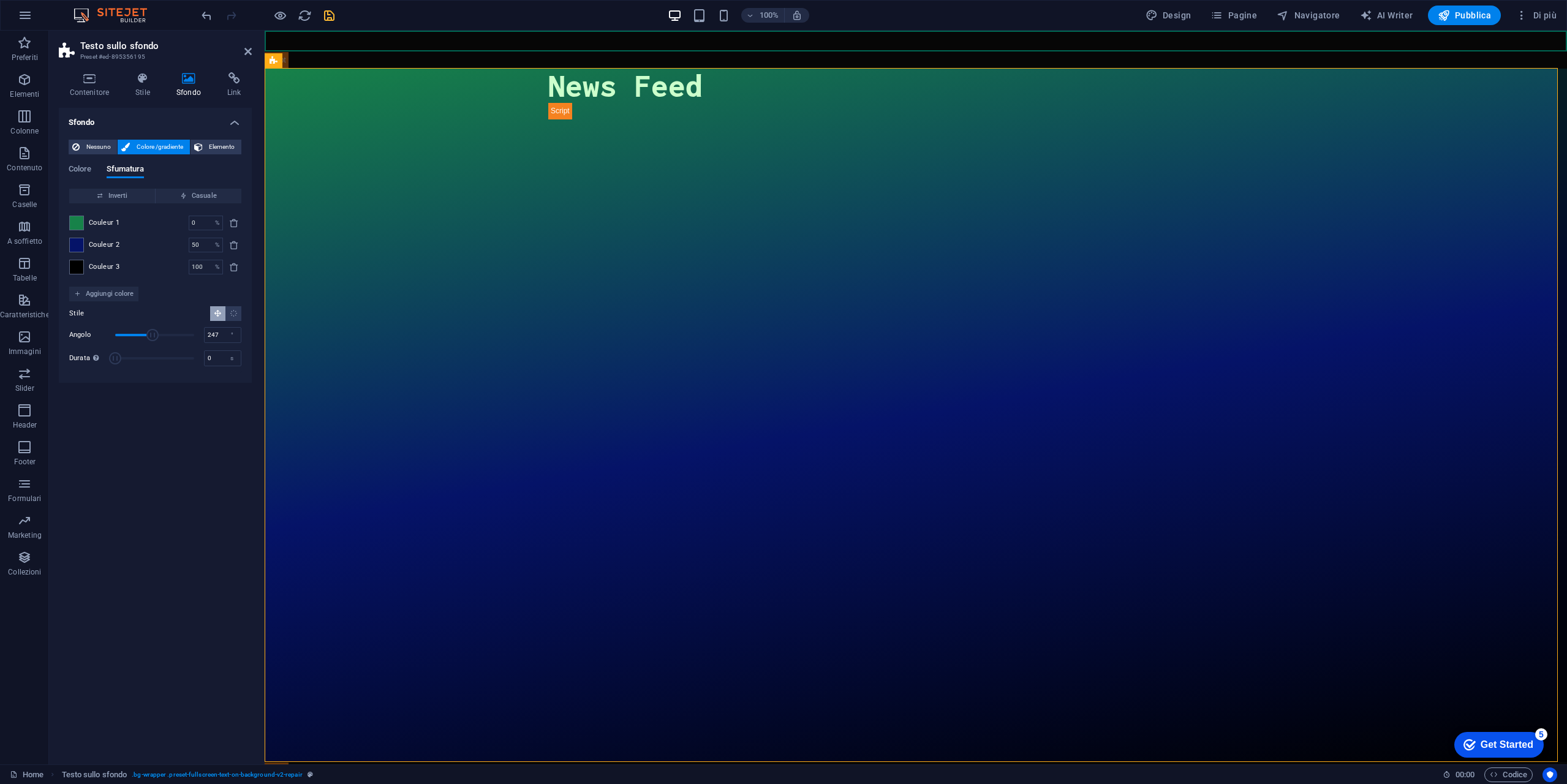
click at [170, 338] on span "Angolo" at bounding box center [154, 335] width 79 height 19
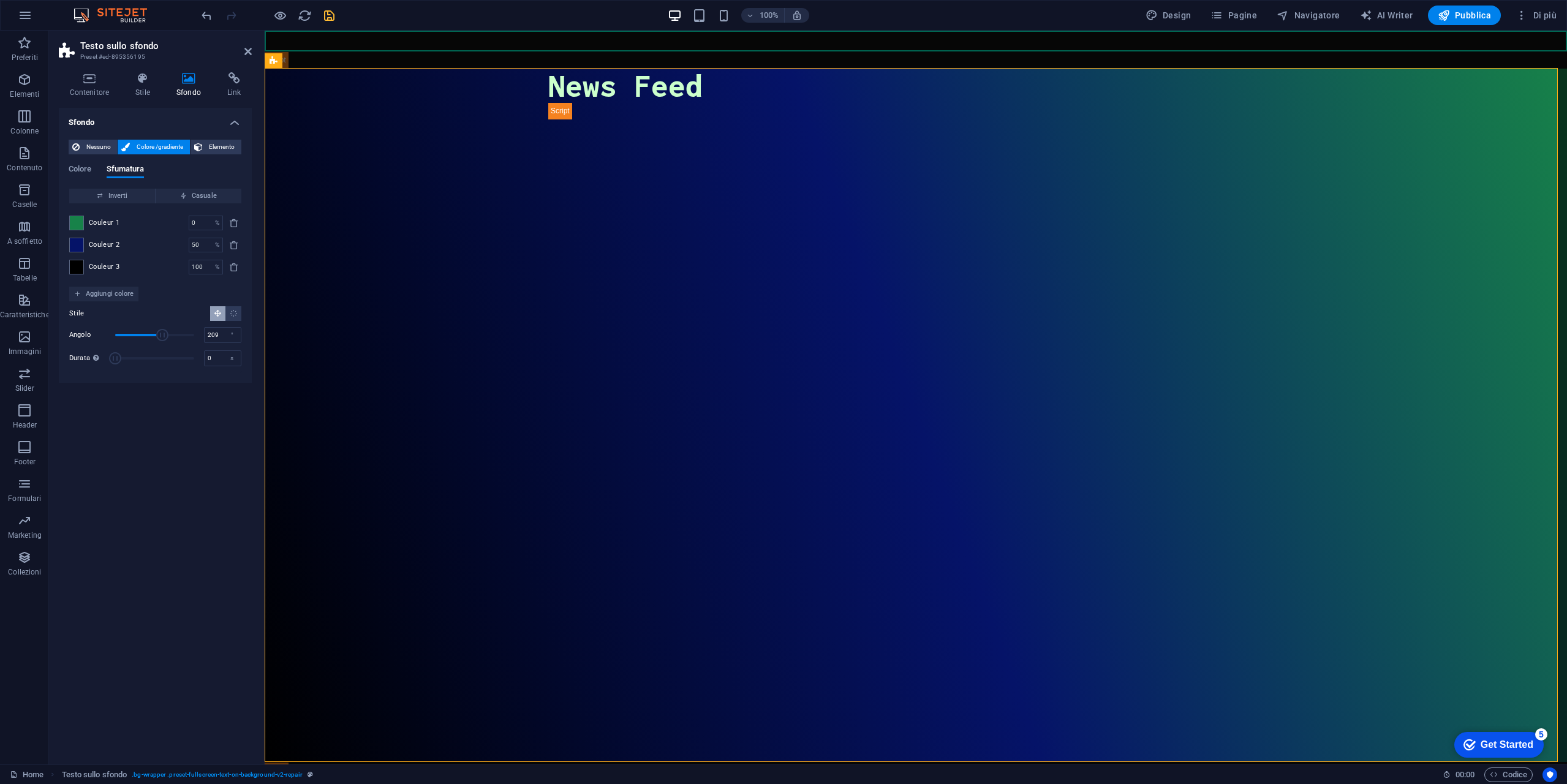
drag, startPoint x: 166, startPoint y: 339, endPoint x: 158, endPoint y: 340, distance: 8.1
click at [160, 340] on span "Angolo" at bounding box center [162, 335] width 12 height 12
type input "203"
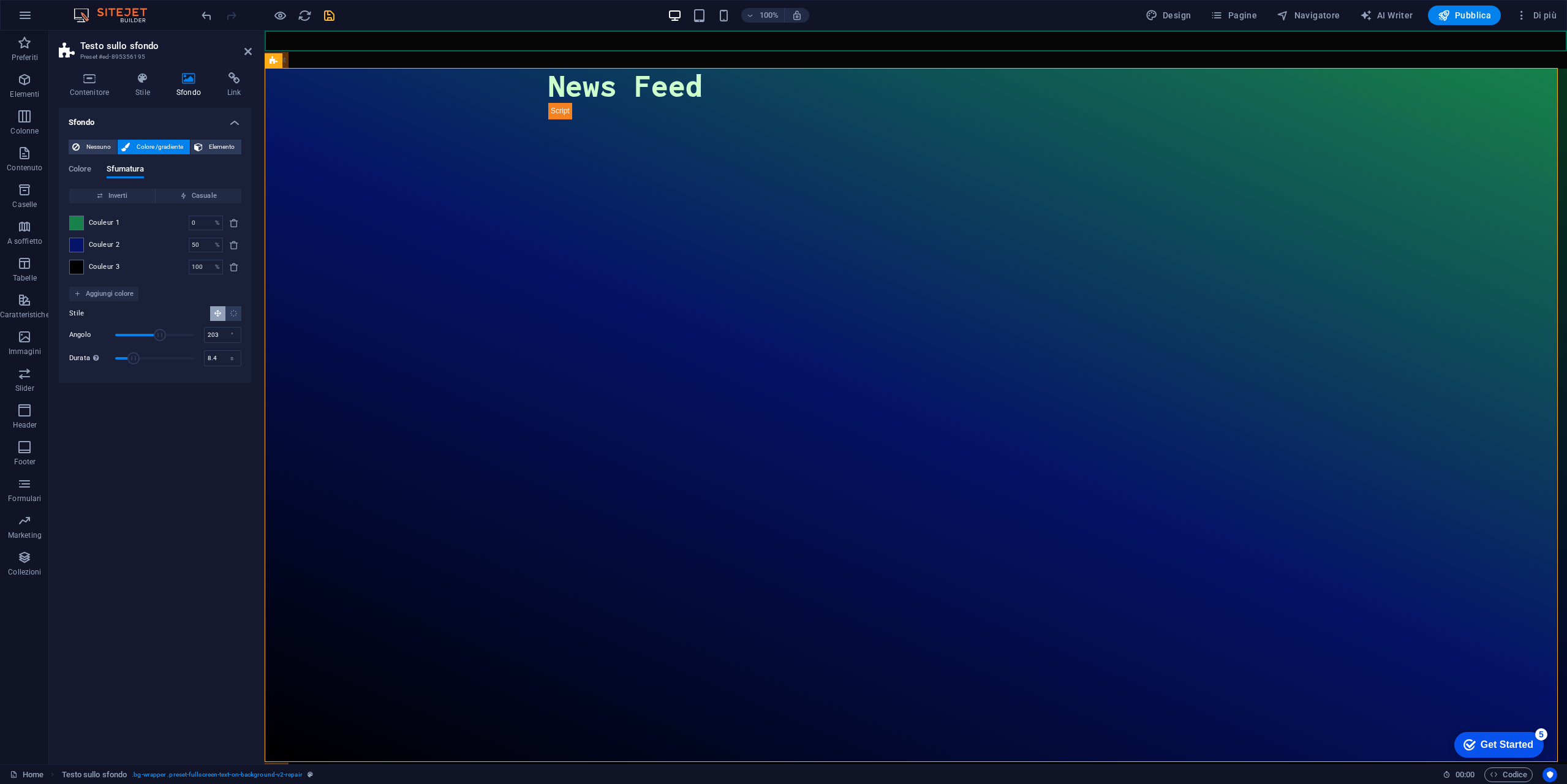
drag, startPoint x: 120, startPoint y: 359, endPoint x: 137, endPoint y: 362, distance: 17.3
click at [137, 362] on span "Durata" at bounding box center [133, 358] width 12 height 12
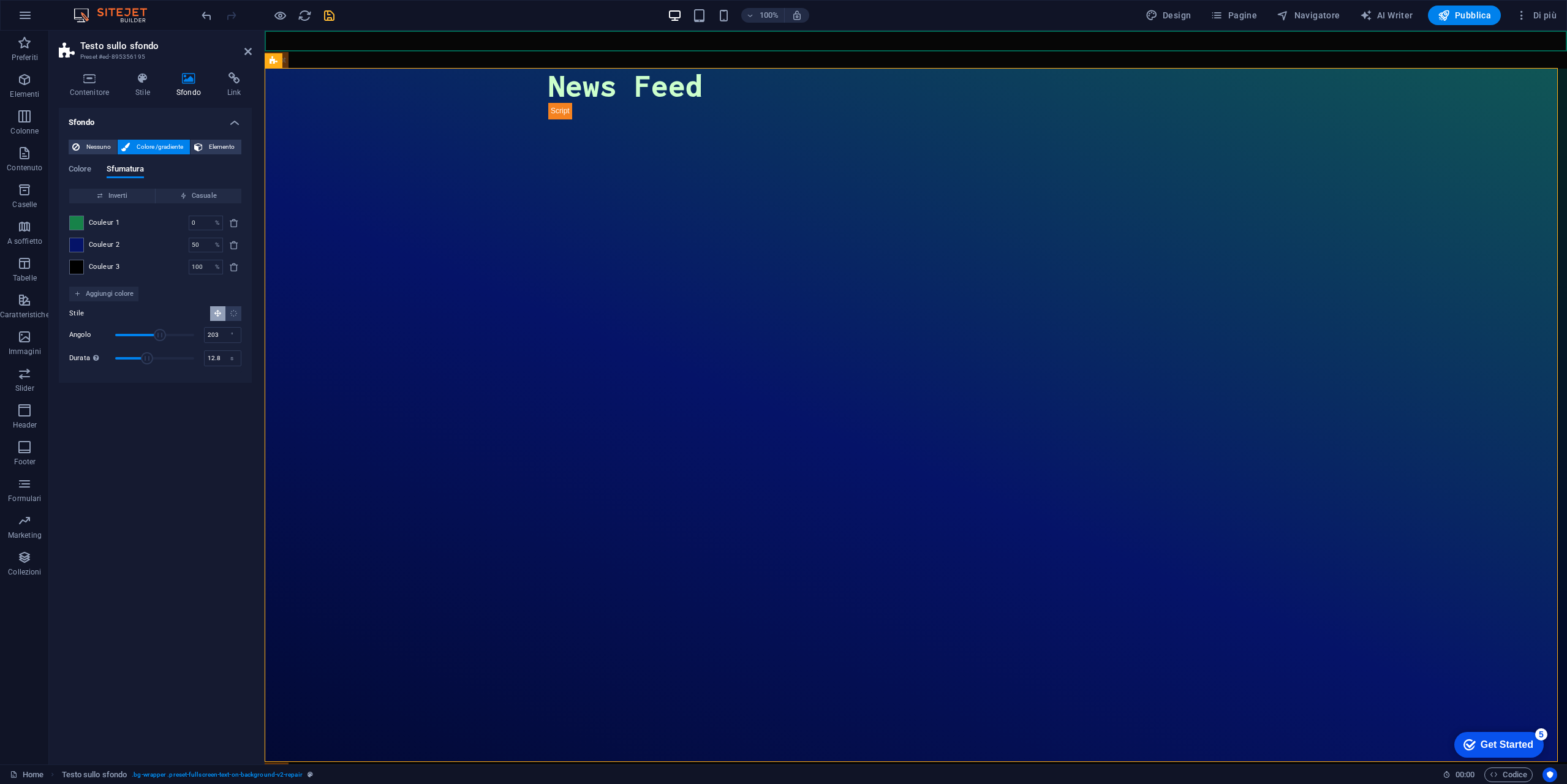
drag, startPoint x: 142, startPoint y: 361, endPoint x: 149, endPoint y: 360, distance: 7.1
click at [149, 360] on span "Durata" at bounding box center [147, 358] width 12 height 12
drag, startPoint x: 163, startPoint y: 360, endPoint x: 64, endPoint y: 362, distance: 99.0
click at [64, 362] on div "Nessuno Colore /gradiente Elemento Allunga lo sfondo a tutta larghezza Sovrappo…" at bounding box center [155, 256] width 193 height 253
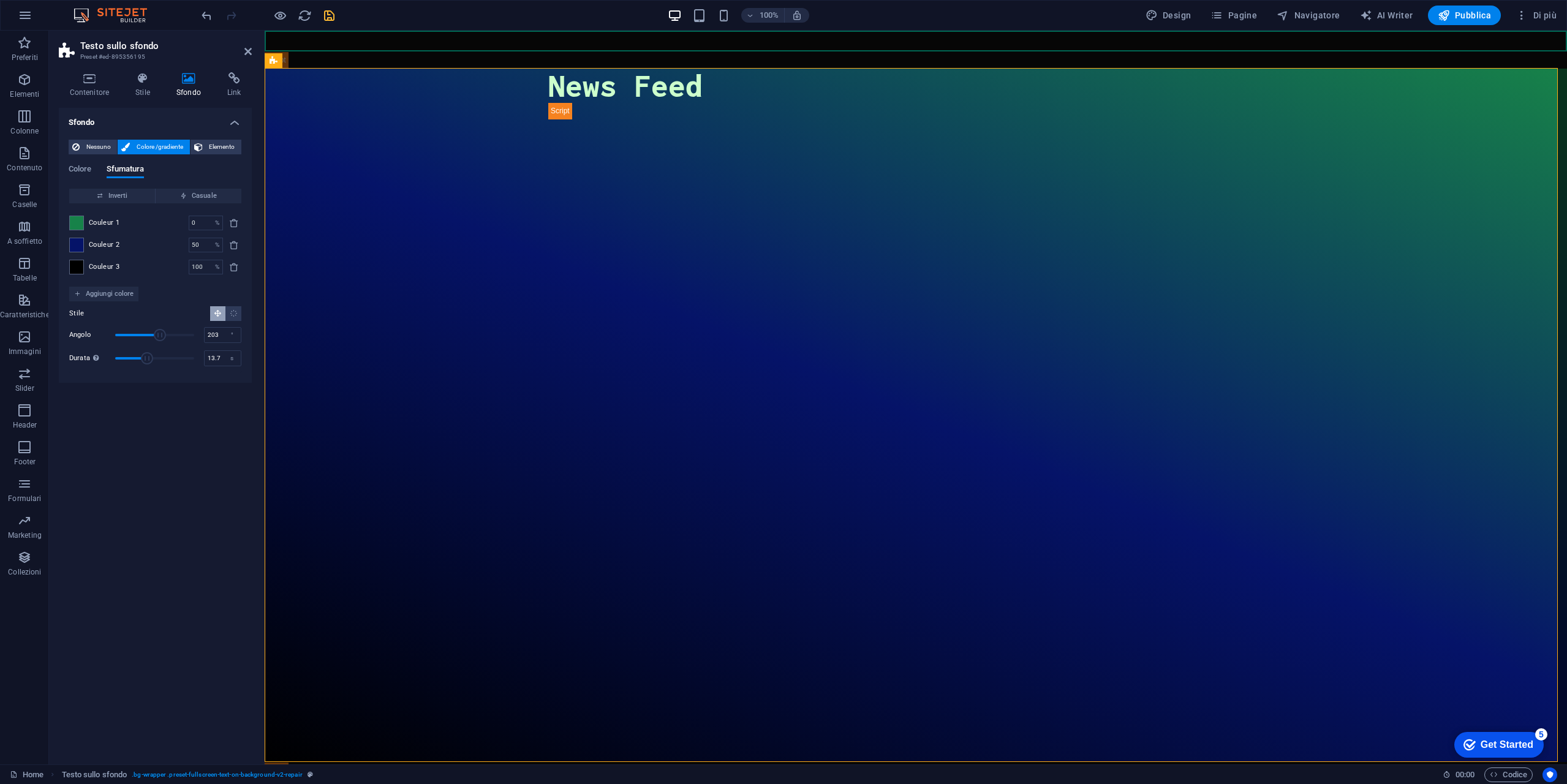
click at [152, 356] on span "Durata" at bounding box center [154, 358] width 79 height 19
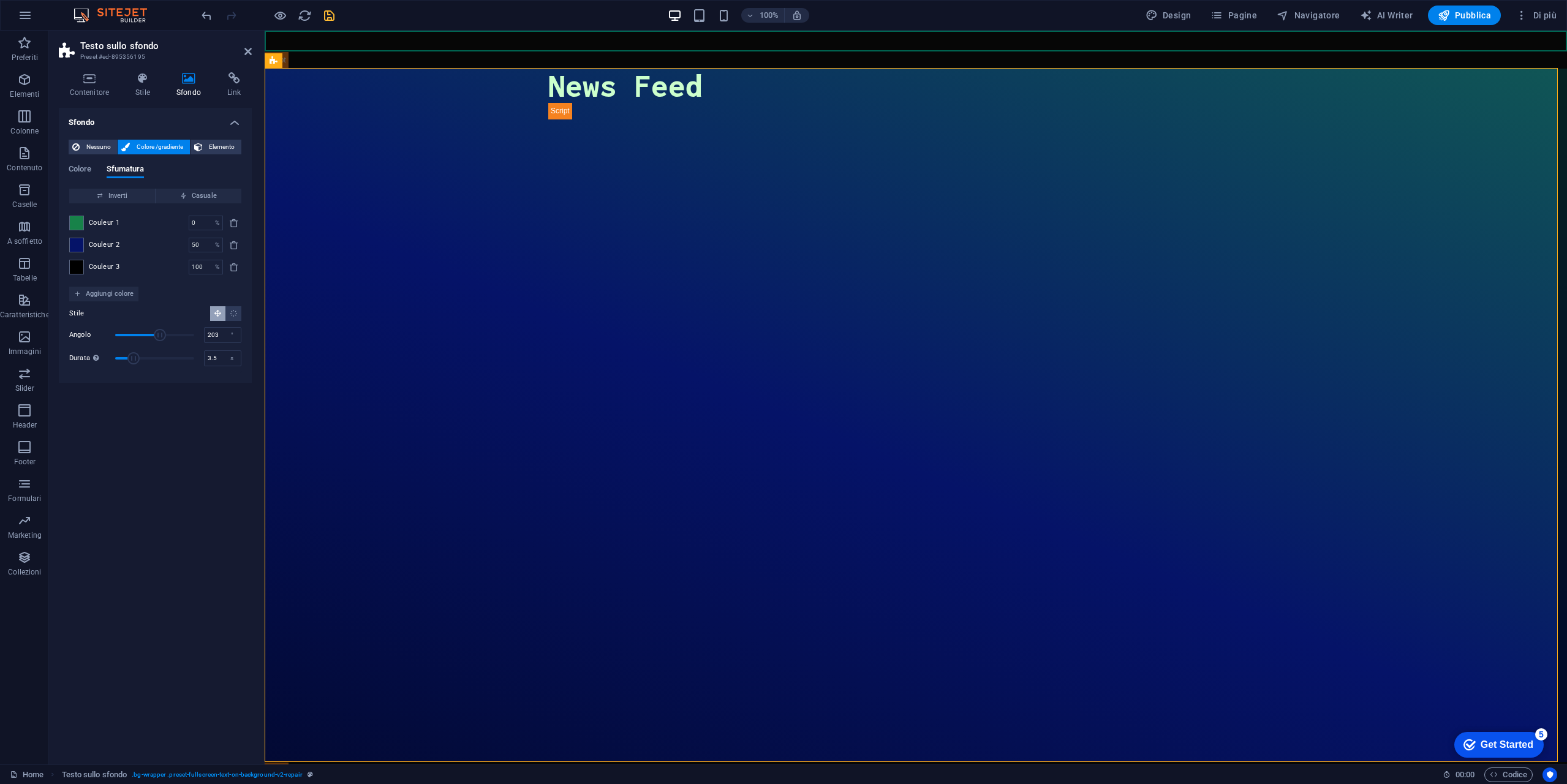
type input "0"
drag, startPoint x: 154, startPoint y: 357, endPoint x: 80, endPoint y: 359, distance: 74.0
click at [82, 359] on div "Durata Durata dell'animazione di sfondo. Il valore "0" la disabilita. 0 s" at bounding box center [155, 358] width 172 height 19
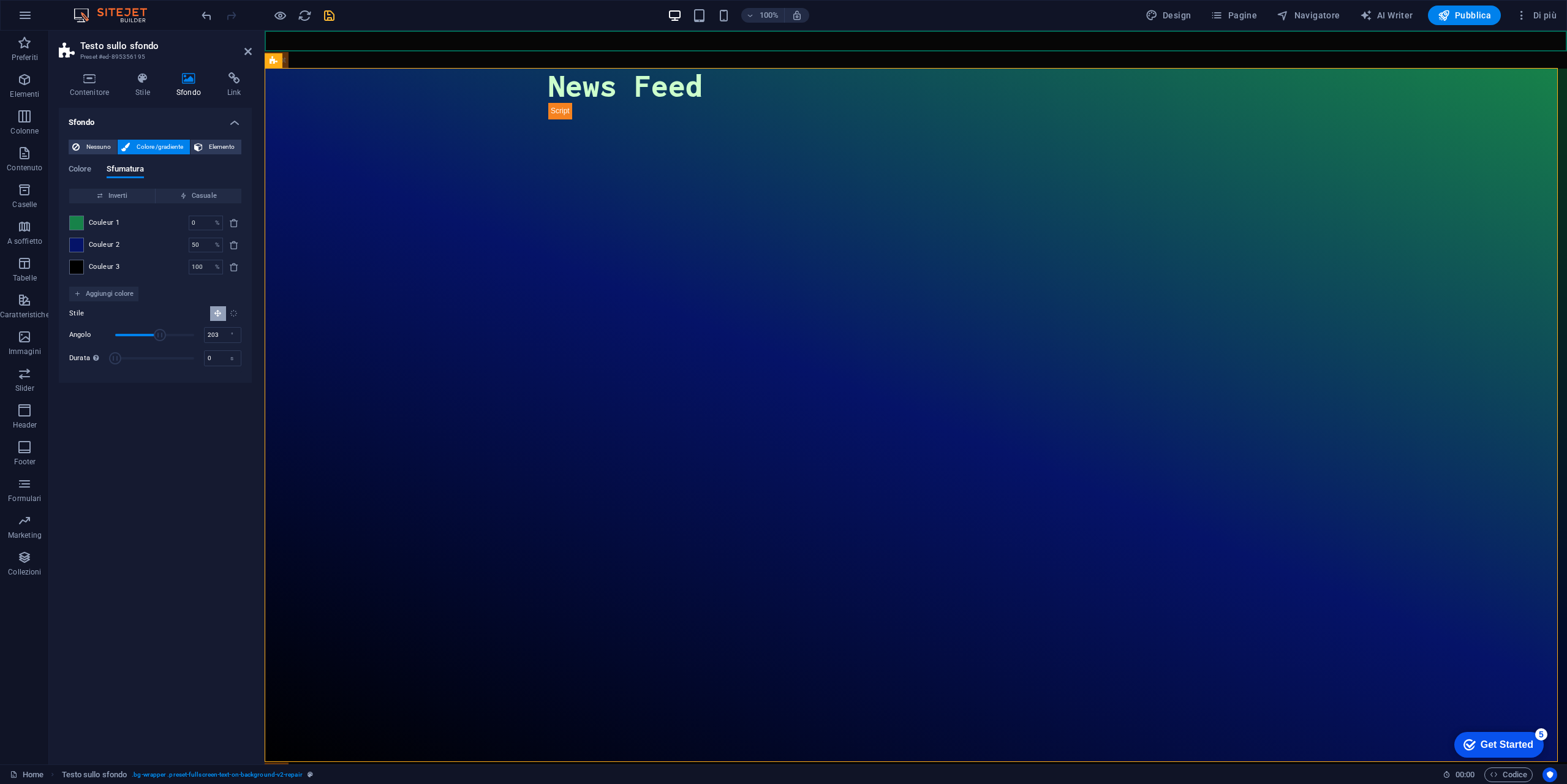
click at [238, 314] on button "Gradiente radiale" at bounding box center [234, 314] width 16 height 15
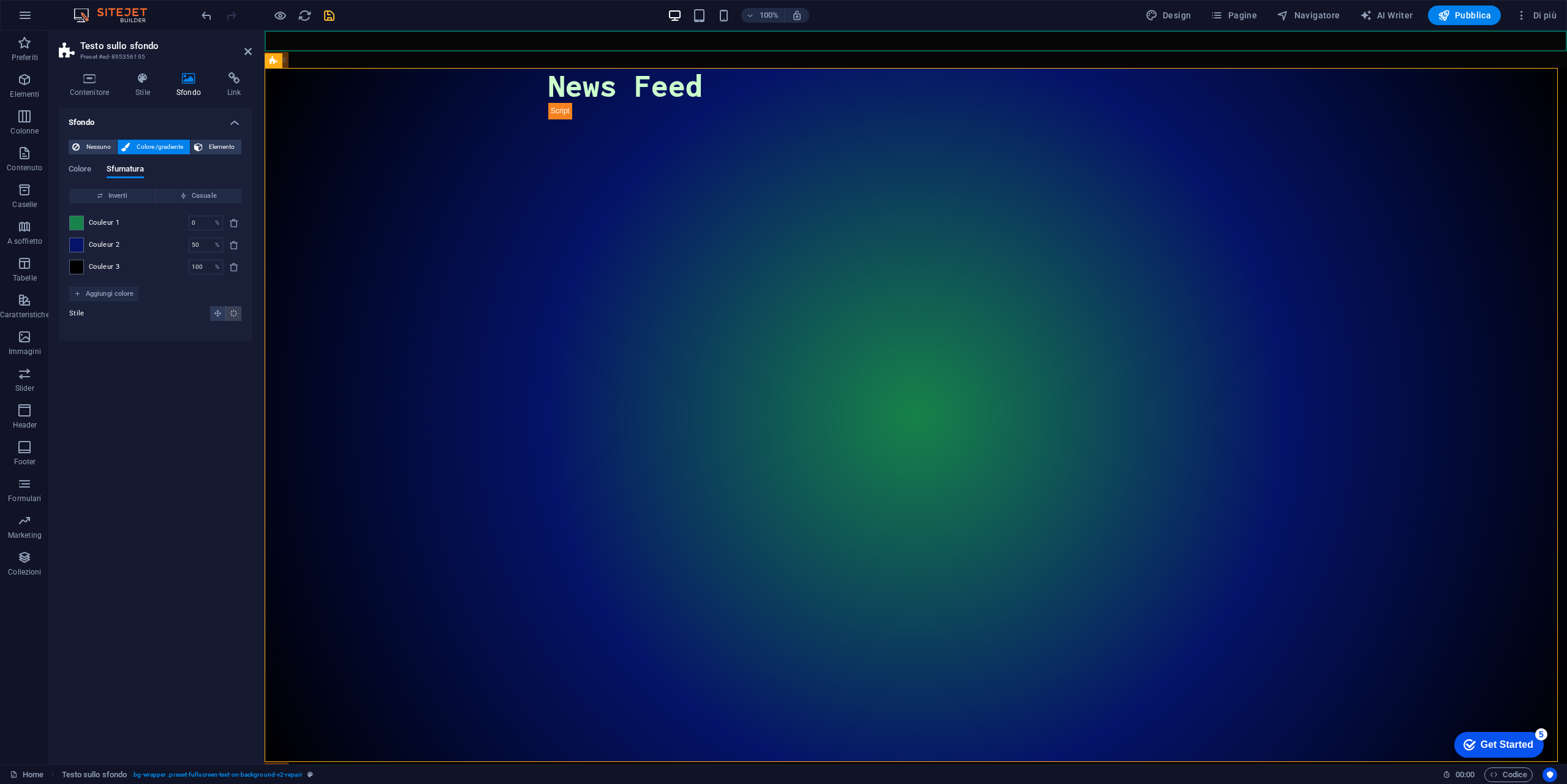
click at [238, 314] on button "Gradiente radiale" at bounding box center [234, 314] width 16 height 15
click at [220, 315] on icon "Gradiente lineare" at bounding box center [218, 313] width 8 height 8
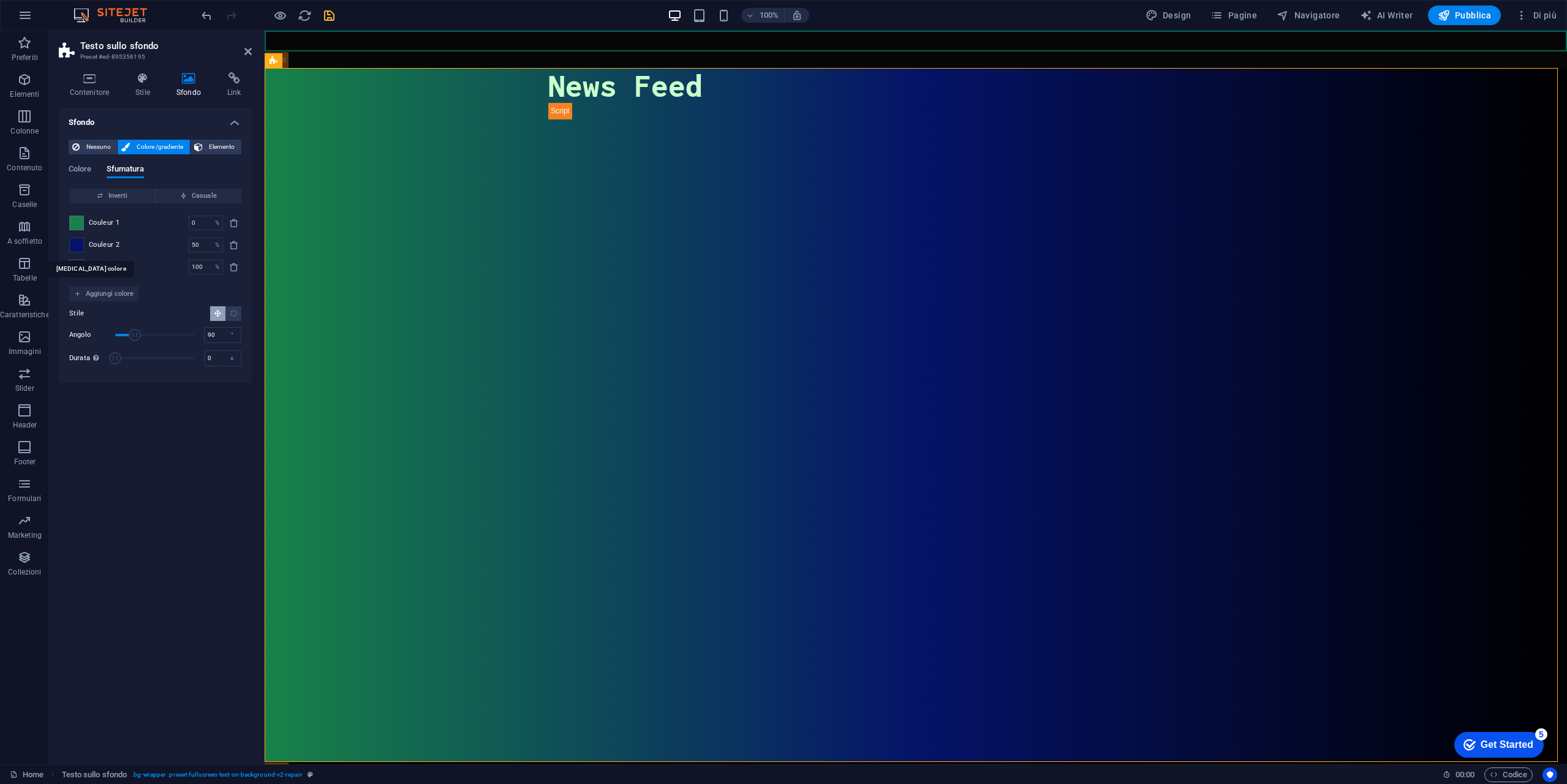
click at [80, 245] on span at bounding box center [77, 244] width 14 height 14
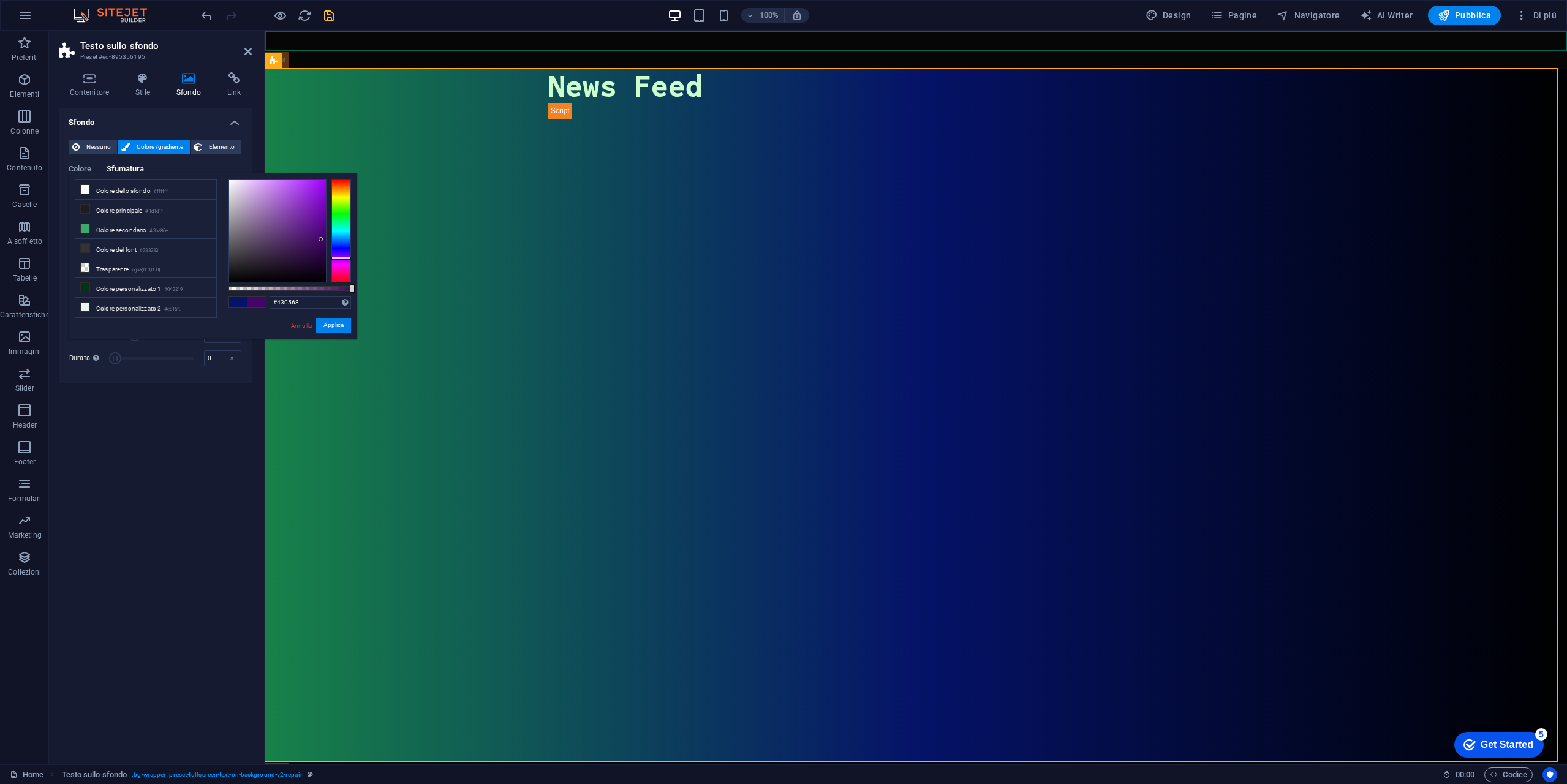
click at [342, 258] on div at bounding box center [342, 231] width 20 height 103
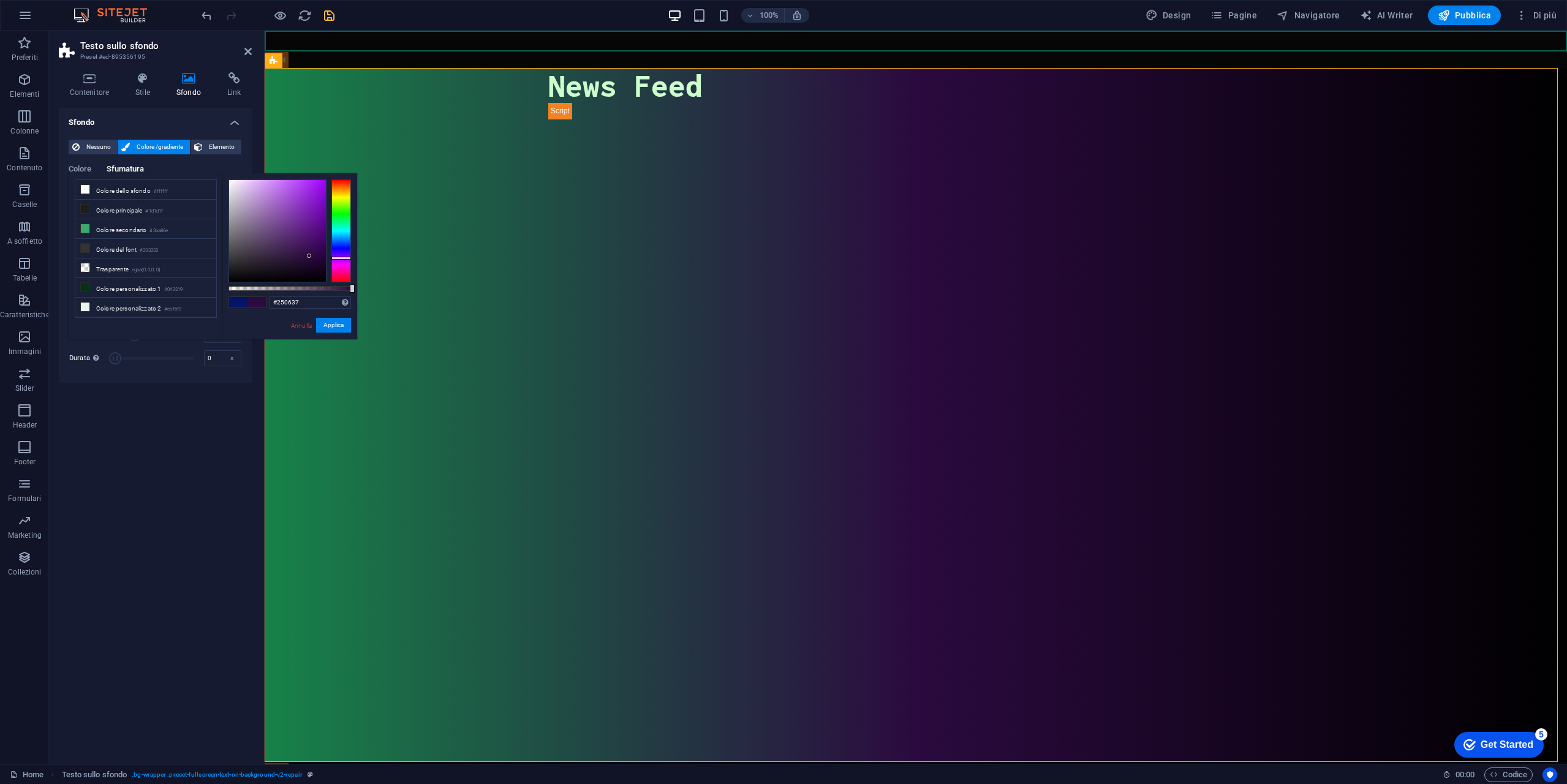
type input "#230634"
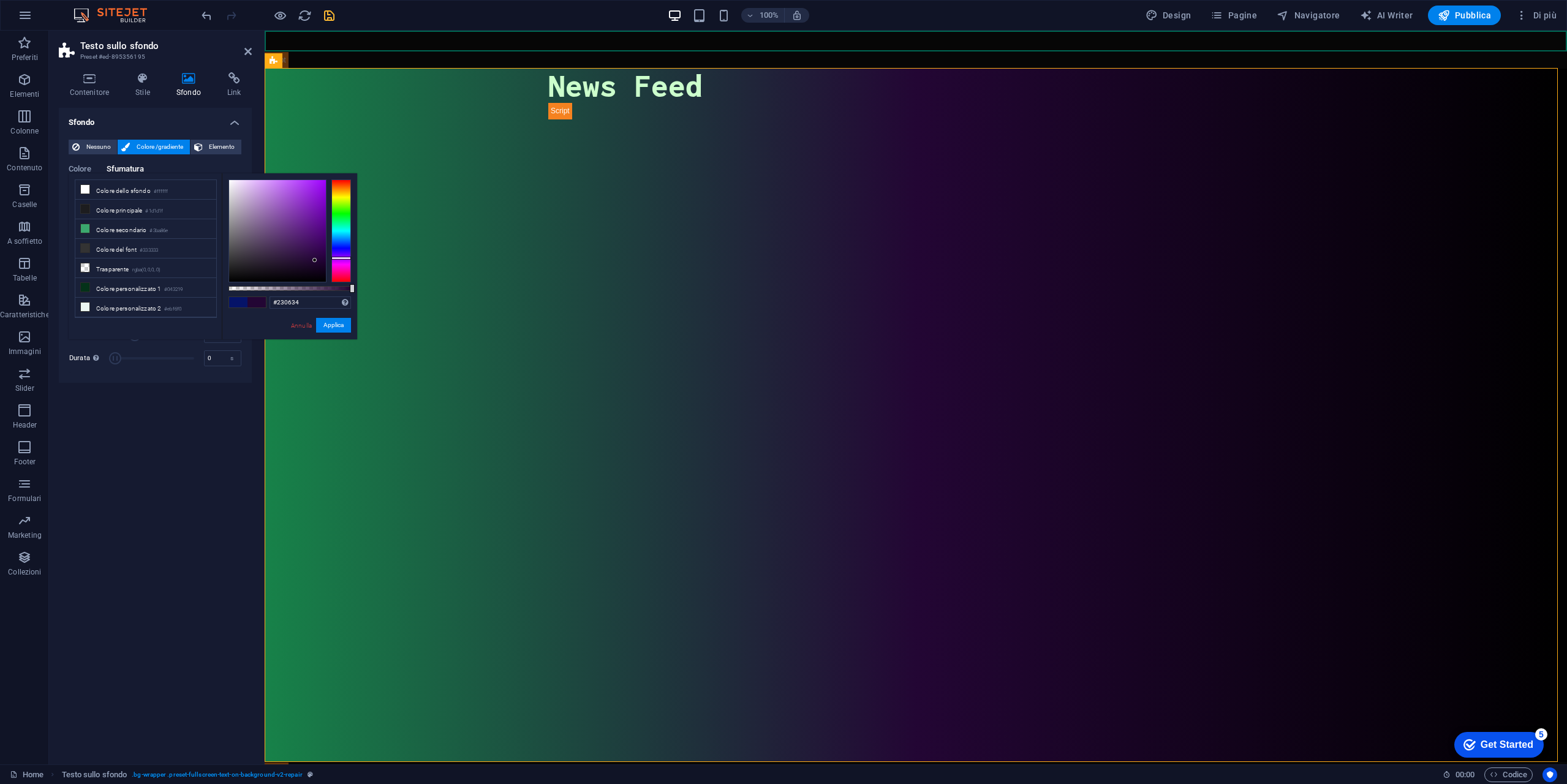
drag, startPoint x: 308, startPoint y: 238, endPoint x: 315, endPoint y: 260, distance: 23.1
click at [315, 260] on div at bounding box center [277, 231] width 97 height 102
click at [335, 325] on button "Applica" at bounding box center [333, 325] width 35 height 15
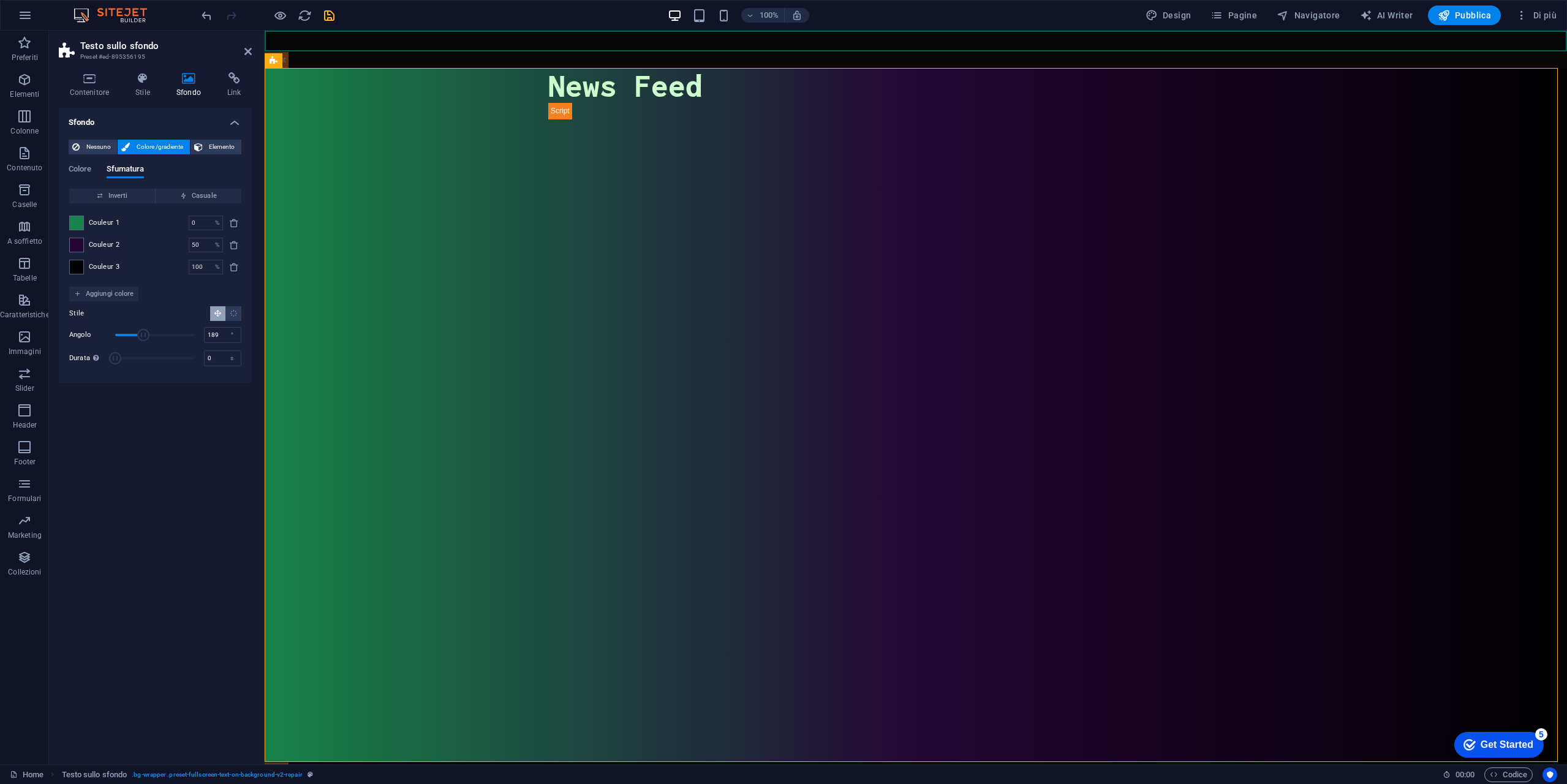
type input "192"
drag, startPoint x: 139, startPoint y: 334, endPoint x: 157, endPoint y: 334, distance: 18.0
click at [157, 334] on span "Angolo" at bounding box center [157, 335] width 12 height 12
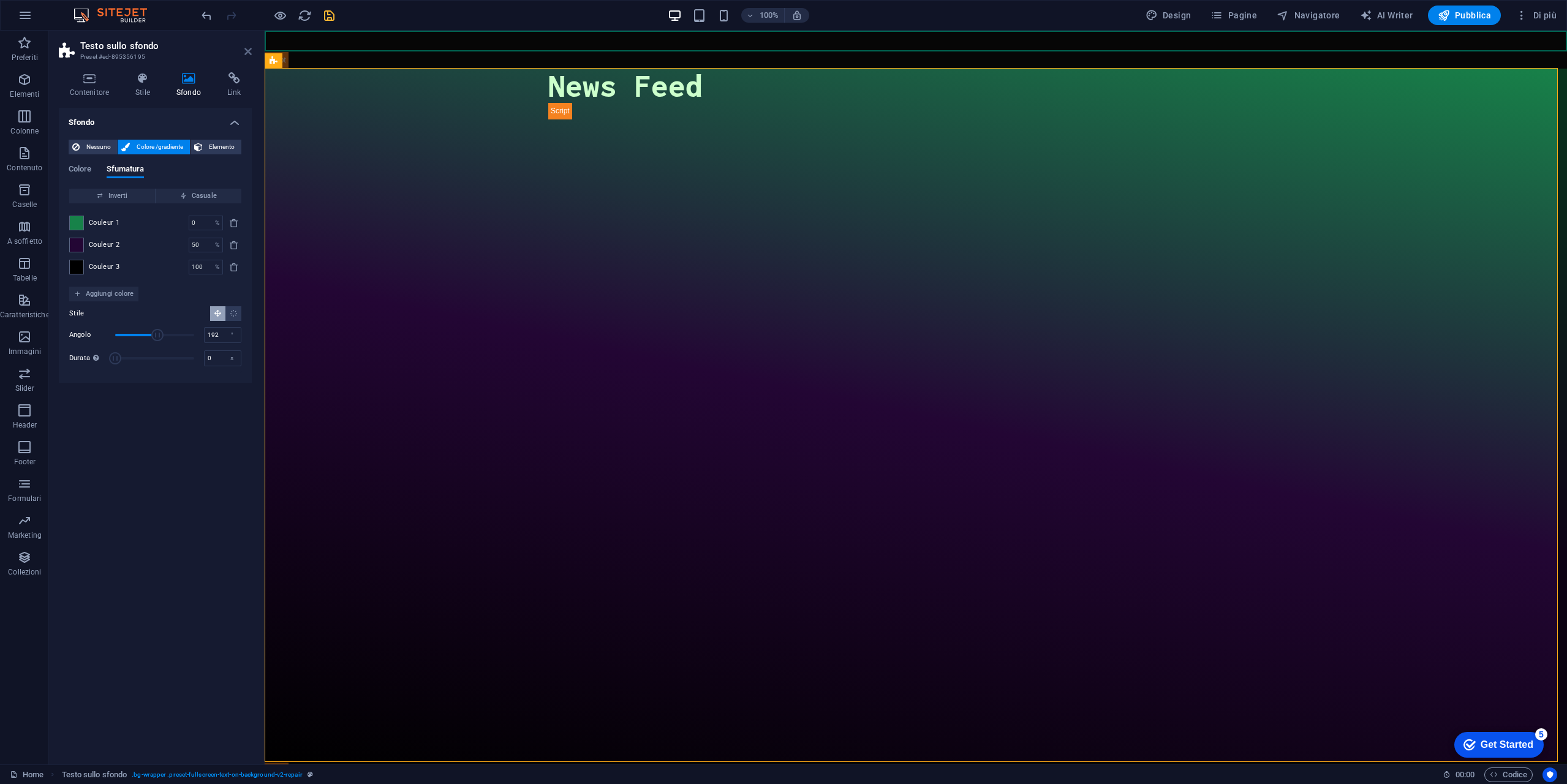
click at [248, 51] on icon at bounding box center [248, 51] width 7 height 10
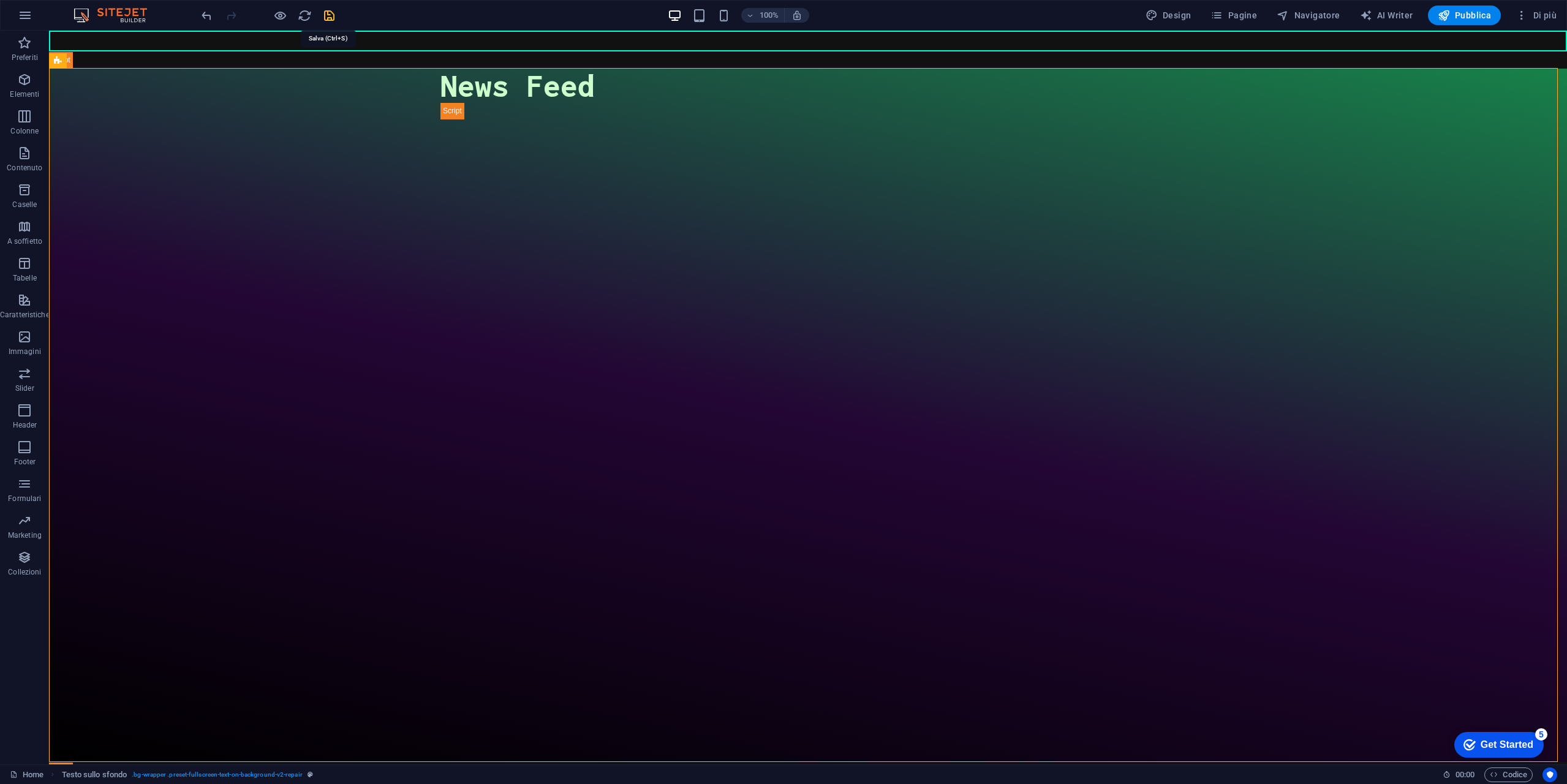
click at [329, 13] on icon "save" at bounding box center [329, 15] width 14 height 14
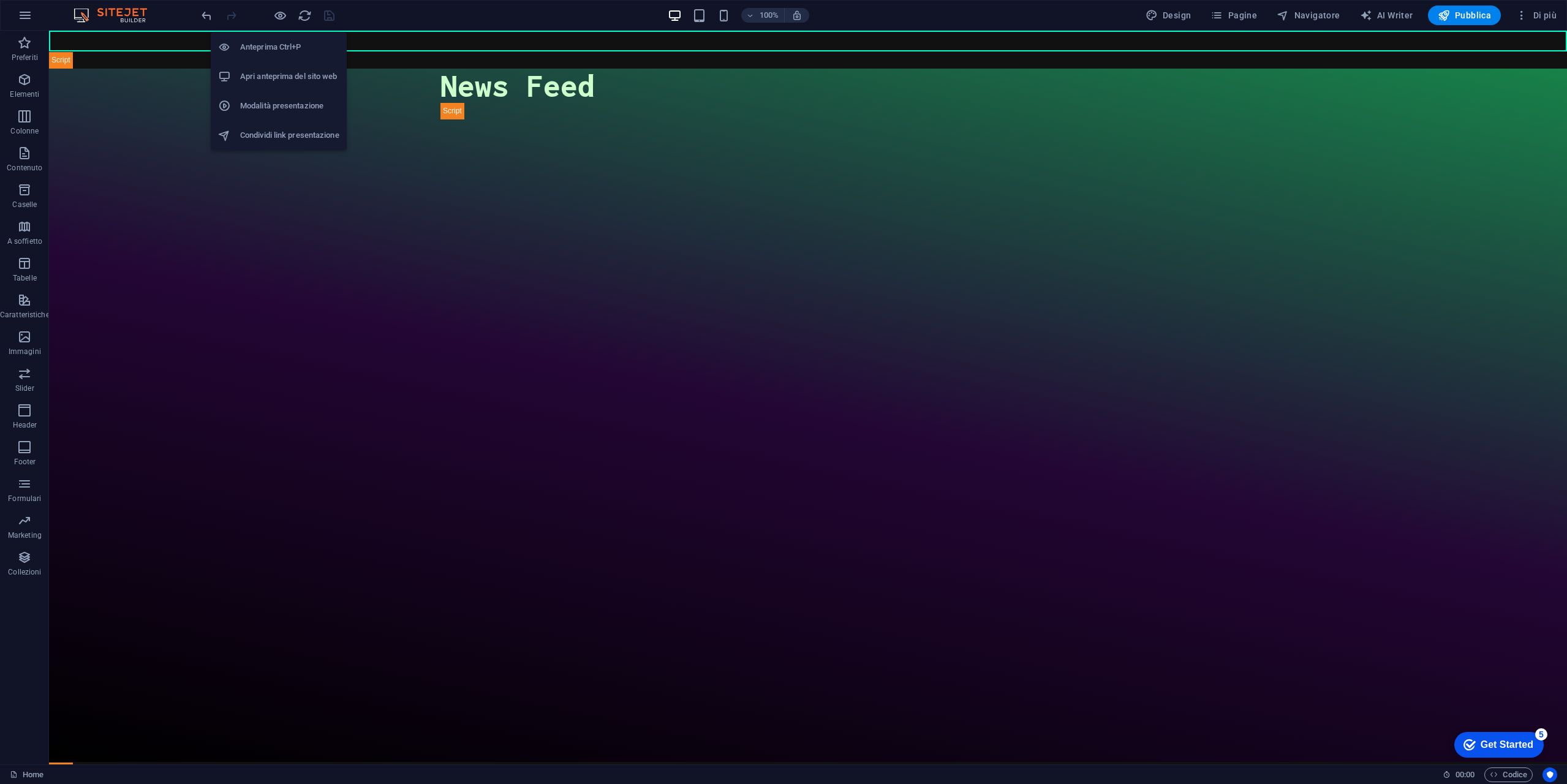
click at [301, 80] on h6 "Apri anteprima del sito web" at bounding box center [290, 77] width 99 height 15
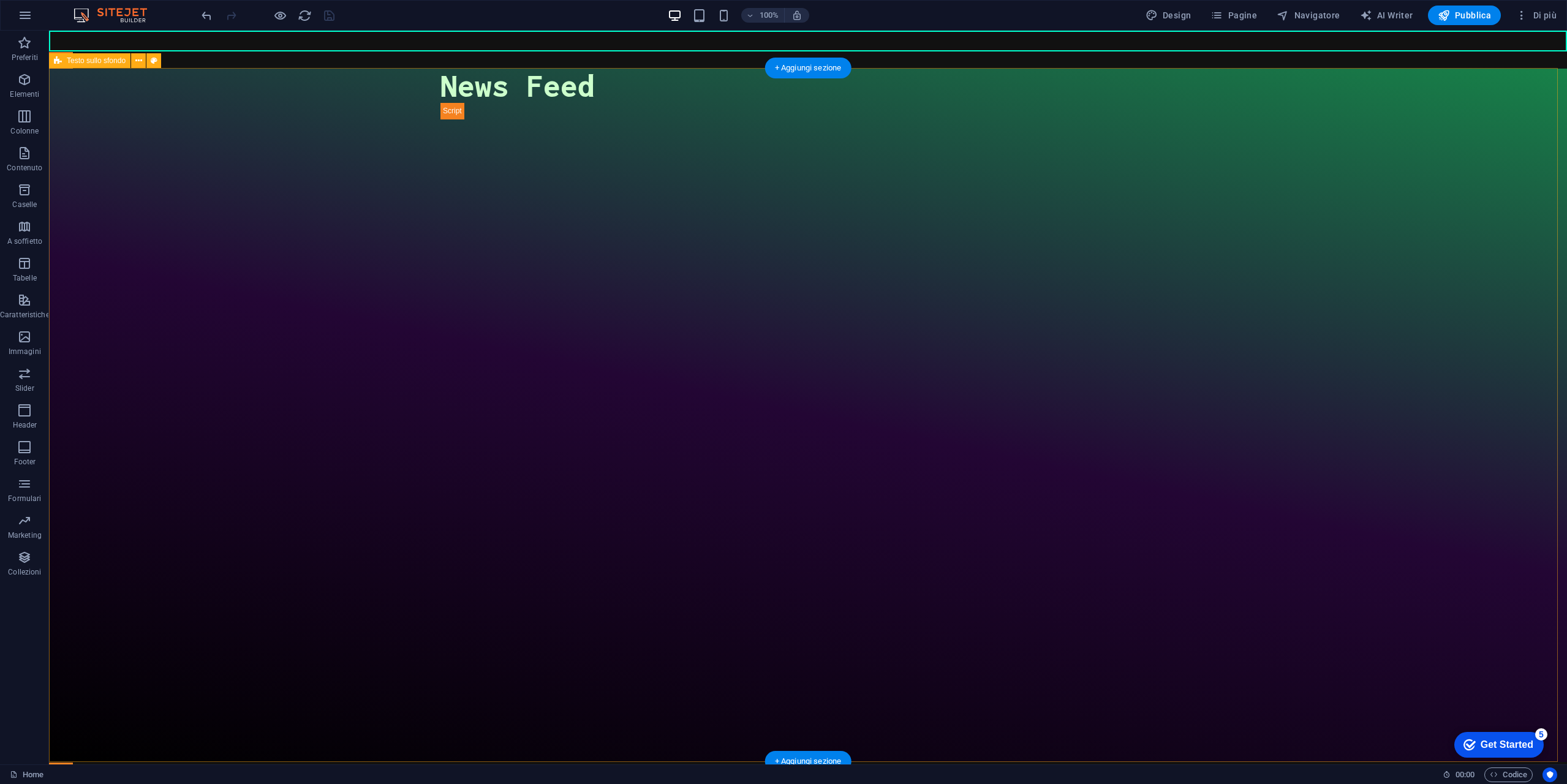
click at [289, 210] on div "Financial News RSS News Feed" at bounding box center [808, 415] width 1518 height 694
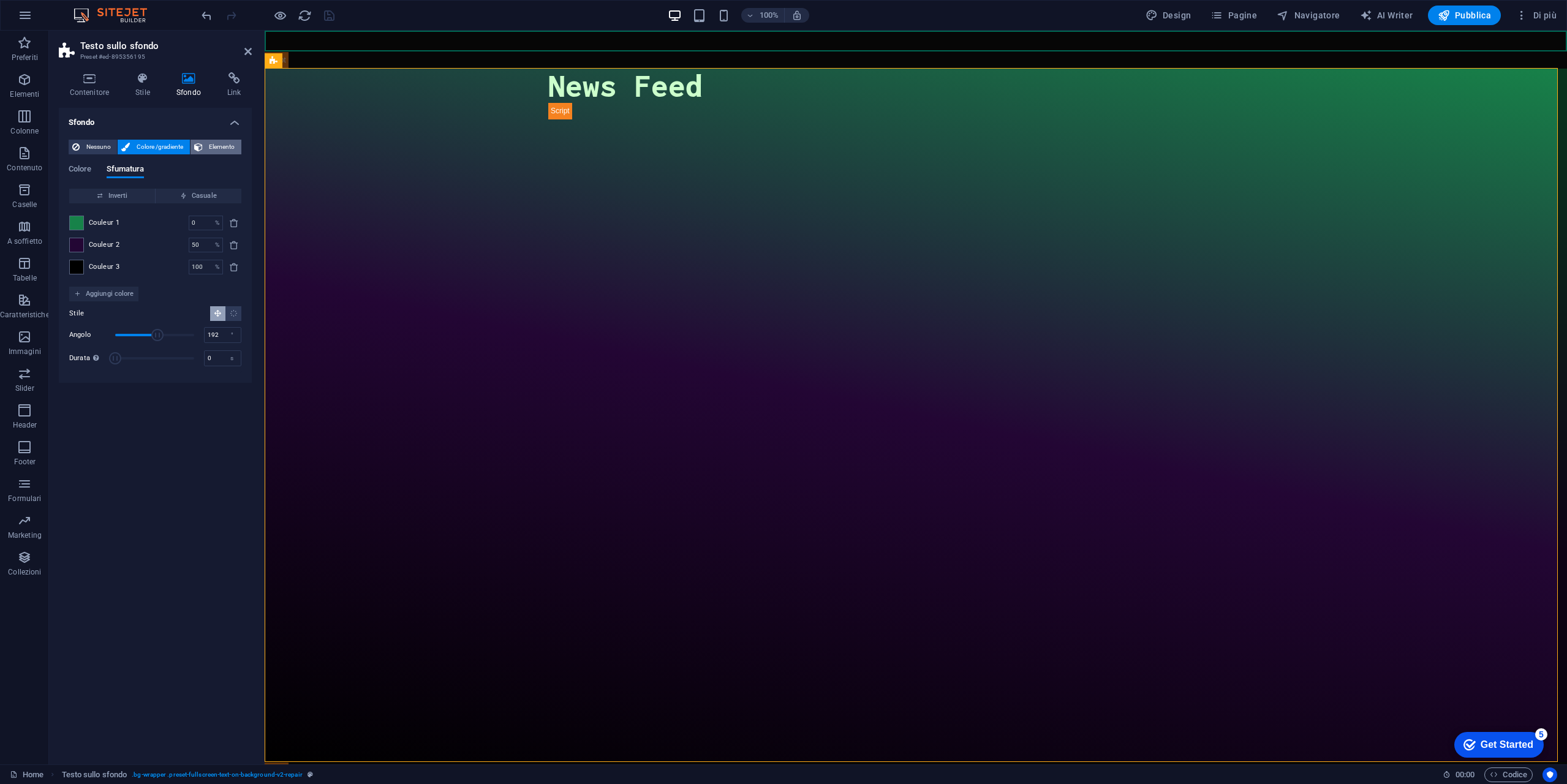
click at [227, 143] on span "Elemento" at bounding box center [222, 147] width 31 height 15
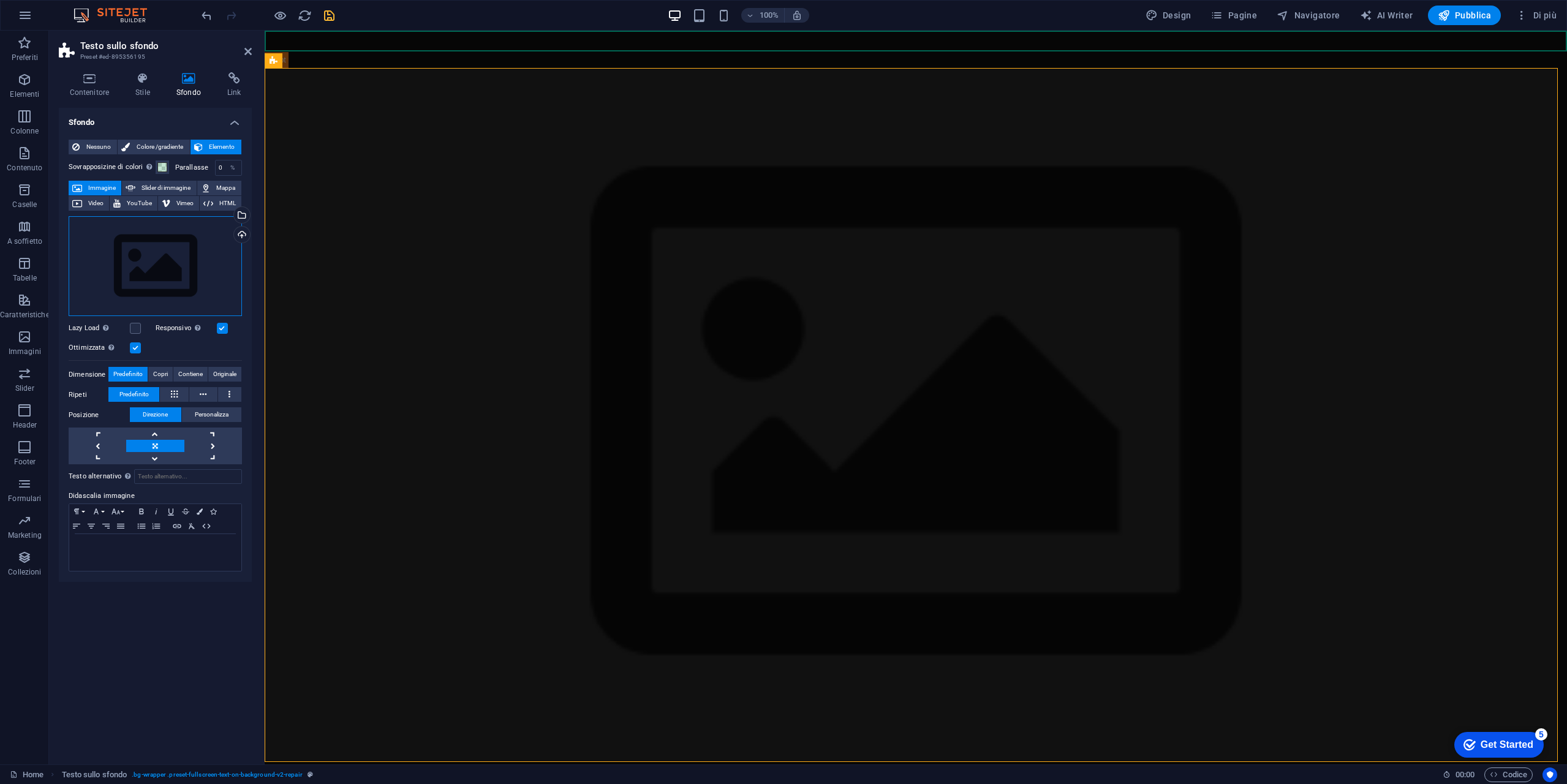
click at [167, 257] on div "Trascina qui i file, fai clic per sceglierli o selezionali da File o dalle nost…" at bounding box center [155, 266] width 174 height 100
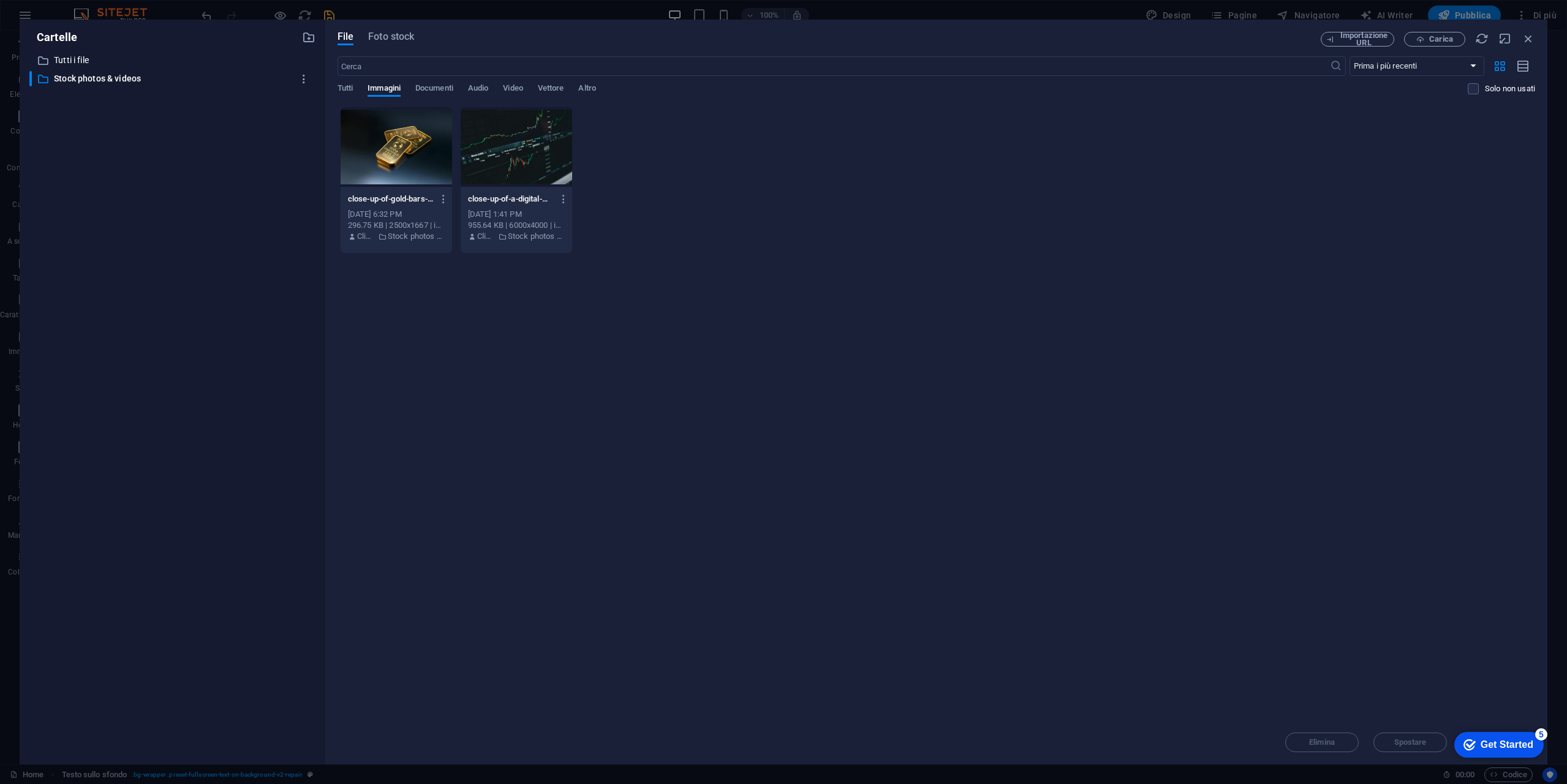
click at [399, 169] on div at bounding box center [396, 148] width 112 height 80
click at [399, 169] on div "1" at bounding box center [396, 148] width 112 height 80
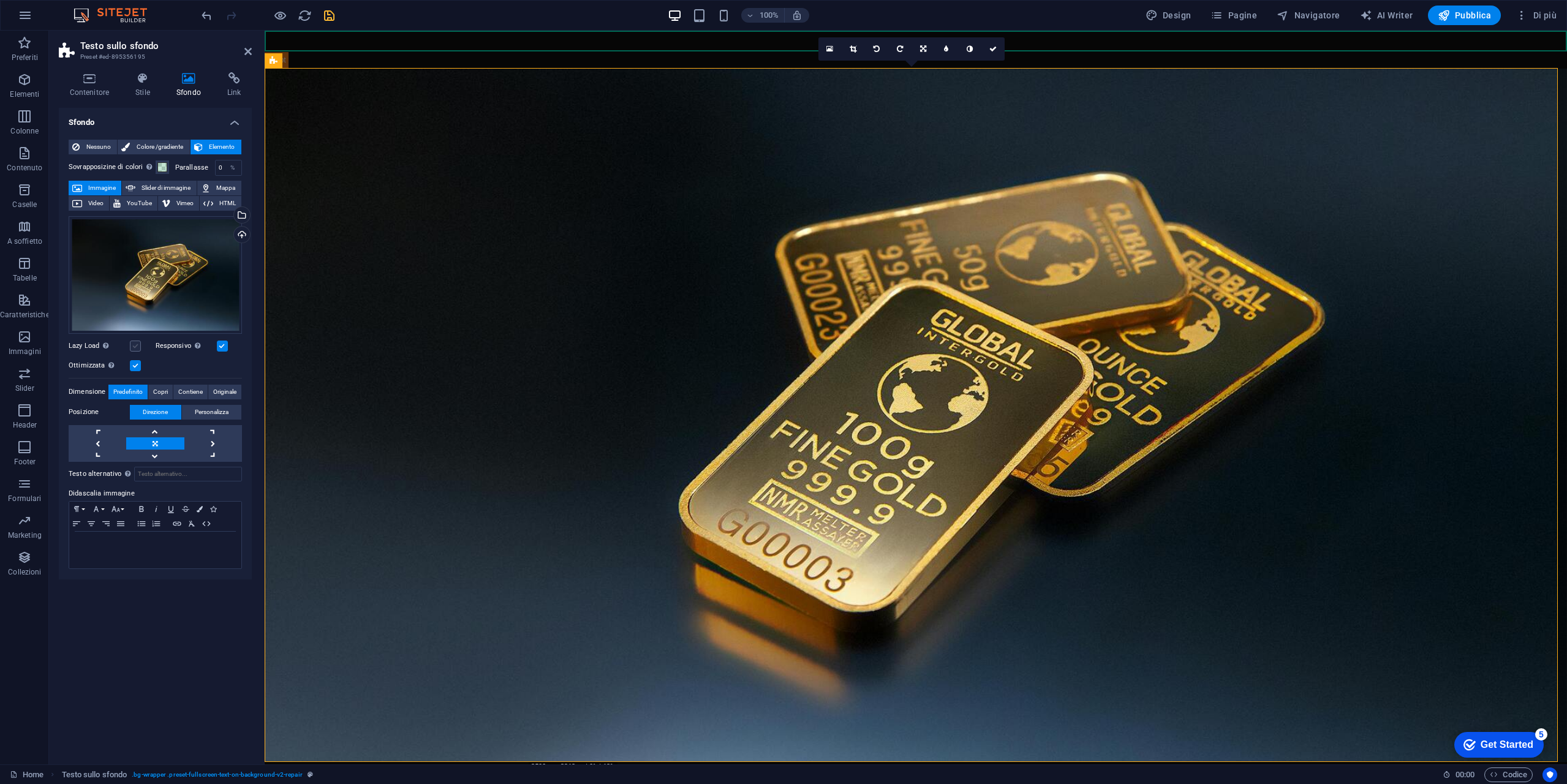
click at [139, 346] on div "Lazy Load Caricare le immagini dopo il caricamento della pagina migliora la vel…" at bounding box center [112, 346] width 87 height 15
click at [139, 346] on label at bounding box center [135, 346] width 11 height 11
click at [0, 0] on input "Lazy Load Caricare le immagini dopo il caricamento della pagina migliora la vel…" at bounding box center [0, 0] width 0 height 0
click at [164, 393] on span "Copri" at bounding box center [161, 392] width 15 height 15
click at [125, 389] on span "Predefinito" at bounding box center [128, 392] width 29 height 15
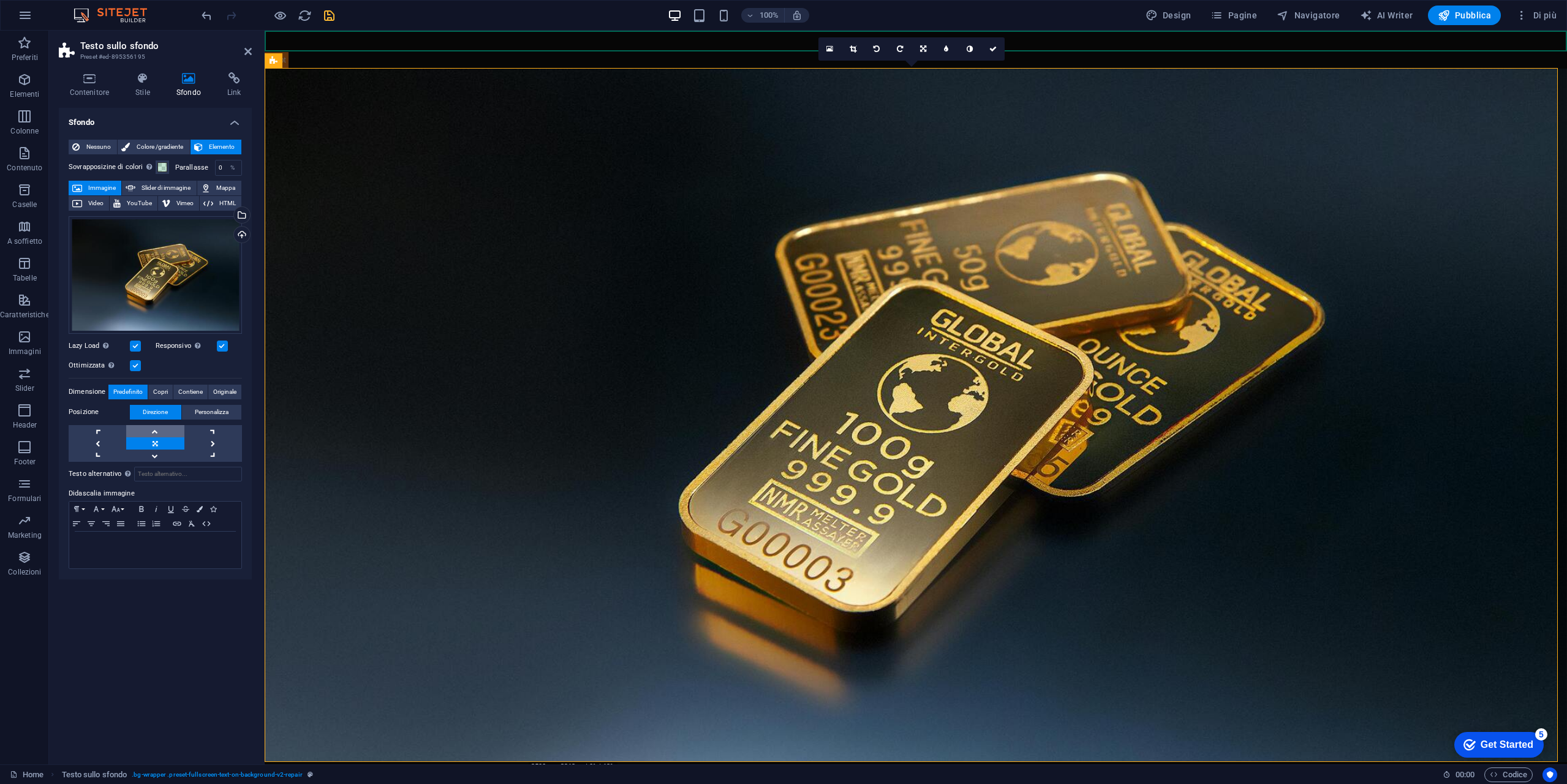
click at [152, 429] on link at bounding box center [155, 430] width 58 height 12
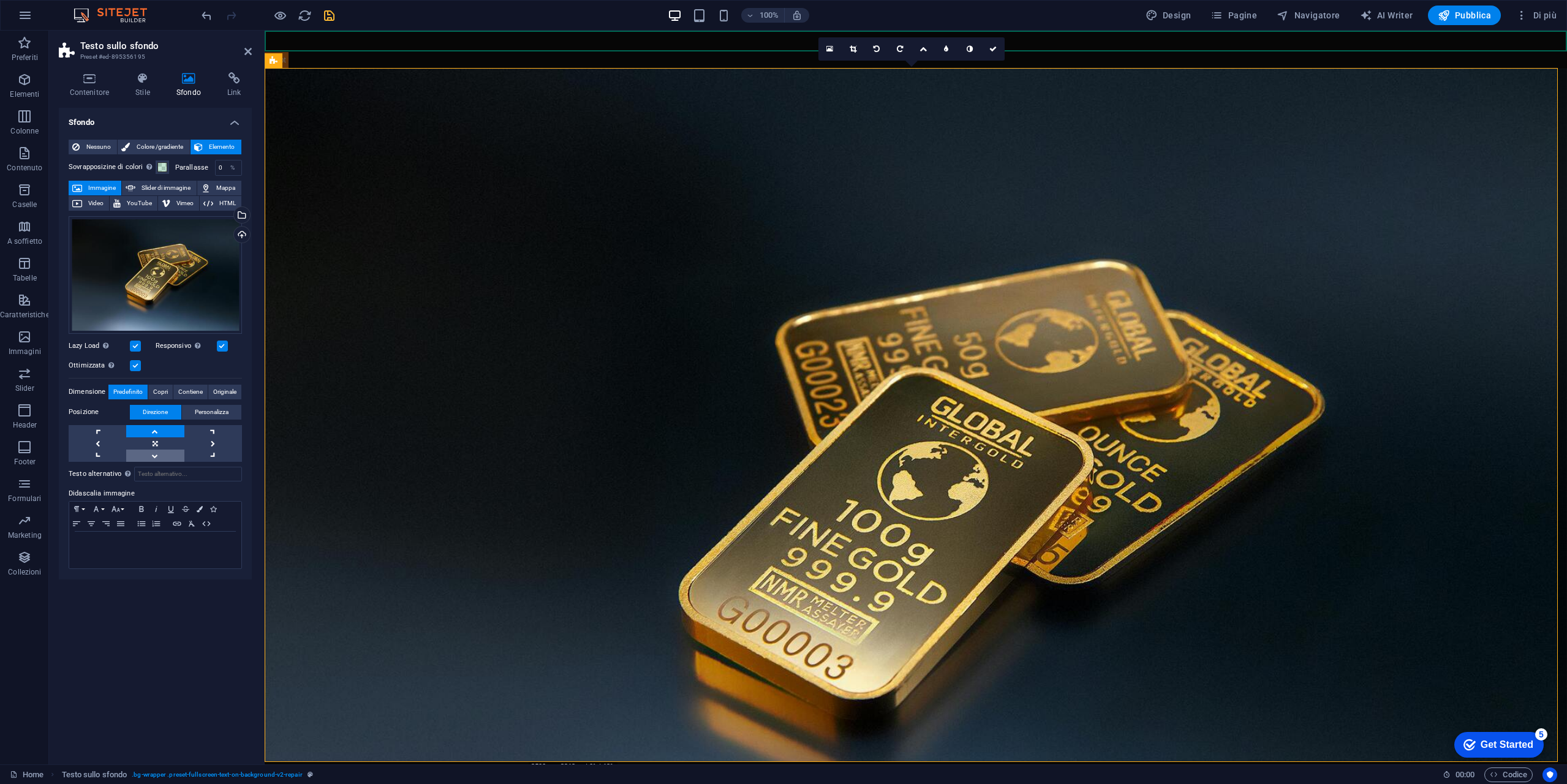
click at [159, 450] on link at bounding box center [155, 456] width 58 height 12
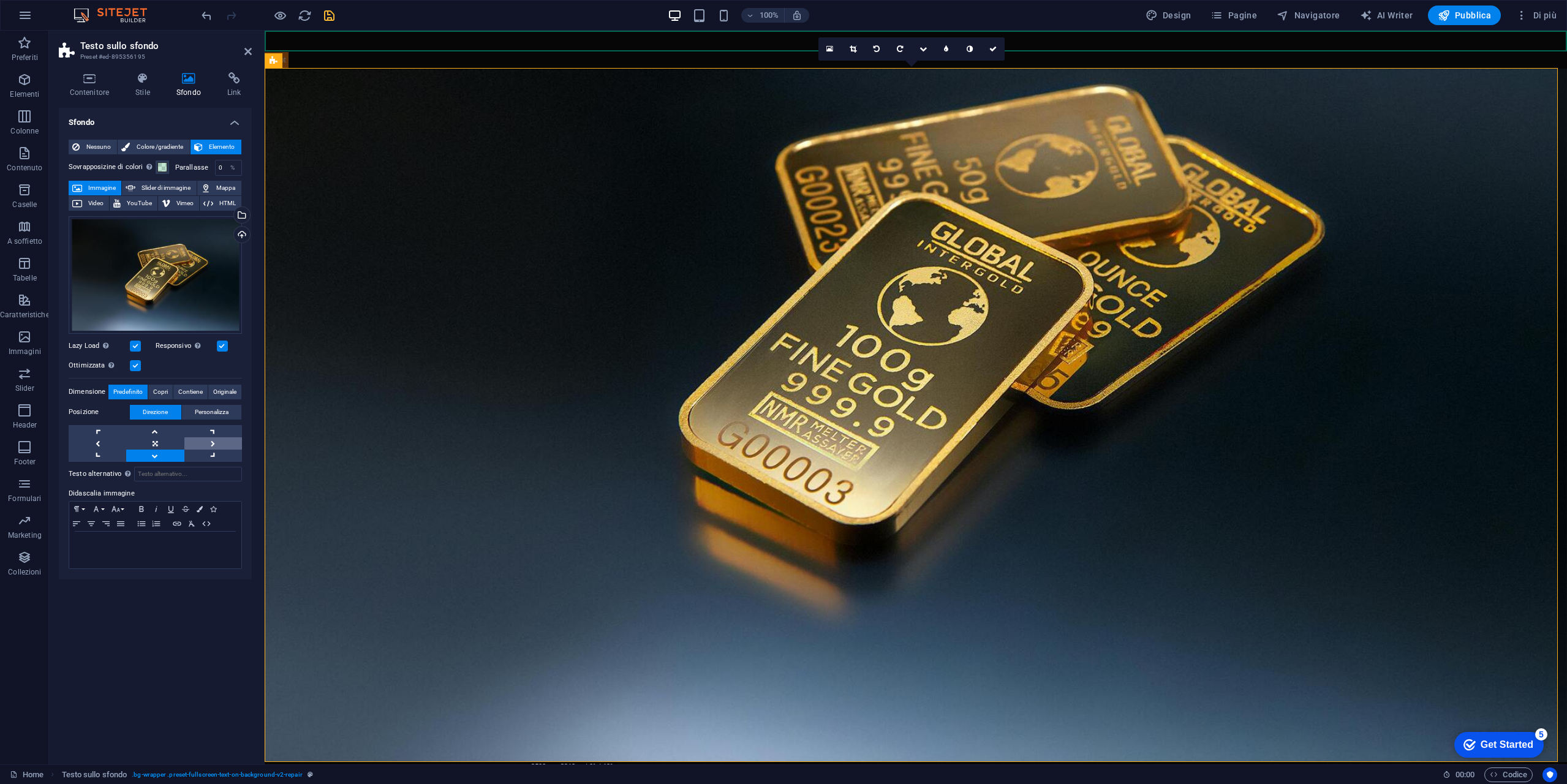
click at [213, 443] on link at bounding box center [213, 443] width 58 height 12
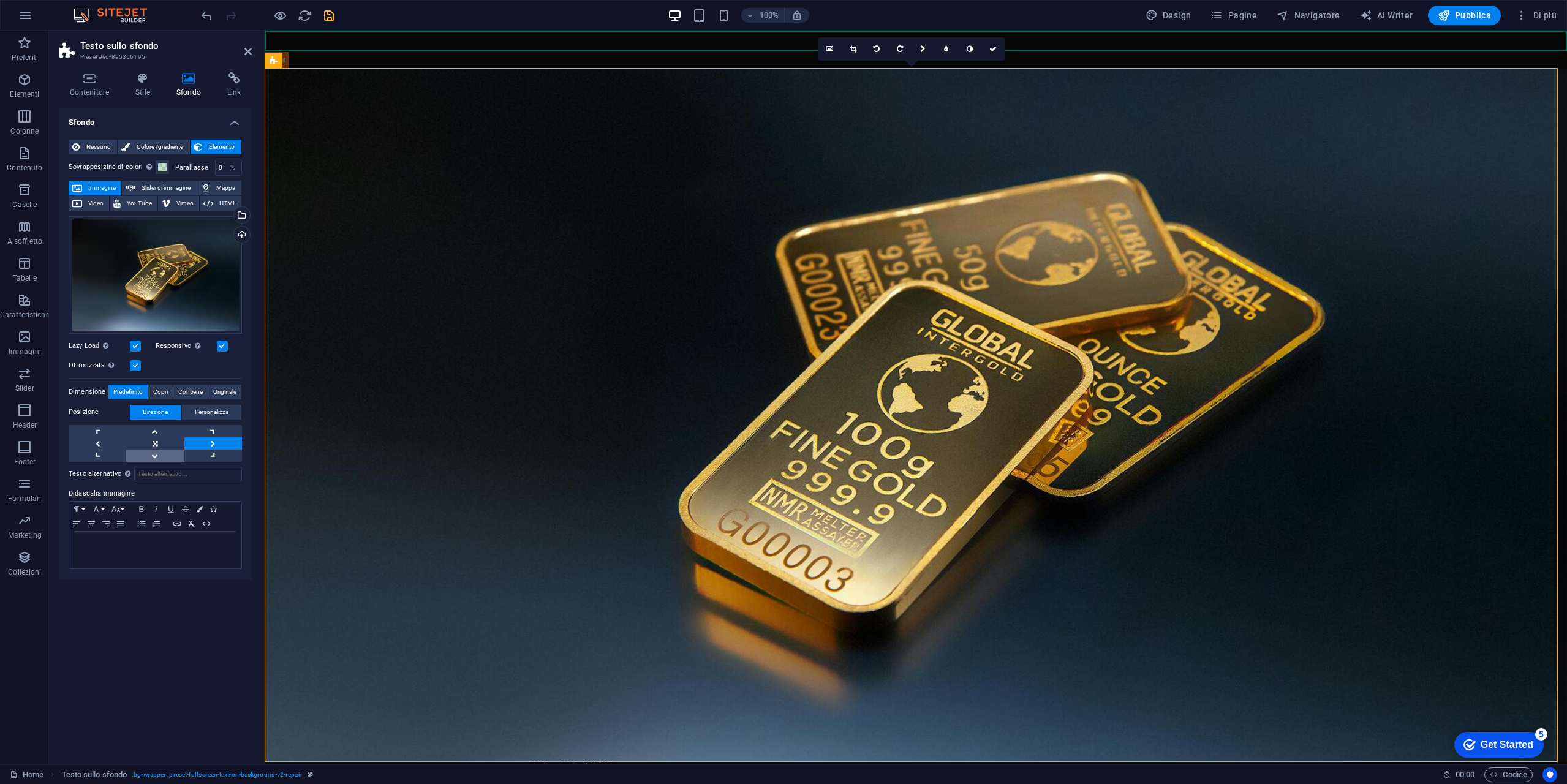
click at [157, 455] on link at bounding box center [155, 456] width 58 height 12
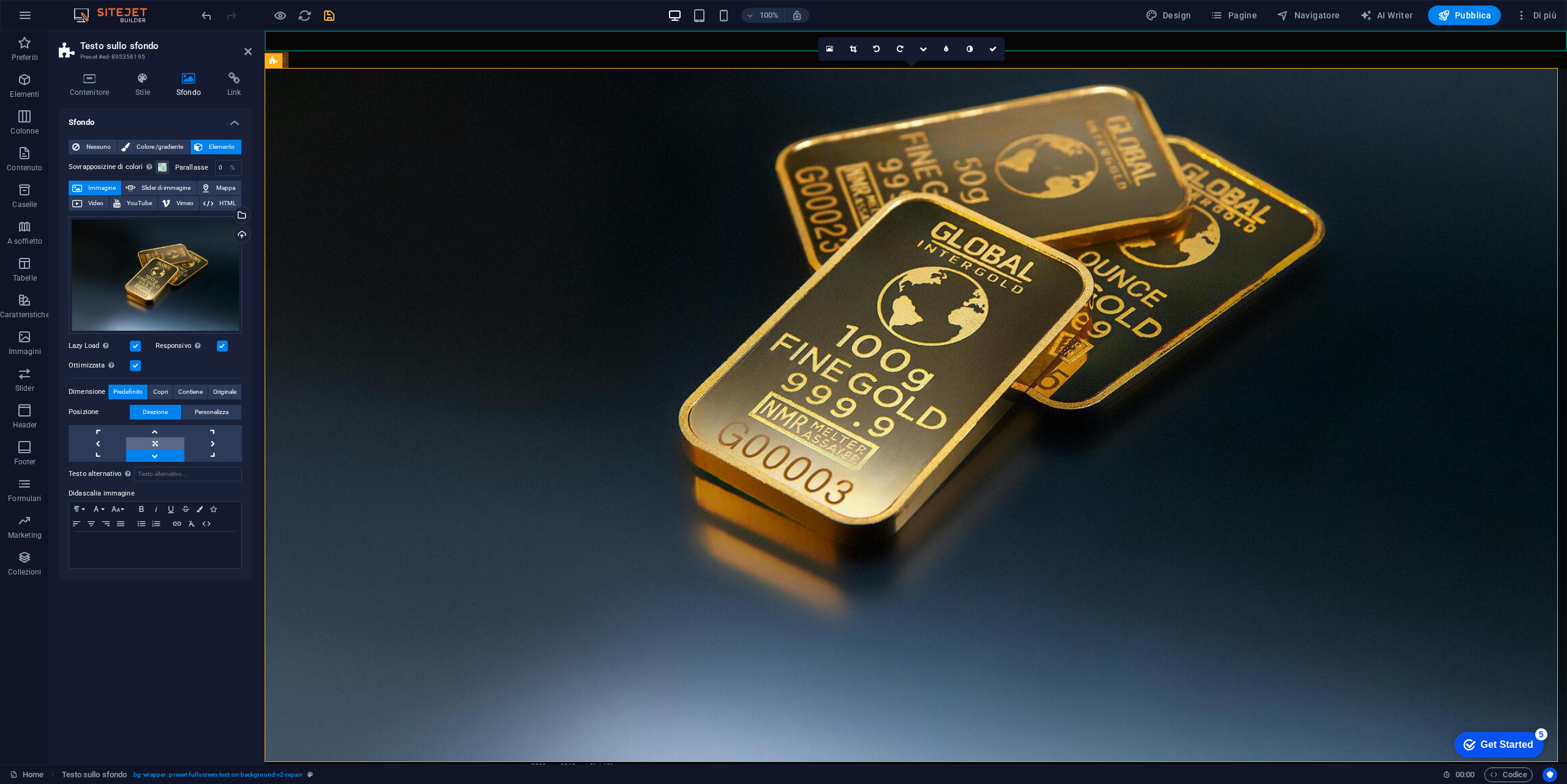
click at [161, 440] on link at bounding box center [155, 443] width 58 height 12
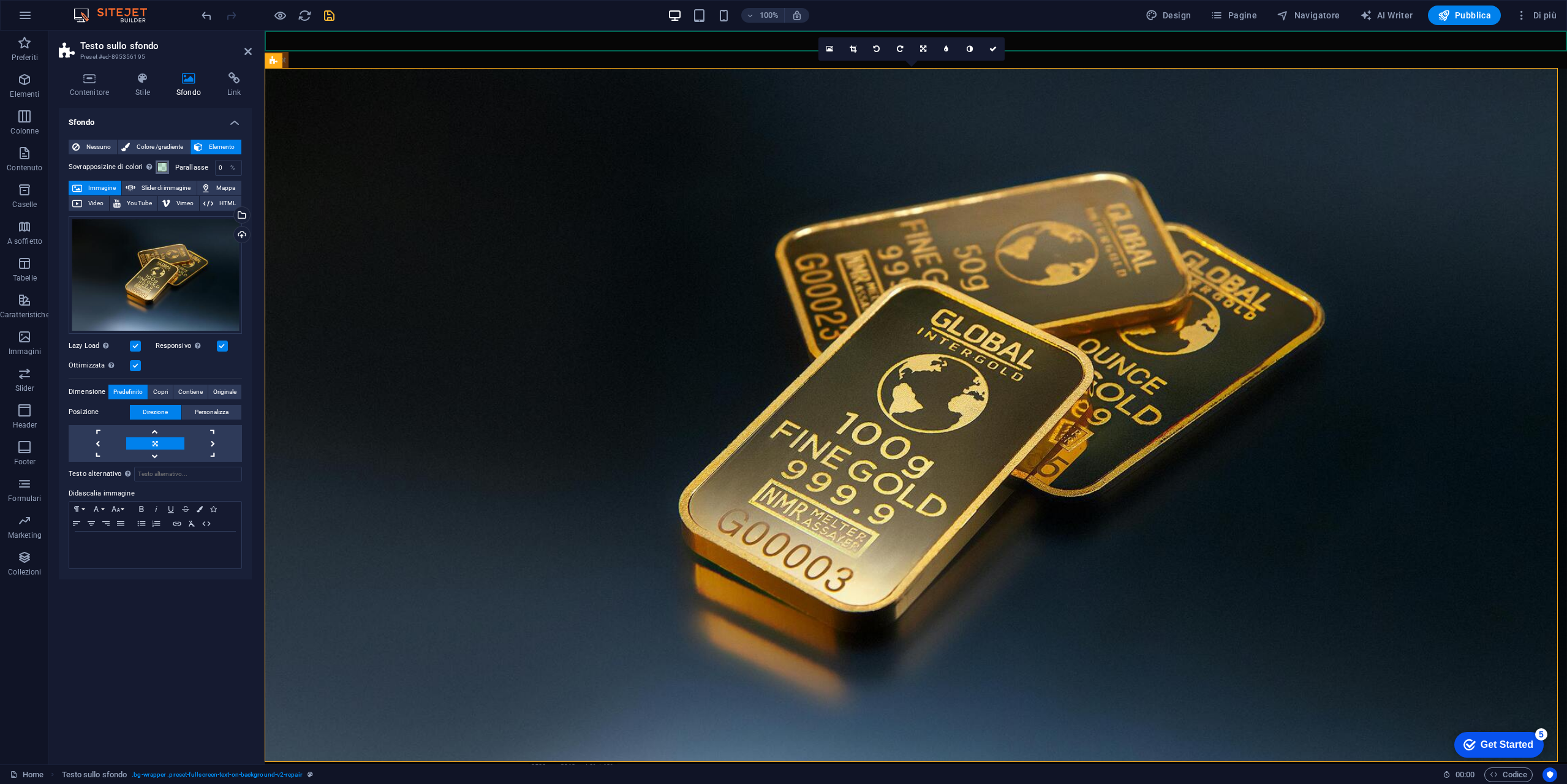
click at [166, 170] on span at bounding box center [162, 167] width 10 height 10
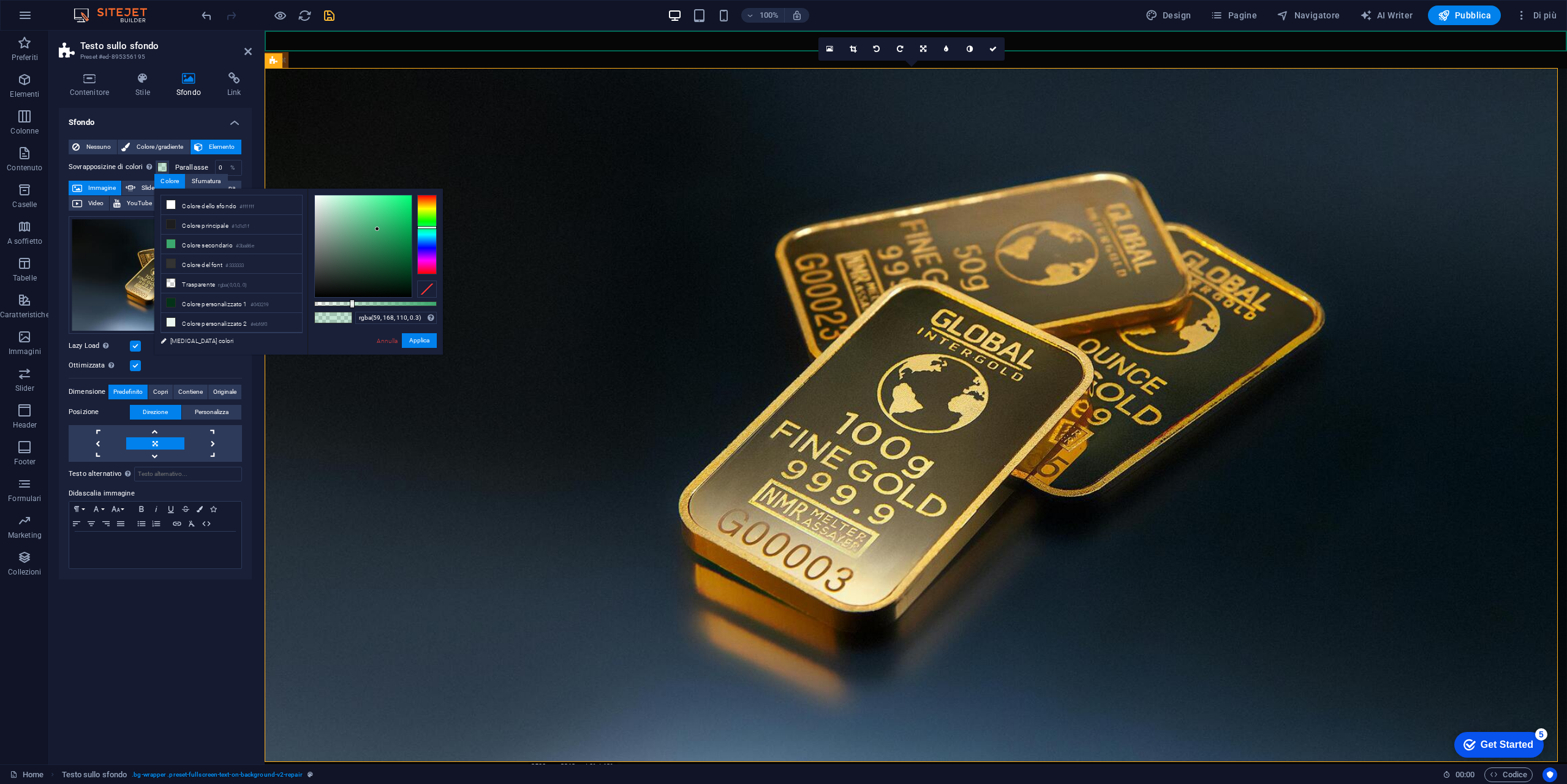
click at [196, 169] on label "Parallasse" at bounding box center [195, 167] width 40 height 7
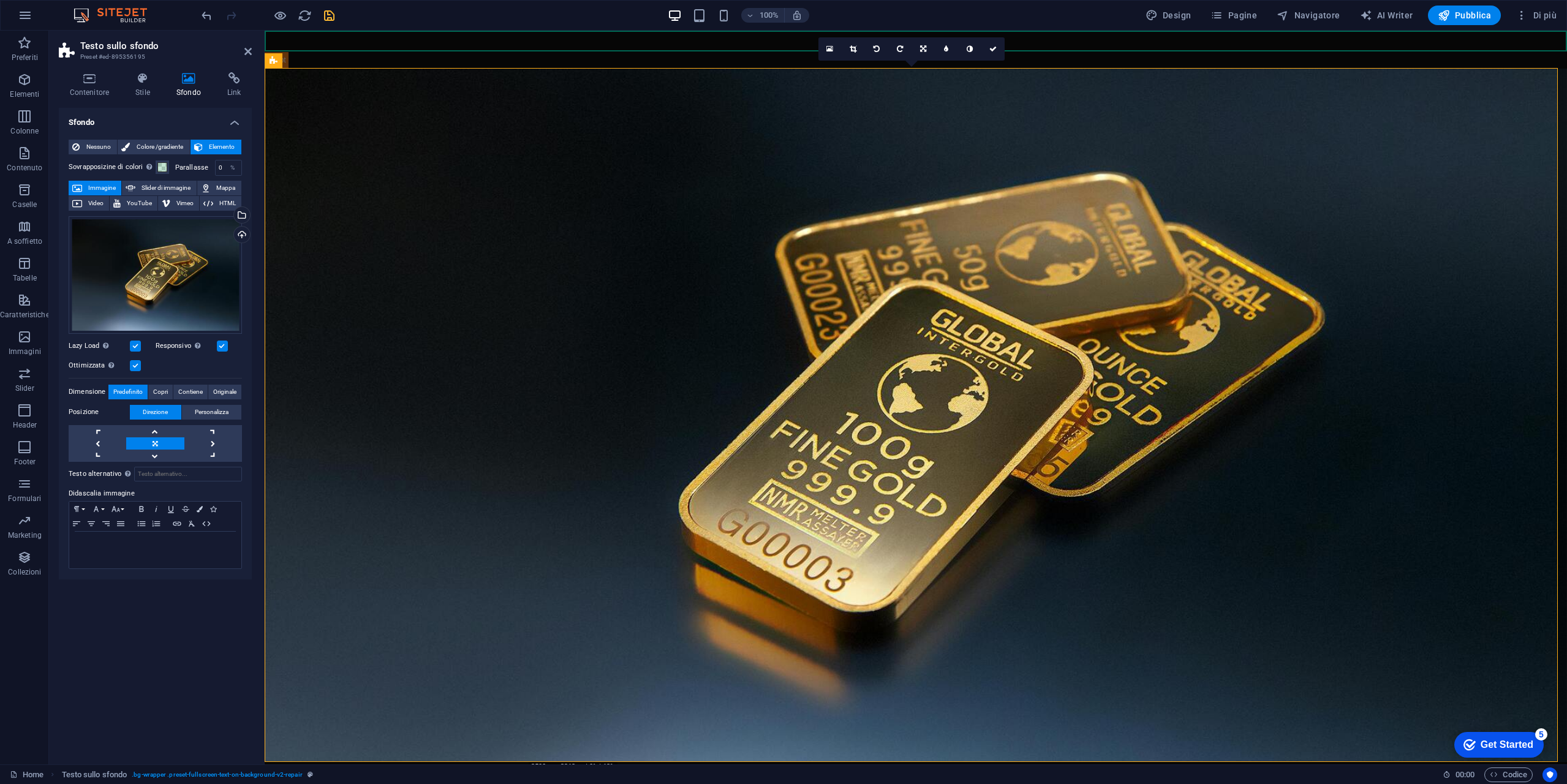
click at [206, 164] on label "Parallasse" at bounding box center [195, 167] width 40 height 7
click at [223, 166] on input "0" at bounding box center [229, 168] width 26 height 15
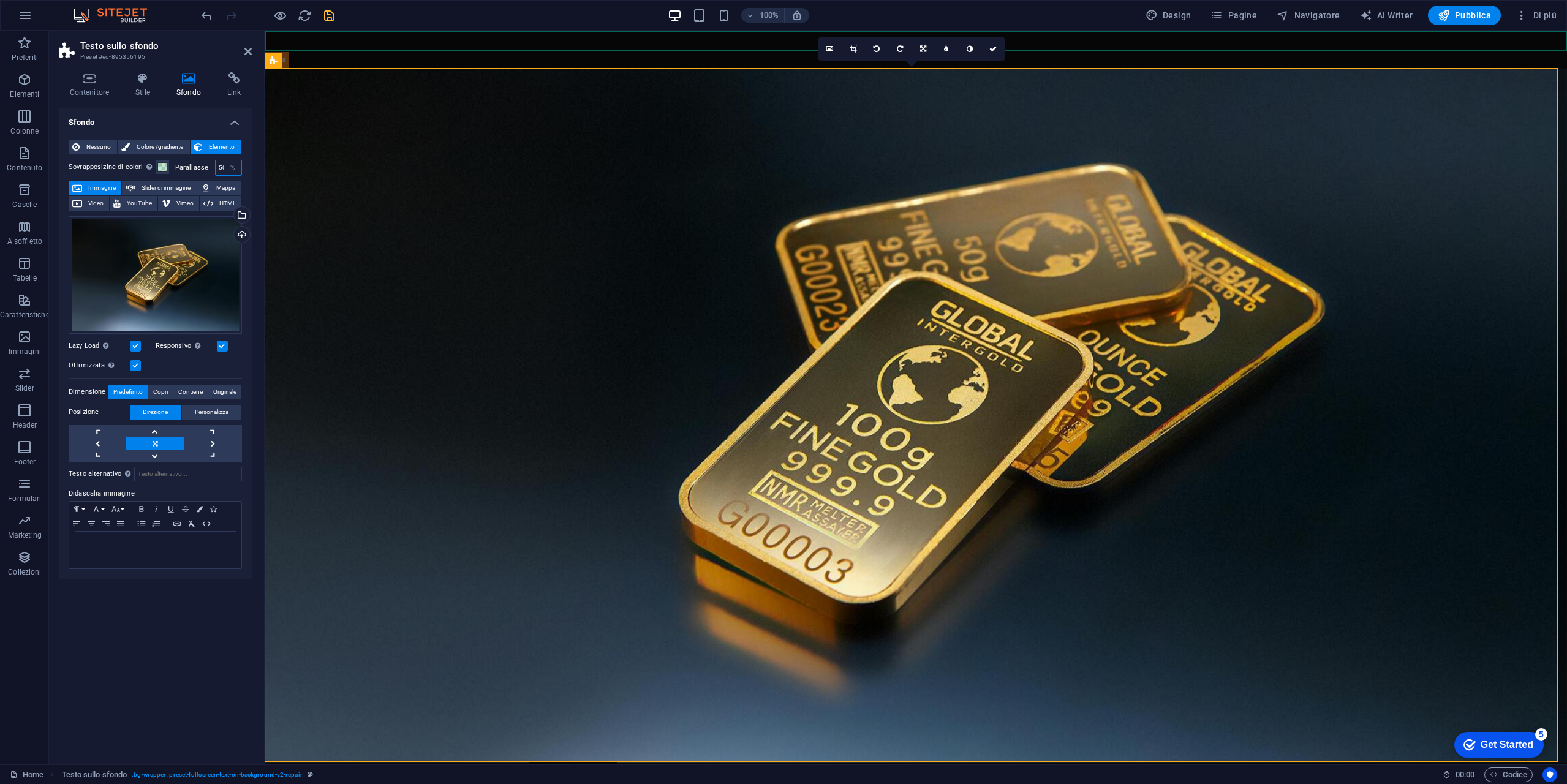
click at [223, 166] on input "50" at bounding box center [229, 168] width 26 height 15
type input "5"
type input "0"
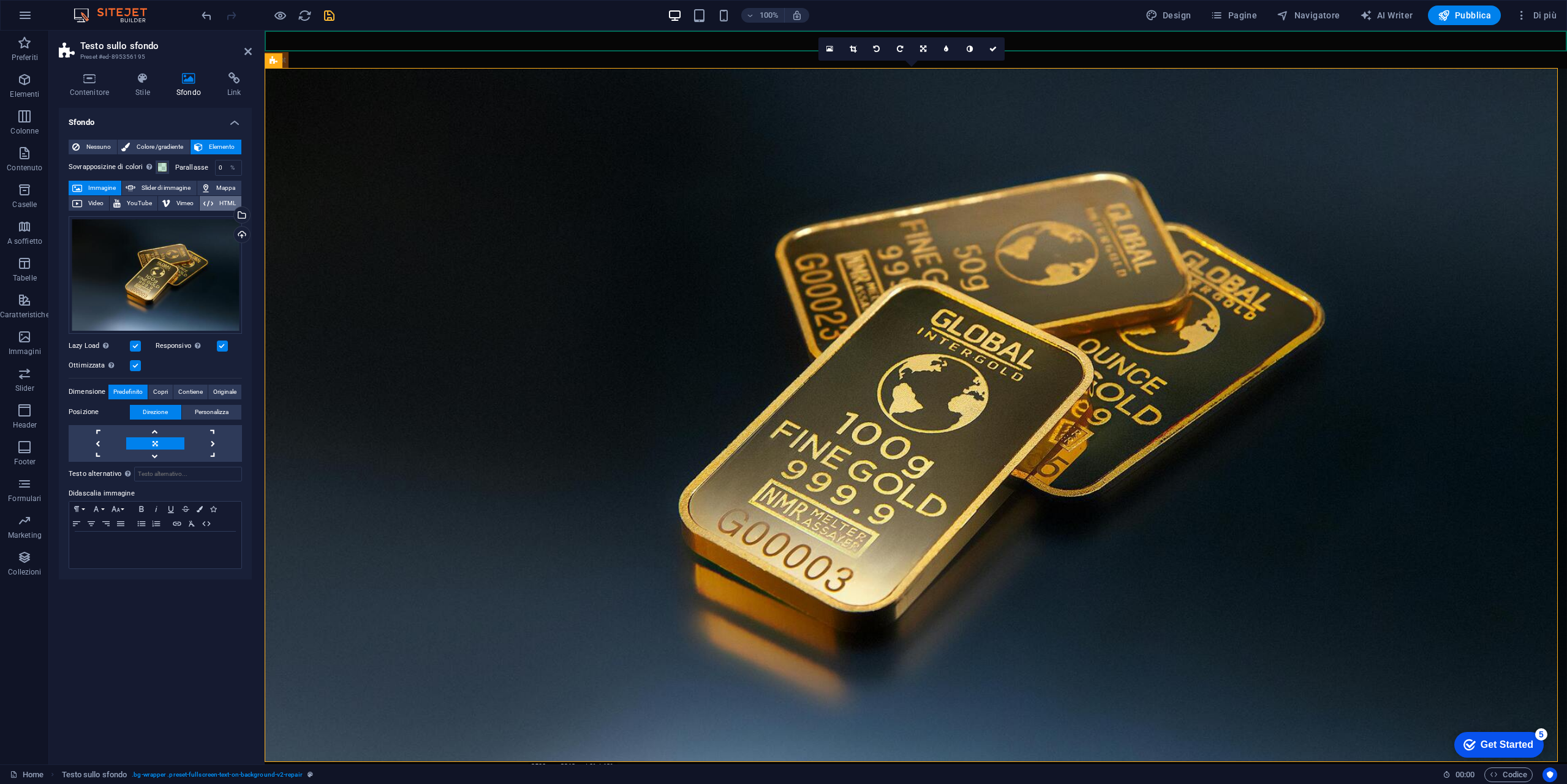
click at [222, 202] on span "HTML" at bounding box center [227, 203] width 21 height 15
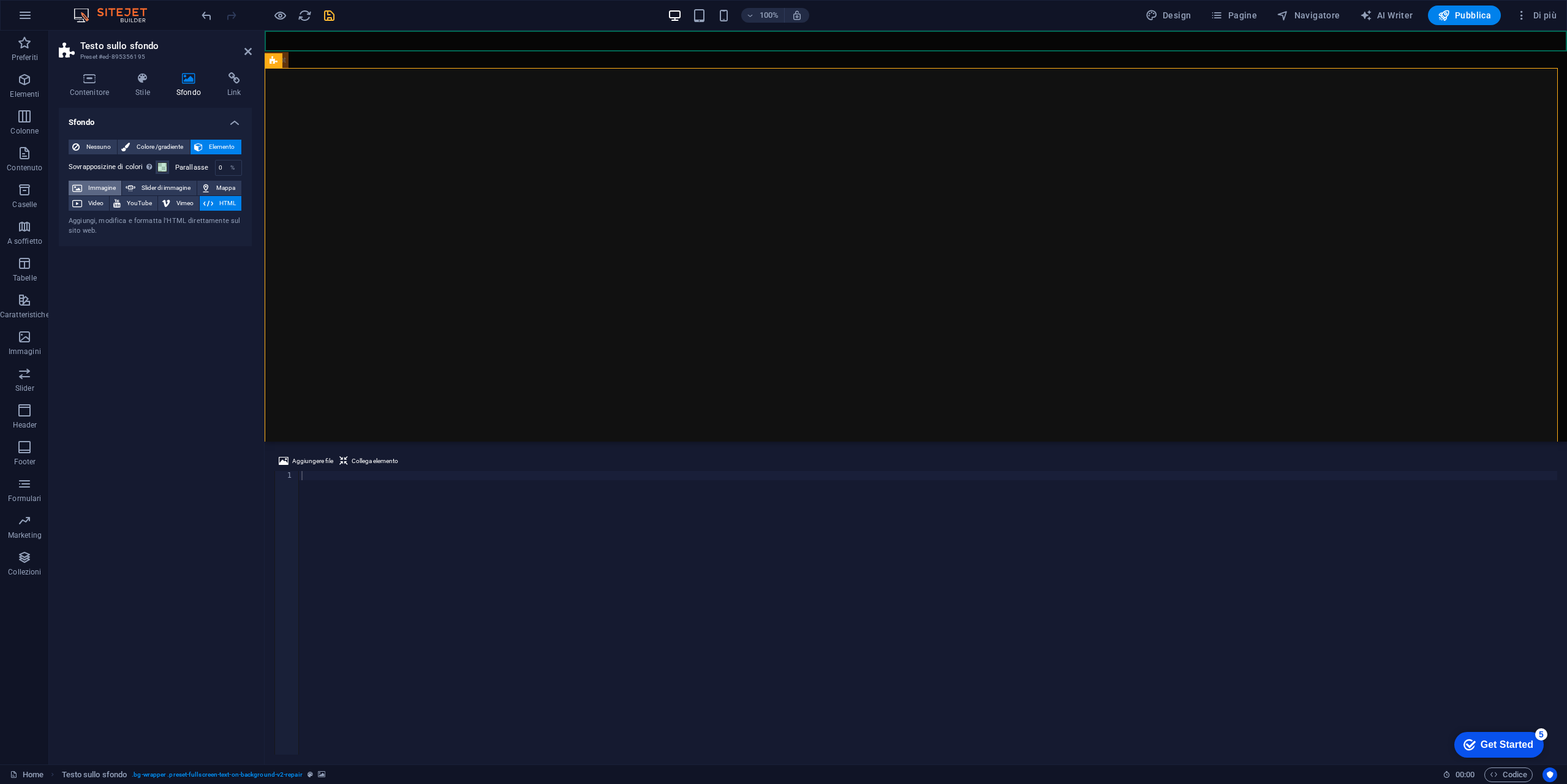
click at [102, 187] on span "Immagine" at bounding box center [101, 188] width 32 height 15
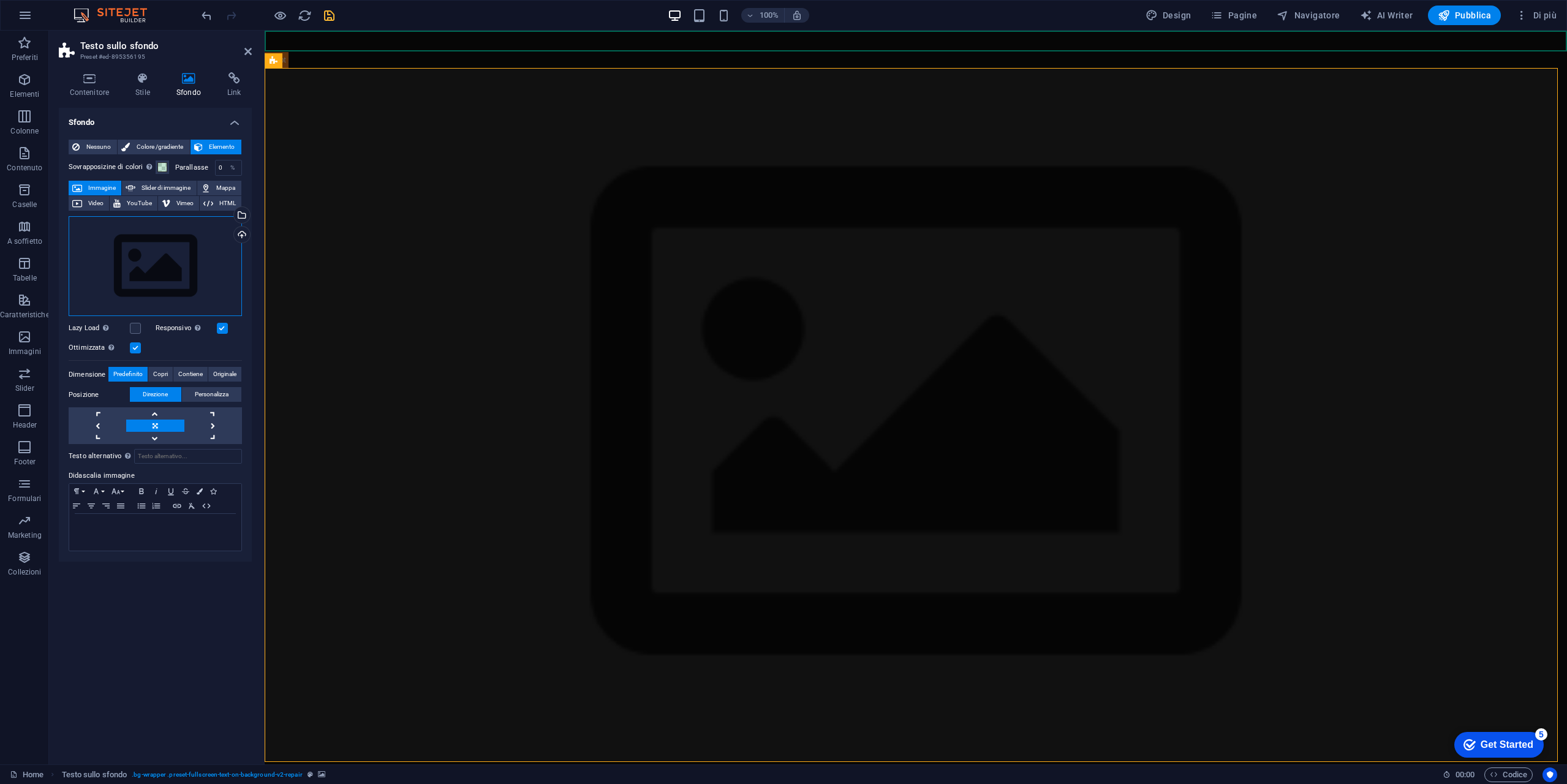
click at [164, 271] on div "Trascina qui i file, fai clic per sceglierli o selezionali da File o dalle nost…" at bounding box center [155, 266] width 174 height 100
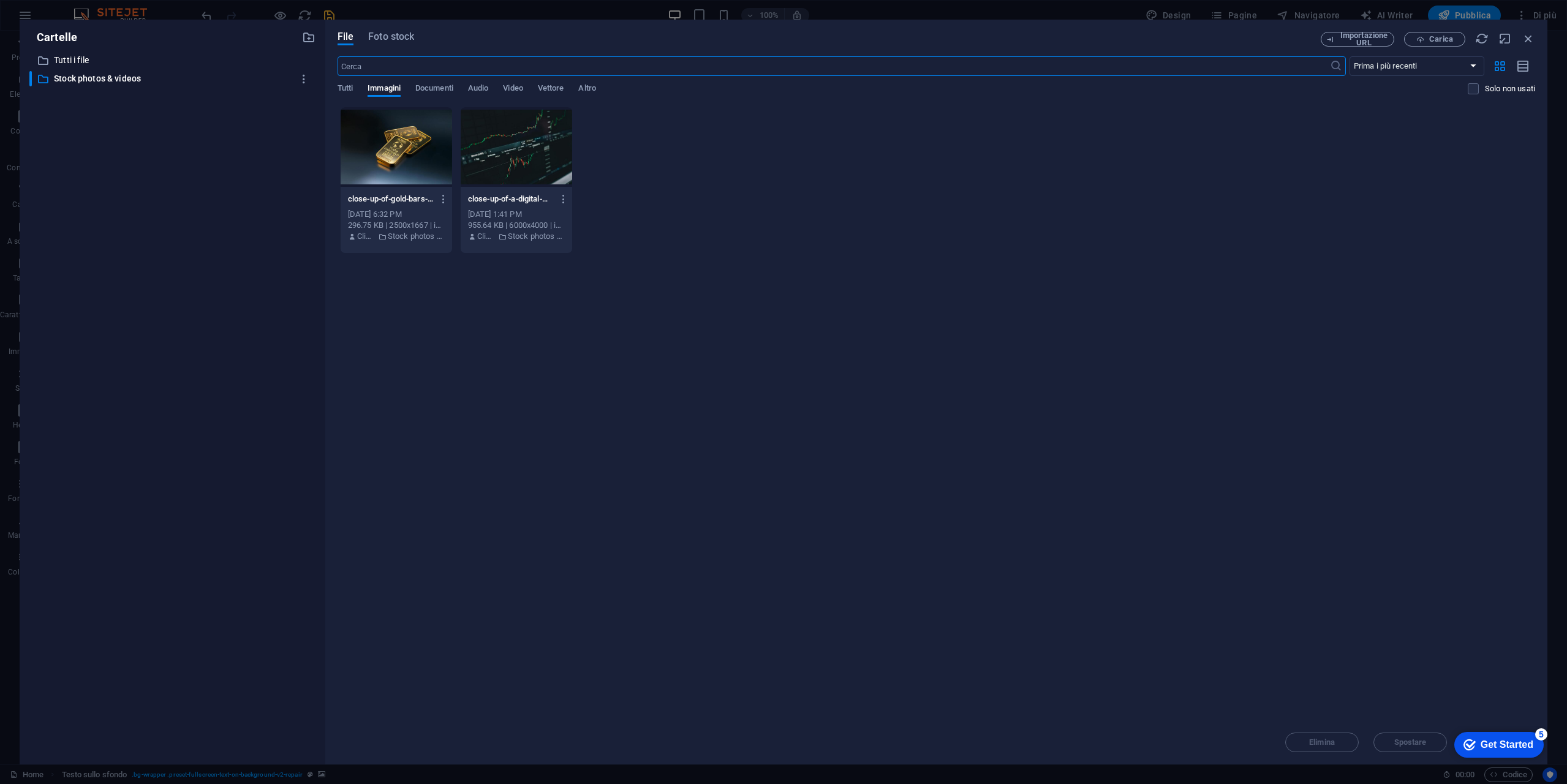
click at [369, 143] on div at bounding box center [396, 148] width 112 height 80
click at [369, 143] on div "1" at bounding box center [396, 148] width 112 height 80
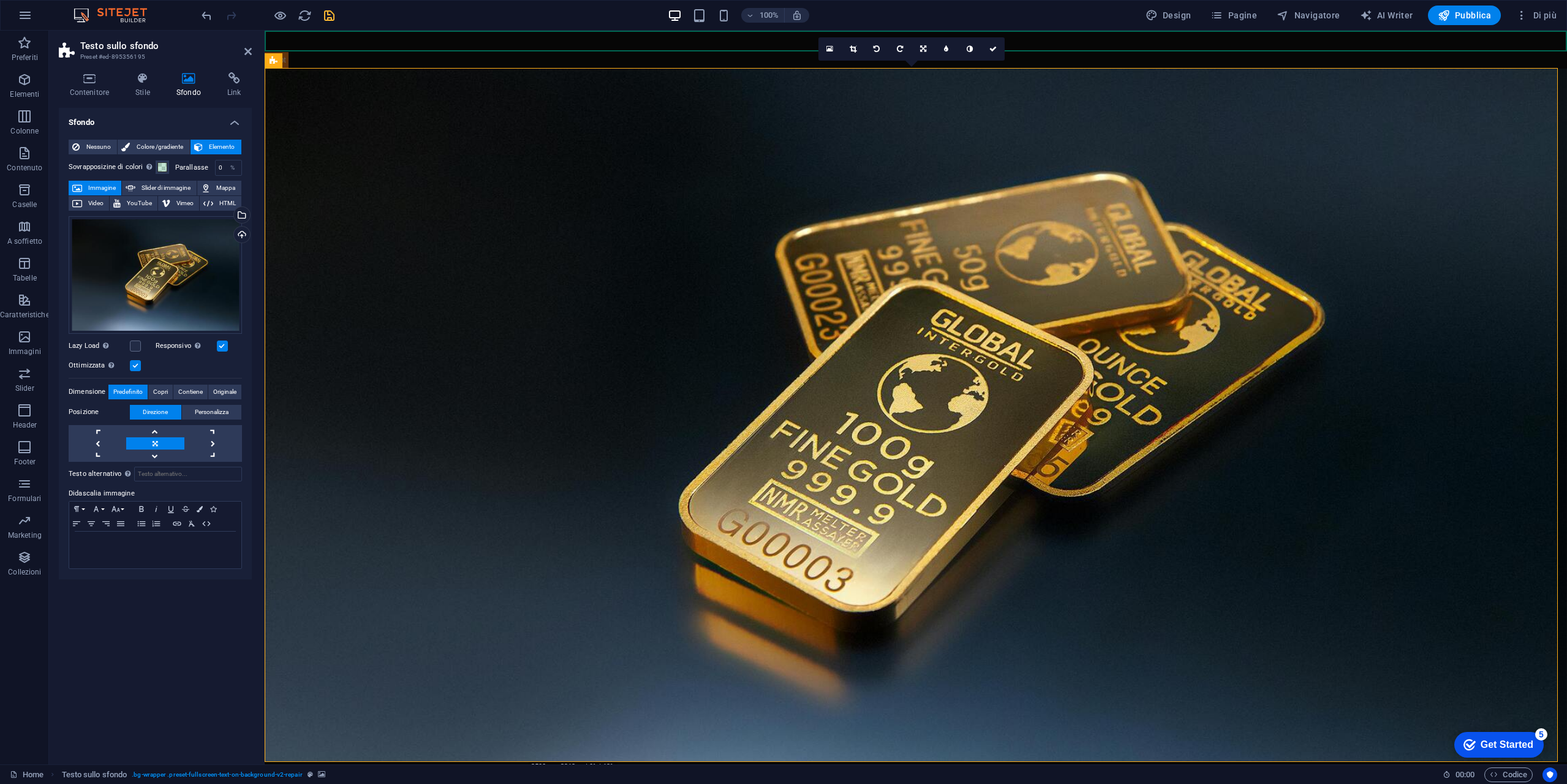
click at [328, 19] on icon "save" at bounding box center [329, 15] width 14 height 14
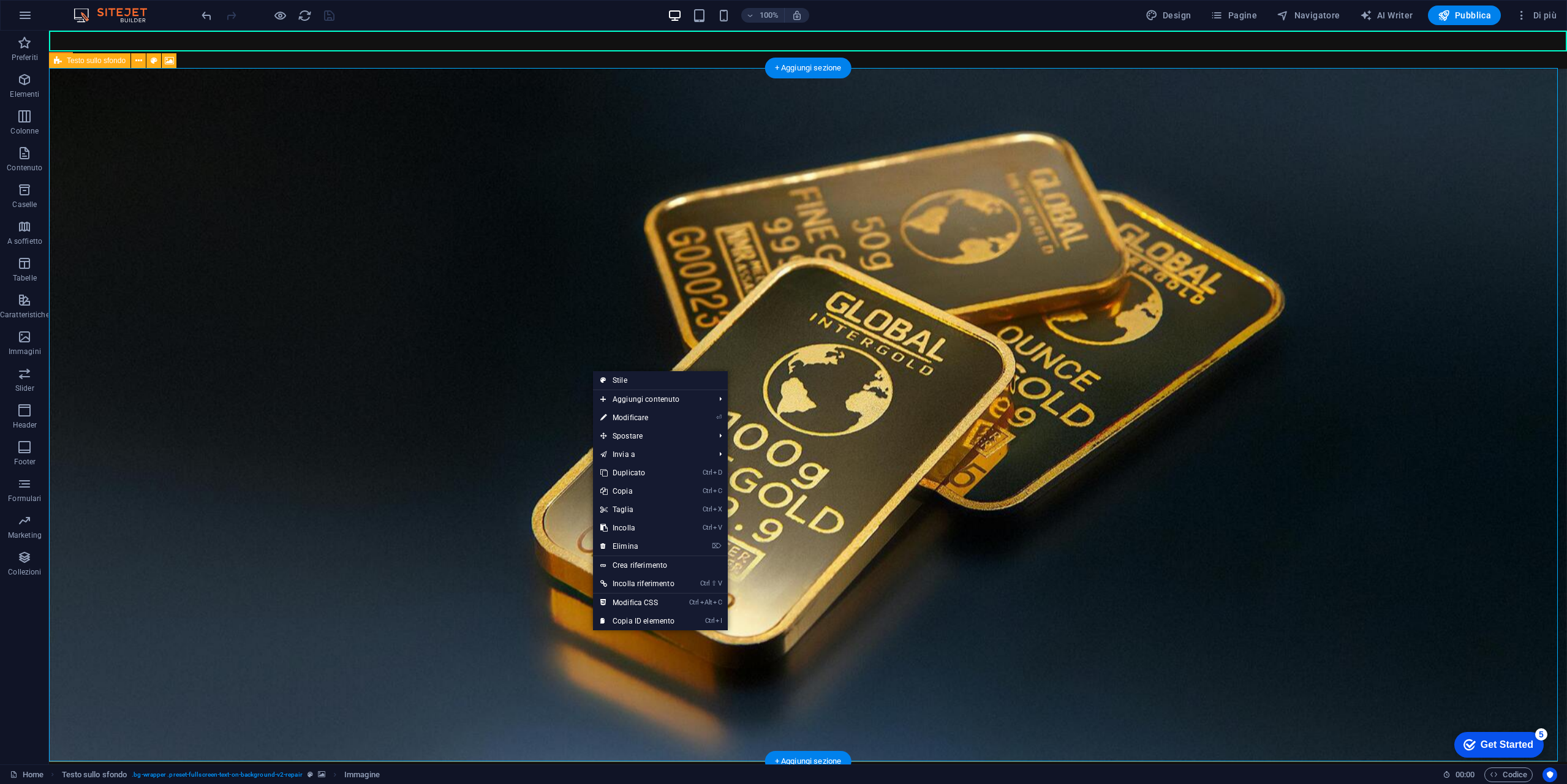
click at [563, 260] on figure at bounding box center [808, 415] width 1518 height 694
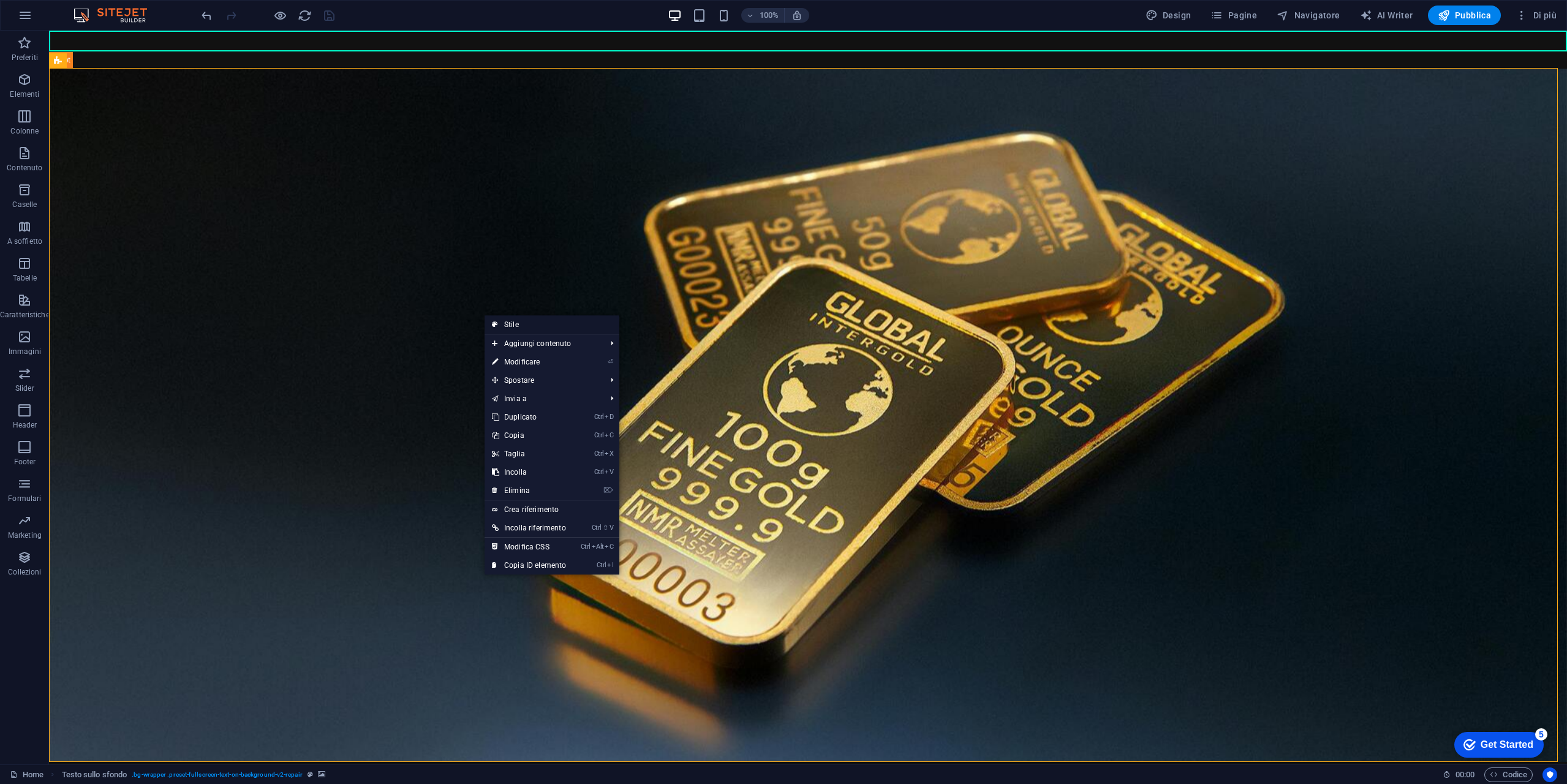
click at [544, 326] on link "Stile" at bounding box center [551, 324] width 135 height 19
select select "%"
select select "rem"
select select "px"
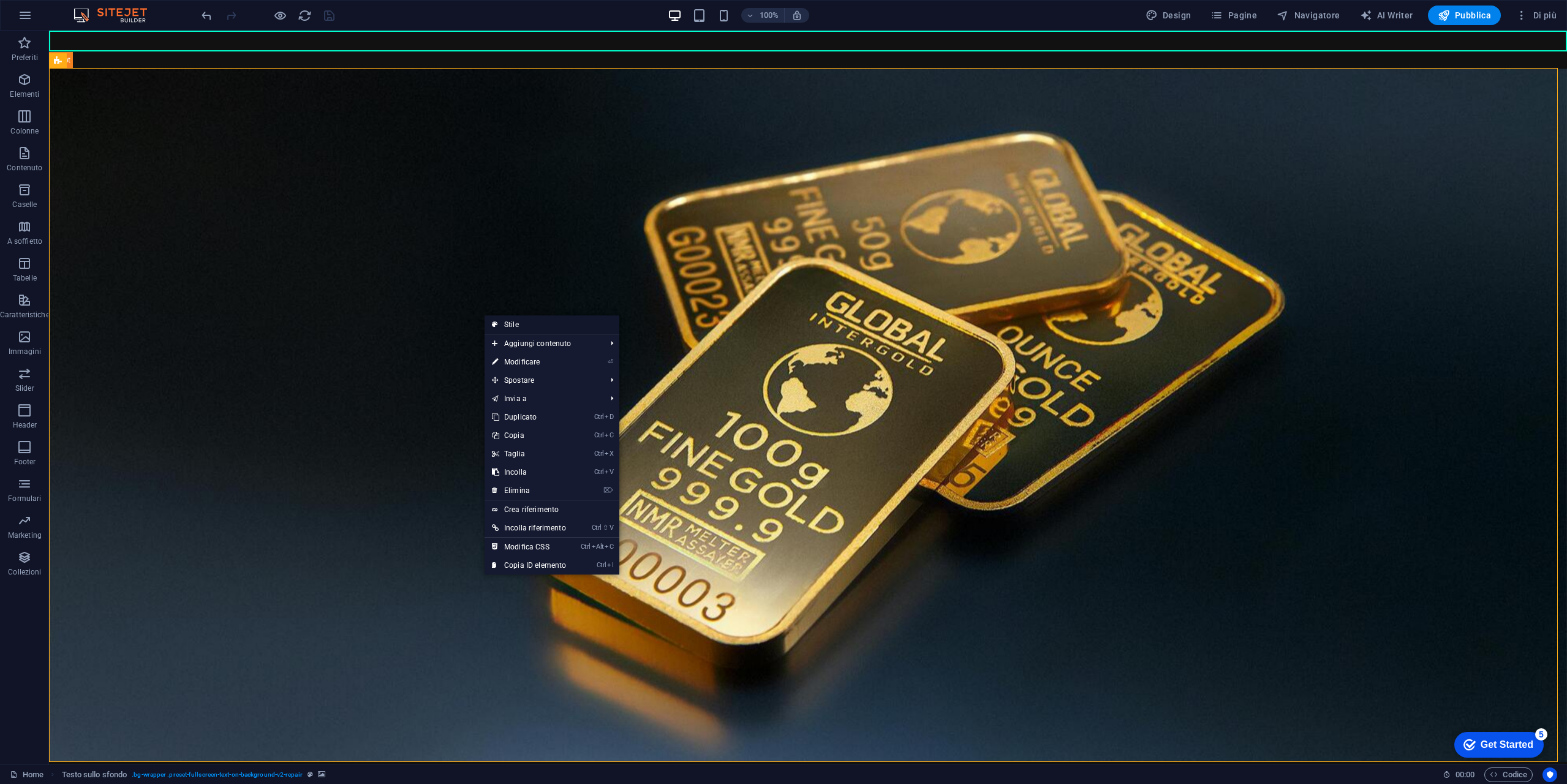
select select "px"
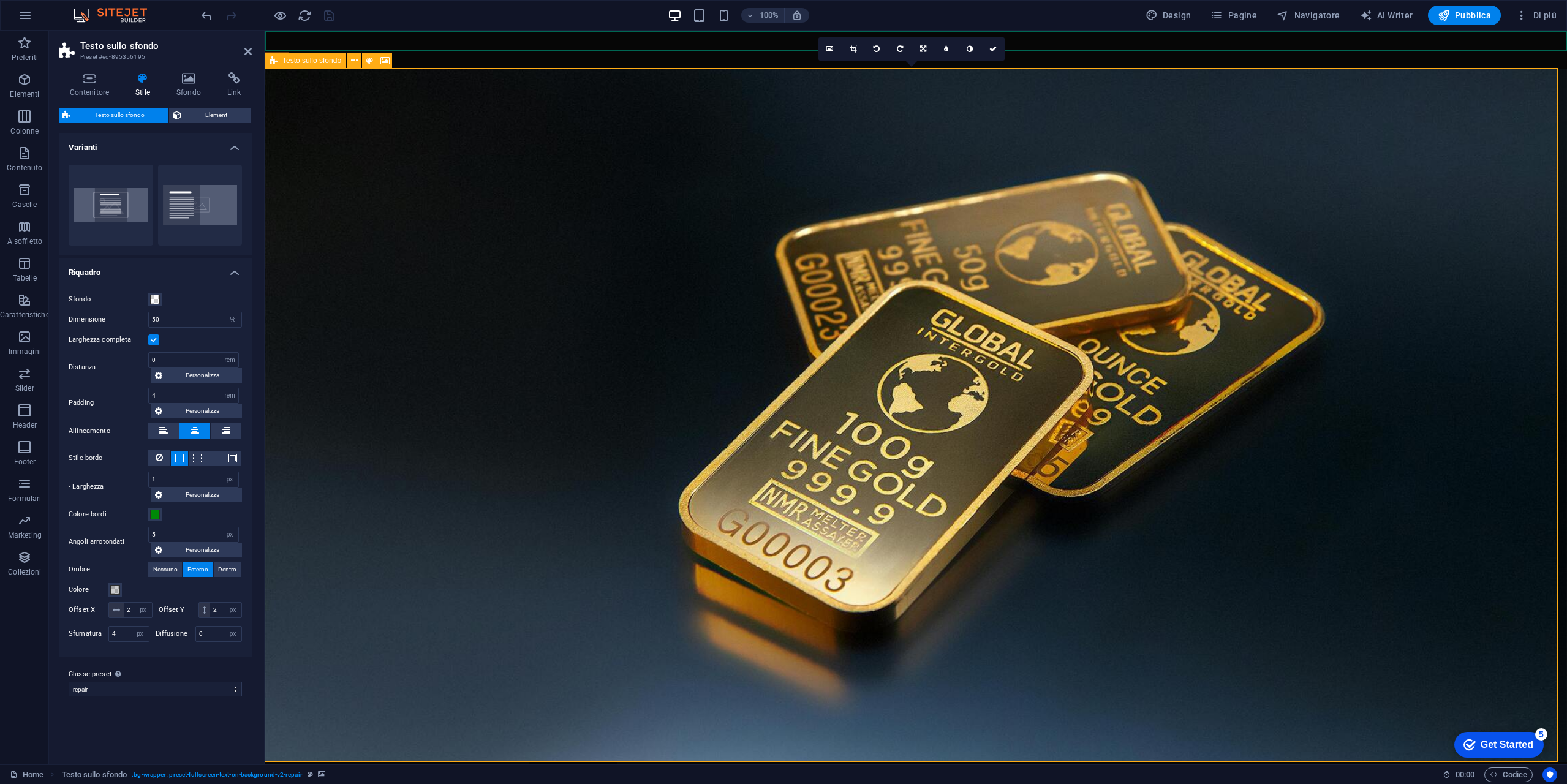
click at [400, 138] on figure at bounding box center [916, 415] width 1303 height 694
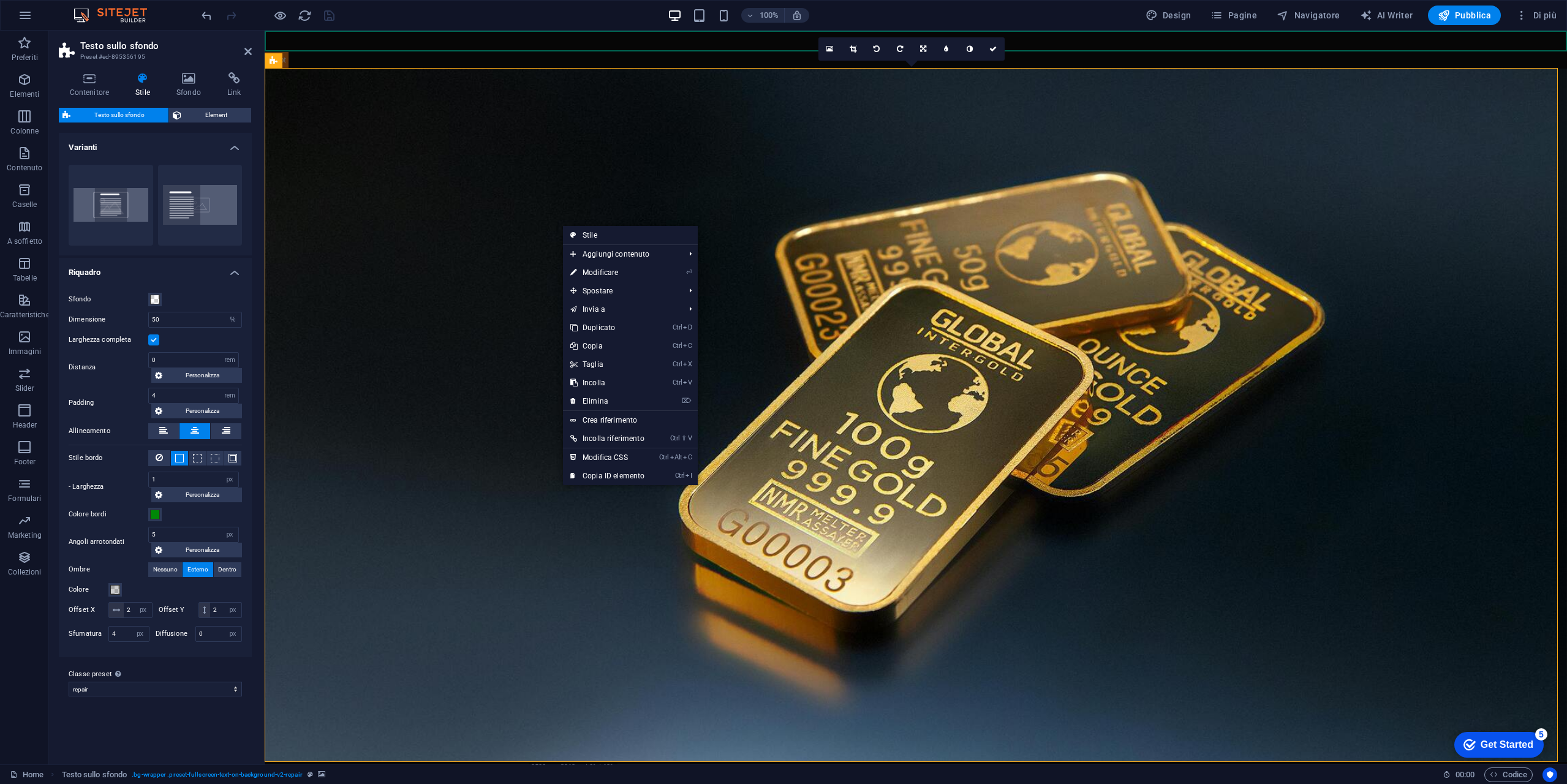
click at [253, 53] on aside "Testo sullo sfondo Preset #ed-895356195 Contenitore Stile Sfondo Link Dimension…" at bounding box center [157, 398] width 216 height 733
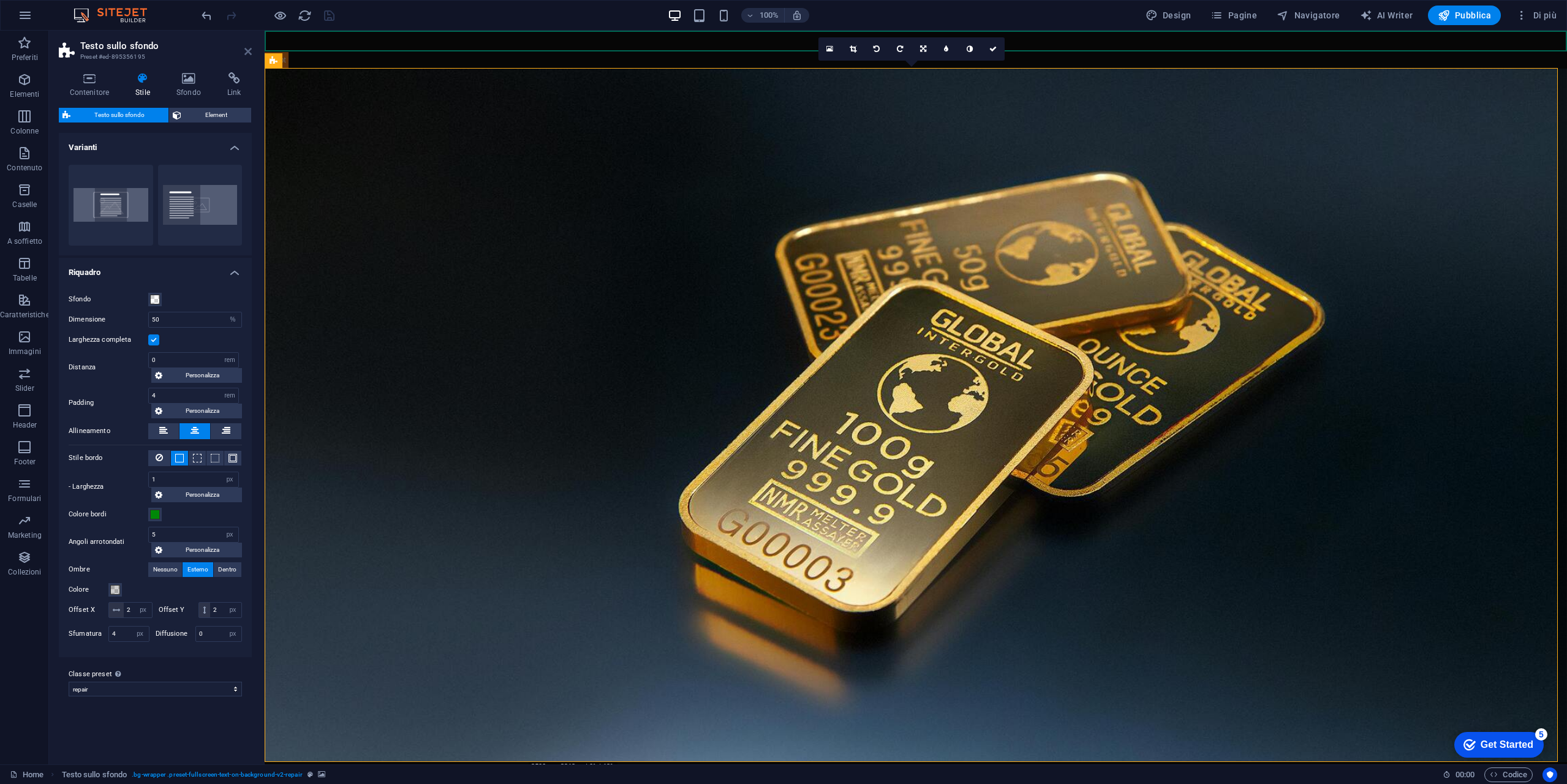
click at [249, 48] on icon at bounding box center [248, 51] width 7 height 10
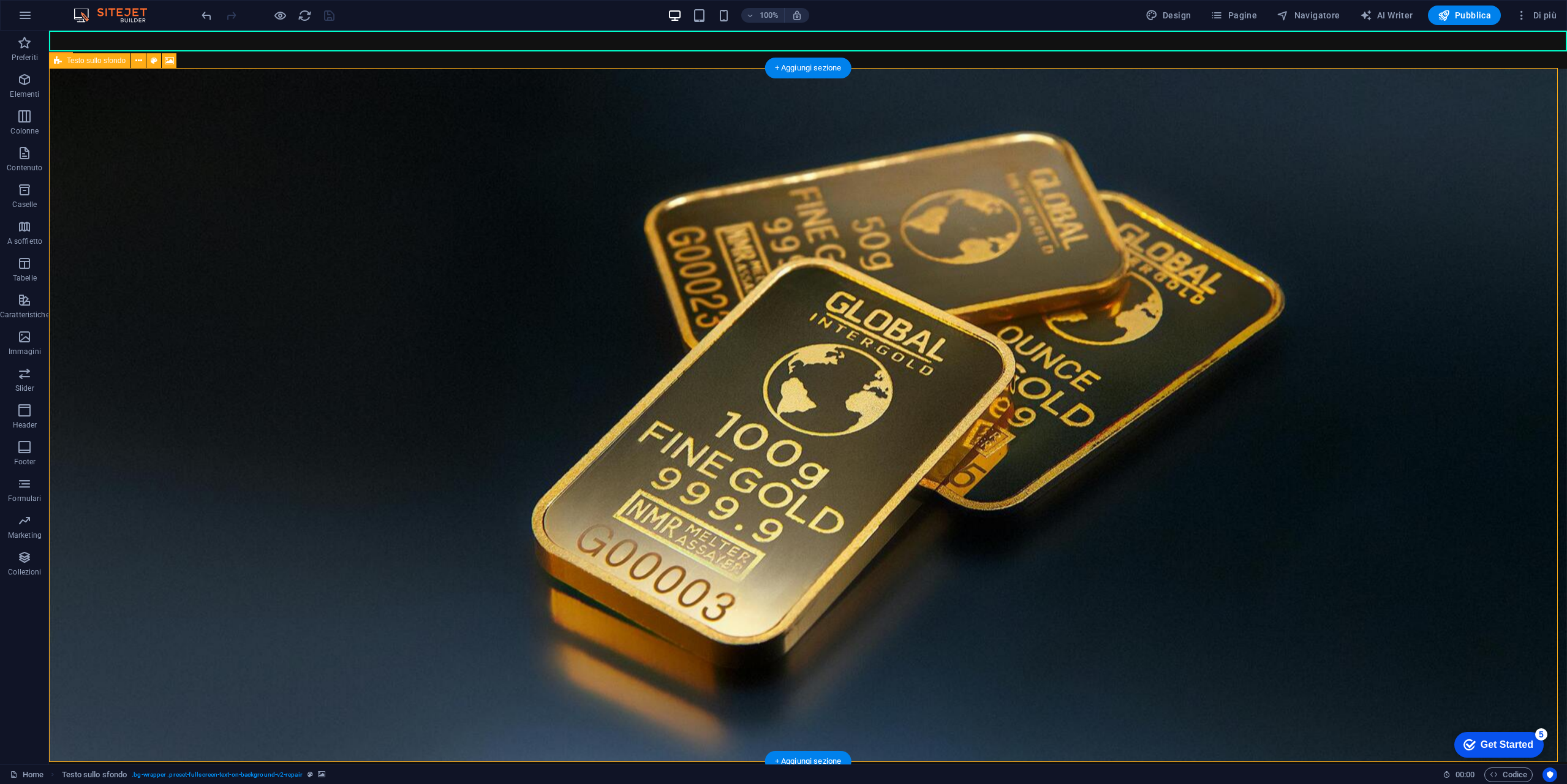
click at [342, 235] on figure at bounding box center [808, 415] width 1518 height 694
select select "%"
select select "rem"
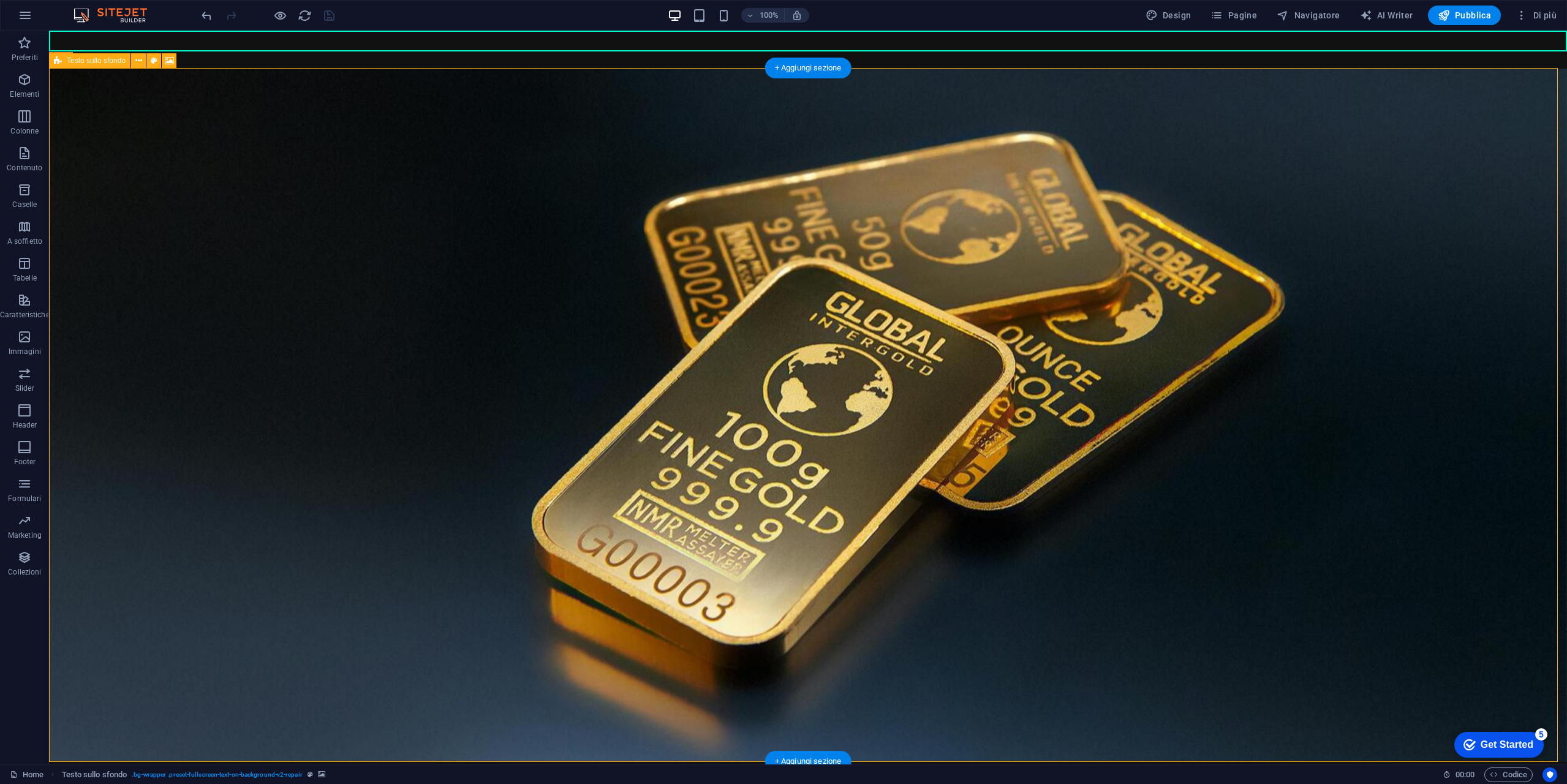
select select "px"
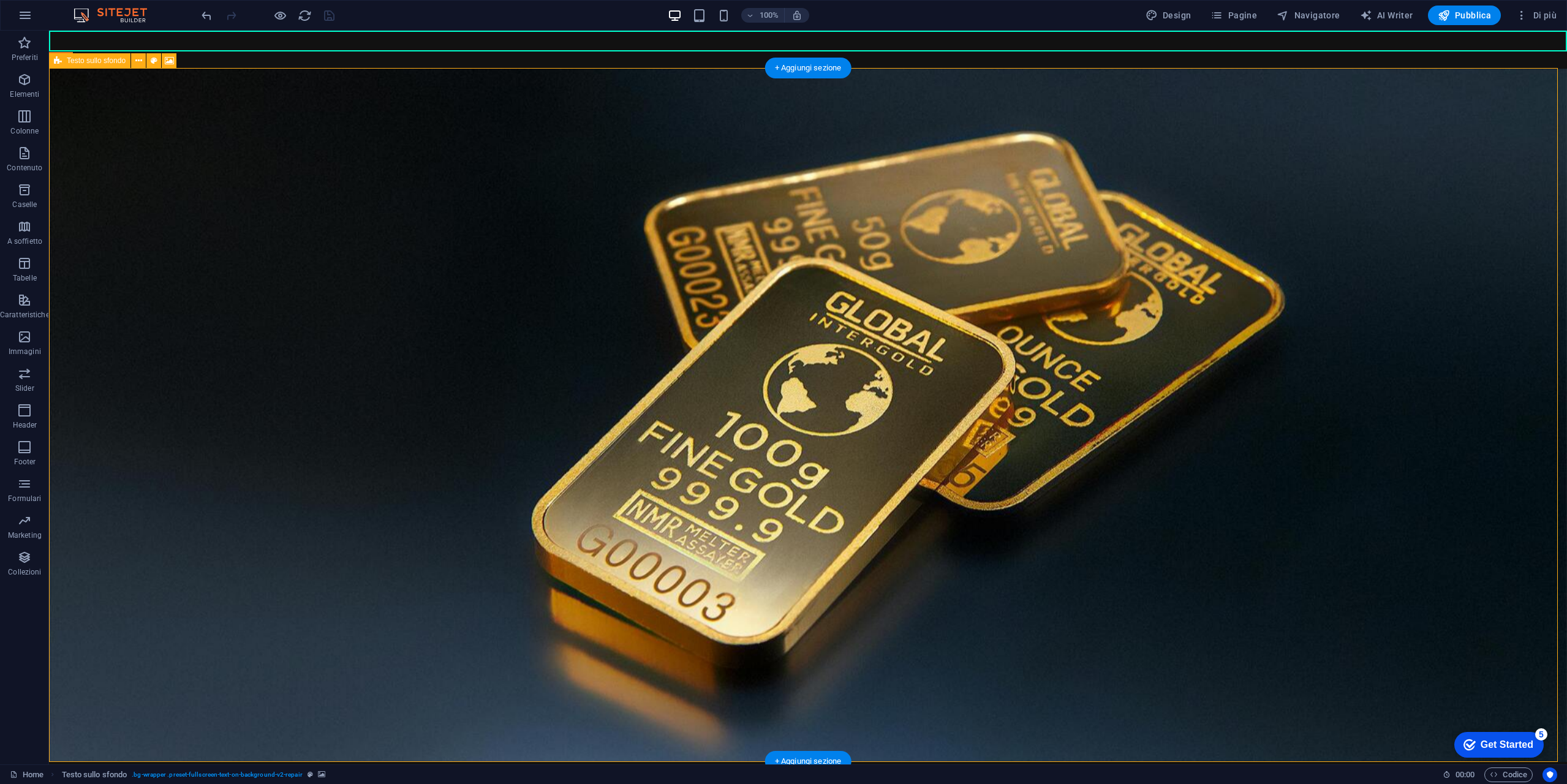
select select "px"
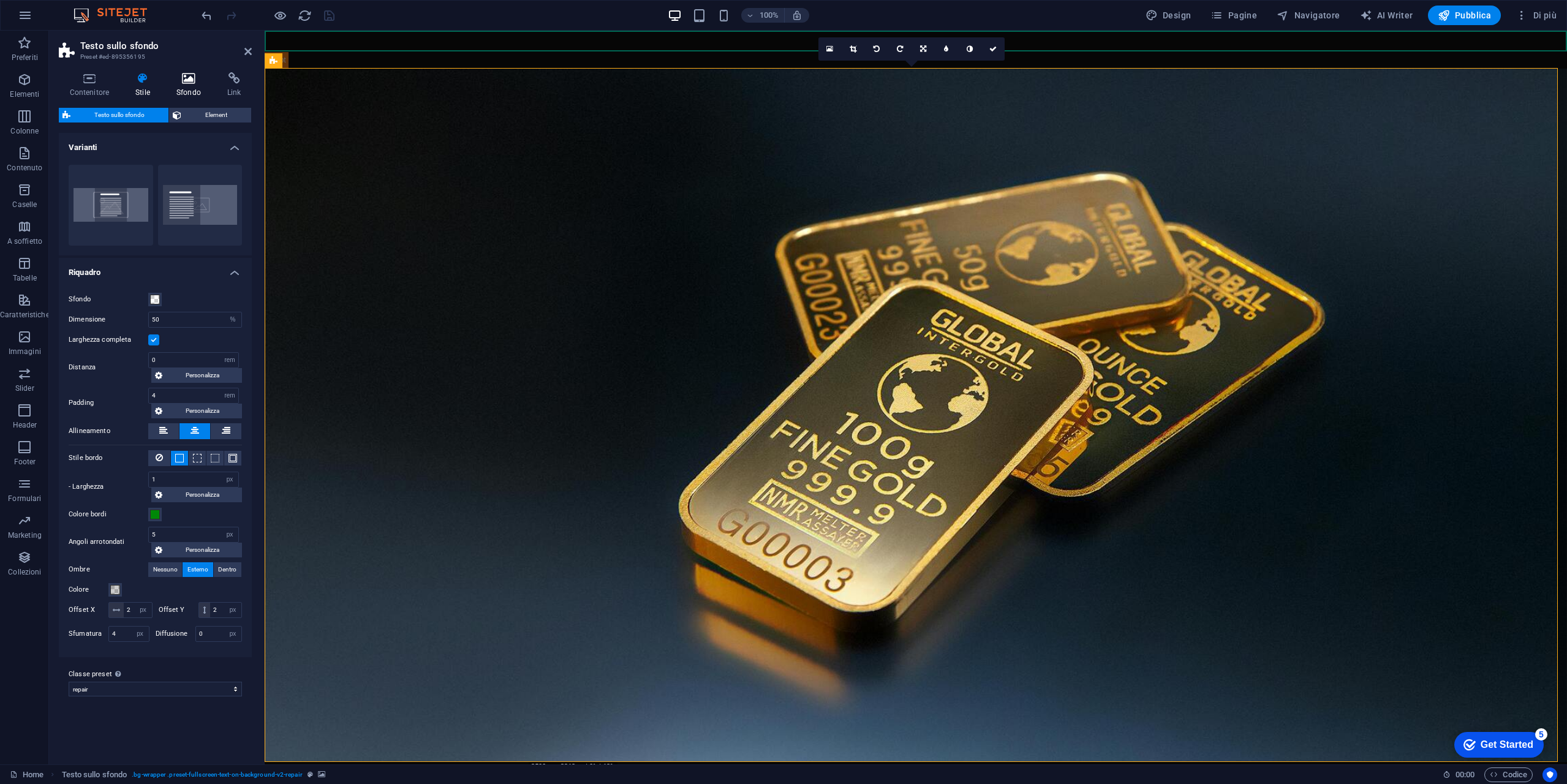
click at [187, 80] on icon at bounding box center [188, 78] width 46 height 12
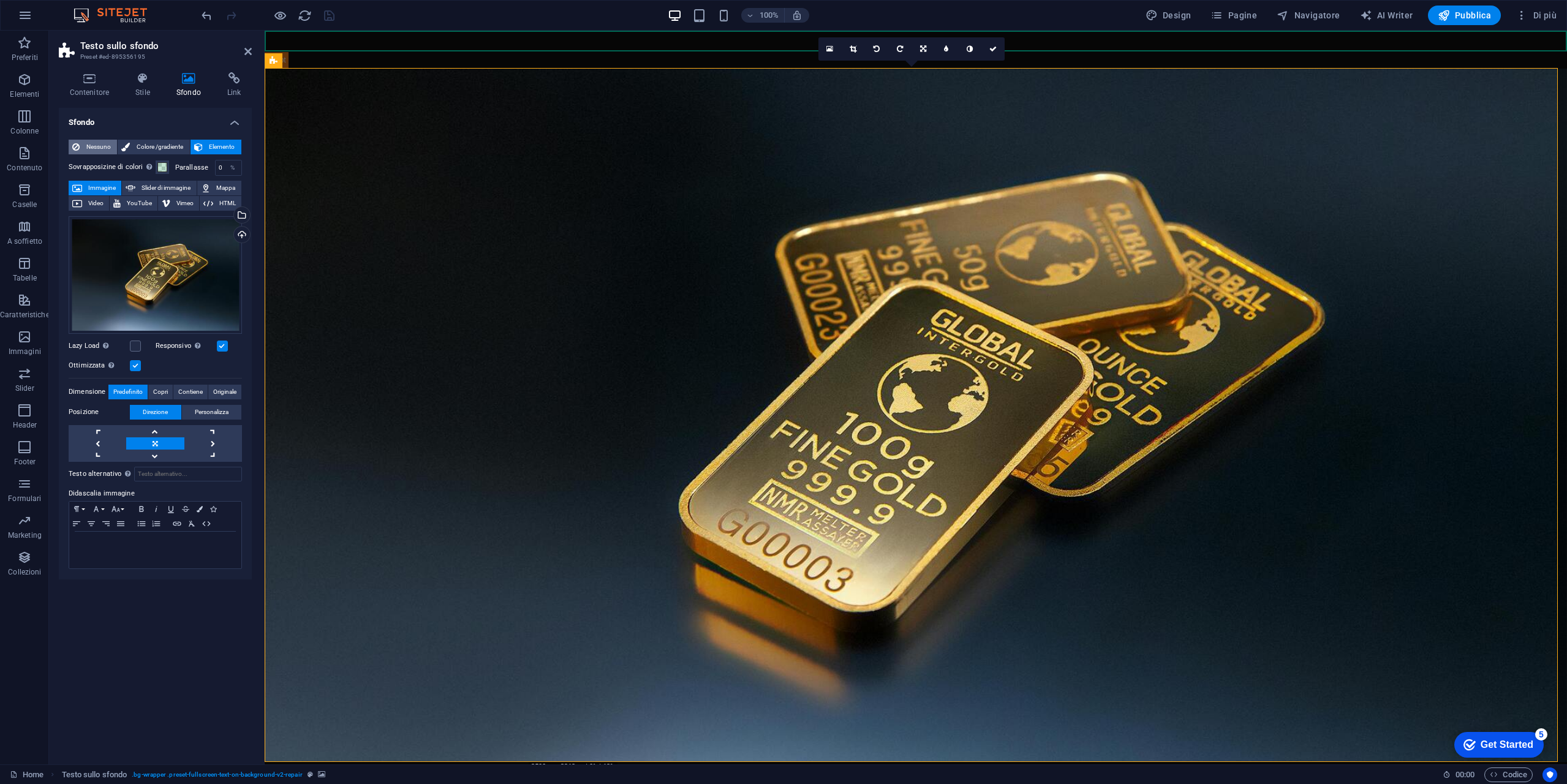
click at [97, 148] on span "Nessuno" at bounding box center [98, 147] width 30 height 15
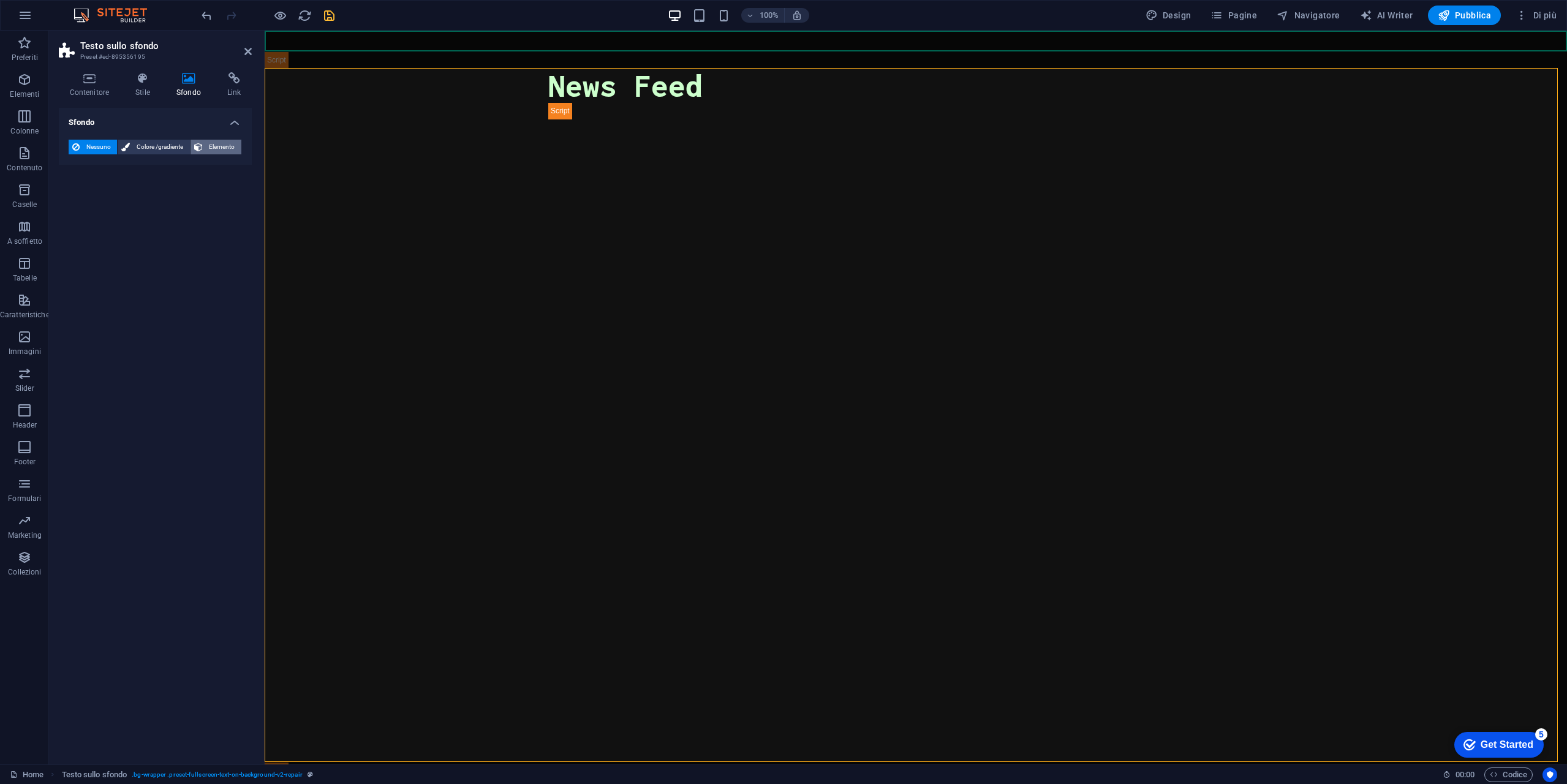
click at [226, 148] on span "Elemento" at bounding box center [222, 147] width 31 height 15
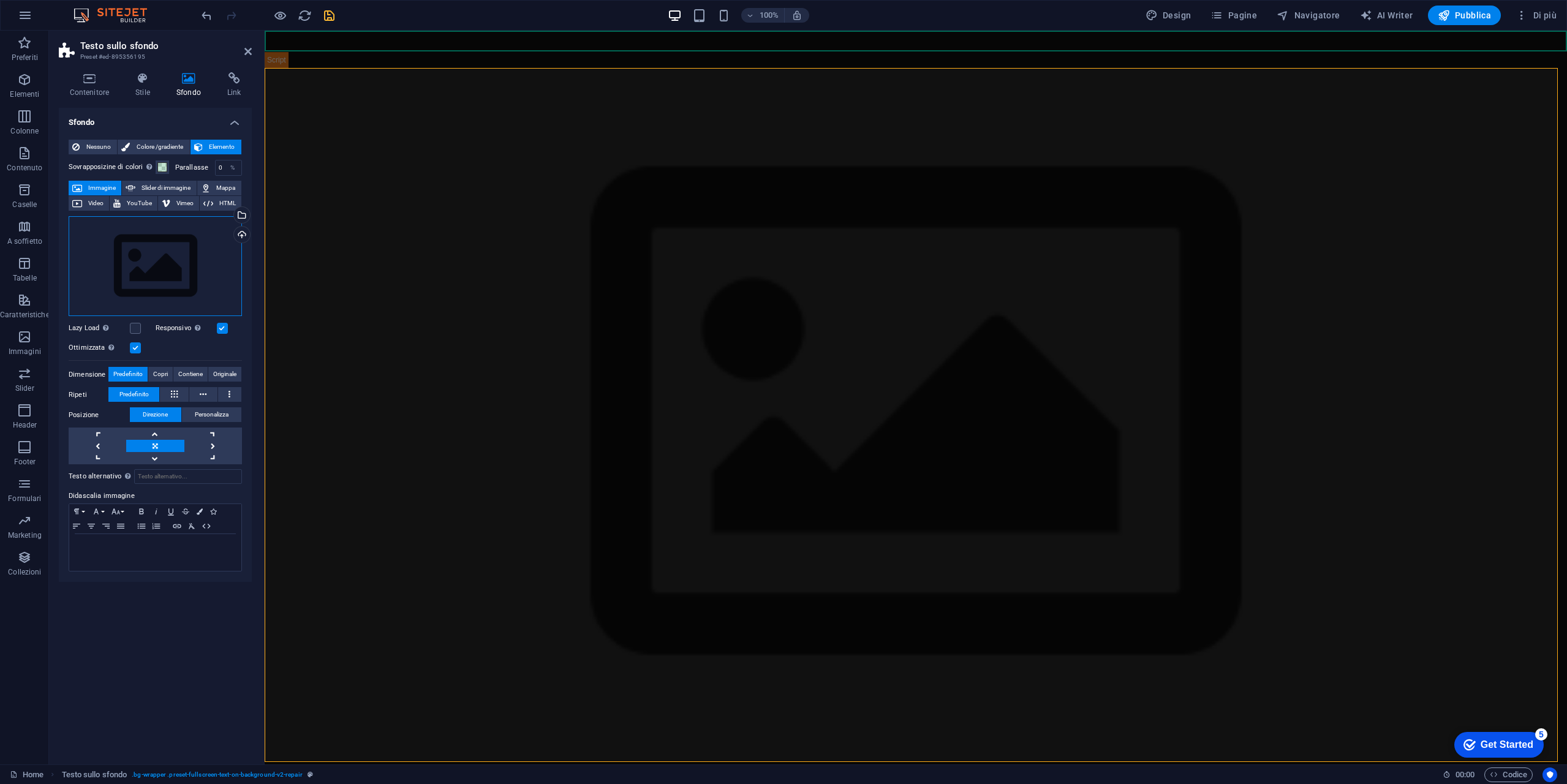
click at [162, 258] on div "Trascina qui i file, fai clic per sceglierli o selezionali da File o dalle nost…" at bounding box center [155, 266] width 174 height 100
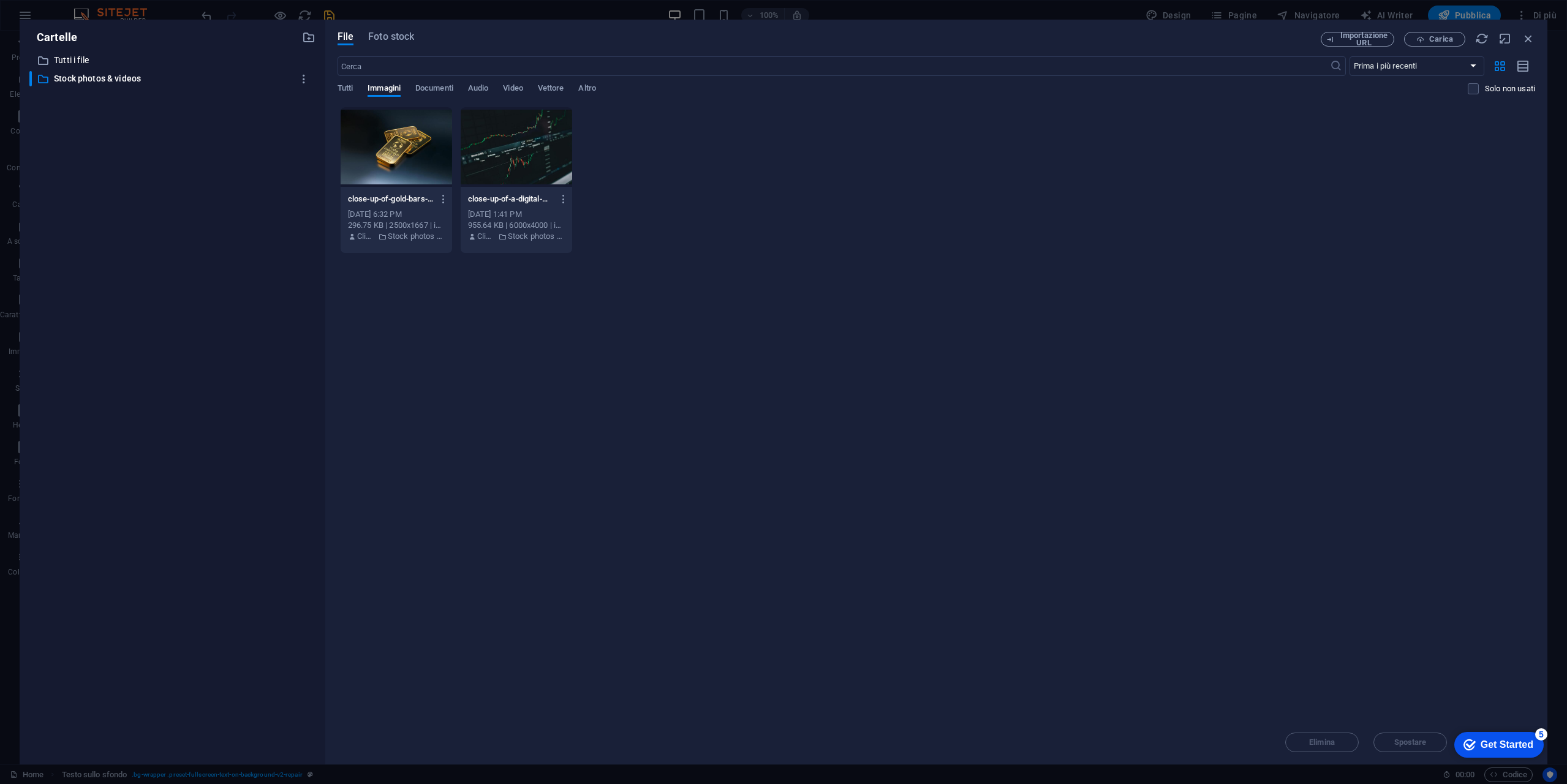
click at [377, 146] on div at bounding box center [396, 148] width 112 height 80
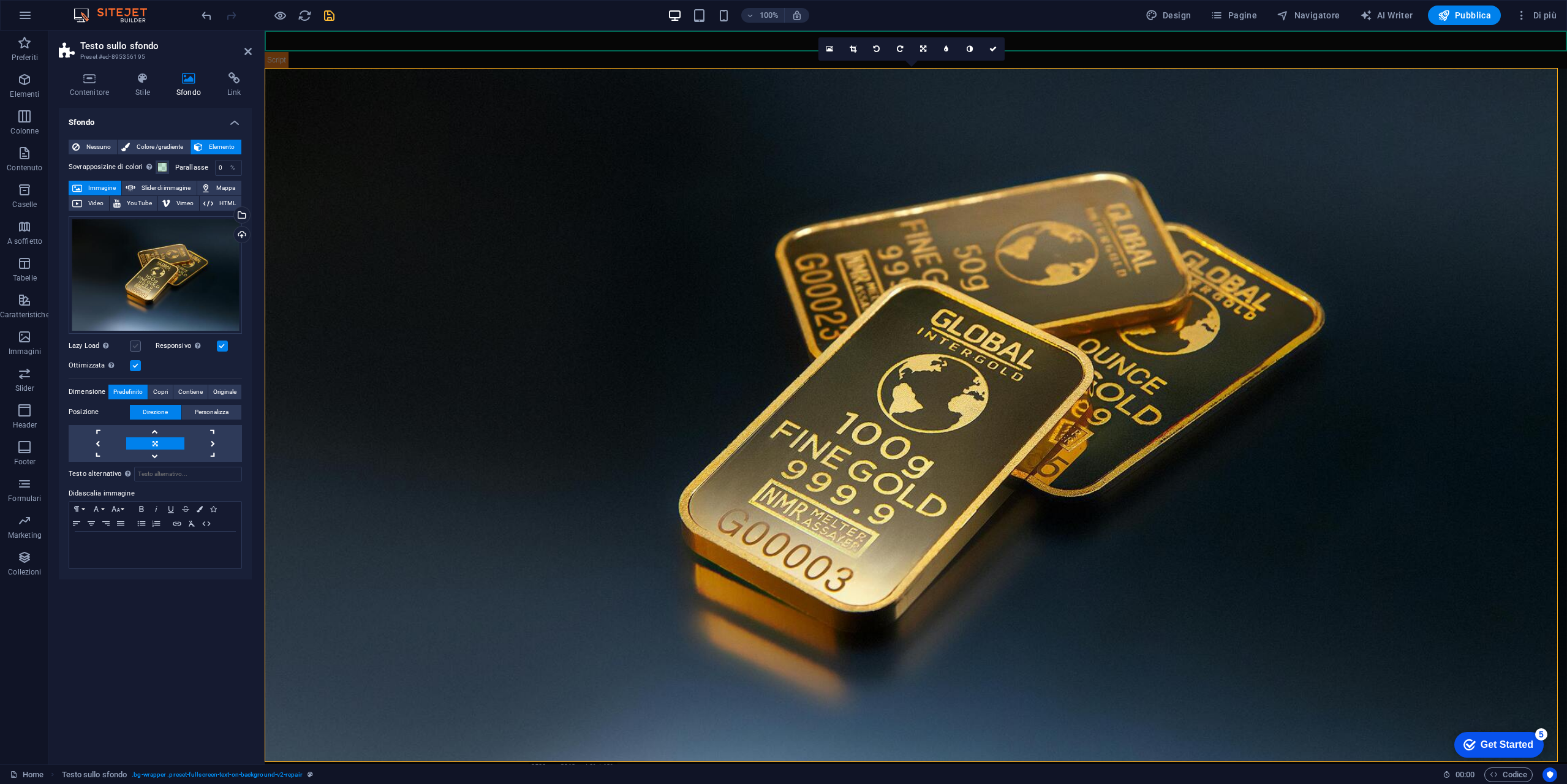
click at [132, 346] on label at bounding box center [135, 346] width 11 height 11
click at [0, 0] on input "Lazy Load Caricare le immagini dopo il caricamento della pagina migliora la vel…" at bounding box center [0, 0] width 0 height 0
click at [181, 262] on div "Trascina qui i file, fai clic per sceglierli o selezionali da File o dalle nost…" at bounding box center [155, 275] width 174 height 117
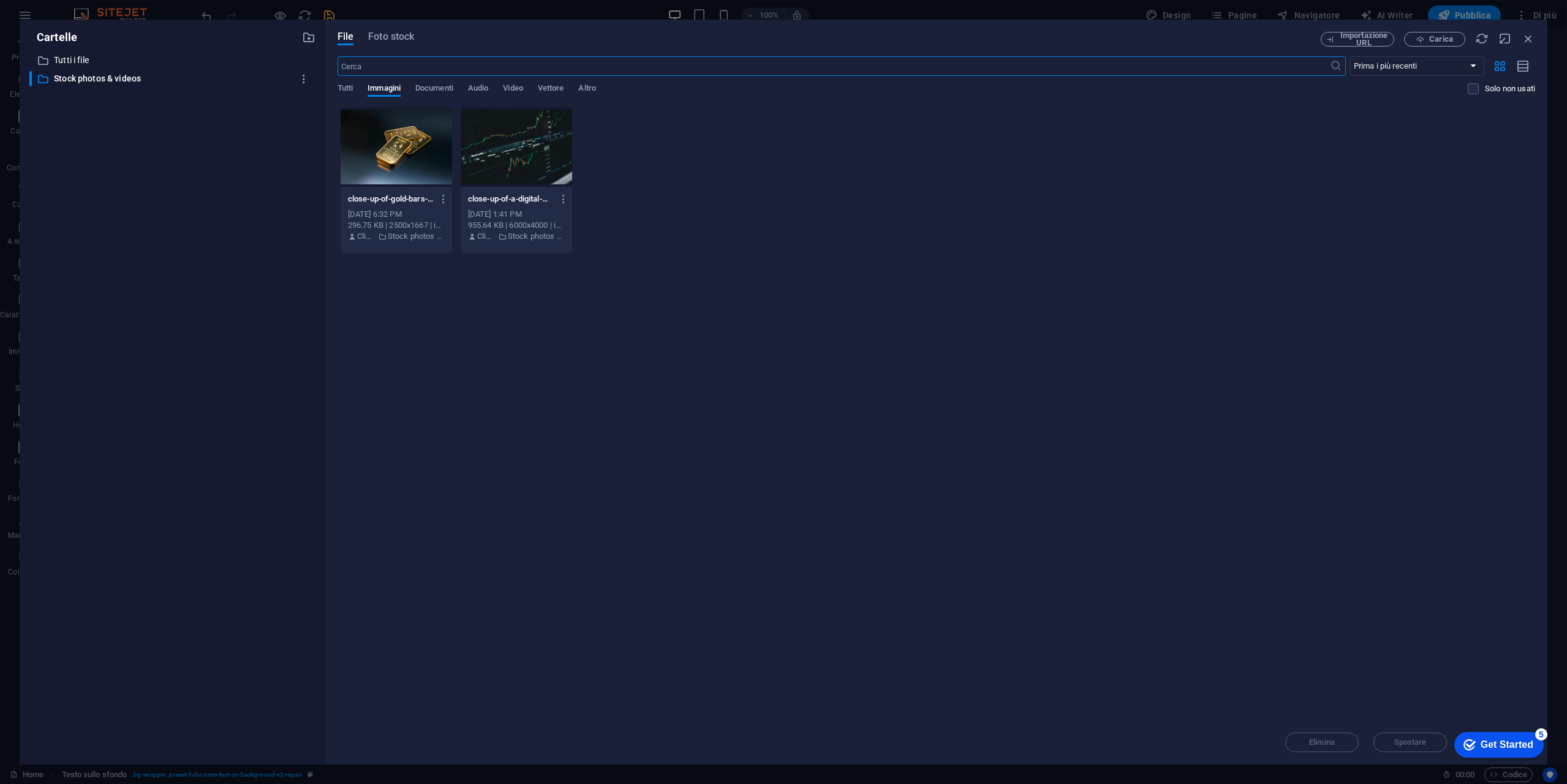
click at [433, 138] on div at bounding box center [396, 148] width 112 height 80
click at [433, 138] on div "1" at bounding box center [396, 148] width 112 height 80
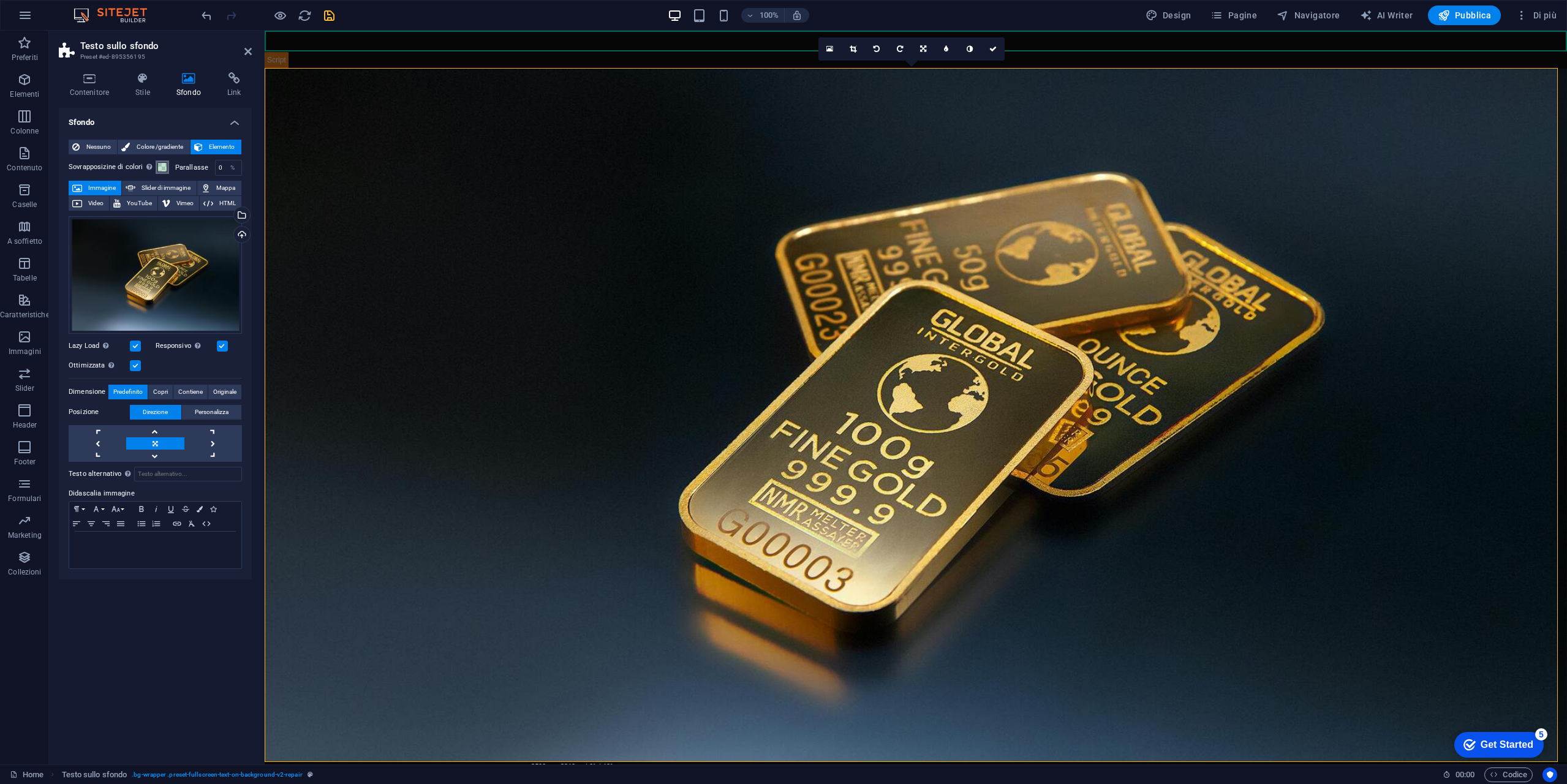
click at [163, 166] on span at bounding box center [162, 167] width 10 height 10
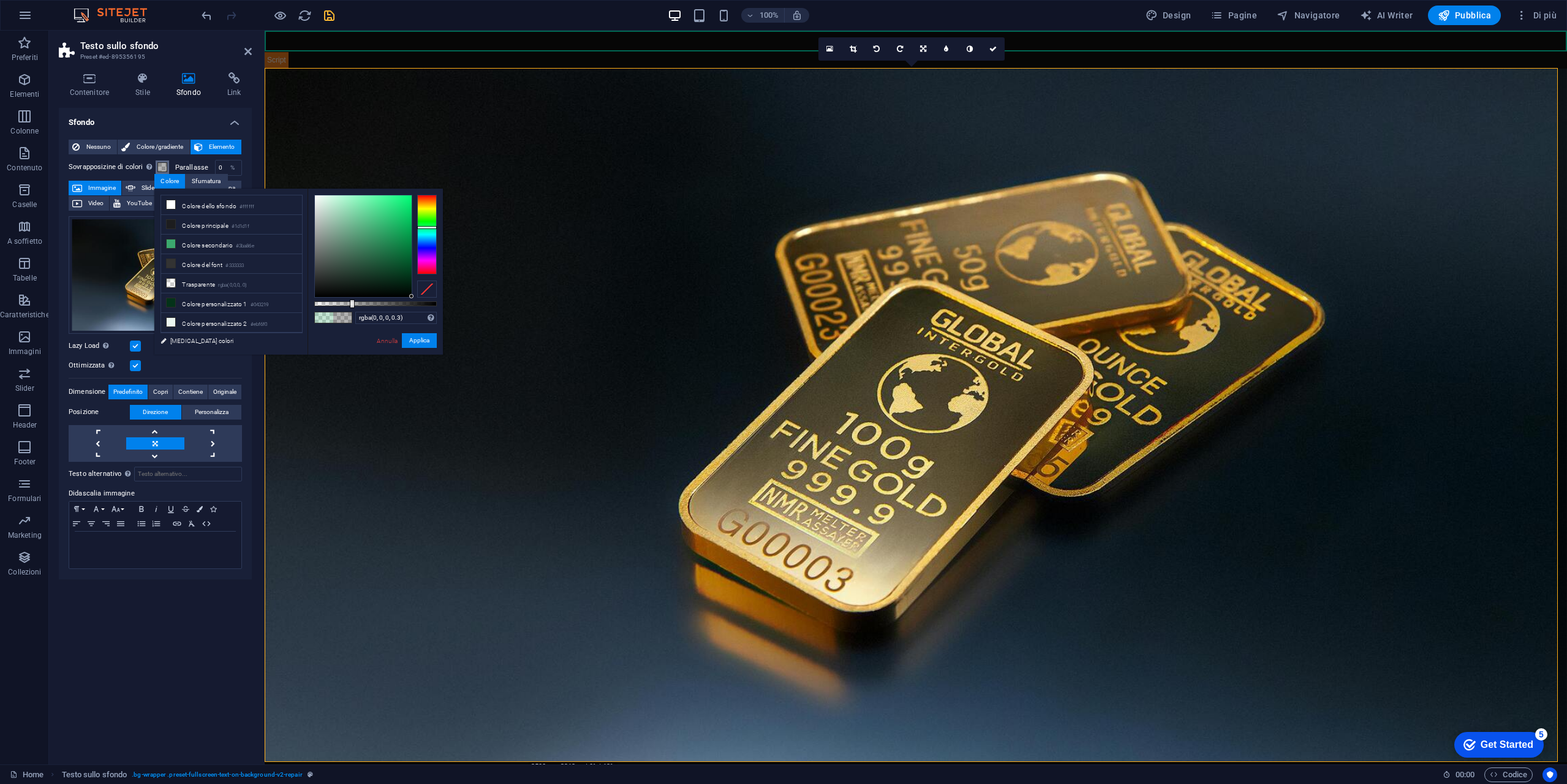
drag, startPoint x: 420, startPoint y: 277, endPoint x: 506, endPoint y: 465, distance: 206.7
click at [506, 465] on body "24hfinancetrading.com Home Preferiti Elementi Colonne Contenuto Caselle A soffi…" at bounding box center [784, 392] width 1567 height 784
drag, startPoint x: 404, startPoint y: 295, endPoint x: 292, endPoint y: 308, distance: 112.8
click at [292, 308] on div "less Colore dello sfondo #ffffff Colore principale #1d1d1f Colore secondario #3…" at bounding box center [298, 271] width 289 height 166
drag, startPoint x: 352, startPoint y: 302, endPoint x: 425, endPoint y: 306, distance: 73.1
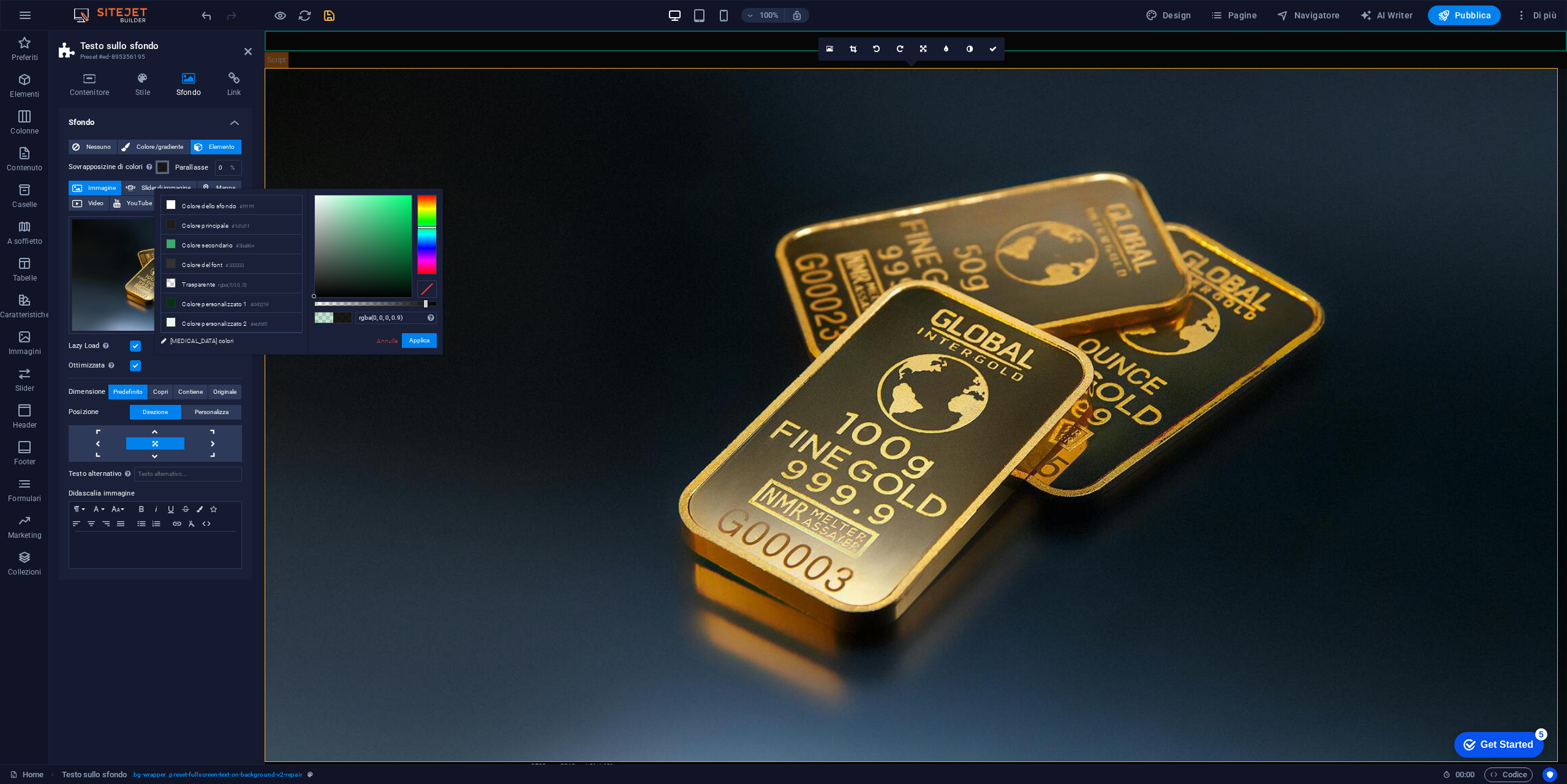
click at [425, 306] on div at bounding box center [426, 303] width 5 height 9
click at [427, 344] on button "Applica" at bounding box center [419, 341] width 35 height 15
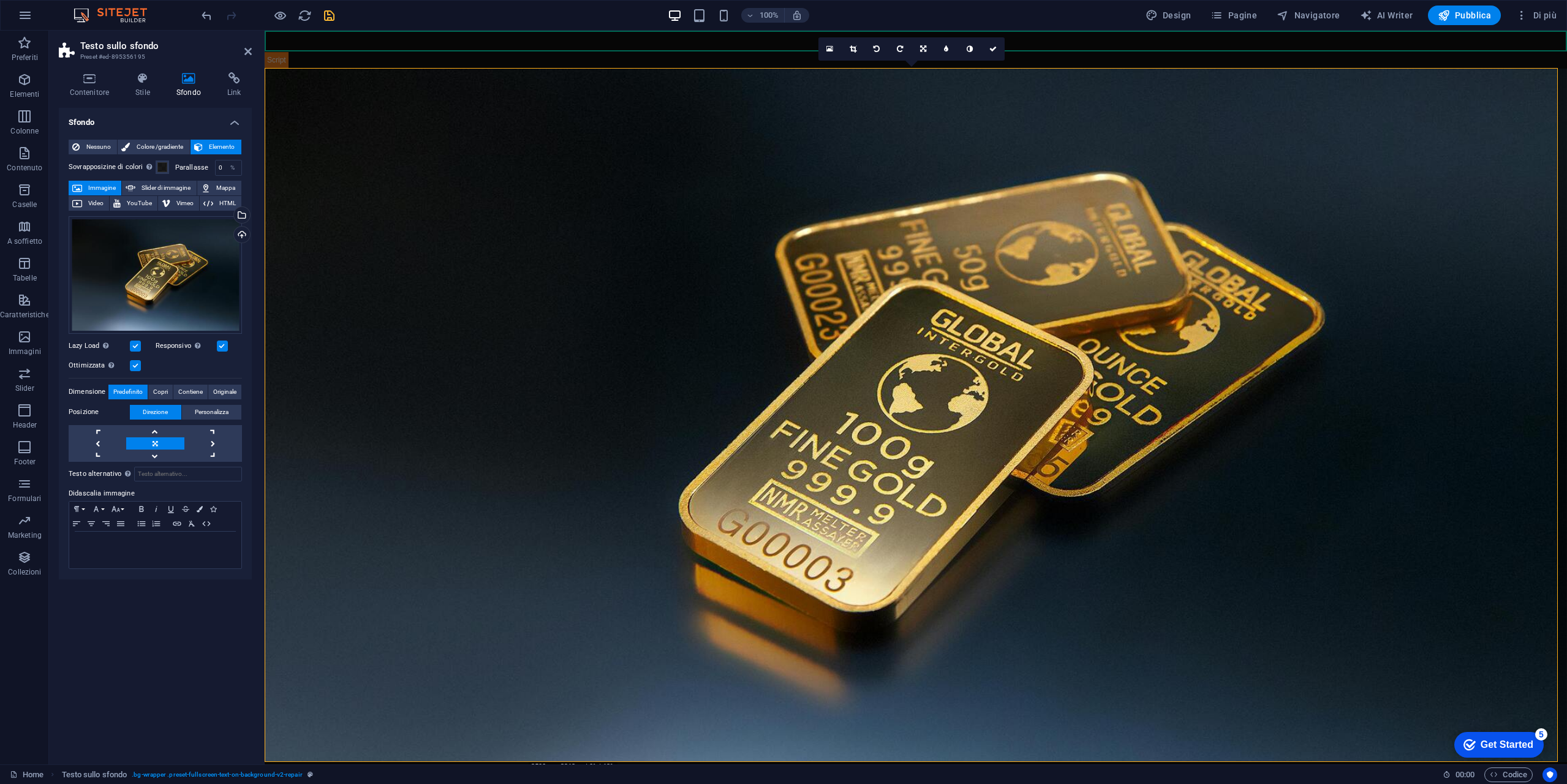
click at [333, 15] on icon "save" at bounding box center [329, 15] width 14 height 14
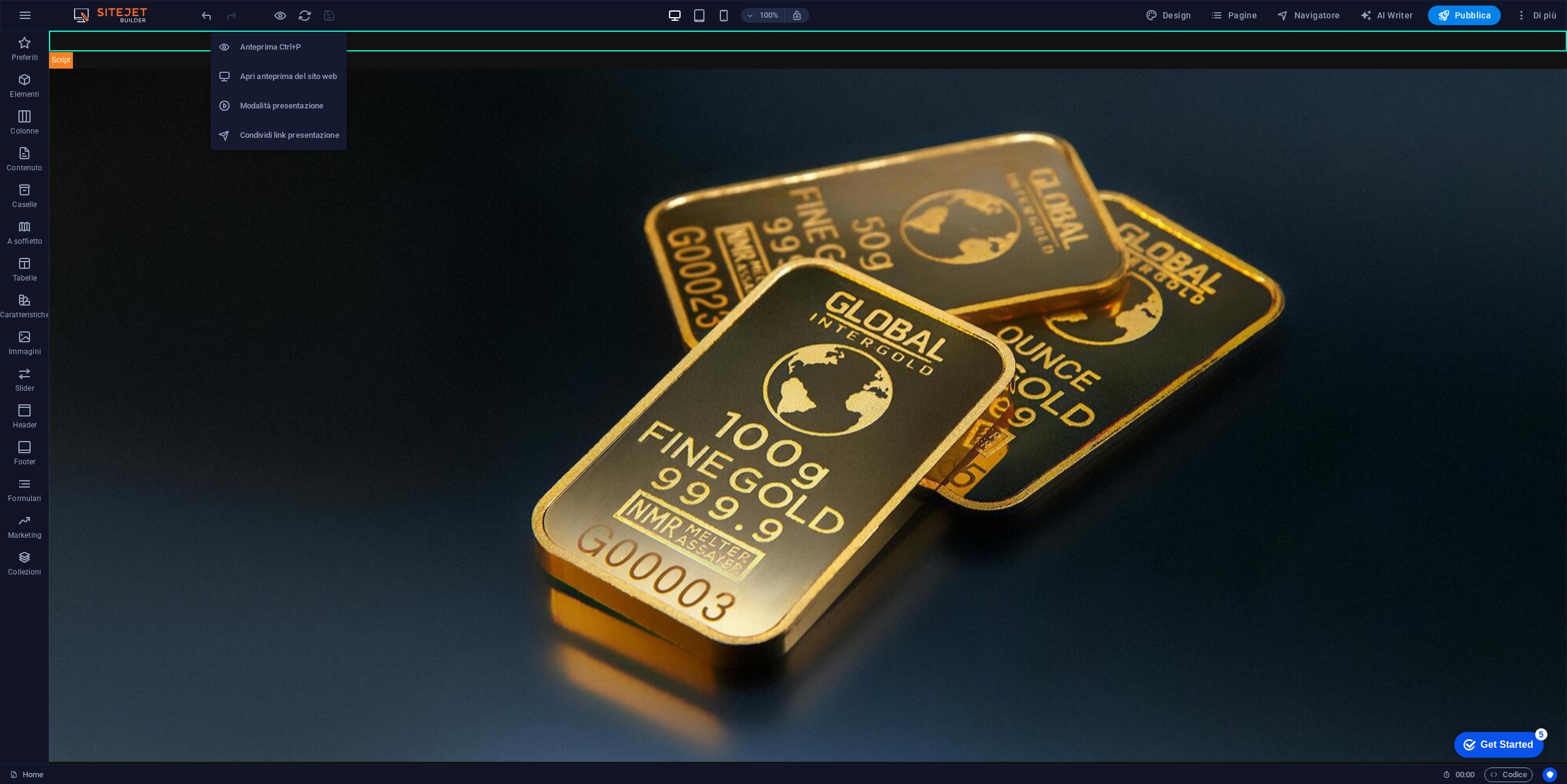
click at [302, 81] on h6 "Apri anteprima del sito web" at bounding box center [290, 77] width 99 height 15
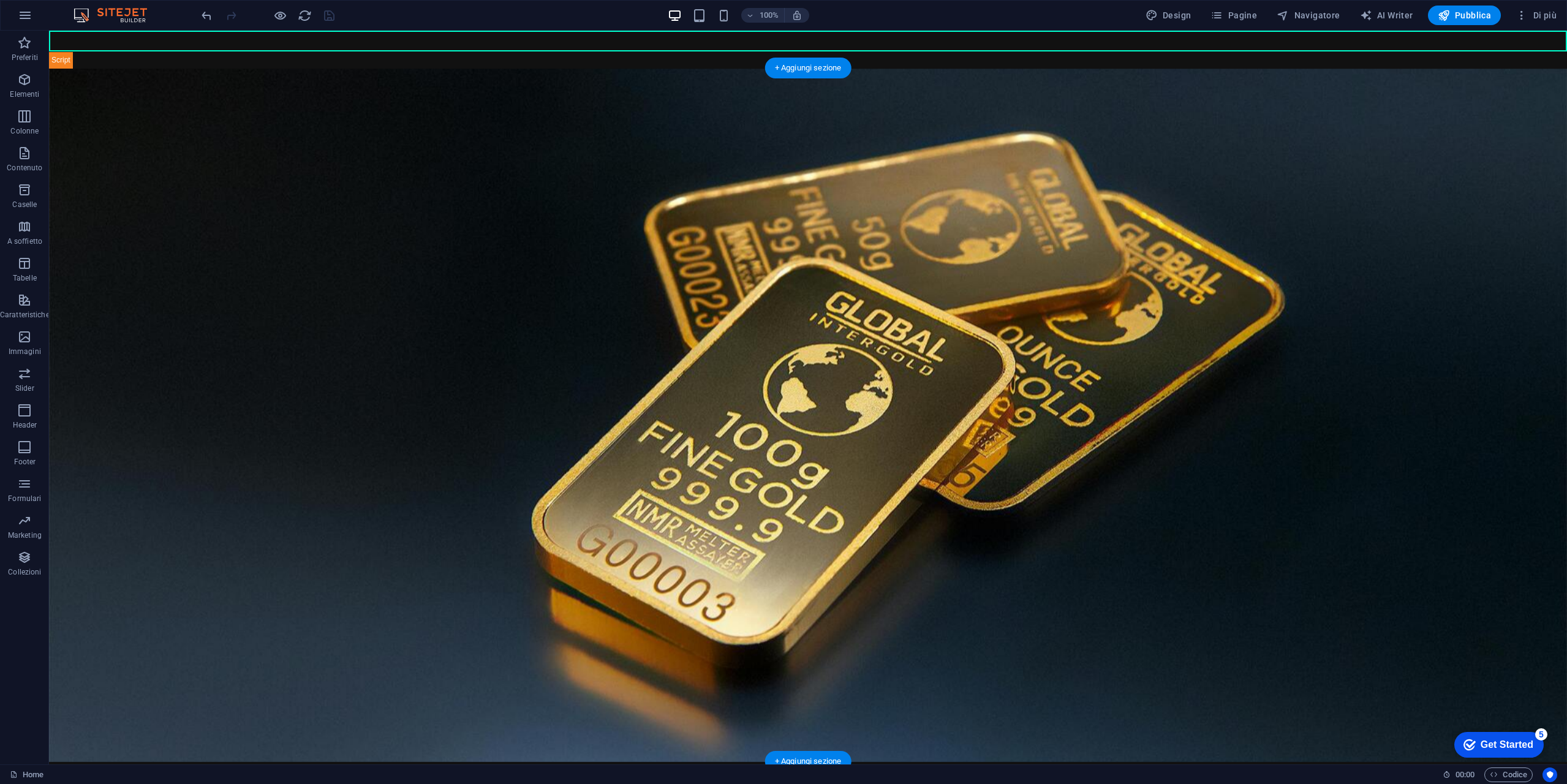
click at [492, 249] on figure at bounding box center [808, 415] width 1518 height 694
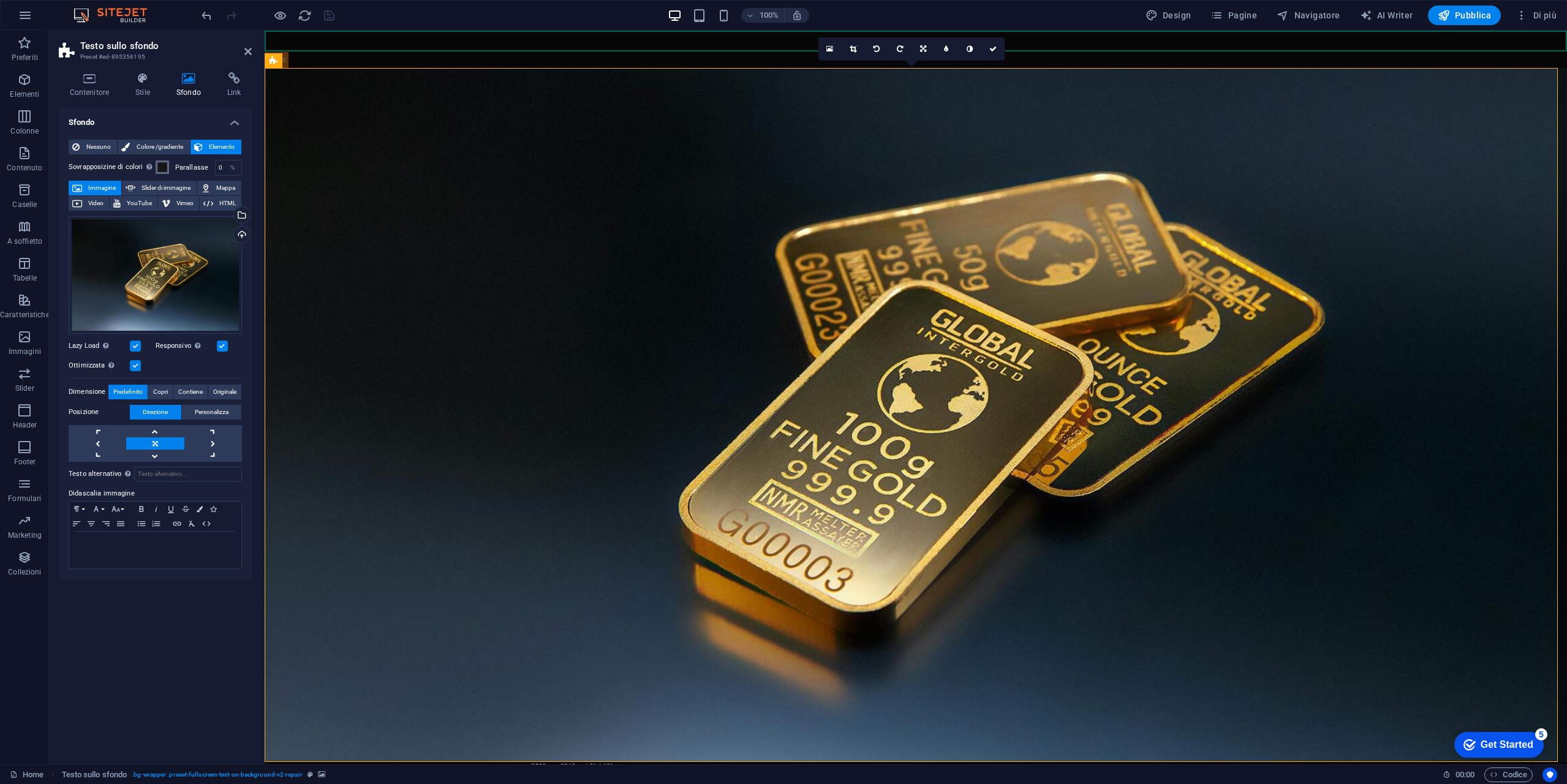
click at [162, 164] on span at bounding box center [162, 167] width 10 height 10
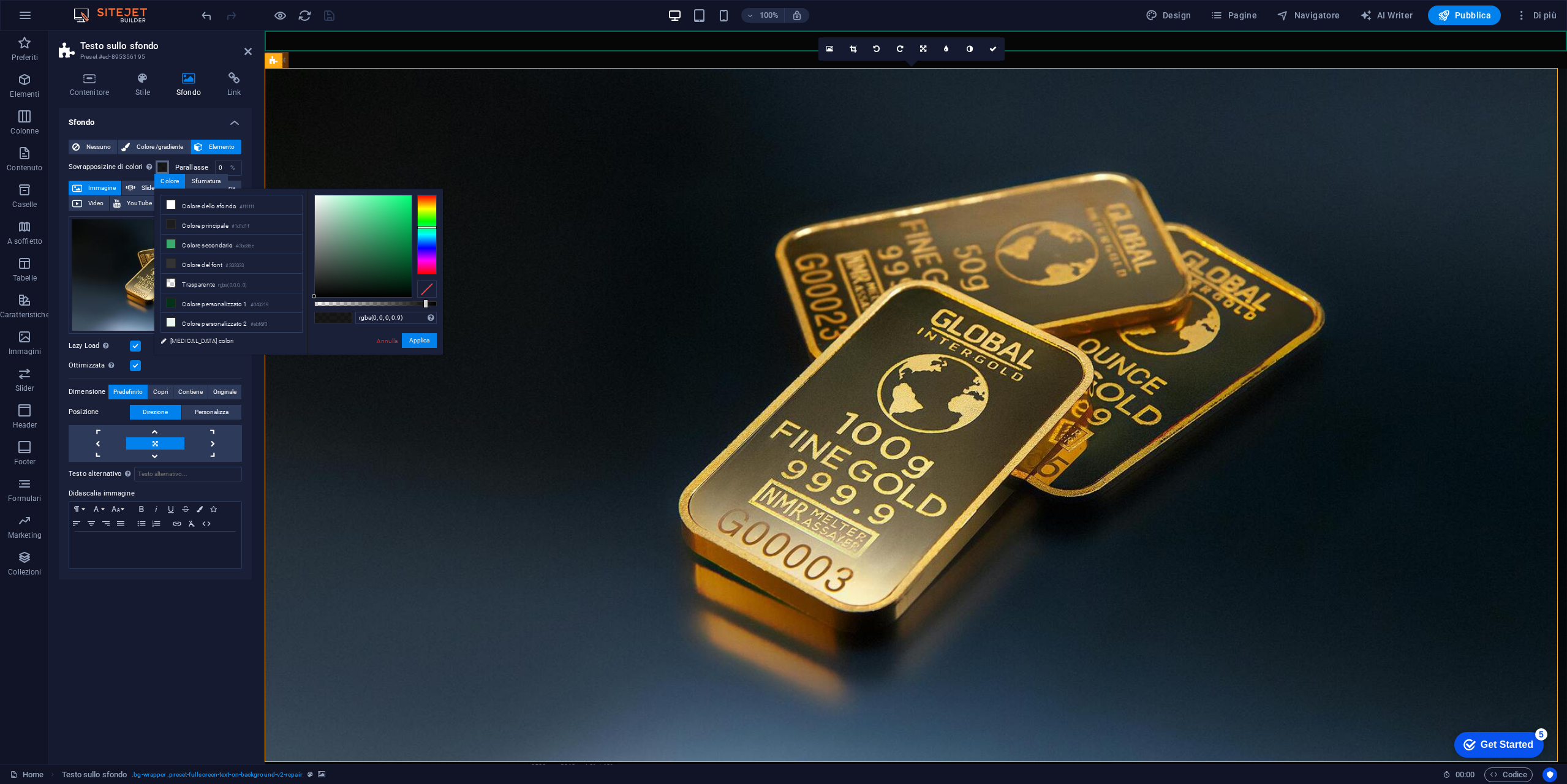
drag, startPoint x: 314, startPoint y: 294, endPoint x: 304, endPoint y: 311, distance: 19.7
click at [304, 311] on div "less Colore dello sfondo #ffffff Colore principale #1d1d1f Colore secondario #3…" at bounding box center [298, 271] width 289 height 166
type input "rgba(0, 0, 0, 0.535)"
drag, startPoint x: 425, startPoint y: 304, endPoint x: 380, endPoint y: 306, distance: 45.0
click at [380, 306] on div at bounding box center [381, 303] width 5 height 9
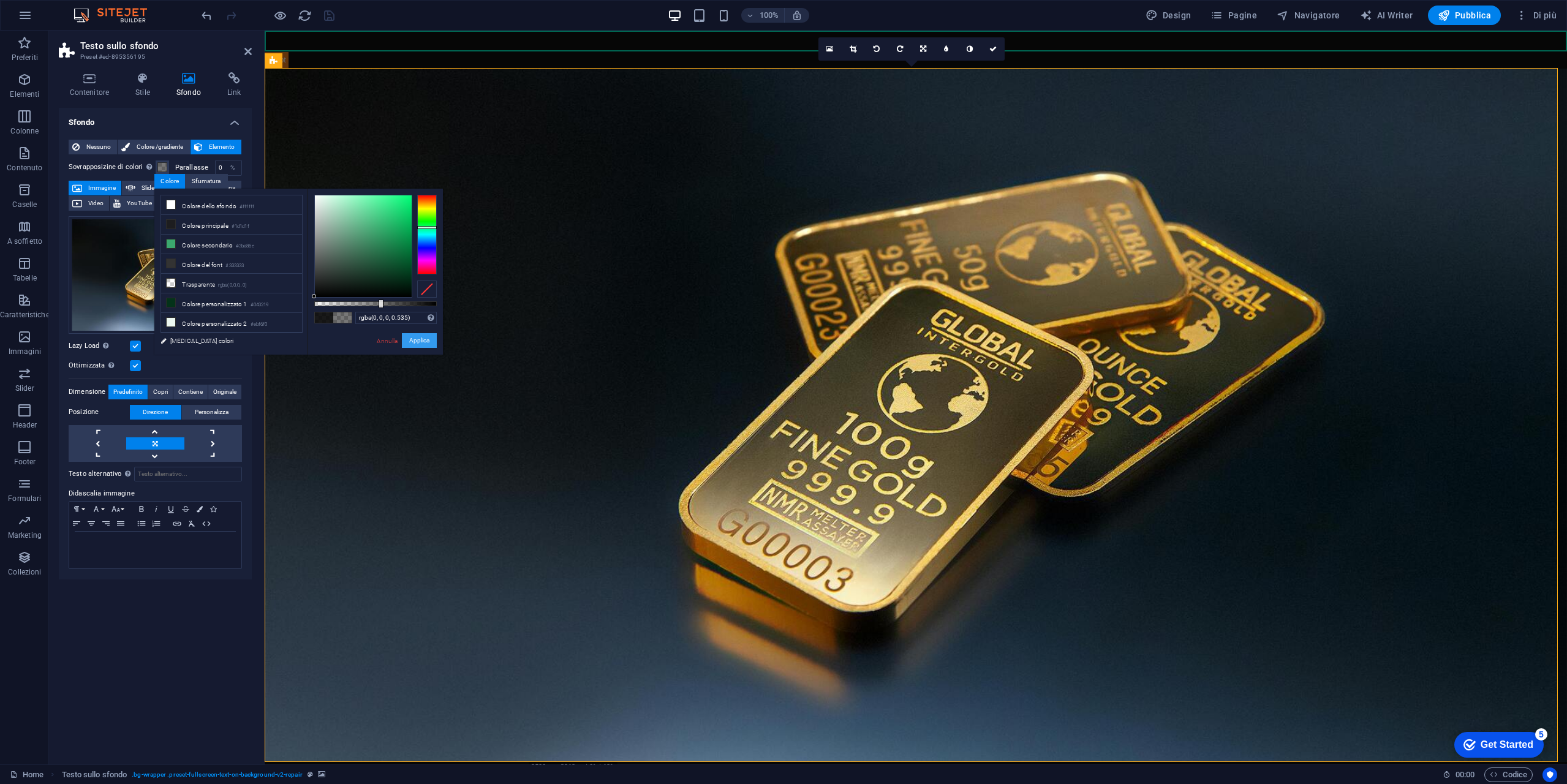
click at [423, 339] on button "Applica" at bounding box center [419, 341] width 35 height 15
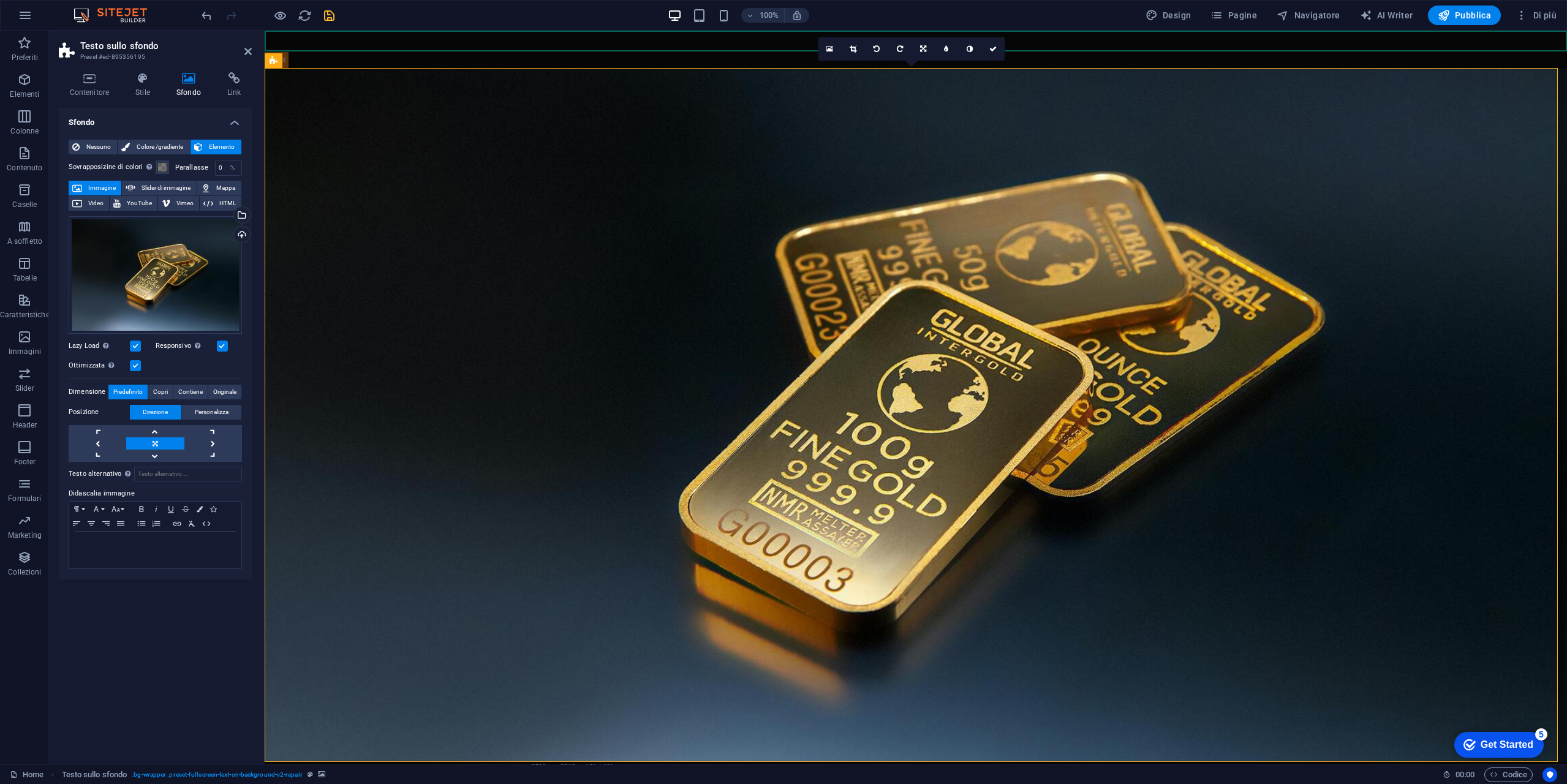
click at [524, 183] on figure at bounding box center [916, 415] width 1303 height 694
click at [250, 46] on icon at bounding box center [248, 51] width 7 height 10
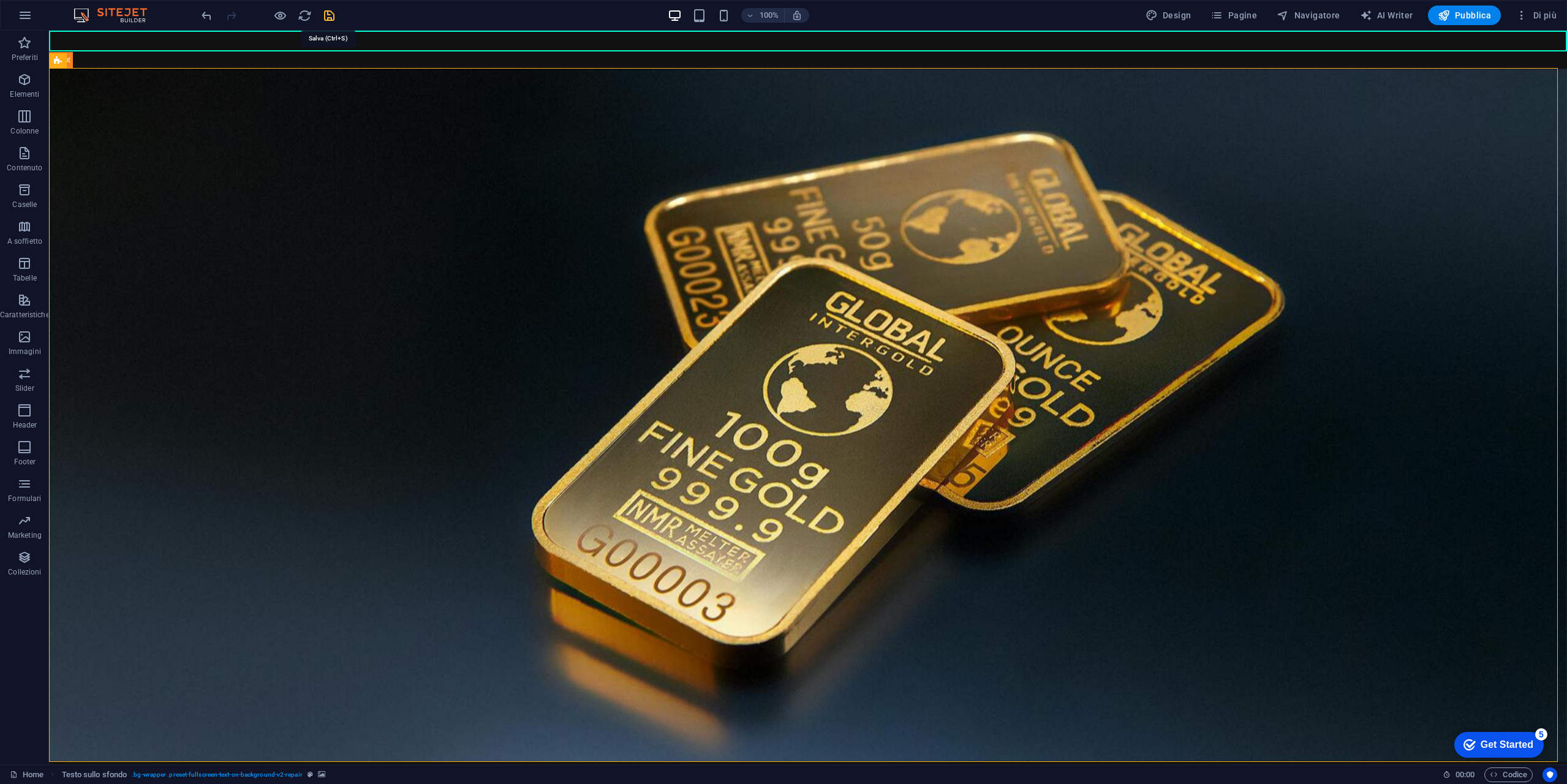
click at [330, 14] on icon "save" at bounding box center [329, 15] width 14 height 14
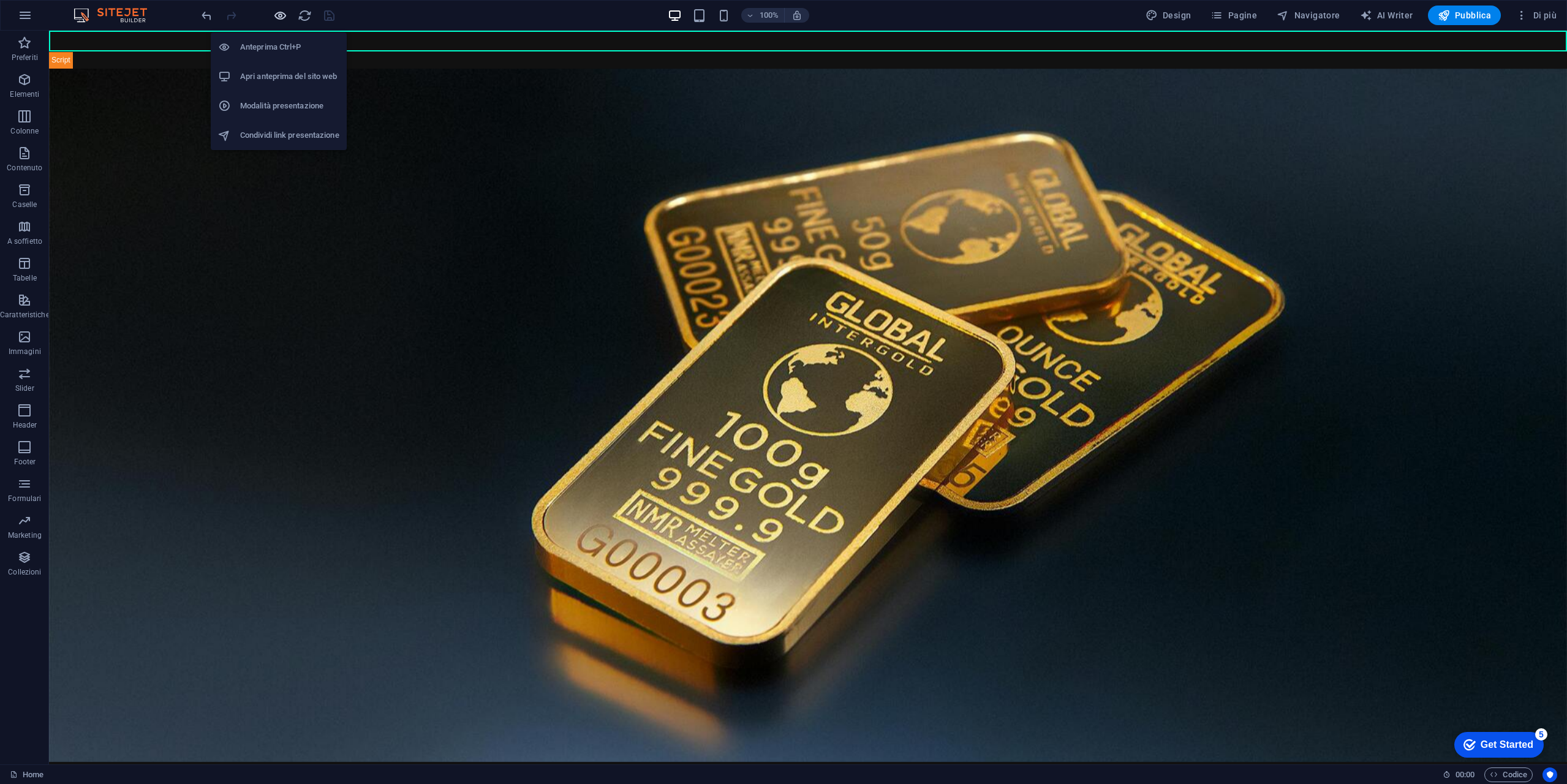
click at [282, 14] on icon "button" at bounding box center [280, 15] width 14 height 14
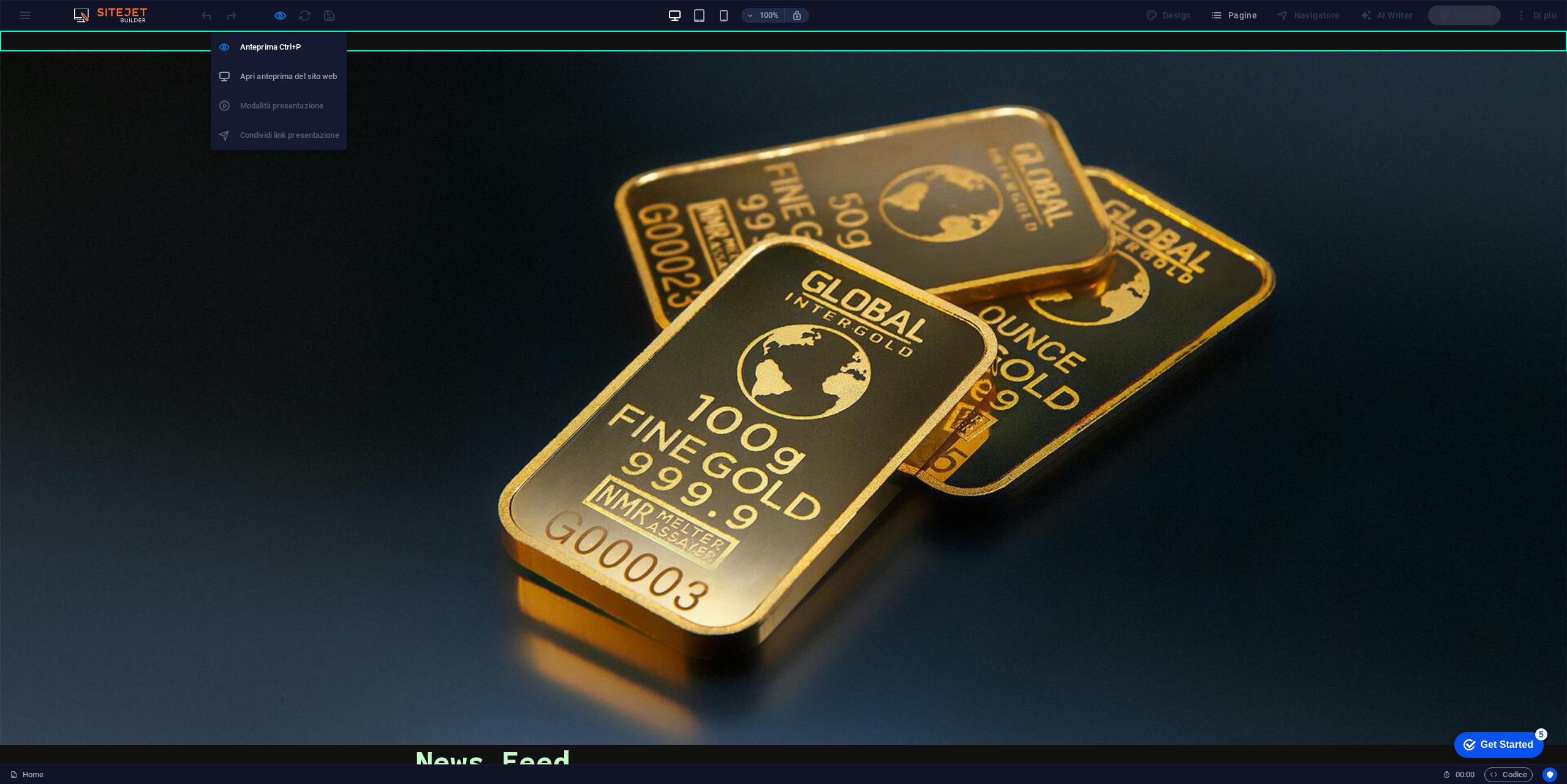
click at [302, 81] on h6 "Apri anteprima del sito web" at bounding box center [290, 77] width 99 height 15
click at [744, 97] on div at bounding box center [784, 398] width 1567 height 694
click at [282, 19] on icon "button" at bounding box center [280, 15] width 14 height 14
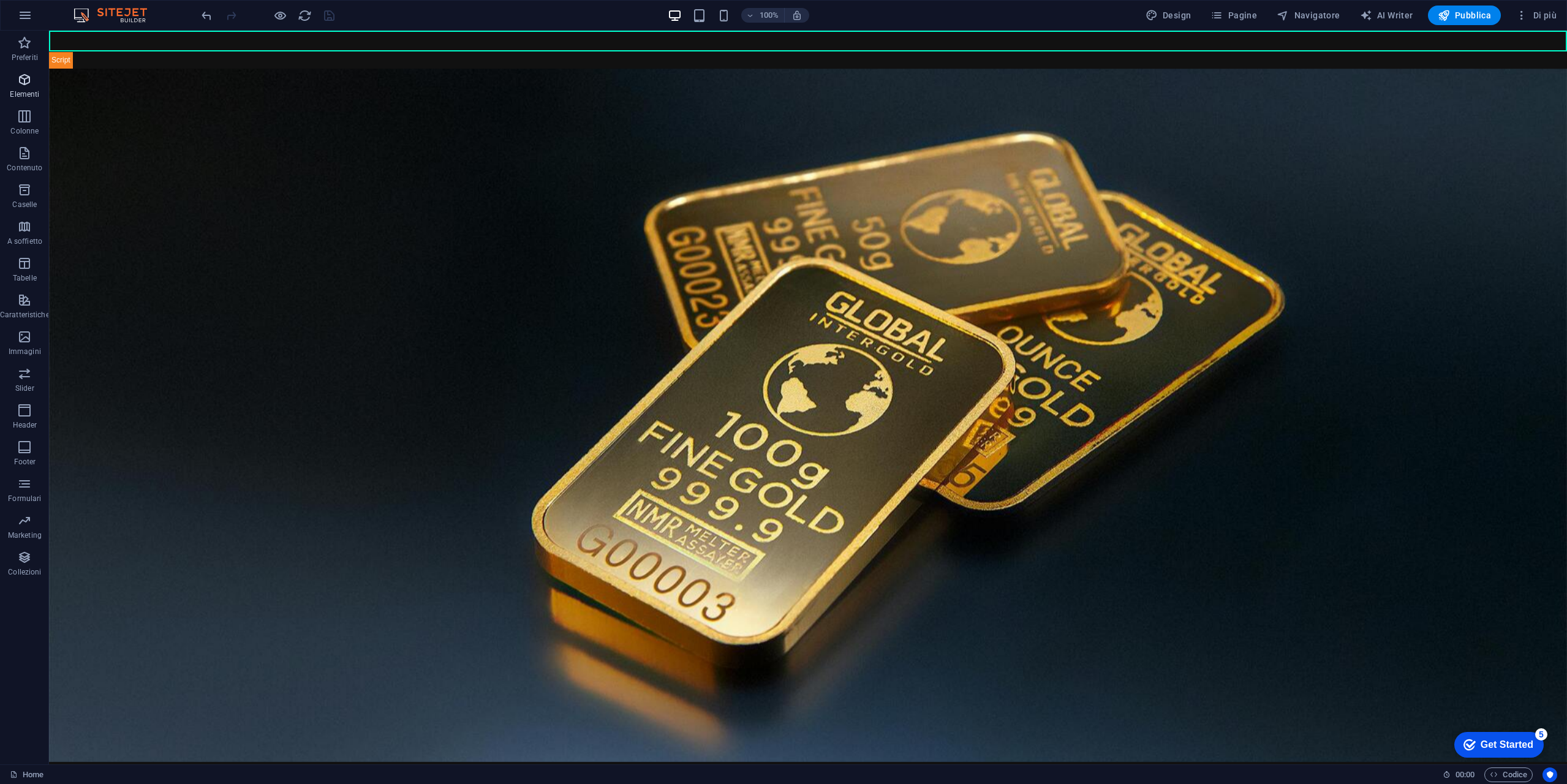
click at [28, 83] on icon "button" at bounding box center [24, 80] width 15 height 15
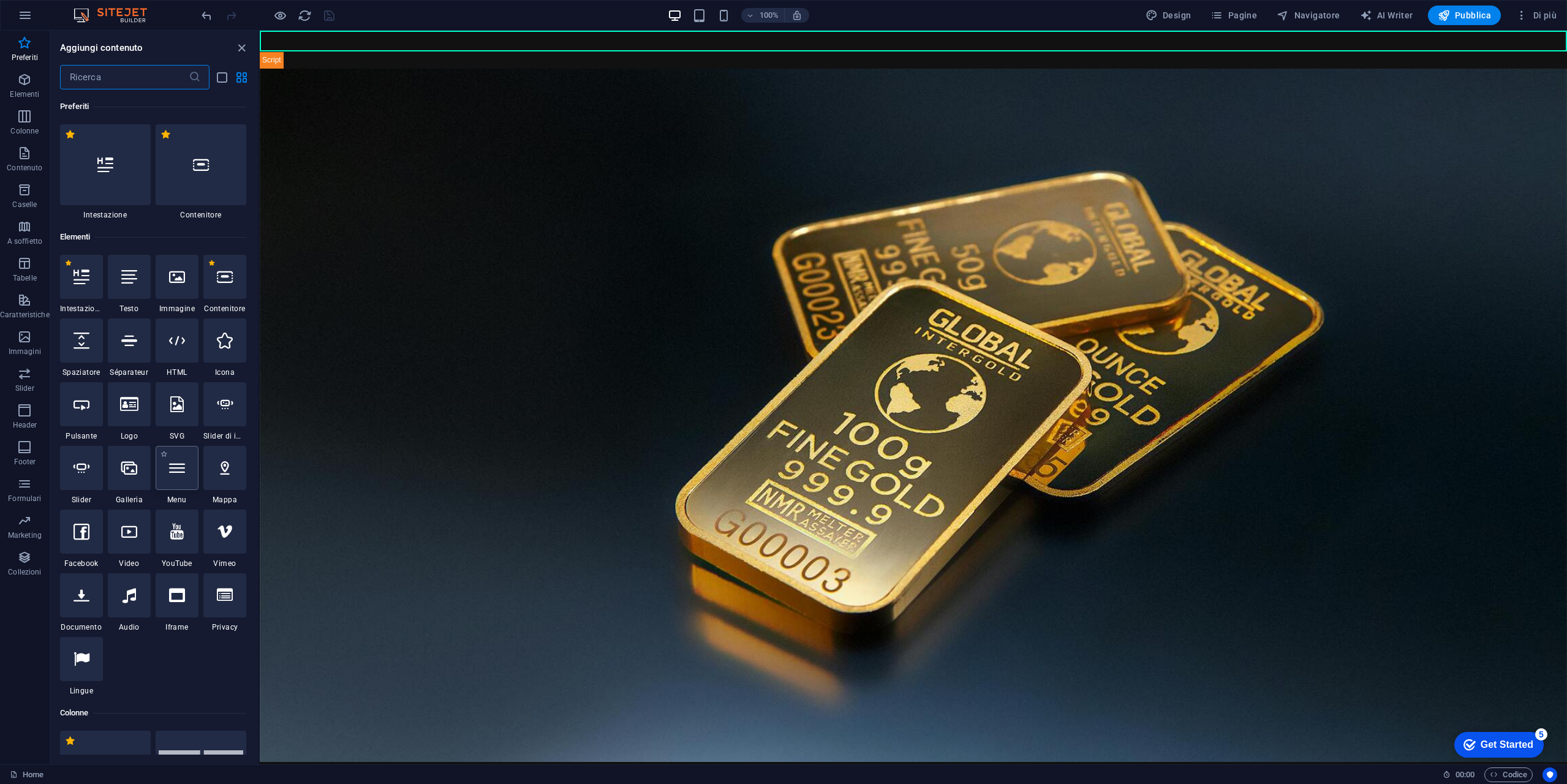
click at [179, 482] on div at bounding box center [177, 468] width 43 height 44
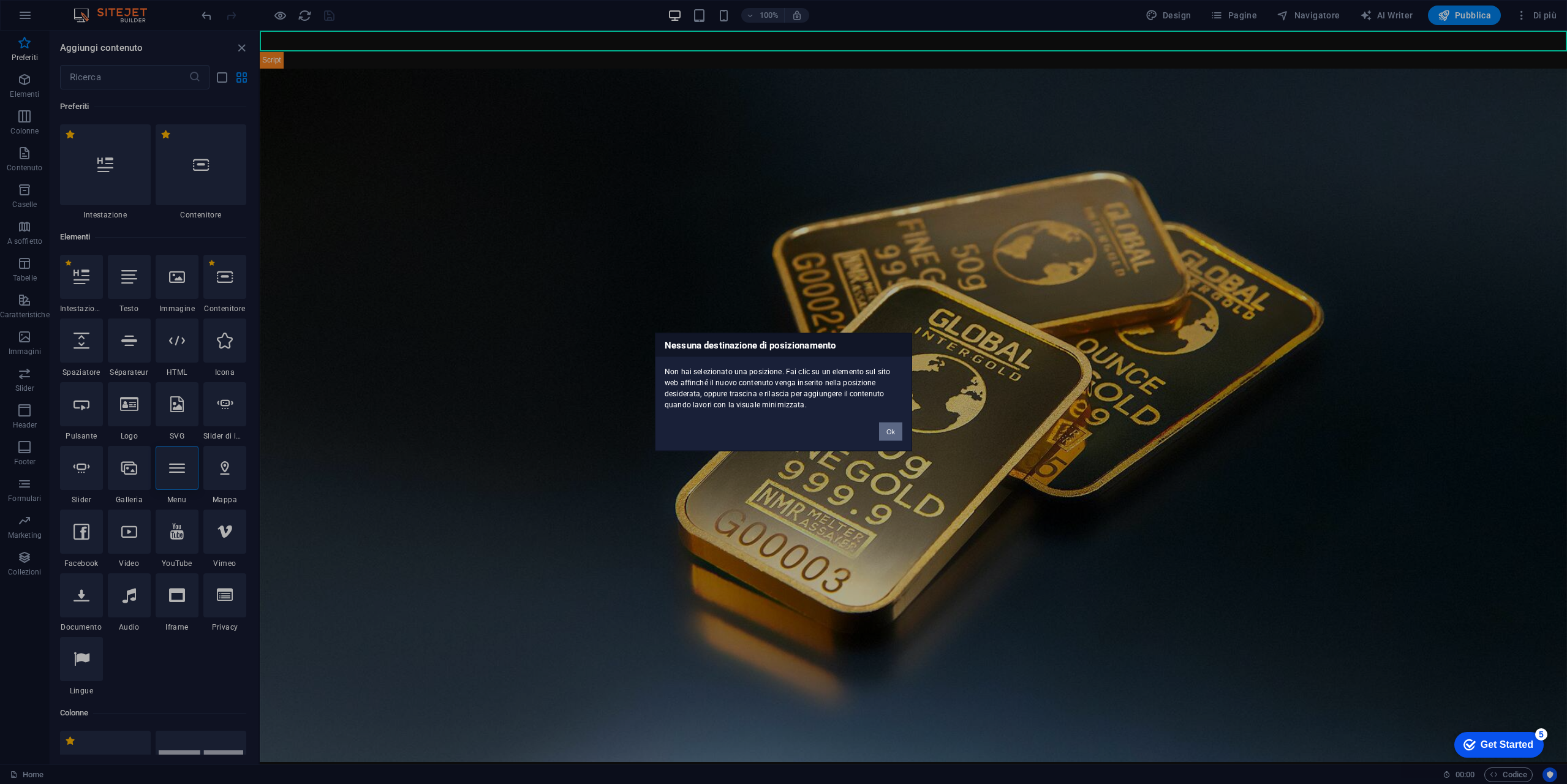
click at [886, 433] on button "Ok" at bounding box center [890, 431] width 24 height 19
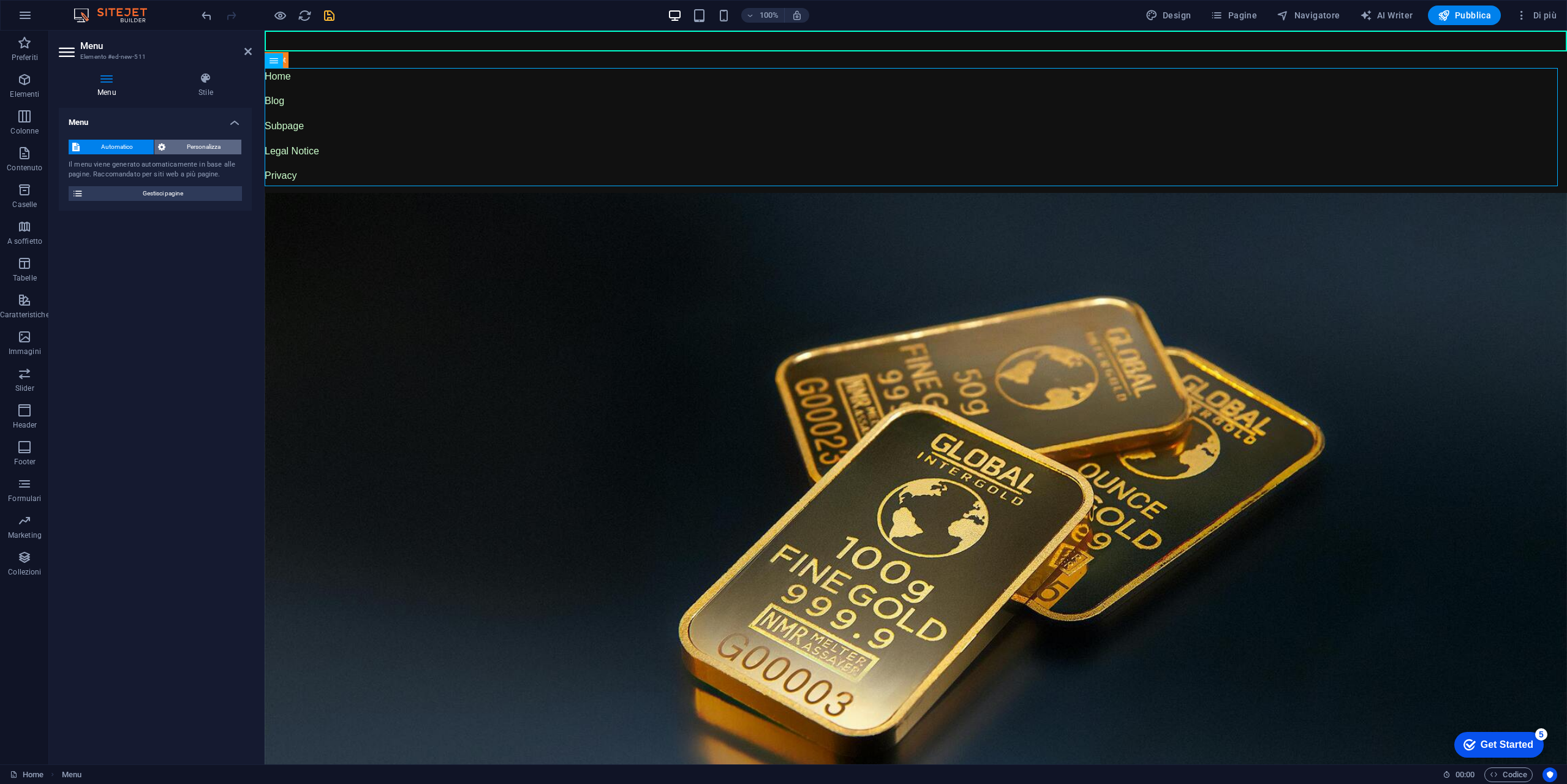
click at [203, 148] on span "Personalizza" at bounding box center [203, 147] width 68 height 15
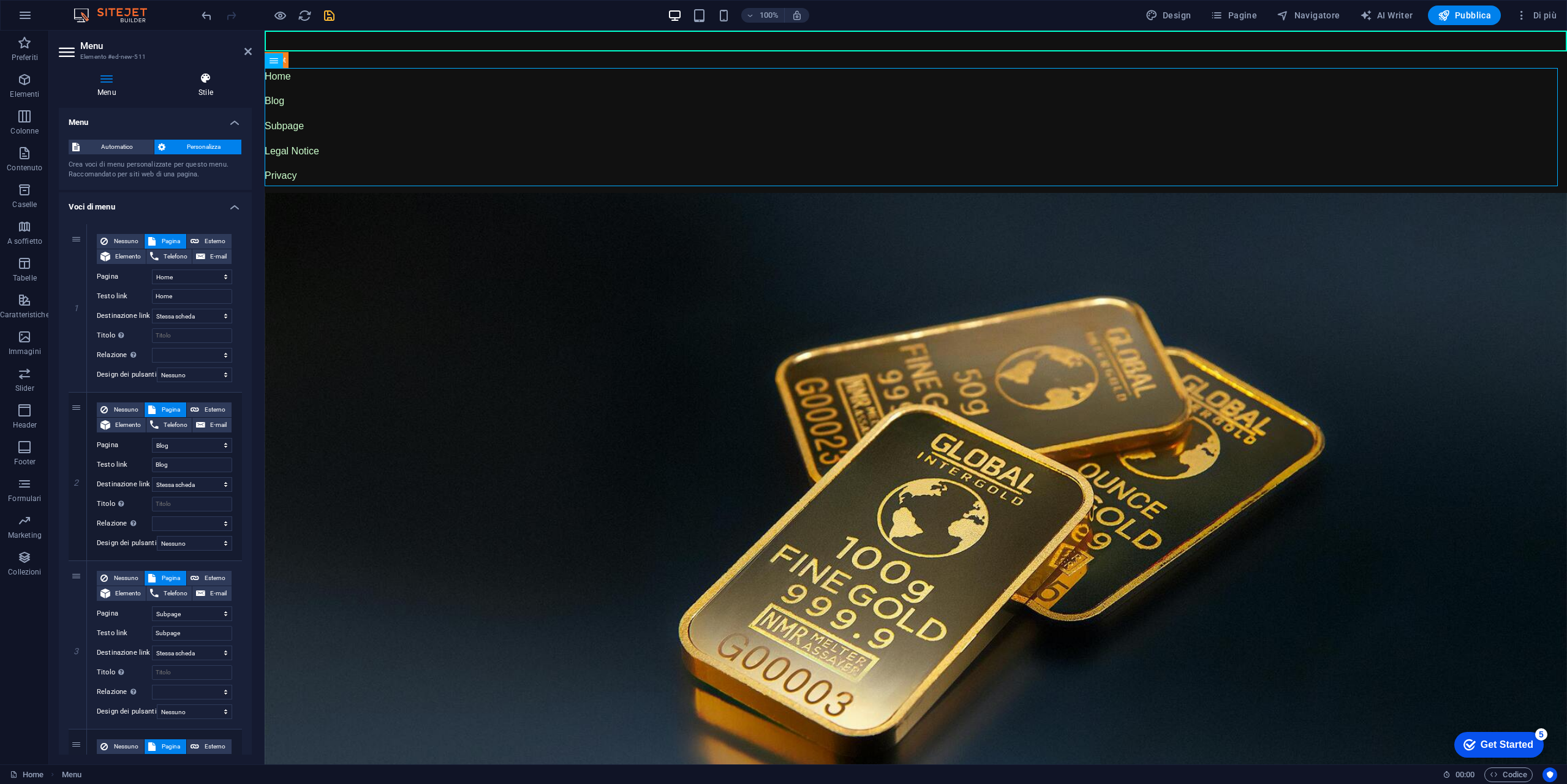
click at [212, 83] on icon at bounding box center [205, 78] width 92 height 12
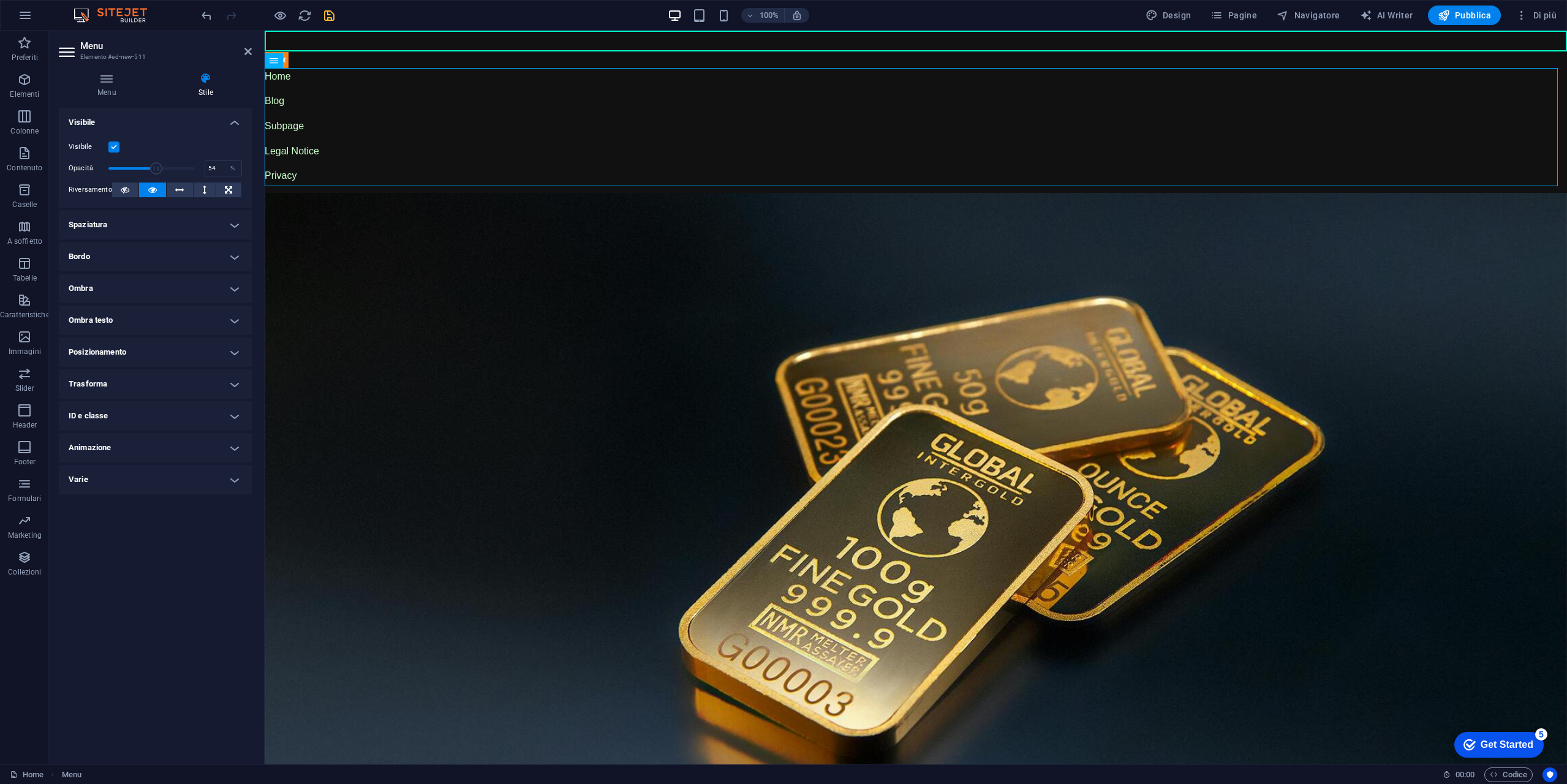
drag, startPoint x: 186, startPoint y: 171, endPoint x: 155, endPoint y: 171, distance: 31.0
click at [155, 171] on span at bounding box center [152, 168] width 86 height 19
drag, startPoint x: 155, startPoint y: 171, endPoint x: 186, endPoint y: 172, distance: 31.0
click at [183, 172] on span at bounding box center [176, 168] width 12 height 12
type input "93"
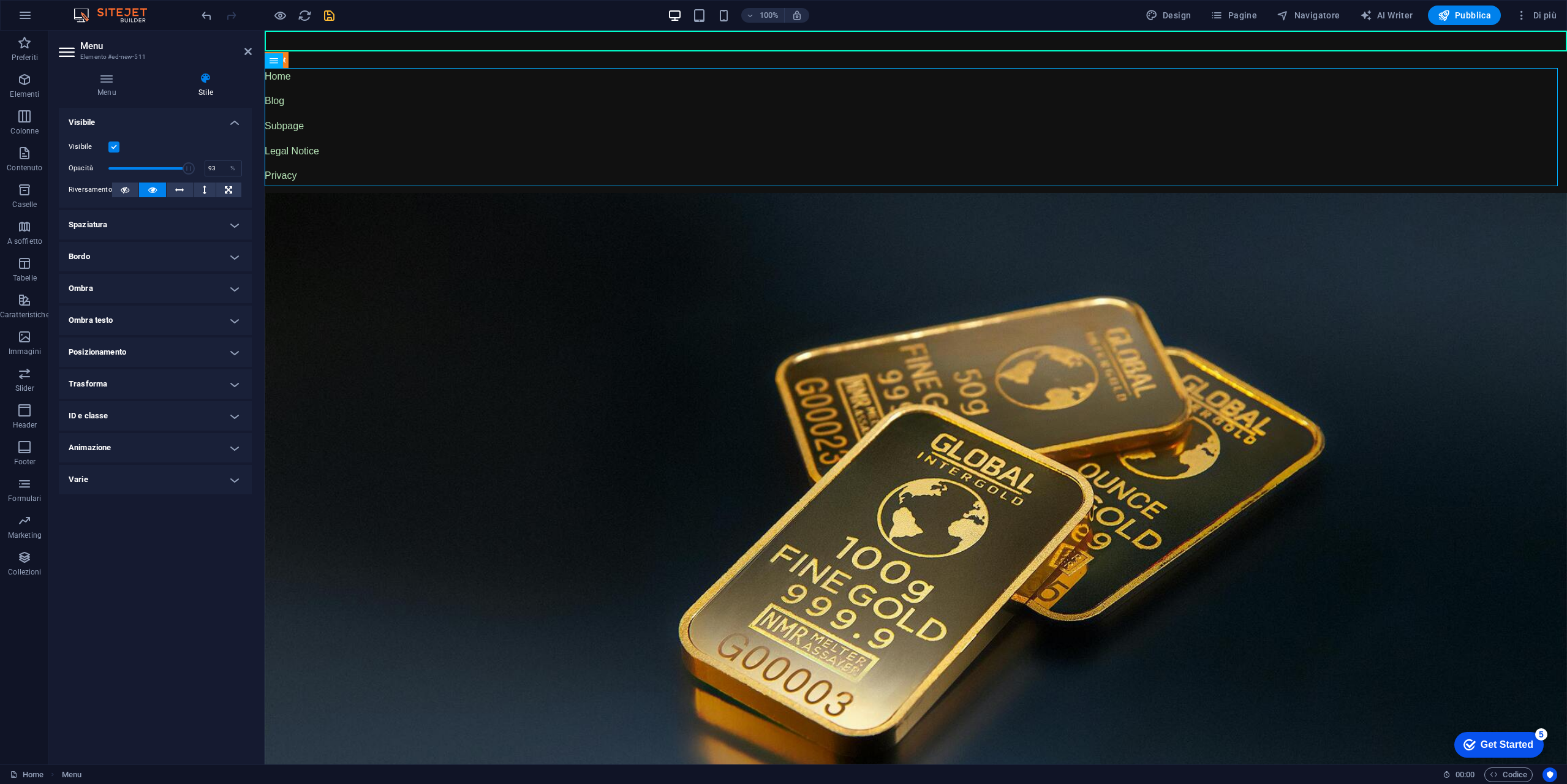
click at [189, 172] on span at bounding box center [188, 168] width 12 height 12
click at [183, 191] on button at bounding box center [179, 190] width 26 height 15
click at [203, 188] on icon at bounding box center [205, 190] width 4 height 15
click at [233, 188] on button at bounding box center [228, 190] width 25 height 15
click at [132, 189] on button at bounding box center [126, 190] width 26 height 15
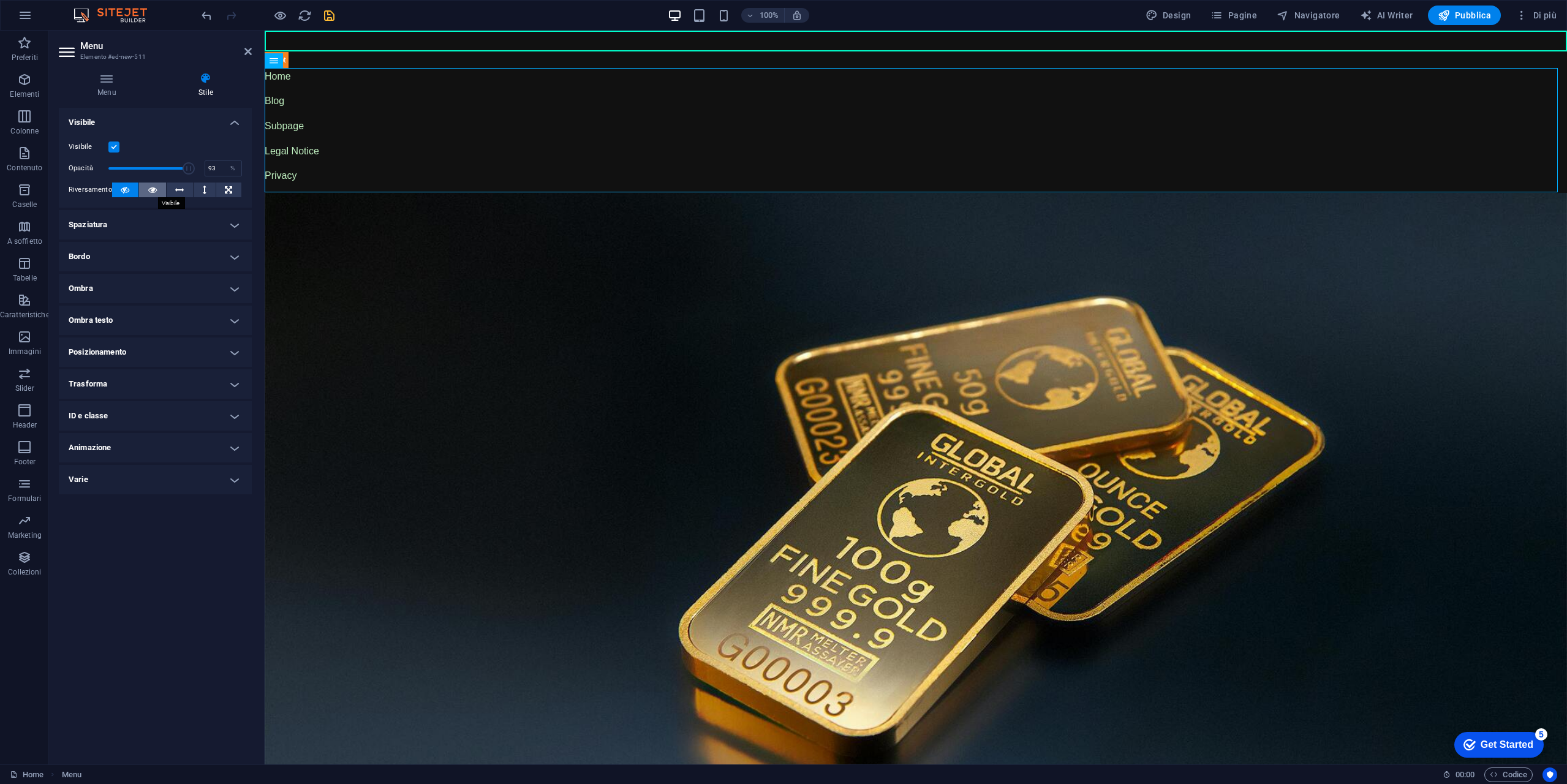
click at [156, 189] on icon at bounding box center [152, 190] width 9 height 15
click at [170, 260] on h4 "Bordo" at bounding box center [155, 257] width 193 height 29
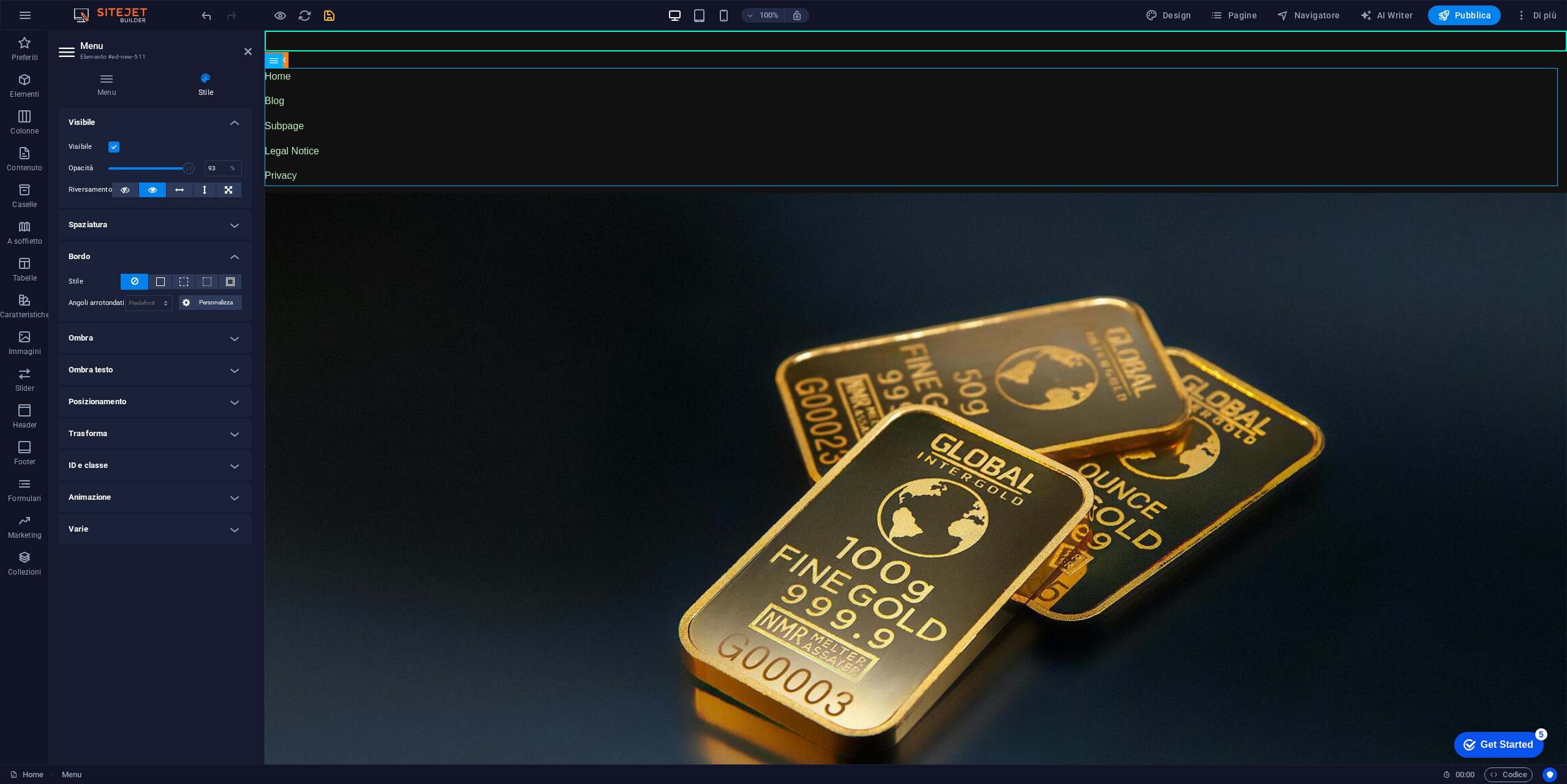
click at [179, 244] on h4 "Bordo" at bounding box center [155, 253] width 193 height 22
click at [159, 346] on h4 "Posizionamento" at bounding box center [155, 352] width 193 height 29
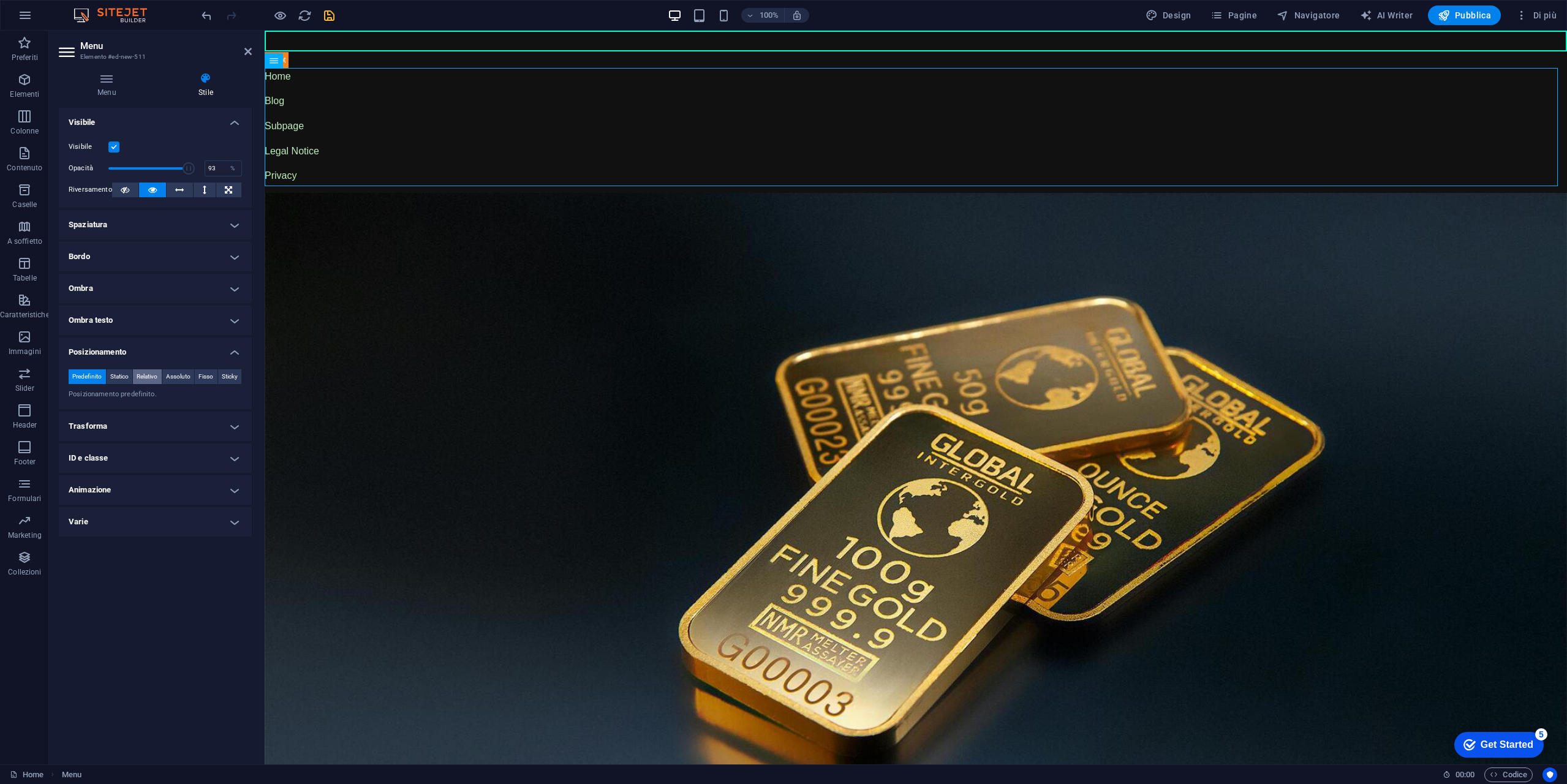
click at [147, 376] on span "Relativo" at bounding box center [148, 377] width 21 height 15
click at [179, 368] on div "Predefinito Statico Relativo Assoluto Fisso Sticky Z-Index Imposta l'ordine deg…" at bounding box center [155, 425] width 193 height 130
drag, startPoint x: 165, startPoint y: 374, endPoint x: 174, endPoint y: 374, distance: 9.0
click at [171, 374] on button "Assoluto" at bounding box center [179, 377] width 33 height 15
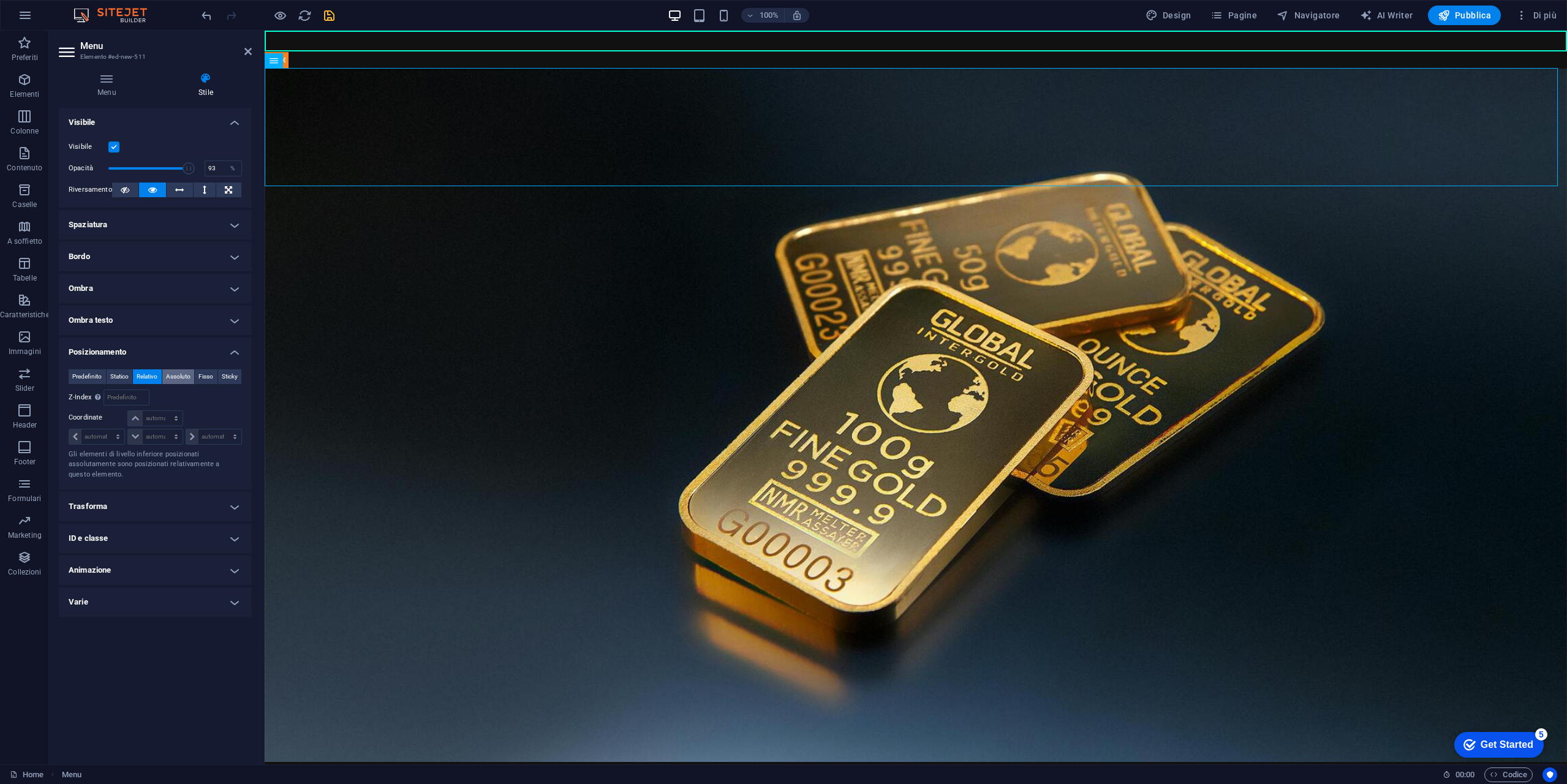
click at [174, 374] on span "Assoluto" at bounding box center [179, 377] width 24 height 15
click at [120, 372] on span "Statico" at bounding box center [119, 377] width 19 height 15
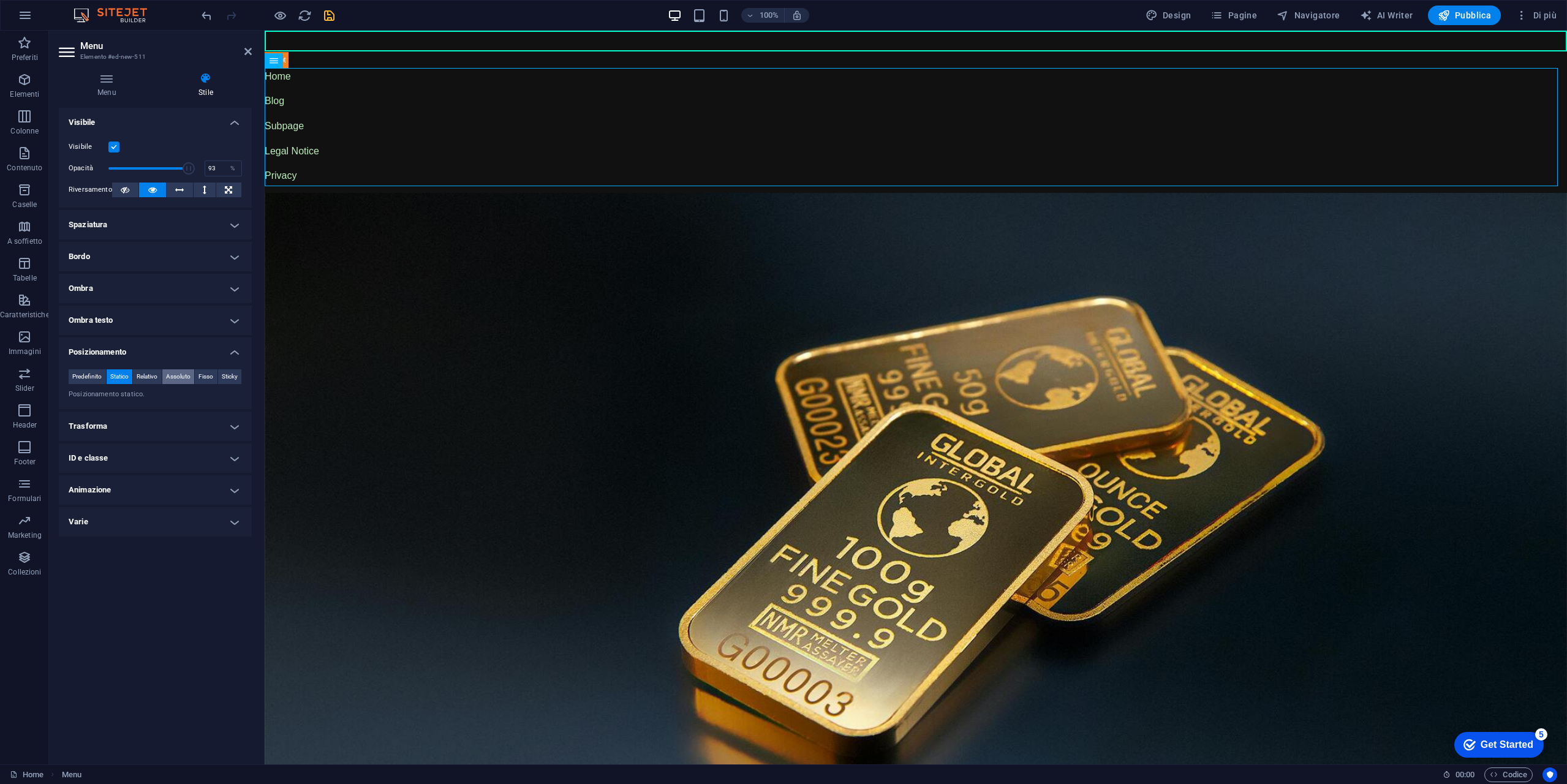
click at [179, 370] on span "Assoluto" at bounding box center [179, 377] width 24 height 15
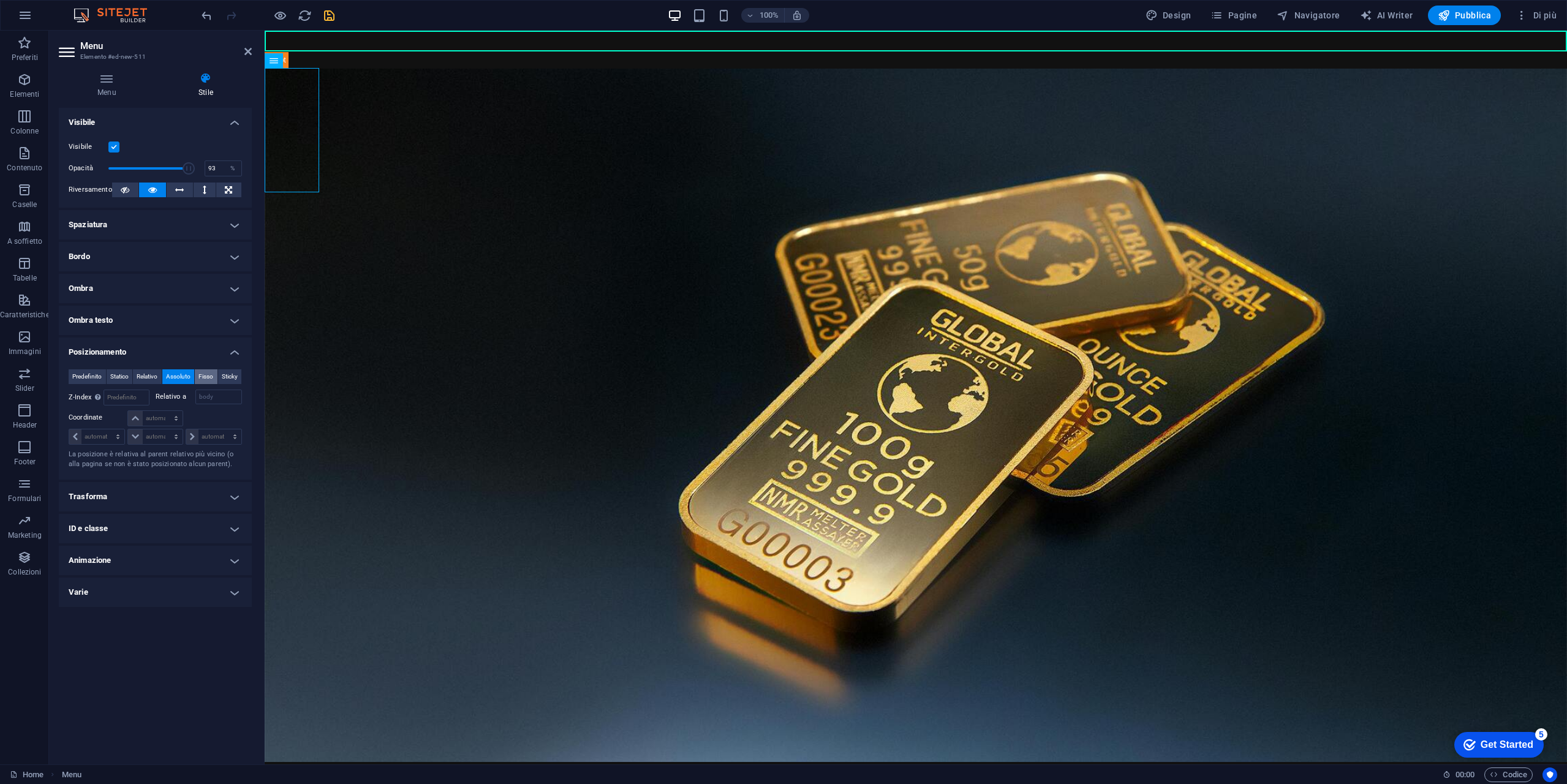
click at [212, 376] on span "Fisso" at bounding box center [205, 377] width 15 height 15
click at [231, 376] on span "Sticky" at bounding box center [230, 377] width 16 height 15
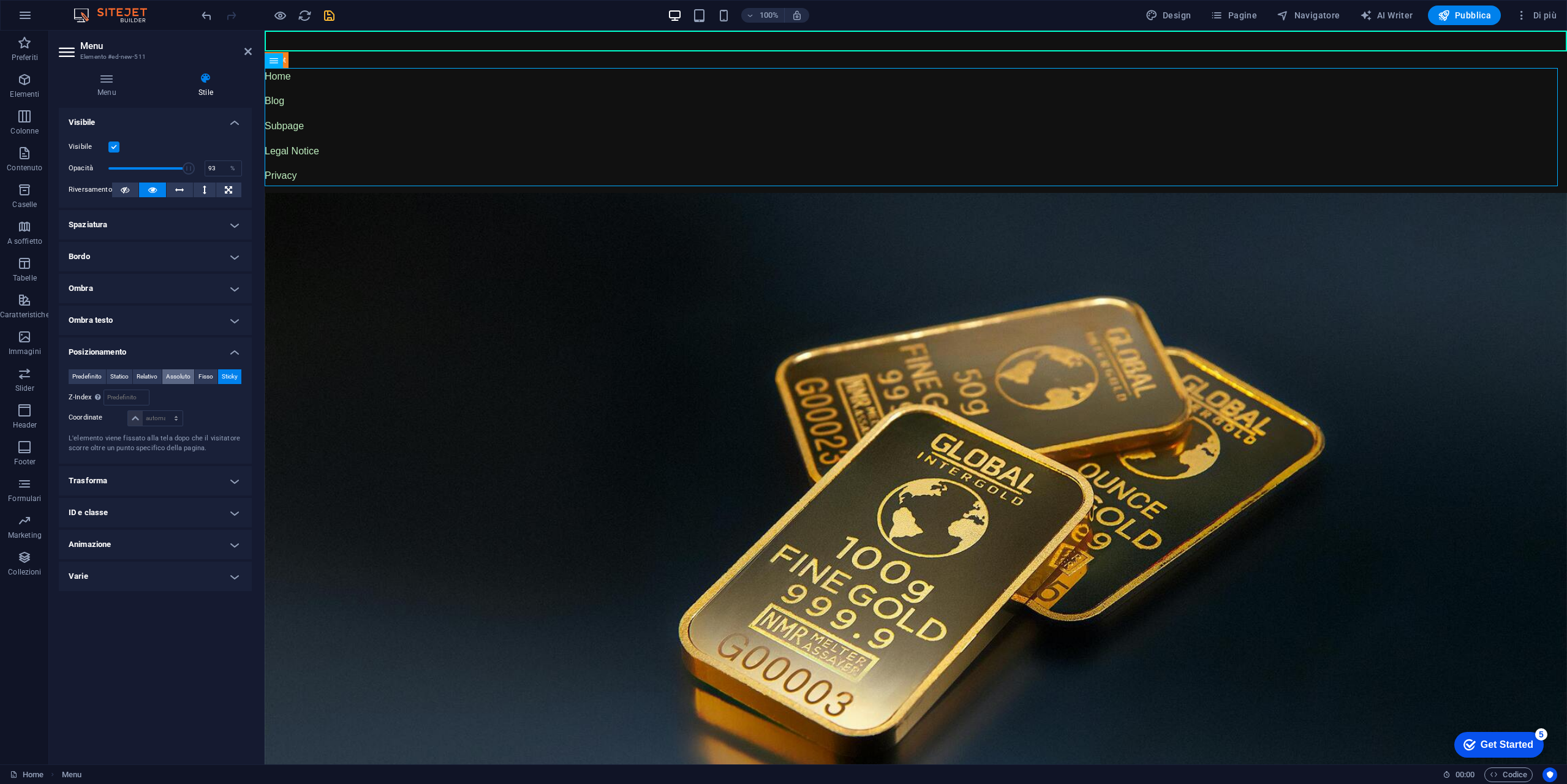
click at [170, 373] on span "Assoluto" at bounding box center [179, 377] width 24 height 15
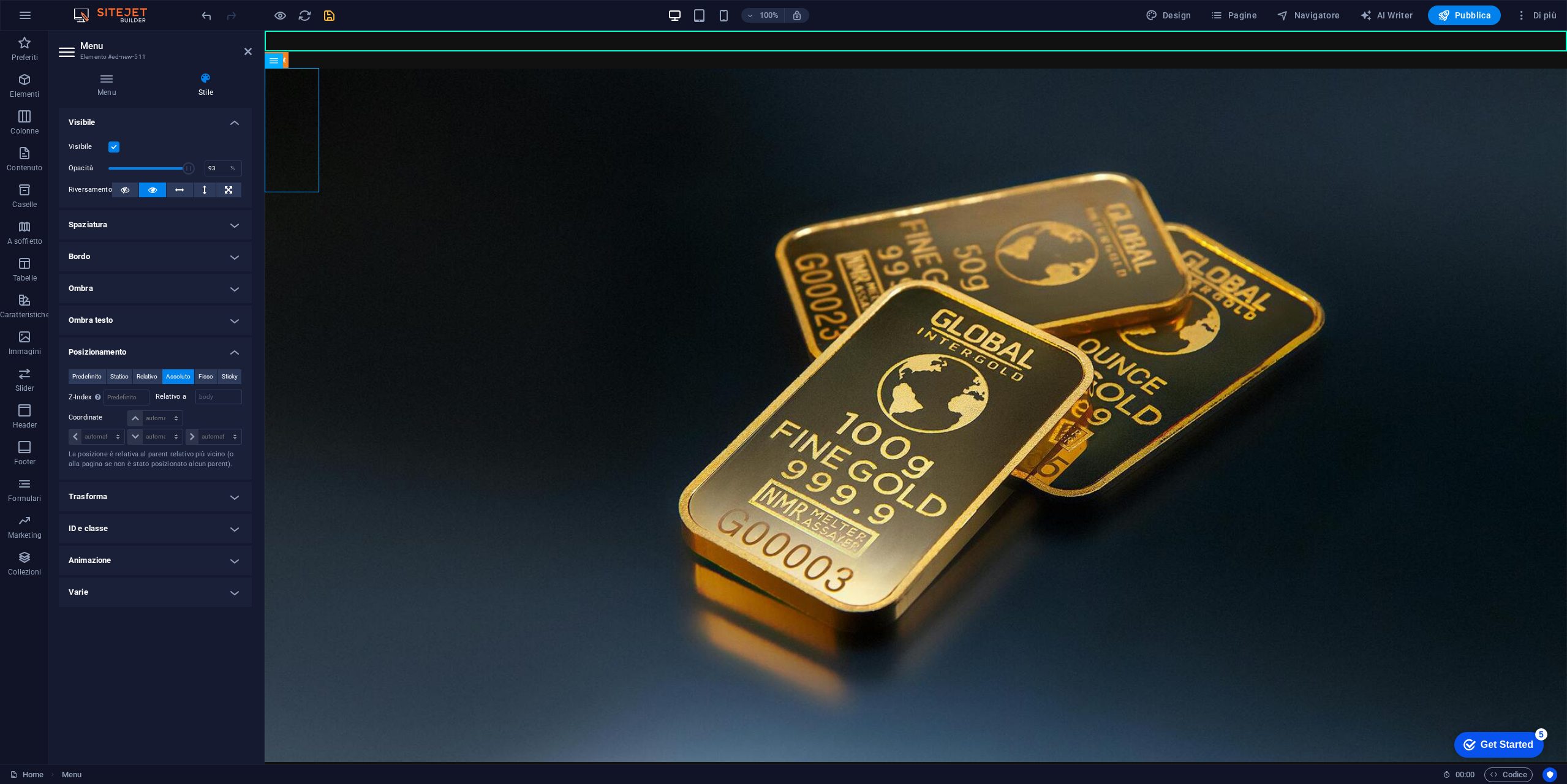
click at [540, 104] on figure at bounding box center [916, 415] width 1303 height 694
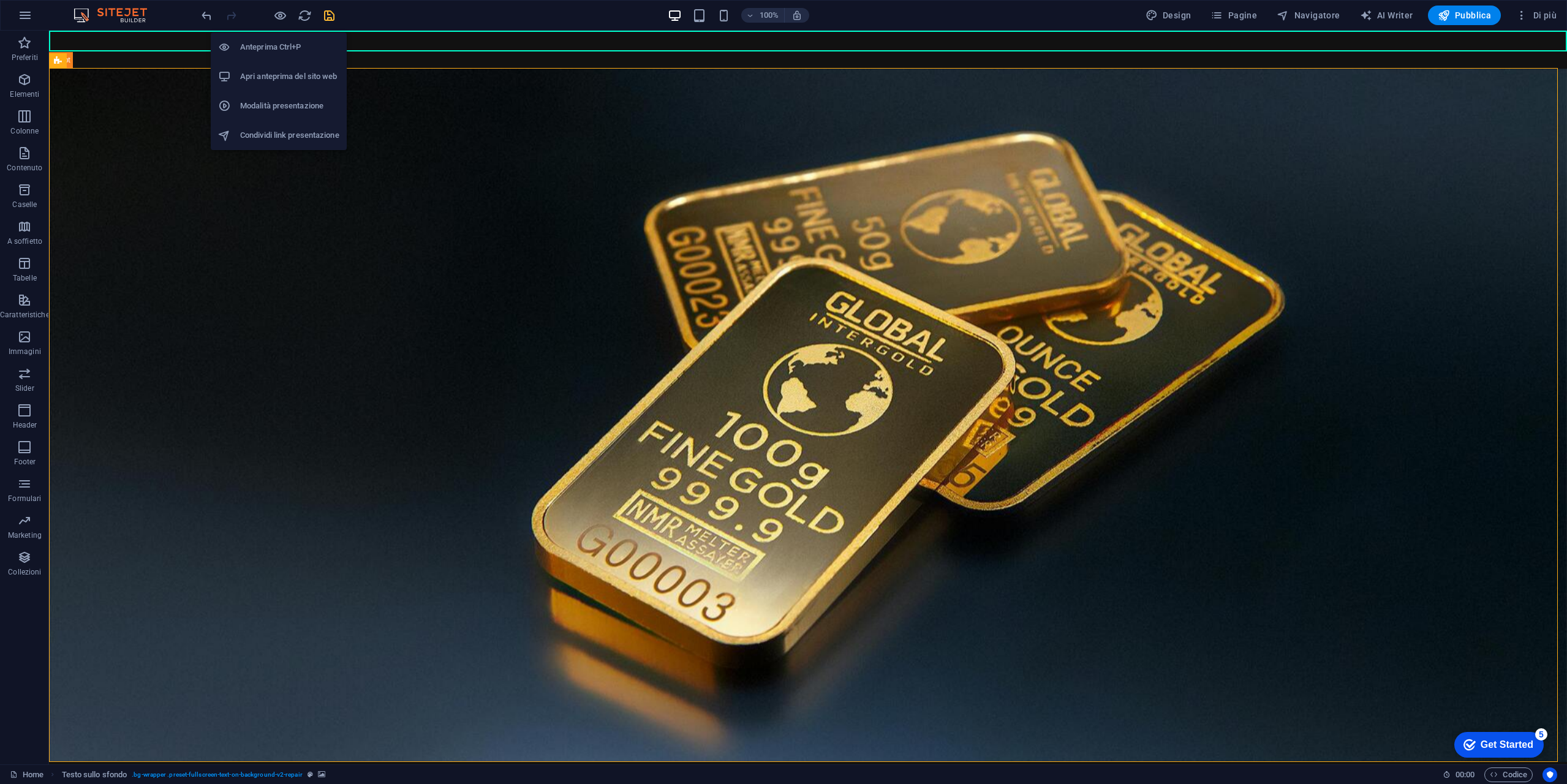
click at [288, 73] on h6 "Apri anteprima del sito web" at bounding box center [290, 77] width 99 height 15
click at [327, 16] on icon "save" at bounding box center [329, 15] width 14 height 14
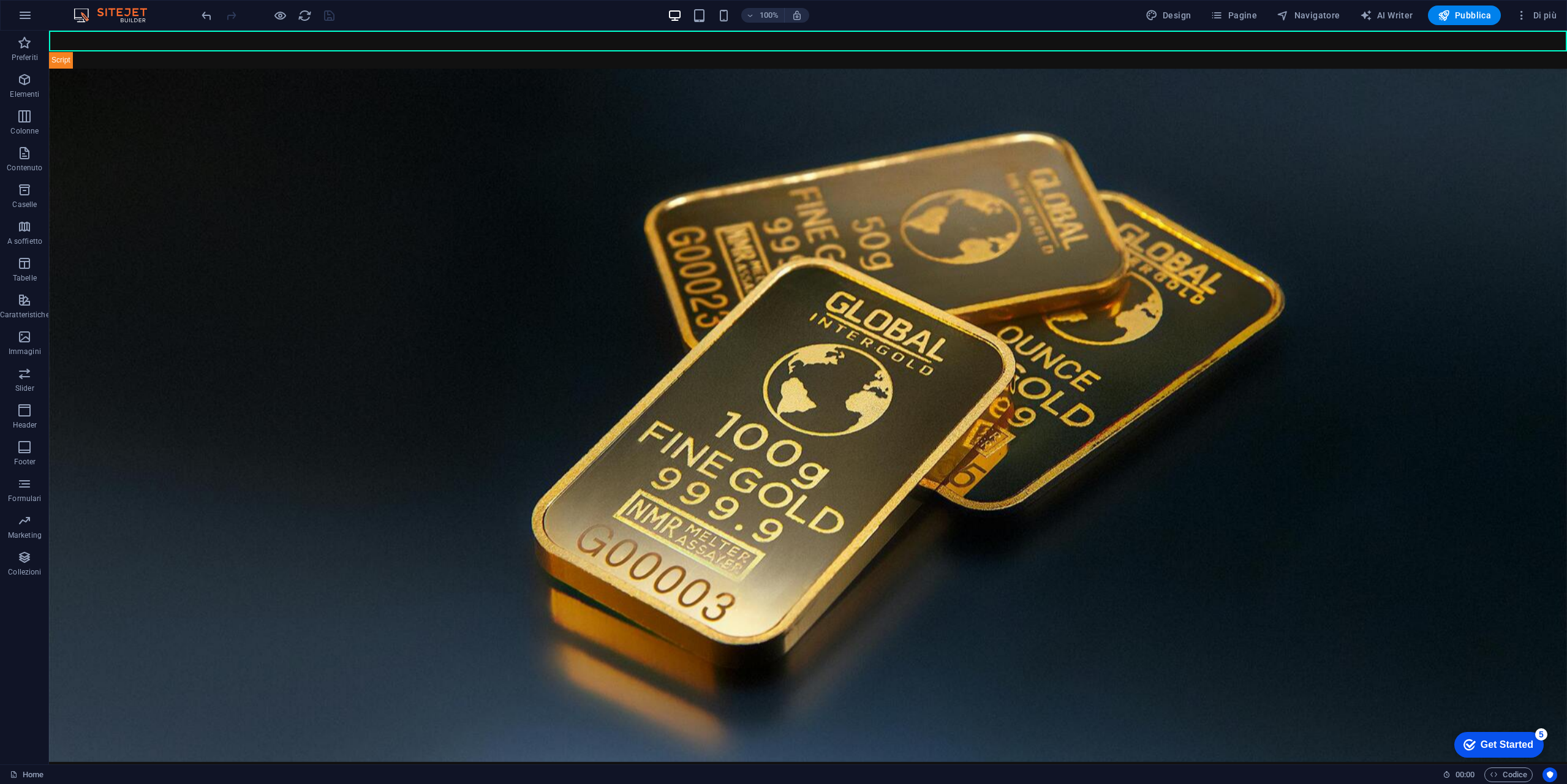
click at [284, 23] on div at bounding box center [267, 15] width 137 height 20
click at [290, 73] on h6 "Apri anteprima del sito web" at bounding box center [290, 77] width 99 height 15
click at [208, 11] on icon "undo" at bounding box center [206, 15] width 14 height 14
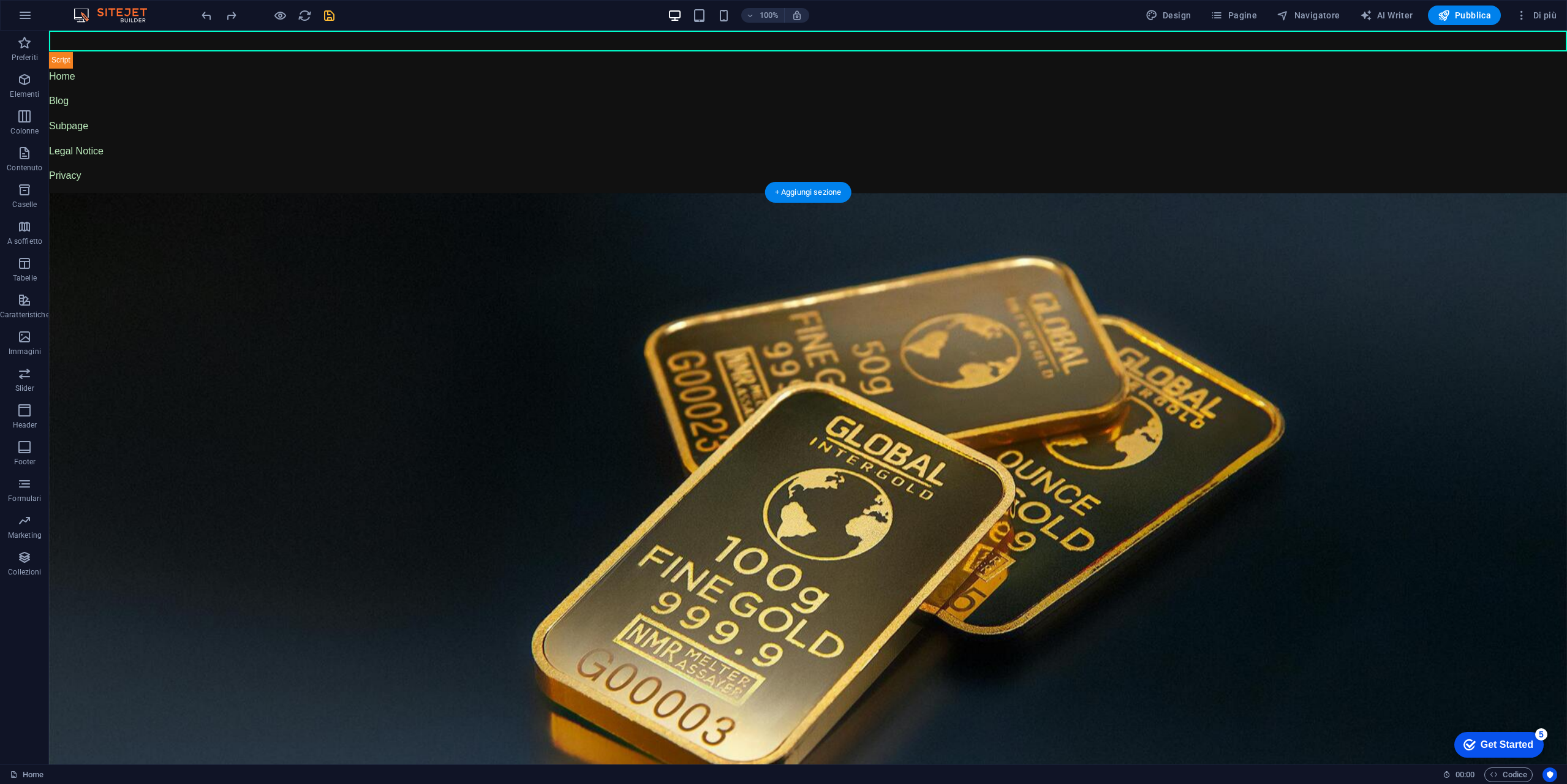
click at [243, 248] on figure at bounding box center [808, 540] width 1518 height 694
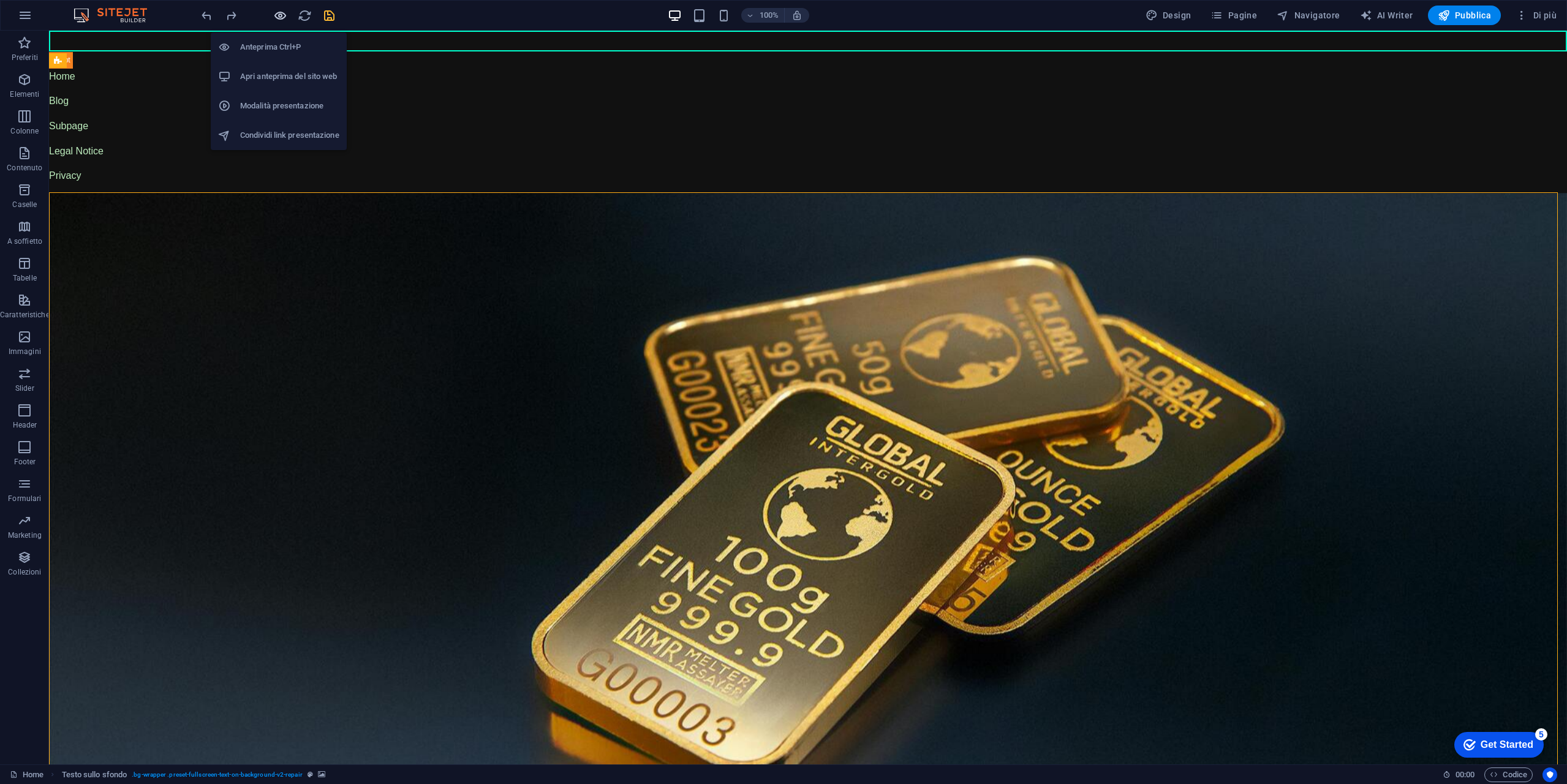
click at [275, 16] on icon "button" at bounding box center [280, 15] width 14 height 14
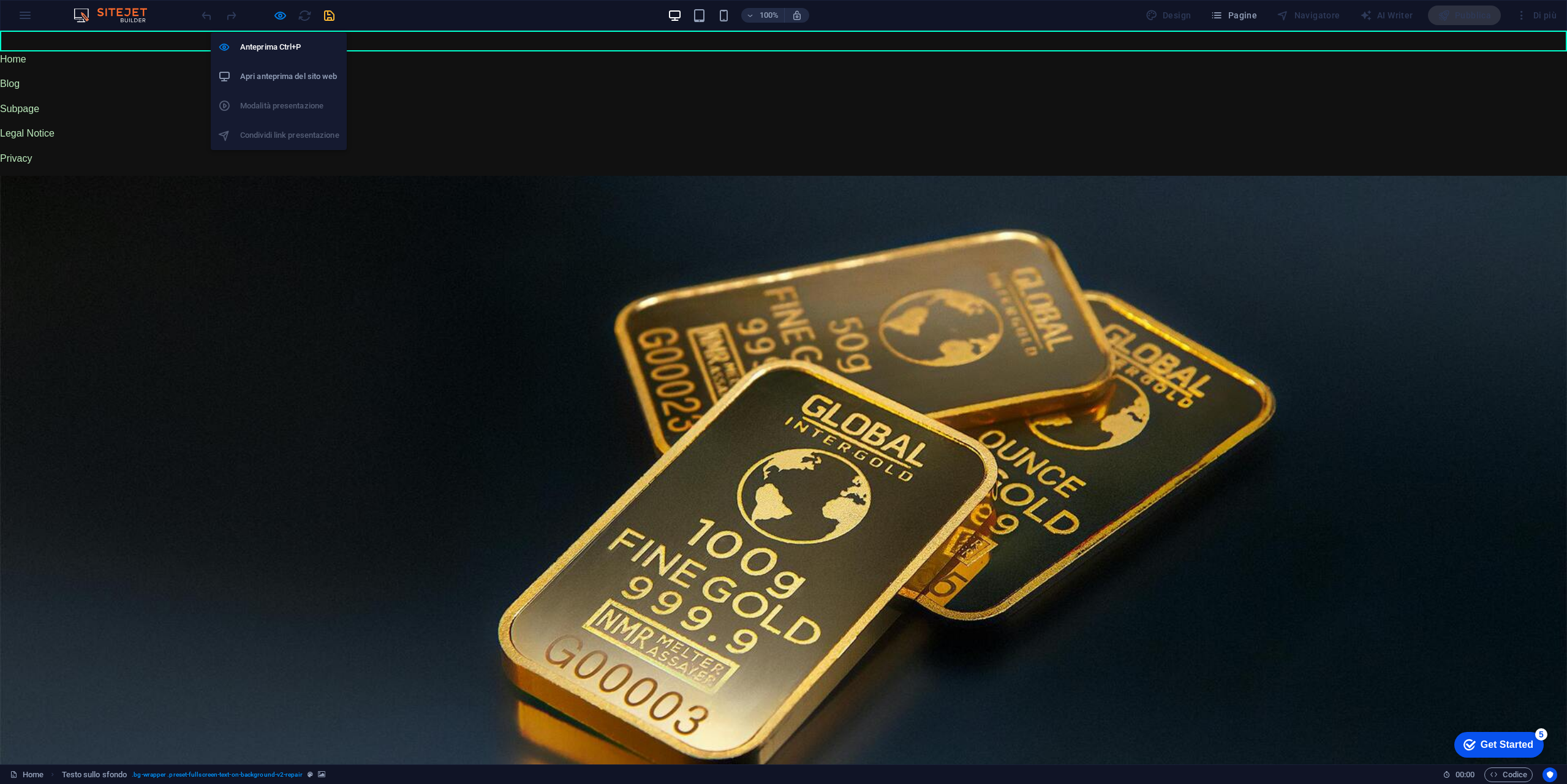
click at [288, 73] on h6 "Apri anteprima del sito web" at bounding box center [290, 77] width 99 height 15
click at [26, 10] on div "100% Design Pagine Navigatore AI Writer Pubblica Di più" at bounding box center [784, 15] width 1566 height 29
click at [280, 20] on icon "button" at bounding box center [280, 15] width 14 height 14
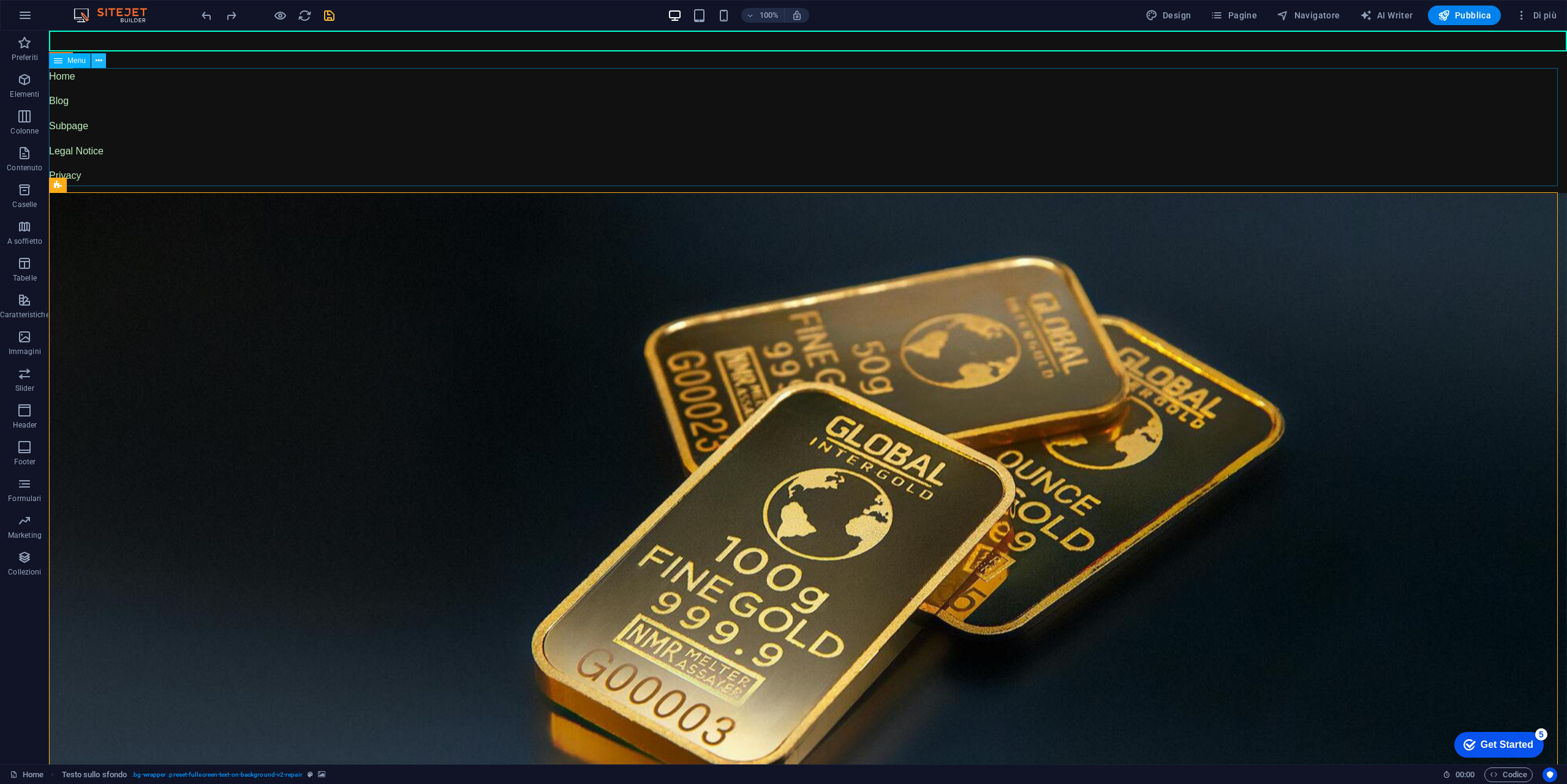
click at [95, 62] on button at bounding box center [99, 60] width 15 height 15
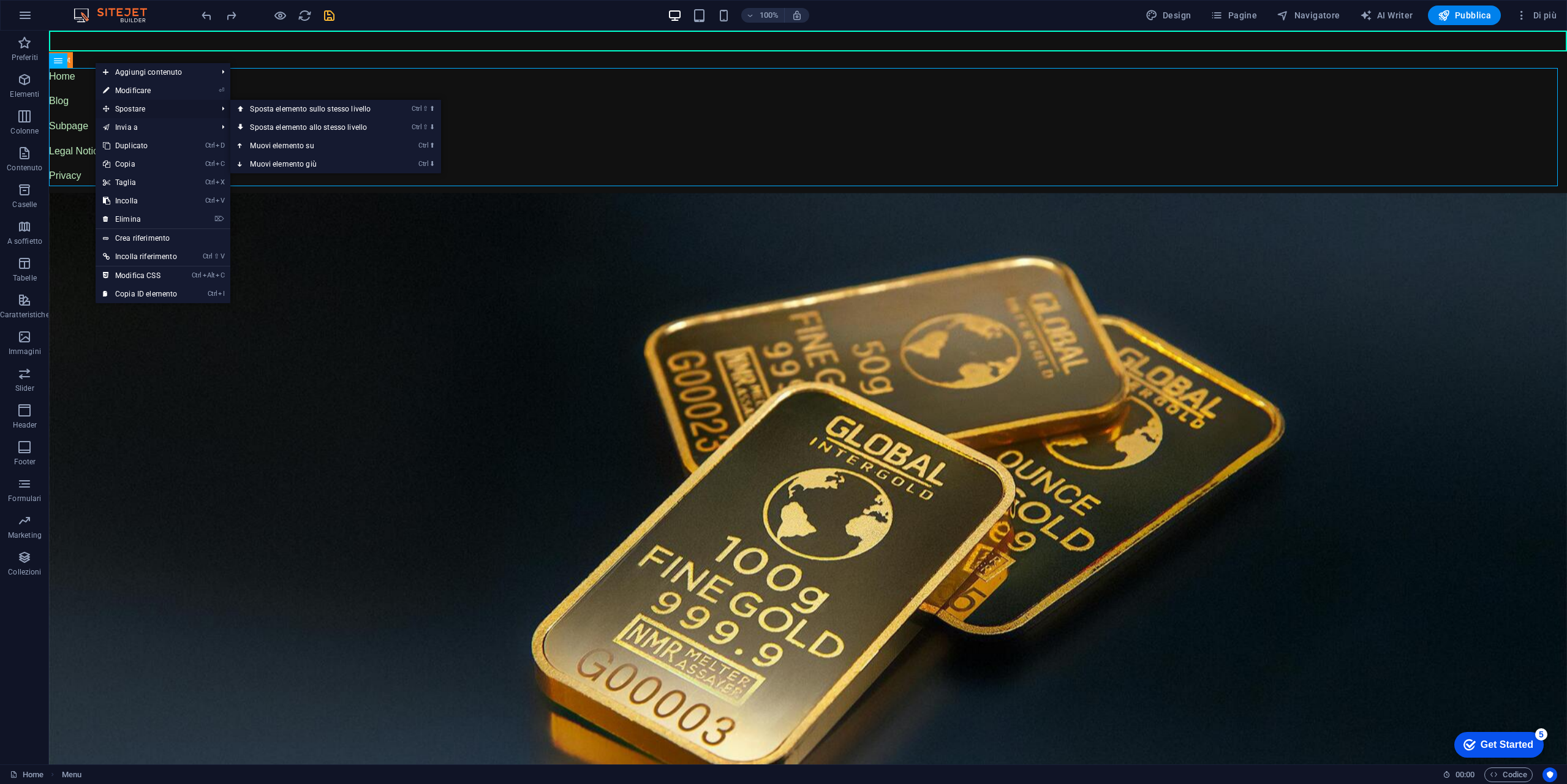
click at [165, 113] on span "Spostare" at bounding box center [153, 108] width 117 height 19
click at [322, 163] on link "Ctrl ⬇ Muovi elemento giù" at bounding box center [313, 164] width 165 height 19
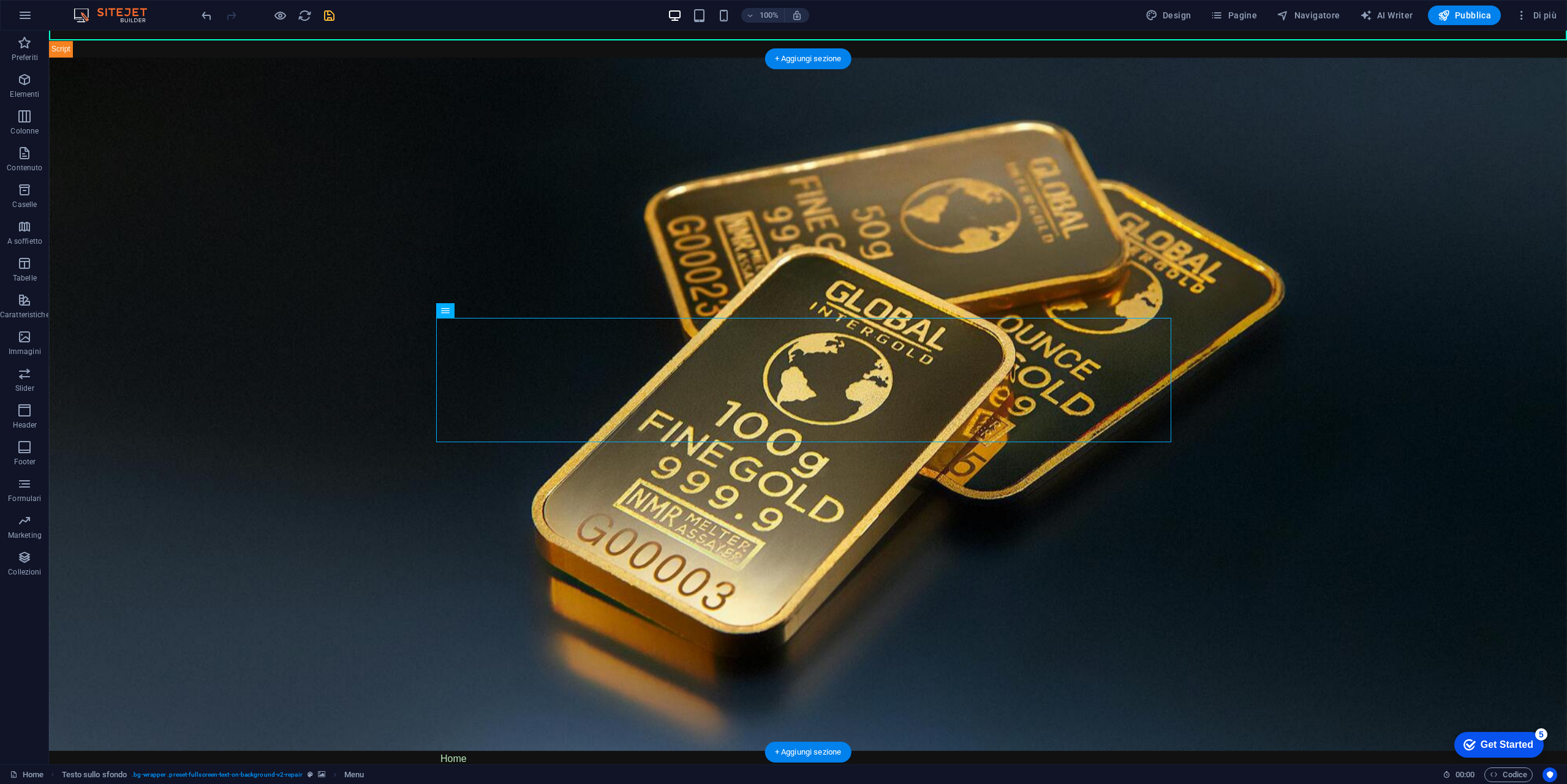
scroll to position [14, 0]
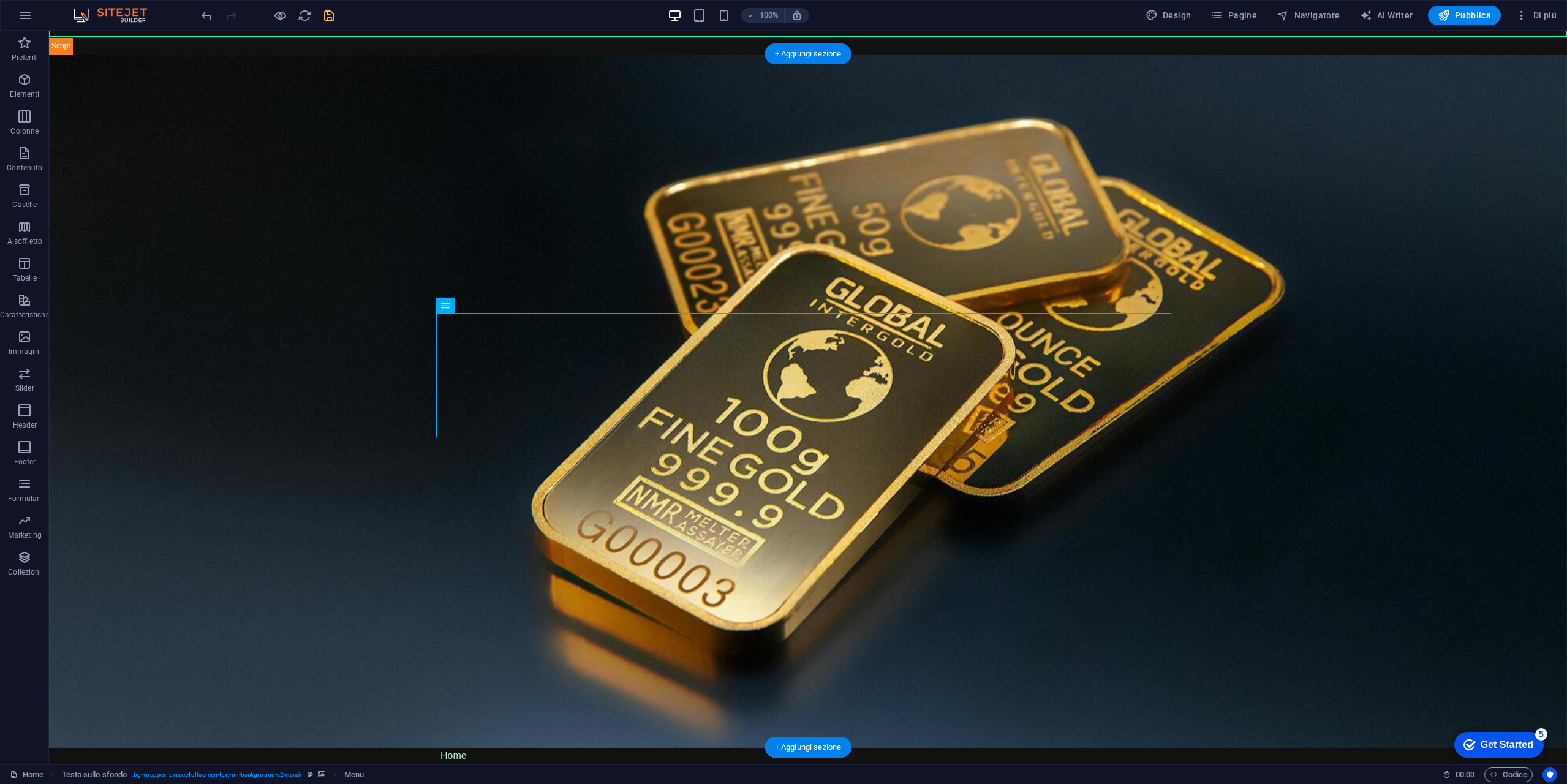
click at [634, 218] on figure at bounding box center [808, 401] width 1518 height 694
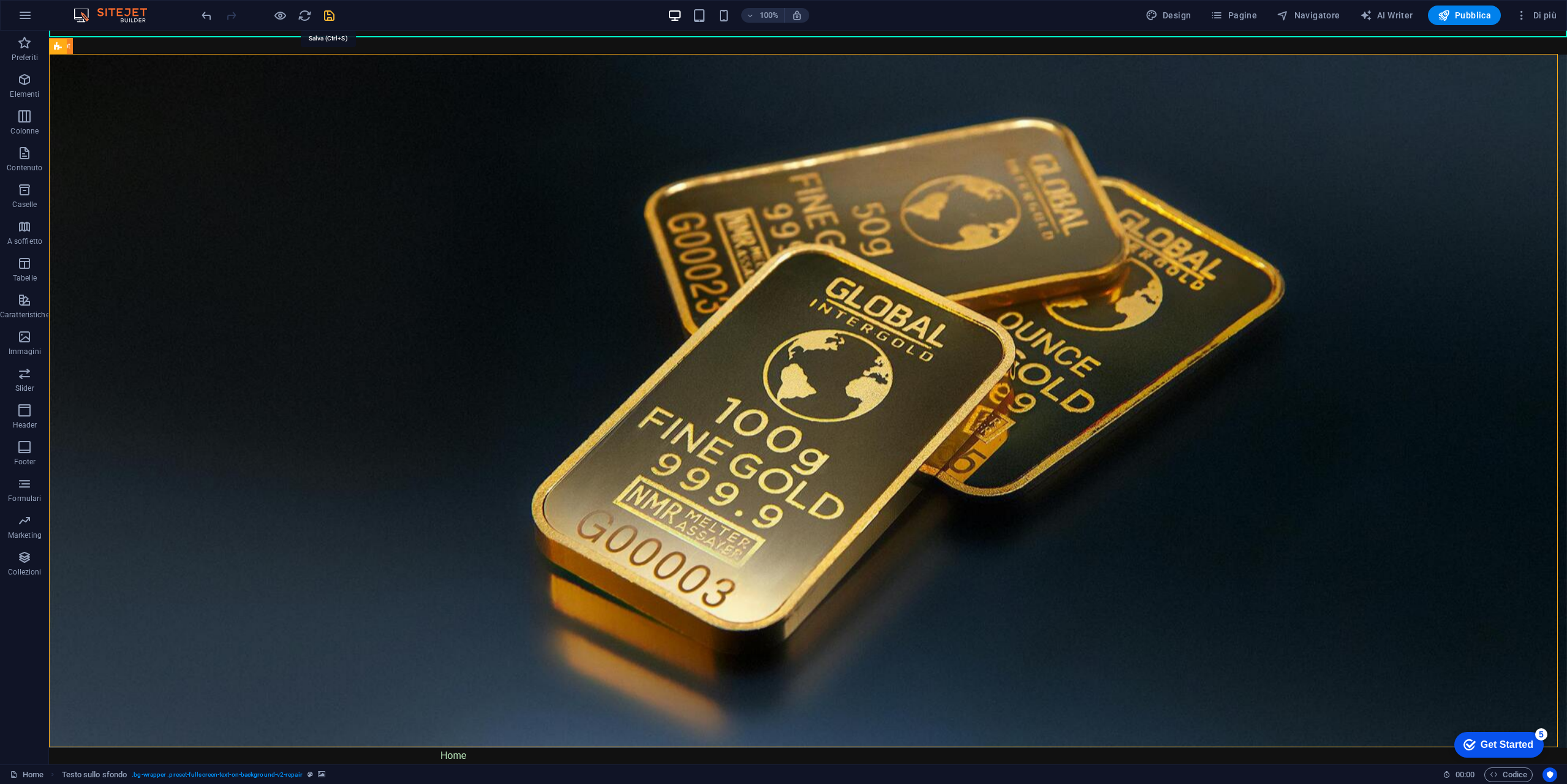
click at [331, 20] on icon "save" at bounding box center [329, 15] width 14 height 14
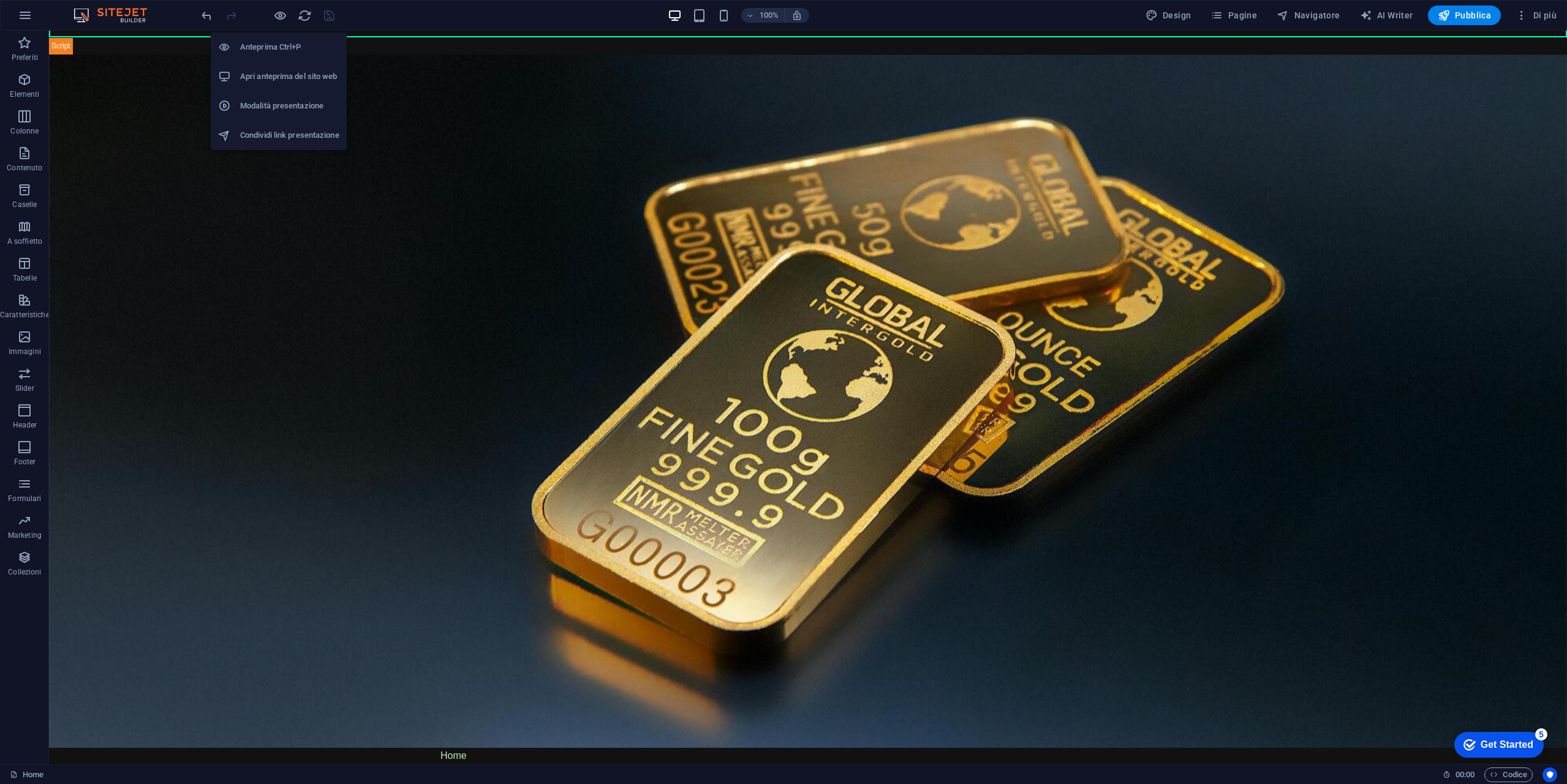
click at [286, 85] on li "Apri anteprima del sito web" at bounding box center [278, 77] width 136 height 29
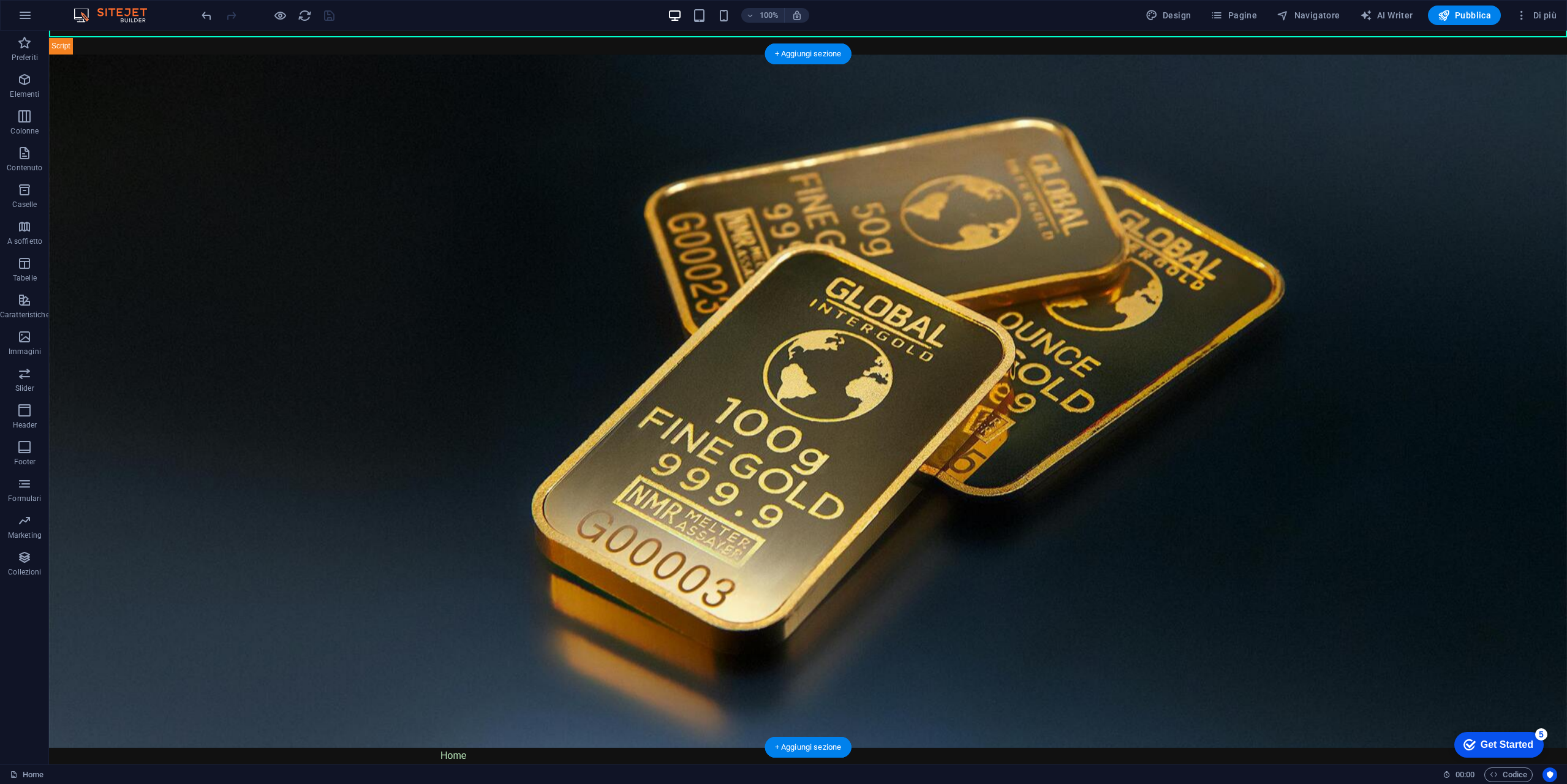
click at [740, 256] on figure at bounding box center [808, 401] width 1518 height 694
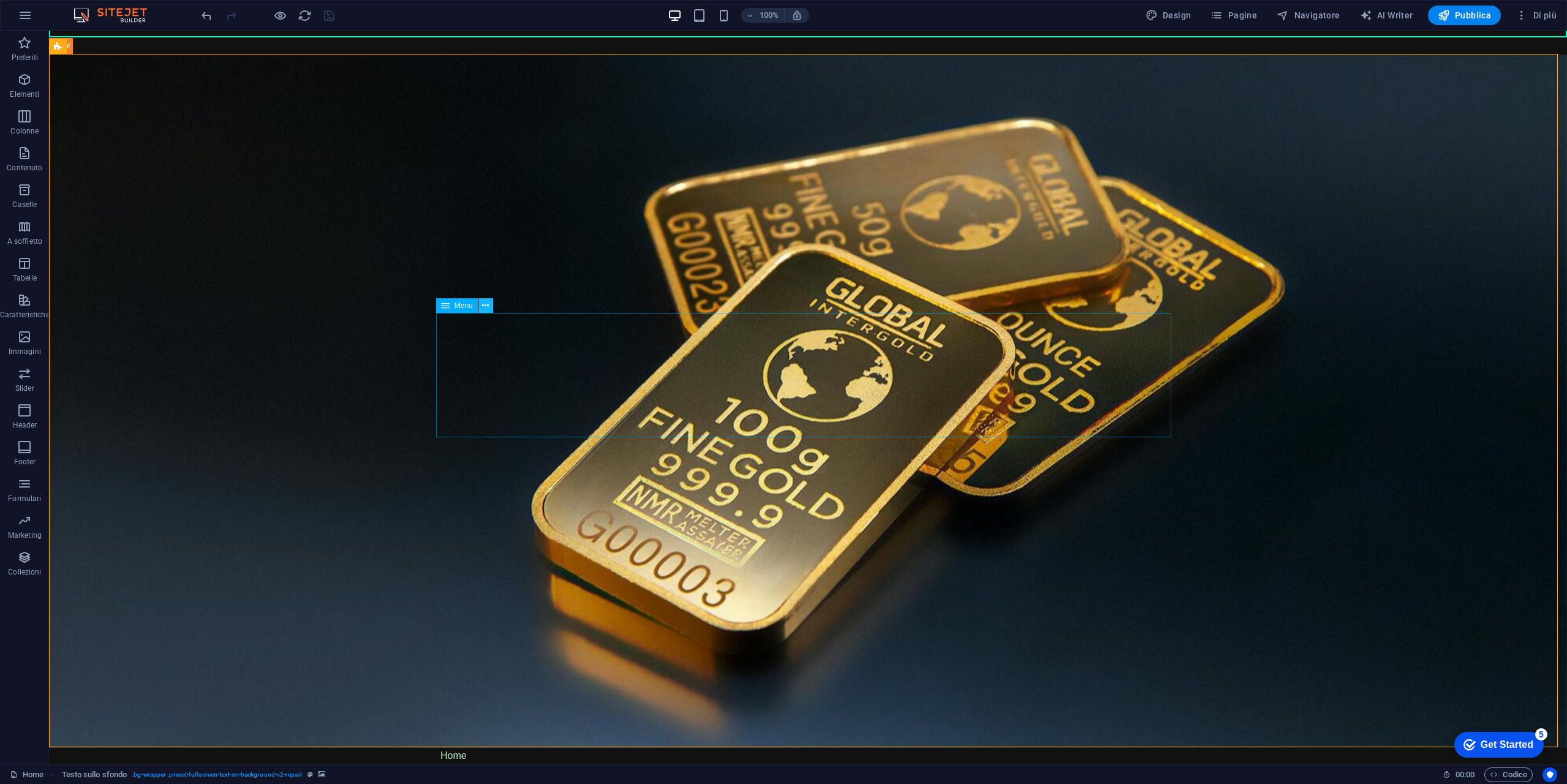
click at [487, 308] on icon at bounding box center [485, 306] width 7 height 13
click at [481, 306] on button at bounding box center [486, 306] width 15 height 15
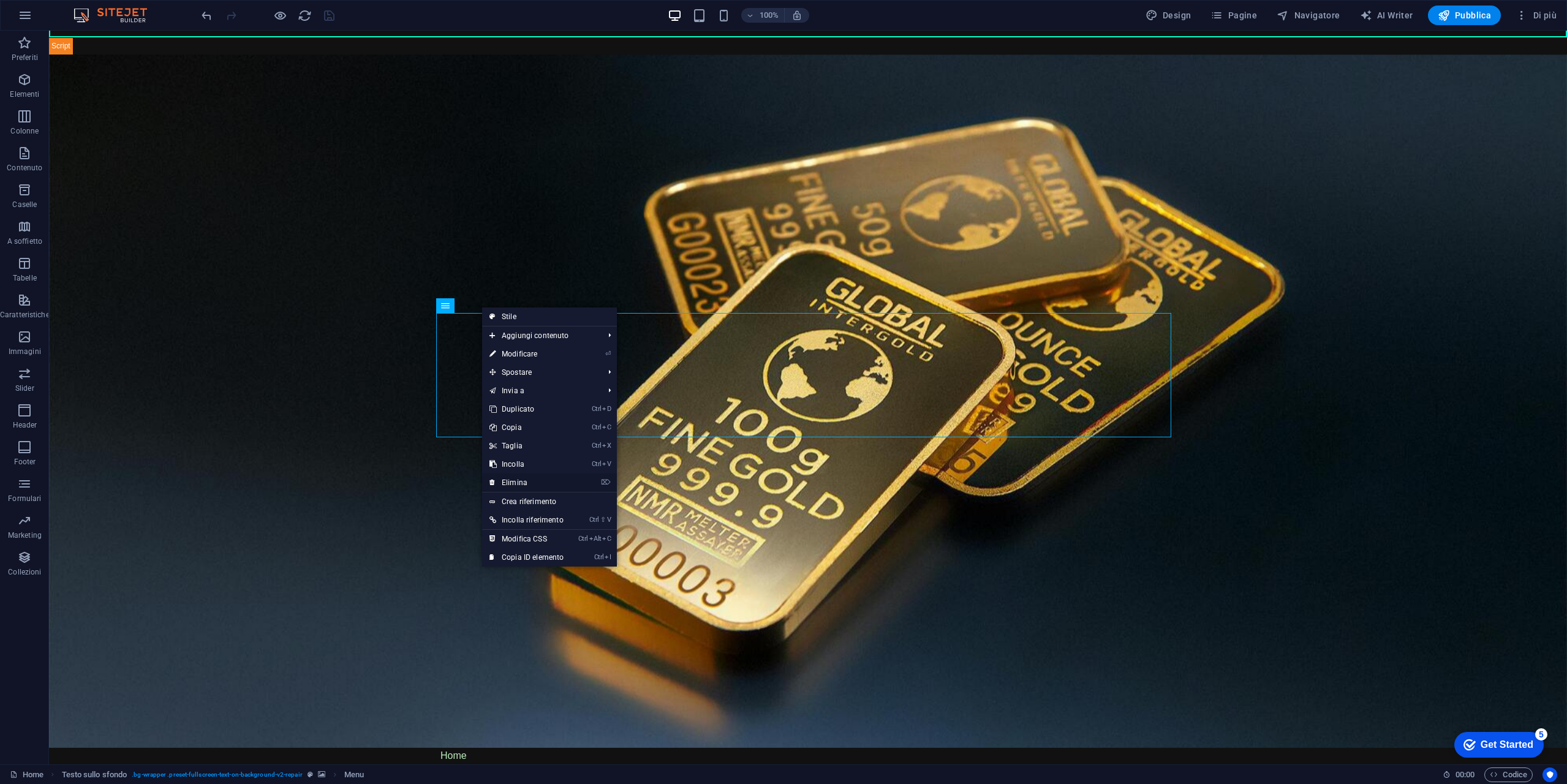
click at [532, 482] on link "⌦ Elimina" at bounding box center [526, 482] width 89 height 19
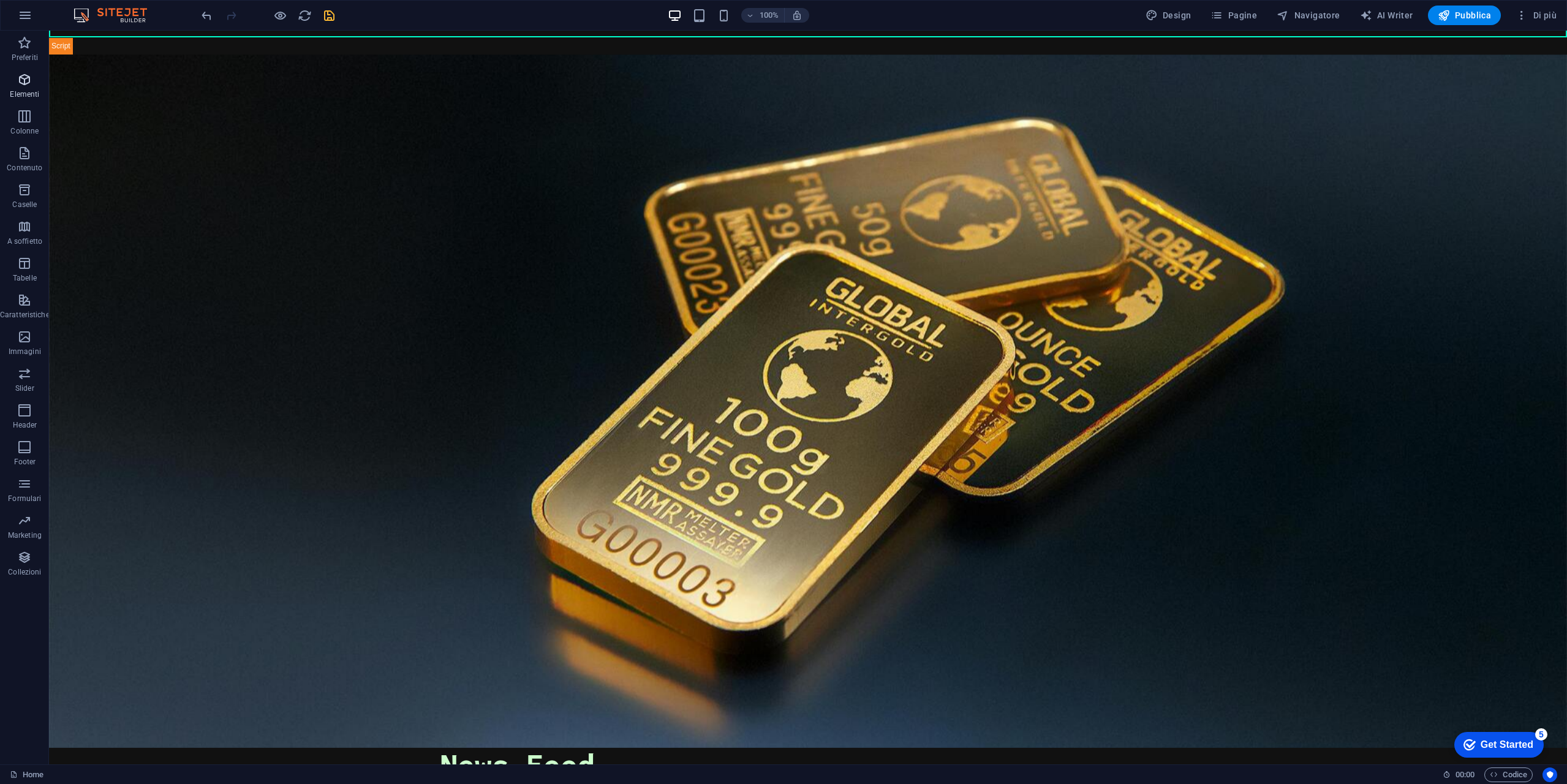
click at [29, 88] on span "Elementi" at bounding box center [24, 87] width 50 height 29
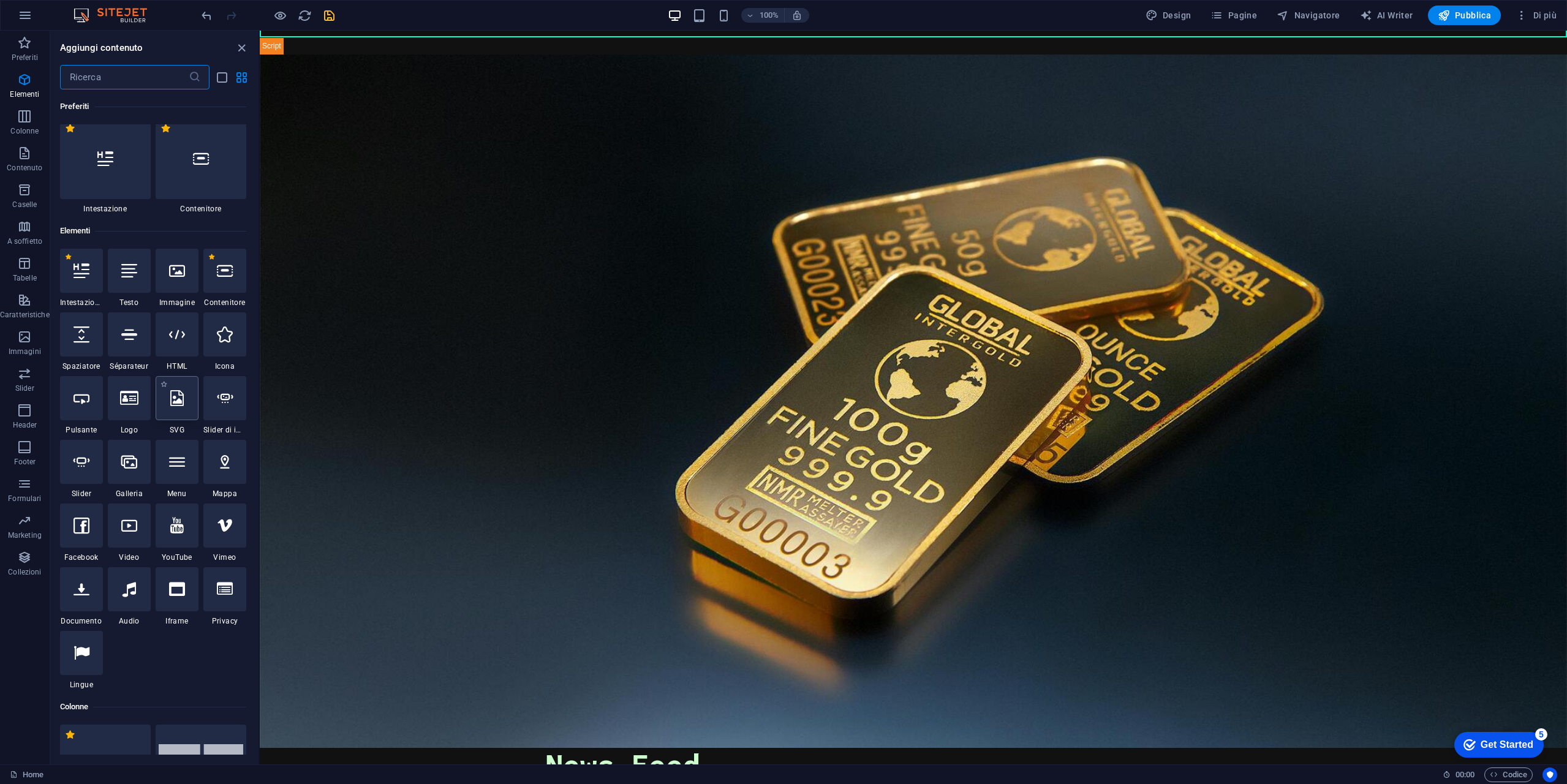
scroll to position [0, 0]
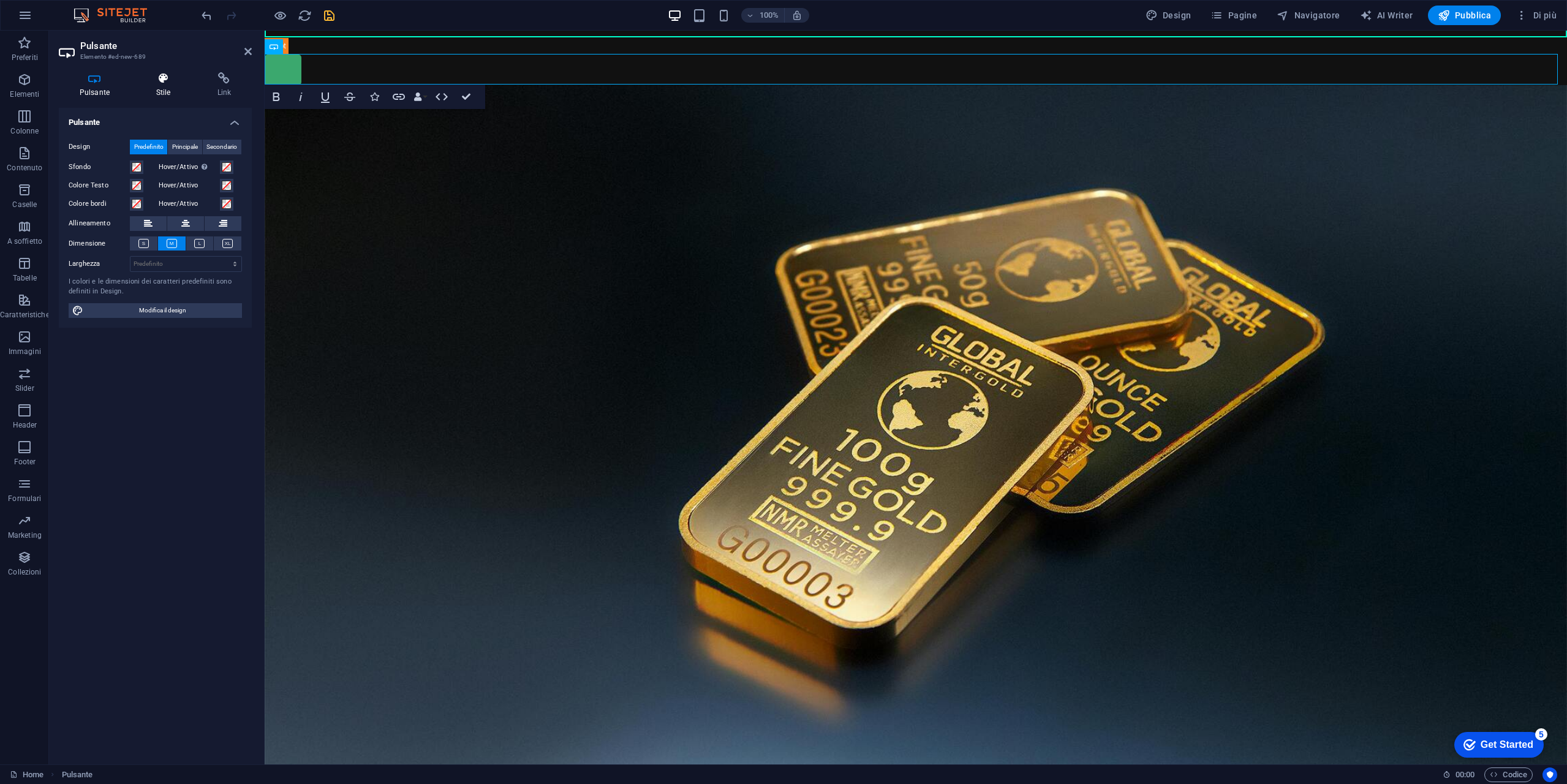
click at [161, 81] on icon at bounding box center [163, 78] width 56 height 12
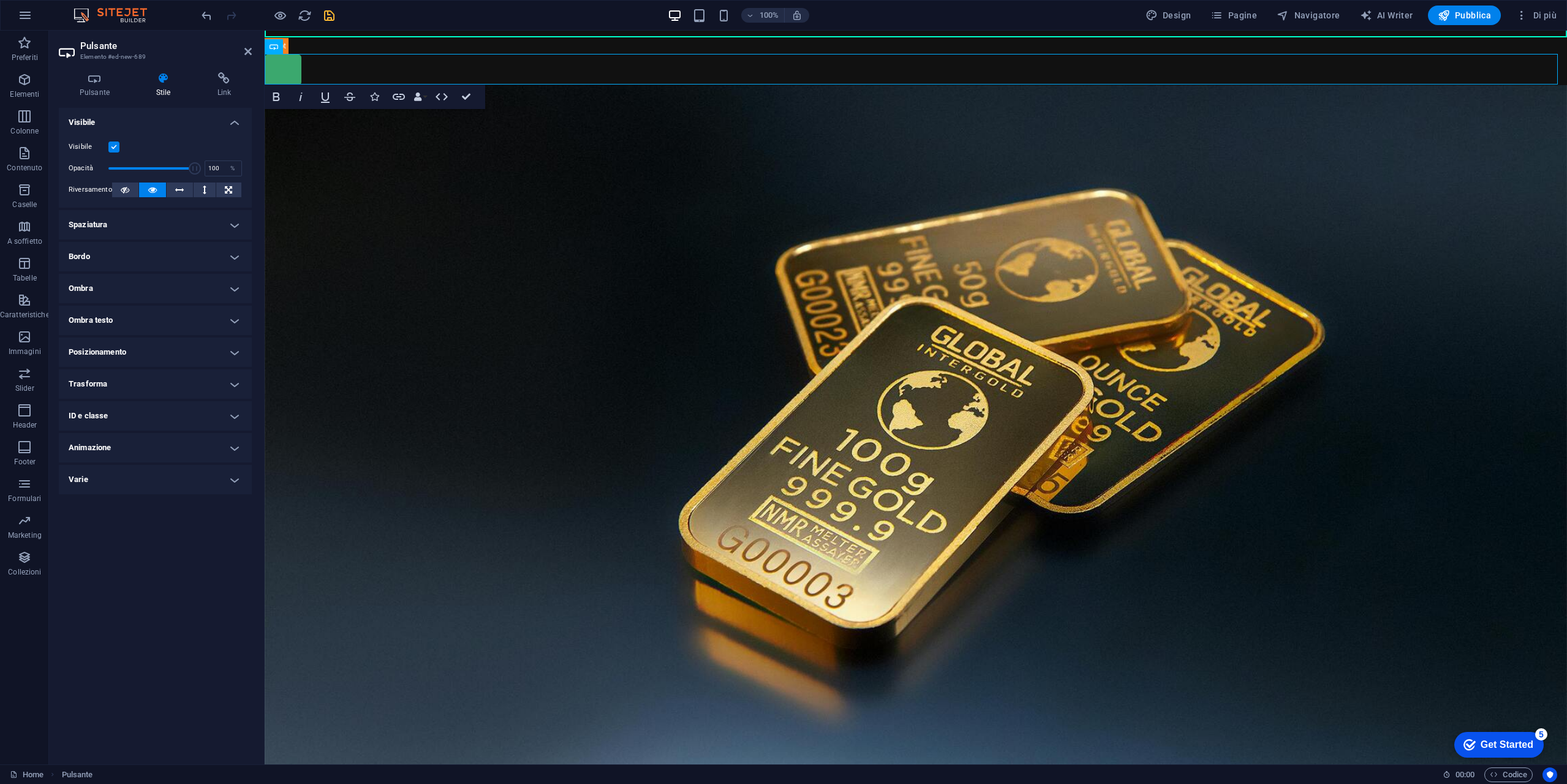
click at [232, 476] on h4 "Varie" at bounding box center [155, 479] width 193 height 29
click at [232, 476] on h4 "Varie" at bounding box center [155, 475] width 193 height 22
click at [179, 192] on icon at bounding box center [179, 190] width 9 height 15
click at [201, 191] on button at bounding box center [204, 190] width 21 height 15
click at [234, 196] on button at bounding box center [228, 190] width 25 height 15
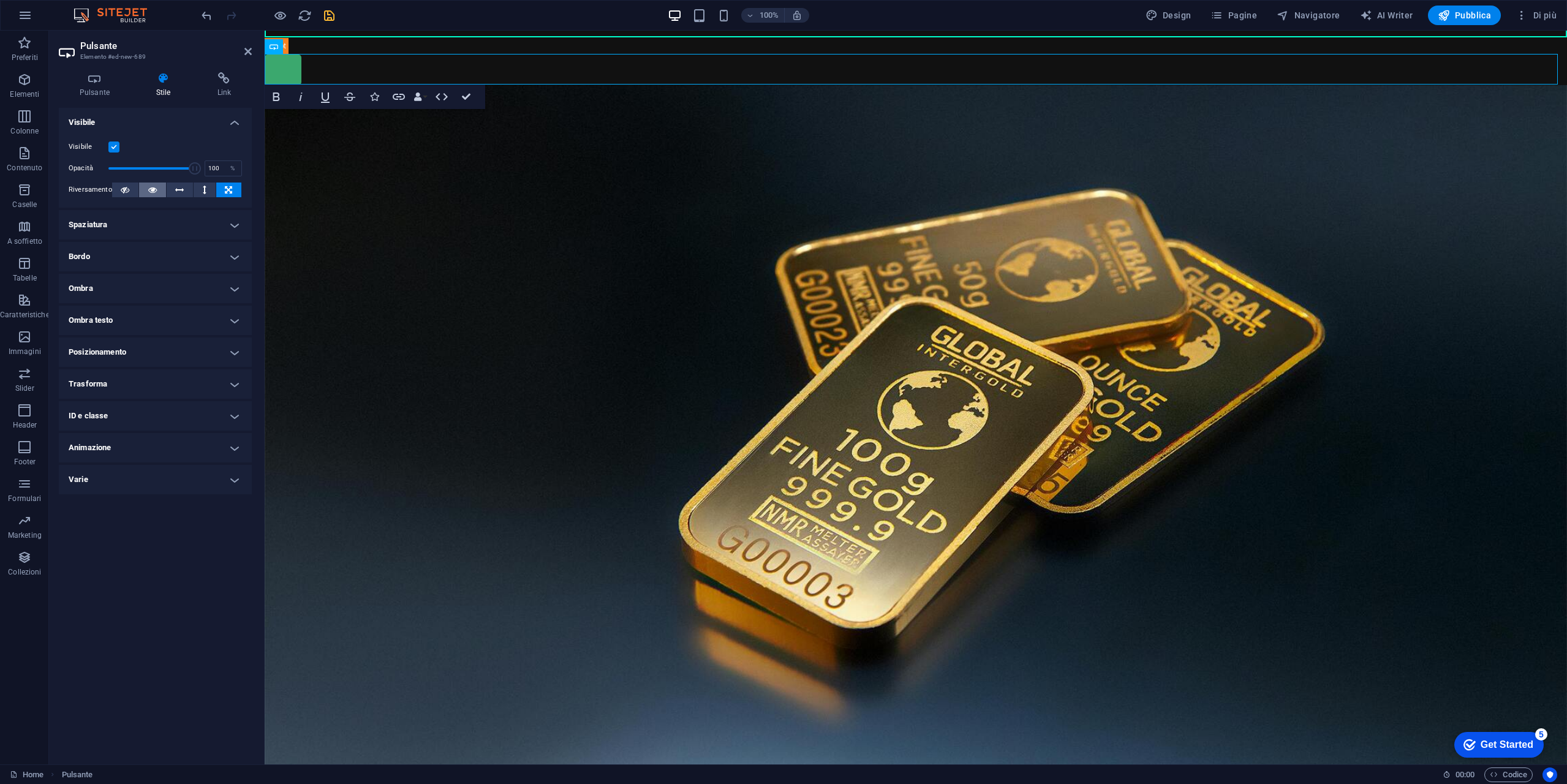
click at [159, 188] on button at bounding box center [152, 190] width 26 height 15
click at [124, 194] on icon at bounding box center [125, 190] width 9 height 15
click at [157, 194] on button at bounding box center [152, 190] width 26 height 15
click at [101, 84] on icon at bounding box center [95, 78] width 72 height 12
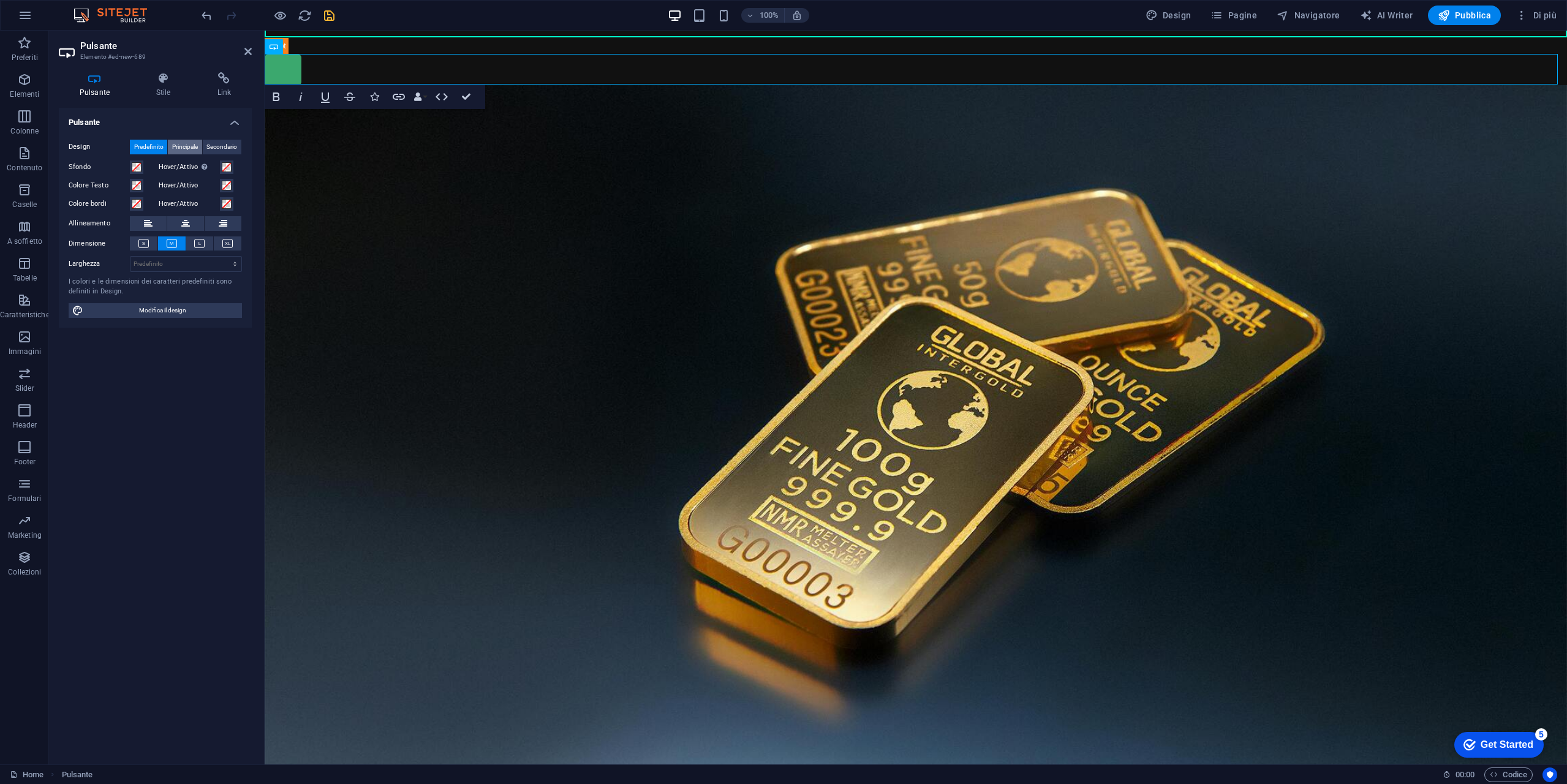
click at [186, 147] on span "Principale" at bounding box center [185, 147] width 26 height 15
click at [242, 147] on div "Design Predefinito Principale Secondario" at bounding box center [155, 147] width 174 height 15
click at [228, 146] on span "Secondario" at bounding box center [222, 147] width 31 height 15
click at [157, 142] on span "Predefinito" at bounding box center [149, 147] width 29 height 15
click at [140, 166] on span at bounding box center [137, 167] width 10 height 10
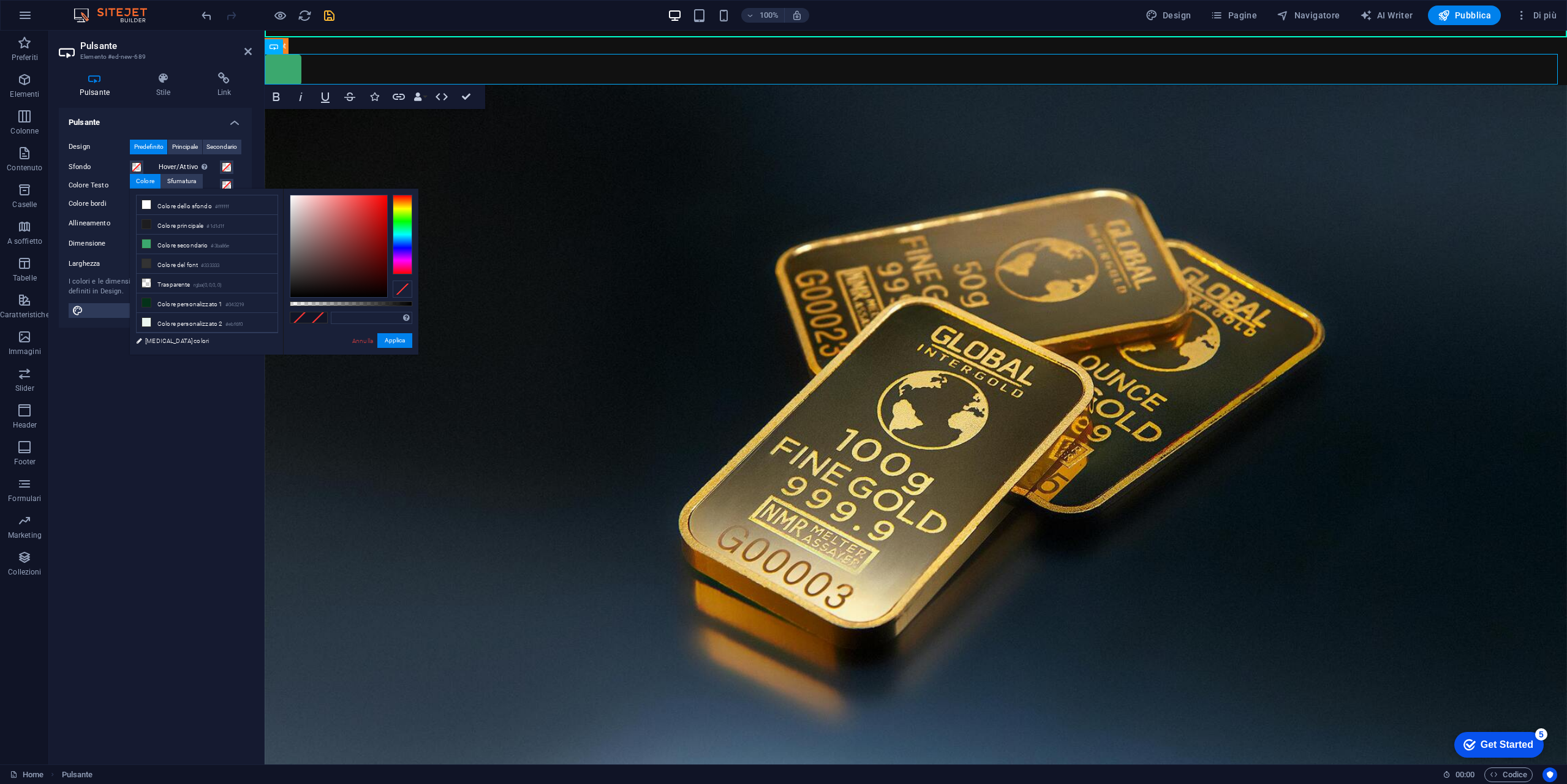
click at [191, 166] on label "Hover/Attivo Passare alla modalità anteprima per provare l'effetto attivo/hover" at bounding box center [189, 167] width 61 height 15
click at [220, 166] on button "Hover/Attivo Passare alla modalità anteprima per provare l'effetto attivo/hover" at bounding box center [227, 167] width 14 height 14
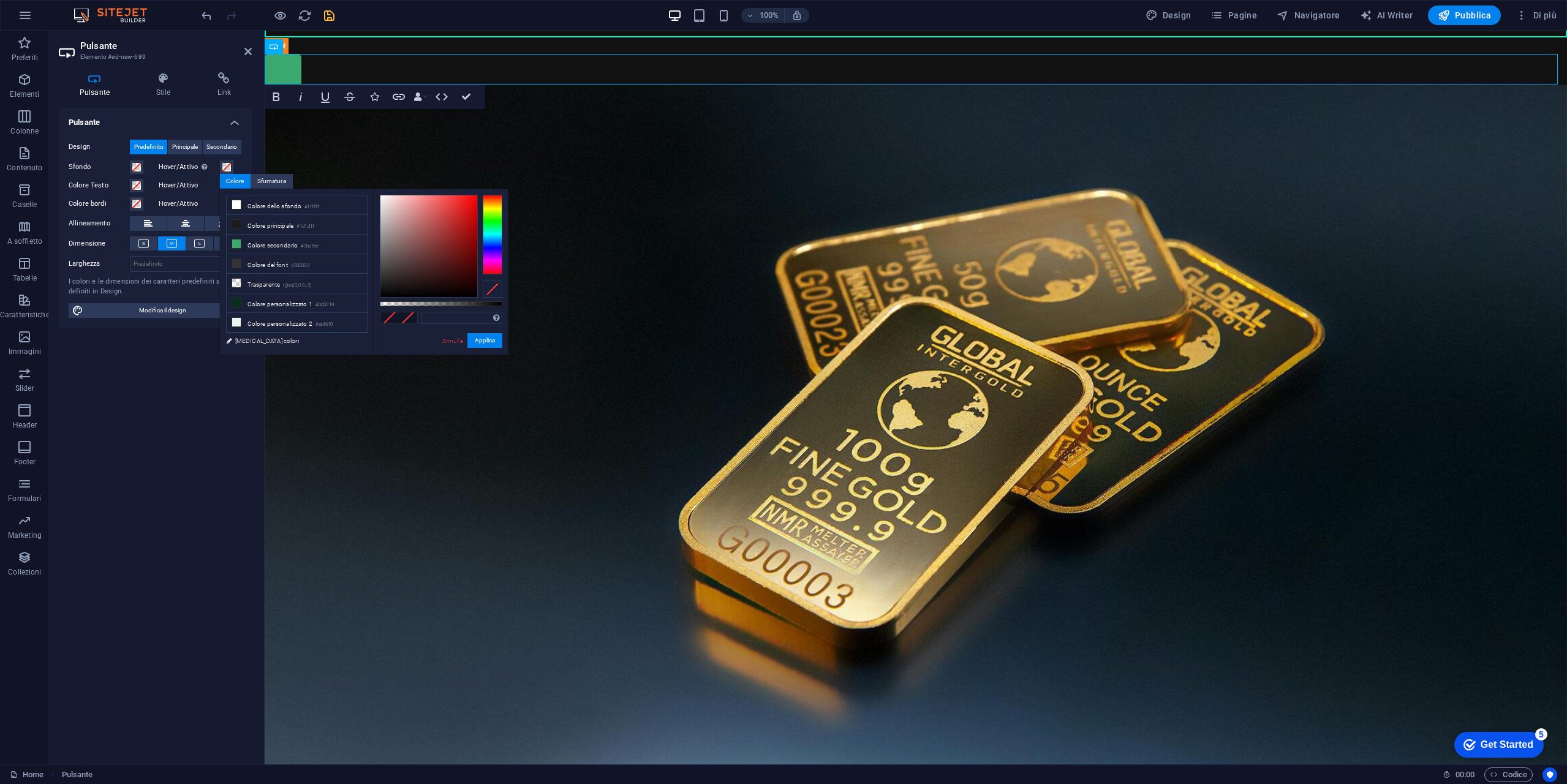
click at [176, 166] on label "Hover/Attivo Passare alla modalità anteprima per provare l'effetto attivo/hover" at bounding box center [189, 167] width 61 height 15
click at [220, 166] on button "Hover/Attivo Passare alla modalità anteprima per provare l'effetto attivo/hover" at bounding box center [227, 167] width 14 height 14
click at [223, 167] on span at bounding box center [227, 167] width 10 height 10
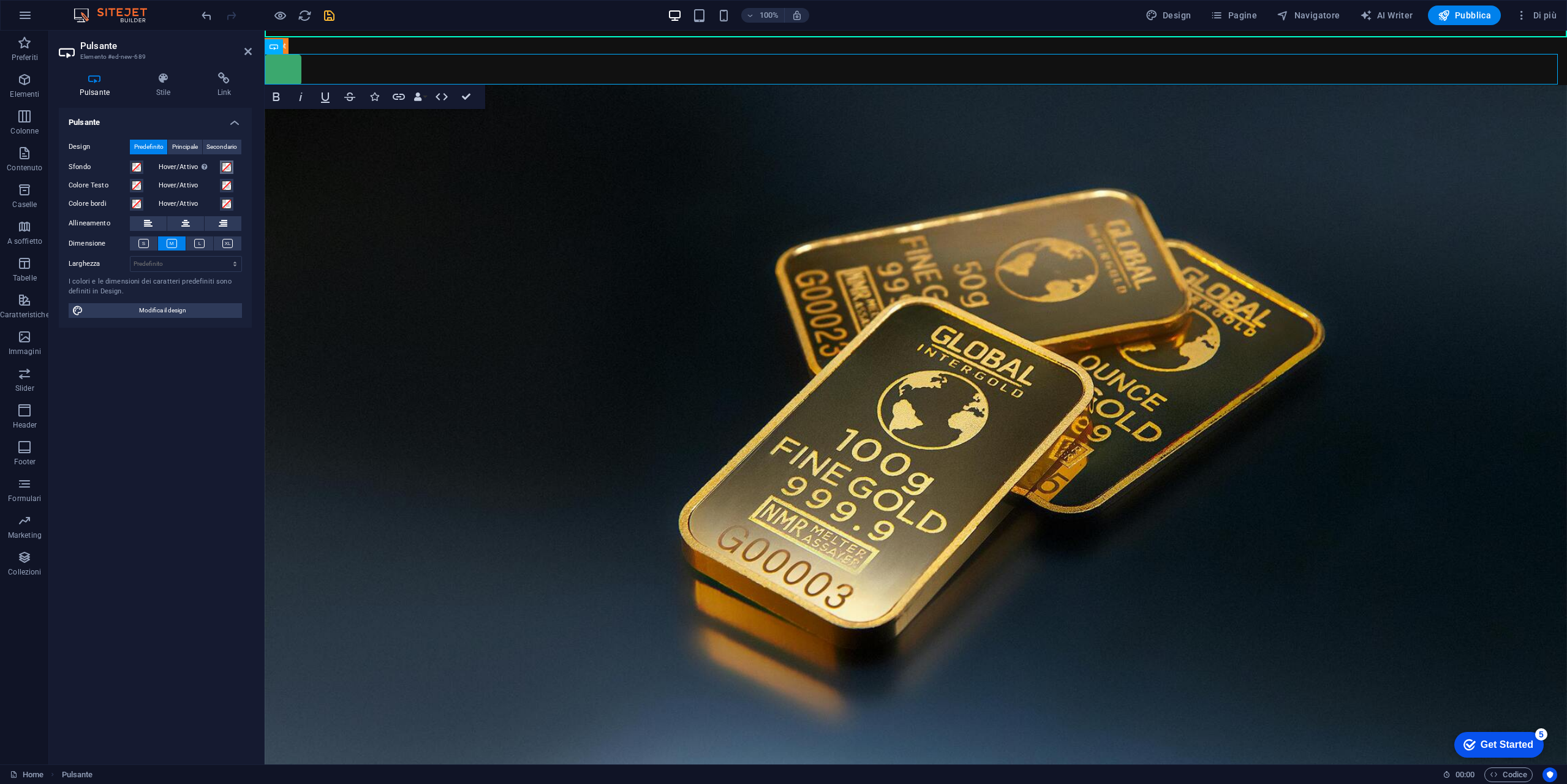
click at [223, 167] on span at bounding box center [227, 167] width 10 height 10
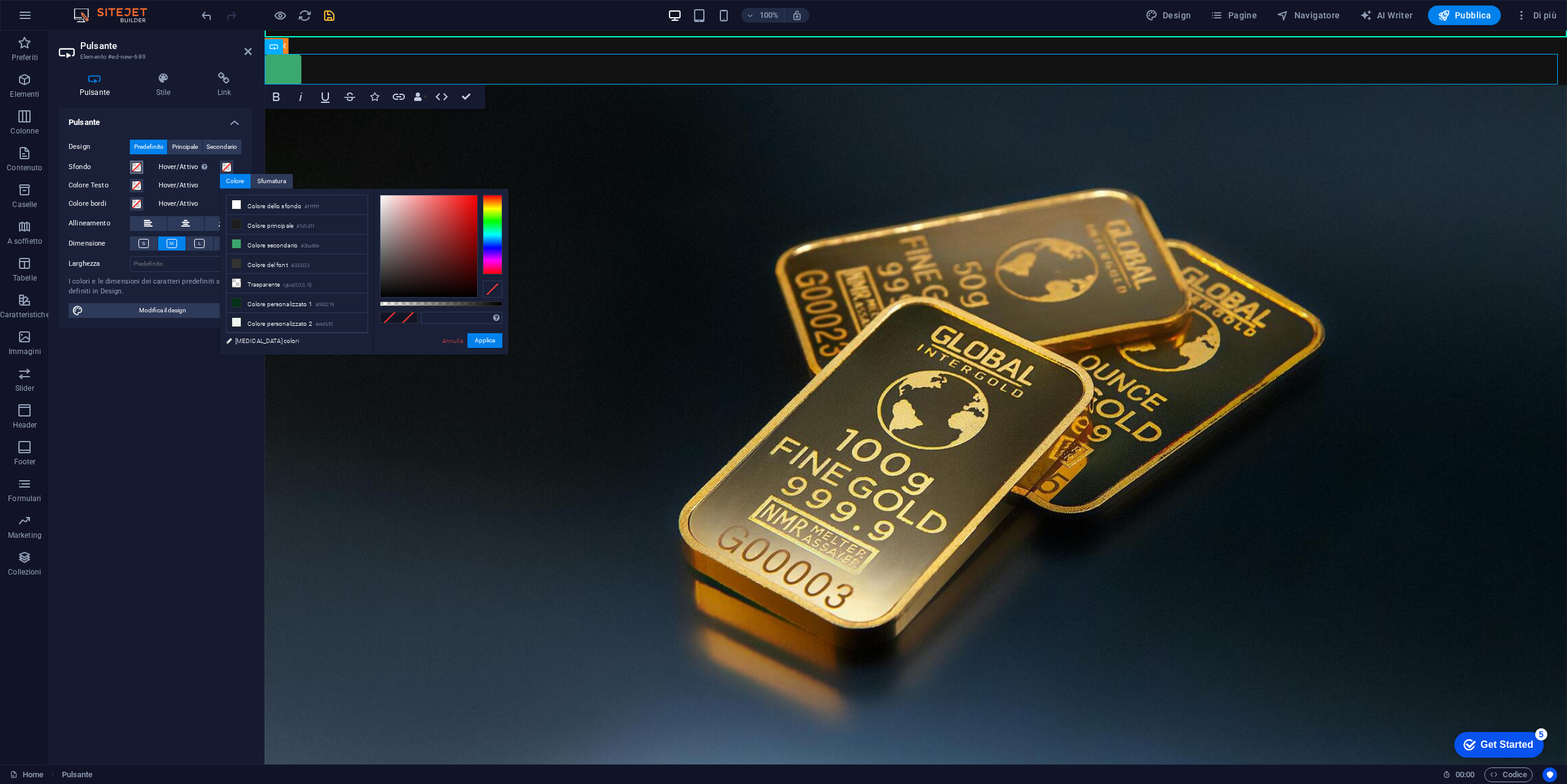
click at [138, 166] on span at bounding box center [137, 167] width 10 height 10
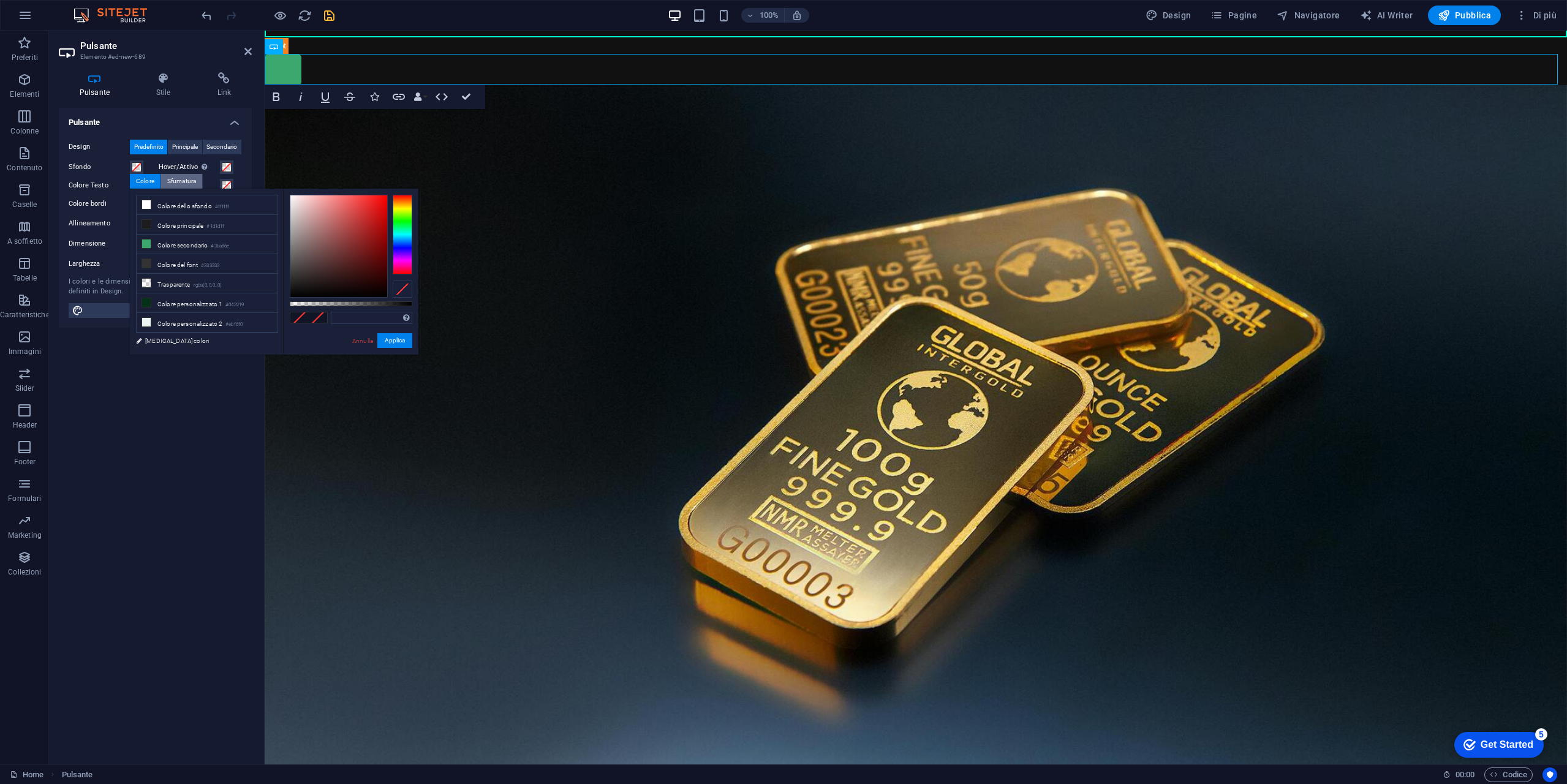
click at [183, 181] on div "Sfumatura" at bounding box center [182, 181] width 41 height 15
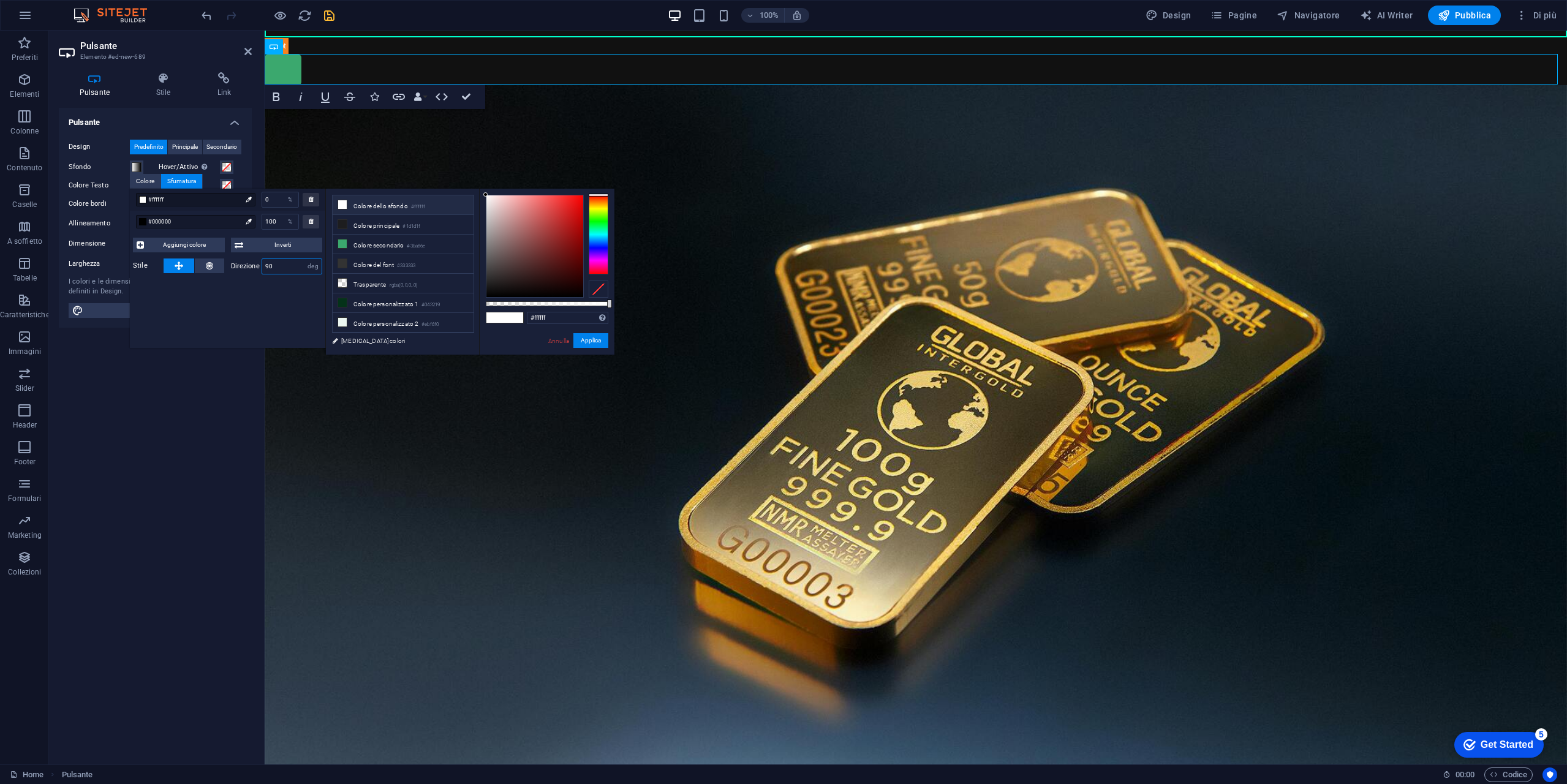
click at [282, 265] on input "90" at bounding box center [293, 266] width 60 height 15
click at [561, 268] on div at bounding box center [535, 246] width 97 height 102
type input "#702424"
drag, startPoint x: 560, startPoint y: 254, endPoint x: 552, endPoint y: 252, distance: 8.2
click at [552, 252] on div at bounding box center [535, 246] width 97 height 102
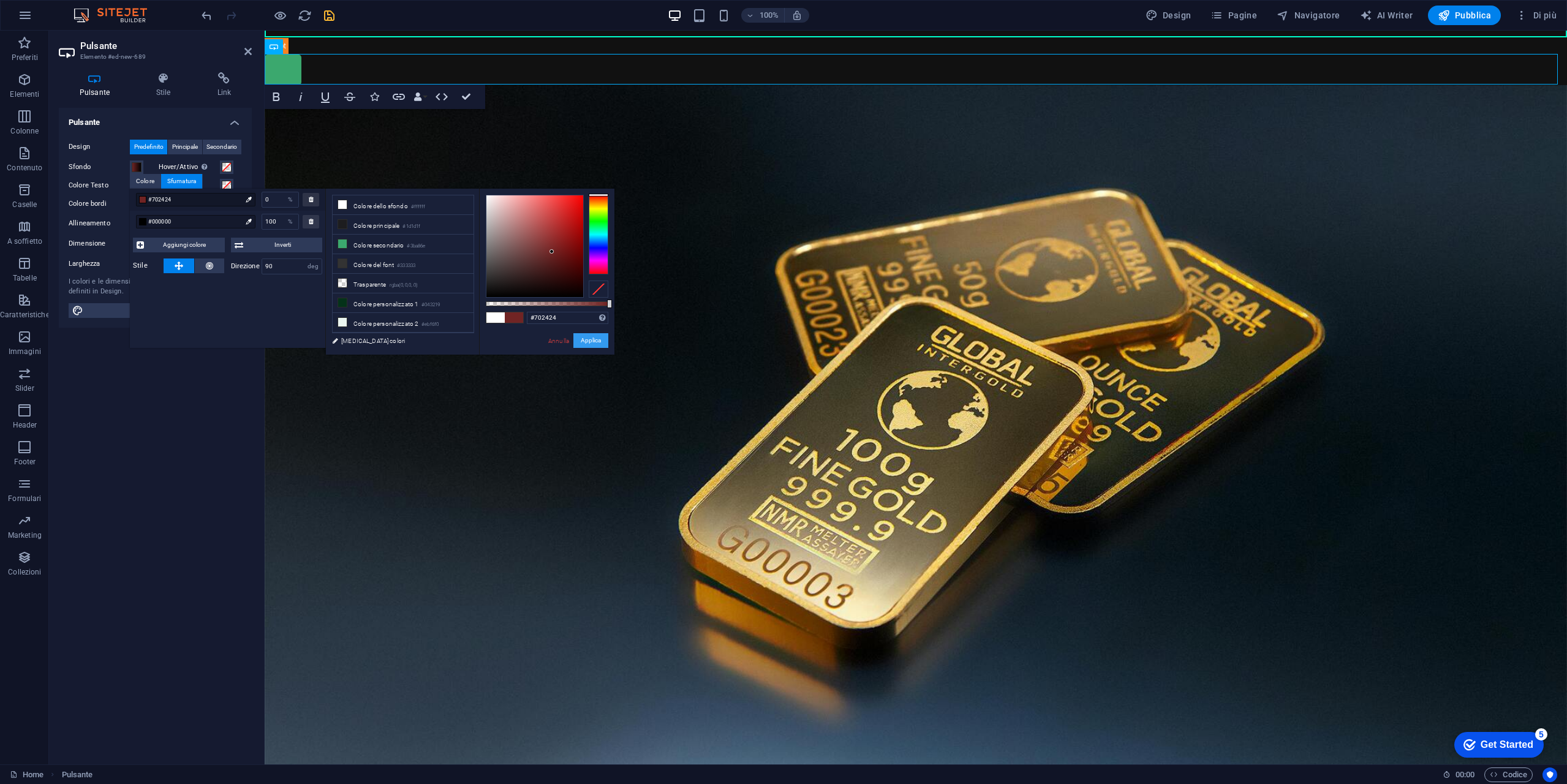
click at [593, 341] on button "Applica" at bounding box center [590, 341] width 35 height 15
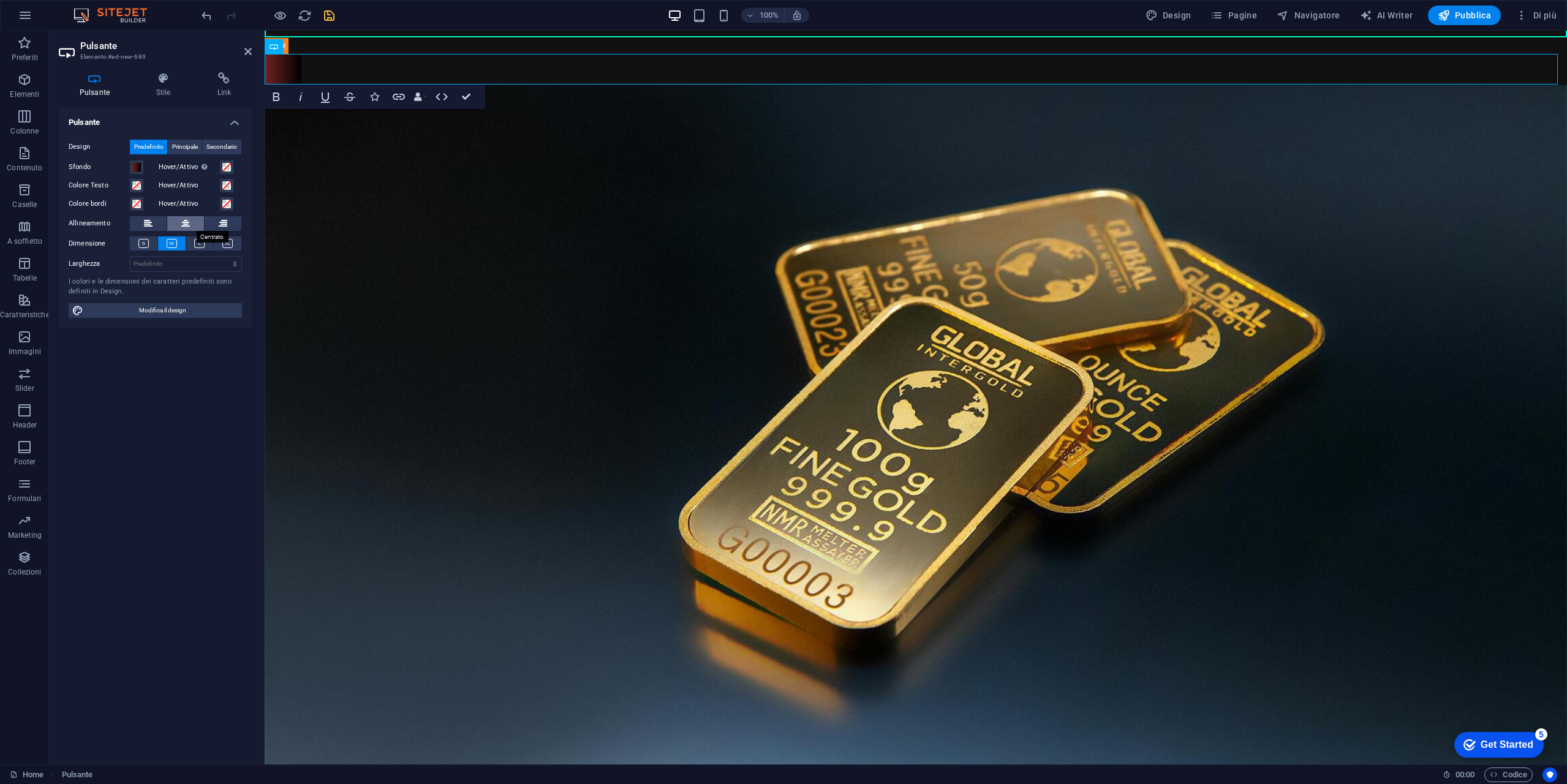
click at [194, 220] on button at bounding box center [185, 223] width 37 height 15
click at [157, 221] on button at bounding box center [148, 223] width 37 height 15
click at [201, 244] on icon at bounding box center [199, 243] width 11 height 9
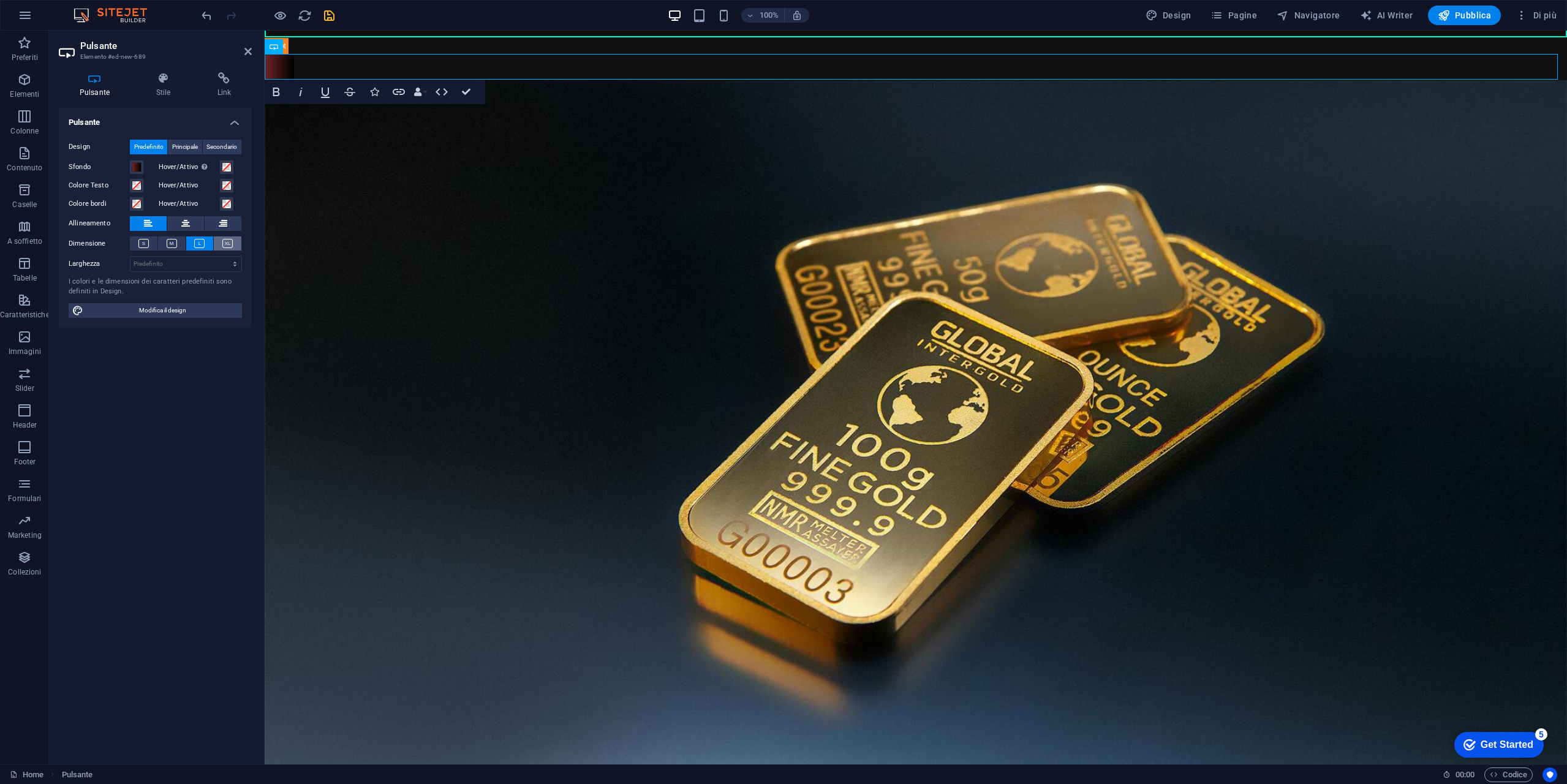
click at [225, 243] on icon at bounding box center [227, 243] width 11 height 9
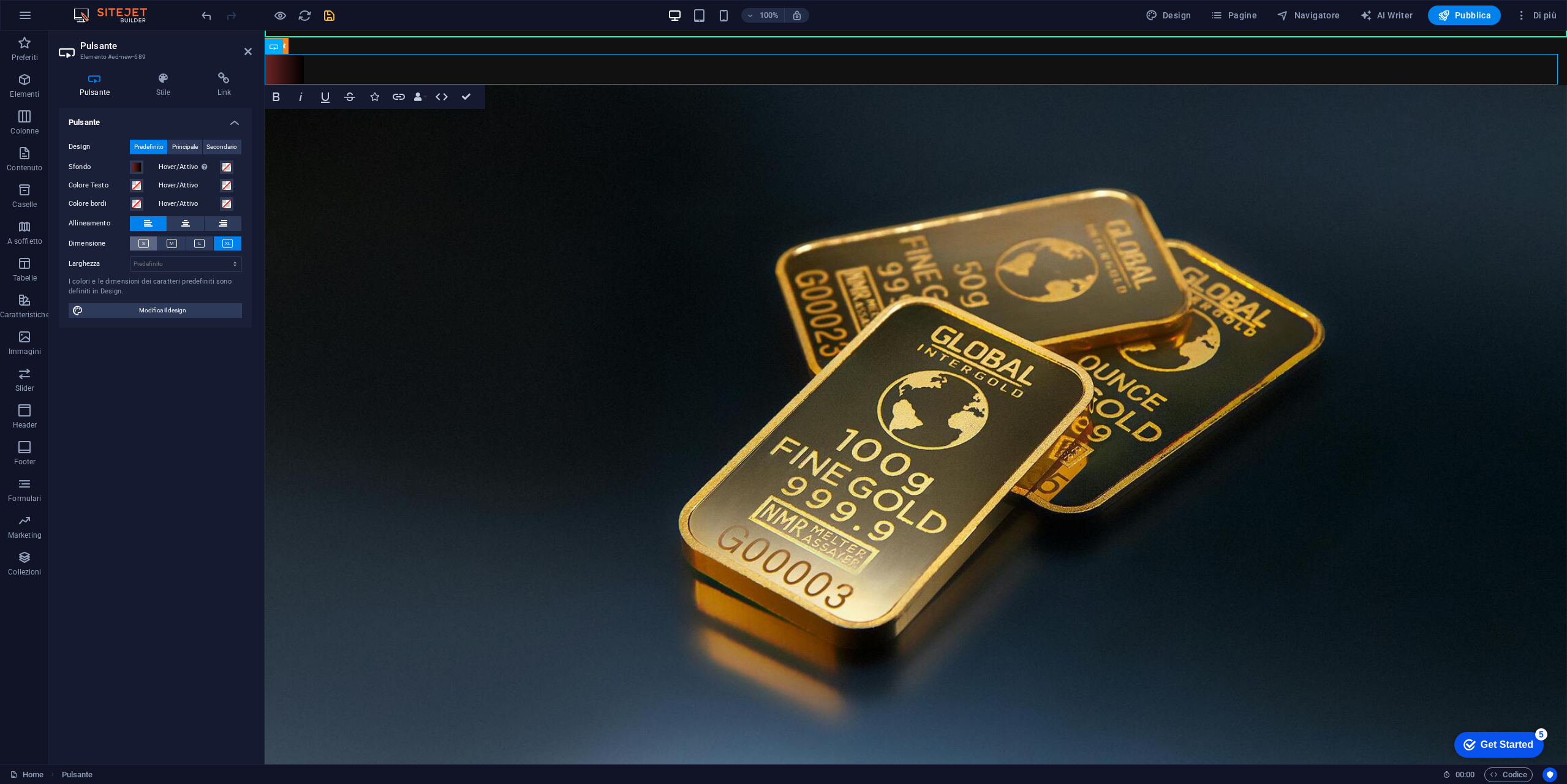
click at [139, 244] on icon at bounding box center [143, 243] width 11 height 9
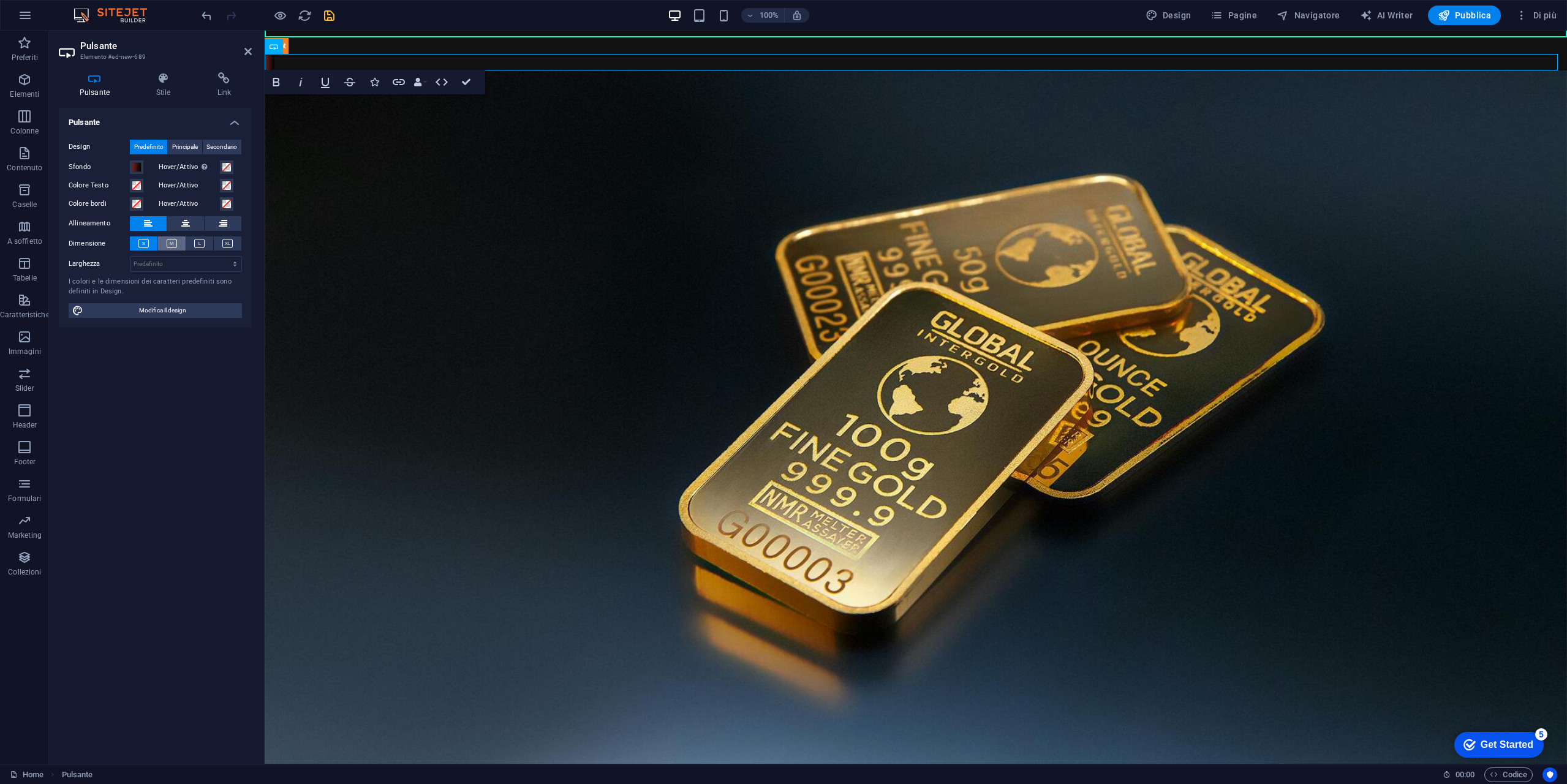
click at [168, 244] on icon at bounding box center [171, 243] width 11 height 9
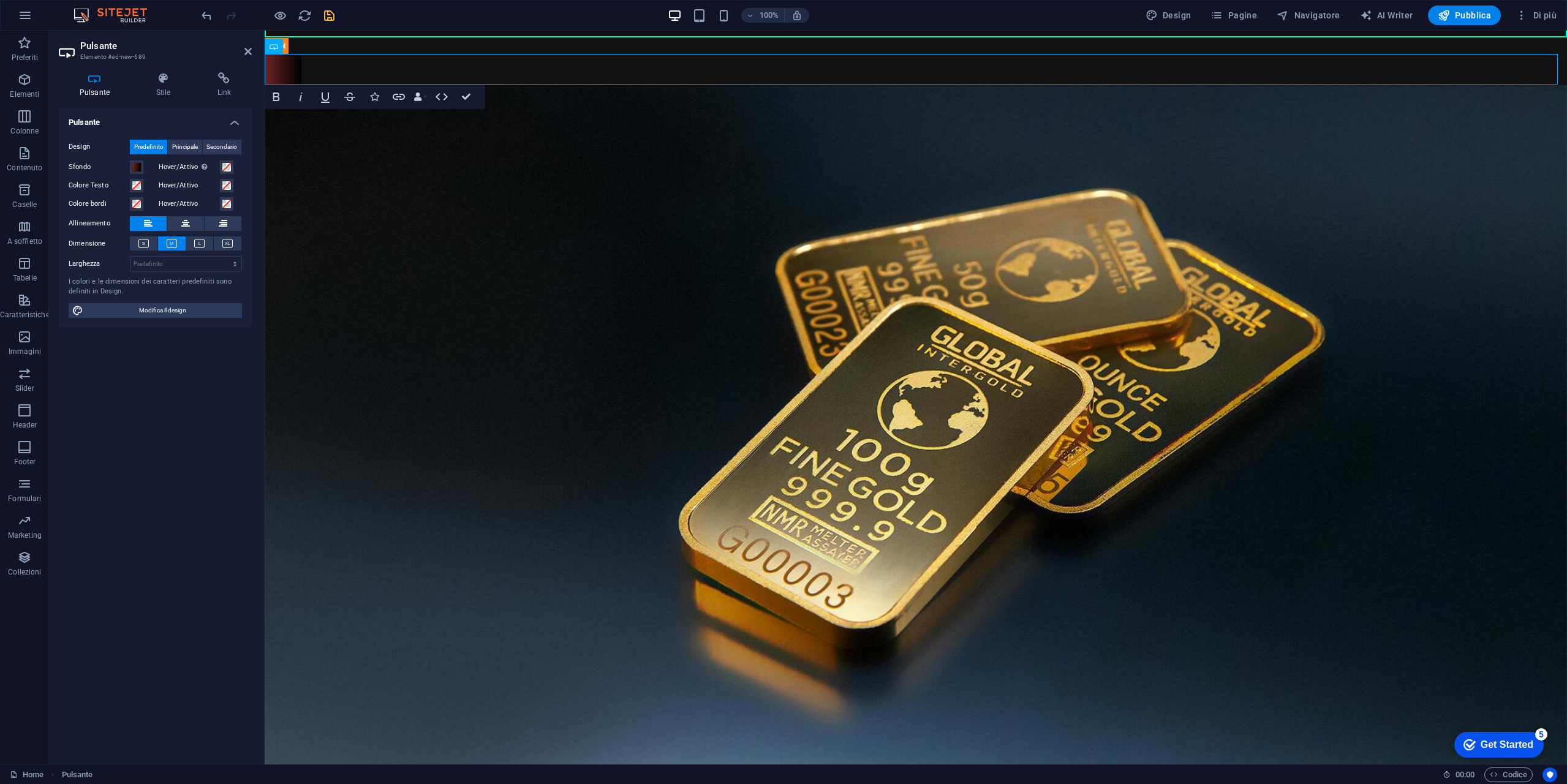
click at [186, 244] on div "Dimensione" at bounding box center [155, 244] width 174 height 15
click at [200, 245] on icon at bounding box center [199, 243] width 11 height 9
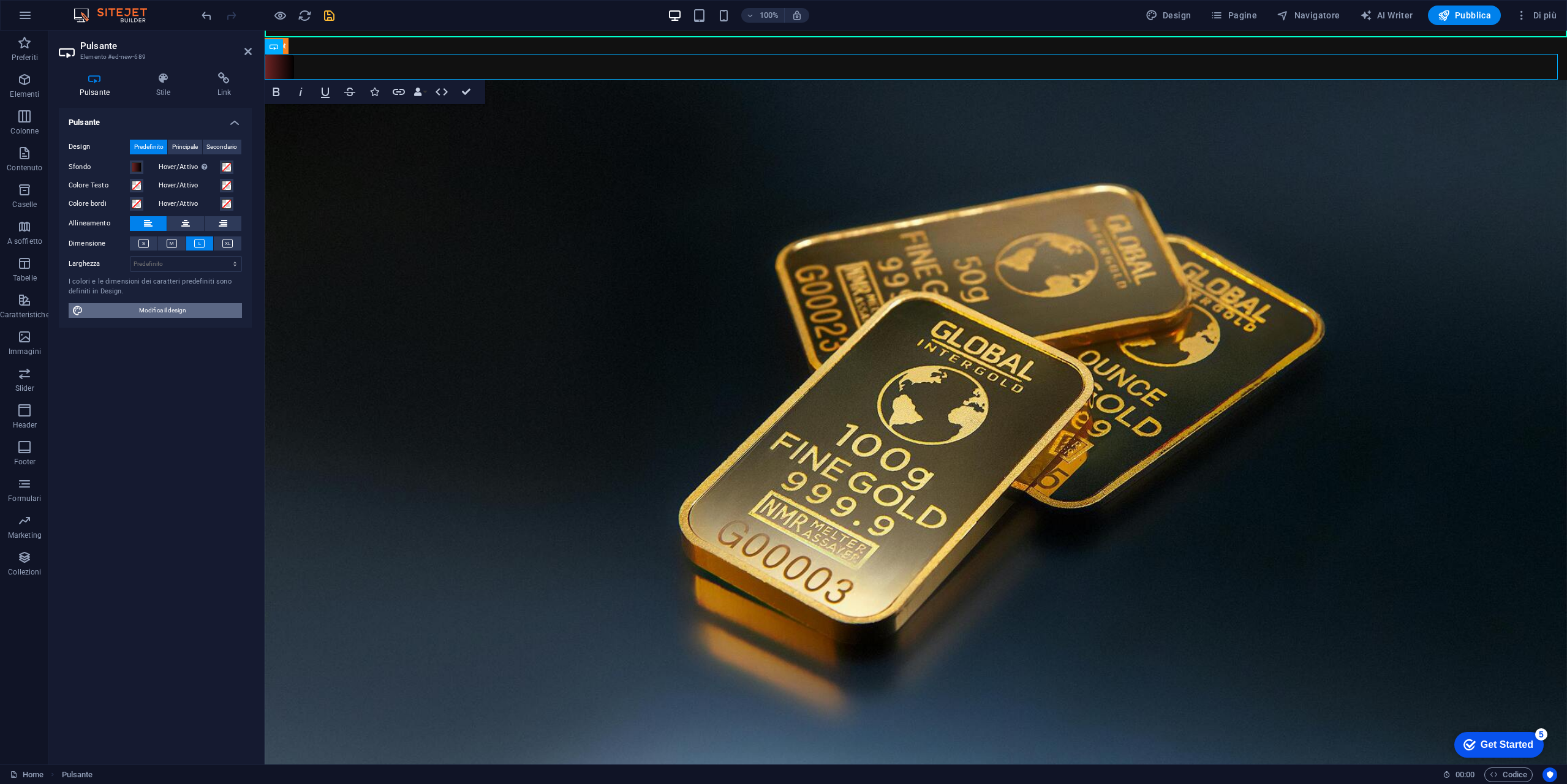
click at [157, 306] on span "Modifica il design" at bounding box center [163, 311] width 152 height 15
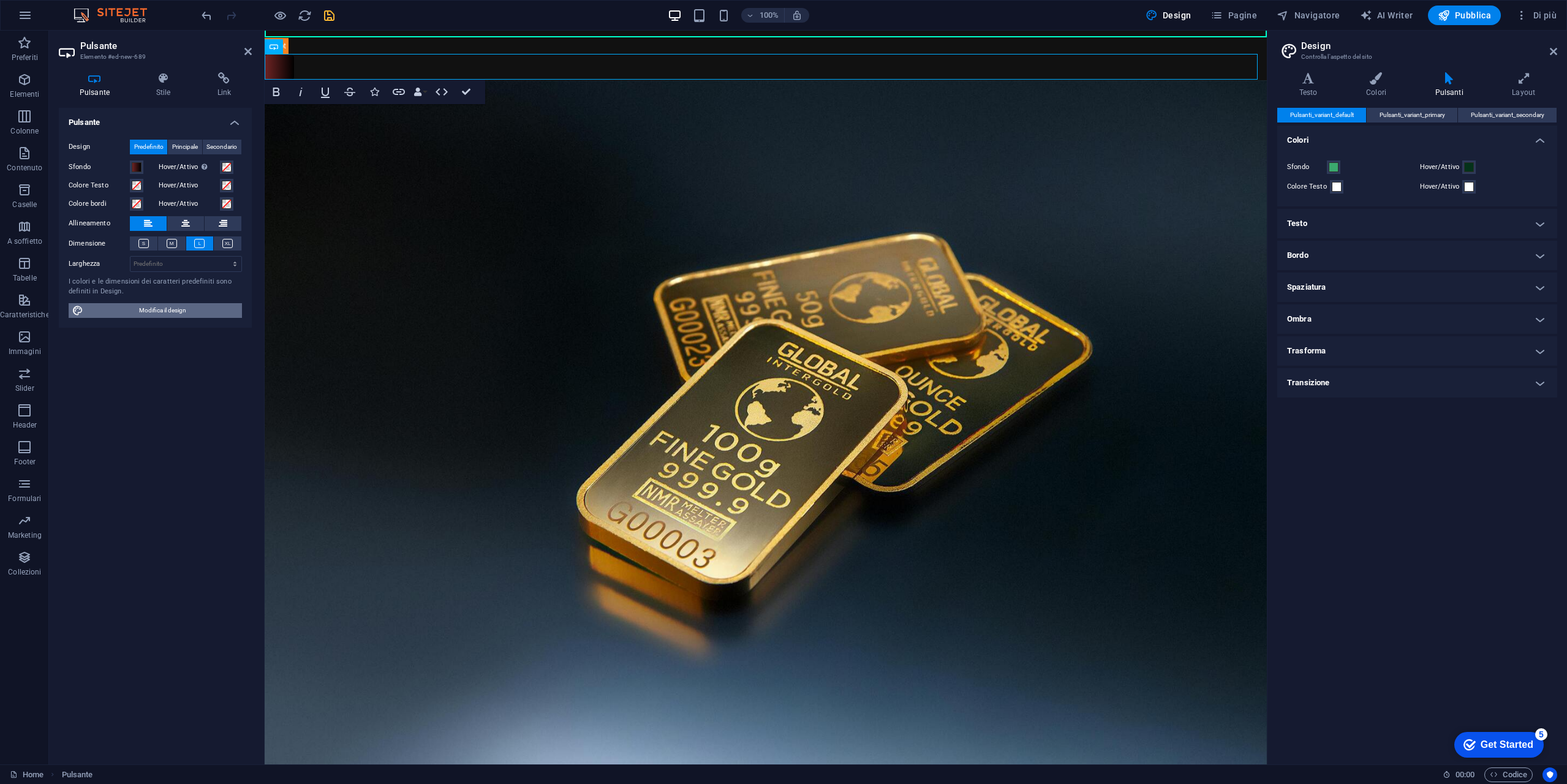
click at [157, 306] on span "Modifica il design" at bounding box center [163, 311] width 152 height 15
click at [1432, 117] on span "Pulsanti_variant_primary" at bounding box center [1412, 115] width 65 height 15
click at [1326, 123] on div "Pulsanti_variant_default Pulsanti_variant_primary Pulsanti_variant_secondary Co…" at bounding box center [1417, 431] width 280 height 647
click at [1335, 115] on span "Pulsanti_variant_default" at bounding box center [1322, 115] width 64 height 15
click at [1488, 116] on span "Pulsanti_variant_secondary" at bounding box center [1507, 115] width 73 height 15
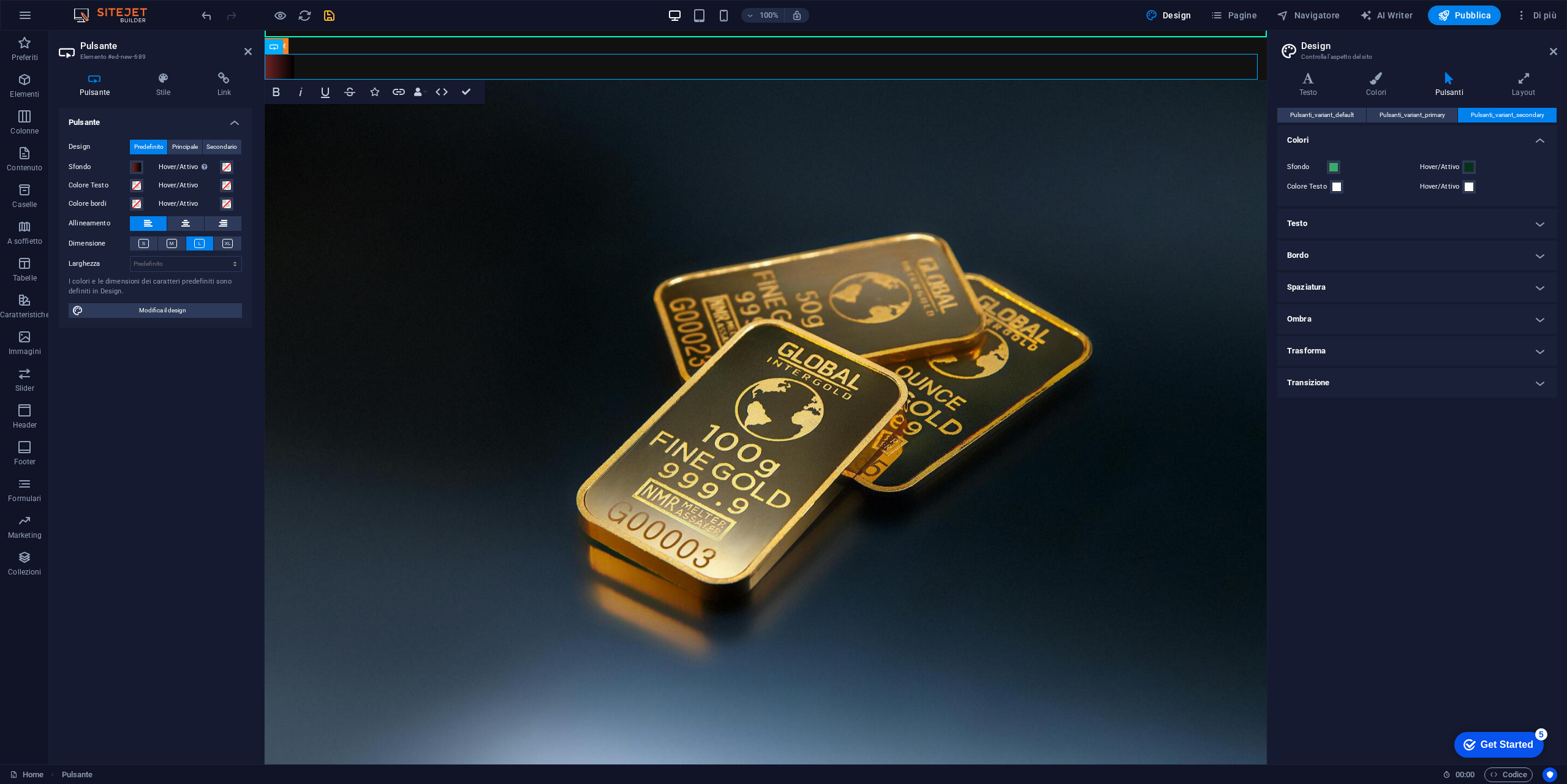
click at [1321, 122] on div "Pulsanti_variant_default Pulsanti_variant_primary Pulsanti_variant_secondary" at bounding box center [1417, 115] width 280 height 15
click at [1529, 84] on icon at bounding box center [1524, 78] width 67 height 12
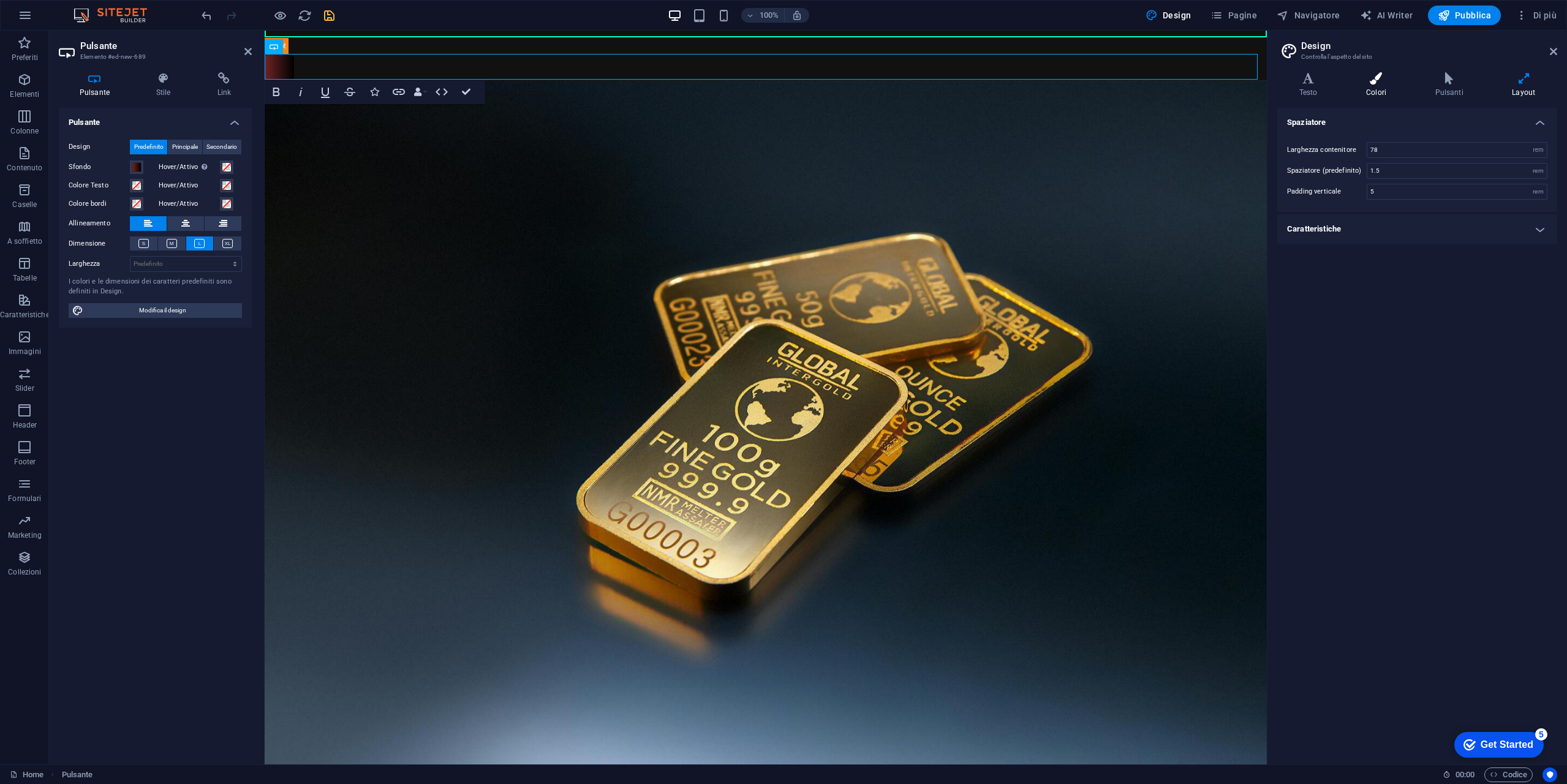
click at [1384, 90] on h4 "Colori" at bounding box center [1379, 86] width 68 height 26
click at [1451, 89] on h4 "Pulsanti" at bounding box center [1452, 86] width 77 height 26
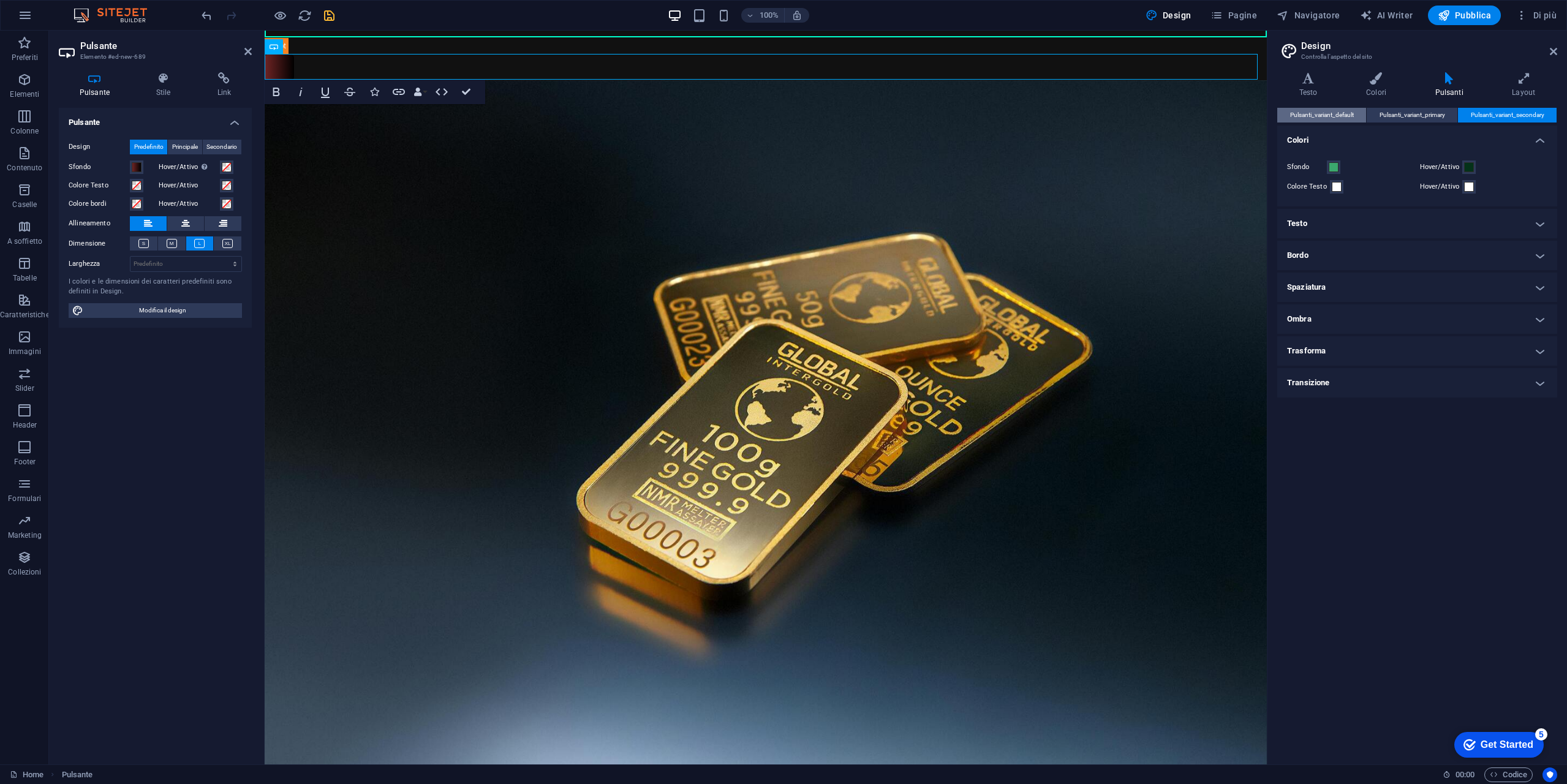
click at [1310, 119] on span "Pulsanti_variant_default" at bounding box center [1322, 115] width 64 height 15
click at [1312, 75] on icon at bounding box center [1309, 78] width 62 height 12
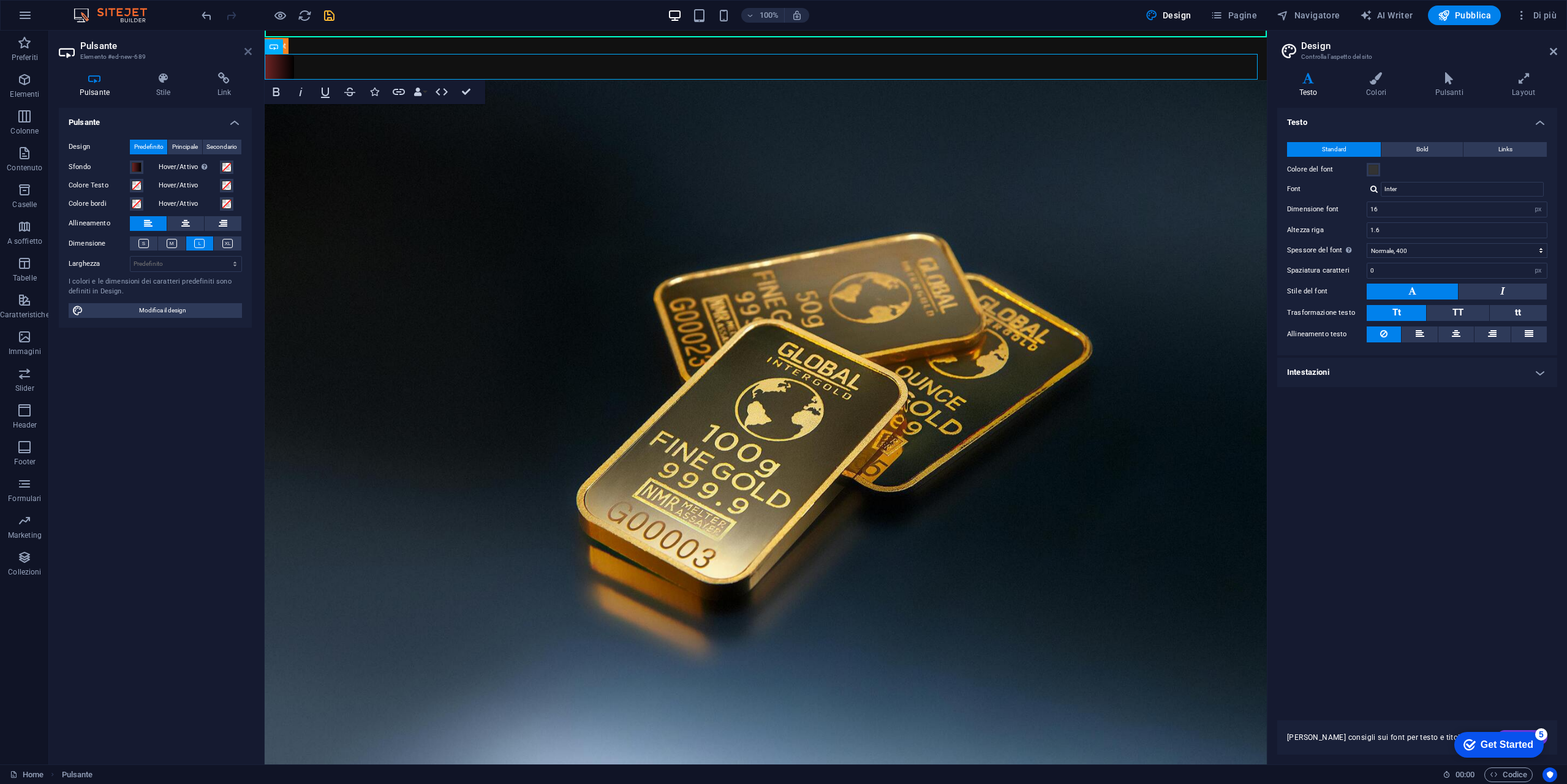
click at [245, 55] on icon at bounding box center [248, 51] width 7 height 10
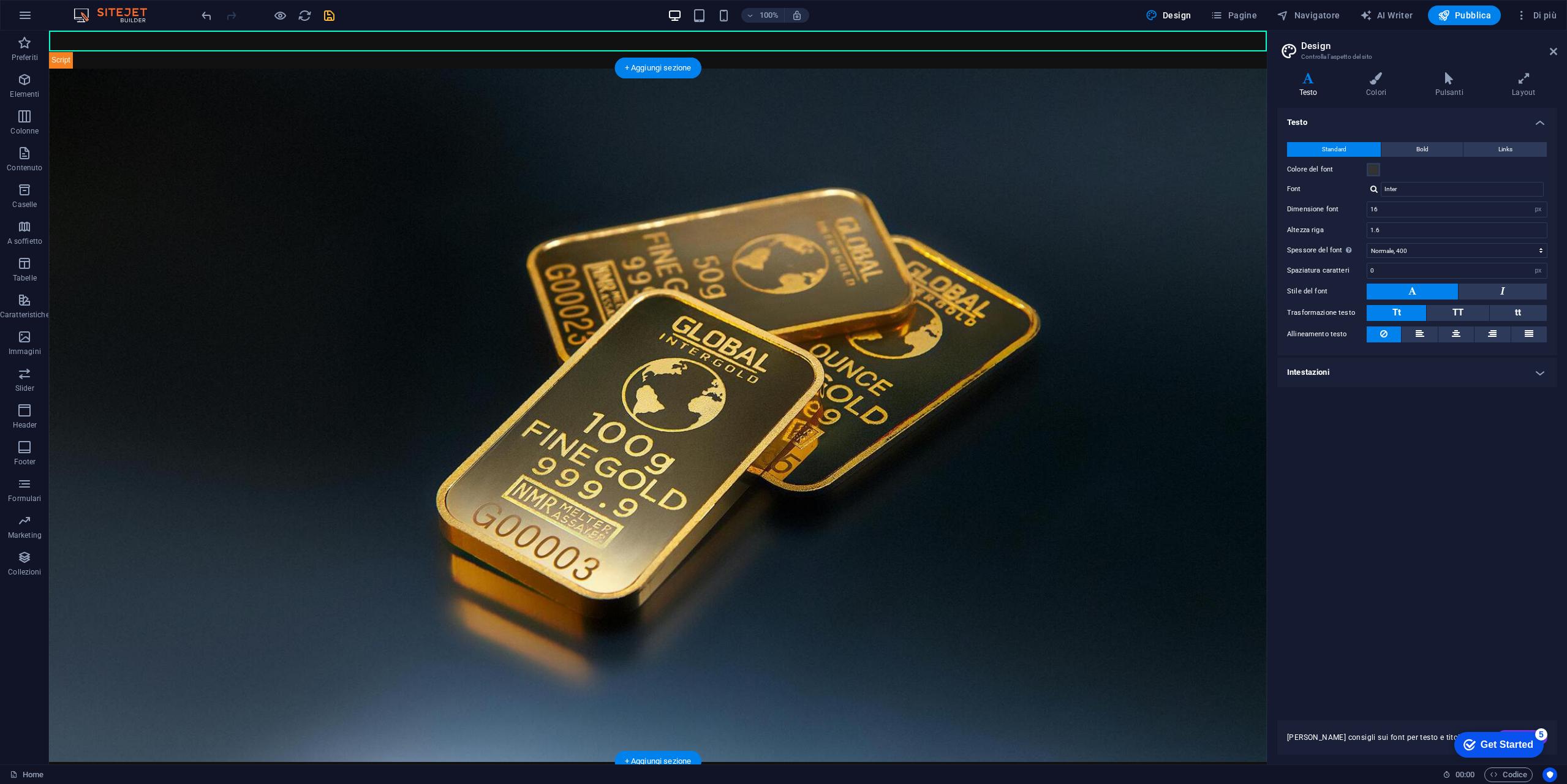
click at [528, 241] on figure at bounding box center [658, 415] width 1218 height 694
click at [1552, 51] on icon at bounding box center [1553, 51] width 7 height 10
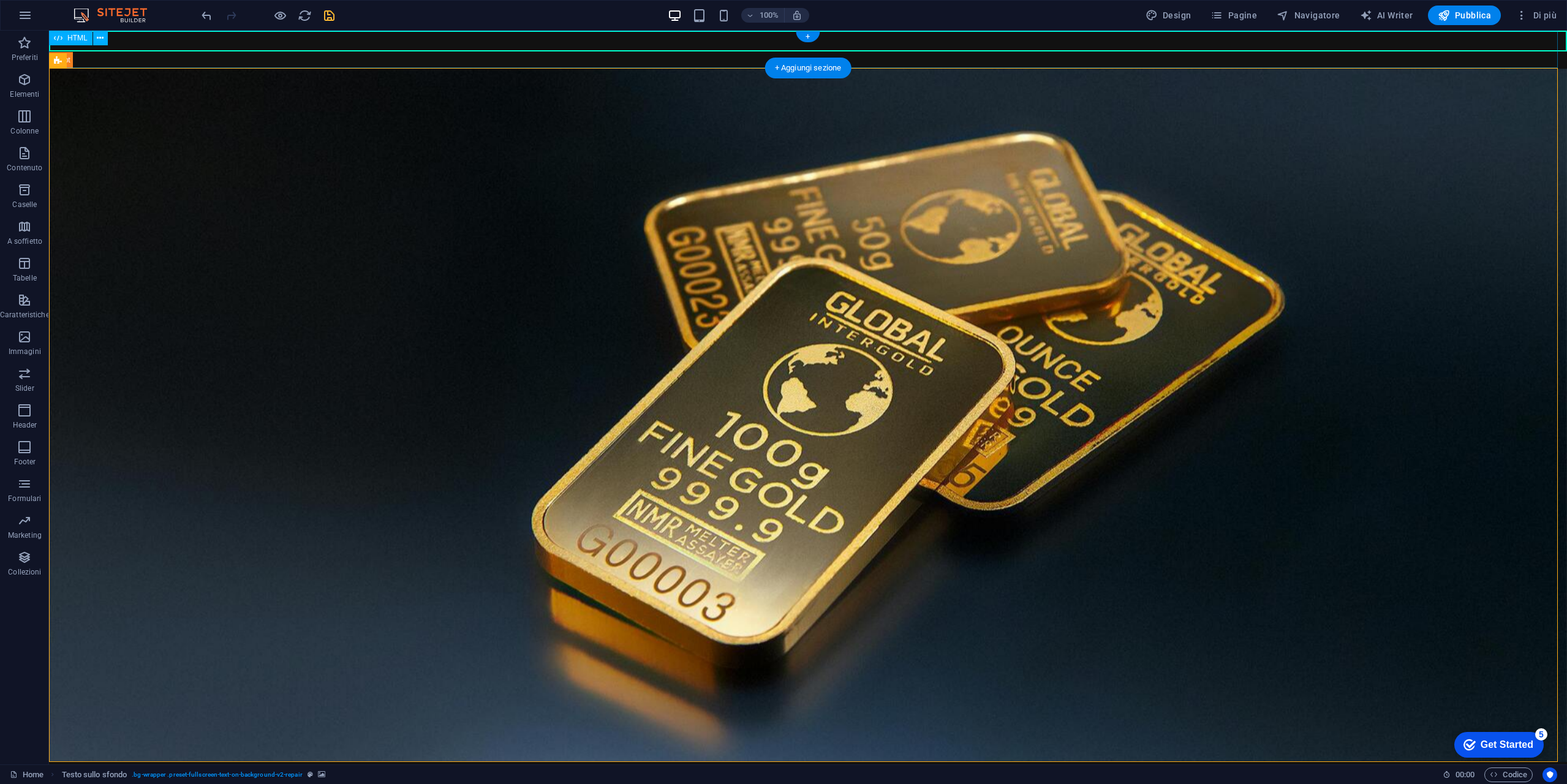
click at [923, 58] on div "NASDAQ-100 Ticker Scroller ([DOMAIN_NAME])" at bounding box center [808, 50] width 1518 height 38
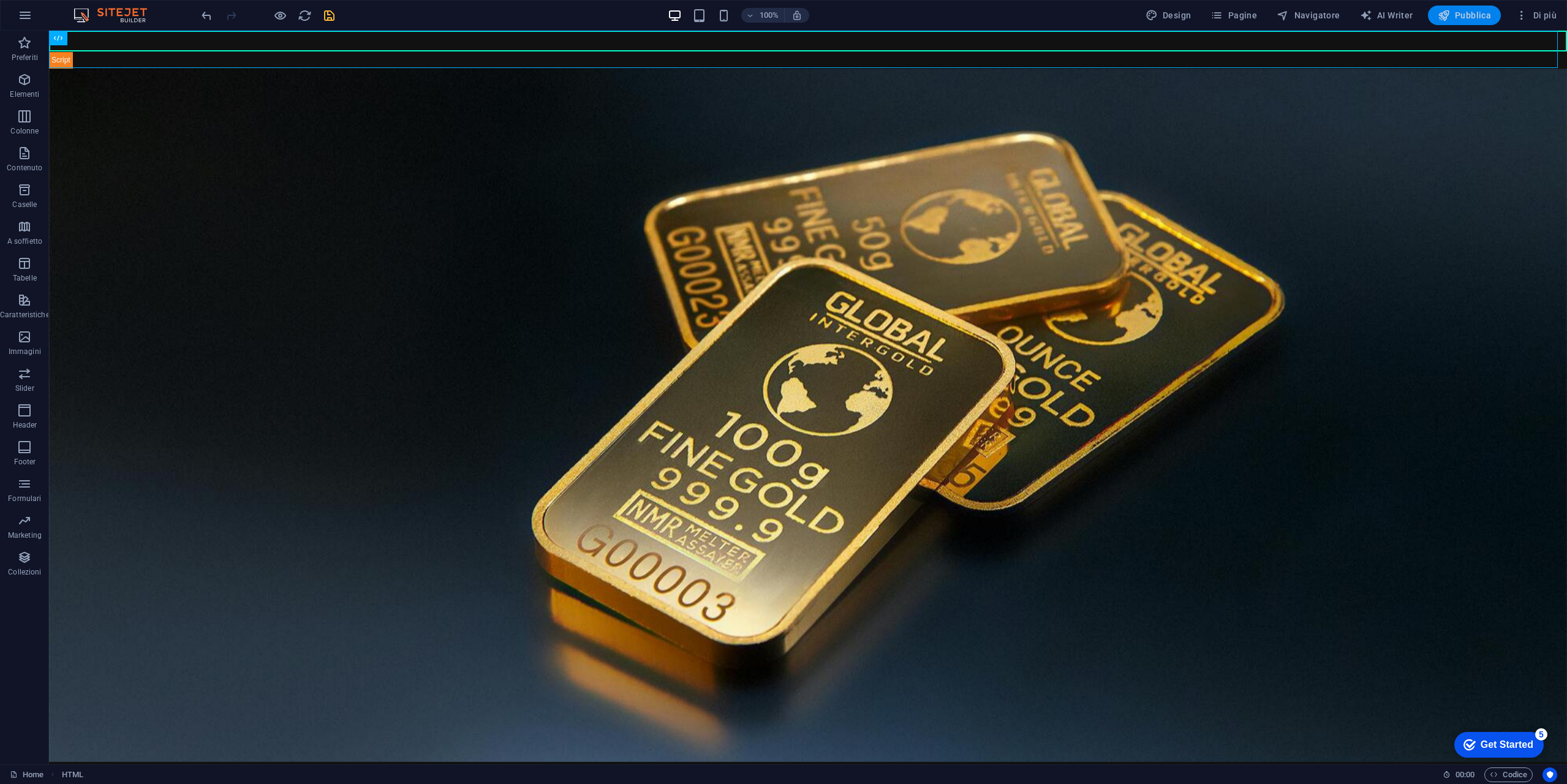
click at [1485, 15] on span "Pubblica" at bounding box center [1465, 15] width 54 height 12
click at [541, 464] on figure at bounding box center [808, 415] width 1518 height 694
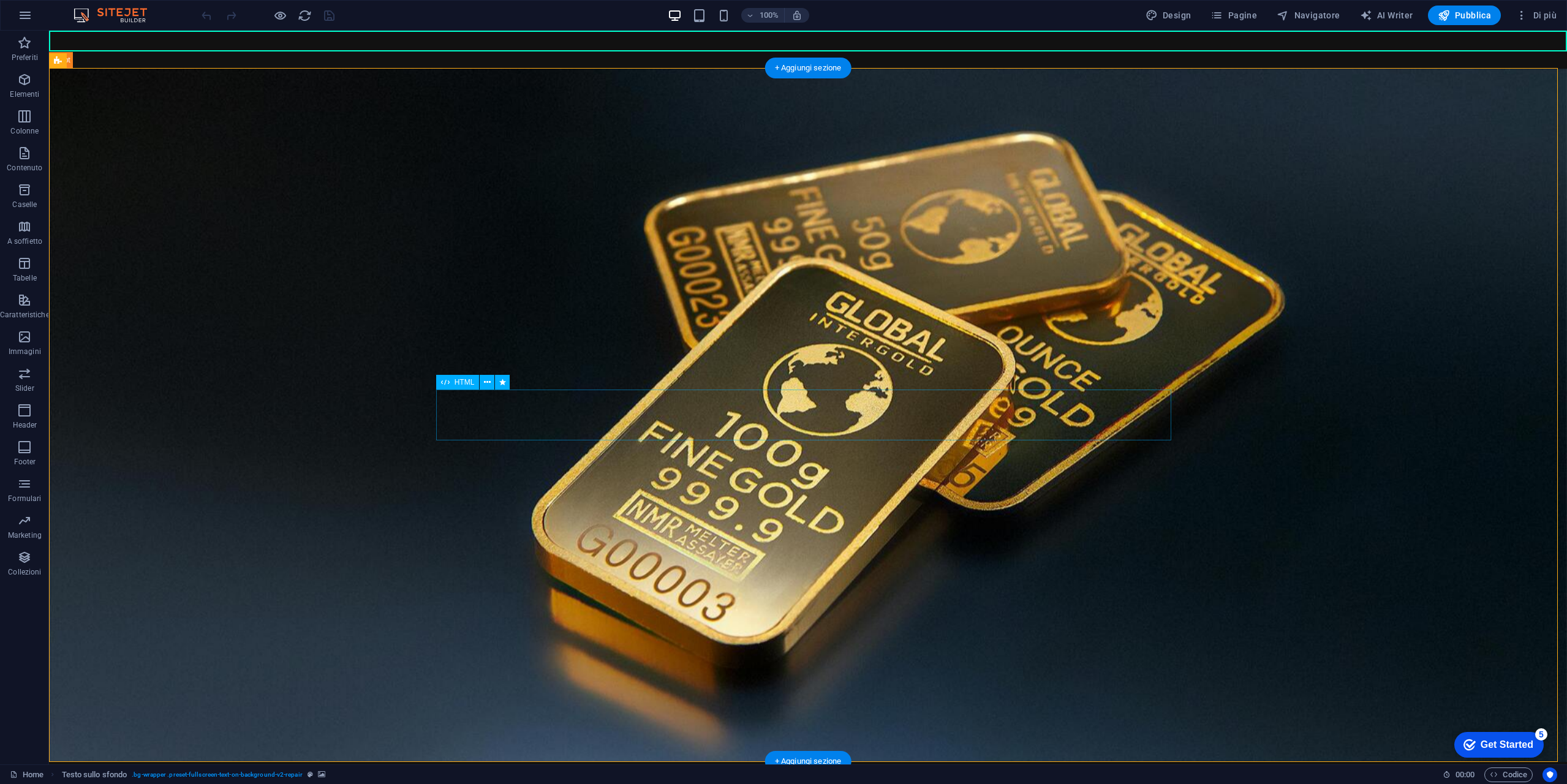
click at [656, 762] on div "Financial News RSS News Feed" at bounding box center [808, 787] width 735 height 51
click at [527, 368] on figure at bounding box center [808, 415] width 1518 height 694
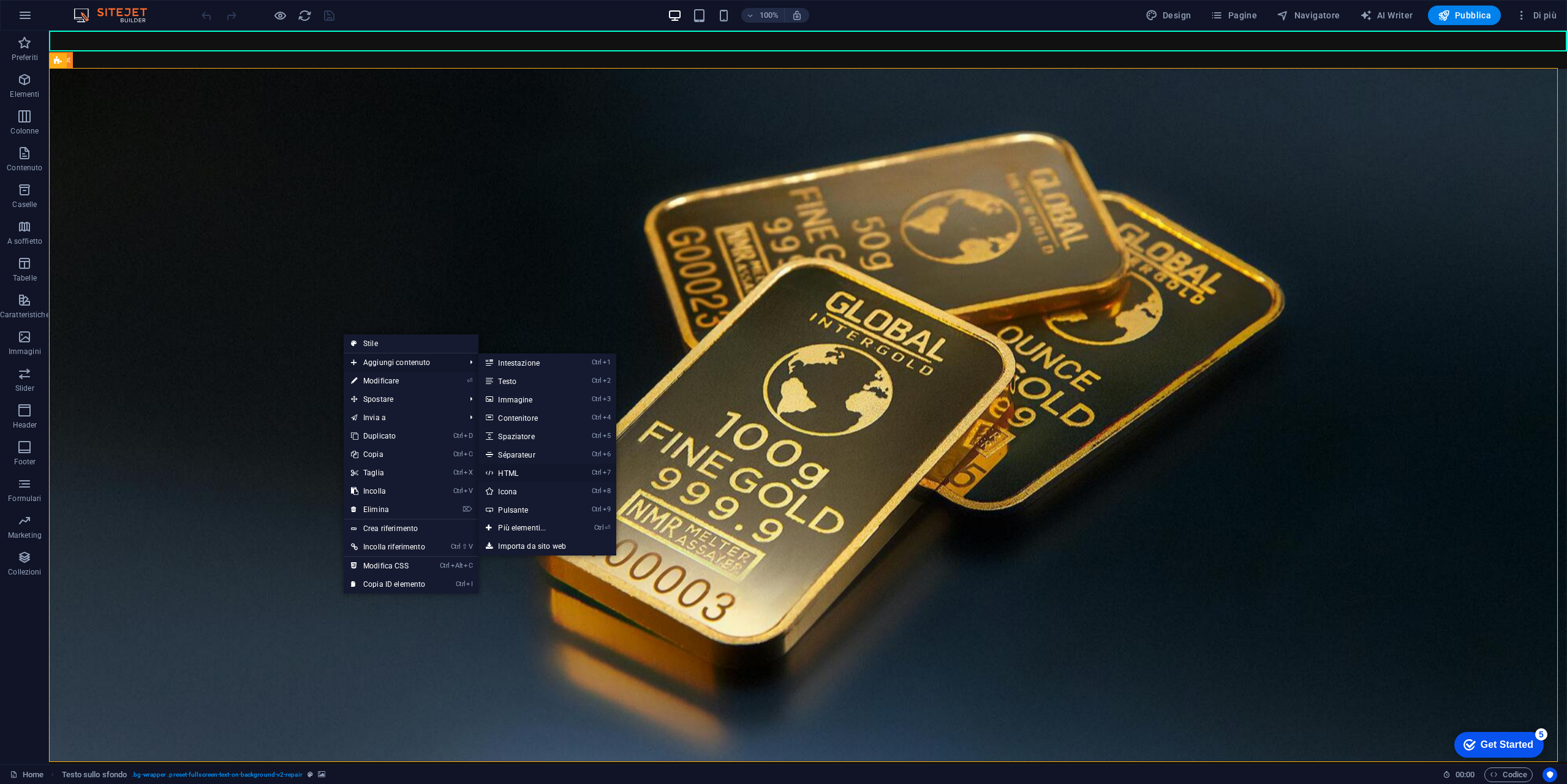
click at [525, 478] on link "Ctrl 7 HTML" at bounding box center [524, 473] width 92 height 19
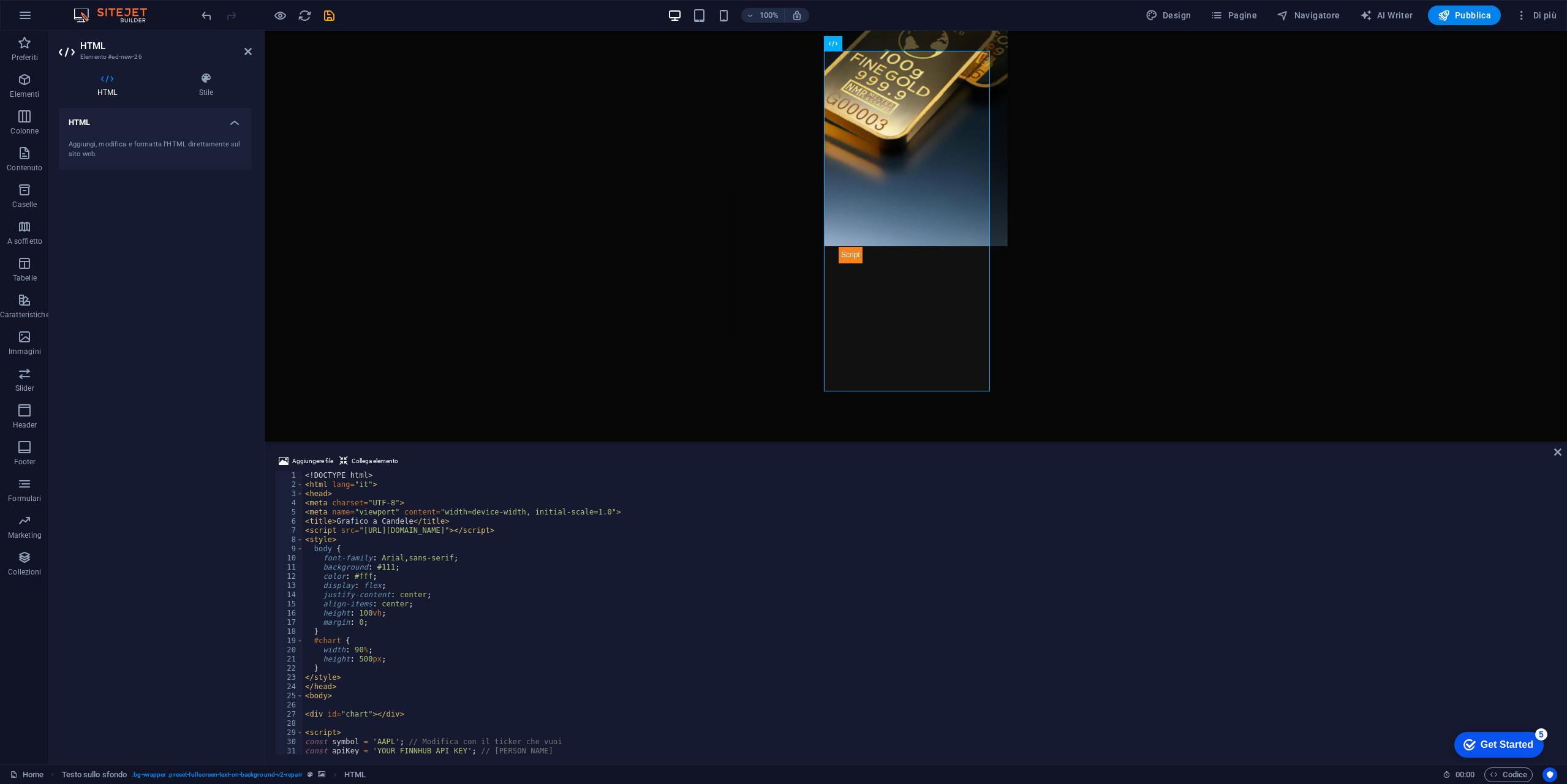
click at [483, 482] on div "<! DOCTYPE html > < html lang = "it" > < head > < meta charset = "UTF-8" > < me…" at bounding box center [929, 622] width 1252 height 302
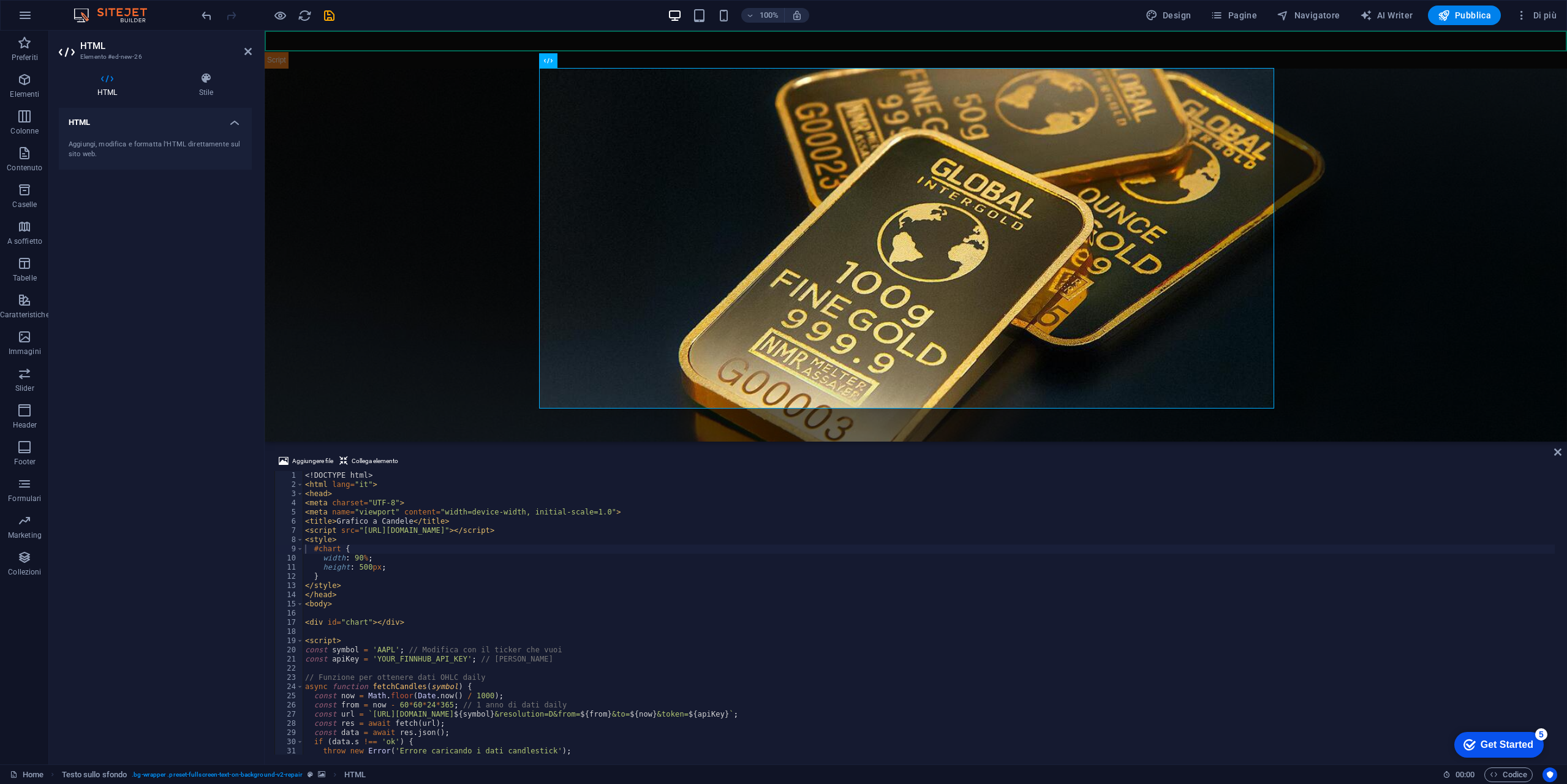
click at [357, 561] on div "<! DOCTYPE html > < html lang = "it" > < head > < meta charset = "UTF-8" > < me…" at bounding box center [929, 622] width 1252 height 302
click at [373, 569] on div "10 00 local" at bounding box center [440, 579] width 183 height 31
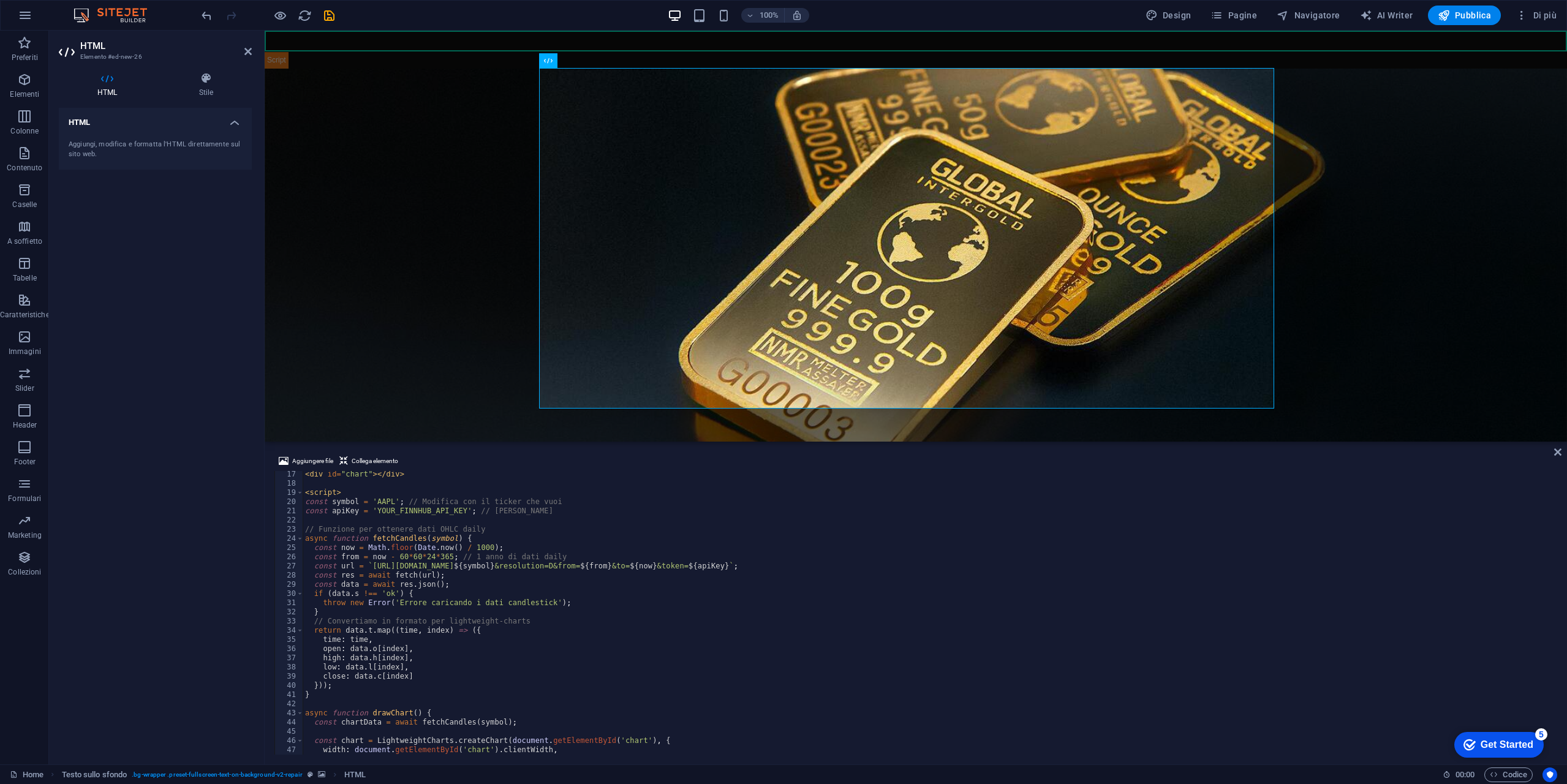
scroll to position [75, 0]
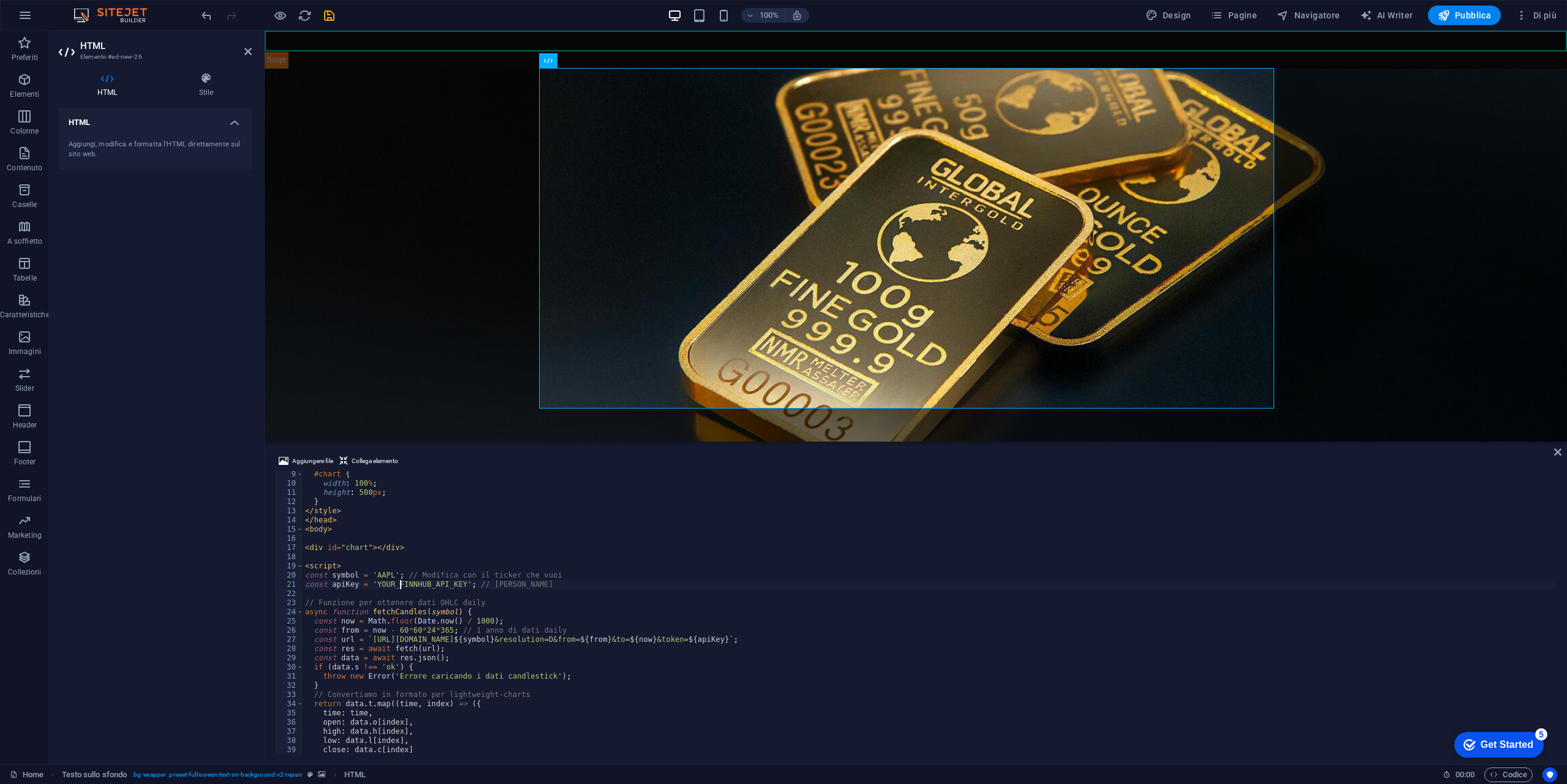
click at [400, 584] on div "#chart { width : 100 % ; height : 500 px ; } </ style > </ head > < body > < di…" at bounding box center [929, 620] width 1252 height 302
paste textarea "d2k3l21r01qj8a5lt8d0d2k3l21r01qj8a5lt8dg"
type textarea "const apiKey = 'd2k3l21r01qj8a5lt8d0d2k3l21r01qj8a5lt8dg'; // Chiave Finnhub"
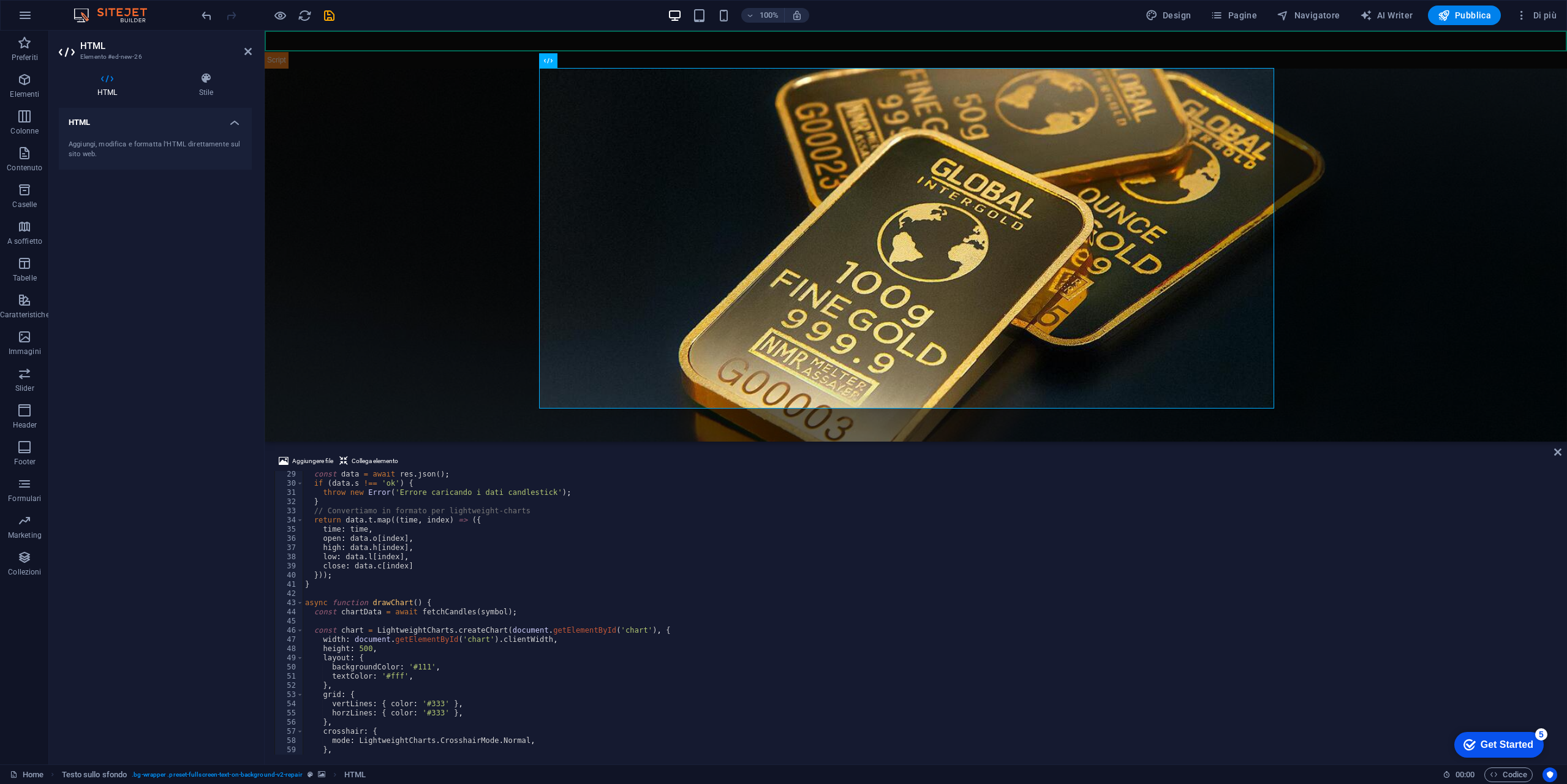
scroll to position [222, 0]
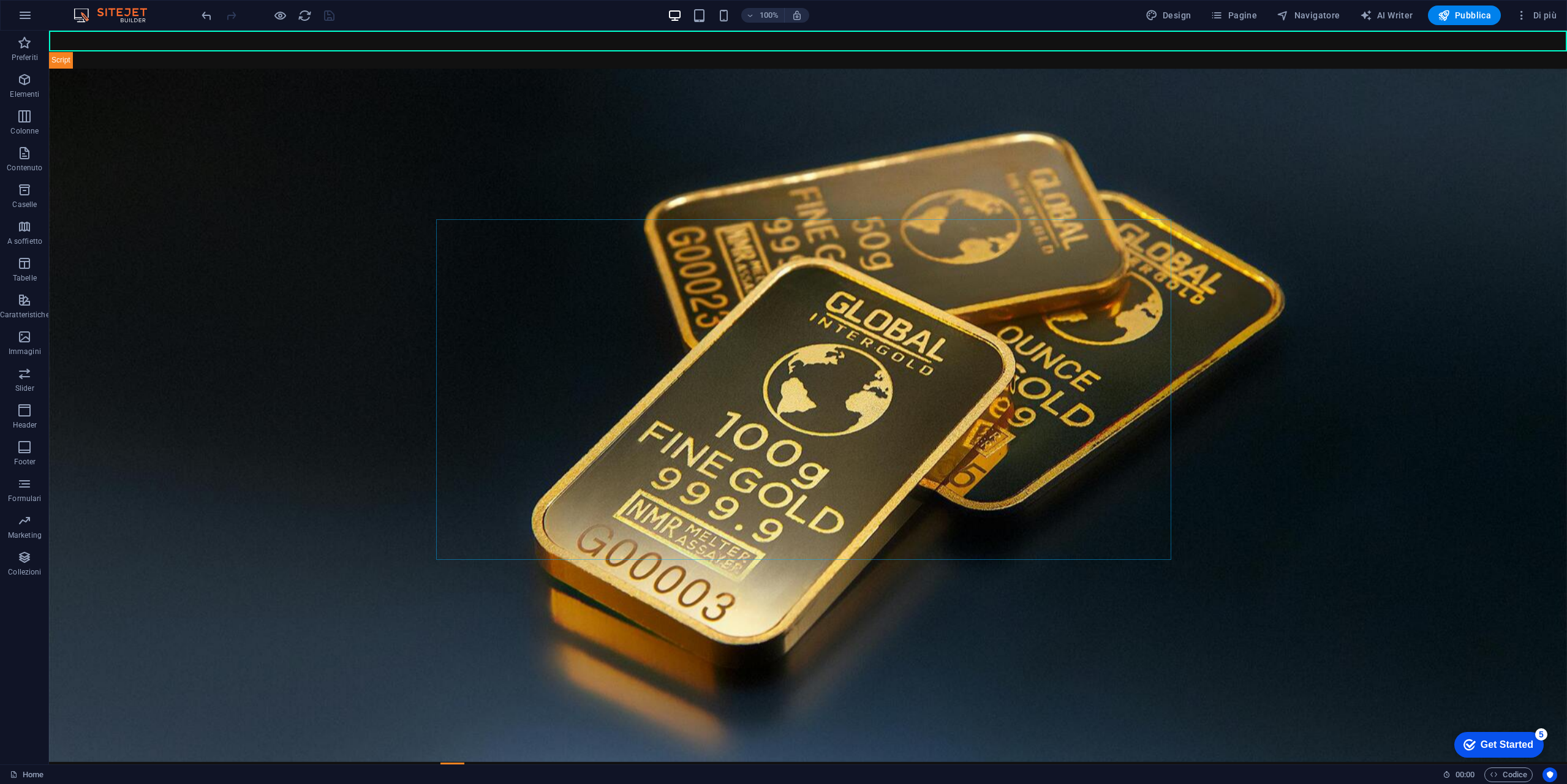
click at [287, 24] on div at bounding box center [267, 15] width 137 height 20
click at [299, 74] on h6 "Apri anteprima del sito web" at bounding box center [290, 77] width 99 height 15
click at [493, 209] on button at bounding box center [487, 212] width 15 height 15
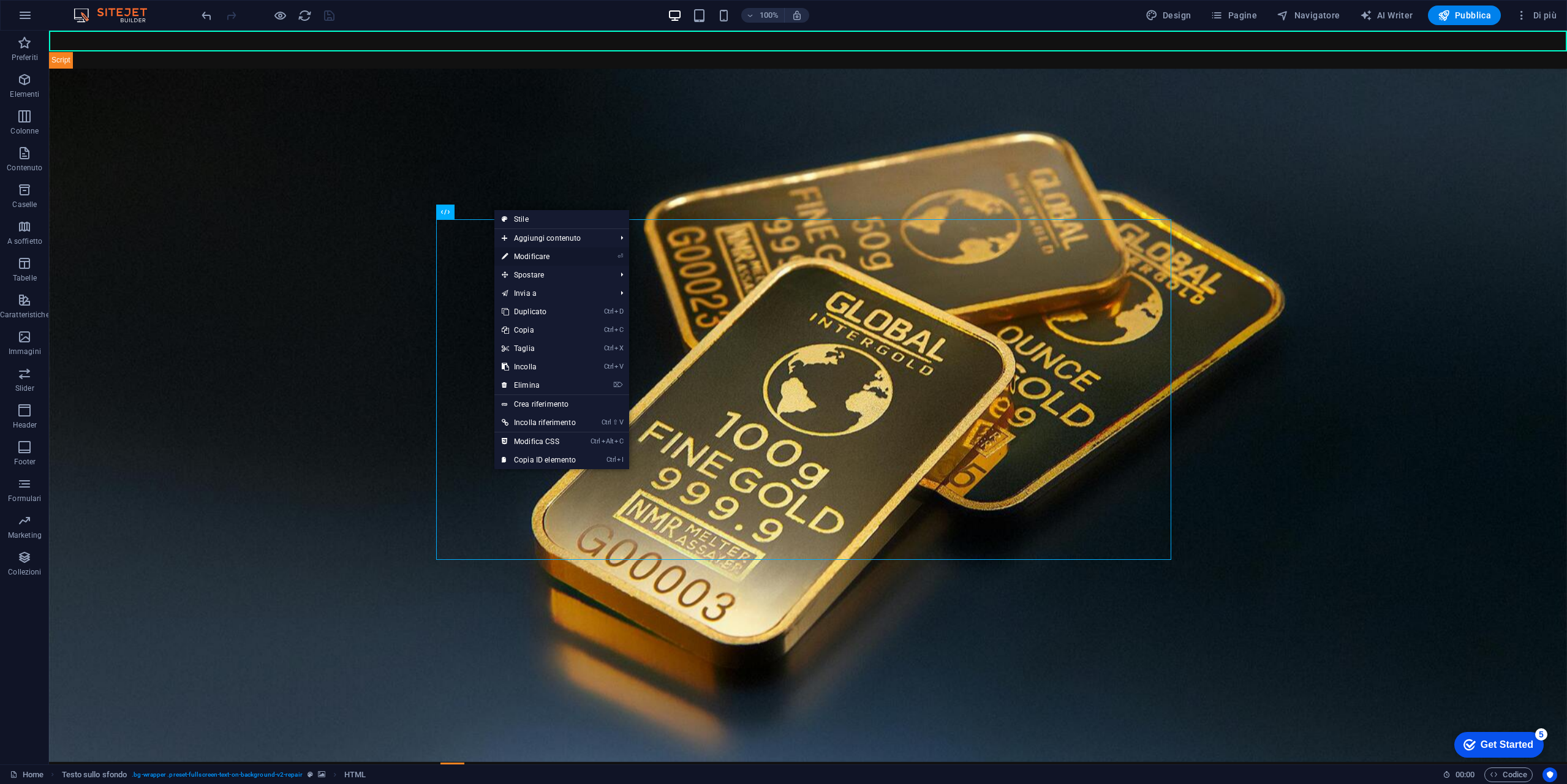
click at [547, 251] on link "⏎ Modificare" at bounding box center [538, 257] width 89 height 19
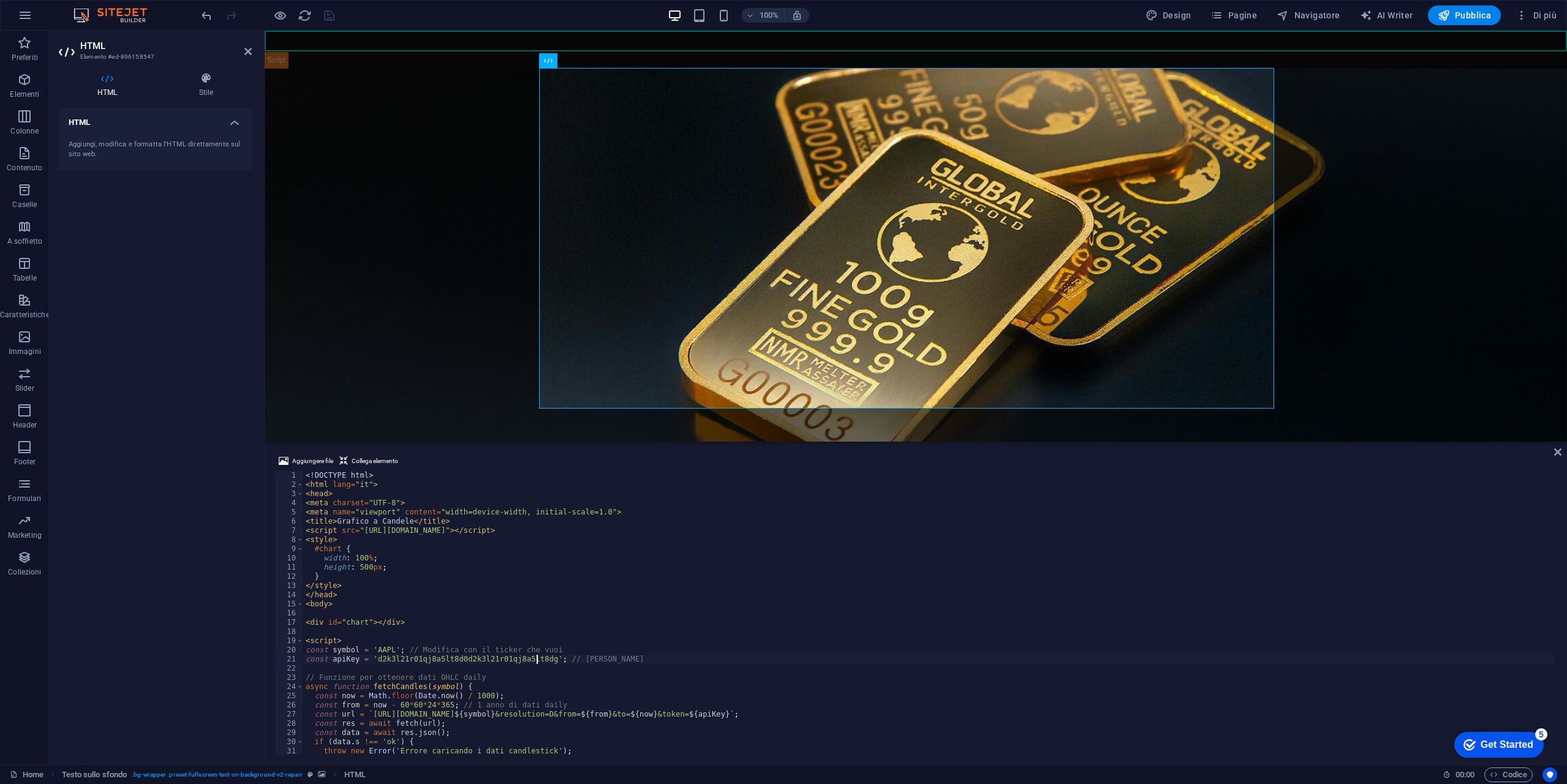
scroll to position [0, 0]
click at [512, 559] on div "<! DOCTYPE html > < html lang = "it" > < head > < meta charset = "UTF-8" > < me…" at bounding box center [929, 622] width 1251 height 302
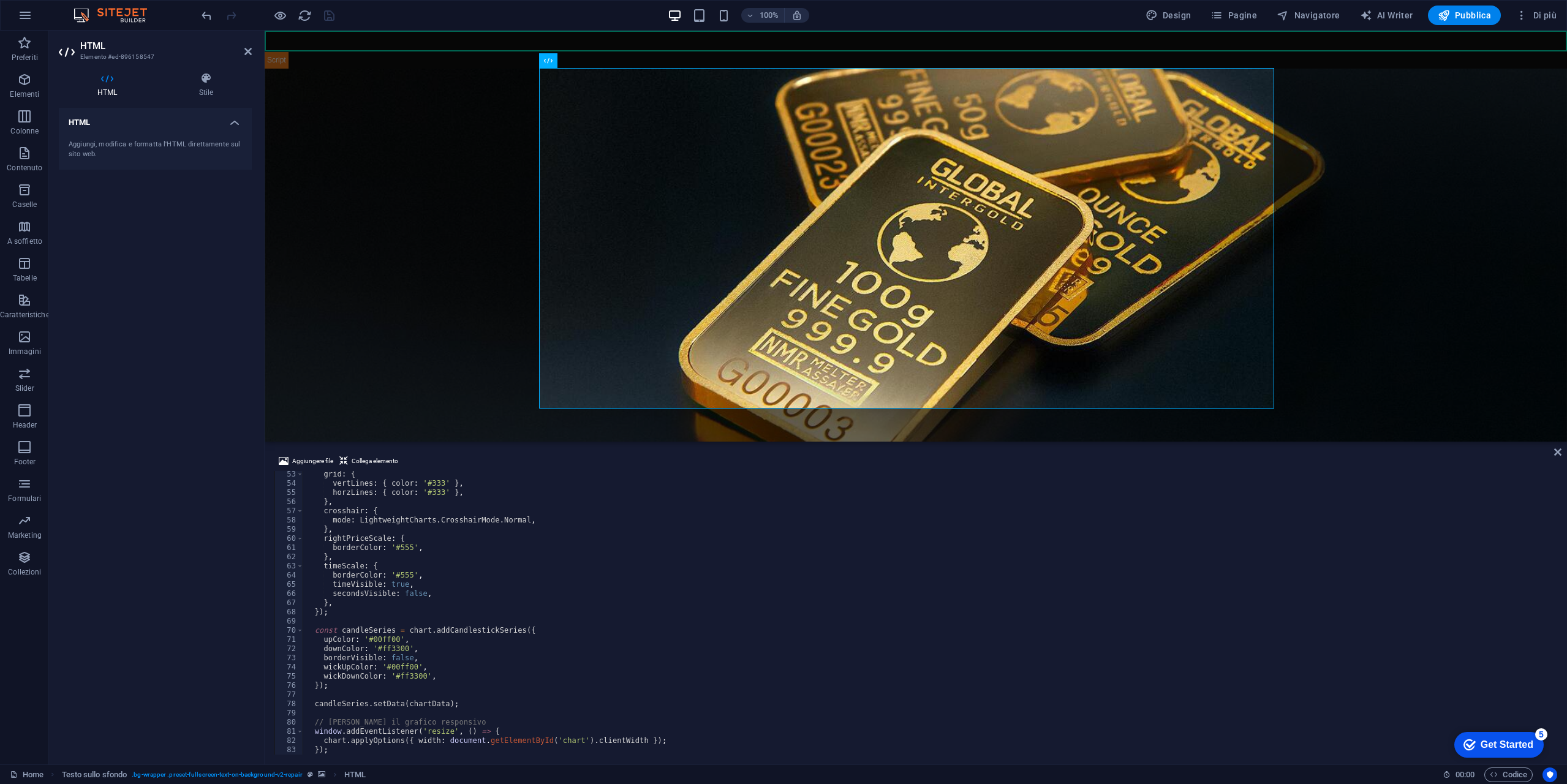
scroll to position [368, 0]
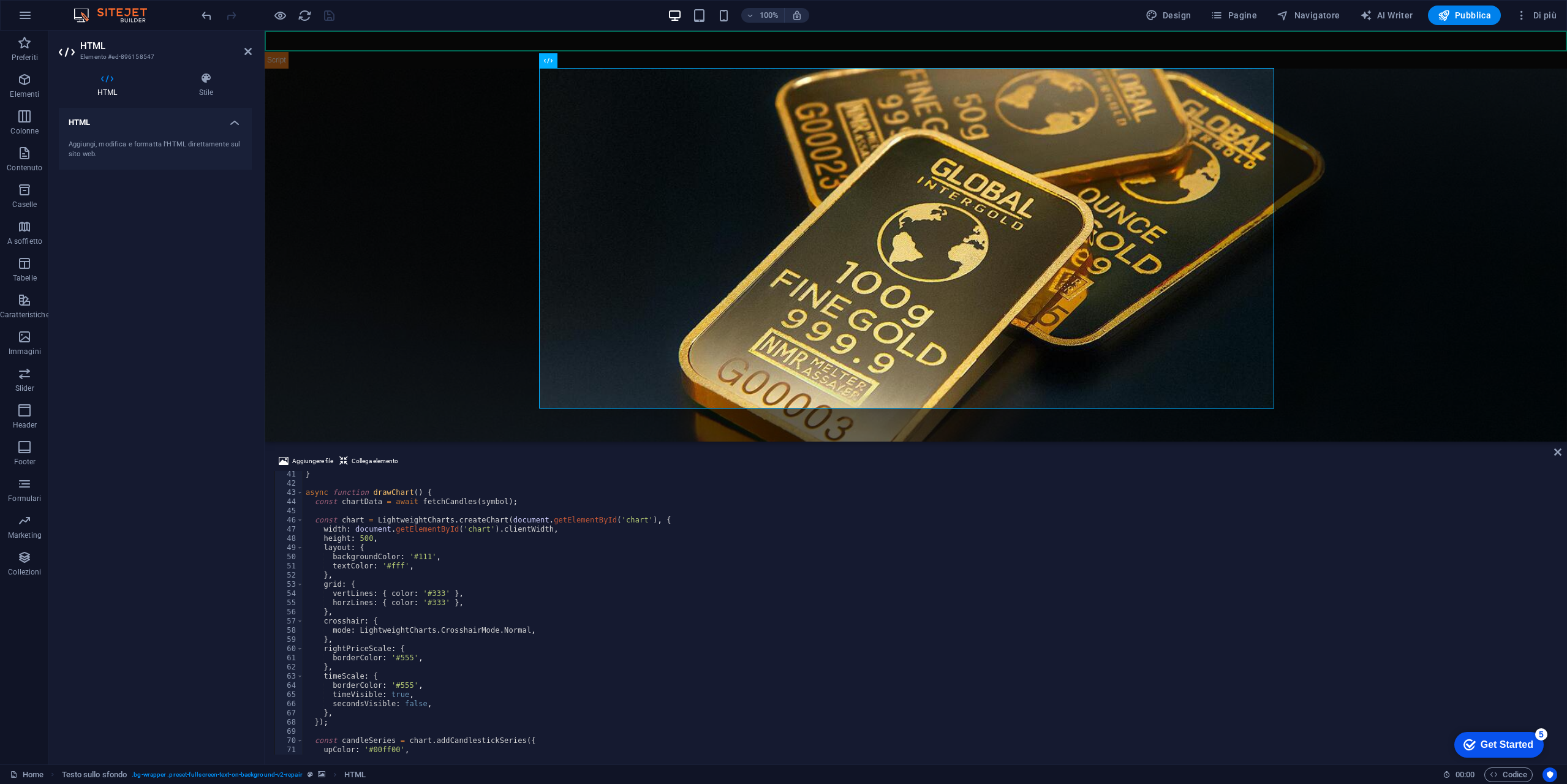
click at [399, 632] on div "} async function drawChart ( ) { const chartData = await fetchCandles ( symbol …" at bounding box center [929, 620] width 1251 height 302
type textarea "<!DOCTYPE html>"
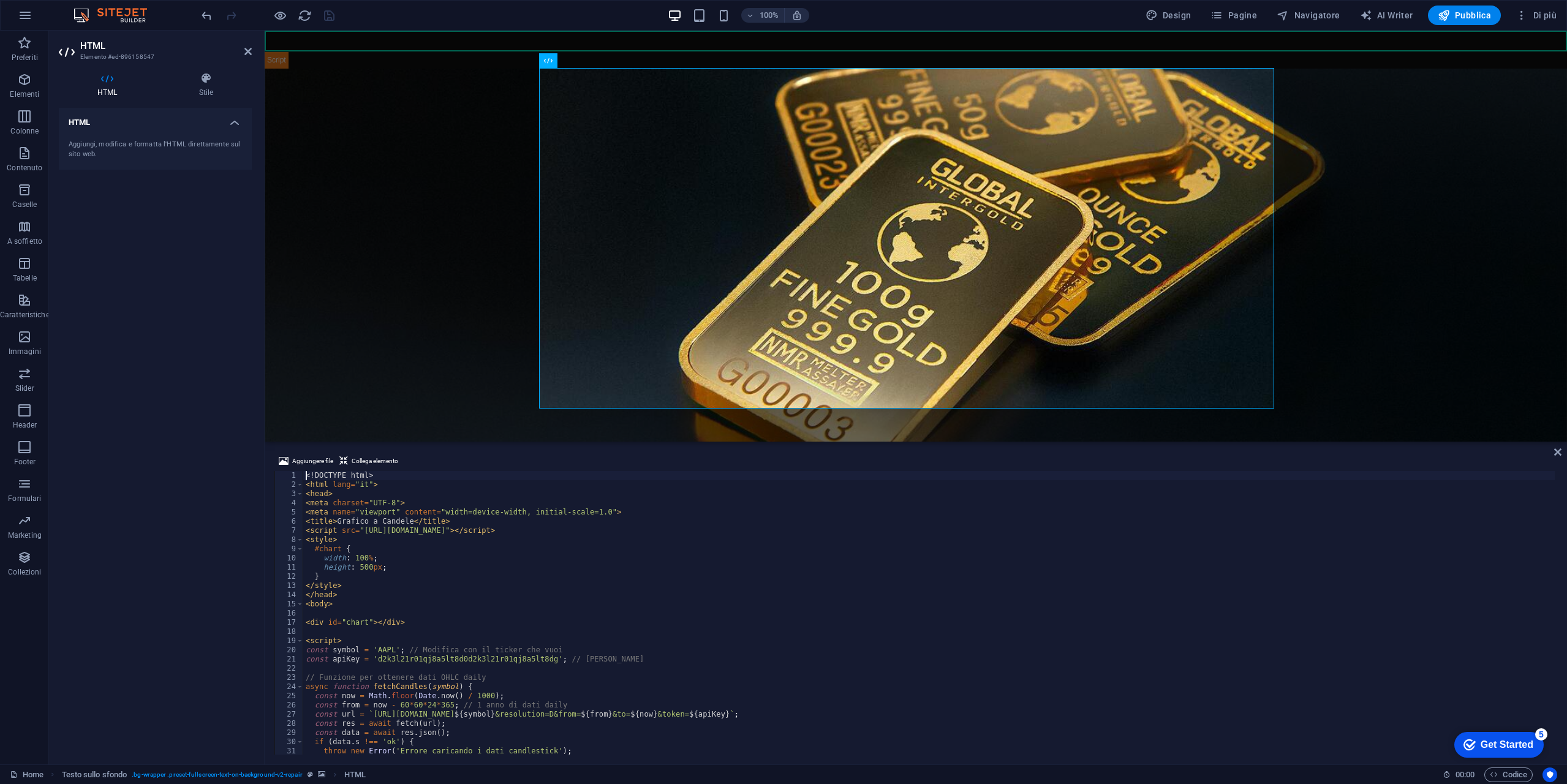
scroll to position [0, 0]
type input "LightweightCharts"
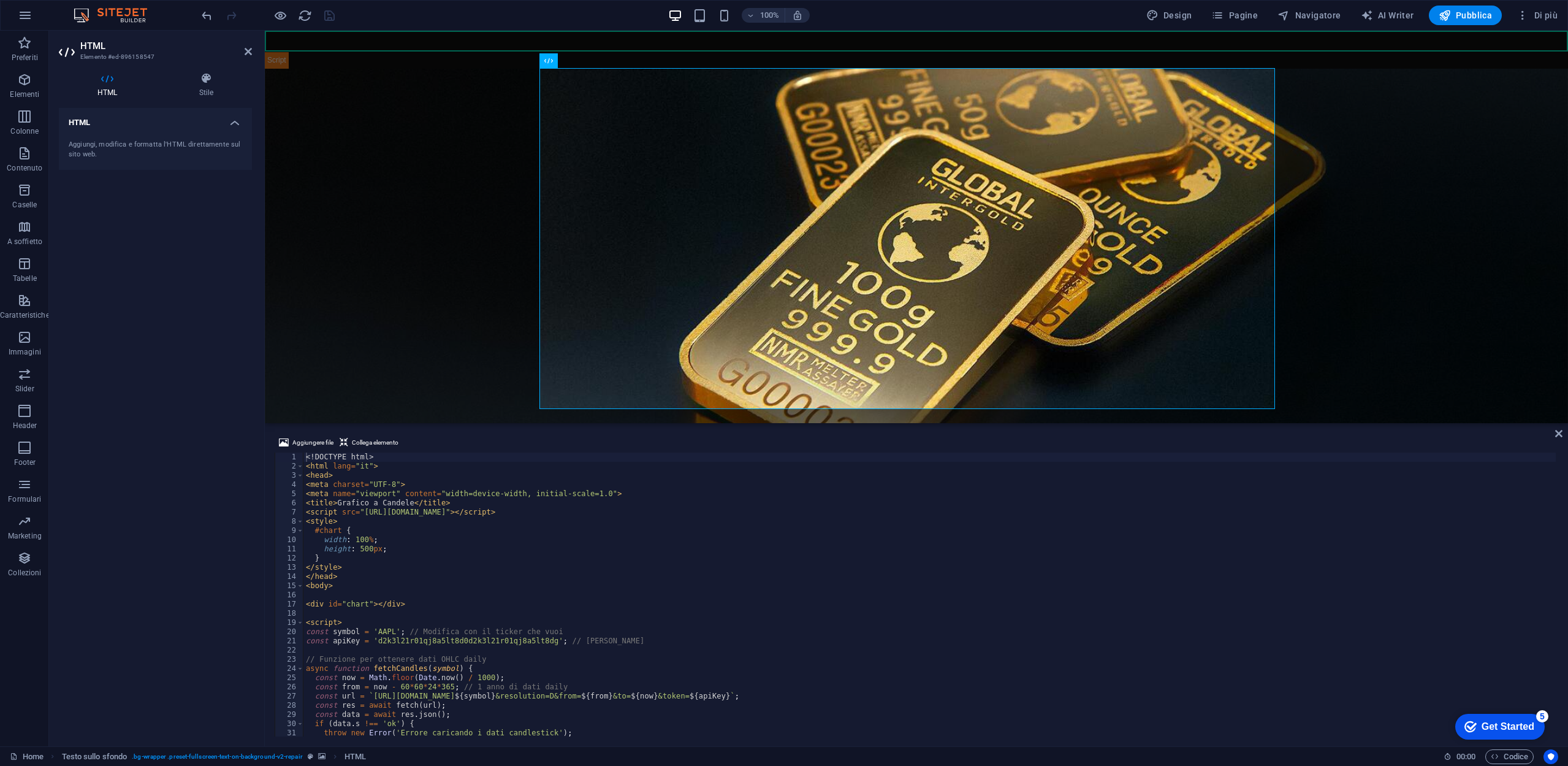
click at [379, 529] on div "<! DOCTYPE html > < html lang = "it" > < head > < meta charset = "UTF-8" > < me…" at bounding box center [929, 604] width 1252 height 302
click at [427, 516] on div "<! DOCTYPE html > < html lang = "it" > < head > < meta charset = "UTF-8" > < me…" at bounding box center [929, 604] width 1252 height 302
type textarea "<script src="[URL][DOMAIN_NAME]"></script>"
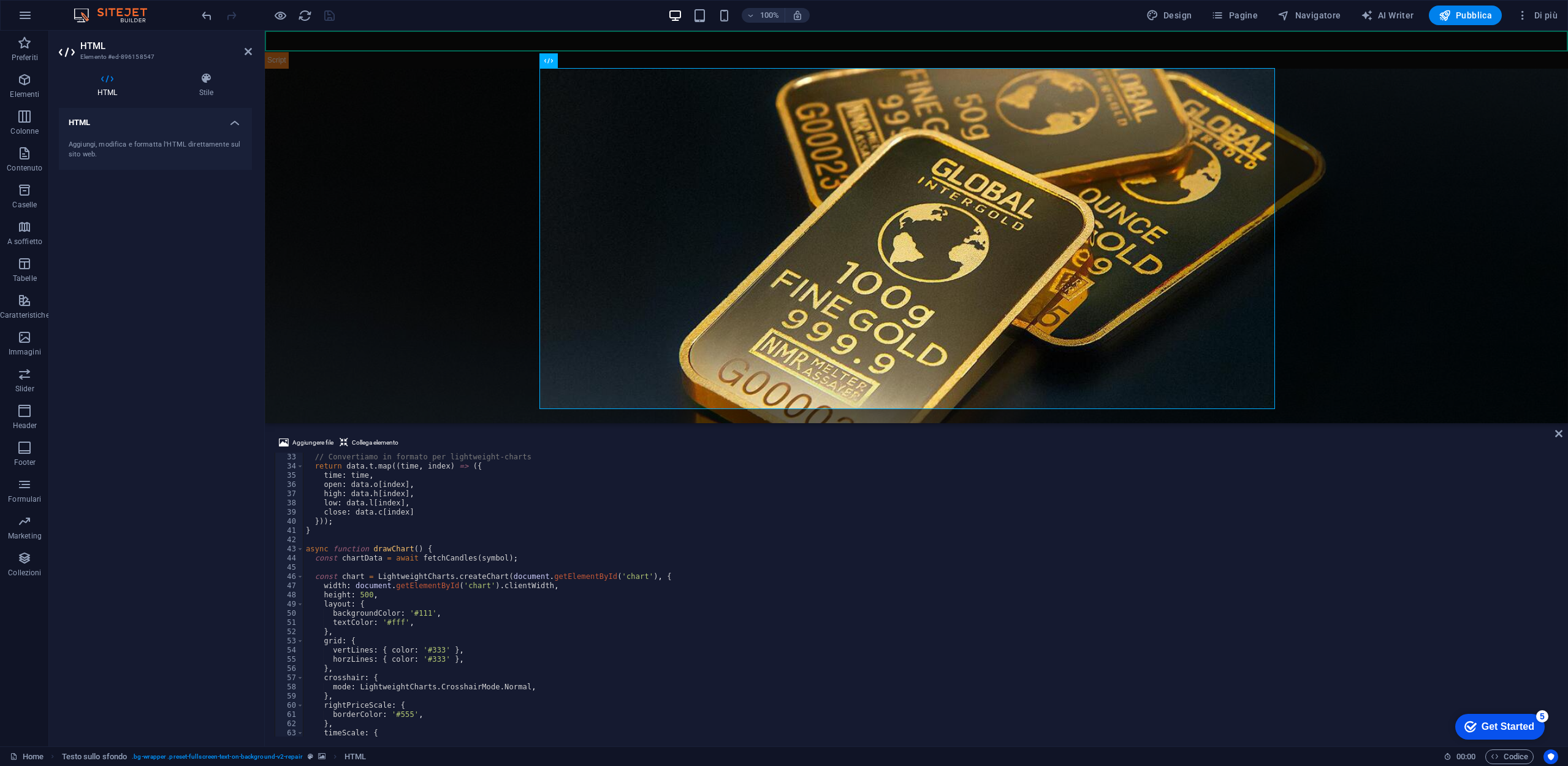
scroll to position [478, 0]
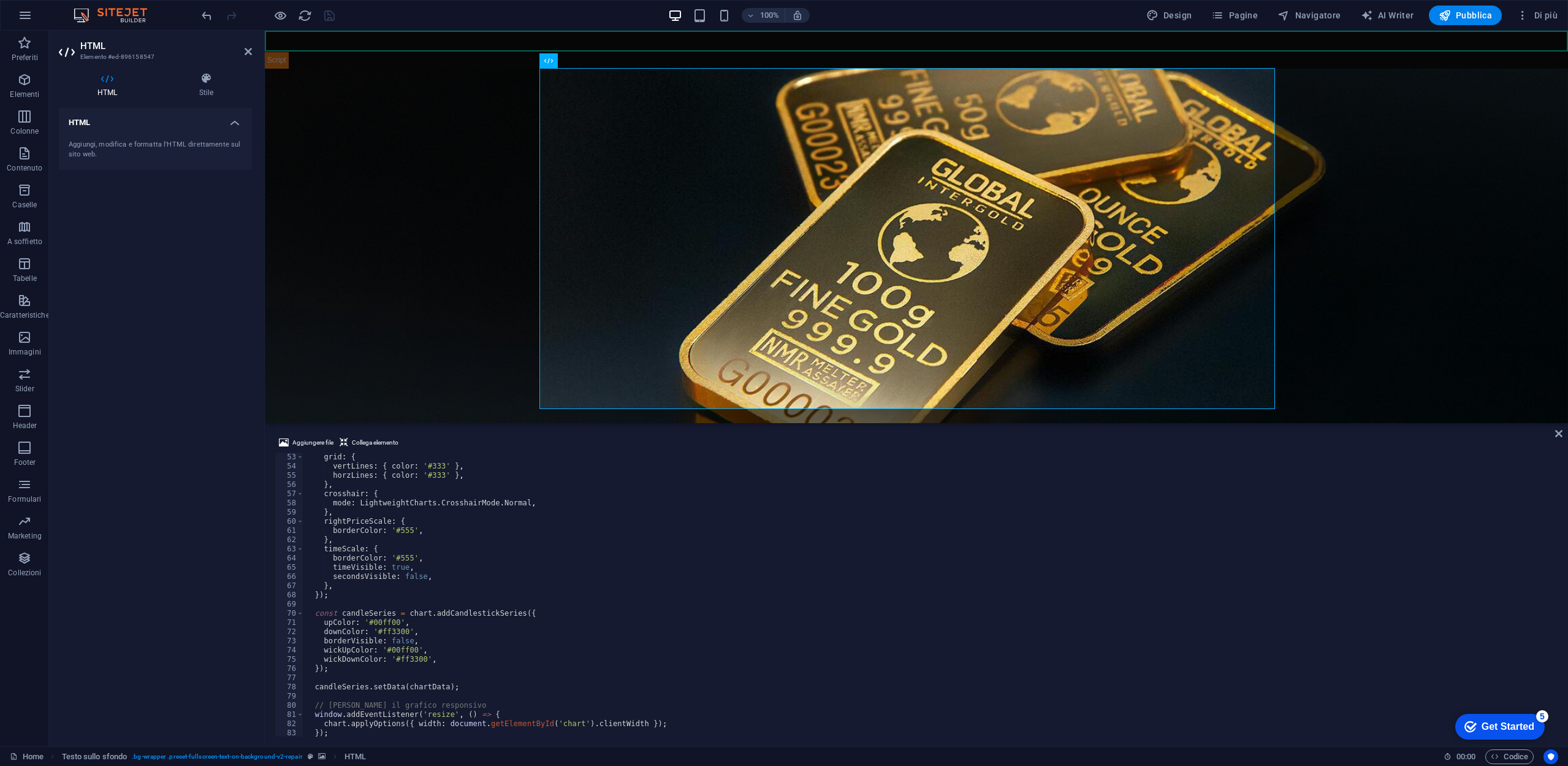
click at [401, 230] on figure at bounding box center [917, 264] width 1304 height 392
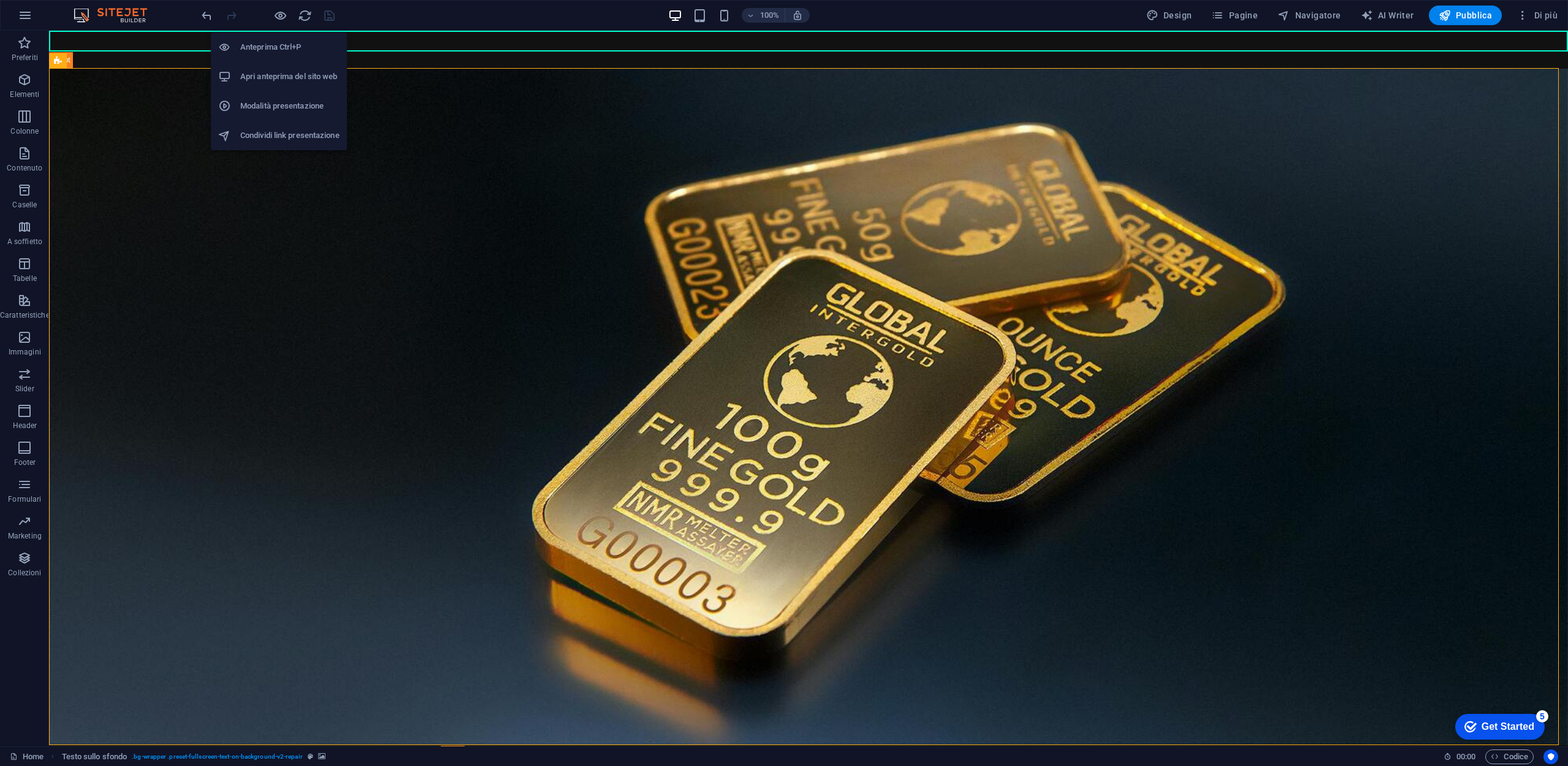
click at [299, 73] on h6 "Apri anteprima del sito web" at bounding box center [290, 77] width 100 height 15
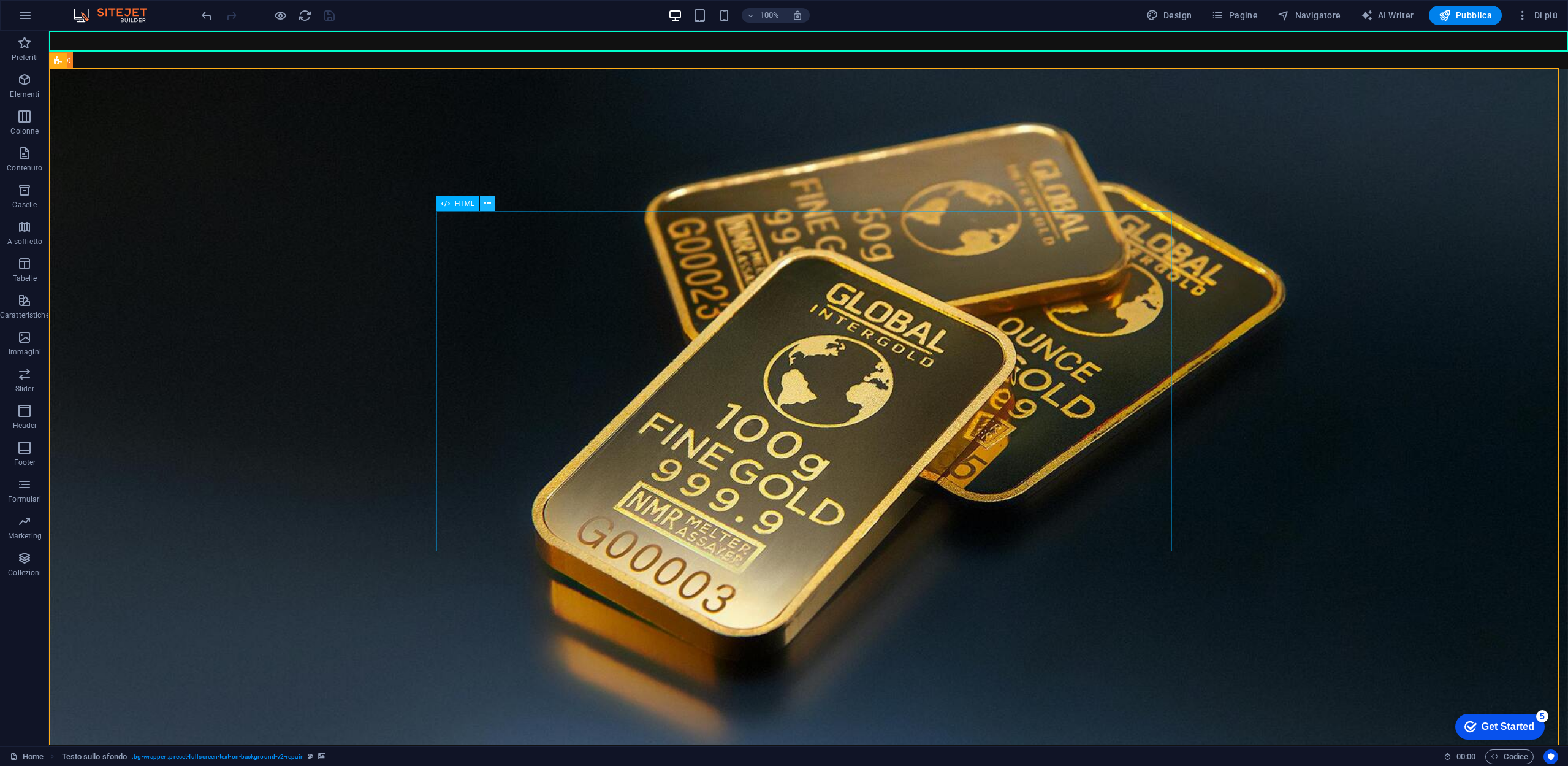
click at [492, 202] on button at bounding box center [487, 203] width 15 height 15
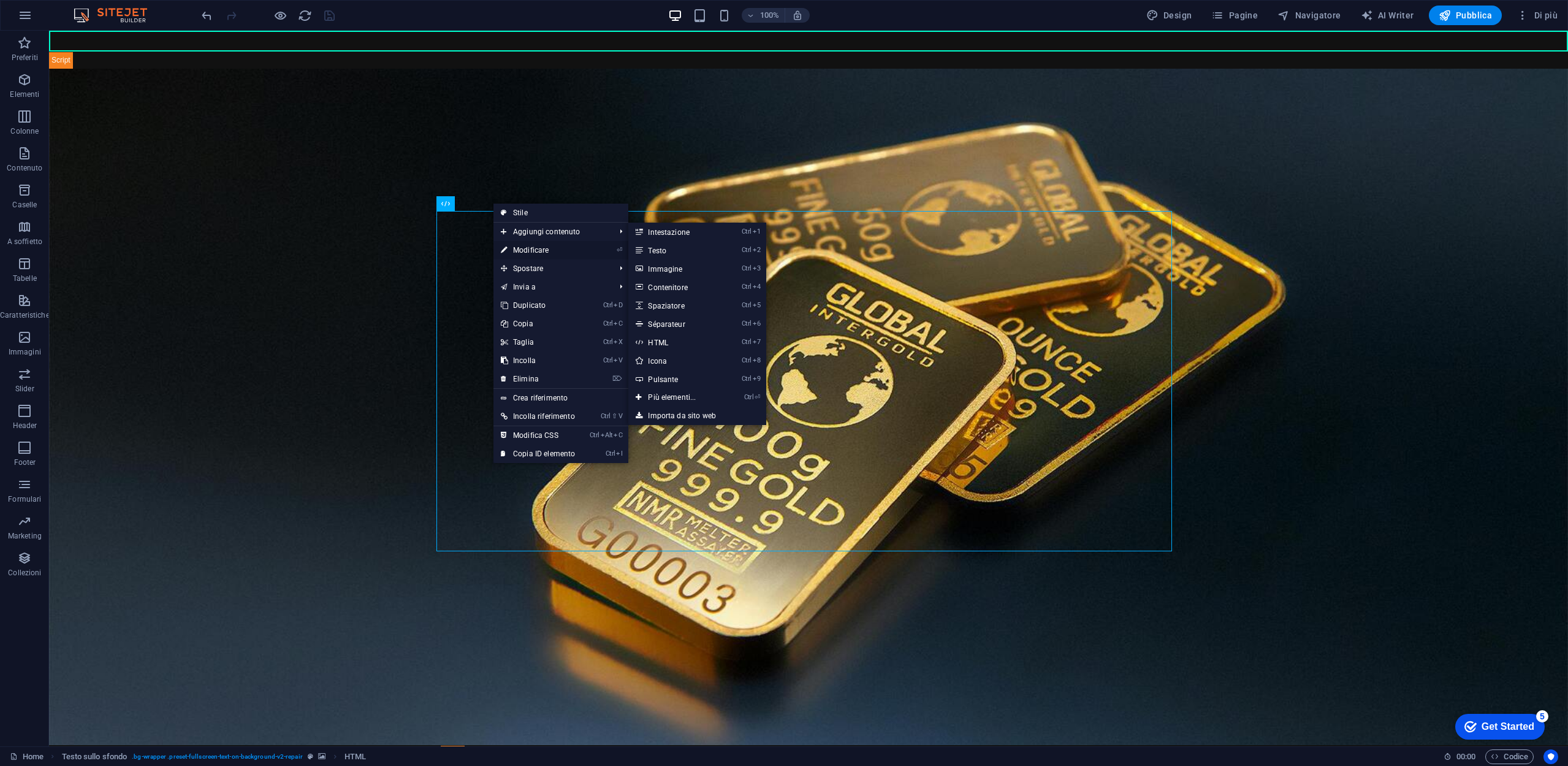
click at [550, 247] on link "⏎ Modificare" at bounding box center [538, 250] width 89 height 19
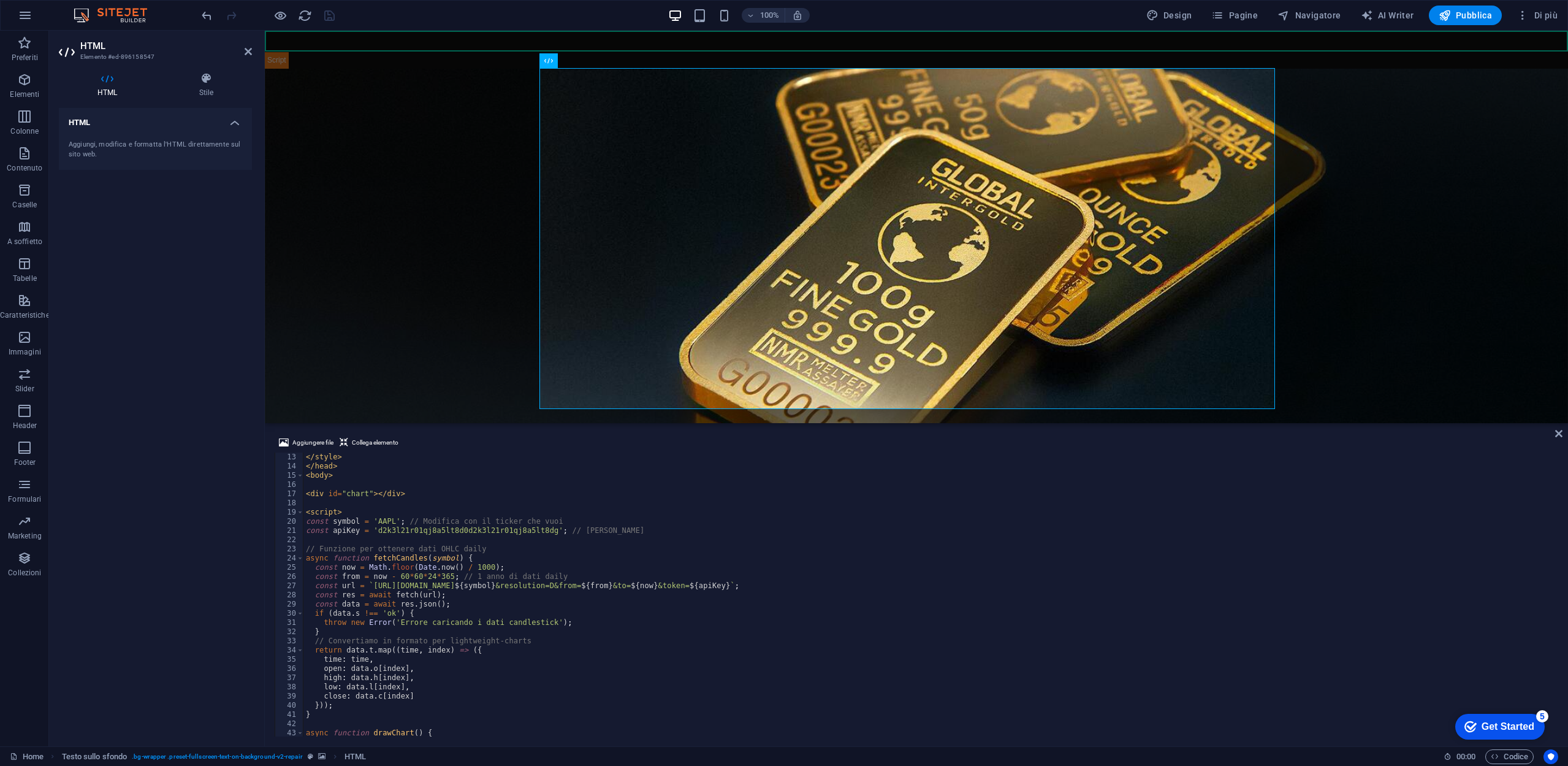
scroll to position [110, 0]
click at [332, 529] on div "</ style > </ head > < body > < div id = "chart" > </ div > < script > const sy…" at bounding box center [929, 604] width 1252 height 302
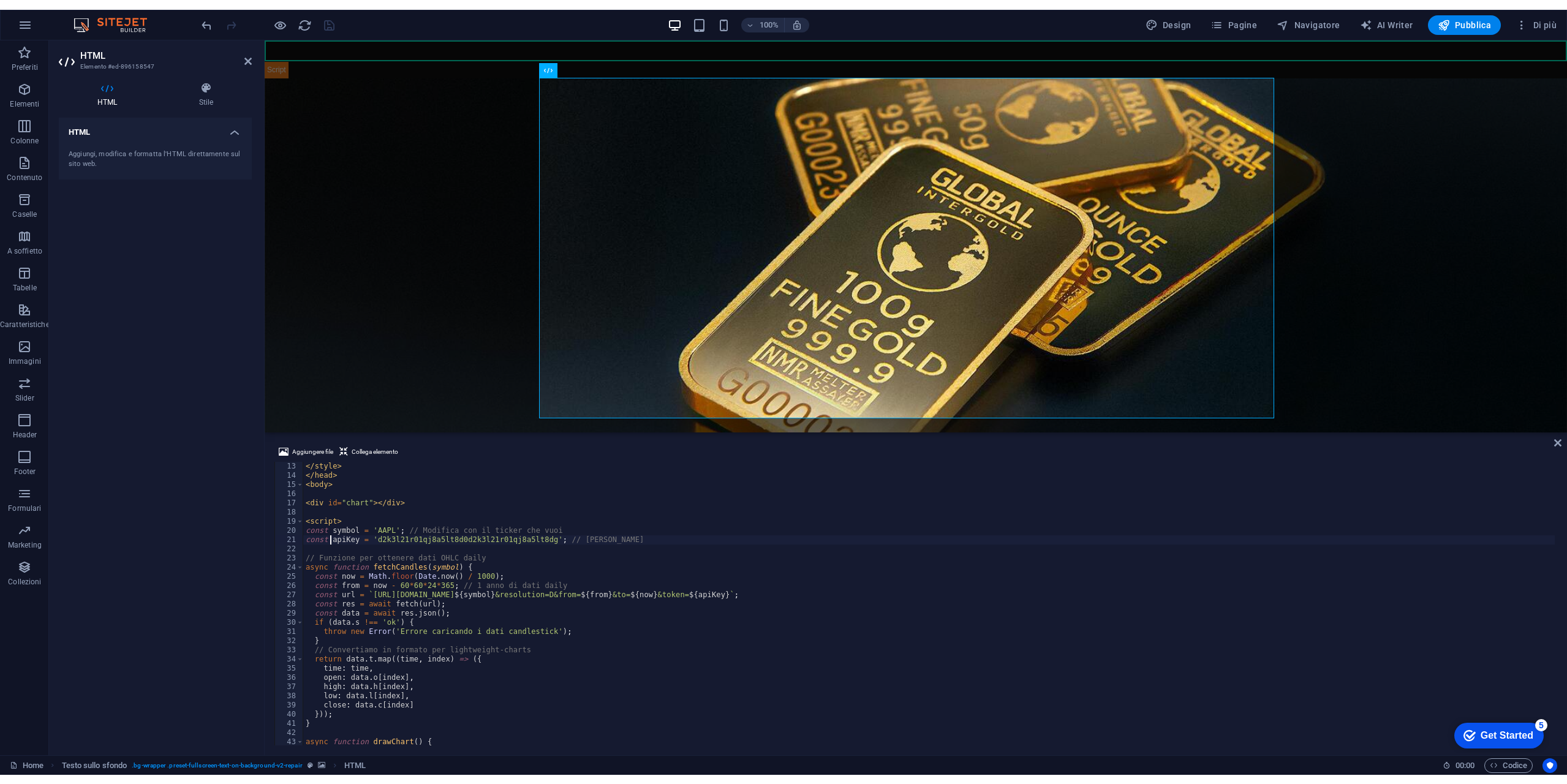
scroll to position [0, 2]
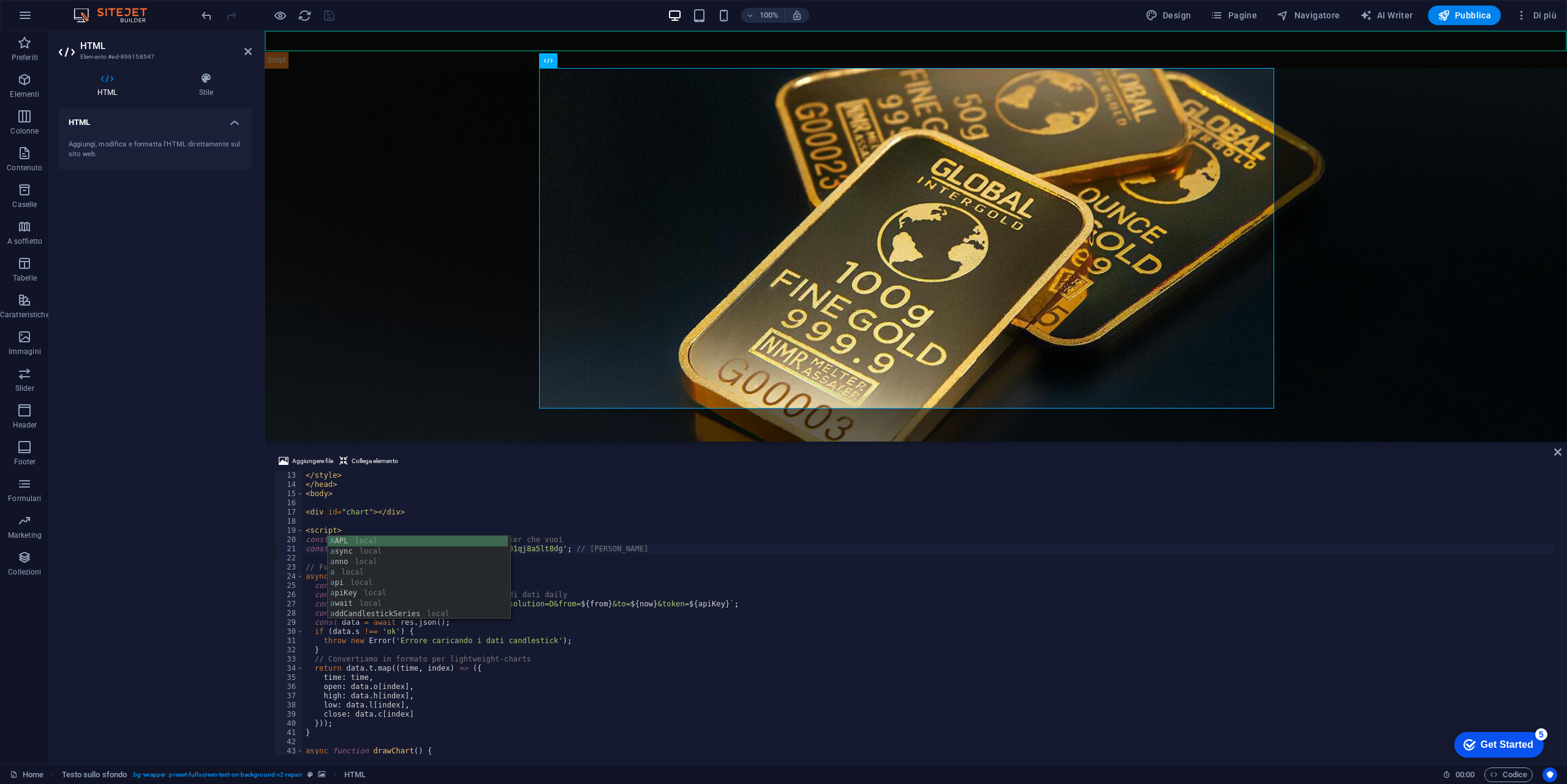
click at [783, 603] on div "</ style > </ head > < body > < div id = "chart" > </ div > < script > const sy…" at bounding box center [929, 622] width 1251 height 302
click at [766, 549] on div "</ style > </ head > < body > < div id = "chart" > </ div > < script > const sy…" at bounding box center [929, 622] width 1251 height 302
type textarea "const aapiKey = 'd2k3l21r01qj8a5lt8d0d2k3l21r01qj8a5lt8dg'; // Chiave Finnhub"
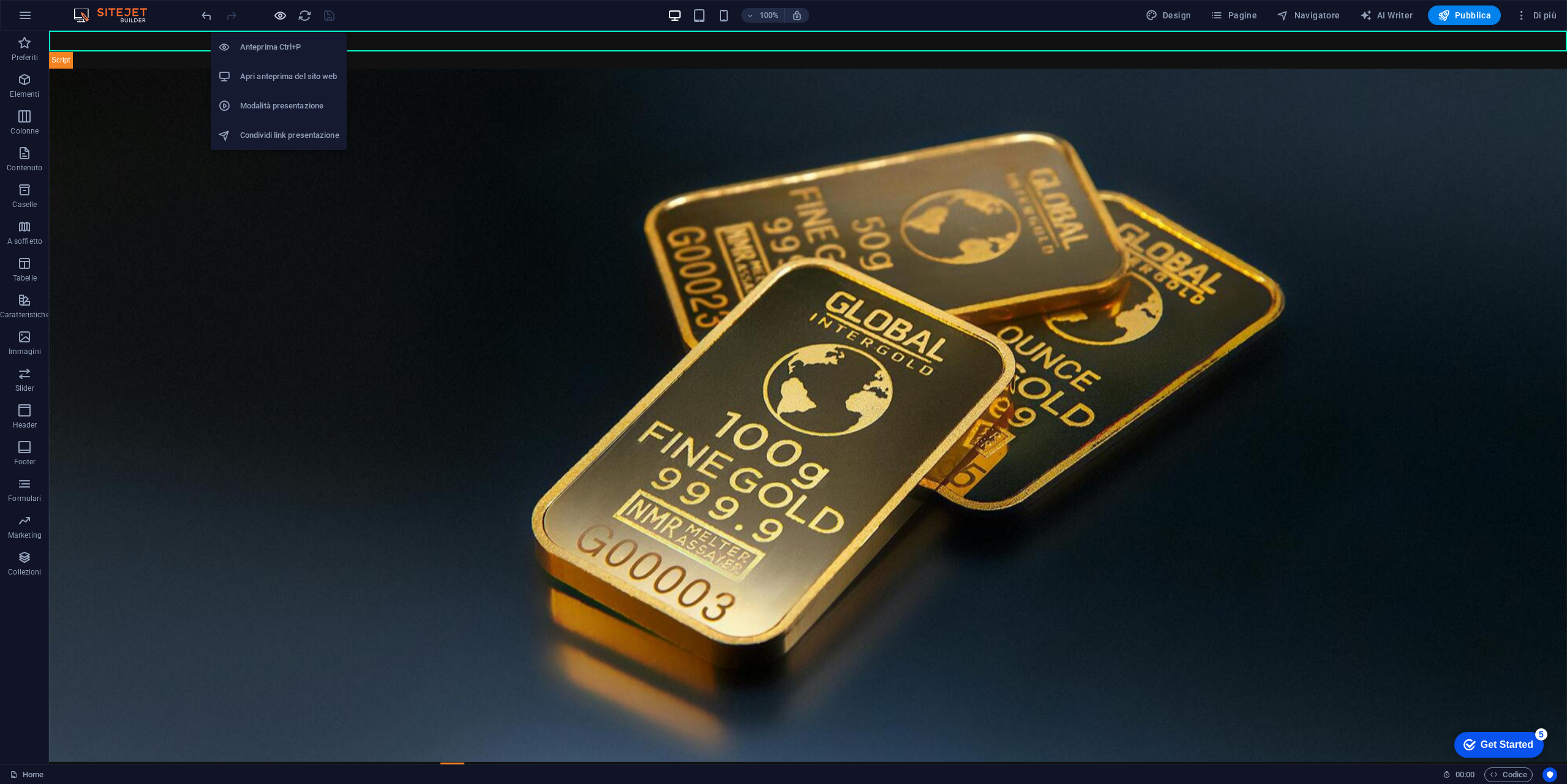
click at [276, 15] on icon "button" at bounding box center [280, 15] width 14 height 14
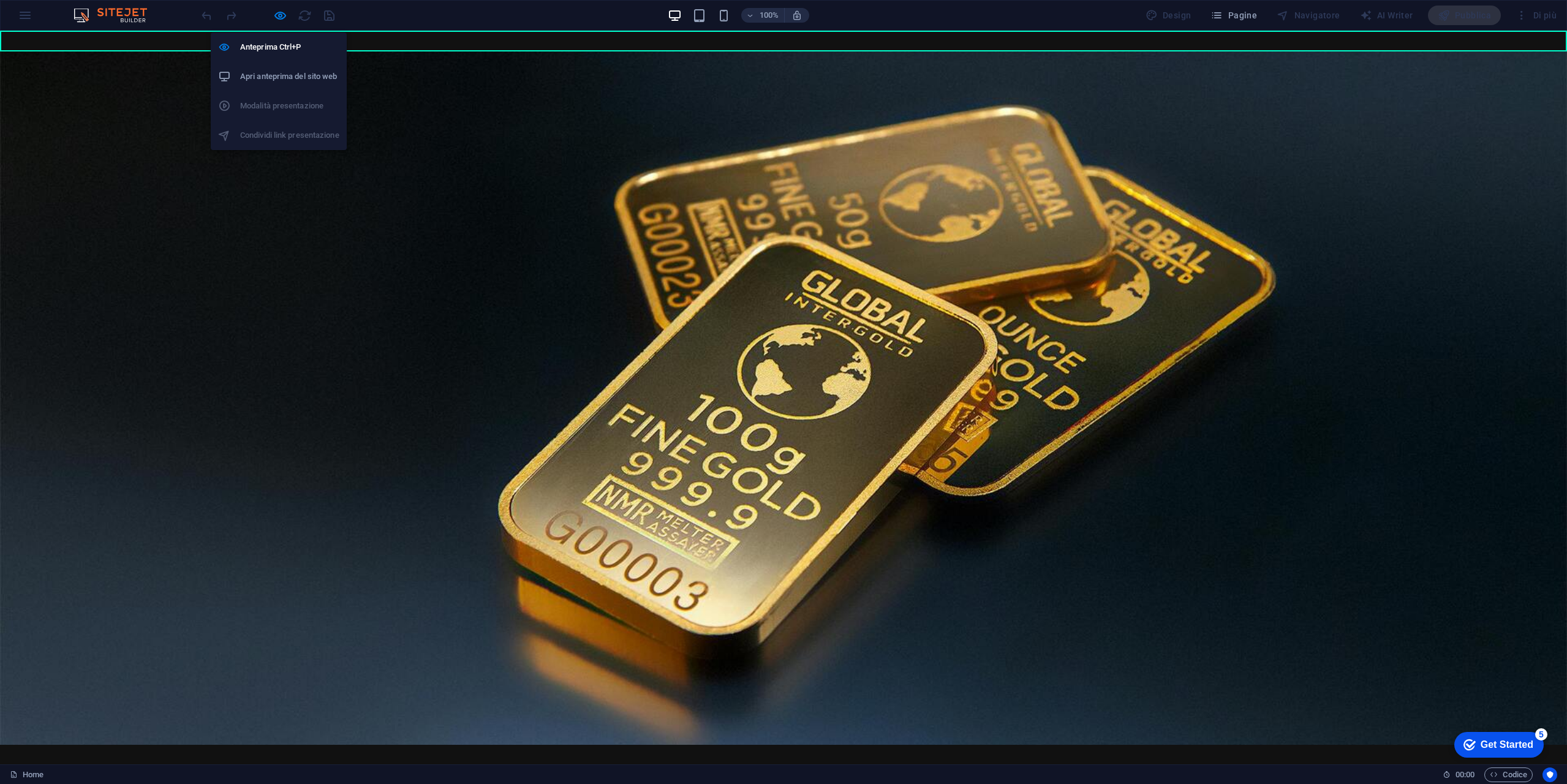
click at [301, 75] on h6 "Apri anteprima del sito web" at bounding box center [290, 77] width 99 height 15
click at [276, 14] on icon "button" at bounding box center [280, 15] width 14 height 14
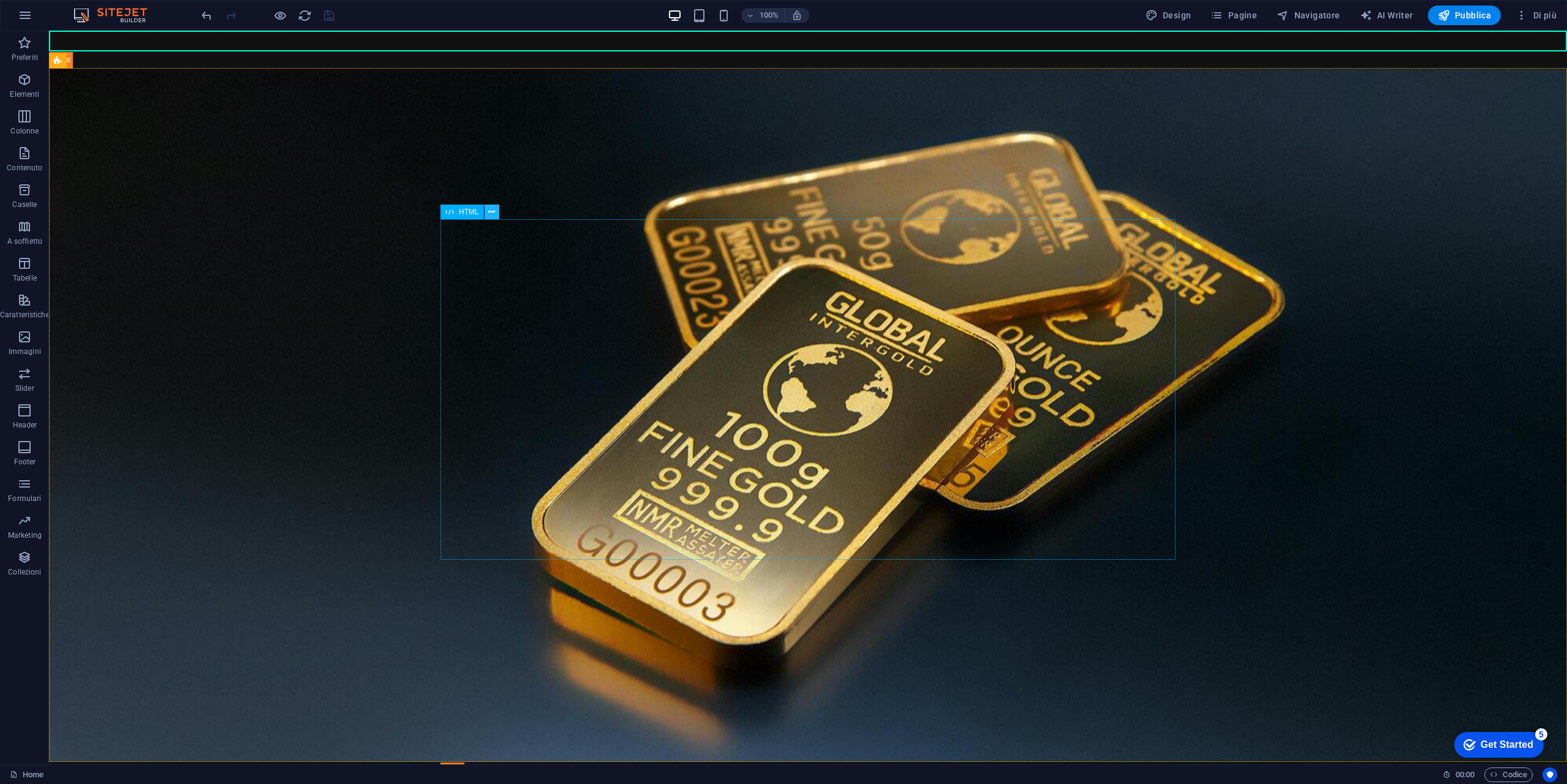
click at [493, 209] on icon at bounding box center [492, 212] width 7 height 13
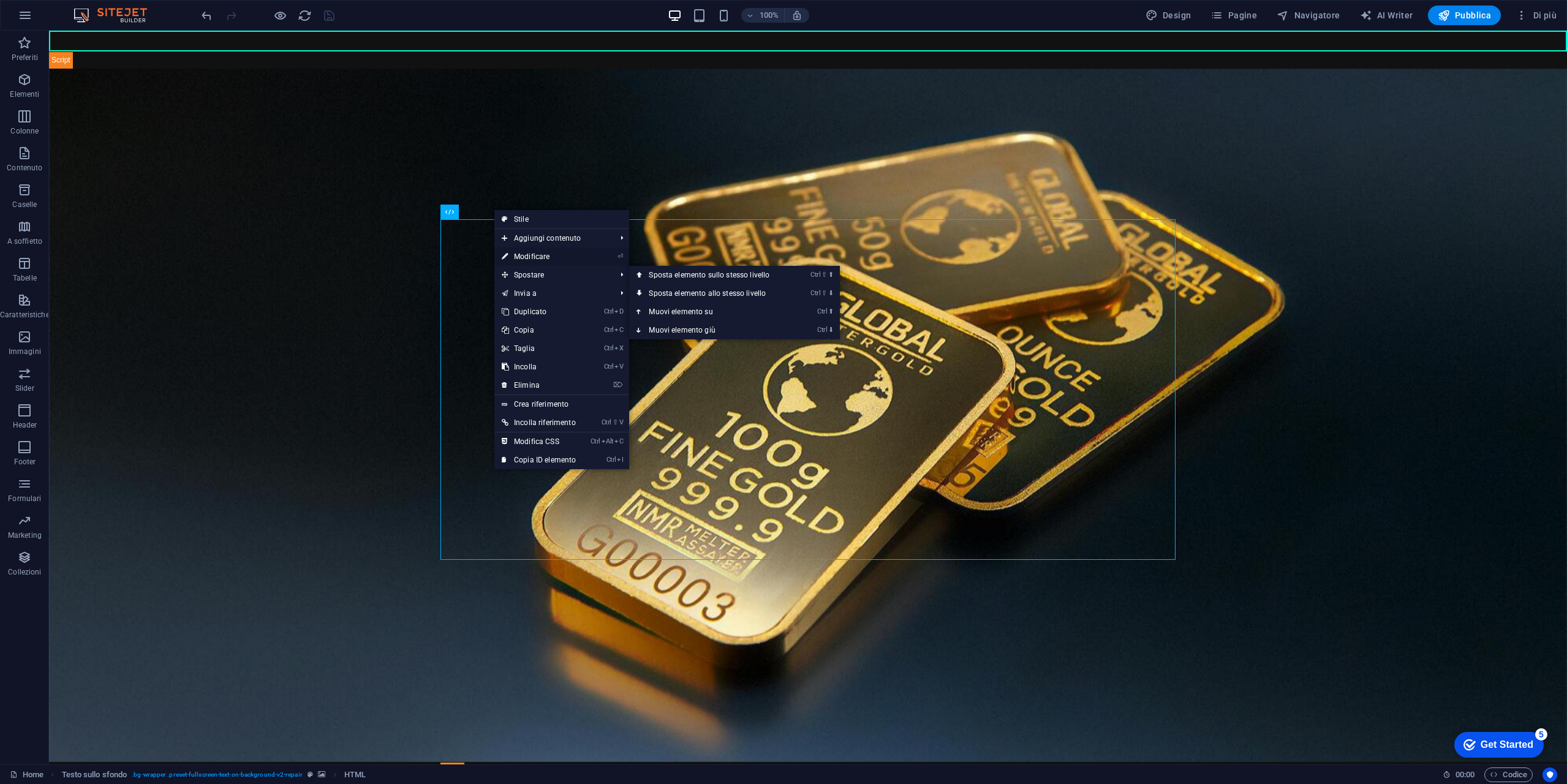
click at [558, 252] on link "⏎ Modificare" at bounding box center [538, 257] width 89 height 19
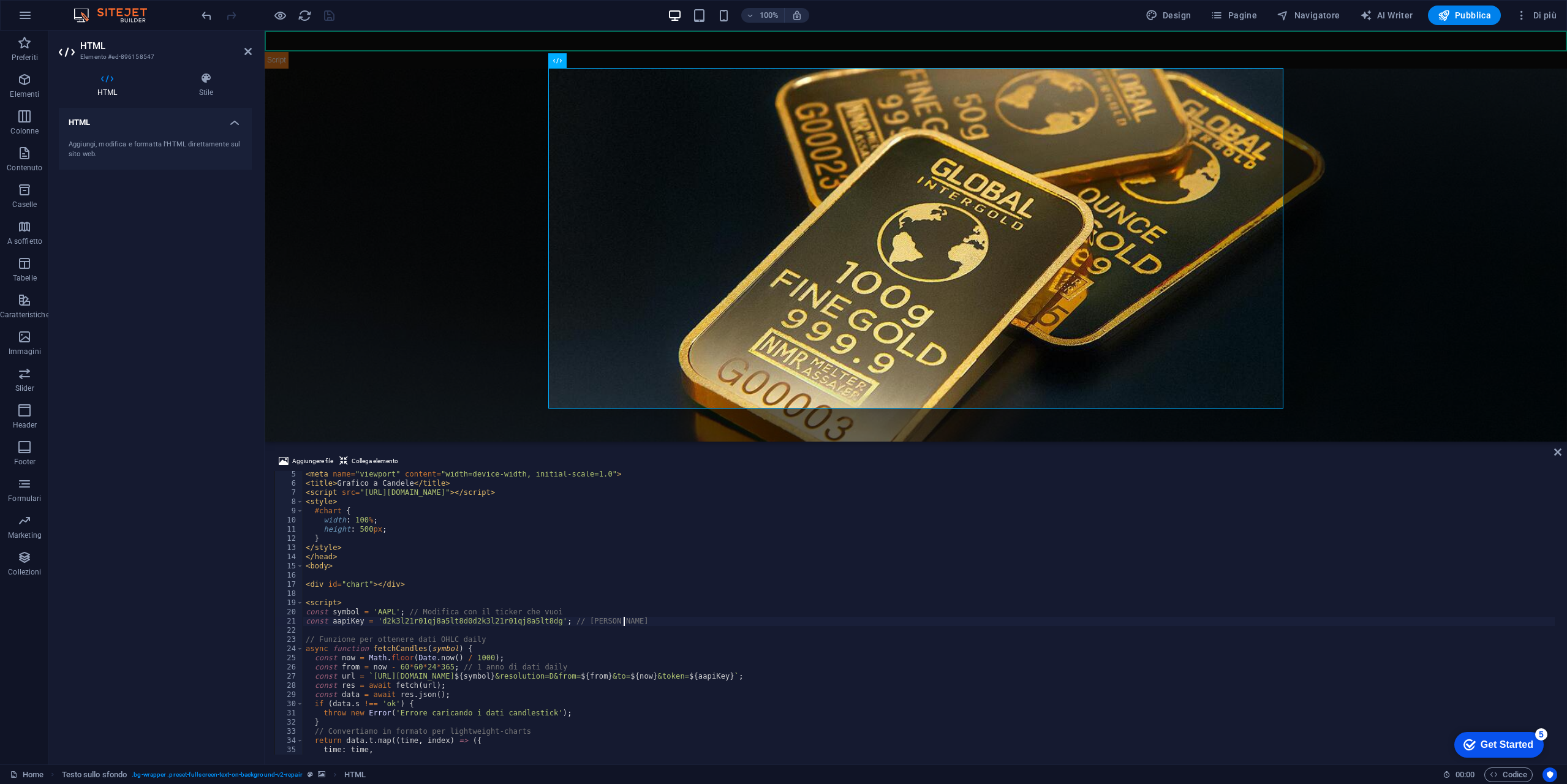
scroll to position [0, 0]
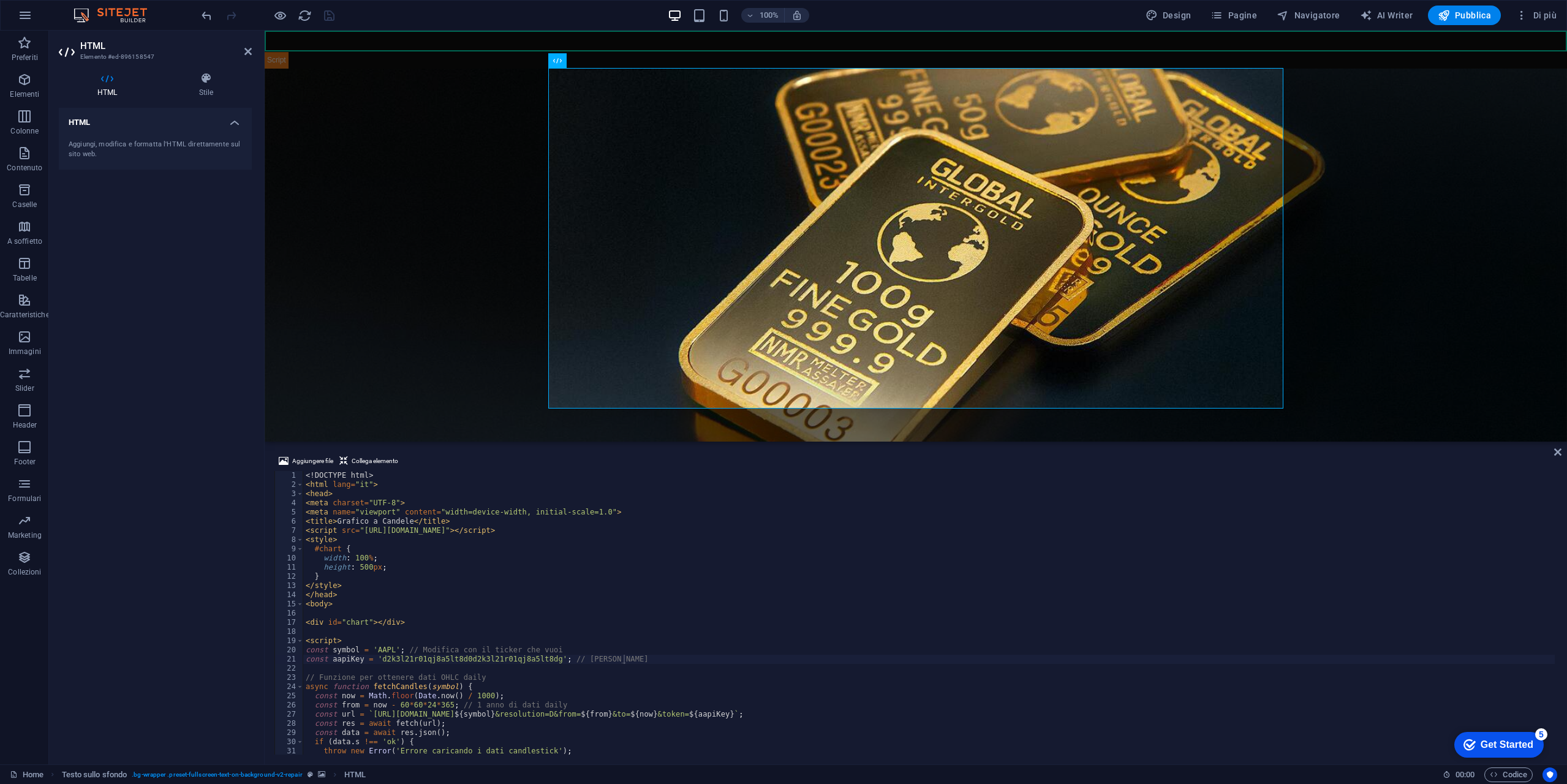
click at [369, 281] on figure at bounding box center [916, 264] width 1303 height 391
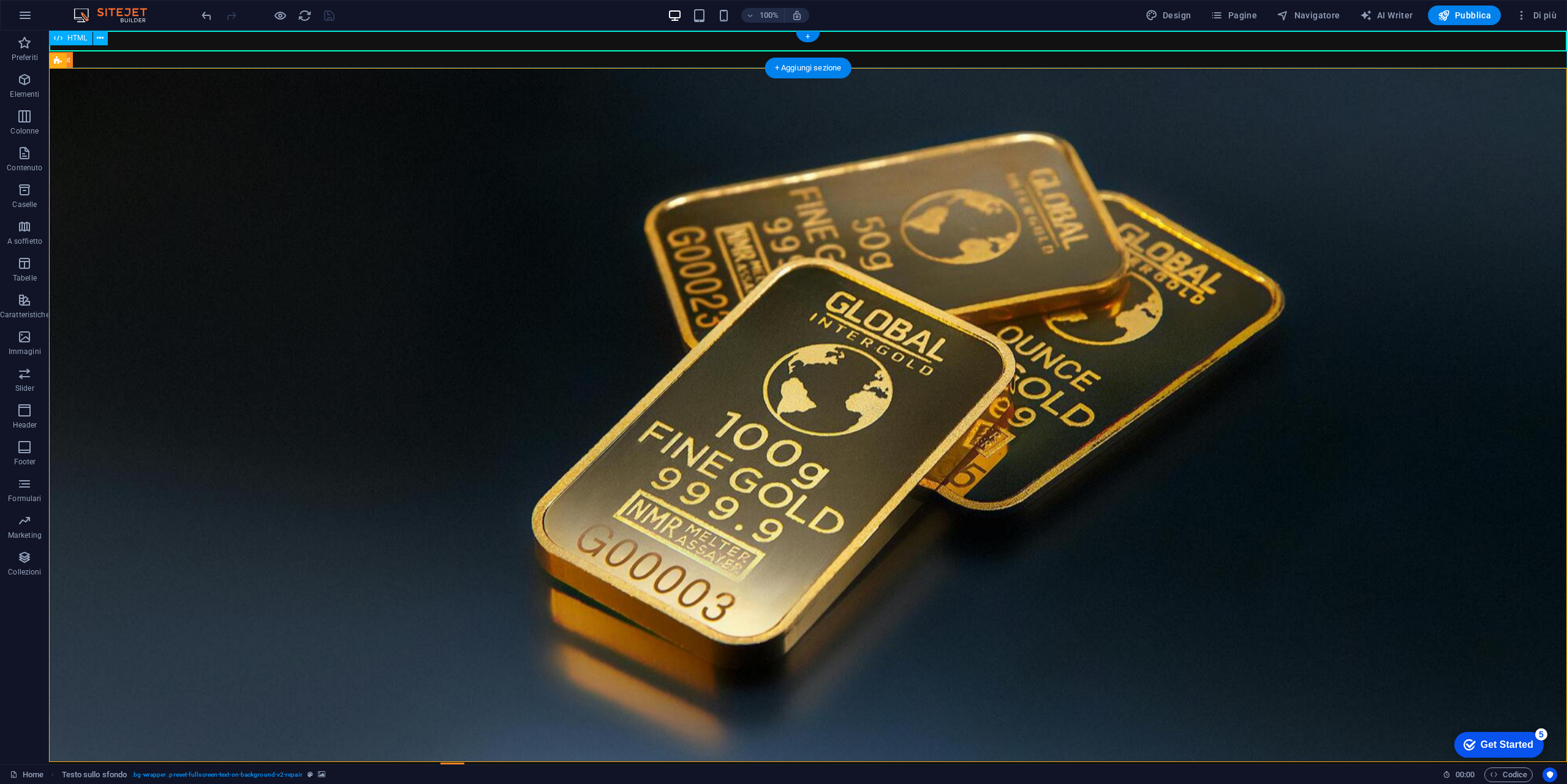
click at [442, 41] on div "NASDAQ-100 Ticker Scroller ([DOMAIN_NAME])" at bounding box center [808, 50] width 1518 height 38
click at [95, 40] on button at bounding box center [100, 38] width 15 height 15
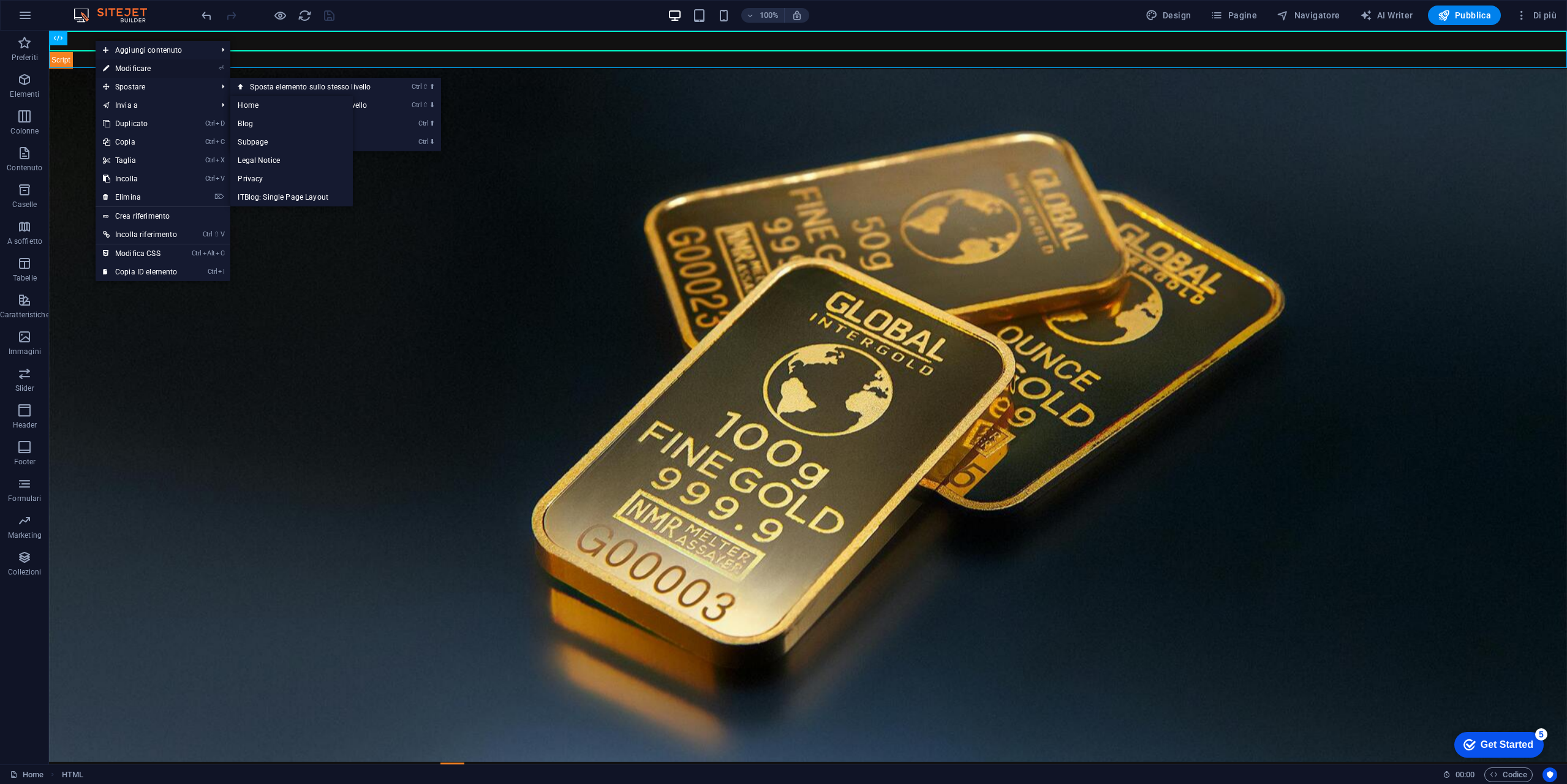
click at [154, 66] on link "⏎ Modificare" at bounding box center [139, 68] width 89 height 19
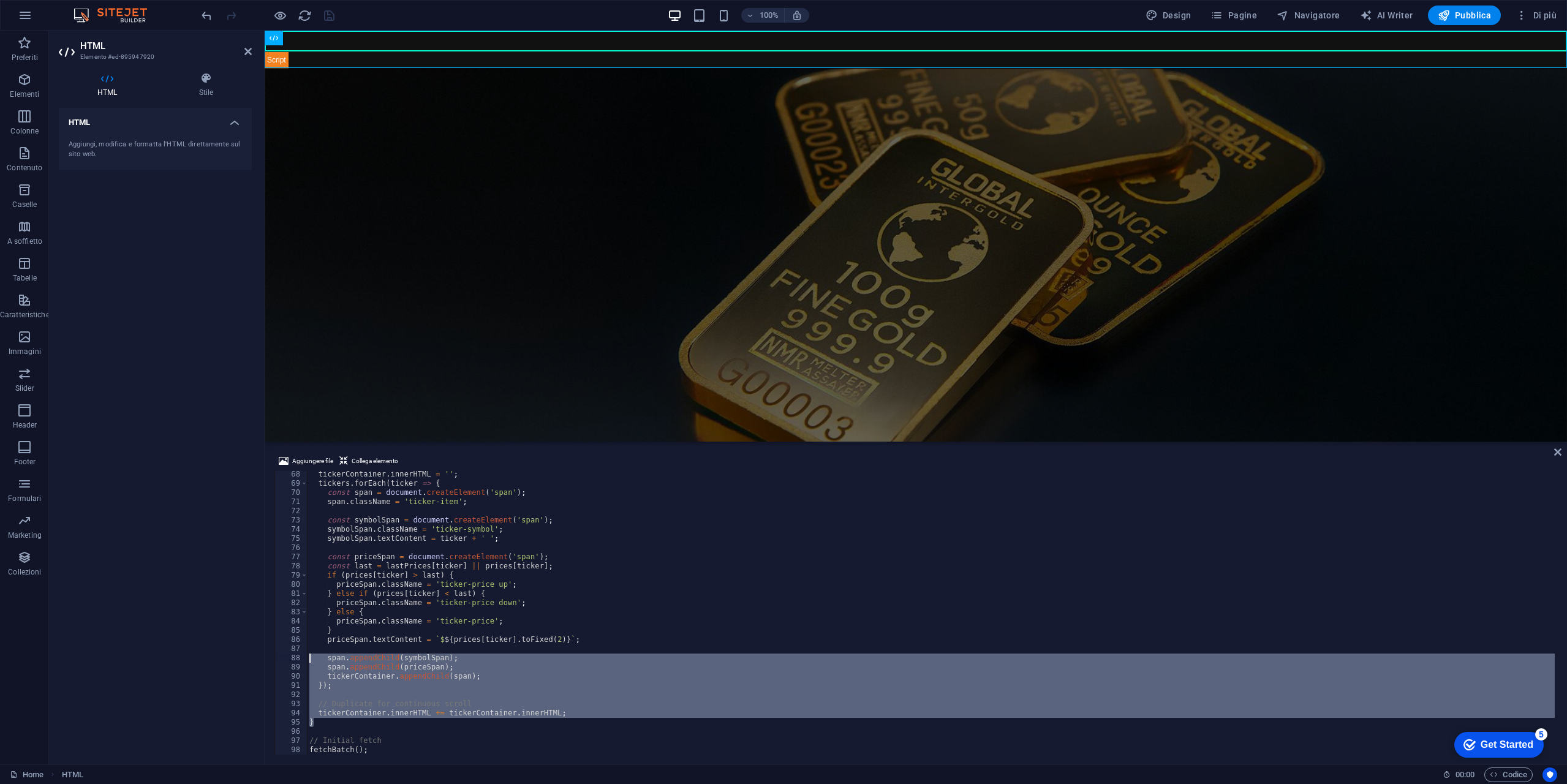
scroll to position [580, 0]
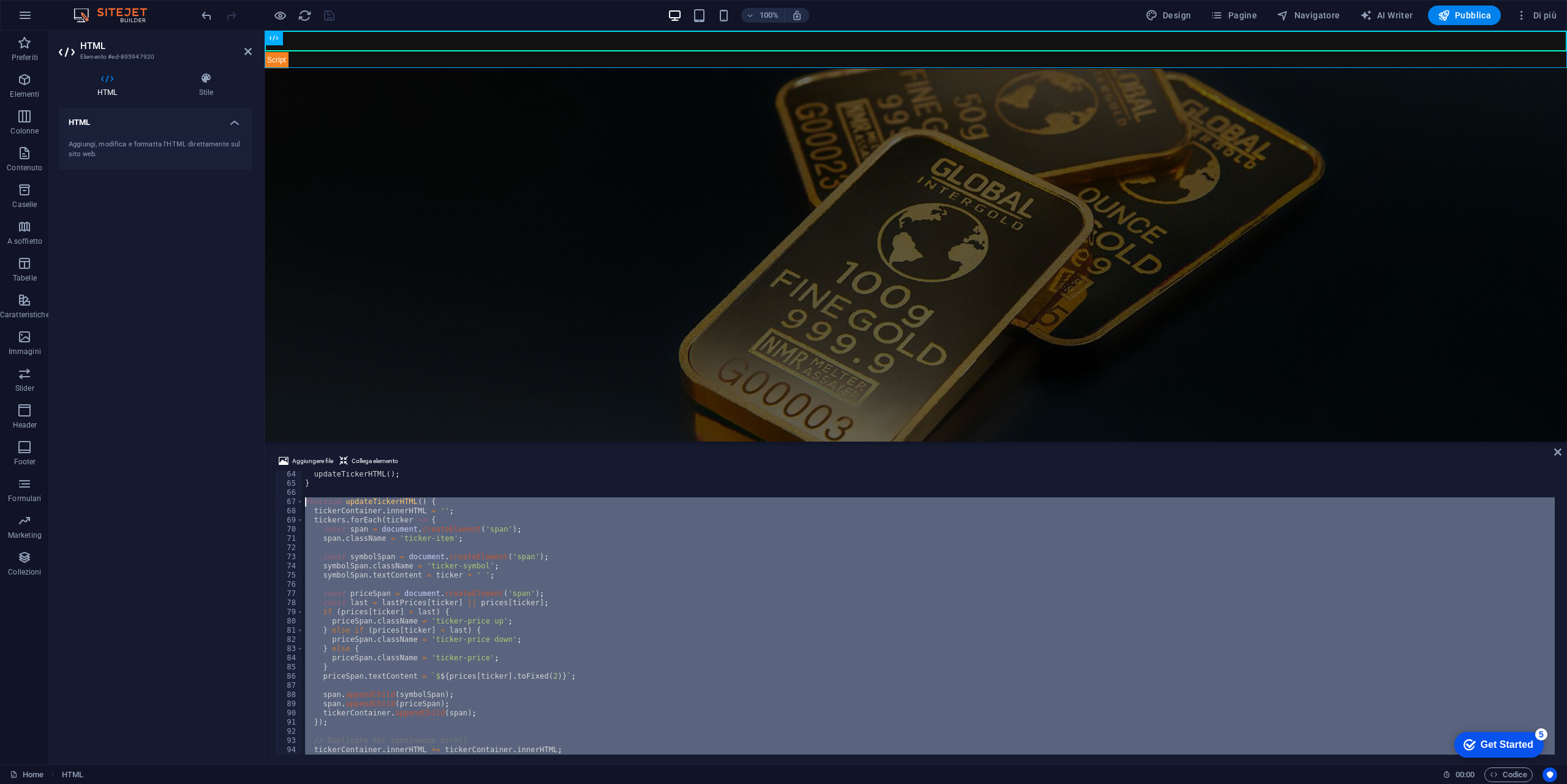
drag, startPoint x: 325, startPoint y: 689, endPoint x: 263, endPoint y: 501, distance: 198.0
click at [263, 501] on div "HTML Elemento #ed-895947920 HTML Stile HTML Aggiungi, modifica e formatta l'HTM…" at bounding box center [808, 398] width 1518 height 733
type textarea "function updateTickerHTML() { tickerContainer.innerHTML = '';"
paste textarea
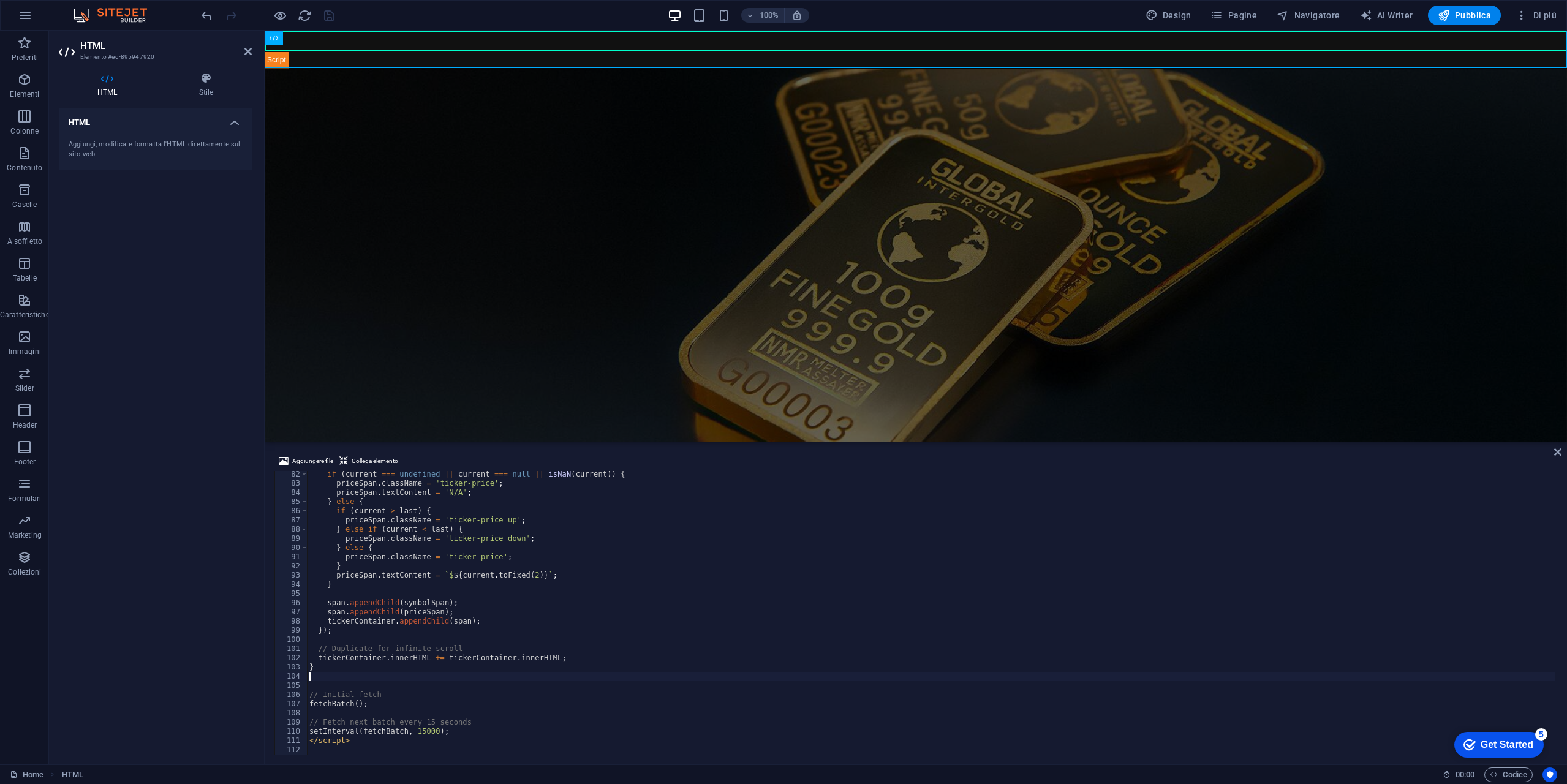
scroll to position [745, 0]
click at [721, 684] on div "if ( current === undefined || current === null || isNaN ( current )) { priceSpa…" at bounding box center [930, 620] width 1248 height 302
click at [376, 20] on div "100% Design Pagine Navigatore AI Writer Pubblica Di più" at bounding box center [880, 15] width 1362 height 20
click at [329, 16] on icon "save" at bounding box center [329, 15] width 14 height 14
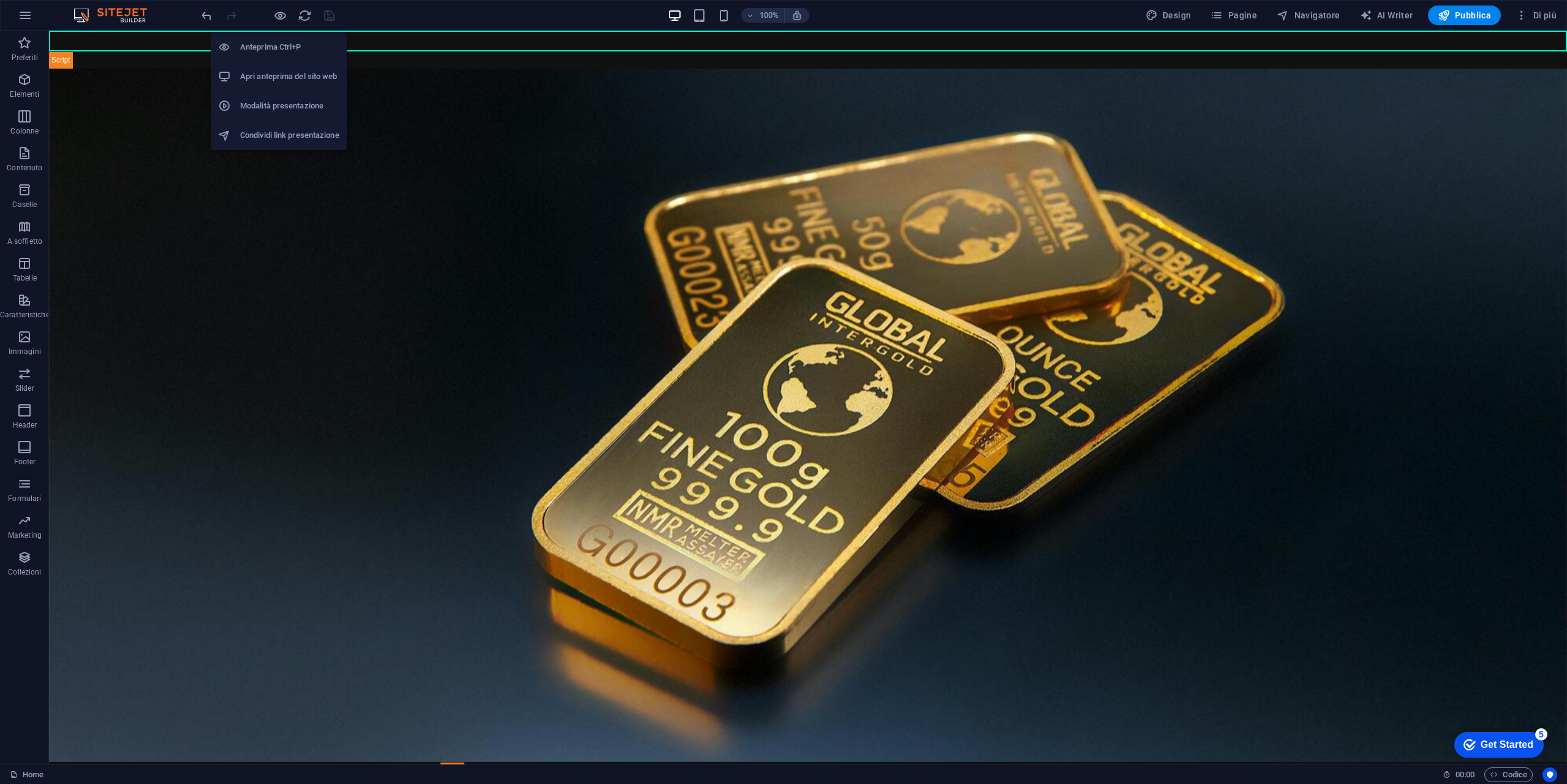
click at [314, 81] on h6 "Apri anteprima del sito web" at bounding box center [290, 77] width 99 height 15
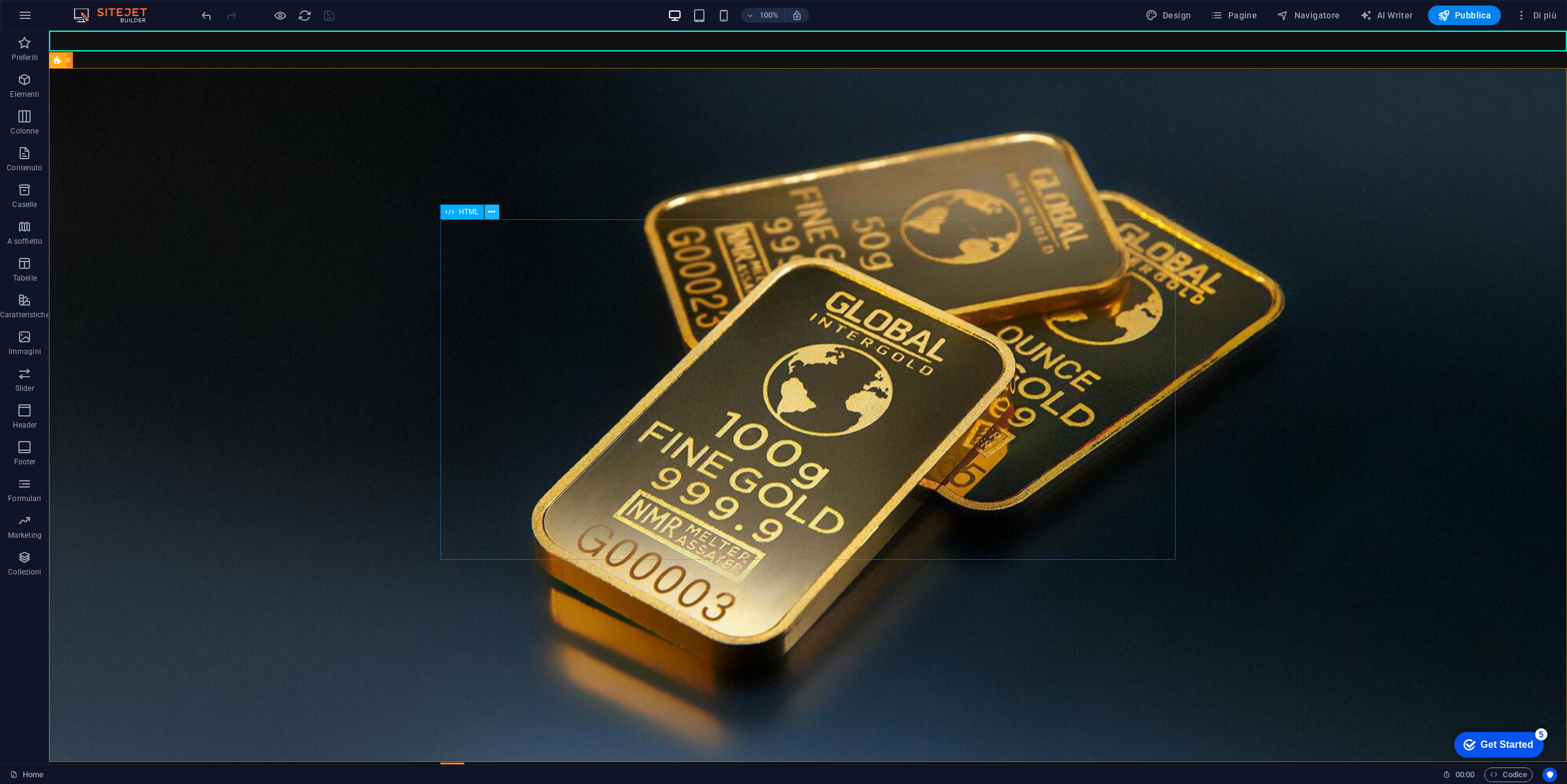
click at [492, 210] on icon at bounding box center [492, 212] width 7 height 13
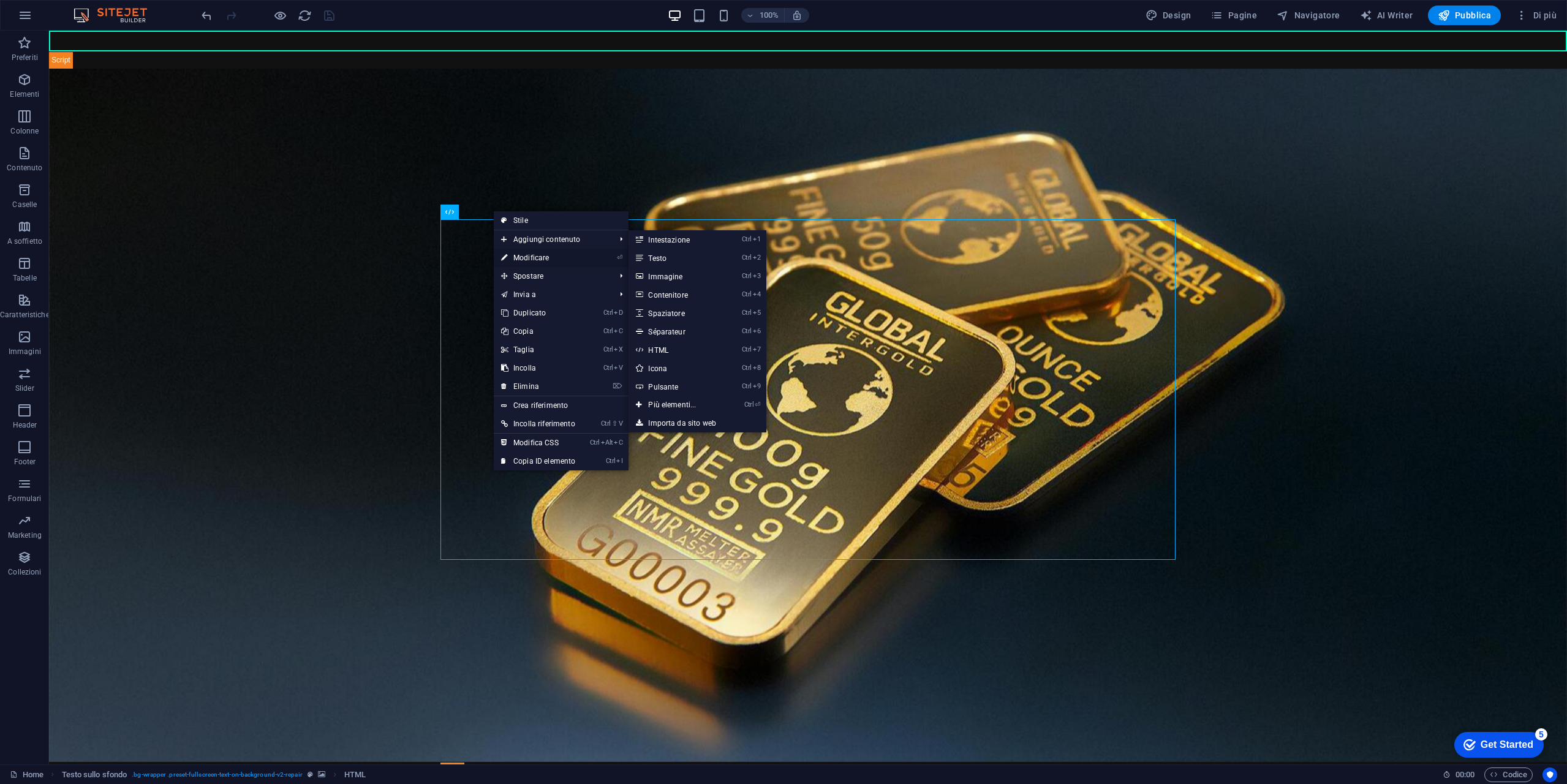
click at [556, 255] on link "⏎ Modificare" at bounding box center [538, 258] width 89 height 19
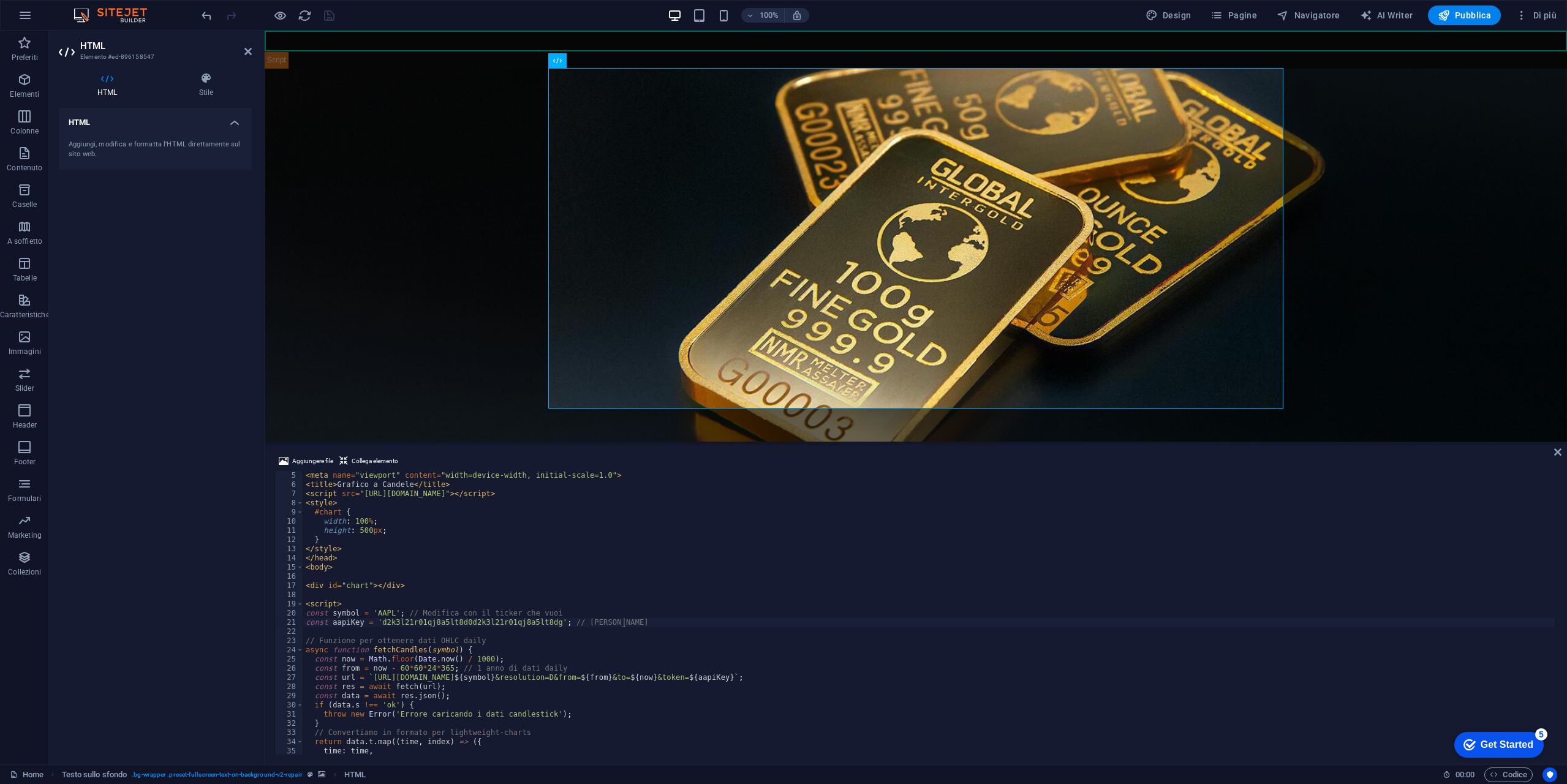
scroll to position [147, 0]
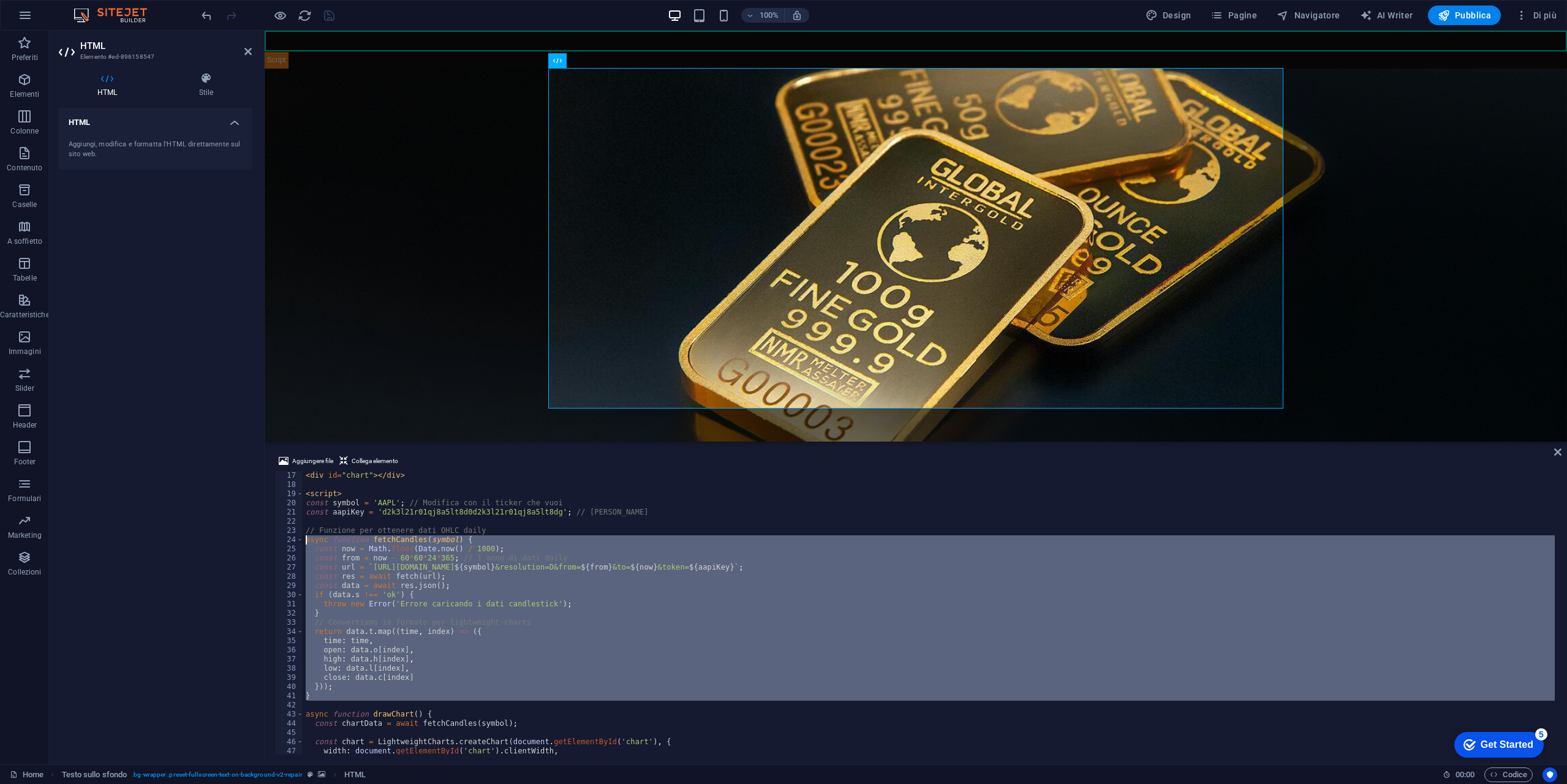
drag, startPoint x: 331, startPoint y: 701, endPoint x: 235, endPoint y: 536, distance: 190.9
click at [235, 536] on div "HTML Elemento #ed-896158547 HTML Stile HTML Aggiungi, modifica e formatta l'HTM…" at bounding box center [808, 398] width 1518 height 733
paste textarea "}"
type textarea "}"
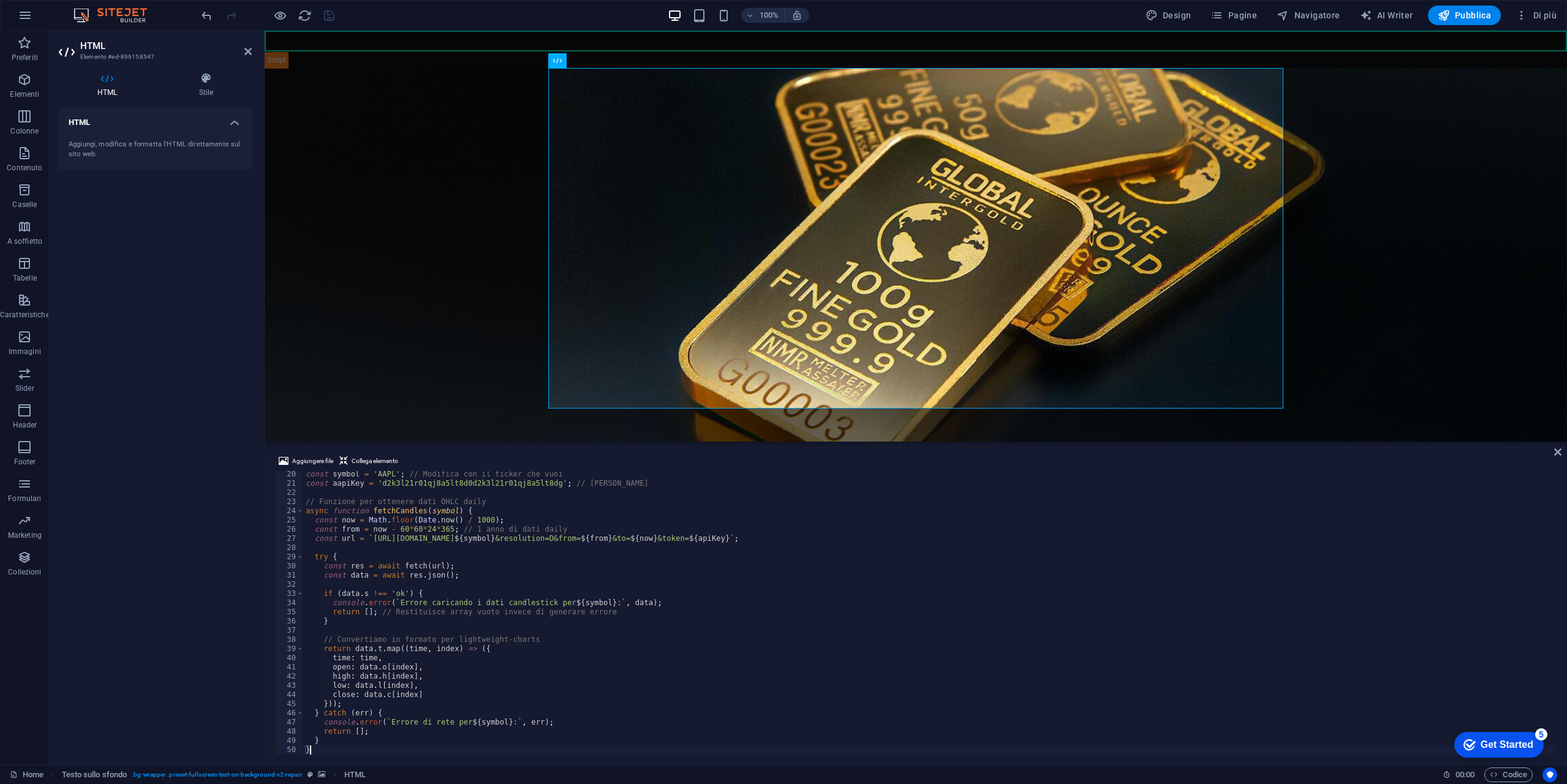
scroll to position [0, 0]
click at [357, 11] on div "100% Design Pagine Navigatore AI Writer Pubblica Di più" at bounding box center [880, 15] width 1362 height 20
click at [333, 15] on icon "save" at bounding box center [329, 15] width 14 height 14
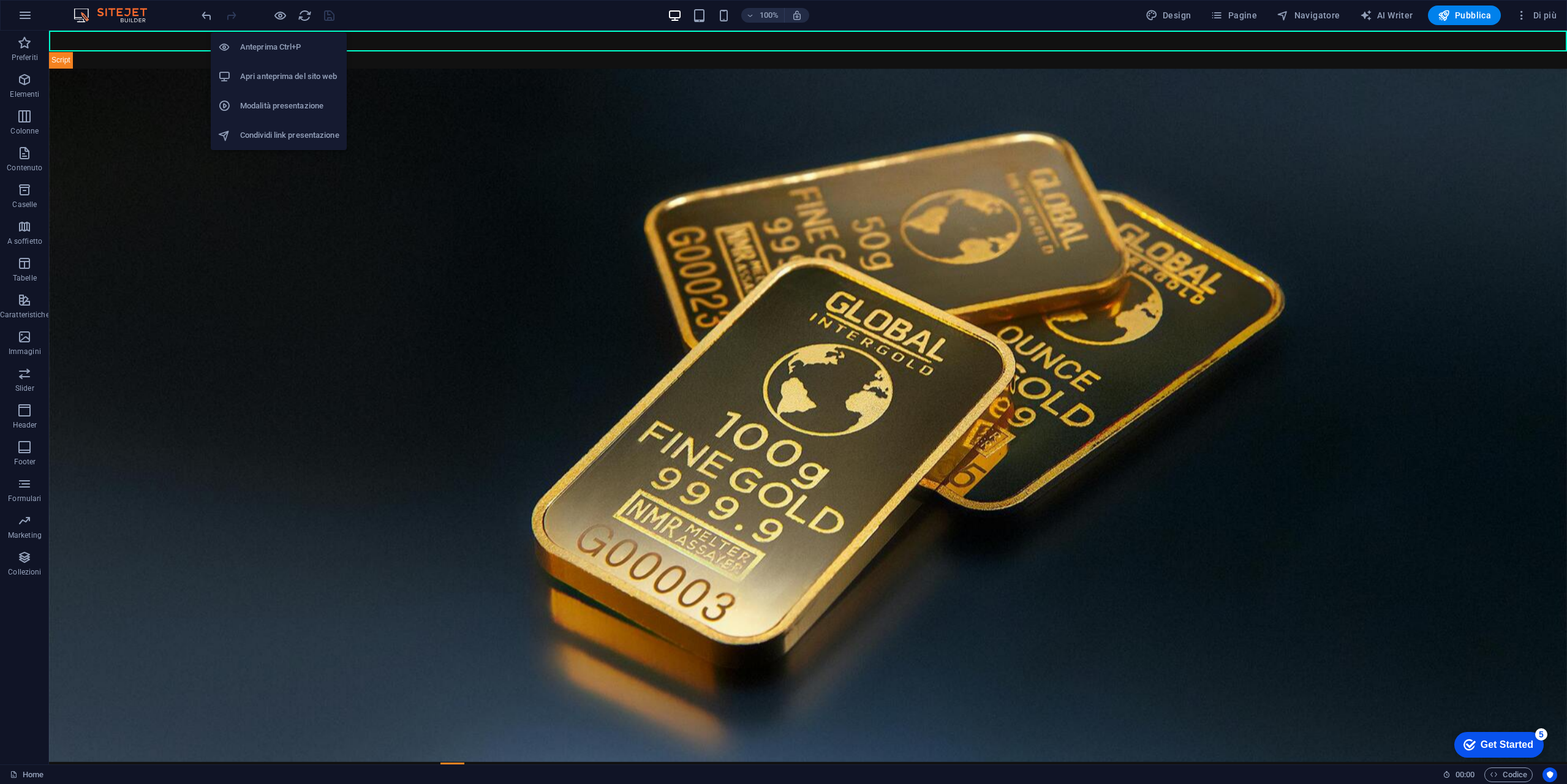
click at [298, 81] on h6 "Apri anteprima del sito web" at bounding box center [290, 77] width 99 height 15
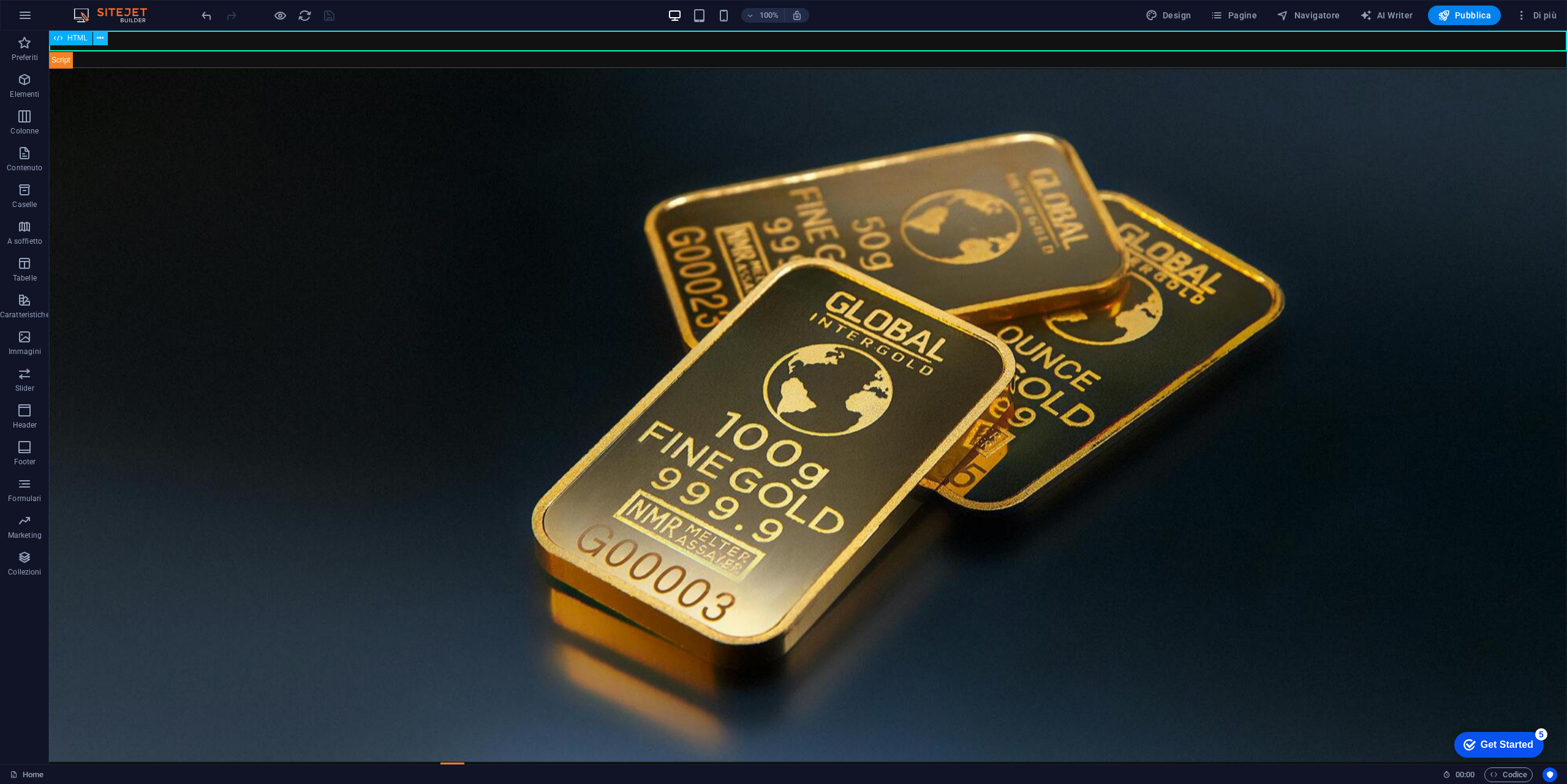
click at [106, 38] on button at bounding box center [100, 38] width 15 height 15
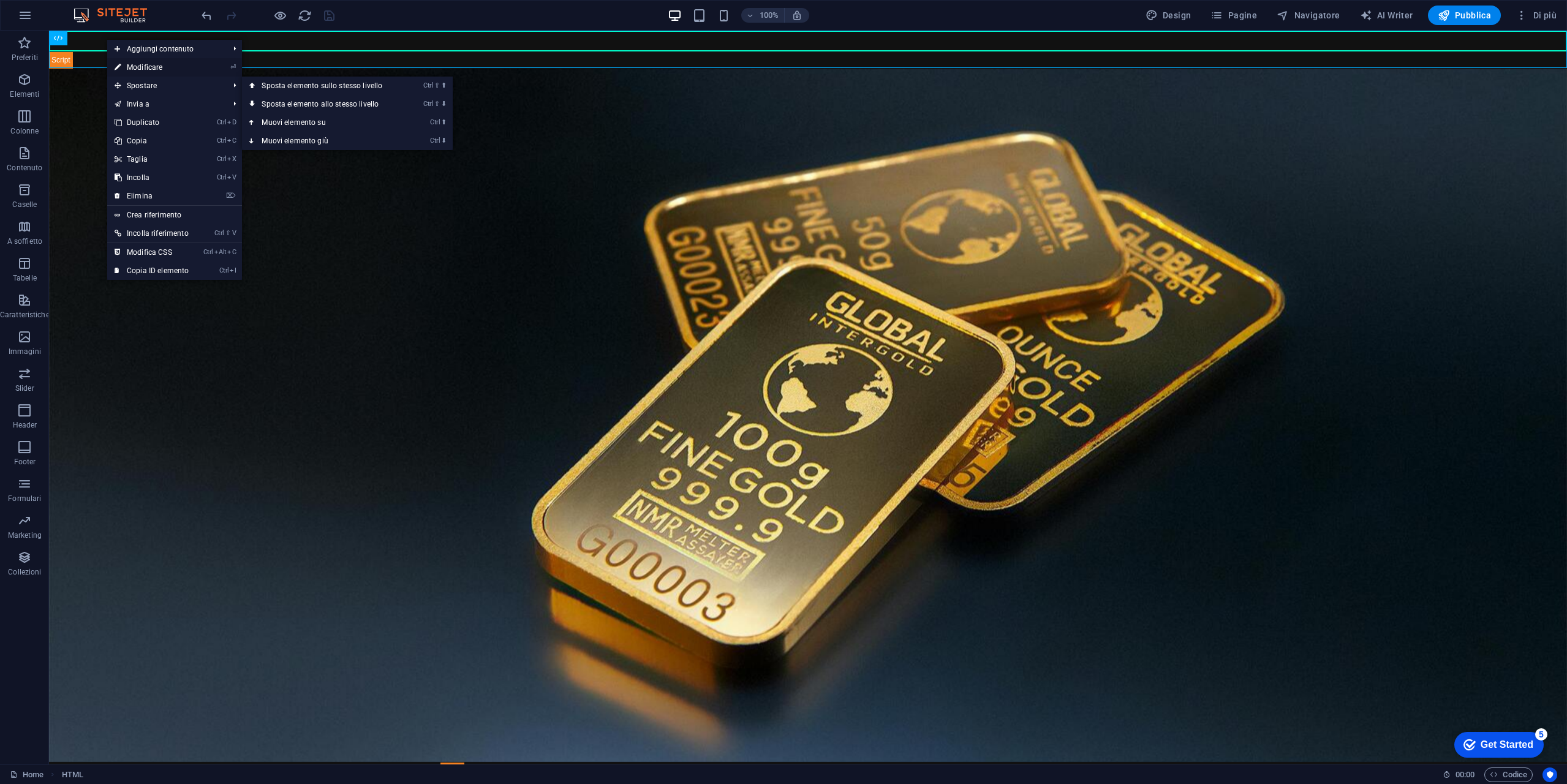
click at [167, 65] on link "⏎ Modificare" at bounding box center [152, 67] width 89 height 19
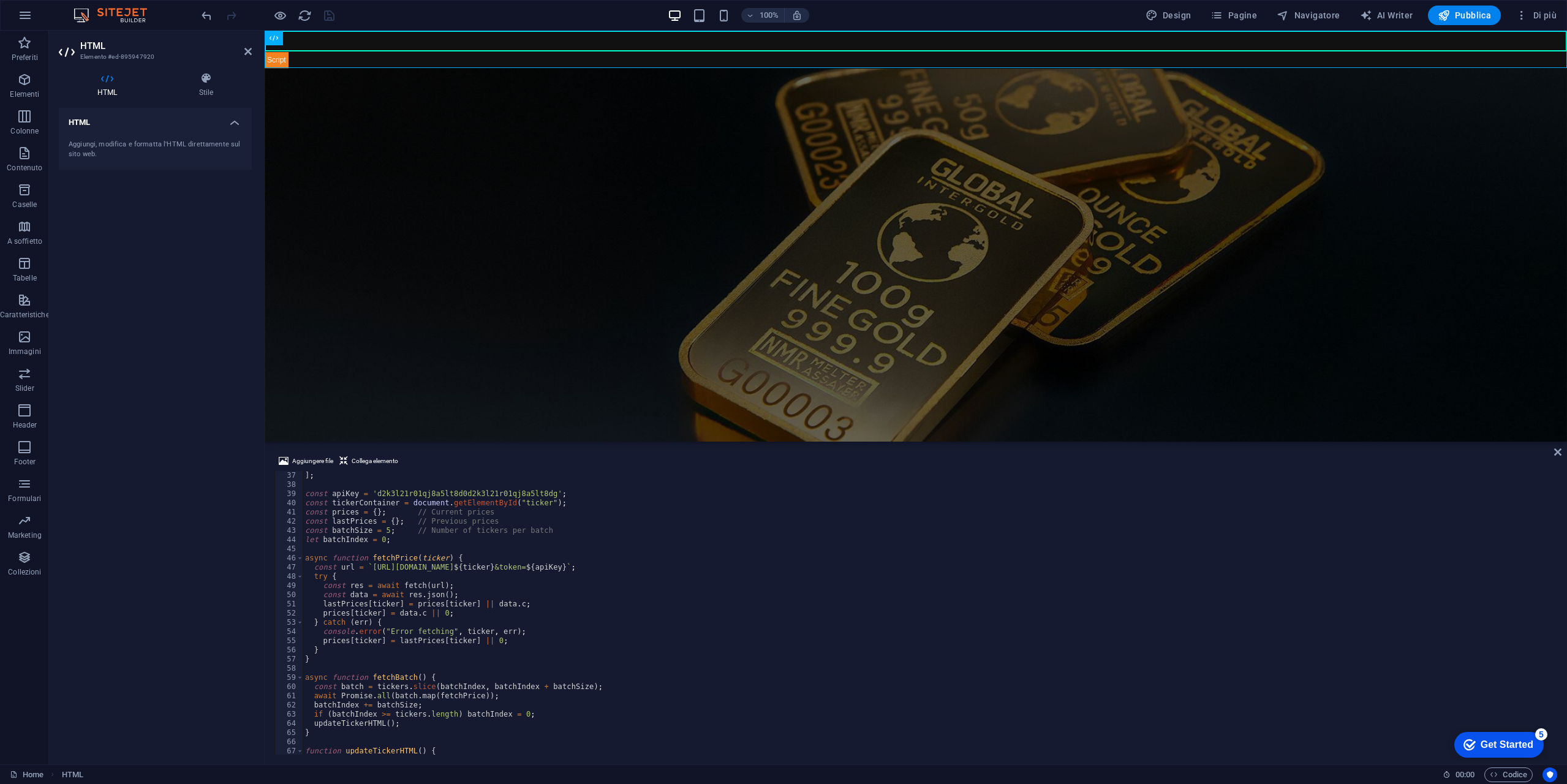
scroll to position [294, 0]
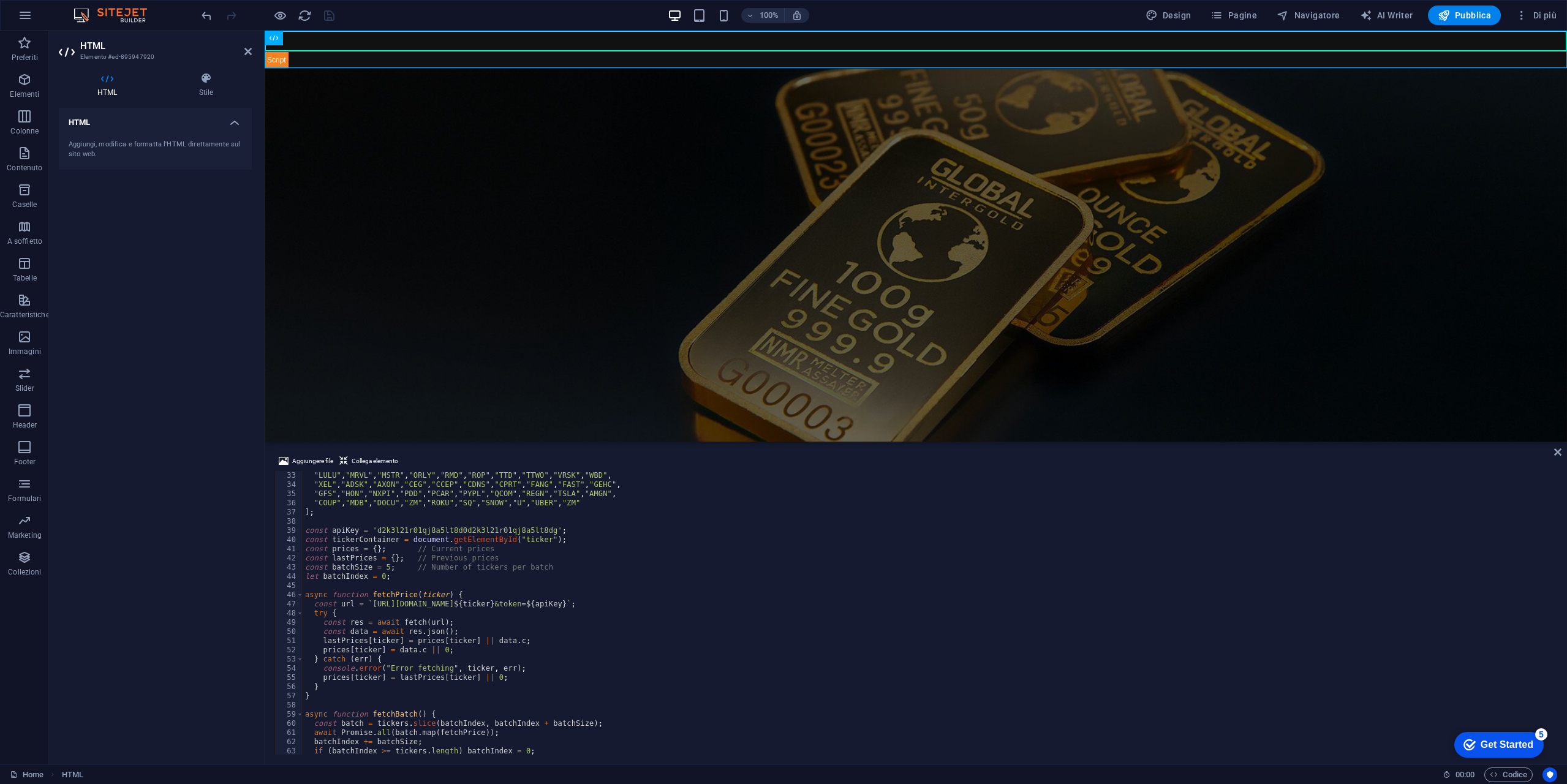
click at [417, 576] on div ""LULU" , "MRVL" , "MSTR" , "ORLY" , "RMD" , "ROP" , "TTD" , "TTWO" , "VRSK" , "…" at bounding box center [929, 622] width 1252 height 302
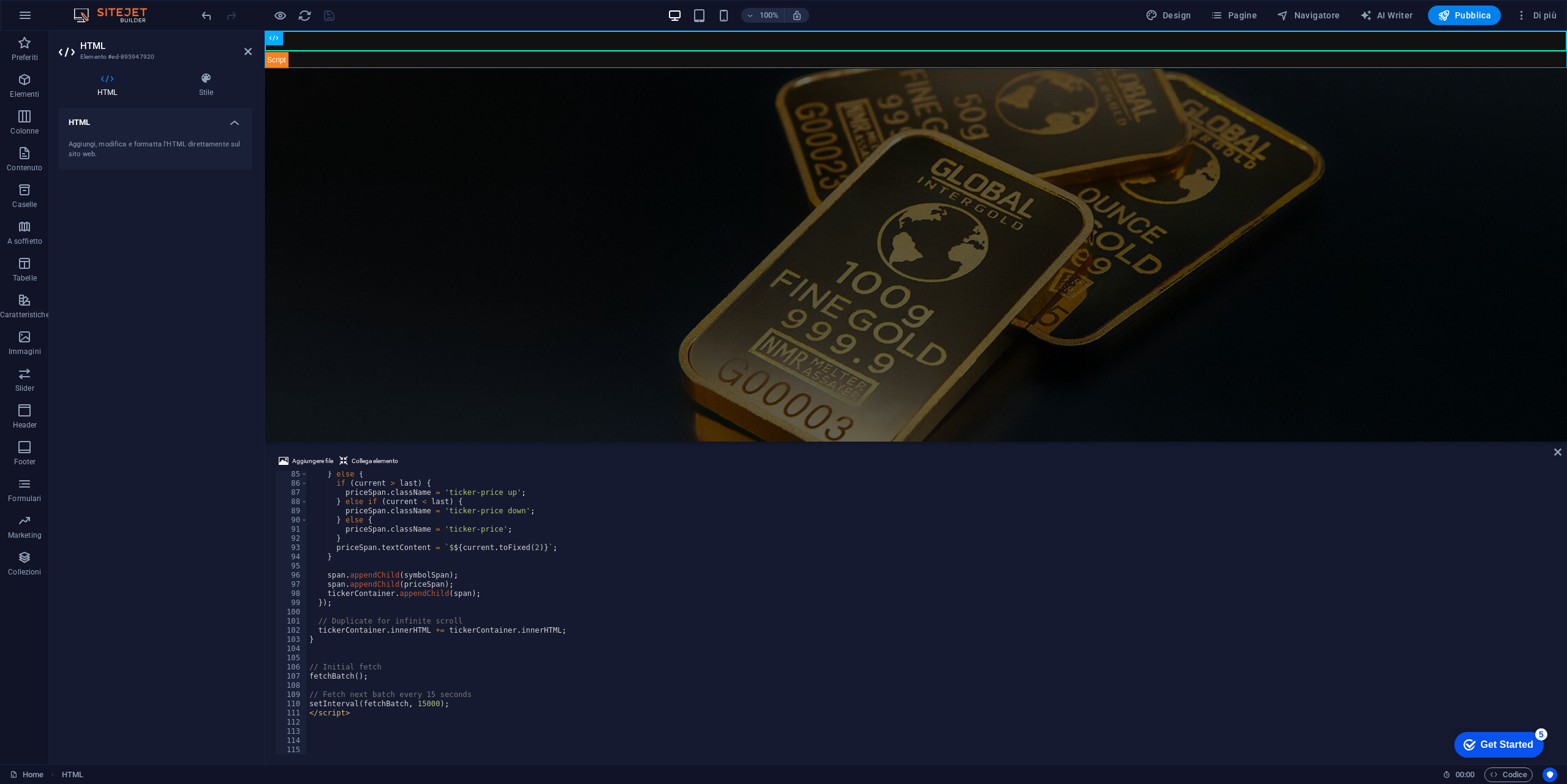
scroll to position [736, 0]
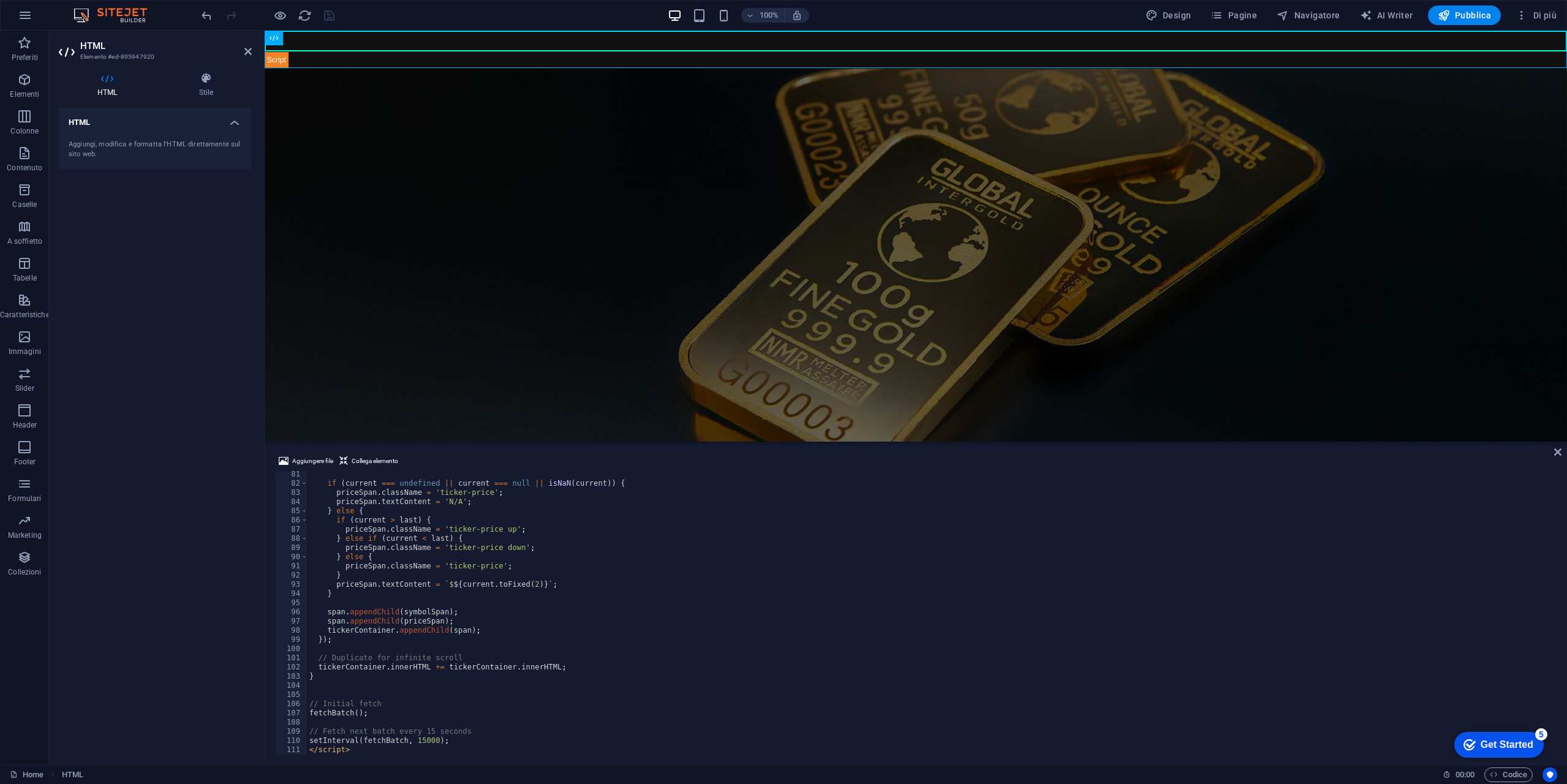
click at [499, 585] on div "if ( current === undefined || current === null || isNaN ( current )) { priceSpa…" at bounding box center [930, 620] width 1248 height 302
type textarea "priceSpan.textContent = `$${current.toFixed(2)}`;"
click at [748, 684] on div "if ( current === undefined || current === null || isNaN ( current )) { priceSpa…" at bounding box center [930, 620] width 1248 height 302
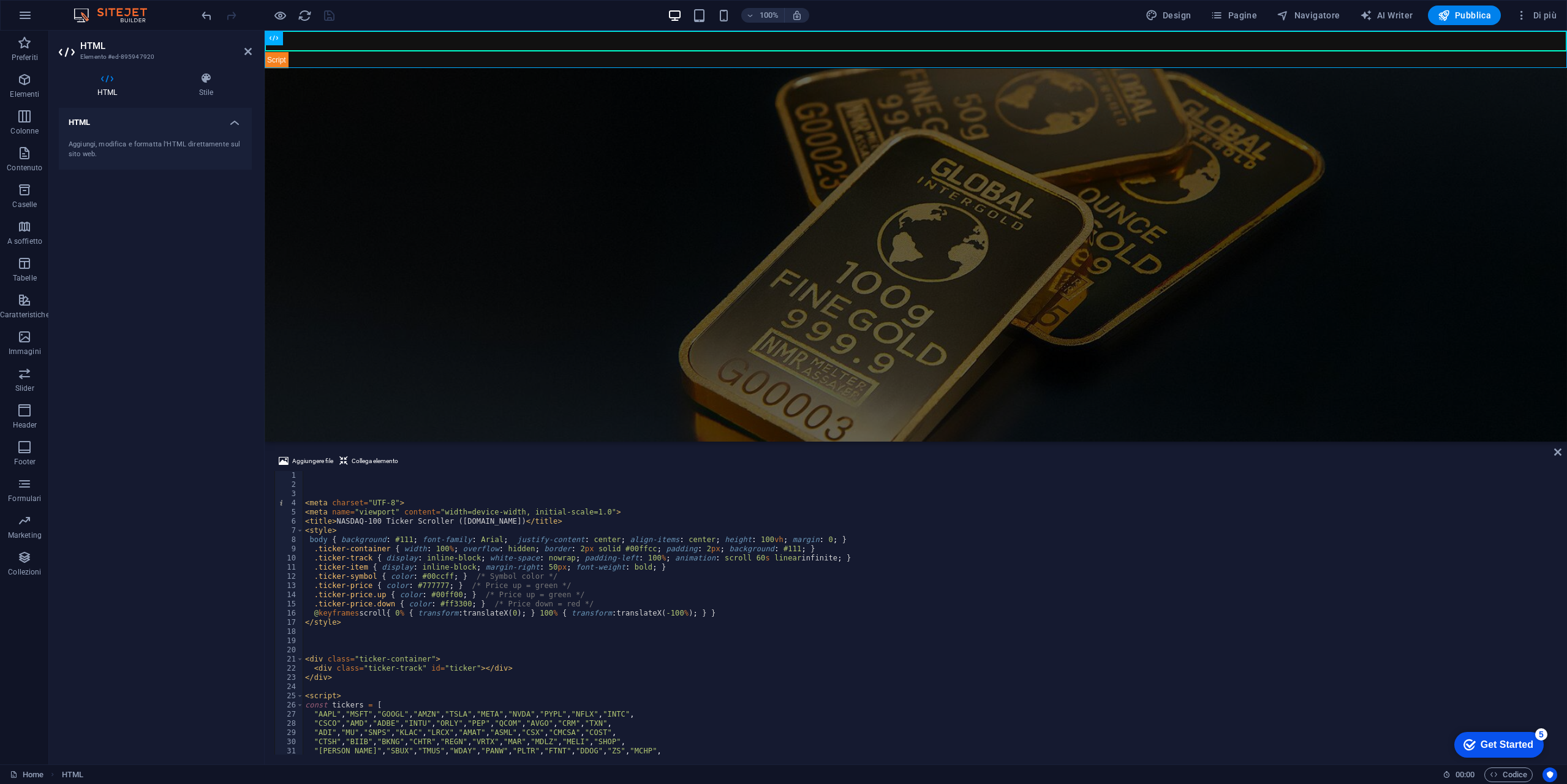
scroll to position [0, 0]
click at [446, 628] on div "< meta charset = "UTF-8" > < meta name = "viewport" content = "width=device-wid…" at bounding box center [929, 622] width 1252 height 302
click at [533, 614] on div "< meta charset = "UTF-8" > < meta name = "viewport" content = "width=device-wid…" at bounding box center [929, 622] width 1252 height 302
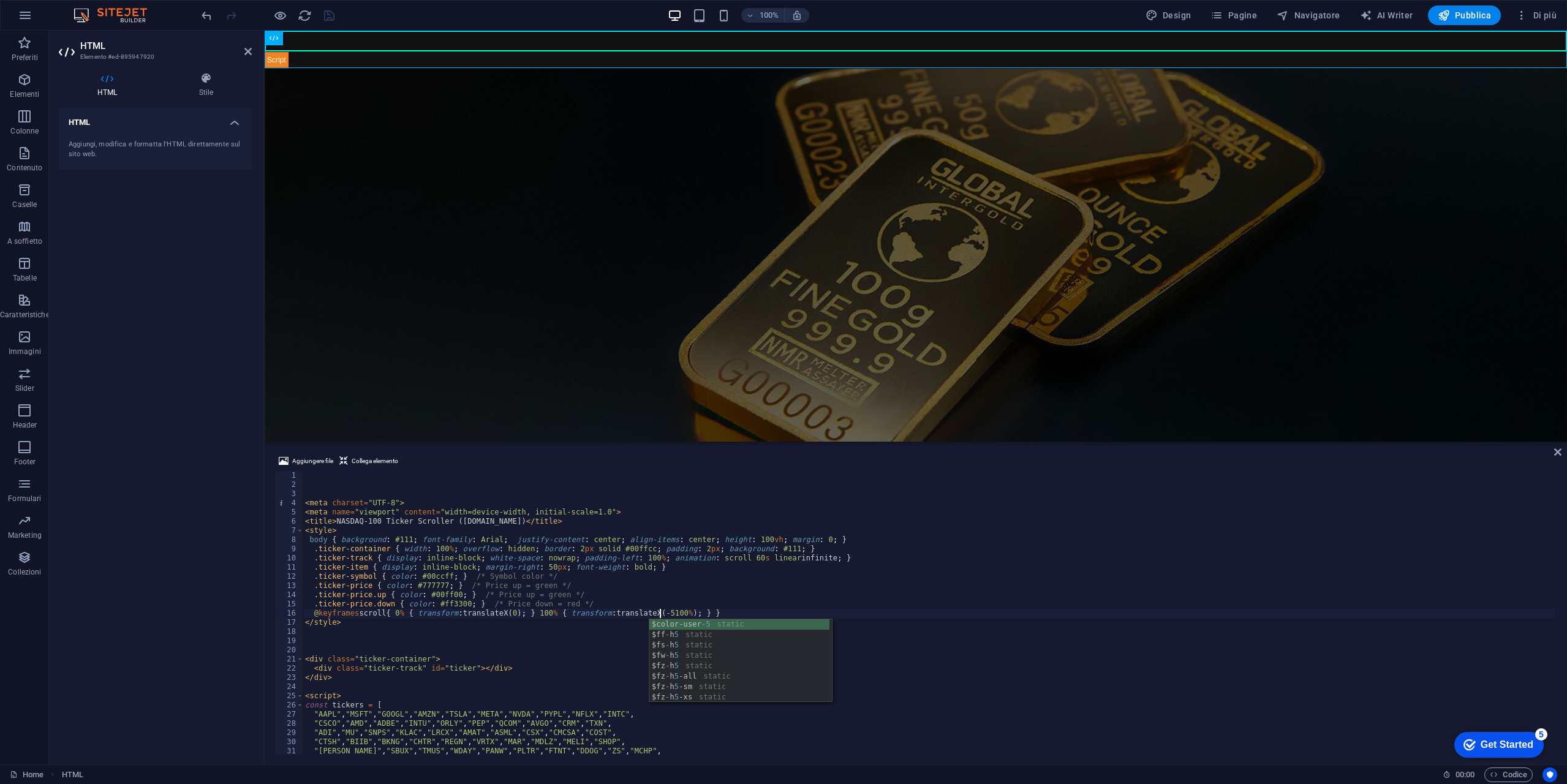
scroll to position [0, 29]
type textarea "@keyframes scroll { 0% { transform: translateX(0); } 100% { transform: translat…"
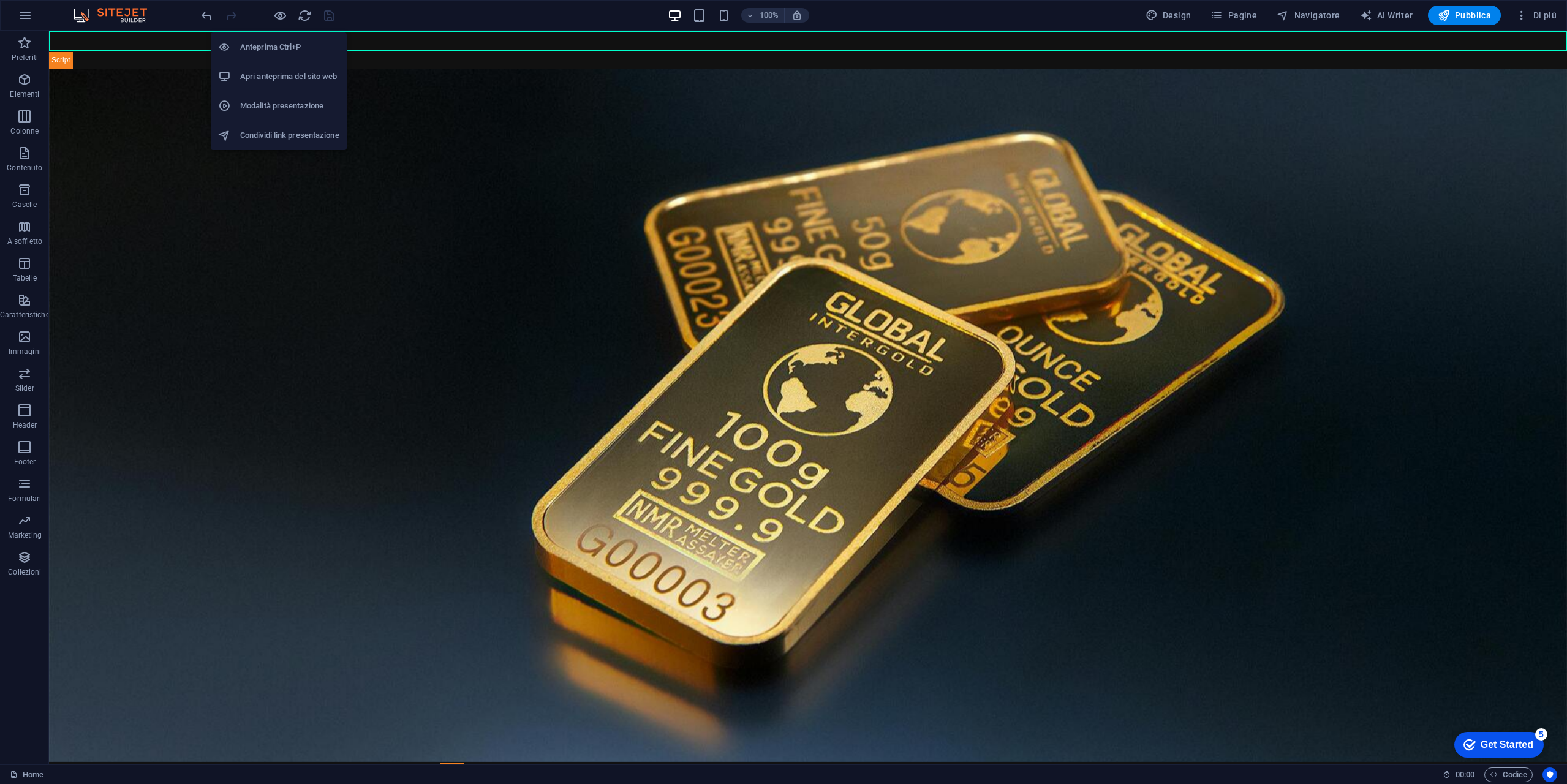
click at [289, 65] on li "Apri anteprima del sito web" at bounding box center [278, 77] width 136 height 29
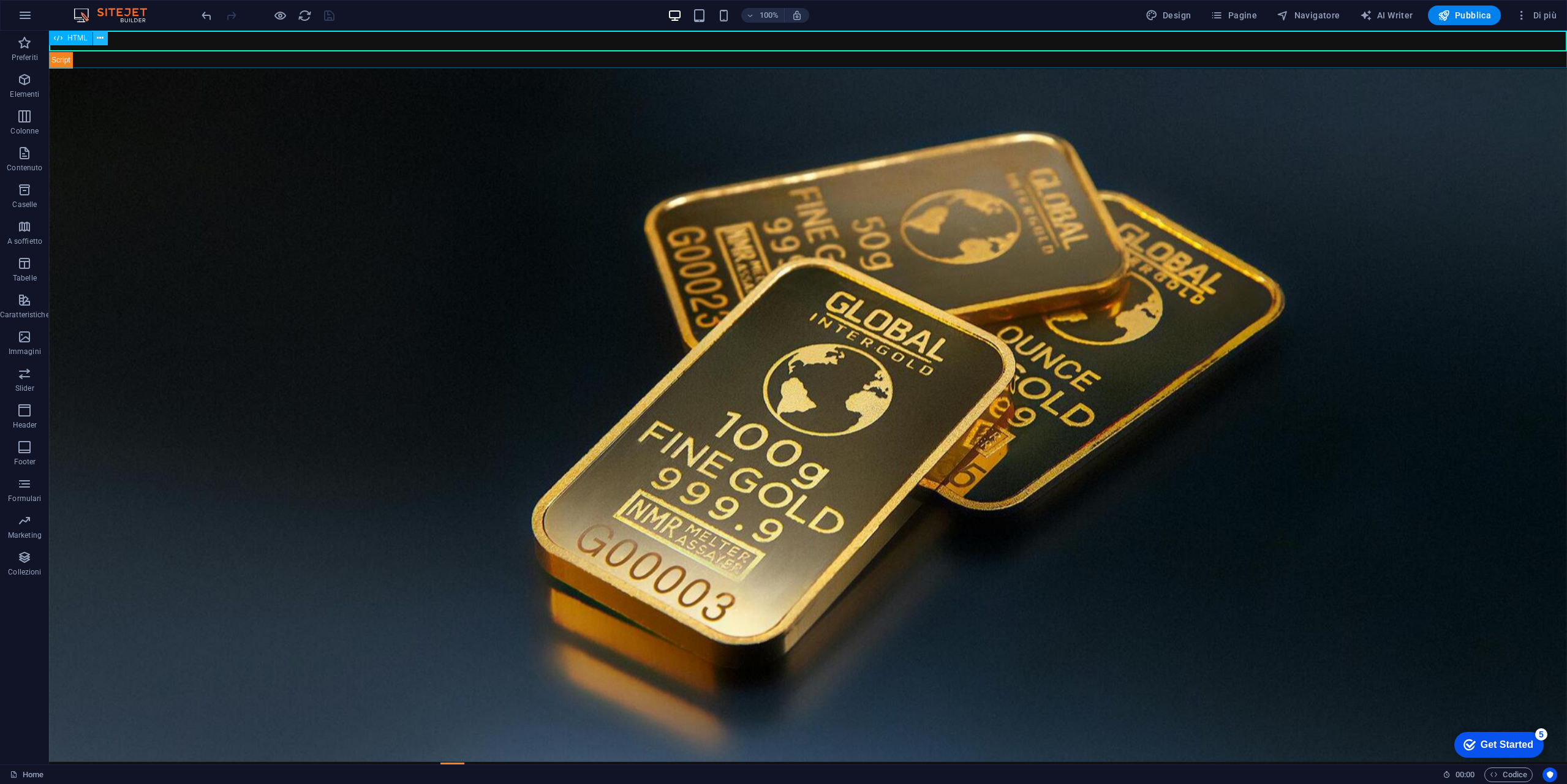
click at [101, 41] on icon at bounding box center [100, 38] width 7 height 13
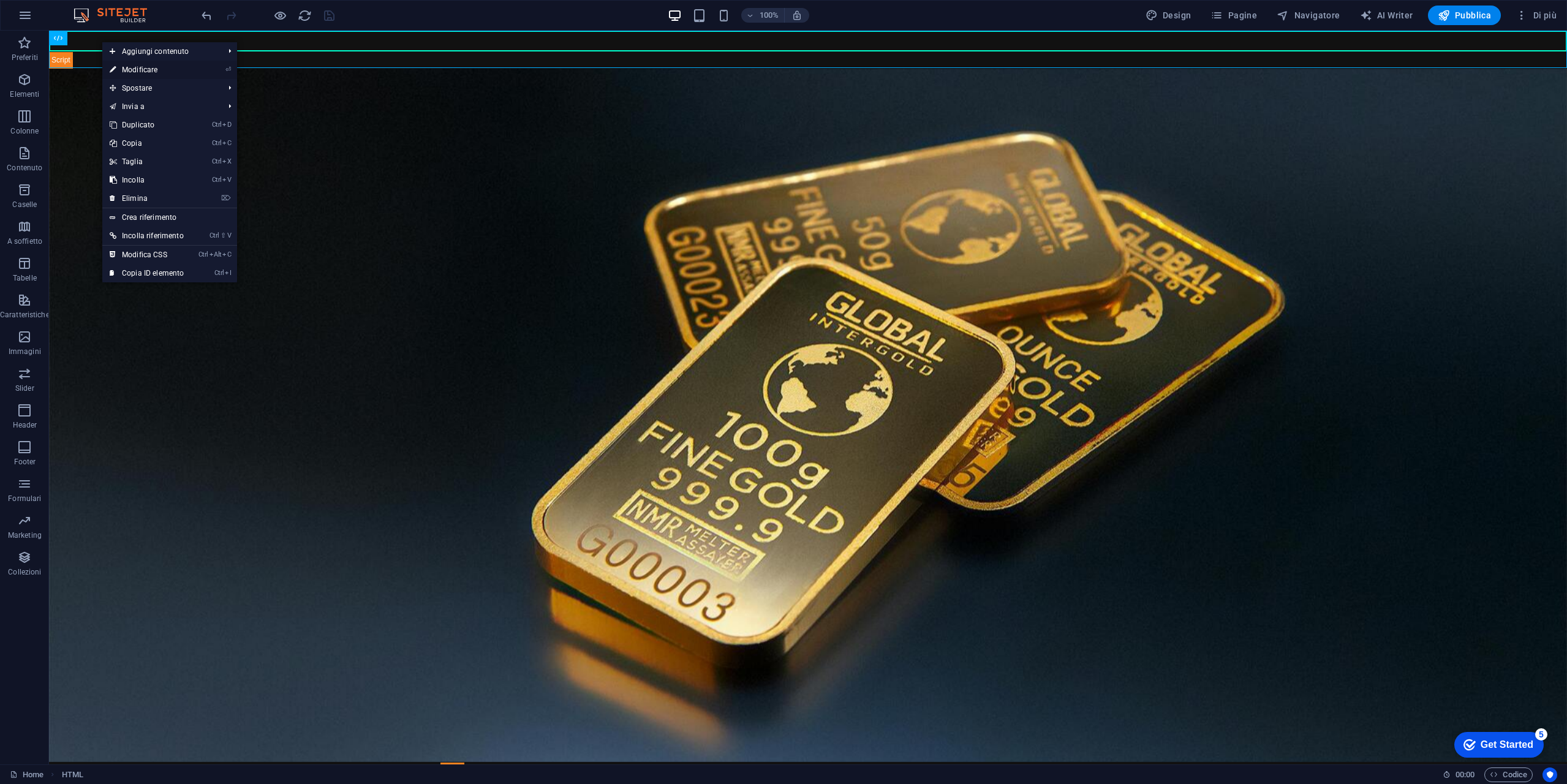
click at [167, 70] on link "⏎ Modificare" at bounding box center [146, 69] width 89 height 19
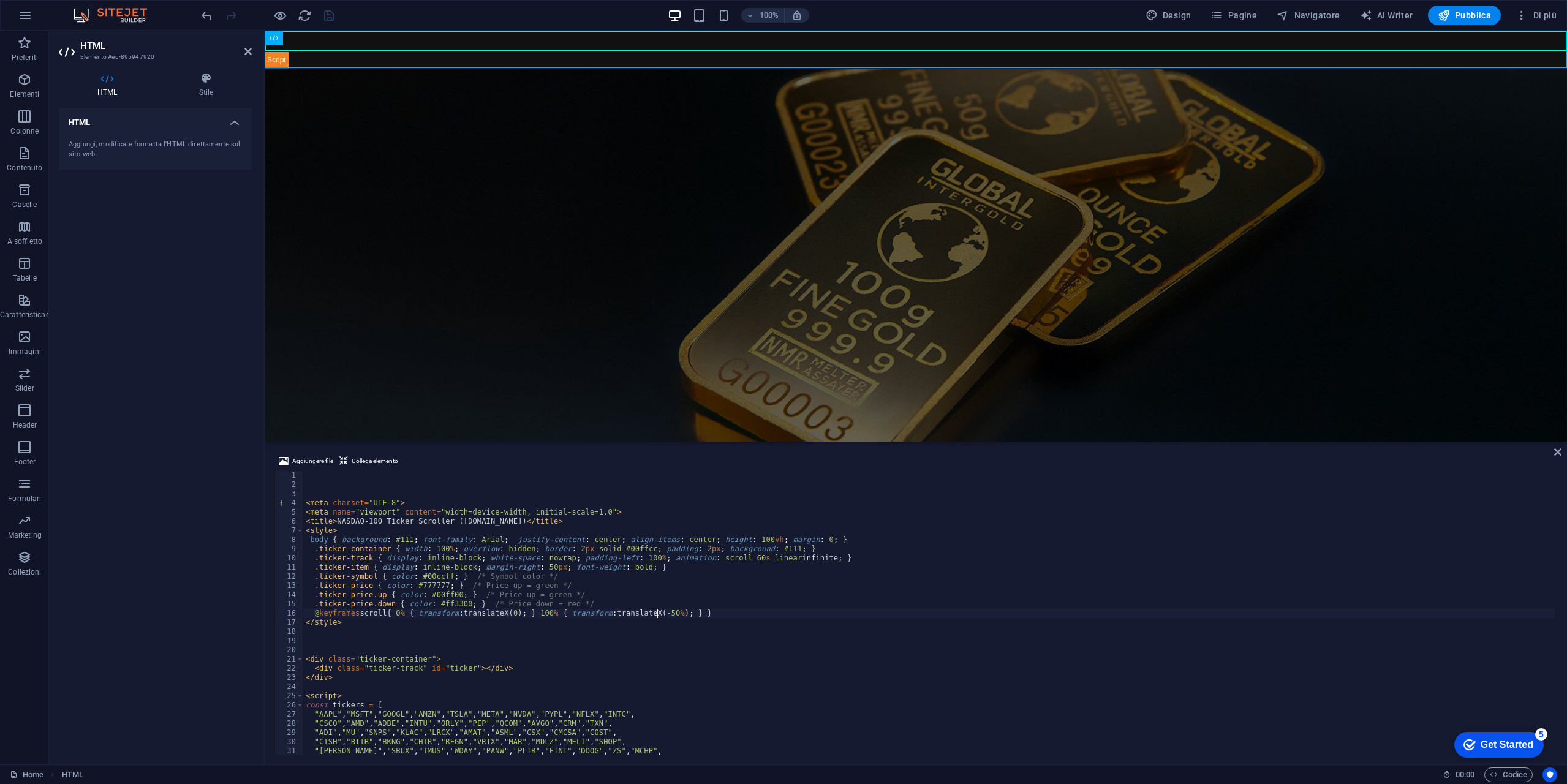
scroll to position [0, 29]
type textarea "@keyframes scroll { 0% { transform: translateX(0); } 100% { transform: translat…"
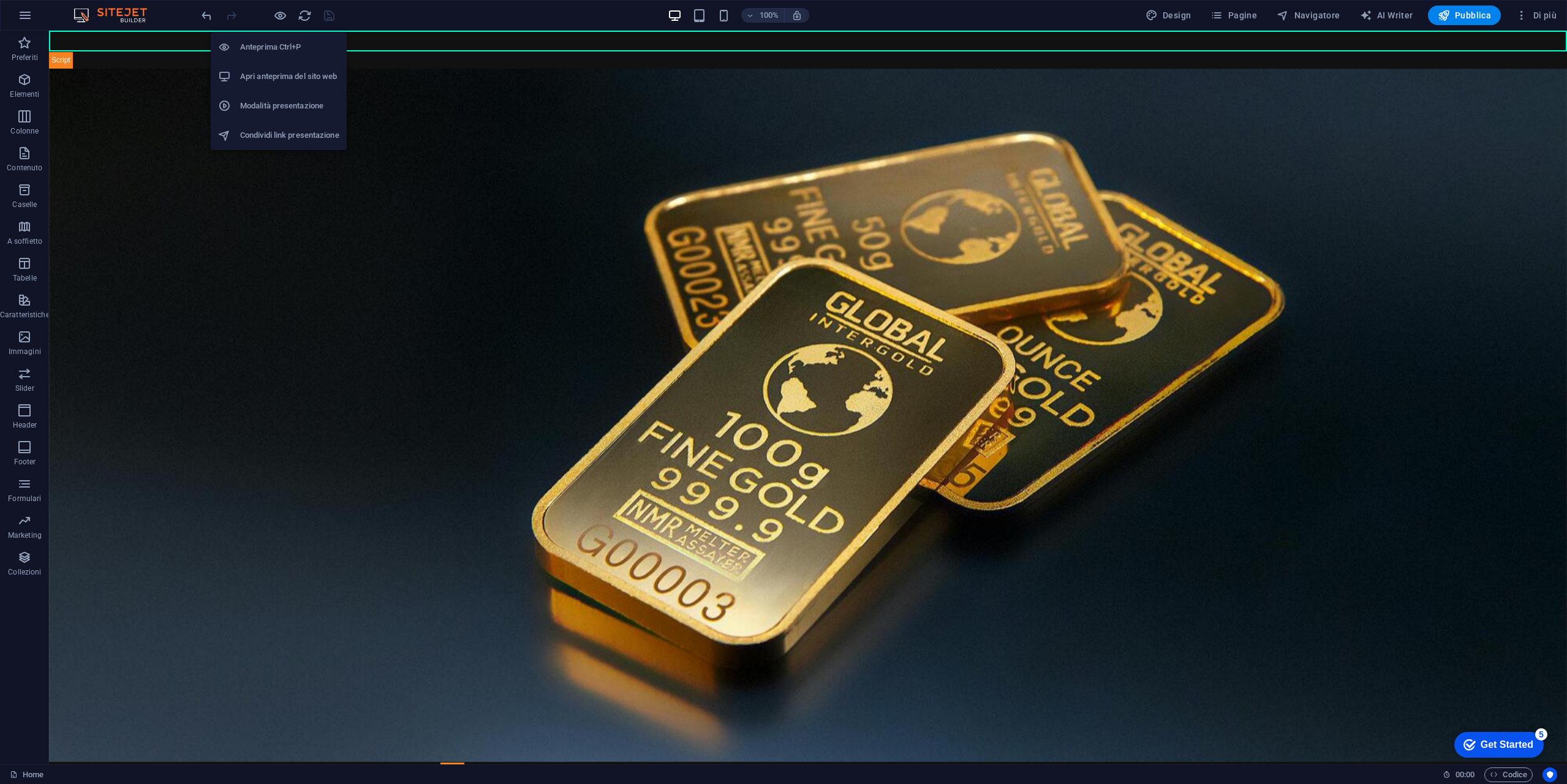
click at [289, 75] on h6 "Apri anteprima del sito web" at bounding box center [290, 77] width 99 height 15
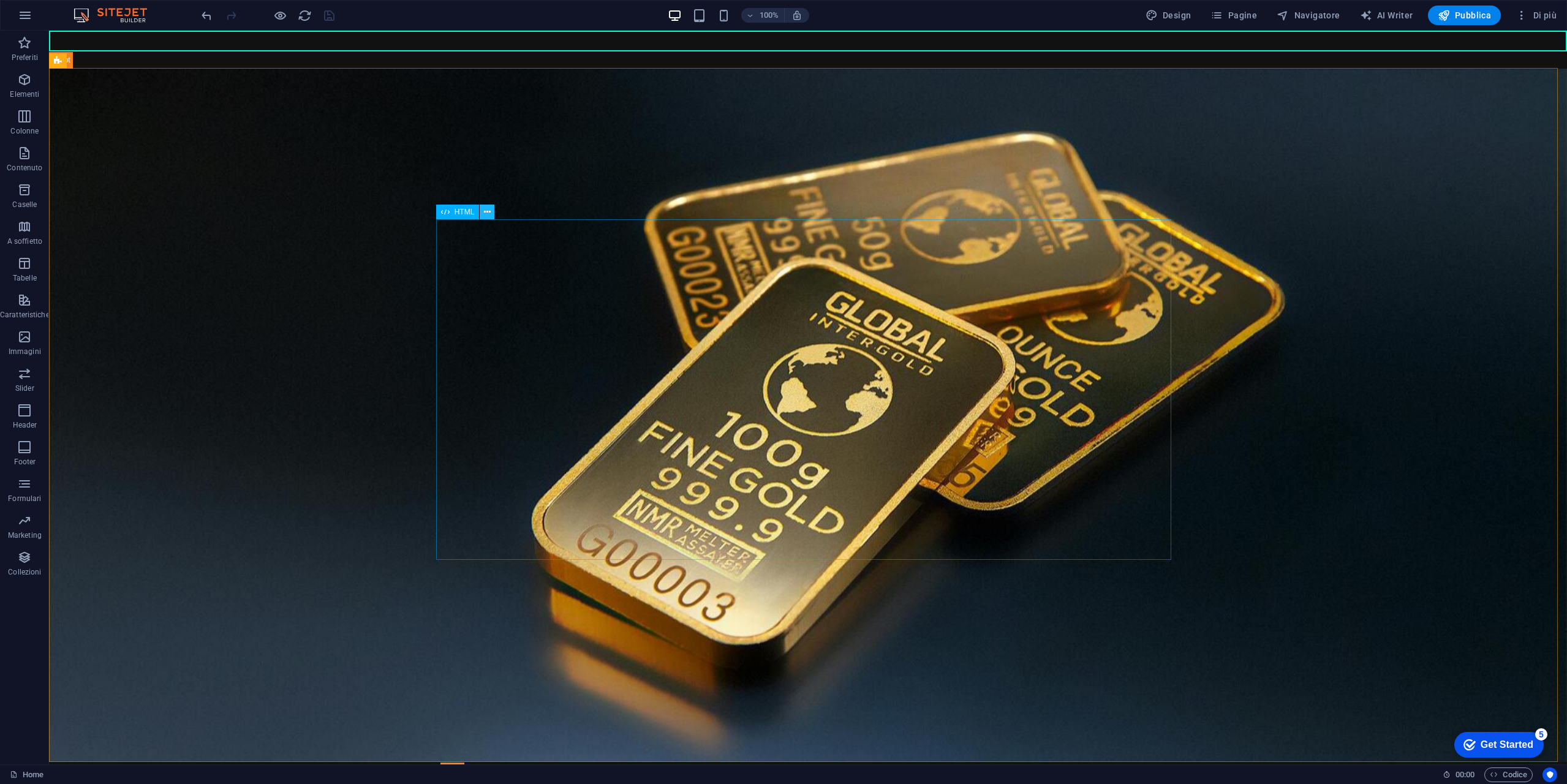
click at [489, 214] on icon at bounding box center [488, 212] width 7 height 13
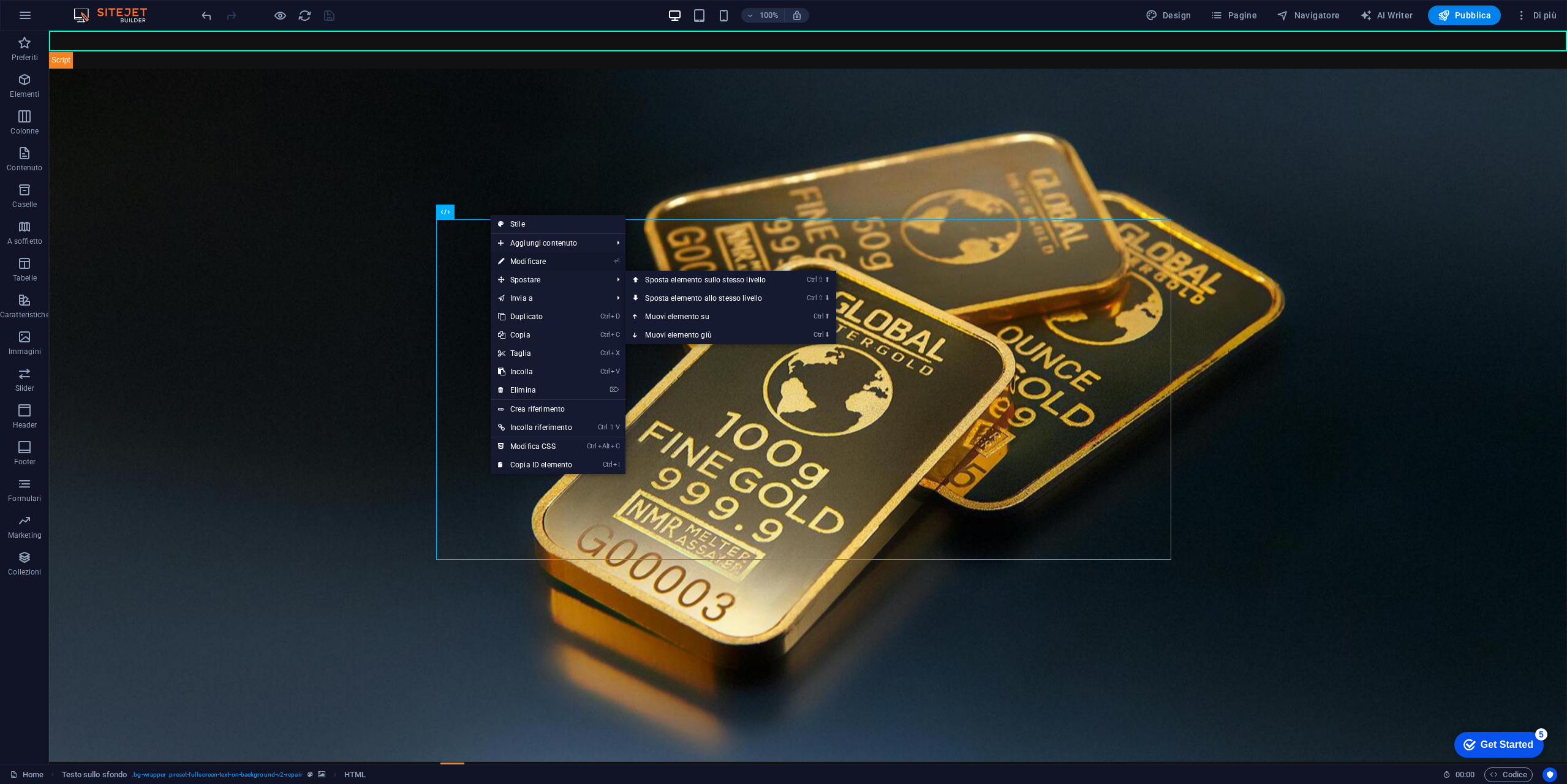
click at [537, 260] on link "⏎ Modificare" at bounding box center [535, 262] width 89 height 19
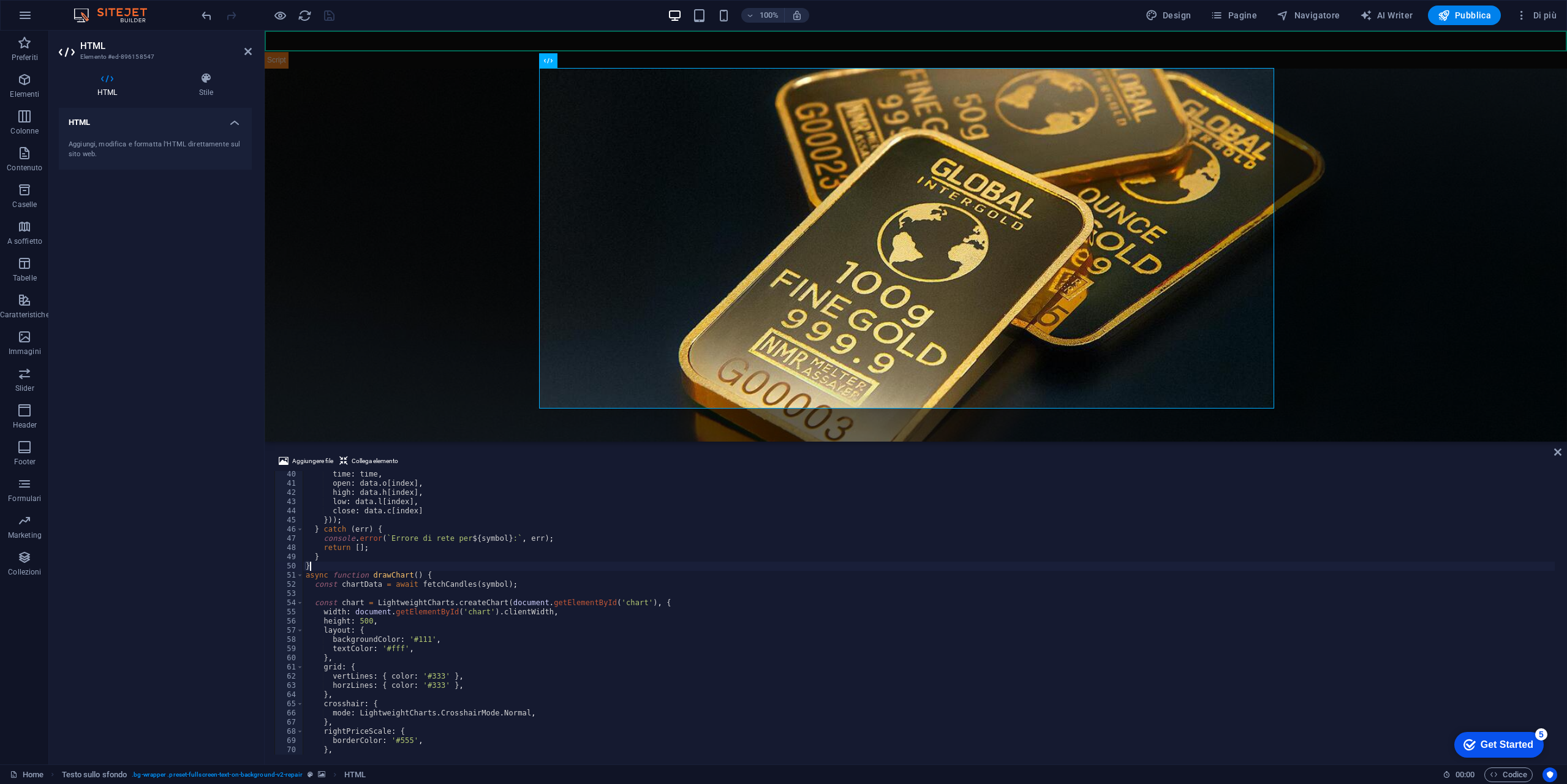
scroll to position [396, 0]
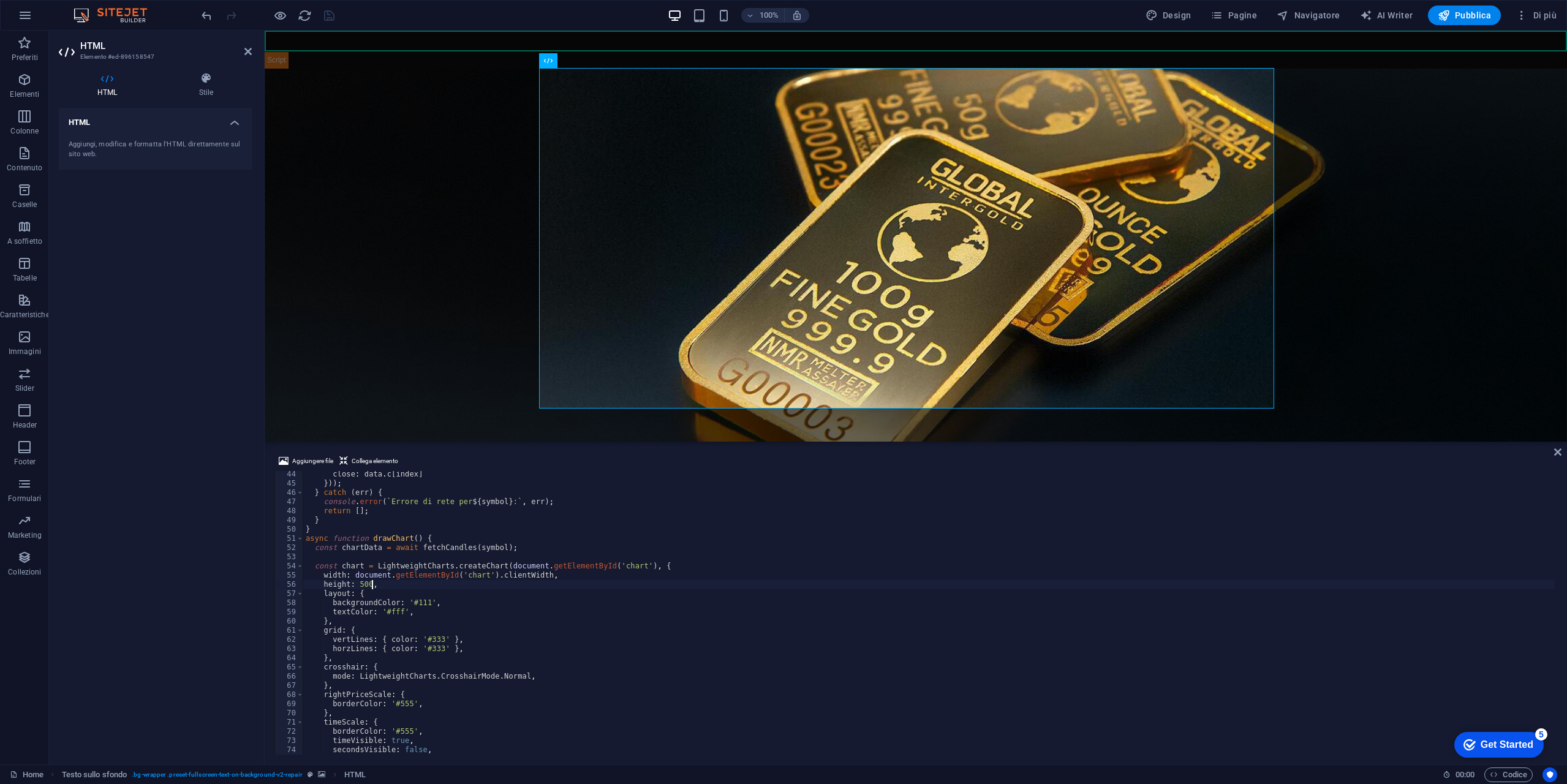
click at [498, 584] on div "close : data . c [ index ] })) ; } catch ( err ) { console . error ( ` Errore d…" at bounding box center [929, 620] width 1251 height 302
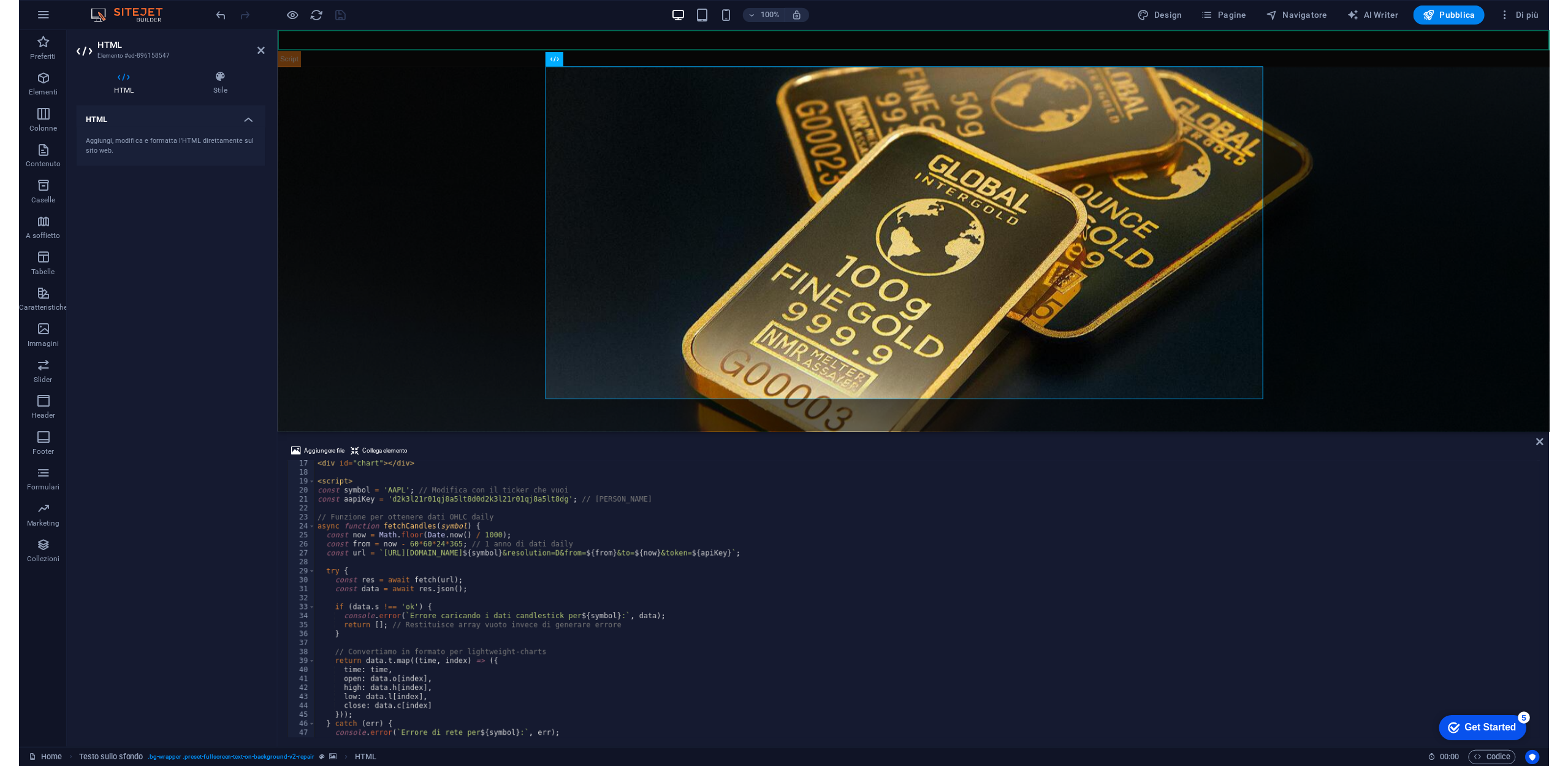
scroll to position [148, 0]
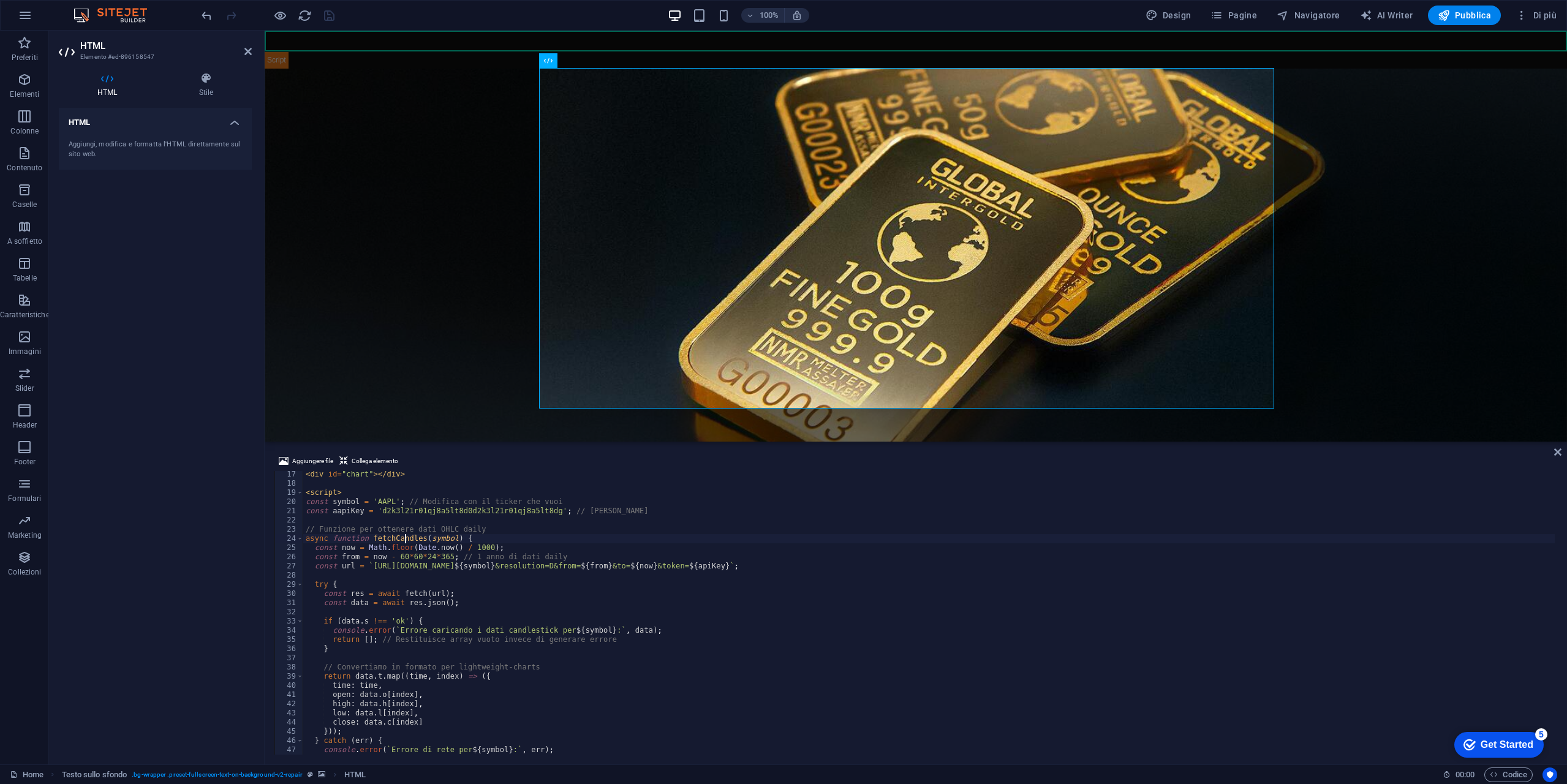
click at [406, 539] on div "< div id = "chart" > </ div > < script > const symbol = 'AAPL' ; // Modifica co…" at bounding box center [929, 620] width 1251 height 302
type textarea "async function fetchCandles(symbol) {"
click at [406, 539] on div "< div id = "chart" > </ div > < script > const symbol = 'AAPL' ; // Modifica co…" at bounding box center [929, 620] width 1251 height 302
type input "fetchCandles"
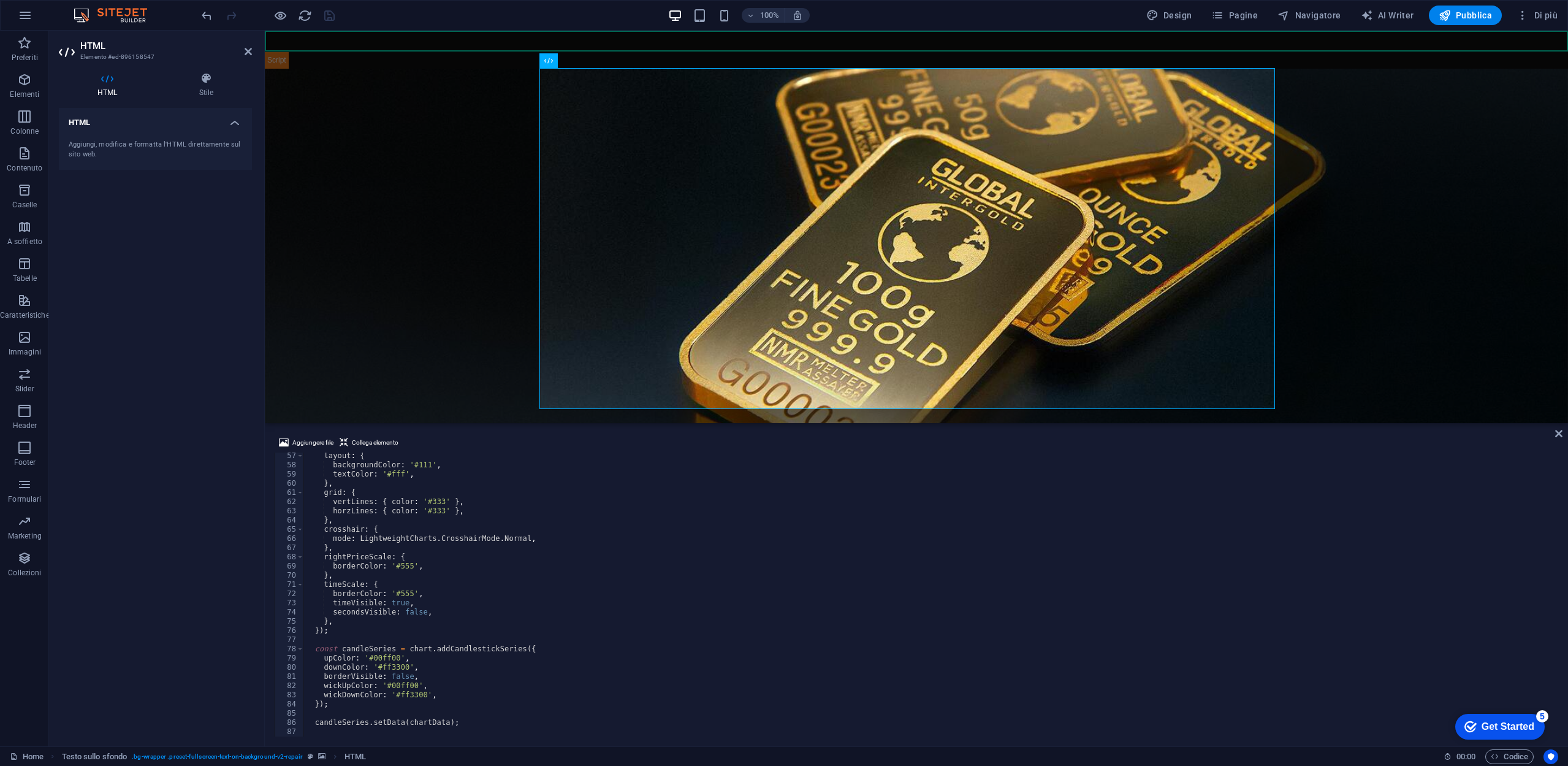
scroll to position [405, 0]
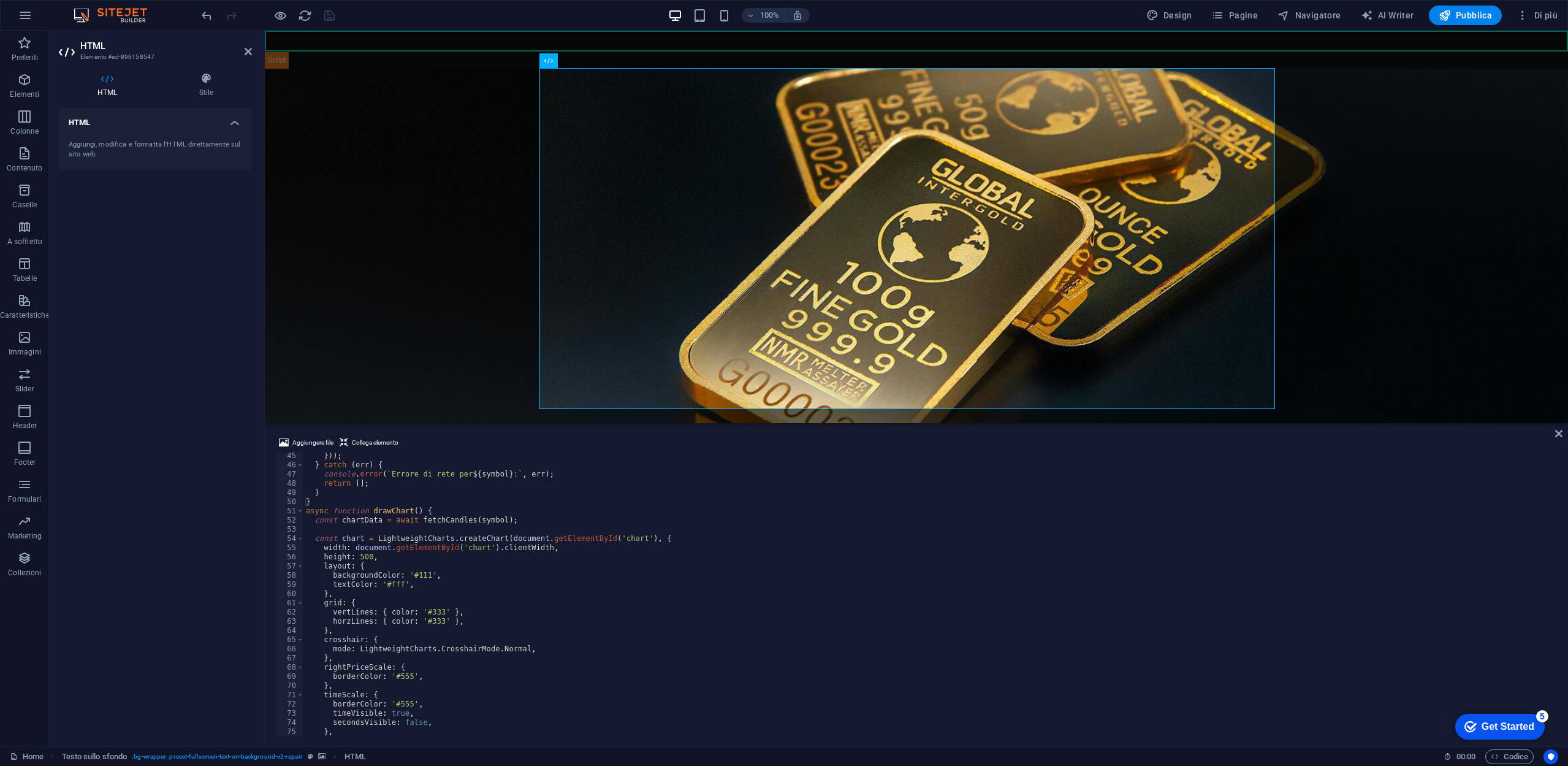
click at [601, 559] on div "})) ; } catch ( err ) { console . error ( ` Errore di rete per ${ symbol } : ` …" at bounding box center [929, 602] width 1252 height 302
click at [542, 515] on div "})) ; } catch ( err ) { console . error ( ` Errore di rete per ${ symbol } : ` …" at bounding box center [929, 602] width 1252 height 302
type textarea "async function drawChart() {"
click at [274, 16] on icon "button" at bounding box center [280, 15] width 14 height 14
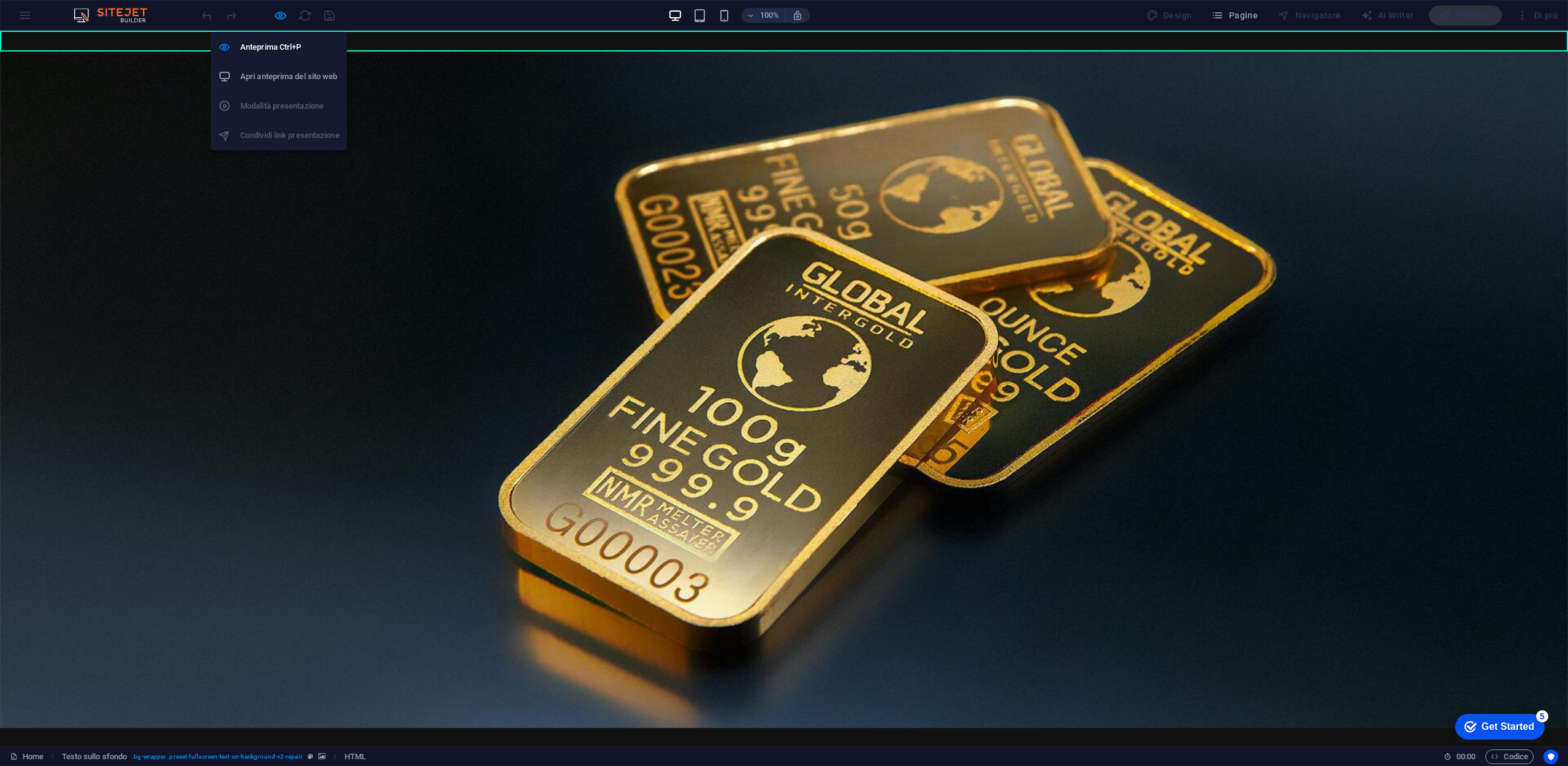
click at [299, 78] on h6 "Apri anteprima del sito web" at bounding box center [290, 77] width 100 height 15
click at [278, 19] on icon "button" at bounding box center [280, 15] width 14 height 14
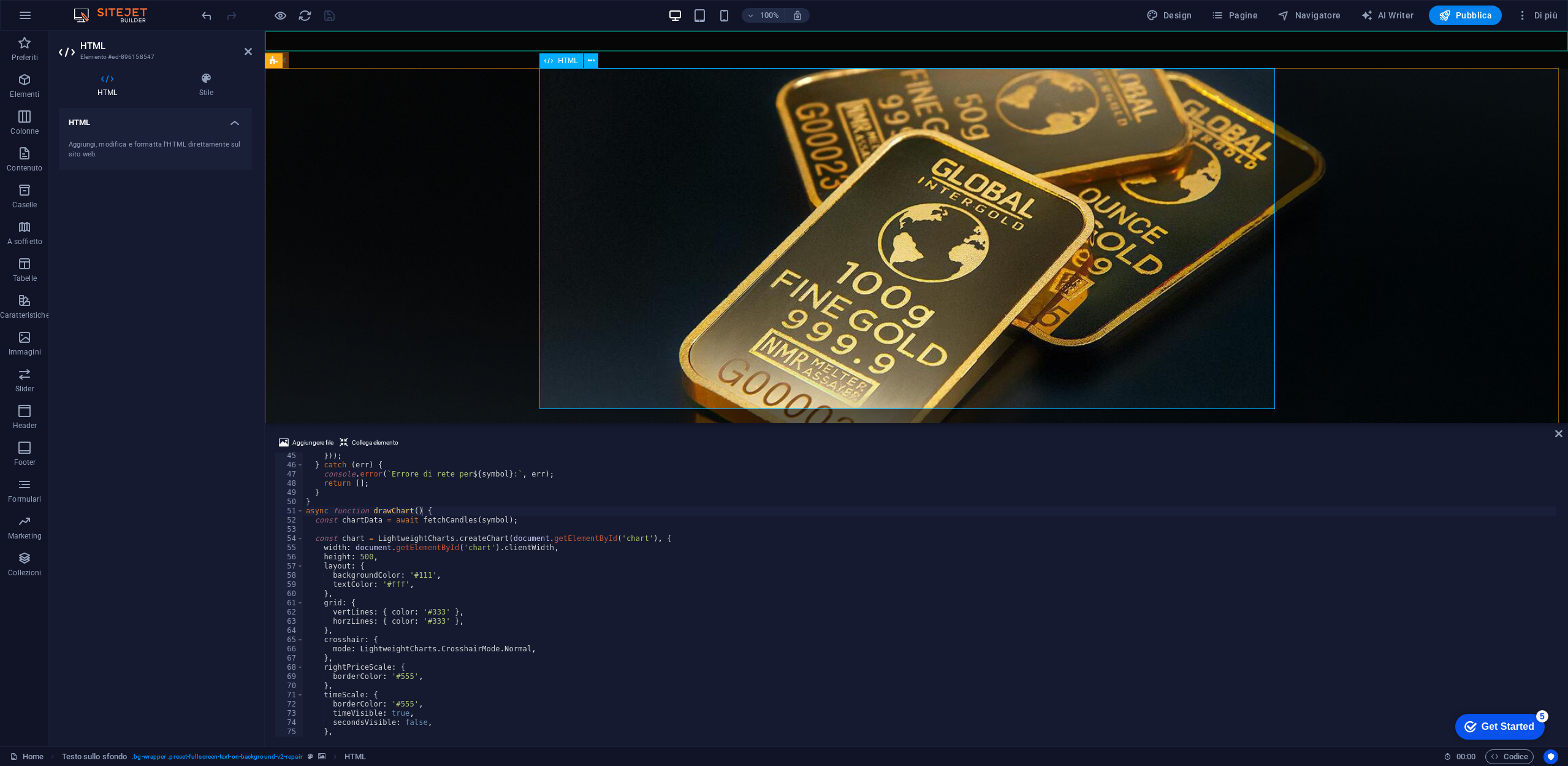
click at [627, 460] on div "Grafico a Candele" at bounding box center [917, 631] width 736 height 341
click at [412, 575] on div "})) ; } catch ( err ) { console . error ( ` Errore di rete per ${ symbol } : ` …" at bounding box center [929, 602] width 1252 height 302
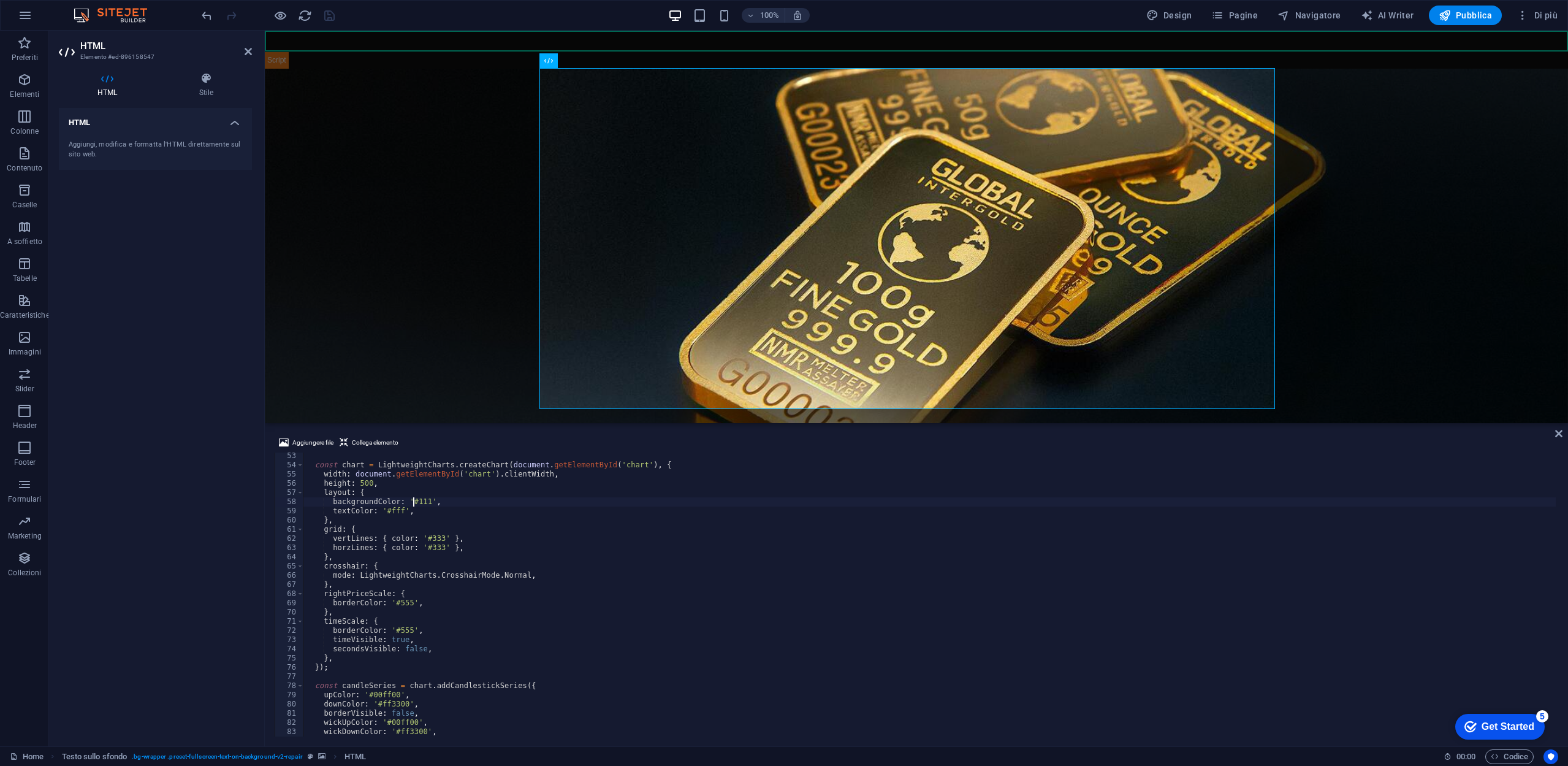
scroll to position [553, 0]
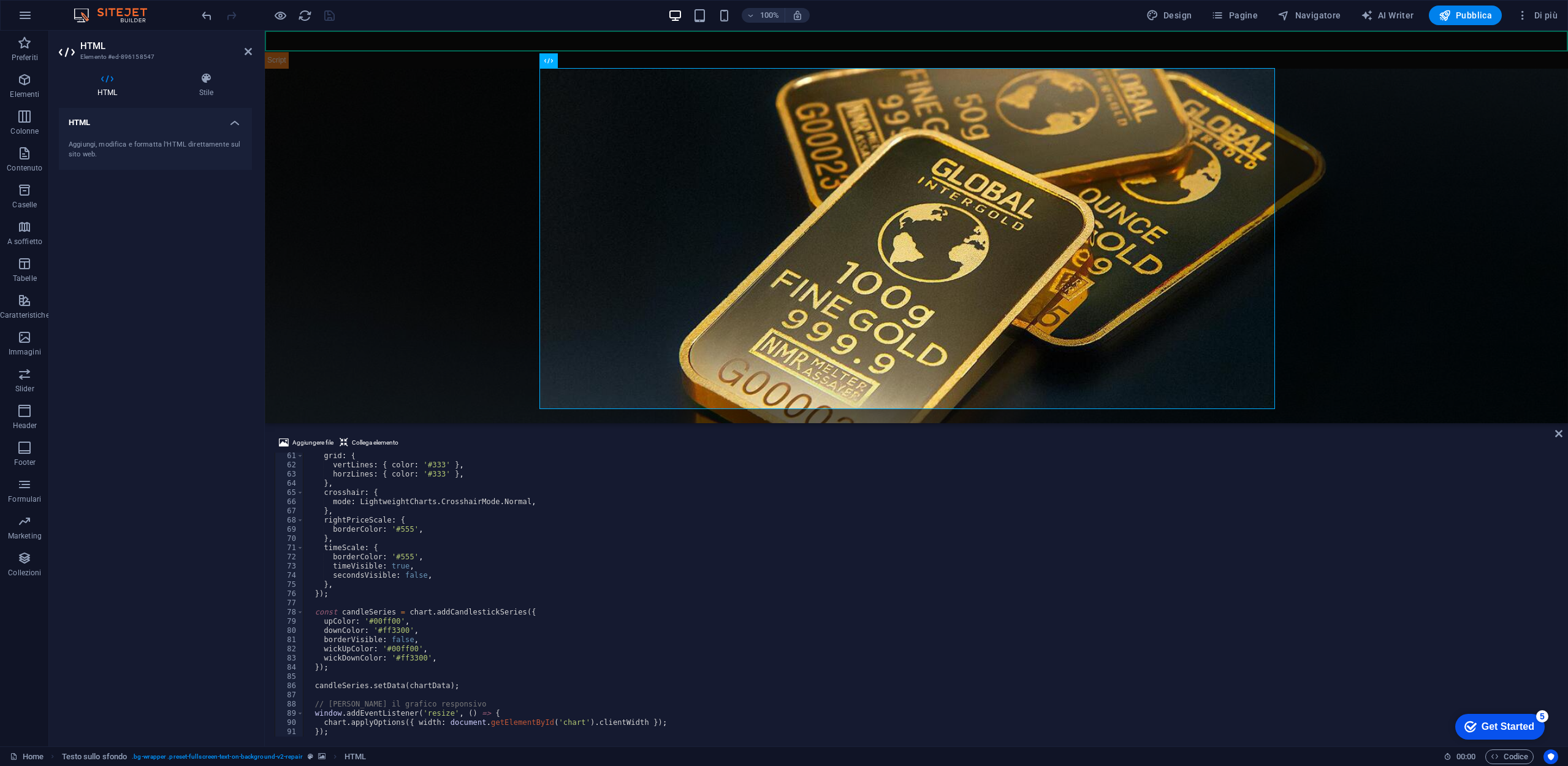
click at [436, 566] on div "grid : { vertLines : { color : '#333' } , horzLines : { color : '#333' } , } , …" at bounding box center [929, 602] width 1252 height 302
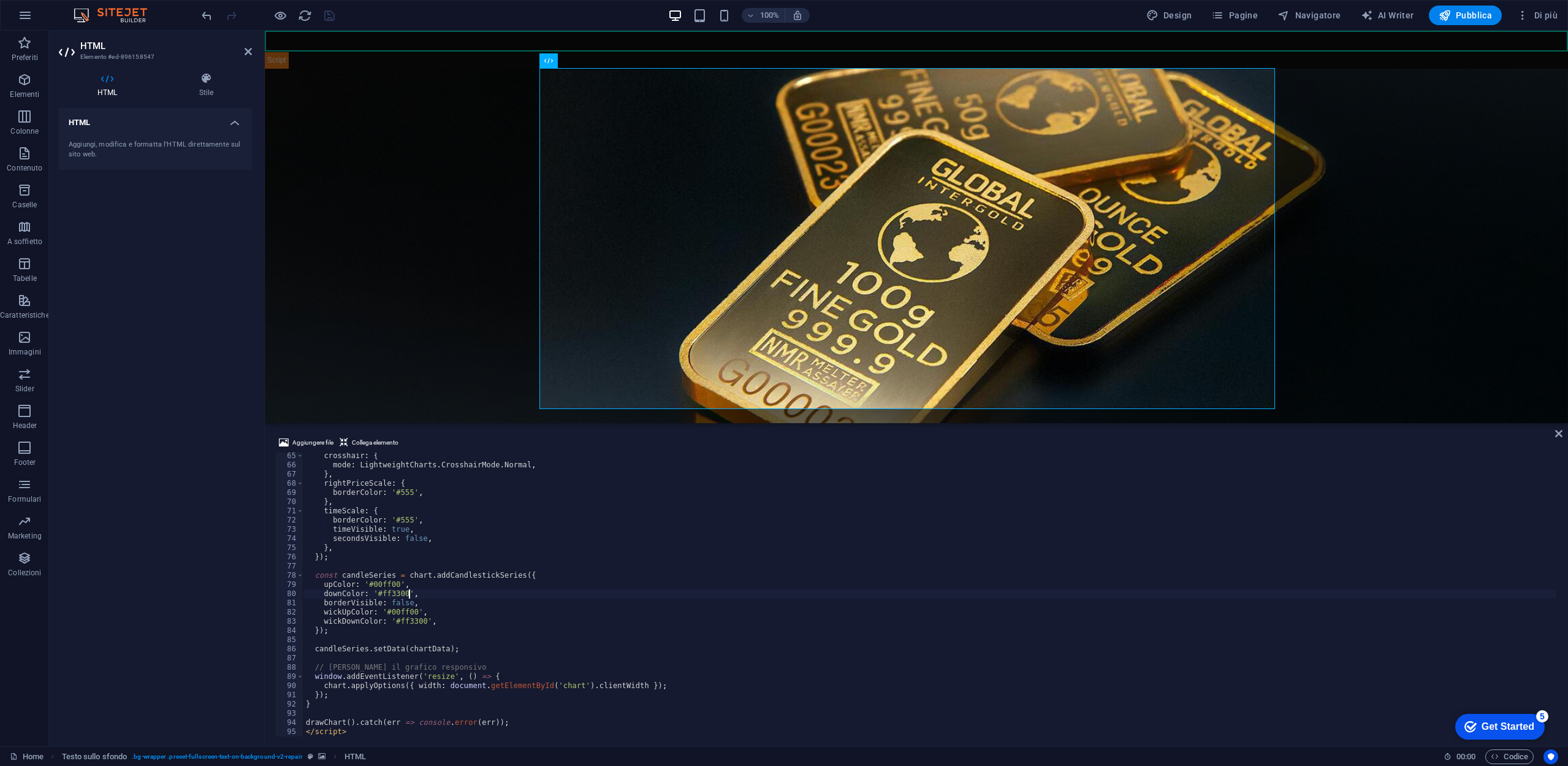
click at [437, 590] on div "crosshair : { mode : LightweightCharts . [GEOGRAPHIC_DATA] . Normal , } , right…" at bounding box center [929, 602] width 1252 height 302
type textarea "downColor: '#ff3300',"
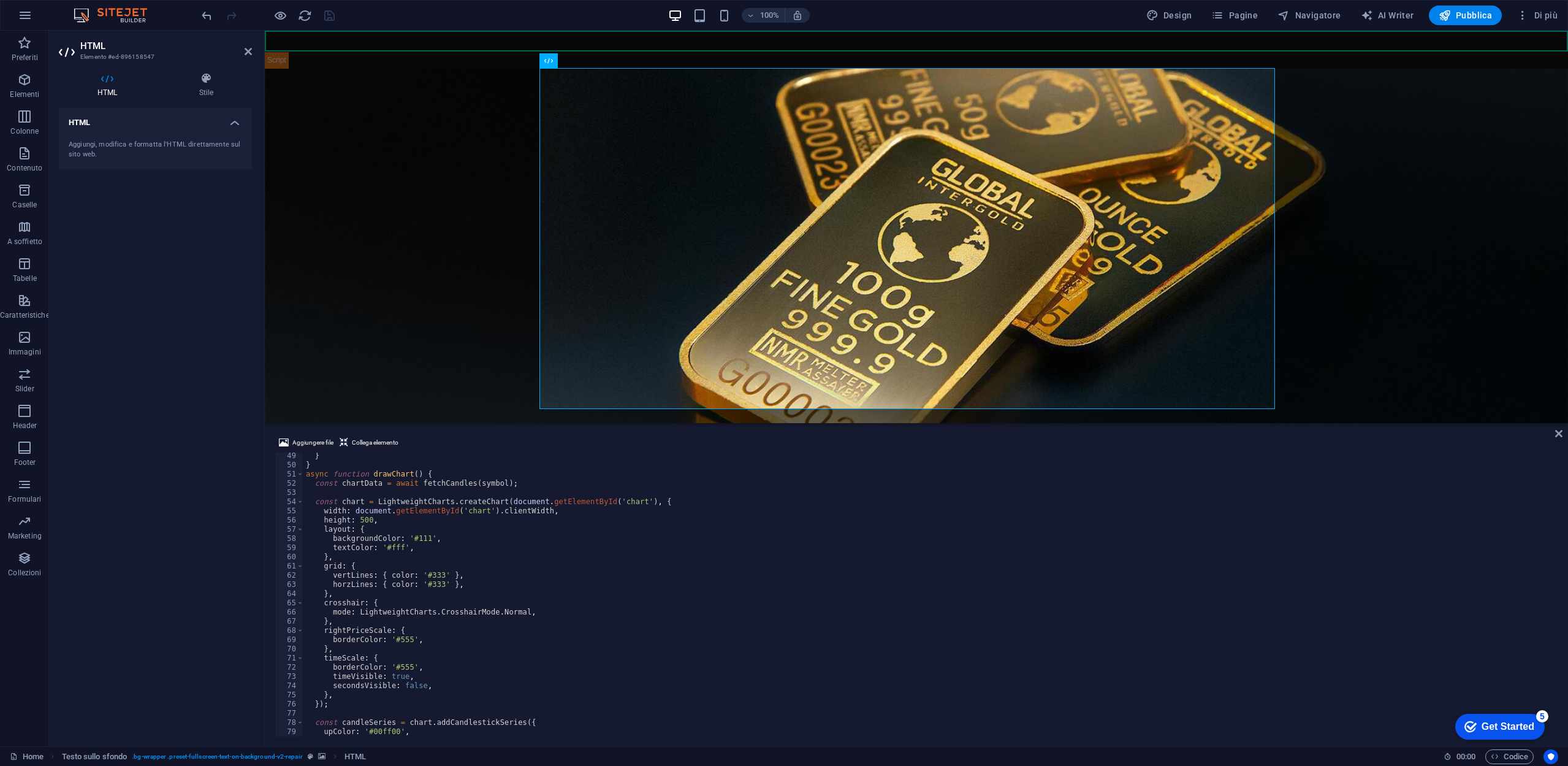
scroll to position [443, 0]
click at [206, 83] on icon at bounding box center [206, 78] width 91 height 12
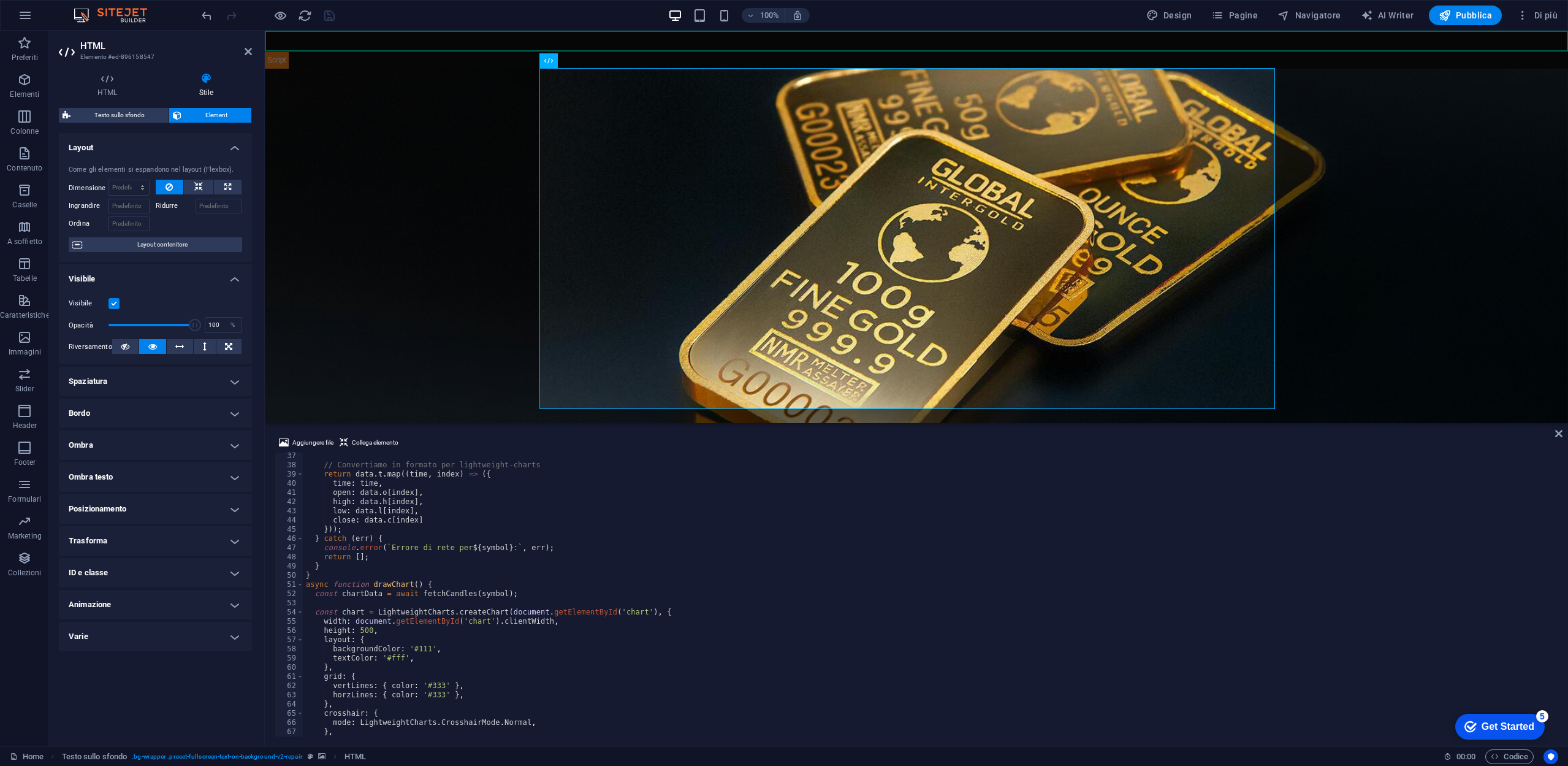
scroll to position [295, 0]
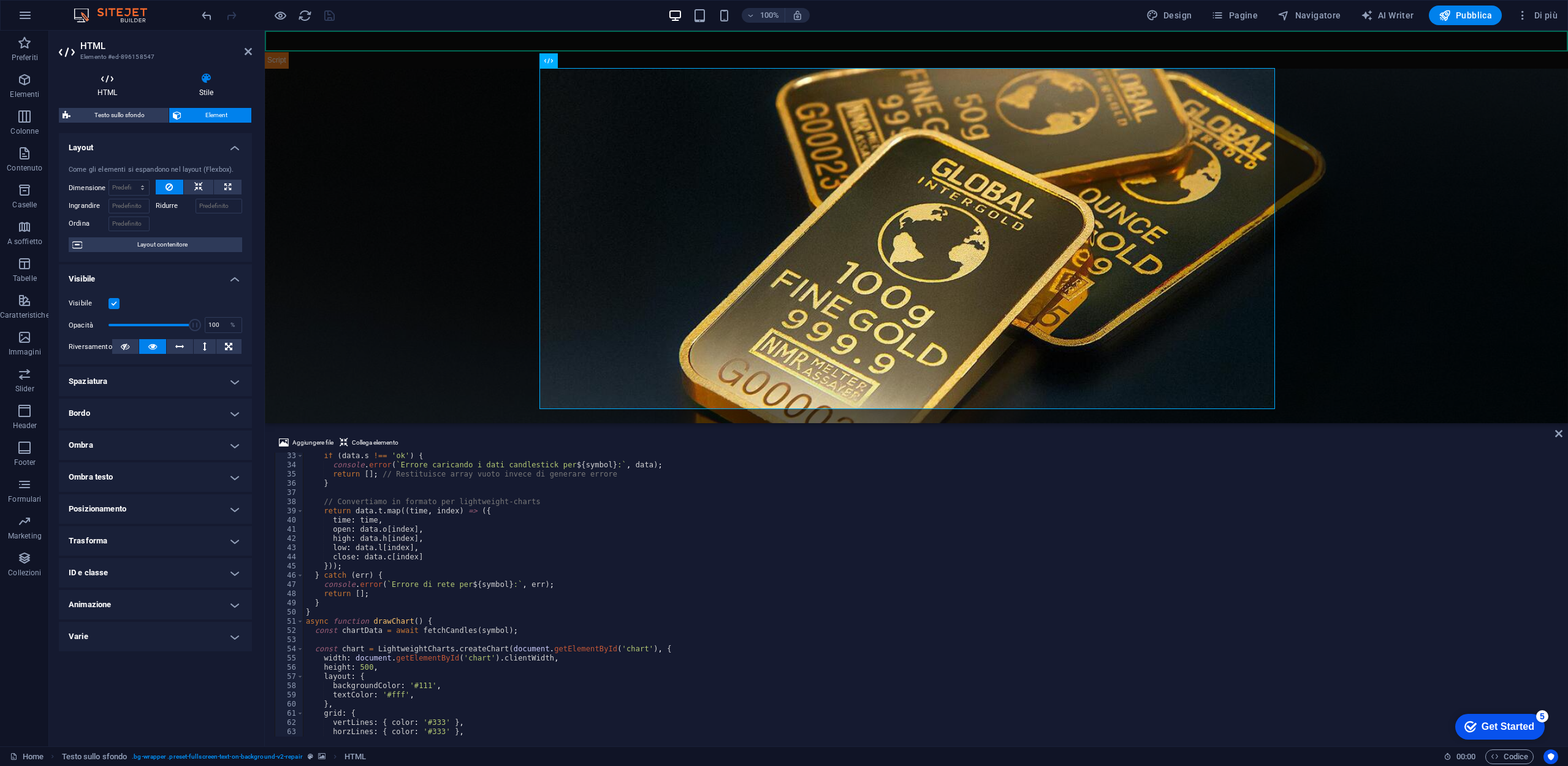
click at [106, 80] on icon at bounding box center [107, 78] width 97 height 12
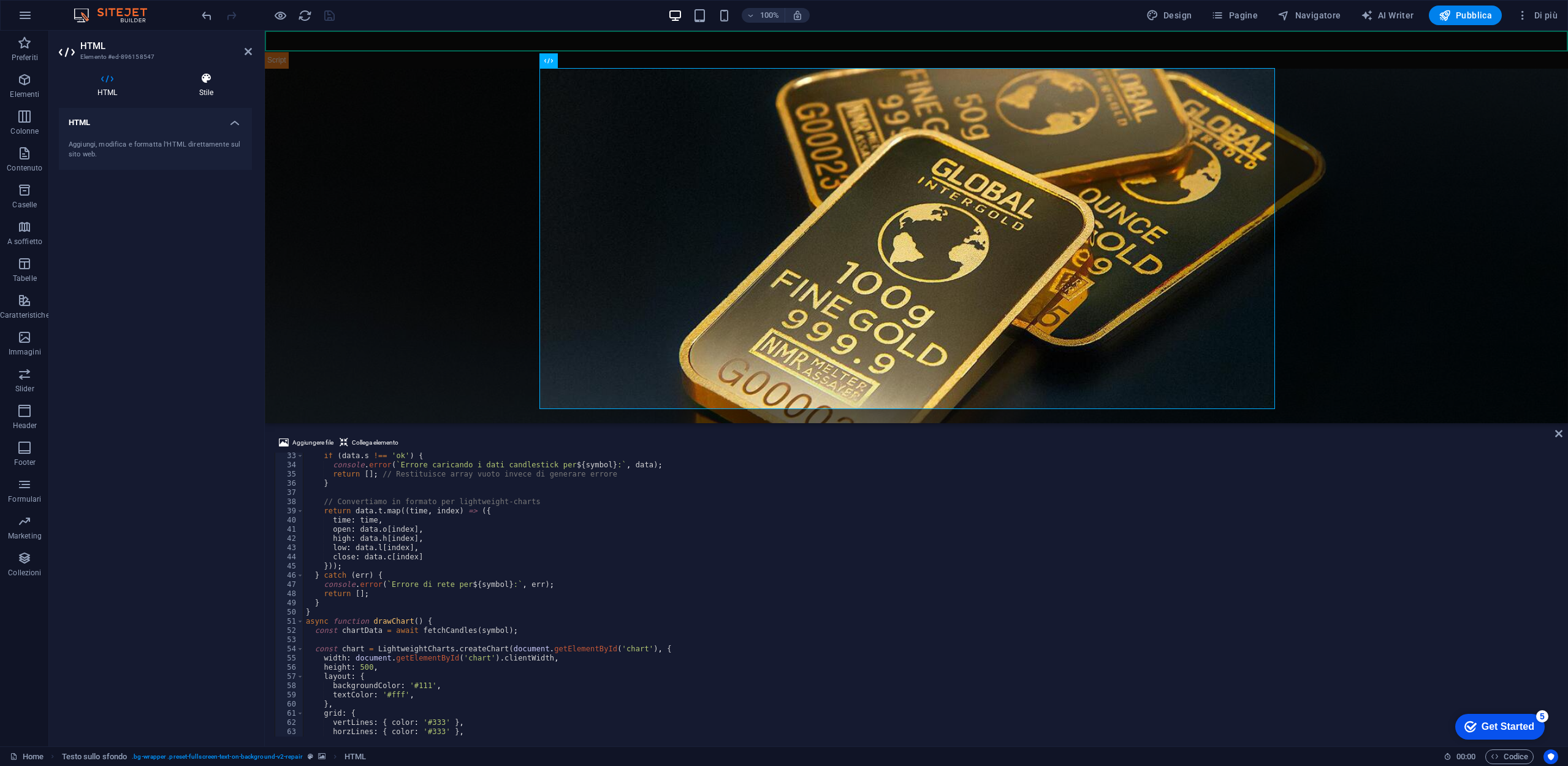
click at [206, 75] on icon at bounding box center [206, 78] width 91 height 12
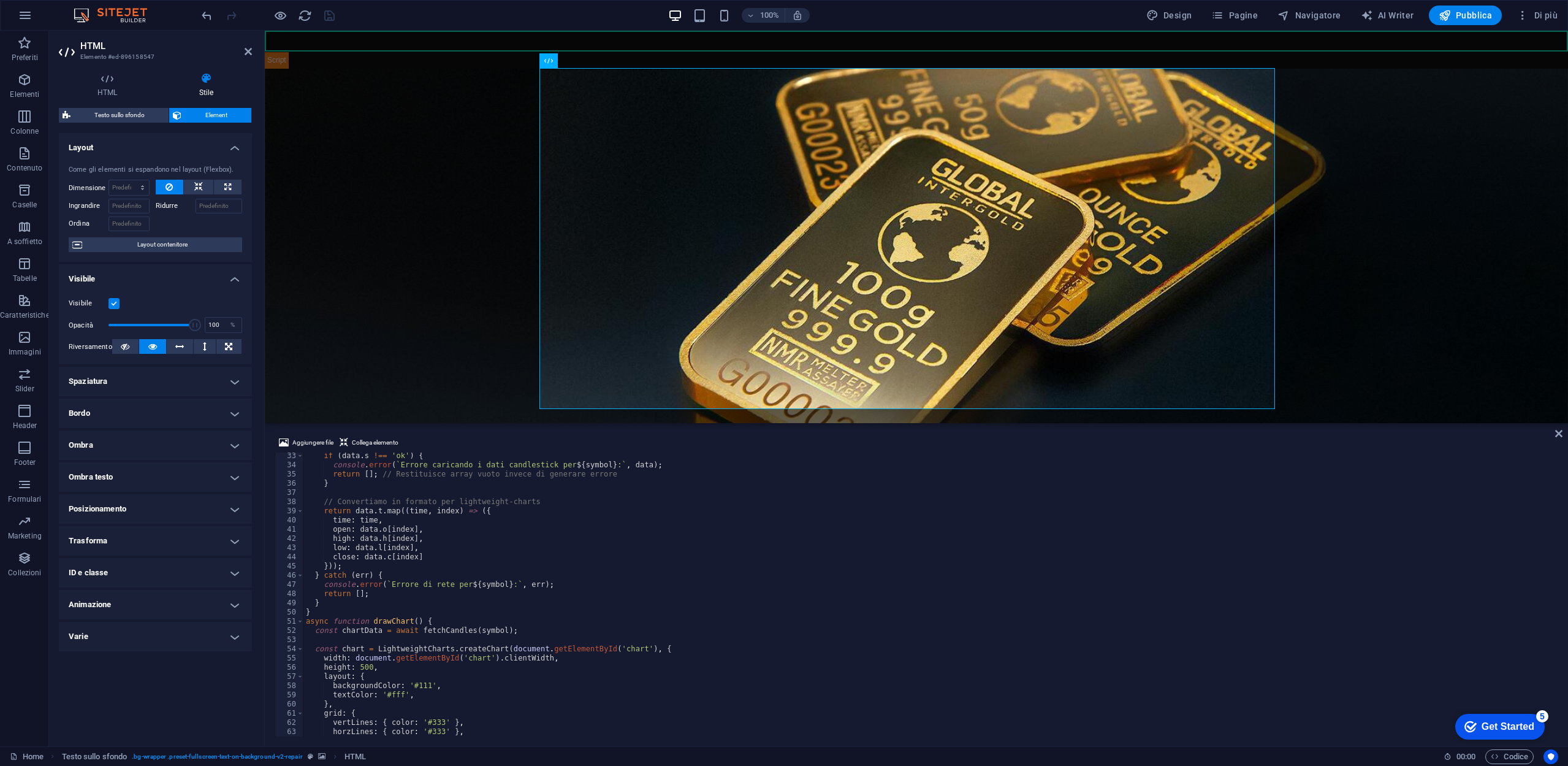
click at [153, 413] on h4 "Bordo" at bounding box center [155, 413] width 193 height 29
click at [153, 413] on h4 "Bordo" at bounding box center [155, 409] width 193 height 22
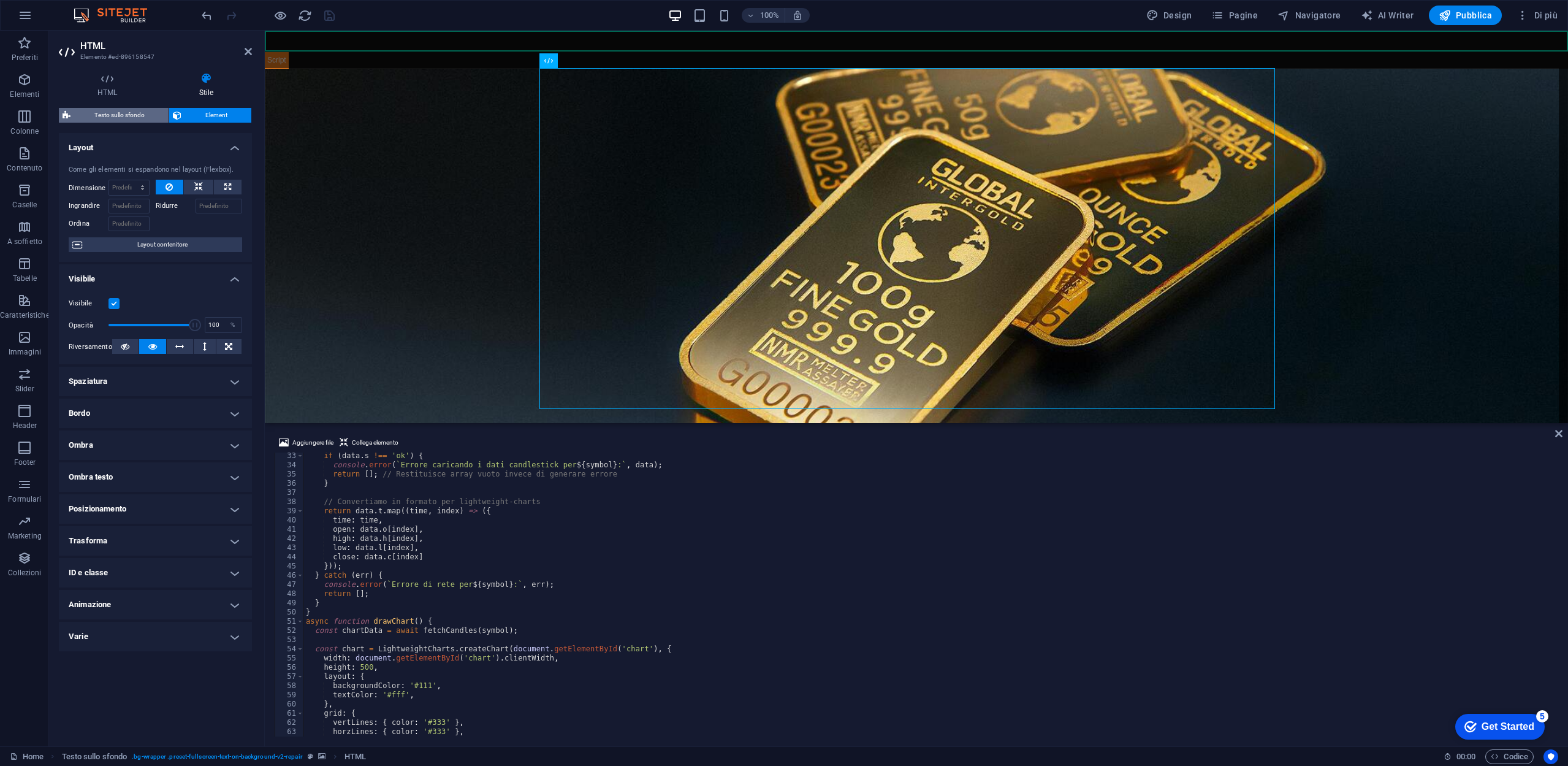
click at [125, 115] on span "Testo sullo sfondo" at bounding box center [119, 115] width 91 height 15
select select "%"
select select "rem"
select select "px"
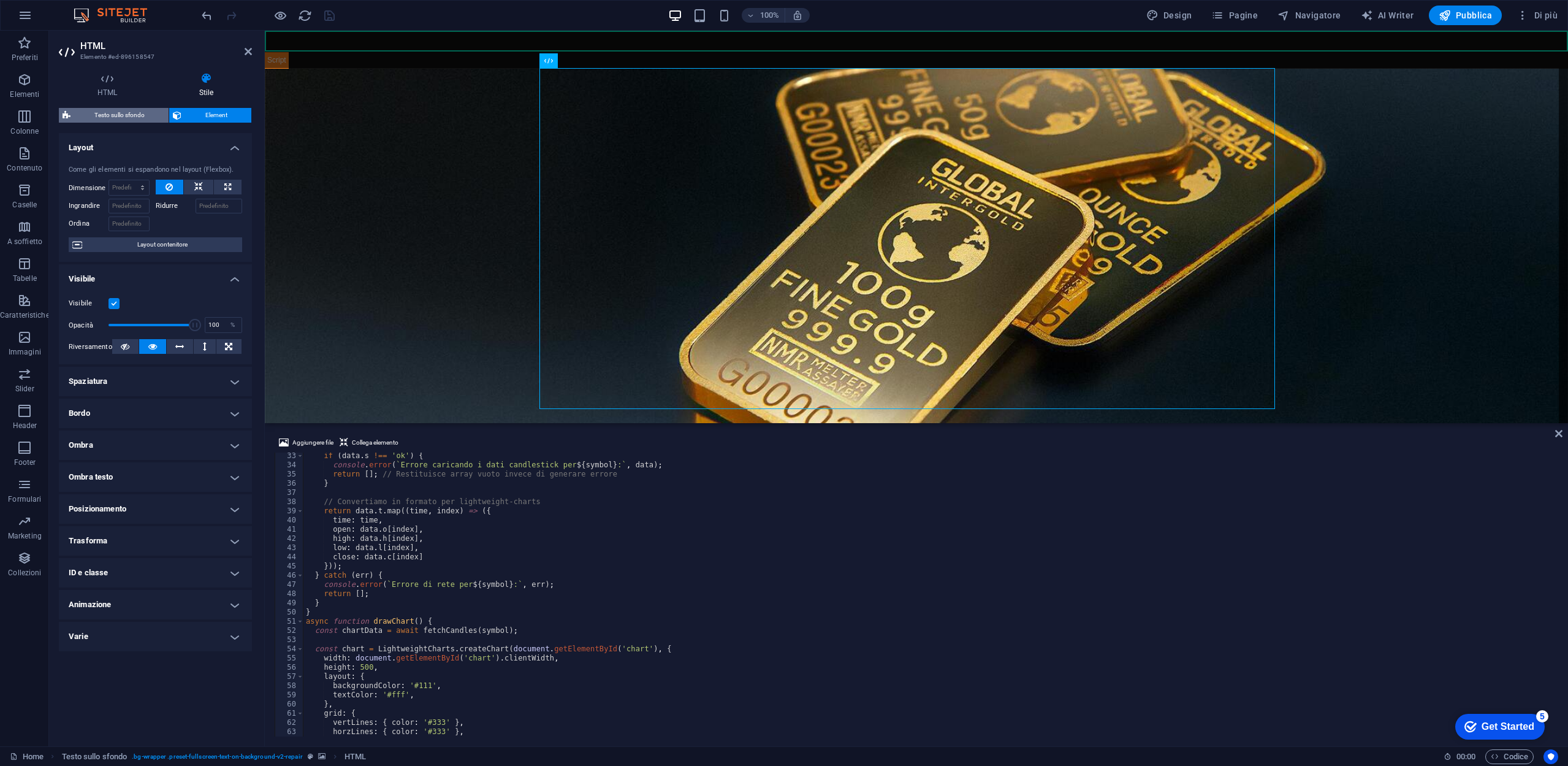
select select "px"
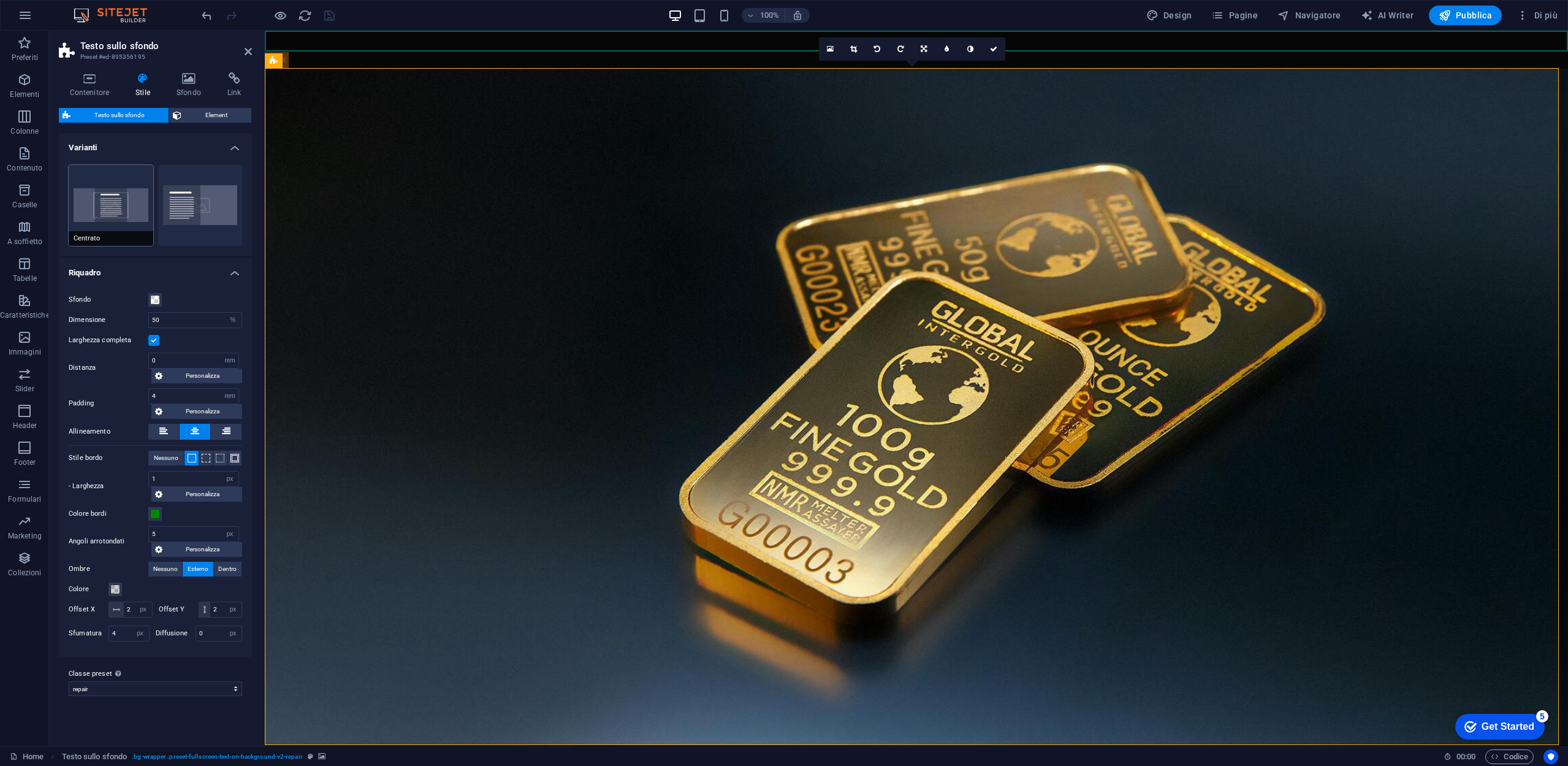
click at [126, 198] on button "Centrato" at bounding box center [111, 205] width 85 height 81
type input "0"
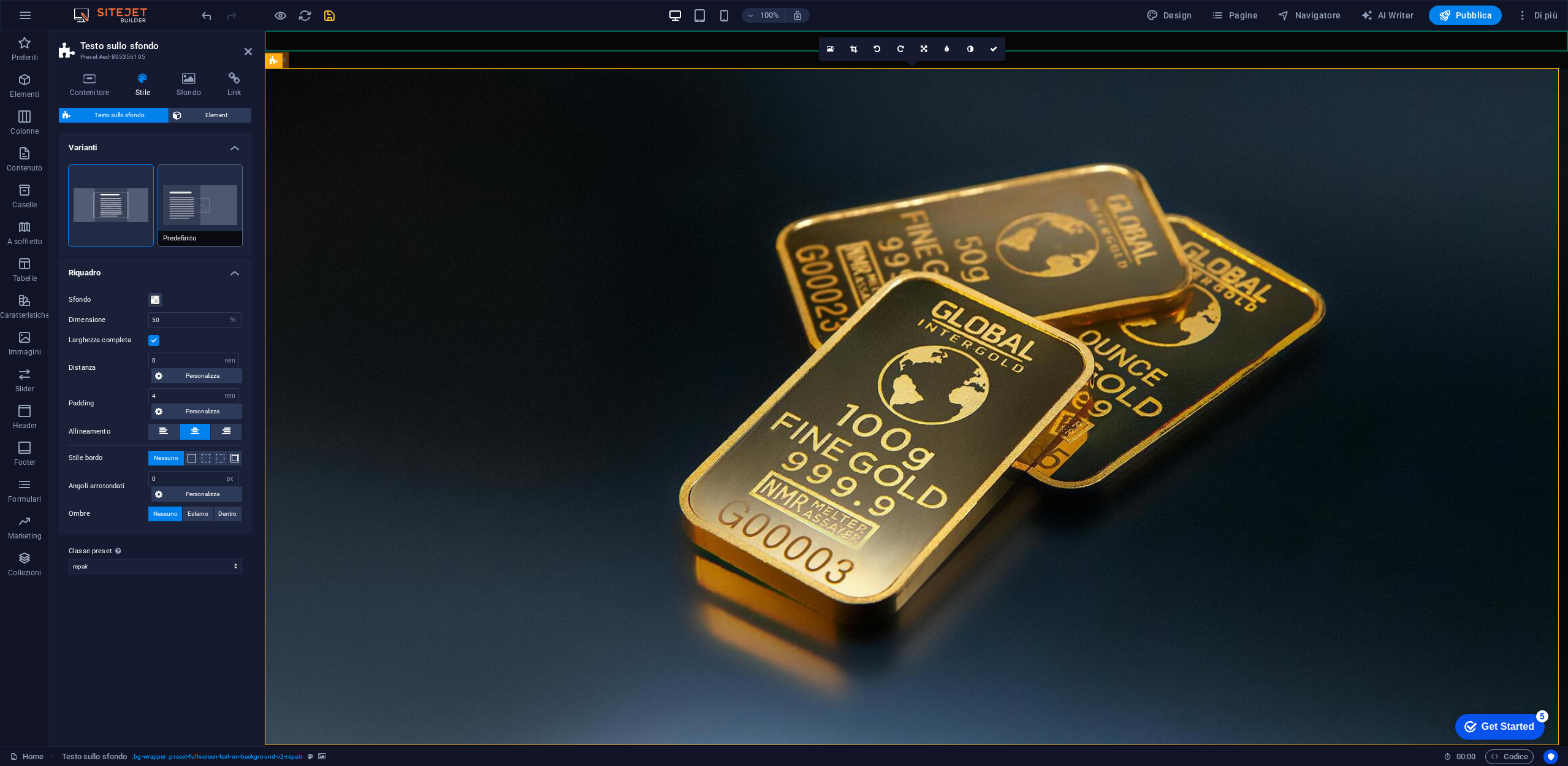
click at [199, 210] on button "Predefinito" at bounding box center [201, 205] width 85 height 81
click at [122, 213] on button "Centrato" at bounding box center [111, 205] width 85 height 81
click at [186, 87] on h4 "Sfondo" at bounding box center [191, 86] width 51 height 26
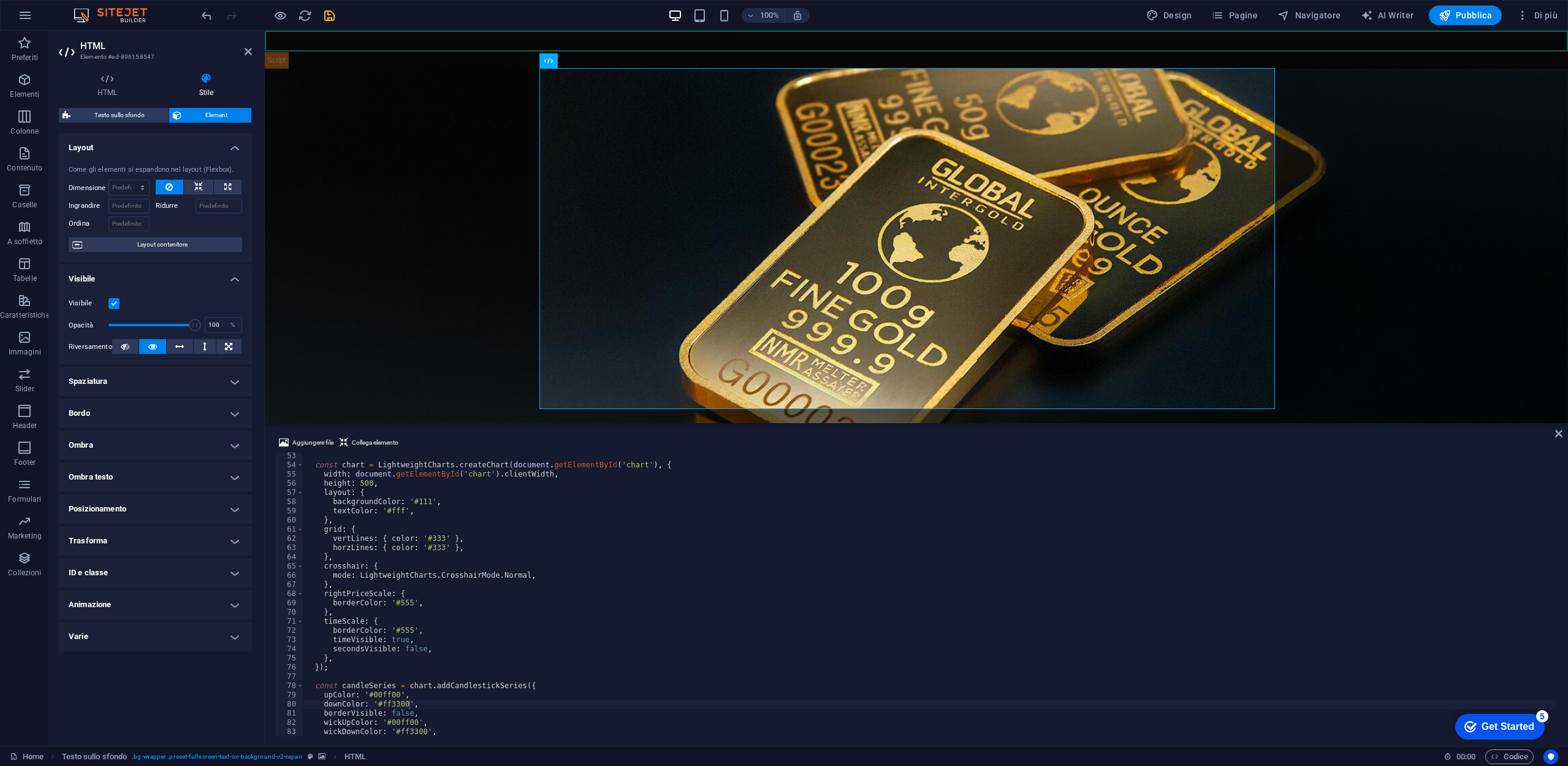
scroll to position [443, 0]
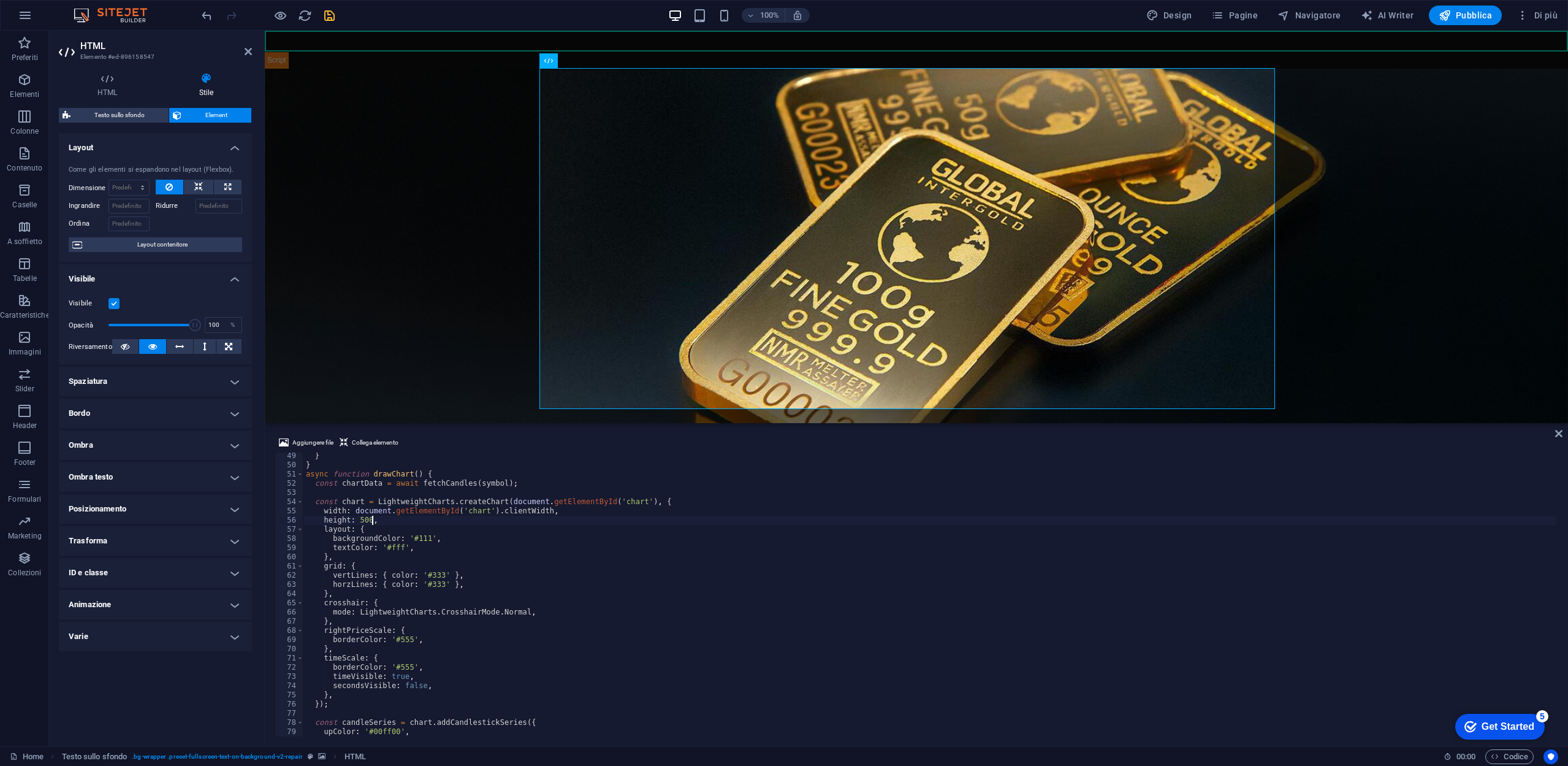
click at [428, 521] on div "} } async function drawChart ( ) { const chartData = await fetchCandles ( symbo…" at bounding box center [929, 602] width 1252 height 302
click at [427, 530] on div "} } async function drawChart ( ) { const chartData = await fetchCandles ( symbo…" at bounding box center [929, 602] width 1252 height 302
click at [438, 549] on div "} } async function drawChart ( ) { const chartData = await fetchCandles ( symbo…" at bounding box center [929, 602] width 1252 height 302
type textarea "textColor: '#fff',"
click at [391, 547] on div "} } async function drawChart ( ) { const chartData = await fetchCandles ( symbo…" at bounding box center [929, 602] width 1252 height 302
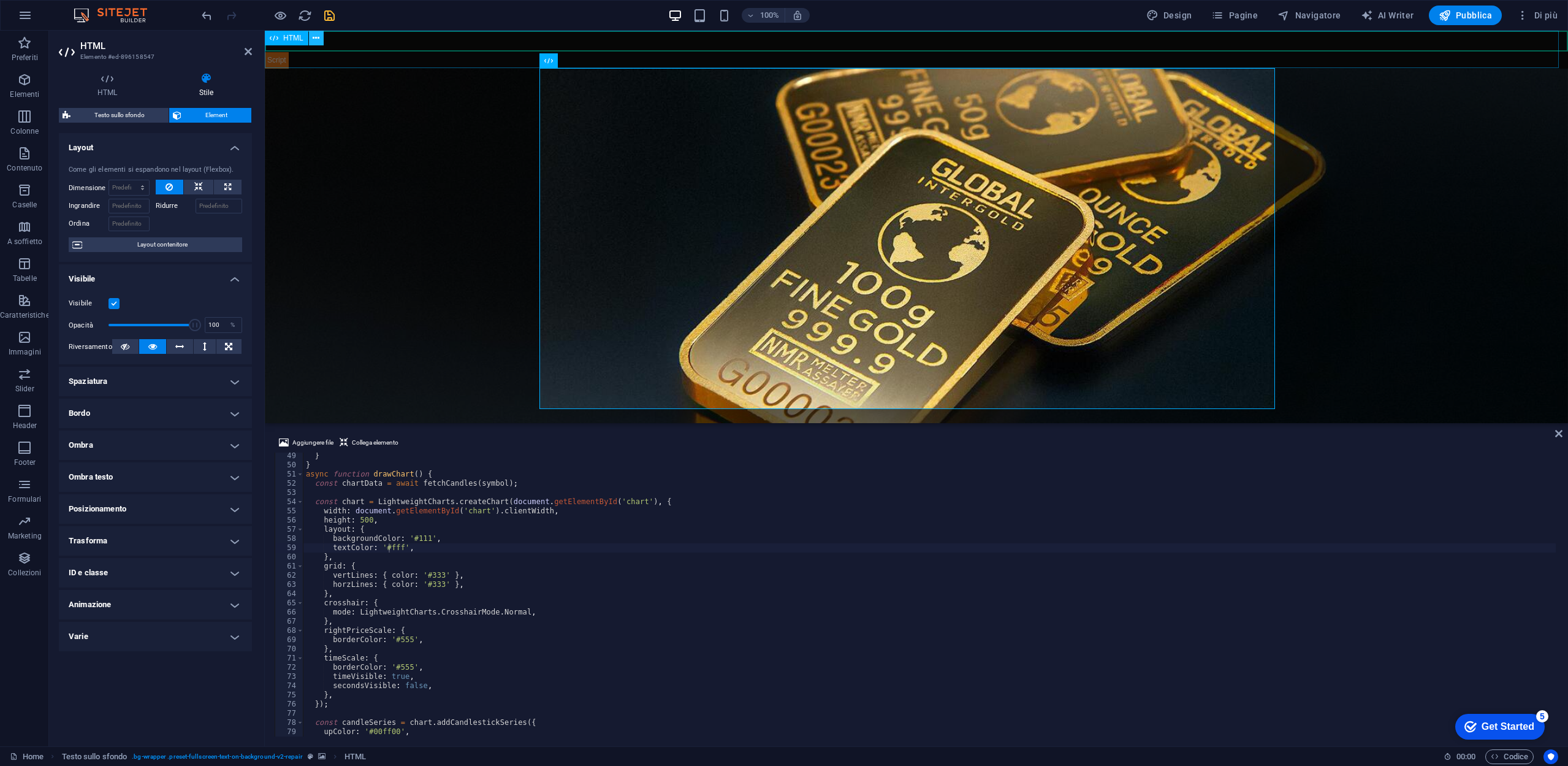
click at [315, 42] on icon at bounding box center [316, 38] width 7 height 13
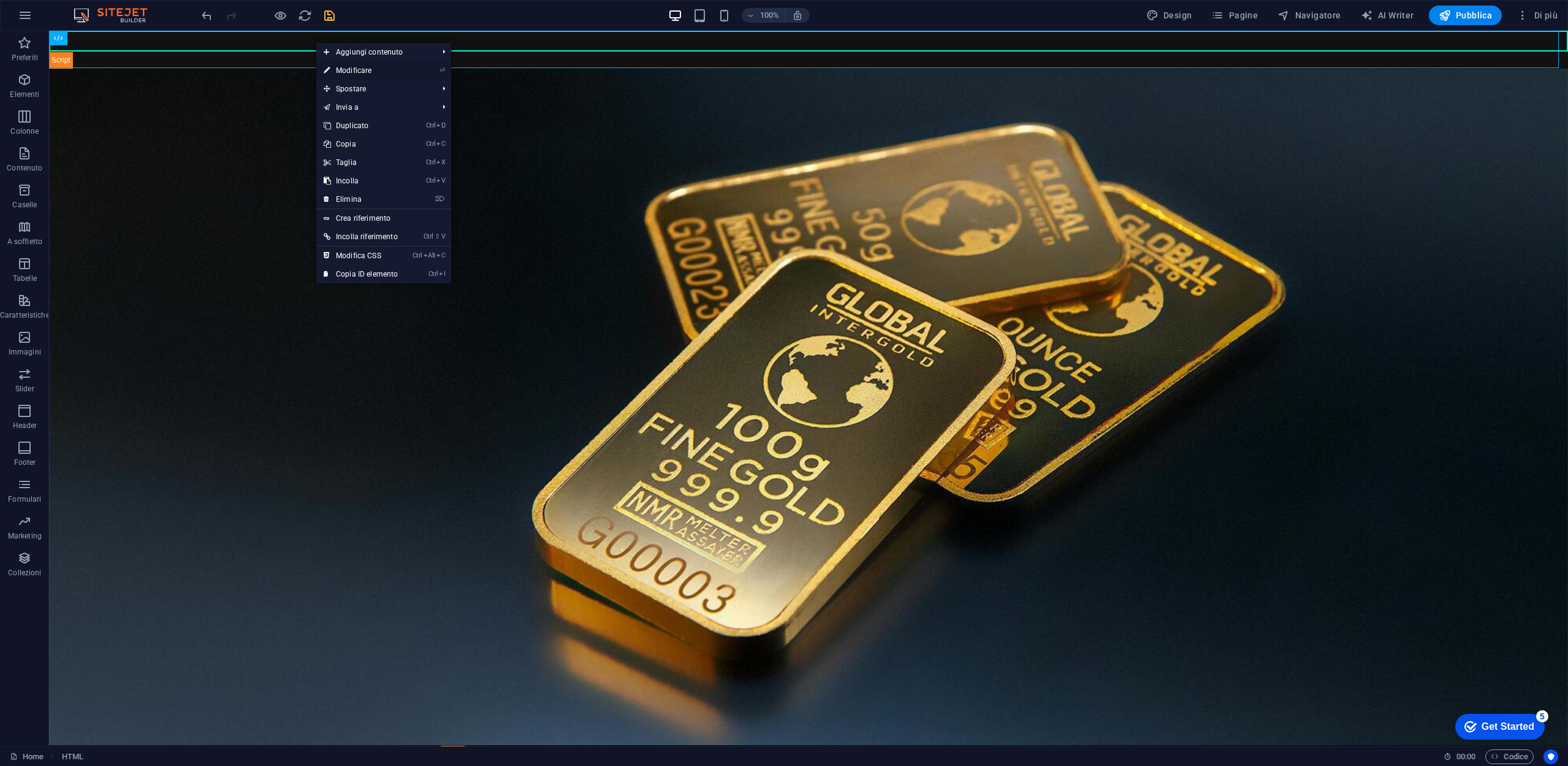
click at [357, 73] on link "⏎ Modificare" at bounding box center [361, 70] width 89 height 19
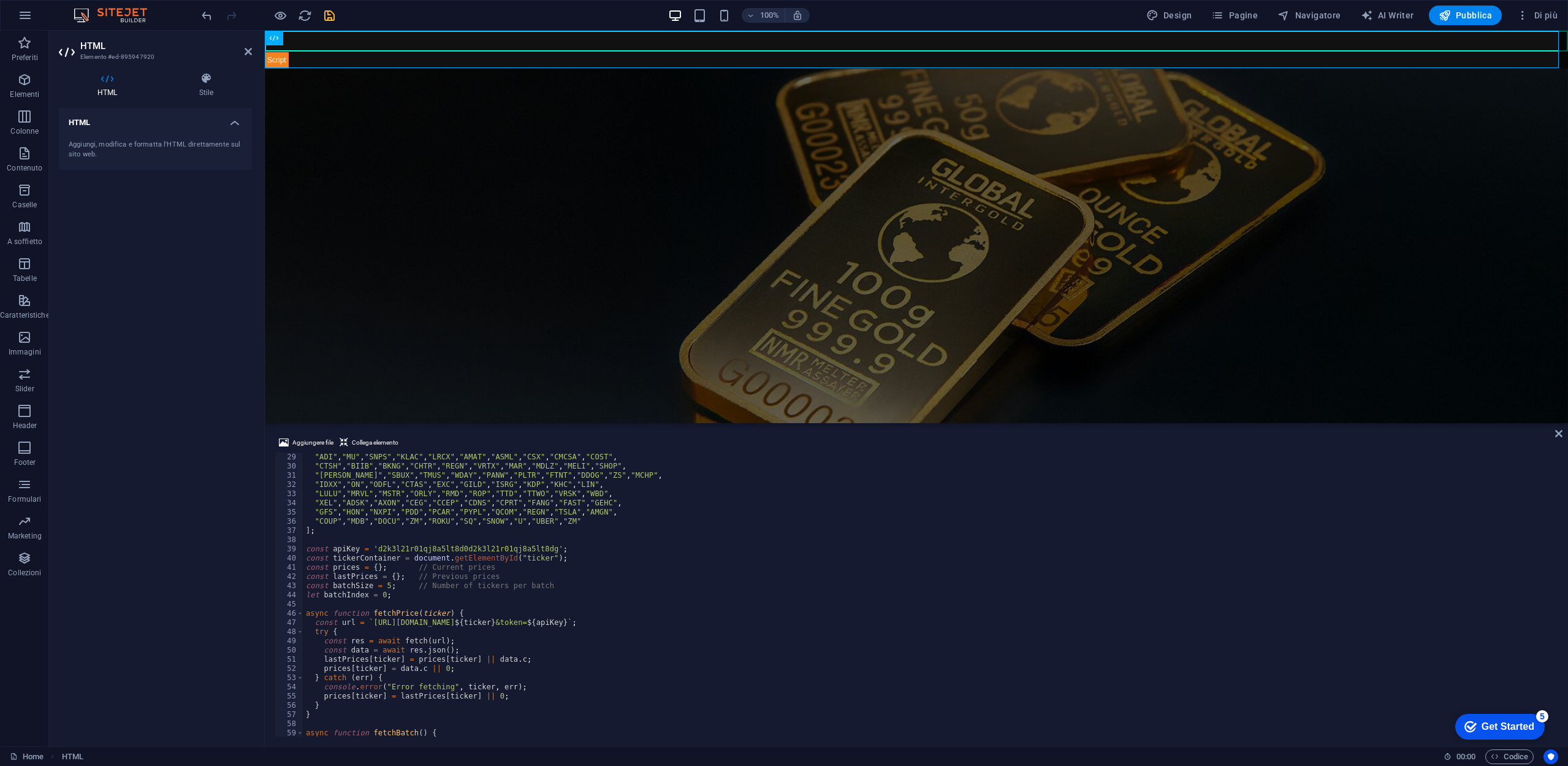
scroll to position [0, 0]
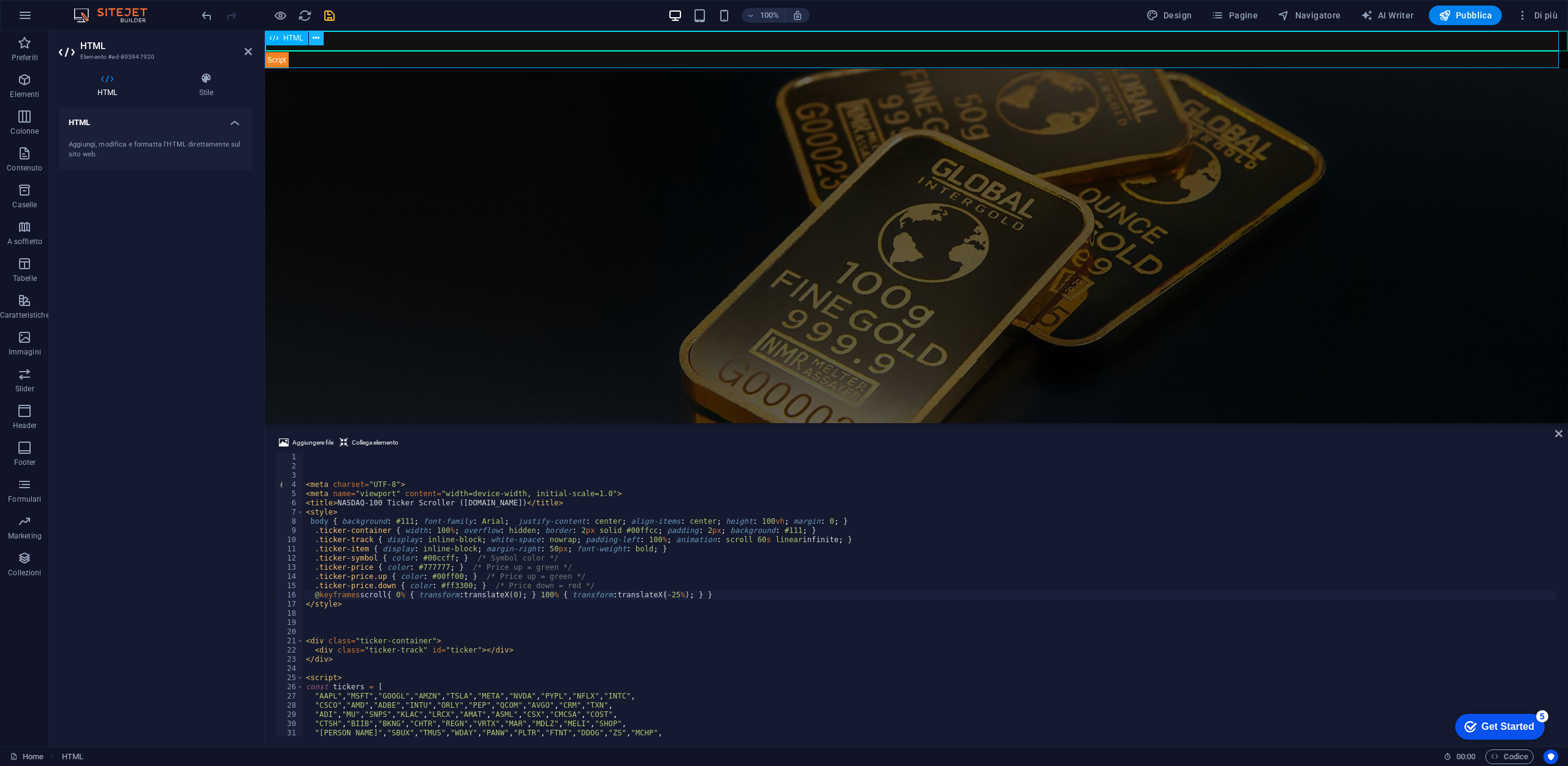
click at [321, 33] on button at bounding box center [317, 38] width 15 height 15
click at [253, 52] on aside "HTML Elemento #ed-895947920 HTML Stile HTML Aggiungi, modifica e formatta l'HTM…" at bounding box center [157, 388] width 216 height 715
click at [248, 51] on icon at bounding box center [248, 51] width 7 height 10
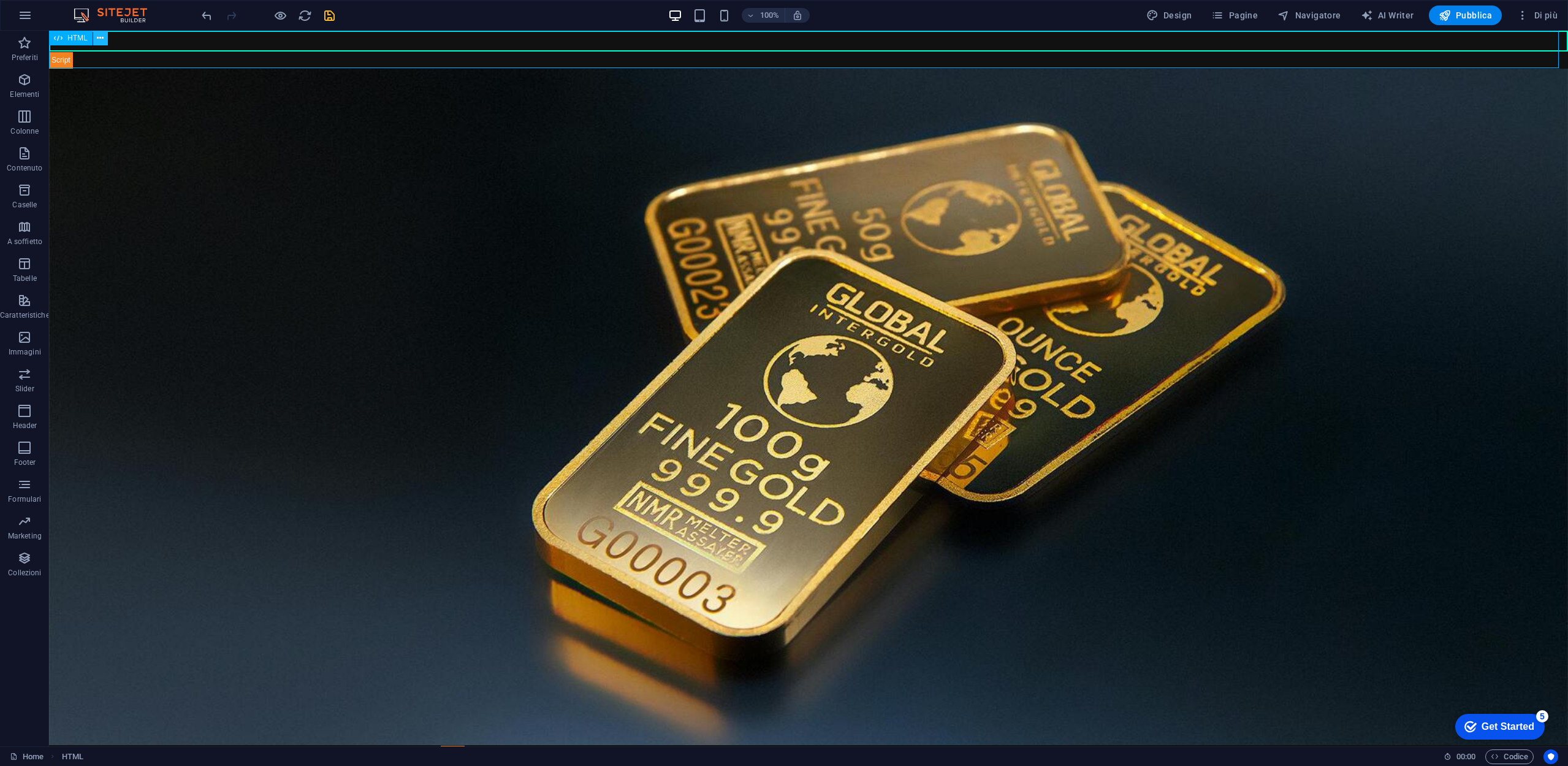
click at [100, 38] on icon at bounding box center [100, 38] width 7 height 13
click at [102, 33] on icon at bounding box center [100, 38] width 7 height 13
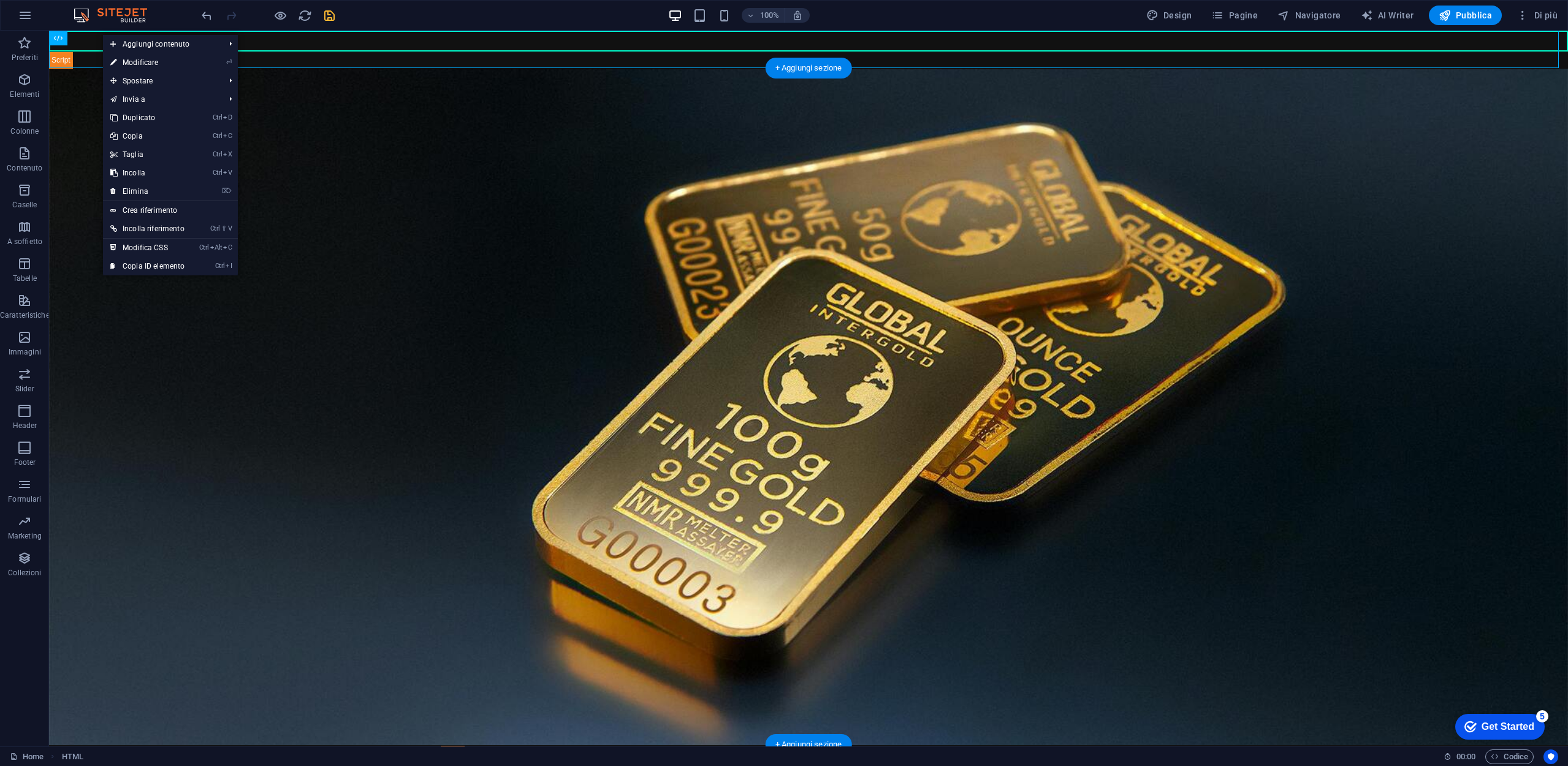
click at [870, 159] on figure at bounding box center [808, 406] width 1519 height 676
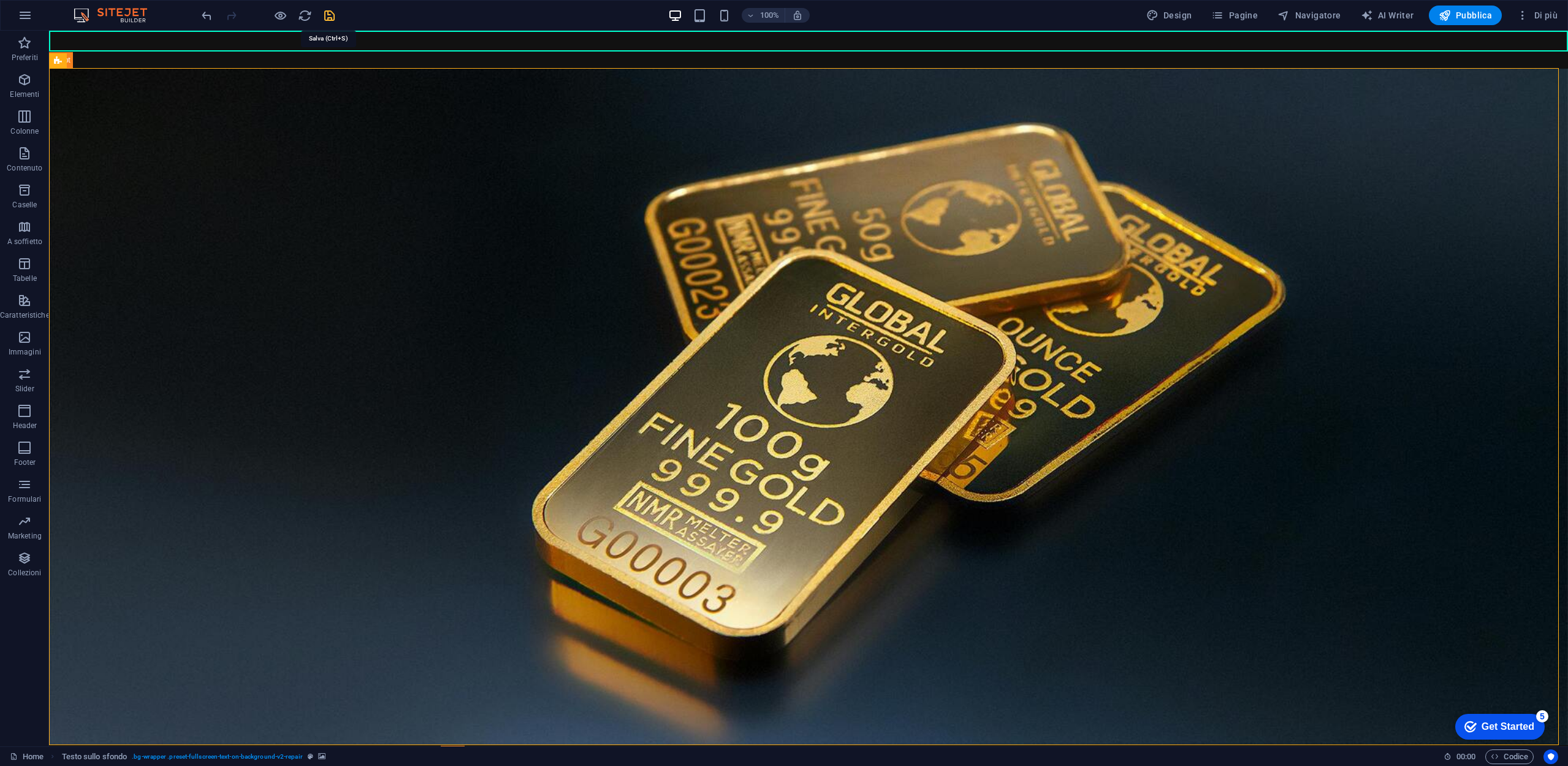
click at [330, 17] on icon "save" at bounding box center [329, 15] width 14 height 14
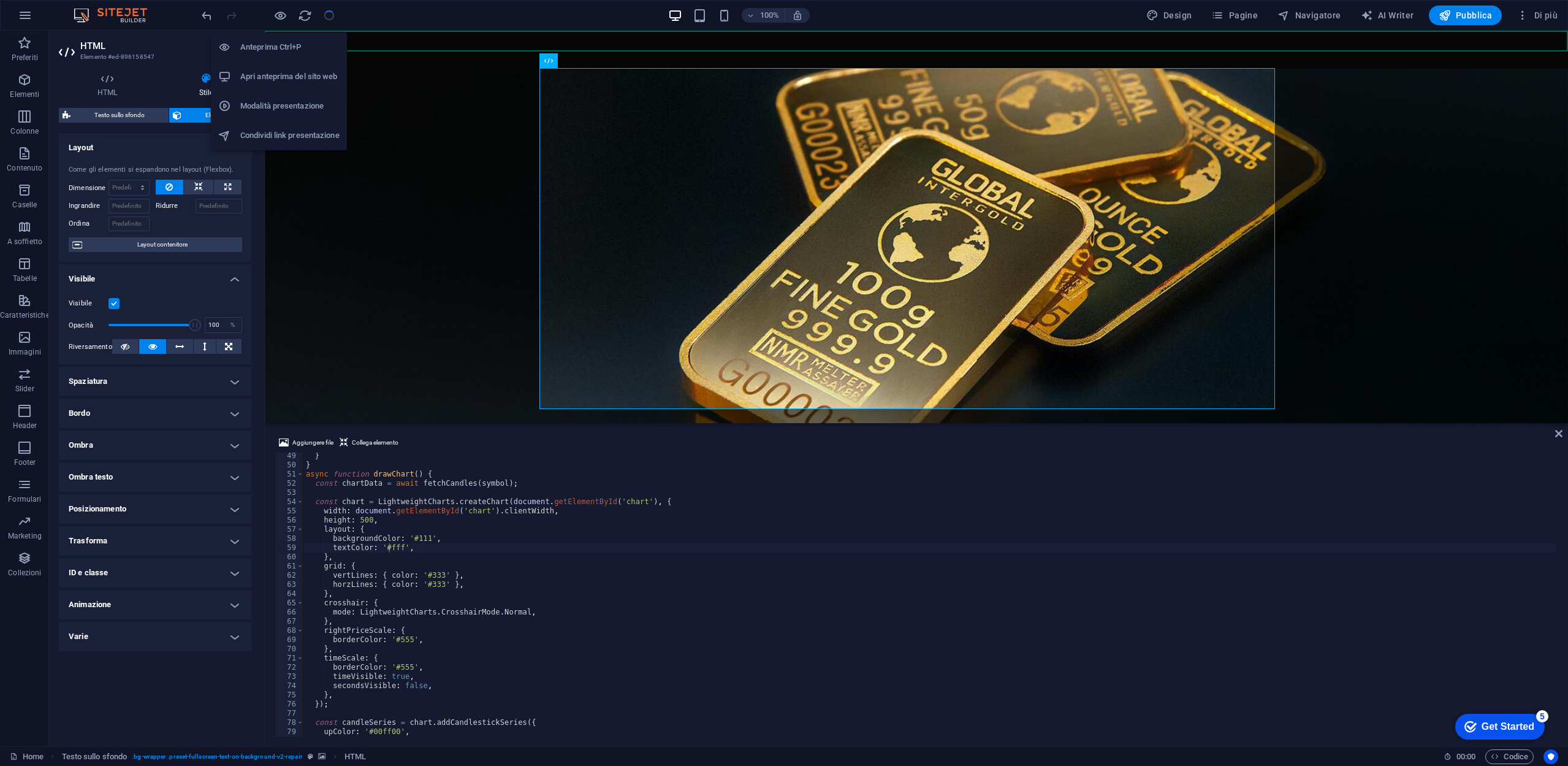
click at [302, 75] on h6 "Apri anteprima del sito web" at bounding box center [290, 77] width 100 height 15
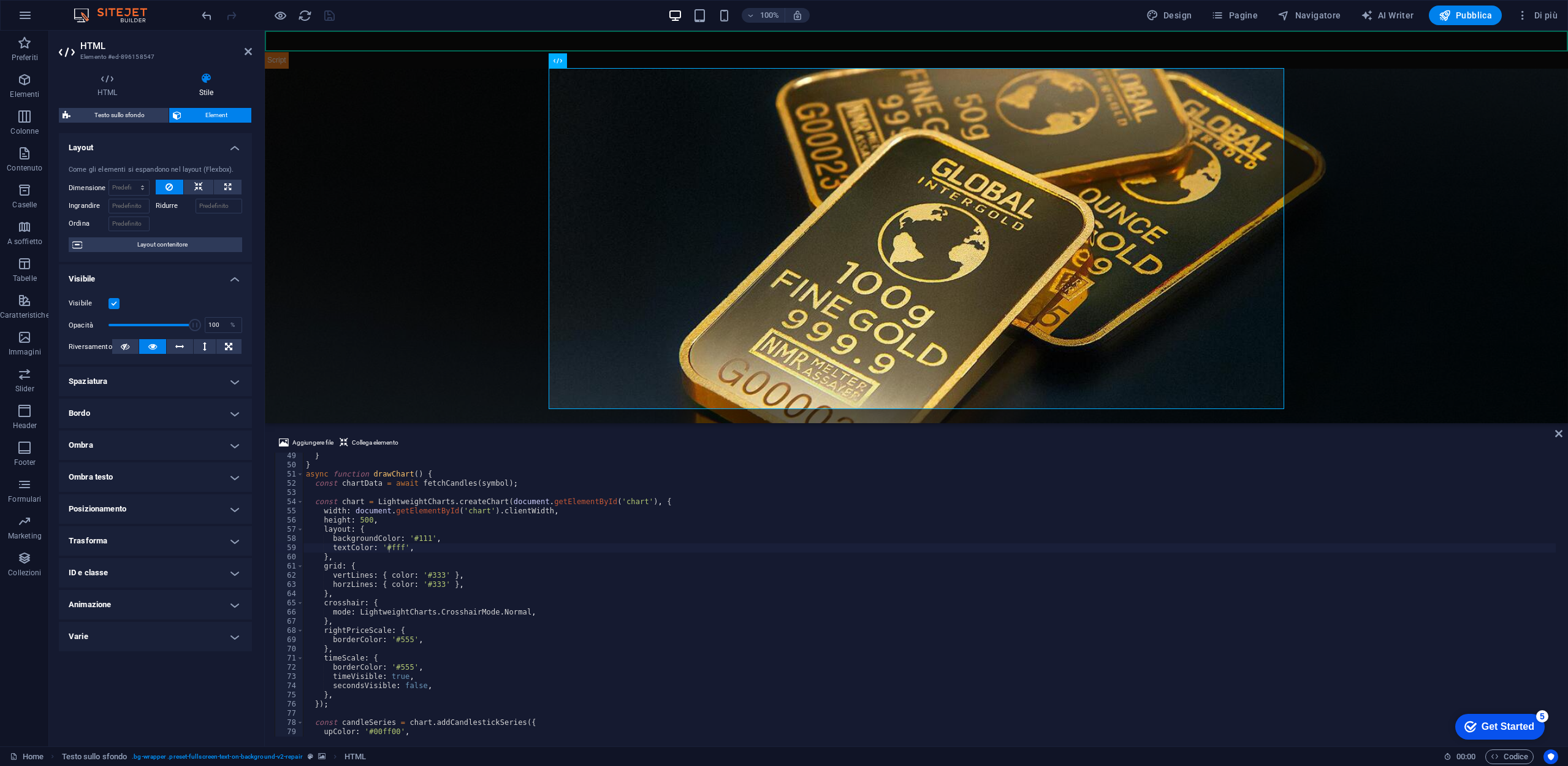
click at [767, 630] on div "} } async function drawChart ( ) { const chartData = await fetchCandles ( symbo…" at bounding box center [929, 602] width 1252 height 302
type textarea "</html>"
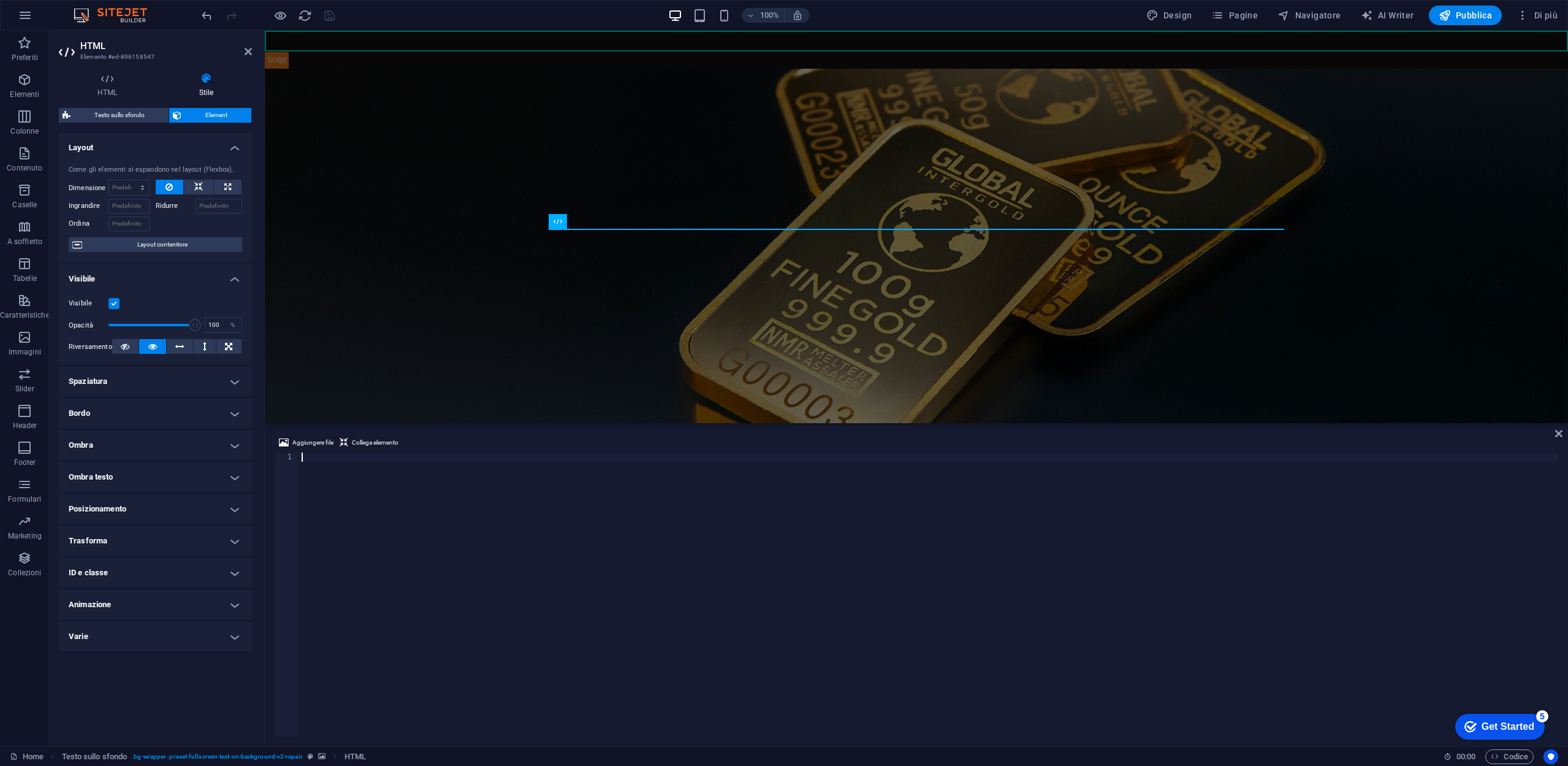
paste textarea "<!DOCTYPE html>"
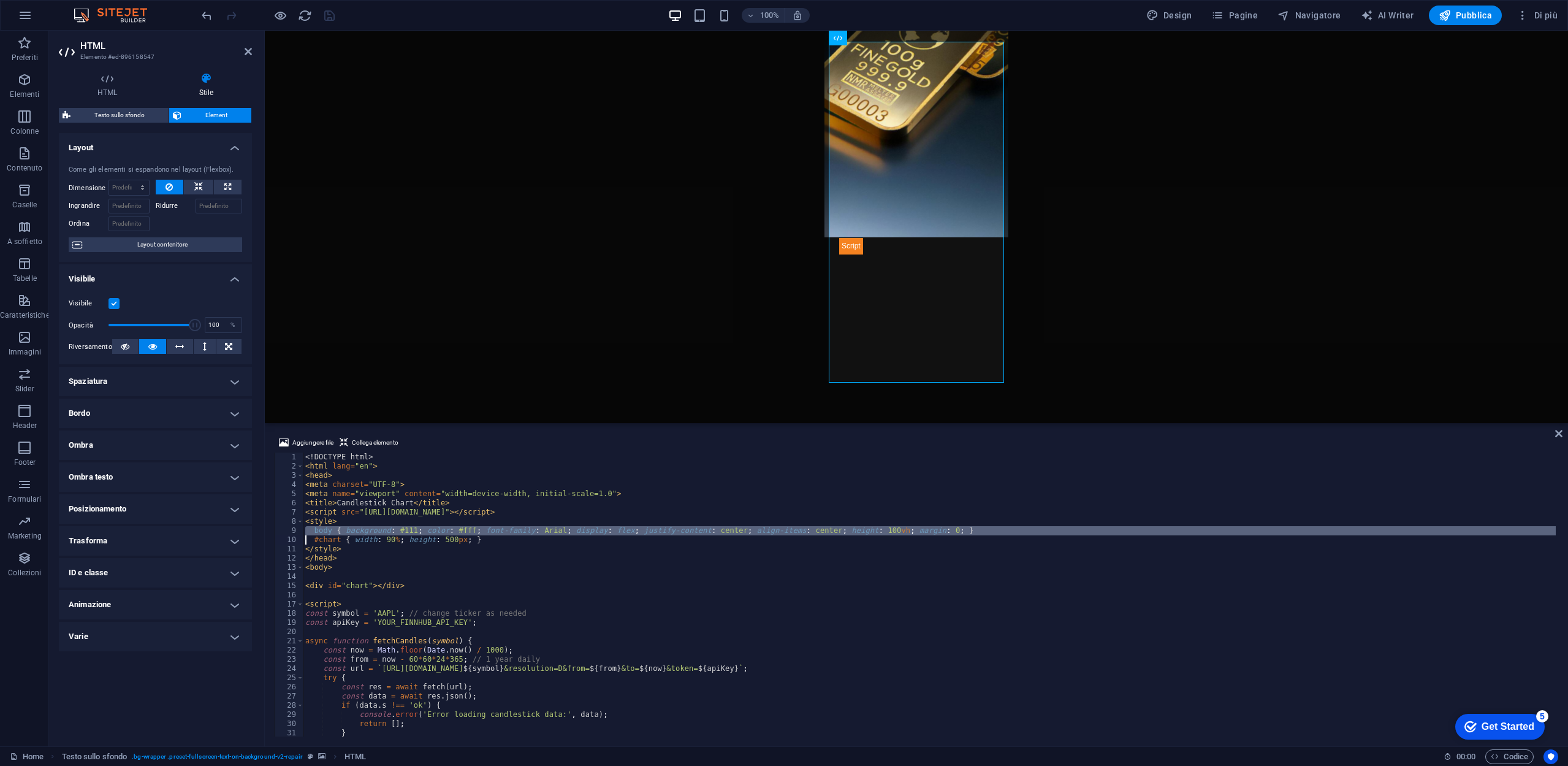
type textarea "#chart { width: 90%; height: 500px; }"
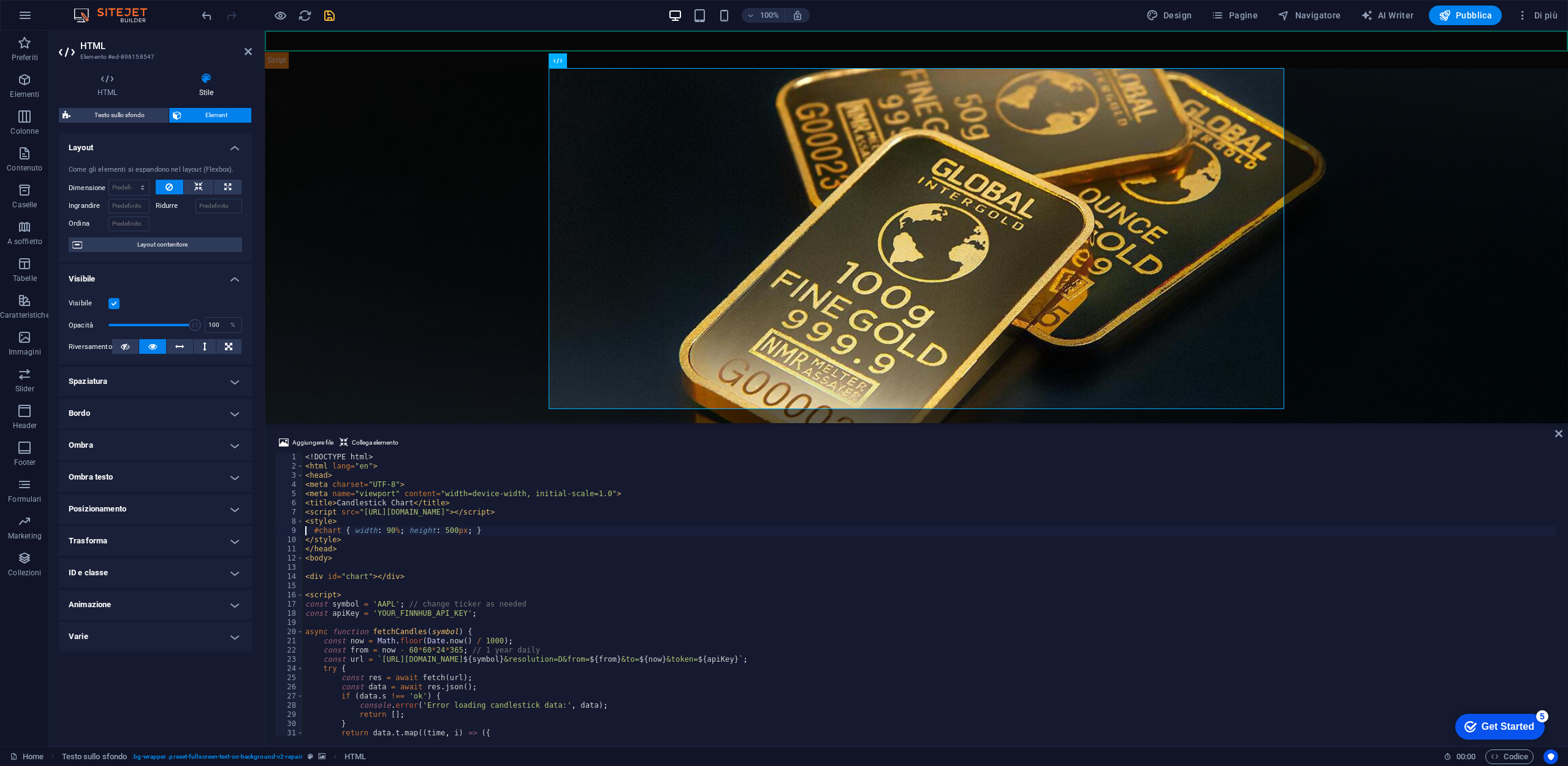
click at [405, 619] on div "<! DOCTYPE html > < html lang = "en" > < head > < meta charset = "UTF-8" > < me…" at bounding box center [929, 604] width 1253 height 302
click at [408, 613] on div "<! DOCTYPE html > < html lang = "en" > < head > < meta charset = "UTF-8" > < me…" at bounding box center [929, 604] width 1253 height 302
paste textarea "d2k3l21r01qj8a5lt8d0d2k3l21r01qj8a5lt8dg"
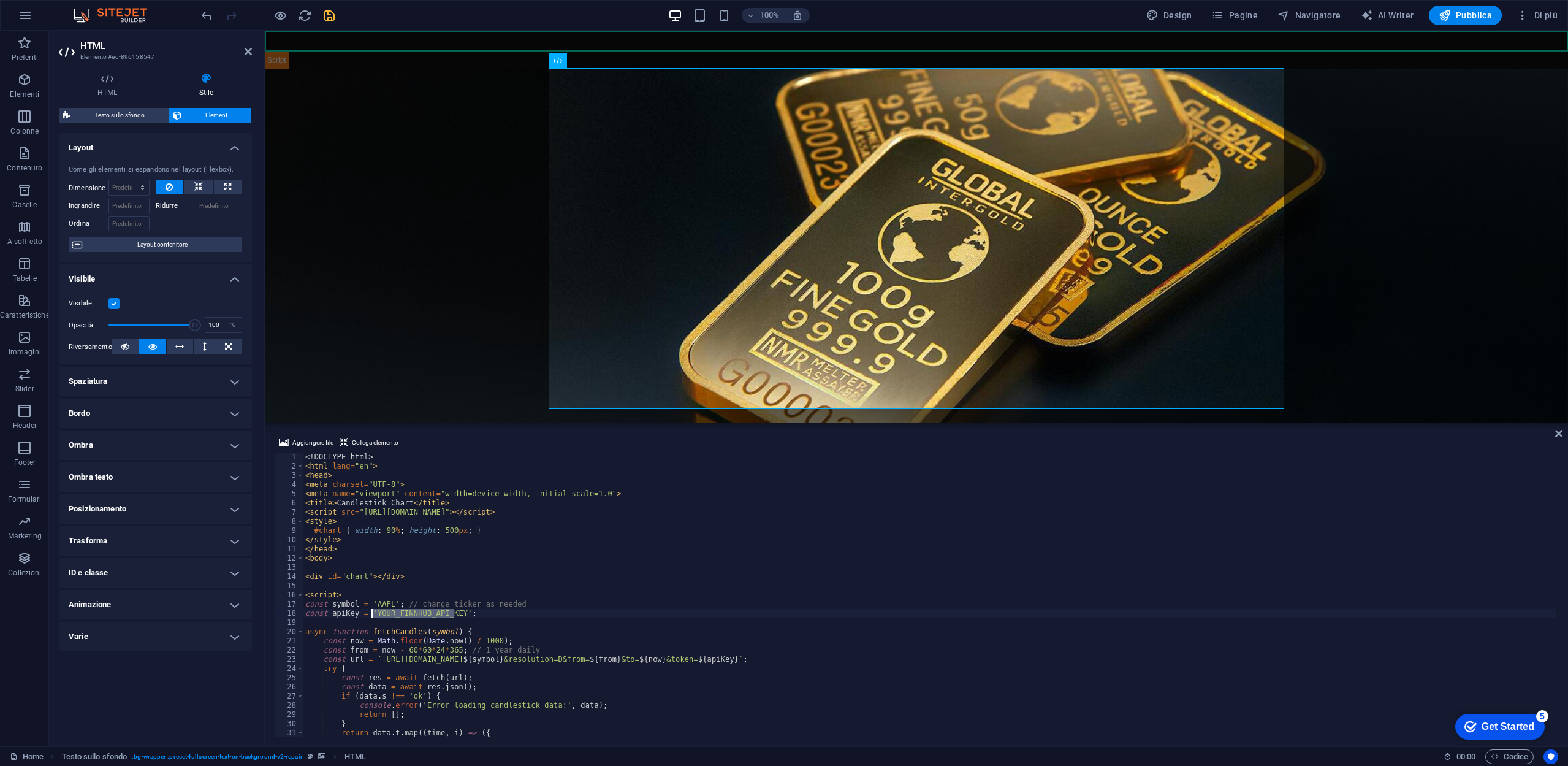
type textarea "const apiKey = 'd2k3l21r01qj8a5lt8d0d2k3l21r01qj8a5lt8dg';"
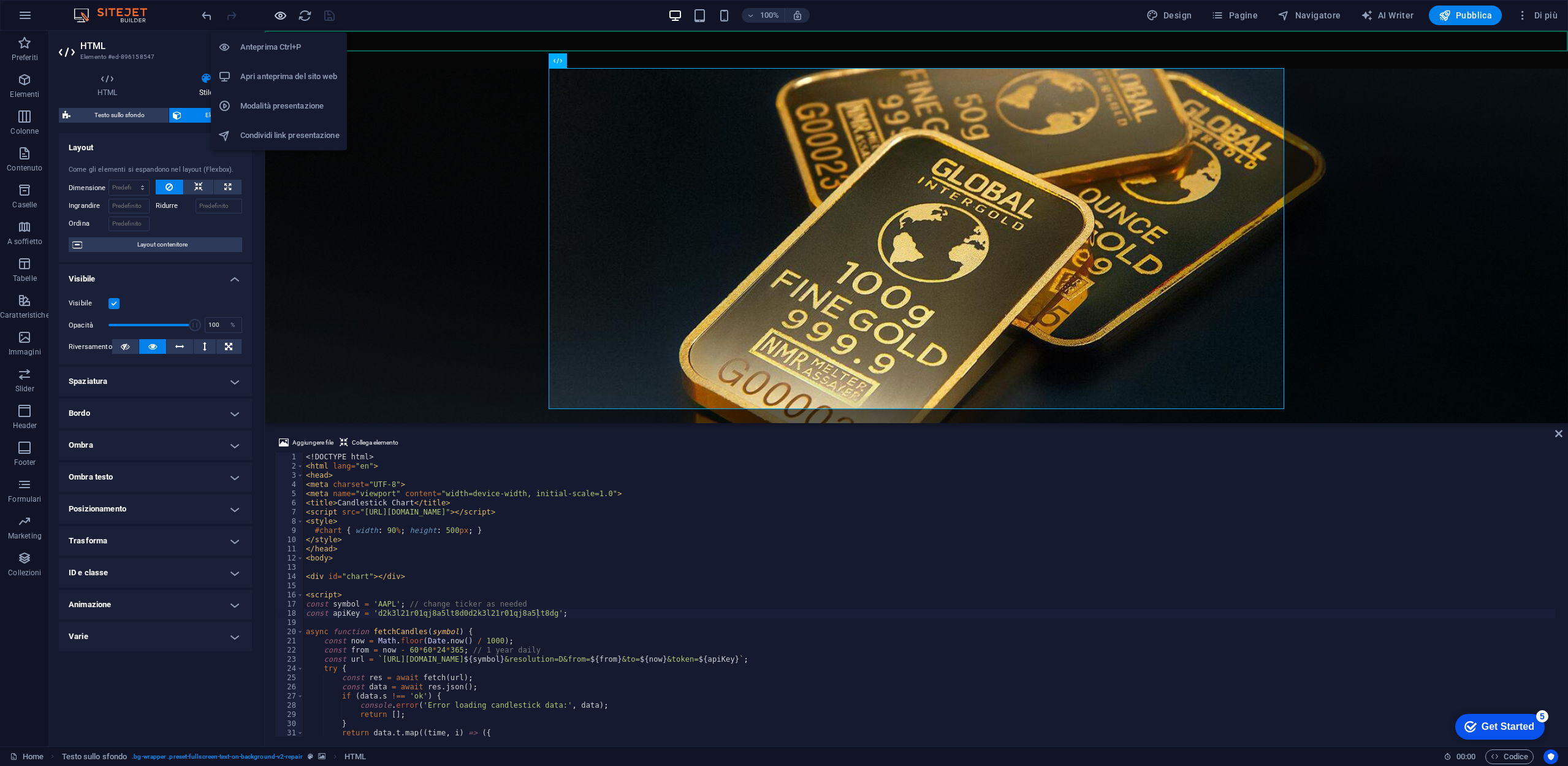
click at [285, 16] on icon "button" at bounding box center [280, 15] width 14 height 14
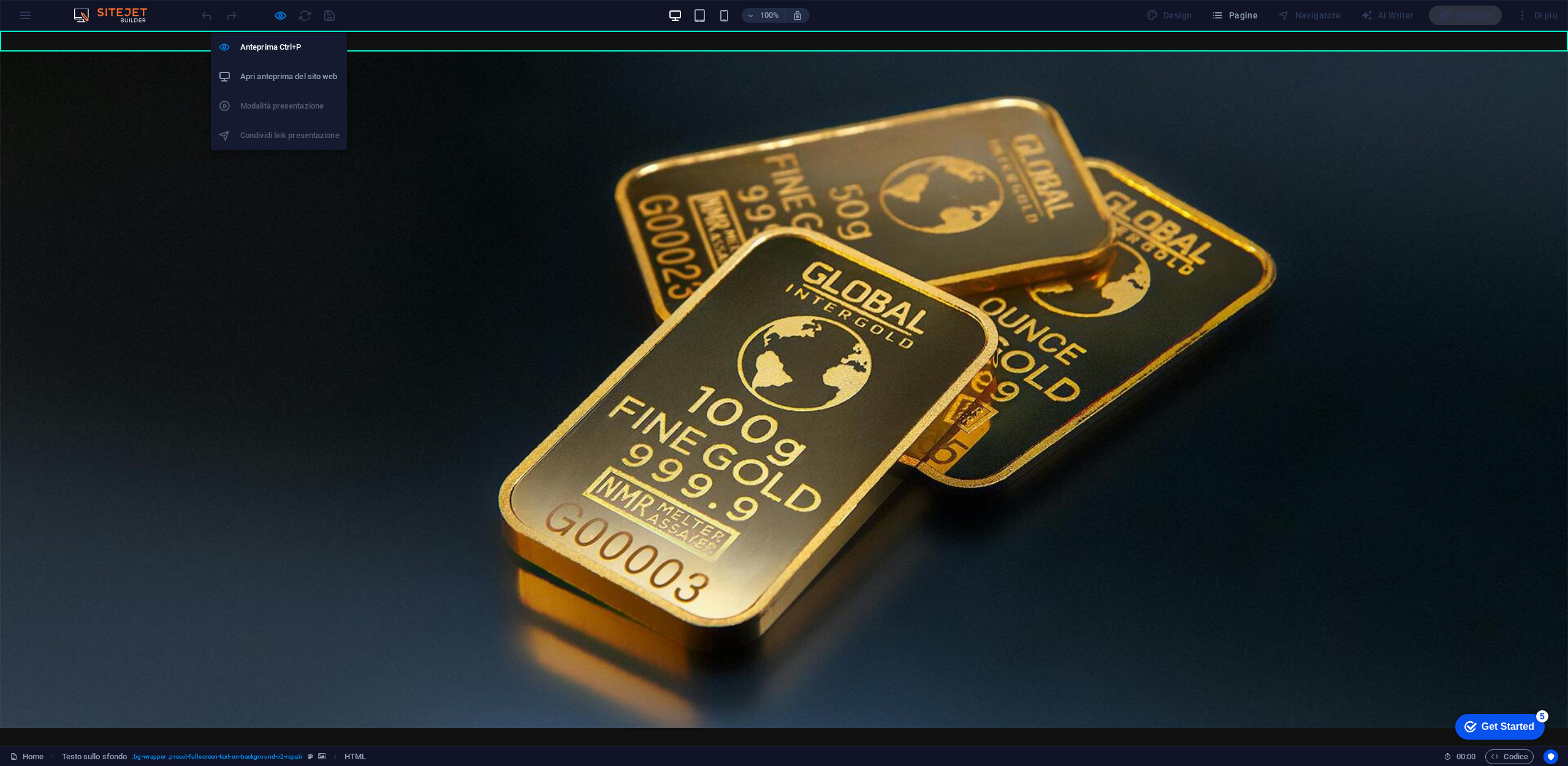
click at [302, 73] on h6 "Apri anteprima del sito web" at bounding box center [290, 77] width 100 height 15
click at [280, 20] on icon "button" at bounding box center [280, 15] width 14 height 14
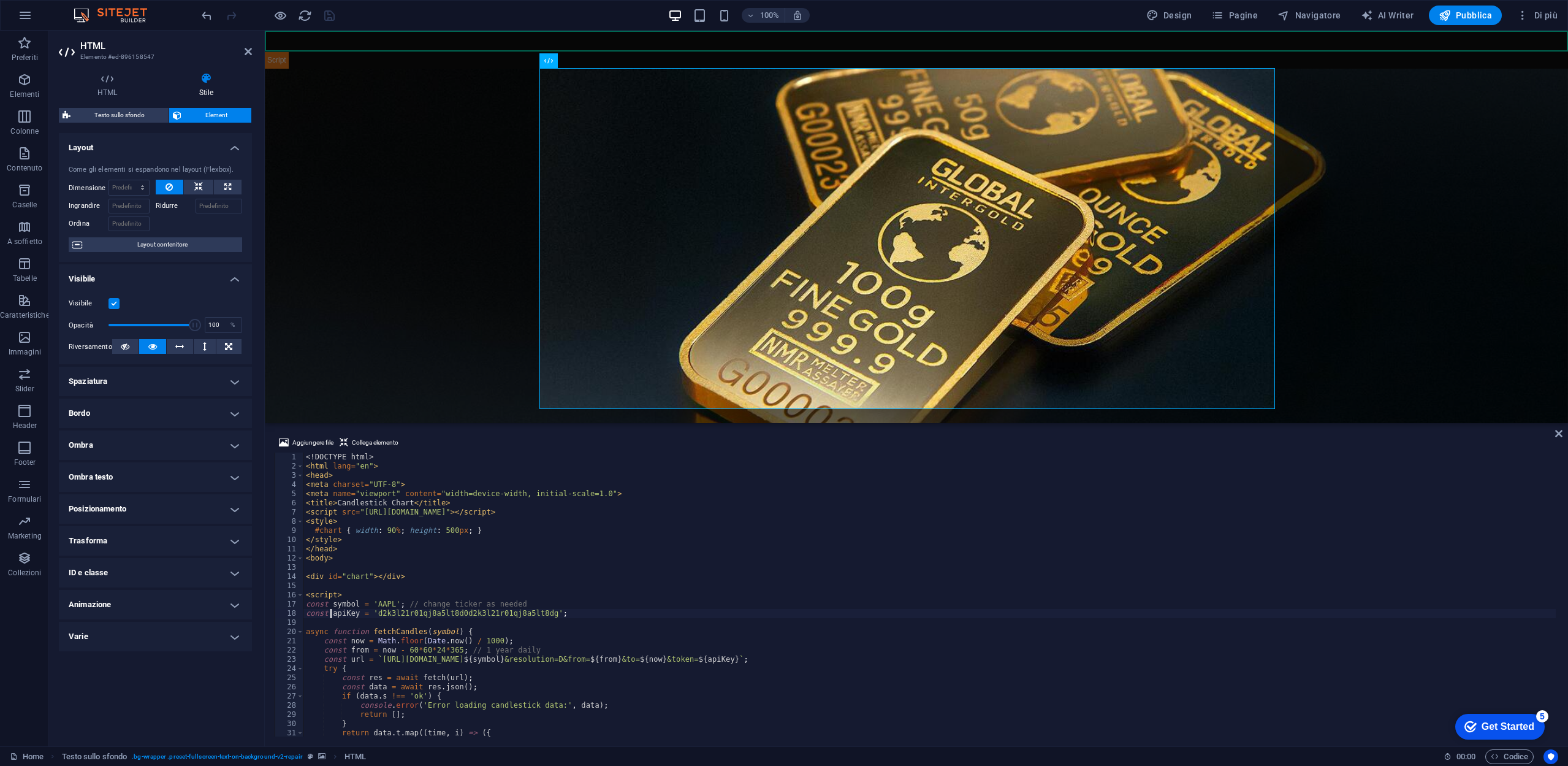
click at [330, 611] on div "<! DOCTYPE html > < html lang = "en" > < head > < meta charset = "UTF-8" > < me…" at bounding box center [929, 604] width 1252 height 302
click at [791, 660] on div "<! DOCTYPE html > < html lang = "en" > < head > < meta charset = "UTF-8" > < me…" at bounding box center [929, 604] width 1252 height 302
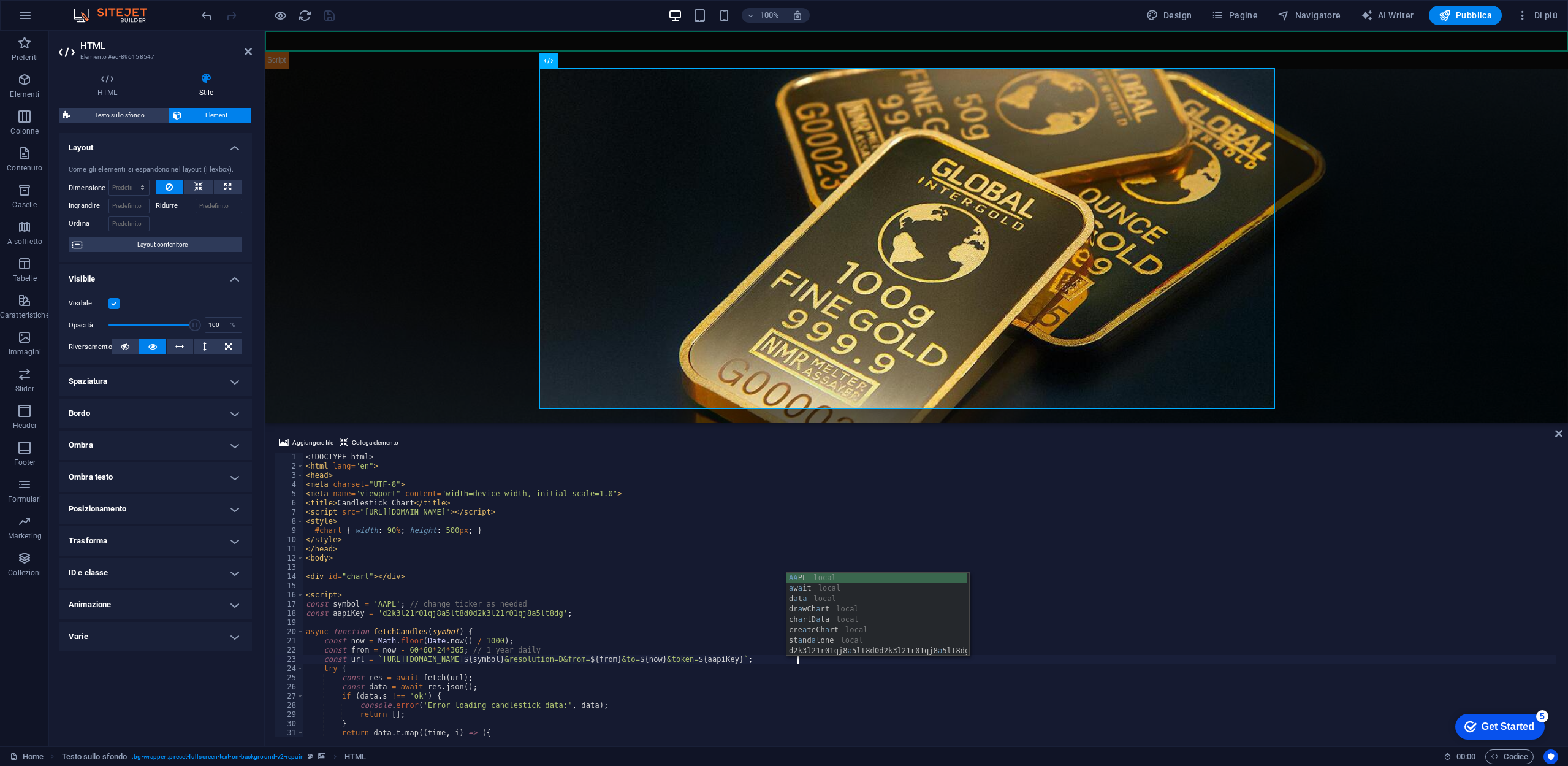
type textarea "const url = `https://[DOMAIN_NAME]/api/v1/stock/candle?symbol=${symbol}&resolut…"
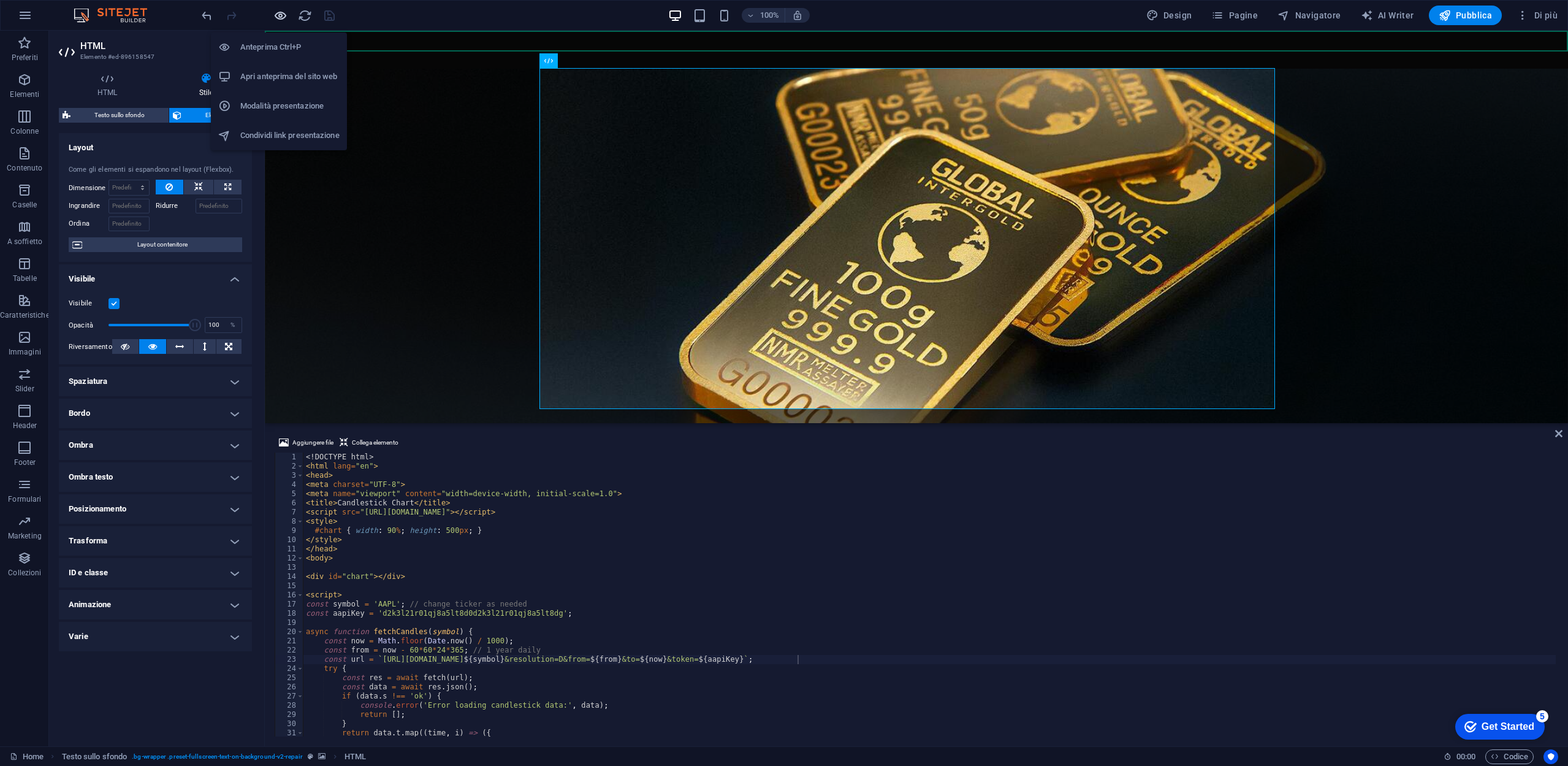
click at [281, 11] on icon "button" at bounding box center [280, 15] width 14 height 14
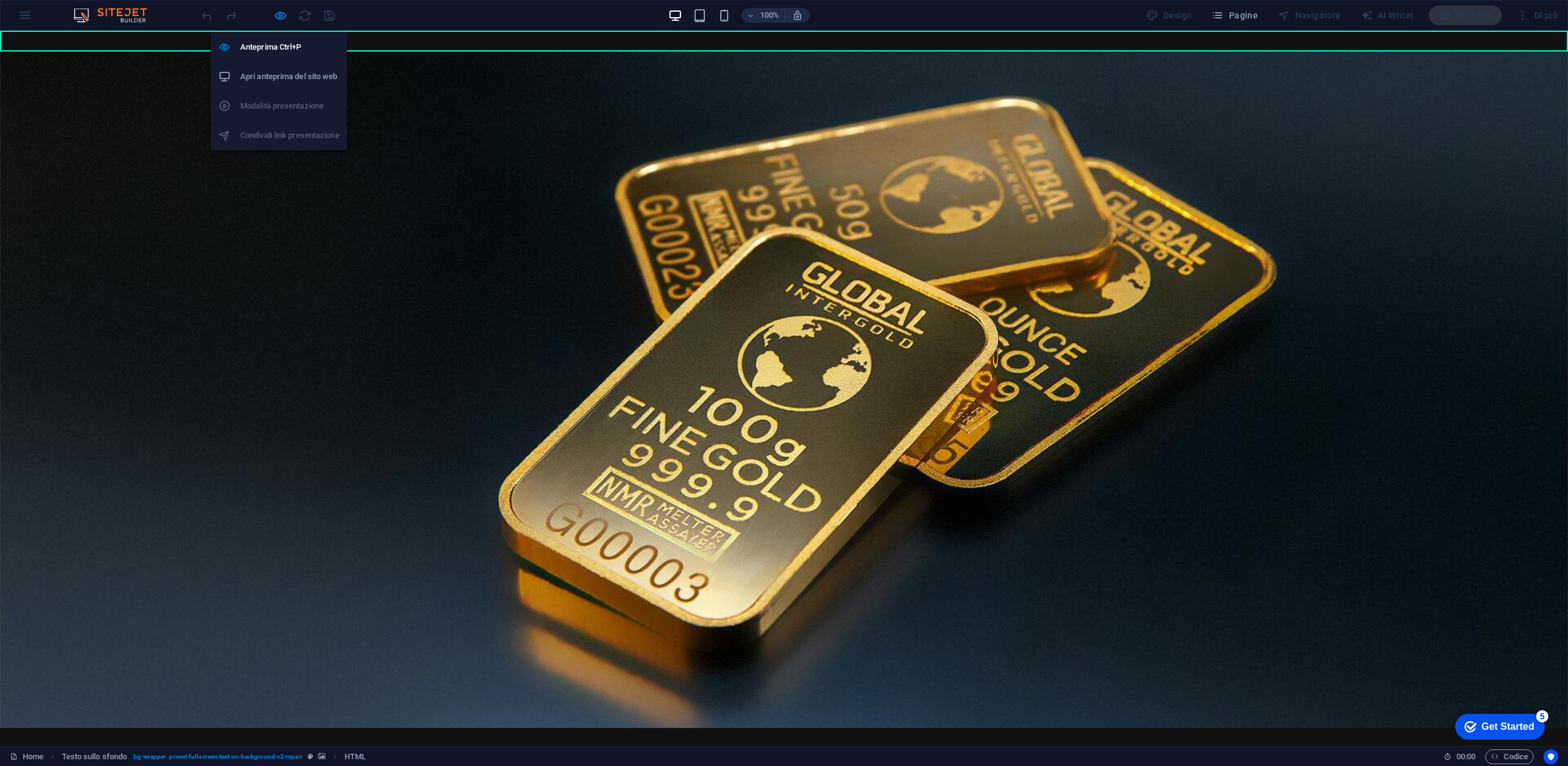
click at [296, 81] on h6 "Apri anteprima del sito web" at bounding box center [290, 77] width 100 height 15
click at [281, 9] on icon "button" at bounding box center [280, 15] width 14 height 14
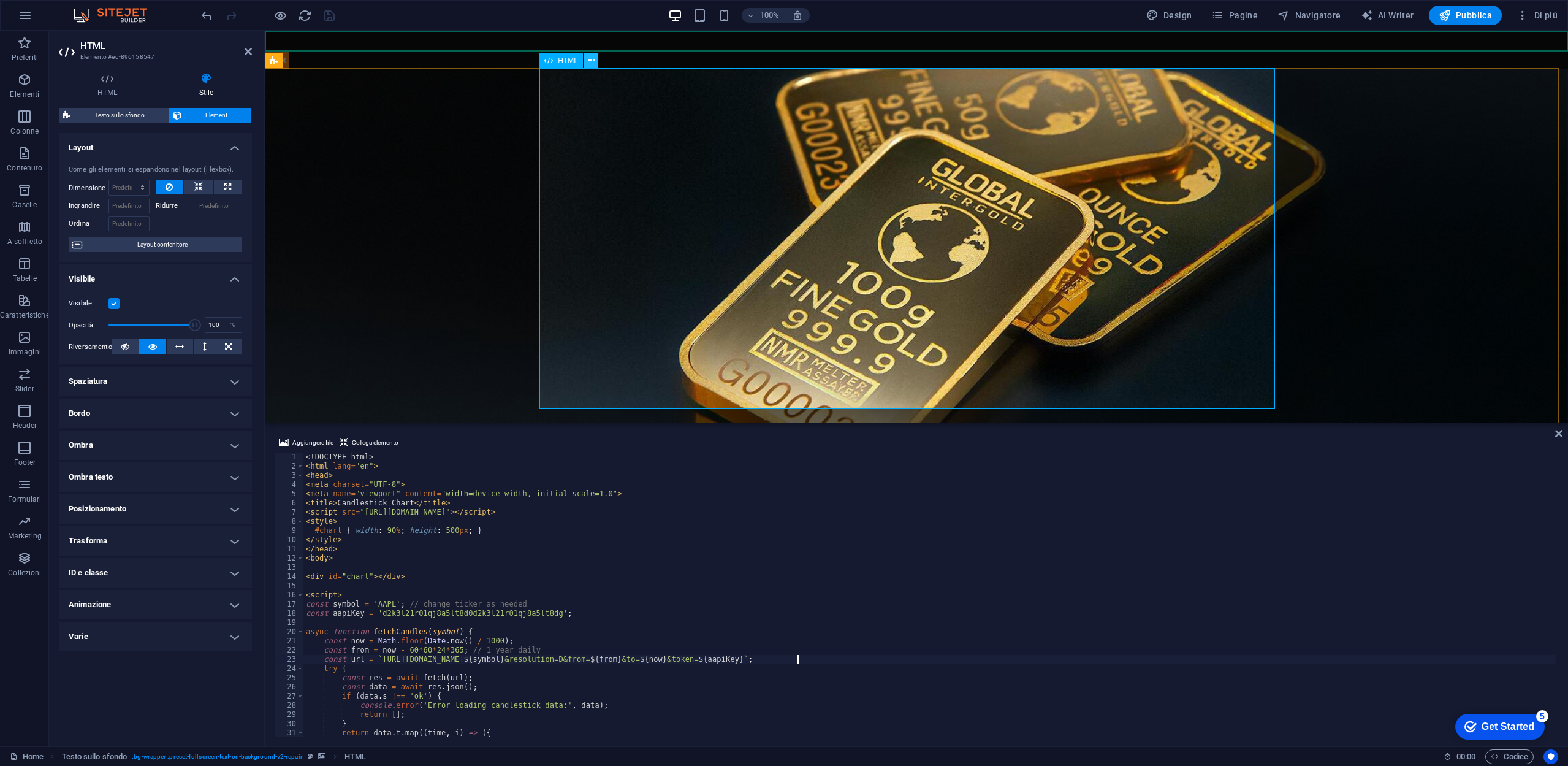
click at [591, 62] on icon at bounding box center [591, 61] width 7 height 13
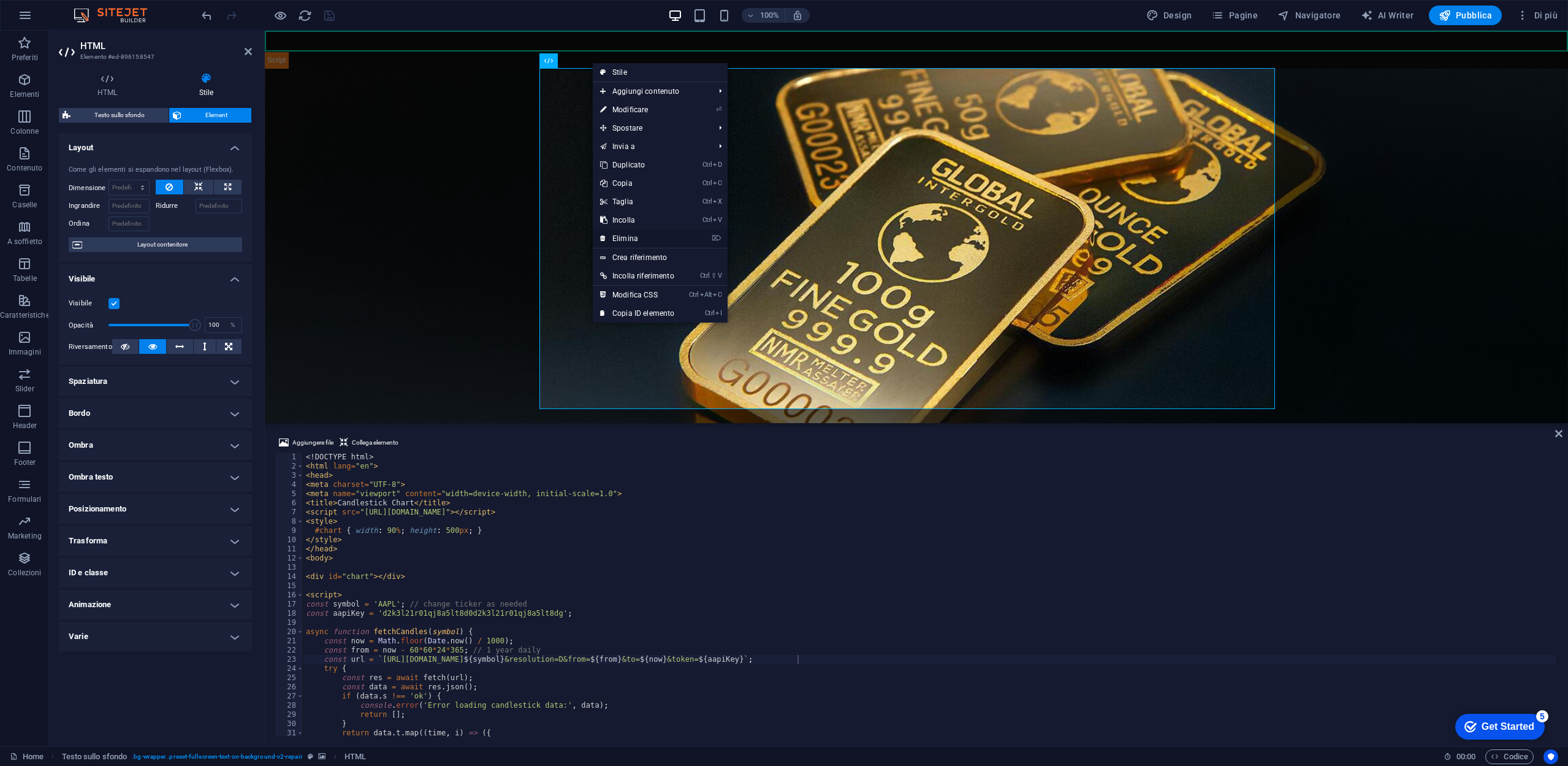
click at [650, 233] on link "⌦ Elimina" at bounding box center [637, 238] width 89 height 19
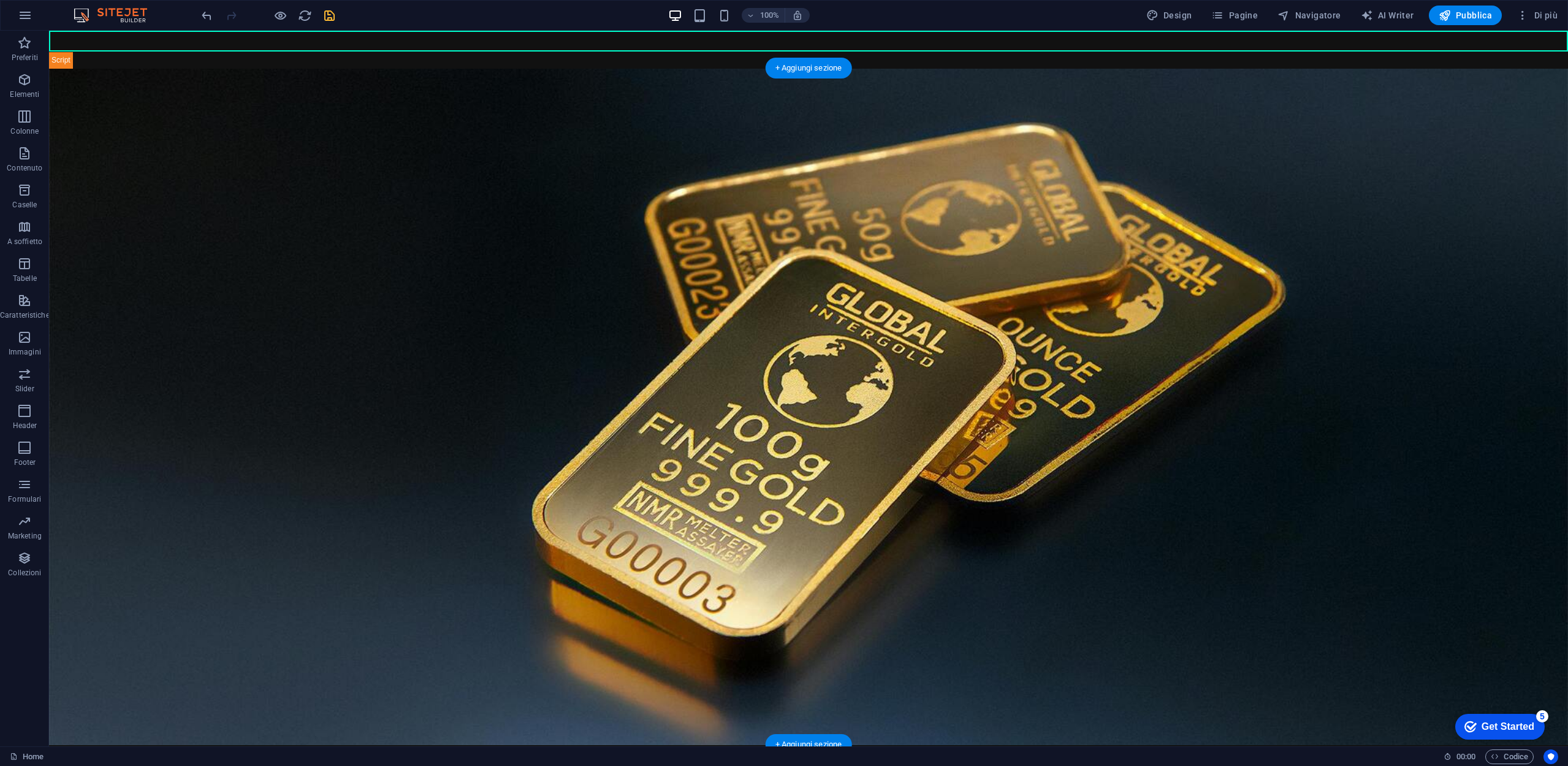
click at [768, 284] on figure at bounding box center [808, 406] width 1519 height 676
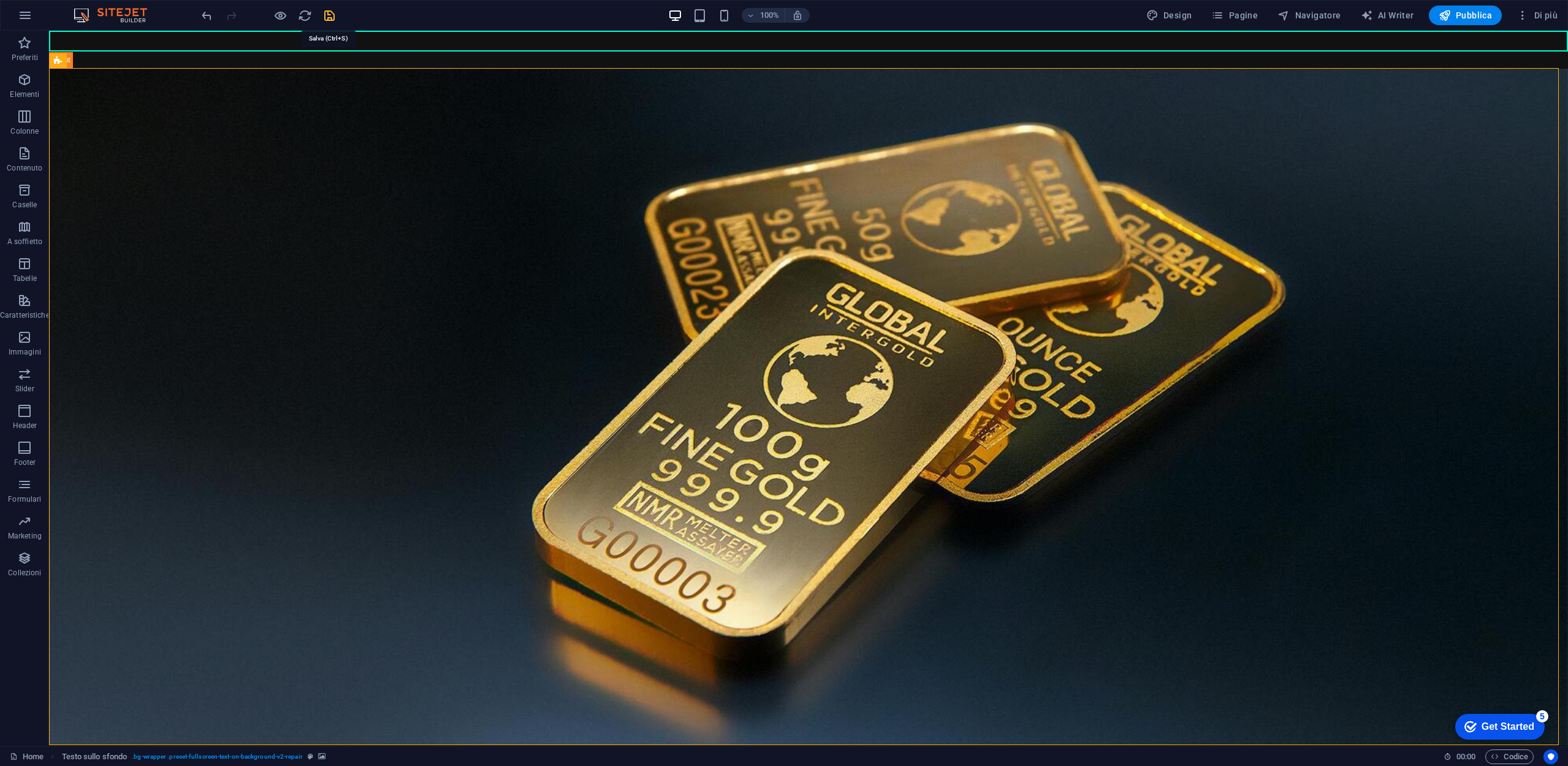
click at [331, 20] on icon "save" at bounding box center [329, 15] width 14 height 14
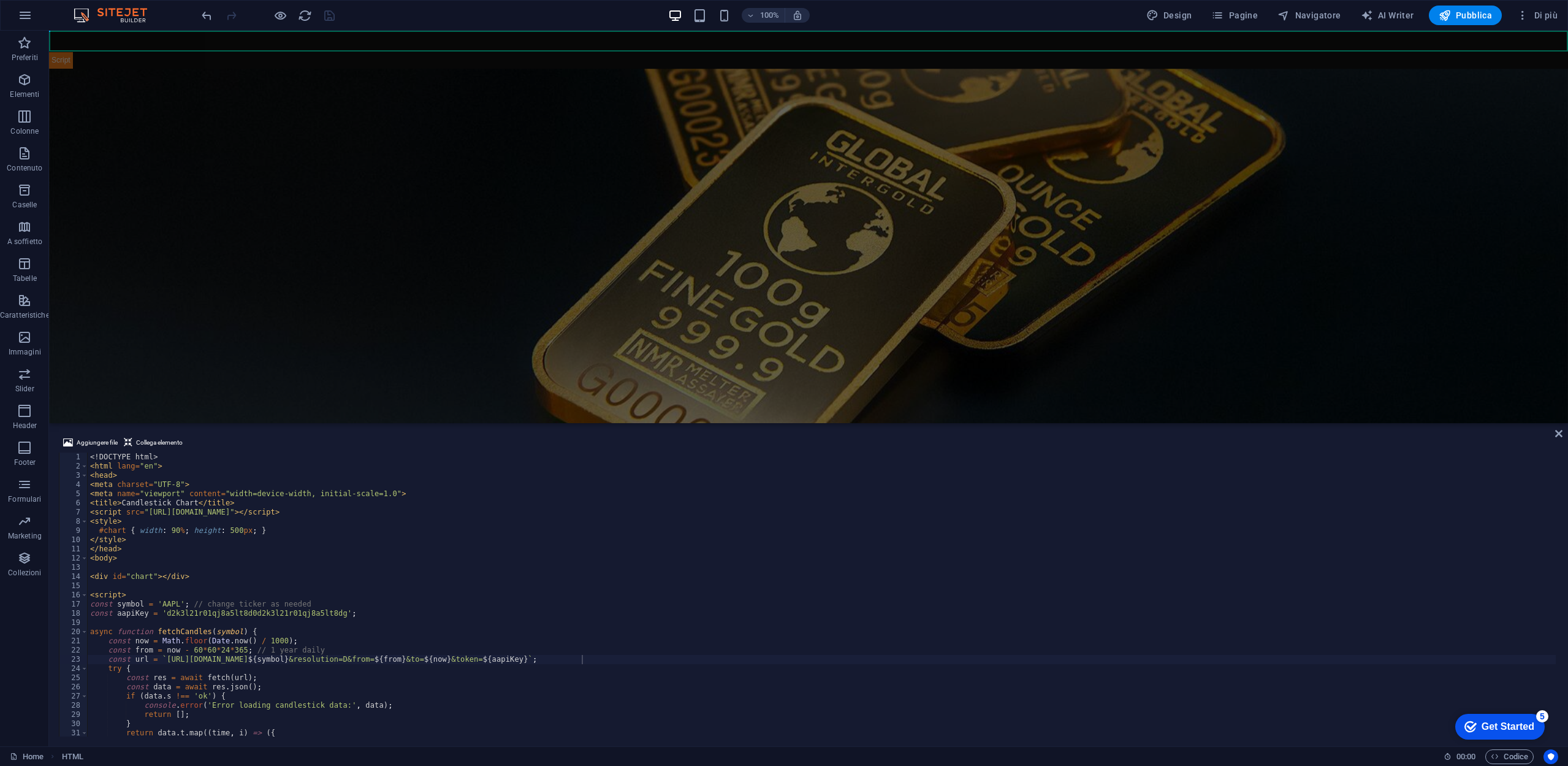
click at [549, 152] on figure at bounding box center [808, 254] width 1519 height 371
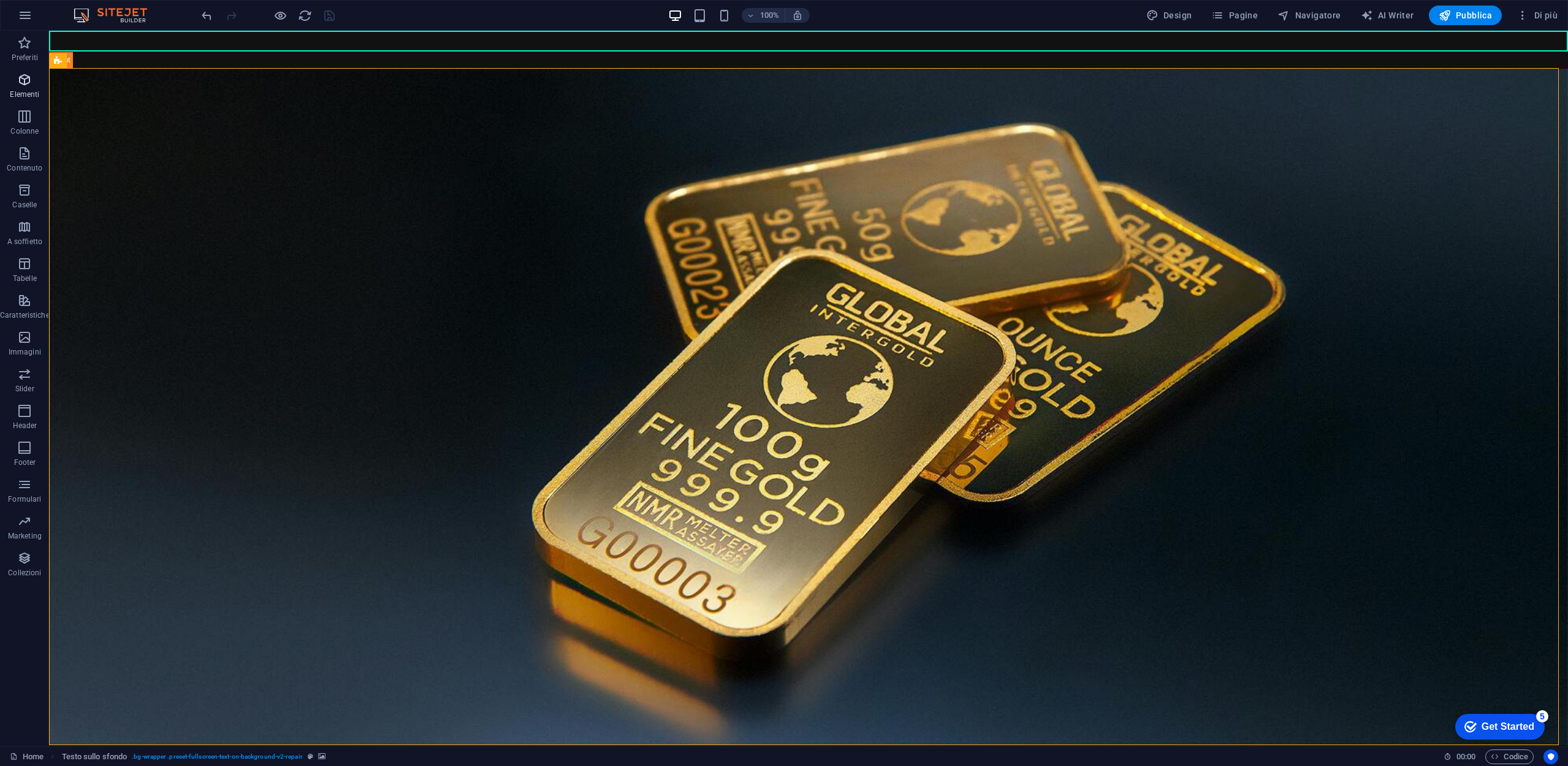
click at [28, 82] on icon "button" at bounding box center [24, 80] width 15 height 15
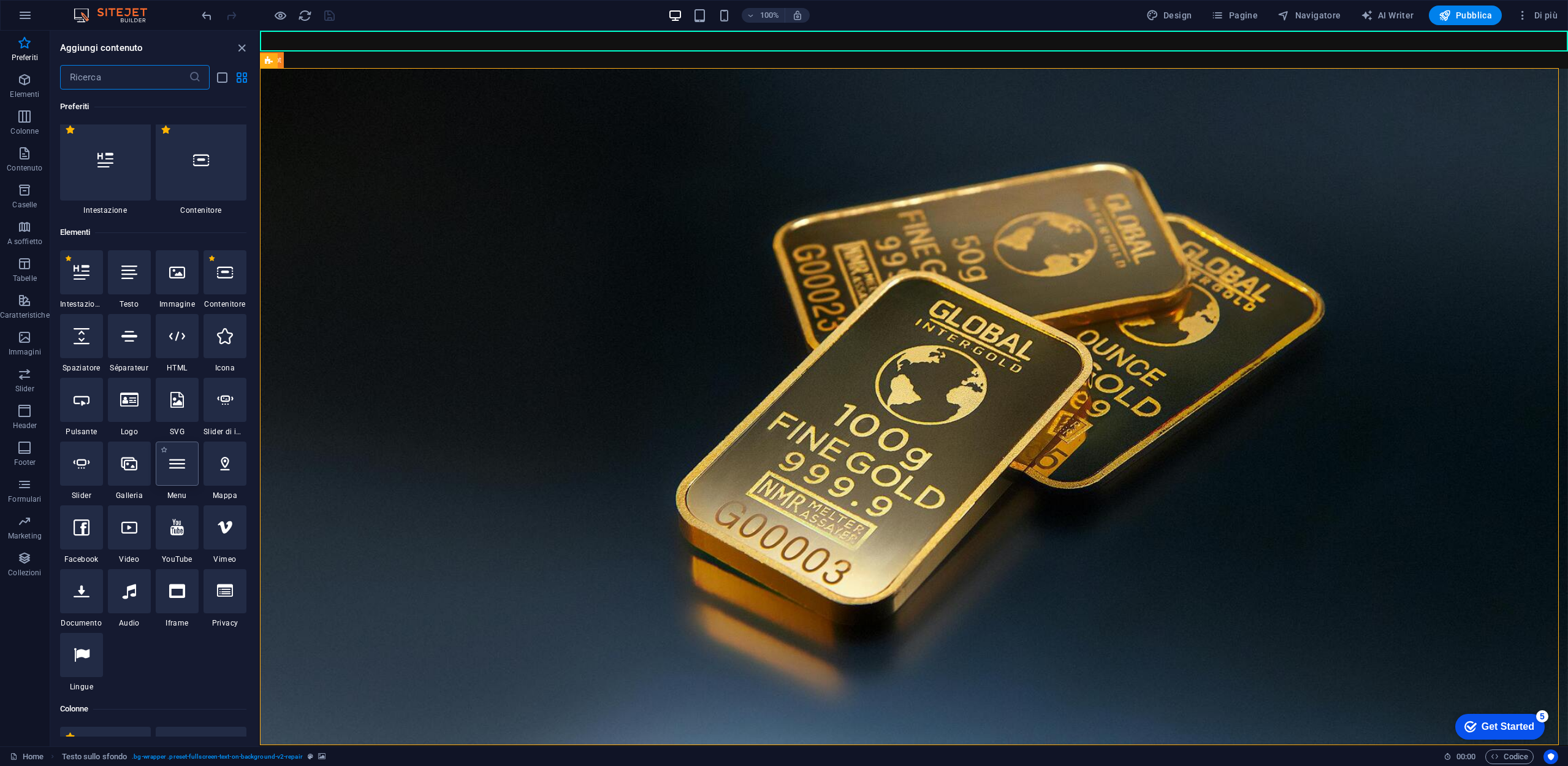
scroll to position [0, 0]
click at [176, 293] on div at bounding box center [177, 277] width 43 height 44
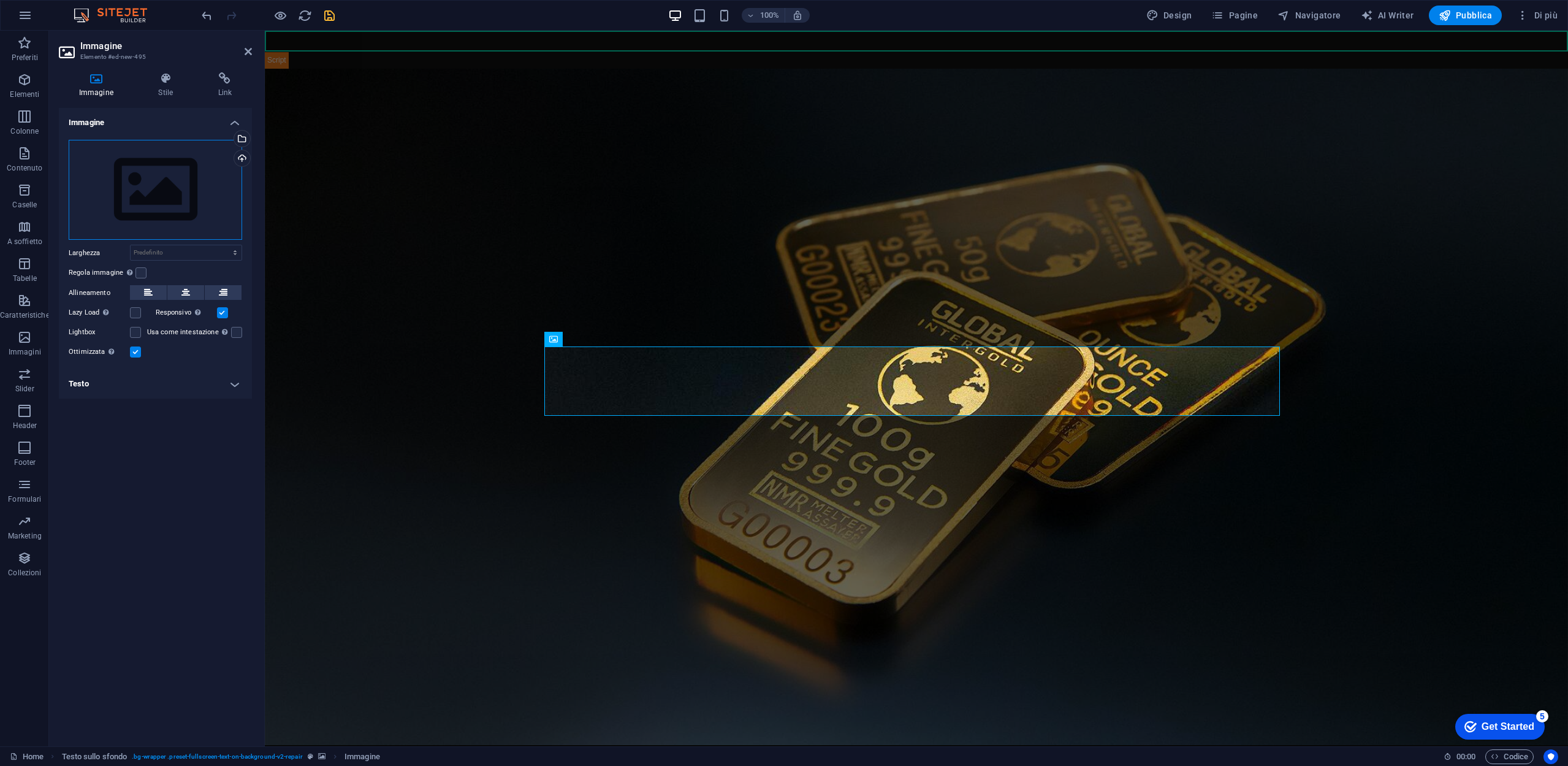
click at [218, 201] on div "Trascina qui i file, fai clic per sceglierli o selezionali da File o dalle nost…" at bounding box center [155, 189] width 174 height 100
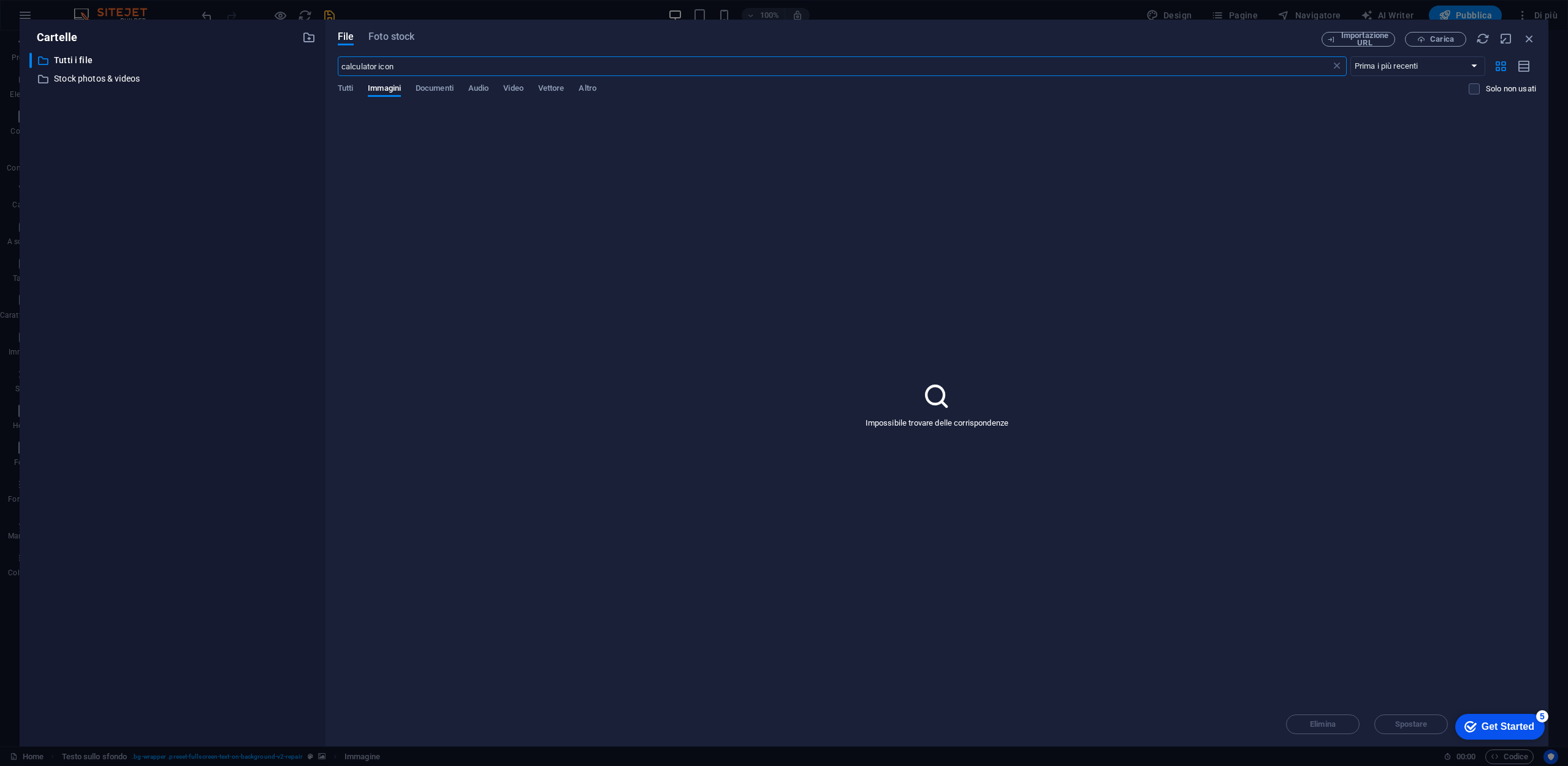
type input "calculator icon"
click at [418, 41] on div "File Foto stock" at bounding box center [830, 38] width 984 height 14
click at [410, 36] on span "Foto stock" at bounding box center [392, 37] width 46 height 15
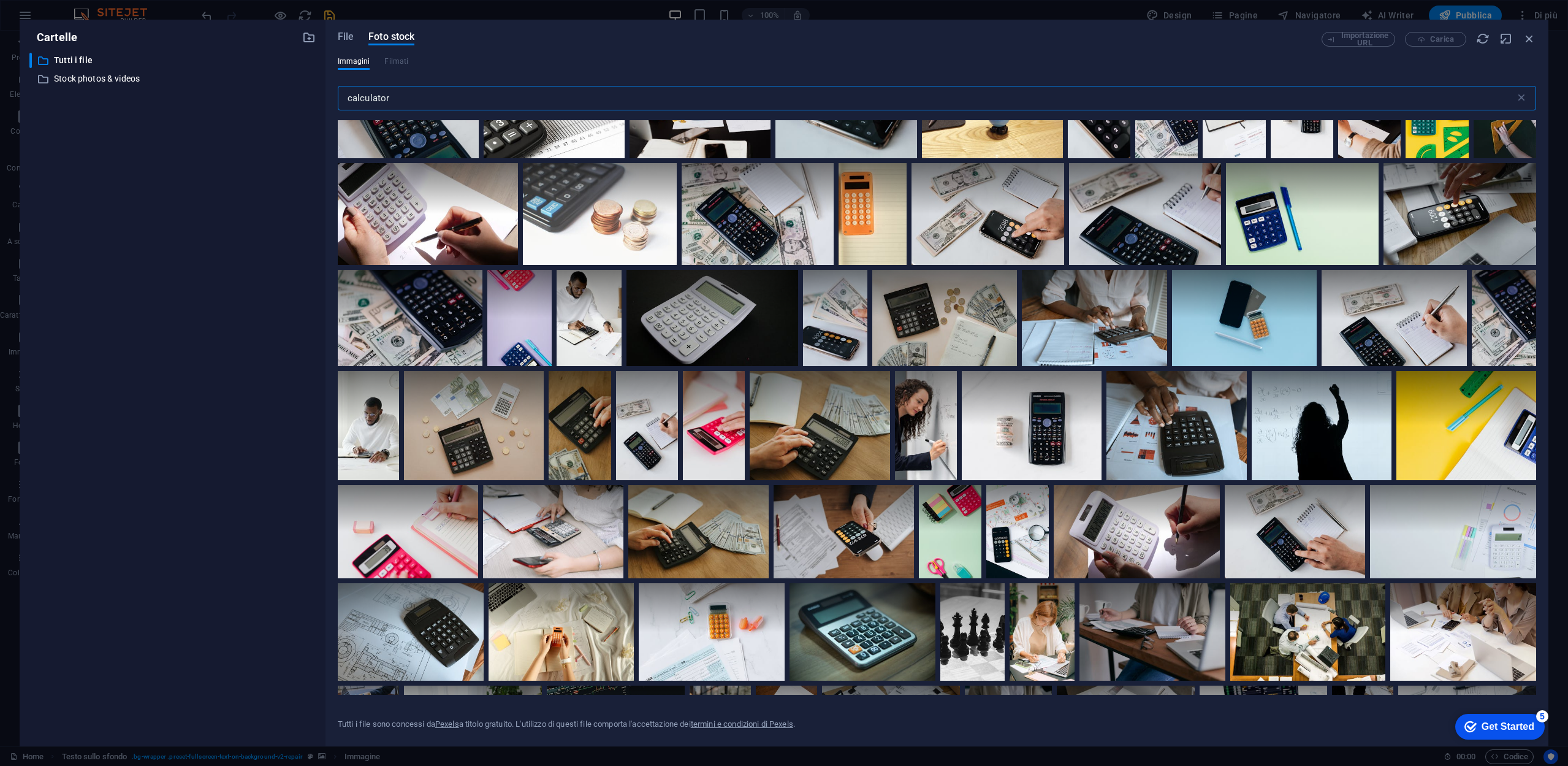
scroll to position [278, 0]
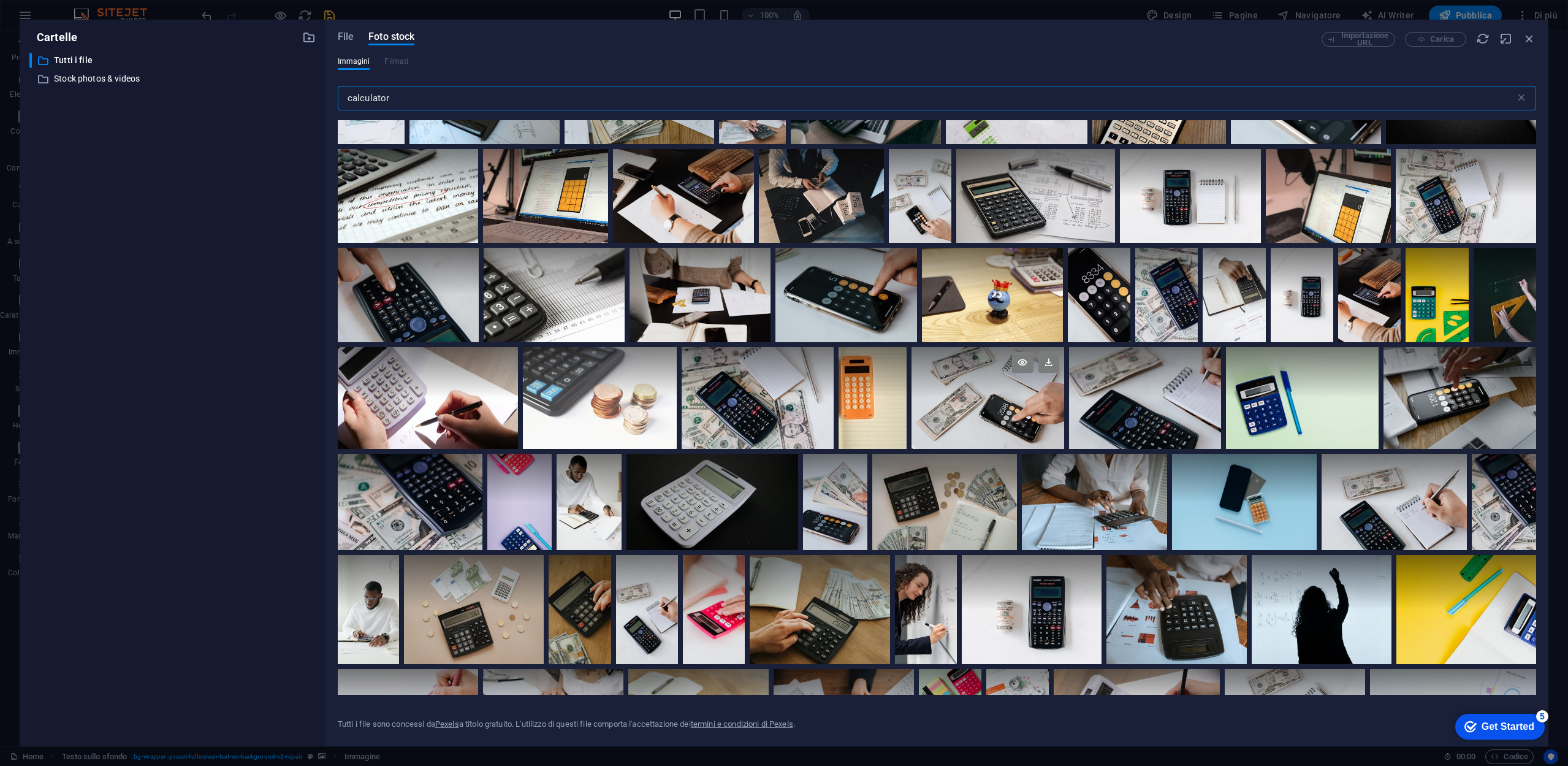
type input "calculator"
click at [1022, 412] on div at bounding box center [987, 397] width 153 height 102
click at [795, 421] on div at bounding box center [758, 397] width 153 height 102
click at [807, 410] on div at bounding box center [758, 423] width 153 height 51
click at [807, 410] on div at bounding box center [758, 397] width 153 height 102
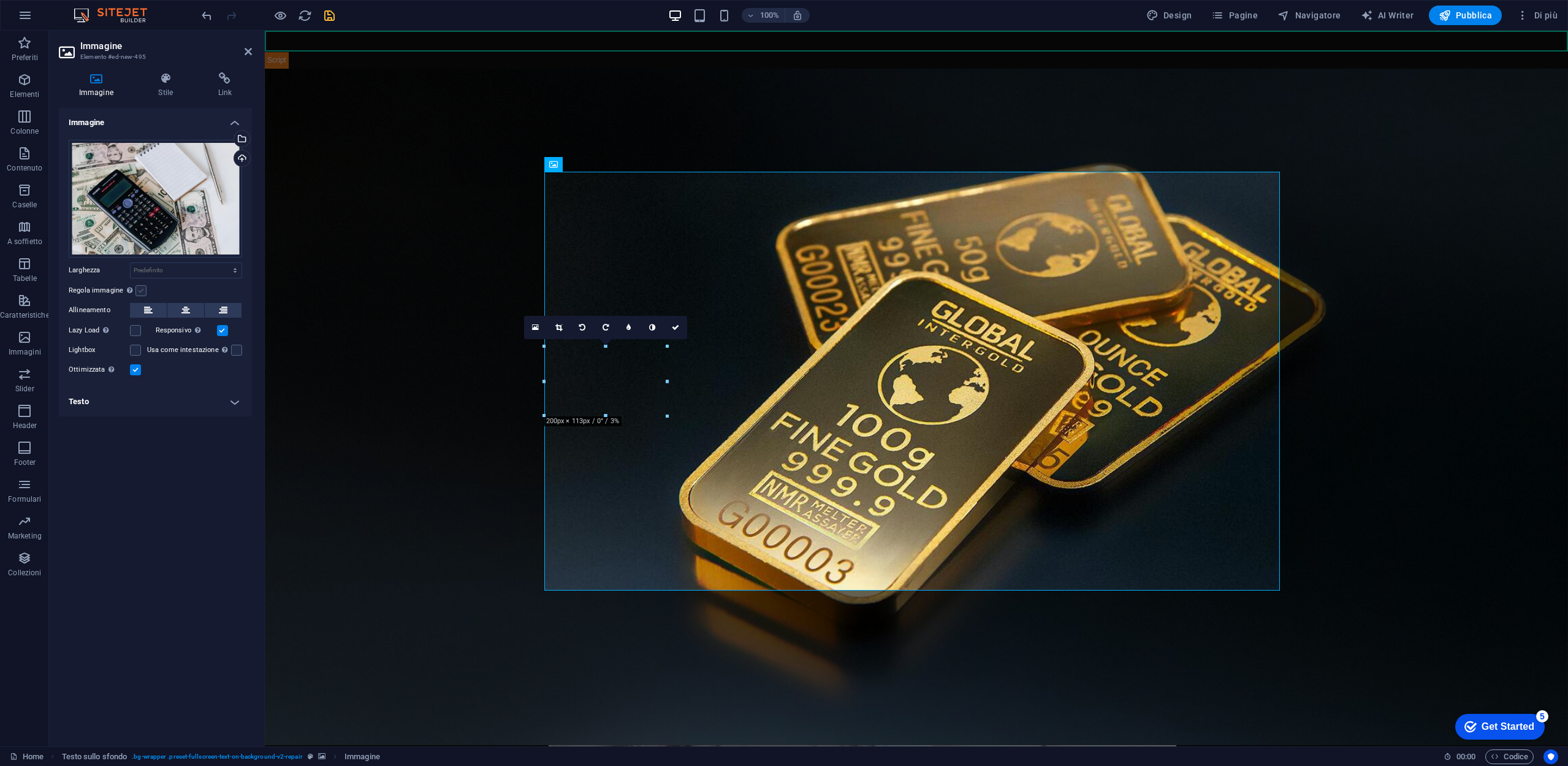
click at [140, 292] on label at bounding box center [141, 290] width 11 height 11
click at [0, 0] on input "Regola immagine Regola automaticamente l'immagine ad altezza e larghezza fisse" at bounding box center [0, 0] width 0 height 0
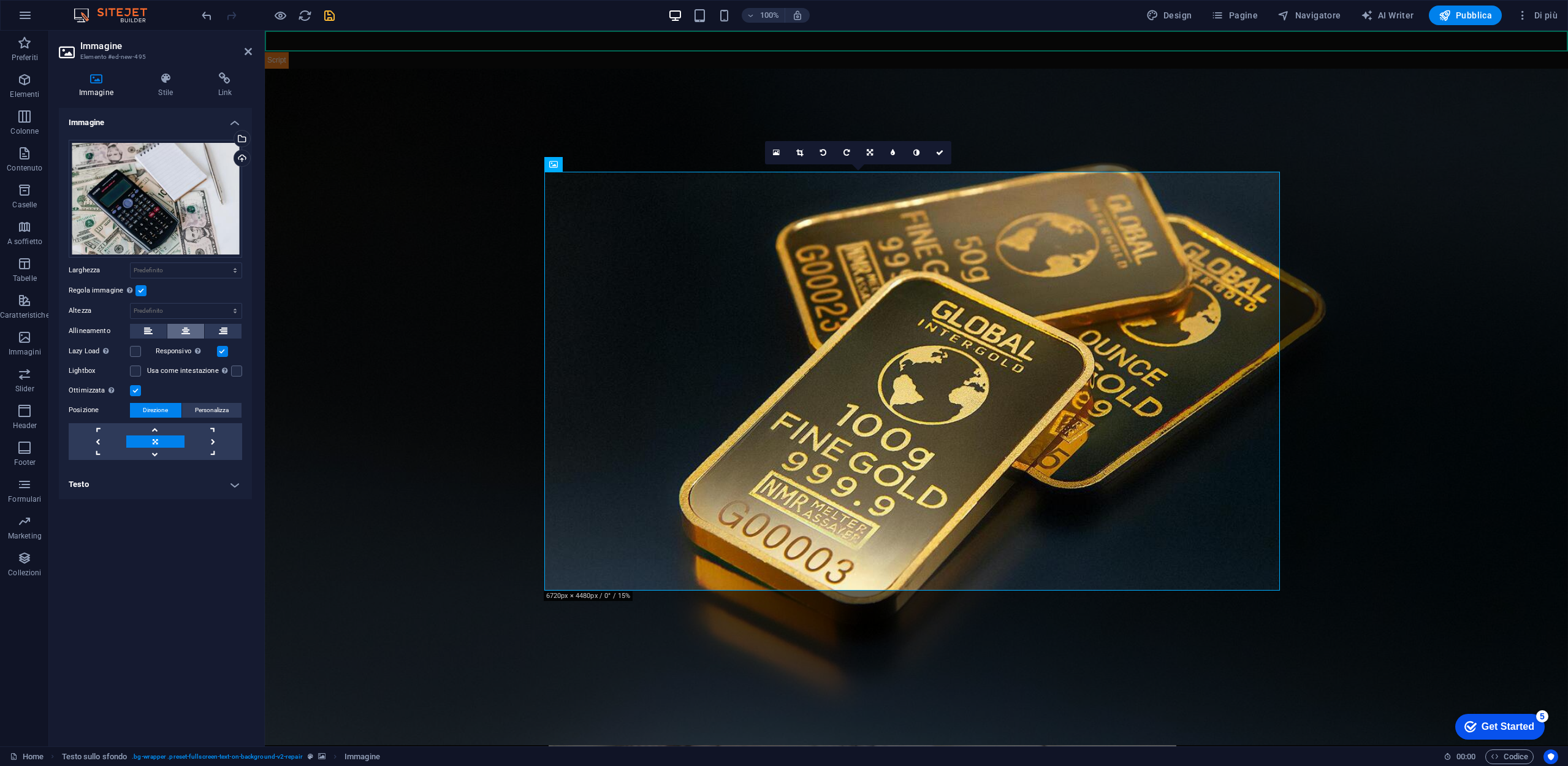
click at [184, 326] on icon at bounding box center [185, 331] width 9 height 15
click at [176, 326] on button at bounding box center [185, 331] width 37 height 15
click at [154, 325] on button at bounding box center [148, 331] width 37 height 15
click at [184, 332] on icon at bounding box center [185, 331] width 9 height 15
click at [138, 387] on label at bounding box center [135, 391] width 11 height 11
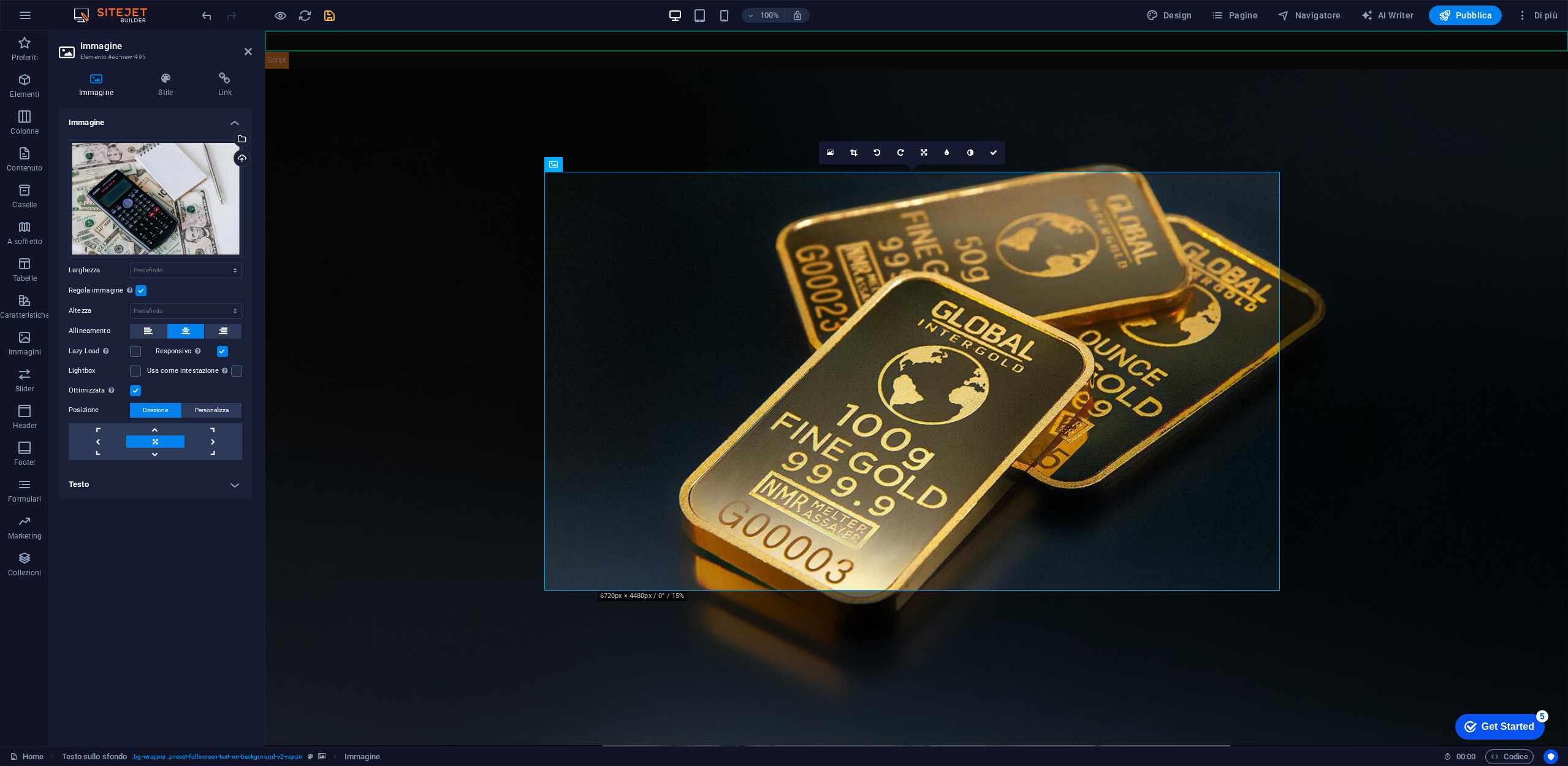
click at [0, 0] on input "Ottimizzata Le immagini sono compresse per migliorare la velocità della pagina." at bounding box center [0, 0] width 0 height 0
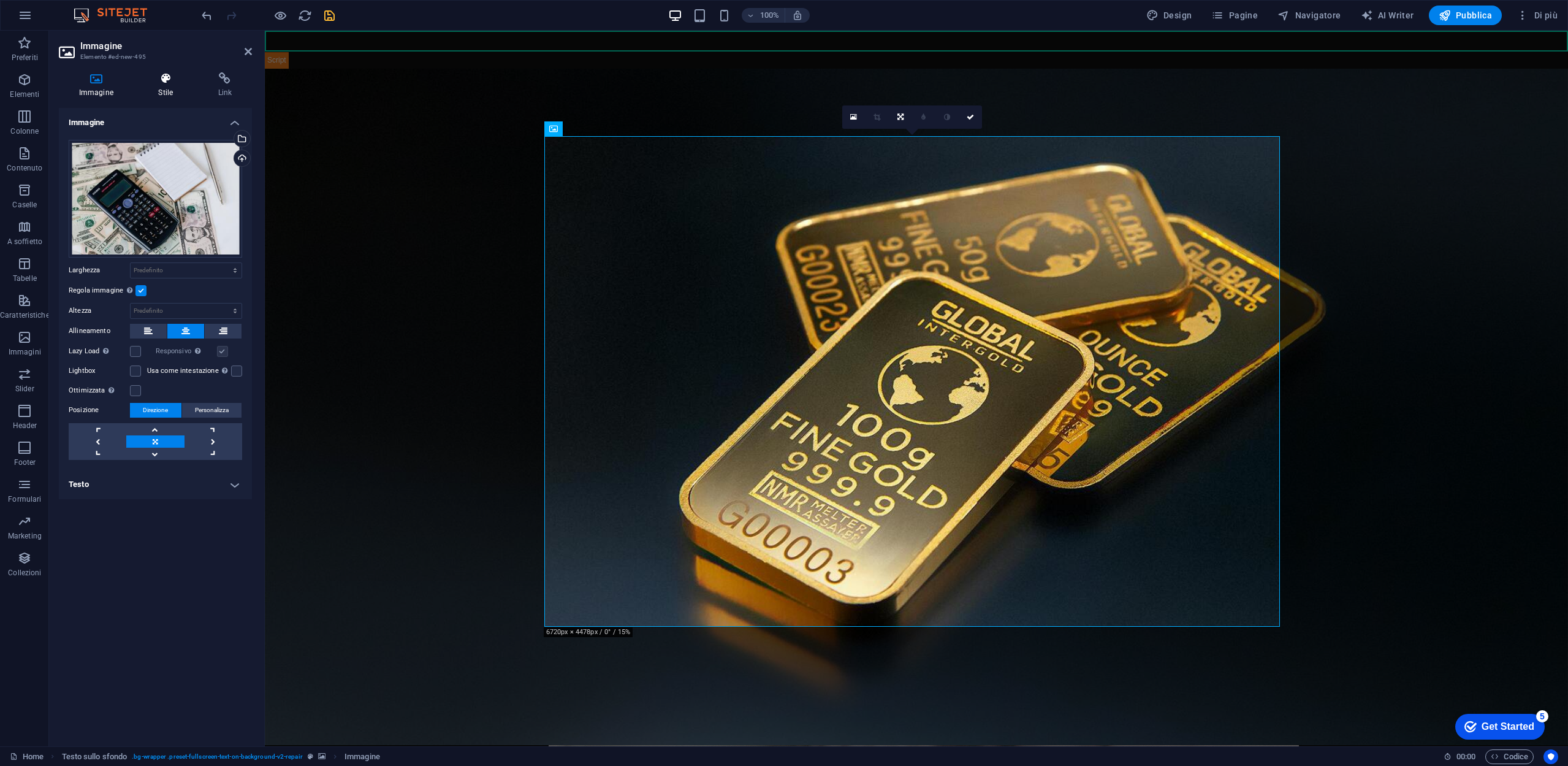
click at [166, 88] on h4 "Stile" at bounding box center [168, 86] width 60 height 26
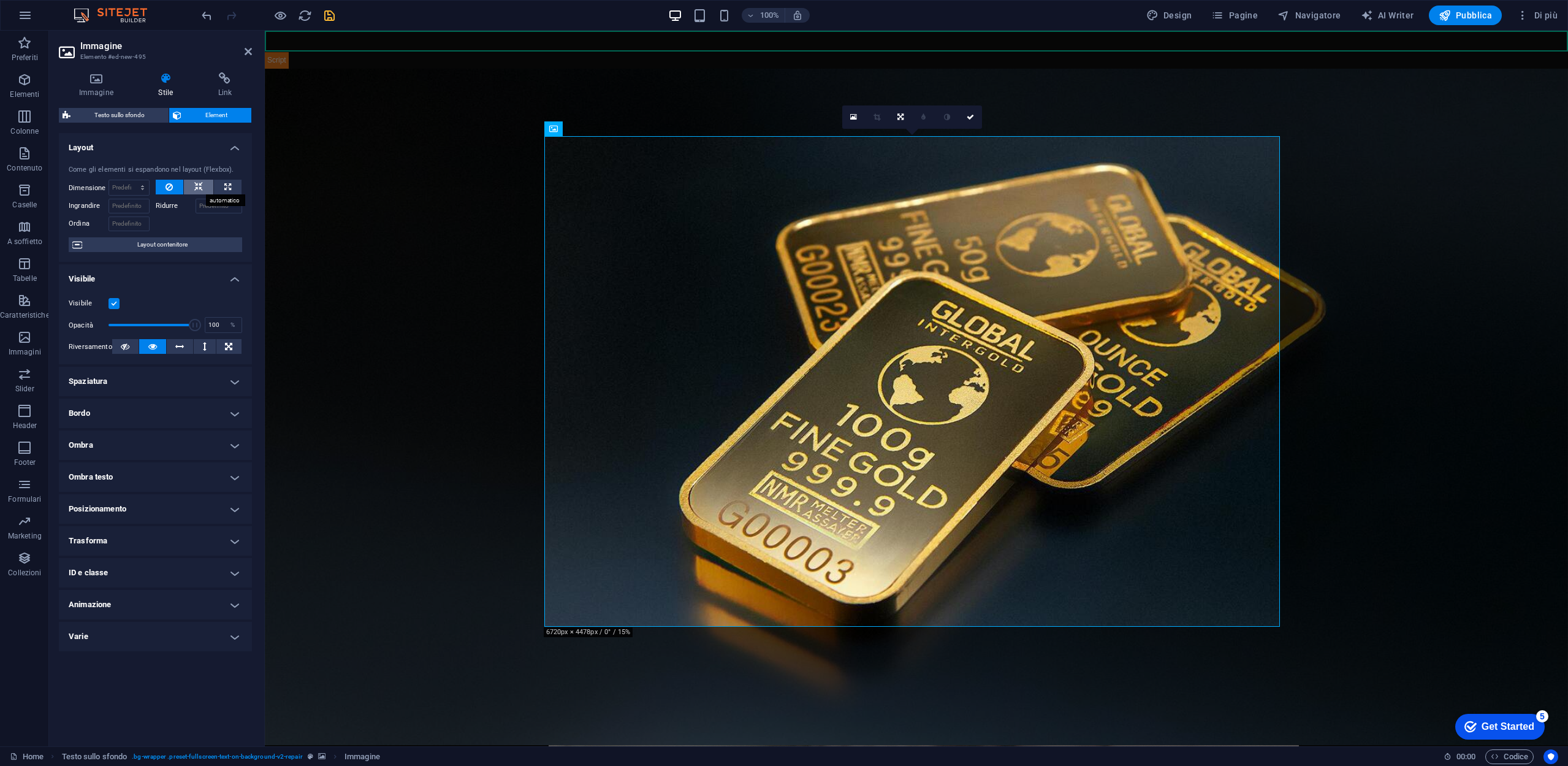
click at [206, 184] on button at bounding box center [198, 187] width 29 height 15
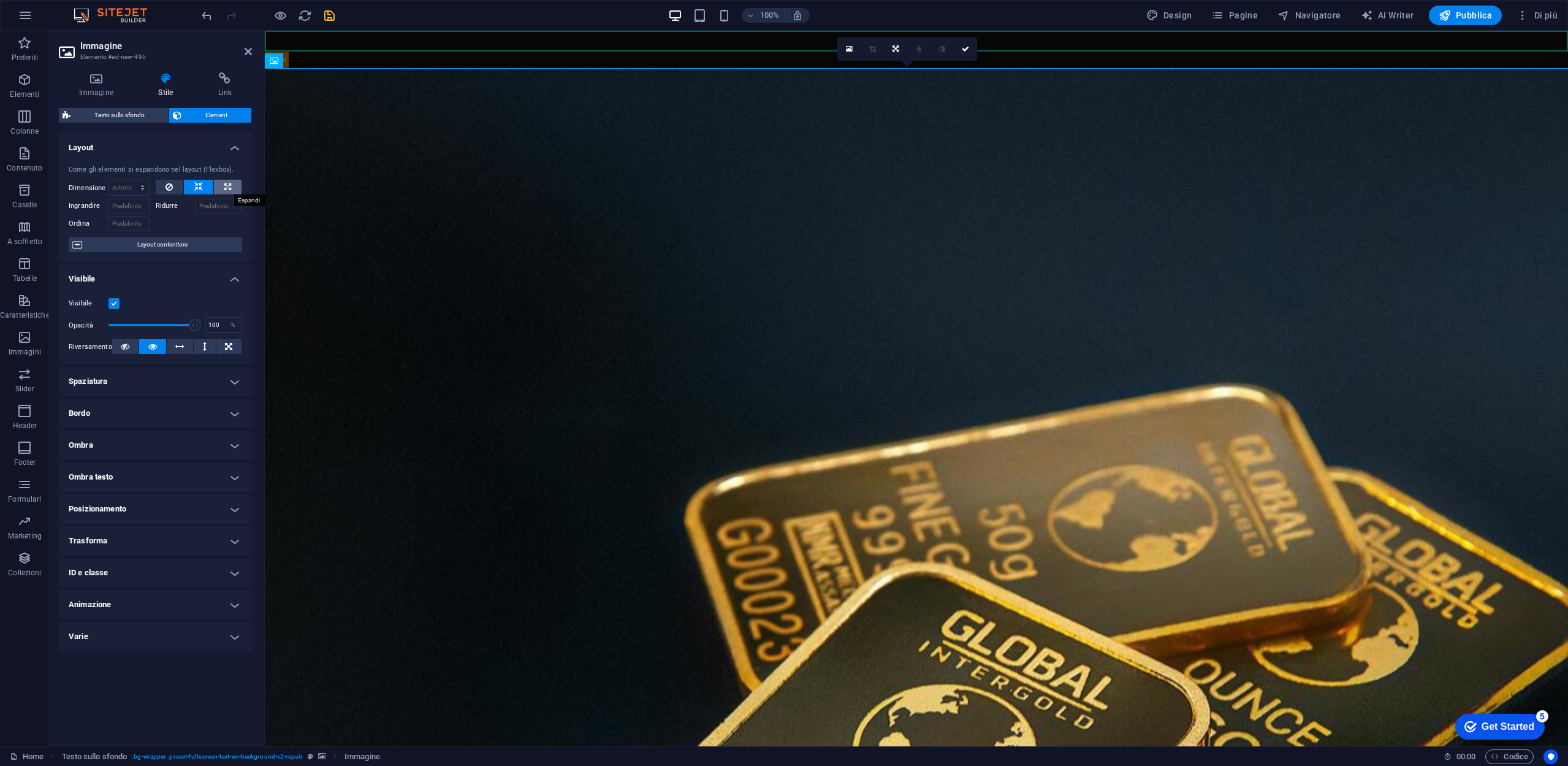
click at [236, 186] on button at bounding box center [228, 187] width 28 height 15
type input "100"
select select "%"
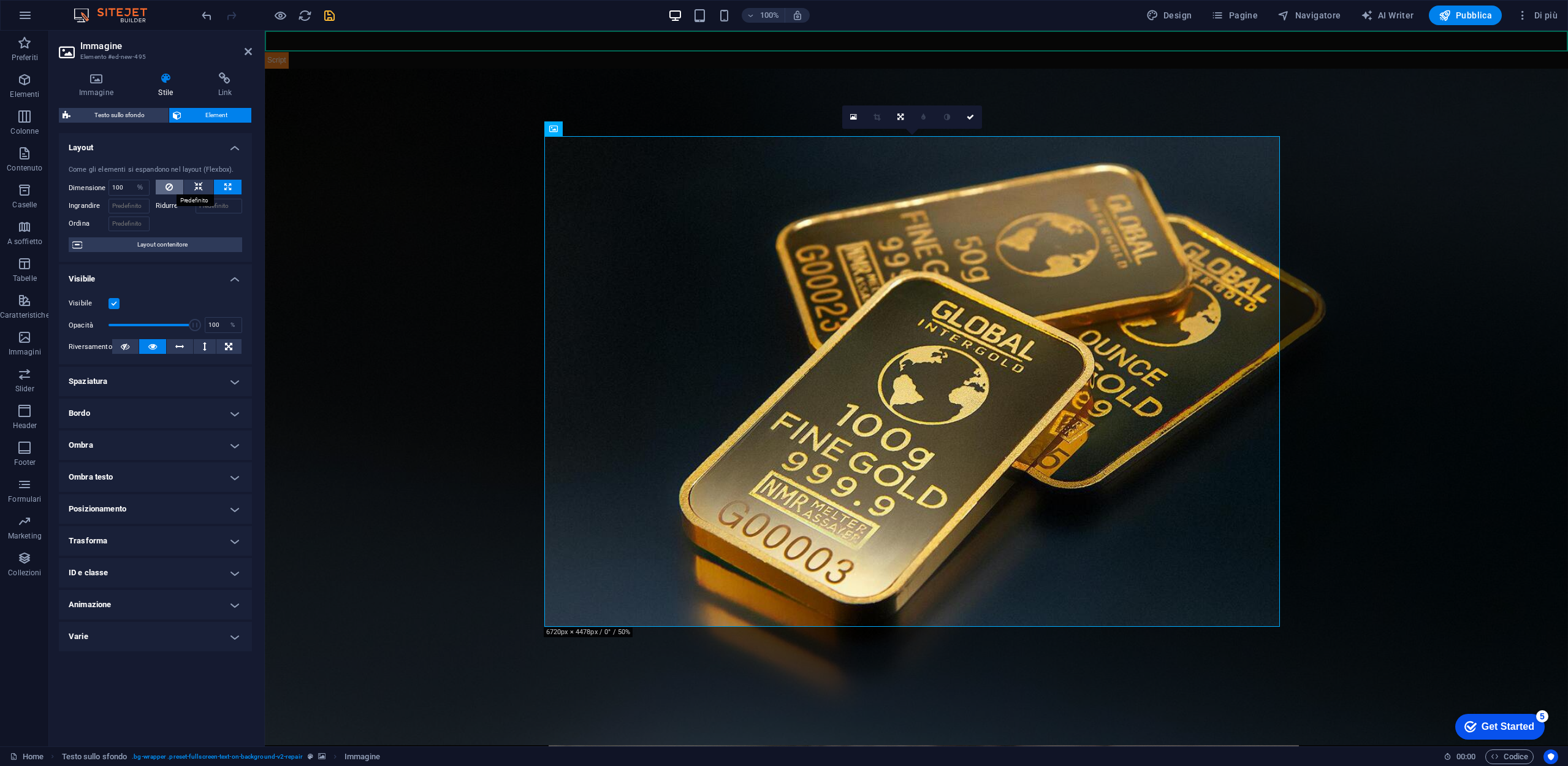
click at [168, 182] on icon at bounding box center [169, 187] width 7 height 15
select select "DISABLED_OPTION_VALUE"
click at [213, 203] on input "Ridurre" at bounding box center [219, 206] width 47 height 15
click at [210, 203] on input "50" at bounding box center [219, 206] width 47 height 15
type input "5"
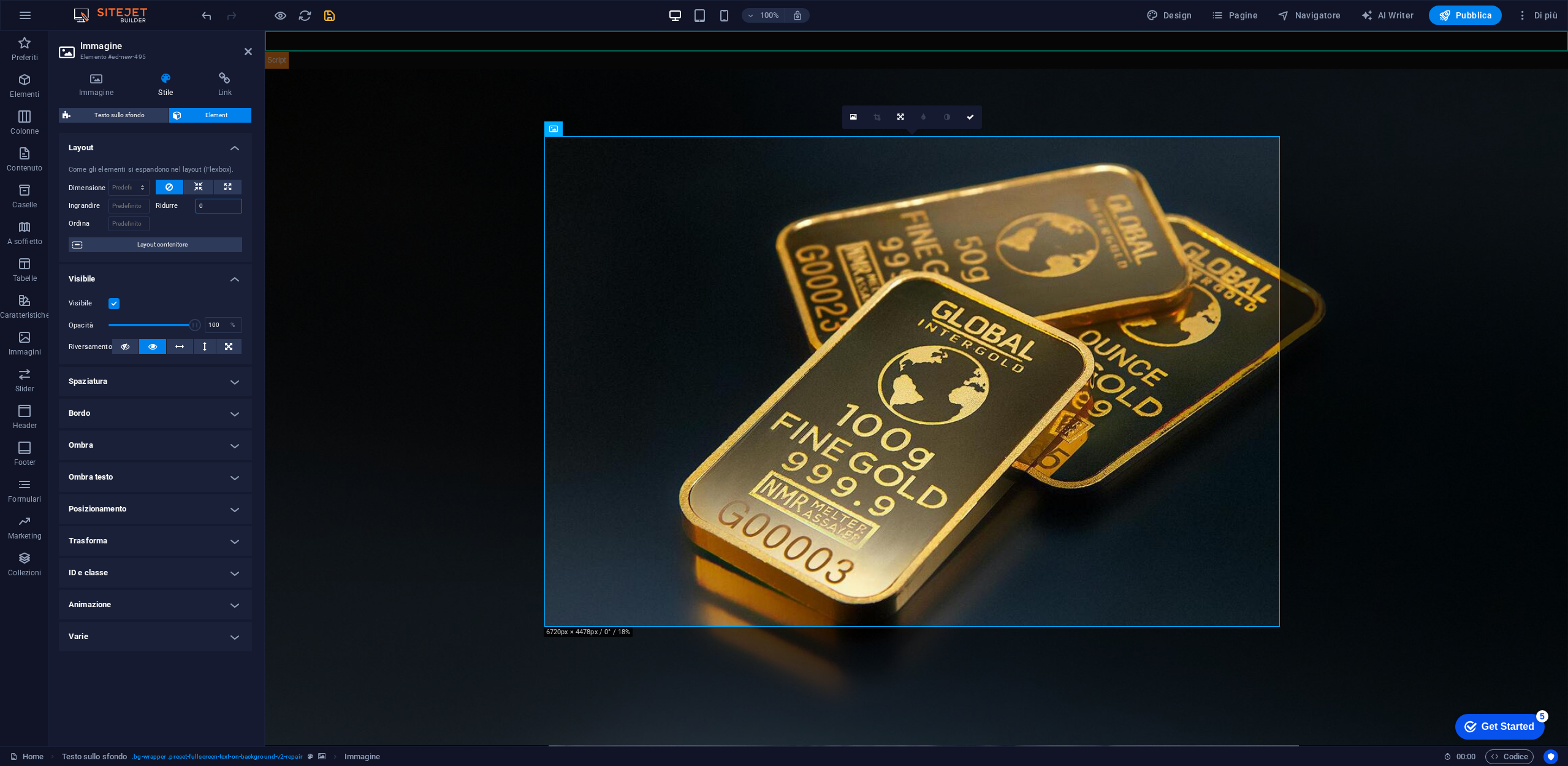
type input "0"
click at [180, 349] on icon at bounding box center [179, 347] width 9 height 15
click at [225, 349] on icon at bounding box center [228, 347] width 7 height 15
click at [123, 350] on icon at bounding box center [125, 347] width 9 height 15
click at [147, 349] on button at bounding box center [153, 347] width 26 height 15
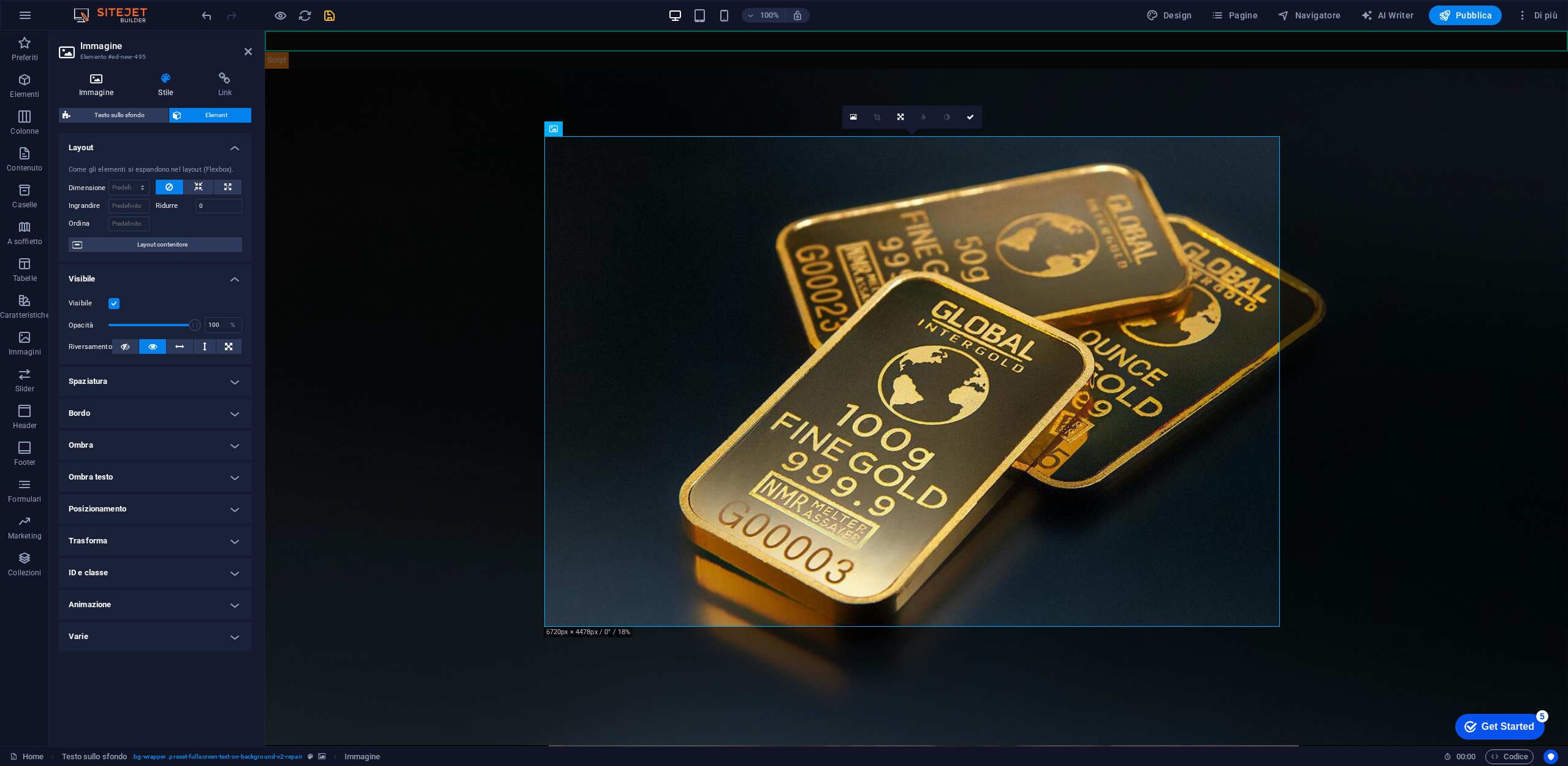
click at [92, 75] on icon at bounding box center [96, 78] width 75 height 12
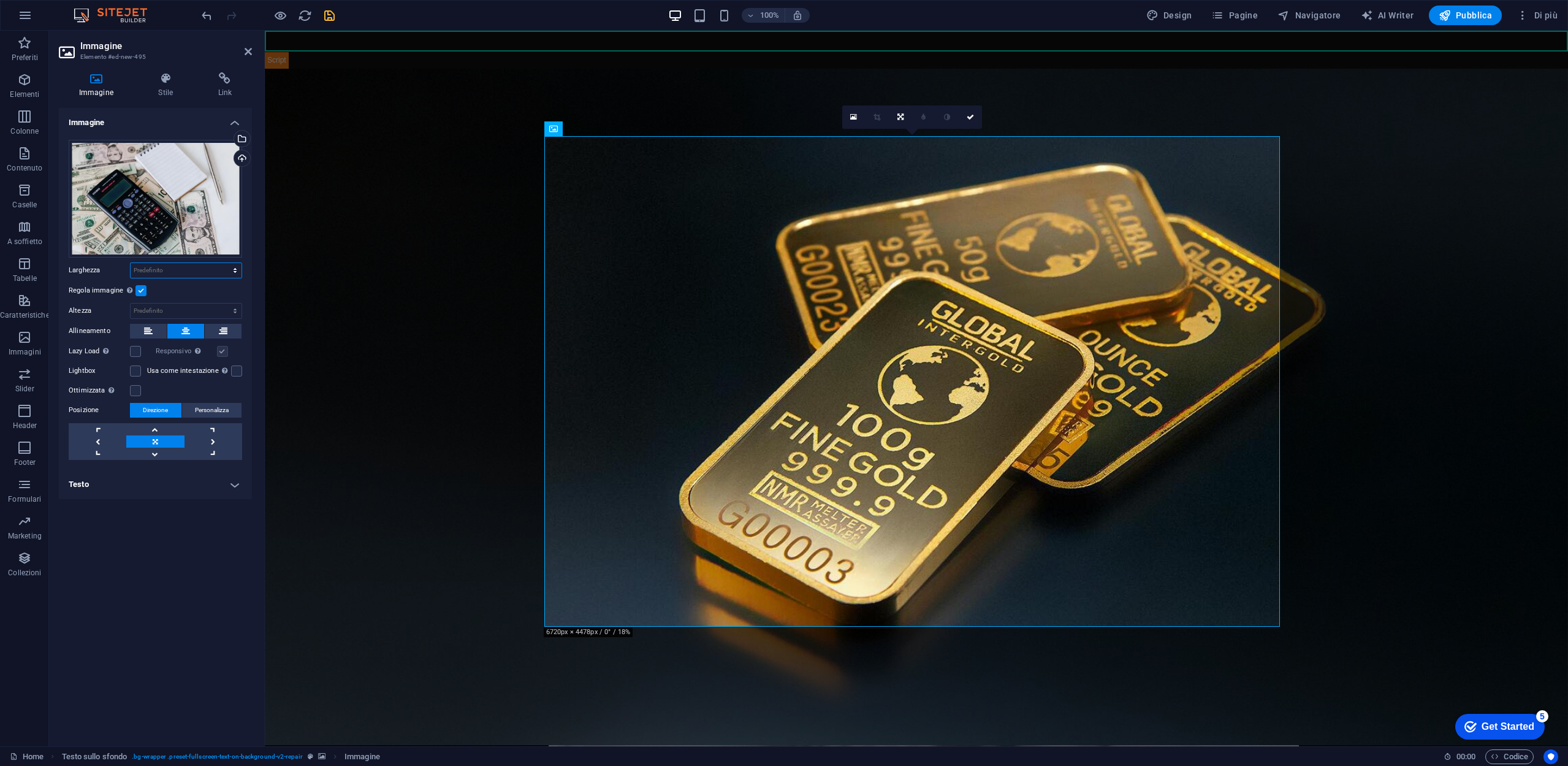
click at [200, 275] on select "Predefinito automatico px rem % em vh vw" at bounding box center [186, 270] width 111 height 15
select select "px"
click at [224, 263] on select "Predefinito automatico px rem % em vh vw" at bounding box center [186, 270] width 111 height 15
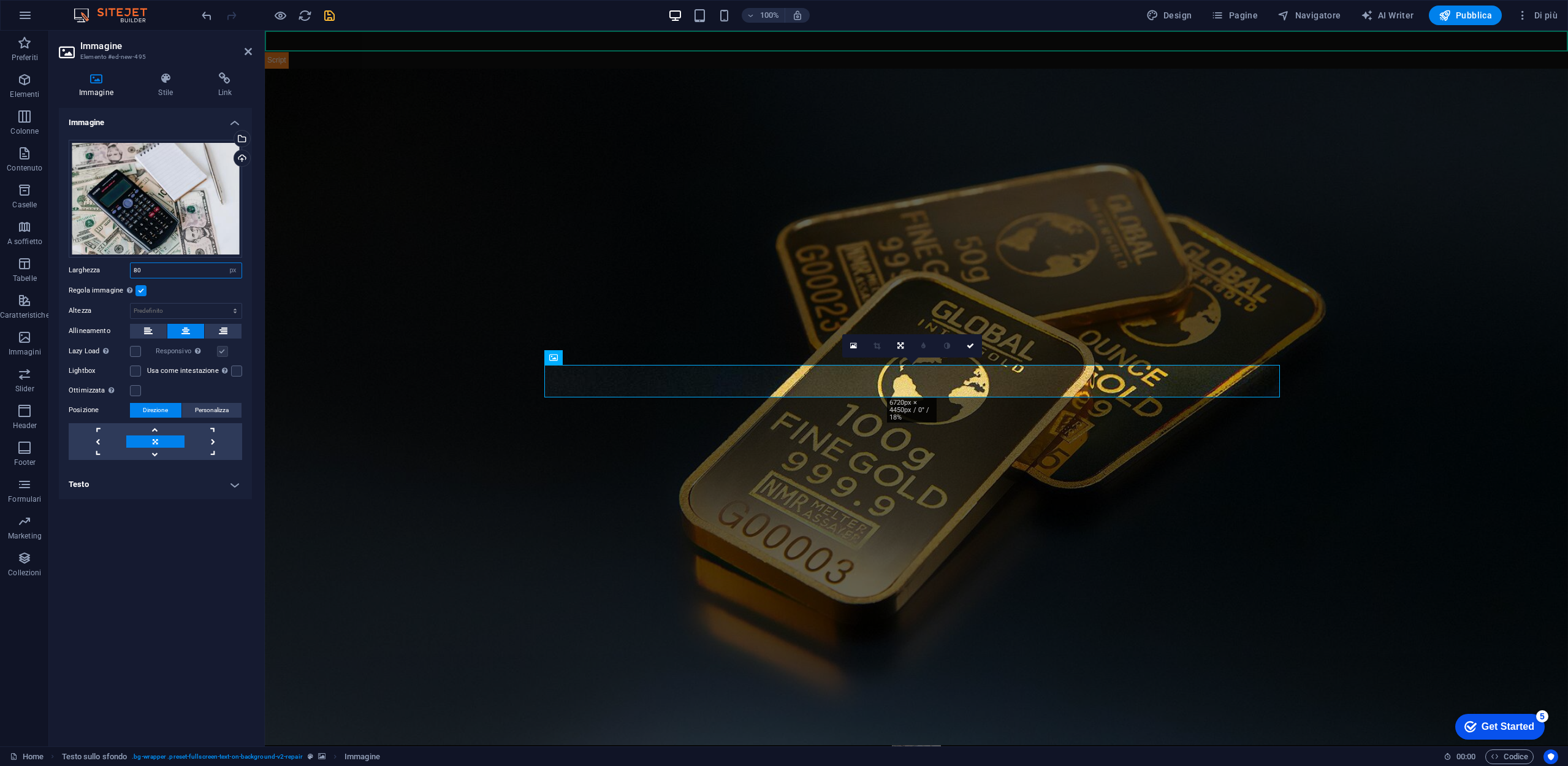
click at [190, 269] on input "80" at bounding box center [186, 270] width 111 height 15
type input "8"
type input "200"
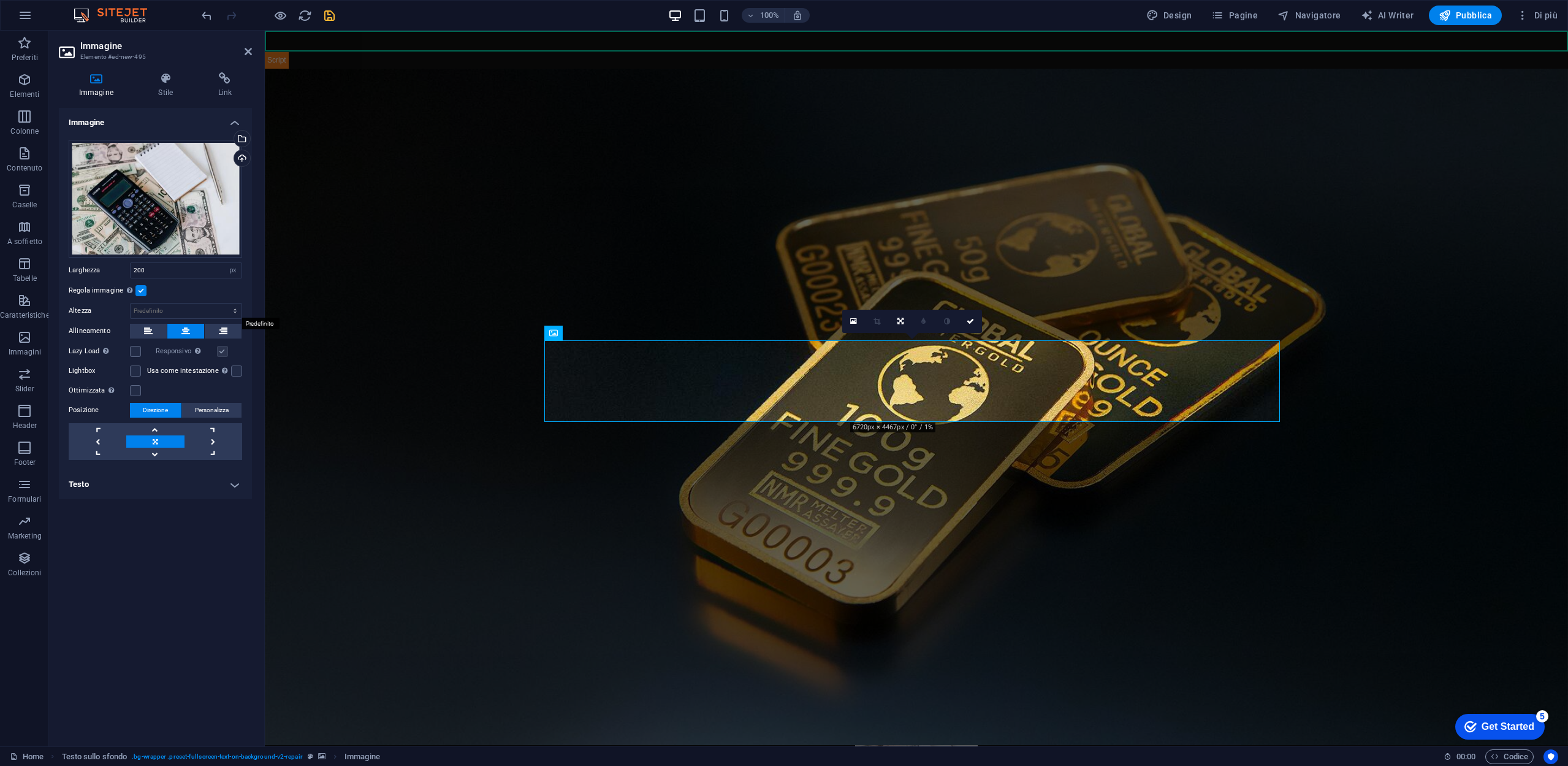
click at [144, 321] on div "Trascina qui i file, fai clic per sceglierli o selezionali da File o dalle nost…" at bounding box center [155, 299] width 193 height 339
click at [144, 332] on icon at bounding box center [148, 331] width 9 height 15
click at [216, 427] on link at bounding box center [213, 428] width 58 height 12
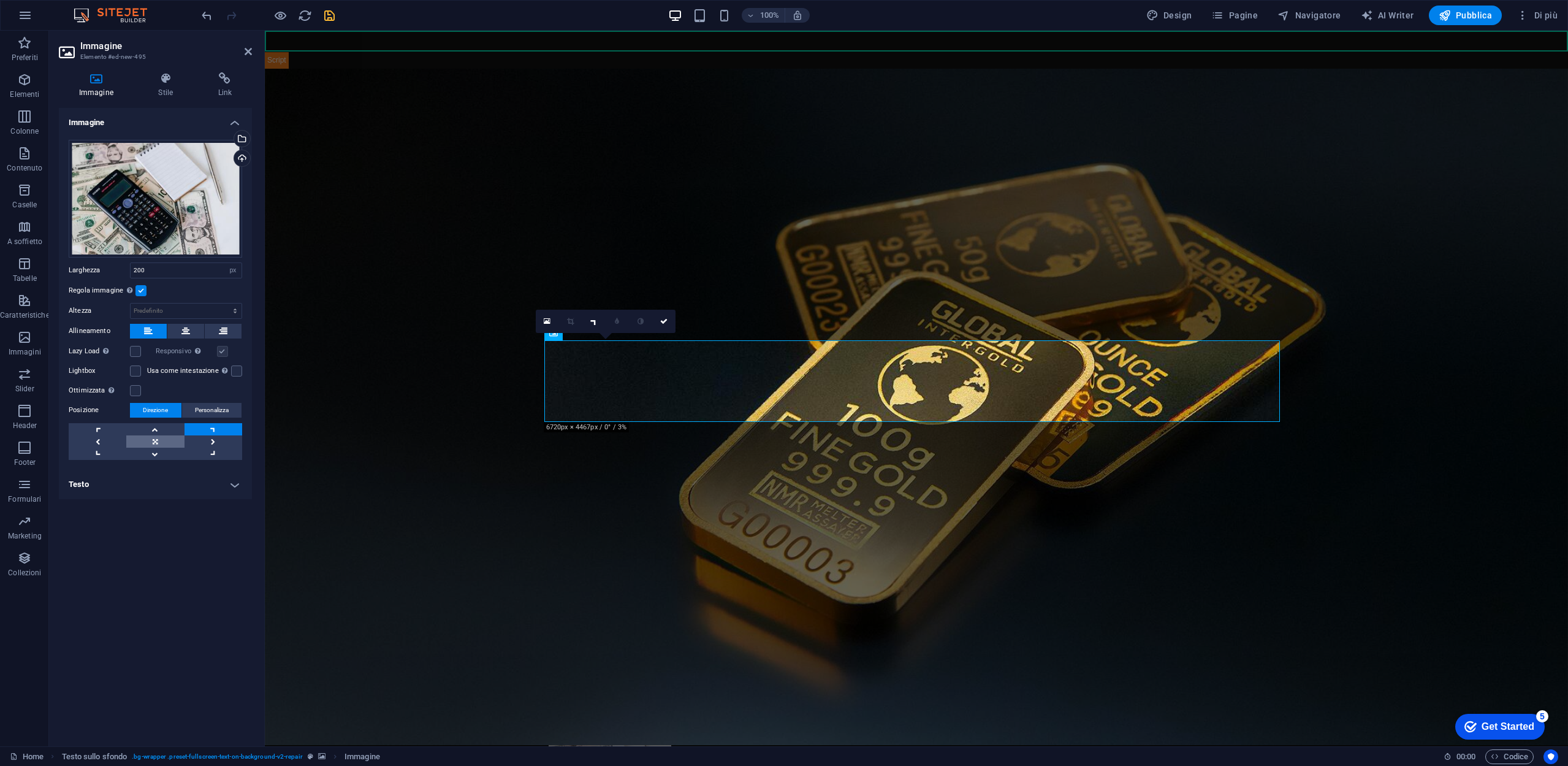
click at [158, 445] on link at bounding box center [155, 441] width 58 height 12
click at [224, 408] on span "Personalizza" at bounding box center [211, 410] width 33 height 15
click at [167, 405] on span "Direzione" at bounding box center [155, 410] width 25 height 15
click at [125, 348] on label "Lazy Load Caricare le immagini dopo il caricamento della pagina migliora la vel…" at bounding box center [99, 352] width 61 height 15
click at [0, 0] on input "Lazy Load Caricare le immagini dopo il caricamento della pagina migliora la vel…" at bounding box center [0, 0] width 0 height 0
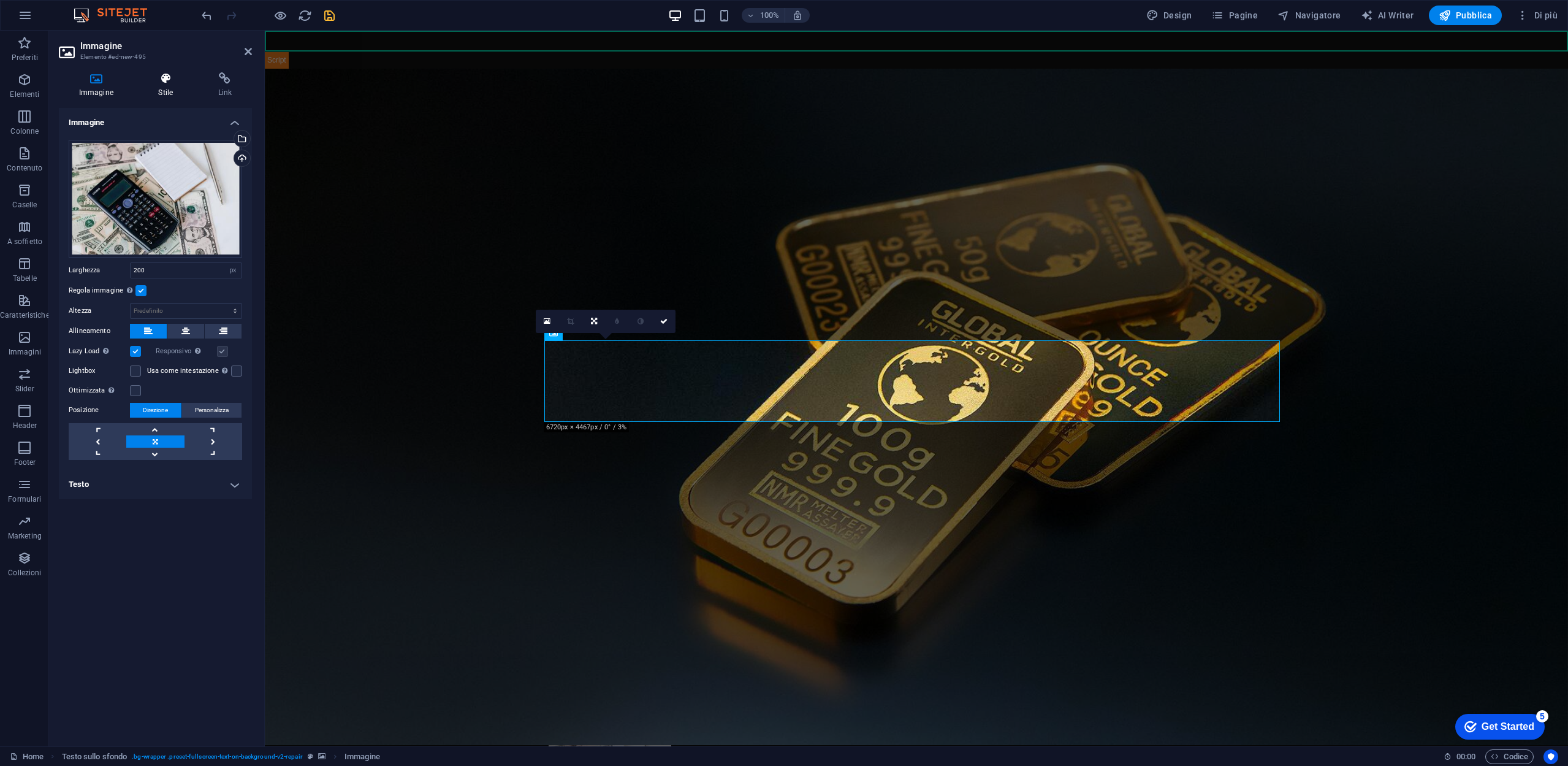
click at [166, 85] on h4 "Stile" at bounding box center [168, 86] width 60 height 26
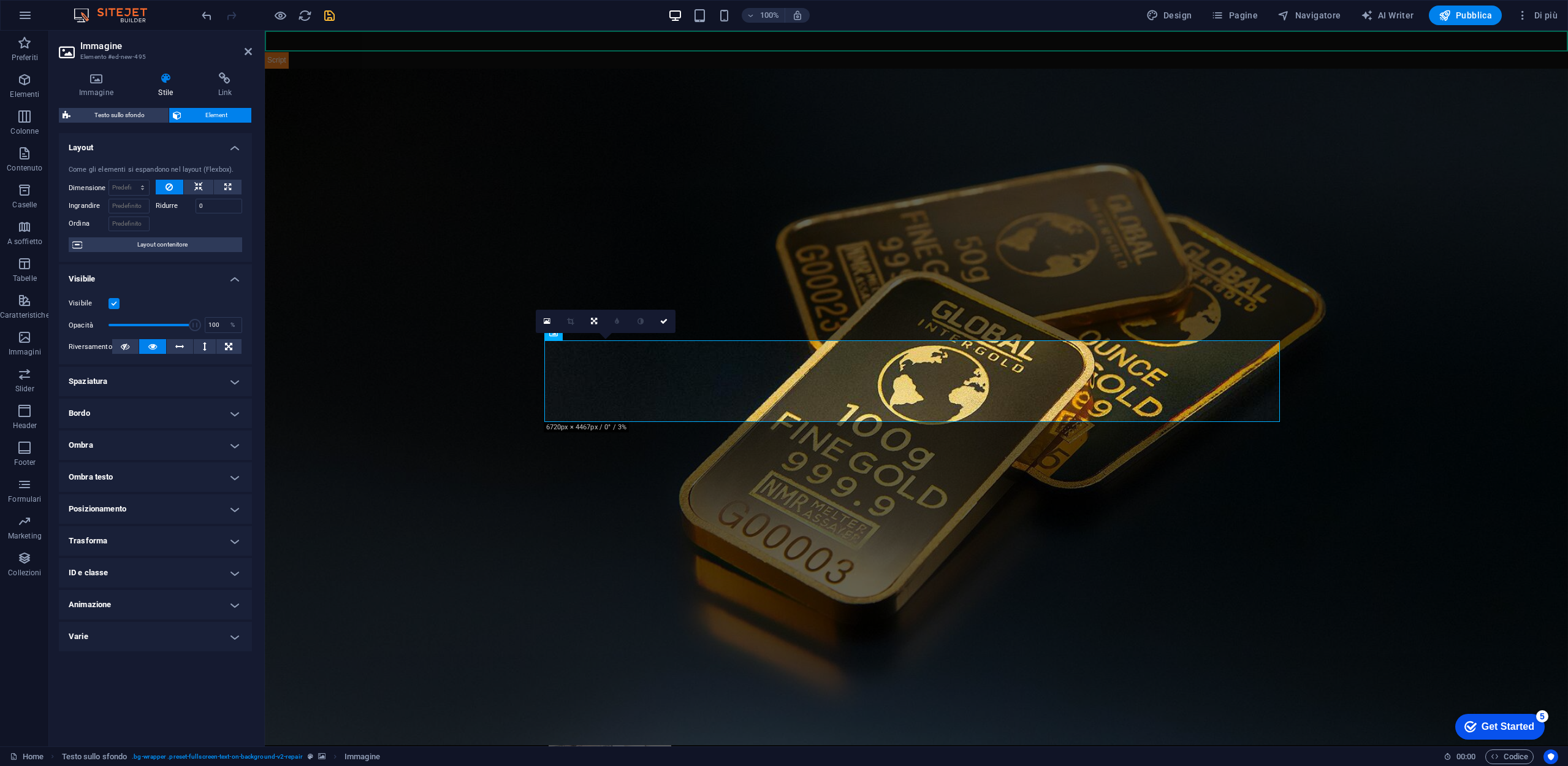
click at [149, 598] on h4 "Animazione" at bounding box center [155, 604] width 193 height 29
click at [135, 633] on div "Non animare Mostra/Nascondi Scorrimento verso l'alto/basso Zoom avanti/indietro…" at bounding box center [155, 640] width 174 height 20
click at [139, 635] on select "Non animare Mostra/Nascondi Scorrimento verso l'alto/basso Zoom avanti/indietro…" at bounding box center [155, 642] width 174 height 15
select select "flash"
click at [69, 635] on select "Non animare Mostra/Nascondi Scorrimento verso l'alto/basso Zoom avanti/indietro…" at bounding box center [155, 642] width 174 height 15
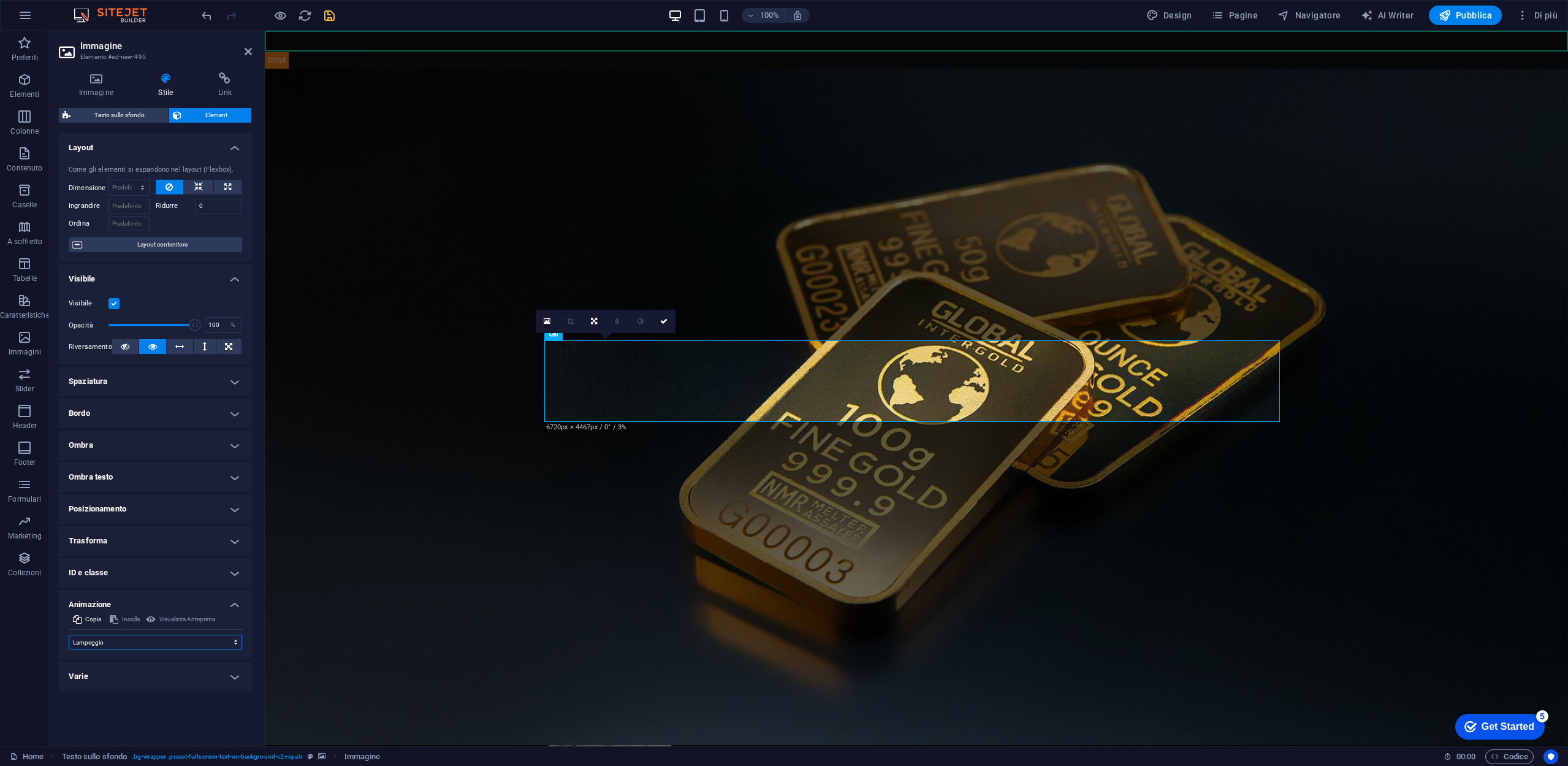
select select "scroll"
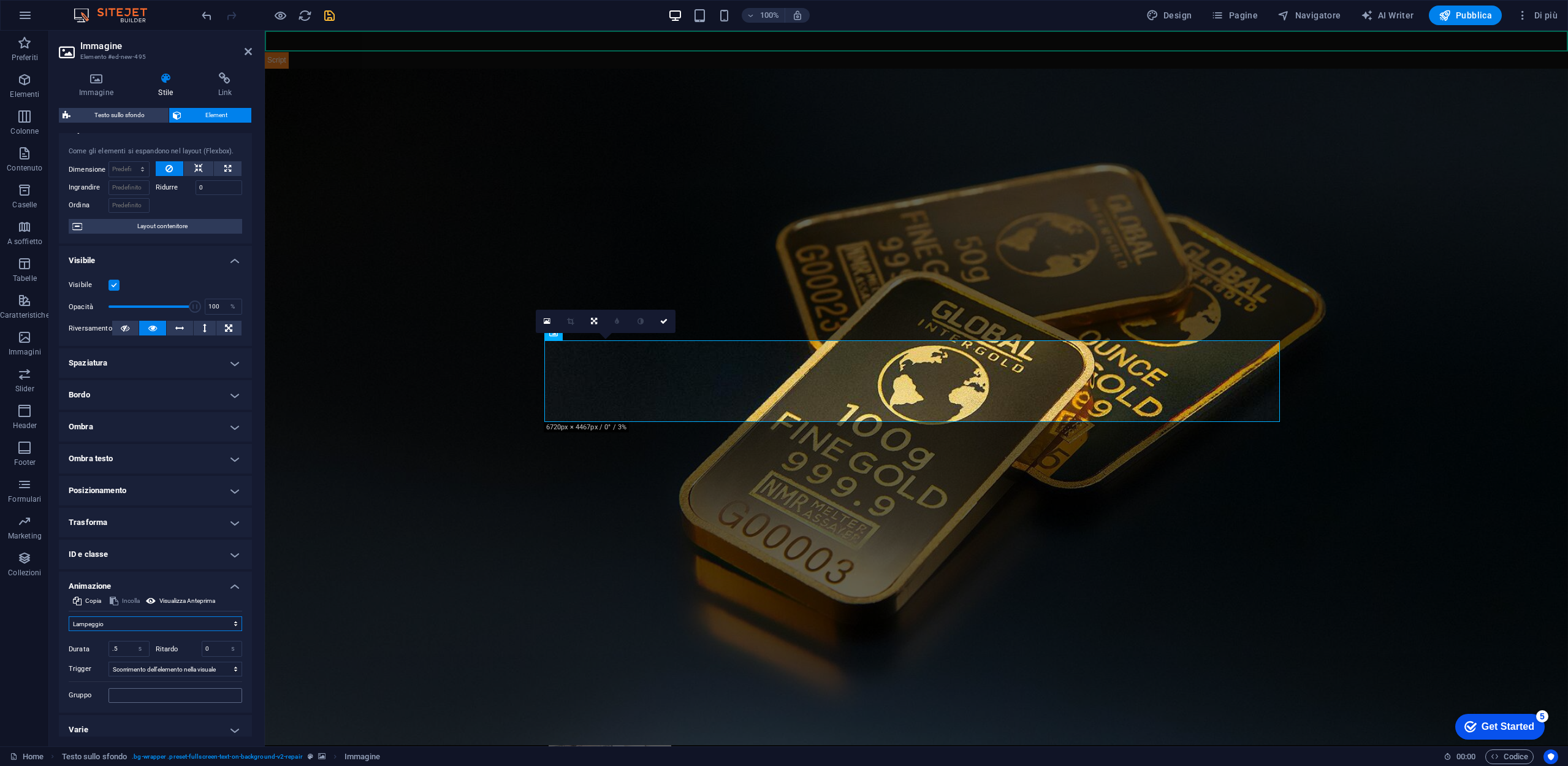
scroll to position [25, 0]
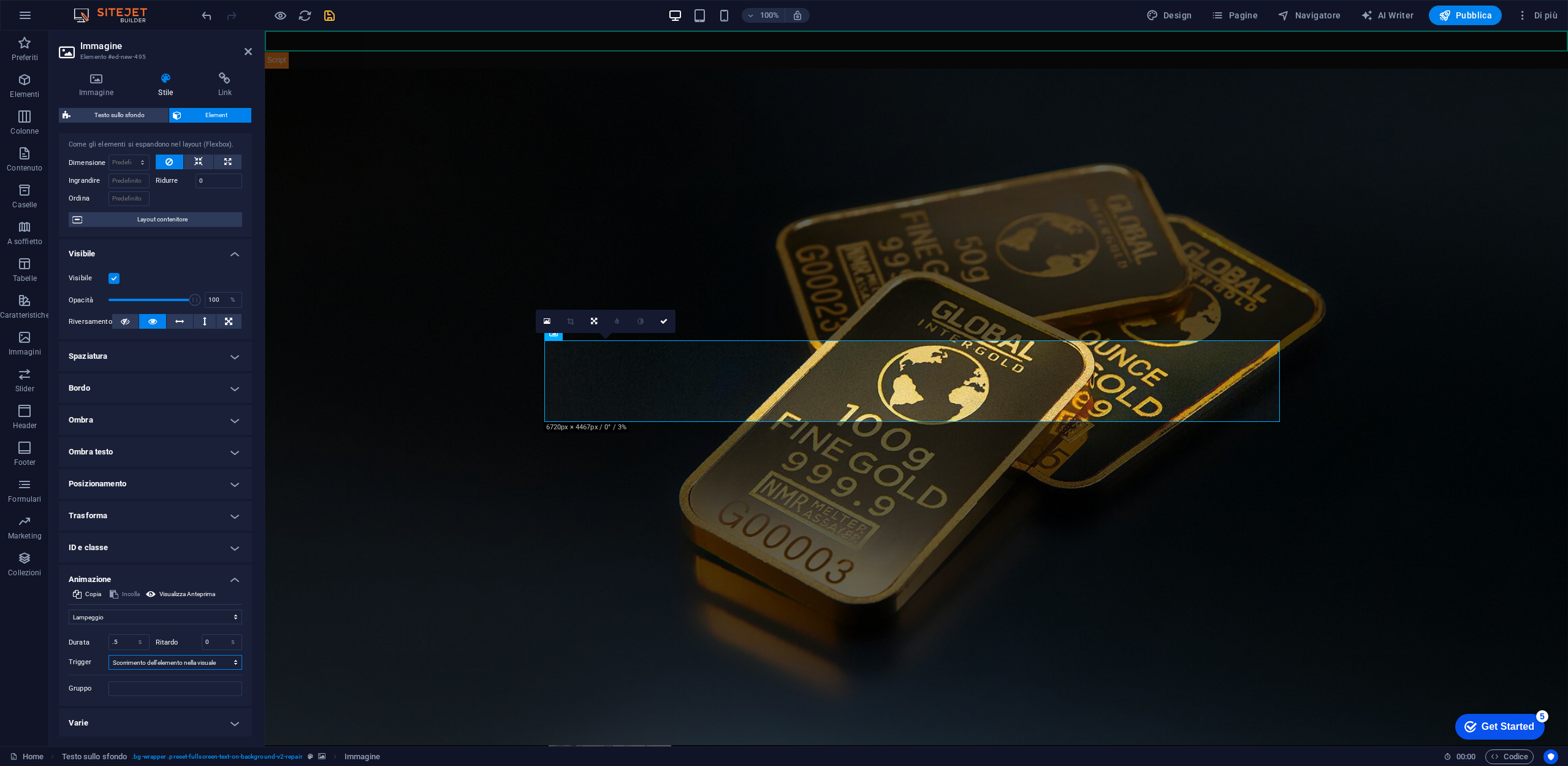
click at [154, 663] on select "Nessun trigger automatico Al caricamento della pagina Scorrimento dell'elemento…" at bounding box center [175, 662] width 134 height 15
click at [151, 615] on select "Non animare Mostra/Nascondi Scorrimento verso l'alto/basso Zoom avanti/indietro…" at bounding box center [155, 617] width 174 height 15
select select "move-top-to-bottom"
click at [69, 609] on select "Non animare Mostra/Nascondi Scorrimento verso l'alto/basso Zoom avanti/indietro…" at bounding box center [155, 617] width 174 height 15
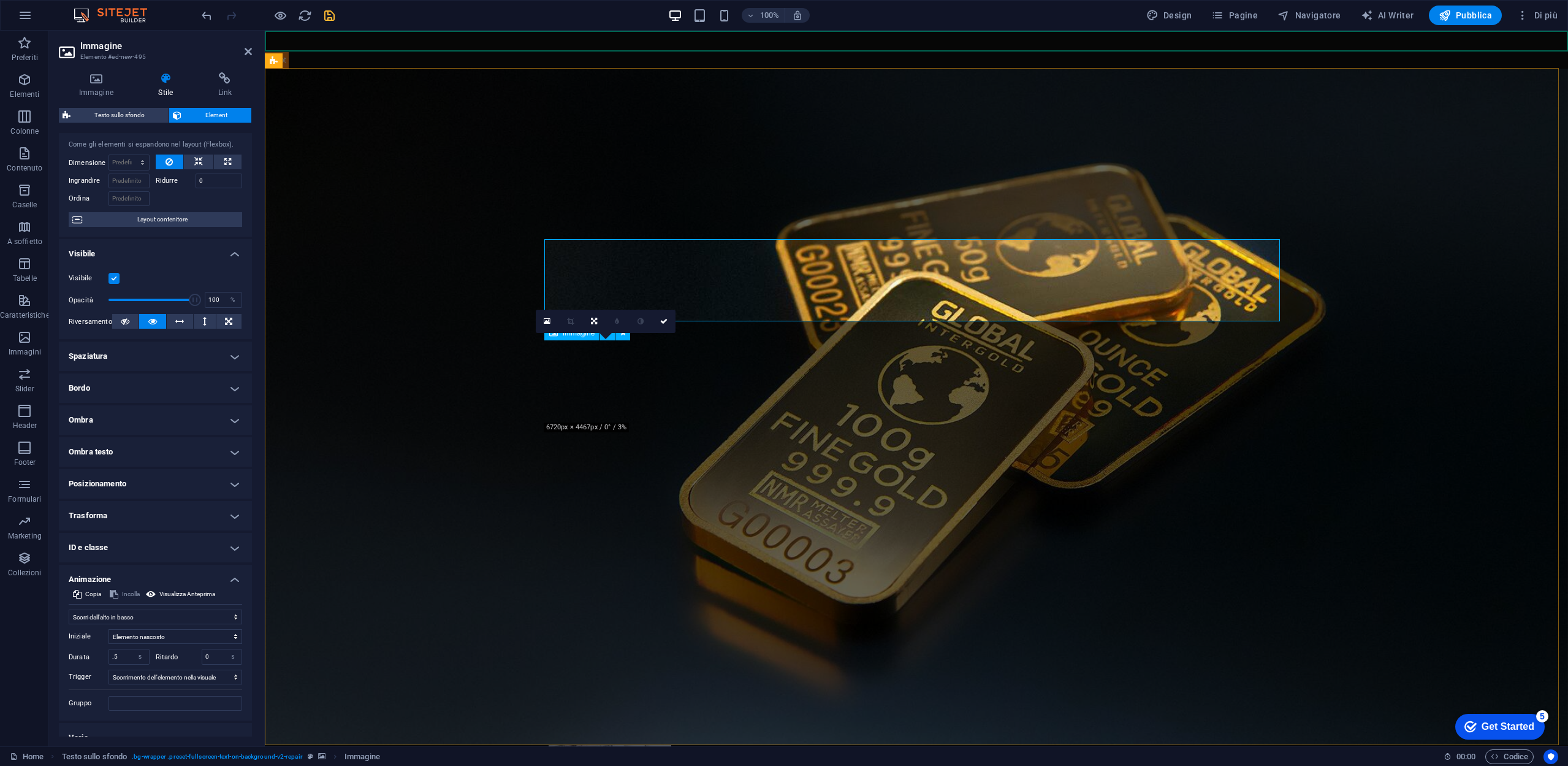
click at [664, 325] on link at bounding box center [664, 321] width 24 height 24
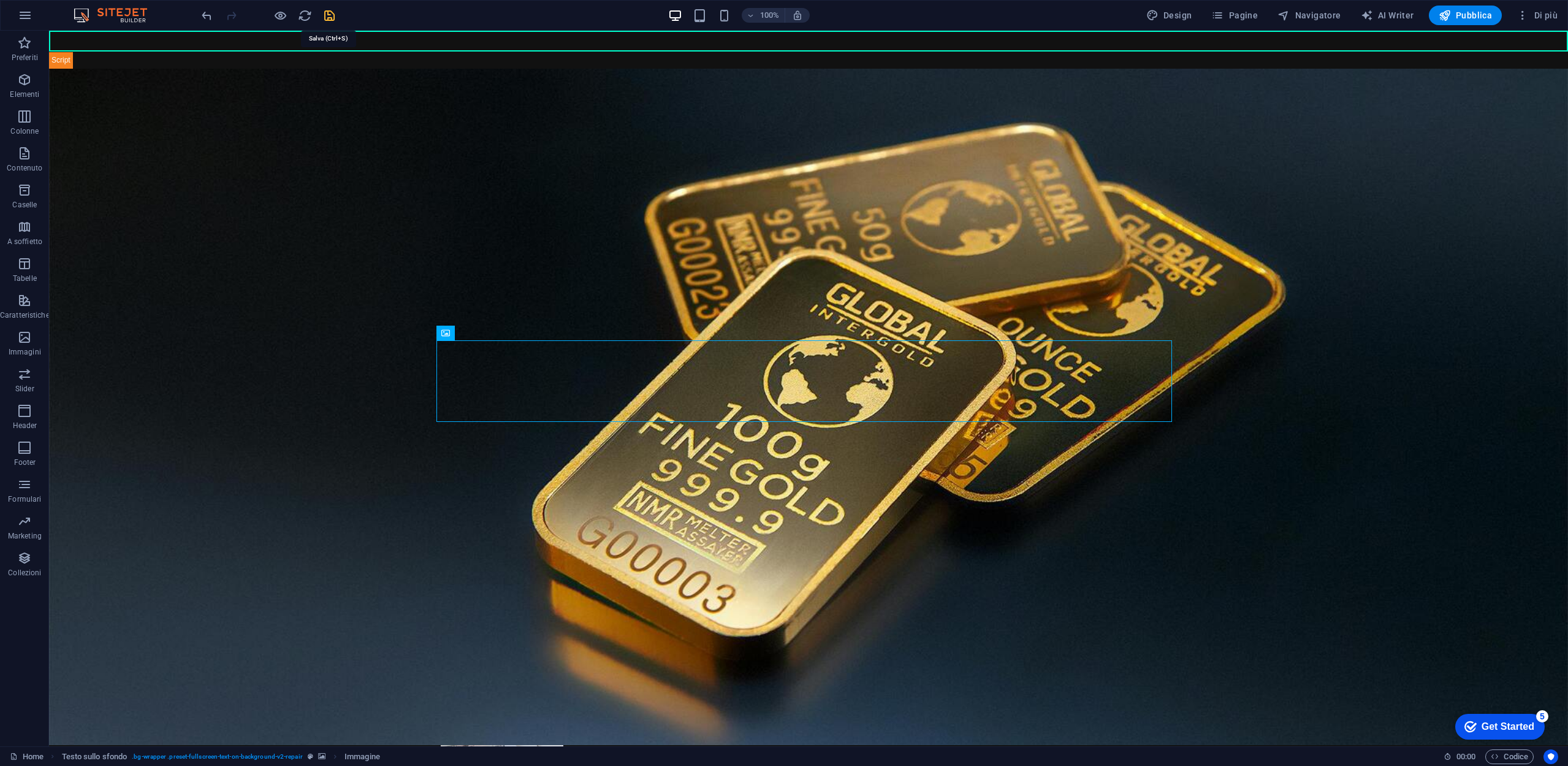
click at [331, 17] on icon "save" at bounding box center [329, 15] width 14 height 14
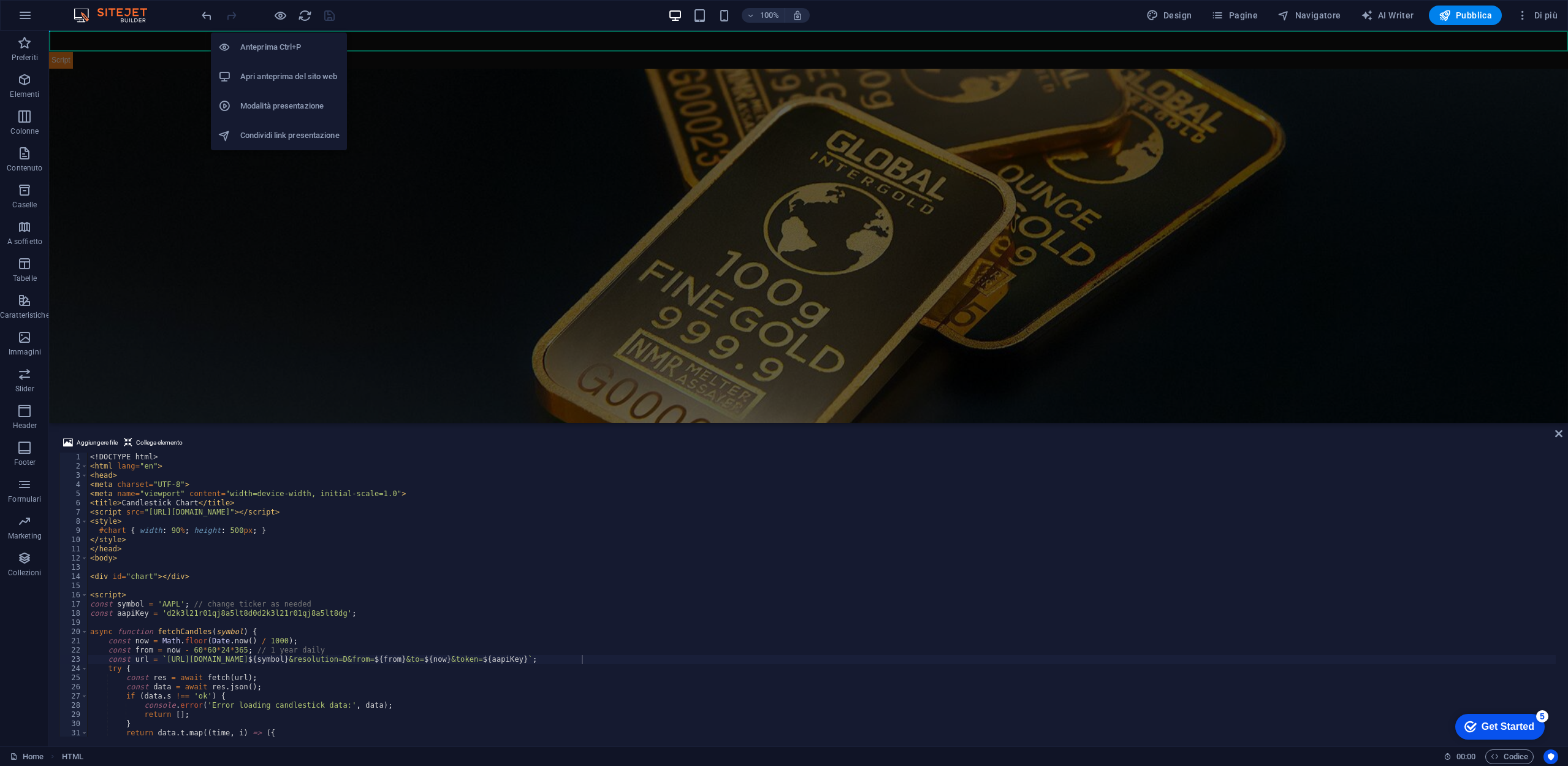
click at [292, 78] on h6 "Apri anteprima del sito web" at bounding box center [290, 77] width 100 height 15
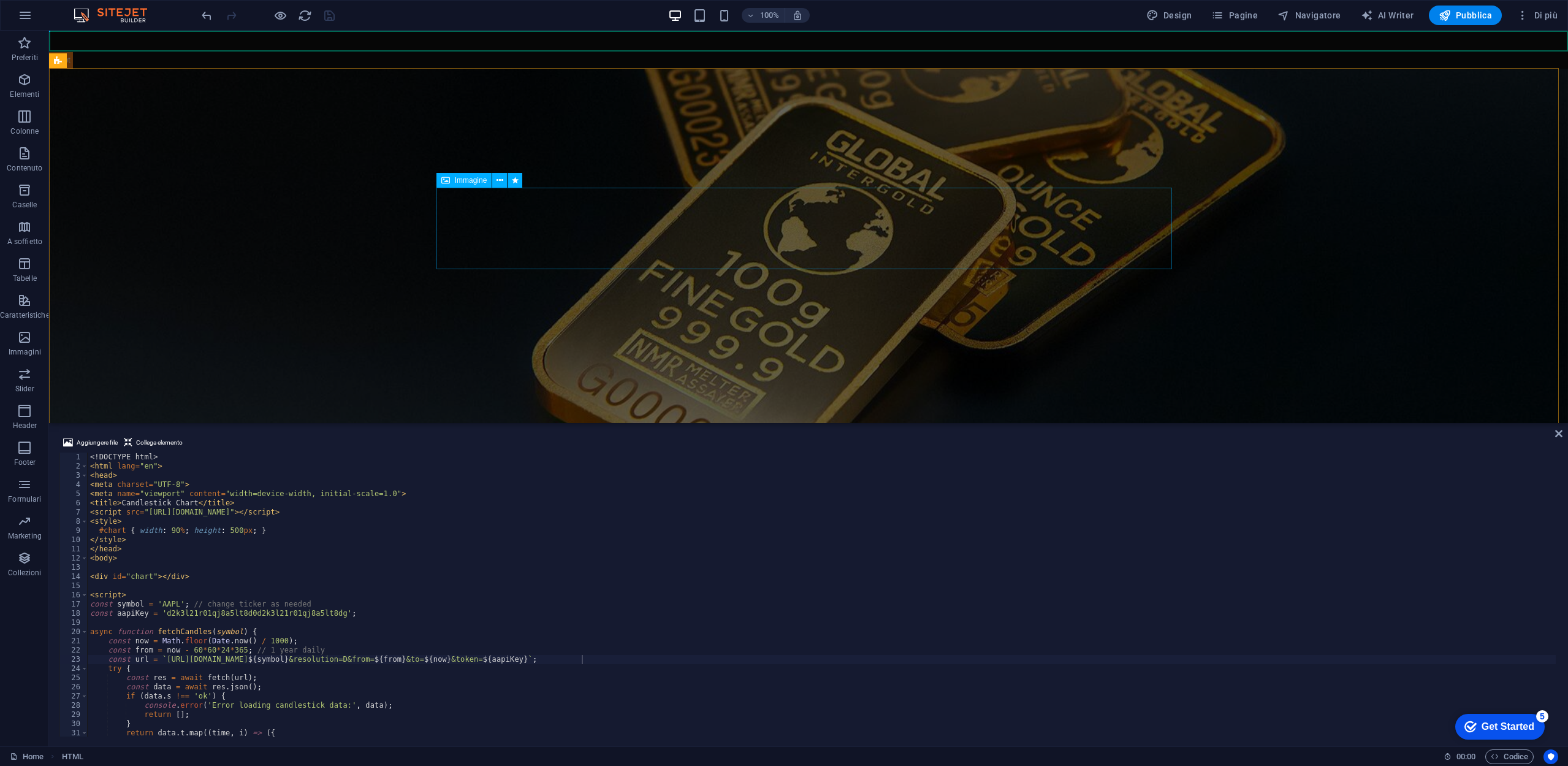
click at [501, 440] on figure at bounding box center [808, 480] width 736 height 82
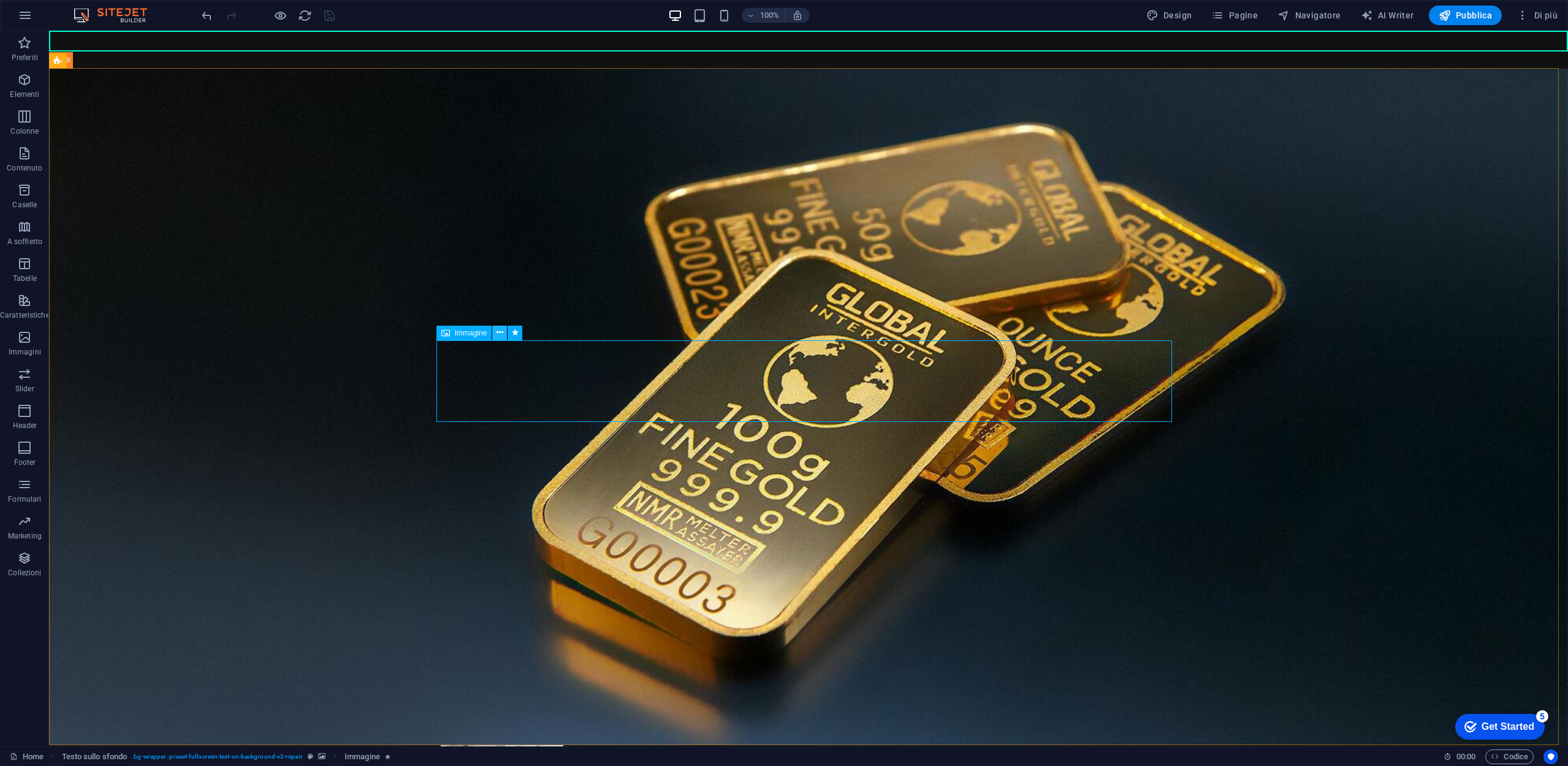
click at [503, 335] on button at bounding box center [499, 333] width 15 height 15
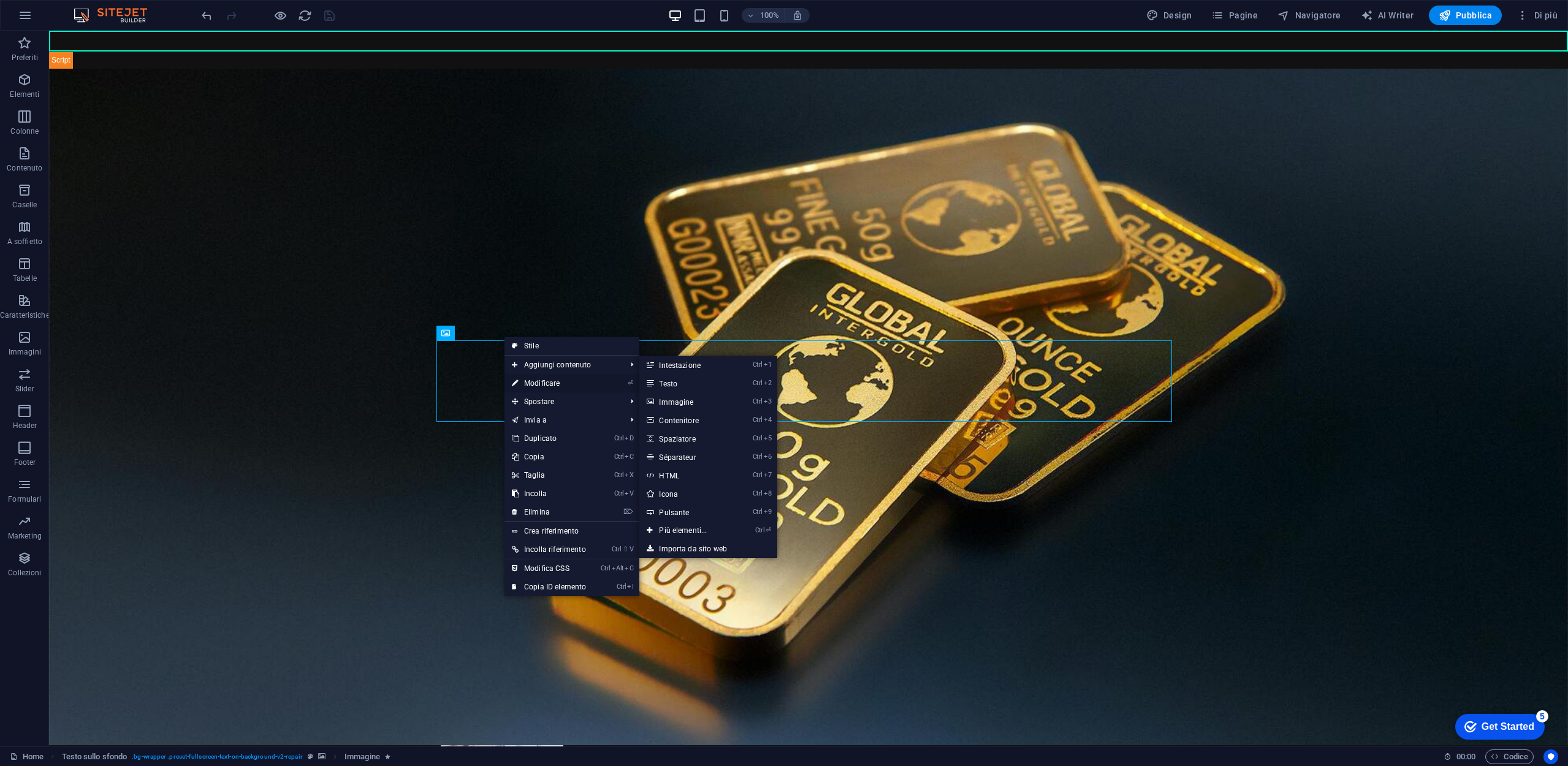
click at [554, 383] on link "⏎ Modificare" at bounding box center [548, 383] width 89 height 19
select select "move-top-to-bottom"
select select "s"
select select "scroll"
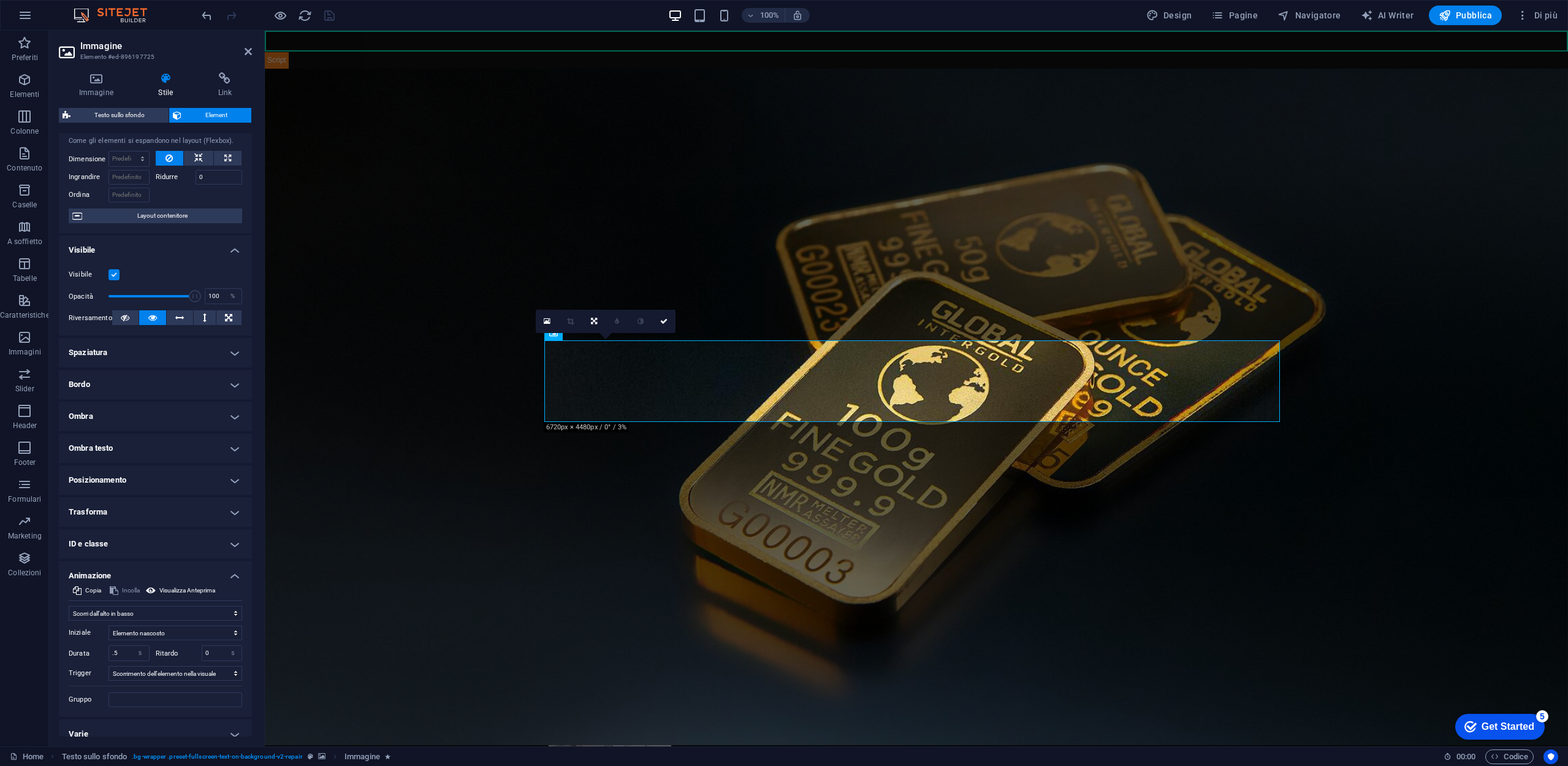
scroll to position [40, 0]
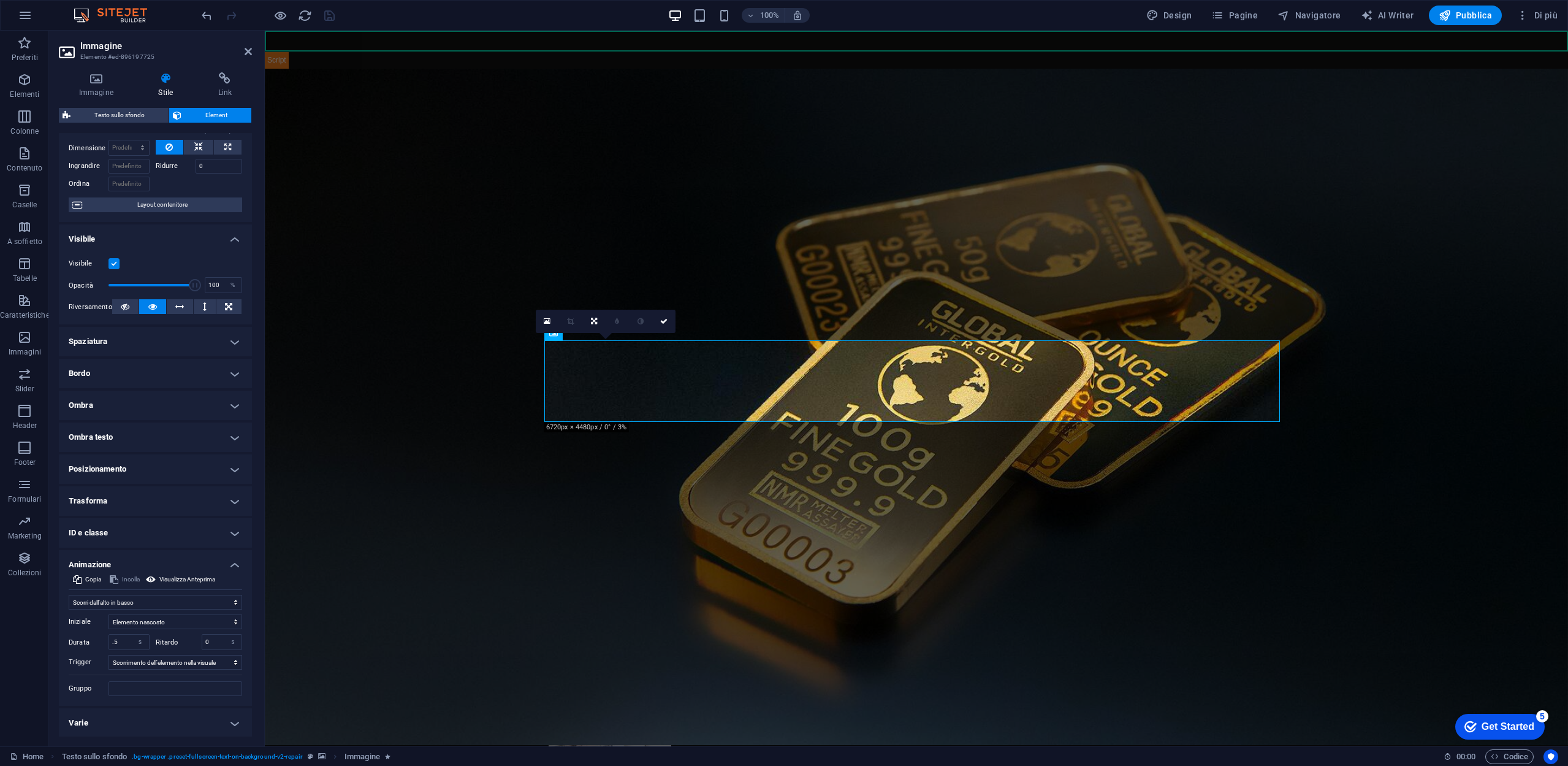
click at [233, 561] on h4 "Animazione" at bounding box center [155, 560] width 193 height 22
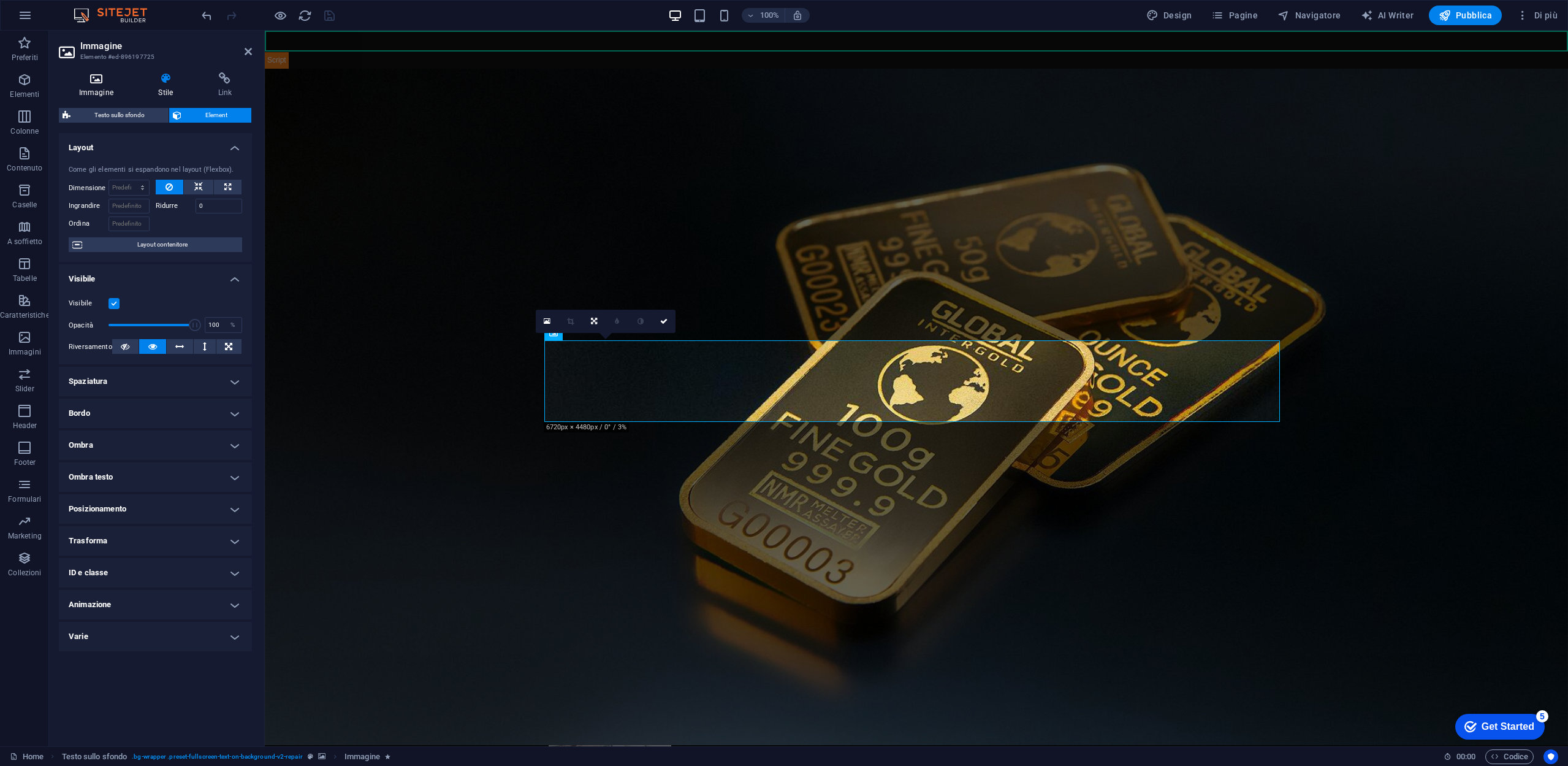
click at [100, 85] on h4 "Immagine" at bounding box center [99, 86] width 80 height 26
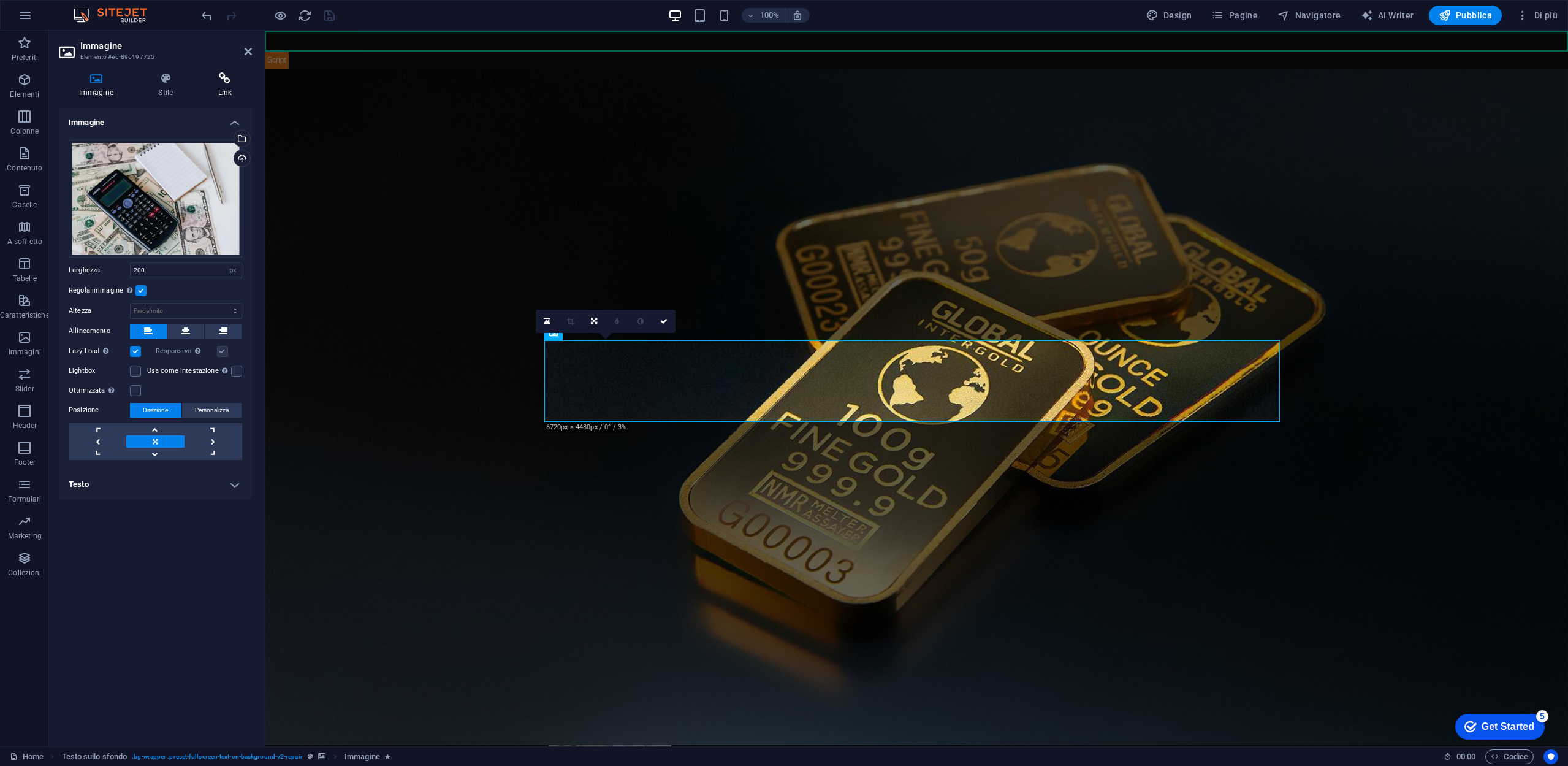
click at [221, 82] on icon at bounding box center [225, 78] width 54 height 12
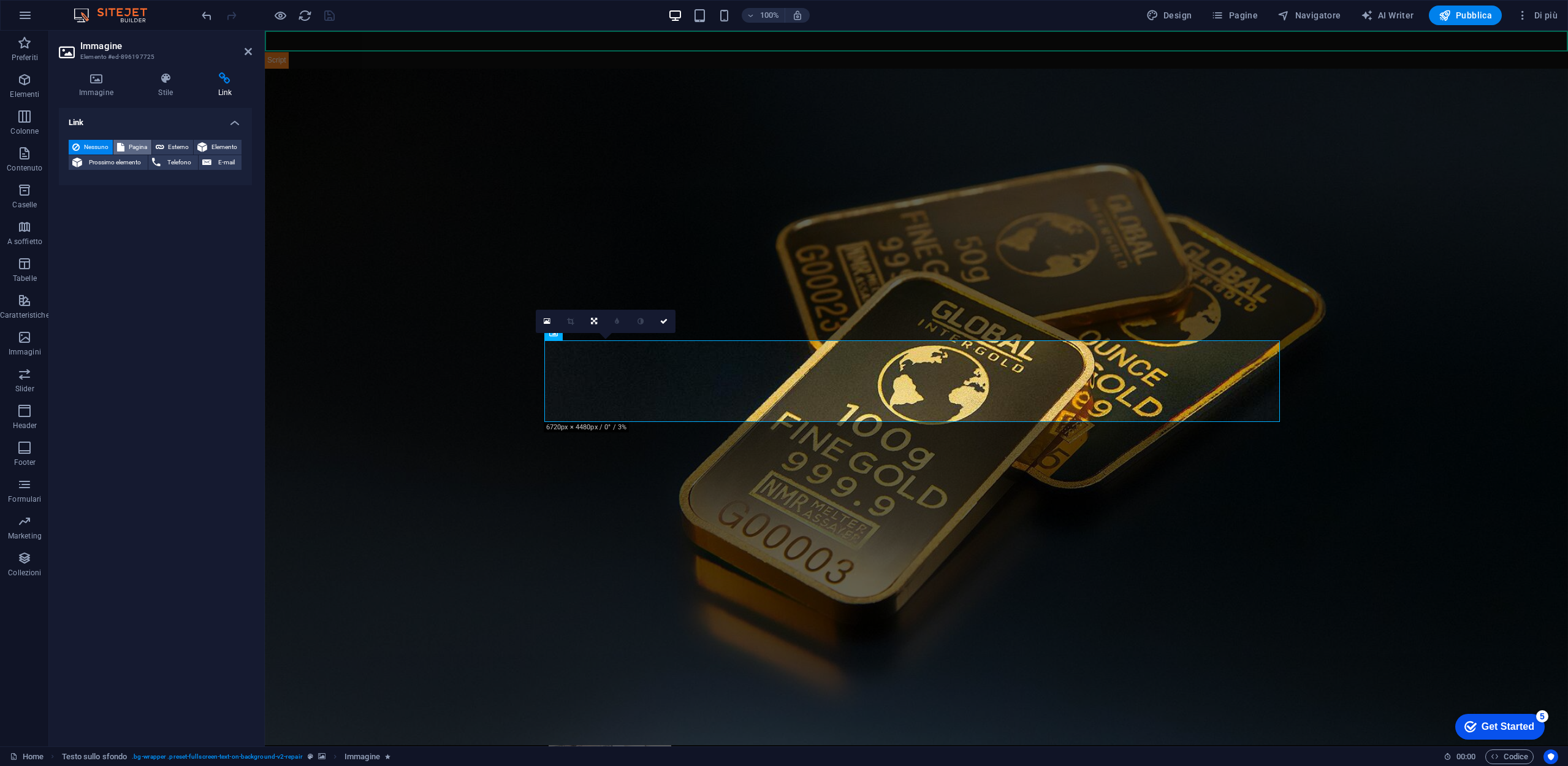
click at [135, 147] on span "Pagina" at bounding box center [138, 147] width 20 height 15
click at [125, 159] on span "Prossimo elemento" at bounding box center [114, 162] width 58 height 15
click at [89, 143] on span "Nessuno" at bounding box center [96, 147] width 26 height 15
click at [132, 143] on span "Pagina" at bounding box center [138, 147] width 20 height 15
select select
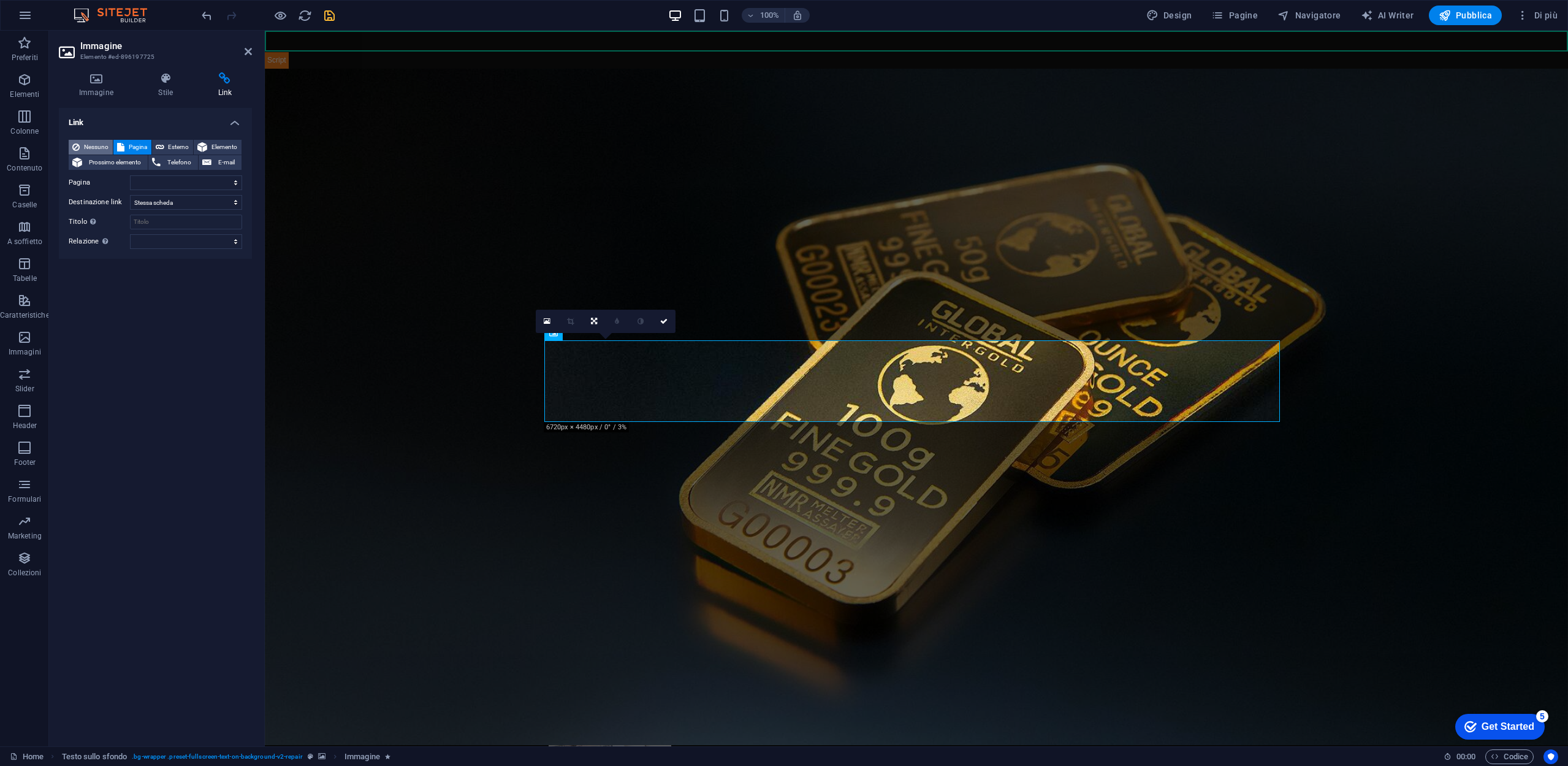
click at [95, 142] on span "Nessuno" at bounding box center [96, 147] width 26 height 15
click at [108, 89] on h4 "Immagine" at bounding box center [99, 86] width 80 height 26
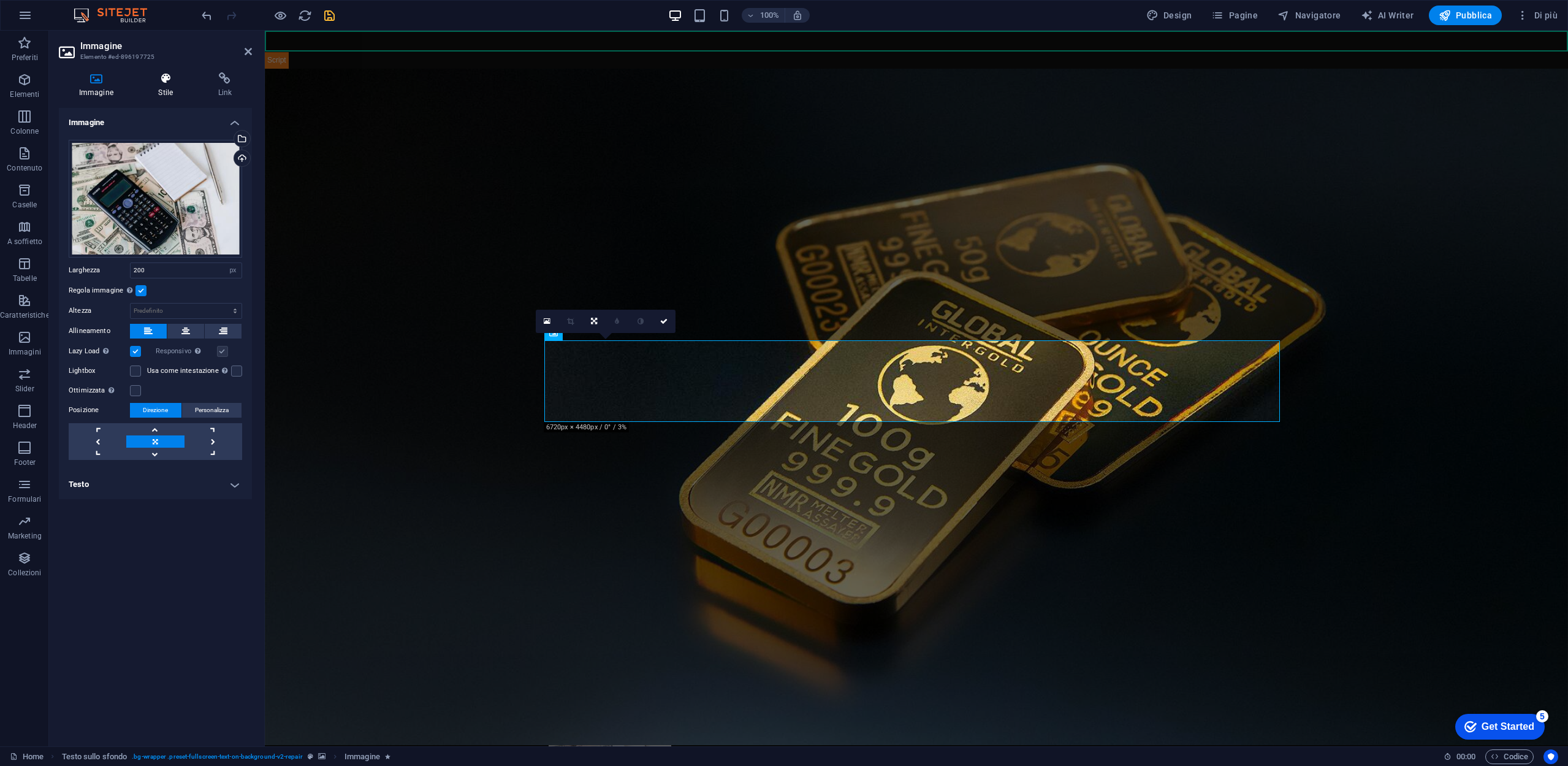
click at [160, 80] on icon at bounding box center [166, 78] width 55 height 12
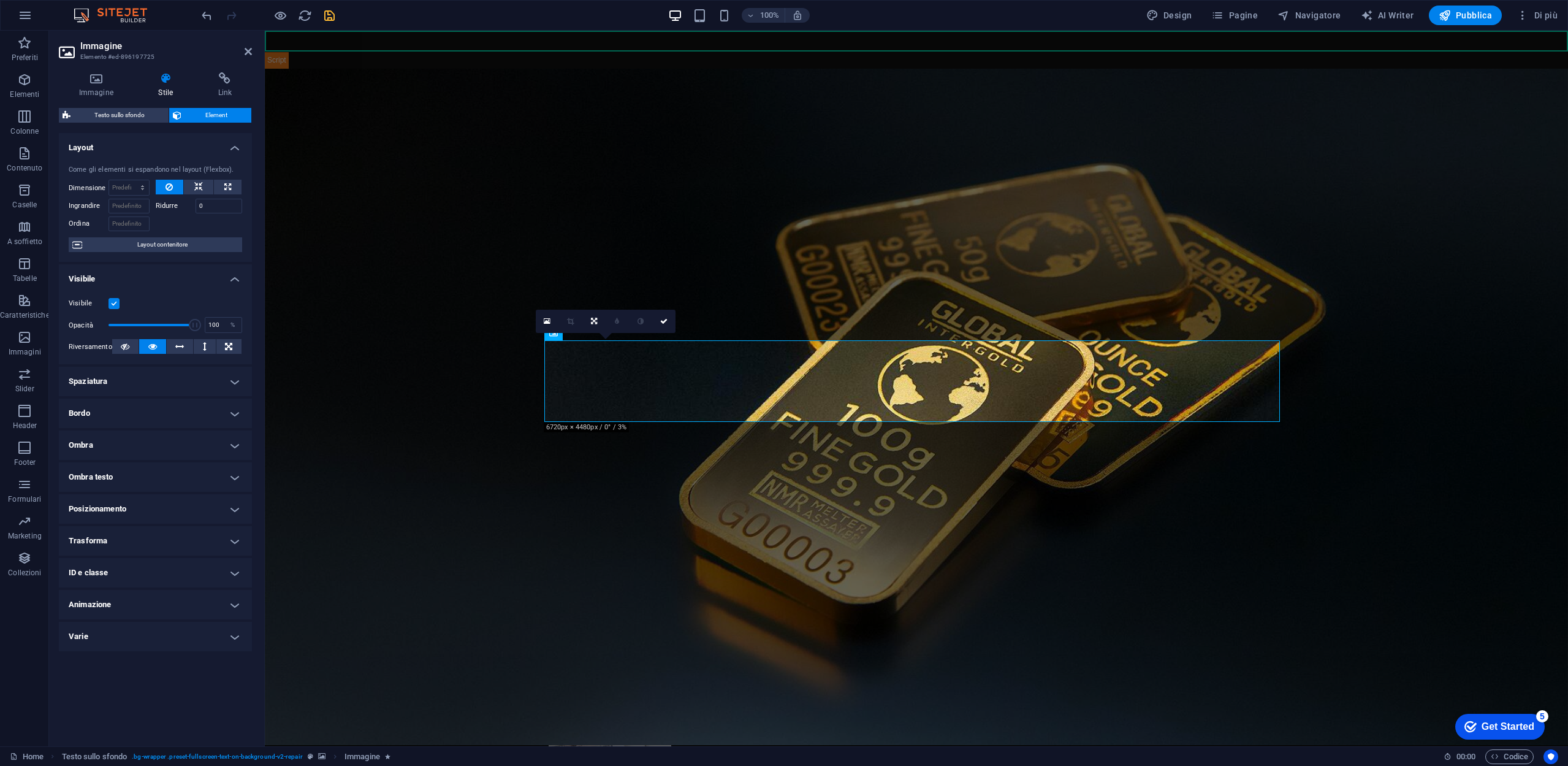
click at [237, 571] on h4 "ID e classe" at bounding box center [155, 573] width 193 height 29
click at [238, 572] on h4 "ID e classe" at bounding box center [155, 569] width 193 height 22
click at [238, 635] on h4 "Varie" at bounding box center [155, 636] width 193 height 29
click at [246, 53] on icon at bounding box center [248, 51] width 7 height 10
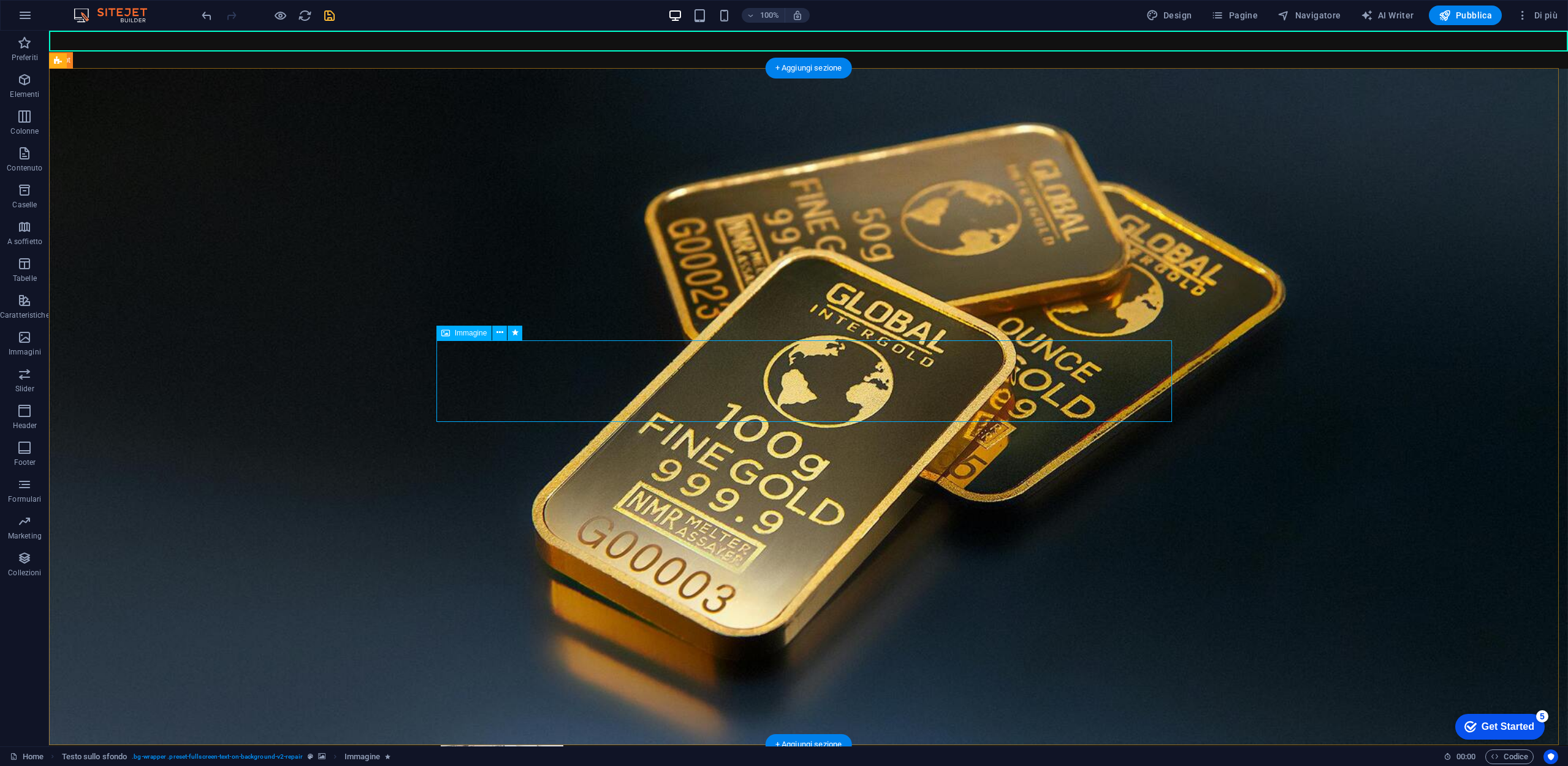
click at [502, 327] on icon at bounding box center [500, 333] width 7 height 13
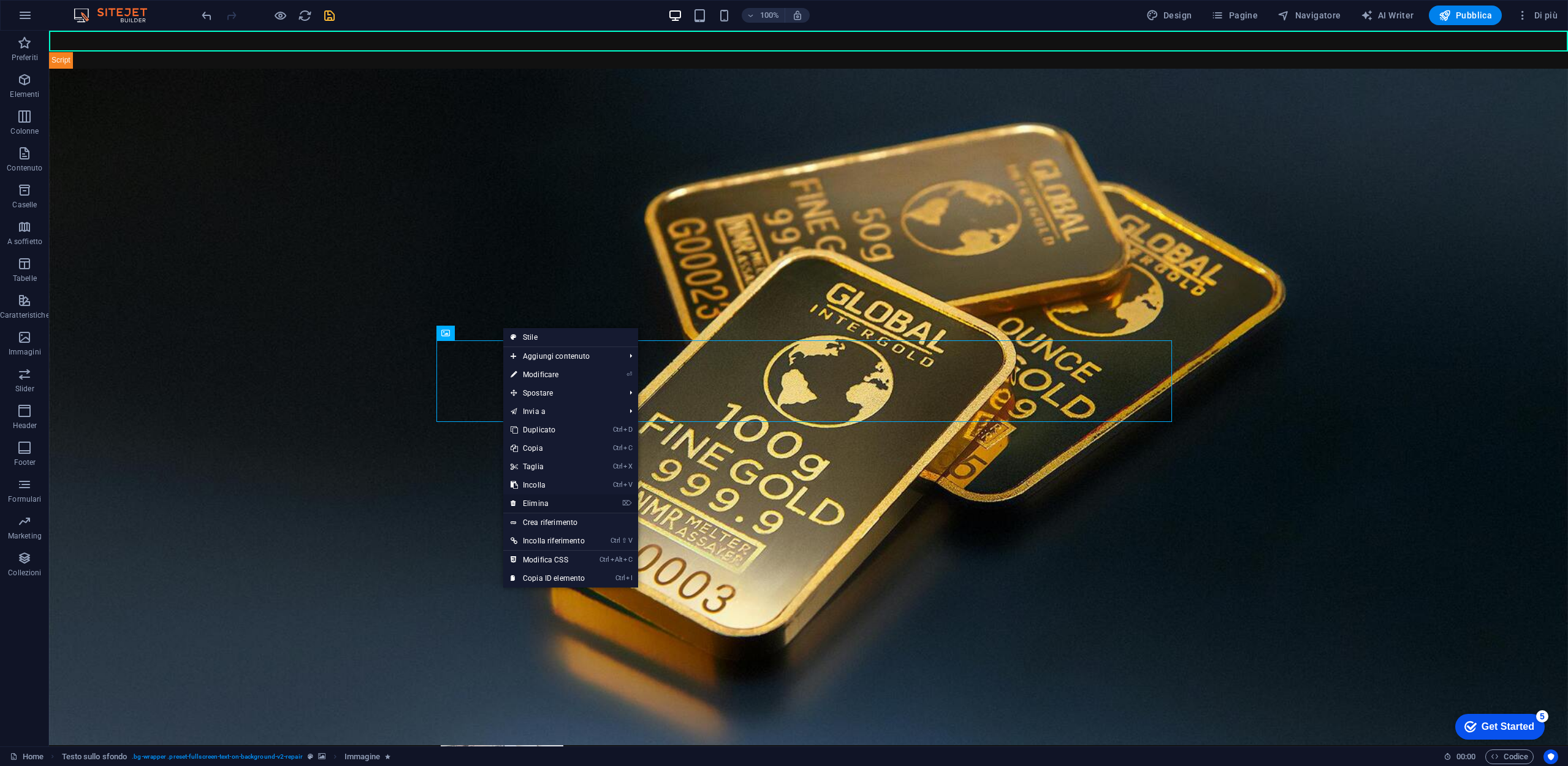
click at [557, 496] on link "⌦ Elimina" at bounding box center [547, 503] width 89 height 19
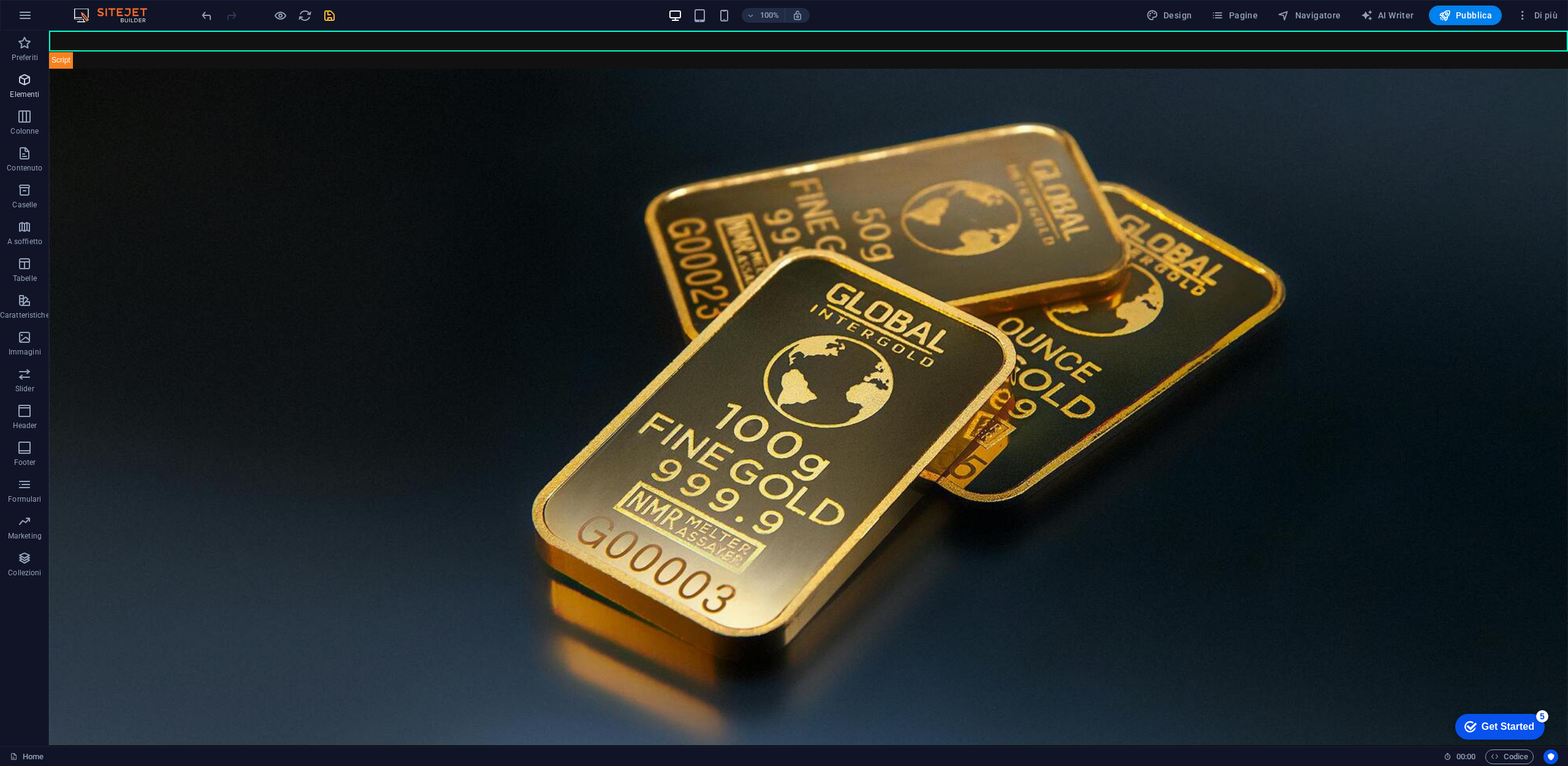
click at [23, 87] on icon "button" at bounding box center [24, 80] width 15 height 15
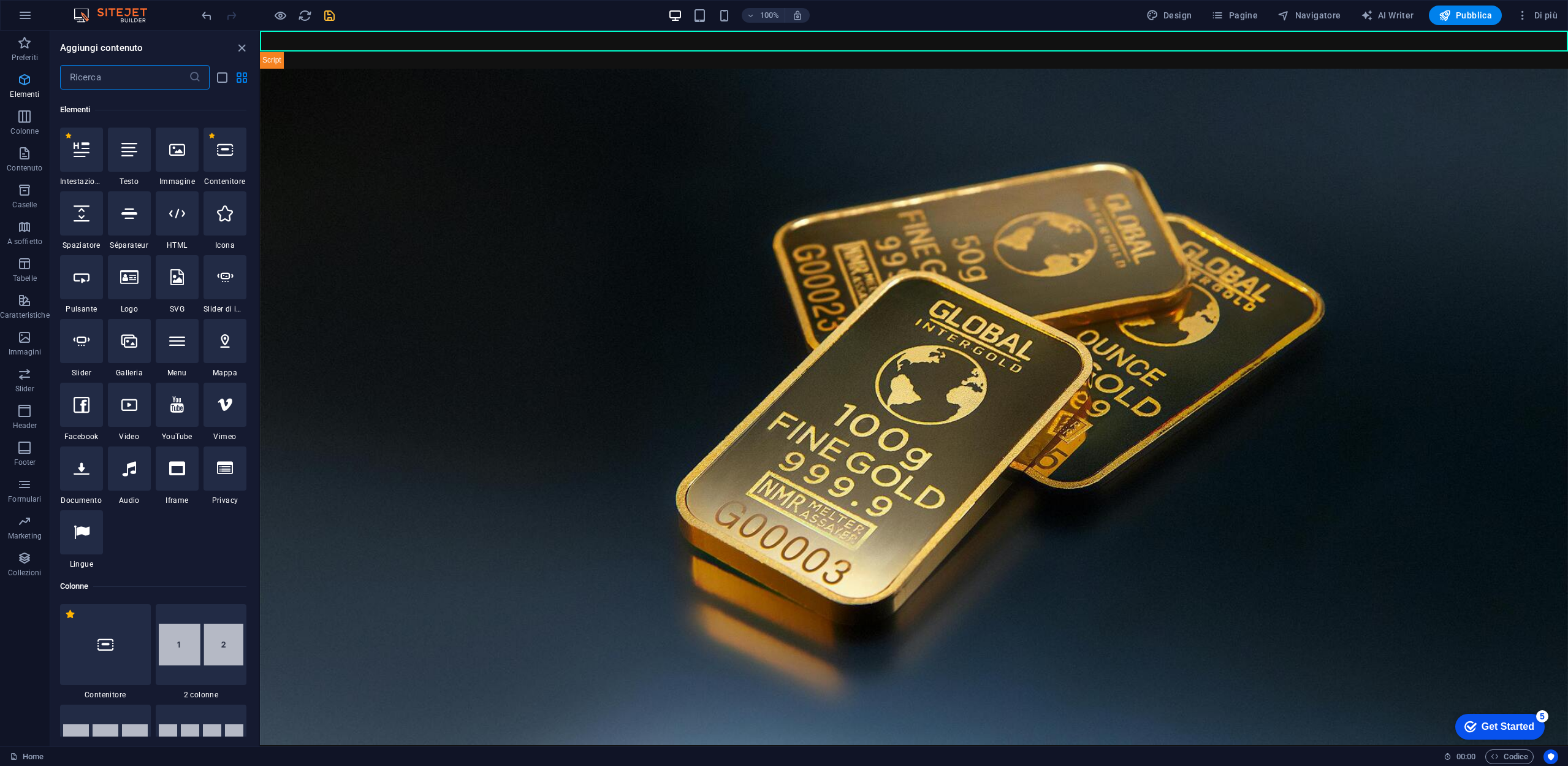
scroll to position [131, 0]
click at [87, 76] on input "text" at bounding box center [125, 77] width 129 height 24
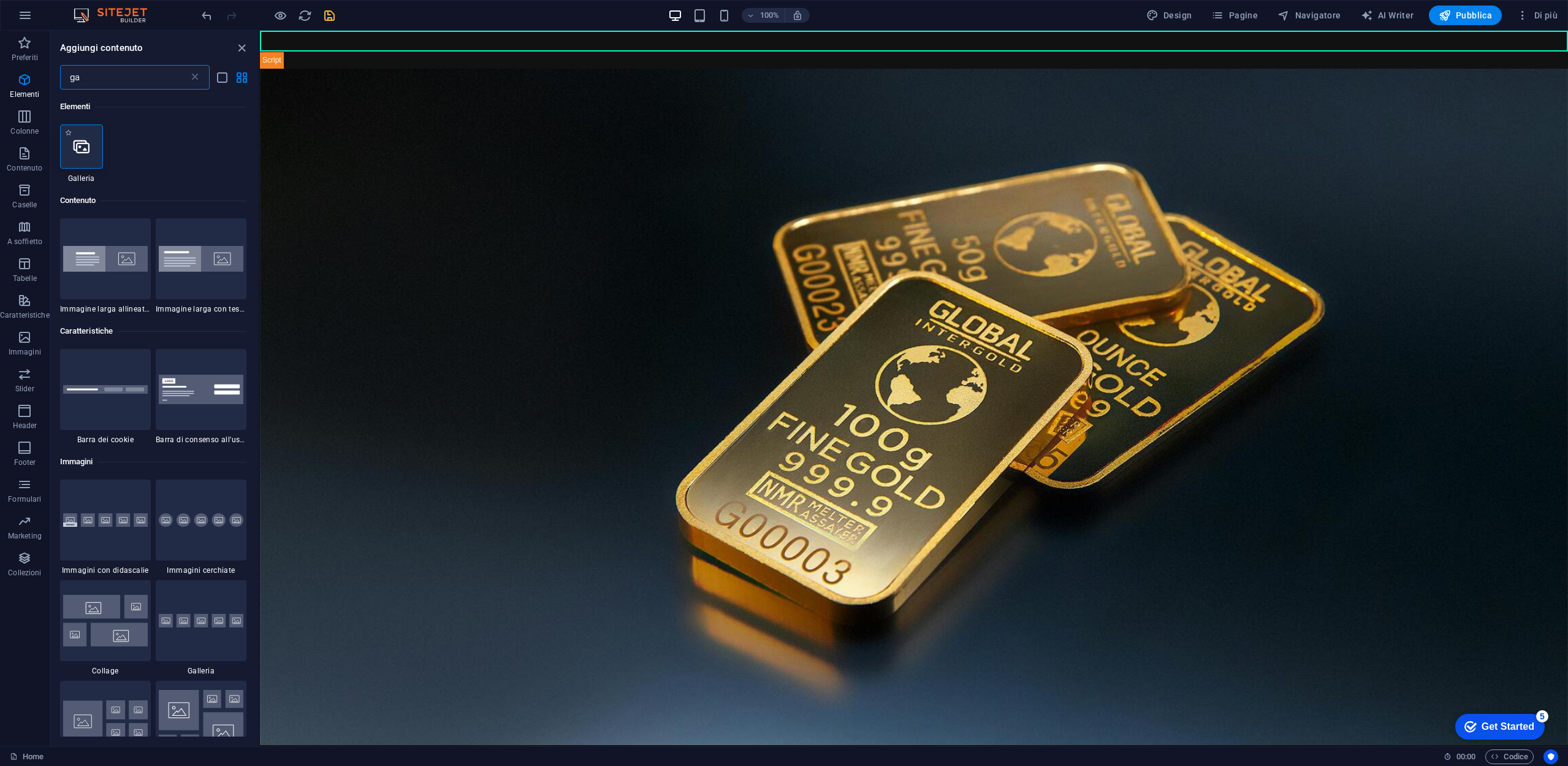
scroll to position [0, 0]
type input "ga"
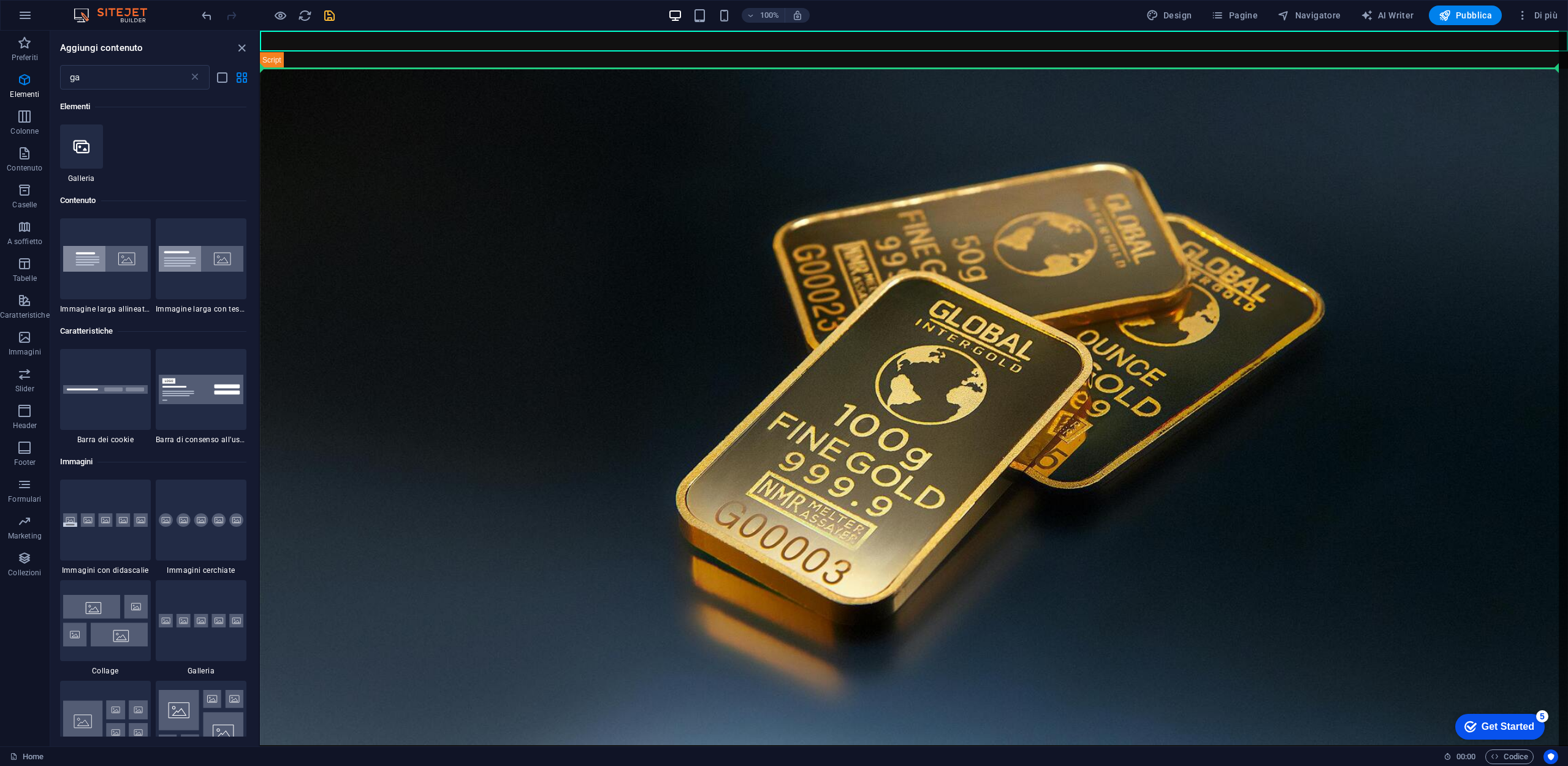
select select "4"
select select "%"
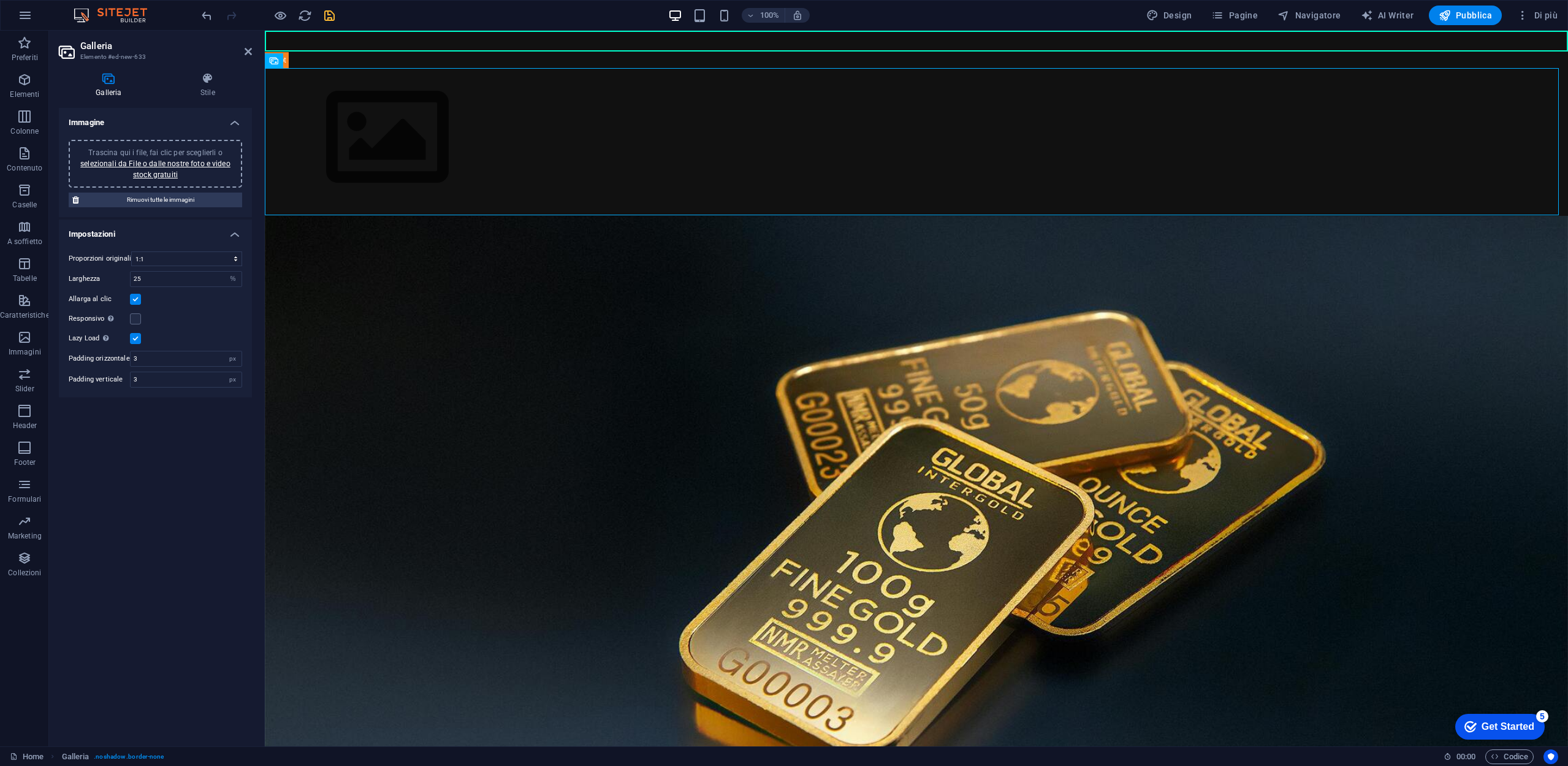
click at [143, 319] on div "Responsivo Carica automaticamente immagini Retina e dimensioni ottimizzate per …" at bounding box center [155, 319] width 174 height 15
click at [136, 317] on label at bounding box center [135, 319] width 11 height 11
click at [0, 0] on input "Responsivo Carica automaticamente immagini Retina e dimensioni ottimizzate per …" at bounding box center [0, 0] width 0 height 0
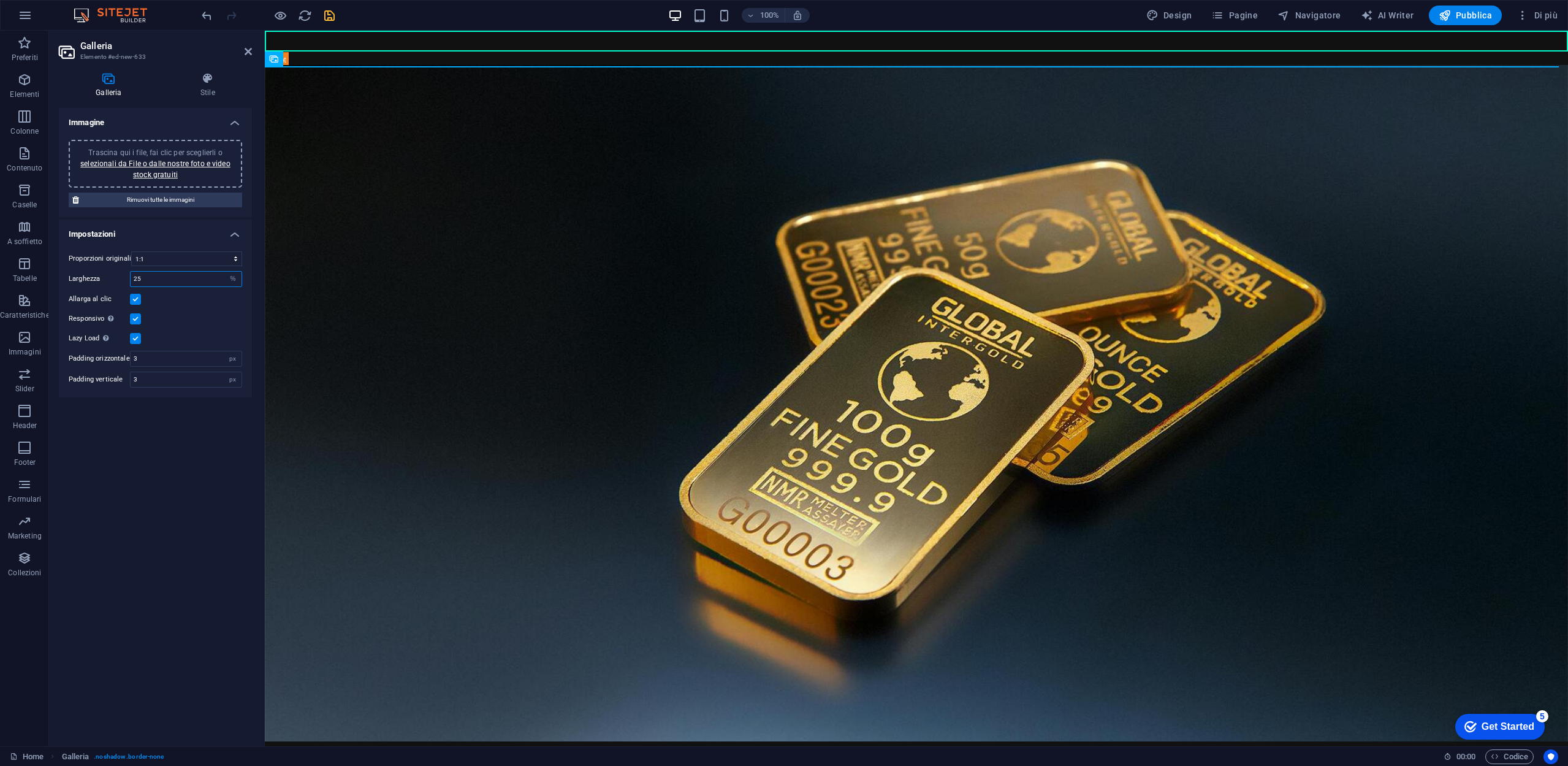
click at [203, 273] on input "25" at bounding box center [186, 279] width 111 height 15
click at [175, 277] on input "250" at bounding box center [186, 279] width 111 height 15
type input "25"
click at [138, 317] on label at bounding box center [135, 319] width 11 height 11
click at [0, 0] on input "Responsivo Carica automaticamente immagini Retina e dimensioni ottimizzate per …" at bounding box center [0, 0] width 0 height 0
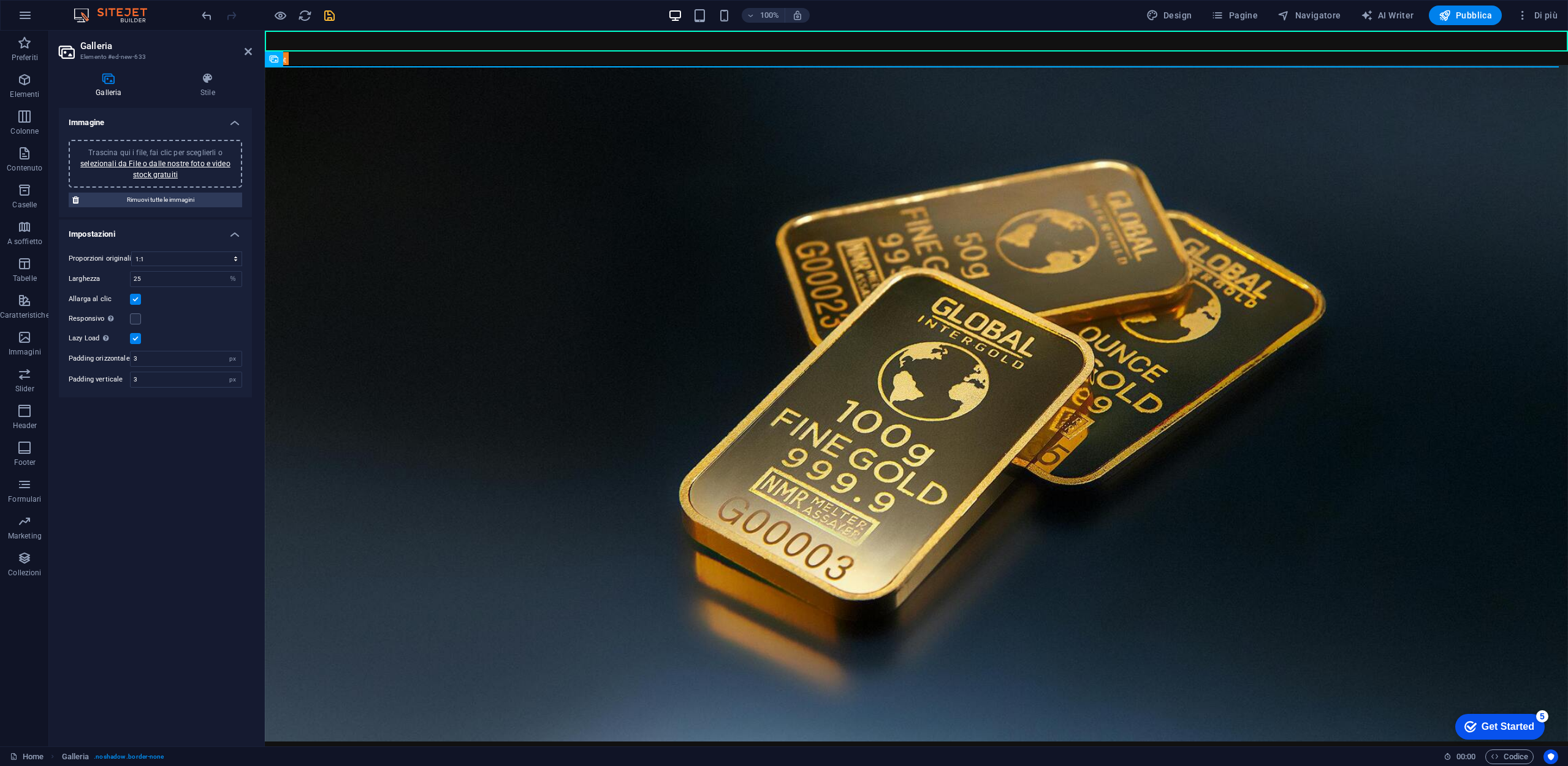
click at [496, 200] on figure at bounding box center [917, 403] width 1304 height 676
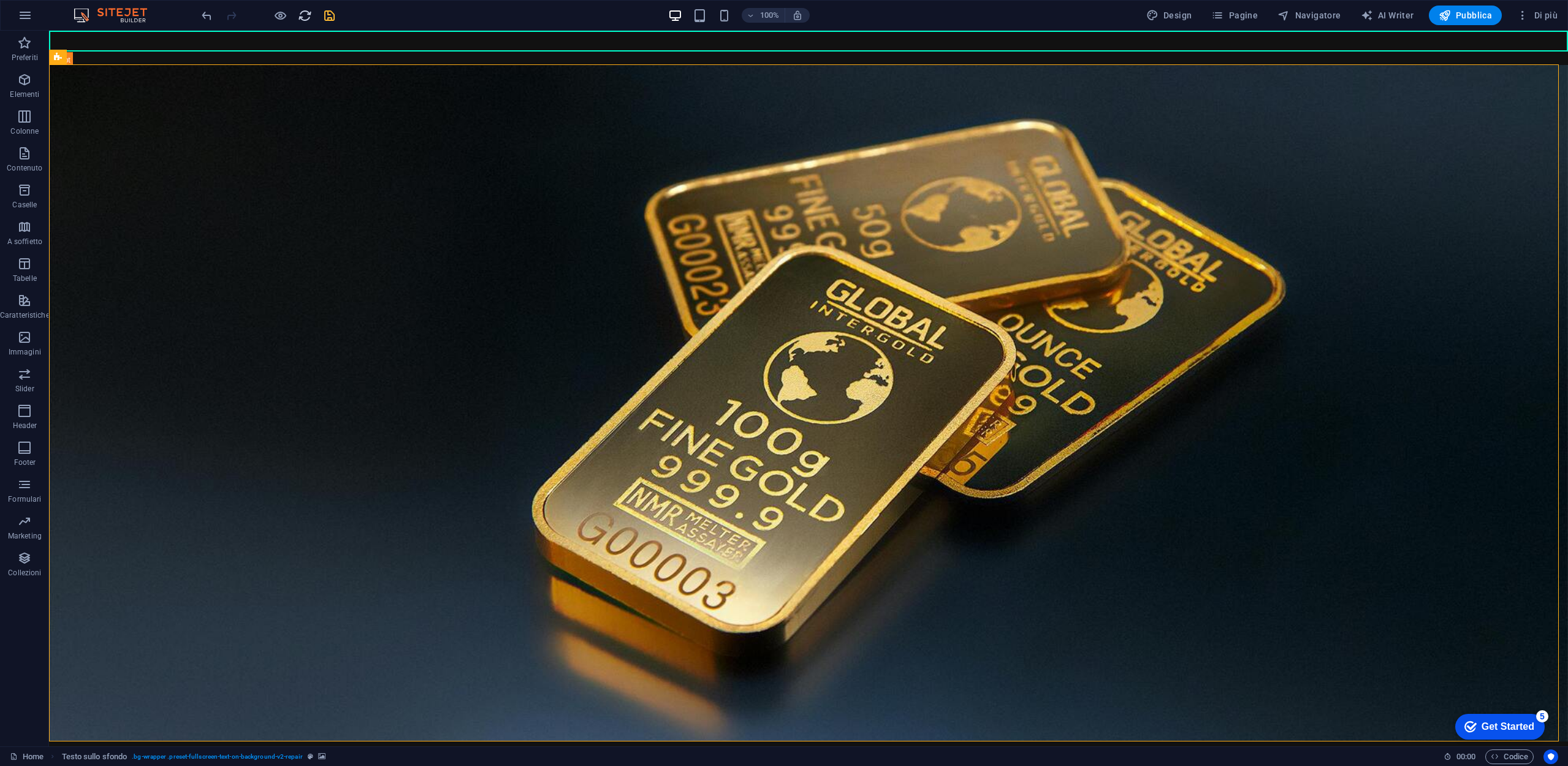
drag, startPoint x: 295, startPoint y: 15, endPoint x: 303, endPoint y: 20, distance: 9.4
click at [299, 19] on div at bounding box center [268, 15] width 137 height 20
click at [303, 20] on icon "reload" at bounding box center [304, 15] width 14 height 14
click at [443, 330] on figure at bounding box center [808, 403] width 1519 height 676
click at [203, 9] on icon "undo" at bounding box center [206, 15] width 14 height 14
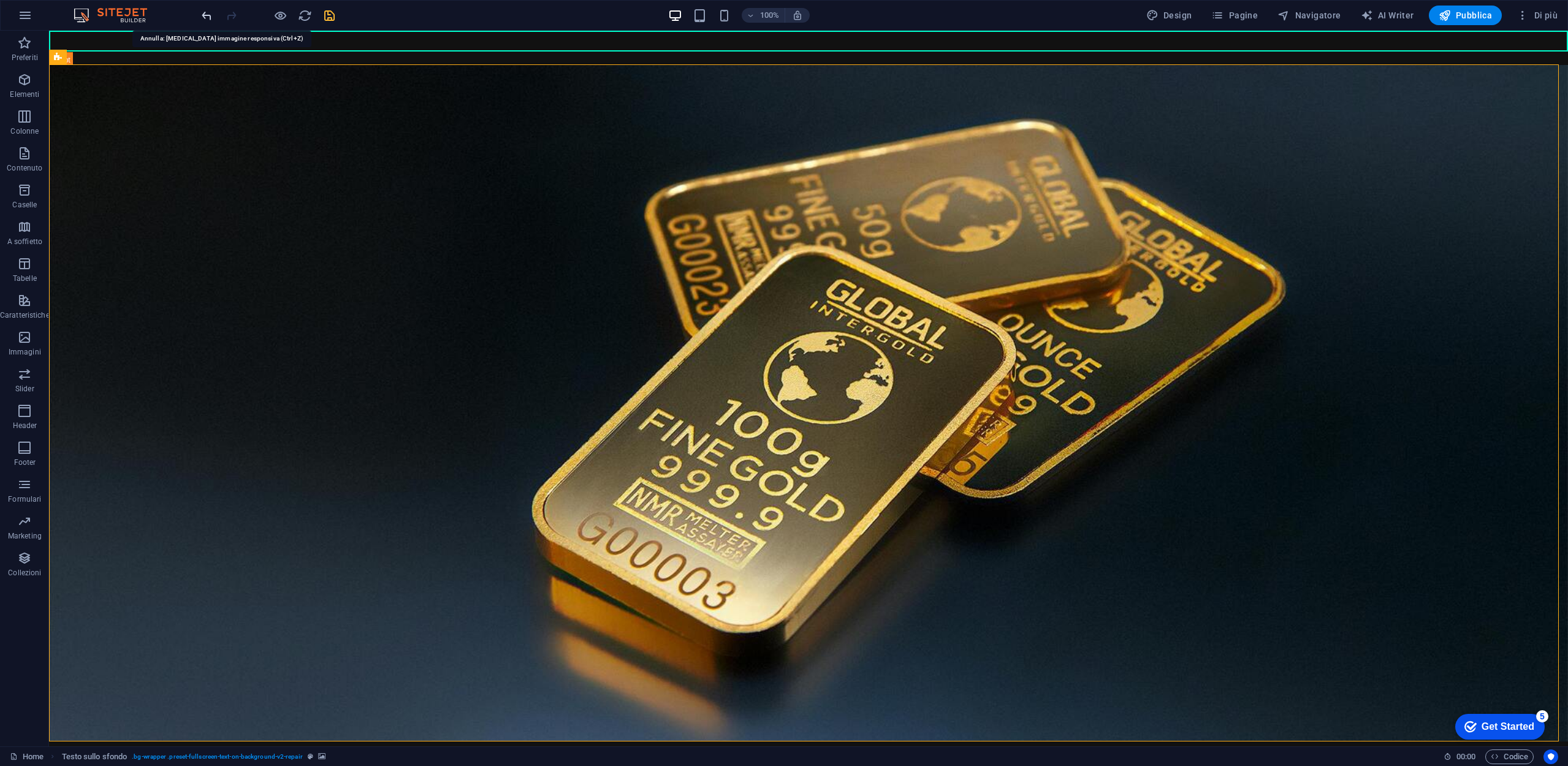
click at [208, 16] on icon "undo" at bounding box center [206, 15] width 14 height 14
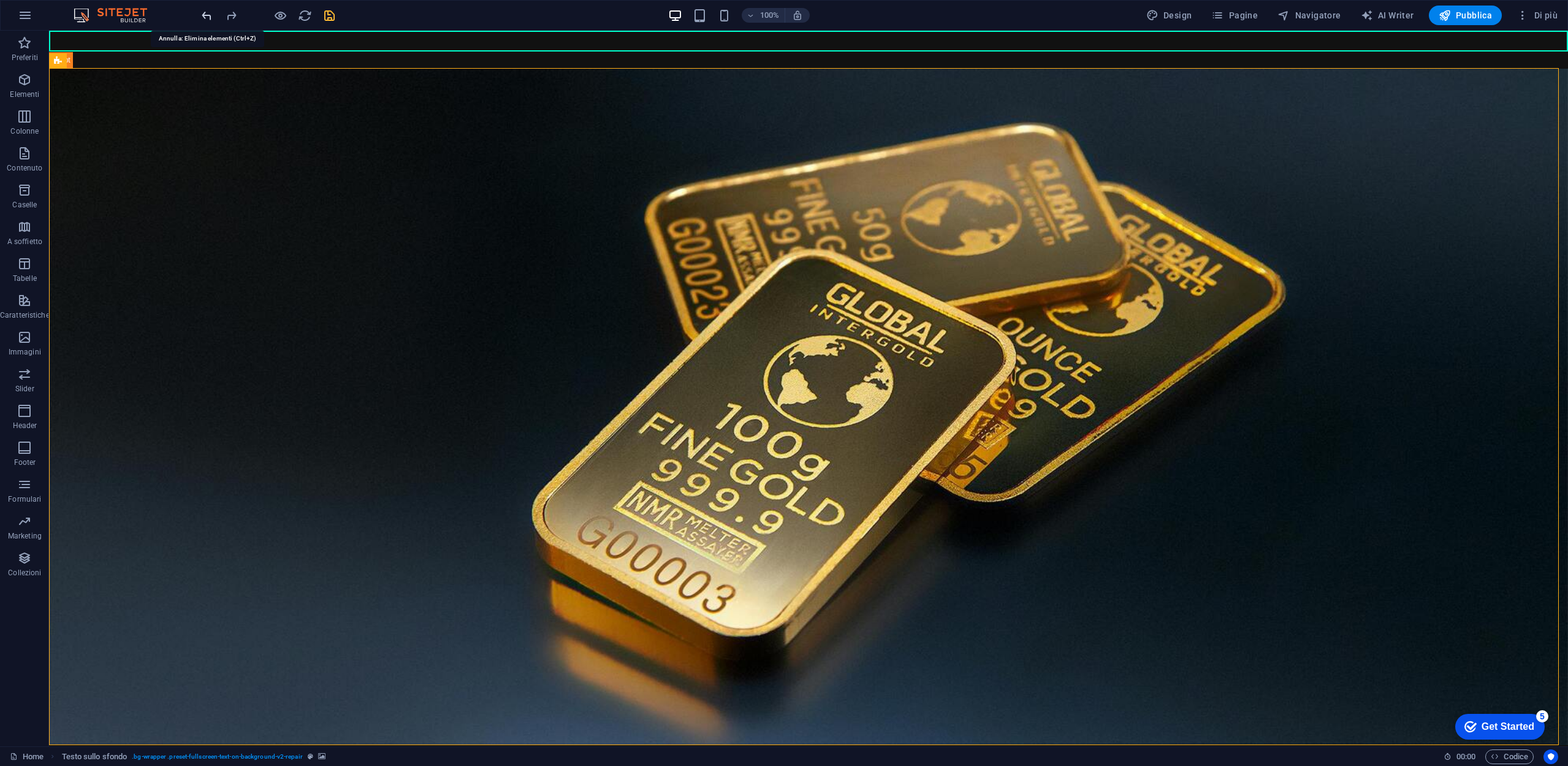
click at [209, 16] on icon "undo" at bounding box center [206, 15] width 14 height 14
click at [232, 17] on icon "redo" at bounding box center [231, 15] width 14 height 14
click at [336, 16] on span "save" at bounding box center [330, 15] width 15 height 14
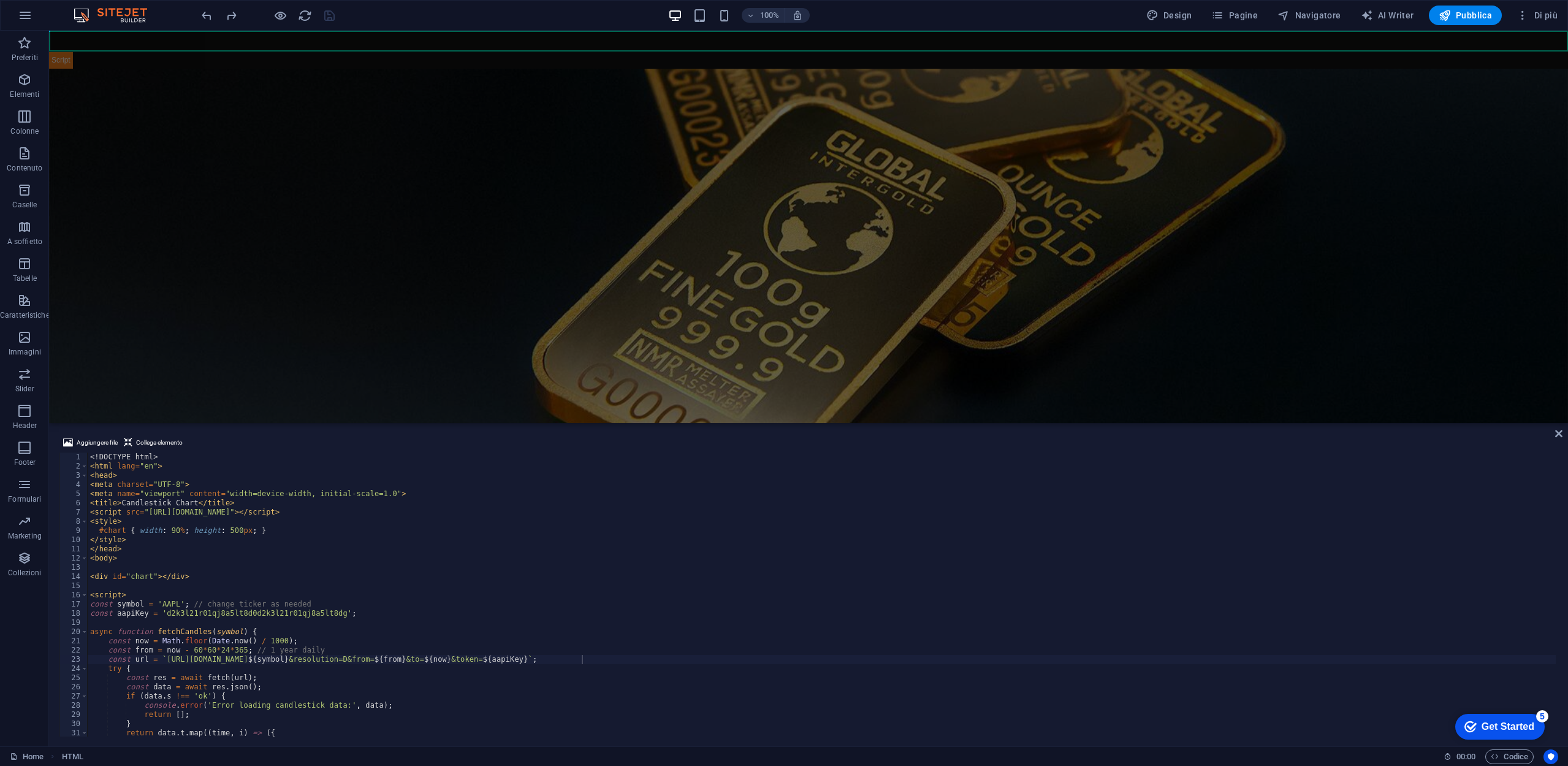
click at [211, 166] on figure at bounding box center [808, 254] width 1519 height 371
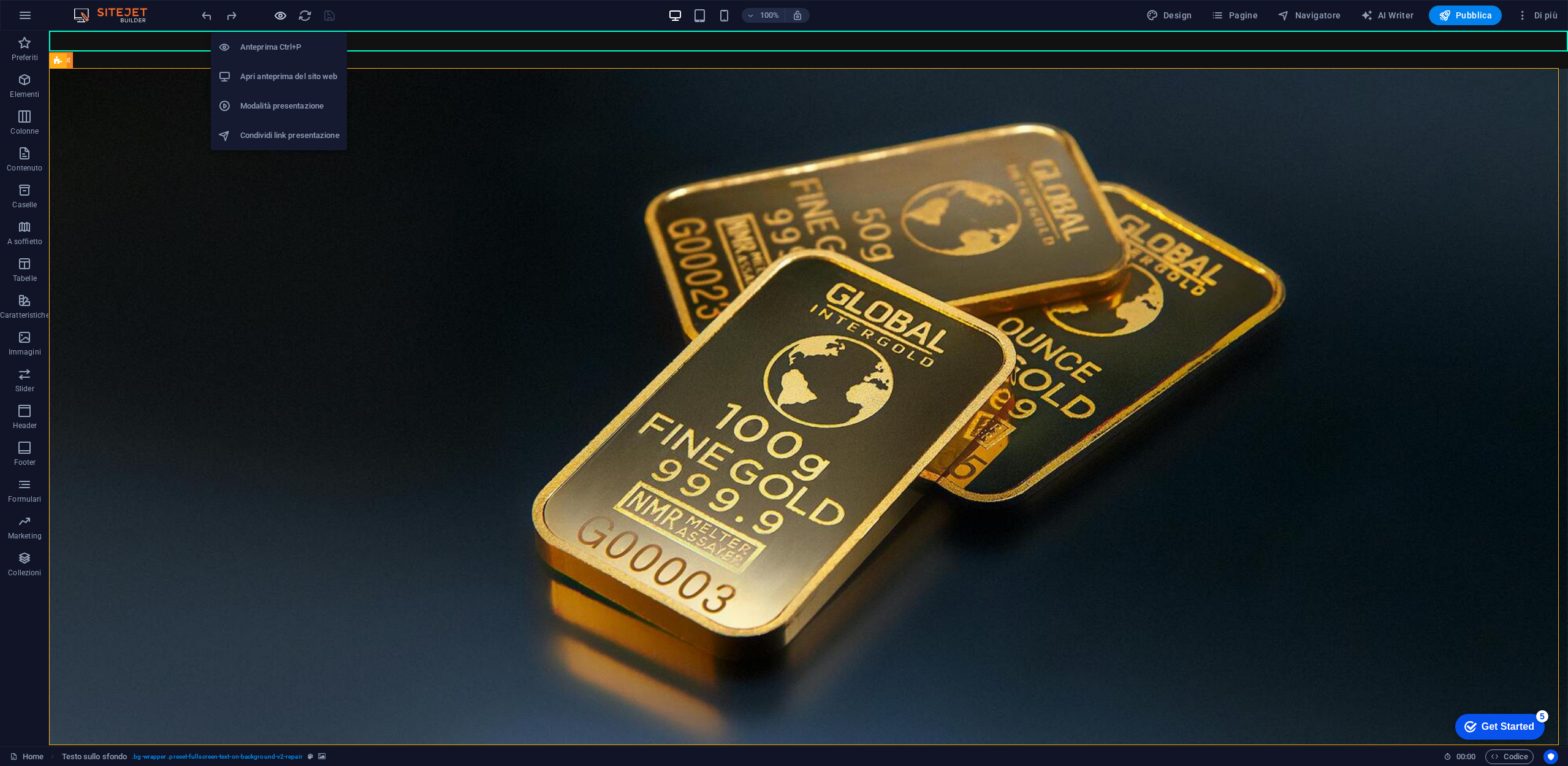
click at [281, 19] on icon "button" at bounding box center [280, 15] width 14 height 14
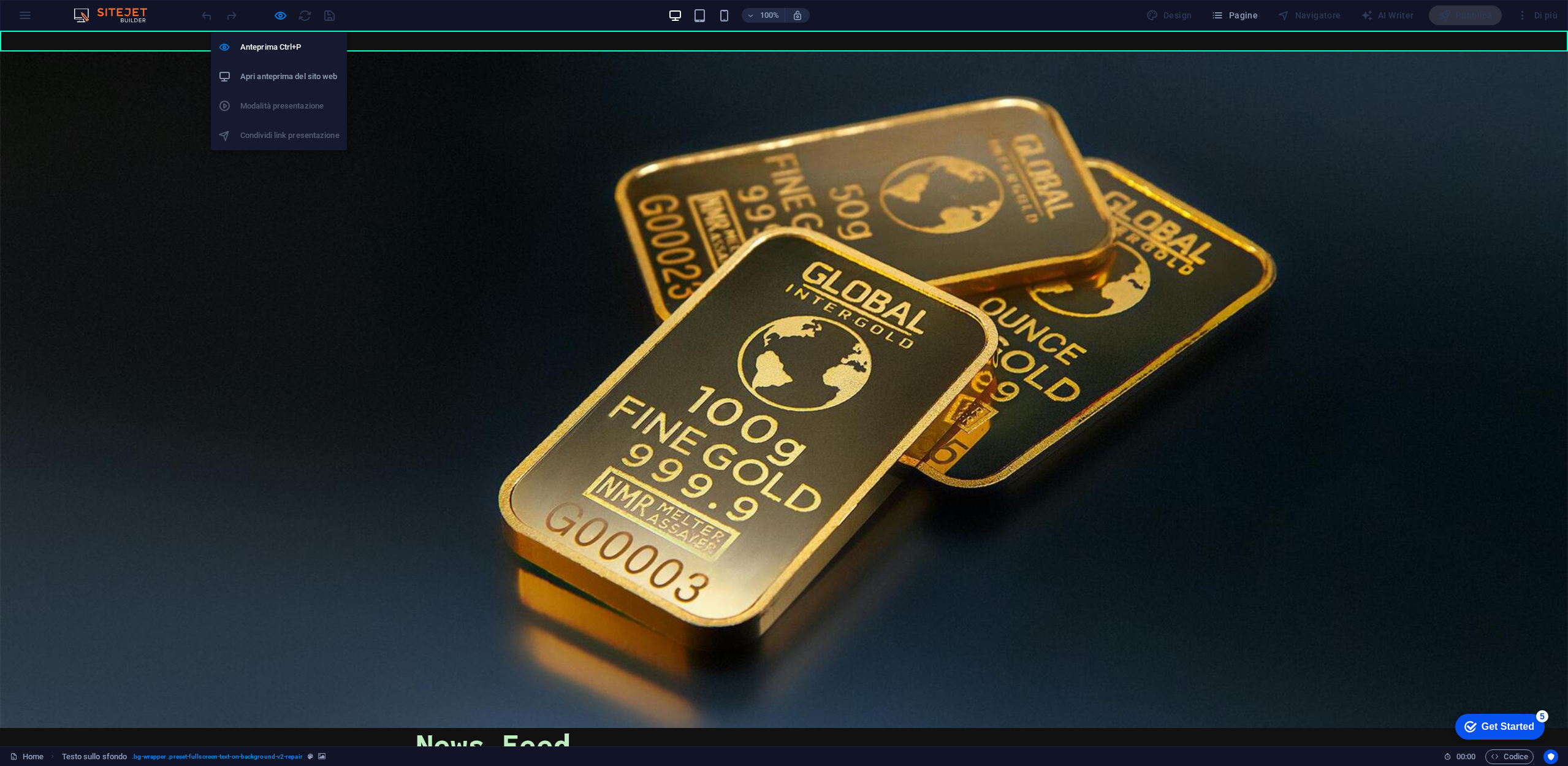
click at [291, 82] on h6 "Apri anteprima del sito web" at bounding box center [290, 77] width 100 height 15
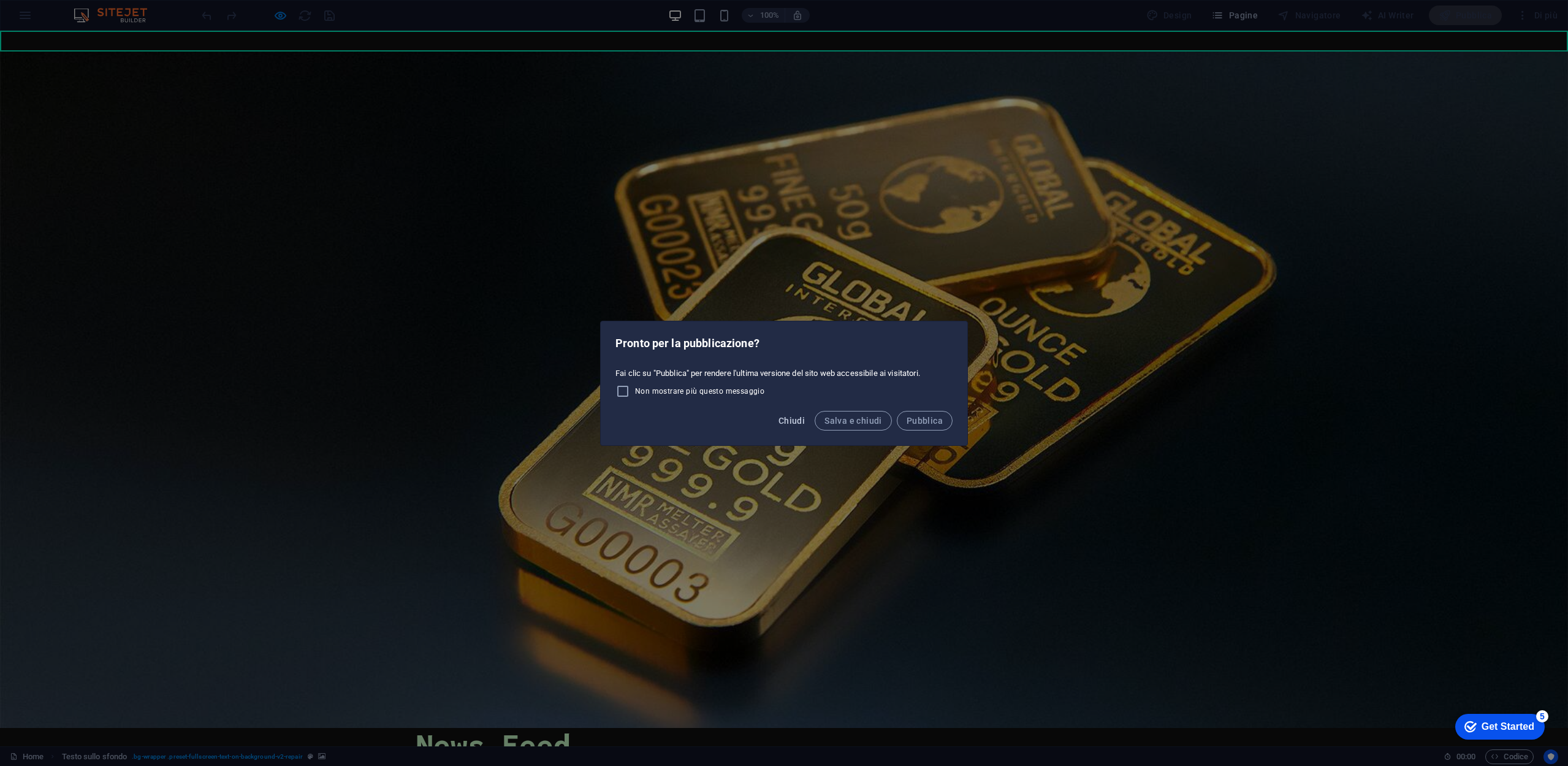
click at [800, 418] on span "Chiudi" at bounding box center [791, 420] width 26 height 10
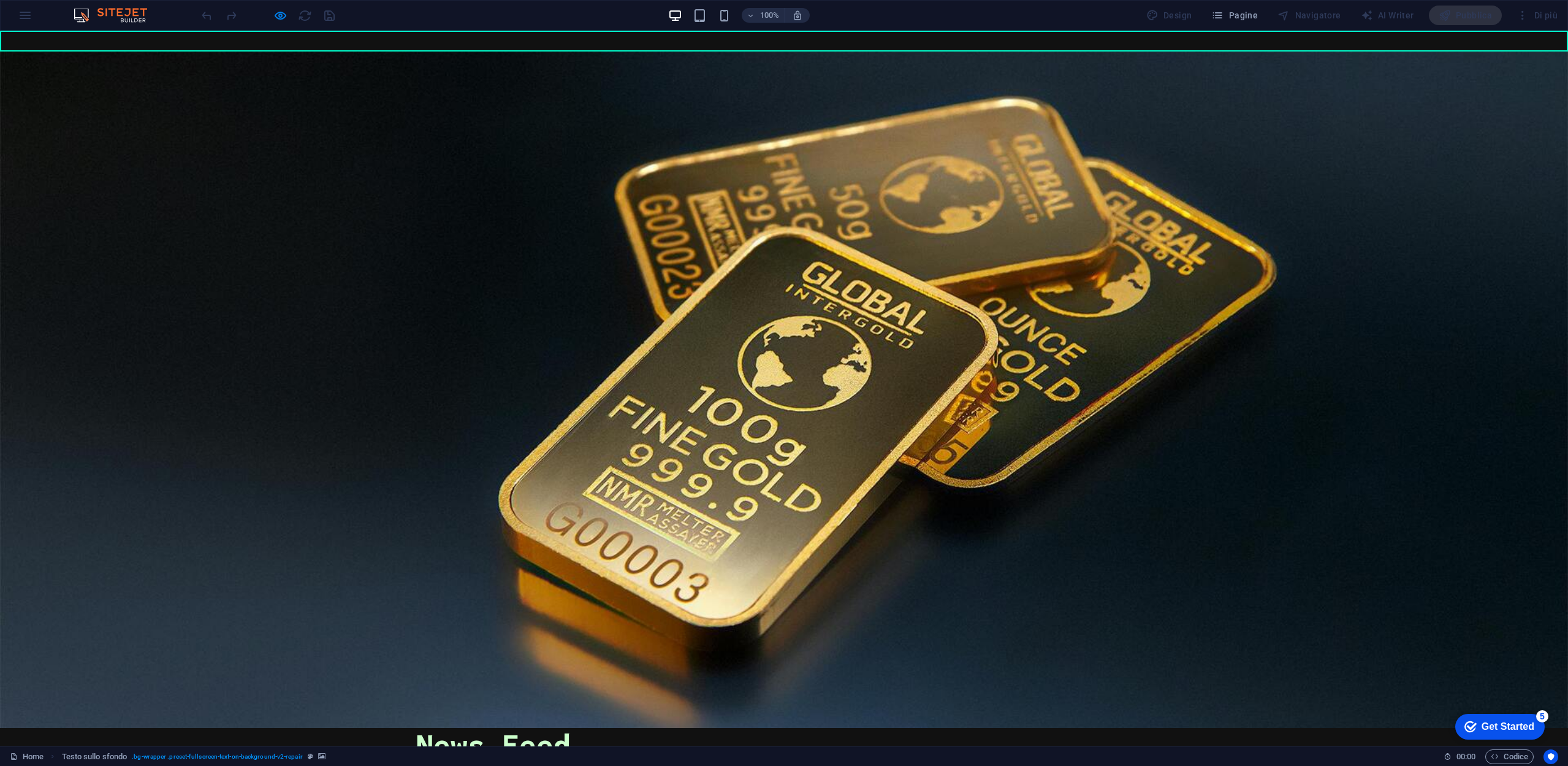
click at [215, 87] on div at bounding box center [784, 389] width 1568 height 676
click at [280, 15] on icon "button" at bounding box center [280, 15] width 14 height 14
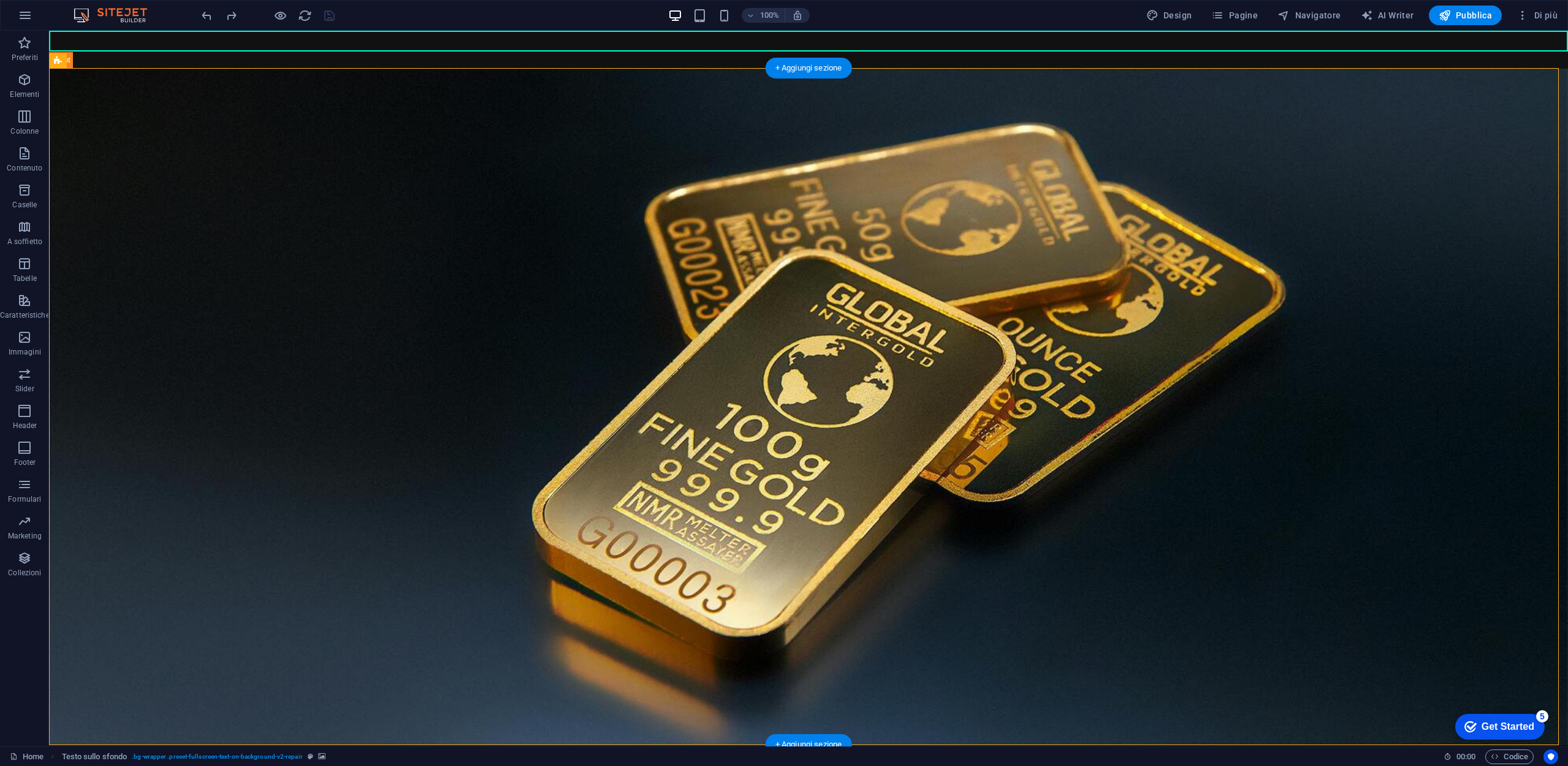
click at [393, 227] on figure at bounding box center [808, 406] width 1519 height 676
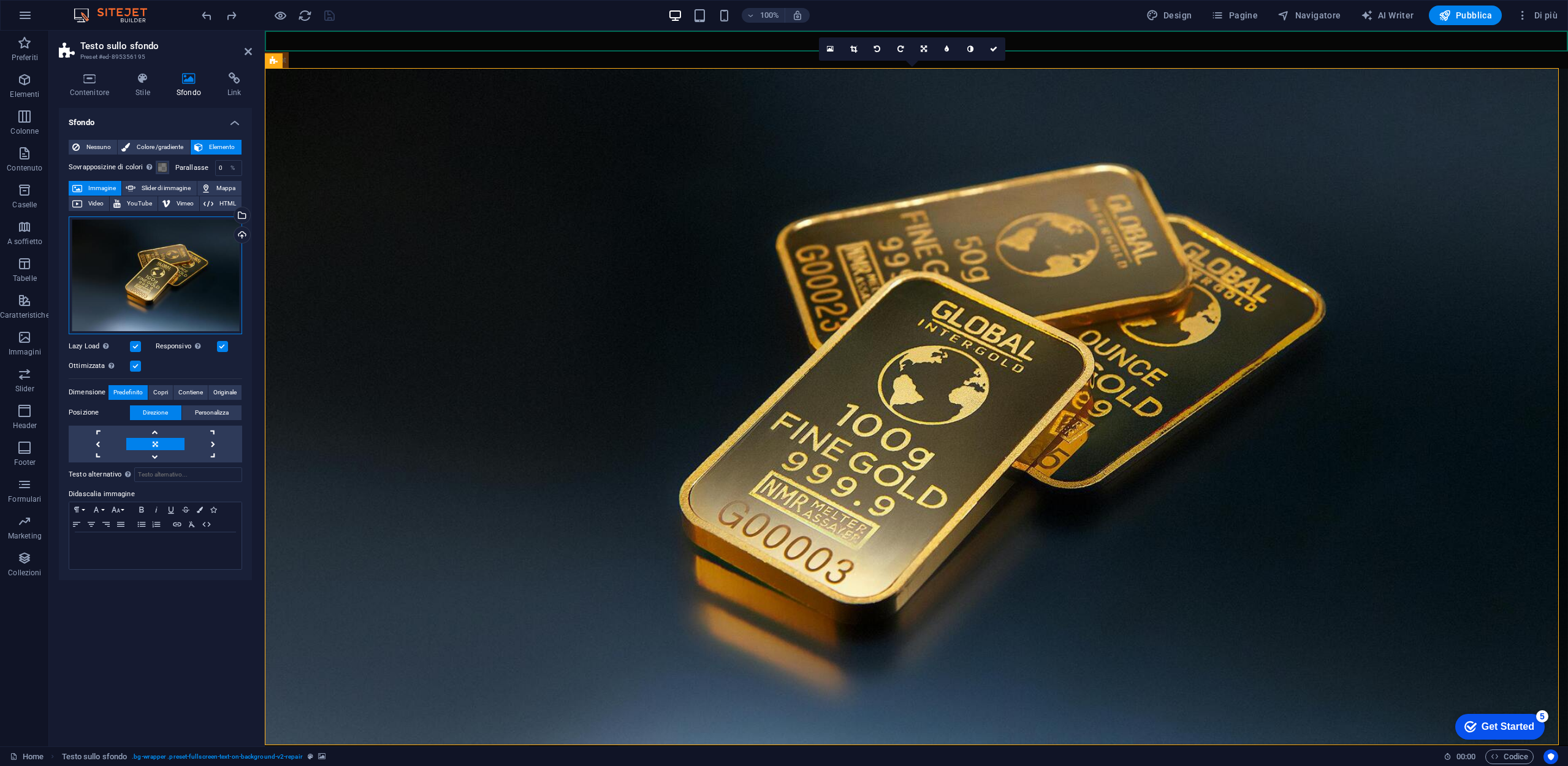
click at [190, 262] on div "Trascina qui i file, fai clic per sceglierli o selezionali da File o dalle nost…" at bounding box center [155, 275] width 174 height 117
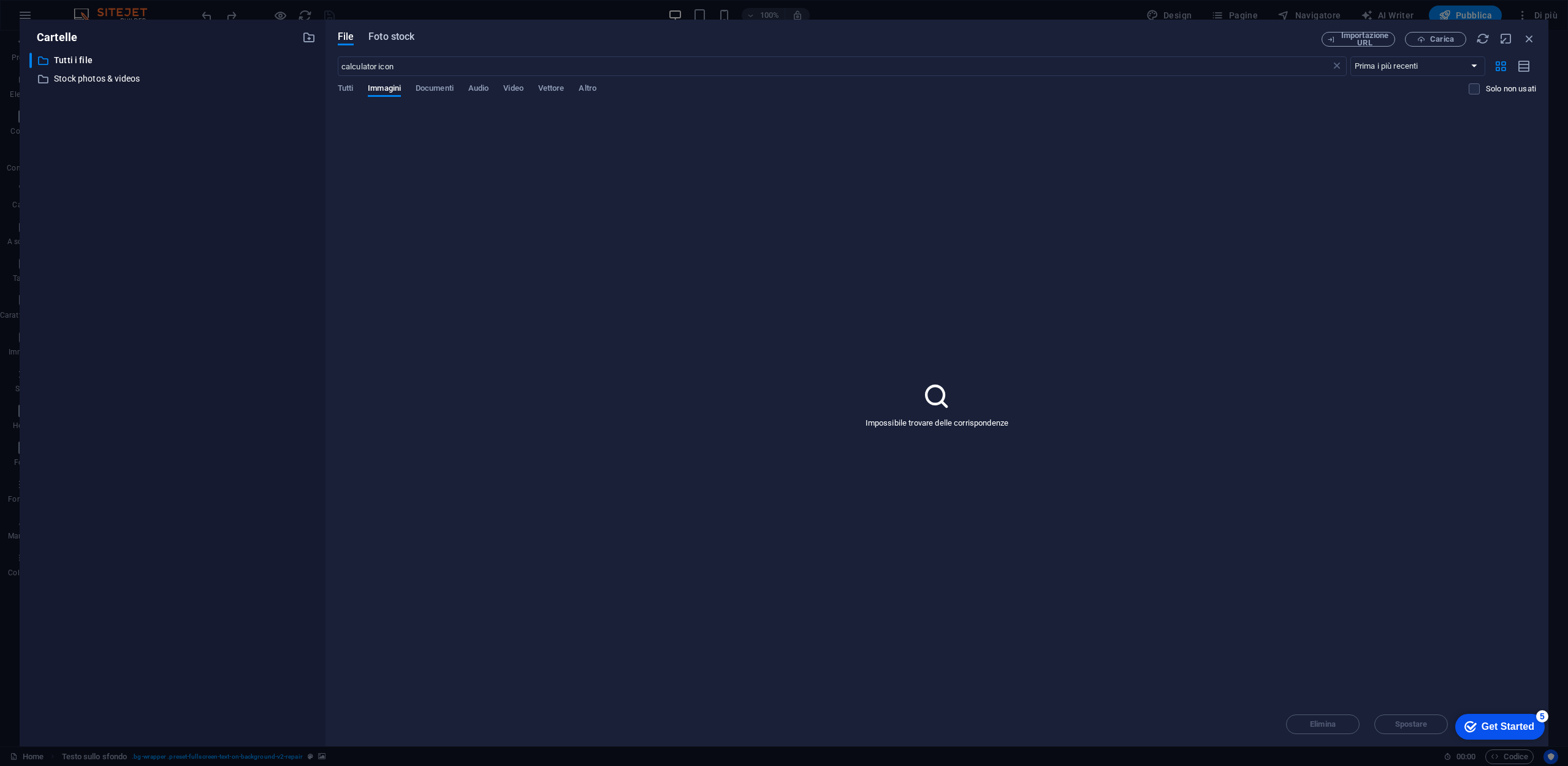
click at [401, 36] on span "Foto stock" at bounding box center [392, 37] width 46 height 15
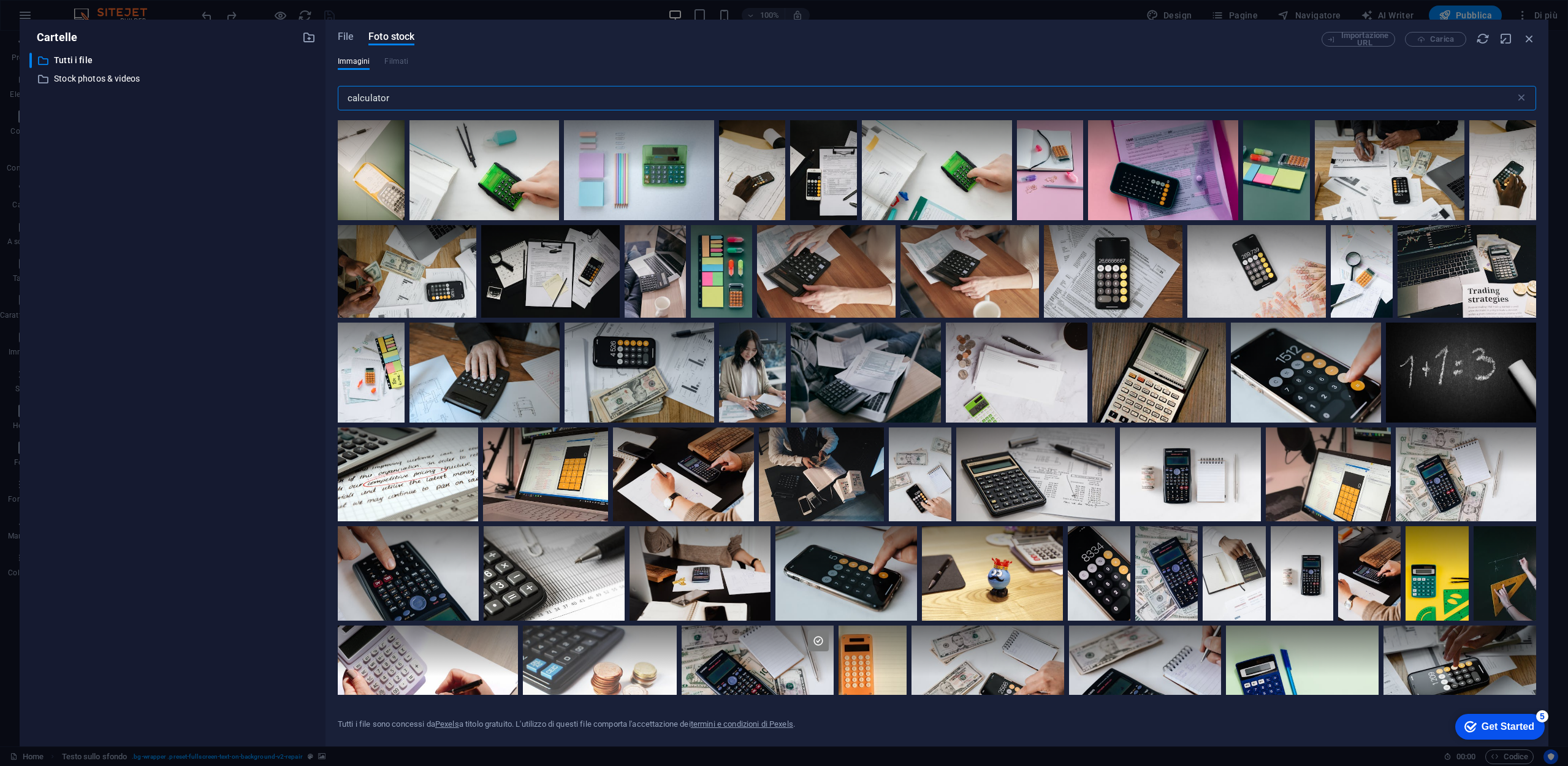
drag, startPoint x: 410, startPoint y: 102, endPoint x: 321, endPoint y: 105, distance: 89.1
click at [321, 105] on div "Cartelle ​ Tutti i file Tutti i file ​ Stock photos & videos Stock photos & vid…" at bounding box center [784, 383] width 1529 height 726
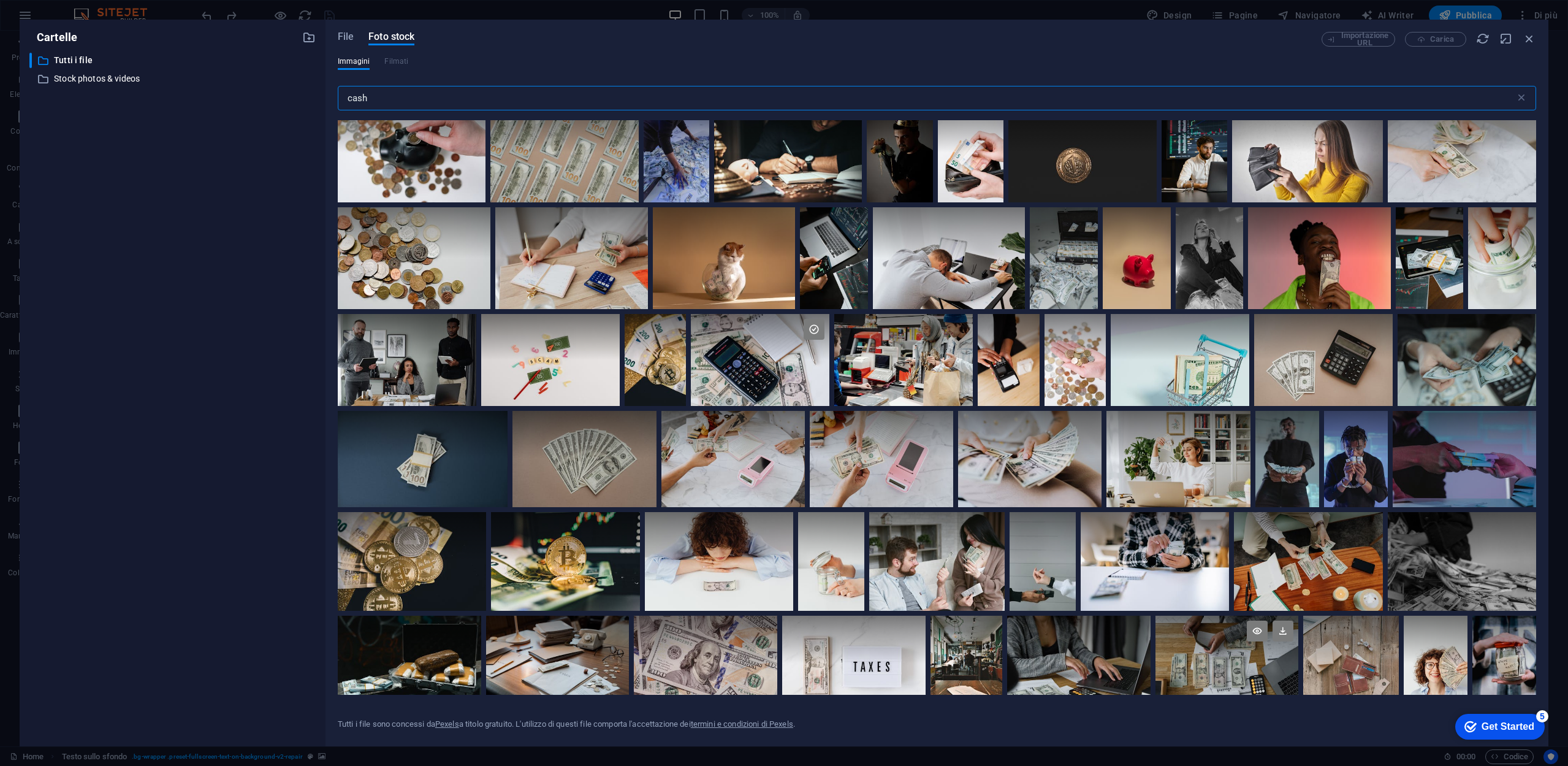
scroll to position [2391, 0]
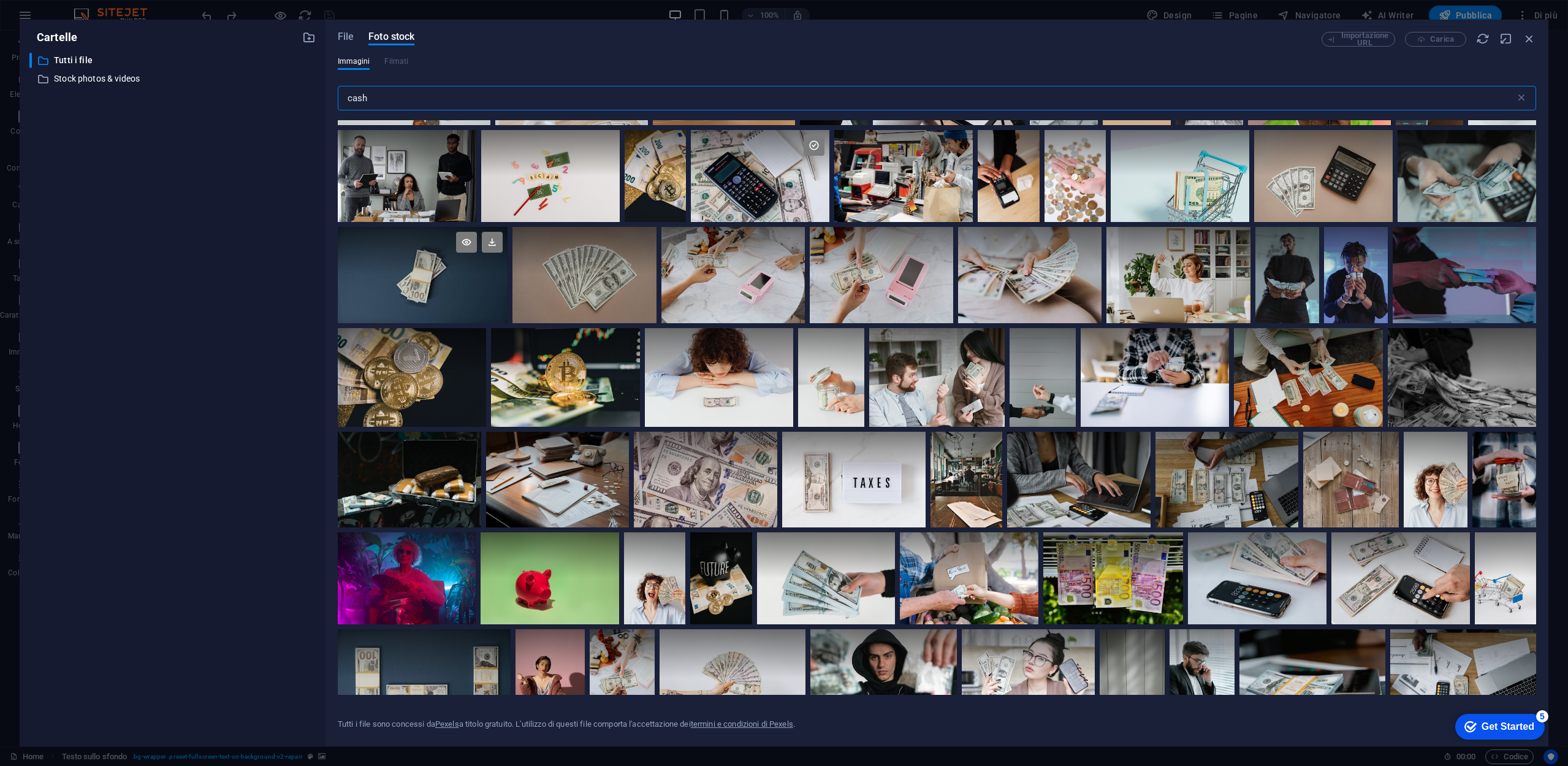
type input "cash"
click at [467, 282] on div at bounding box center [423, 274] width 171 height 95
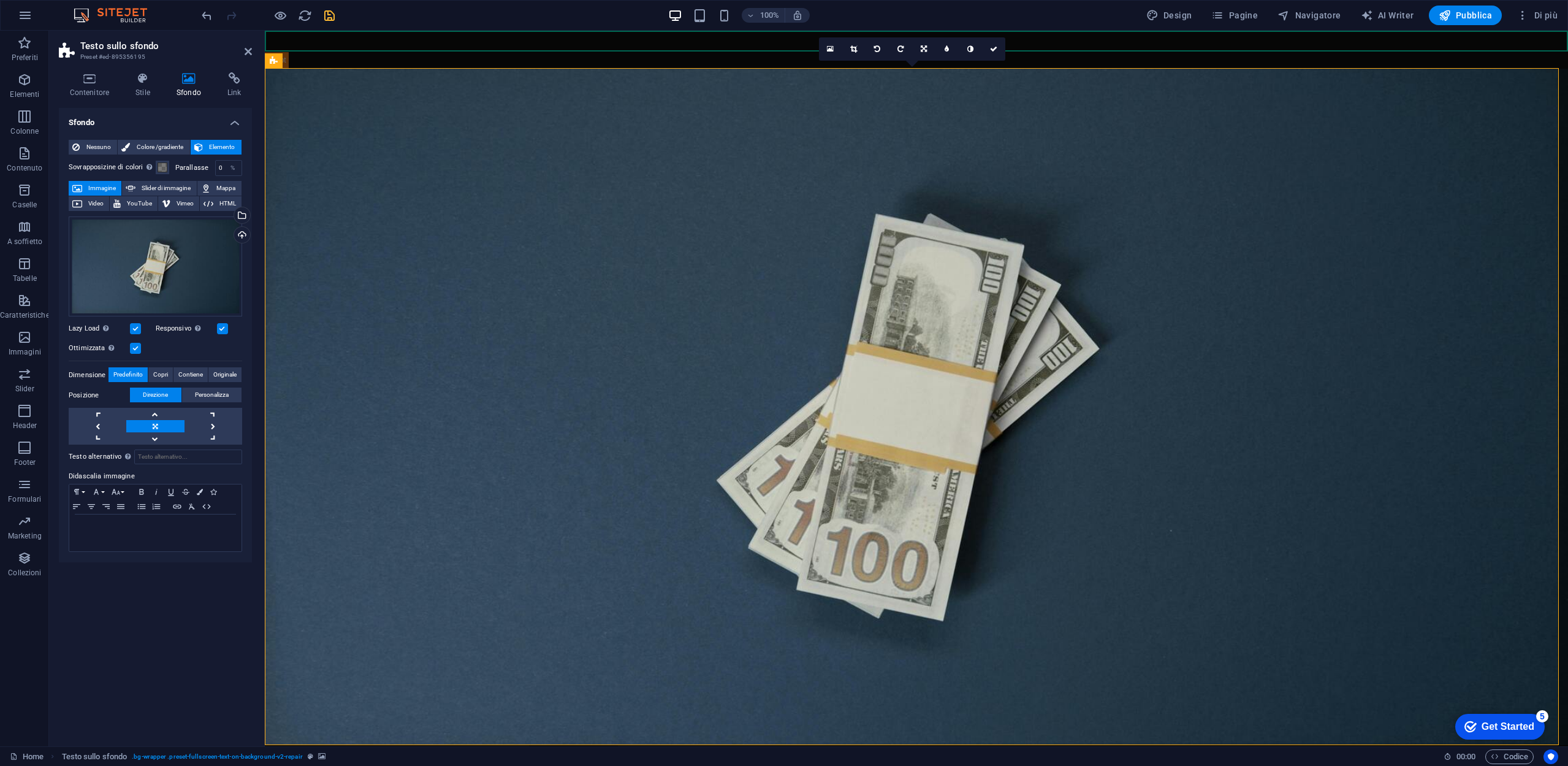
click at [325, 15] on icon "save" at bounding box center [329, 15] width 14 height 14
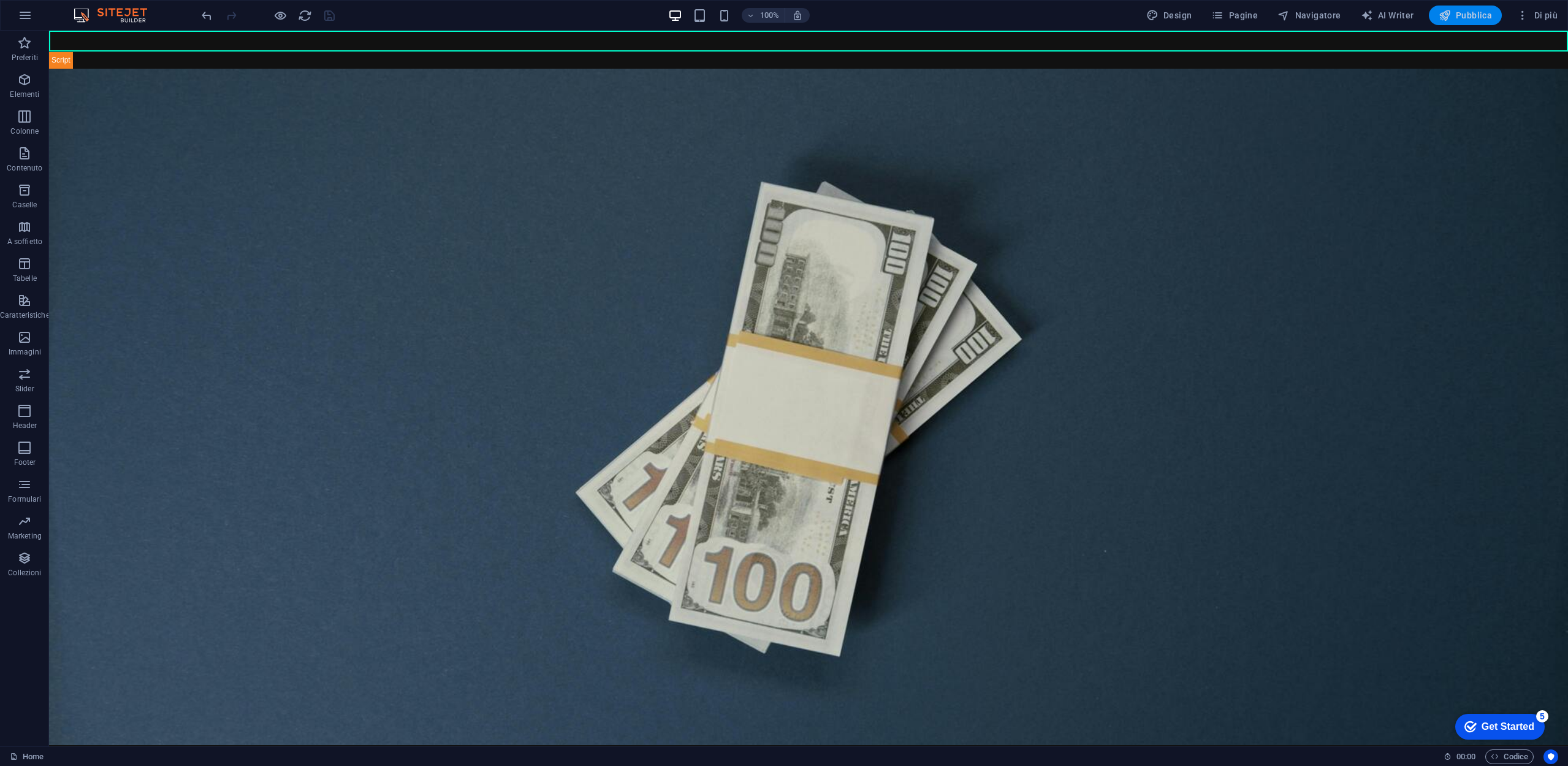
click at [1484, 11] on span "Pubblica" at bounding box center [1466, 15] width 54 height 12
